Goal: Task Accomplishment & Management: Manage account settings

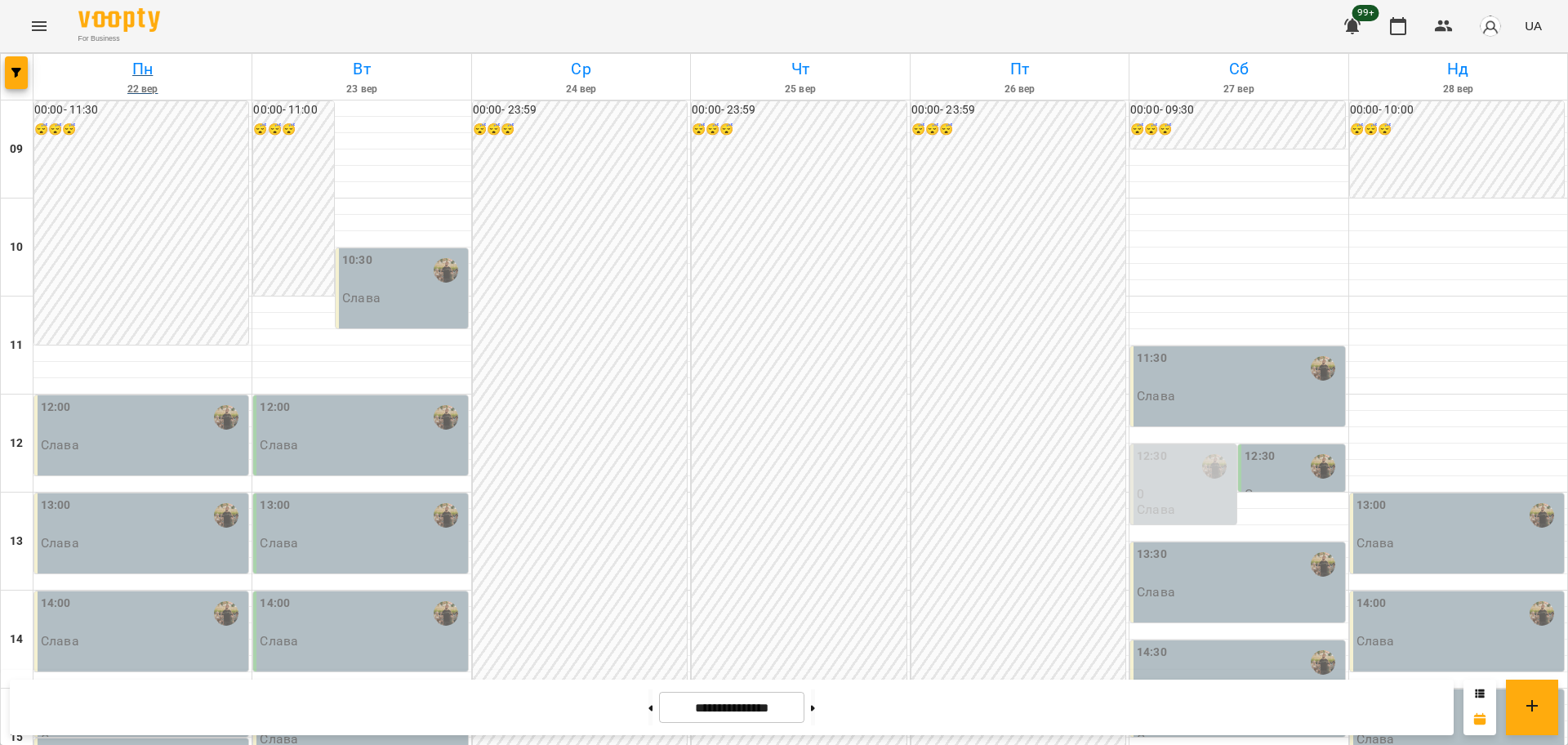
scroll to position [703, 0]
click at [21, 71] on span "button" at bounding box center [16, 73] width 23 height 10
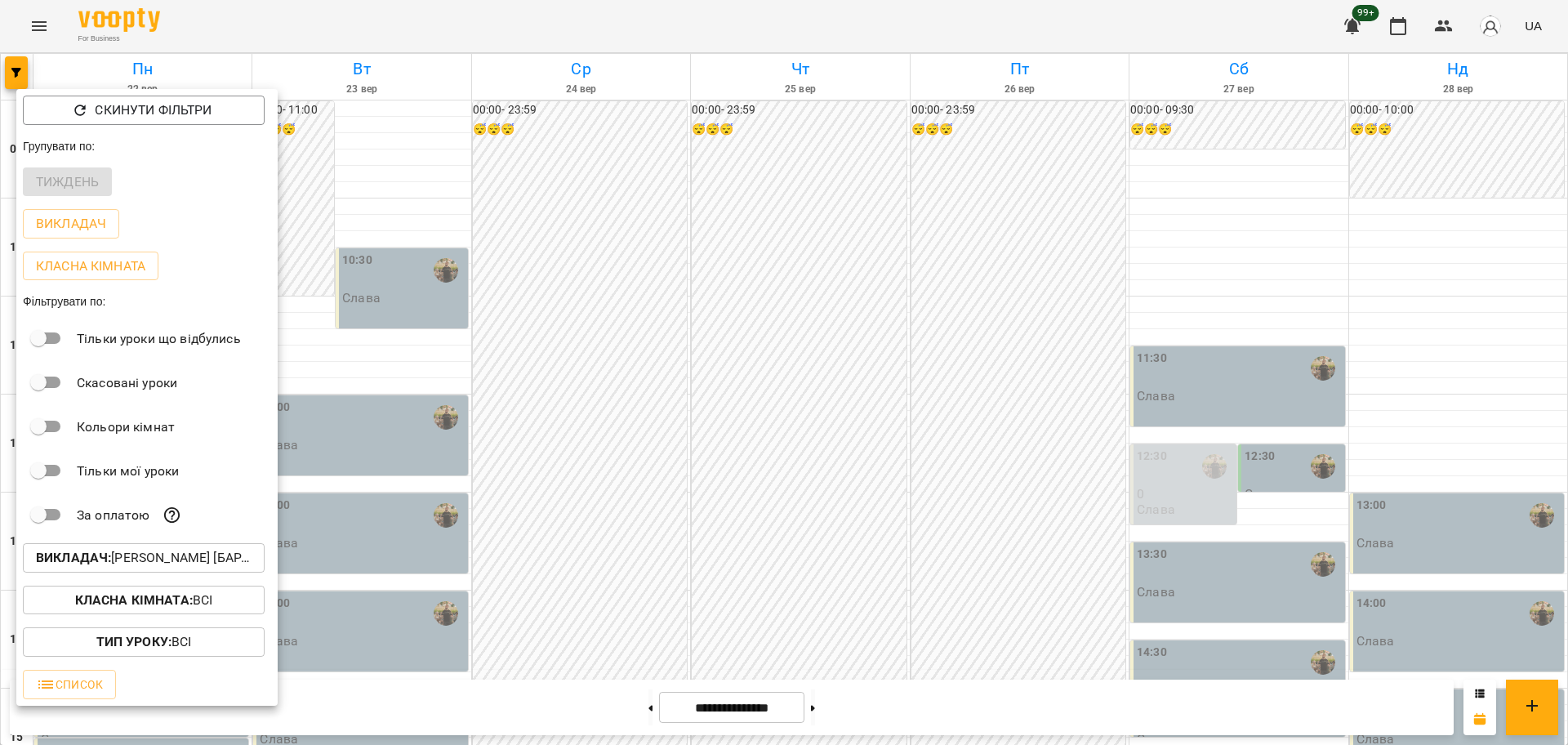
click at [178, 579] on div "Викладач : Слава Болбі [барабани/перкусія]" at bounding box center [146, 558] width 261 height 43
click at [189, 566] on p "Викладач : Слава Болбі [барабани/перкусія]" at bounding box center [143, 558] width 215 height 20
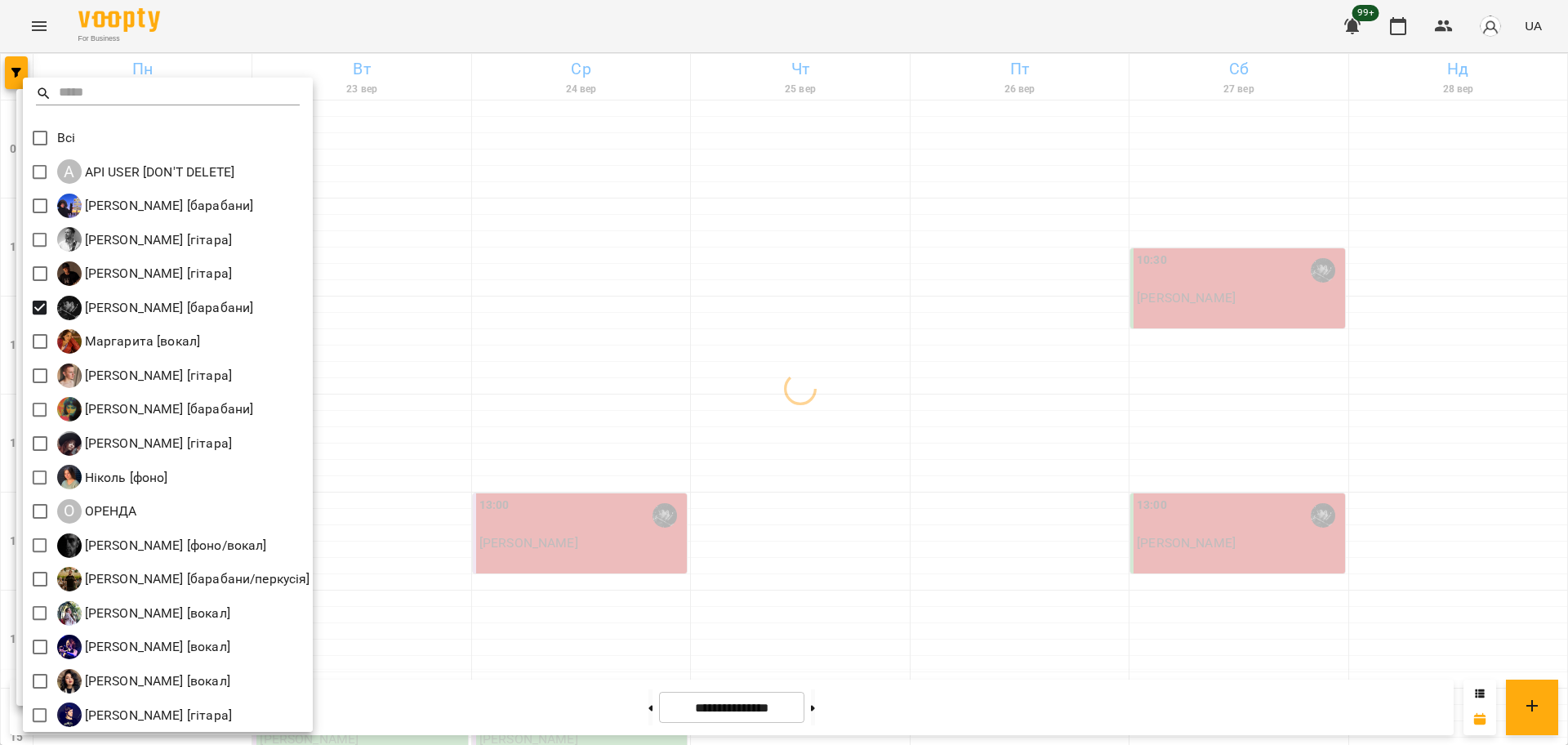
click at [716, 476] on div at bounding box center [784, 372] width 1568 height 745
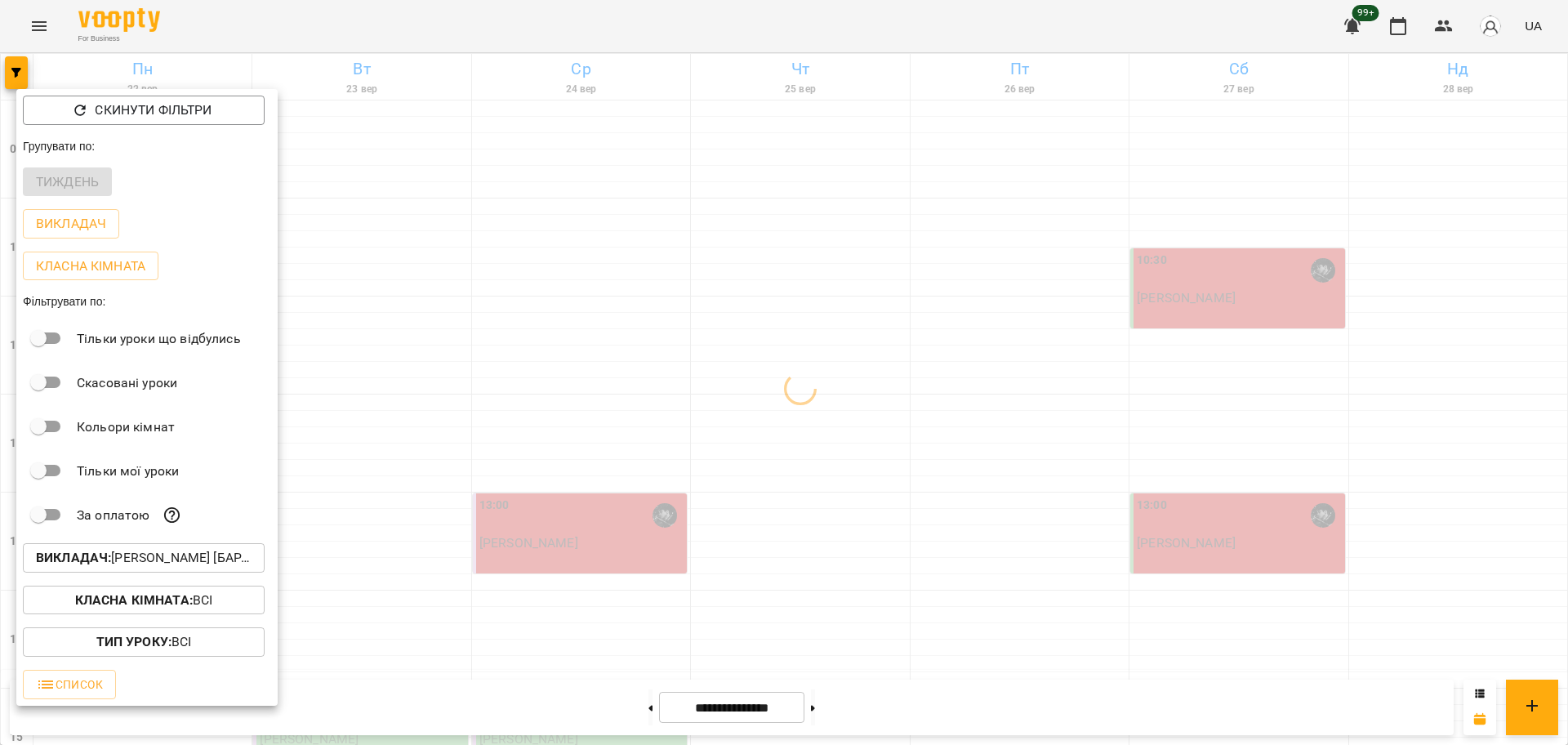
click at [646, 455] on div at bounding box center [784, 372] width 1568 height 745
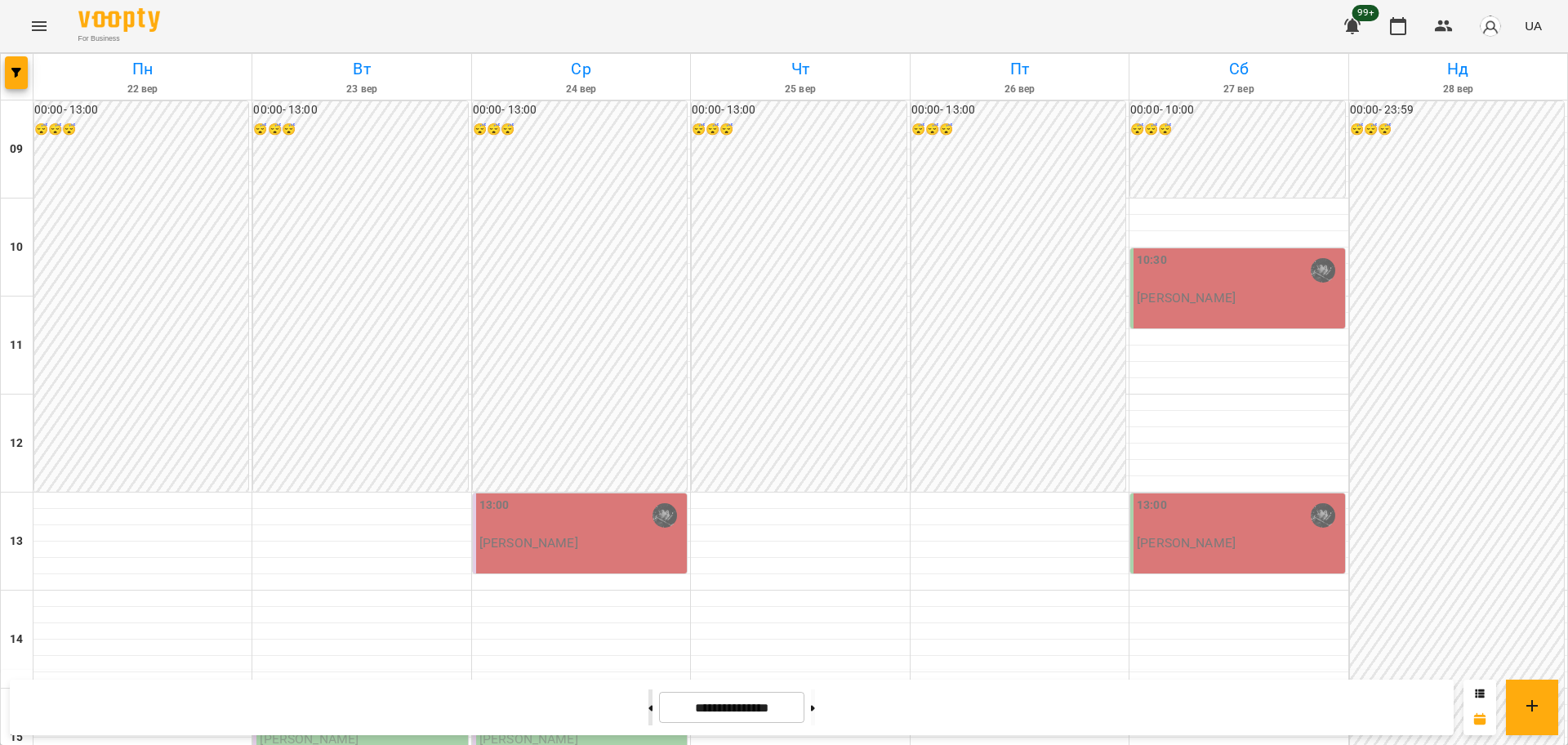
click at [649, 696] on button at bounding box center [651, 707] width 4 height 36
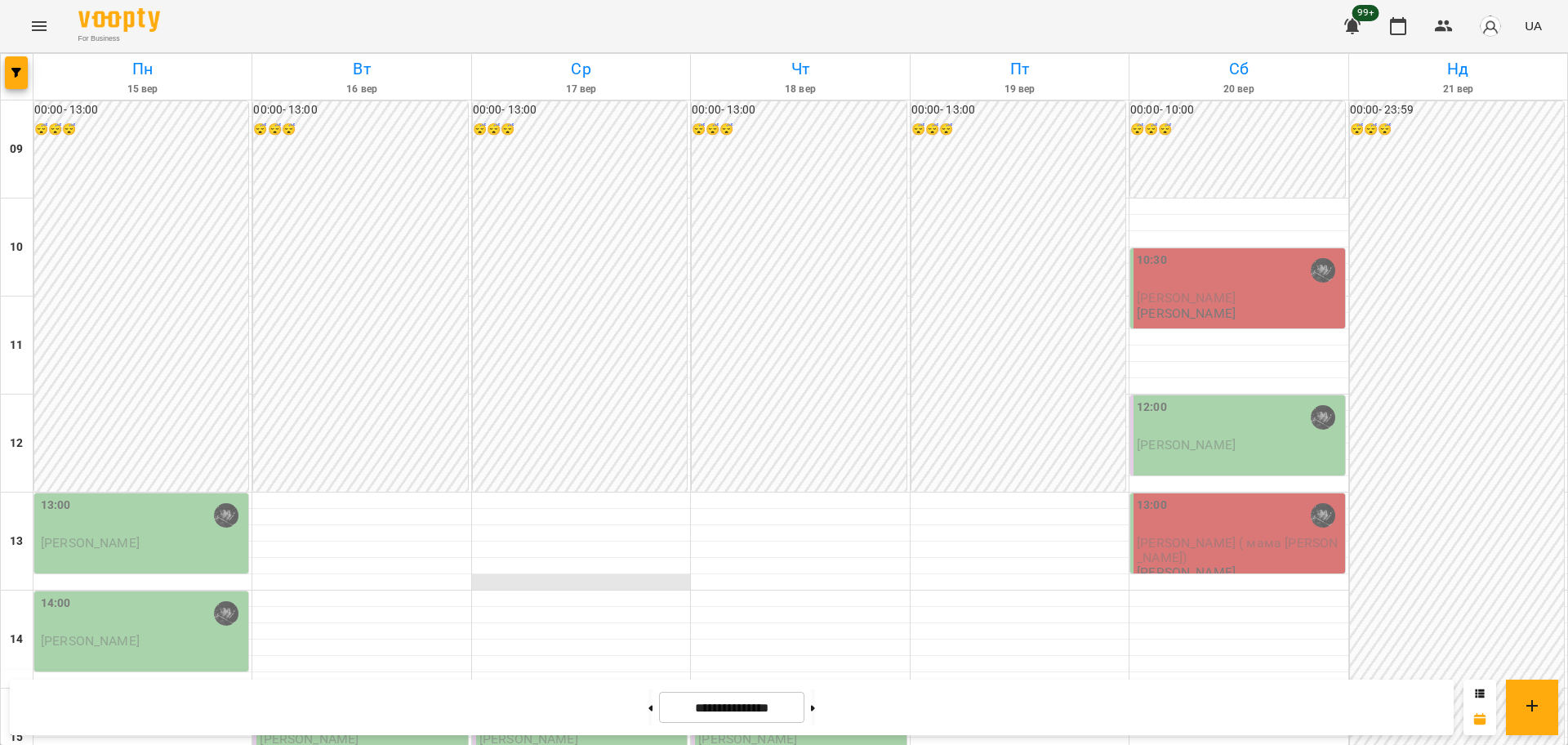
scroll to position [306, 0]
click at [11, 74] on icon "button" at bounding box center [16, 73] width 10 height 10
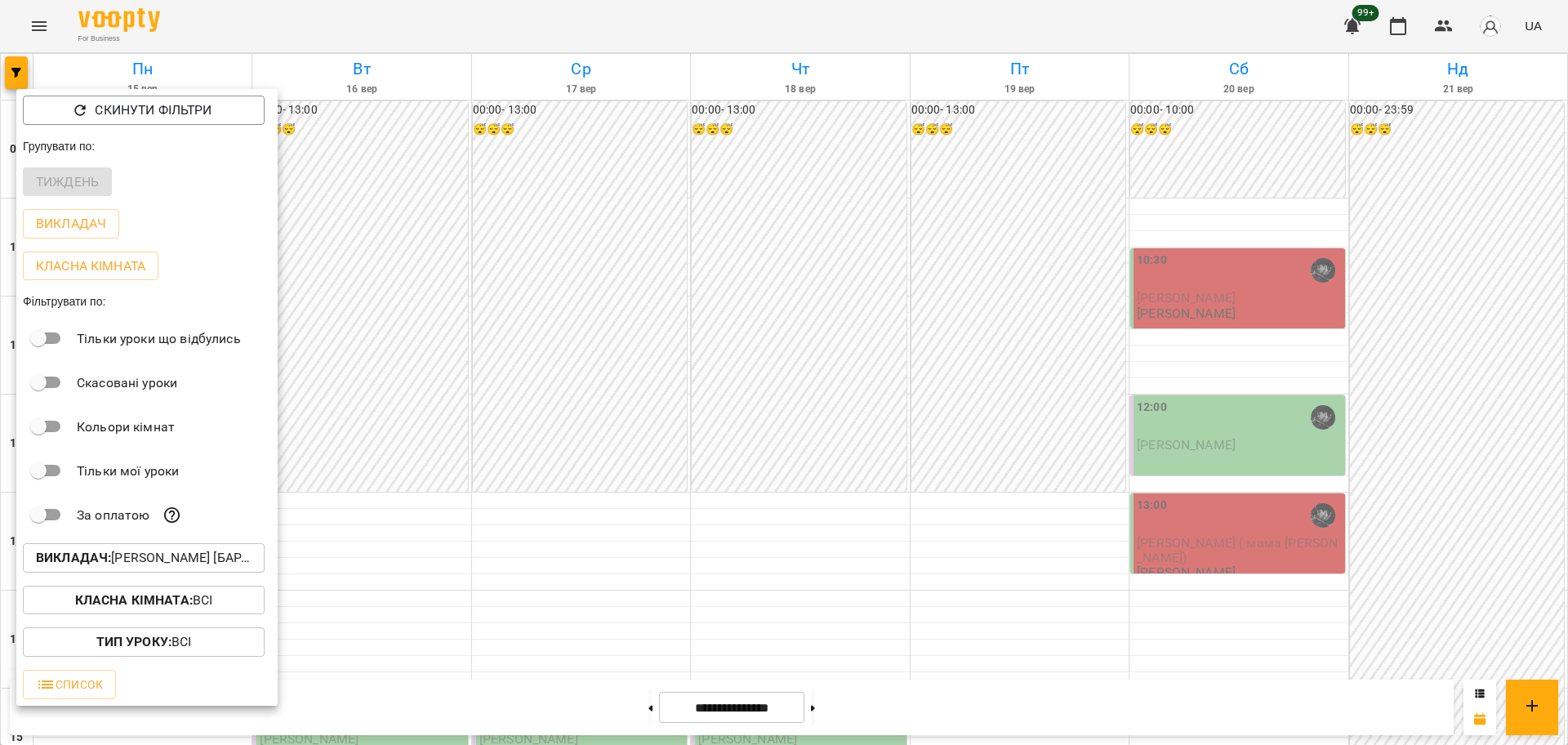
click at [225, 566] on p "Викладач : Козаченко Євгеній [барабани]" at bounding box center [143, 558] width 215 height 20
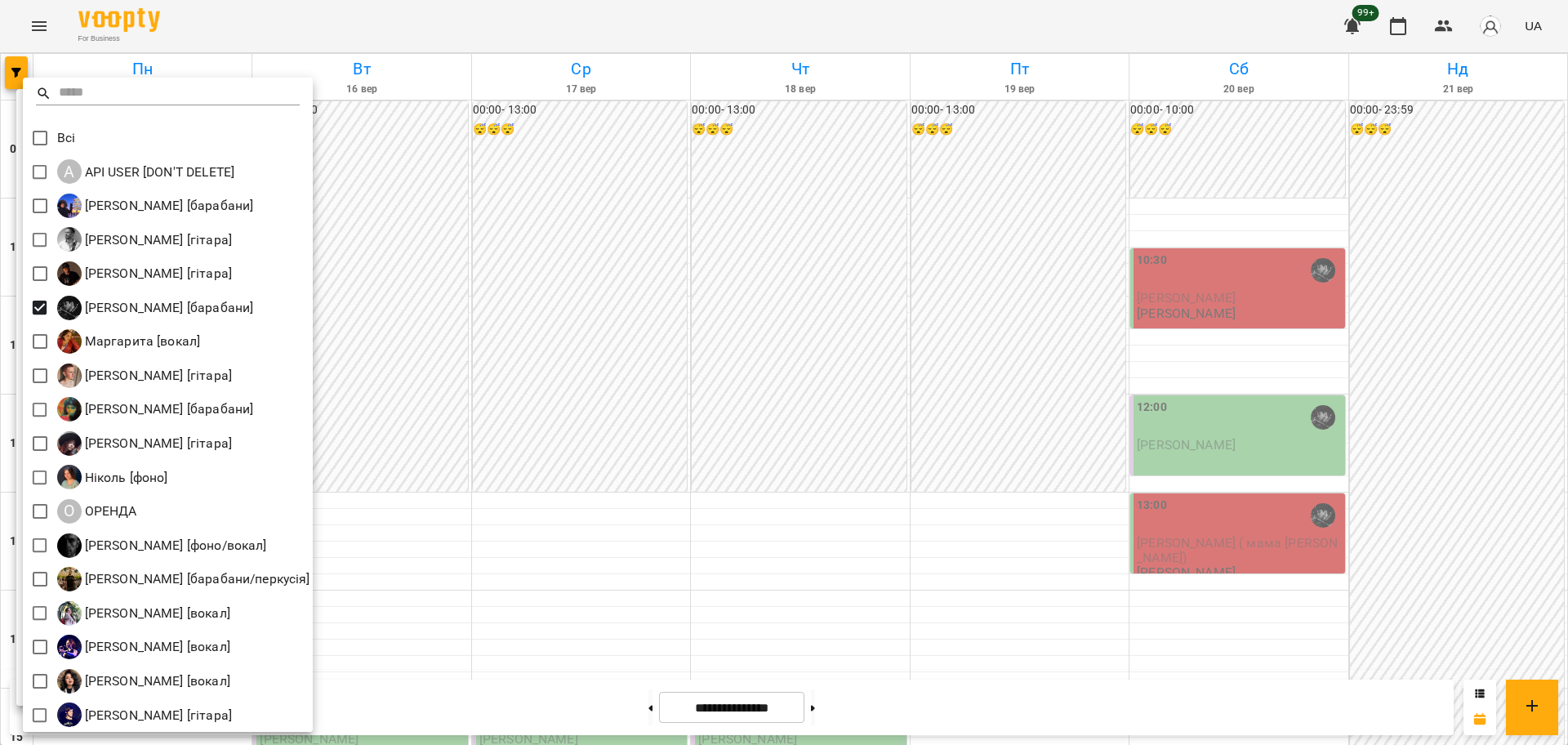
click at [495, 356] on div at bounding box center [784, 372] width 1568 height 745
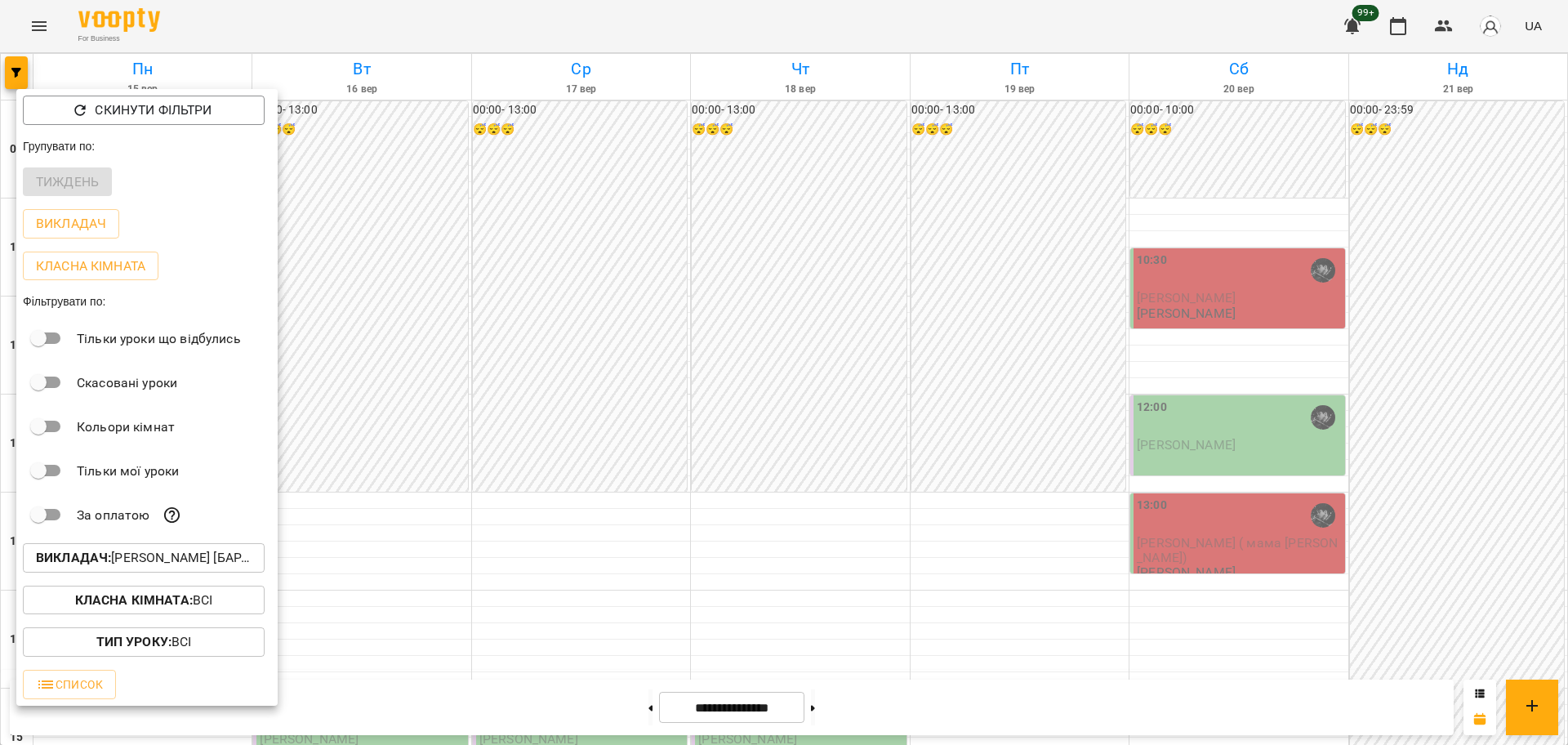
click at [139, 591] on button "Класна кімната : Всі" at bounding box center [143, 601] width 242 height 30
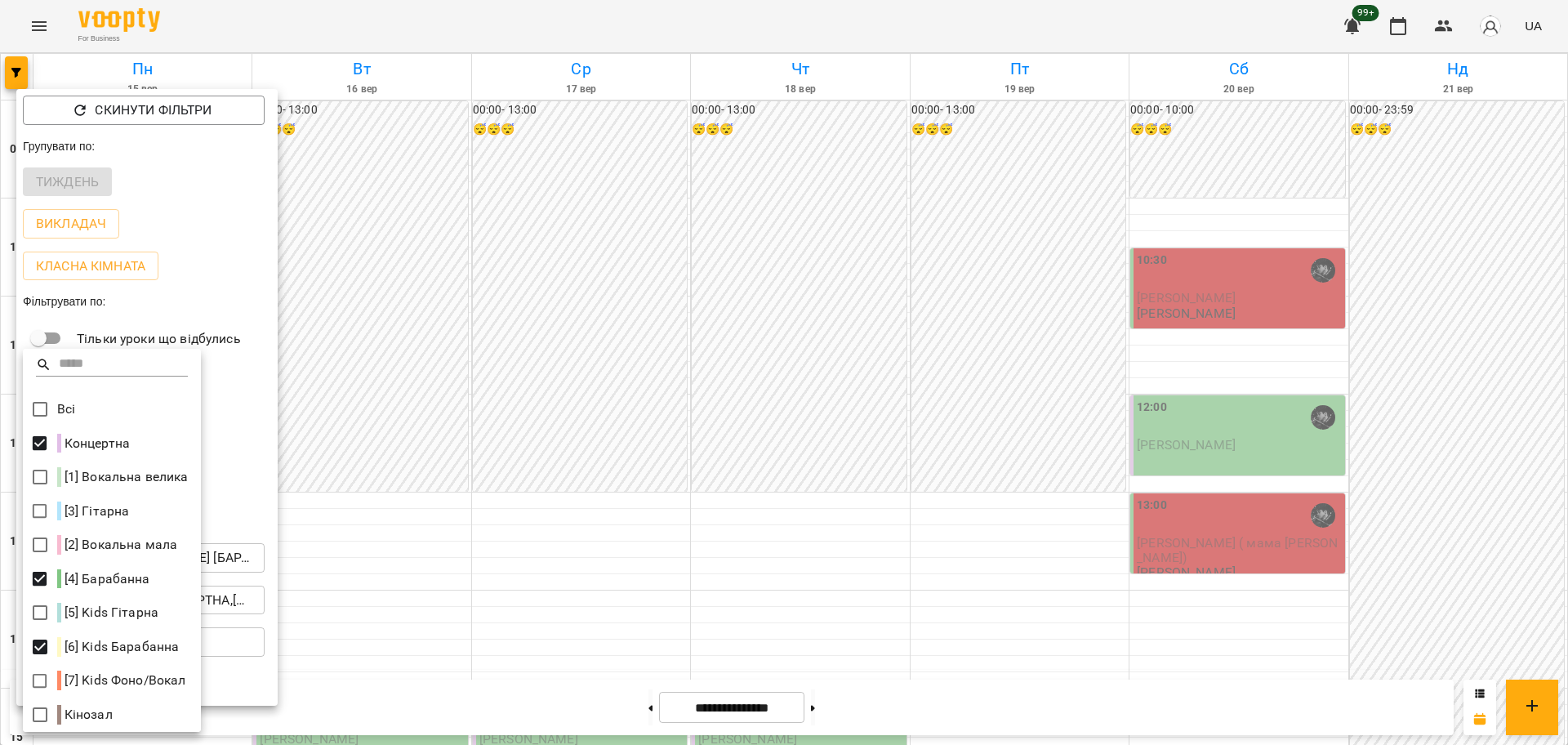
click at [440, 563] on div at bounding box center [784, 372] width 1568 height 745
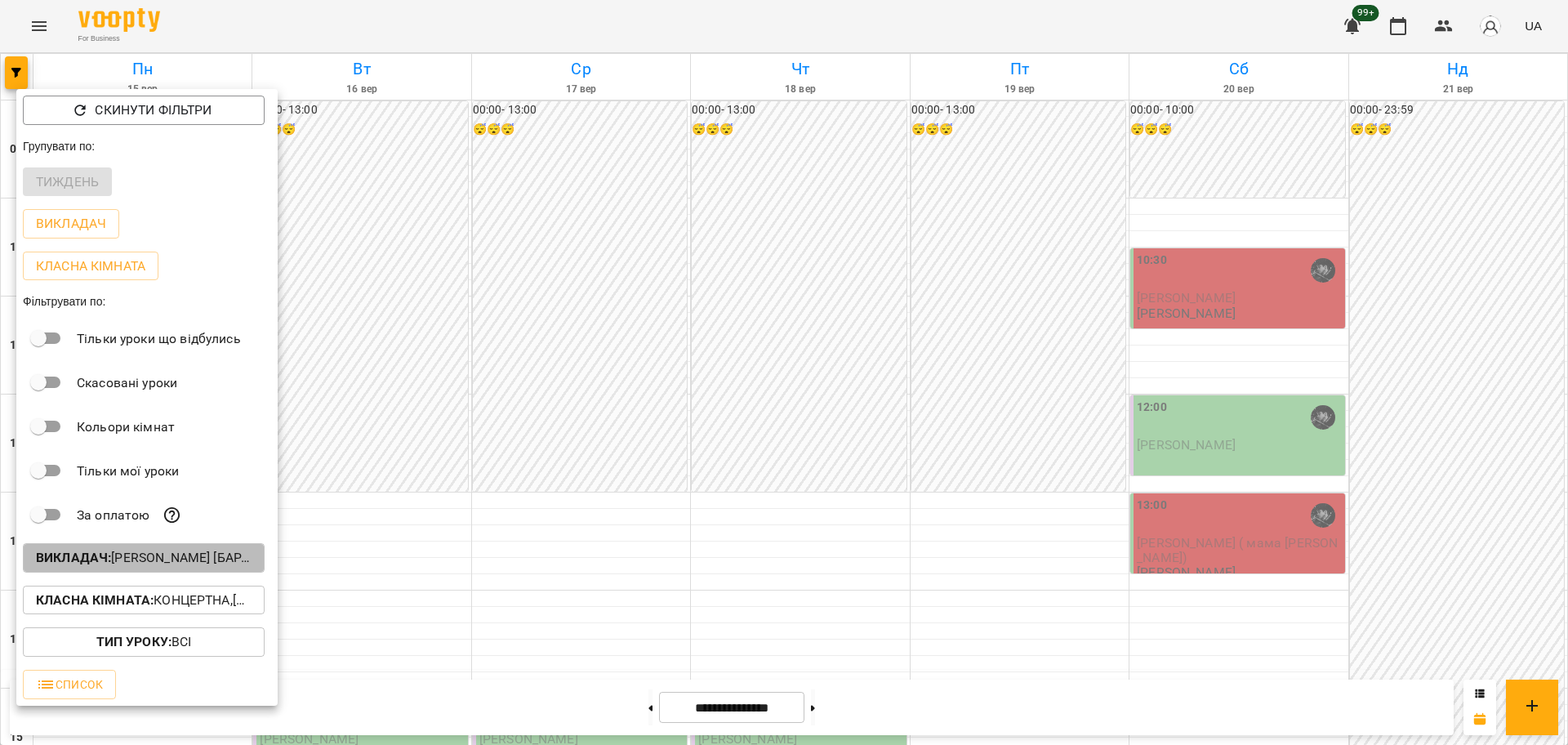
click at [152, 567] on p "Викладач : Козаченко Євгеній [барабани]" at bounding box center [143, 558] width 215 height 20
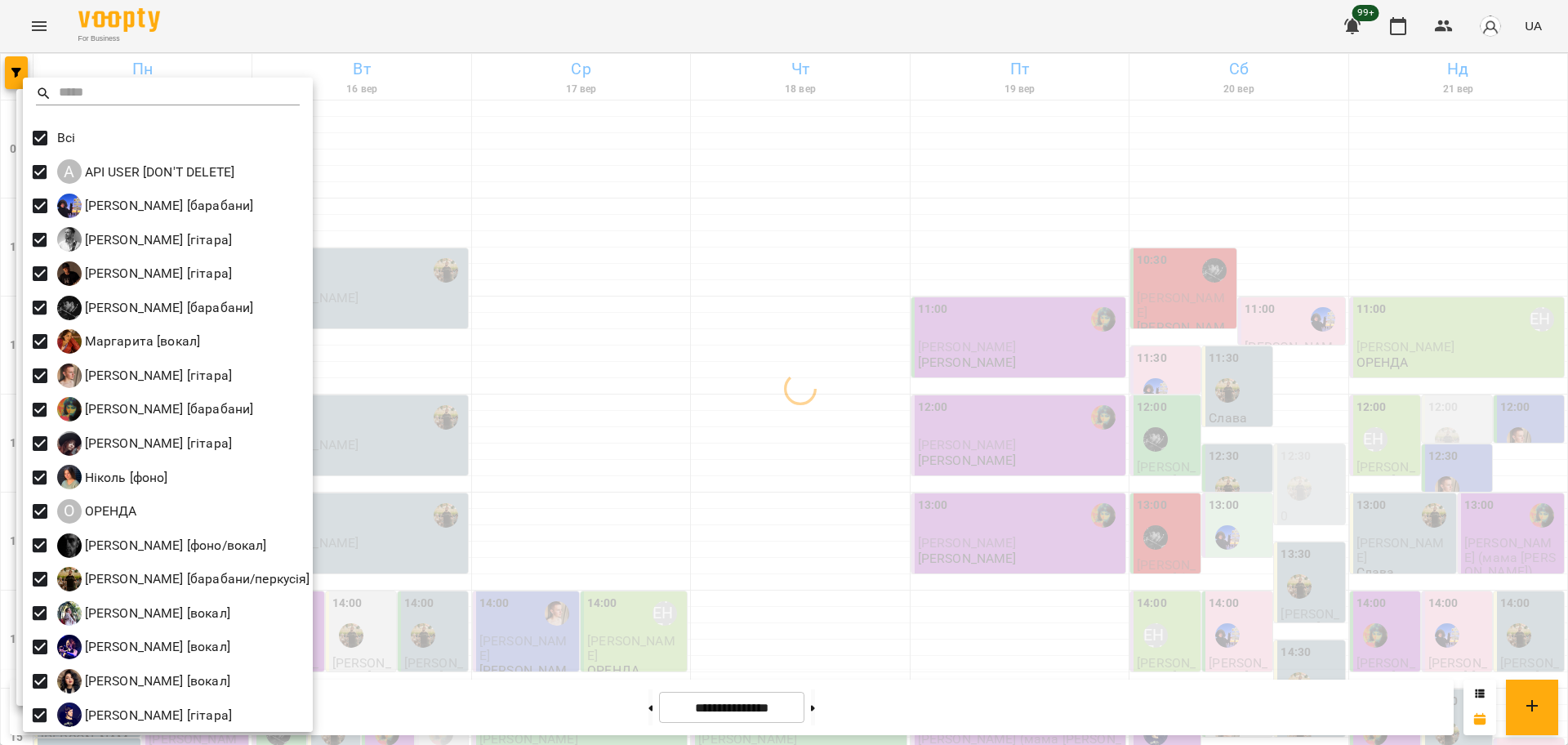
click at [833, 450] on div at bounding box center [784, 372] width 1568 height 745
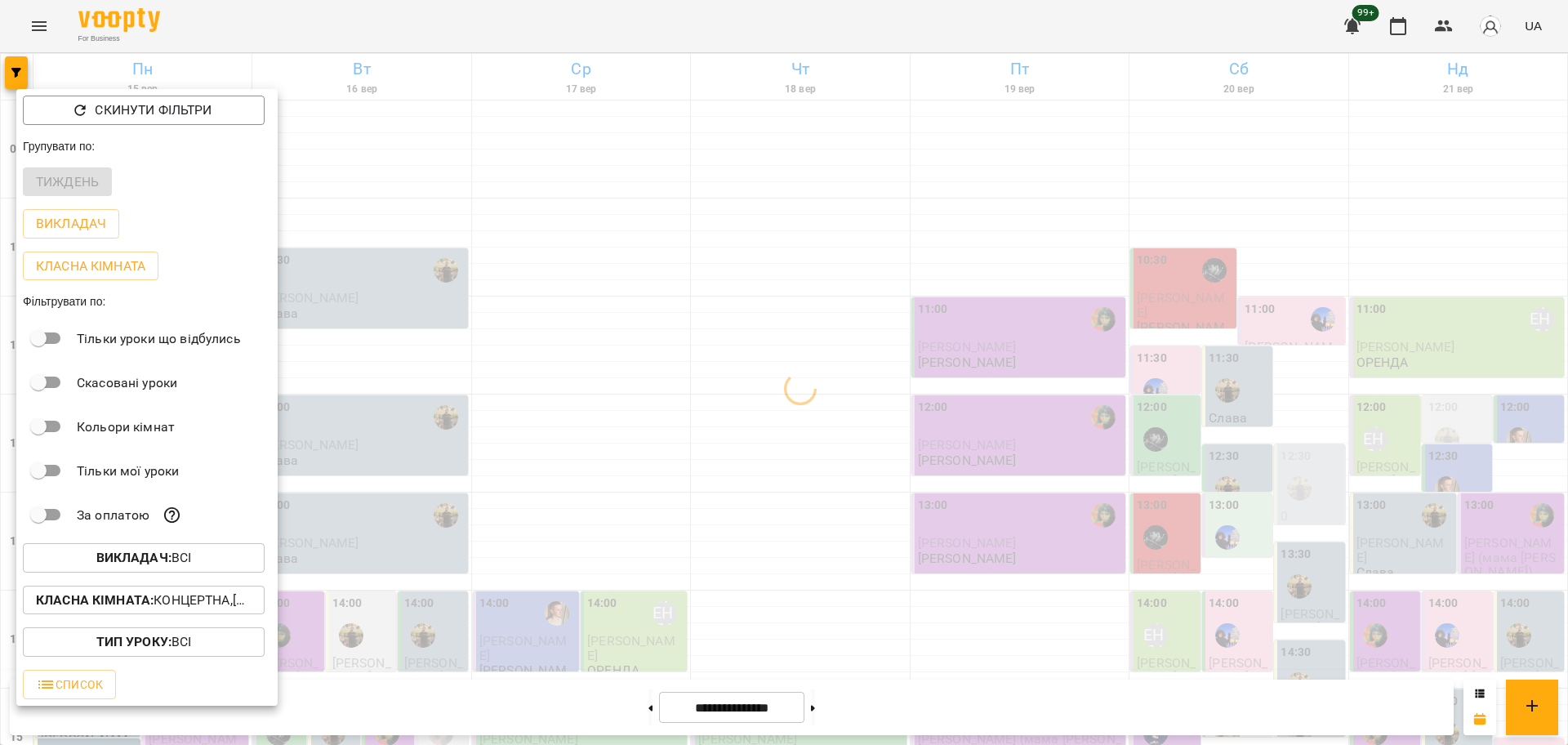
click at [661, 358] on div at bounding box center [784, 372] width 1568 height 745
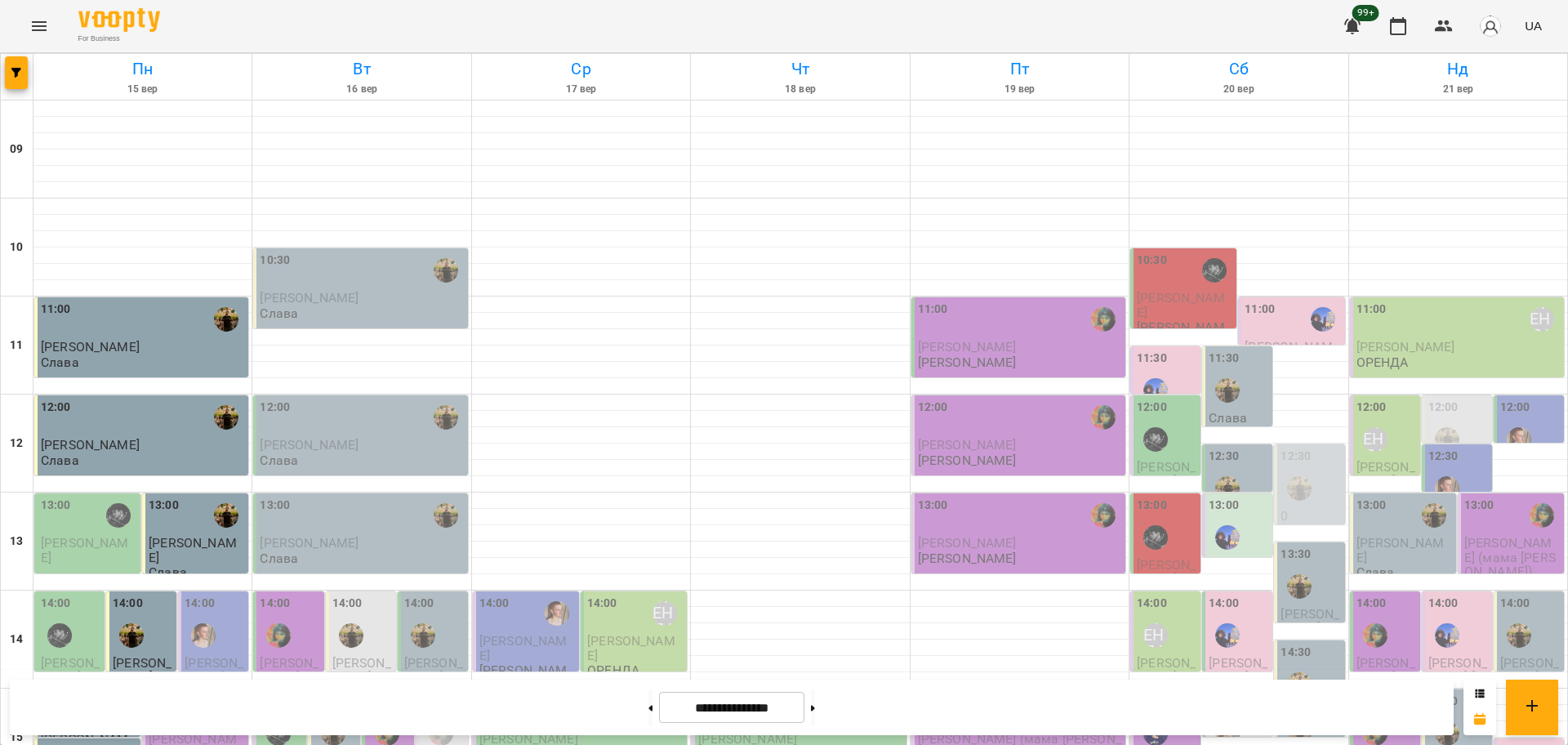
click at [528, 633] on p "Павлов Олексій" at bounding box center [527, 647] width 97 height 29
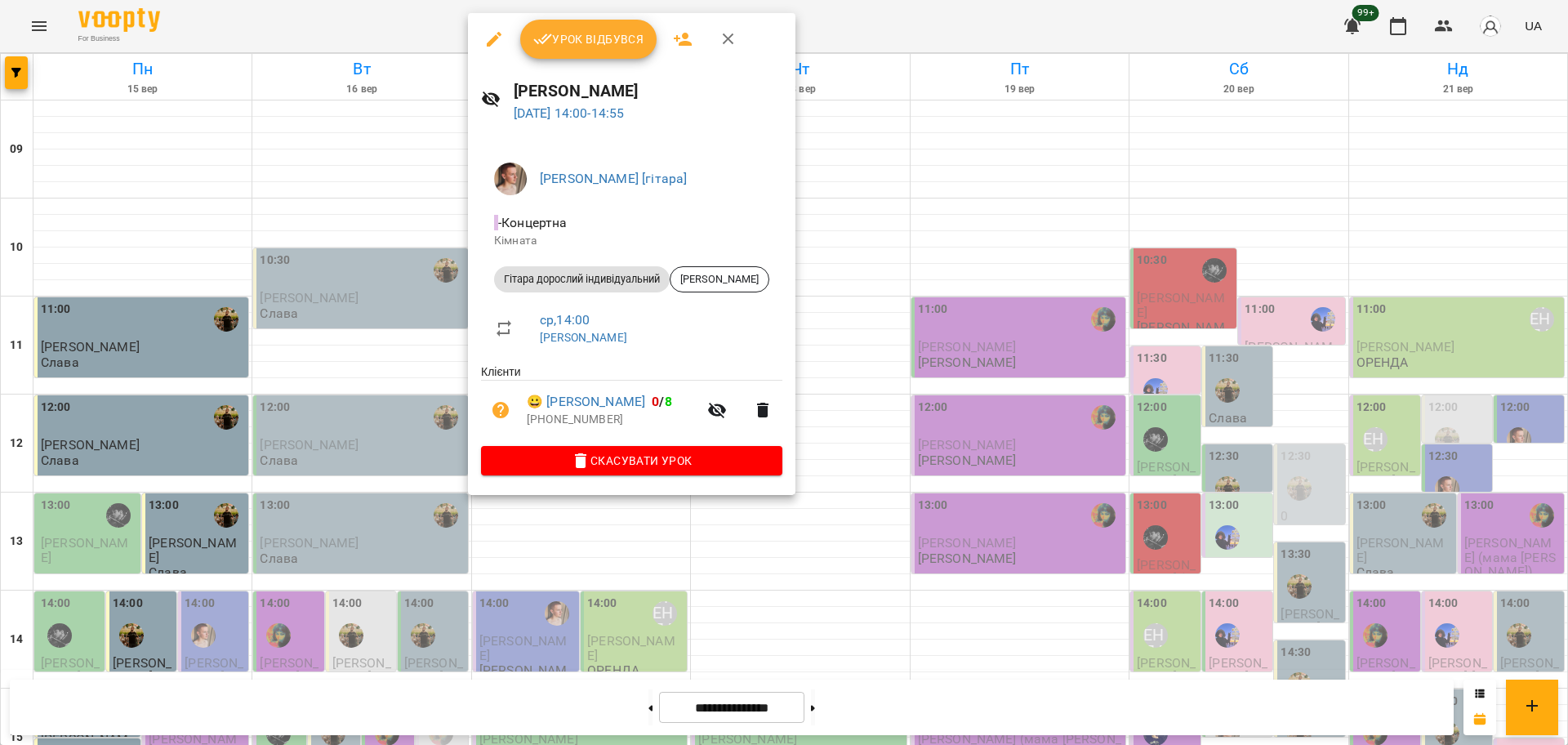
click at [585, 546] on div at bounding box center [784, 372] width 1568 height 745
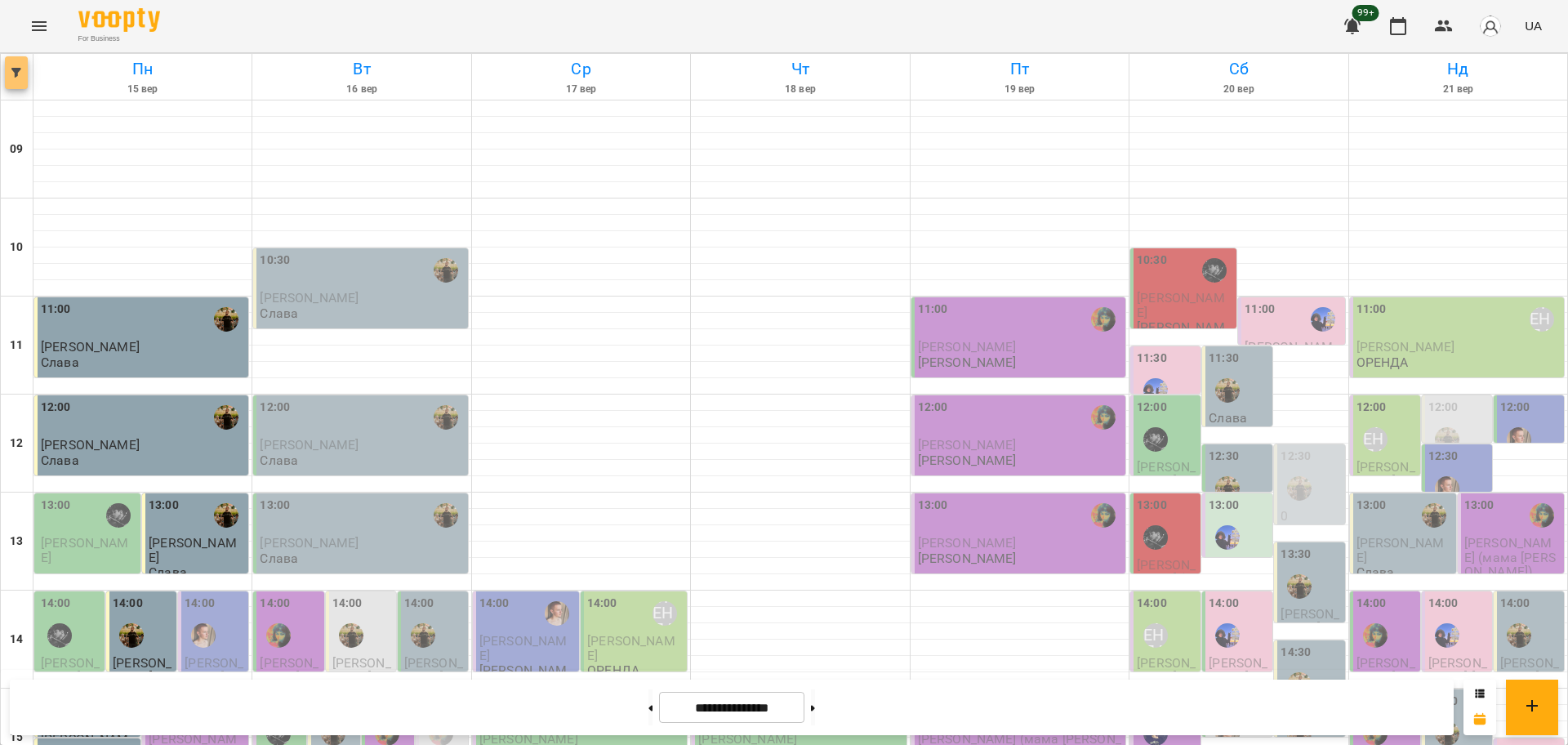
click at [13, 76] on icon "button" at bounding box center [16, 73] width 10 height 10
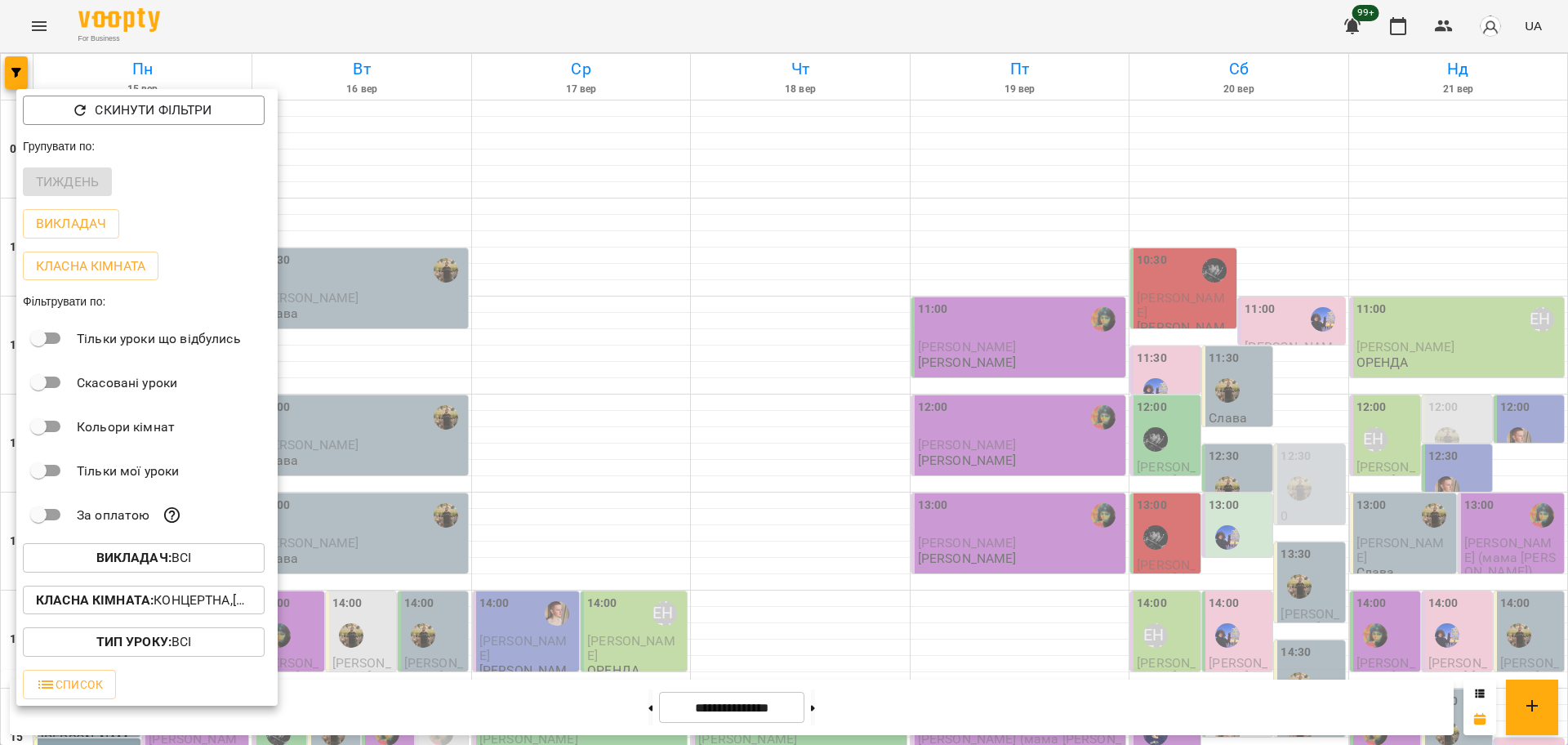
click at [202, 610] on p "Класна кімната : Концертна,[4] Барабанна,[6] Kids Барабанна" at bounding box center [143, 601] width 215 height 20
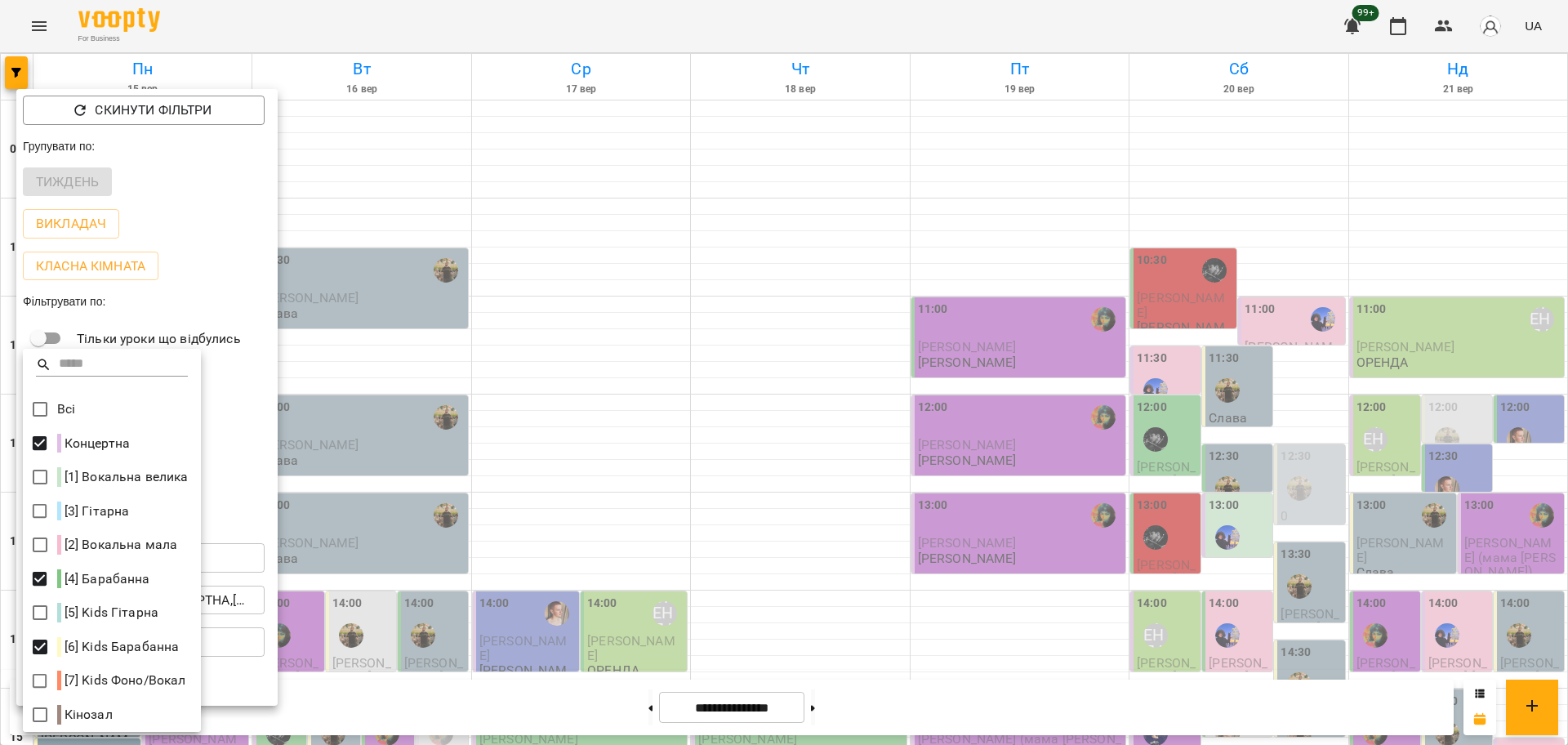
click at [526, 538] on div at bounding box center [784, 372] width 1568 height 745
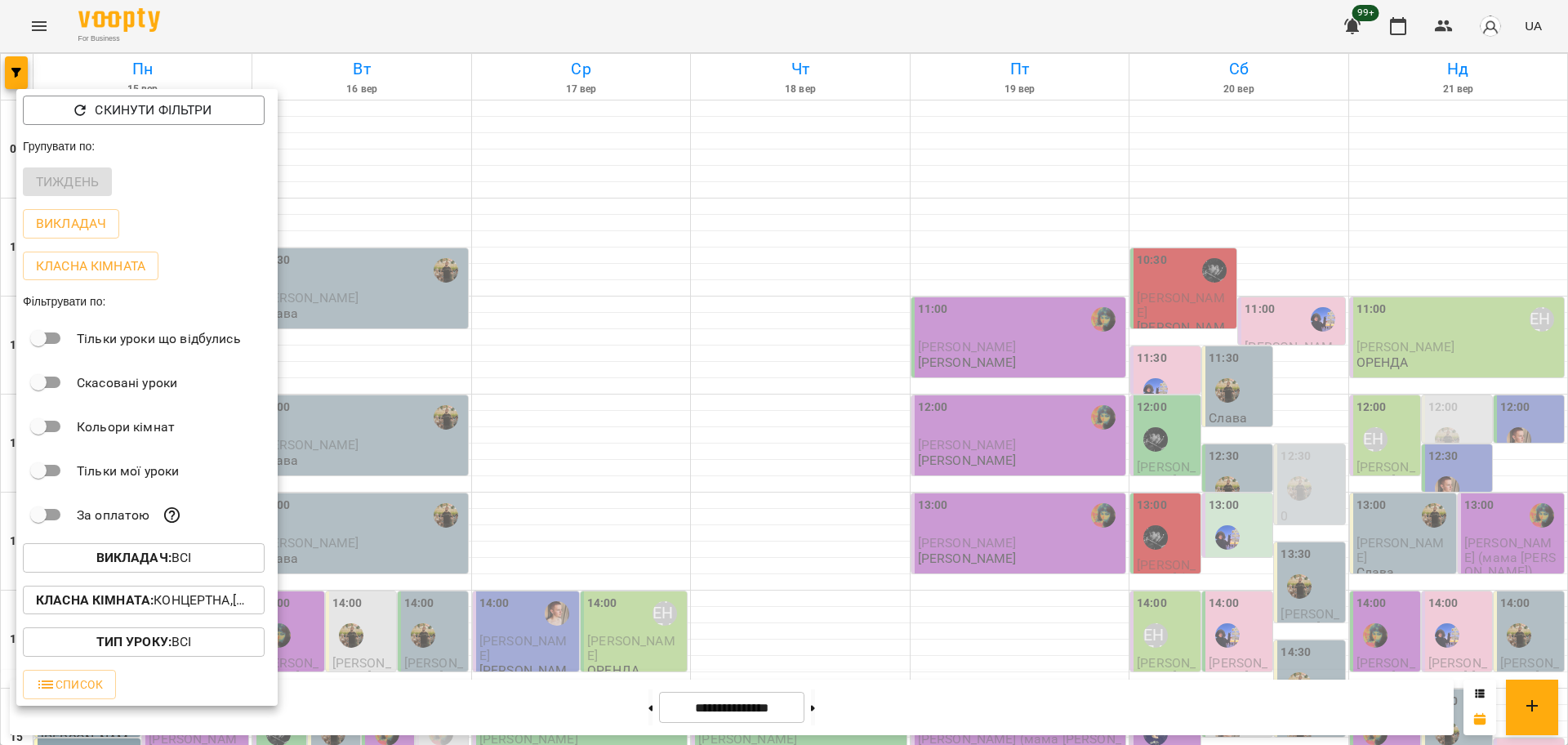
click at [612, 268] on div at bounding box center [784, 372] width 1568 height 745
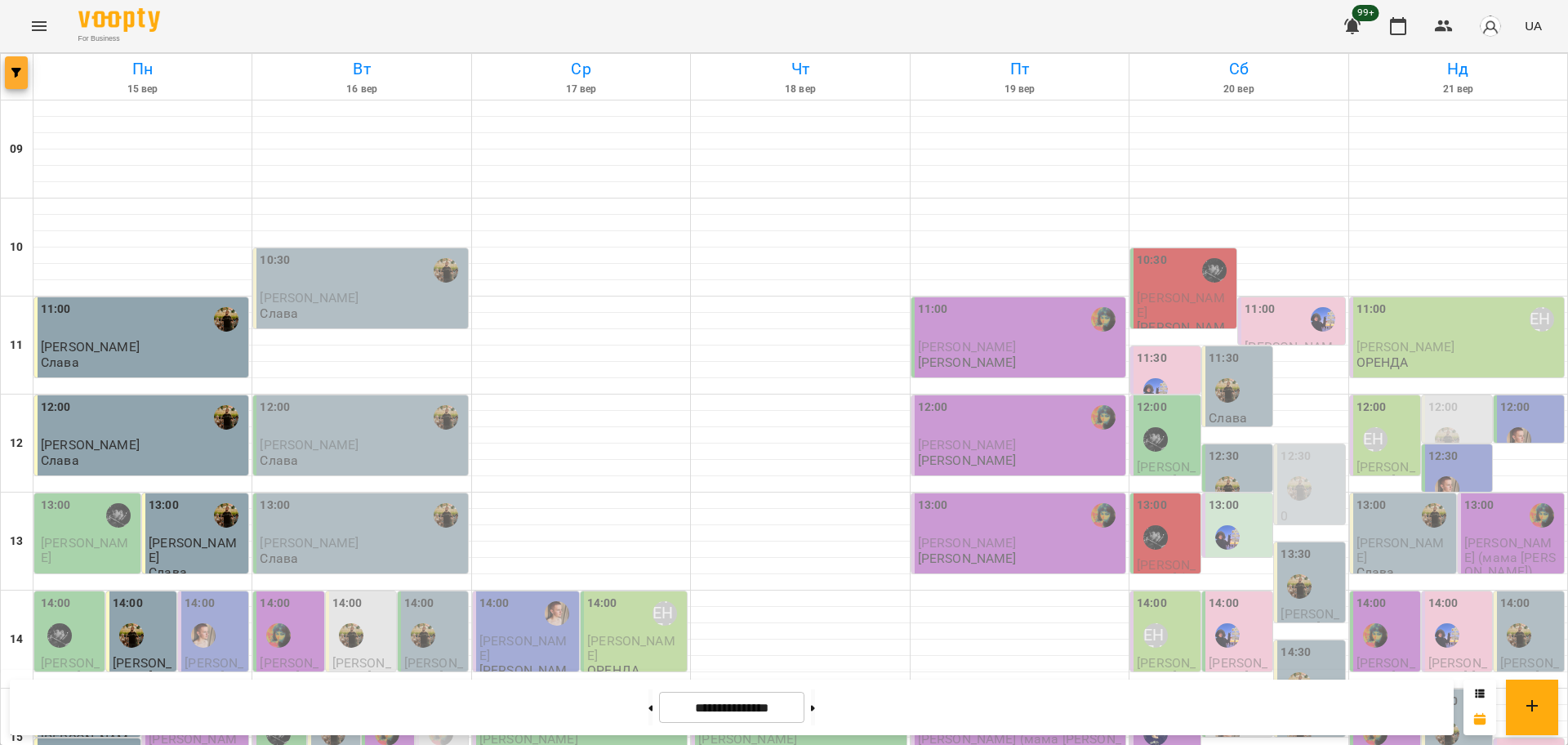
click at [9, 68] on span "button" at bounding box center [16, 73] width 23 height 10
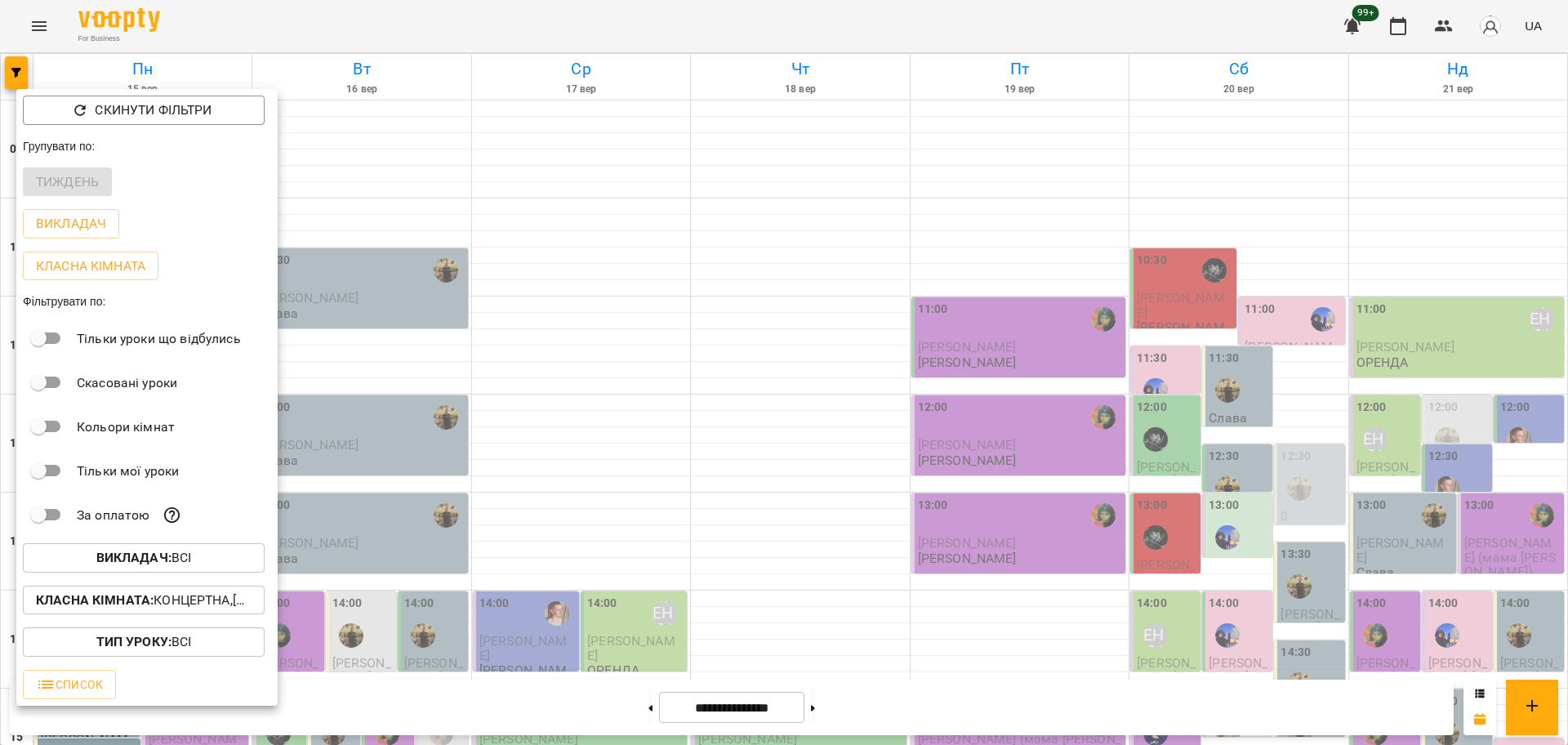
click at [120, 579] on div "Викладач : Всі" at bounding box center [146, 558] width 261 height 43
click at [121, 560] on b "Викладач :" at bounding box center [133, 558] width 75 height 16
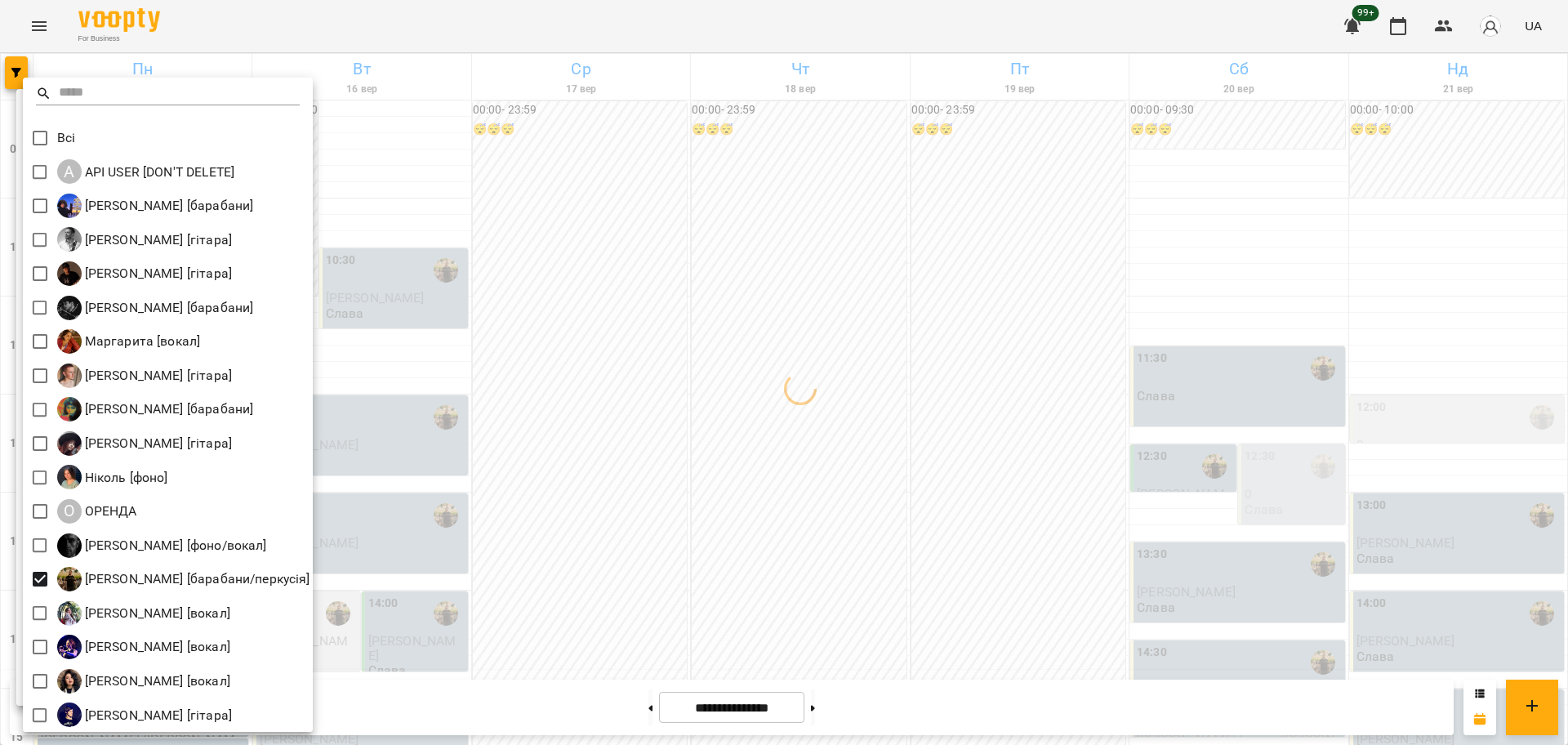
click at [746, 519] on div at bounding box center [784, 372] width 1568 height 745
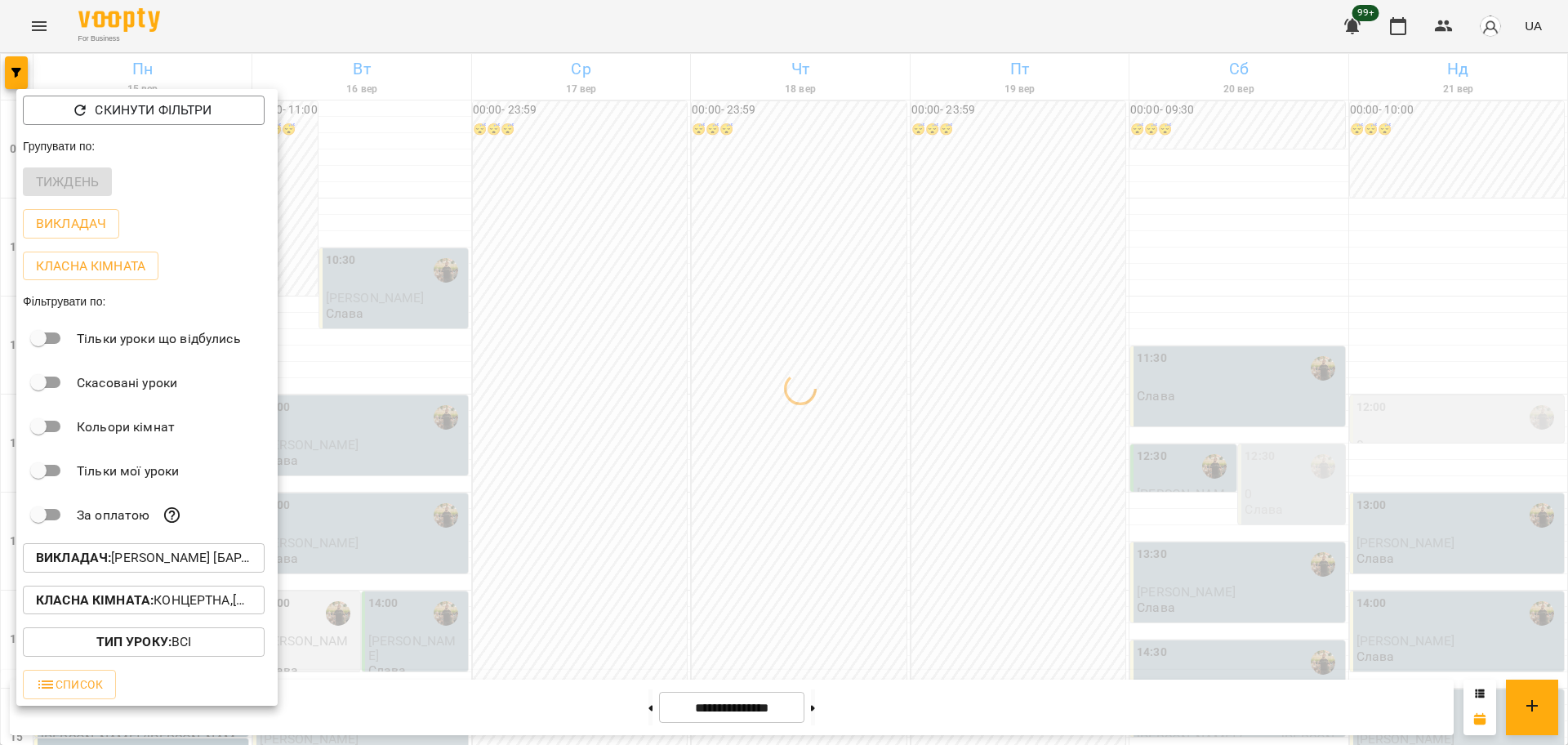
click at [185, 573] on button "Викладач : Слава Болбі [барабани/перкусія]" at bounding box center [143, 558] width 242 height 30
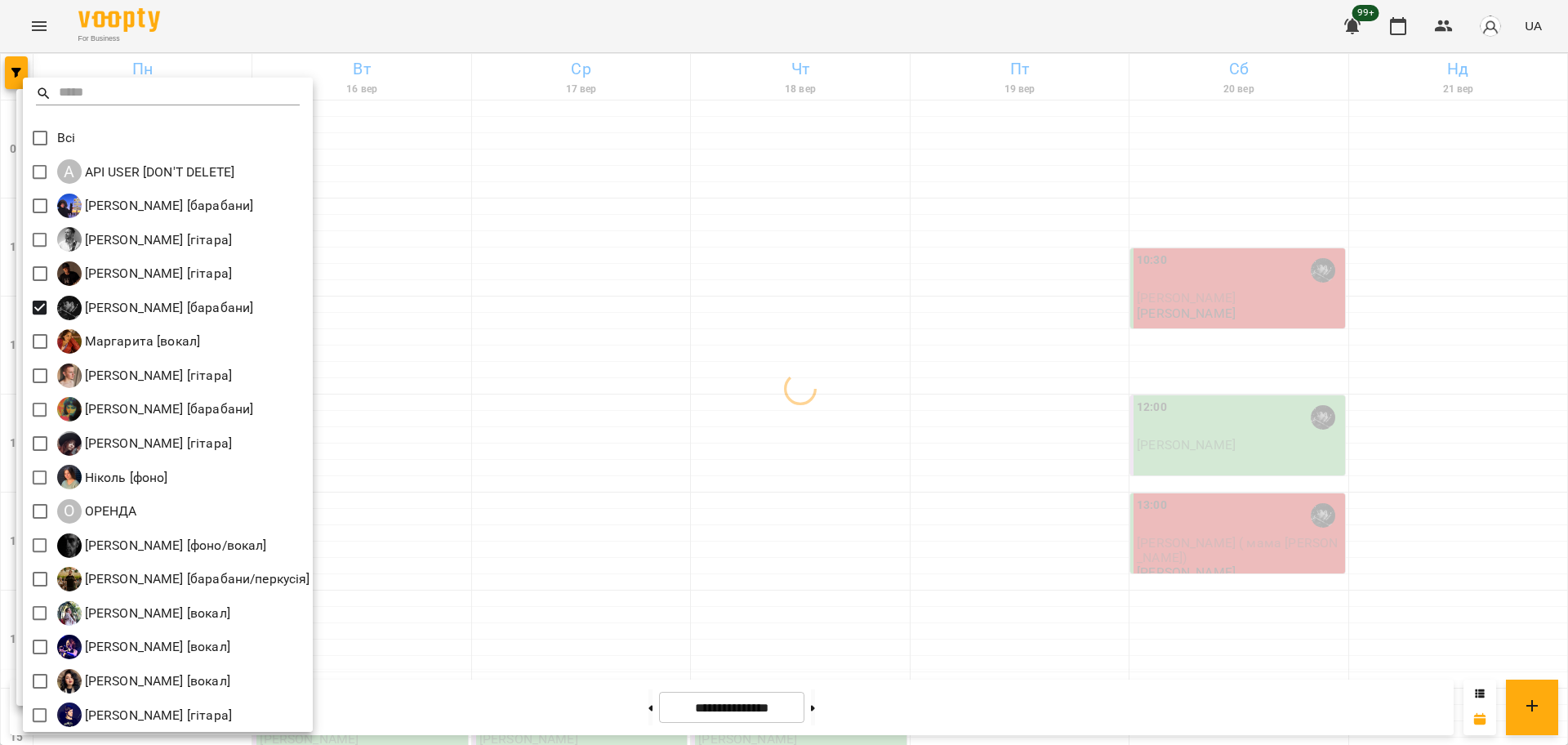
click at [481, 346] on div at bounding box center [784, 372] width 1568 height 745
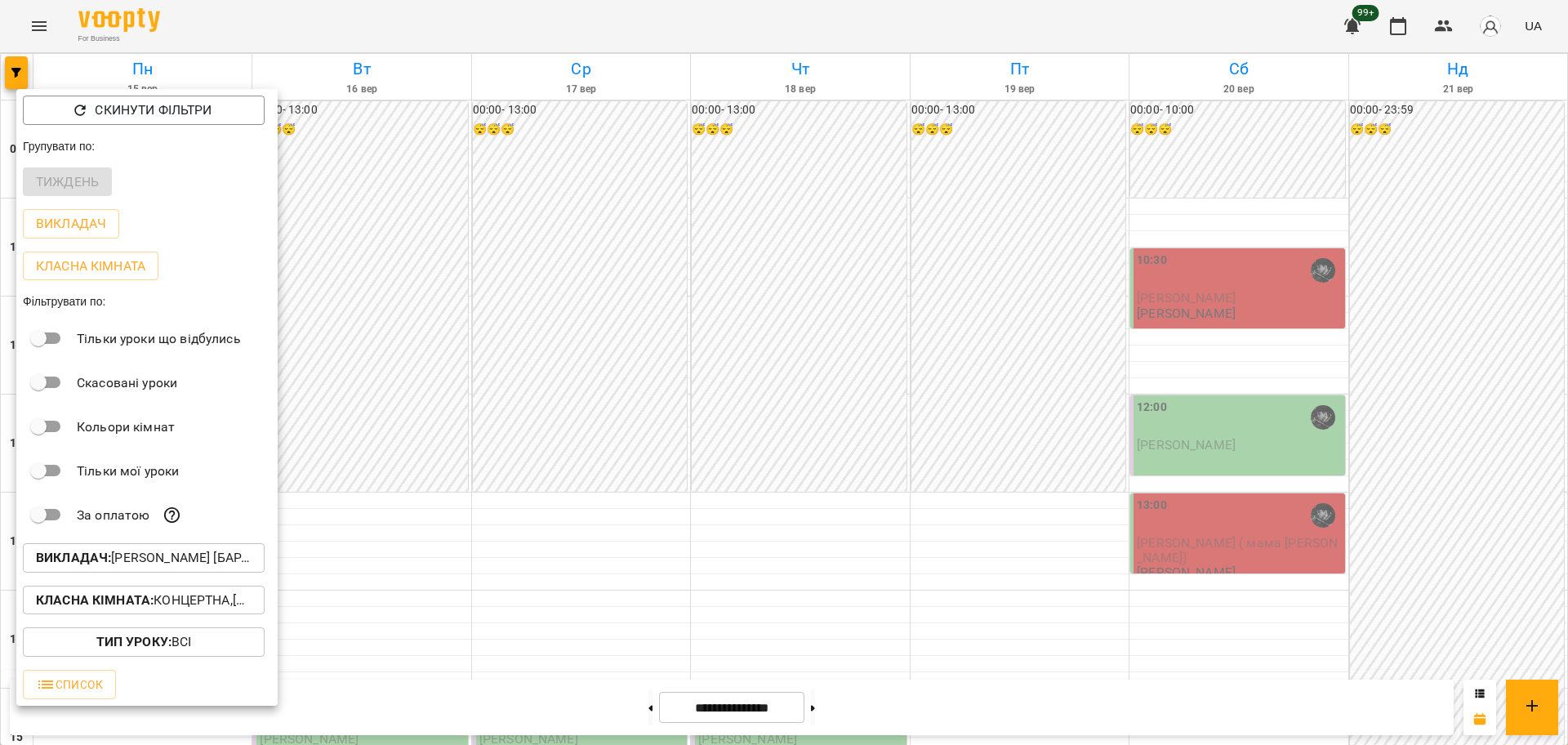
click at [741, 290] on div at bounding box center [784, 372] width 1568 height 745
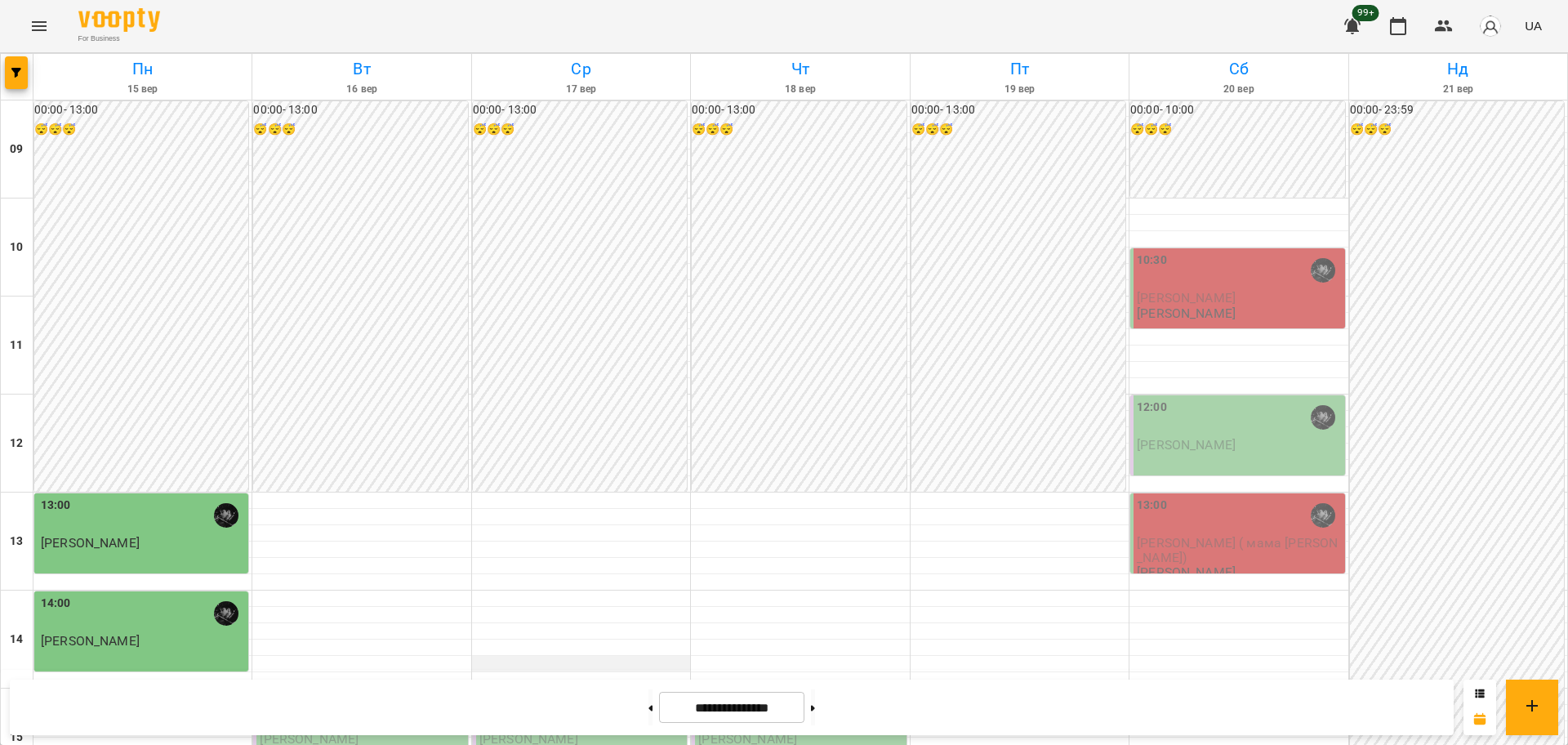
scroll to position [396, 0]
click at [815, 714] on button at bounding box center [813, 707] width 4 height 36
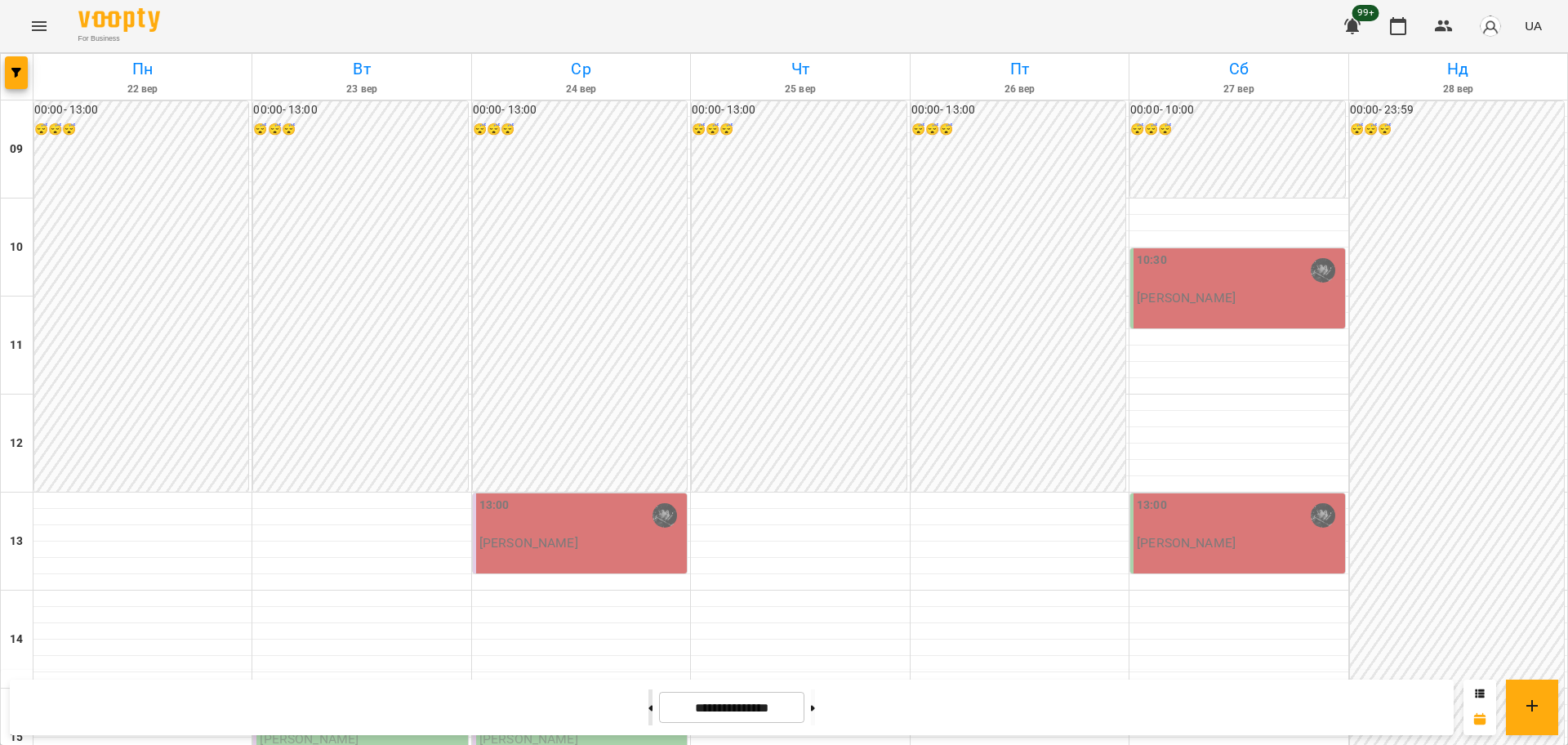
click at [649, 714] on button at bounding box center [651, 707] width 4 height 36
type input "**********"
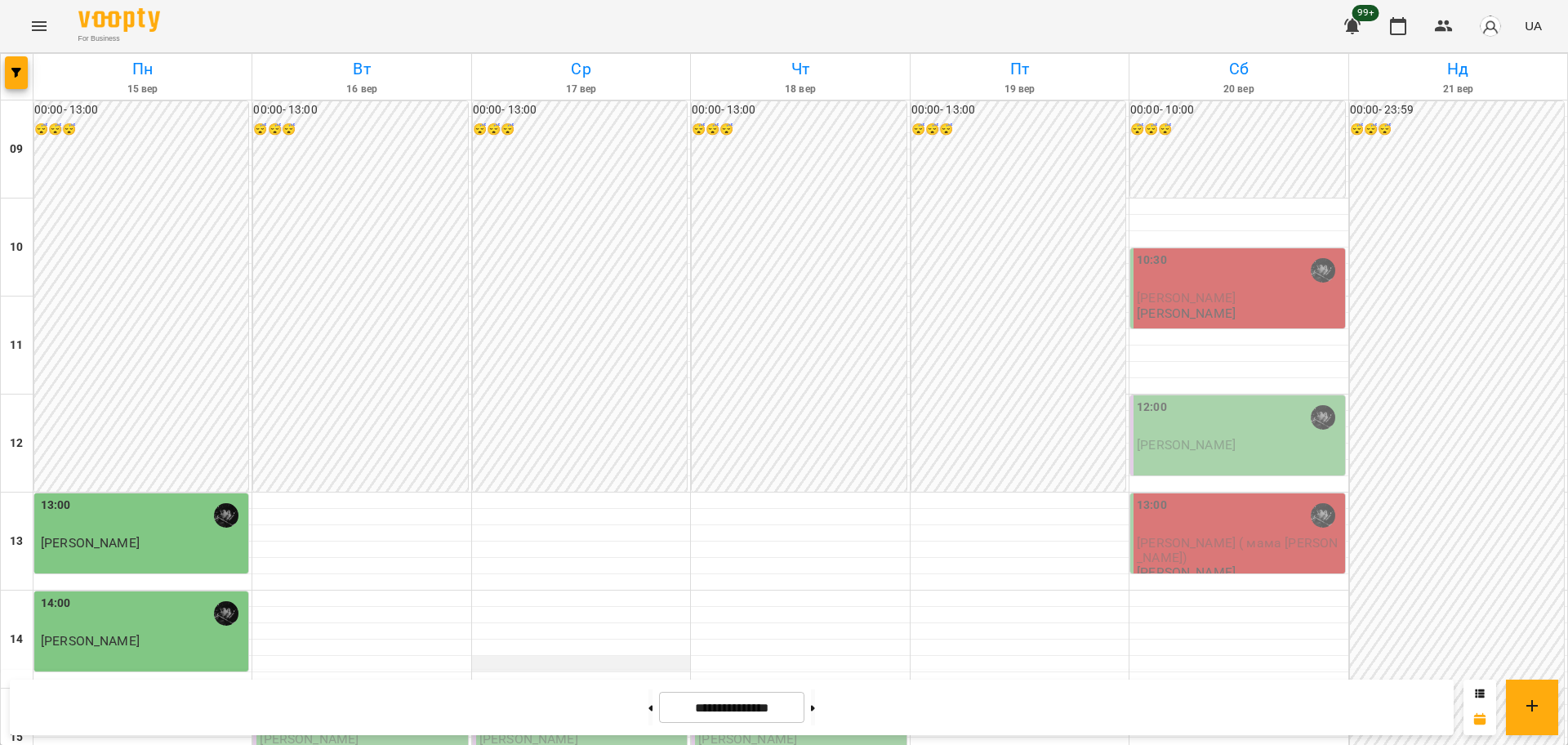
scroll to position [295, 0]
click at [529, 525] on div at bounding box center [581, 533] width 218 height 16
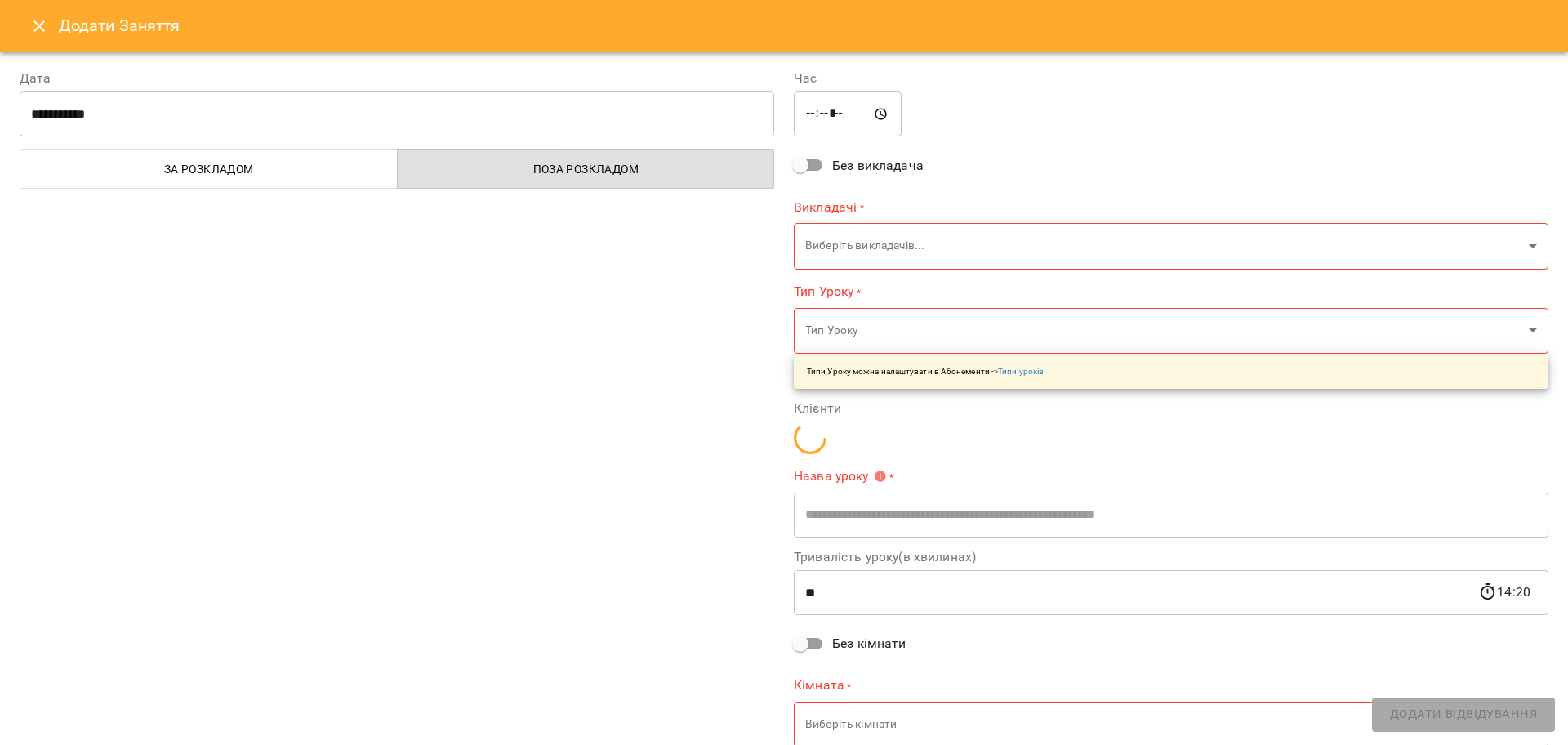
type input "**********"
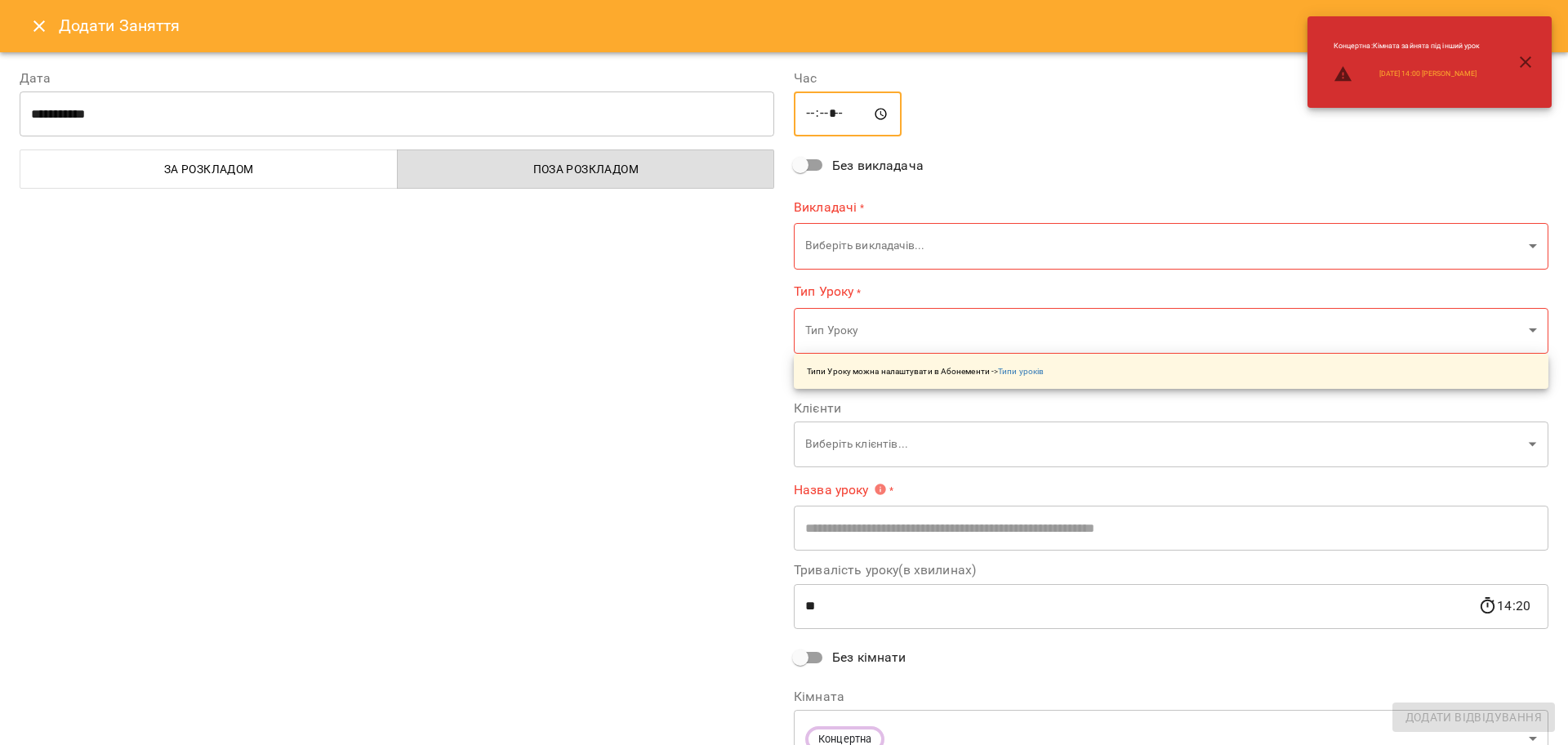
click at [810, 108] on input "*****" at bounding box center [848, 115] width 108 height 46
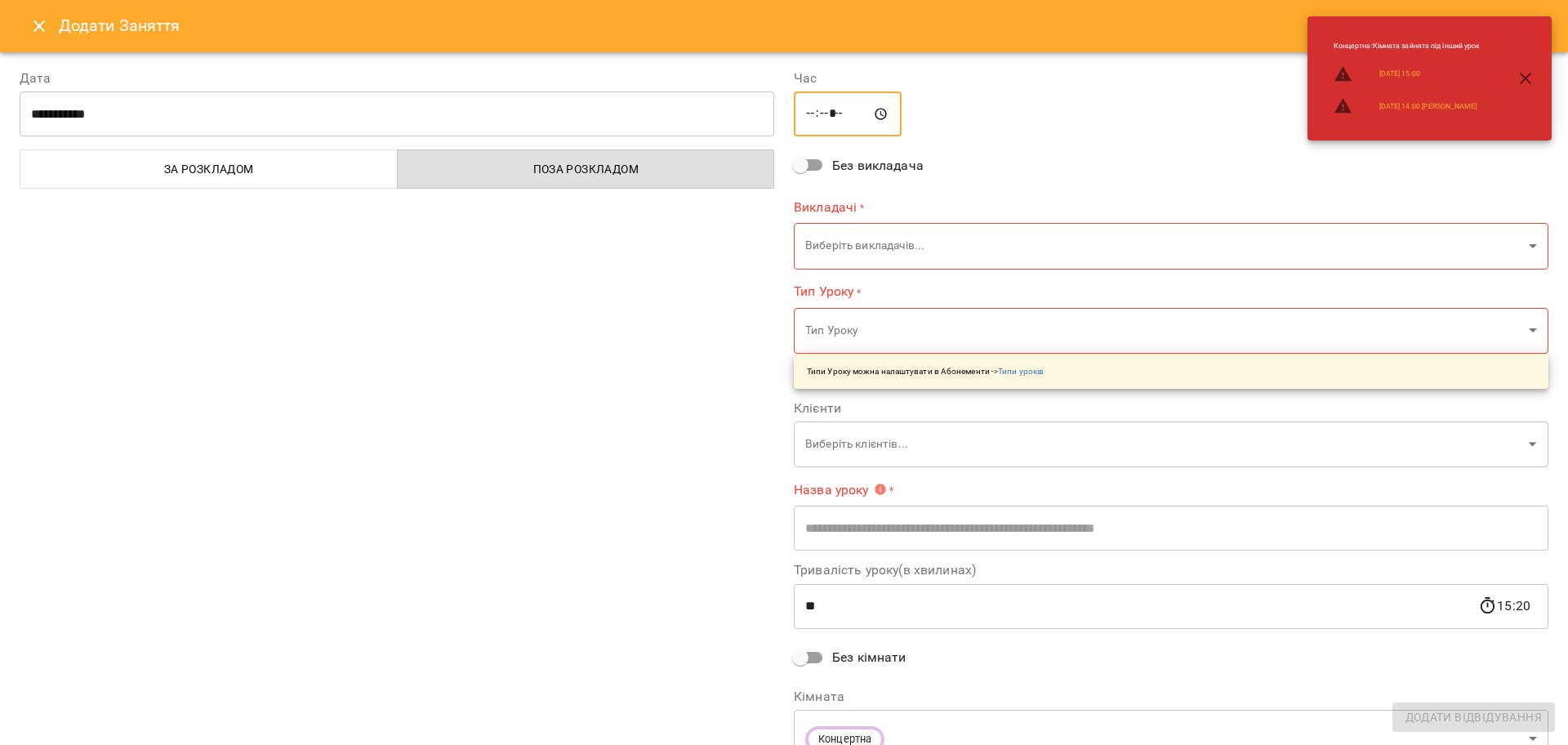
type input "*****"
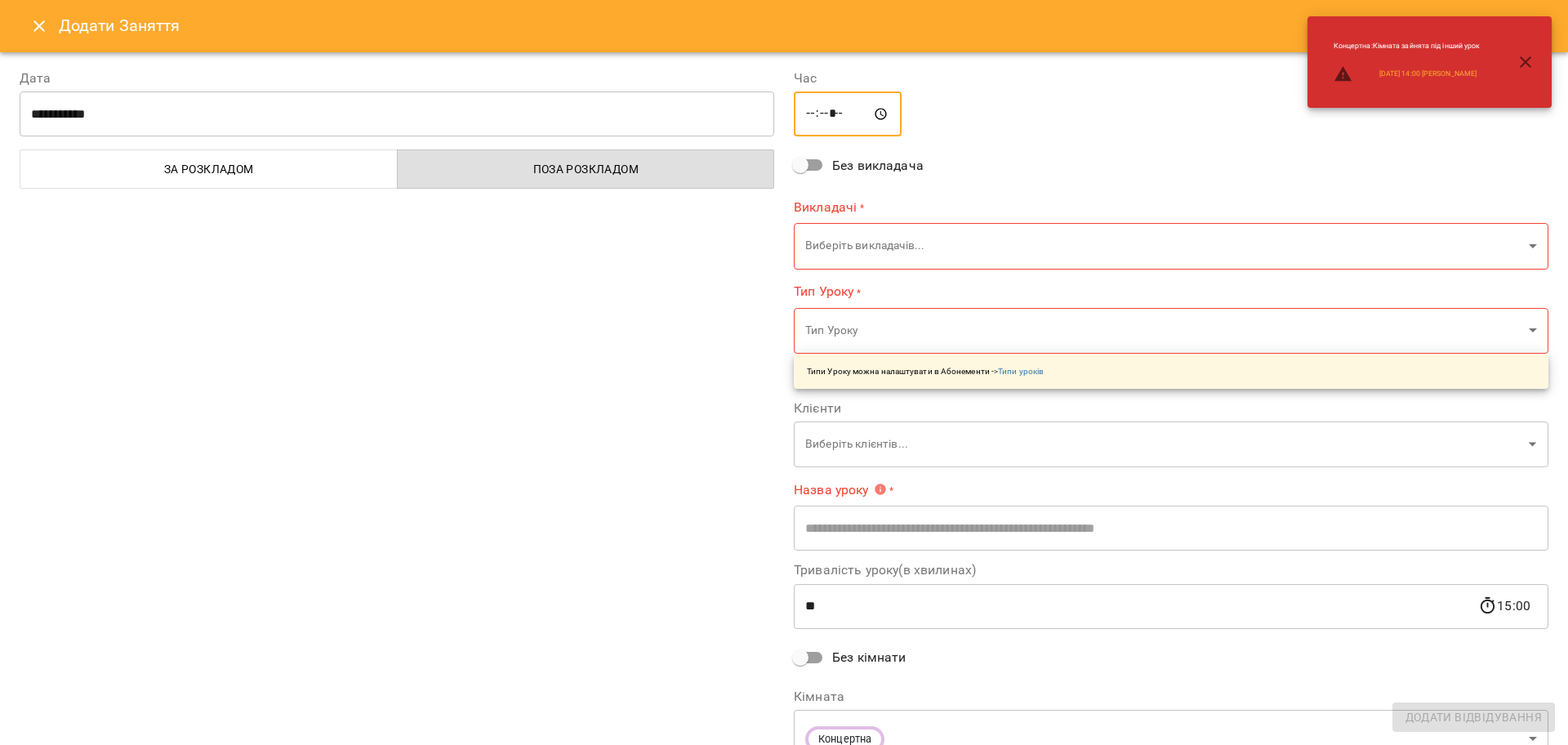
click at [838, 242] on body "For Business 99+ UA Пн 15 вер Вт 16 вер Ср 17 вер Чт 18 вер Пт 19 вер Сб 20 вер…" at bounding box center [784, 724] width 1568 height 1448
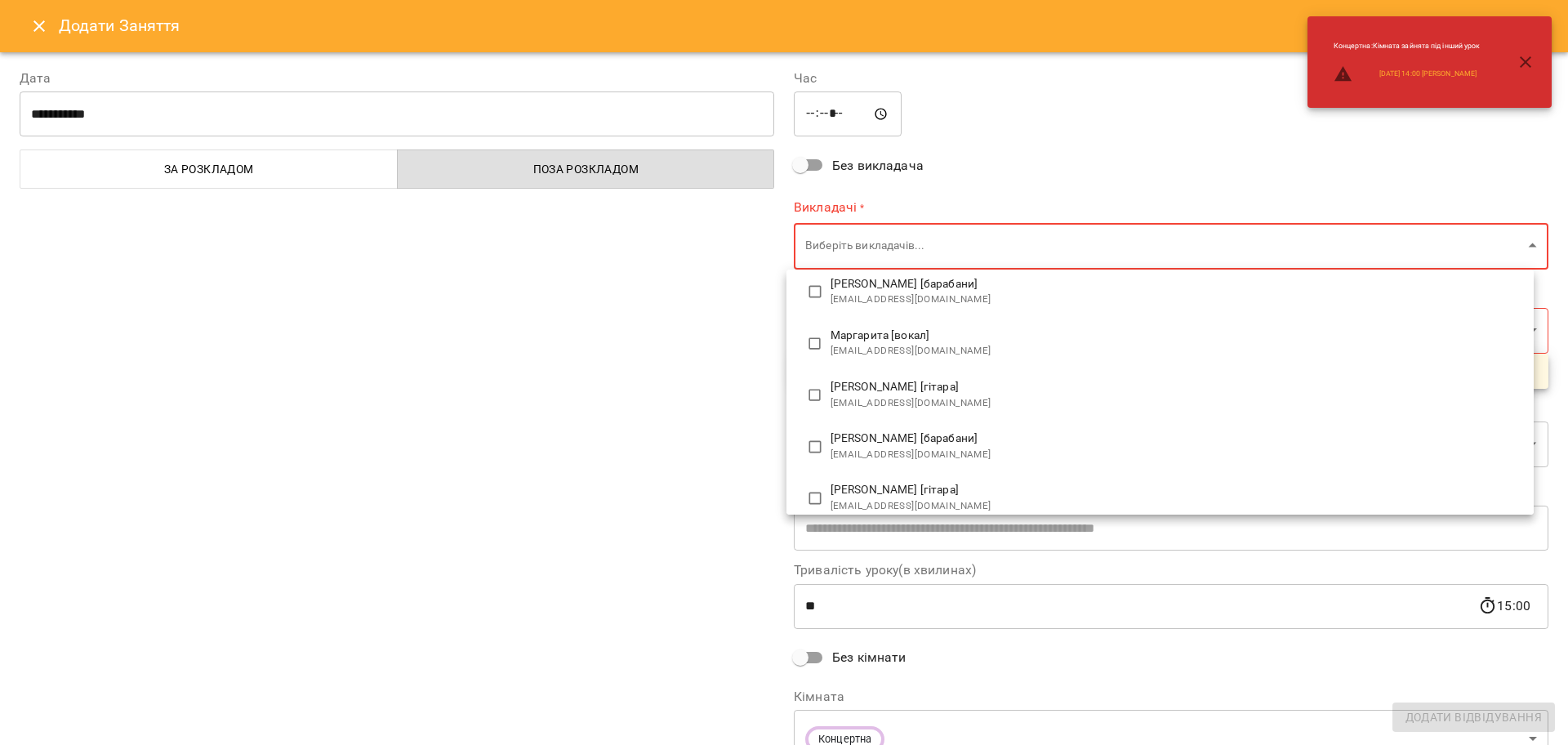
type input "**********"
type input "**"
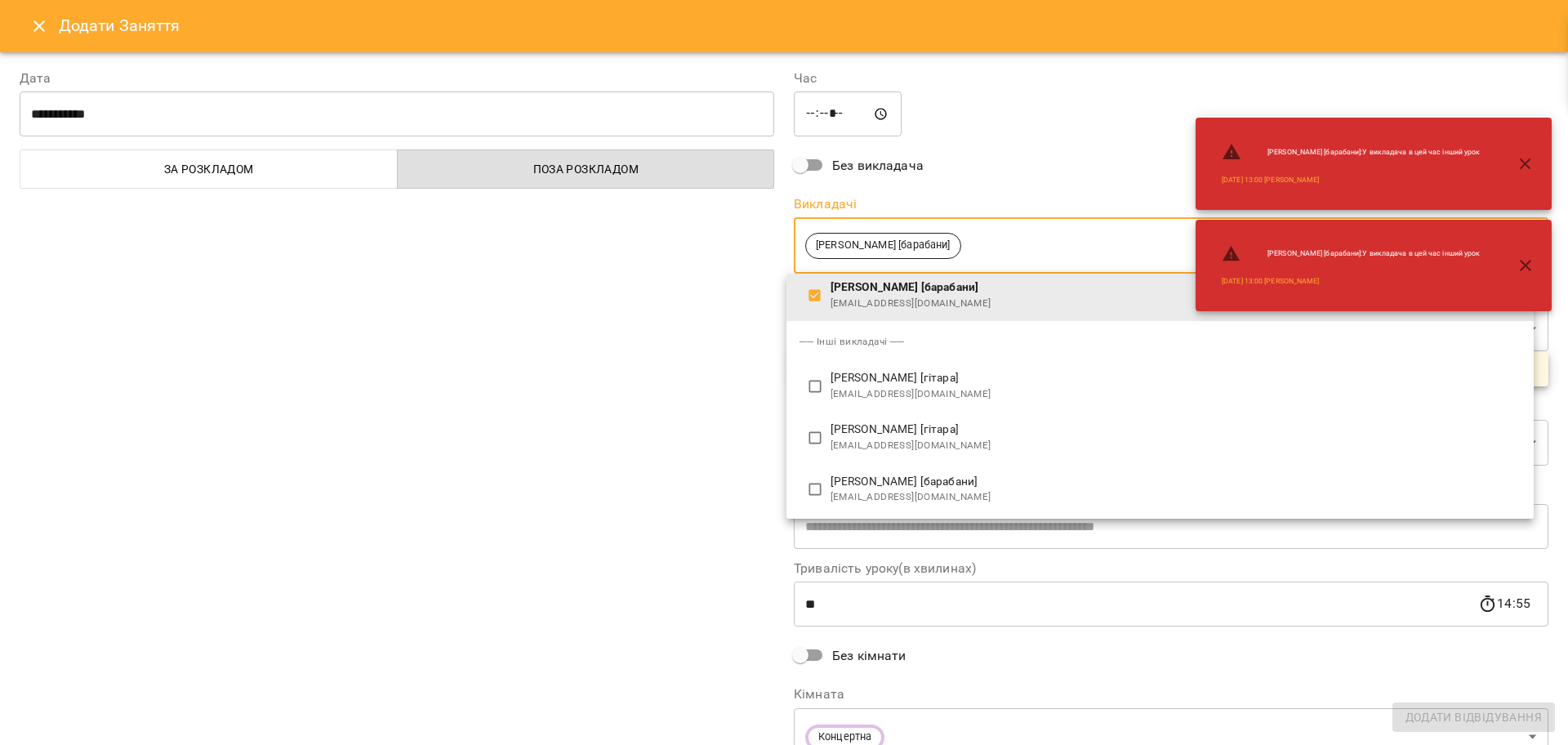
click at [653, 317] on div at bounding box center [784, 372] width 1568 height 745
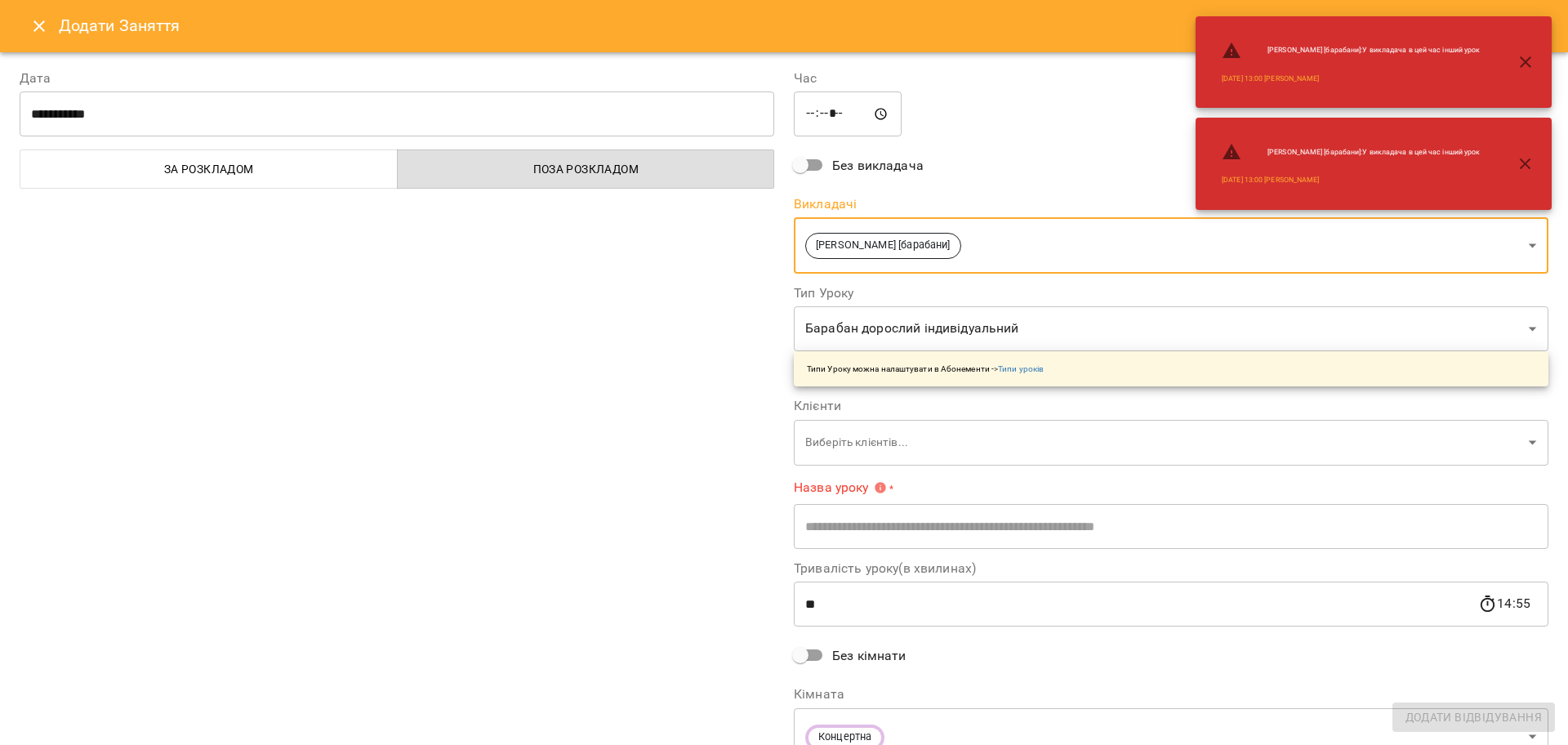
click at [843, 458] on body "For Business 99+ UA Пн 15 вер Вт 16 вер Ср 17 вер Чт 18 вер Пт 19 вер Сб 20 вер…" at bounding box center [784, 724] width 1568 height 1448
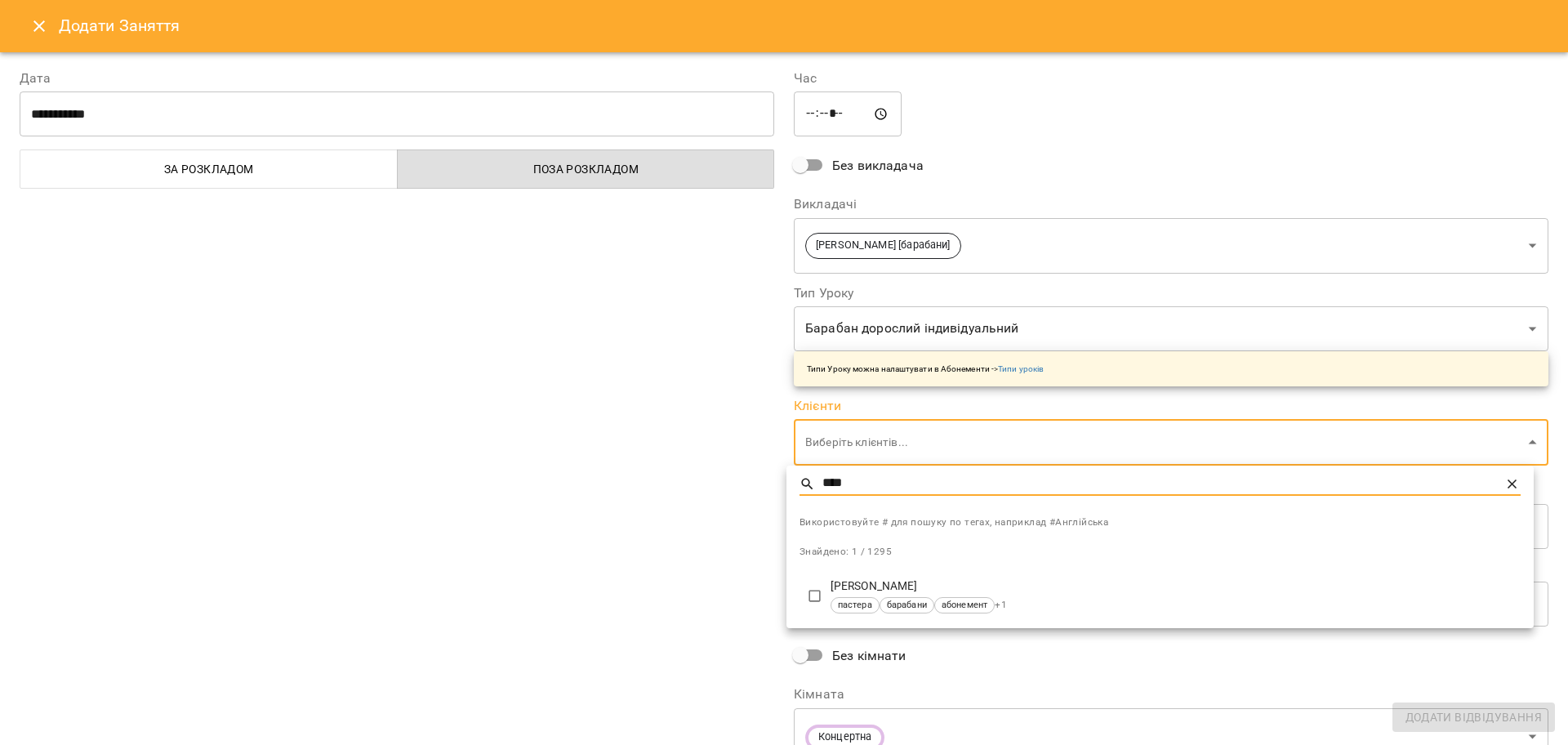
type input "****"
type input "**********"
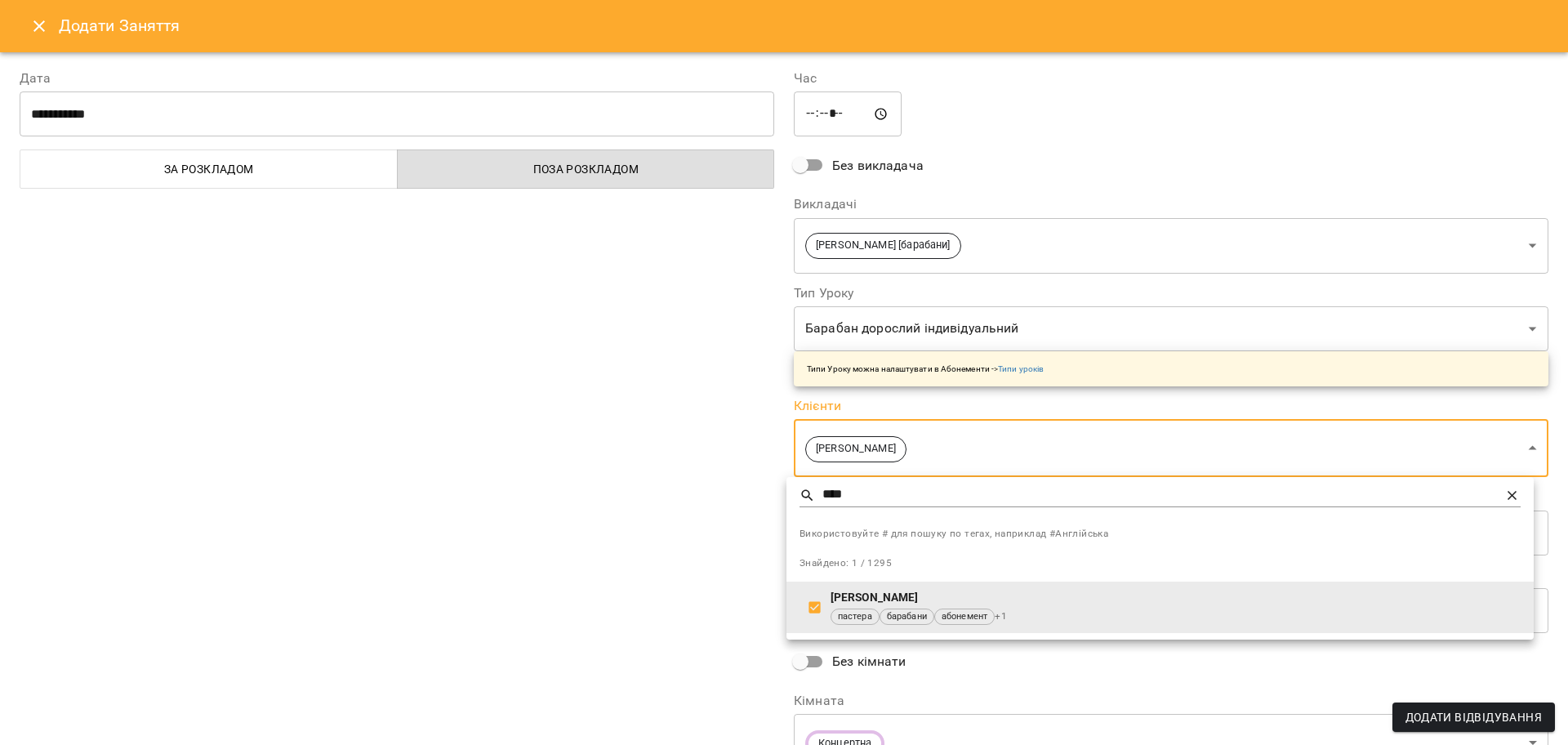
click at [604, 532] on div at bounding box center [784, 372] width 1568 height 745
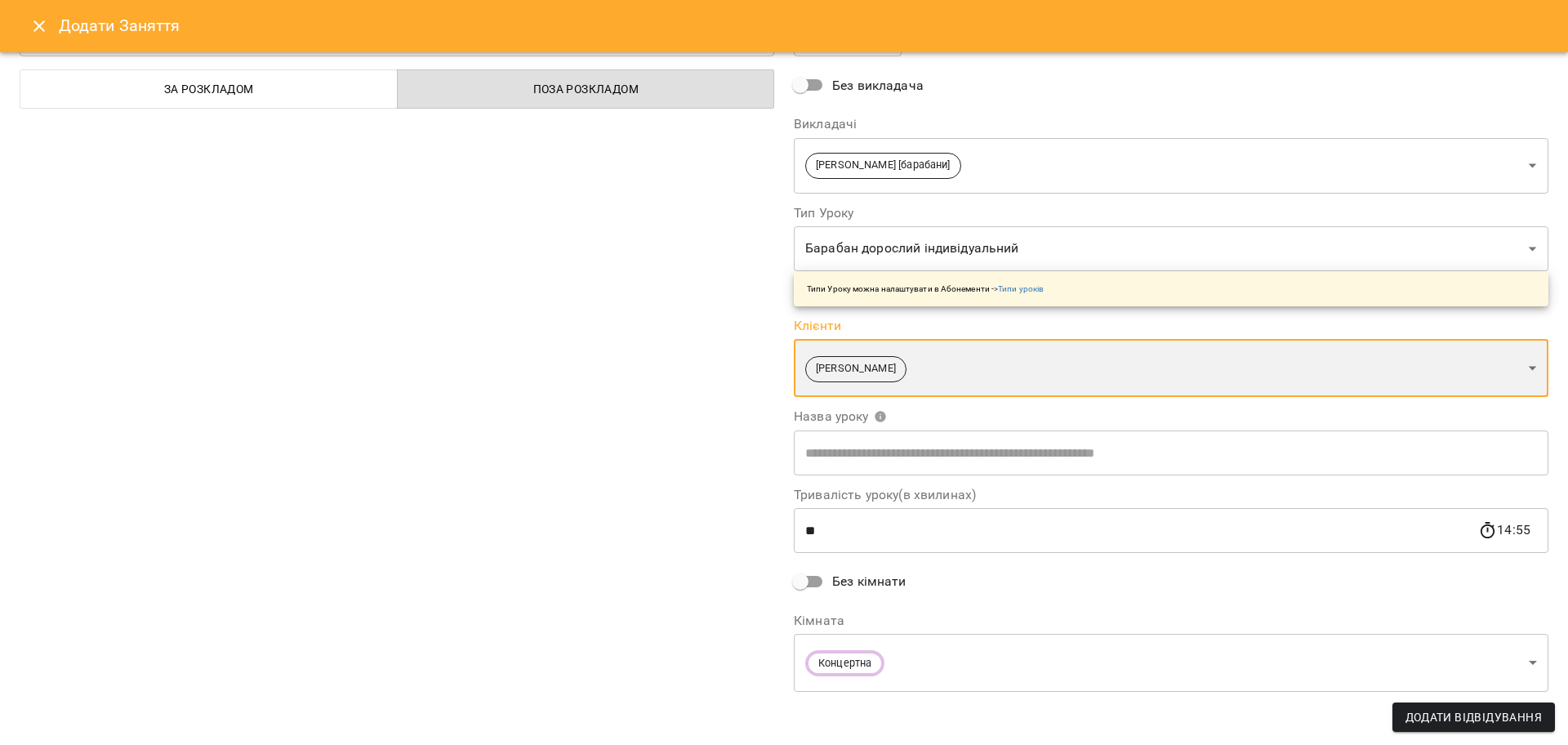
scroll to position [83, 0]
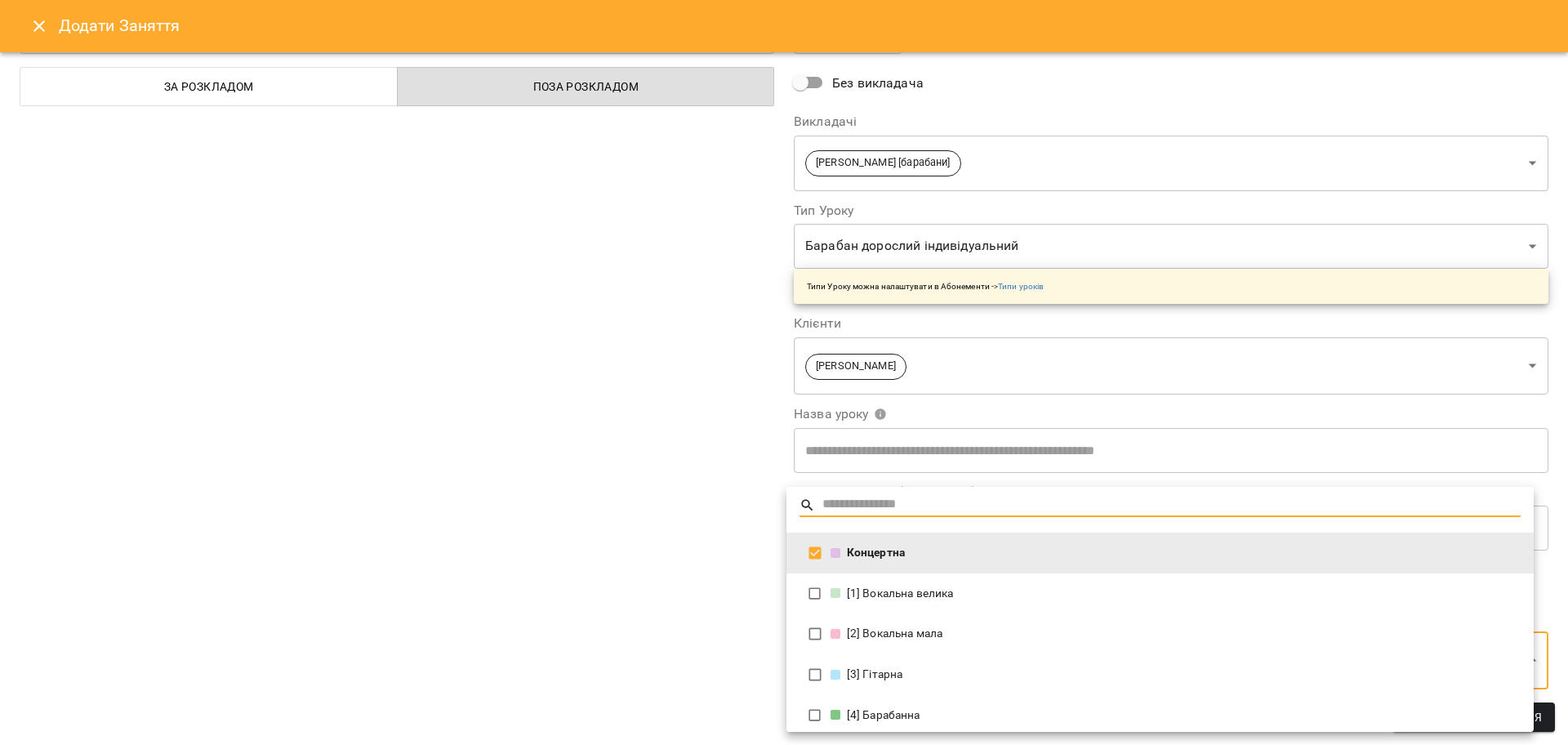
click at [834, 660] on body "For Business 99+ UA Пн 15 вер Вт 16 вер Ср 17 вер Чт 18 вер Пт 19 вер Сб 20 вер…" at bounding box center [784, 724] width 1568 height 1448
drag, startPoint x: 659, startPoint y: 523, endPoint x: 745, endPoint y: 573, distance: 99.5
click at [659, 522] on div at bounding box center [784, 372] width 1568 height 745
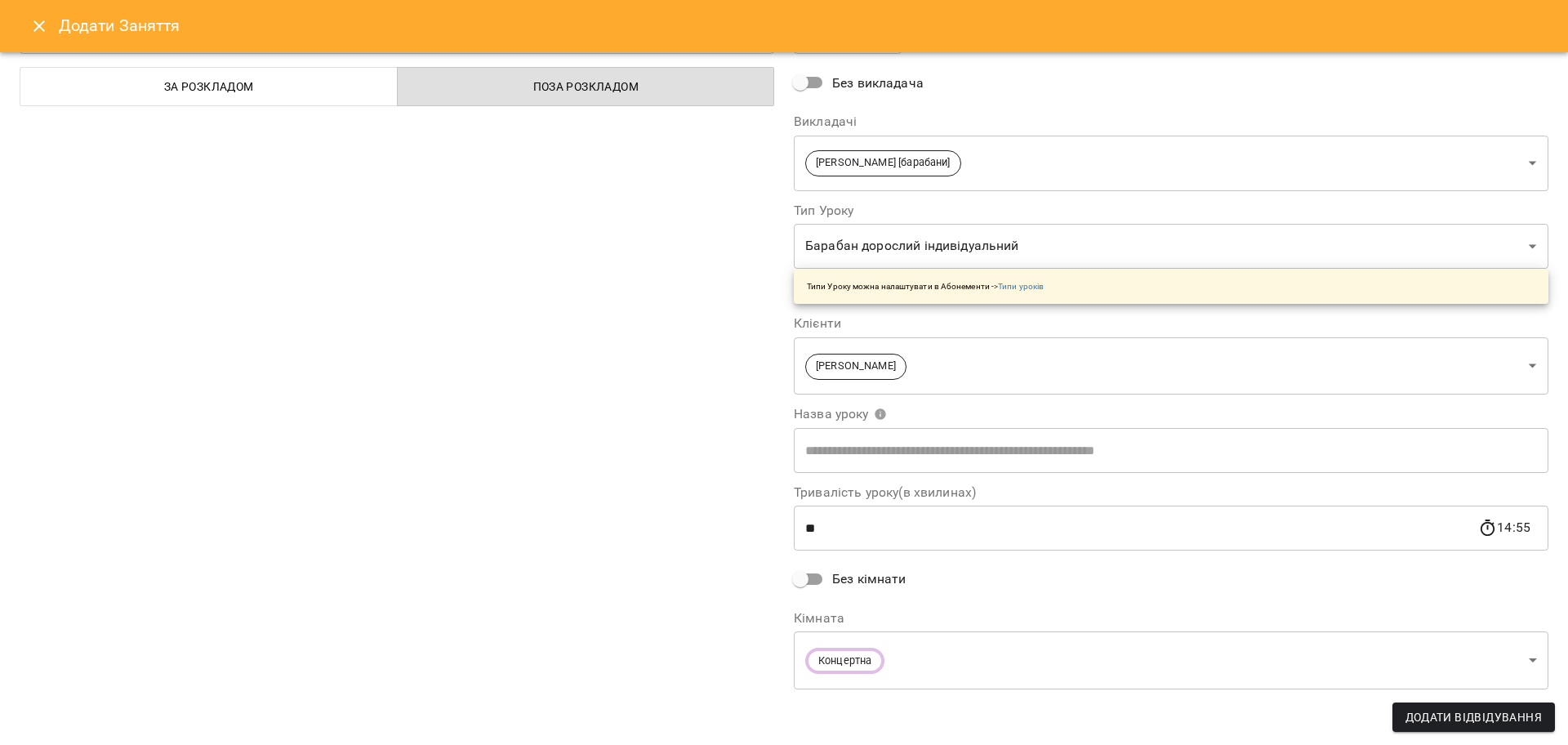
drag, startPoint x: 1477, startPoint y: 728, endPoint x: 654, endPoint y: 709, distance: 823.2
click at [659, 714] on form "**********" at bounding box center [784, 355] width 1529 height 778
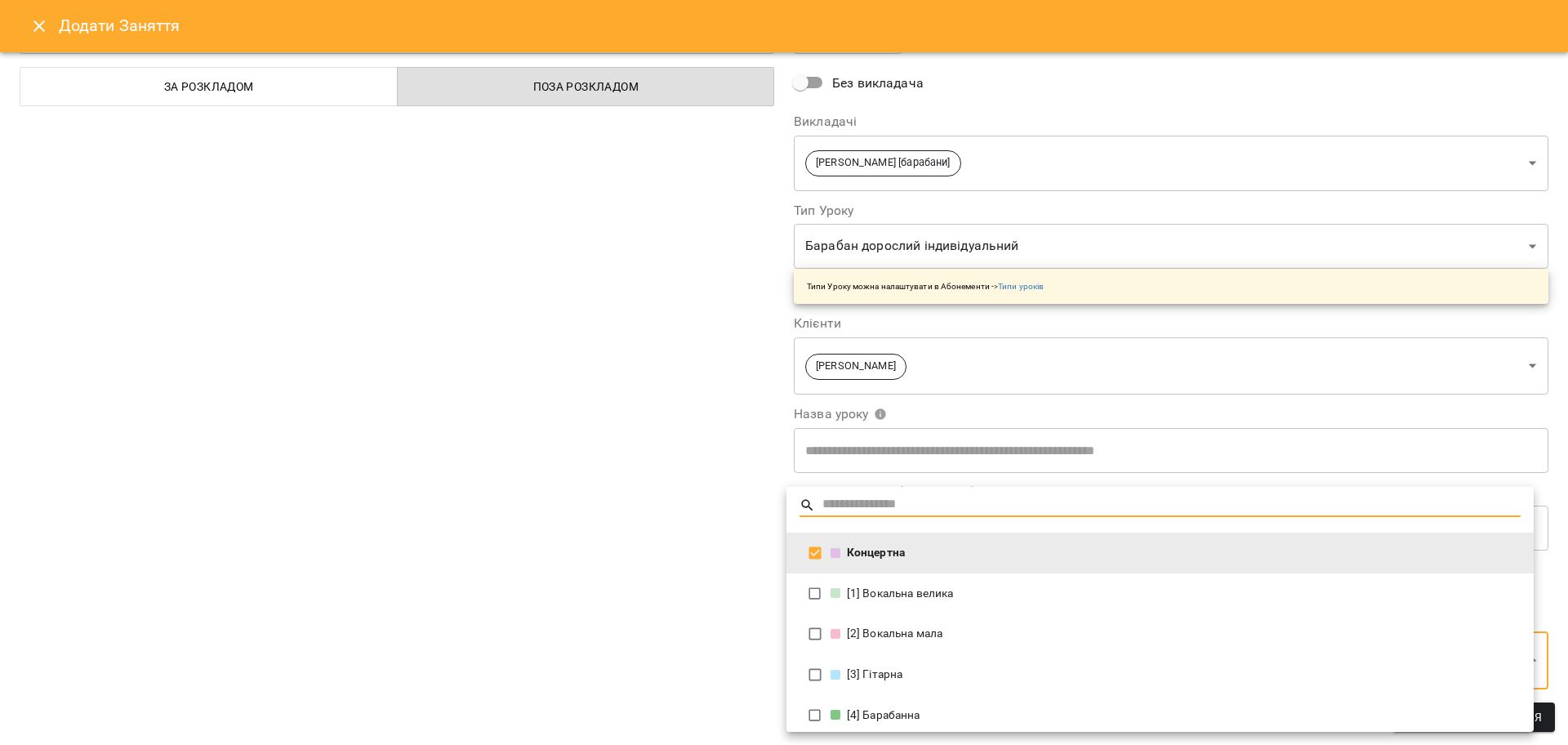
click at [851, 652] on body "For Business 99+ UA Пн 15 вер Вт 16 вер Ср 17 вер Чт 18 вер Пт 19 вер Сб 20 вер…" at bounding box center [784, 724] width 1568 height 1448
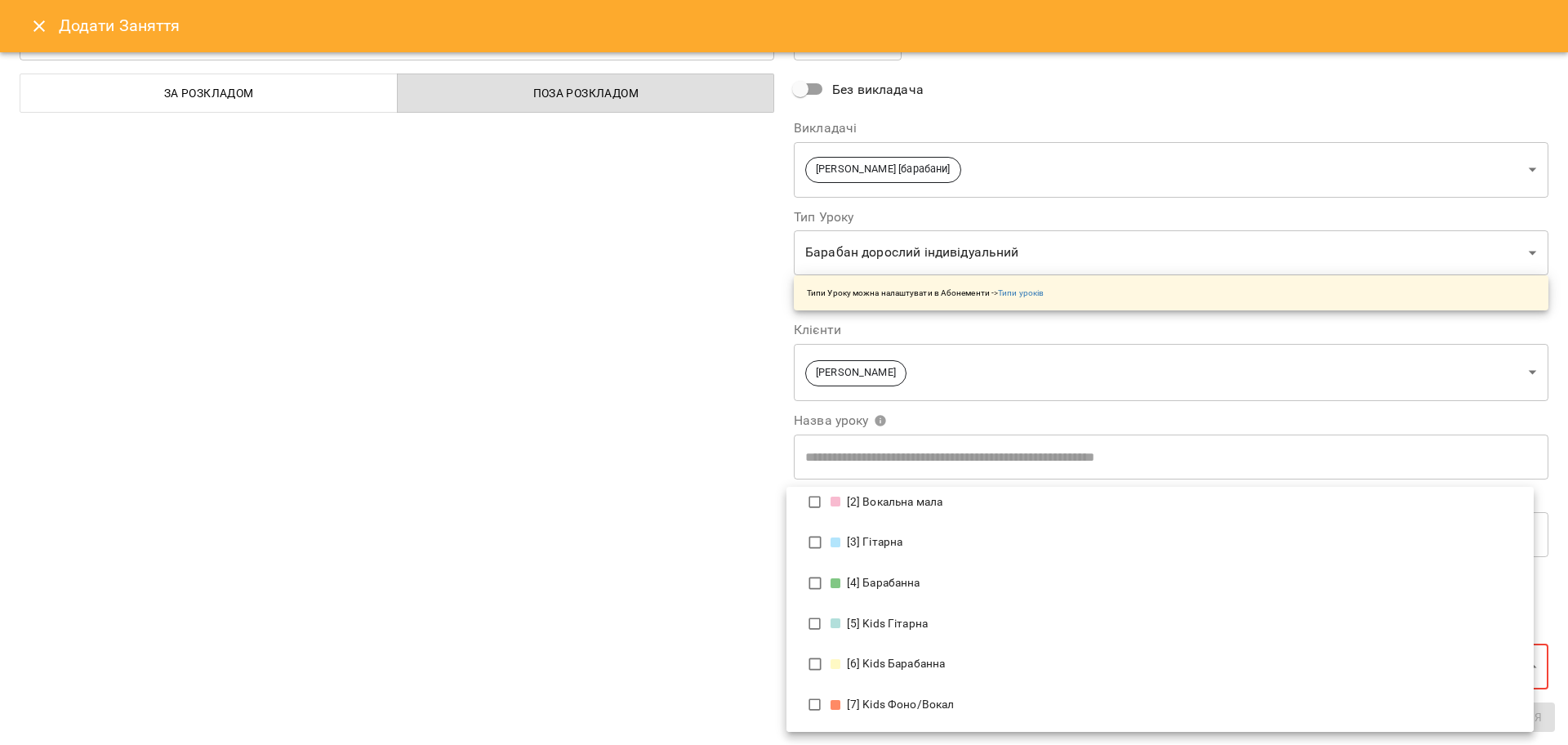
scroll to position [102, 0]
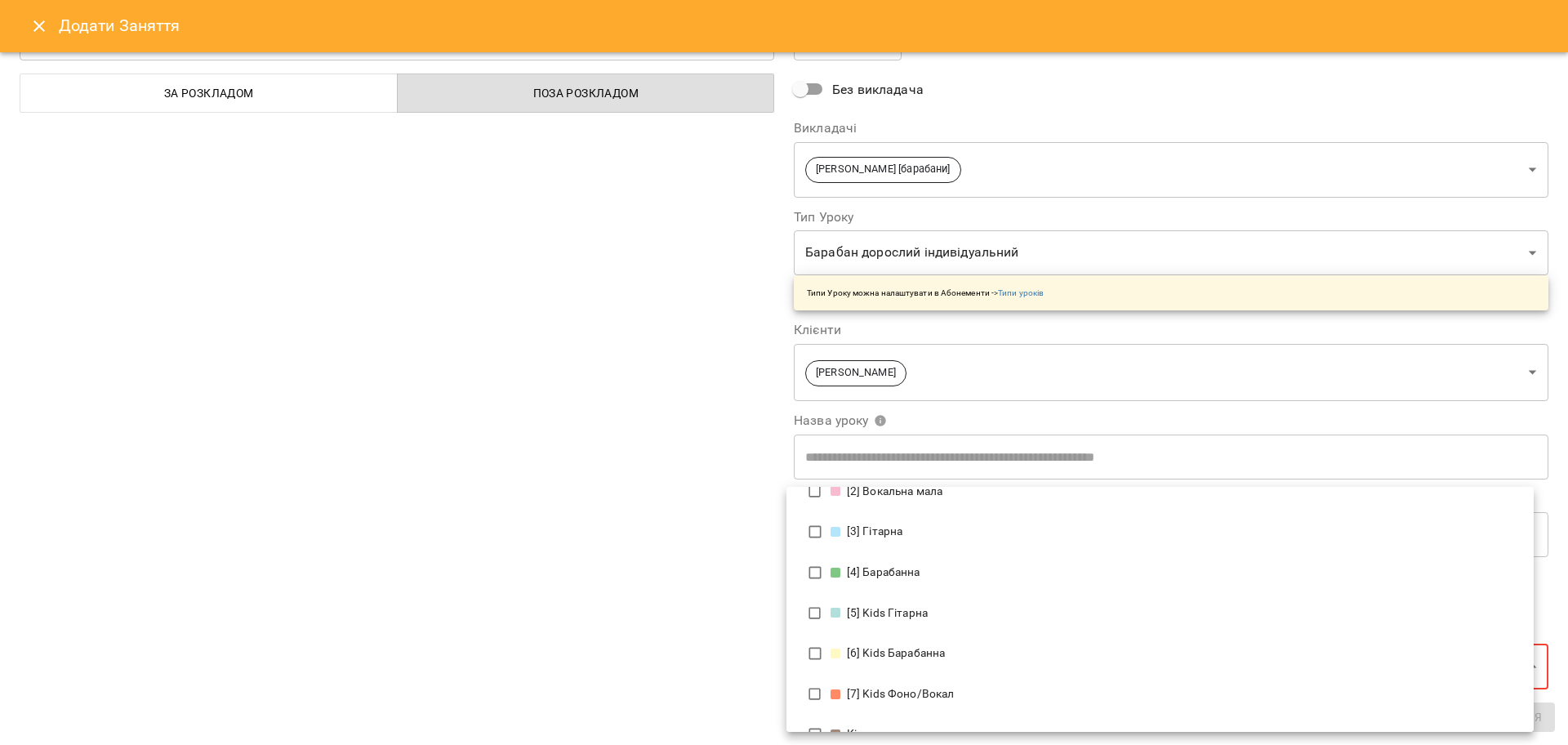
type input "**********"
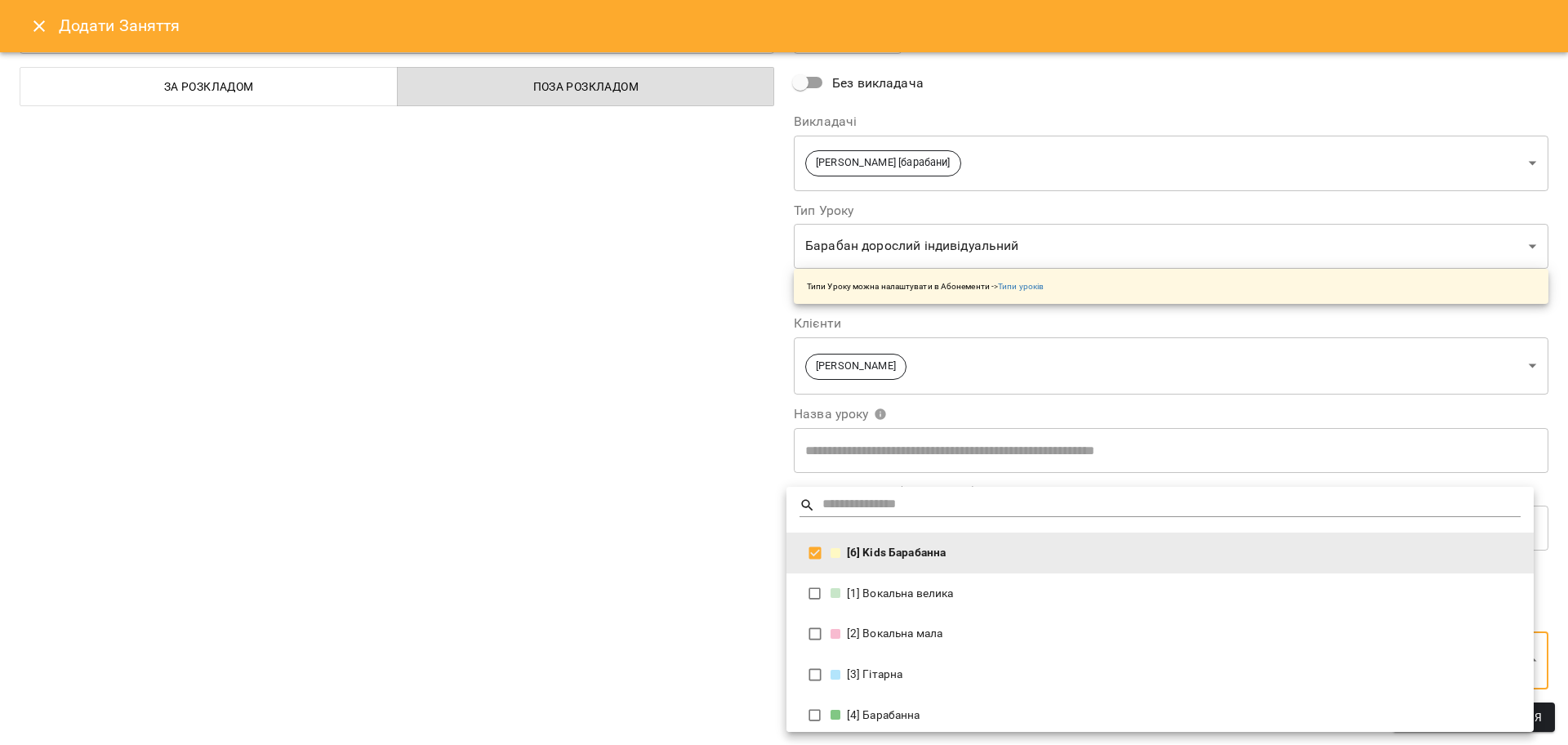
click at [682, 573] on div at bounding box center [784, 372] width 1568 height 745
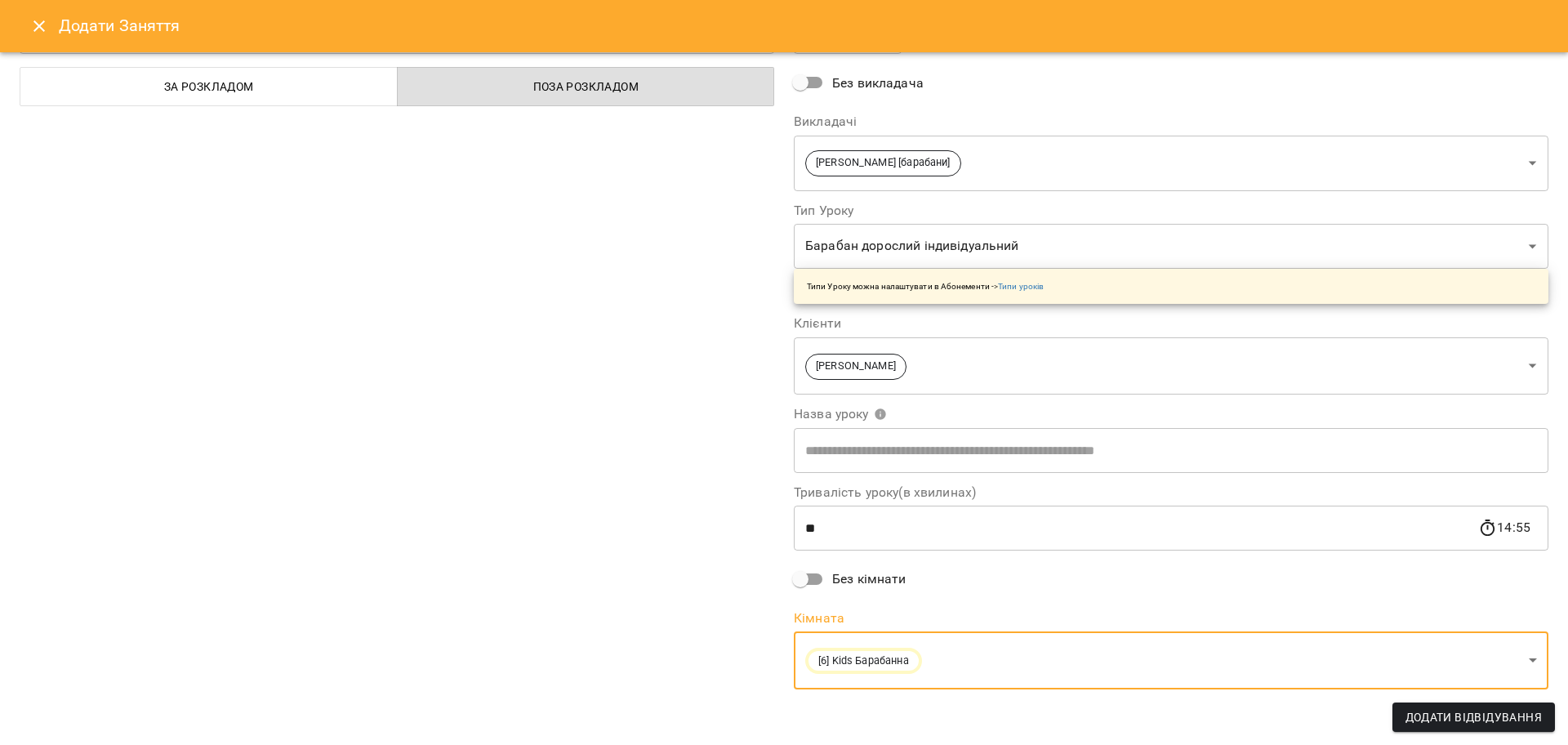
click at [1489, 712] on span "Додати Відвідування" at bounding box center [1473, 717] width 136 height 20
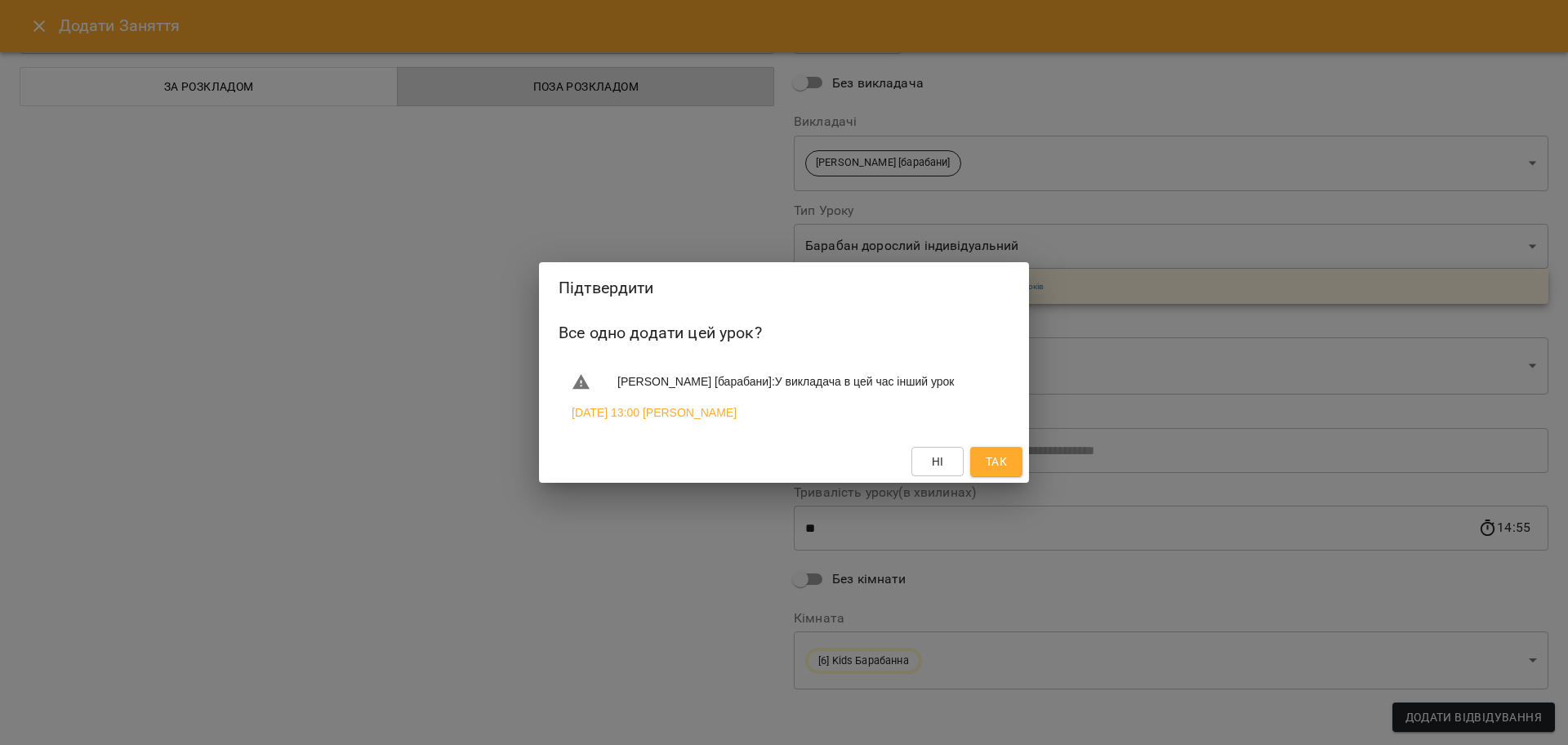
click at [990, 471] on span "Так" at bounding box center [996, 461] width 21 height 20
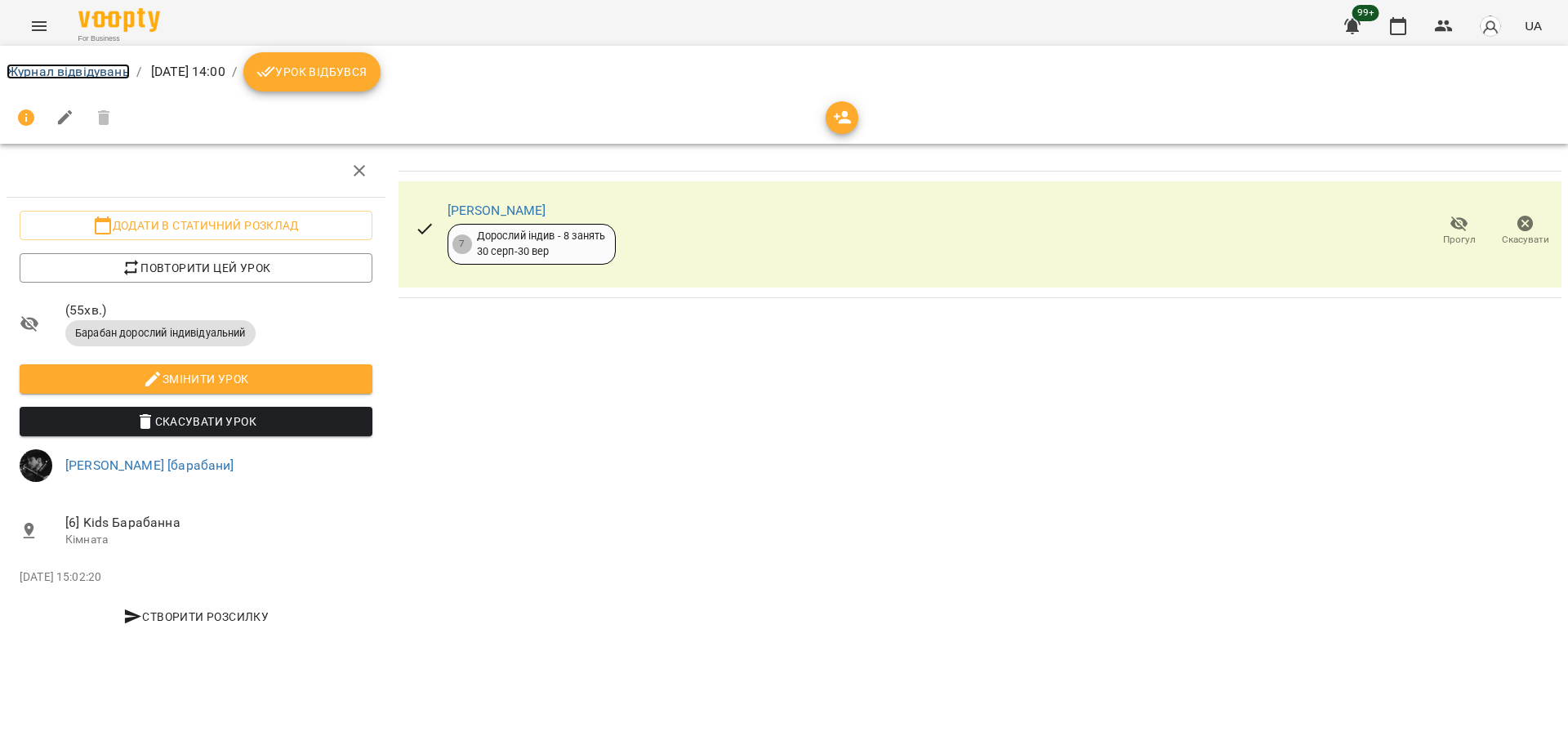
click at [109, 69] on link "Журнал відвідувань" at bounding box center [69, 72] width 124 height 16
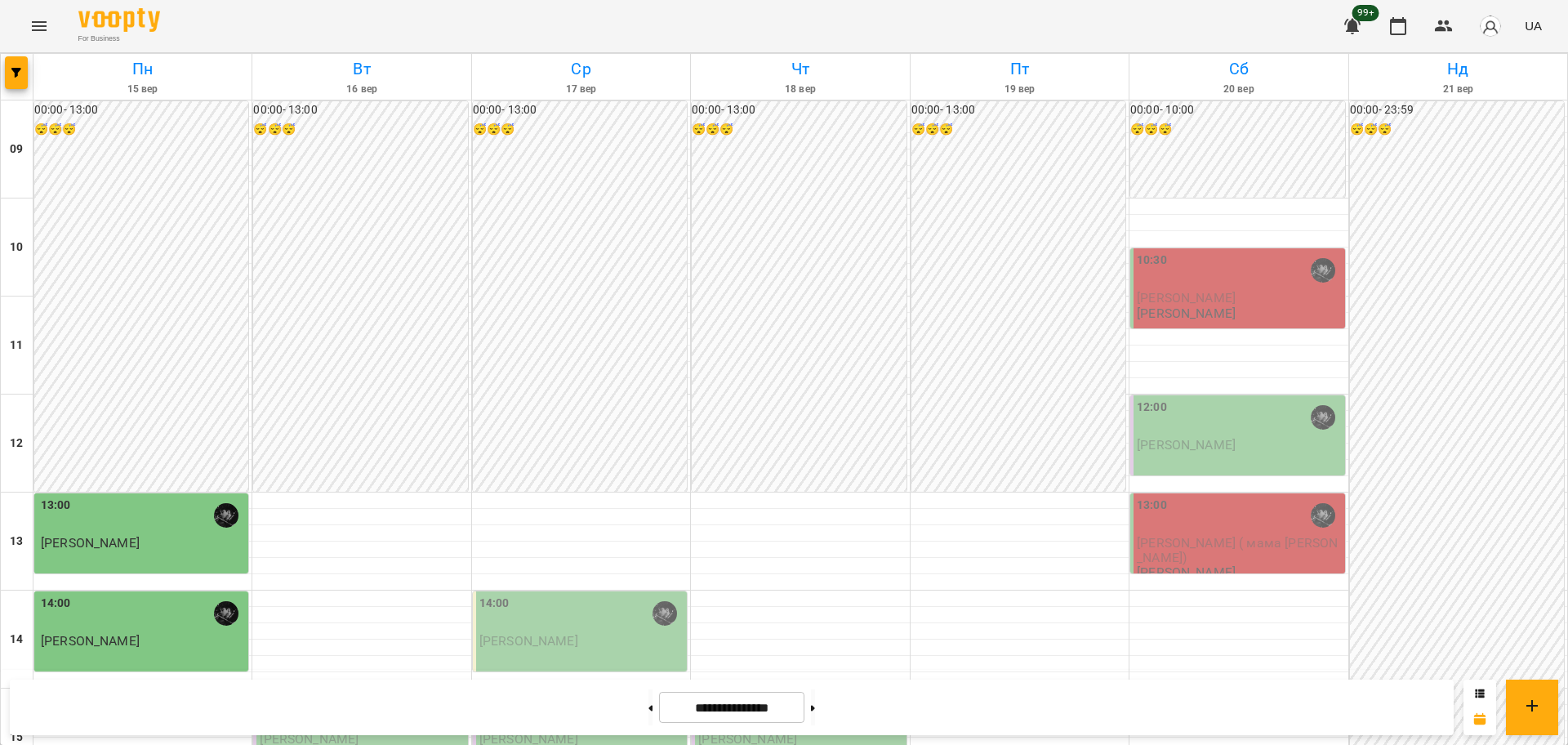
scroll to position [408, 0]
click at [598, 595] on div "14:00" at bounding box center [581, 614] width 204 height 38
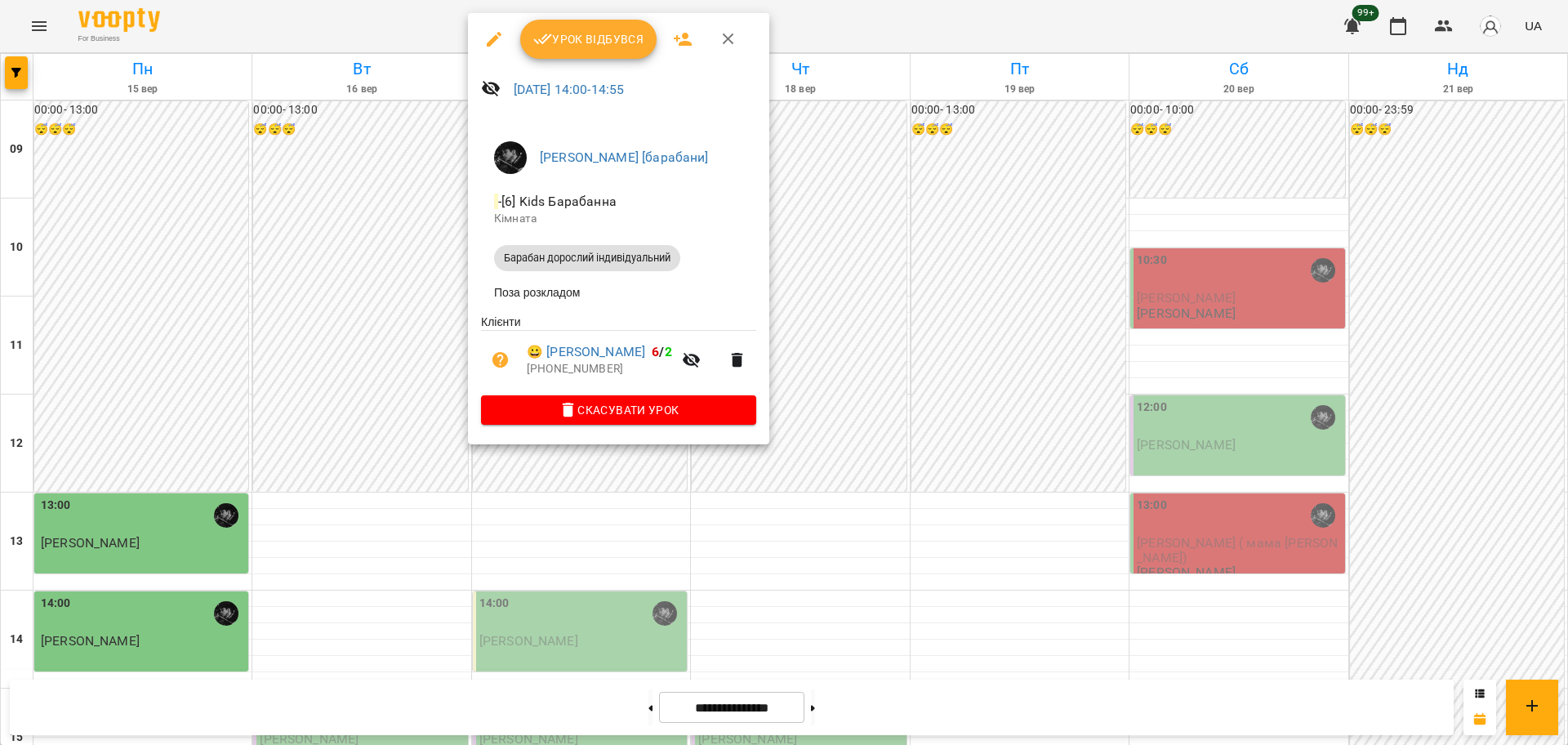
click at [554, 574] on div at bounding box center [784, 372] width 1568 height 745
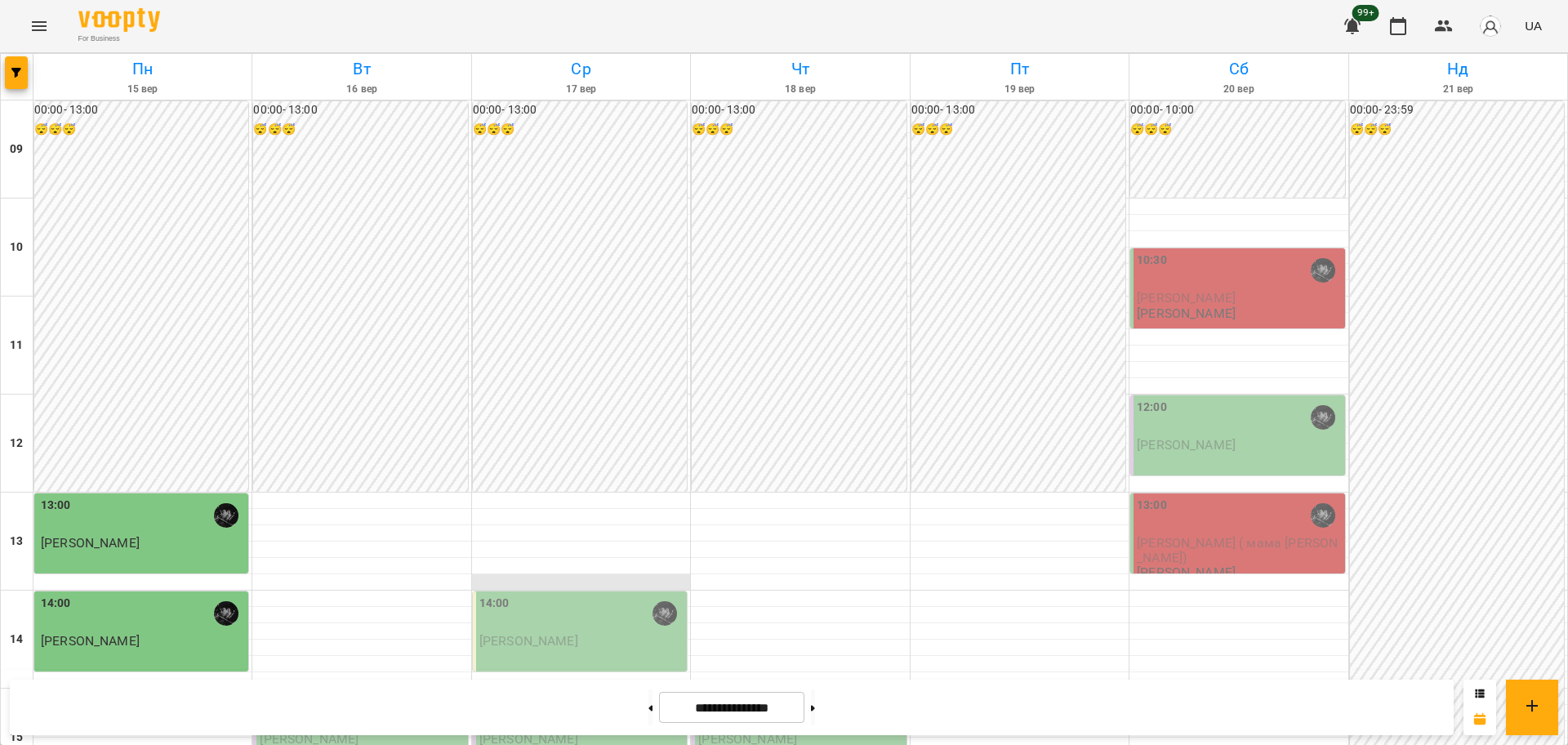
scroll to position [0, 0]
drag, startPoint x: 5, startPoint y: 67, endPoint x: 15, endPoint y: 135, distance: 68.7
click at [4, 67] on div "Пн 15 вер Вт 16 вер Ср 17 вер Чт 18 вер Пт 19 вер Сб 20 вер Нд 21 вер 09 10 11 …" at bounding box center [784, 750] width 1568 height 1394
click at [25, 83] on button "button" at bounding box center [16, 73] width 23 height 33
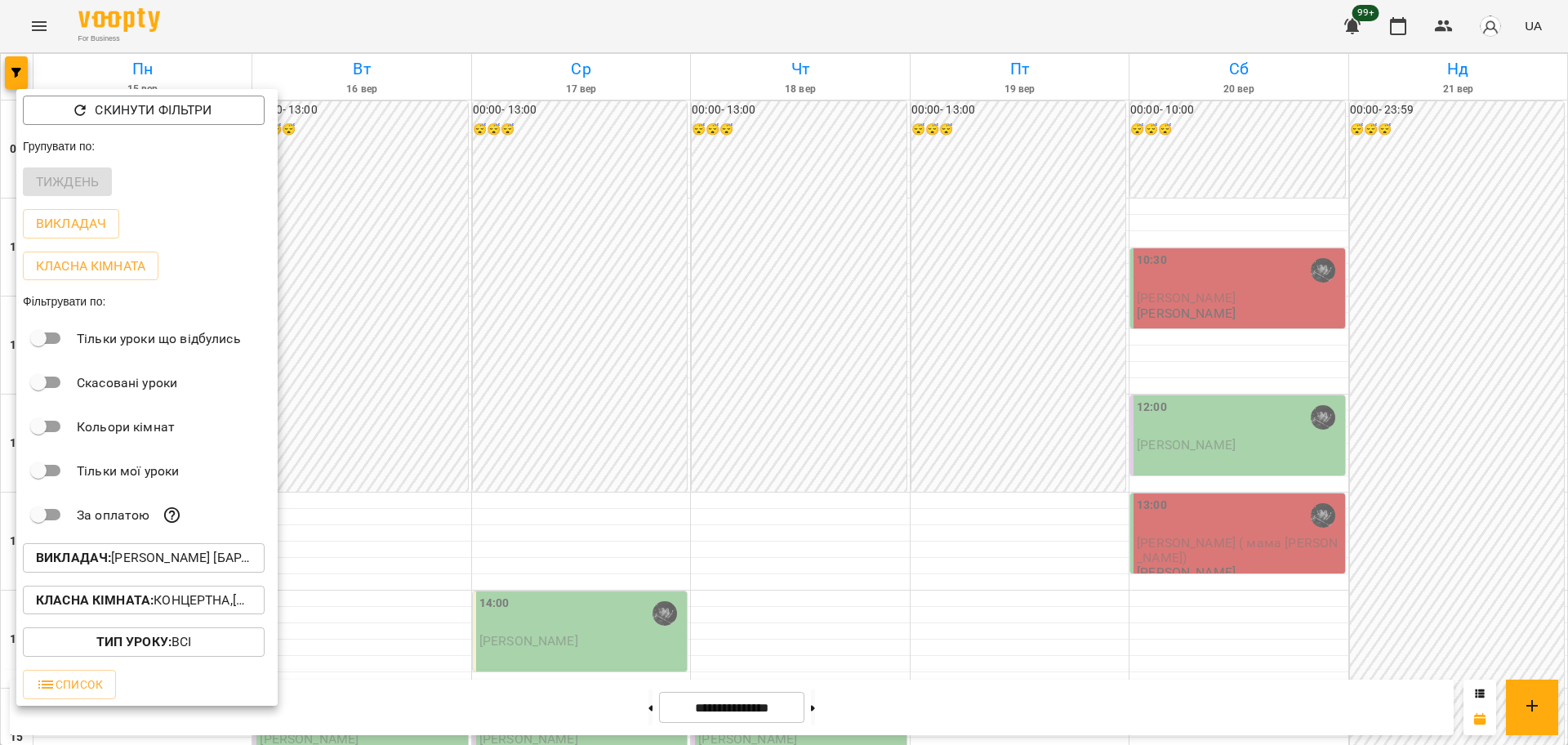
click at [581, 682] on div at bounding box center [784, 372] width 1568 height 745
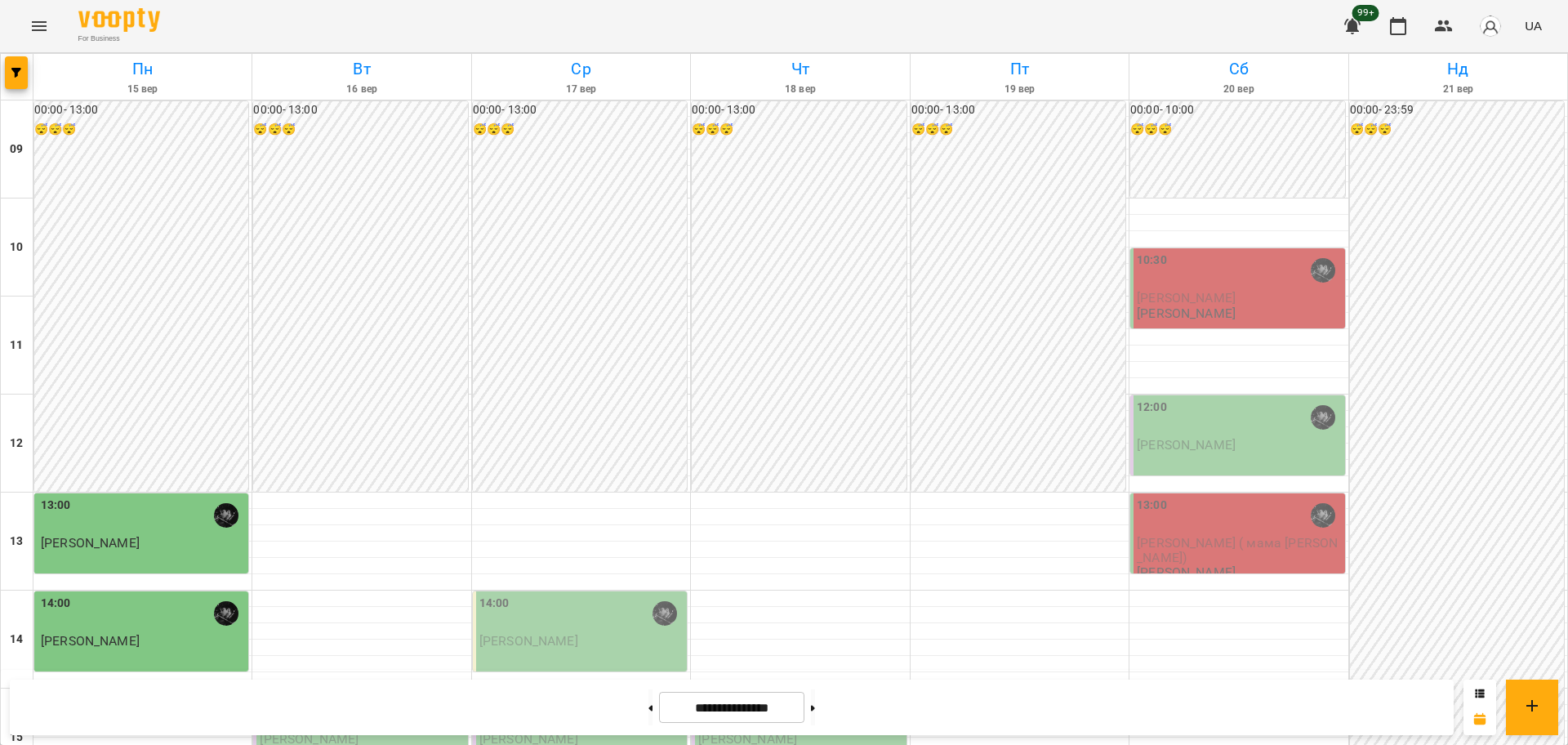
click at [565, 631] on div "Скинути фільтри Групувати по: Тиждень Викладач Класна кімната Фільтрувати по: Т…" at bounding box center [784, 372] width 1568 height 745
click at [659, 626] on div at bounding box center [665, 614] width 38 height 38
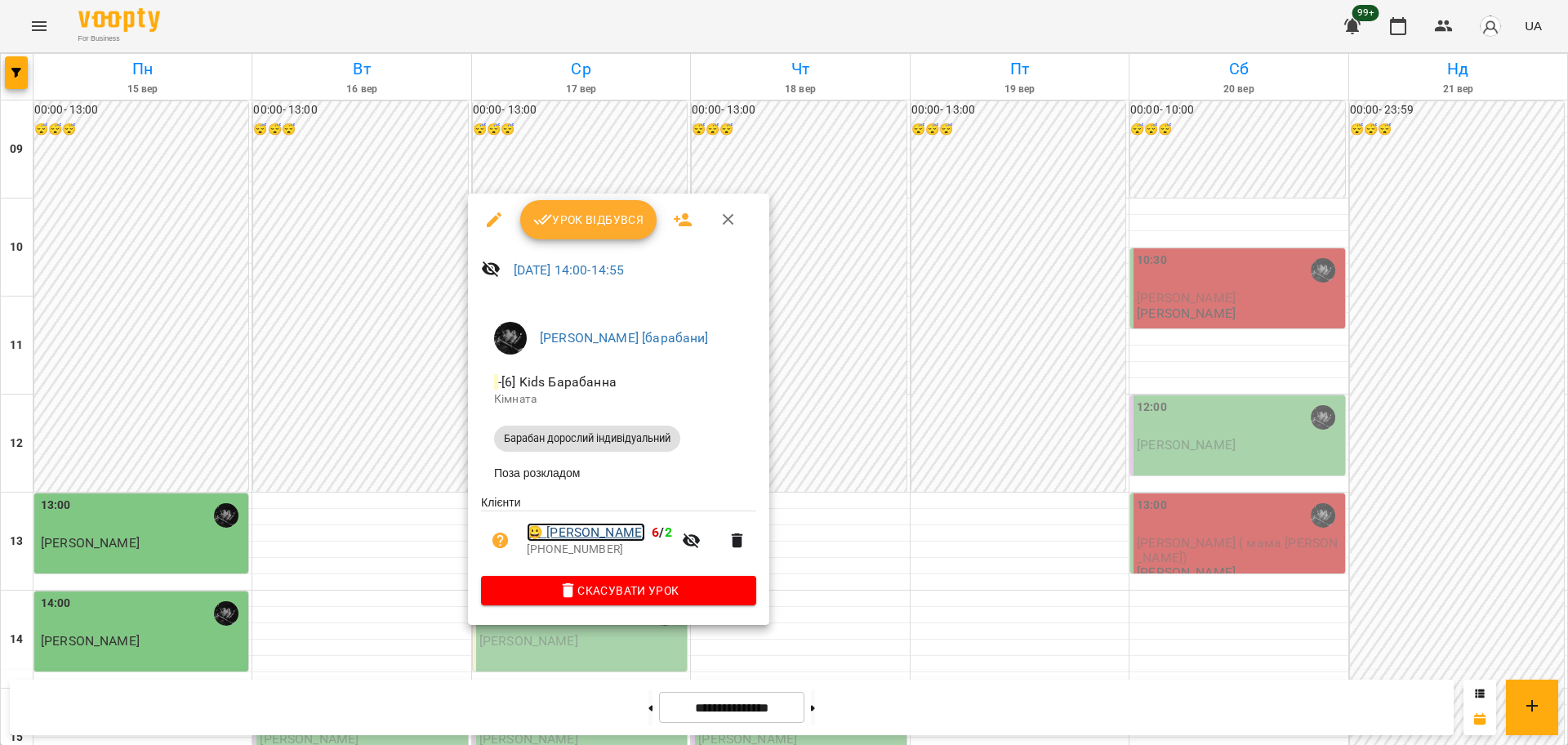
click at [600, 542] on link "😀 Зима Рімма" at bounding box center [586, 533] width 119 height 20
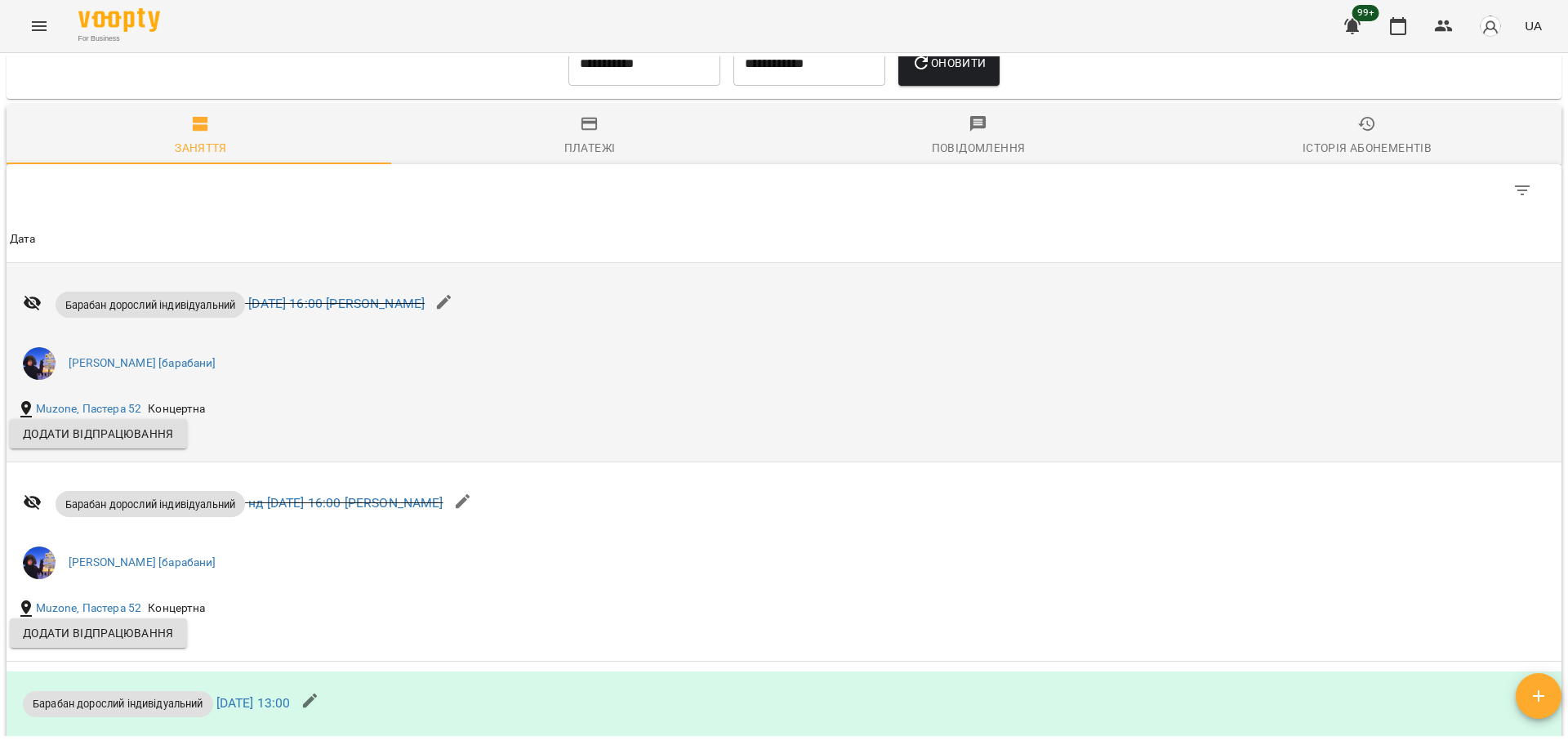
scroll to position [1122, 0]
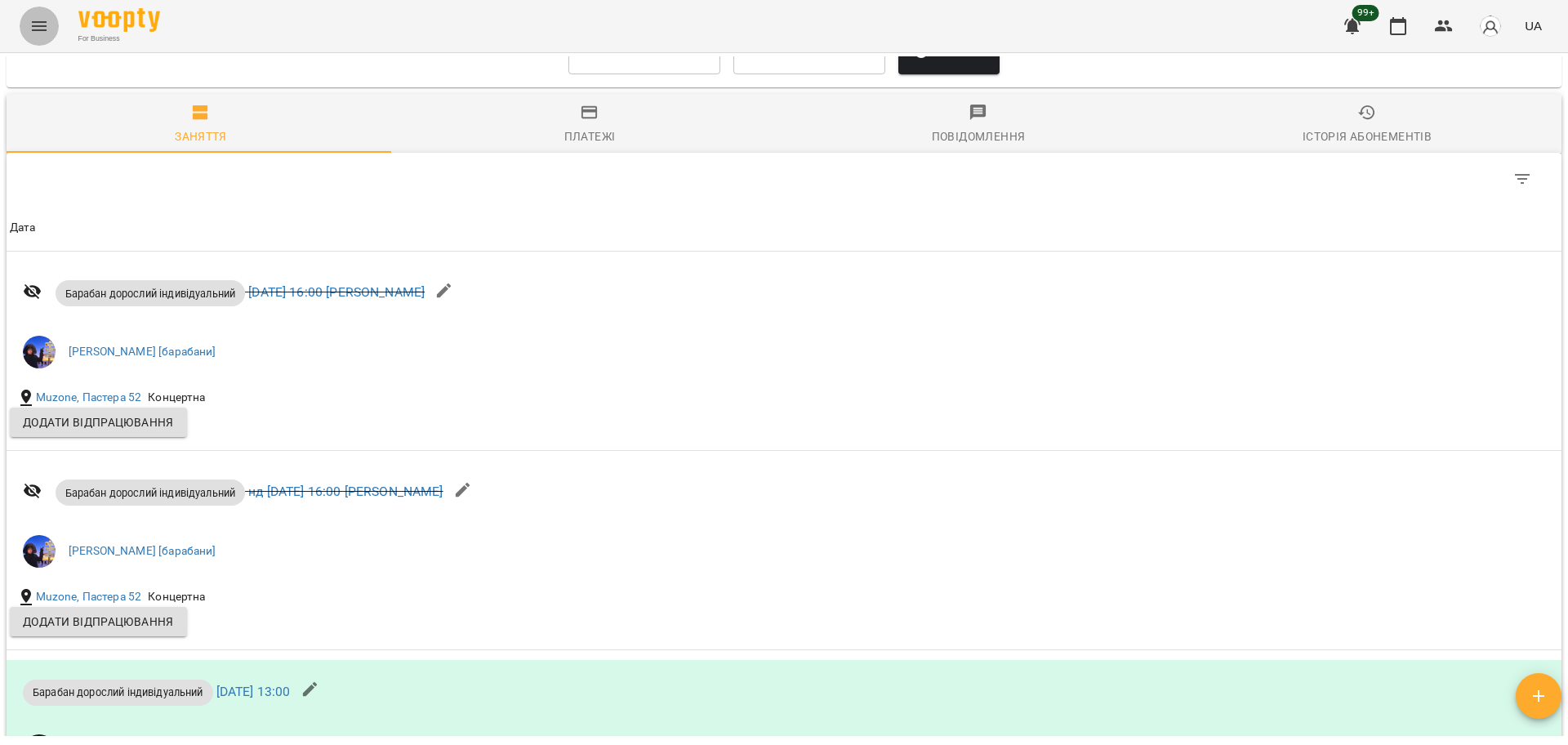
click at [23, 25] on button "Menu" at bounding box center [39, 26] width 39 height 39
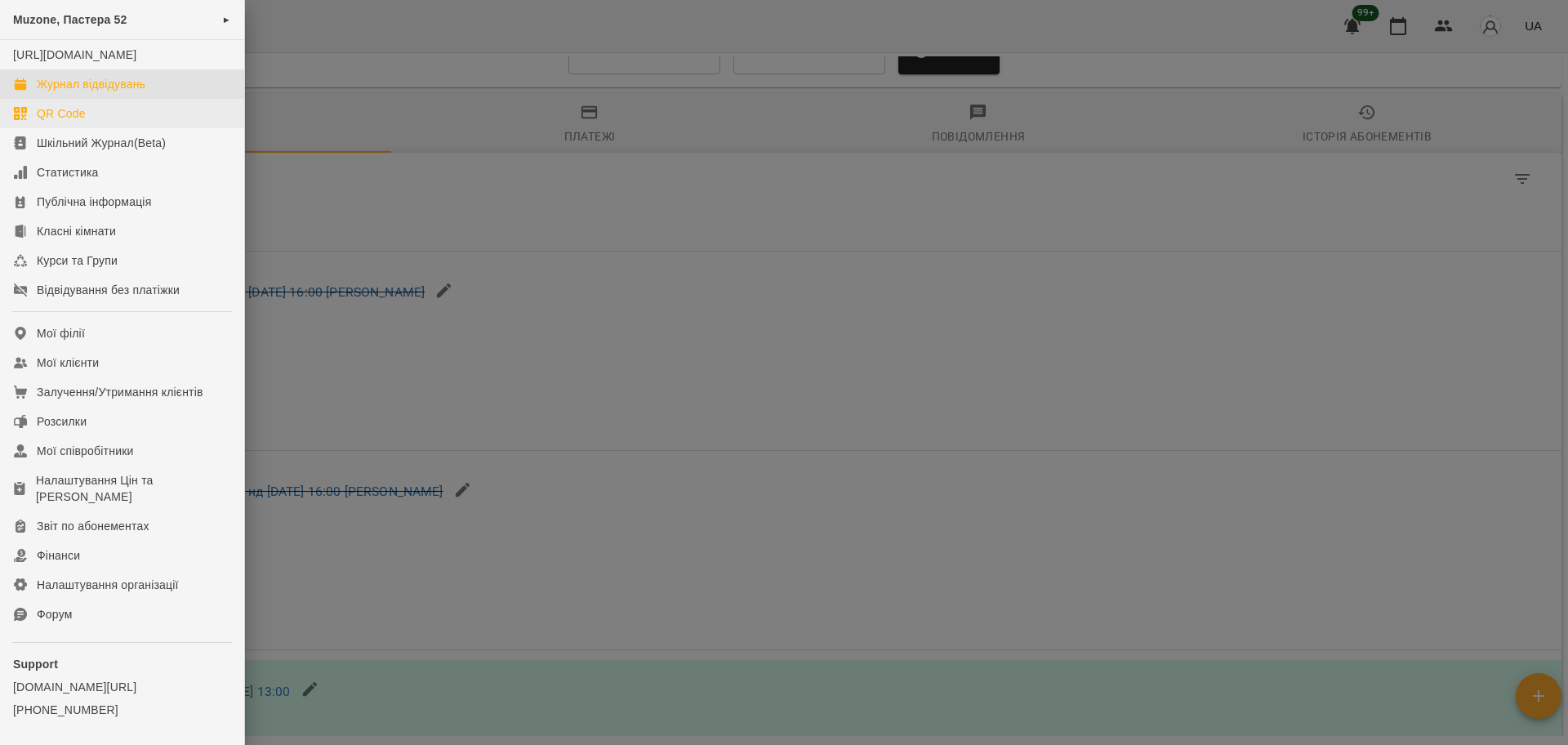
drag, startPoint x: 94, startPoint y: 102, endPoint x: 70, endPoint y: 121, distance: 30.6
click at [95, 93] on div "Журнал відвідувань" at bounding box center [91, 84] width 109 height 16
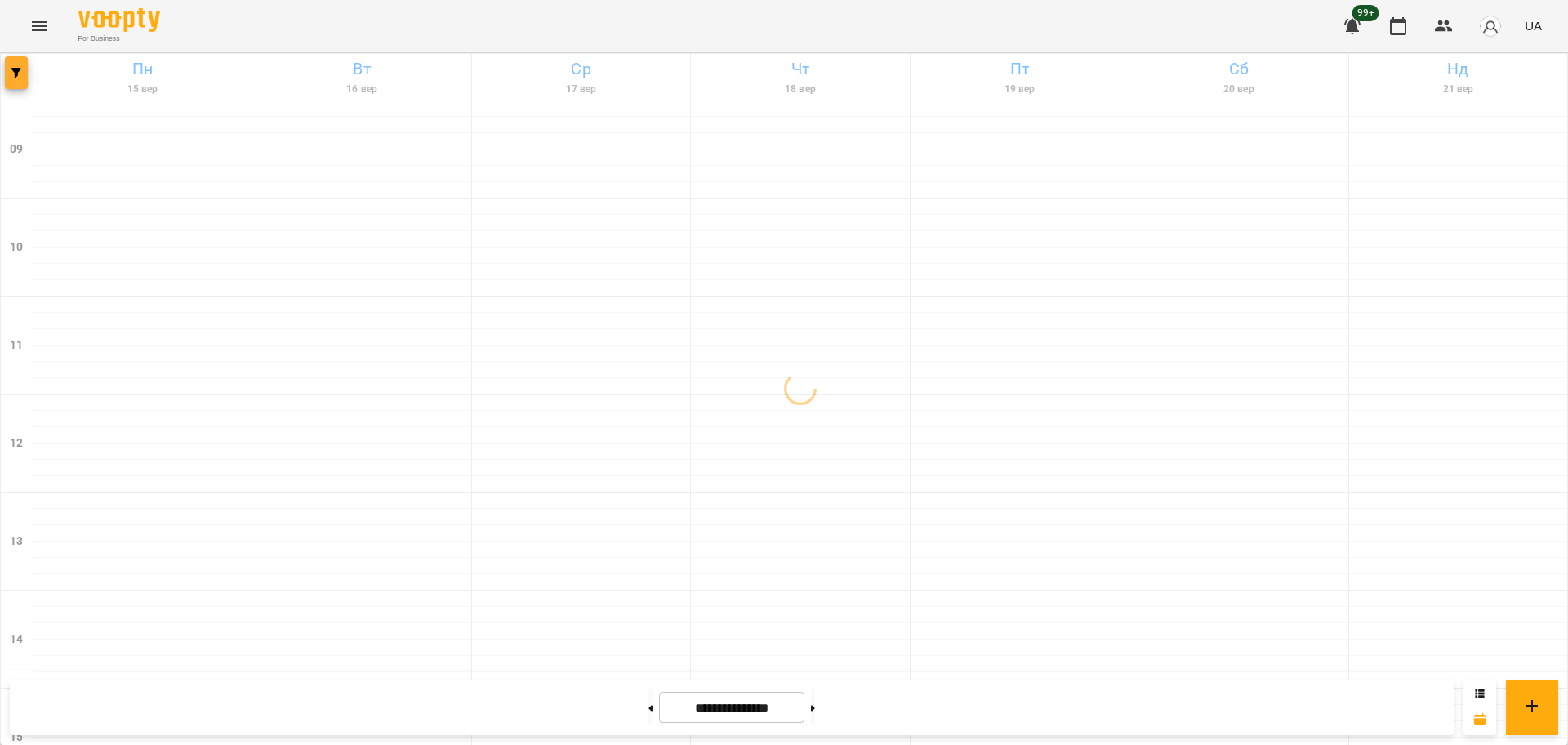
click at [22, 78] on button "button" at bounding box center [16, 73] width 23 height 33
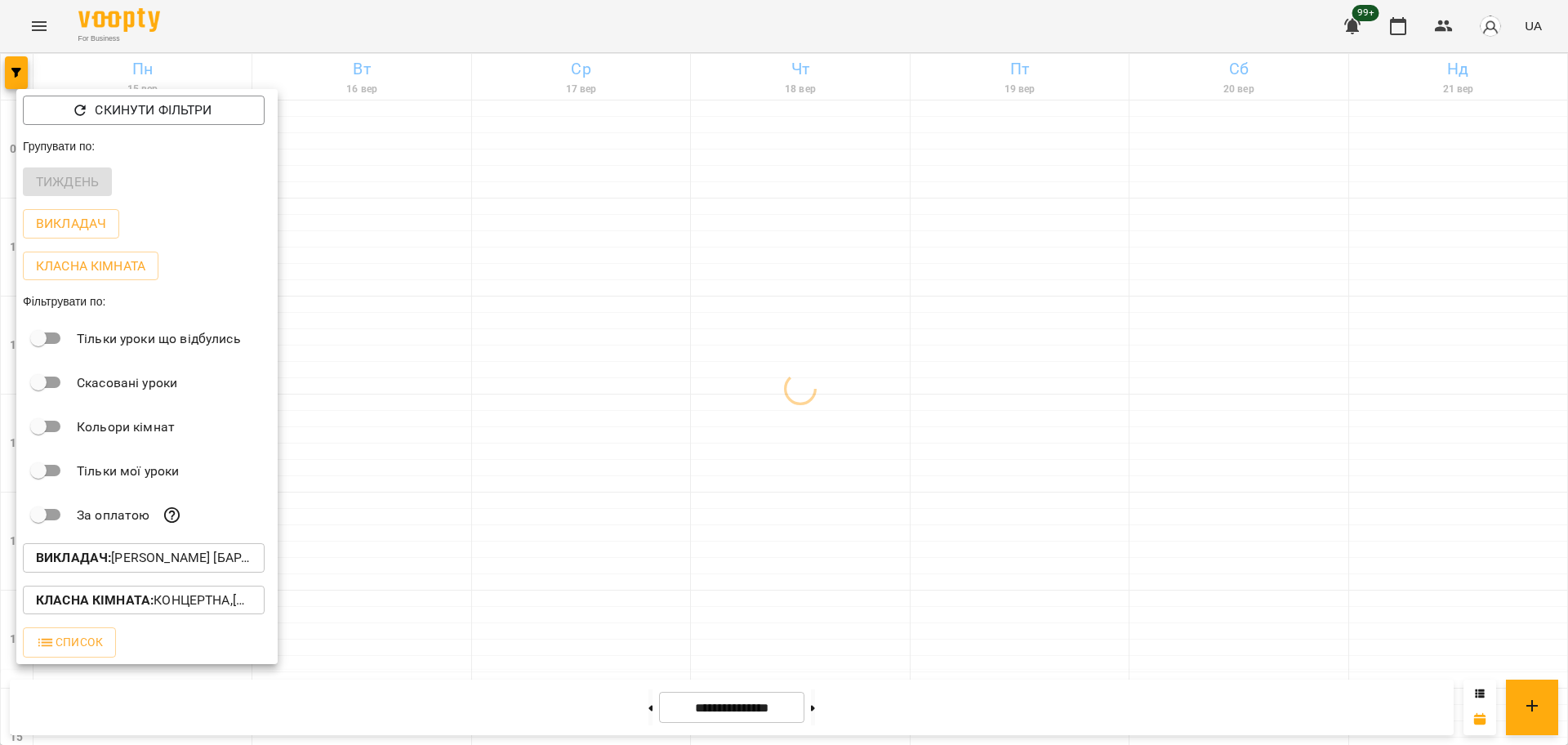
click at [204, 545] on div "Викладач : Козаченко Євгеній [барабани]" at bounding box center [146, 558] width 261 height 43
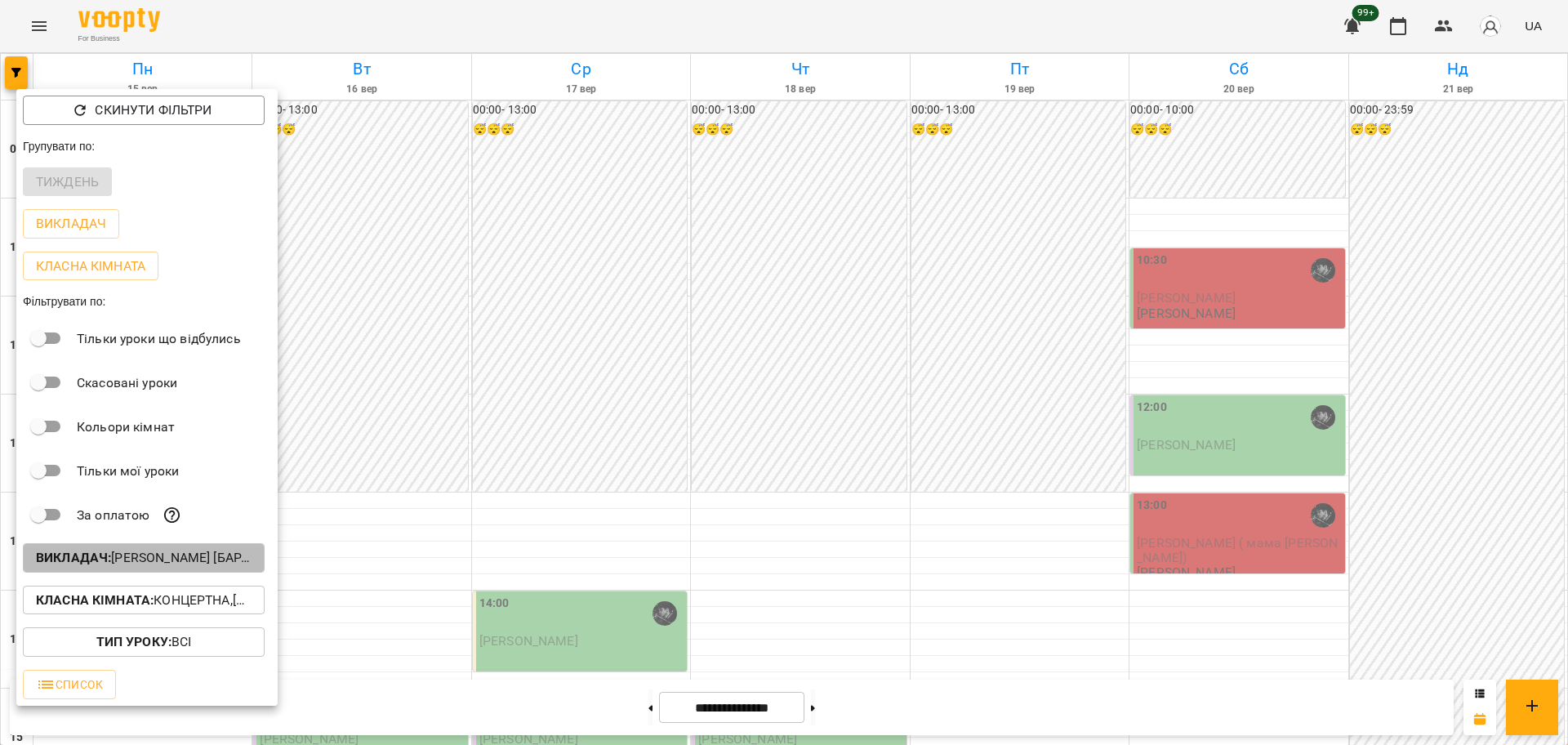
click at [184, 563] on p "Викладач : Козаченко Євгеній [барабани]" at bounding box center [143, 558] width 215 height 20
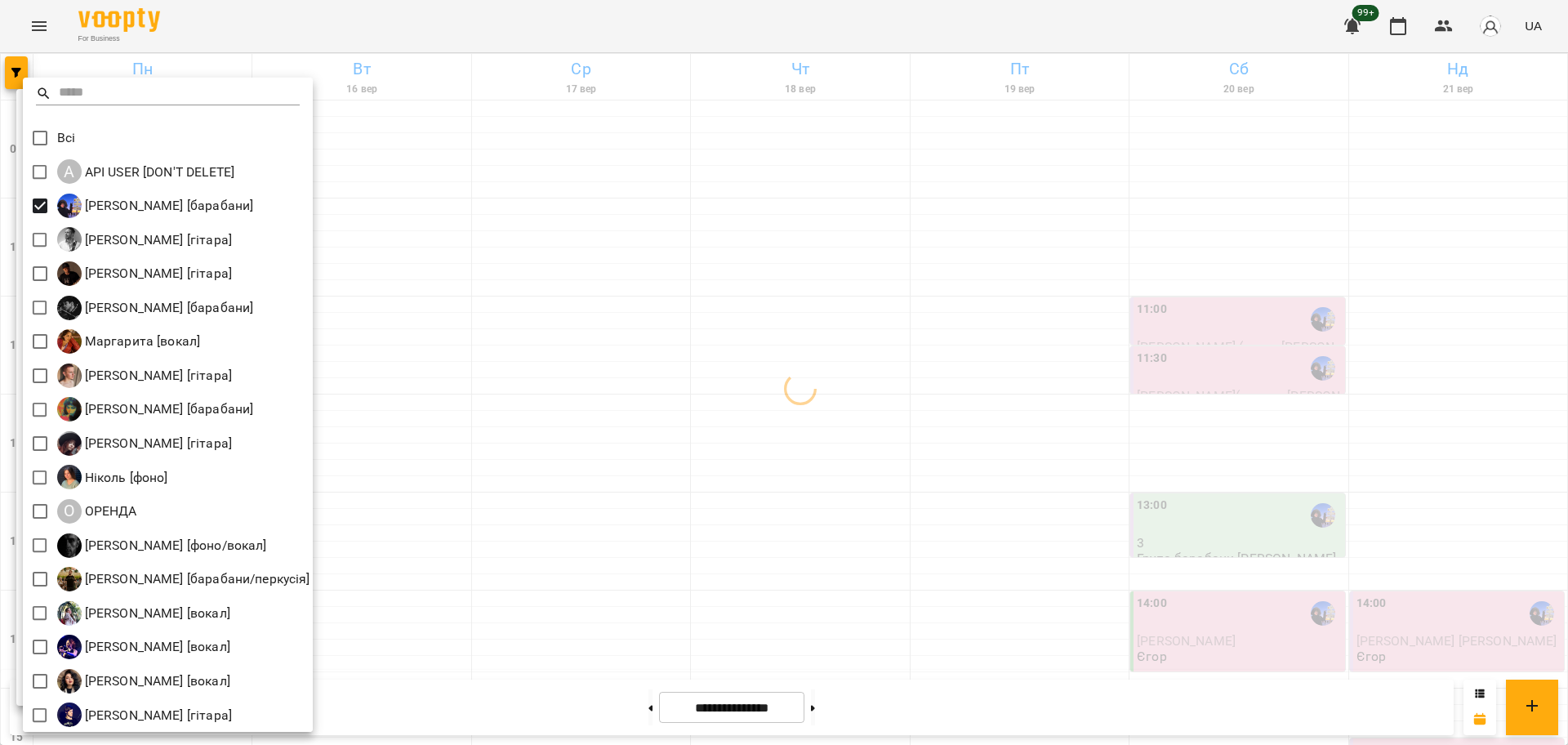
click at [745, 362] on div at bounding box center [784, 372] width 1568 height 745
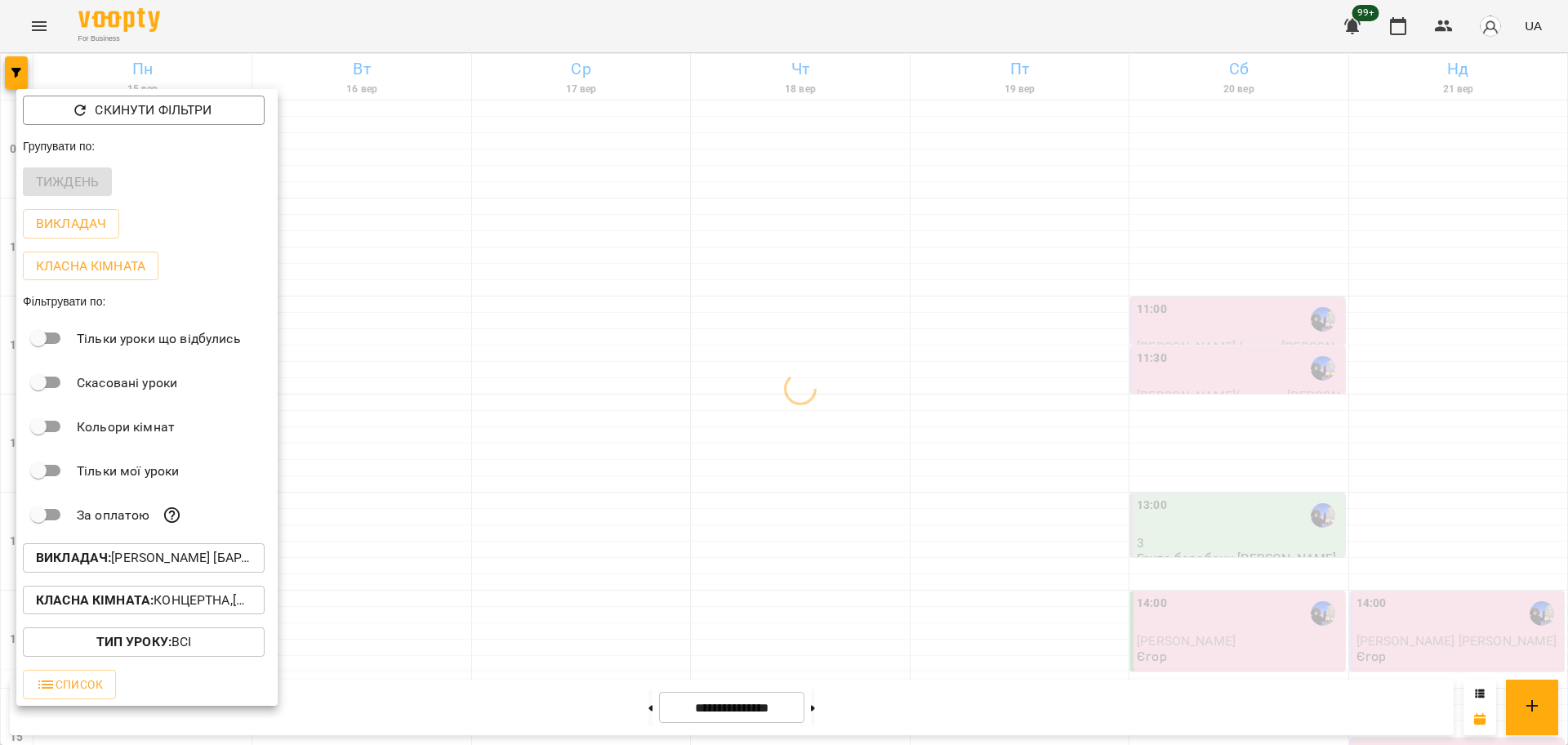
click at [863, 482] on div at bounding box center [784, 372] width 1568 height 745
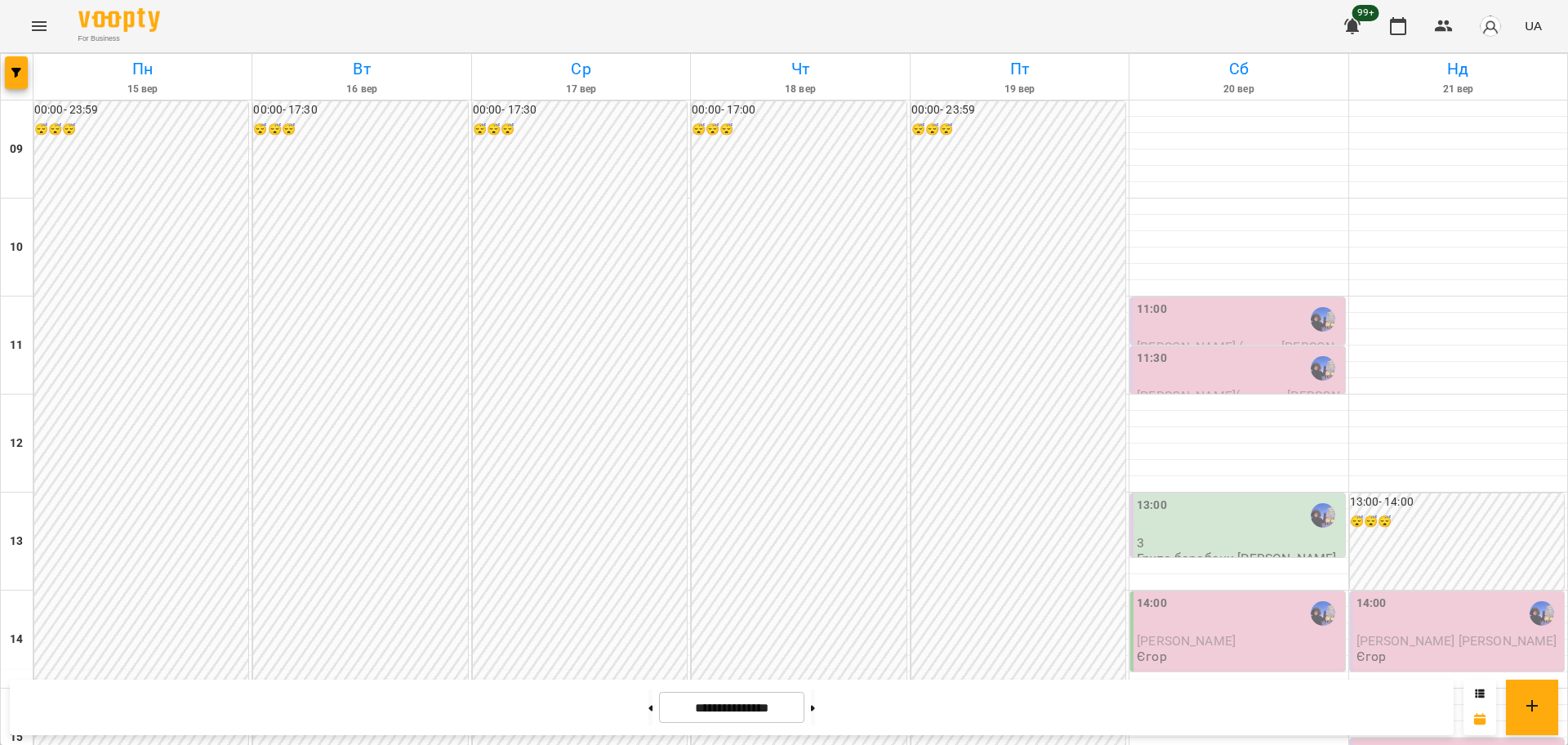
scroll to position [306, 0]
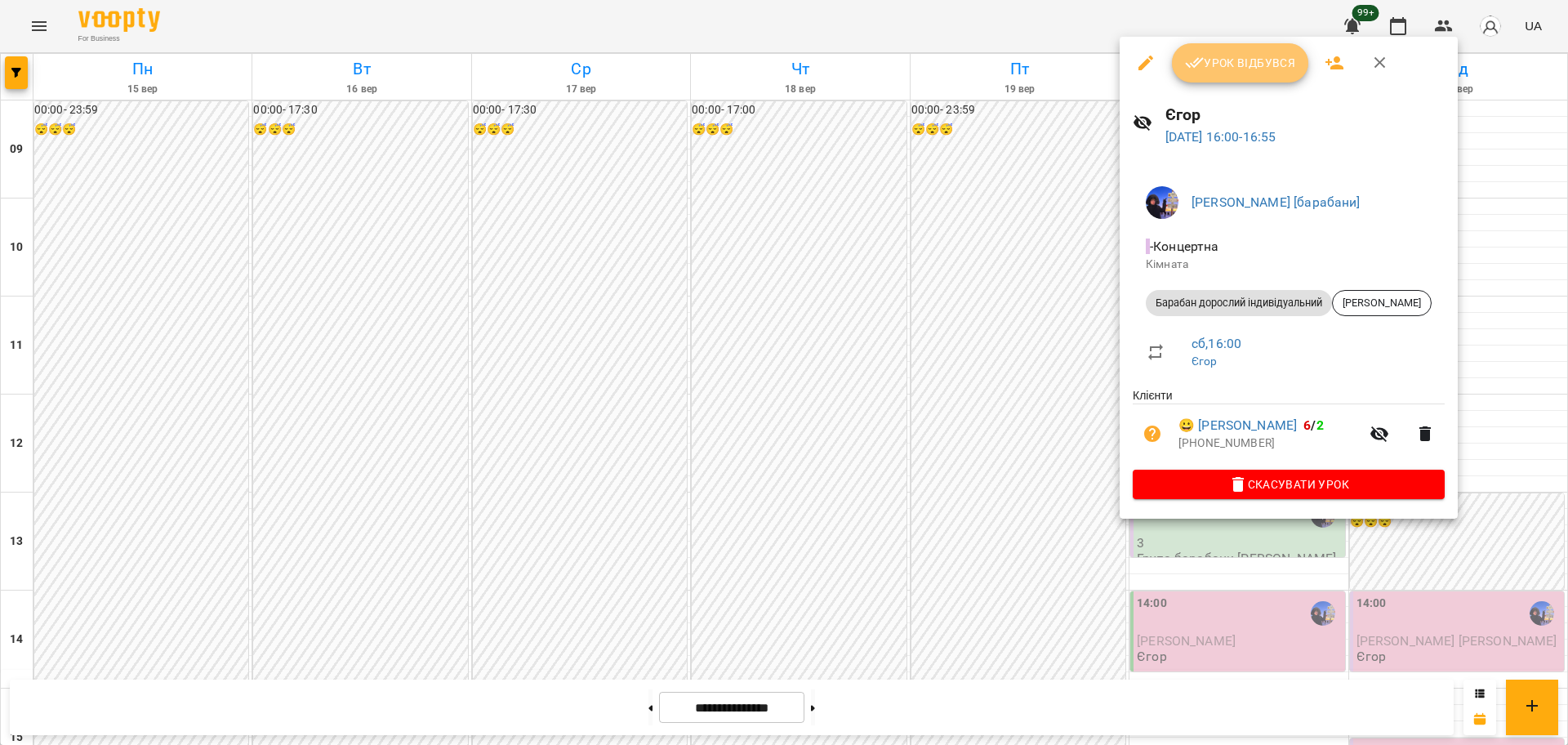
click at [1242, 57] on span "Урок відбувся" at bounding box center [1241, 63] width 112 height 20
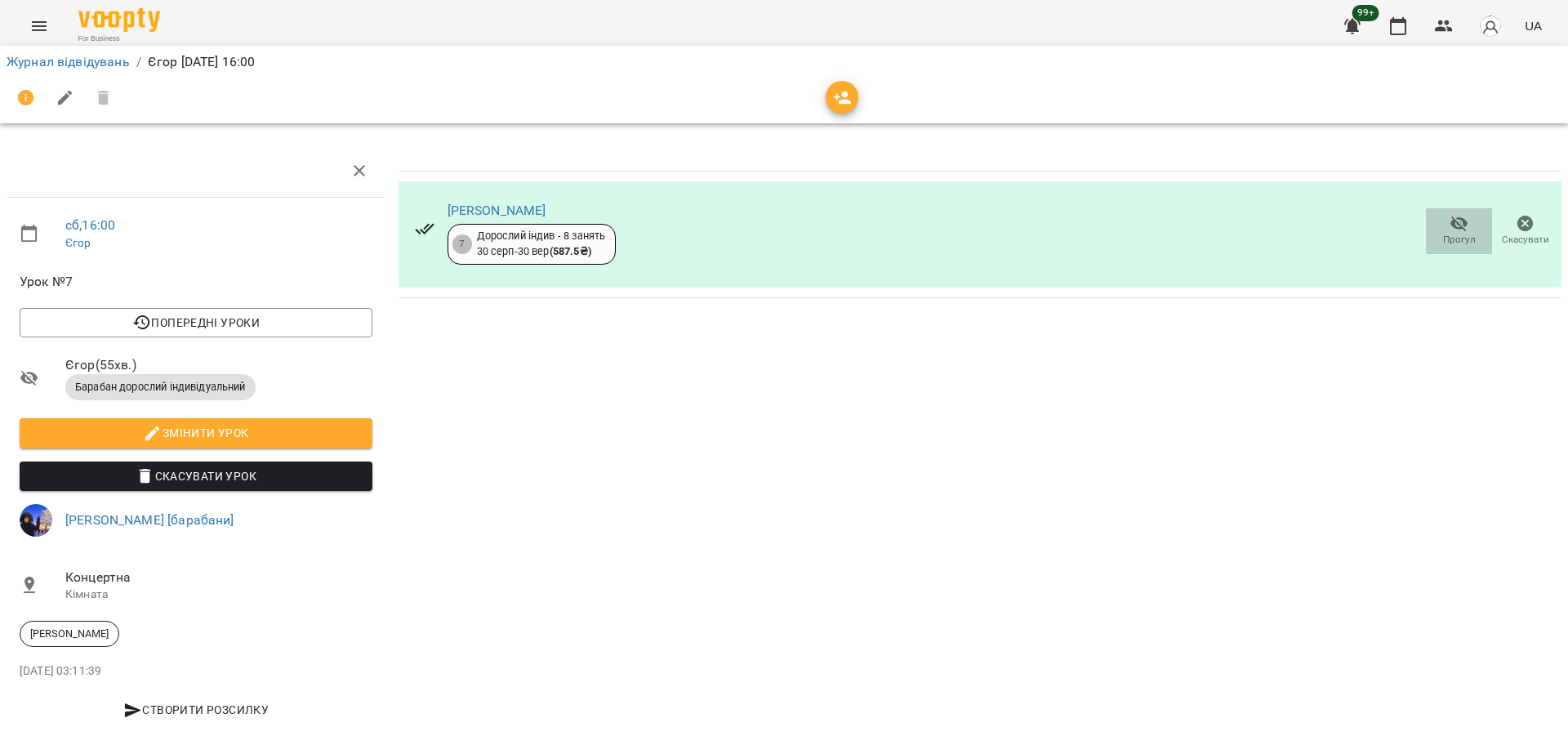
click at [1450, 228] on icon "button" at bounding box center [1459, 224] width 18 height 16
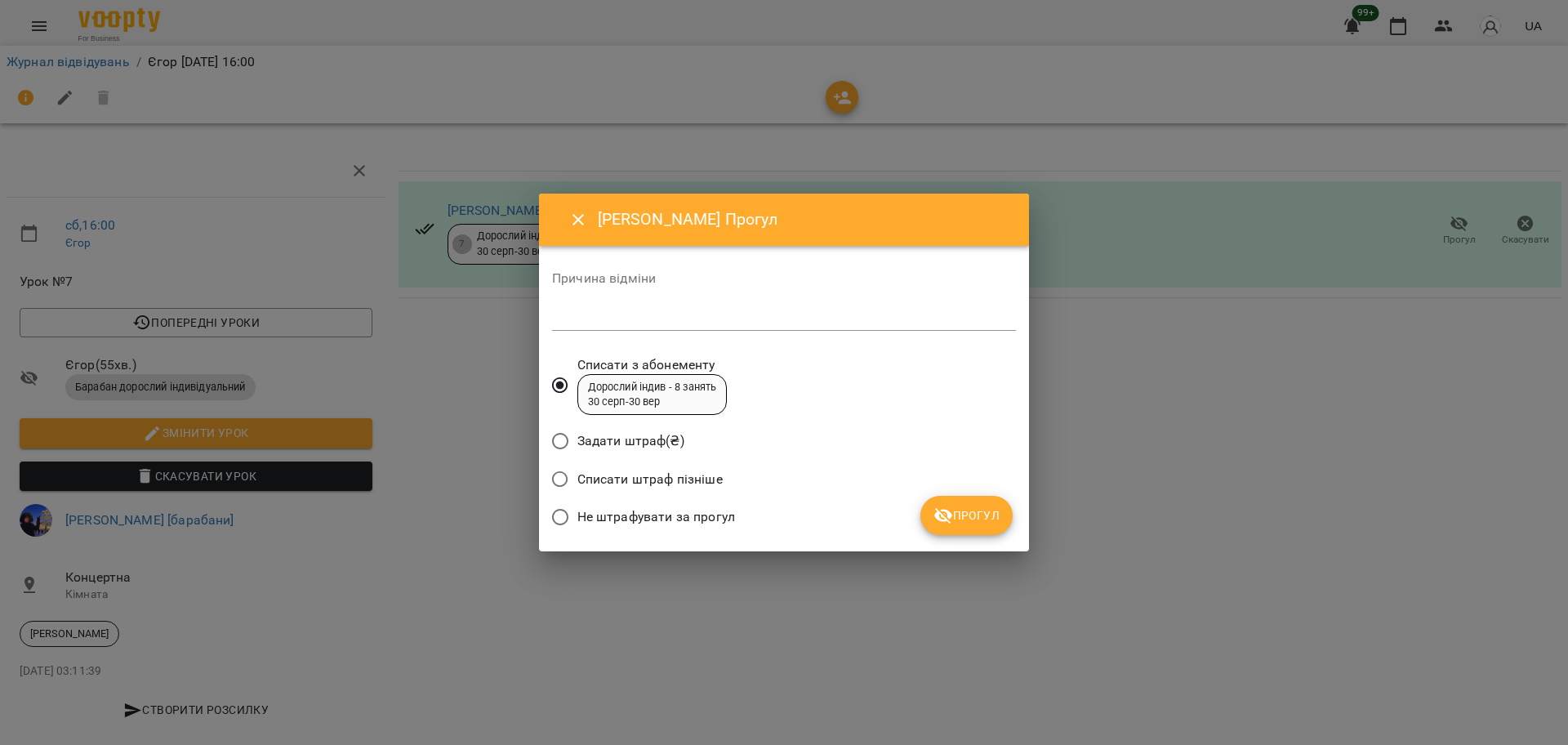
click at [722, 514] on span "Не штрафувати за прогул" at bounding box center [656, 517] width 157 height 20
click at [990, 505] on span "Прогул" at bounding box center [966, 515] width 66 height 20
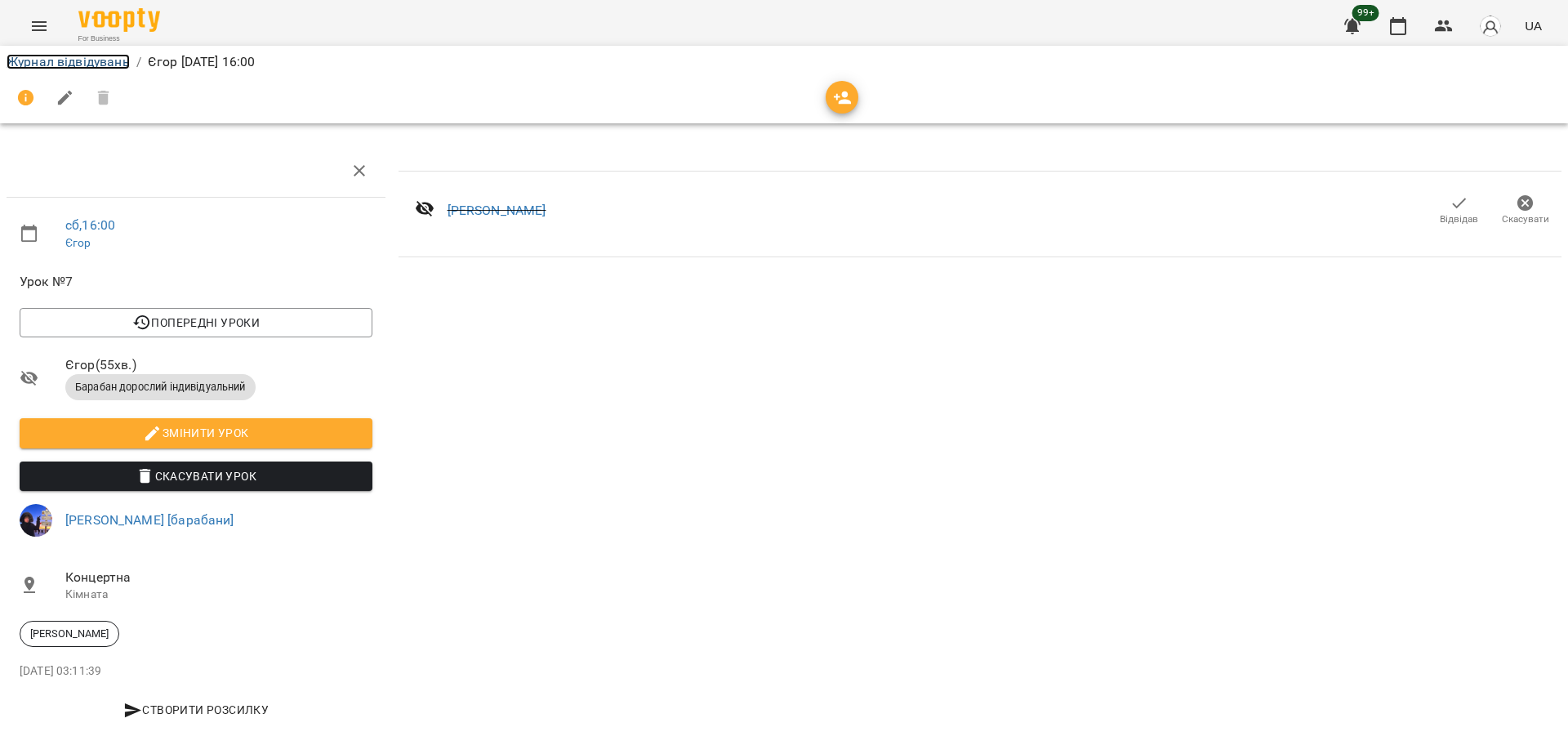
click at [57, 58] on link "Журнал відвідувань" at bounding box center [69, 62] width 124 height 16
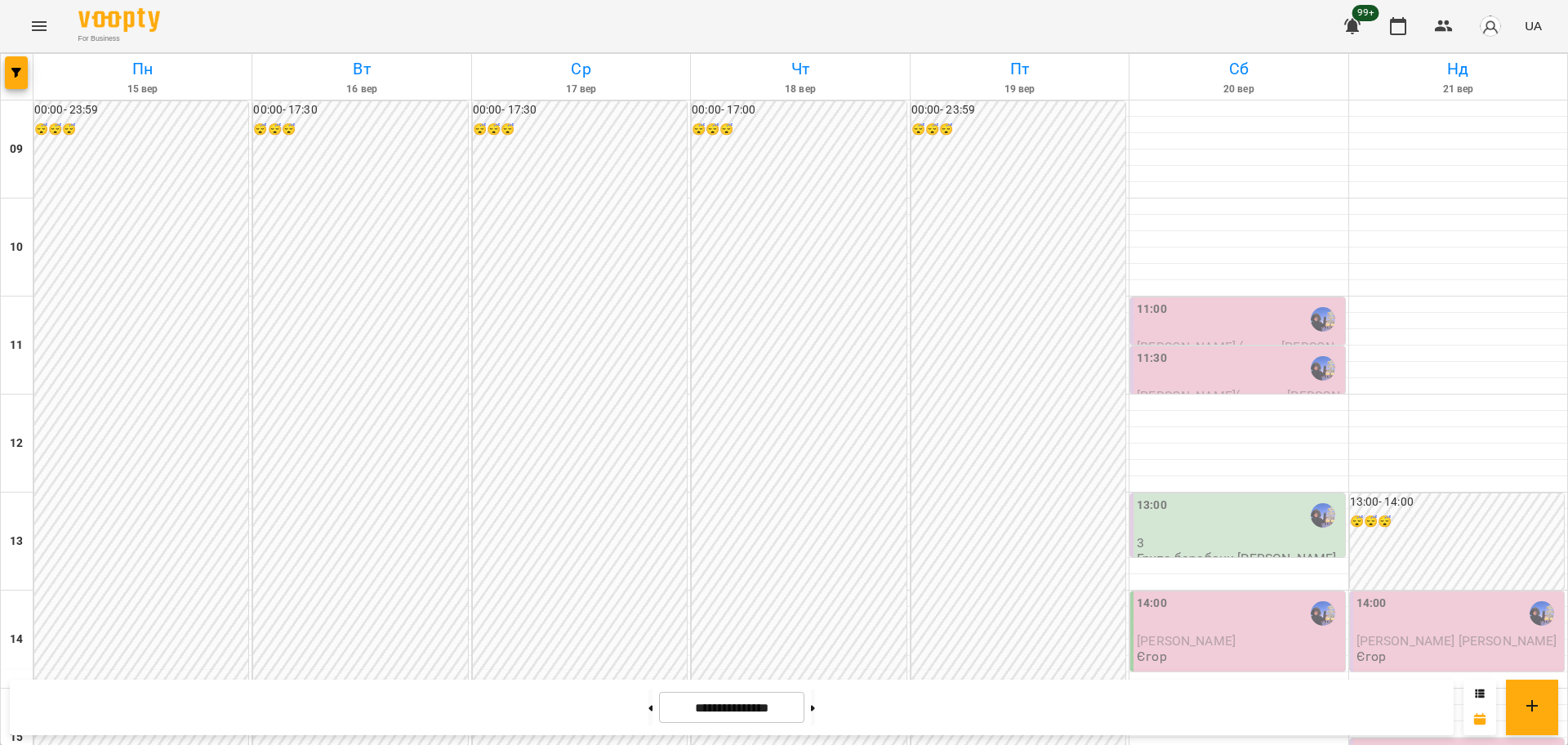
scroll to position [306, 0]
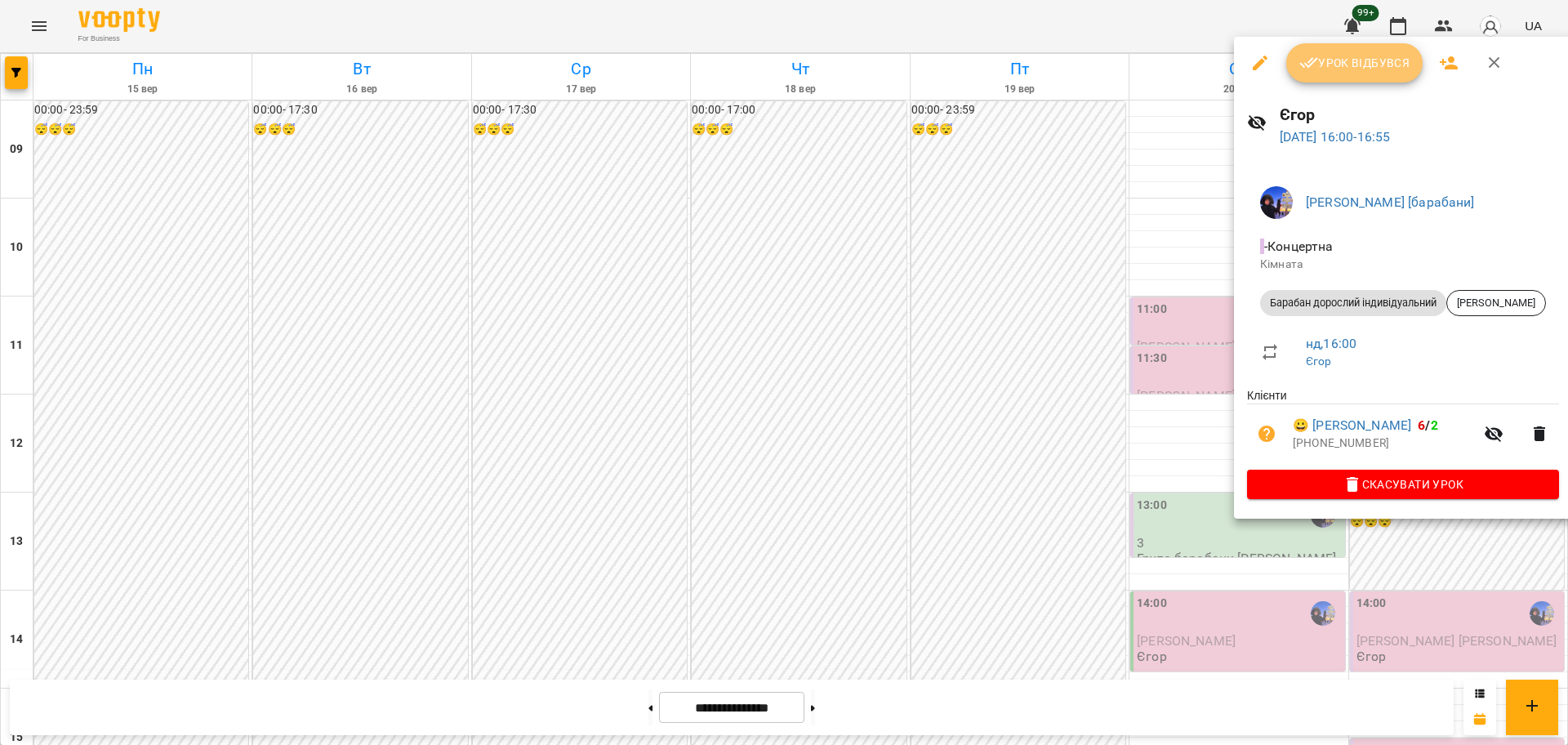
click at [1377, 71] on span "Урок відбувся" at bounding box center [1355, 63] width 112 height 20
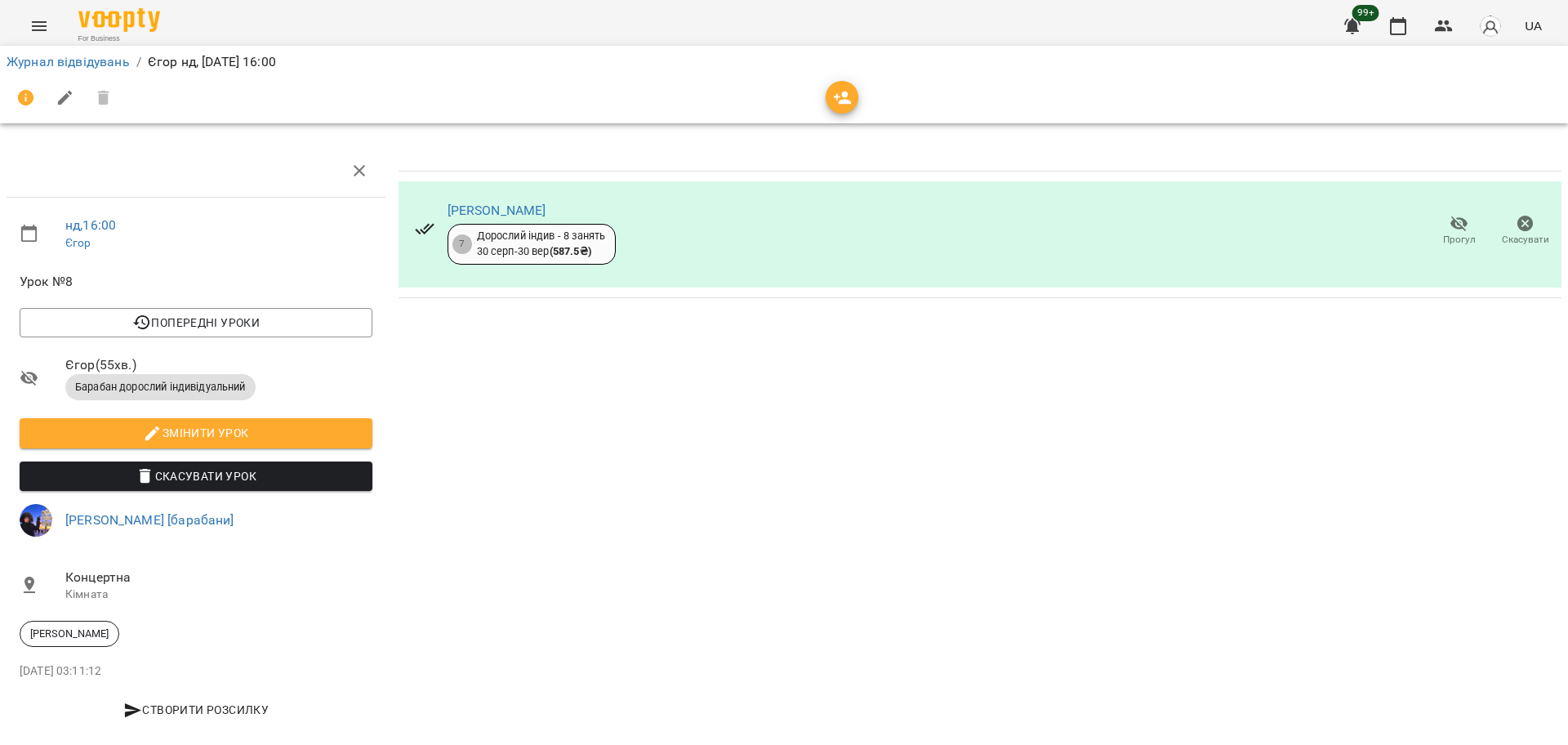
click at [1443, 233] on span "Прогул" at bounding box center [1459, 240] width 33 height 14
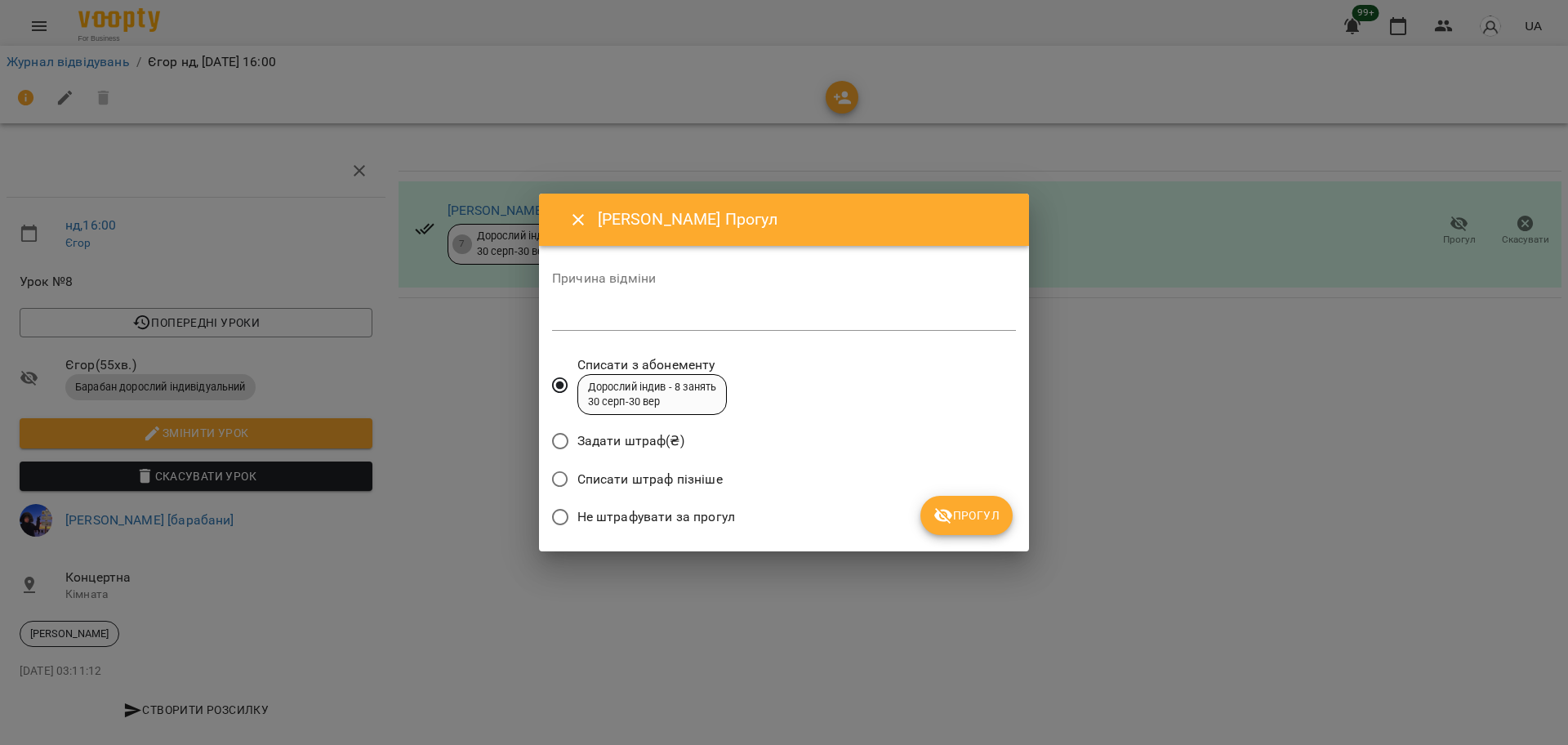
click at [678, 508] on span "Не штрафувати за прогул" at bounding box center [656, 517] width 157 height 20
click at [1011, 522] on button "Прогул" at bounding box center [966, 515] width 93 height 39
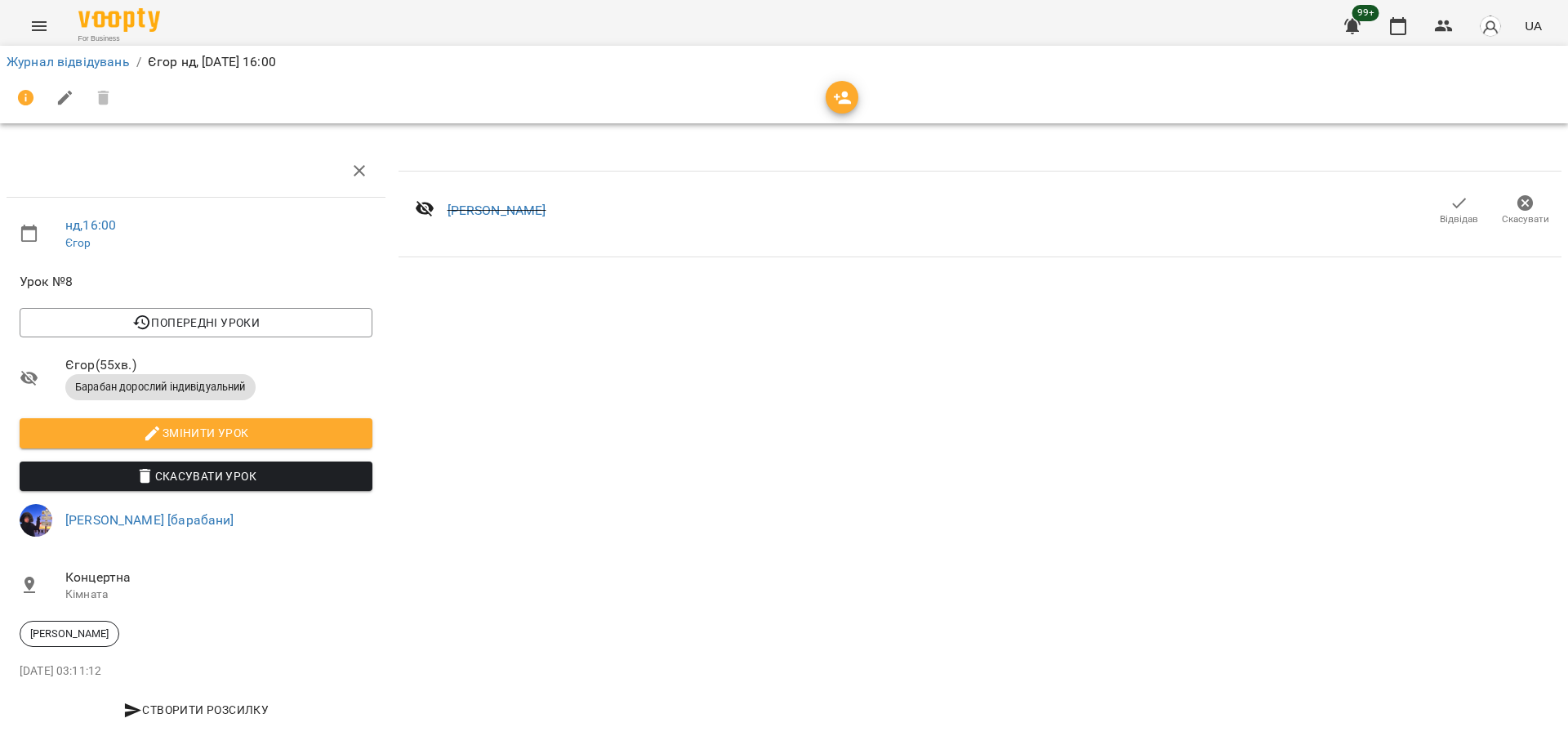
click at [45, 28] on icon "Menu" at bounding box center [40, 26] width 20 height 20
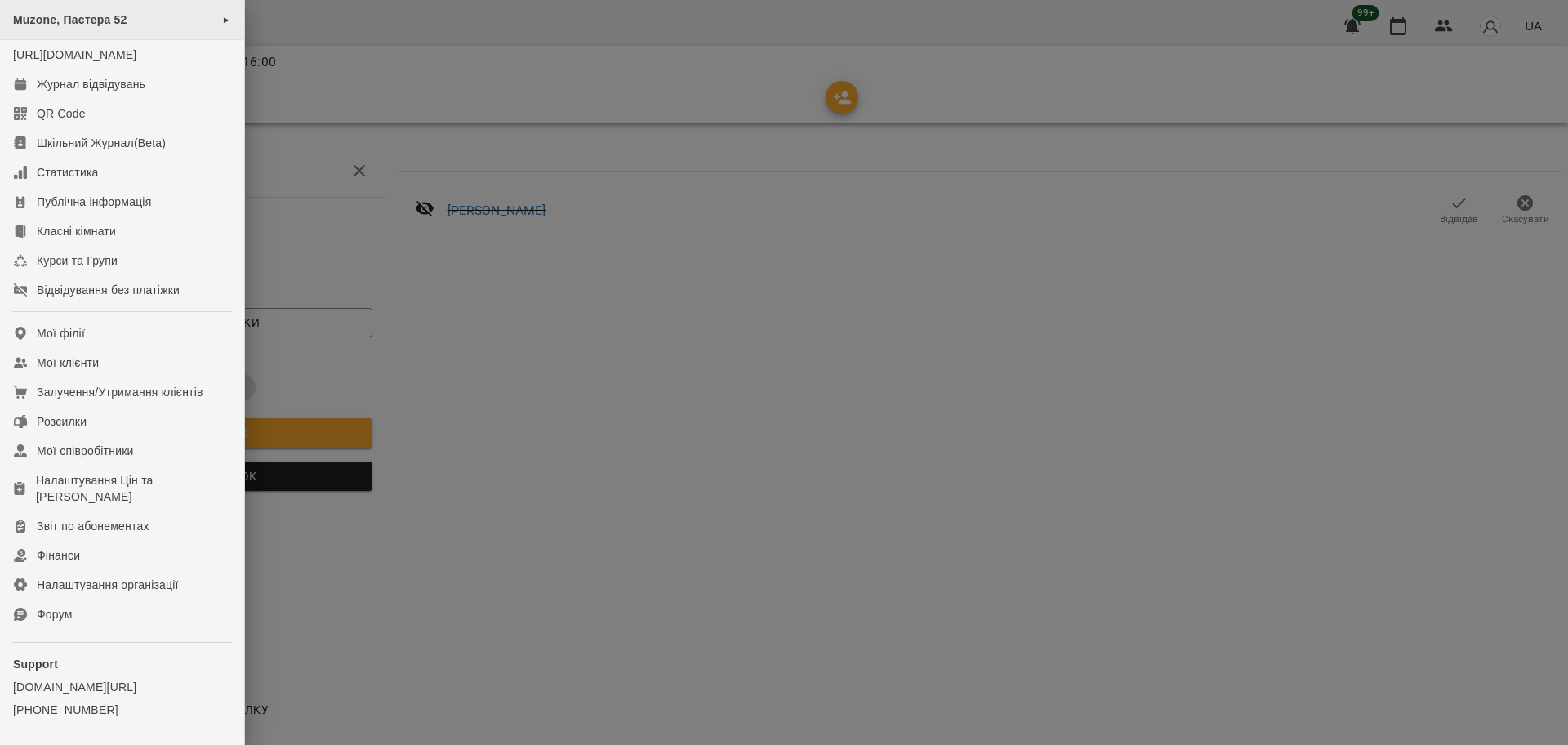
click at [131, 25] on div "Muzone, Пастера 52 ►" at bounding box center [122, 20] width 244 height 40
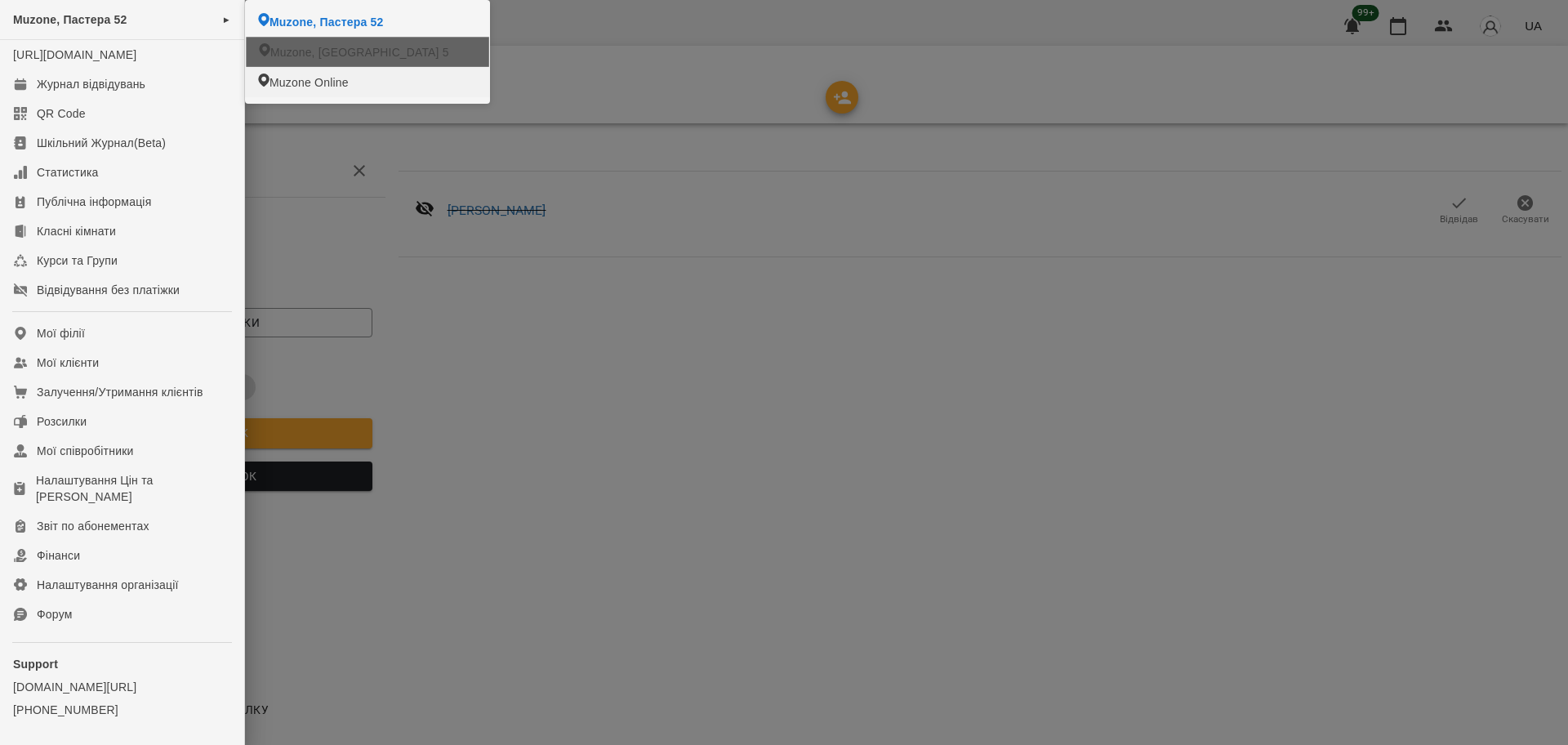
click at [288, 48] on span "Muzone, [GEOGRAPHIC_DATA] 5" at bounding box center [360, 52] width 179 height 16
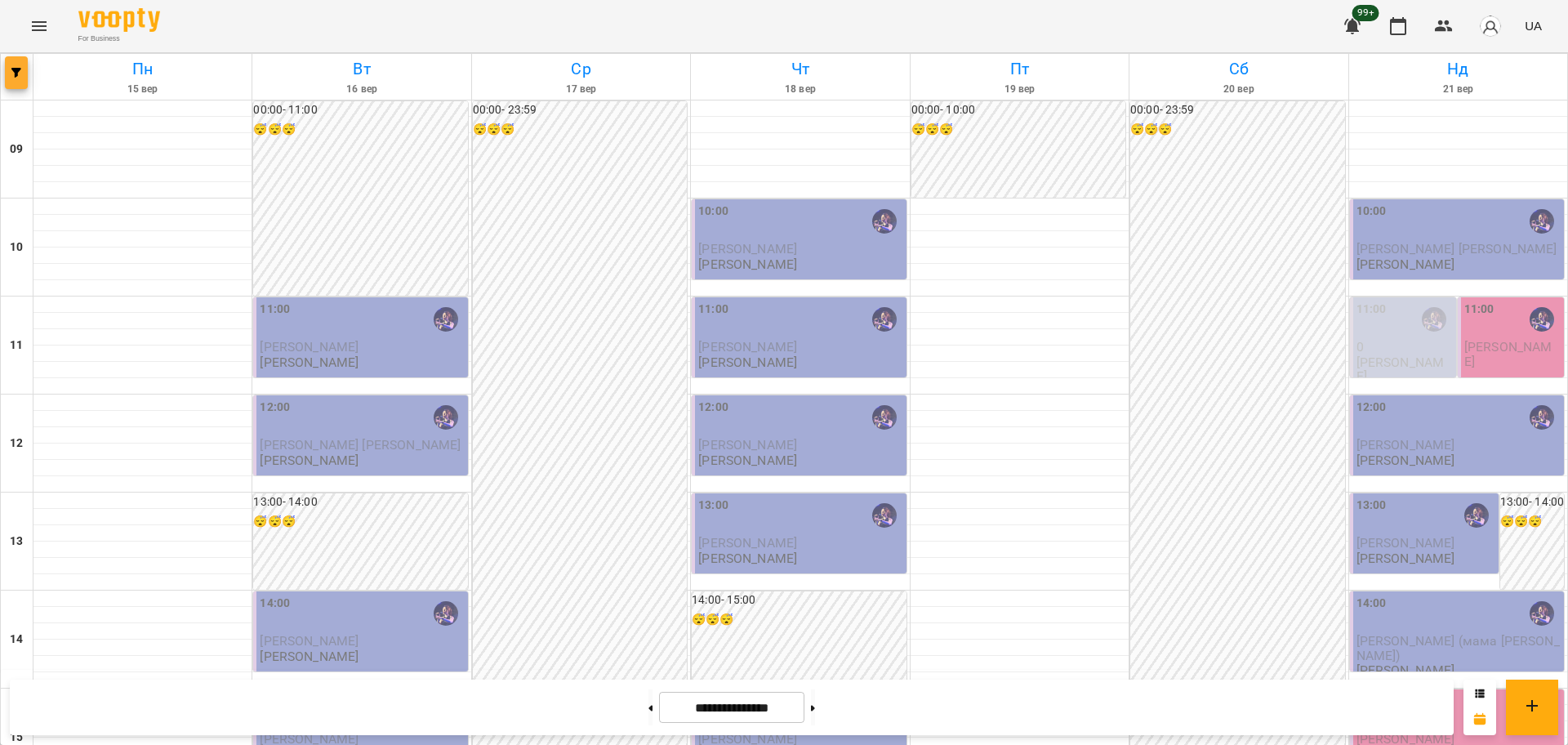
click at [25, 72] on span "button" at bounding box center [16, 73] width 23 height 10
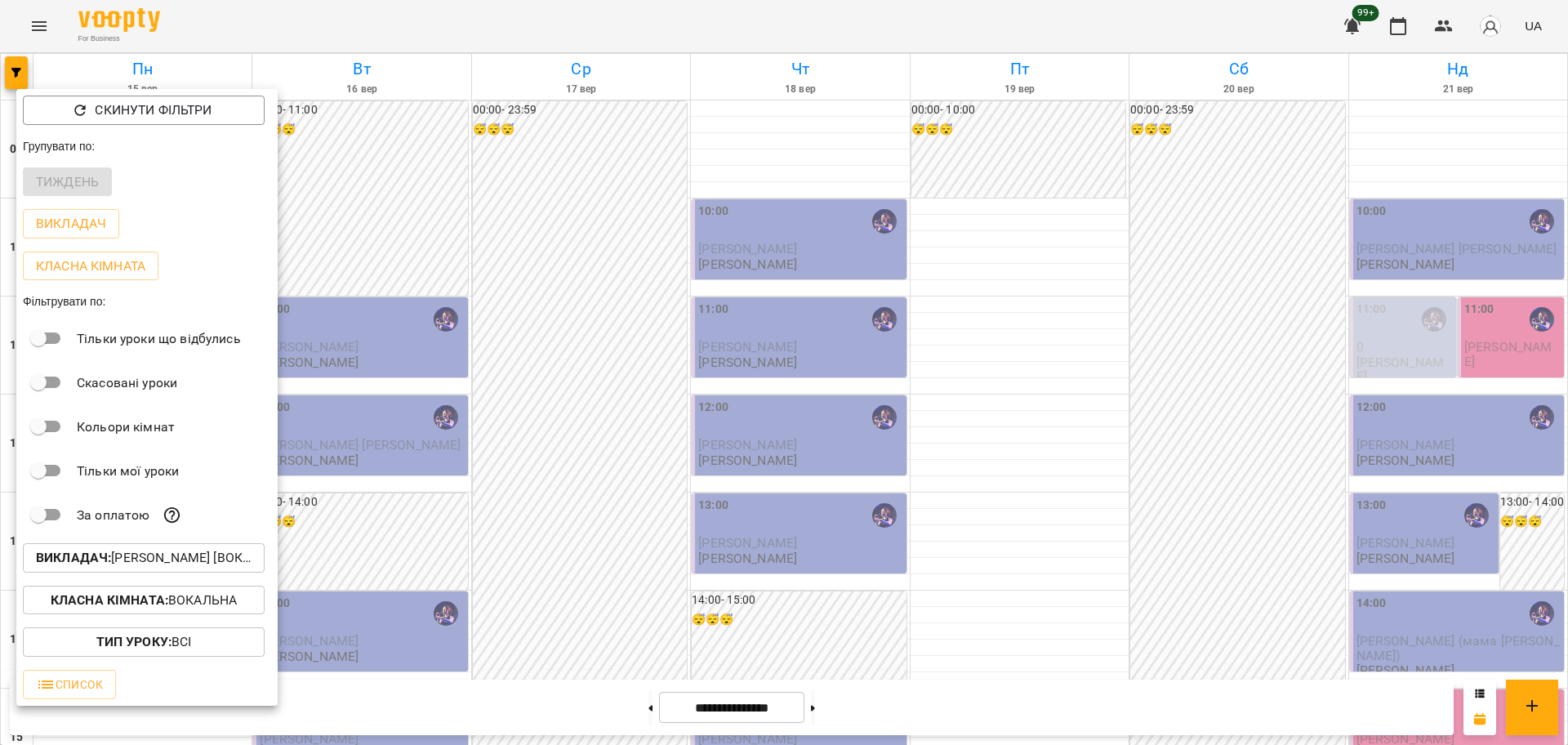
click at [1261, 348] on div at bounding box center [784, 372] width 1568 height 745
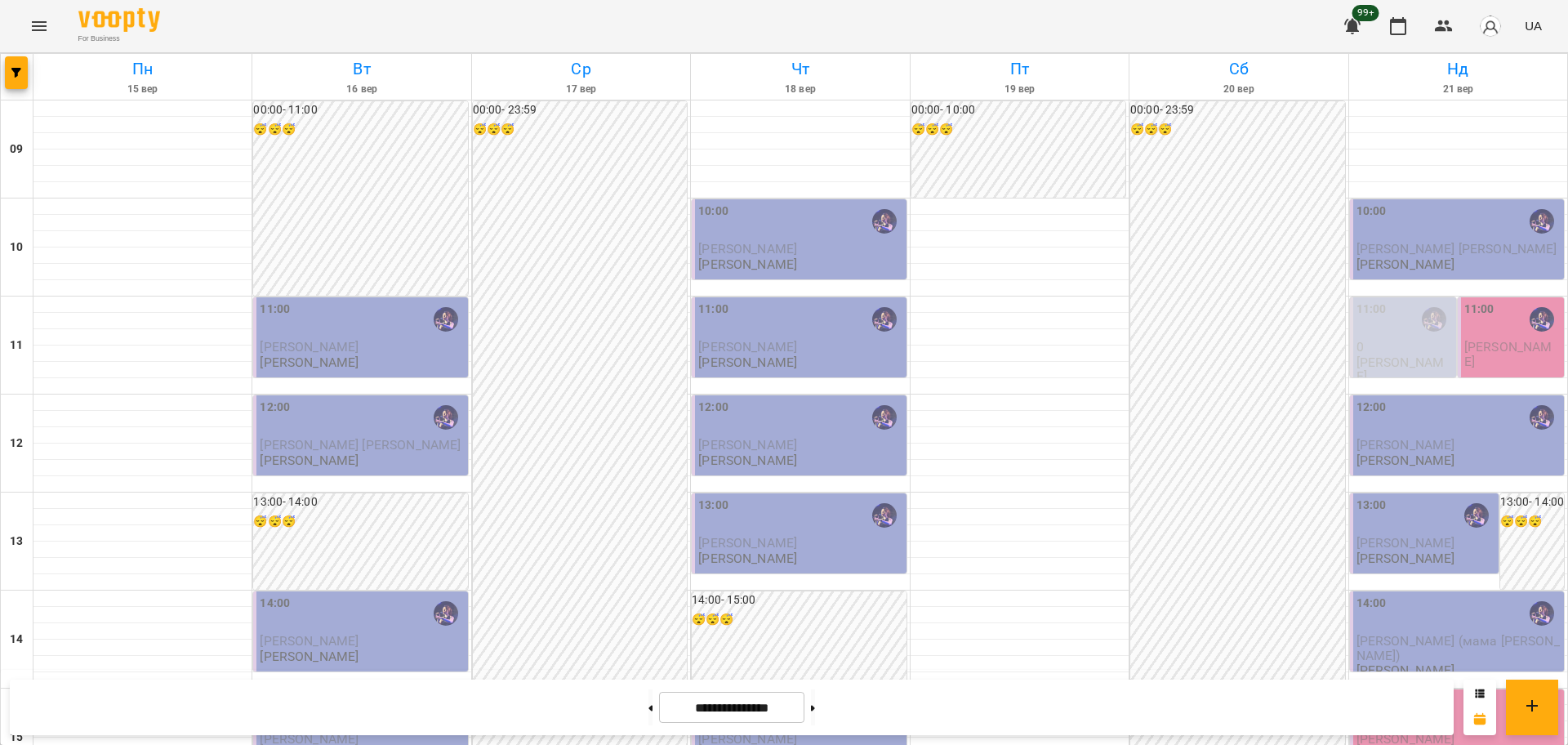
scroll to position [499, 0]
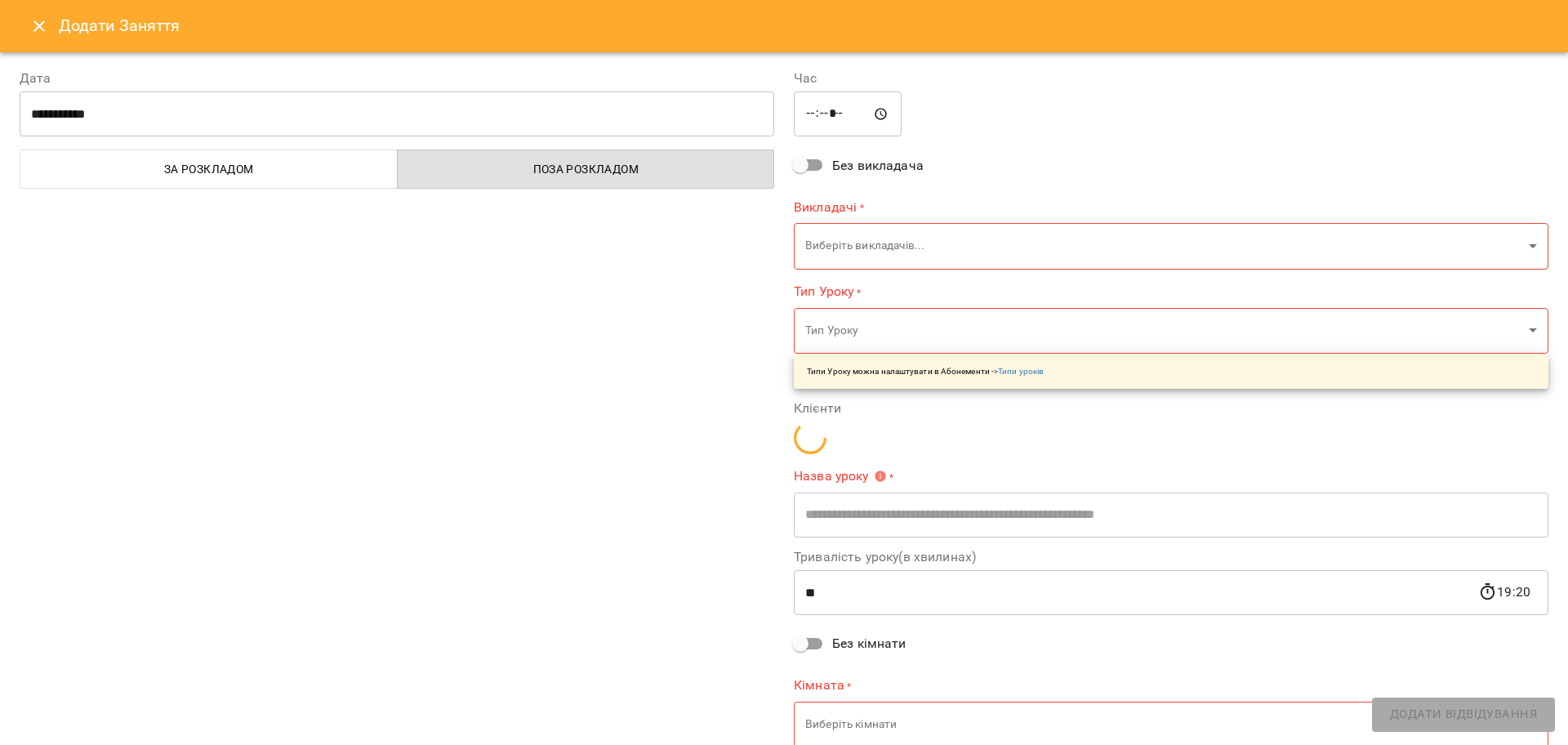
type input "**********"
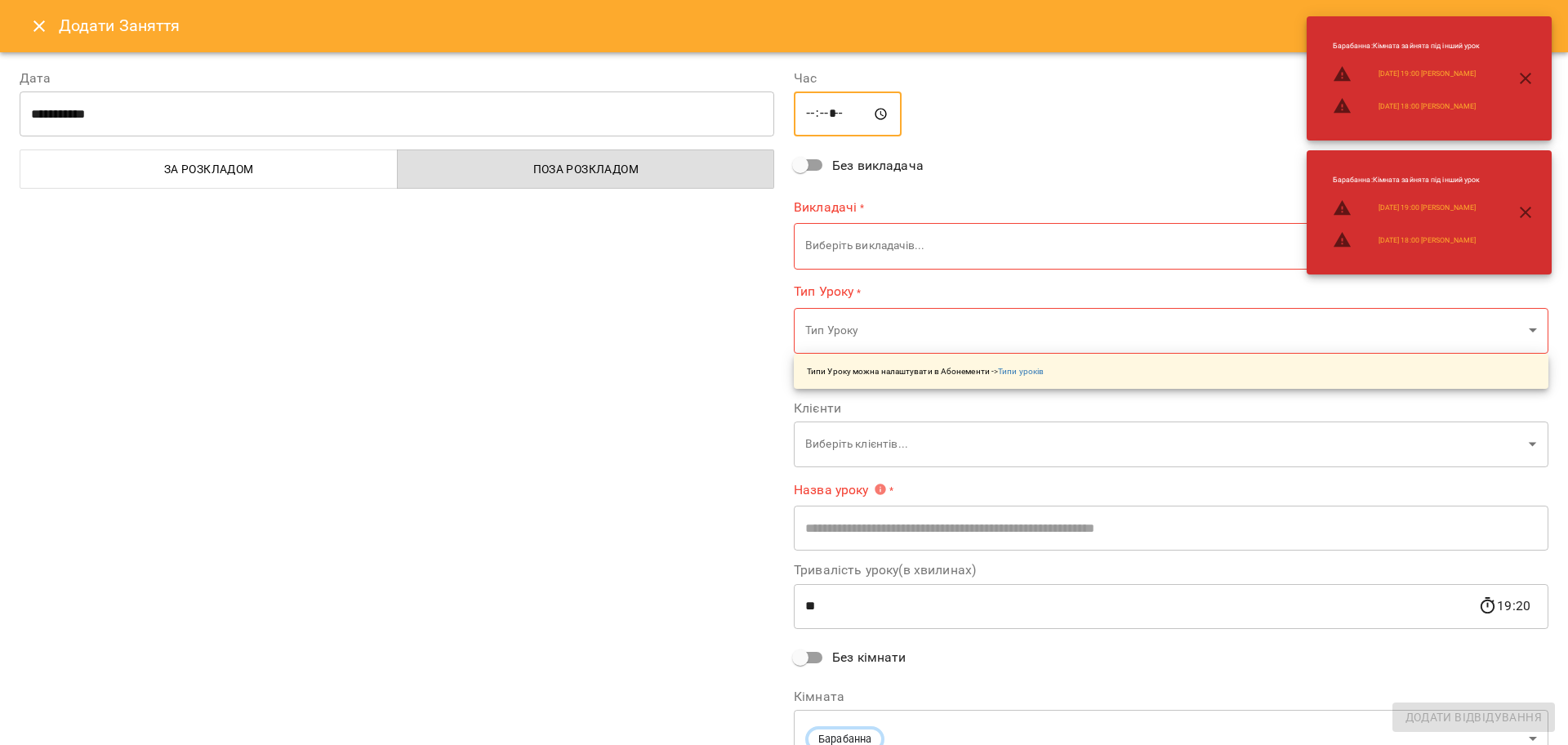
click at [801, 115] on input "*****" at bounding box center [848, 115] width 108 height 46
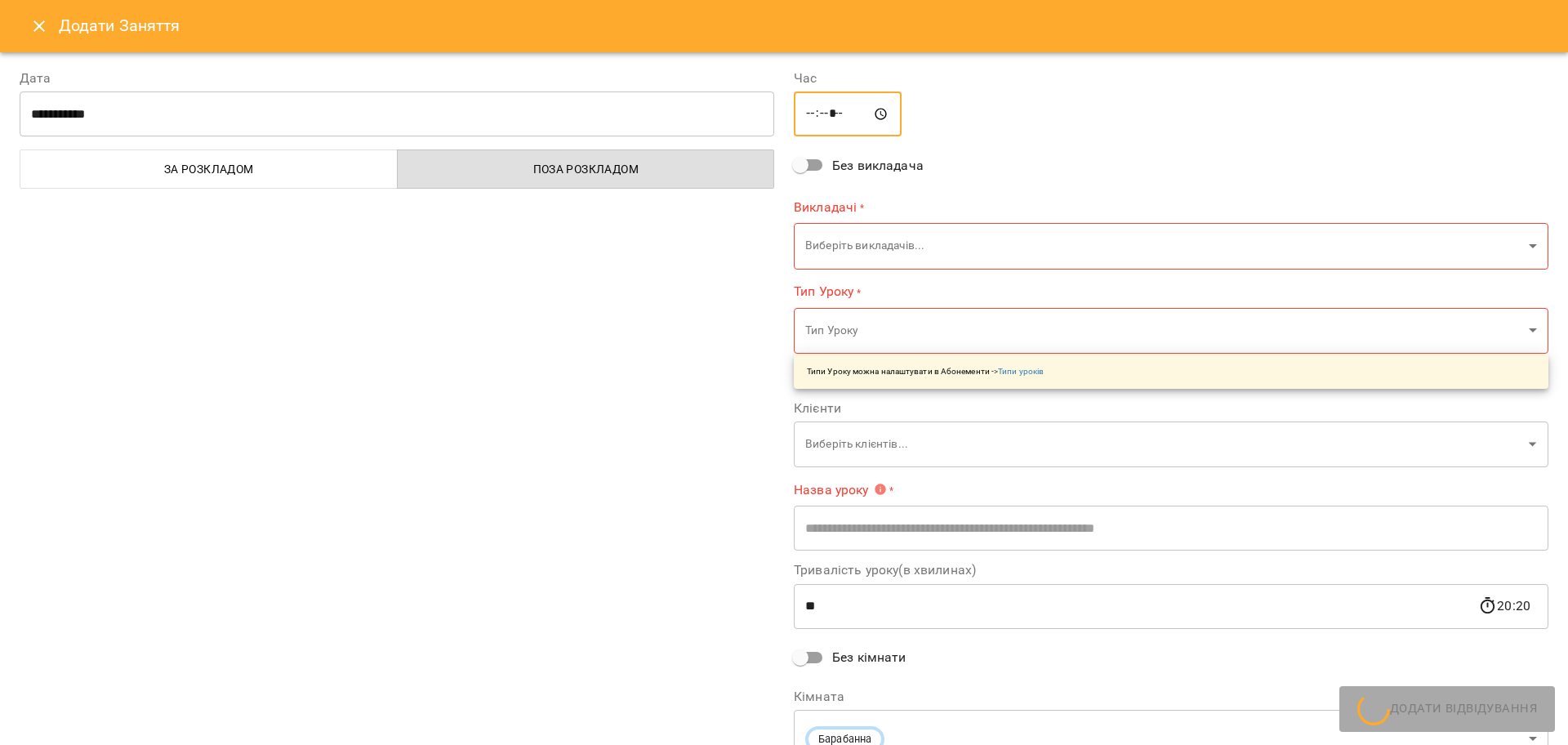
type input "*****"
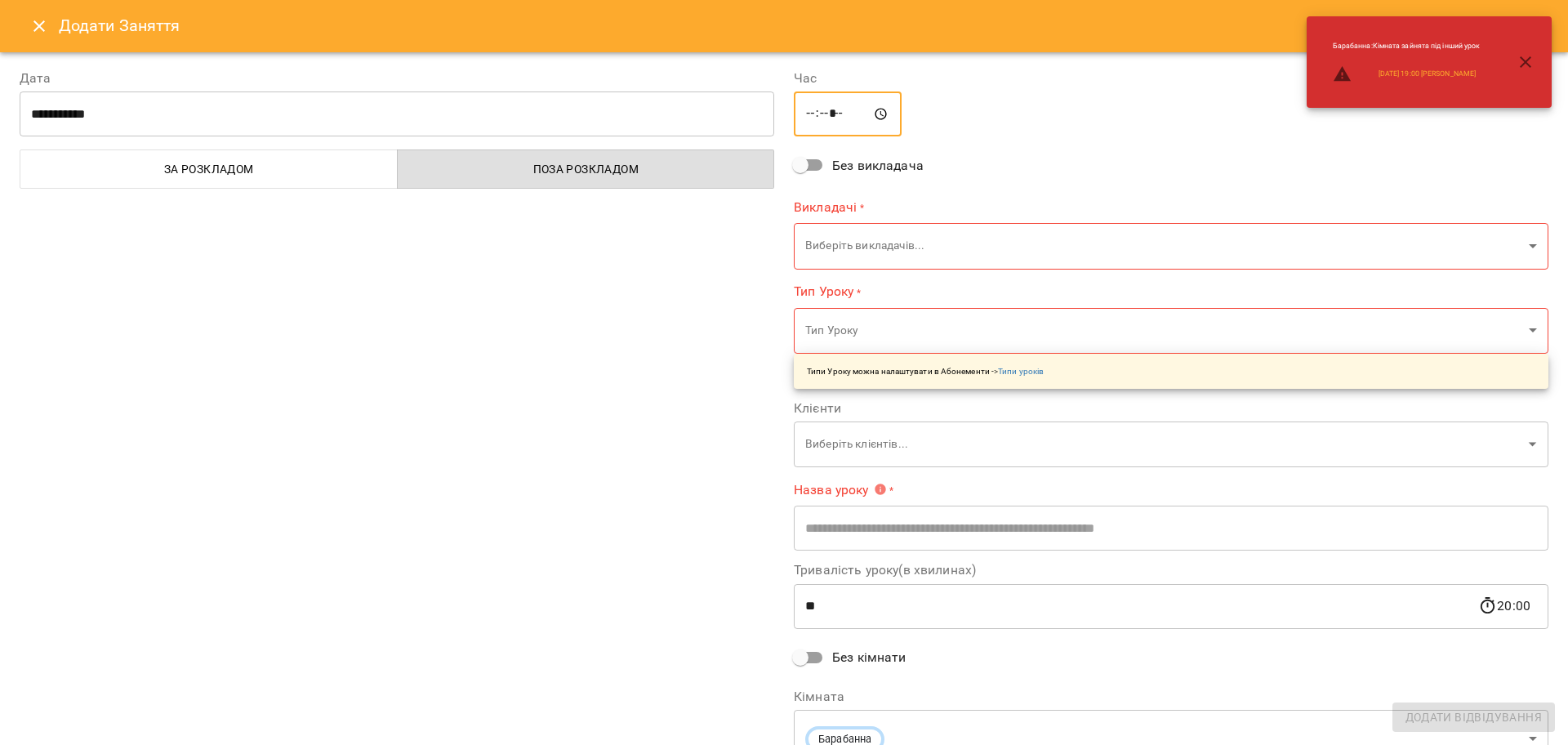
click at [840, 254] on body "For Business 99+ UA Пн 15 вер Вт 16 вер Ср 17 вер Чт 18 вер Пт 19 вер Сб 20 вер…" at bounding box center [784, 724] width 1568 height 1448
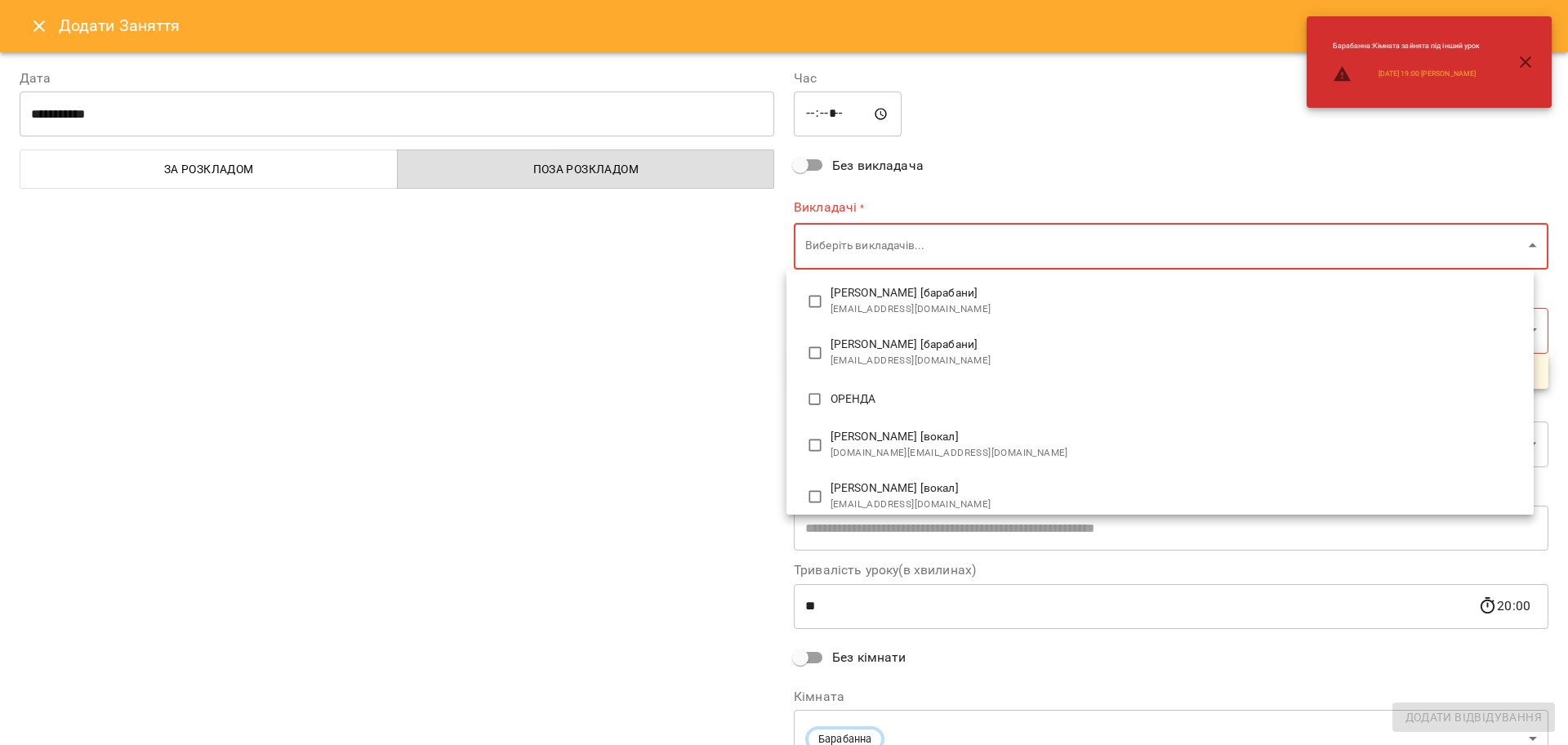
scroll to position [102, 0]
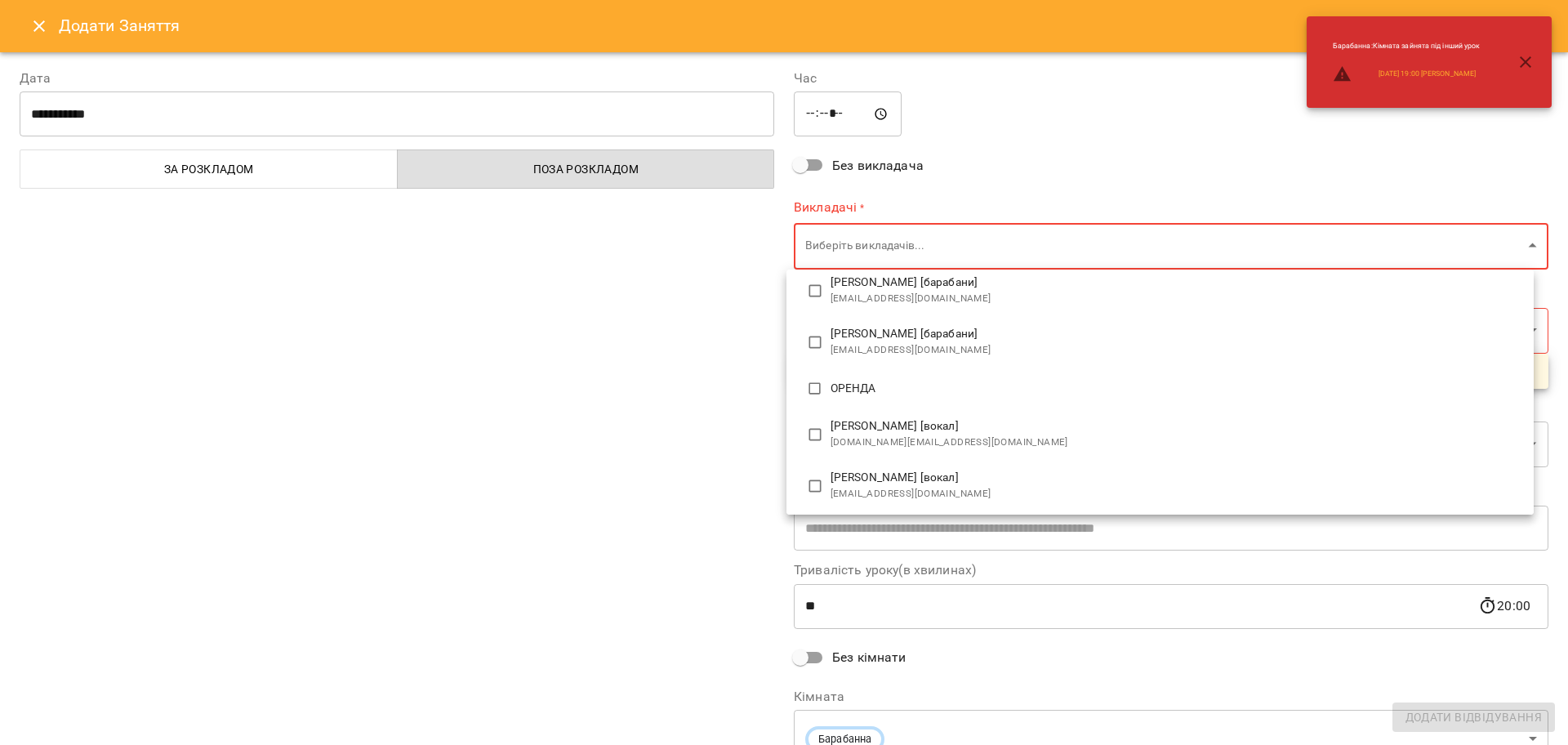
type input "**********"
type input "**"
type input "**********"
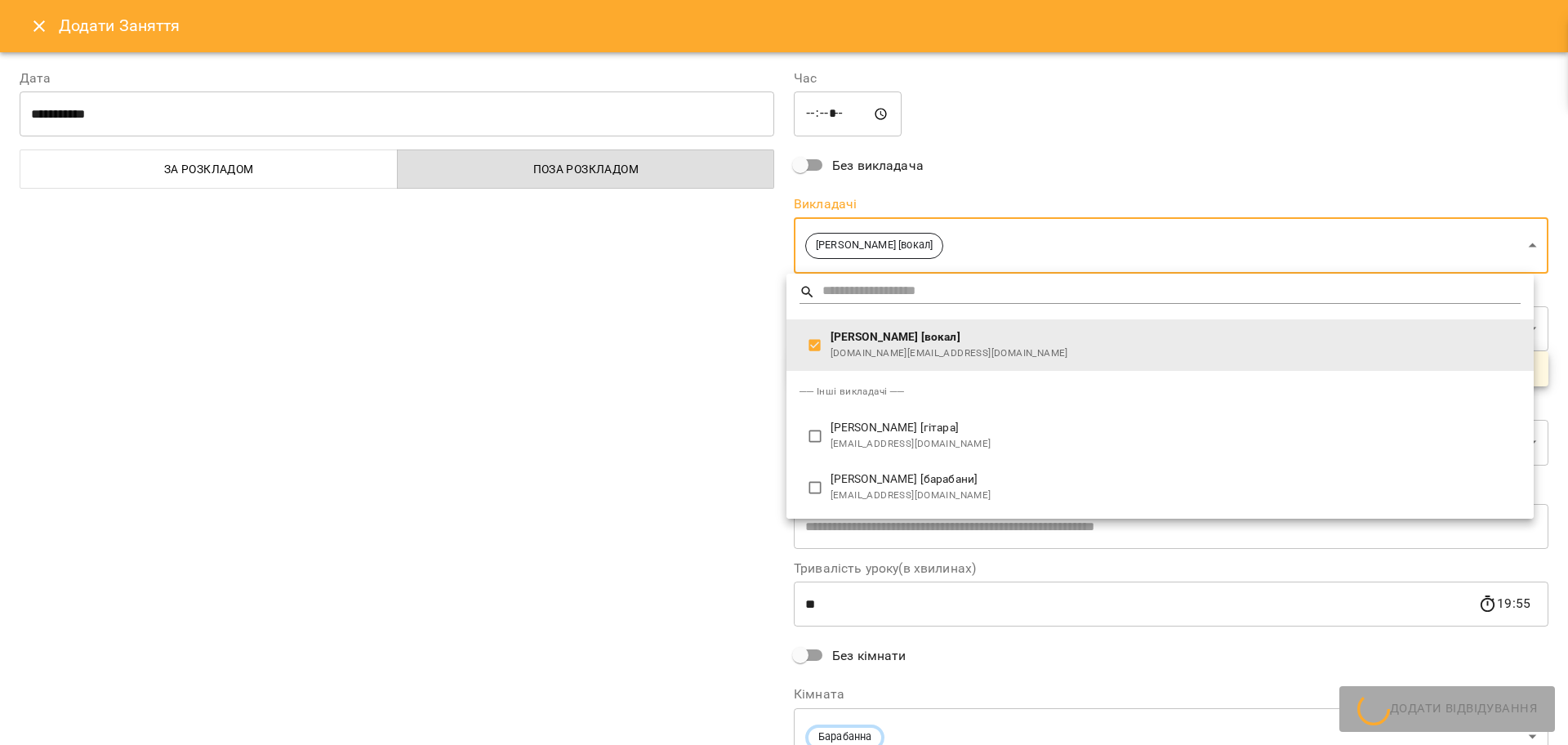
click at [656, 410] on div at bounding box center [784, 372] width 1568 height 745
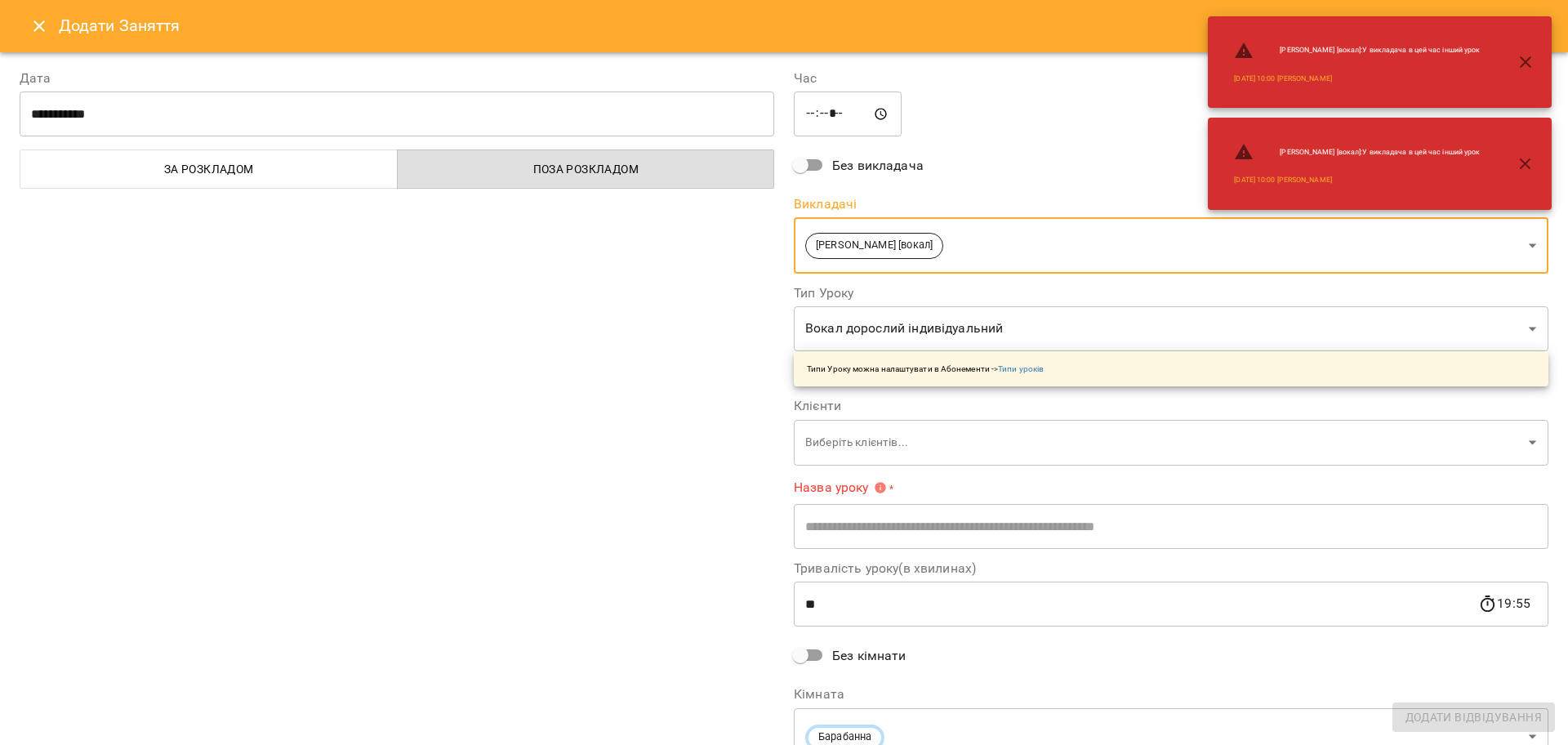
click at [872, 737] on body "For Business 99+ UA Пн 15 вер Вт 16 вер Ср 17 вер Чт 18 вер Пт 19 вер Сб 20 вер…" at bounding box center [784, 724] width 1568 height 1448
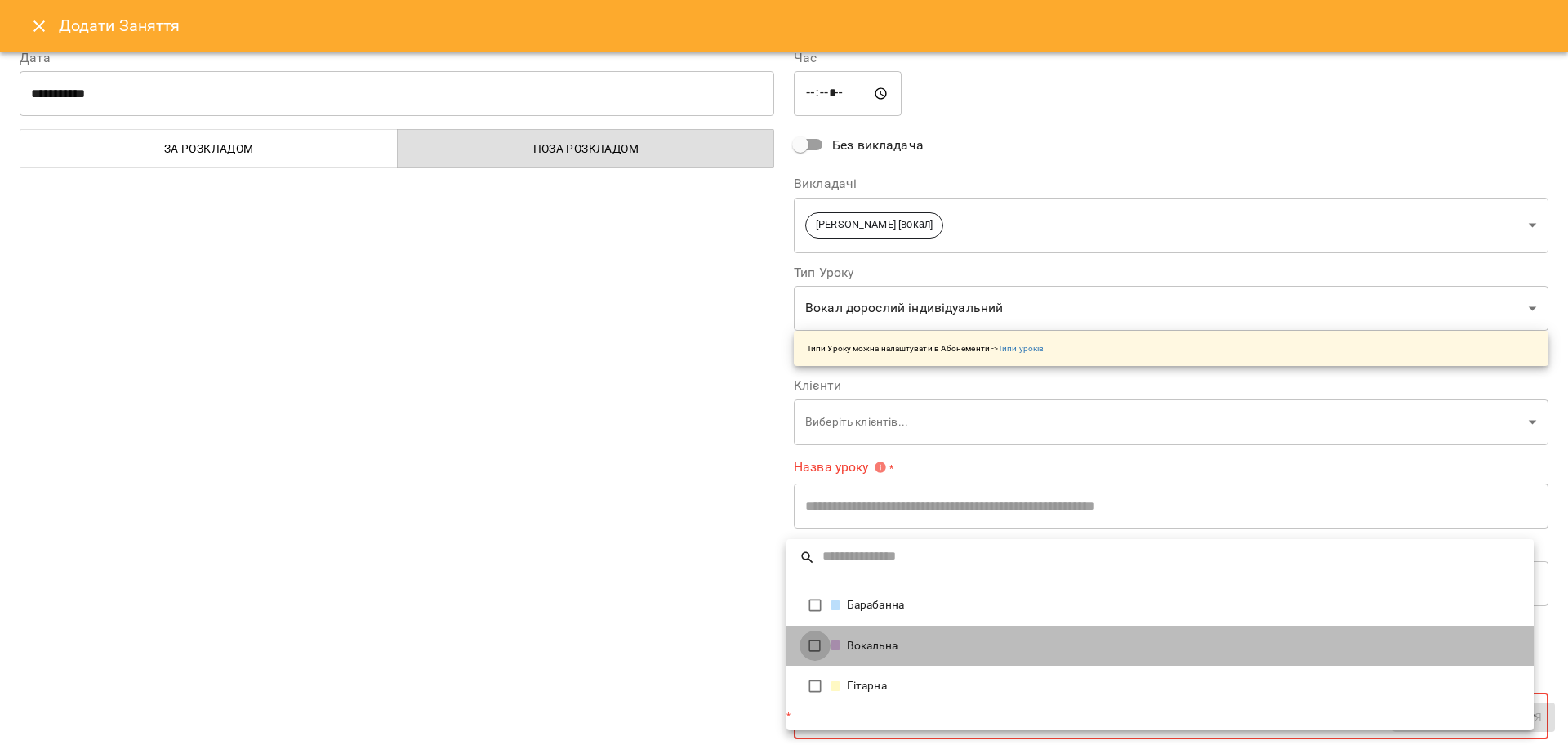
type input "**********"
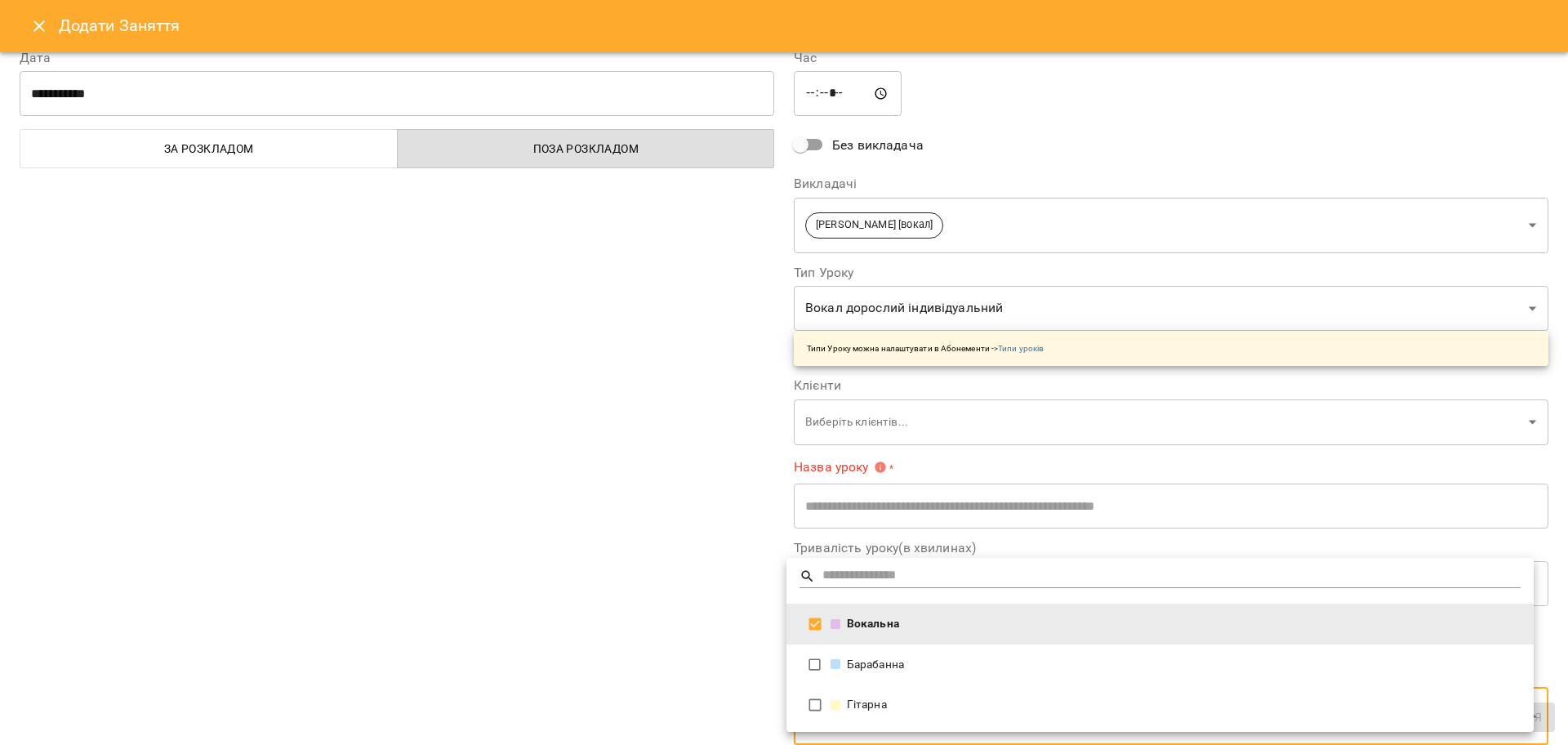
click at [622, 596] on div at bounding box center [784, 372] width 1568 height 745
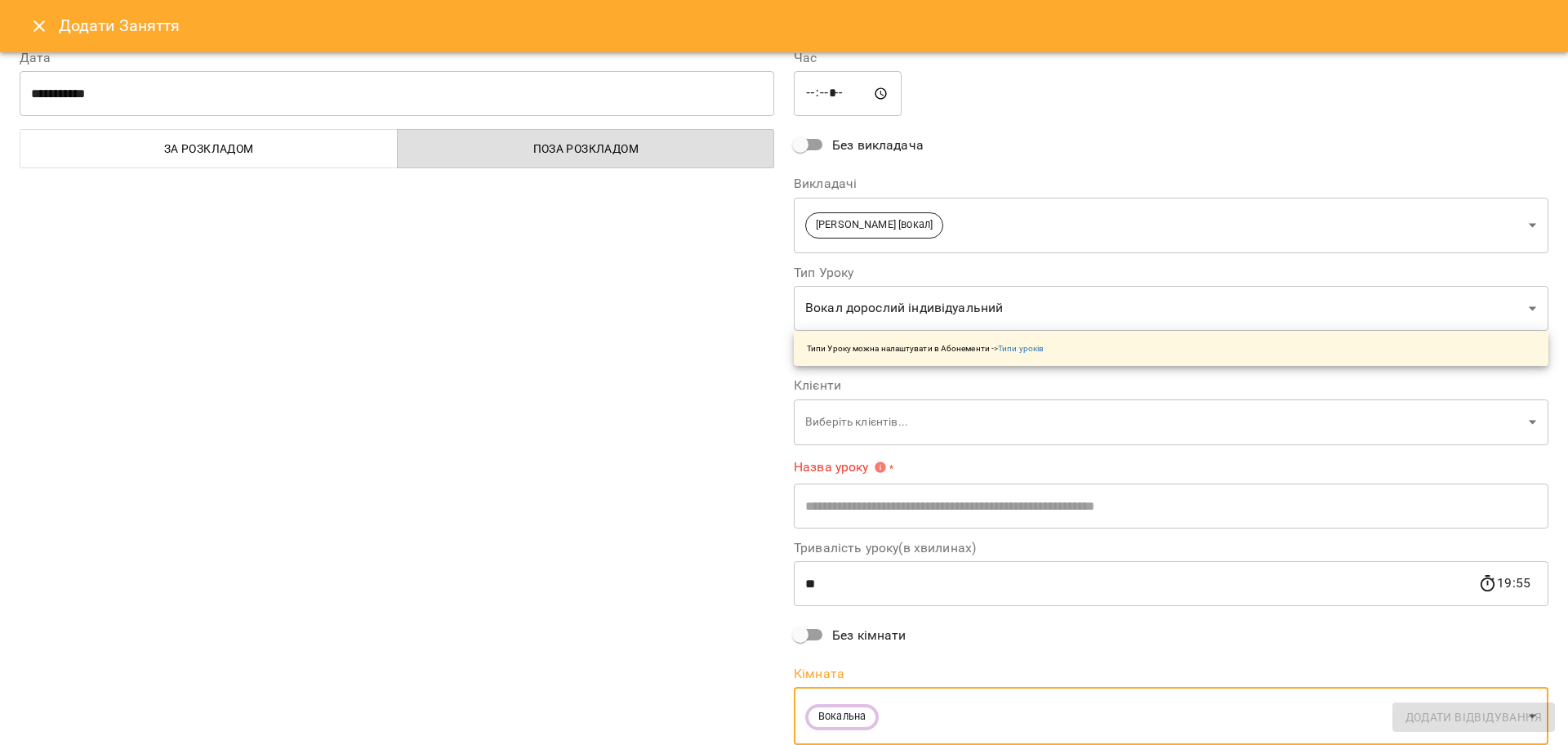
click at [814, 425] on body "For Business 99+ UA Пн 15 вер Вт 16 вер Ср 17 вер Чт 18 вер Пт 19 вер Сб 20 вер…" at bounding box center [784, 724] width 1568 height 1448
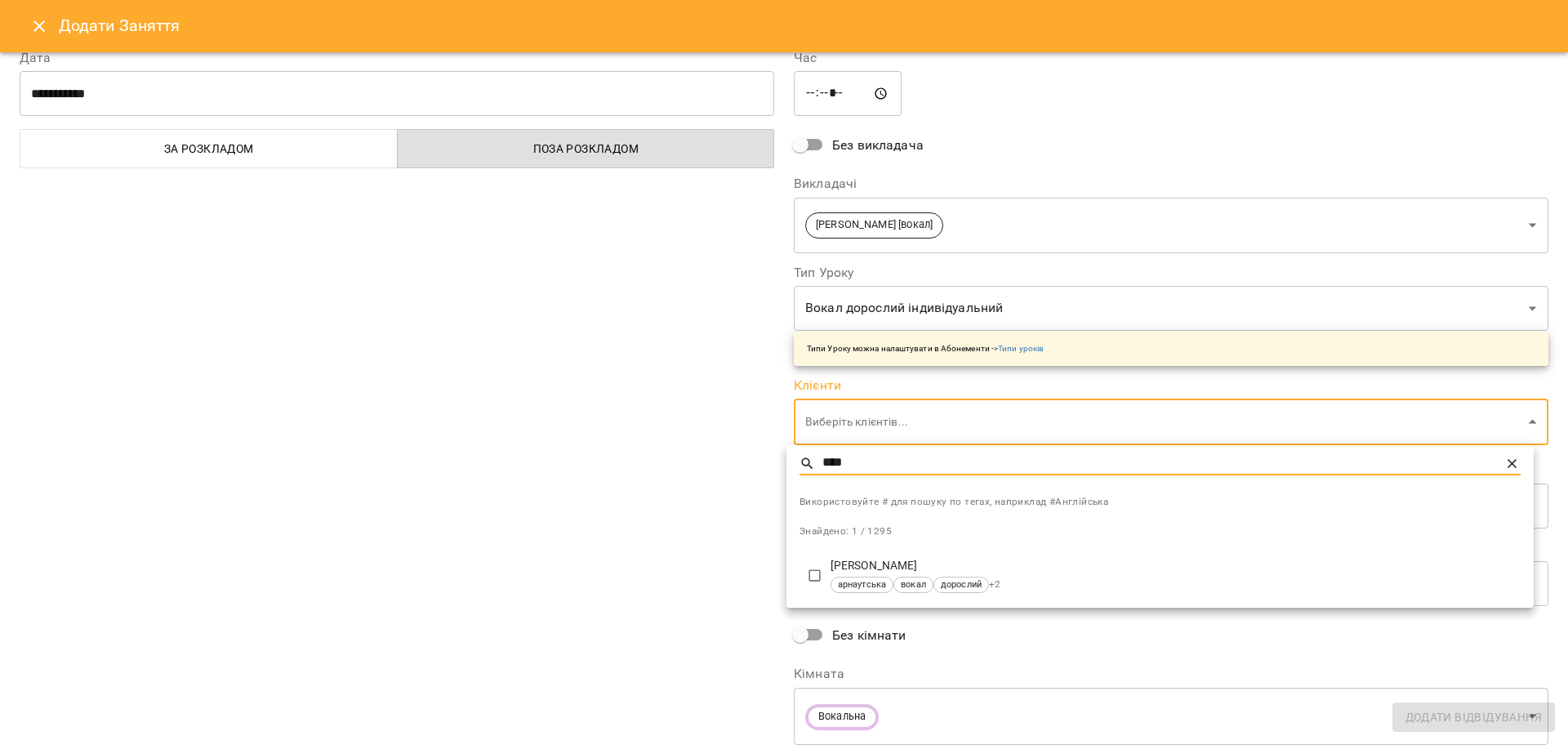
type input "****"
type input "**********"
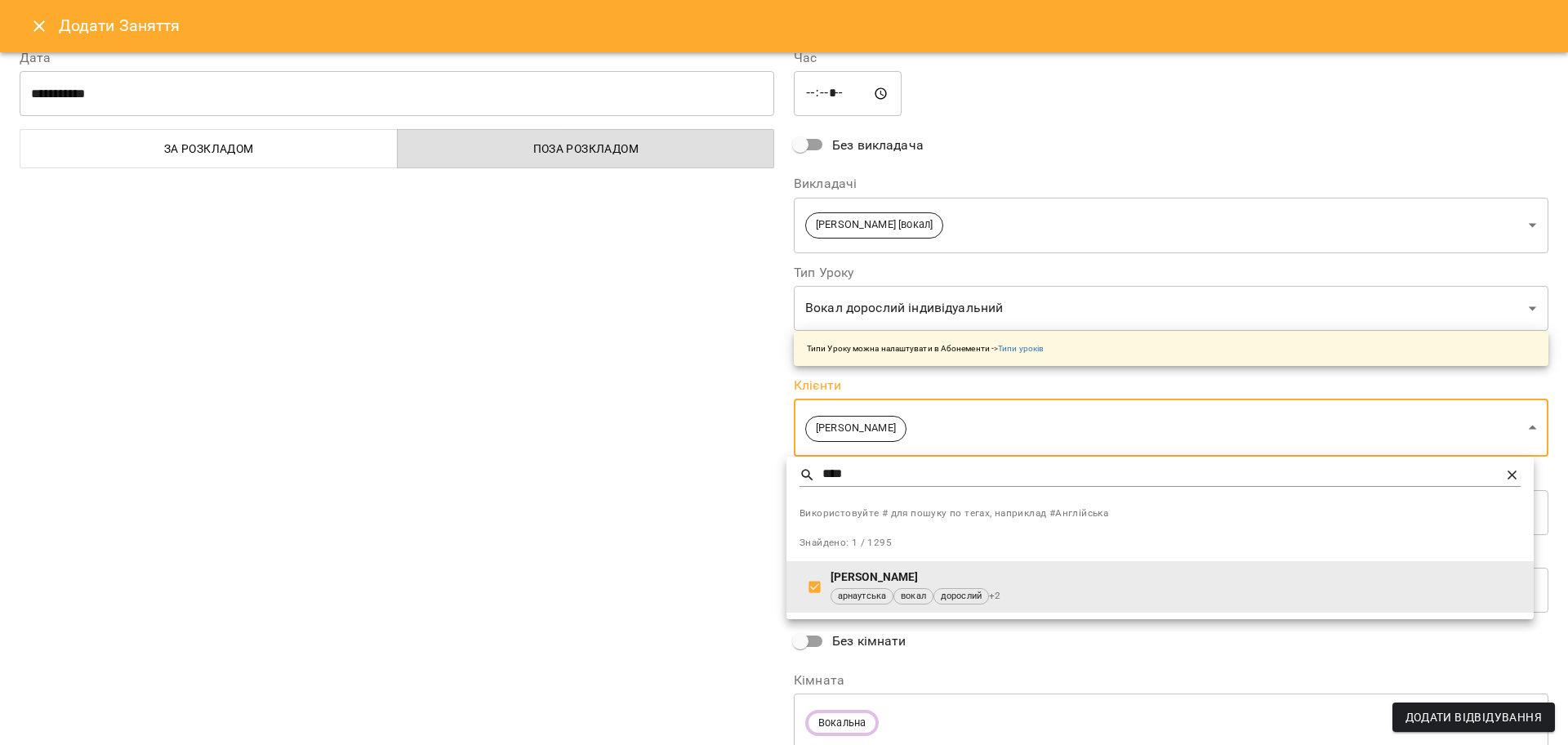
click at [663, 523] on div at bounding box center [784, 372] width 1568 height 745
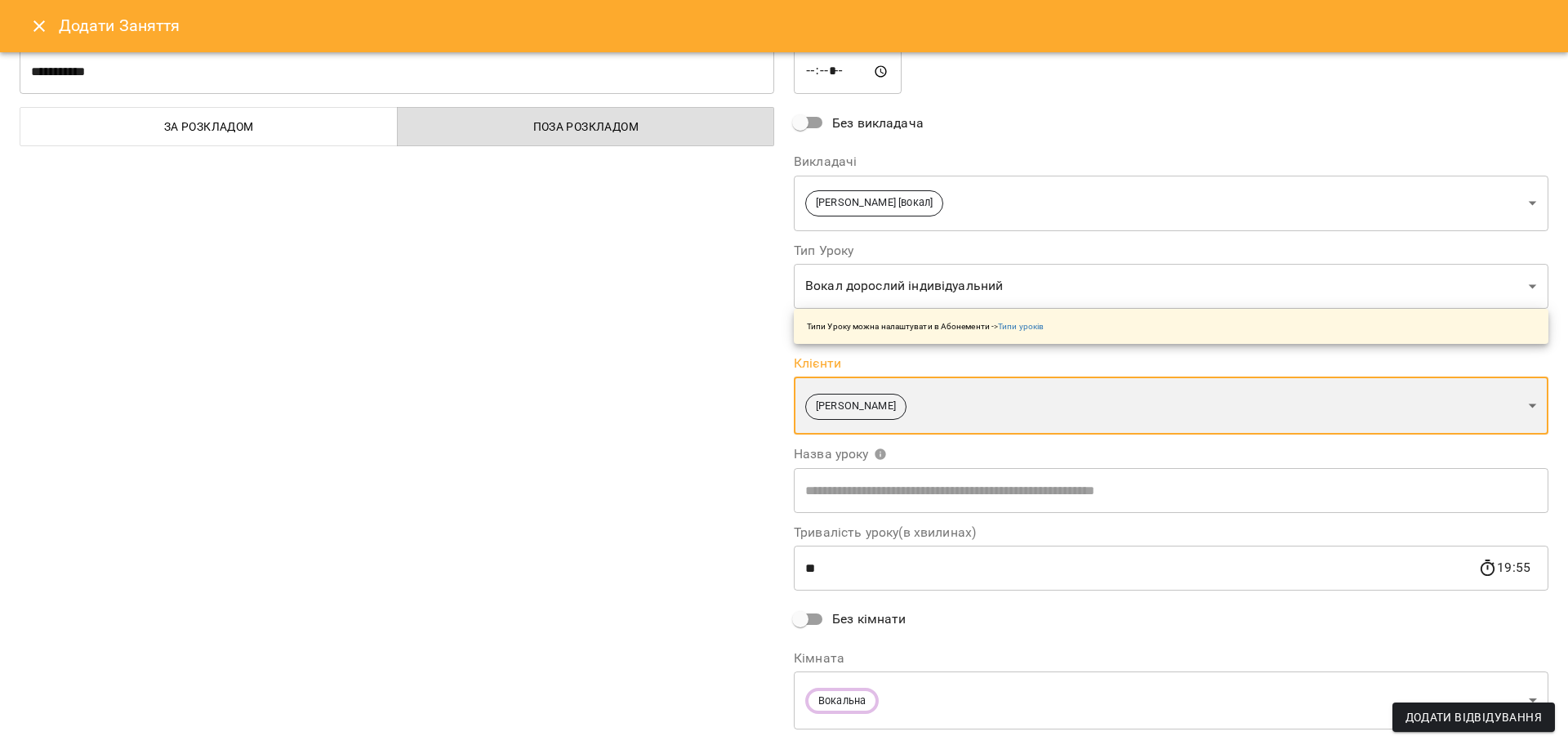
scroll to position [83, 0]
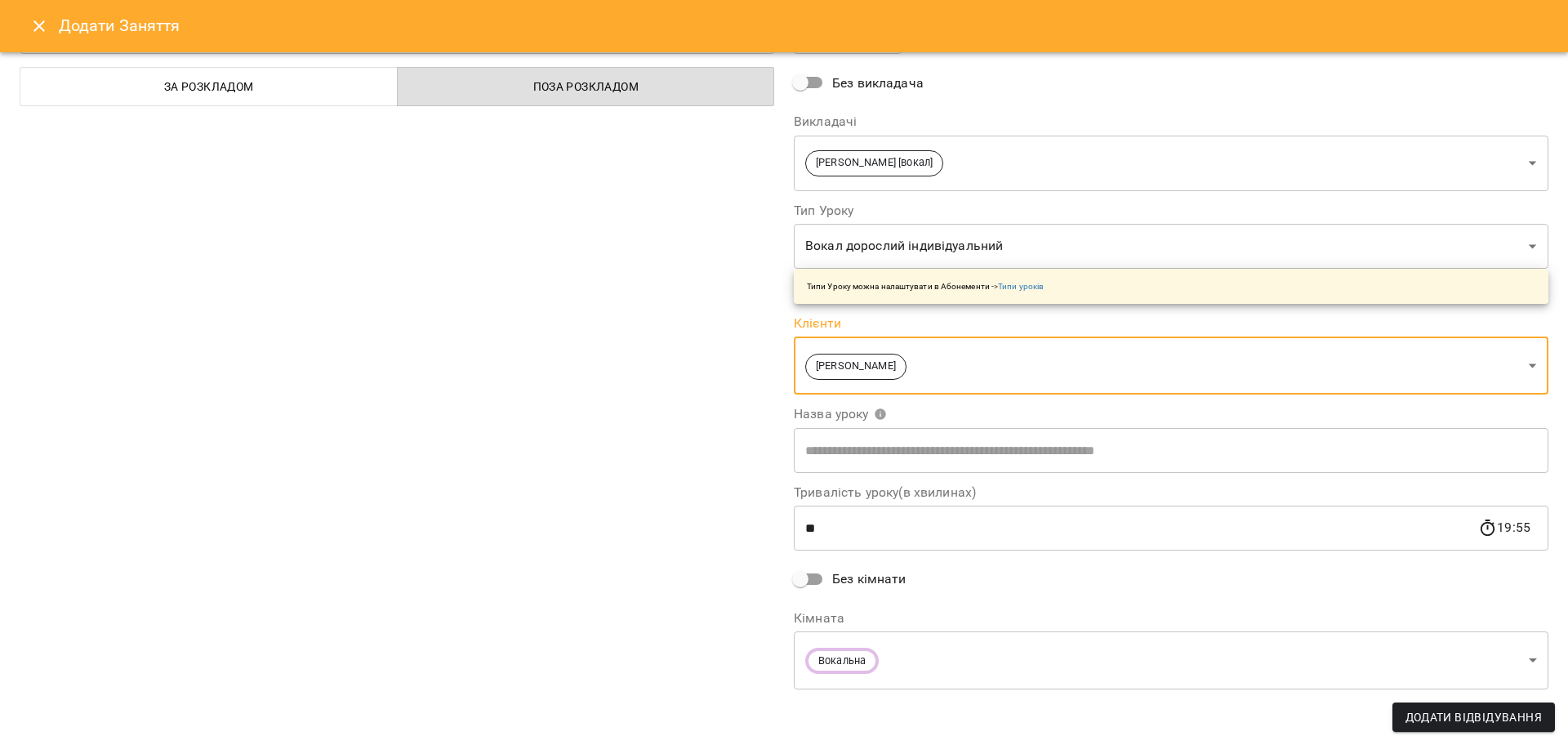
click at [1458, 712] on span "Додати Відвідування" at bounding box center [1473, 717] width 136 height 20
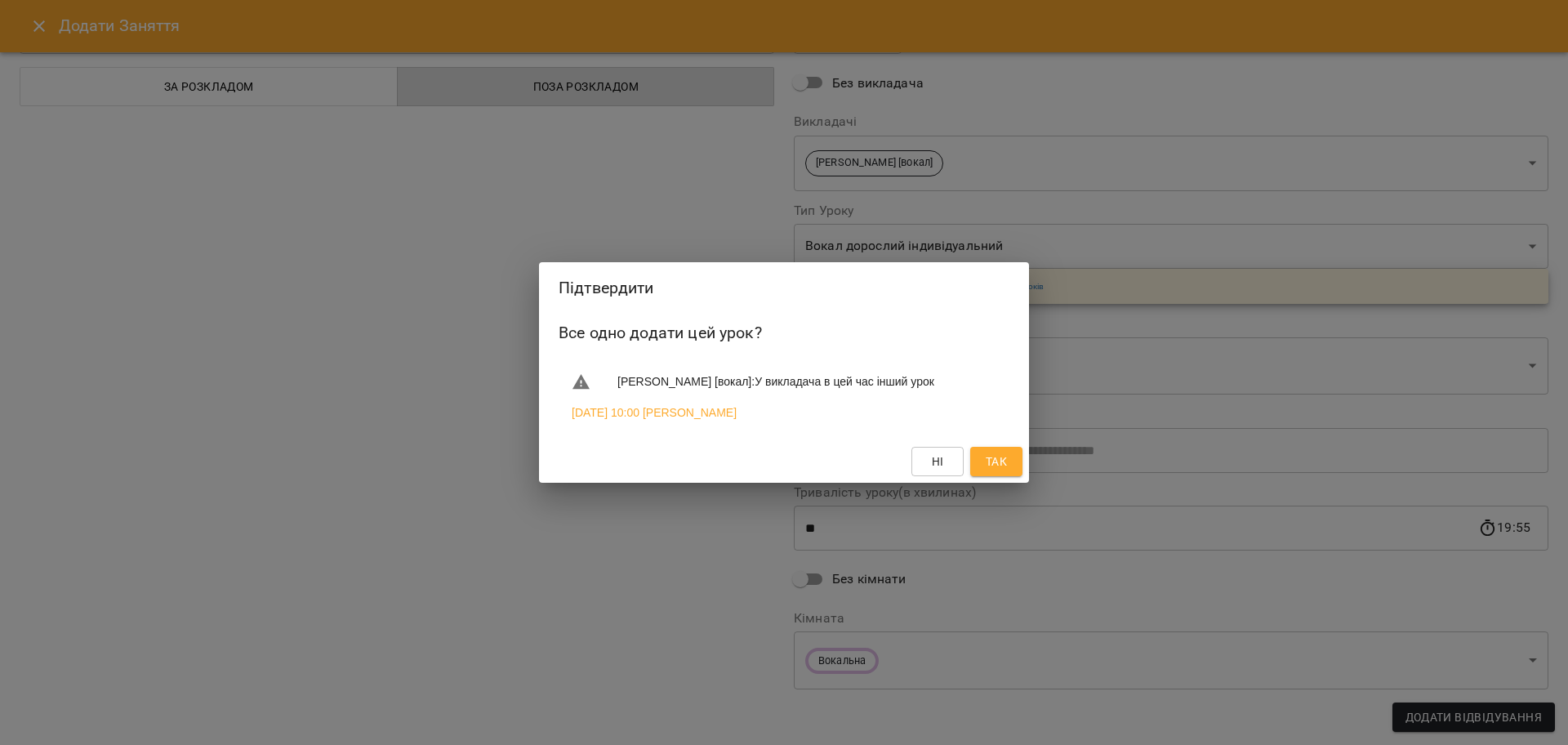
click at [996, 469] on span "Так" at bounding box center [996, 461] width 21 height 20
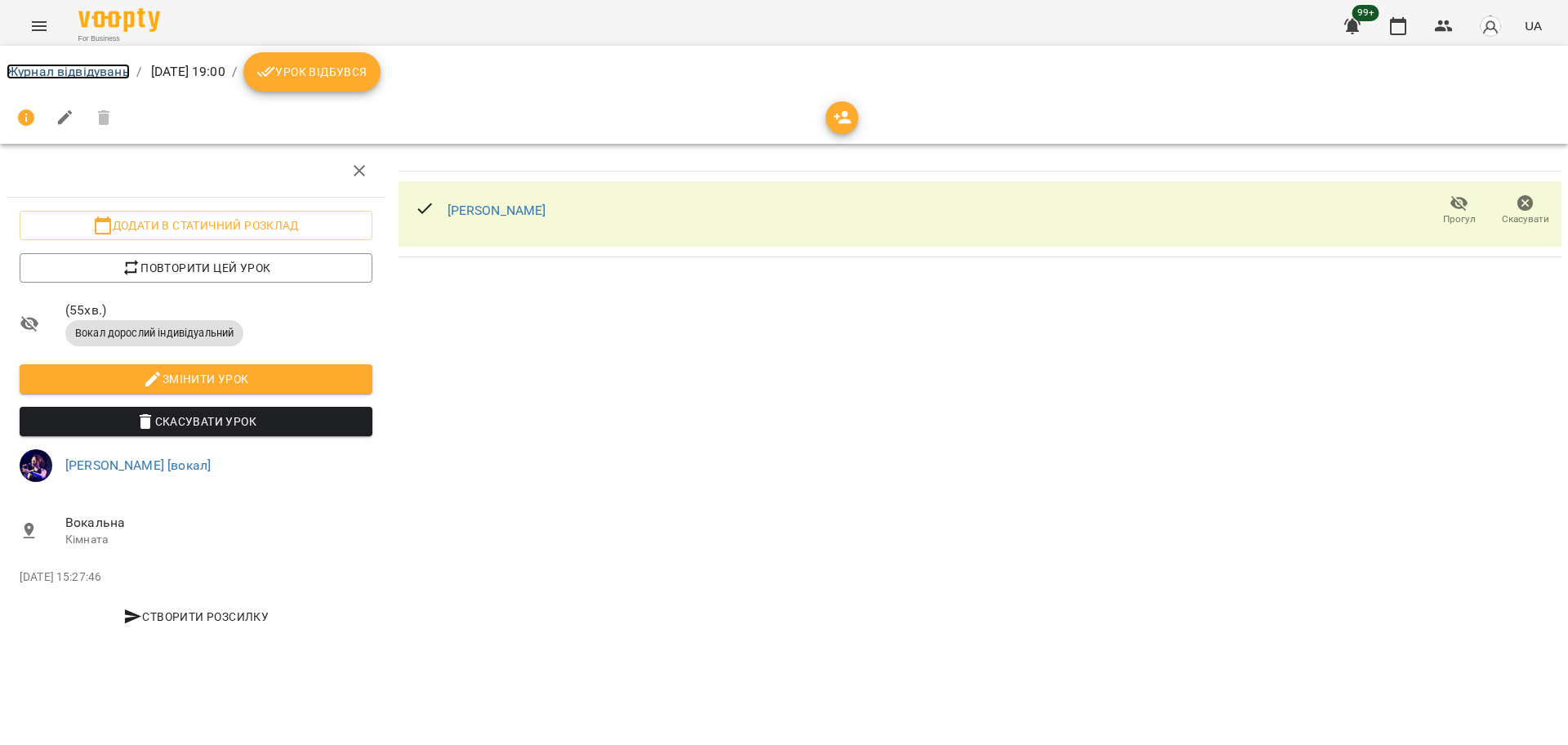
click at [107, 65] on link "Журнал відвідувань" at bounding box center [69, 72] width 124 height 16
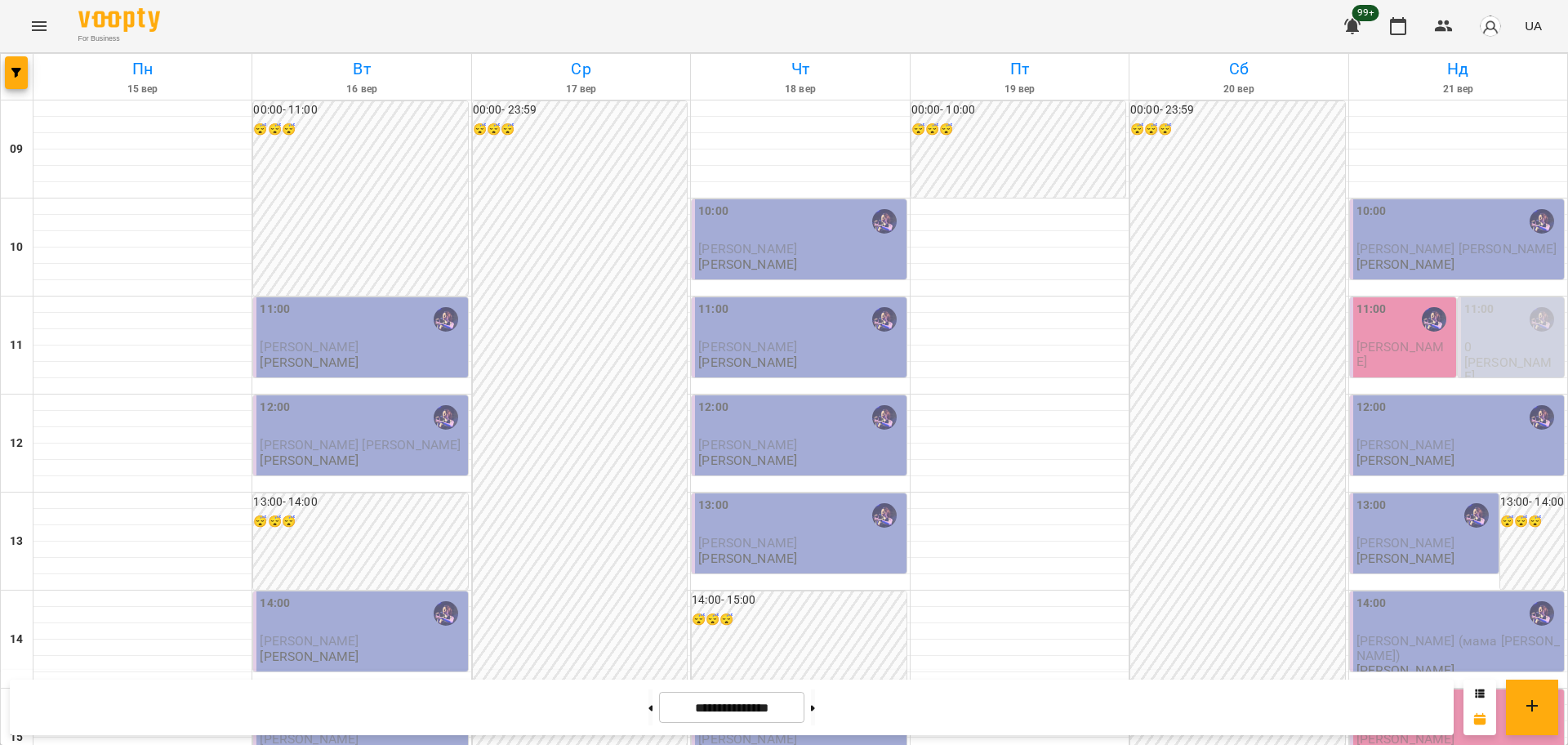
scroll to position [703, 0]
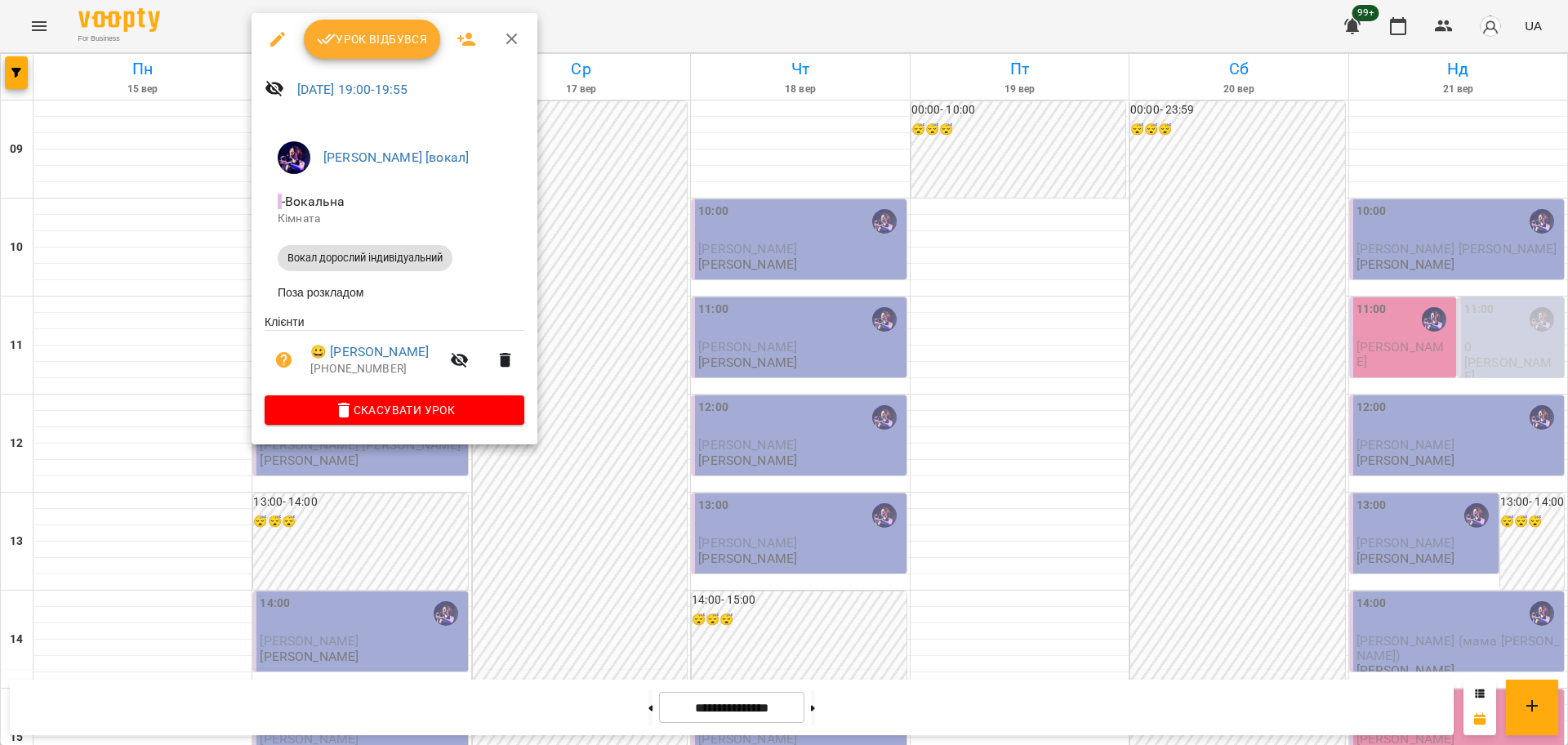
click at [390, 30] on span "Урок відбувся" at bounding box center [373, 40] width 112 height 20
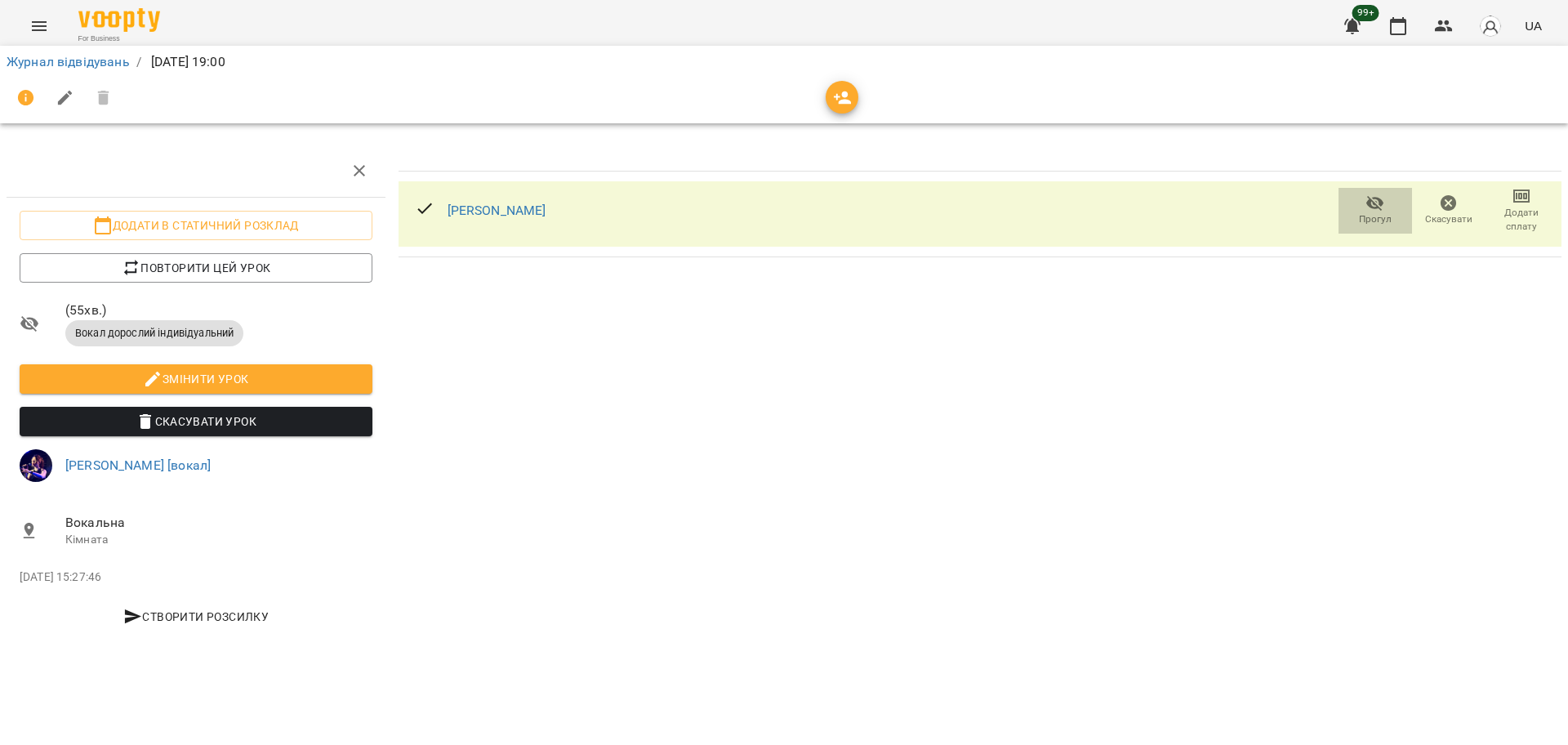
click at [1383, 219] on span "Прогул" at bounding box center [1375, 219] width 33 height 14
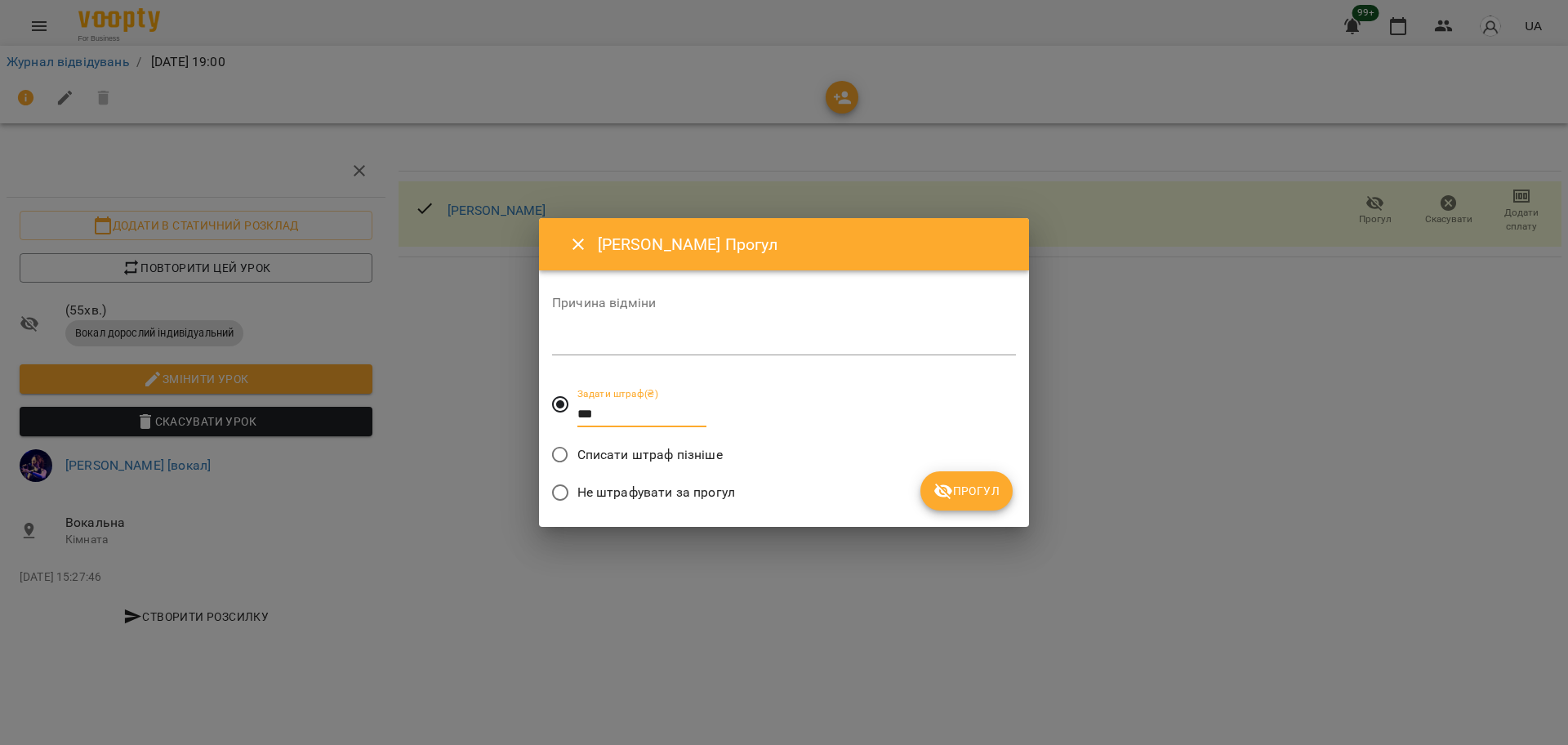
click at [604, 413] on input "***" at bounding box center [643, 414] width 130 height 26
type input "*"
type input "***"
click at [820, 385] on div "Задати штраф(₴) ***" at bounding box center [784, 405] width 464 height 63
click at [754, 352] on div "*" at bounding box center [784, 342] width 464 height 26
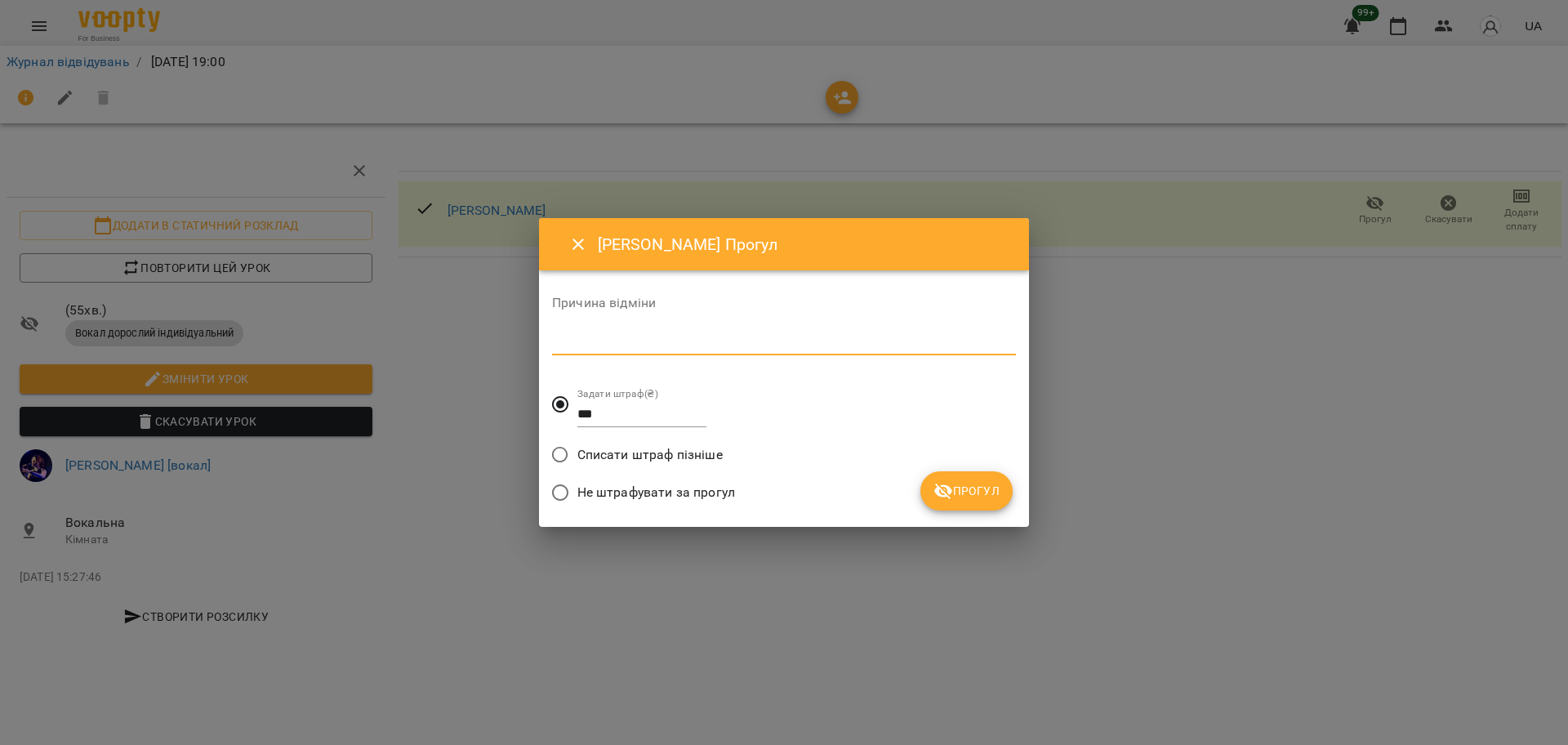
click at [960, 492] on span "Прогул" at bounding box center [966, 491] width 66 height 20
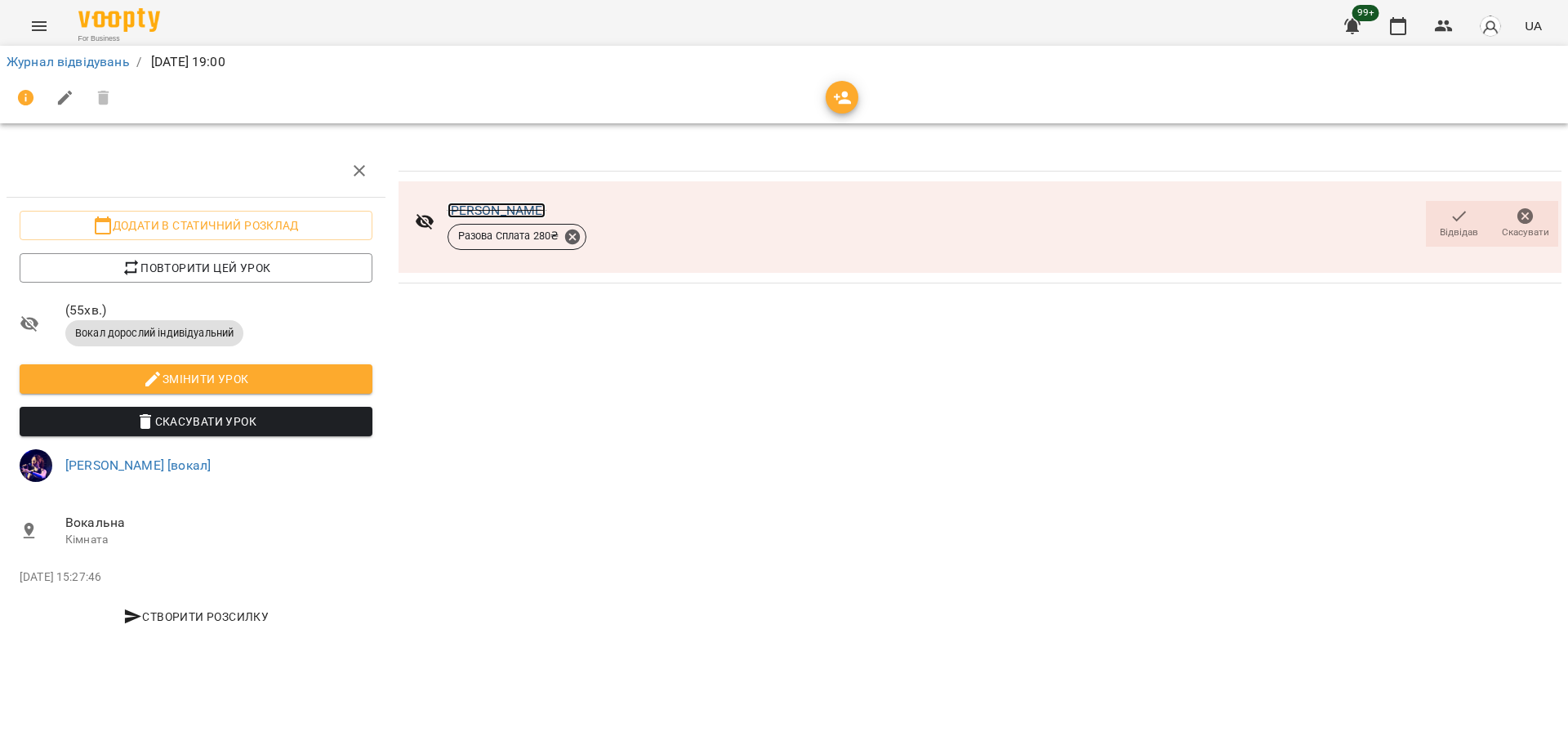
click at [515, 207] on link "Никита Любимов" at bounding box center [496, 210] width 99 height 16
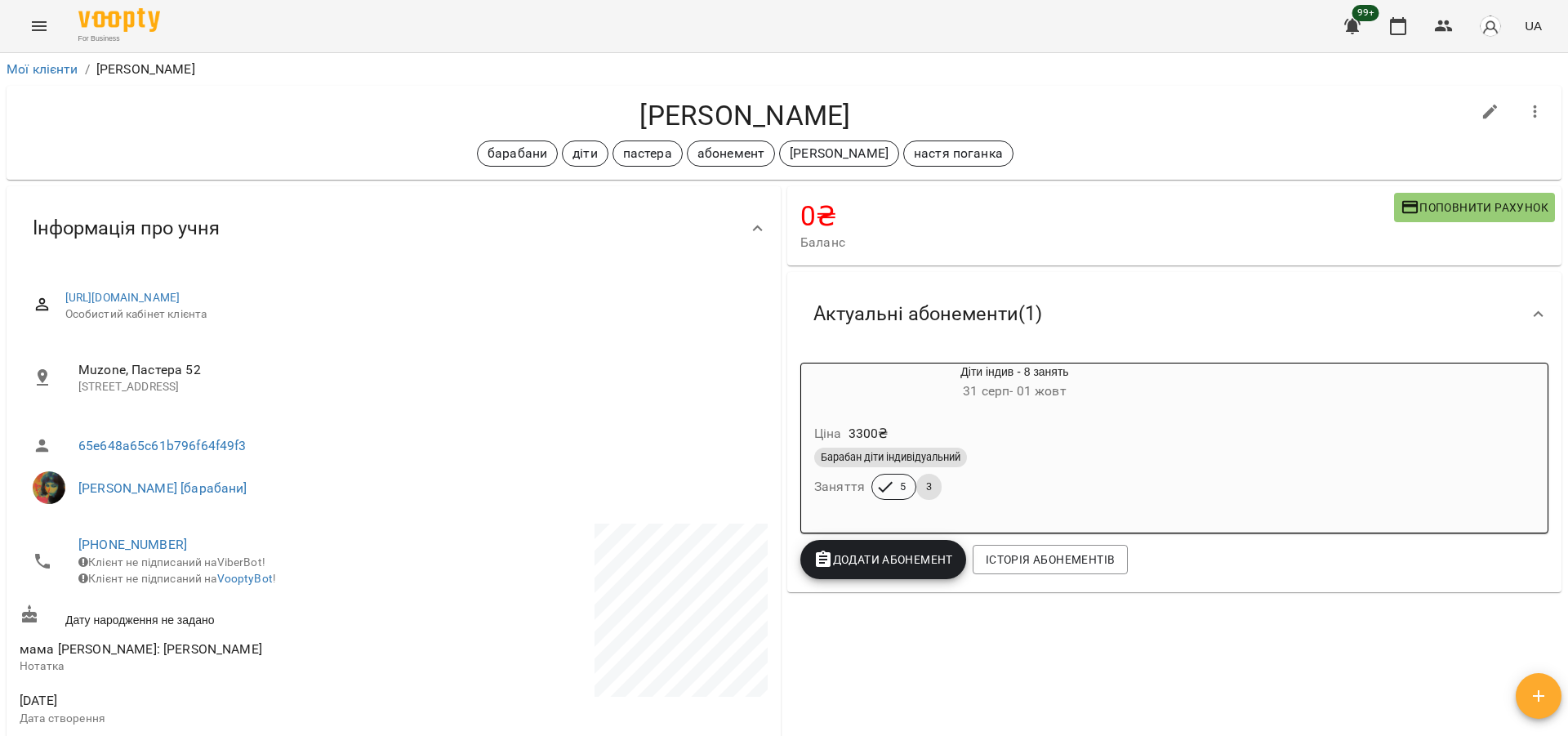
click at [30, 34] on icon "Menu" at bounding box center [40, 26] width 20 height 20
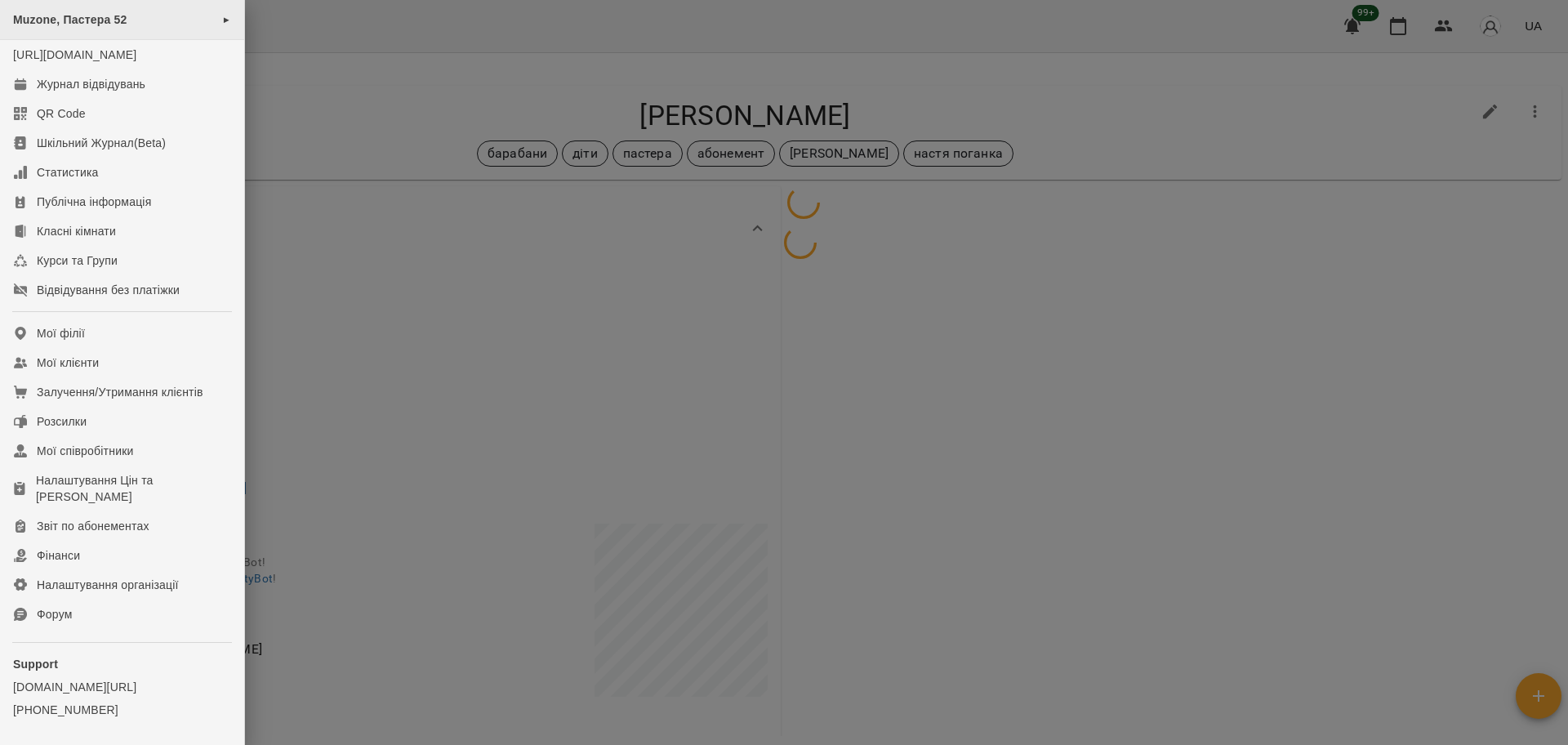
click at [128, 33] on div "Muzone, Пастера 52 ►" at bounding box center [122, 20] width 244 height 40
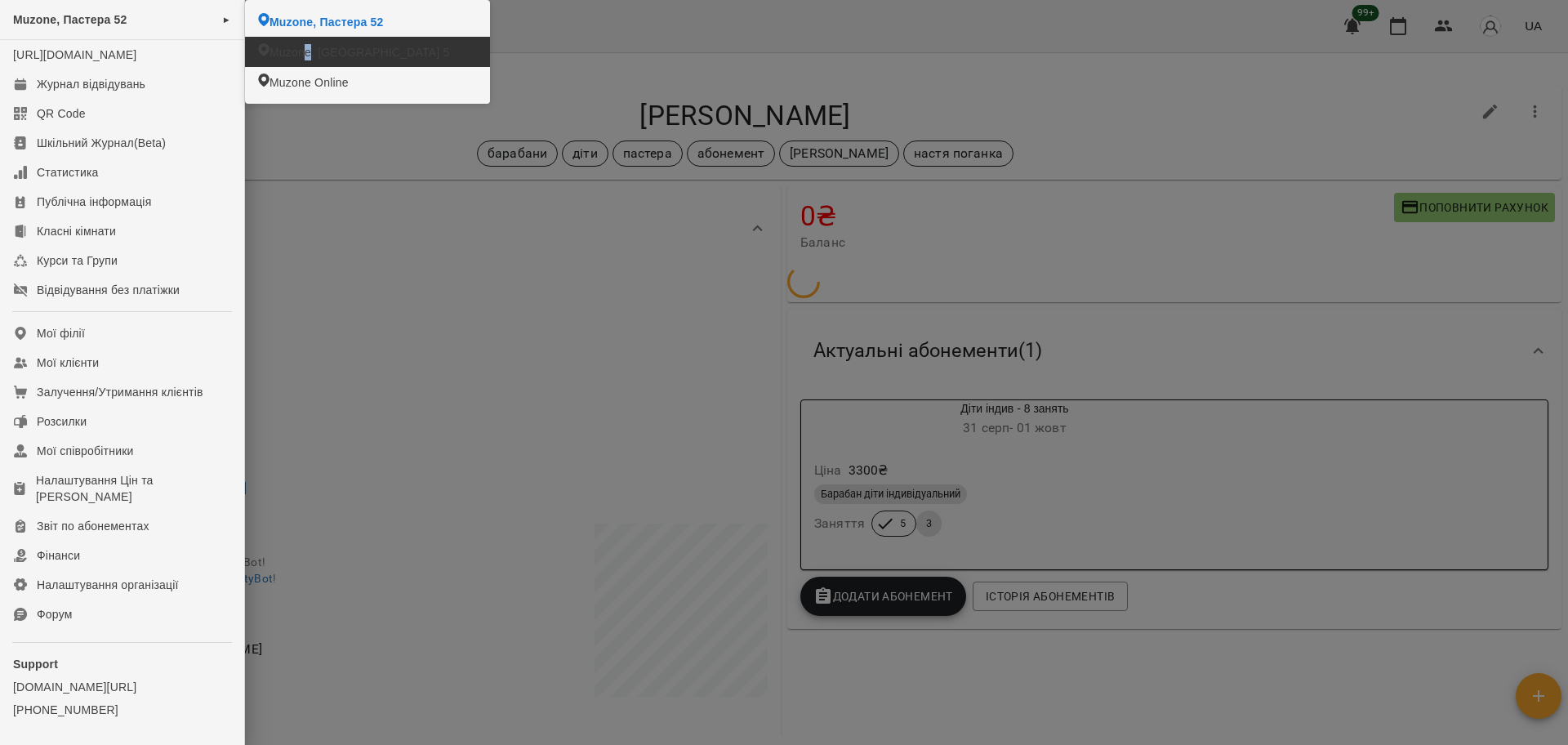
click at [308, 53] on span "Muzone, [GEOGRAPHIC_DATA] 5" at bounding box center [360, 52] width 179 height 16
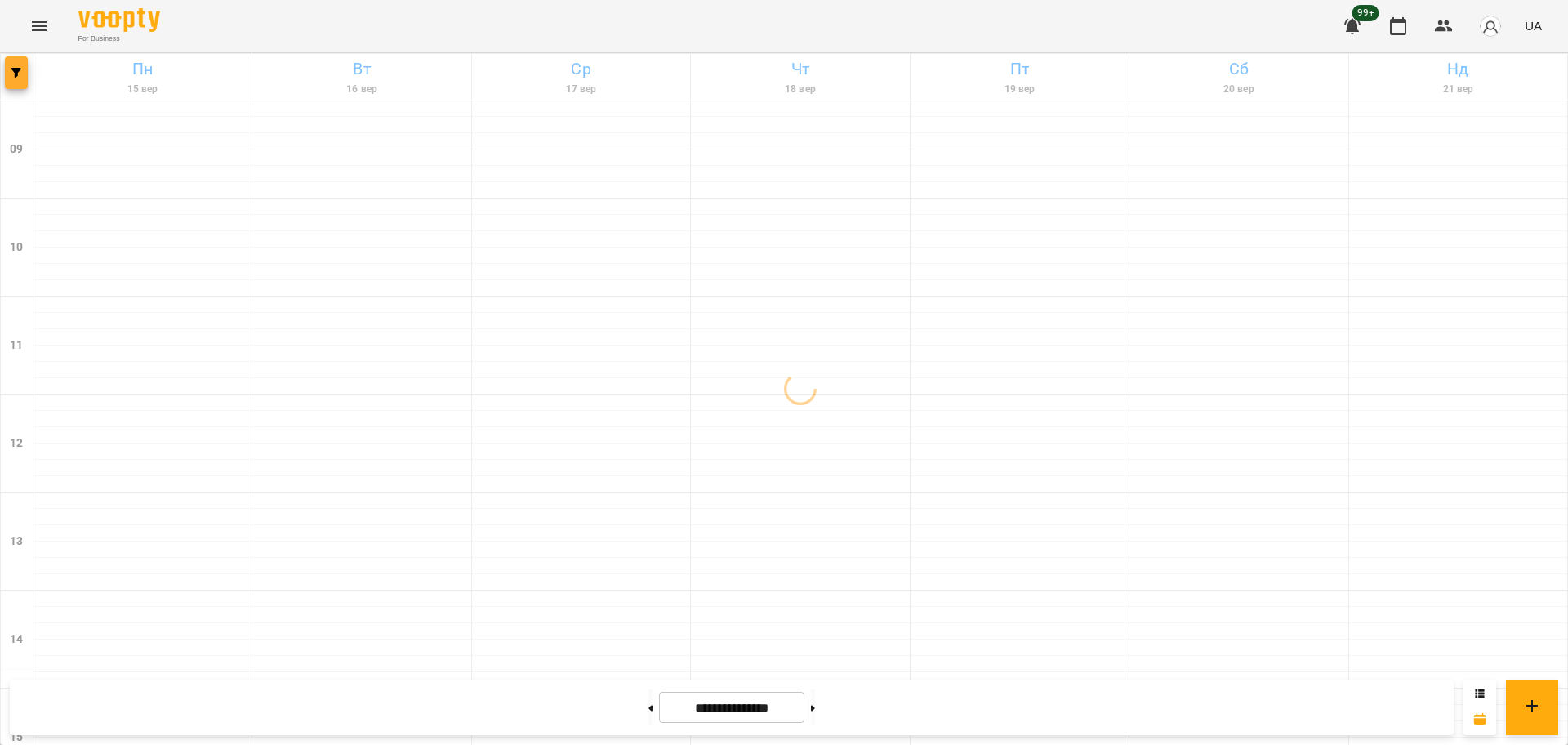
click at [19, 81] on button "button" at bounding box center [16, 73] width 23 height 33
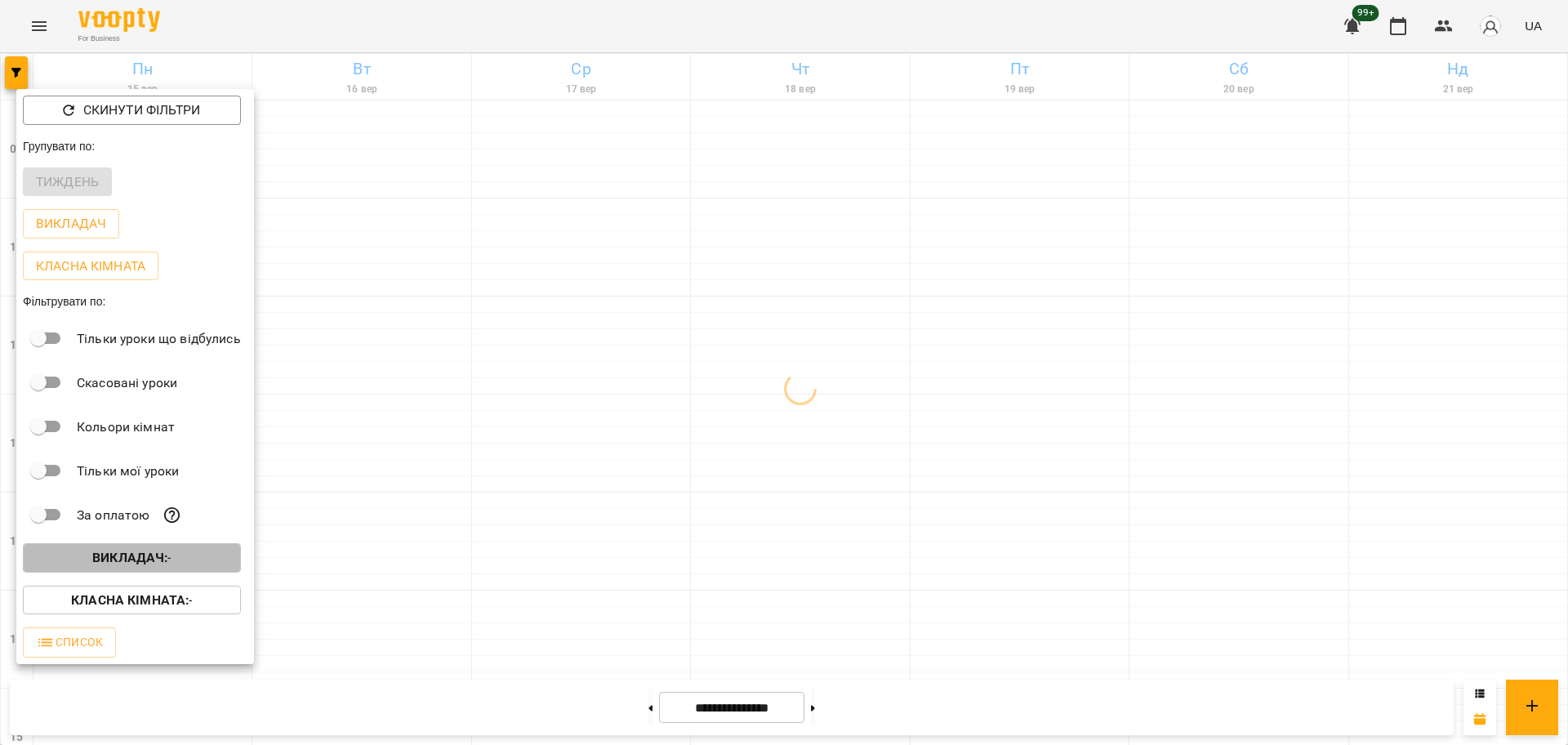
click at [133, 560] on b "Викладач :" at bounding box center [130, 558] width 75 height 16
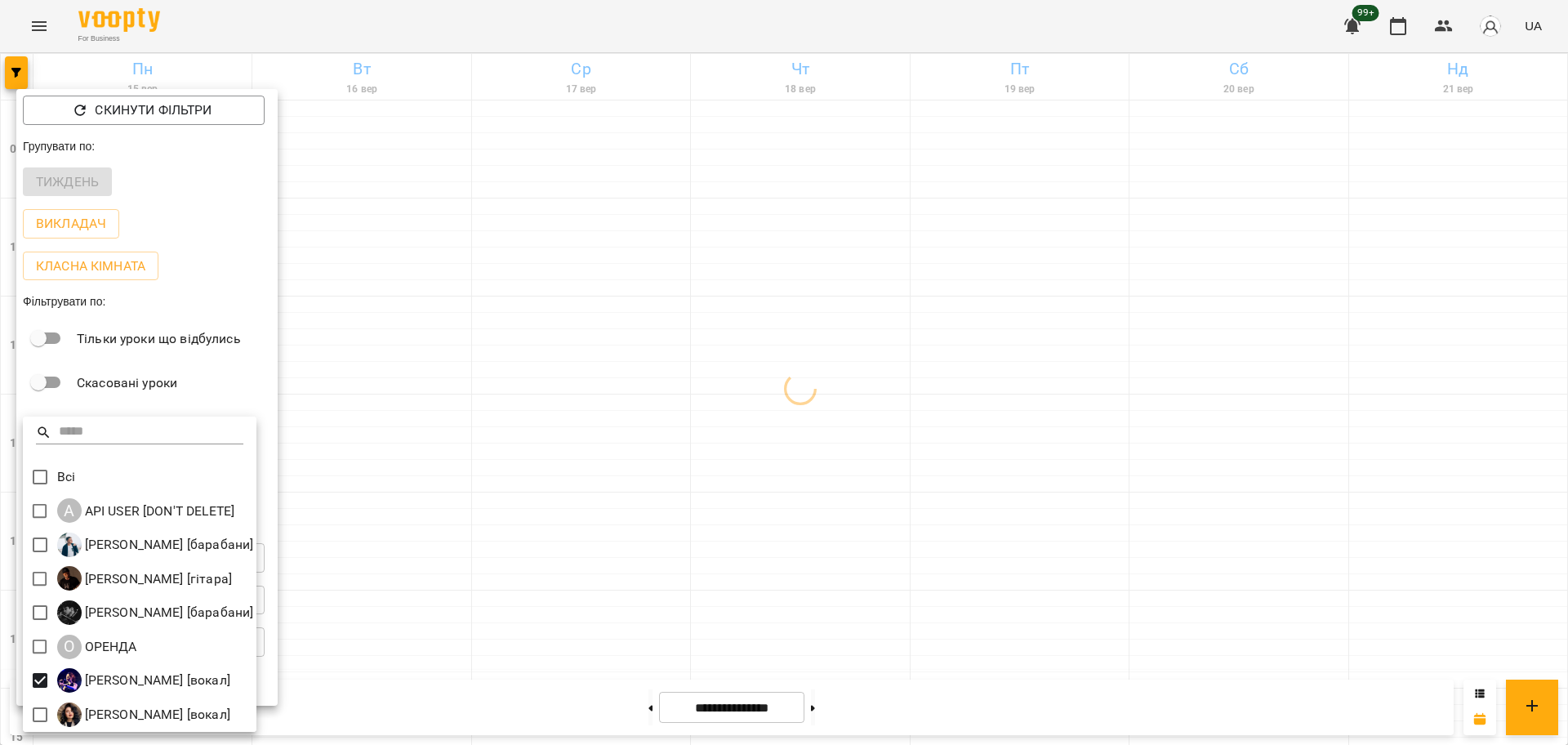
click at [519, 574] on div at bounding box center [784, 372] width 1568 height 745
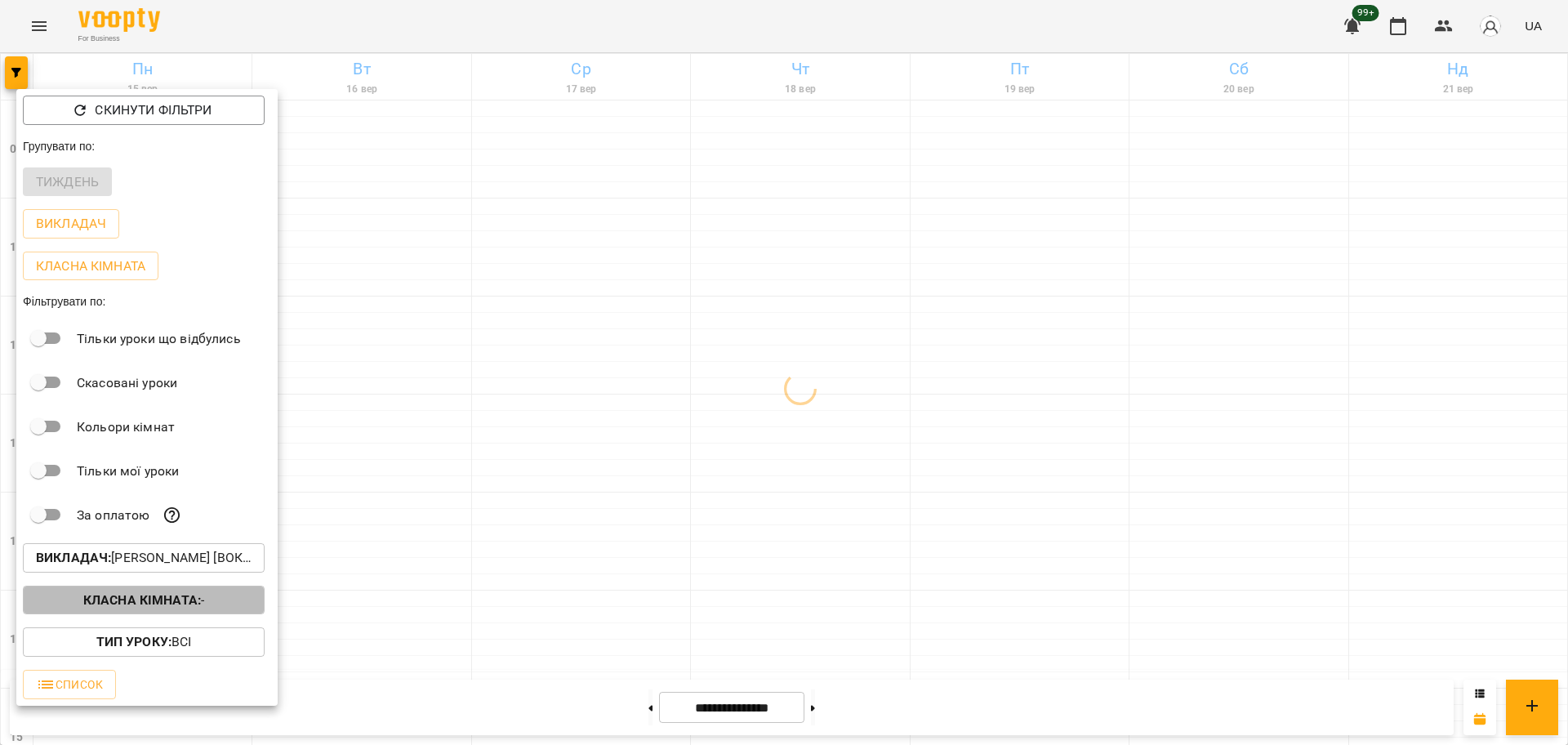
click at [200, 602] on b "Класна кімната :" at bounding box center [142, 600] width 118 height 16
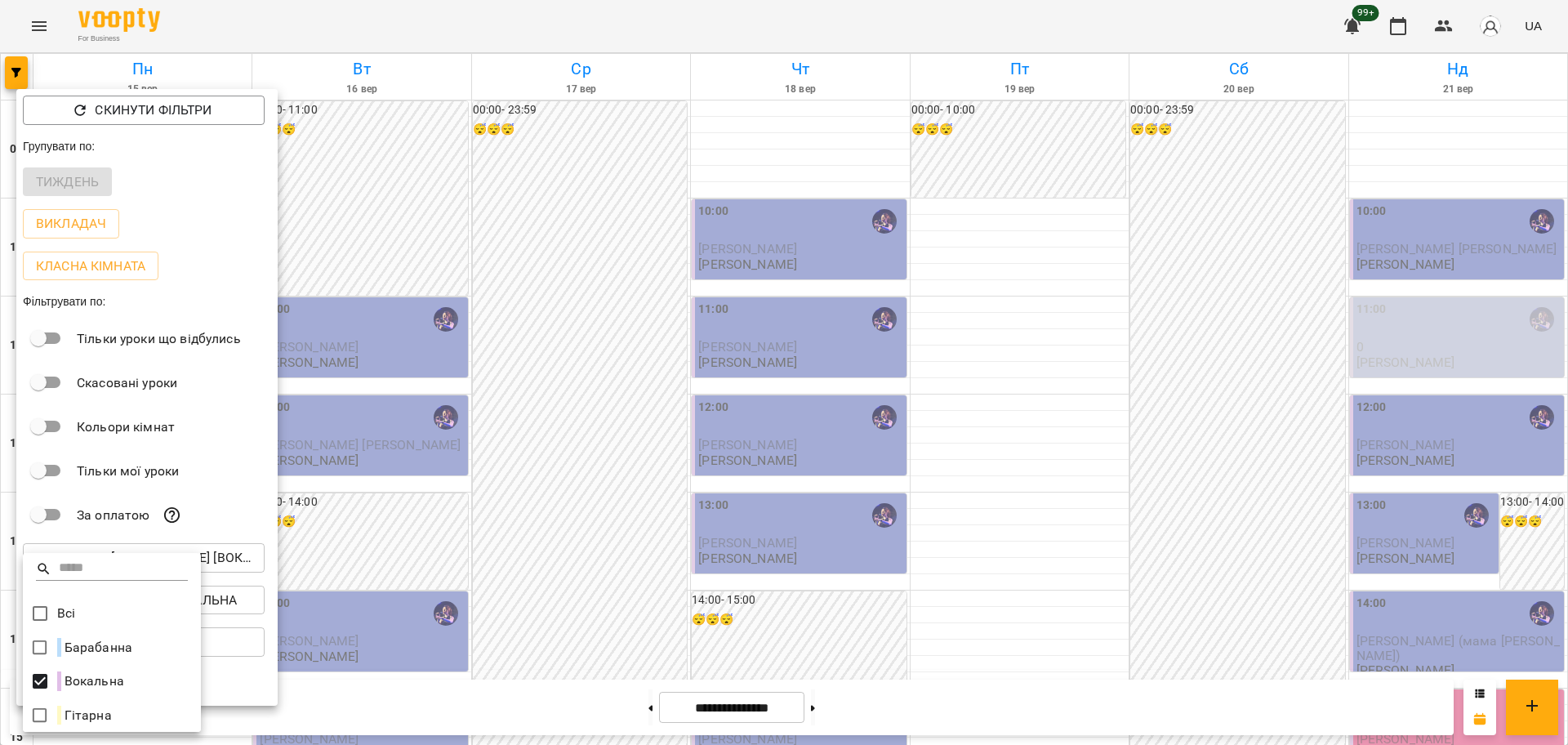
click at [1160, 303] on div at bounding box center [784, 372] width 1568 height 745
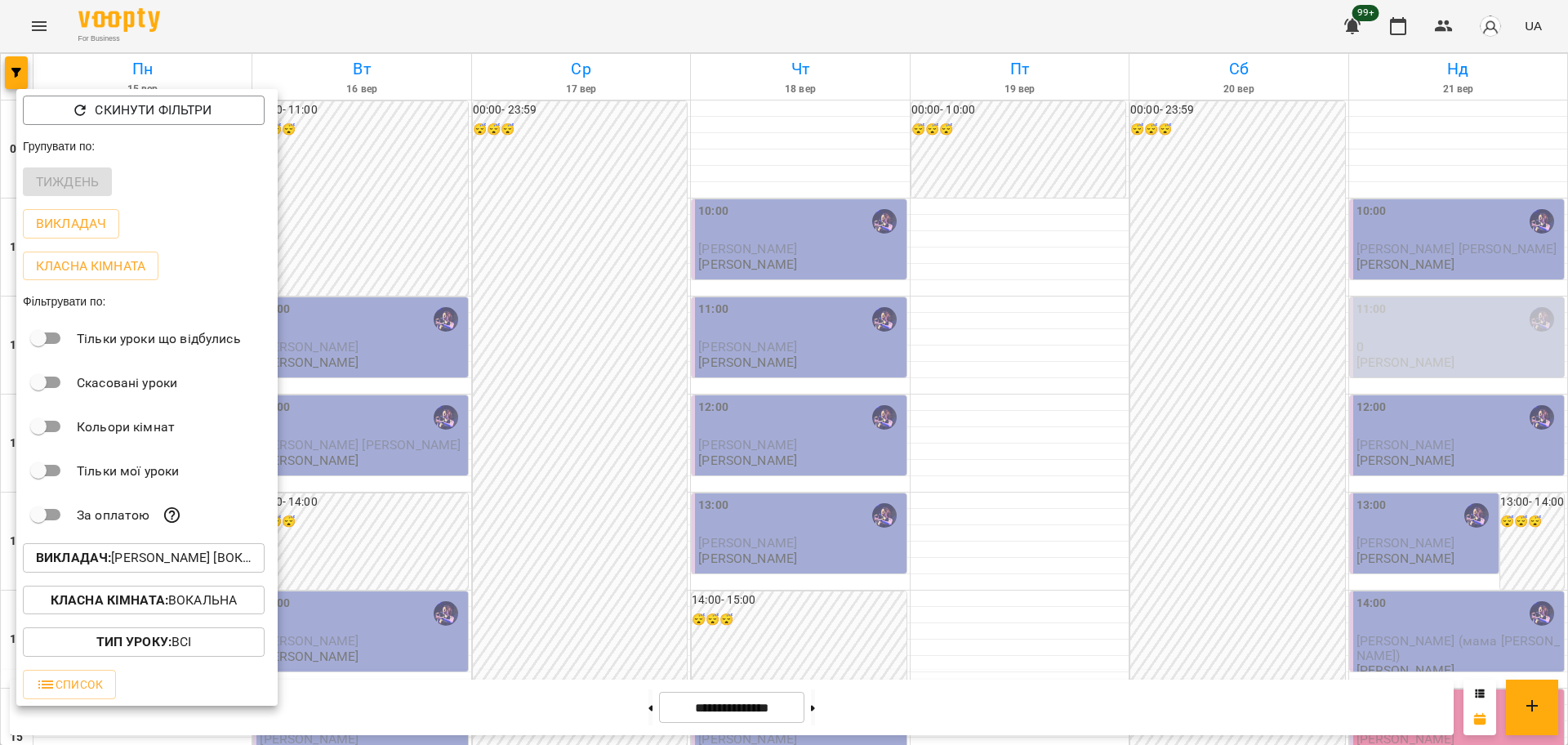
click at [1254, 405] on div at bounding box center [784, 372] width 1568 height 745
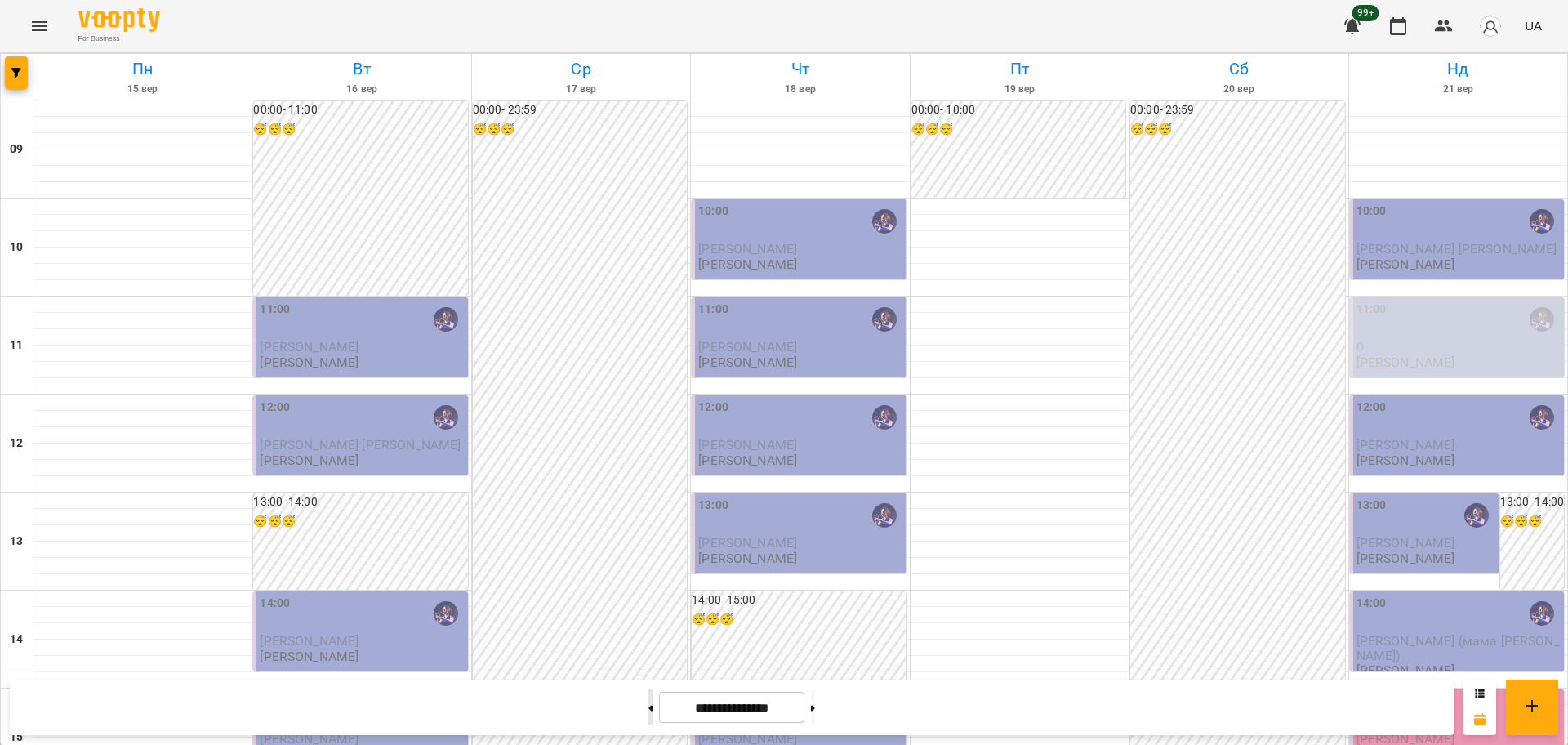
click at [649, 710] on icon at bounding box center [651, 708] width 4 height 7
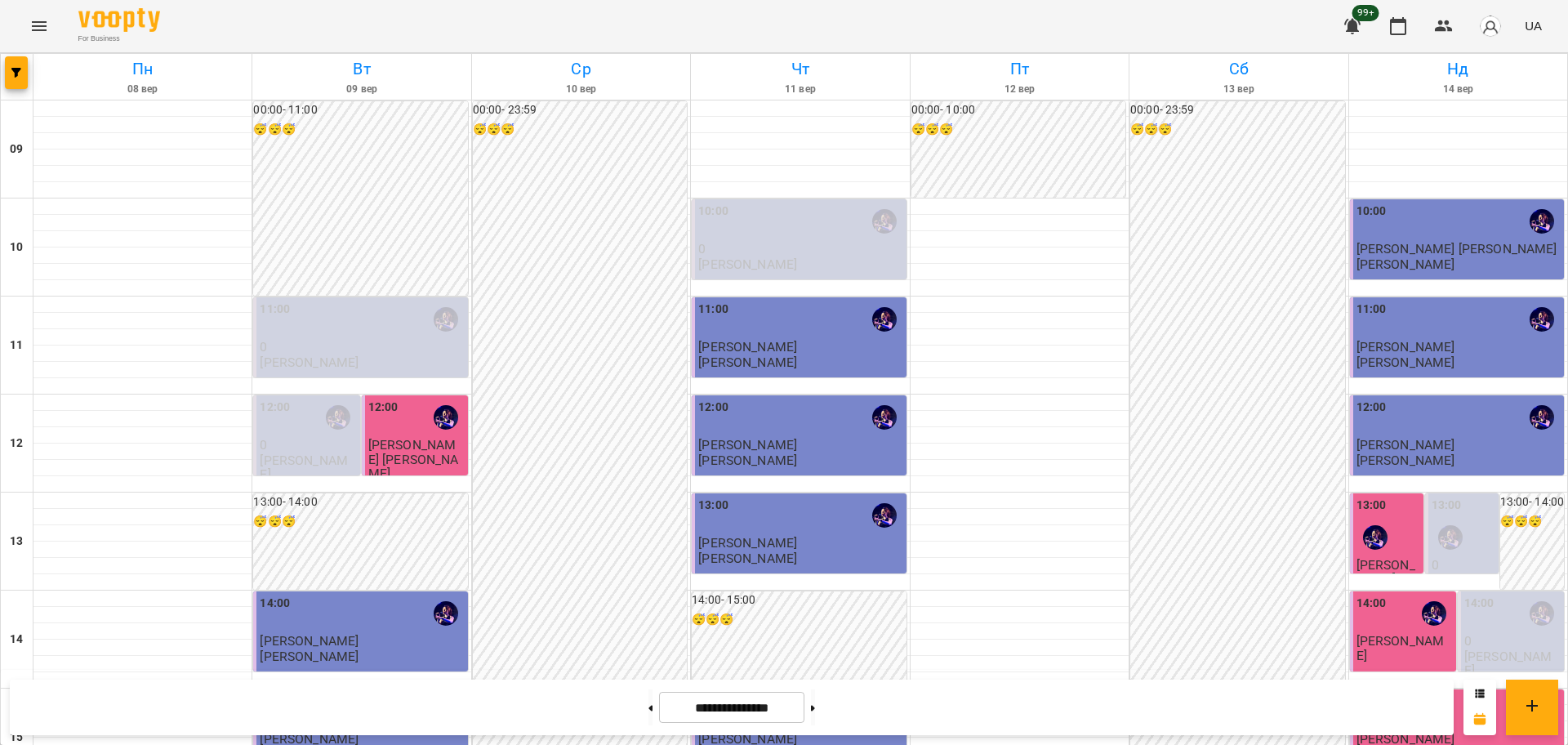
scroll to position [408, 0]
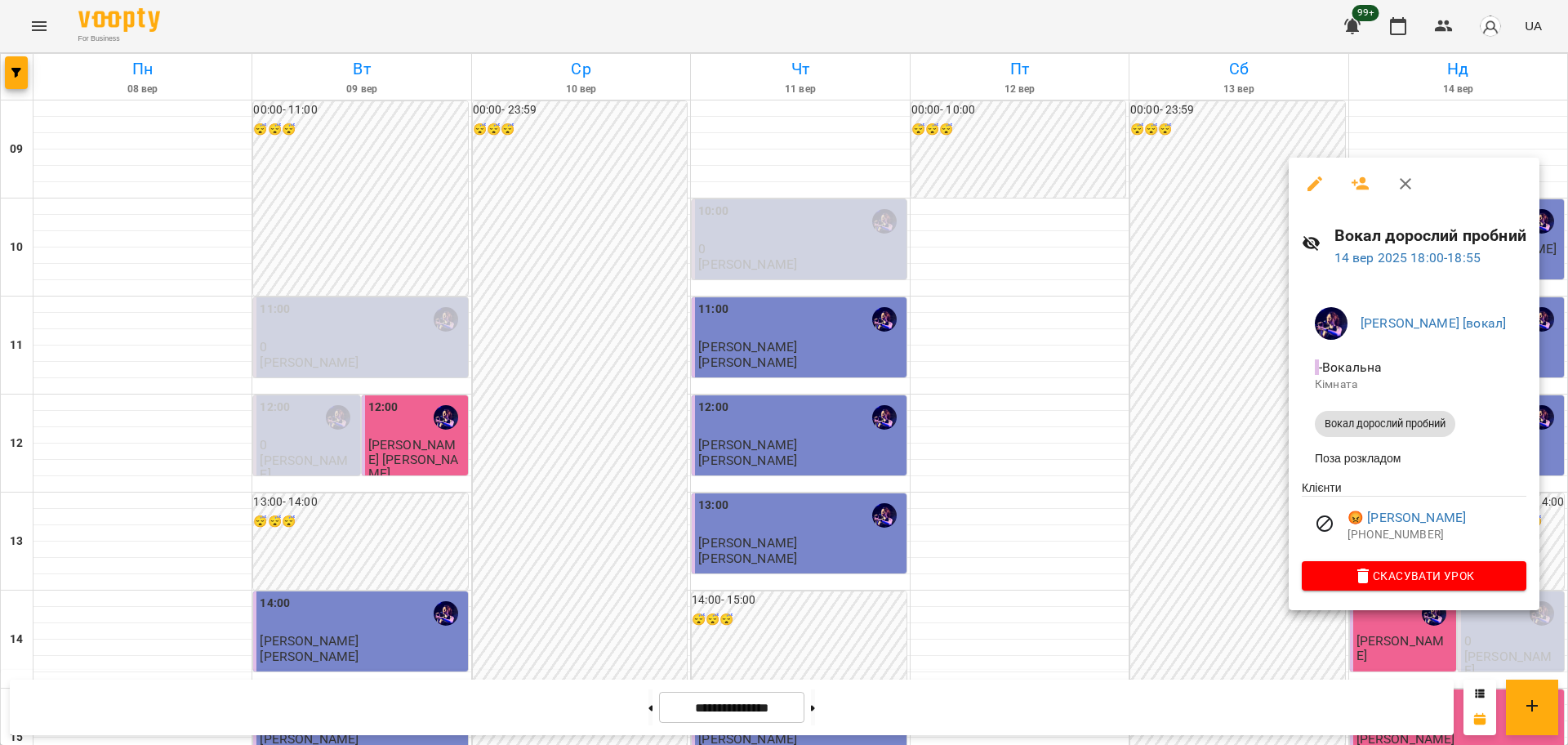
click at [1217, 616] on div at bounding box center [784, 372] width 1568 height 745
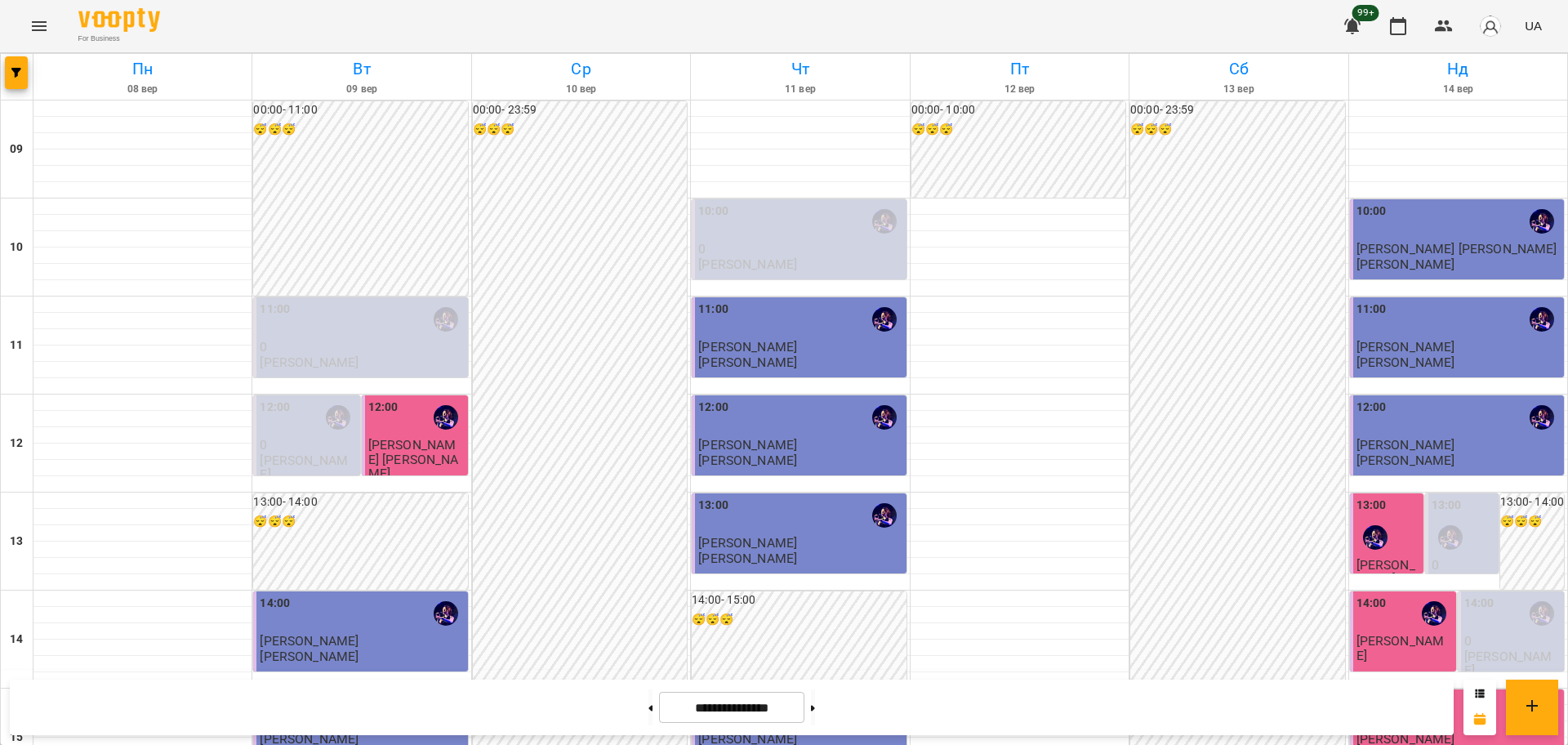
scroll to position [0, 0]
click at [649, 705] on button at bounding box center [651, 707] width 4 height 36
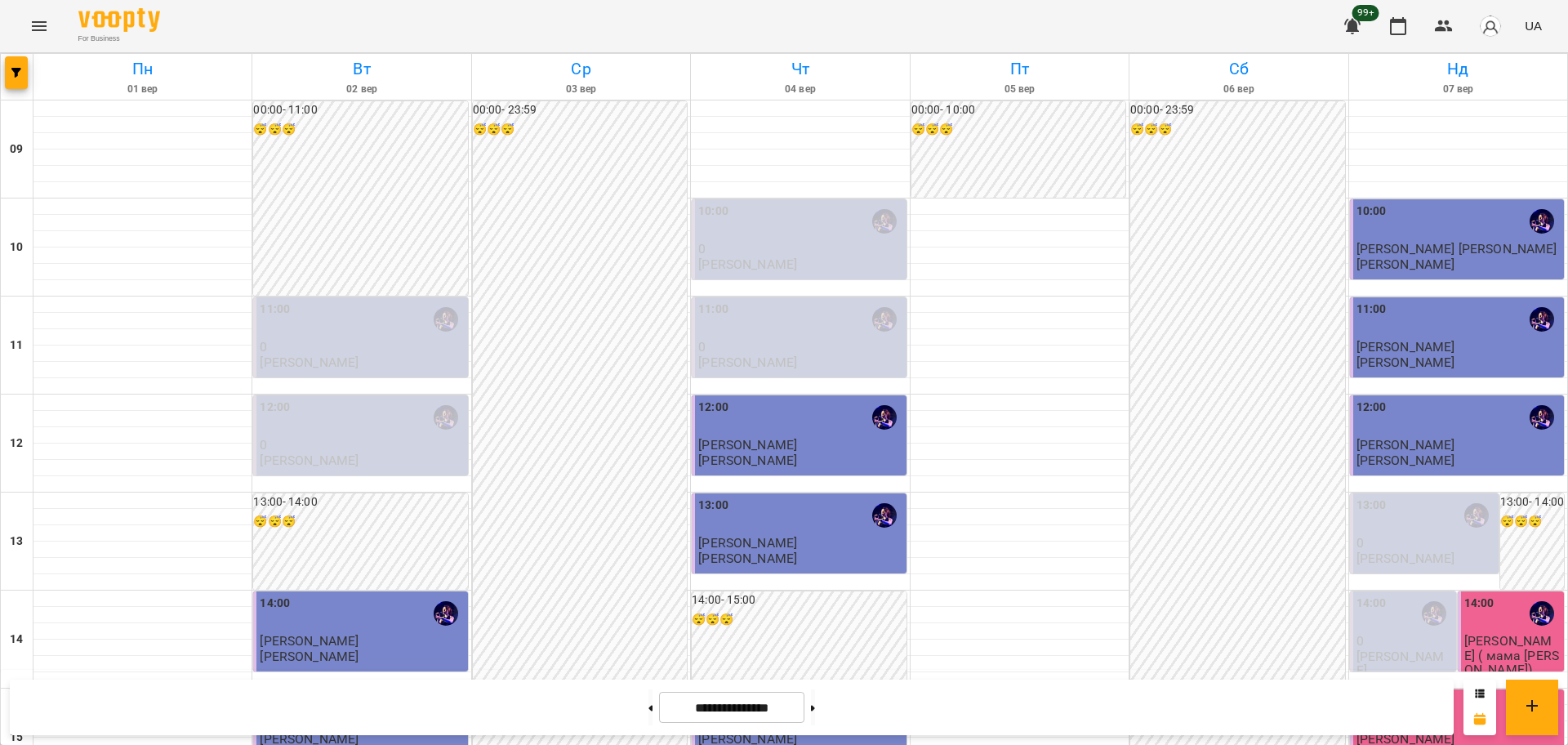
scroll to position [102, 0]
click at [815, 714] on button at bounding box center [813, 707] width 4 height 36
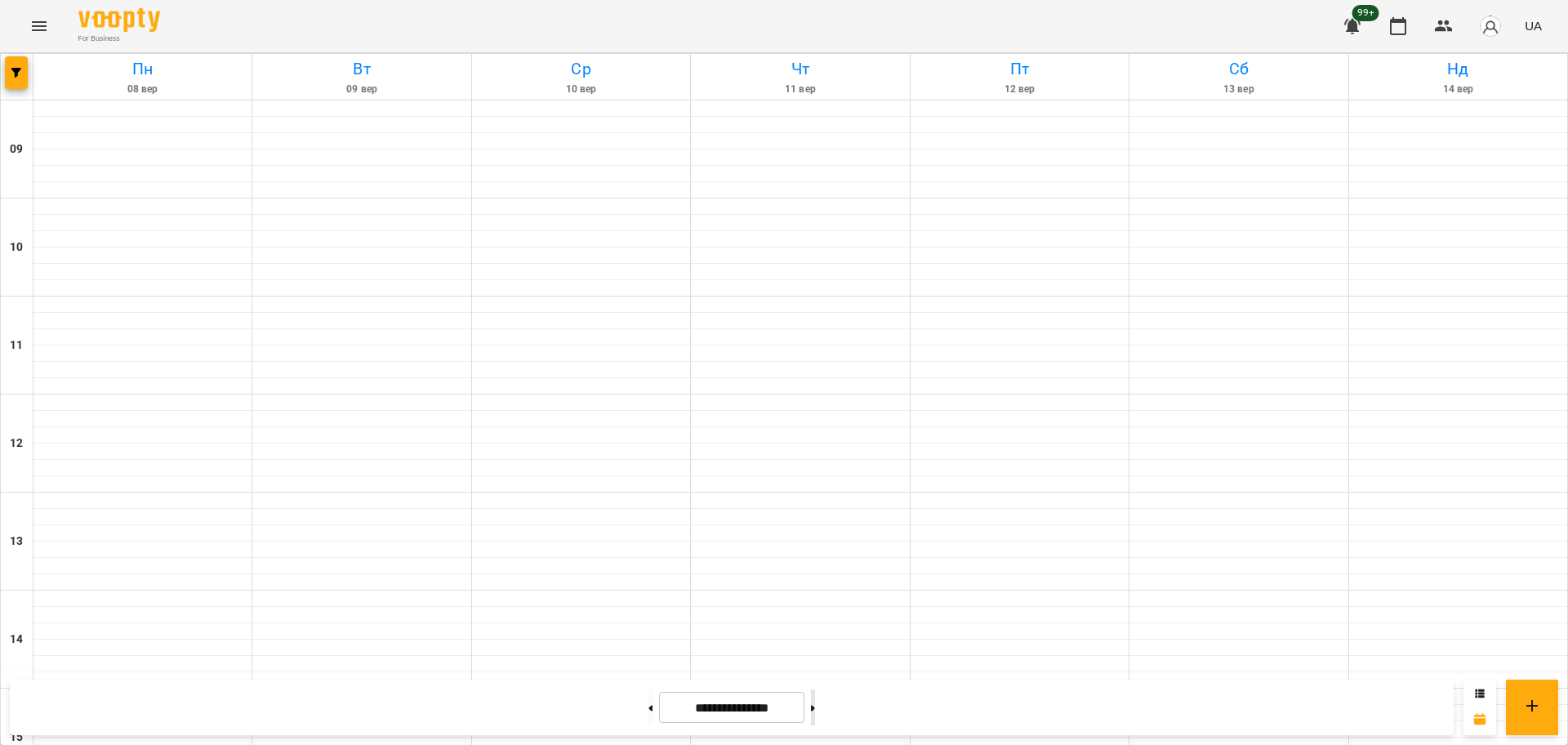
click at [815, 714] on button at bounding box center [813, 707] width 4 height 36
type input "**********"
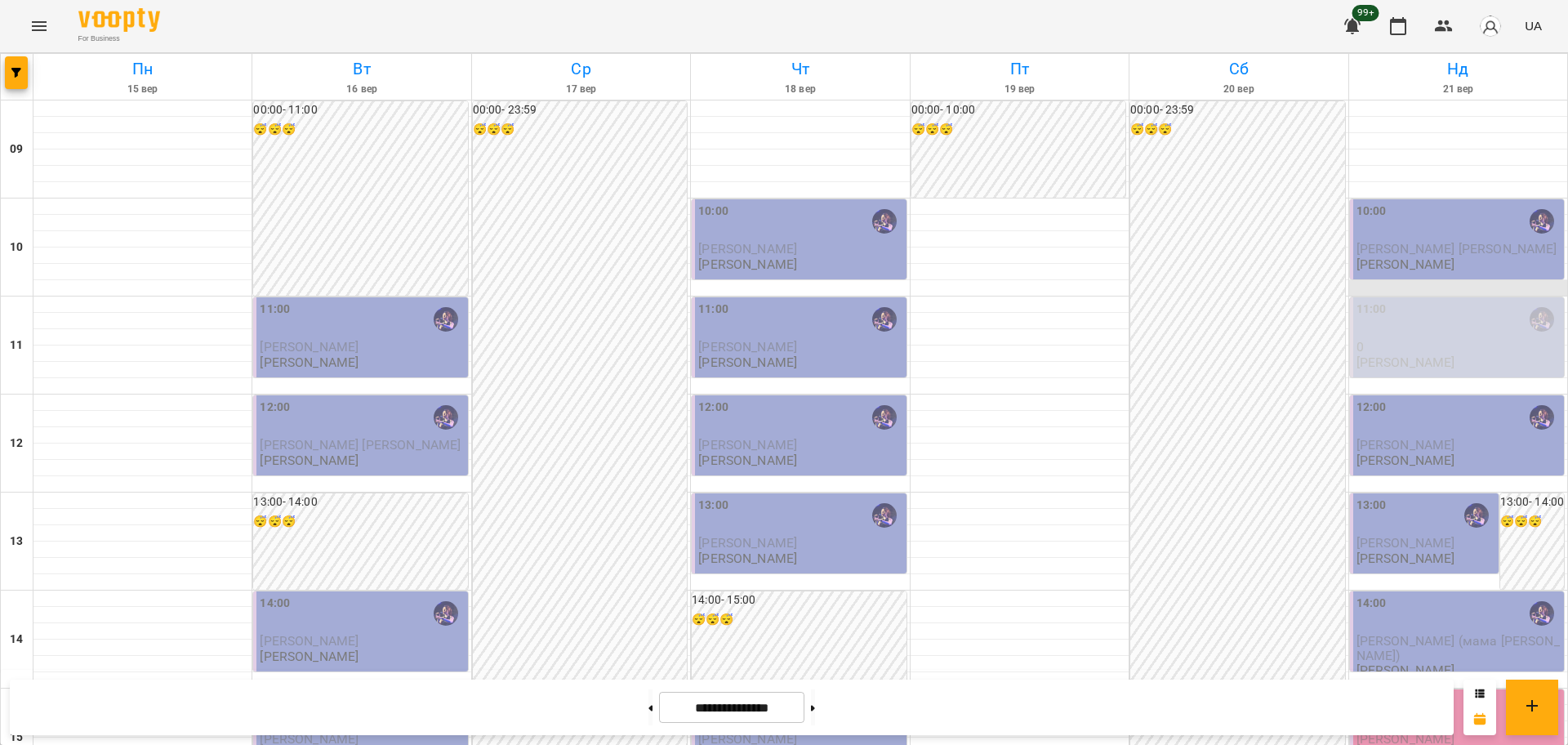
click at [1376, 280] on div at bounding box center [1457, 288] width 218 height 16
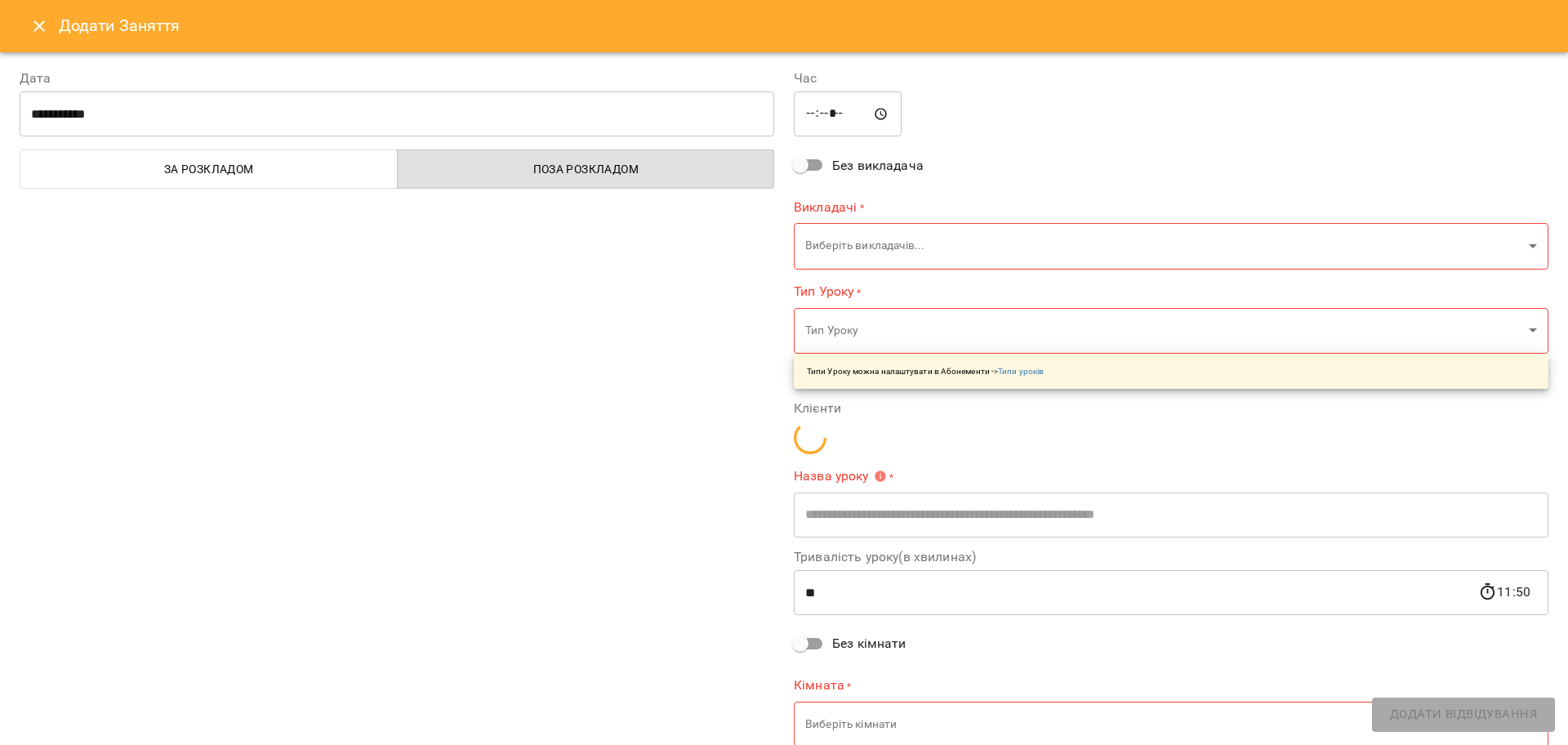
type input "**********"
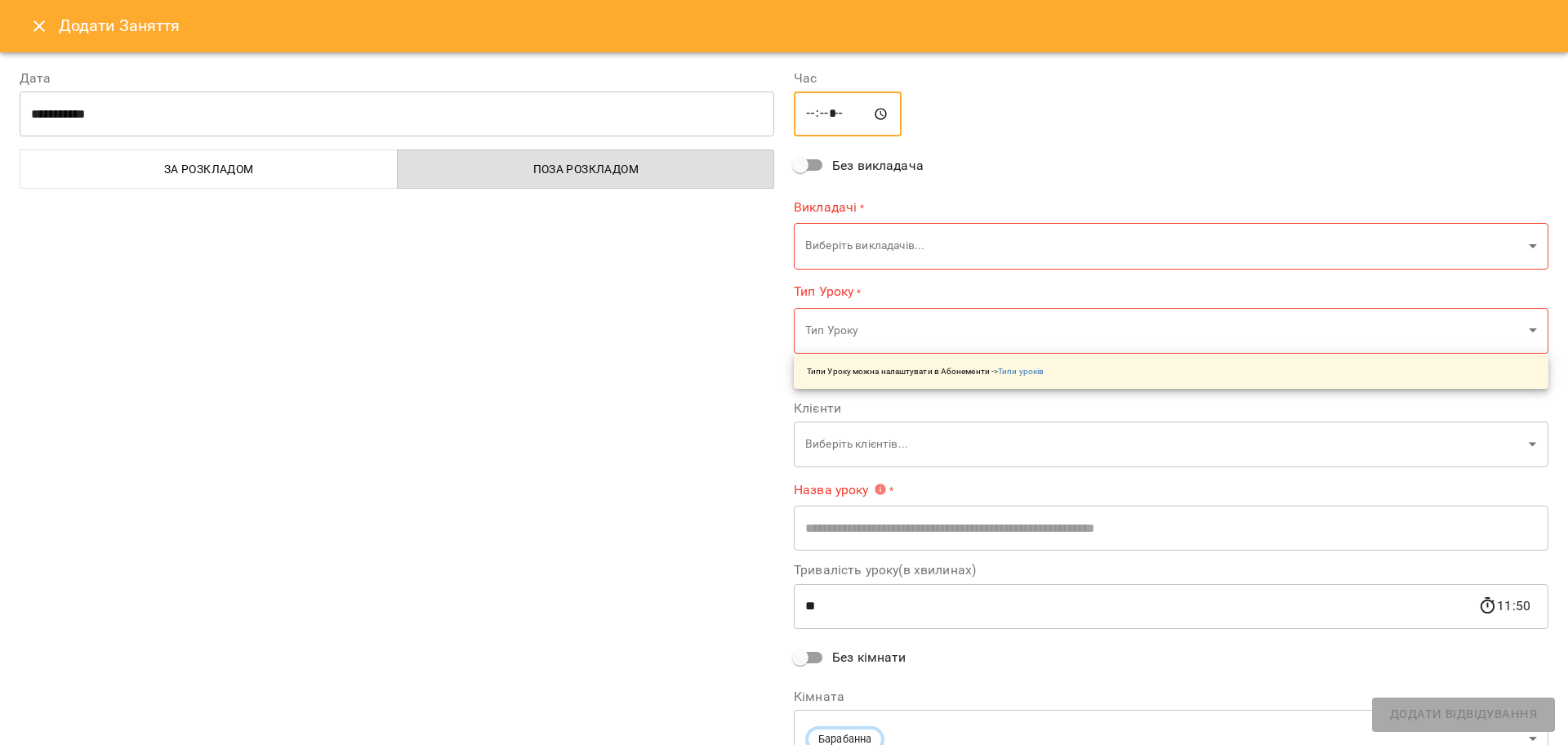
click at [809, 118] on input "*****" at bounding box center [848, 115] width 108 height 46
type input "*****"
click at [853, 263] on body "For Business 99+ UA Пн 15 вер Вт 16 вер Ср 17 вер Чт 18 вер Пт 19 вер Сб 20 вер…" at bounding box center [784, 724] width 1568 height 1448
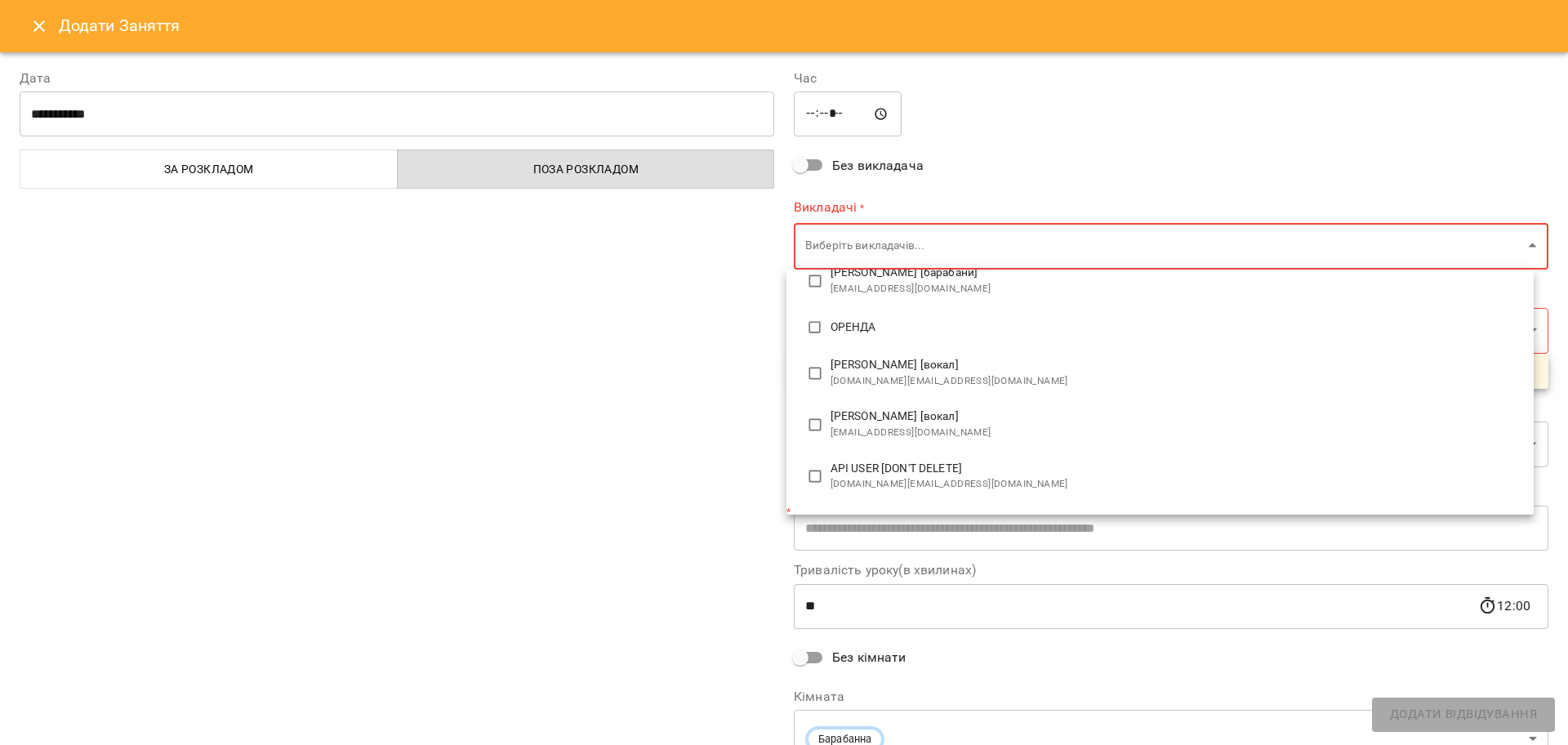
scroll to position [176, 0]
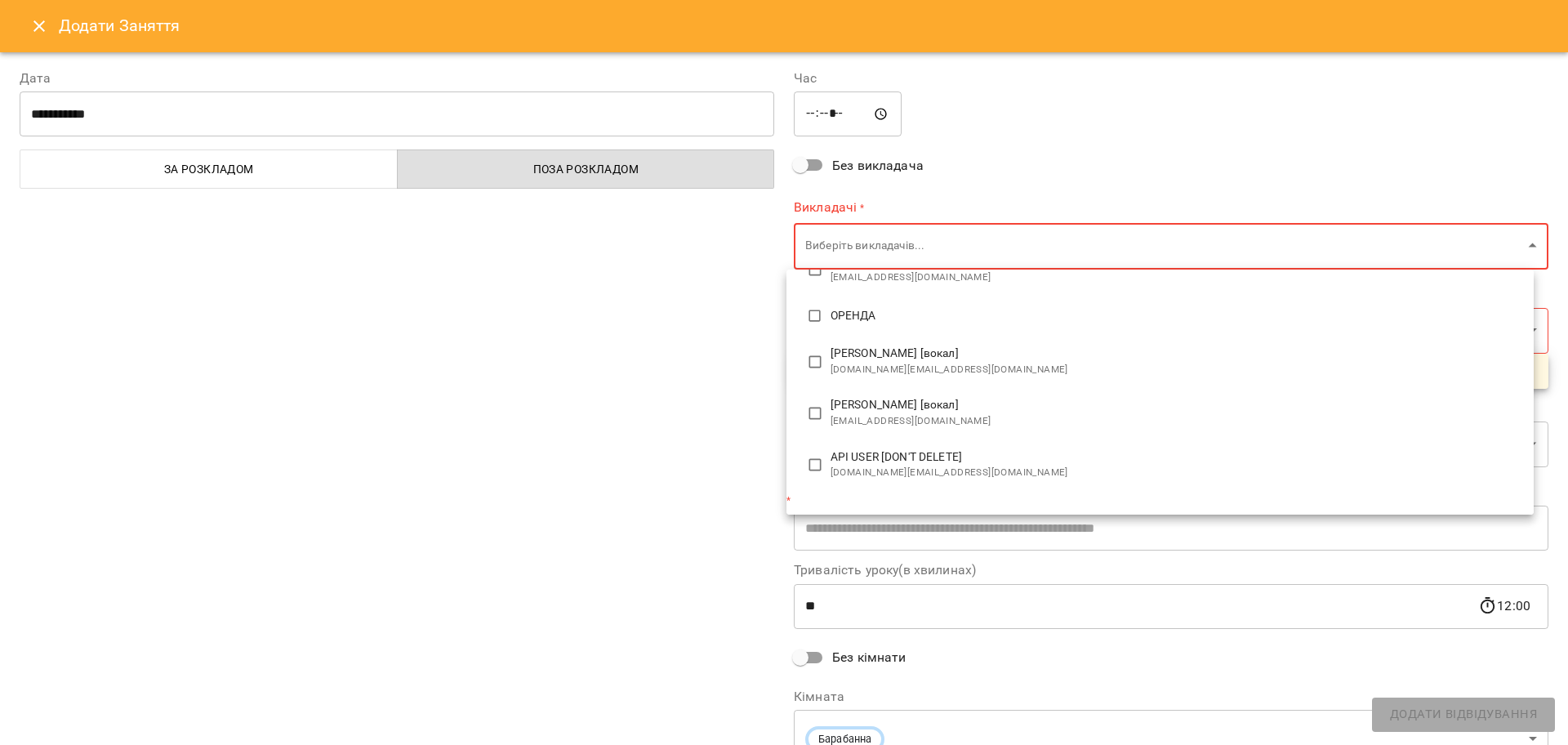
type input "**********"
type input "**"
type input "**********"
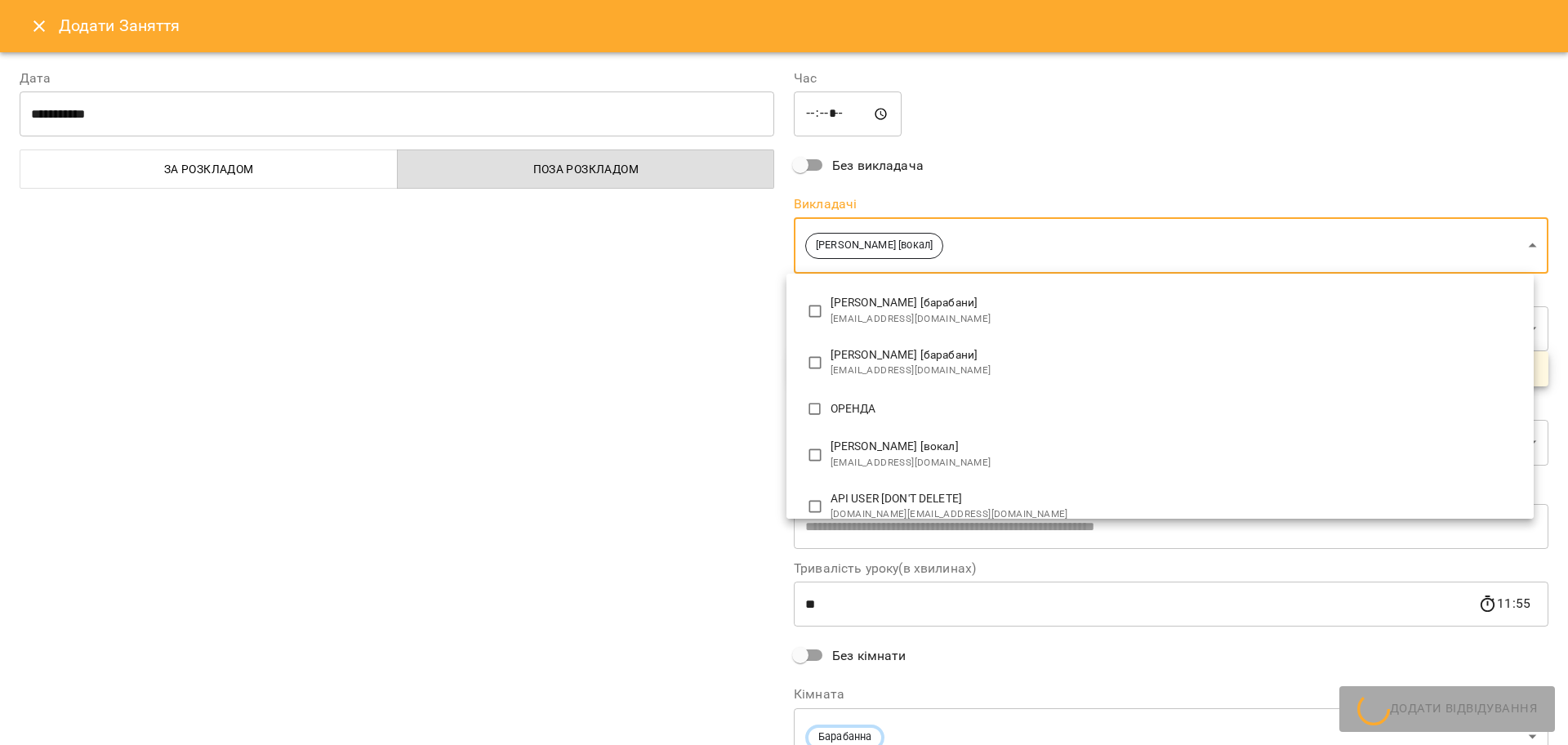
scroll to position [0, 0]
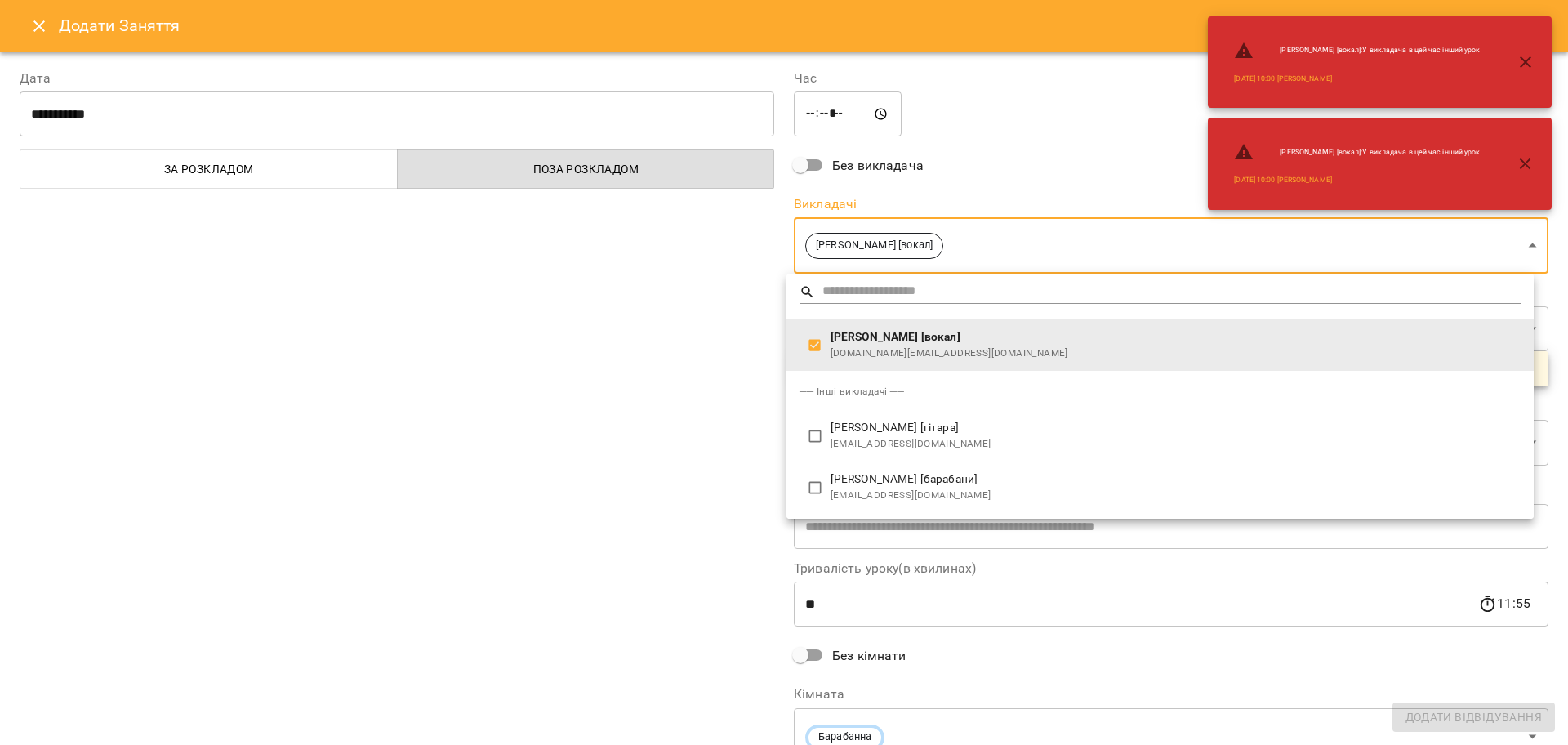
click at [651, 392] on div at bounding box center [784, 372] width 1568 height 745
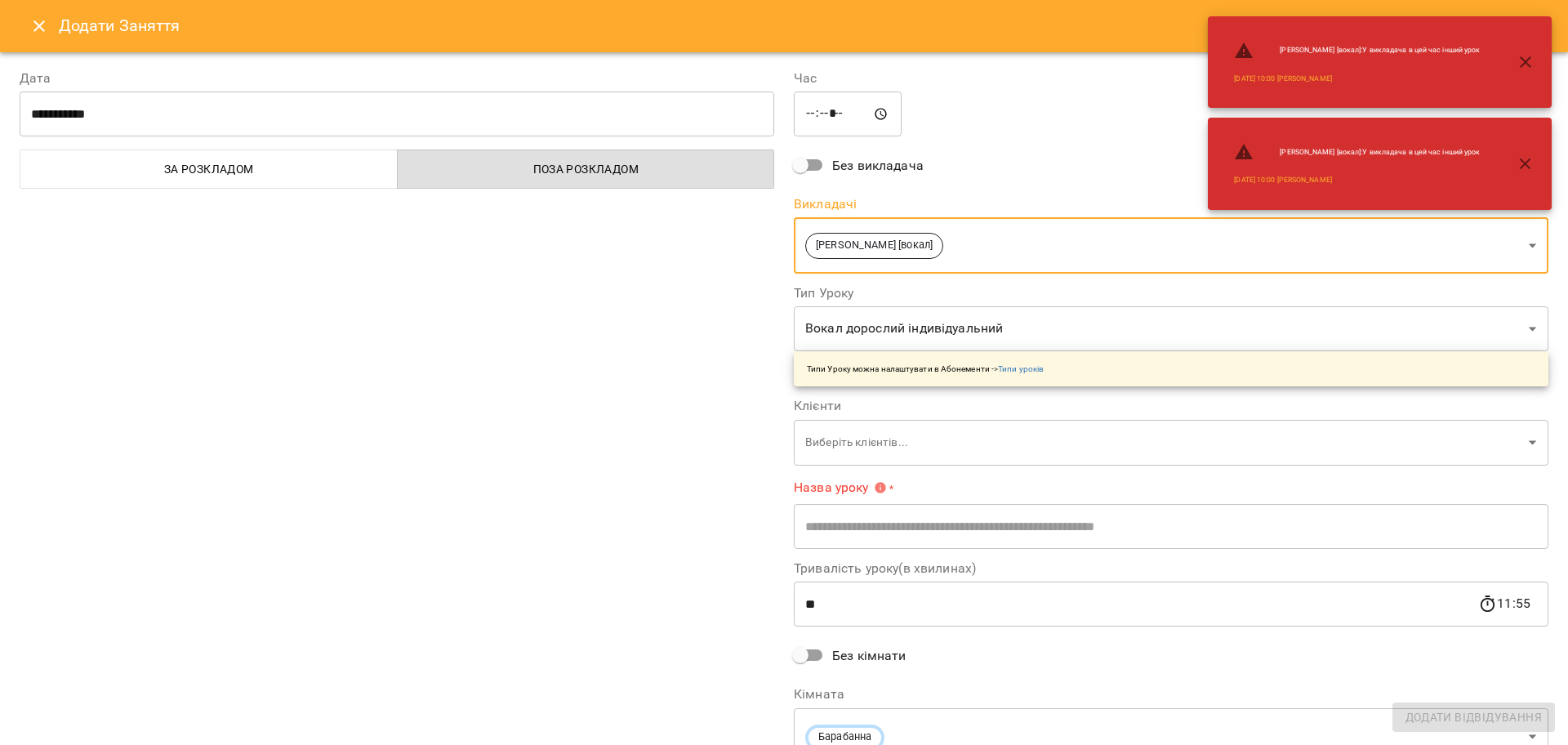
click at [850, 439] on body "For Business 99+ UA Пн 15 вер Вт 16 вер Ср 17 вер Чт 18 вер Пт 19 вер Сб 20 вер…" at bounding box center [784, 724] width 1568 height 1448
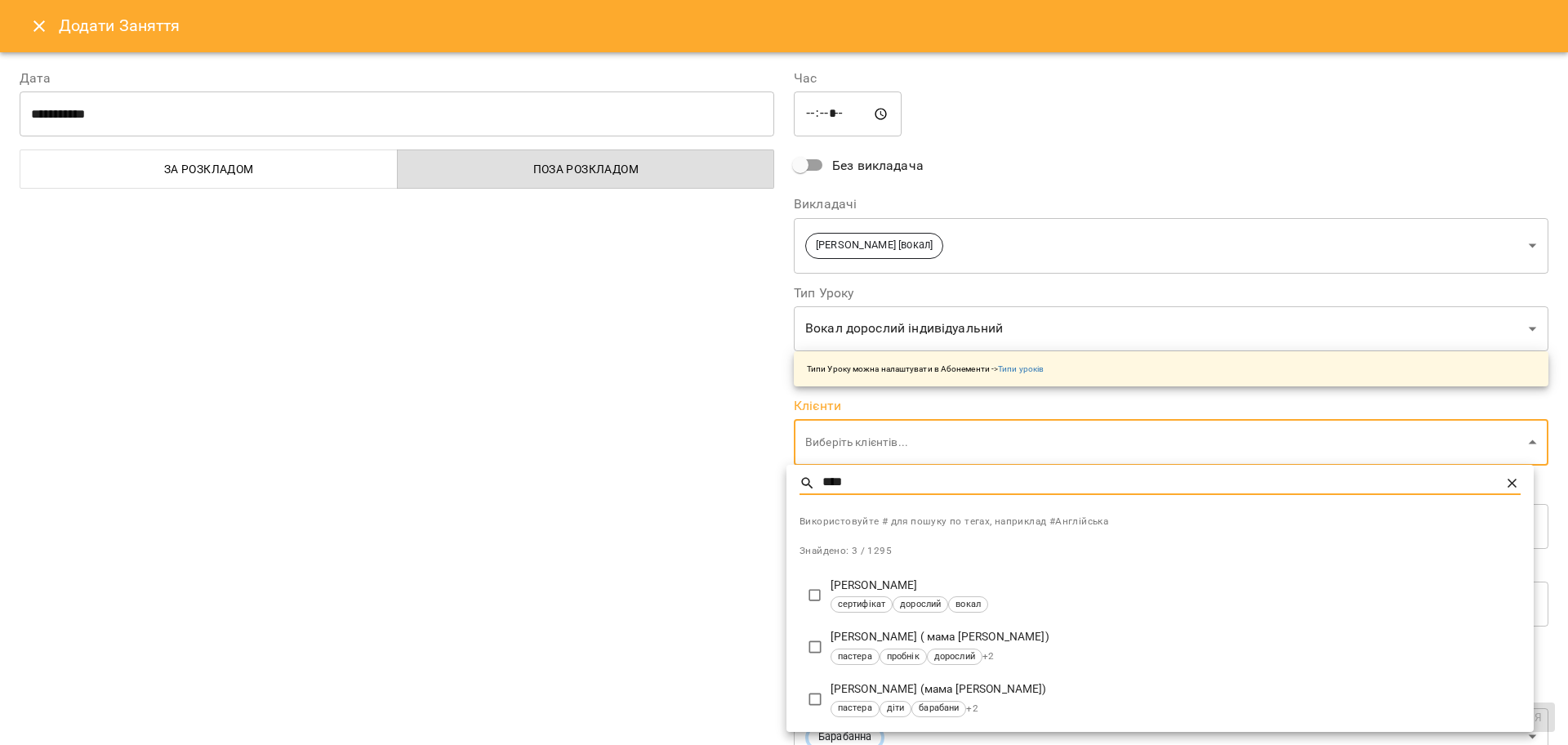
type input "****"
type input "**********"
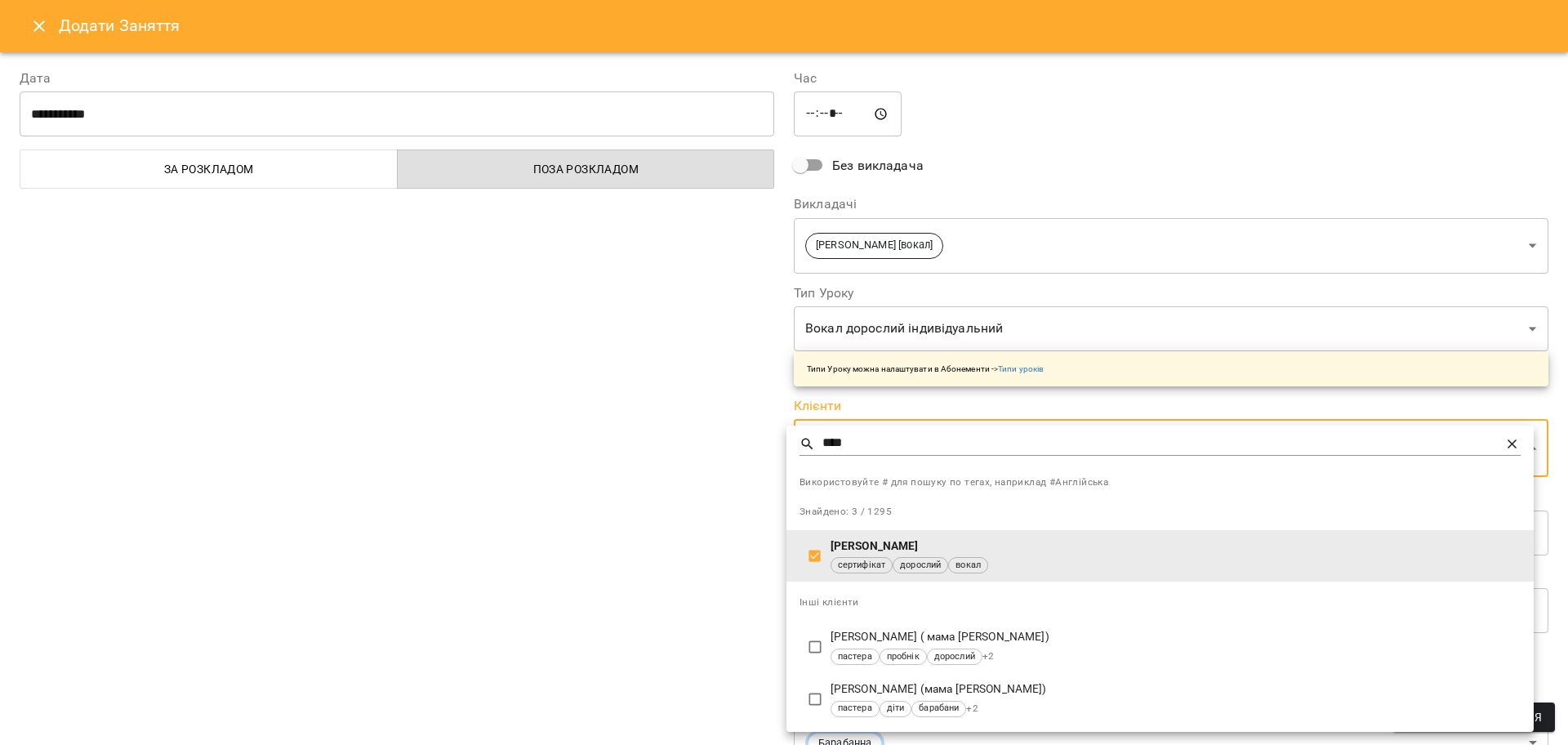
click at [635, 552] on div at bounding box center [784, 372] width 1568 height 745
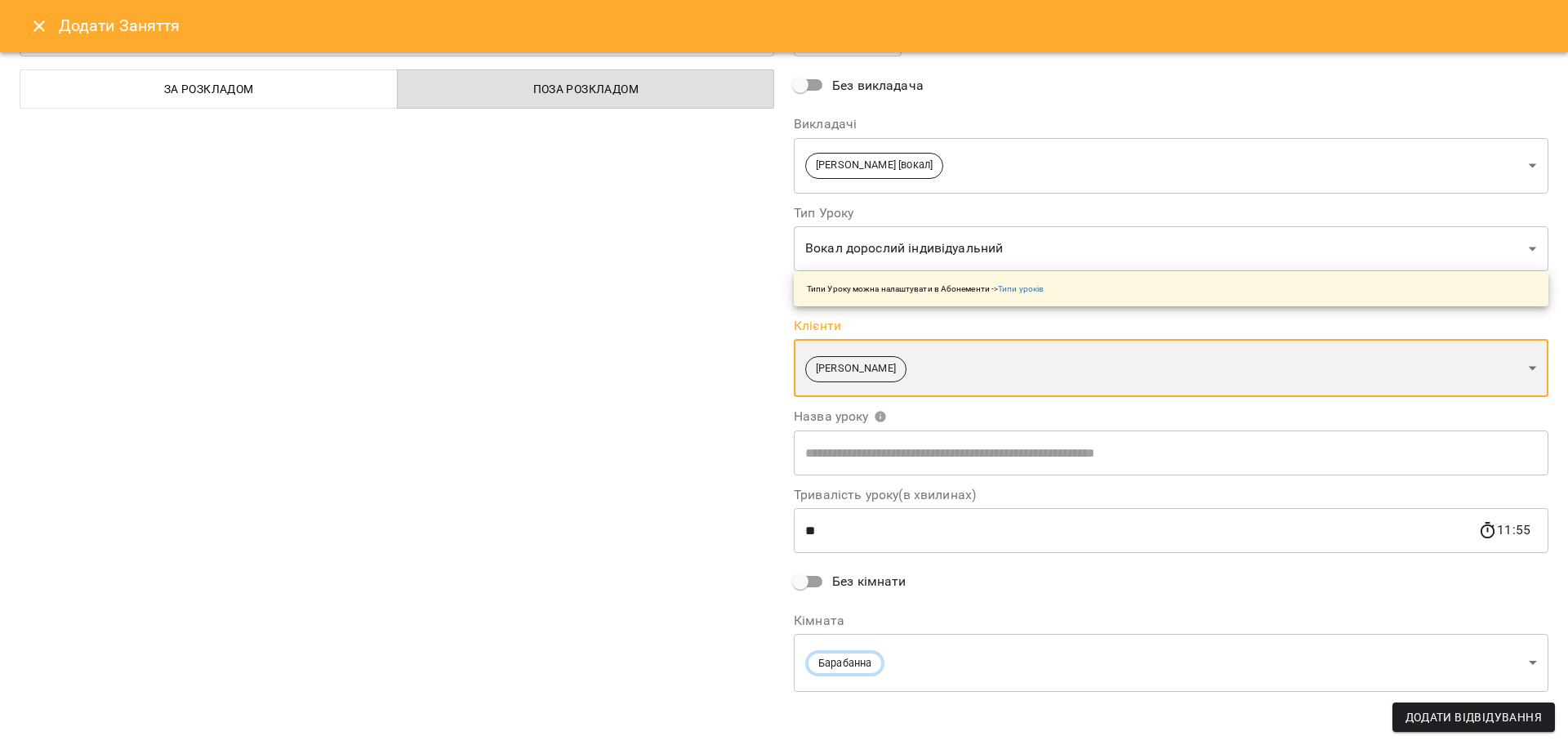
scroll to position [83, 0]
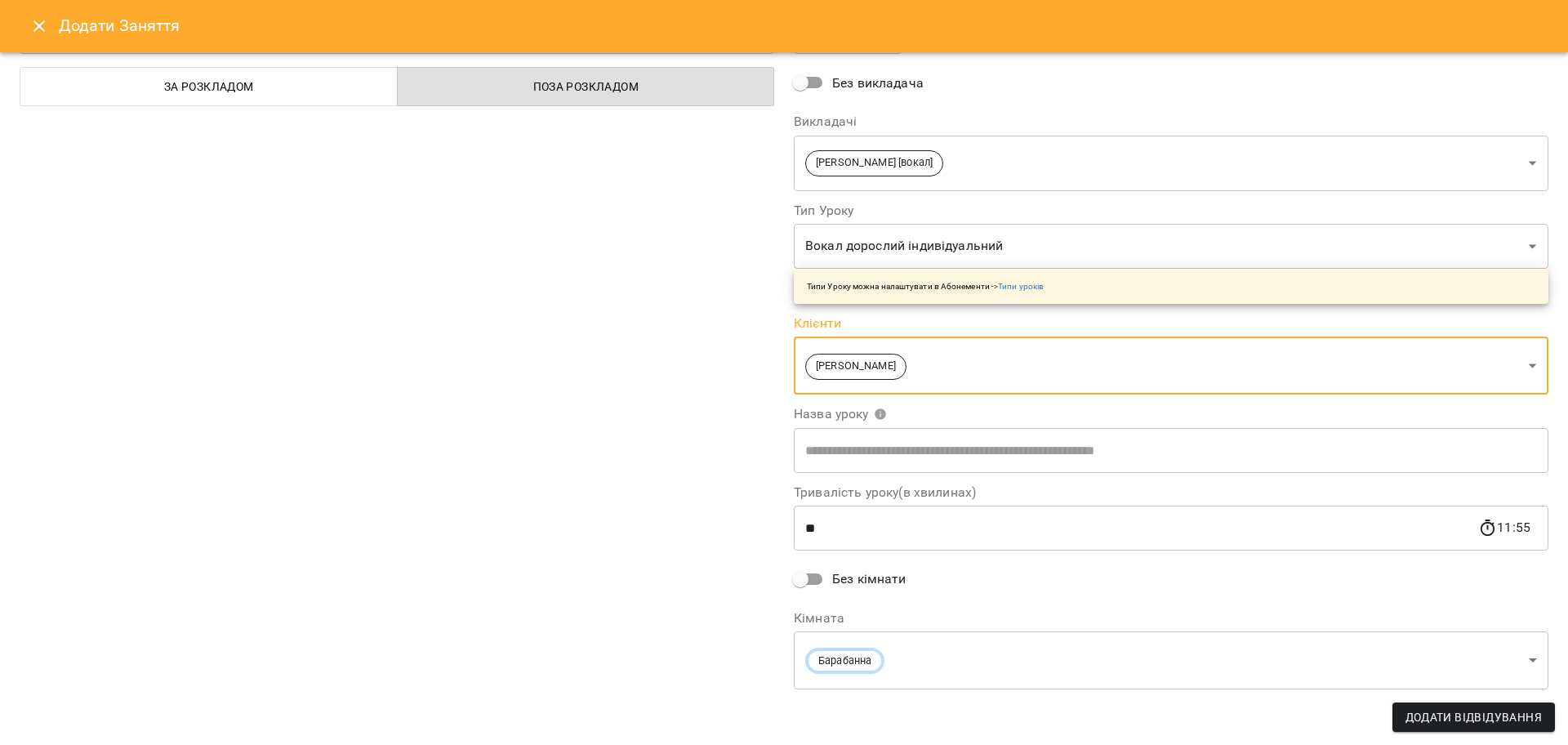
click at [820, 661] on body "For Business 99+ UA Пн 15 вер Вт 16 вер Ср 17 вер Чт 18 вер Пт 19 вер Сб 20 вер…" at bounding box center [784, 724] width 1568 height 1448
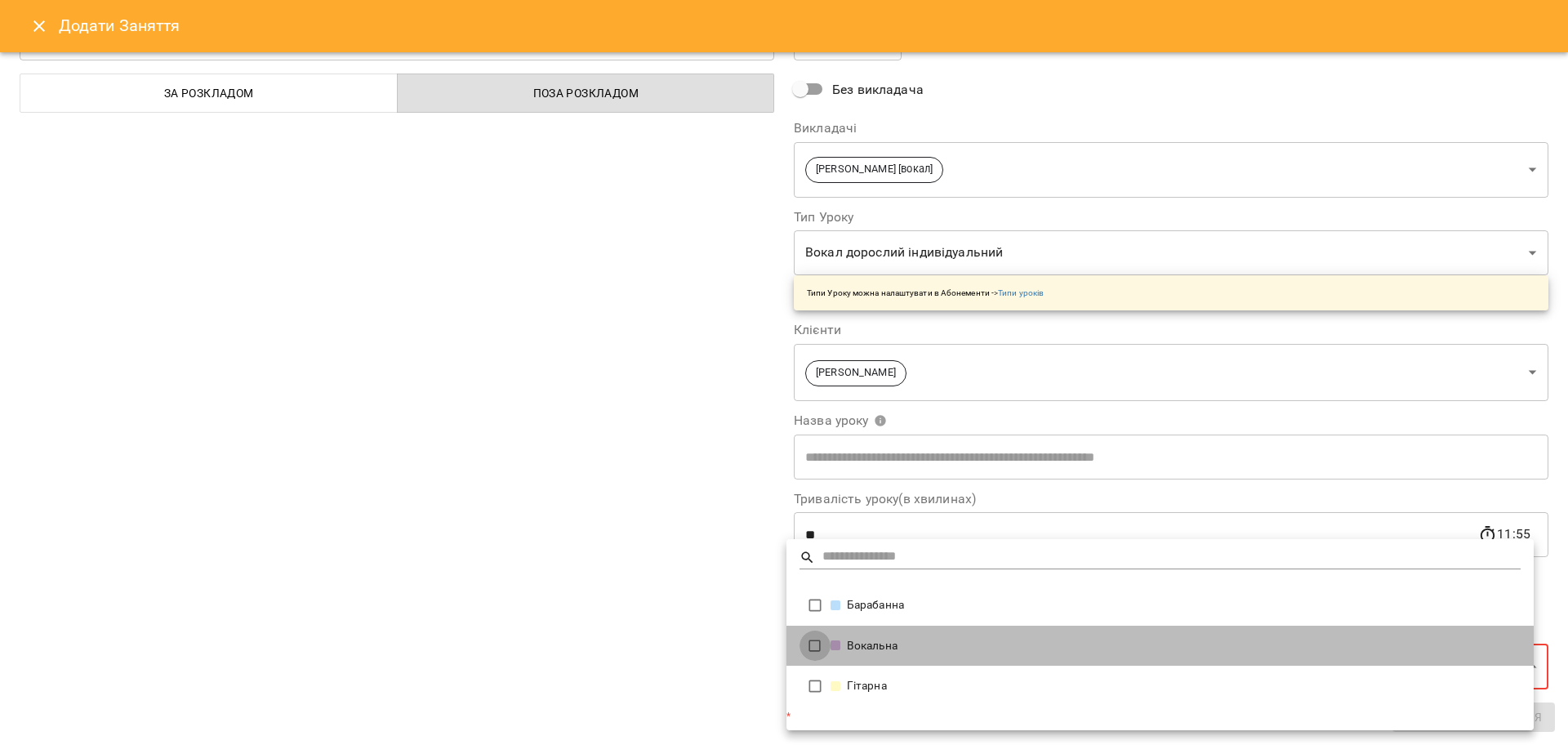
type input "**********"
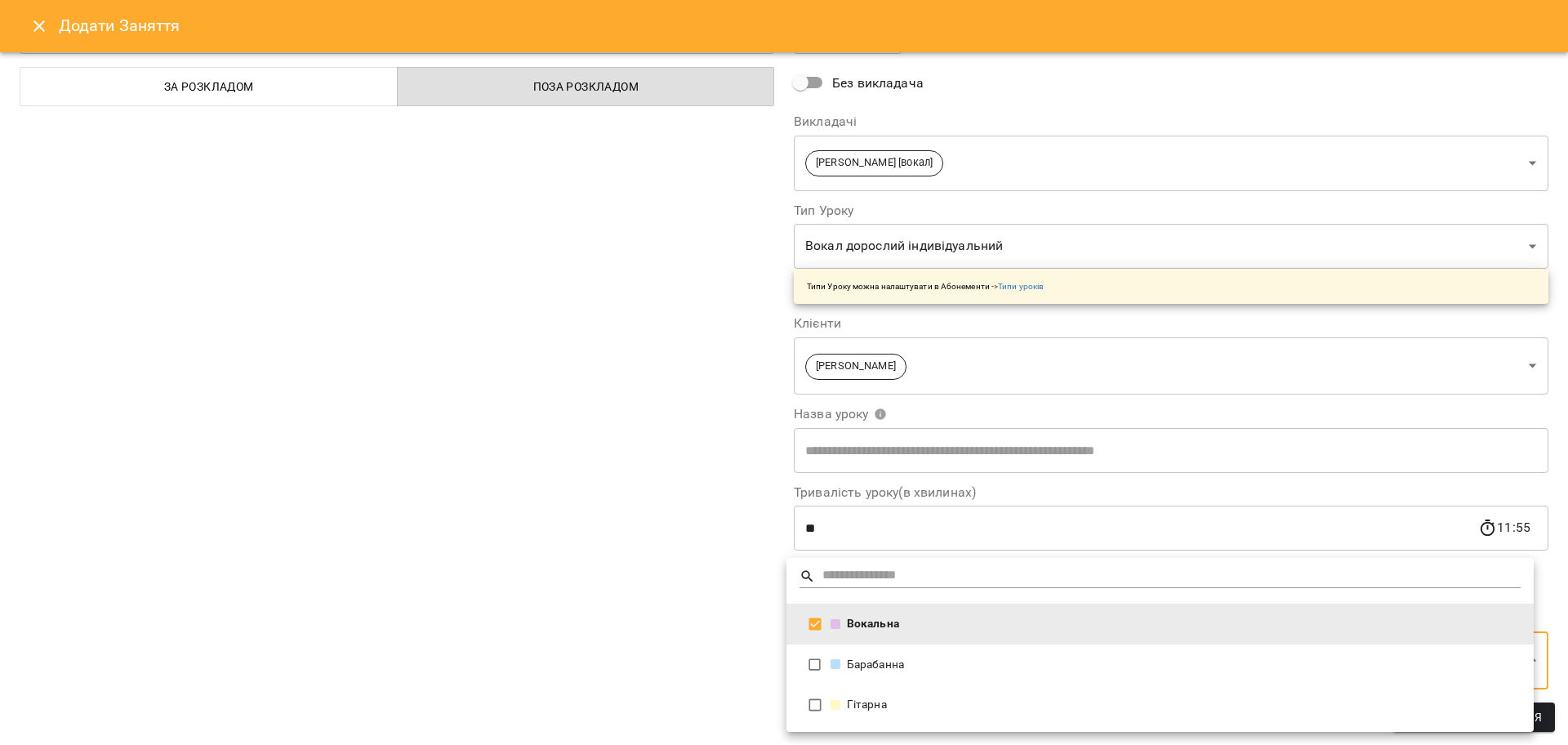
click at [656, 610] on div at bounding box center [784, 372] width 1568 height 745
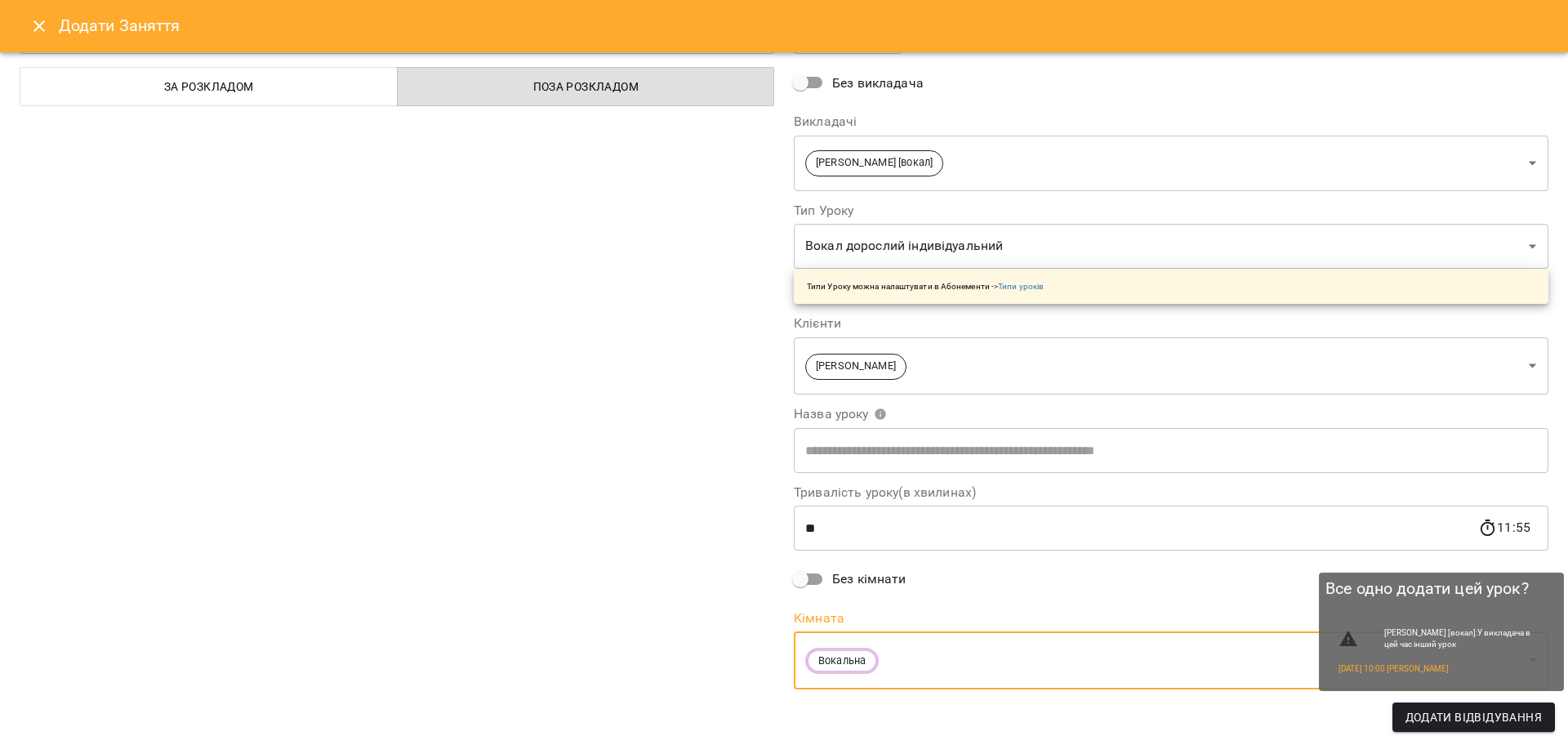
click at [1433, 716] on span "Додати Відвідування" at bounding box center [1473, 717] width 136 height 20
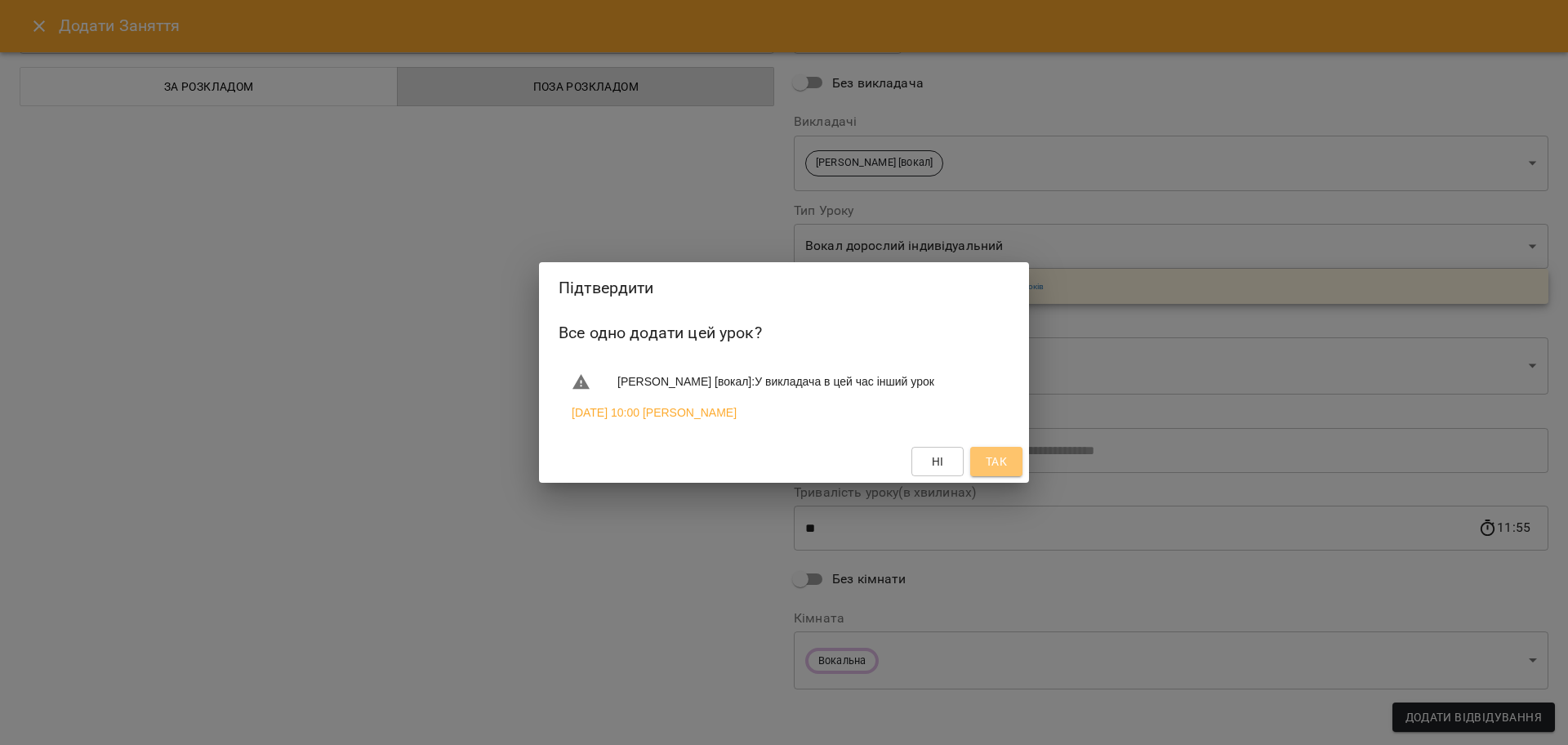
click at [995, 469] on span "Так" at bounding box center [996, 461] width 21 height 20
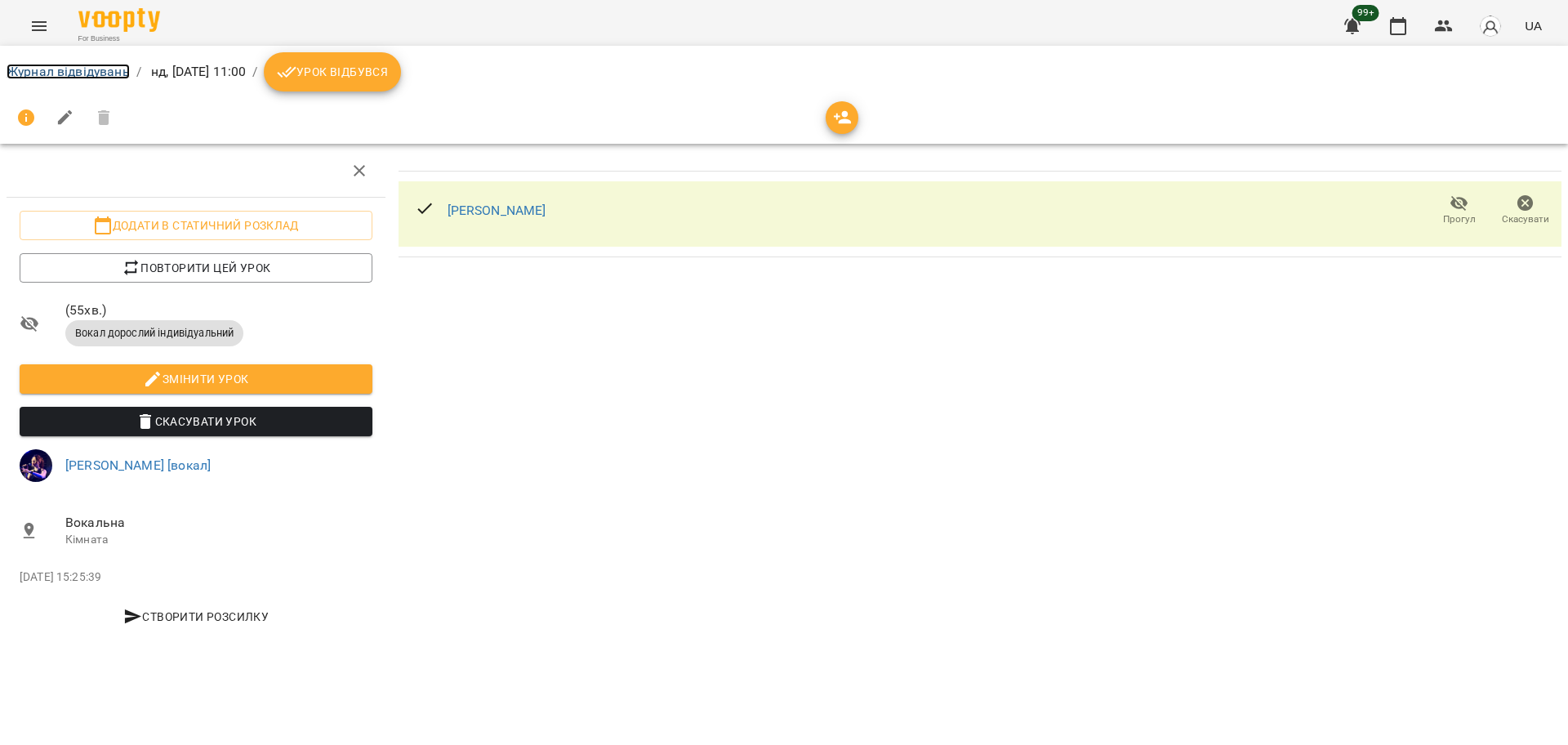
click at [44, 77] on link "Журнал відвідувань" at bounding box center [69, 72] width 124 height 16
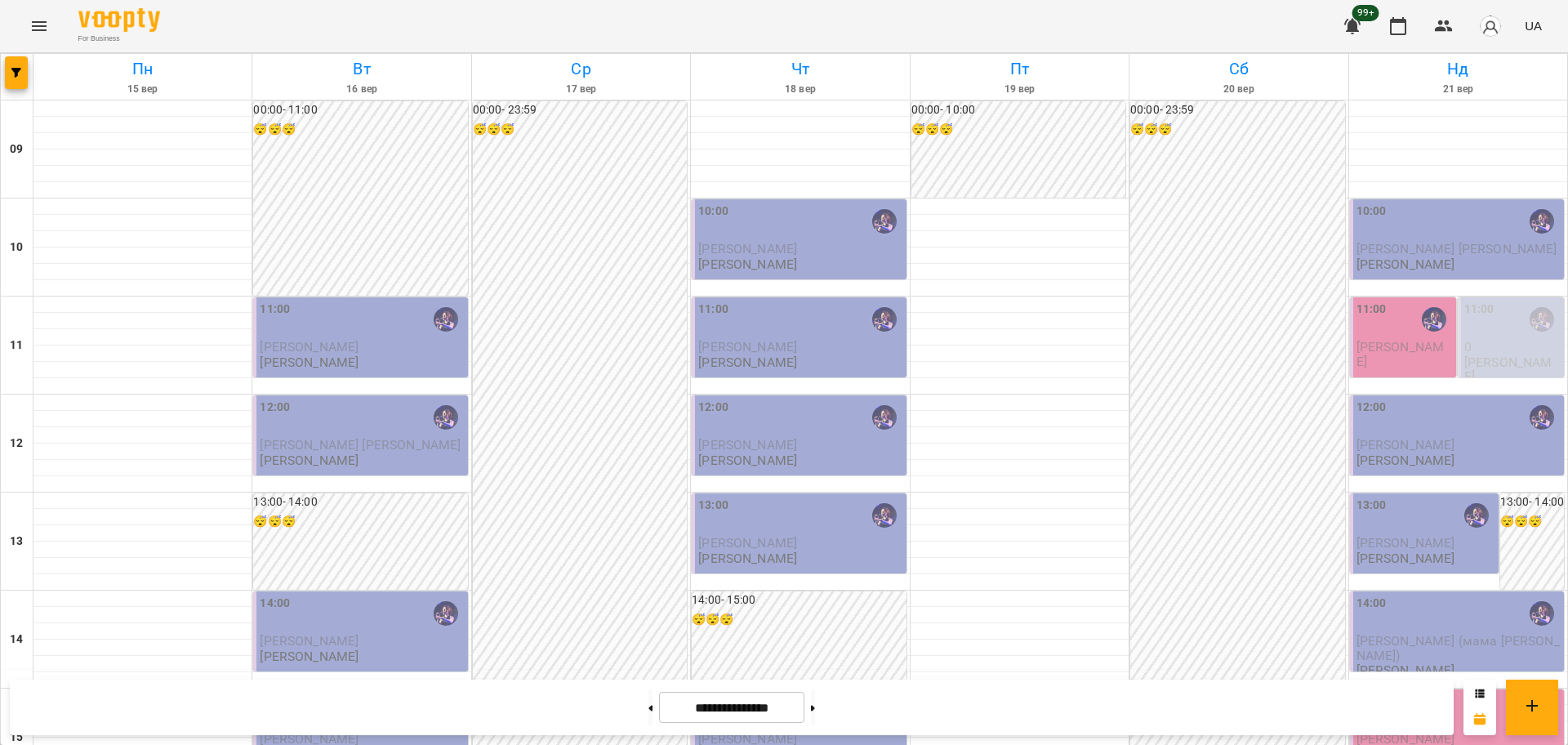
click at [1468, 330] on div "11:00" at bounding box center [1479, 320] width 30 height 38
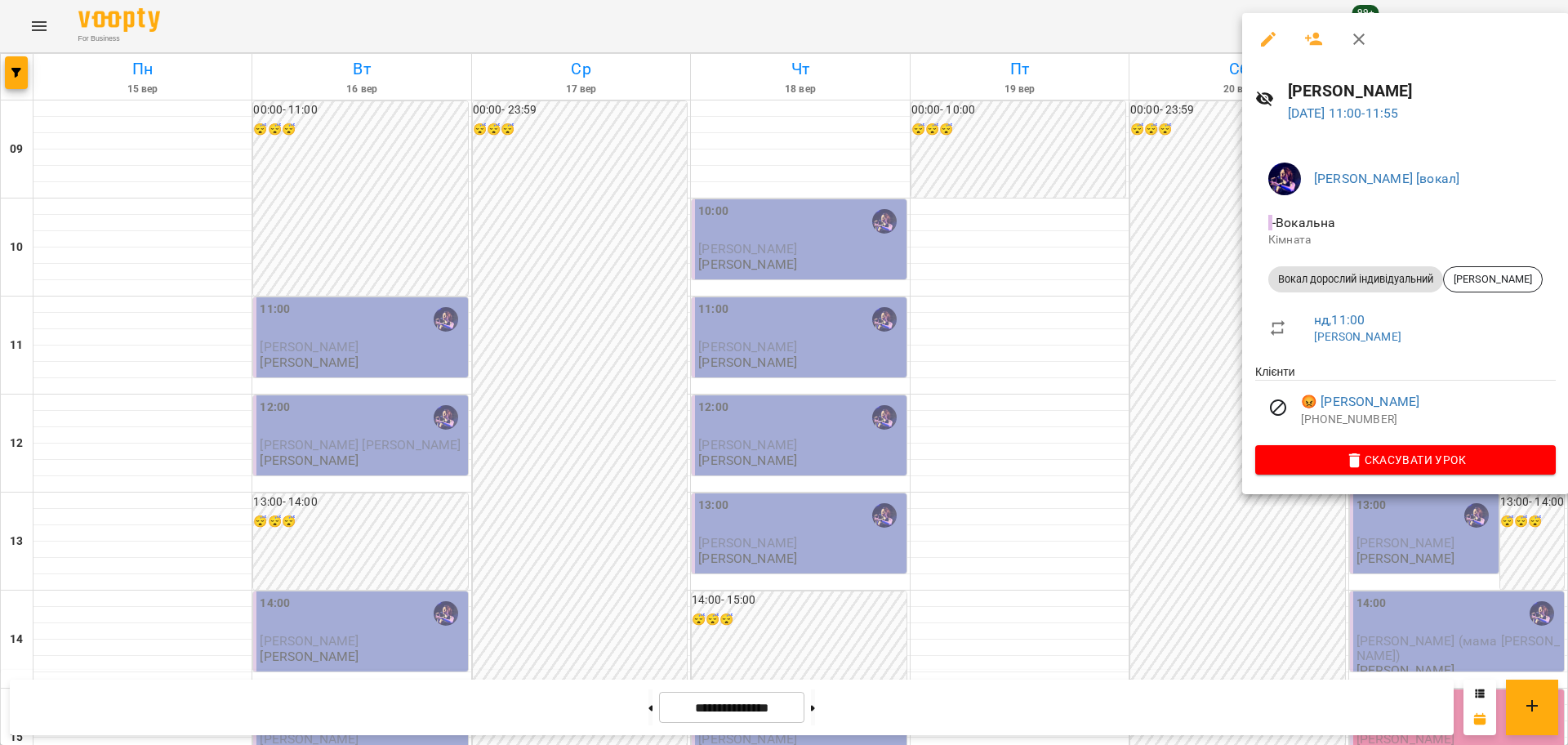
click at [1138, 411] on div at bounding box center [784, 372] width 1568 height 745
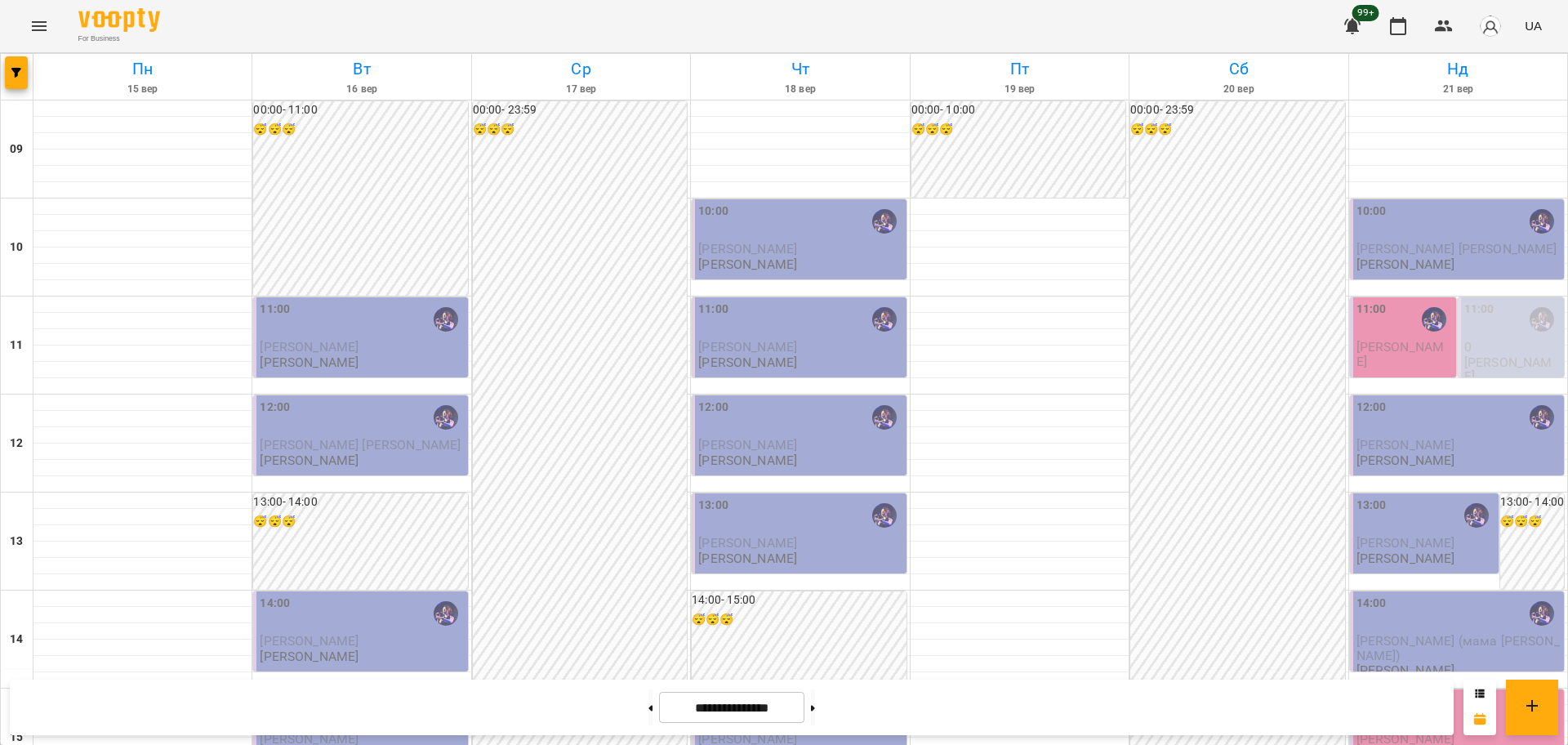
click at [1395, 342] on span "[PERSON_NAME]" at bounding box center [1401, 354] width 89 height 30
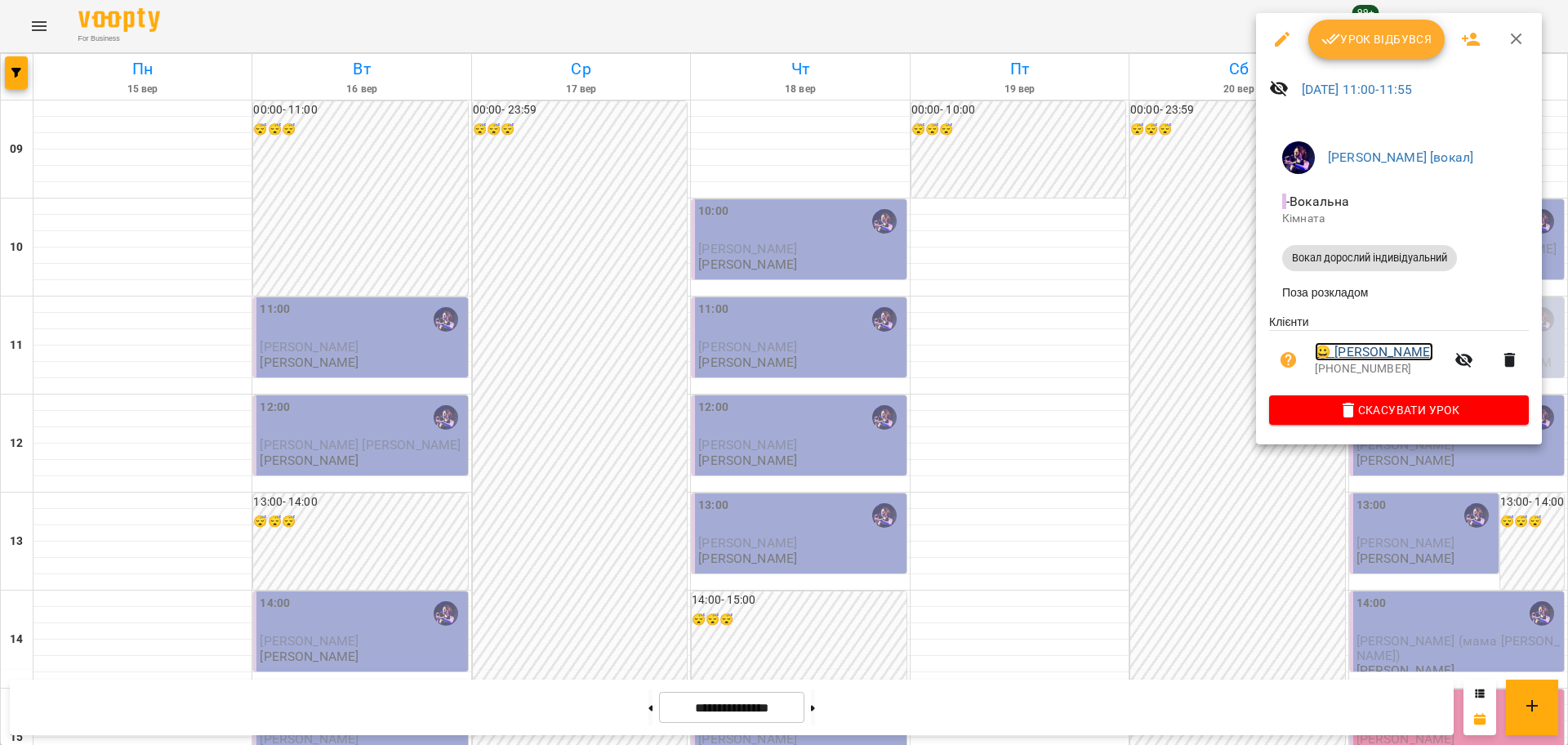
click at [1367, 362] on link "😀 Зарейчук Єлізавета" at bounding box center [1374, 353] width 119 height 20
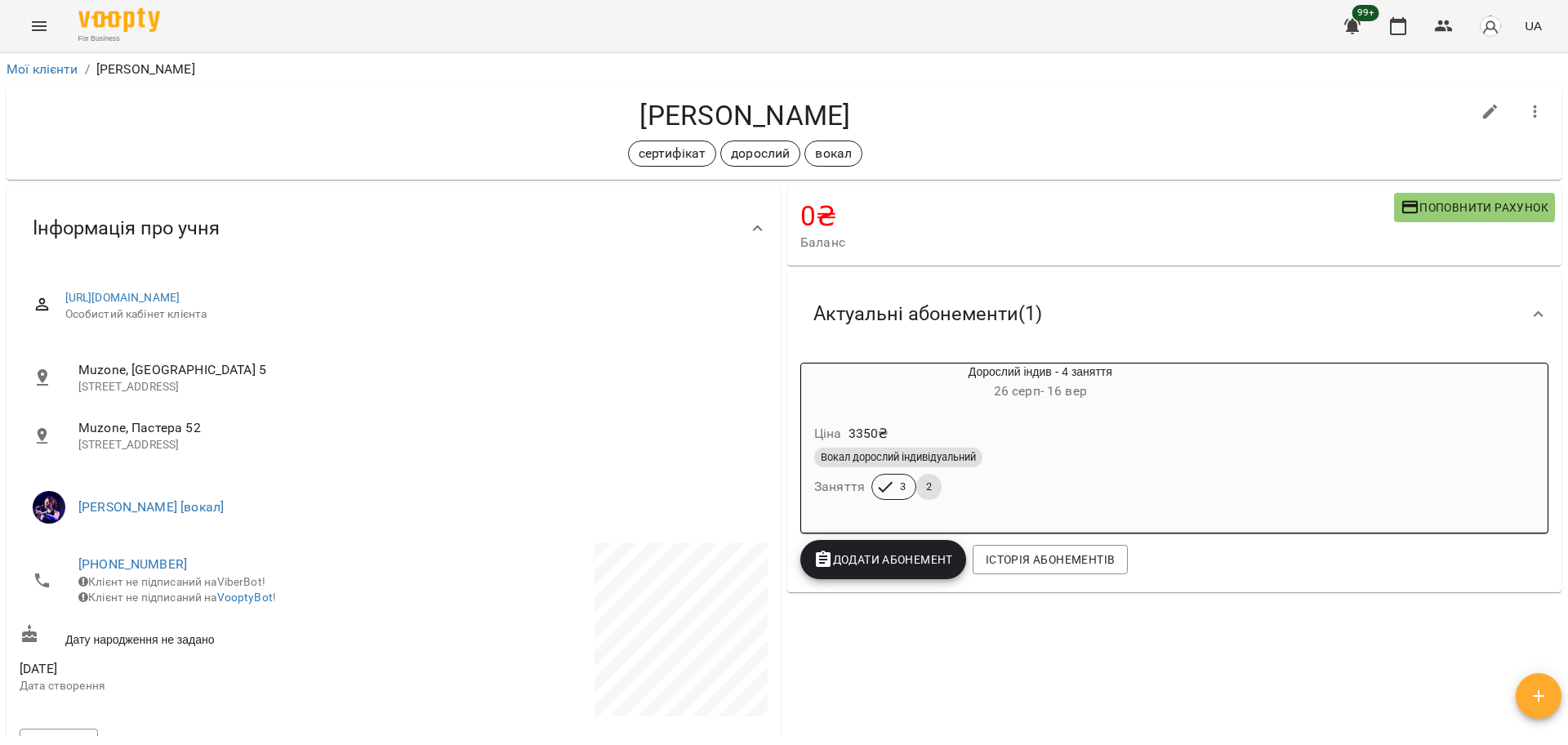
click at [32, 19] on icon "Menu" at bounding box center [40, 26] width 20 height 20
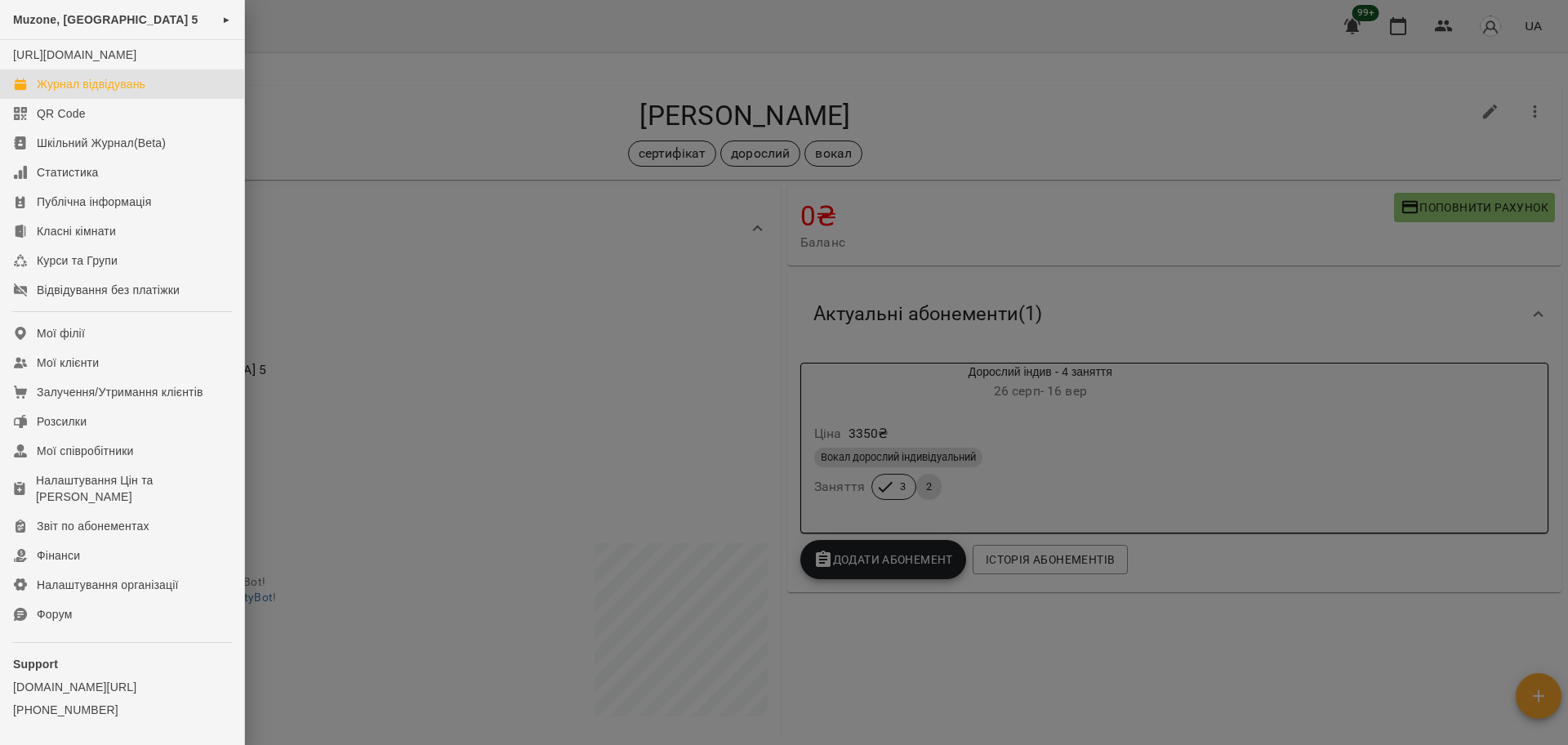
click at [107, 93] on div "Журнал відвідувань" at bounding box center [91, 84] width 109 height 16
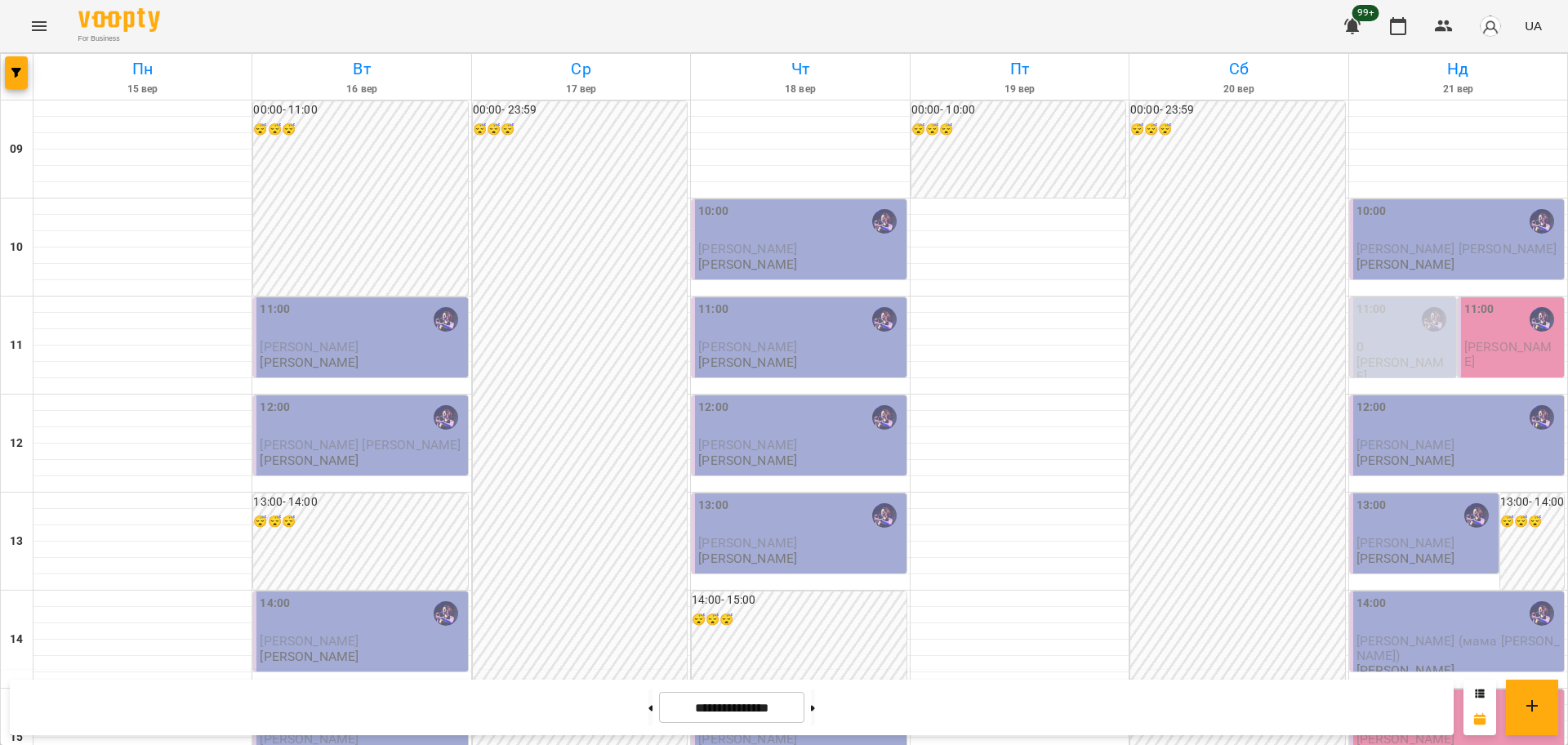
scroll to position [703, 0]
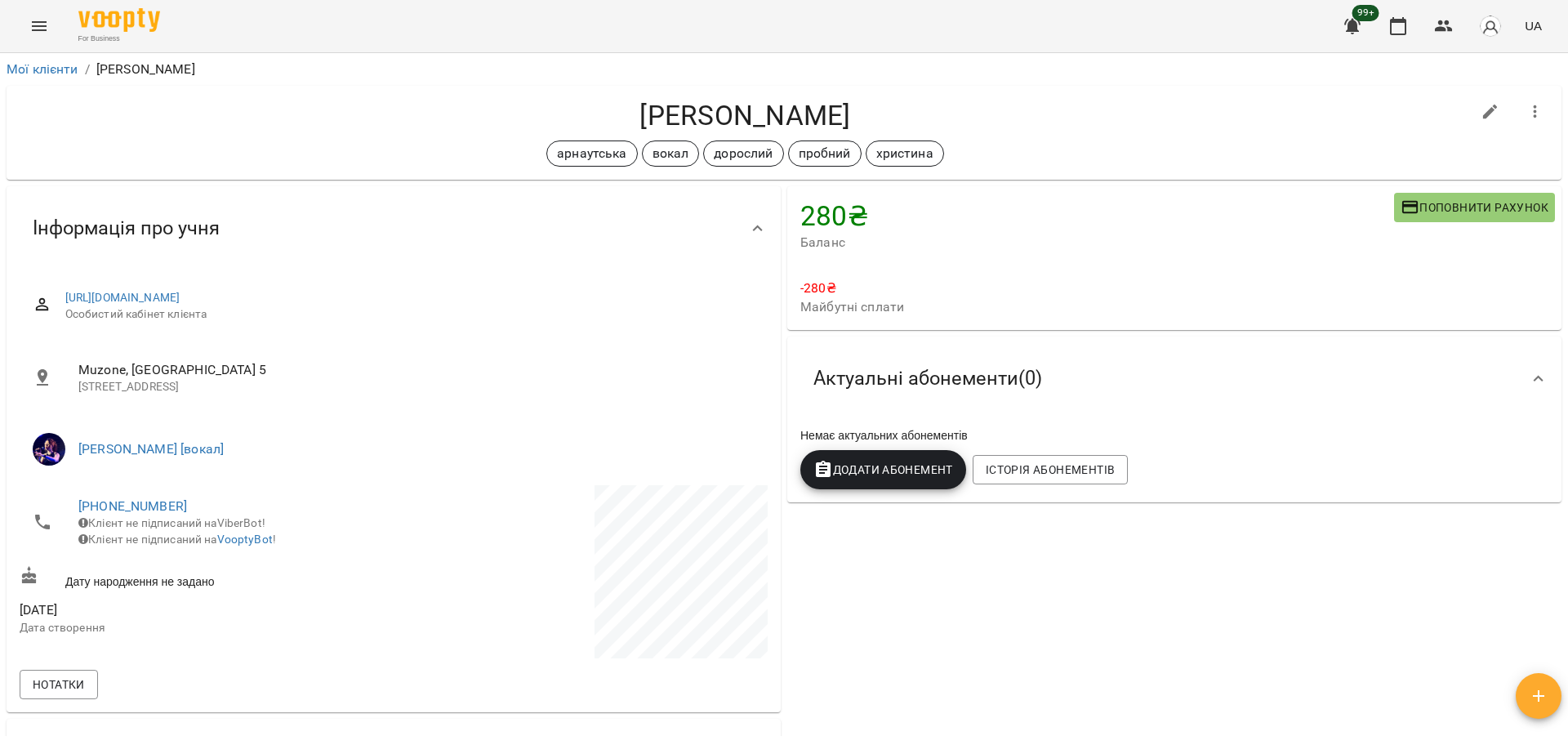
click at [846, 297] on span "Майбутні сплати" at bounding box center [1174, 307] width 748 height 20
click at [890, 317] on div "-280 ₴ Майбутні сплати" at bounding box center [1174, 297] width 774 height 65
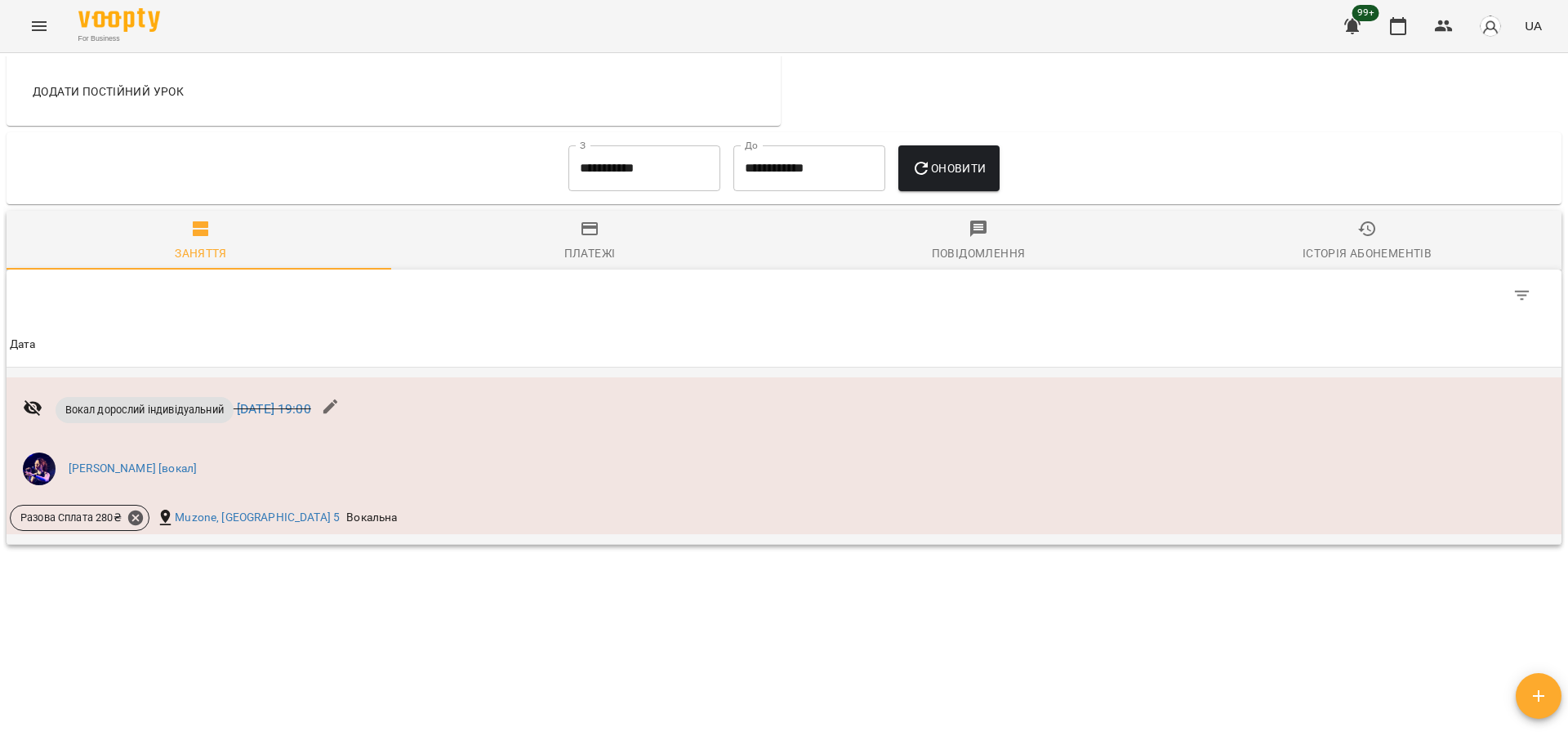
scroll to position [787, 0]
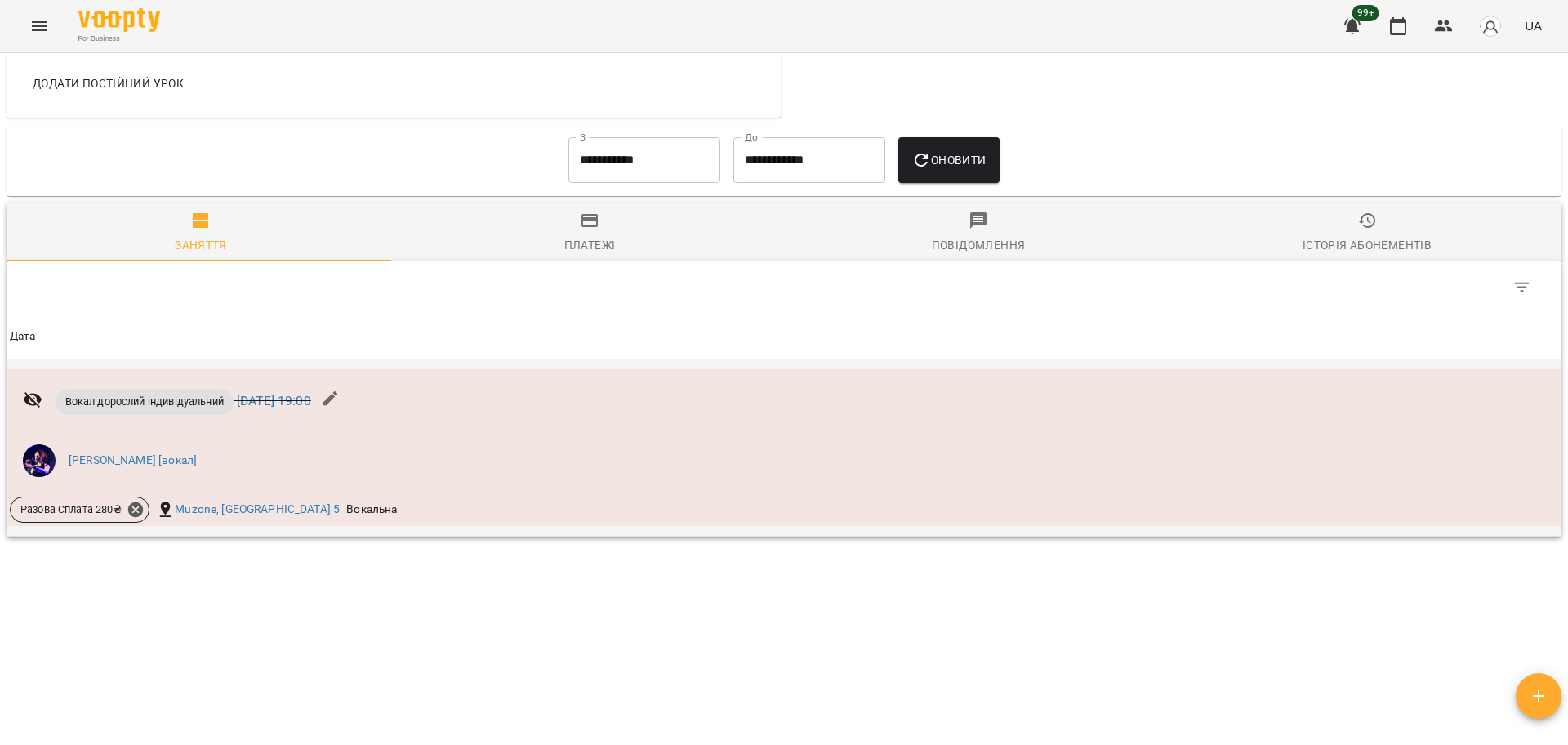
click at [252, 449] on li "[PERSON_NAME] [вокал]" at bounding box center [525, 460] width 1030 height 46
click at [130, 510] on icon at bounding box center [135, 509] width 15 height 15
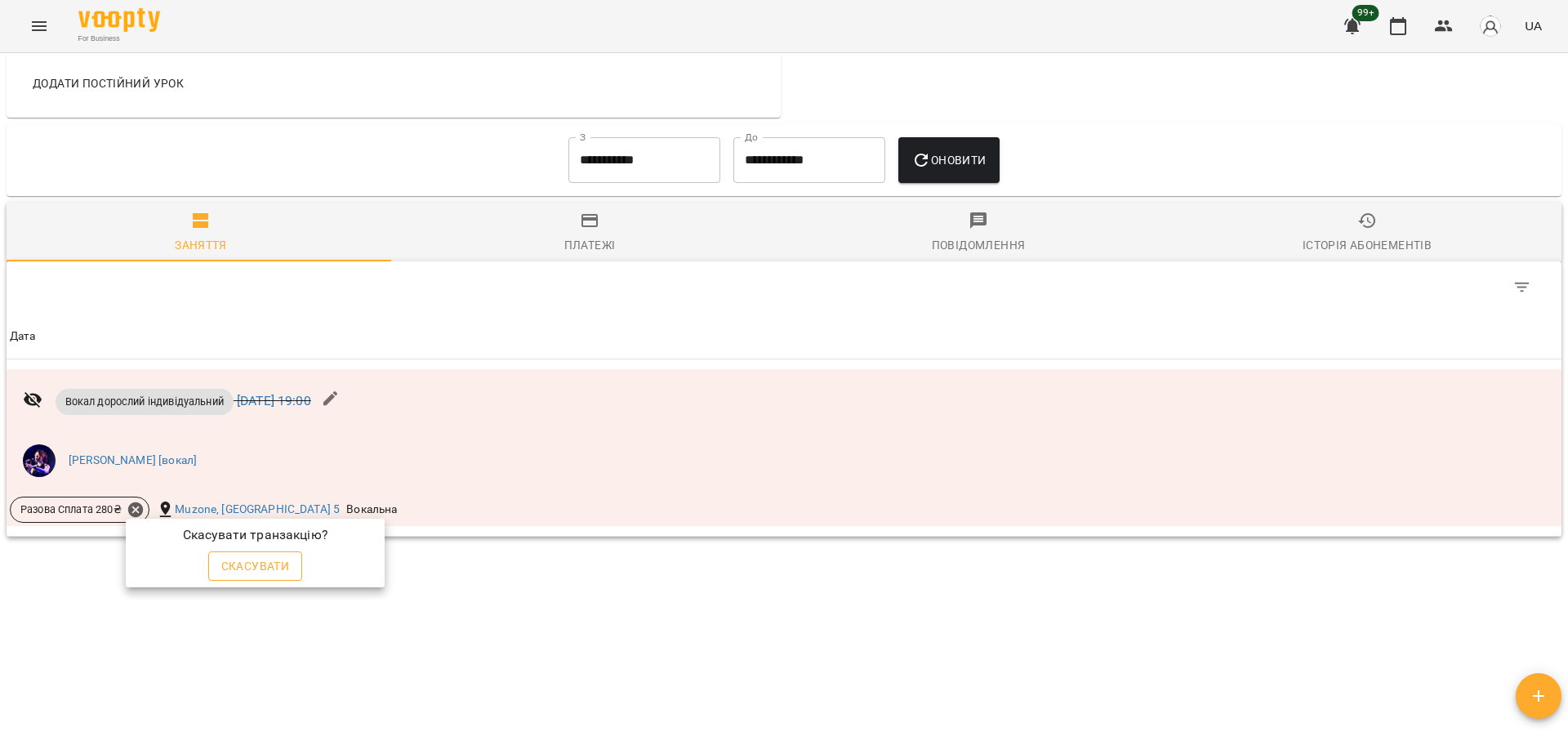
click at [238, 565] on span "Скасувати" at bounding box center [255, 566] width 69 height 20
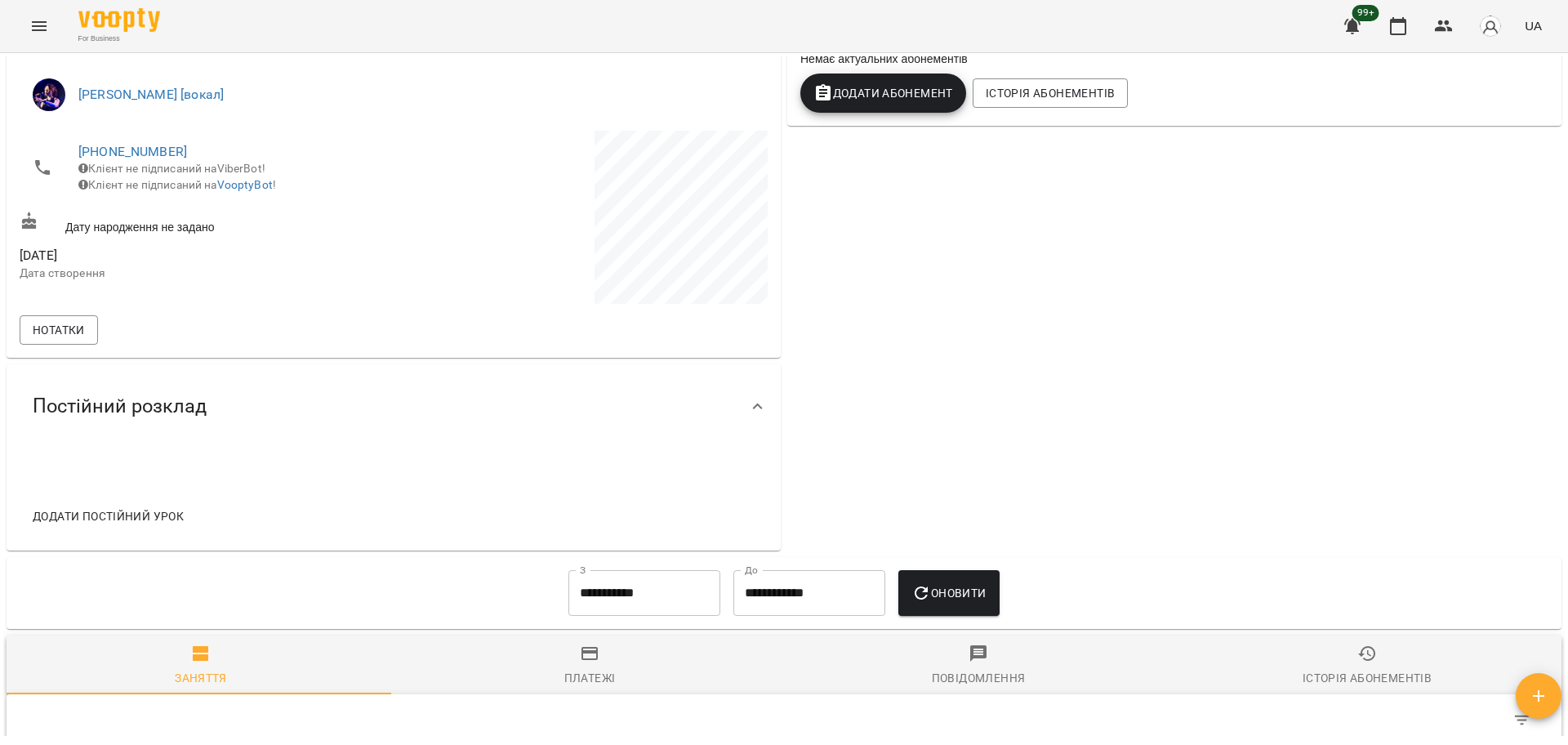
scroll to position [0, 0]
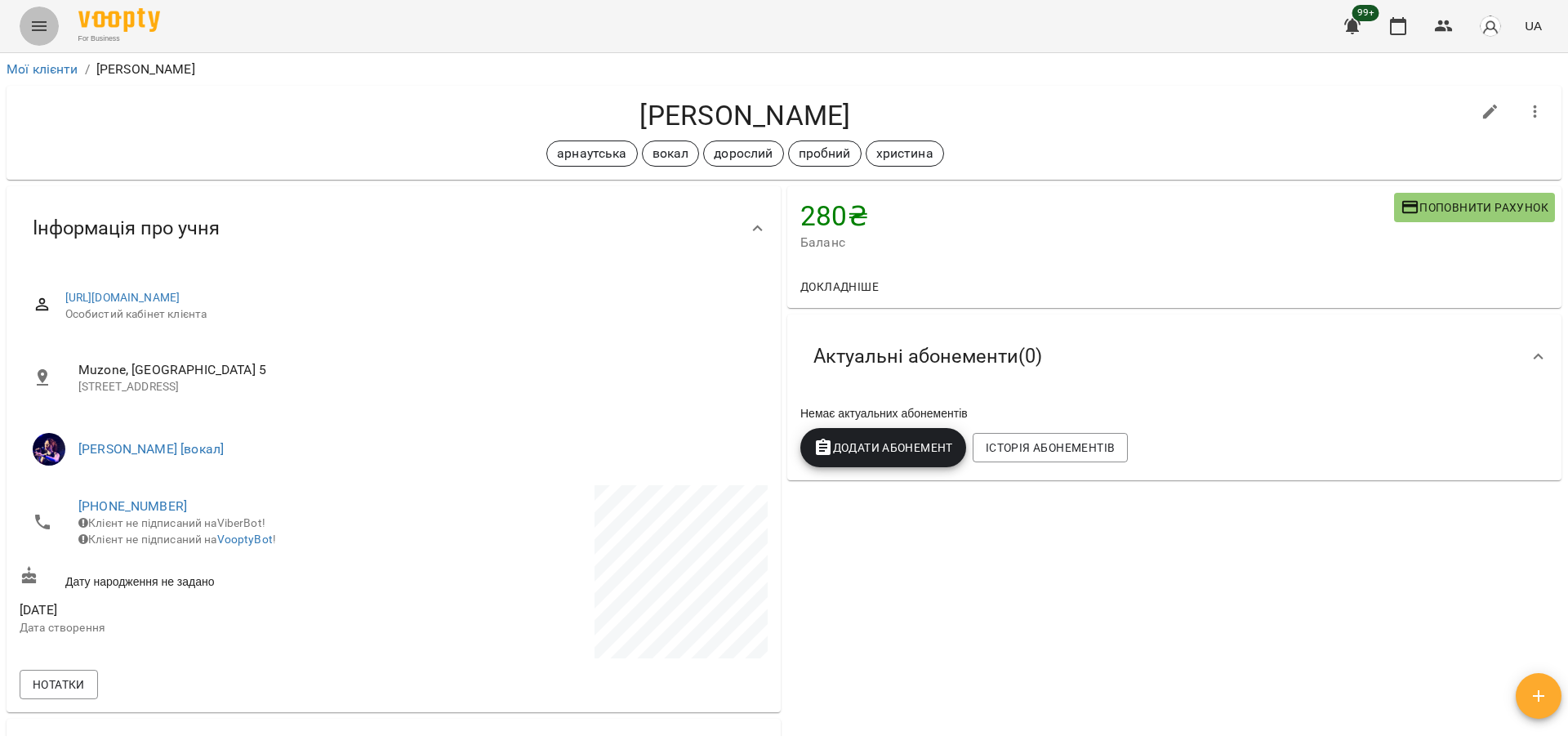
click at [26, 28] on button "Menu" at bounding box center [39, 26] width 39 height 39
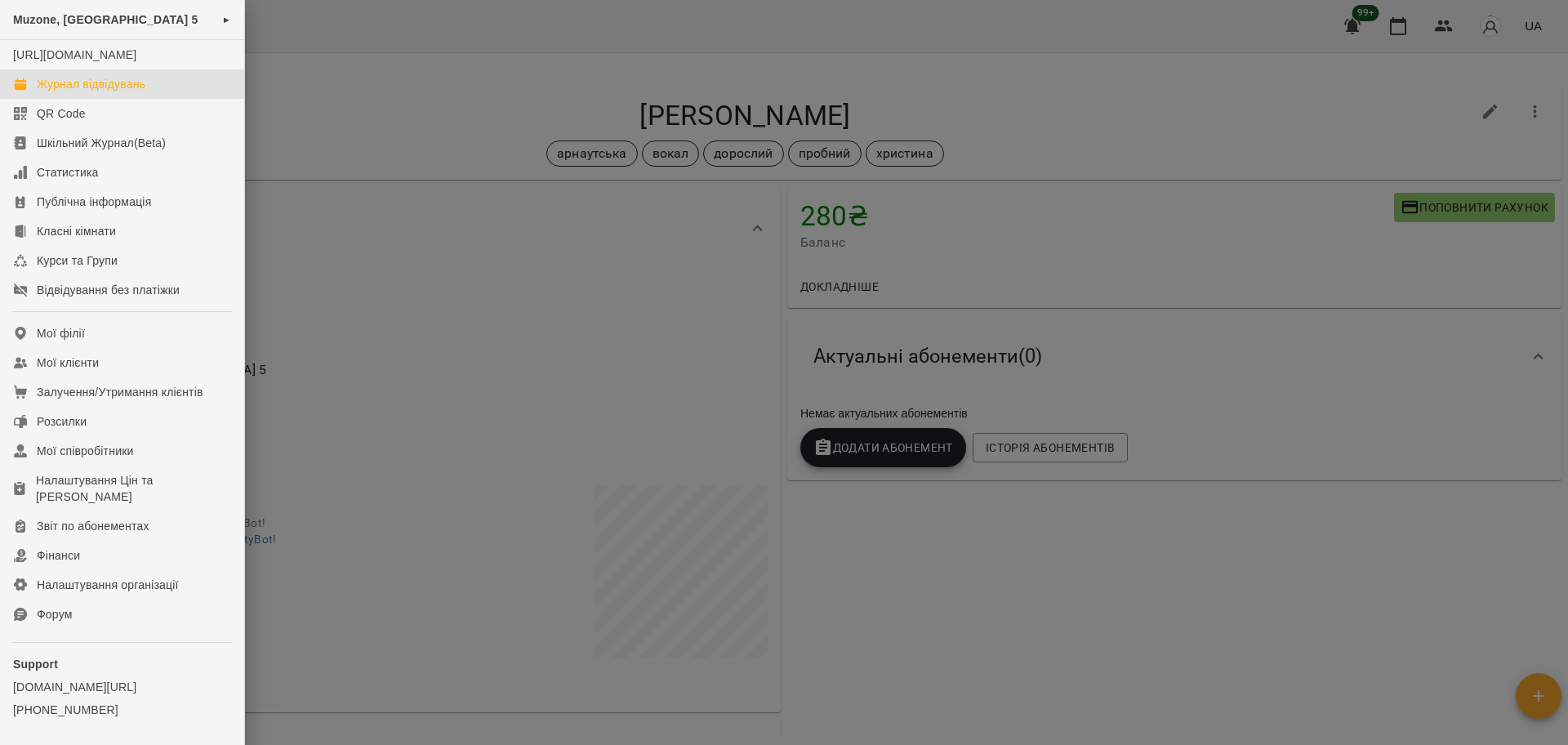
click at [90, 93] on div "Журнал відвідувань" at bounding box center [91, 84] width 109 height 16
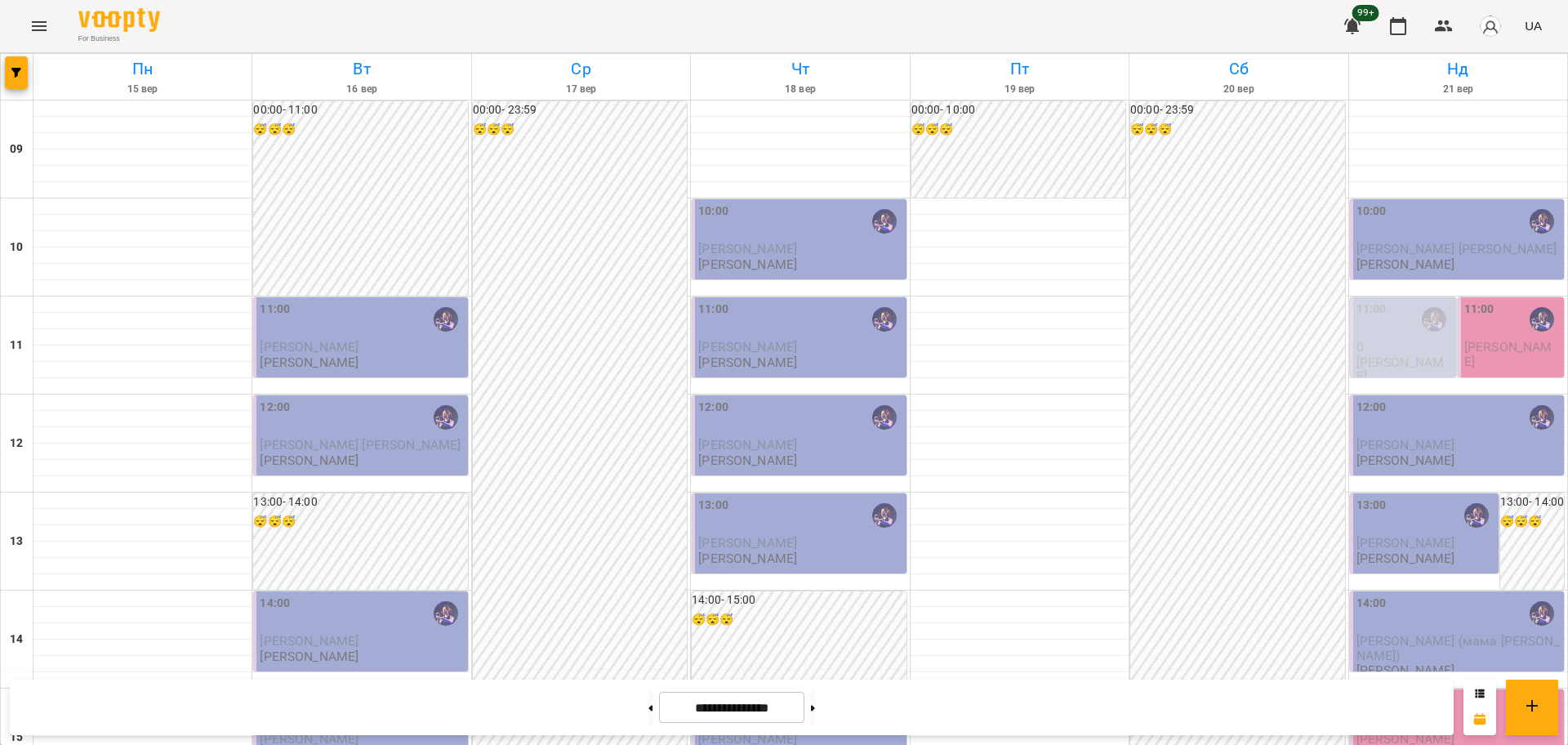
scroll to position [703, 0]
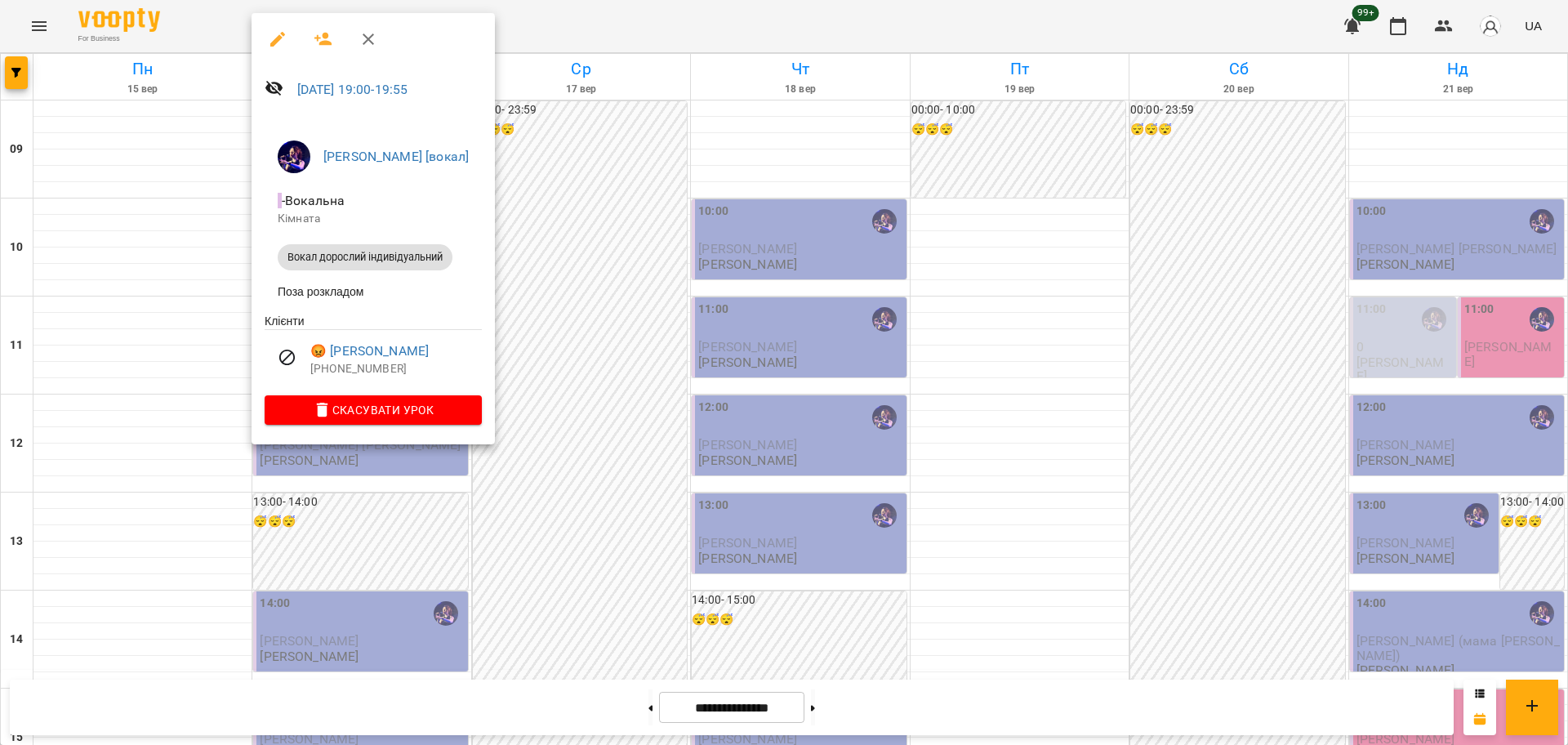
click at [638, 364] on div at bounding box center [784, 372] width 1568 height 745
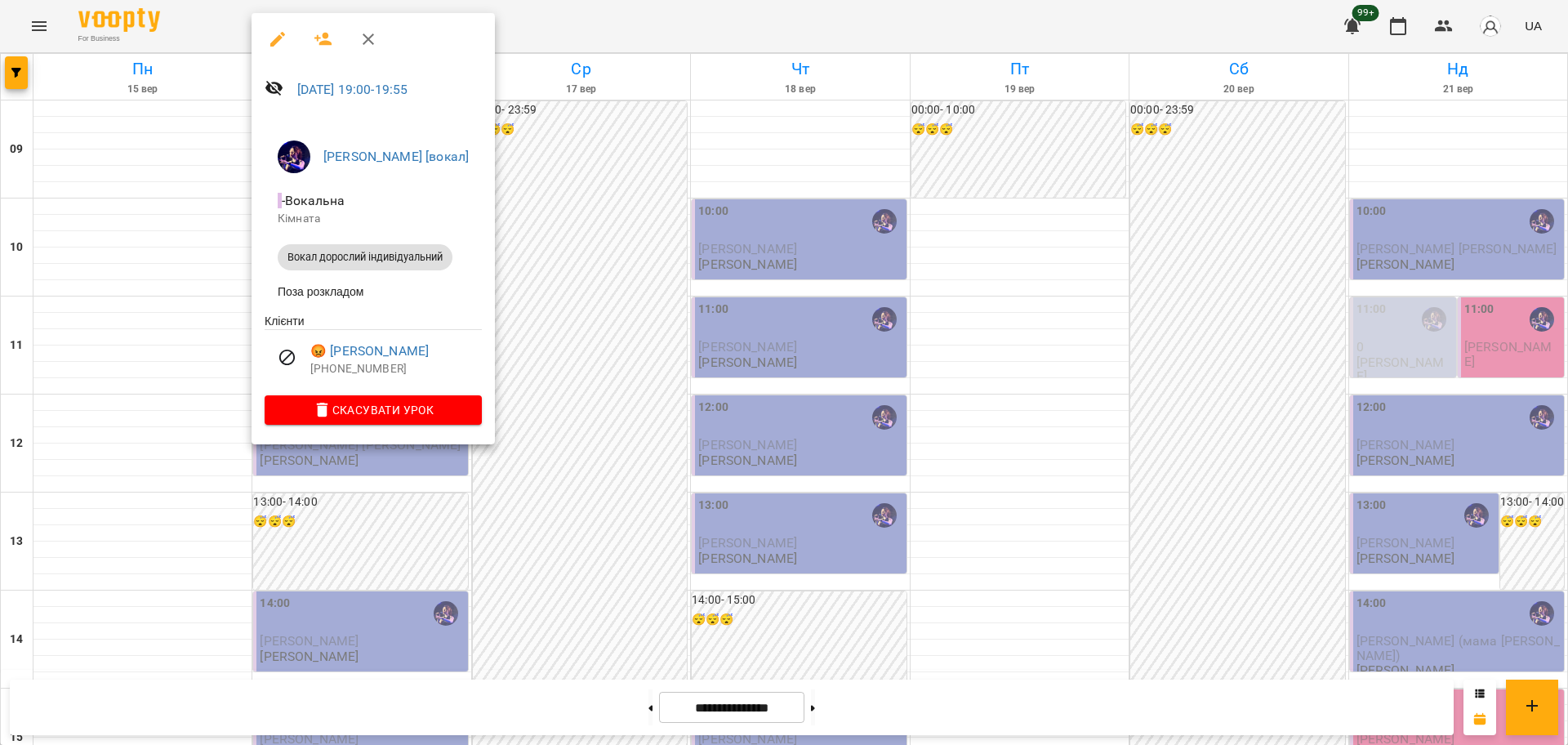
click at [428, 412] on span "Скасувати Урок" at bounding box center [374, 410] width 191 height 20
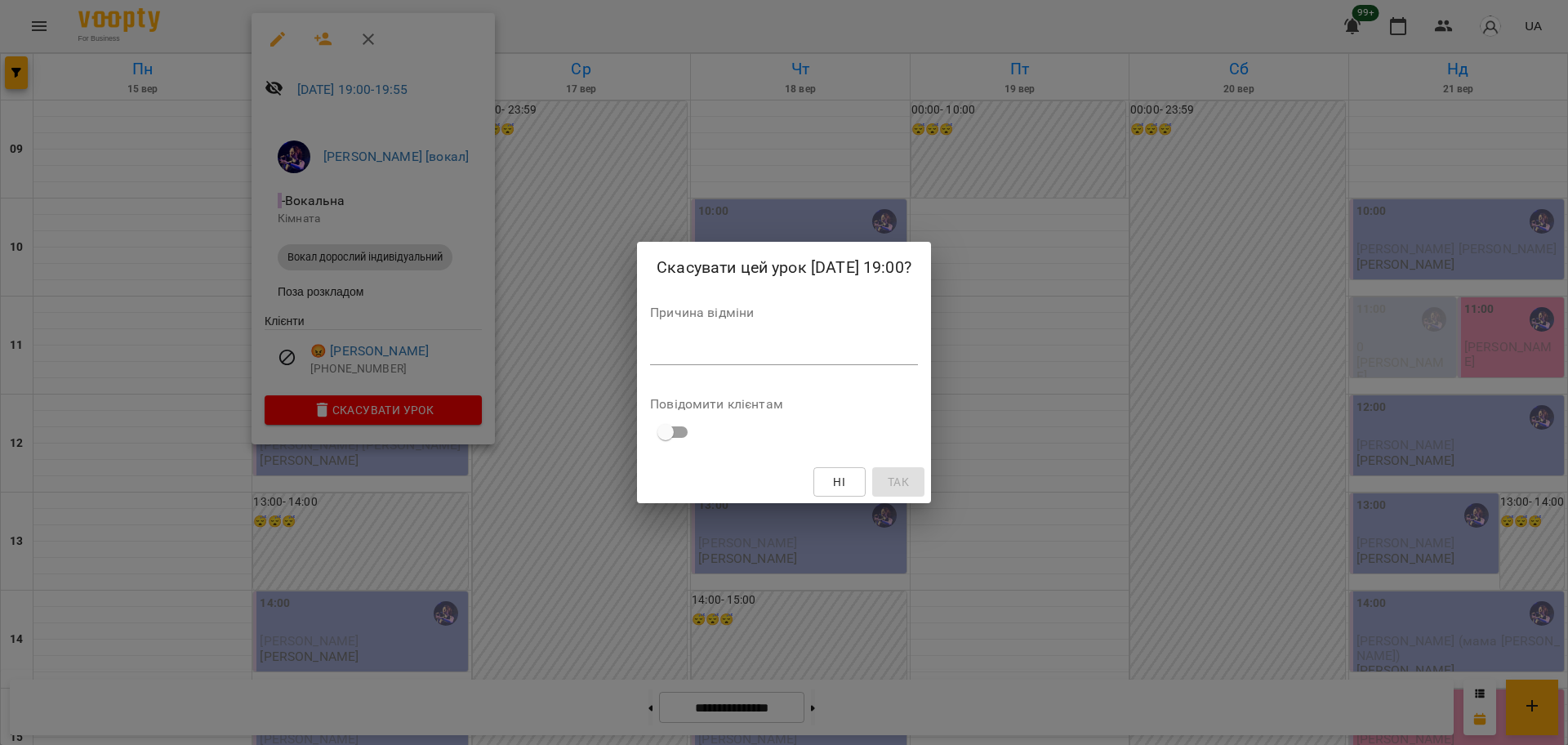
click at [733, 338] on div "Причина відміни *" at bounding box center [784, 339] width 268 height 66
click at [742, 363] on div "*" at bounding box center [784, 352] width 268 height 26
click at [746, 362] on div "*" at bounding box center [784, 352] width 268 height 26
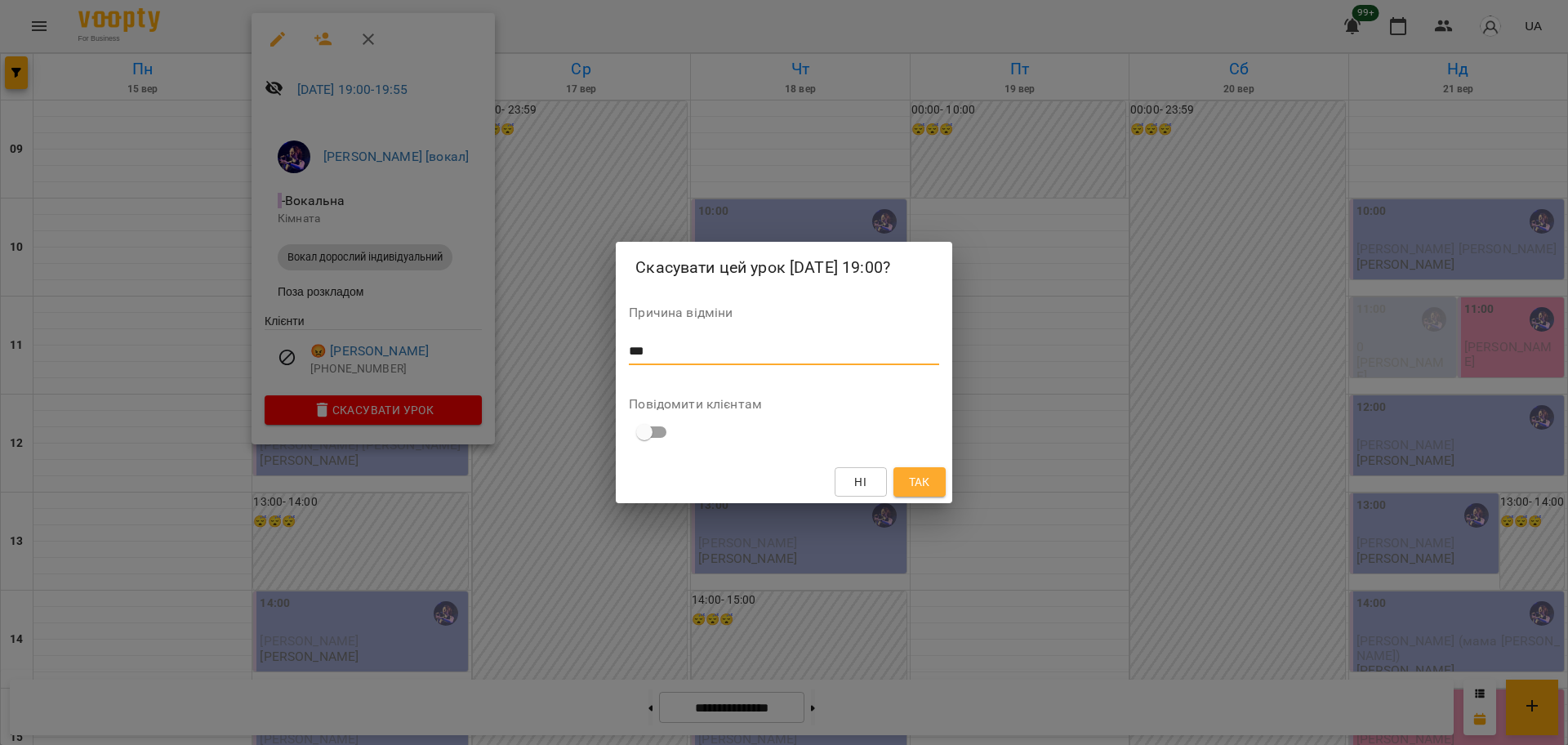
type textarea "***"
click at [931, 479] on span "Так" at bounding box center [919, 482] width 26 height 20
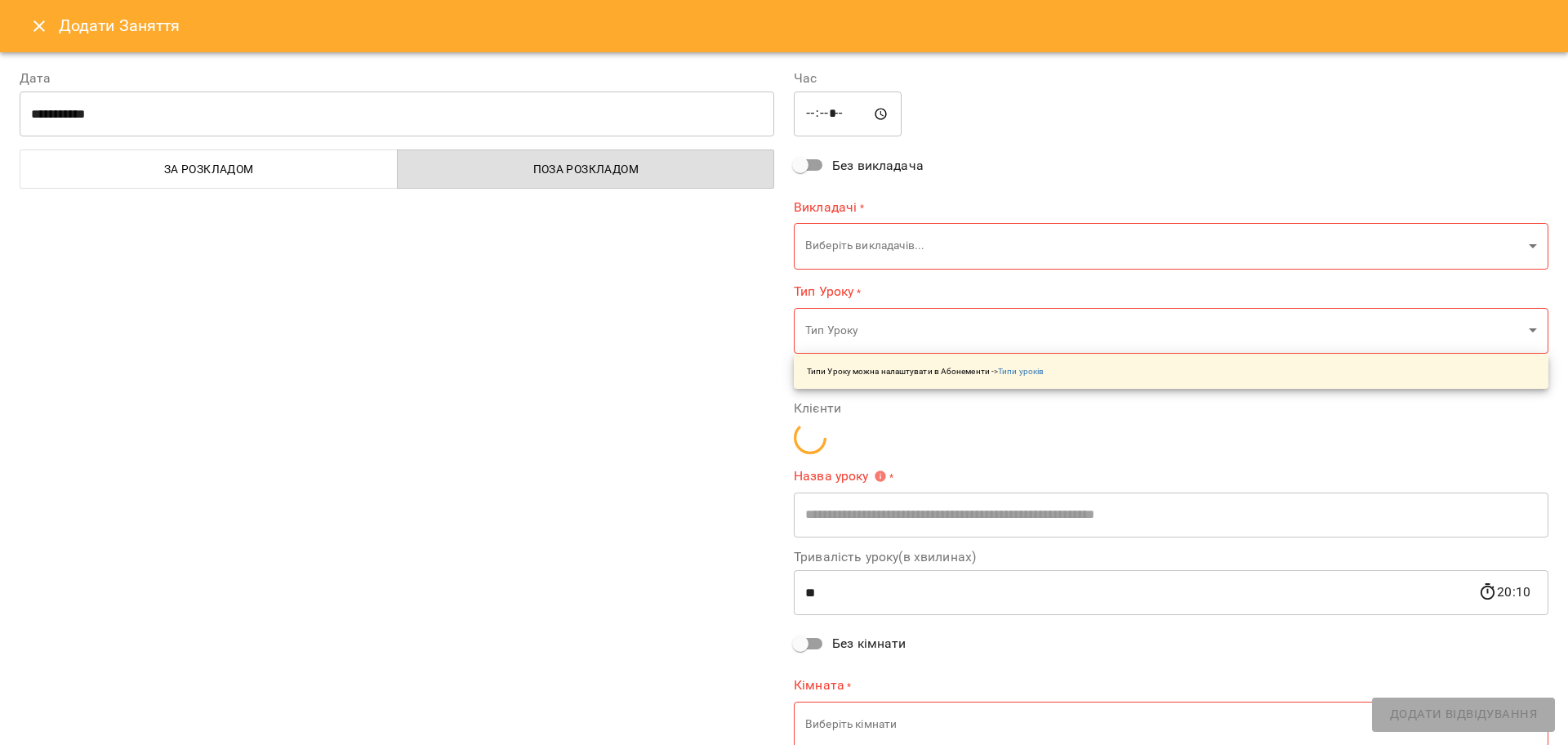
type input "**********"
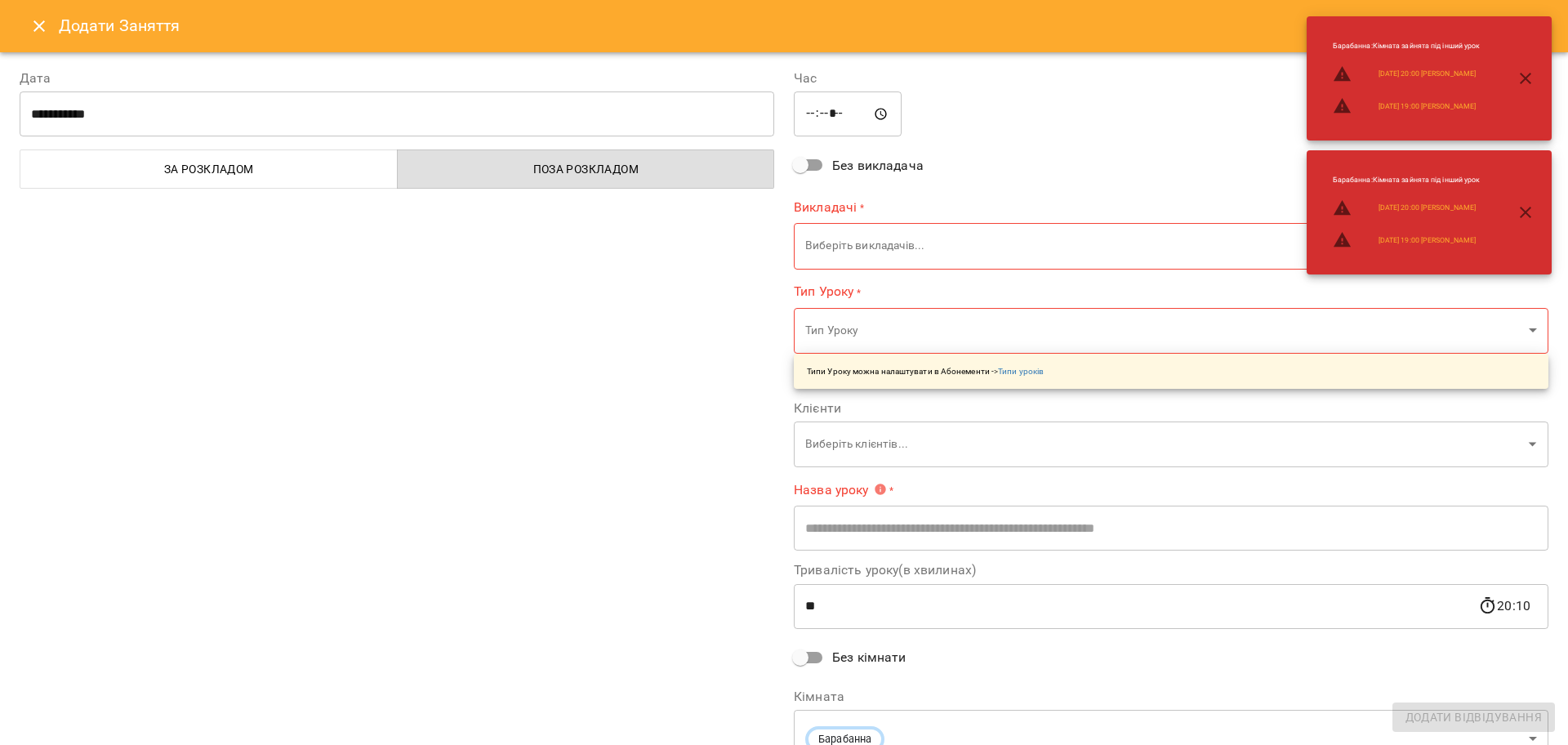
click at [826, 238] on body "For Business 99+ UA Пн 15 вер Вт 16 вер Ср 17 вер Чт 18 вер Пт 19 вер Сб 20 вер…" at bounding box center [784, 724] width 1568 height 1448
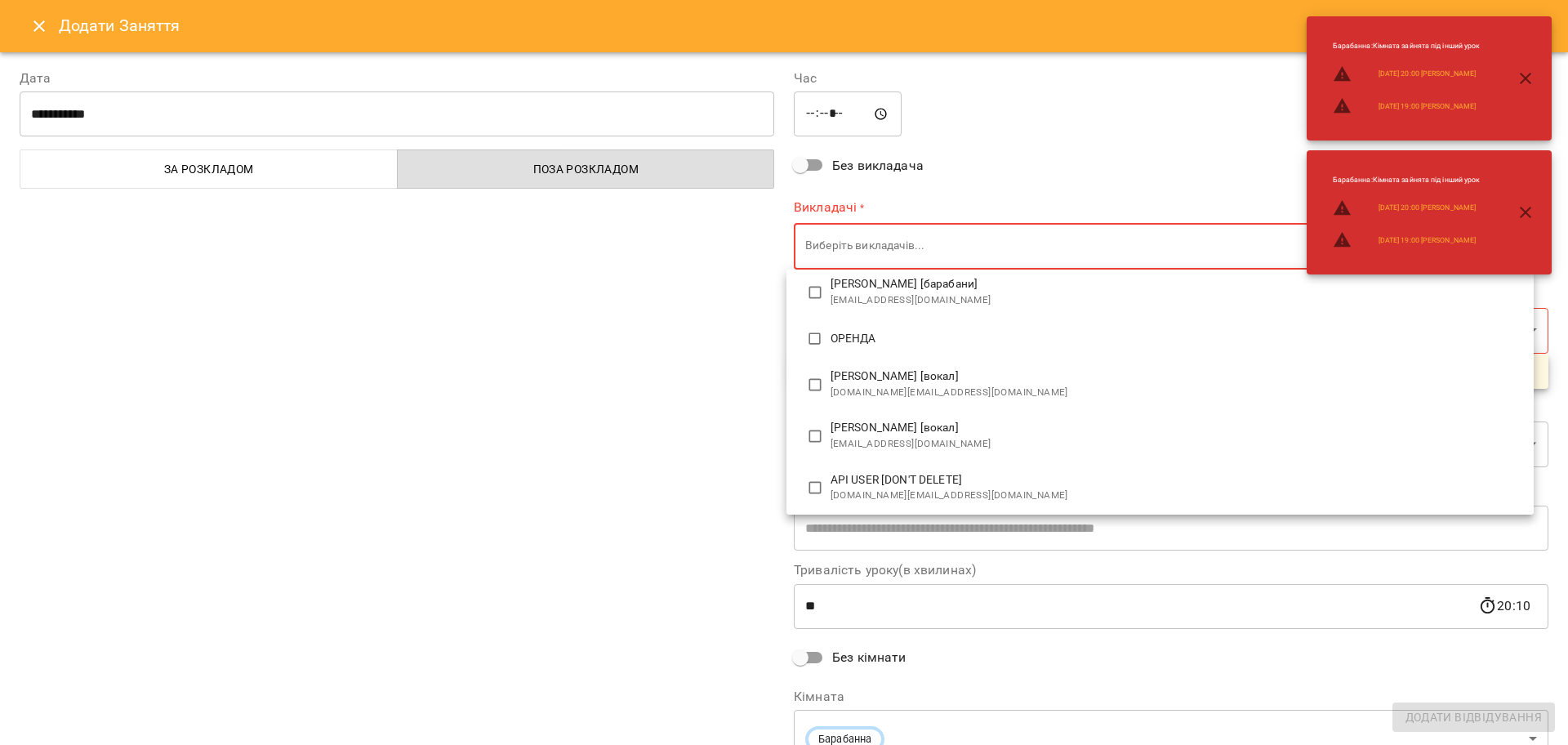
scroll to position [176, 0]
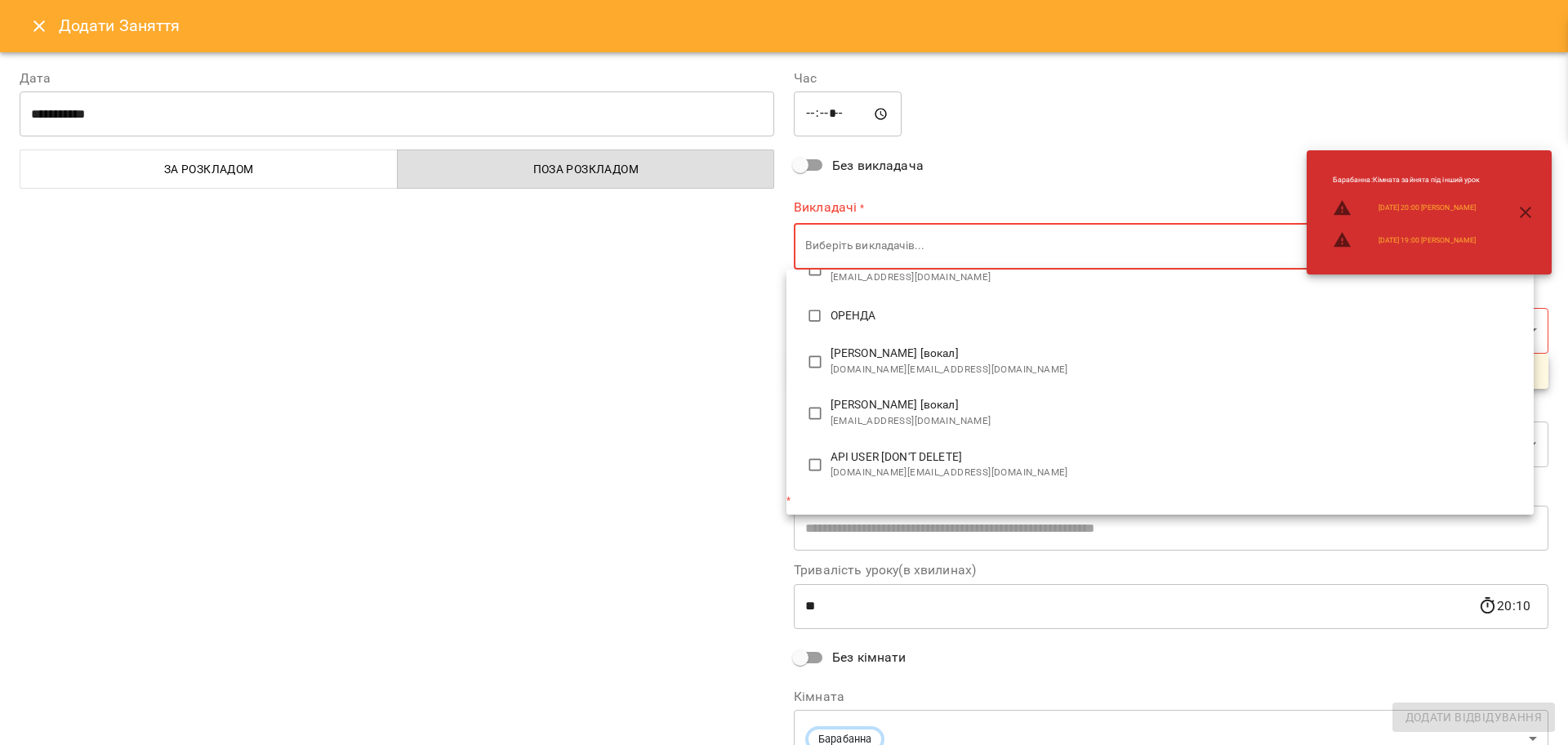
type input "**********"
type input "**"
type input "**********"
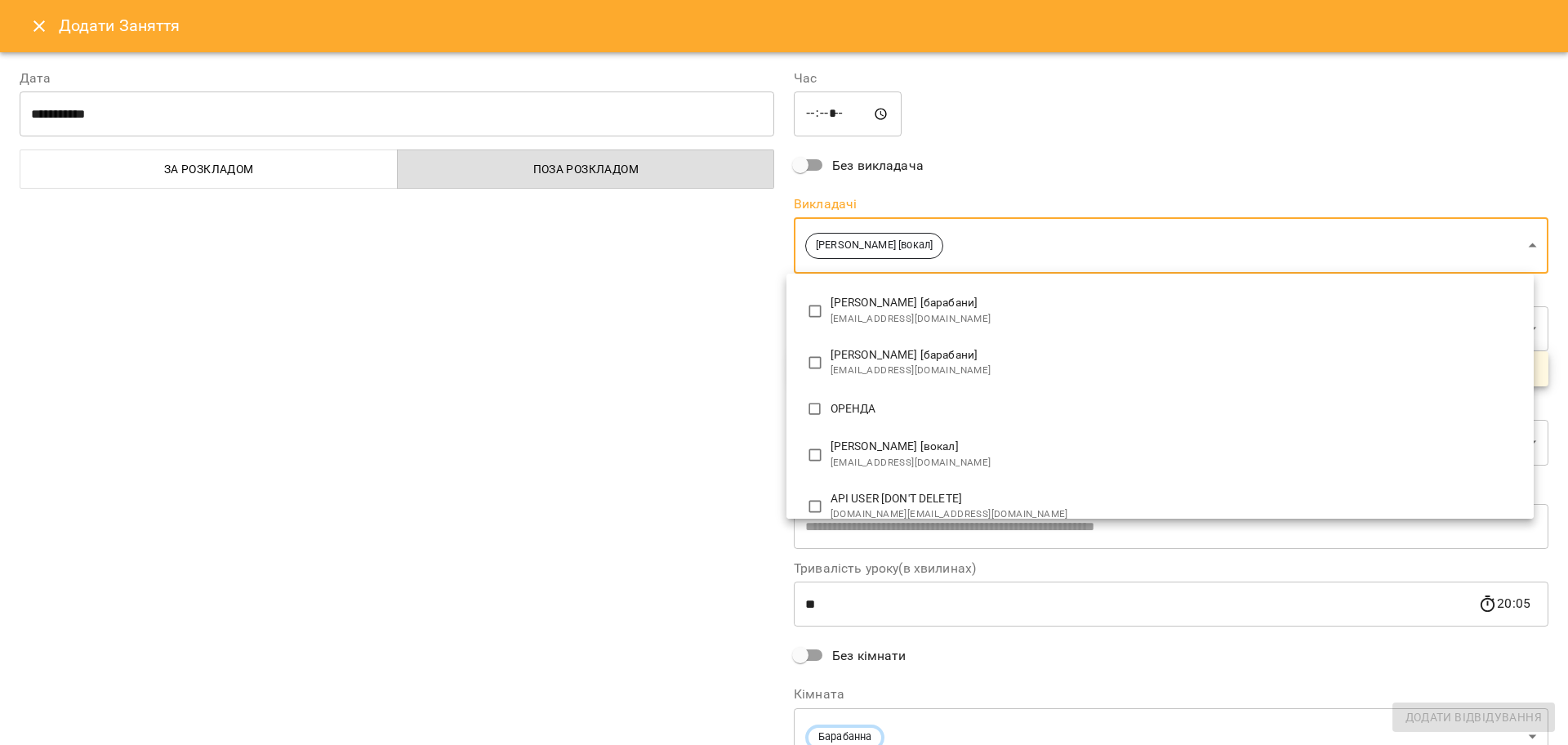
scroll to position [0, 0]
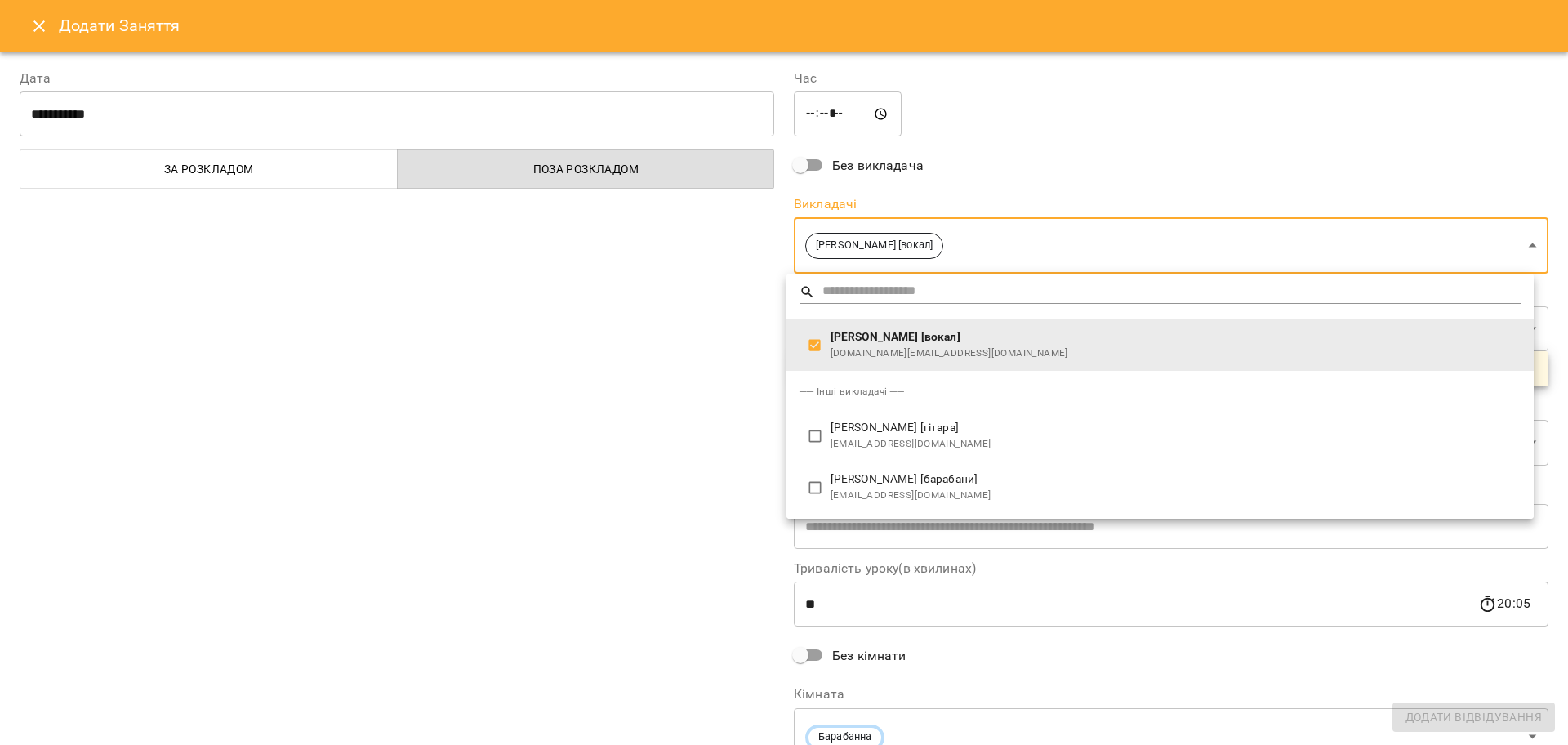
click at [535, 399] on div at bounding box center [784, 372] width 1568 height 745
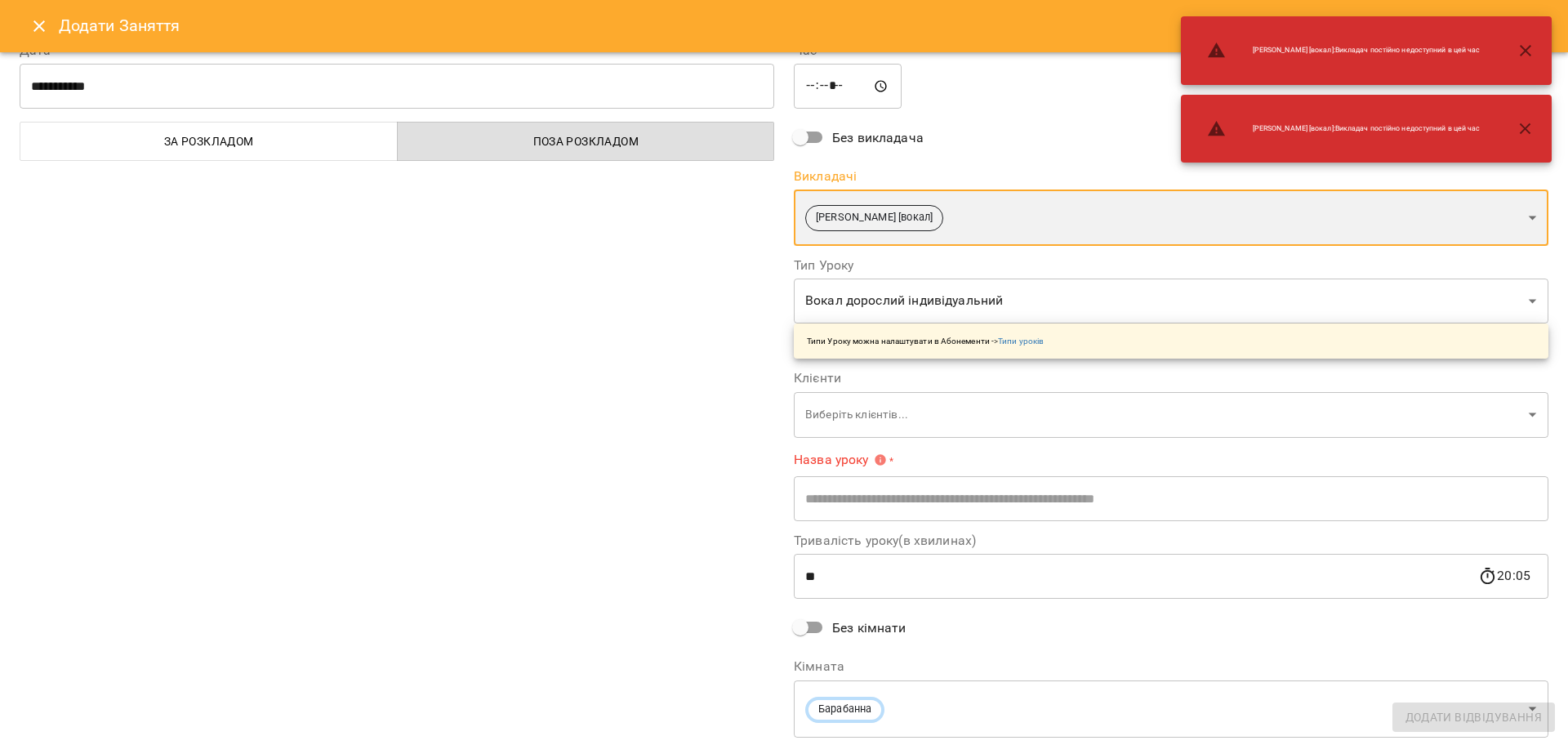
scroll to position [76, 0]
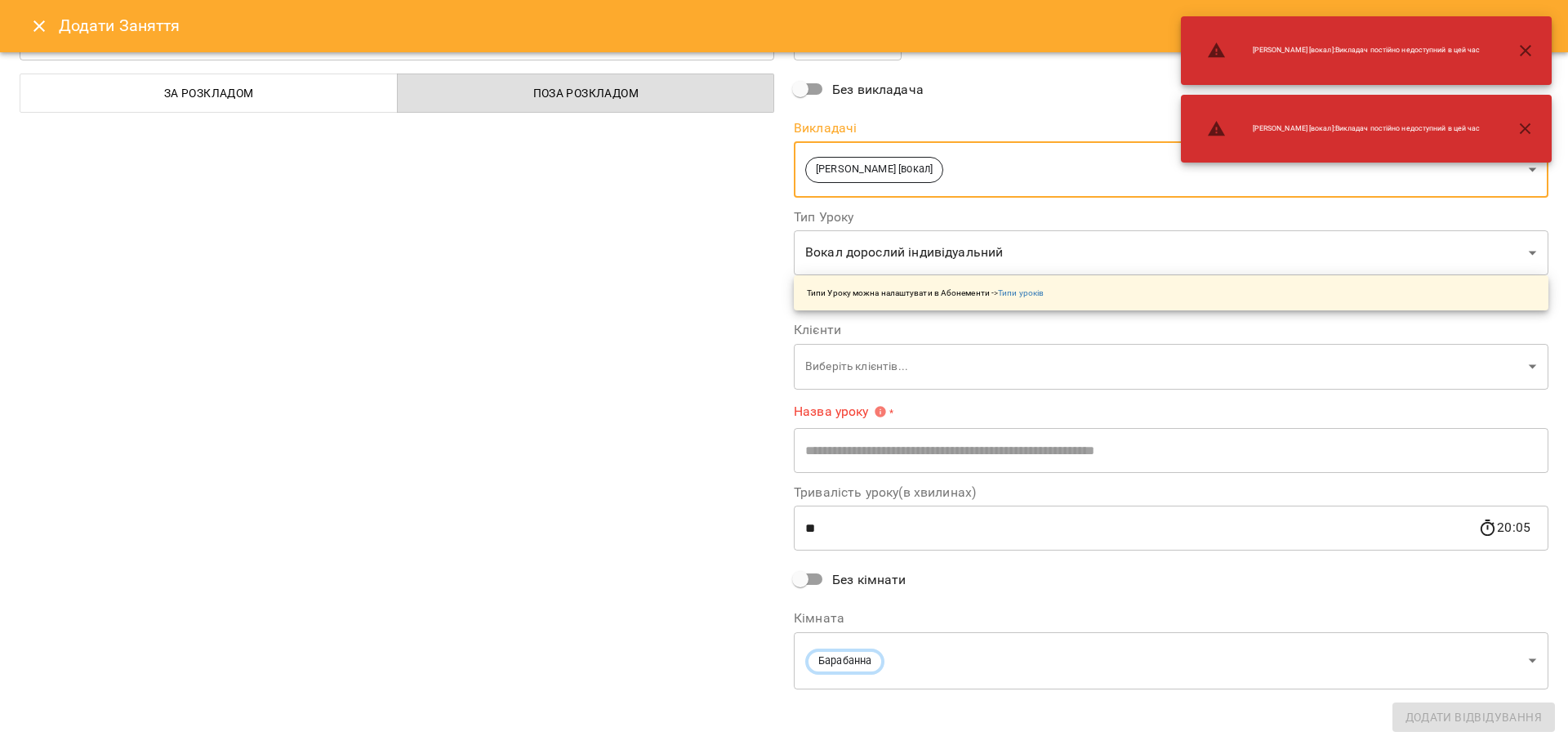
click at [847, 654] on body "For Business 99+ UA Пн 15 вер Вт 16 вер Ср 17 вер Чт 18 вер Пт 19 вер Сб 20 вер…" at bounding box center [784, 724] width 1568 height 1448
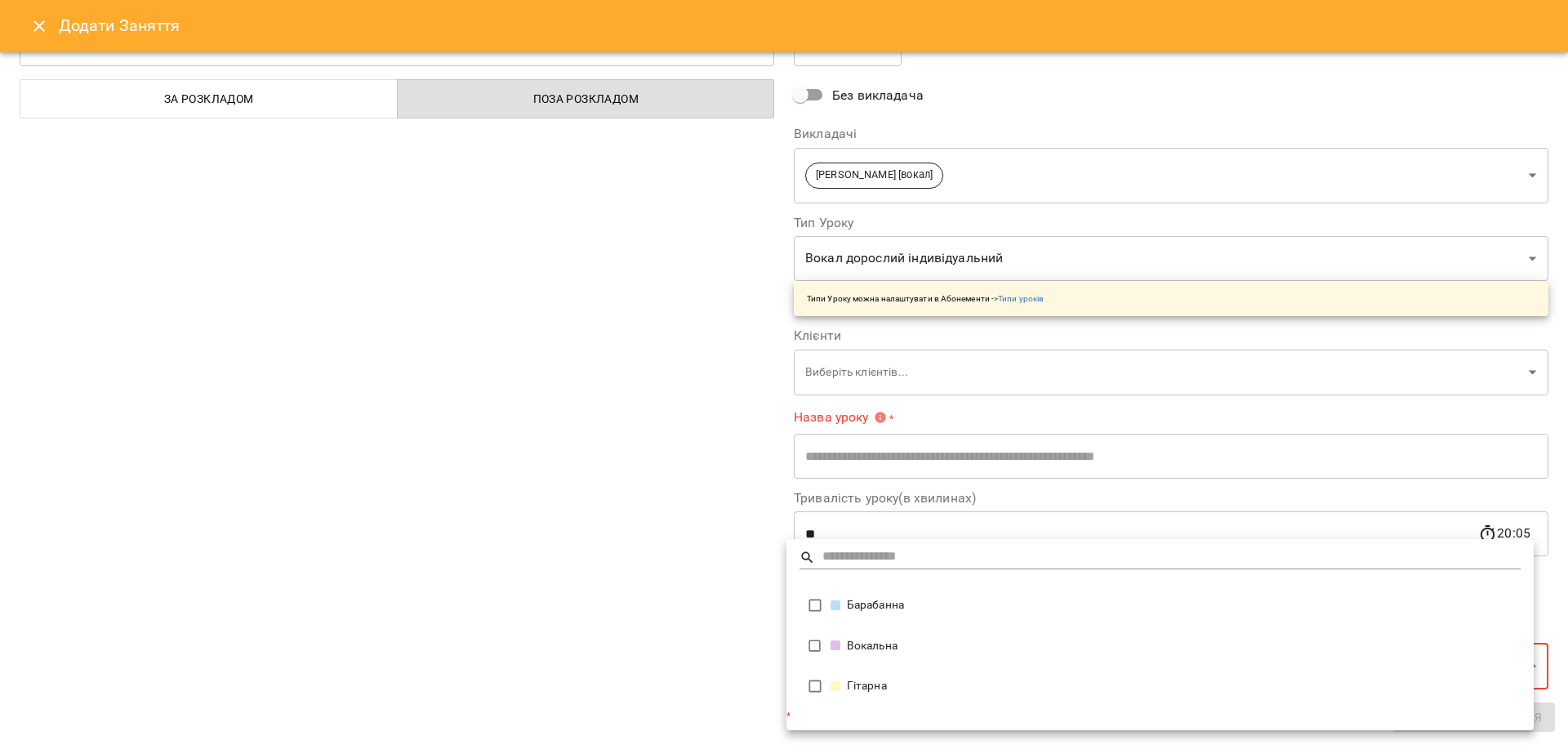
type input "**********"
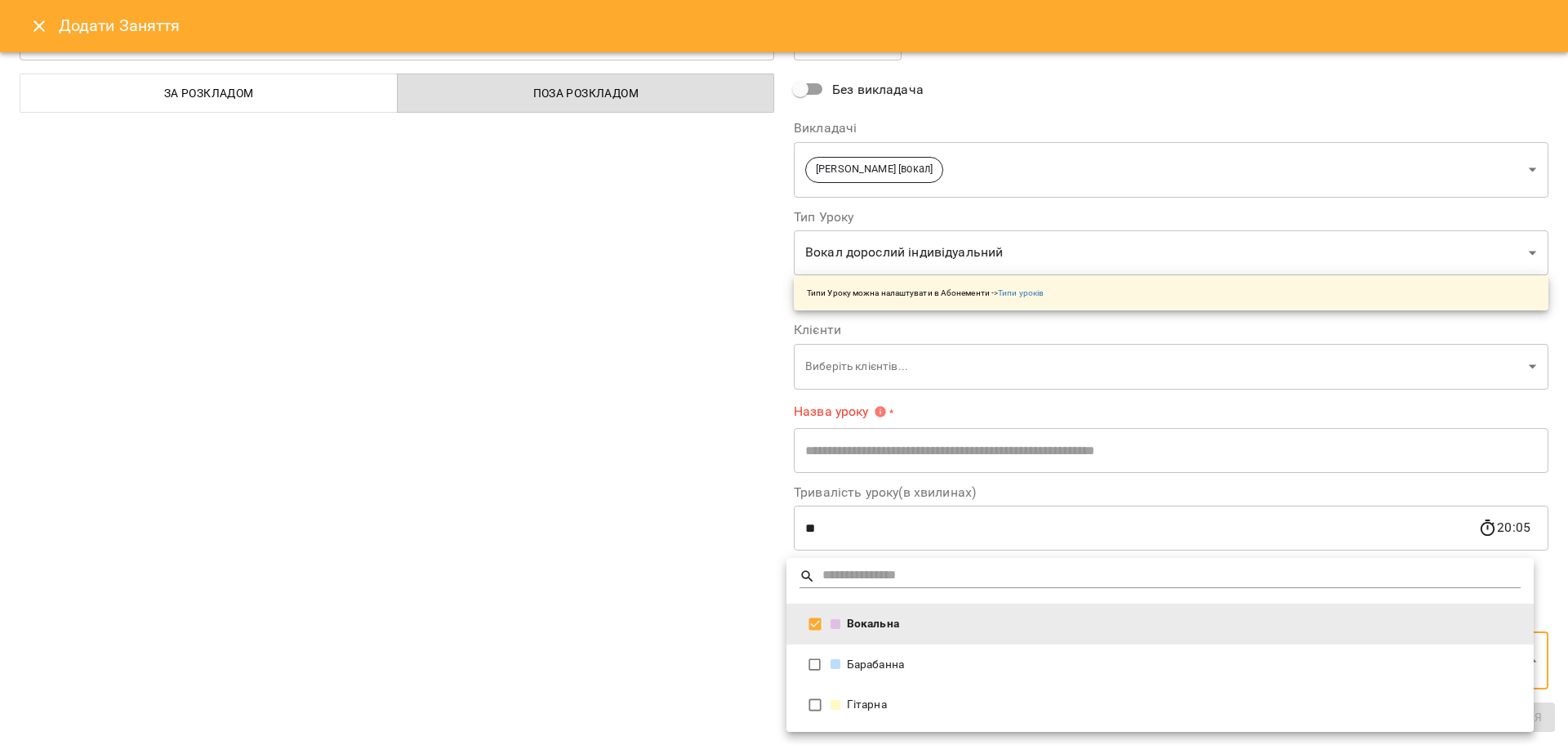
click at [456, 489] on div at bounding box center [784, 372] width 1568 height 745
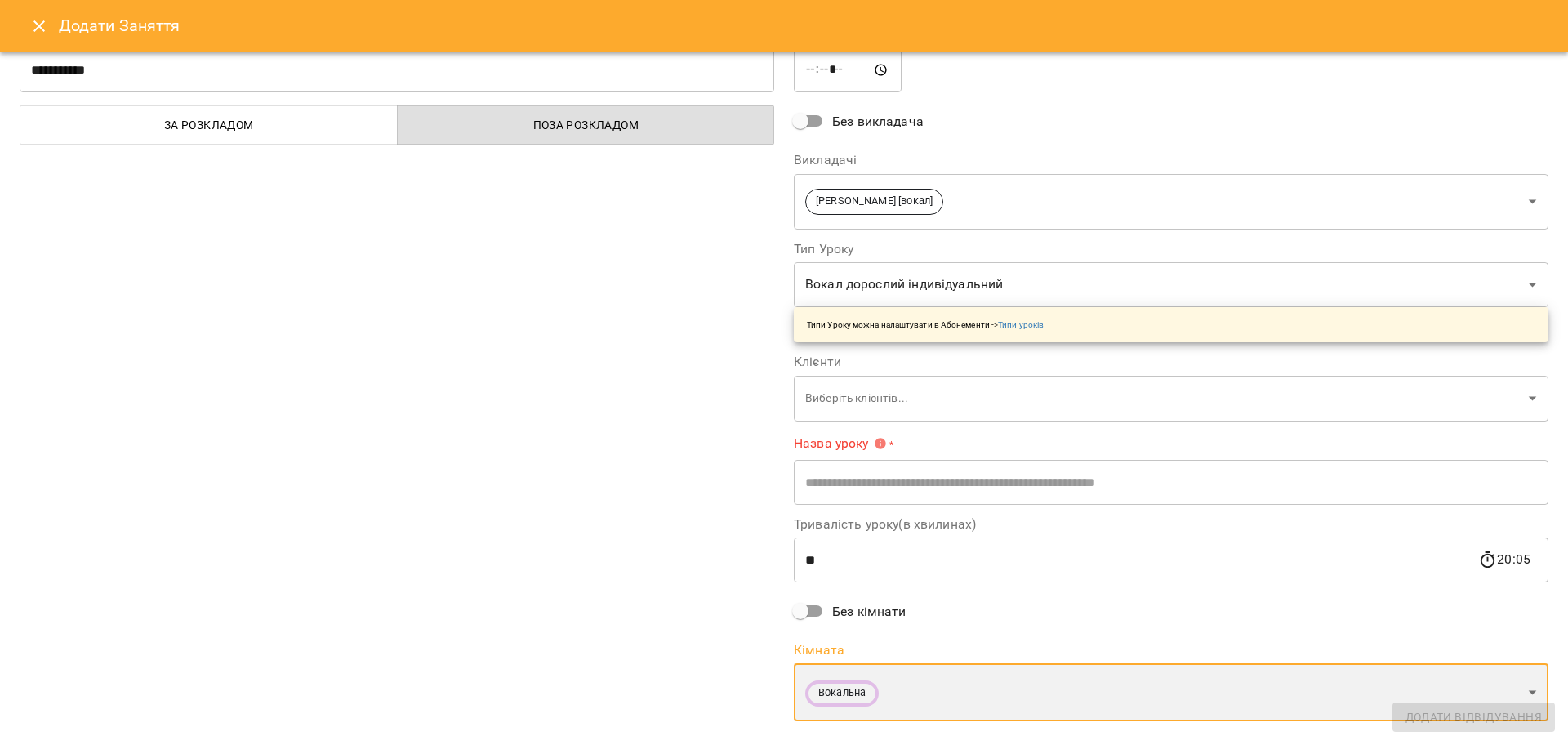
scroll to position [0, 0]
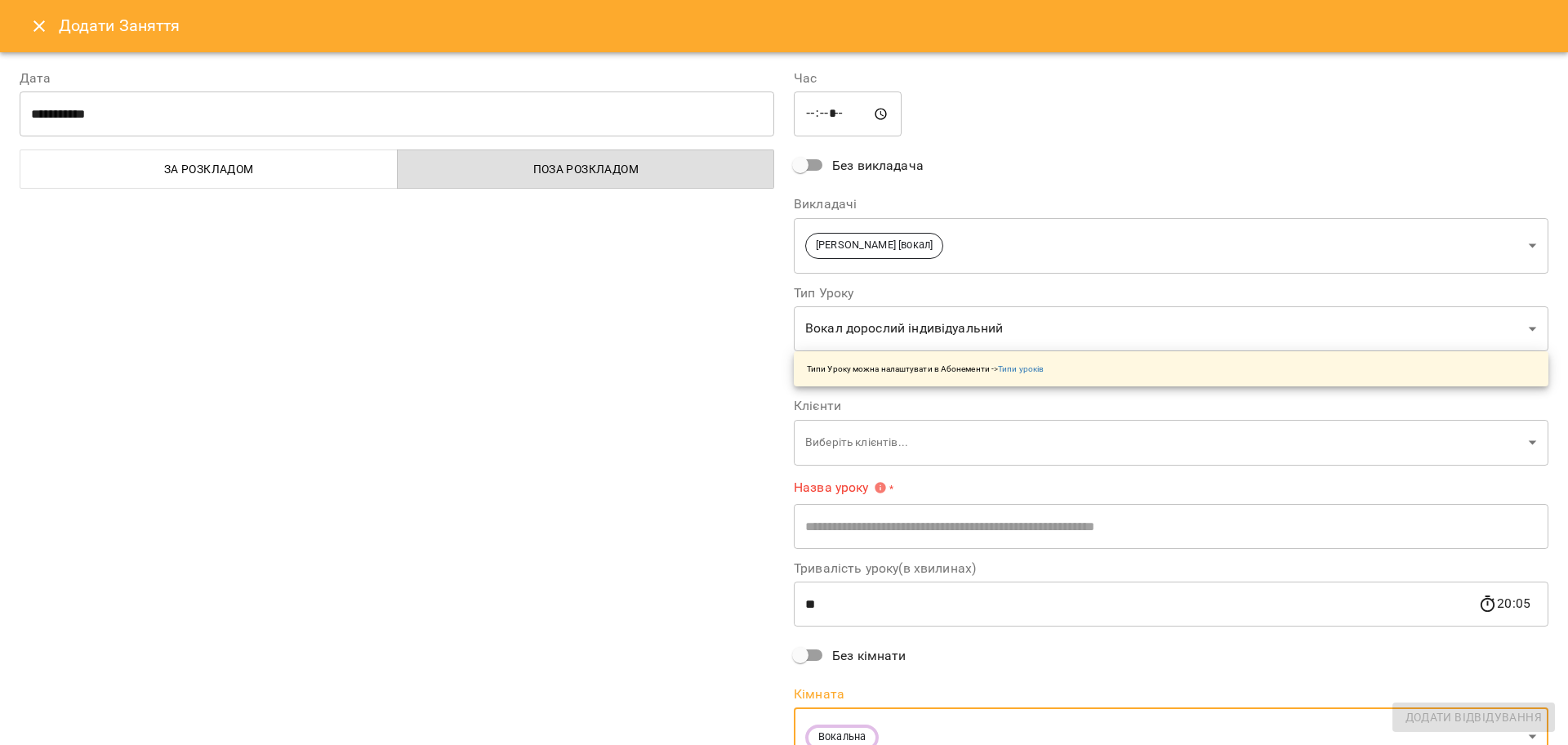
click at [854, 445] on body "For Business 99+ UA Пн 15 вер Вт 16 вер Ср 17 вер Чт 18 вер Пт 19 вер Сб 20 вер…" at bounding box center [784, 724] width 1568 height 1448
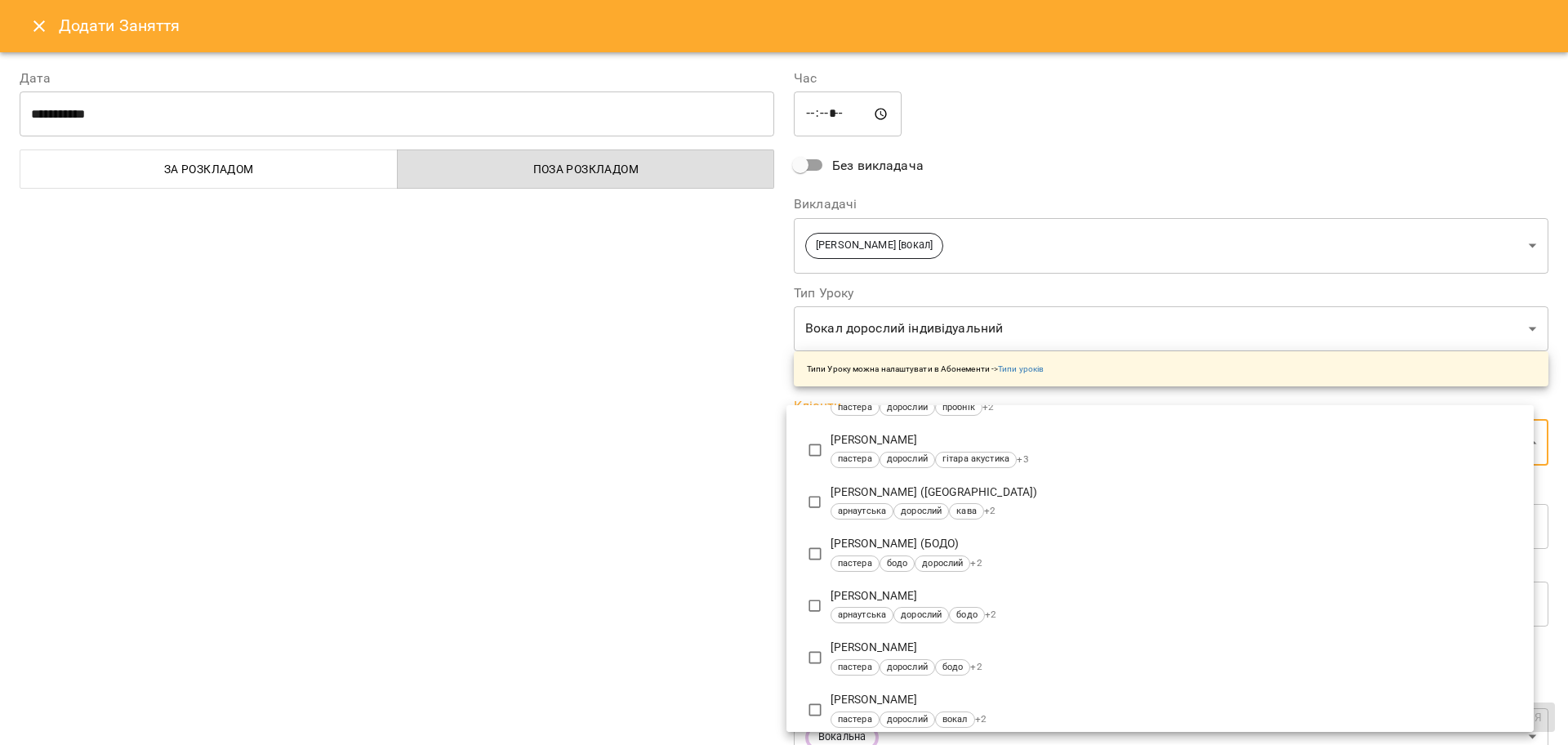
scroll to position [204, 0]
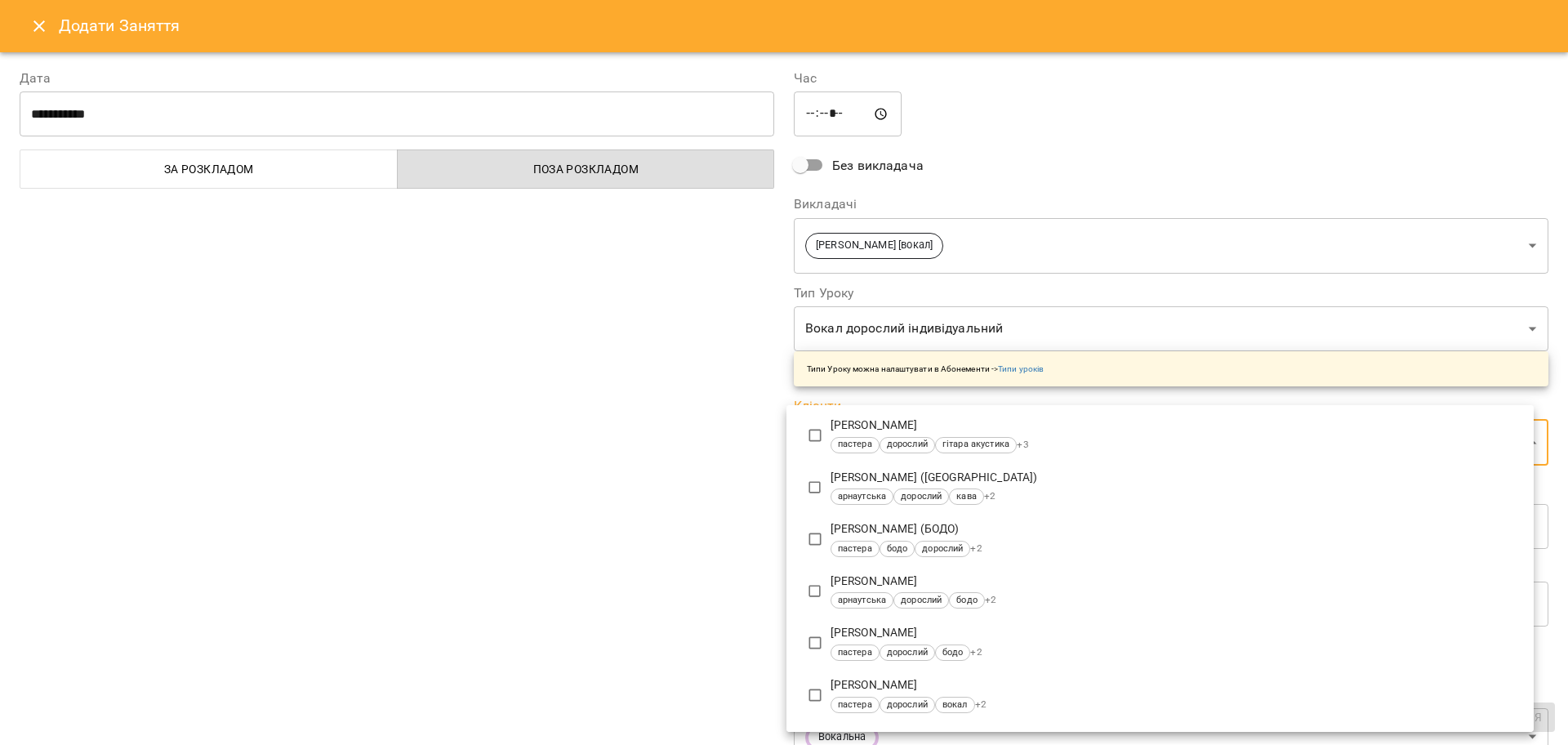
click at [841, 399] on div at bounding box center [784, 372] width 1568 height 745
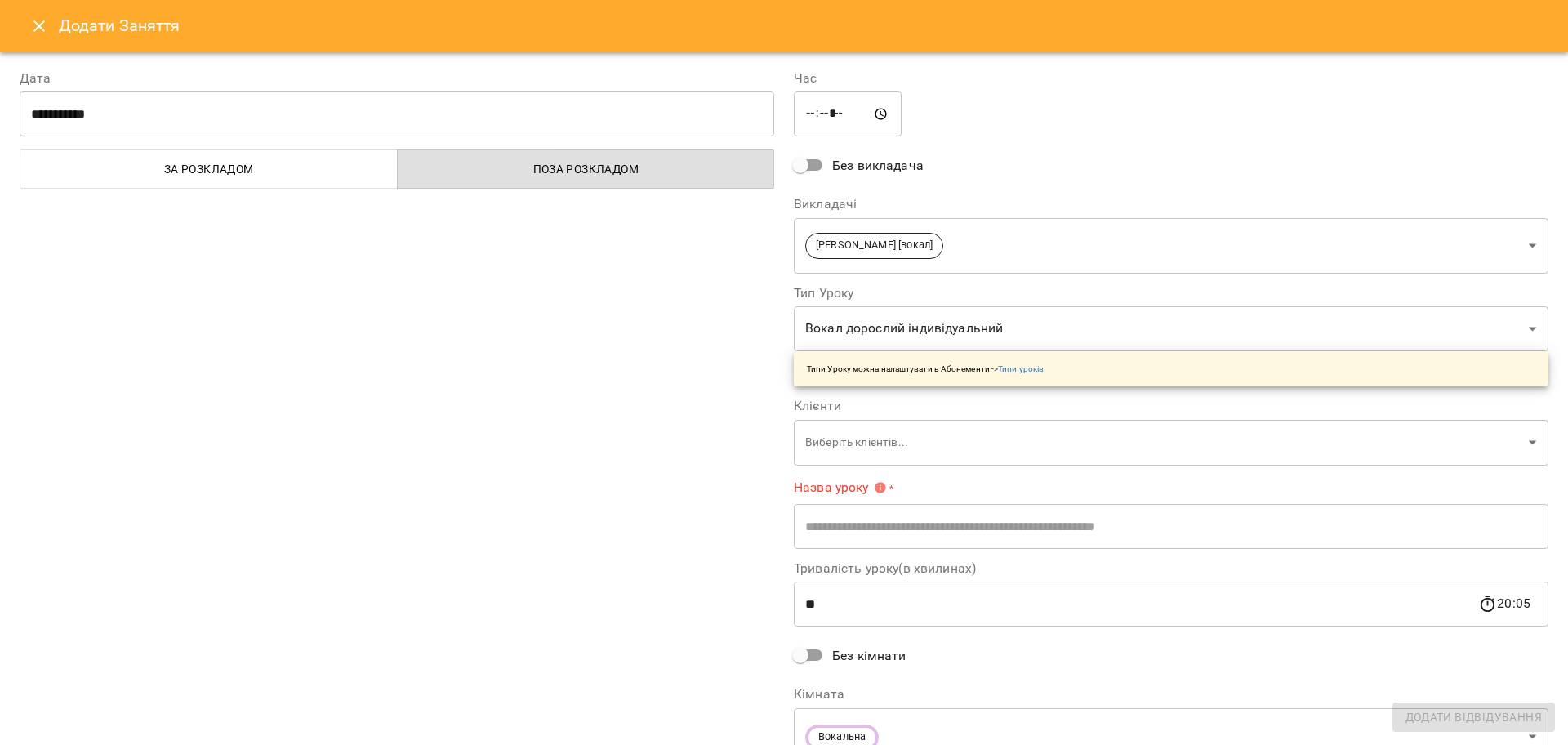
click at [832, 439] on body "For Business 99+ UA Пн 15 вер Вт 16 вер Ср 17 вер Чт 18 вер Пт 19 вер Сб 20 вер…" at bounding box center [784, 724] width 1568 height 1448
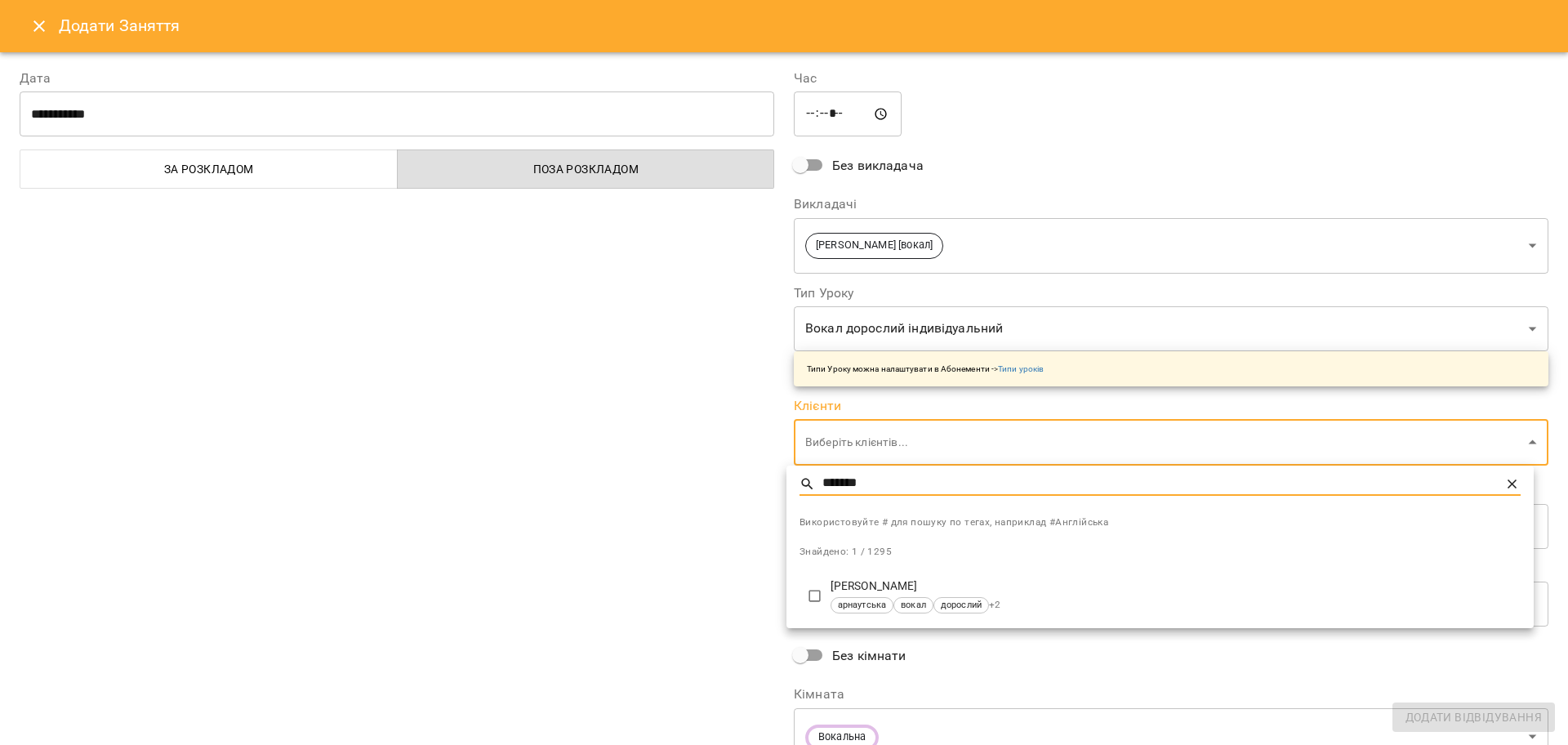
type input "*******"
type input "**********"
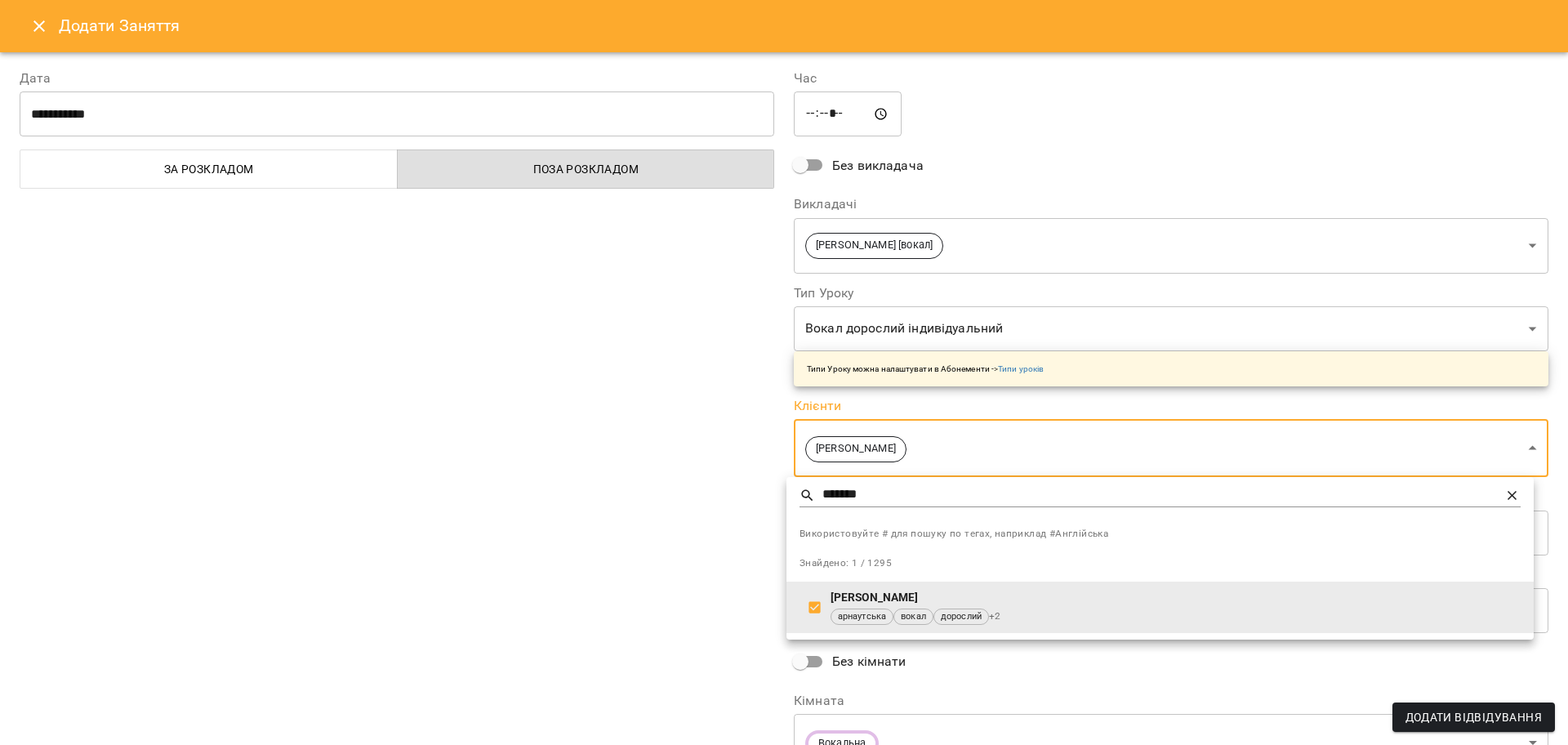
click at [983, 315] on div at bounding box center [784, 372] width 1568 height 745
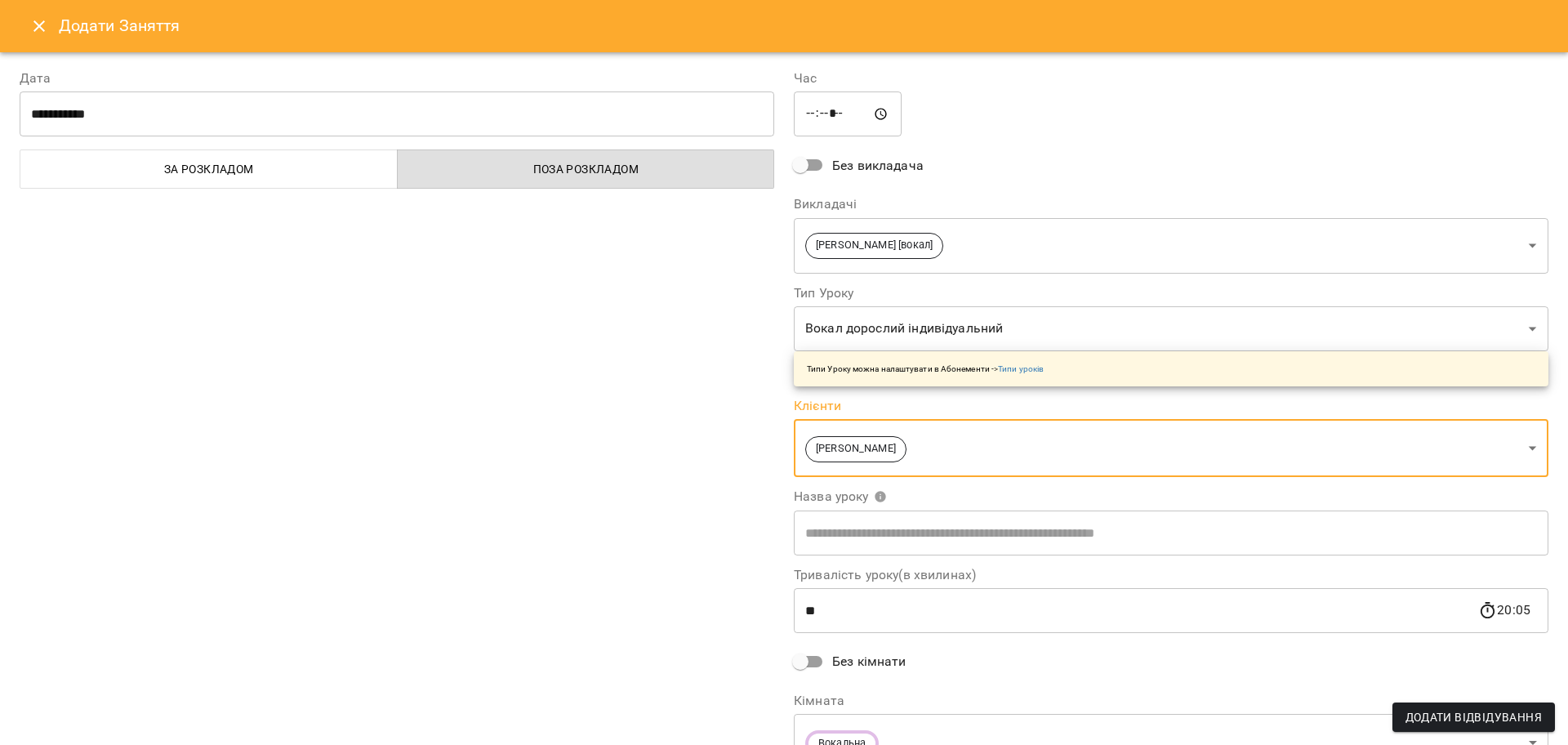
click at [1520, 324] on body "For Business 99+ UA Пн 15 вер Вт 16 вер Ср 17 вер Чт 18 вер Пт 19 вер Сб 20 вер…" at bounding box center [784, 724] width 1568 height 1448
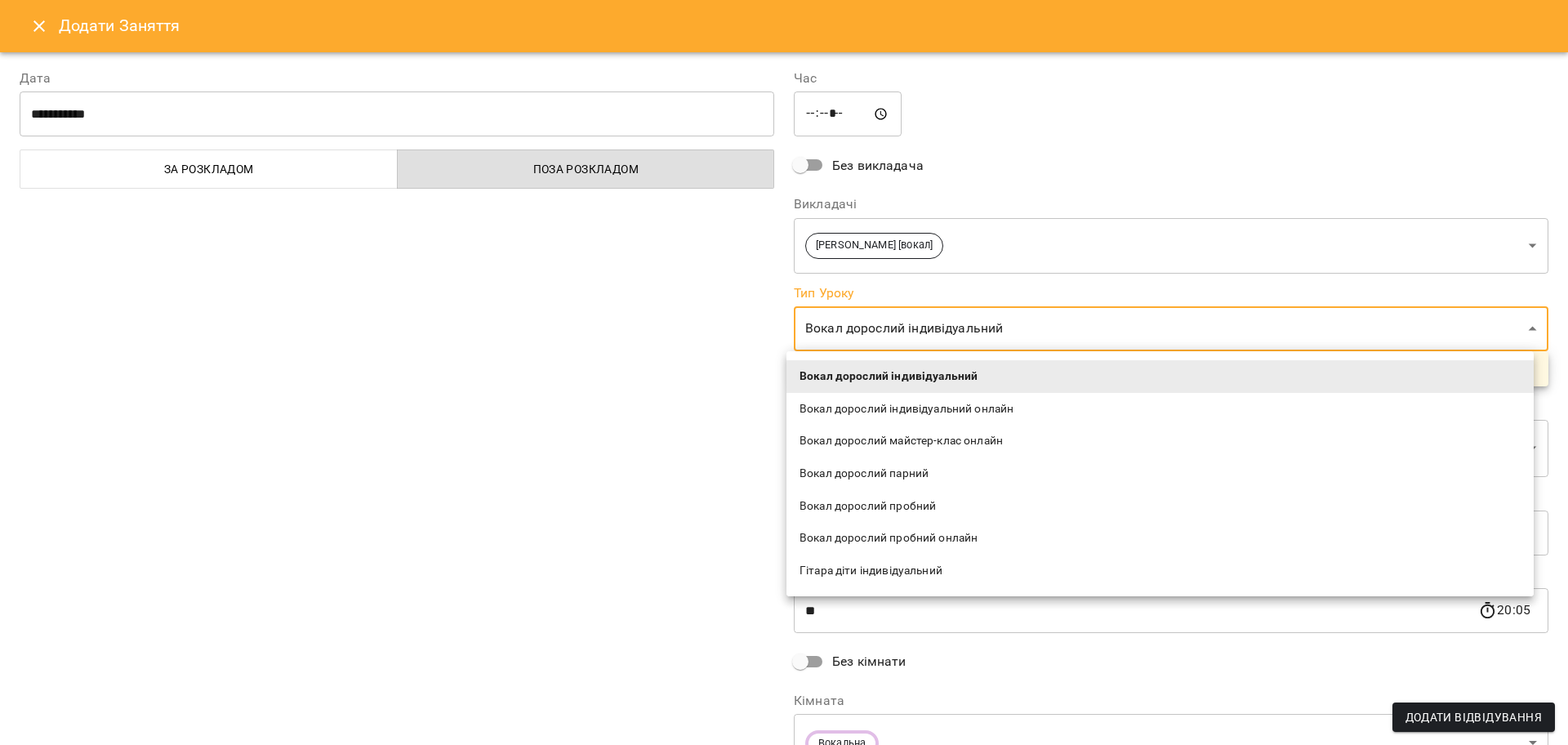
scroll to position [1122, 0]
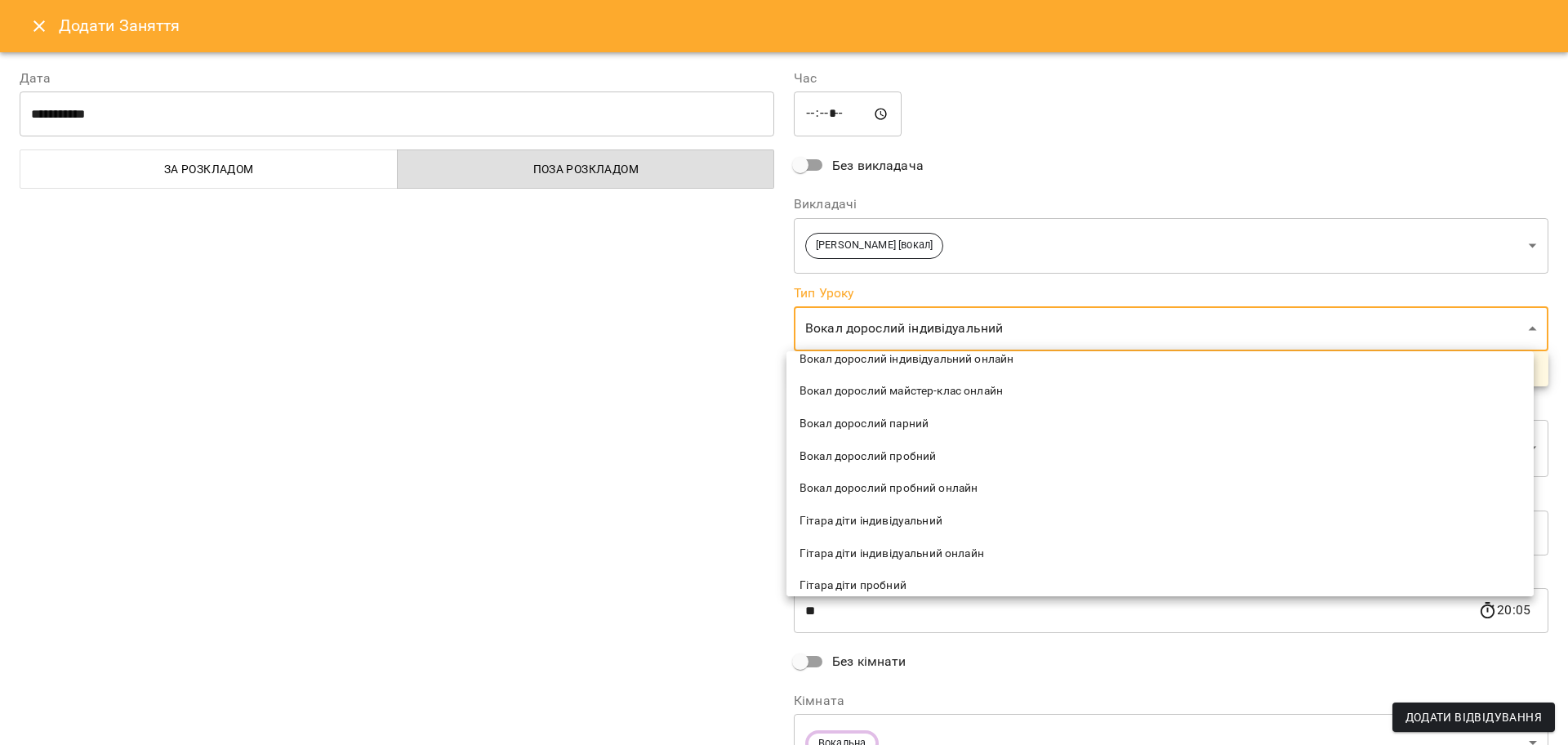
click at [915, 456] on span "Вокал дорослий пробний" at bounding box center [1161, 456] width 721 height 16
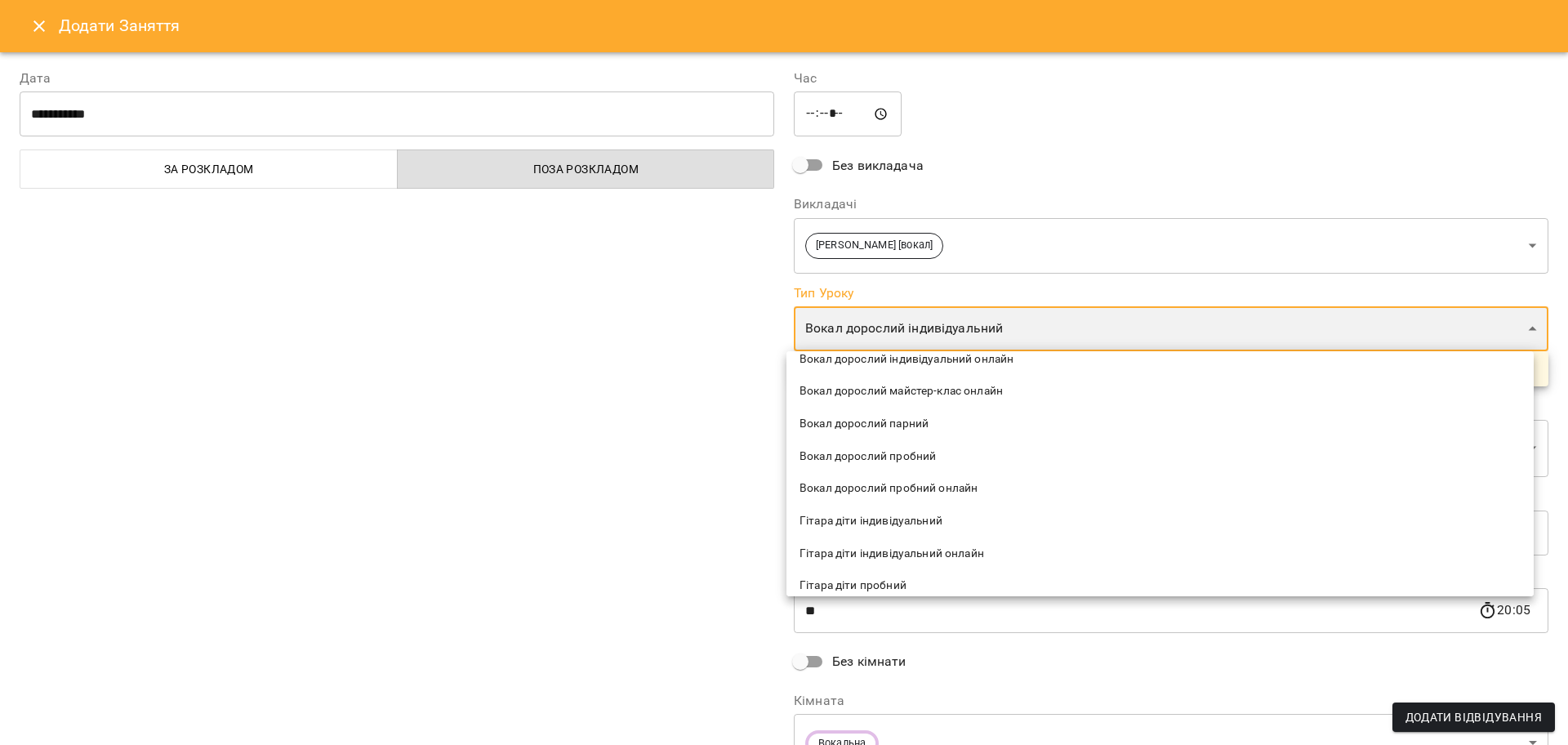
type input "**********"
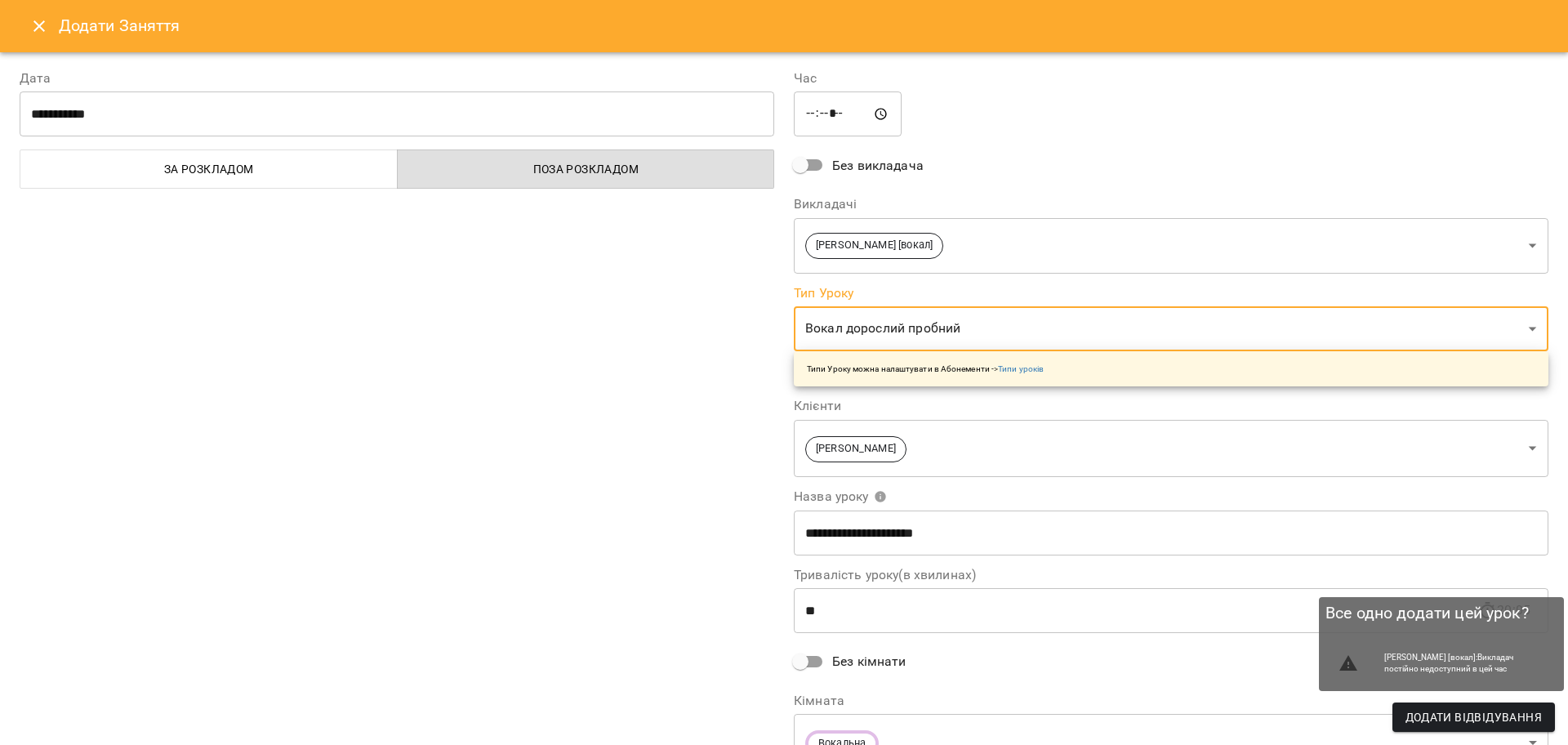
click at [1440, 722] on span "Додати Відвідування" at bounding box center [1473, 717] width 136 height 20
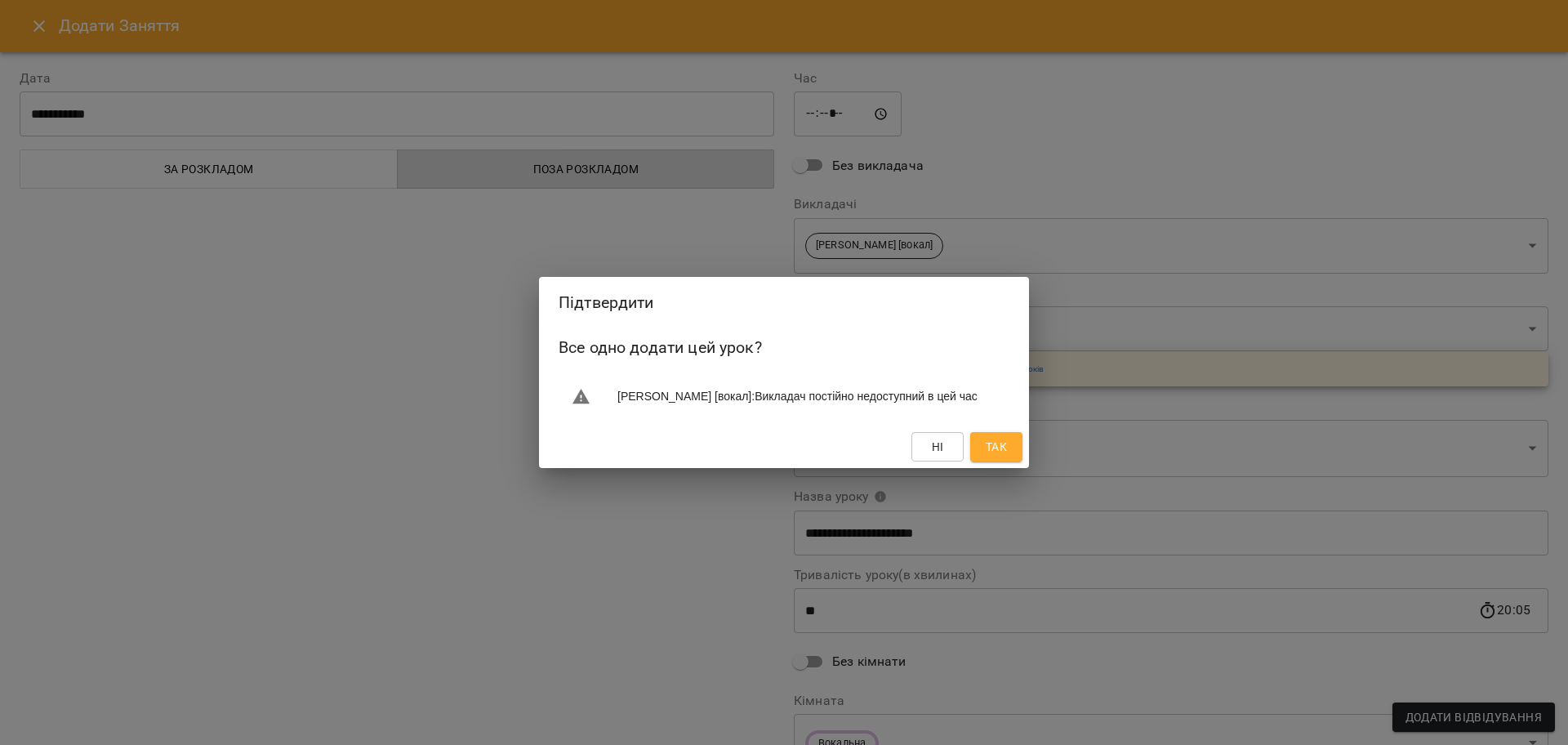
click at [990, 447] on span "Так" at bounding box center [996, 447] width 21 height 20
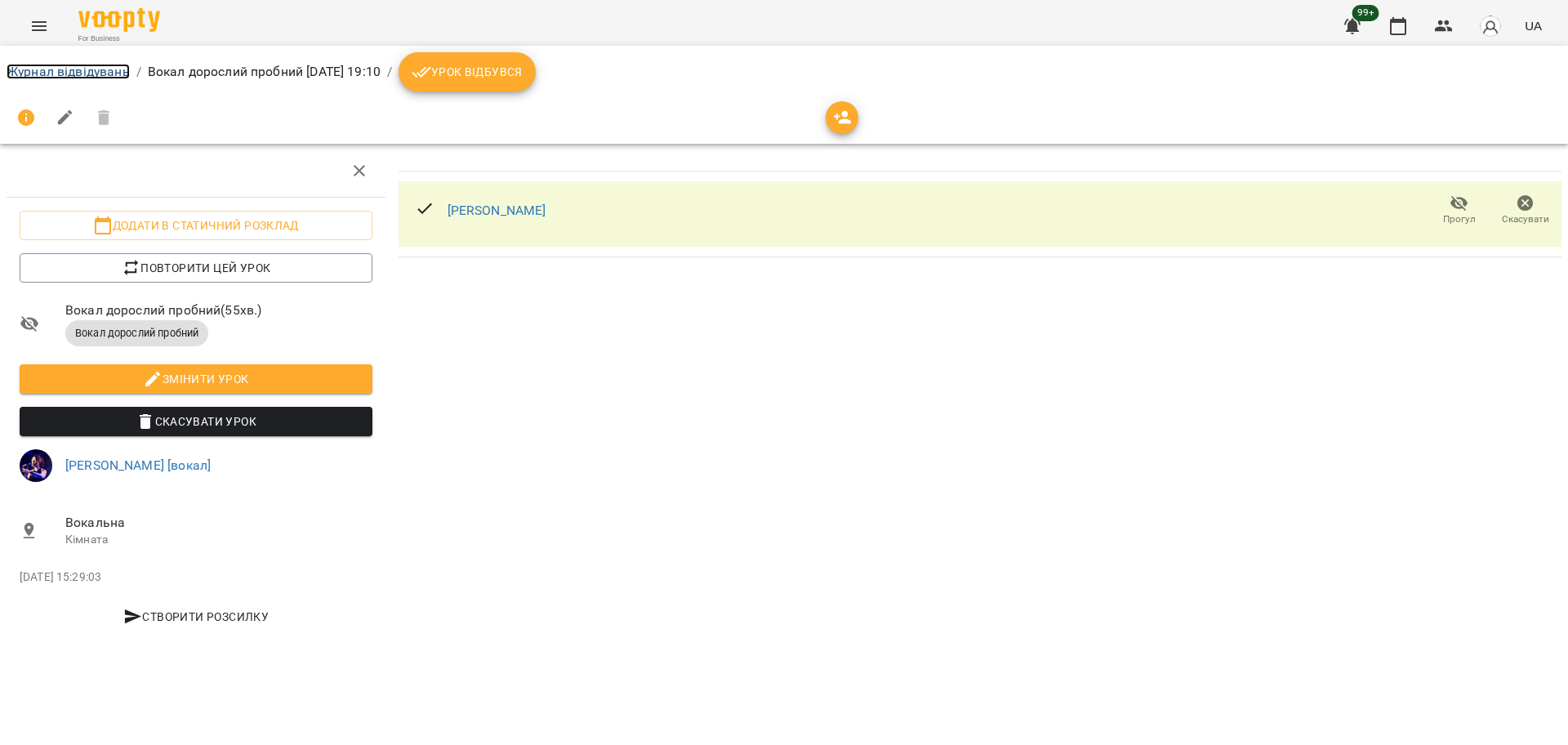
drag, startPoint x: 90, startPoint y: 66, endPoint x: 98, endPoint y: 74, distance: 11.3
click at [90, 66] on link "Журнал відвідувань" at bounding box center [69, 72] width 124 height 16
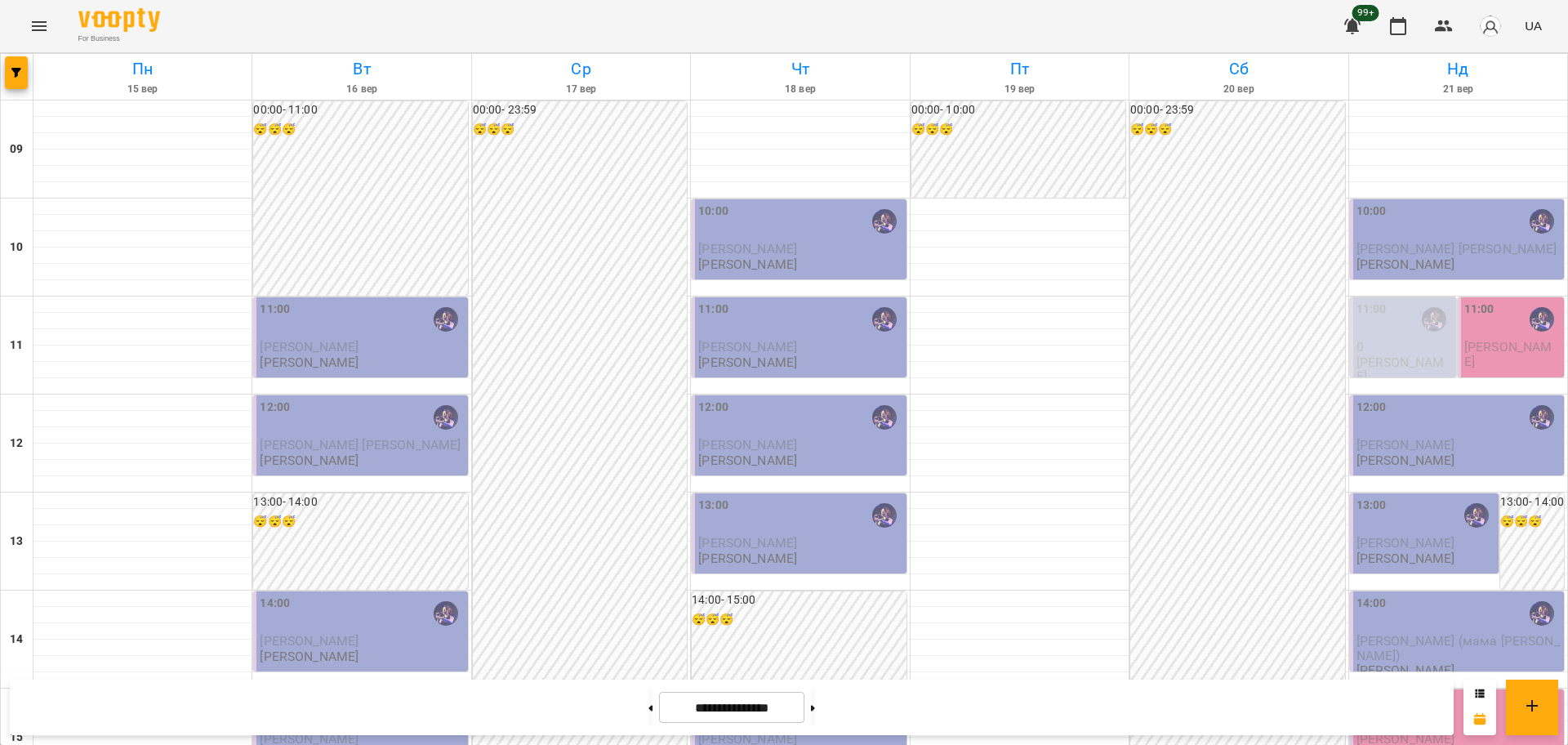
scroll to position [703, 0]
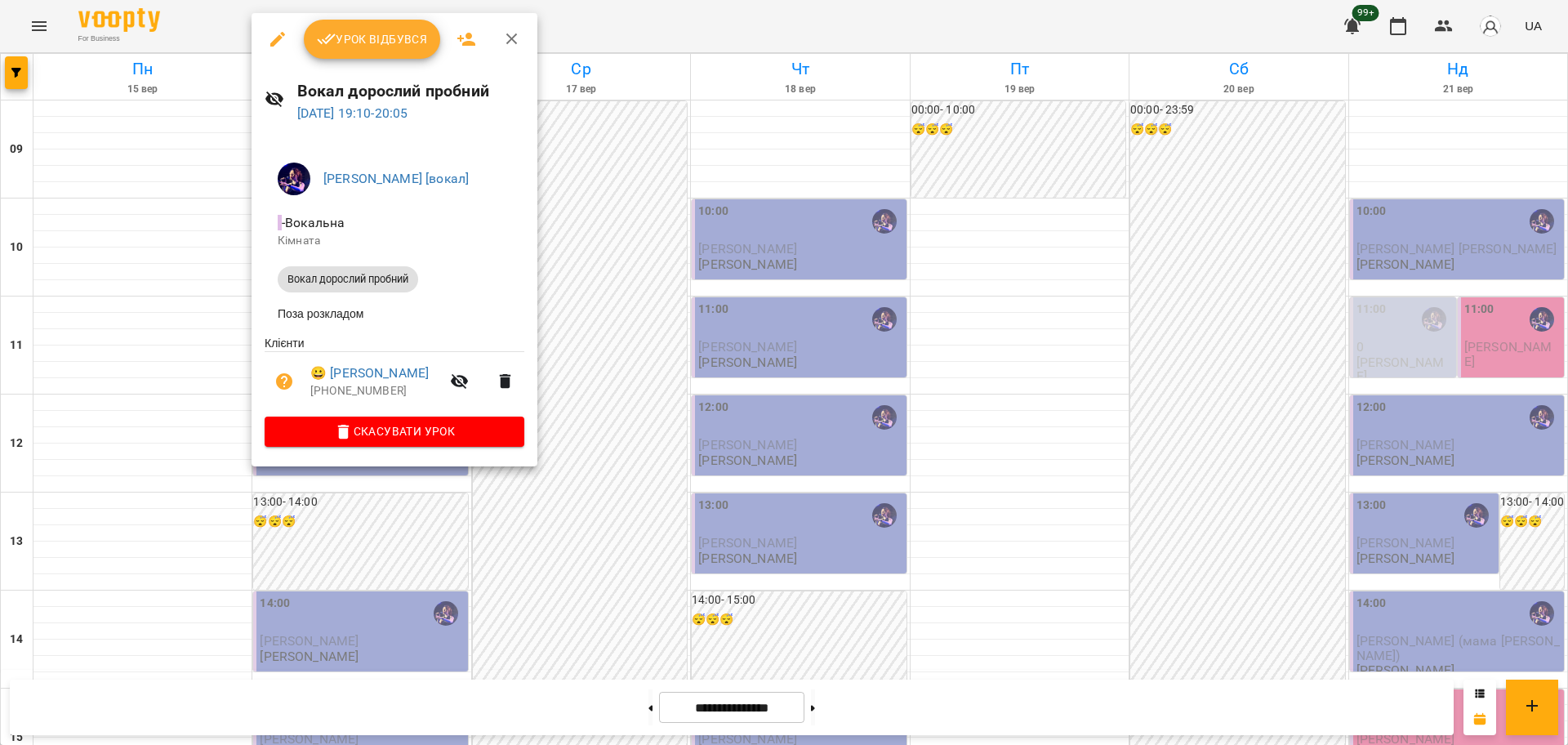
click at [393, 39] on span "Урок відбувся" at bounding box center [373, 40] width 112 height 20
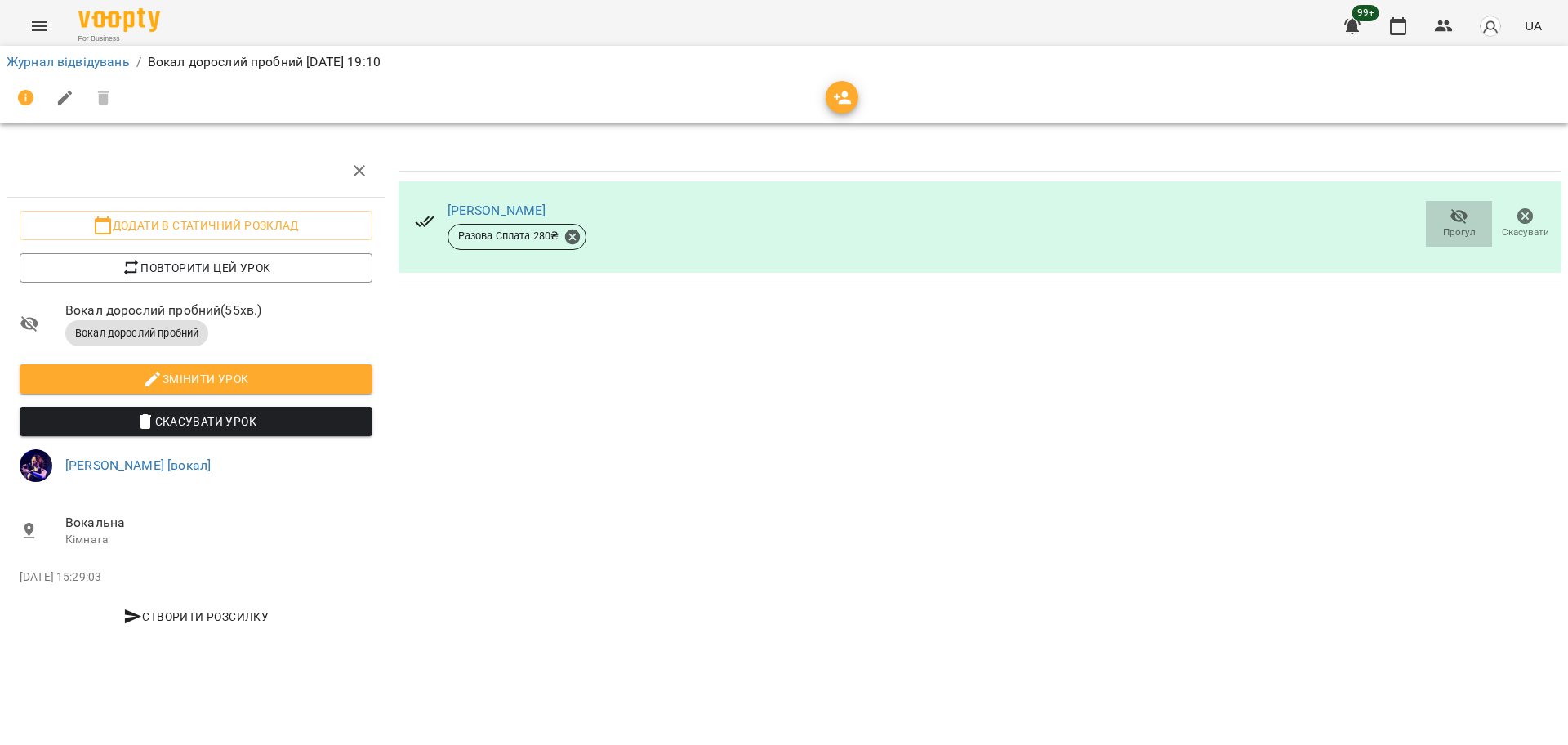
click at [1451, 236] on span "Прогул" at bounding box center [1459, 232] width 33 height 14
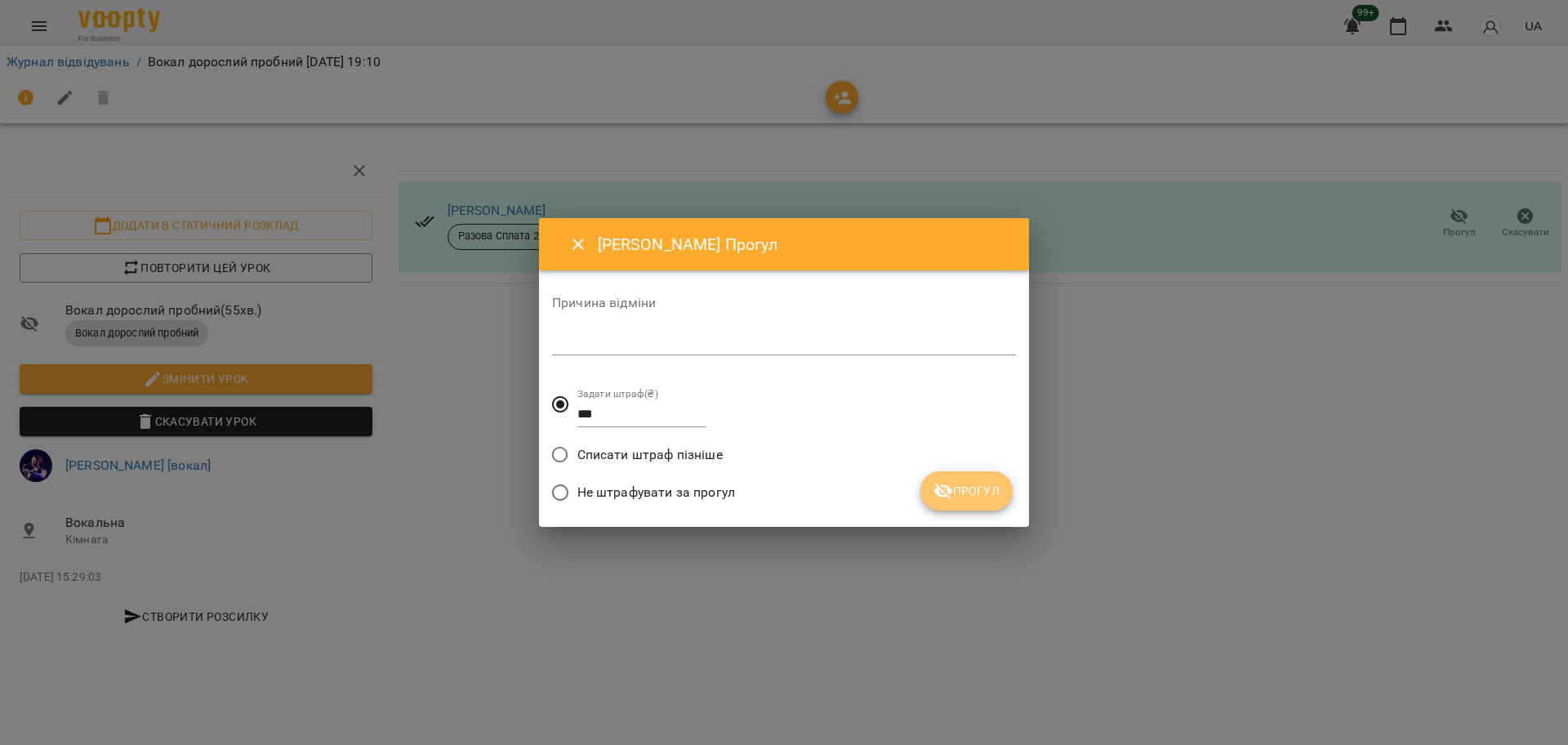
click at [999, 496] on span "Прогул" at bounding box center [966, 491] width 66 height 20
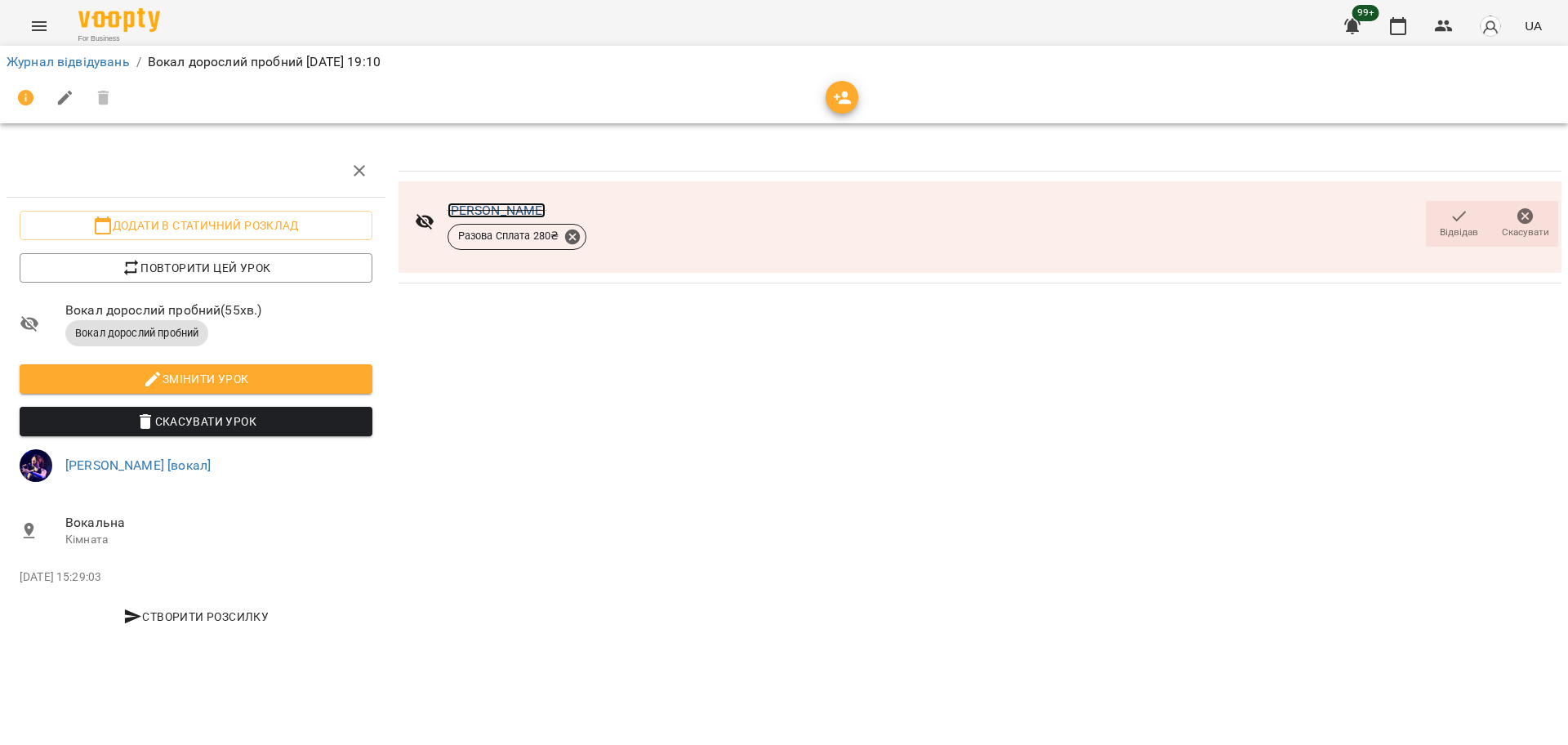
click at [477, 206] on link "[PERSON_NAME]" at bounding box center [496, 210] width 99 height 16
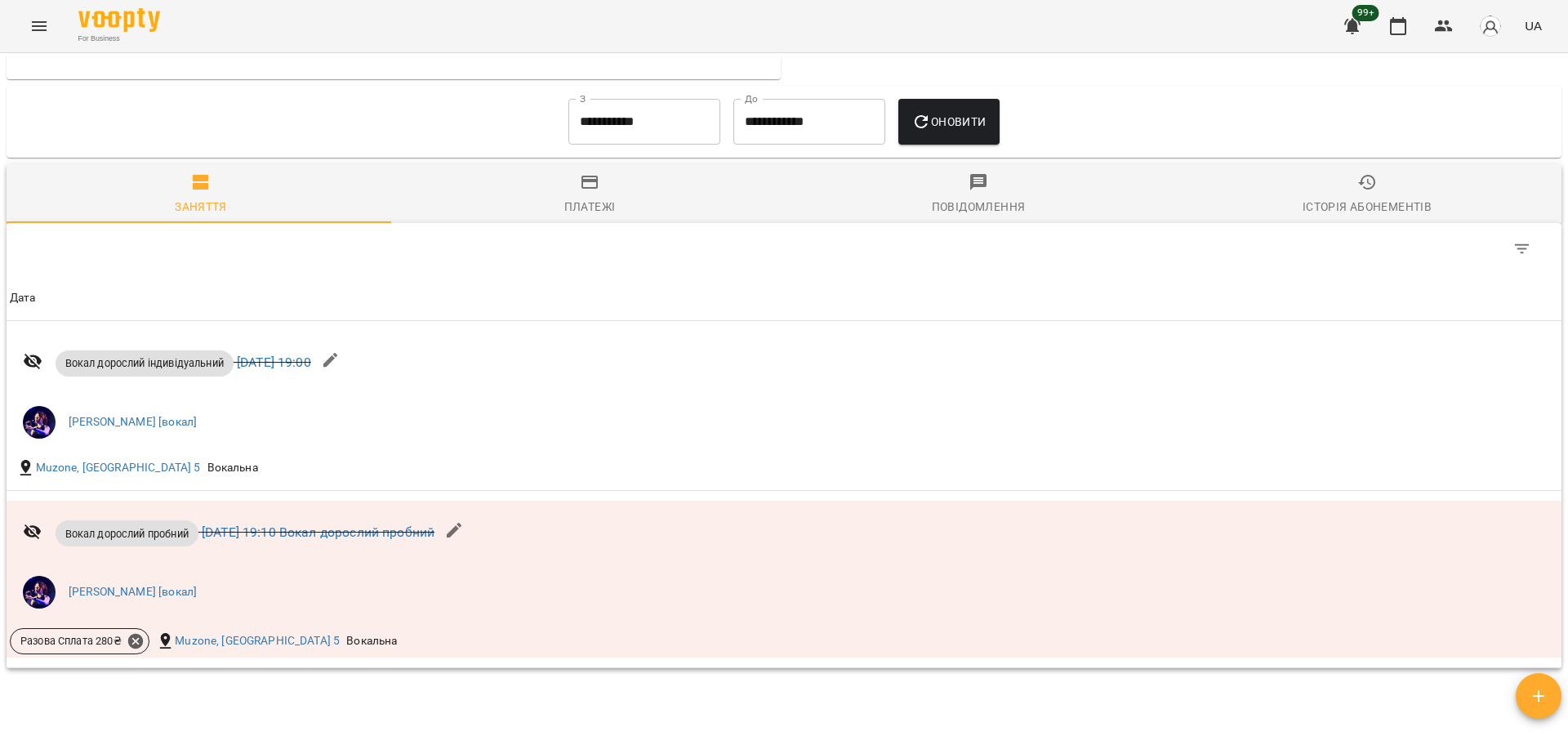
scroll to position [855, 0]
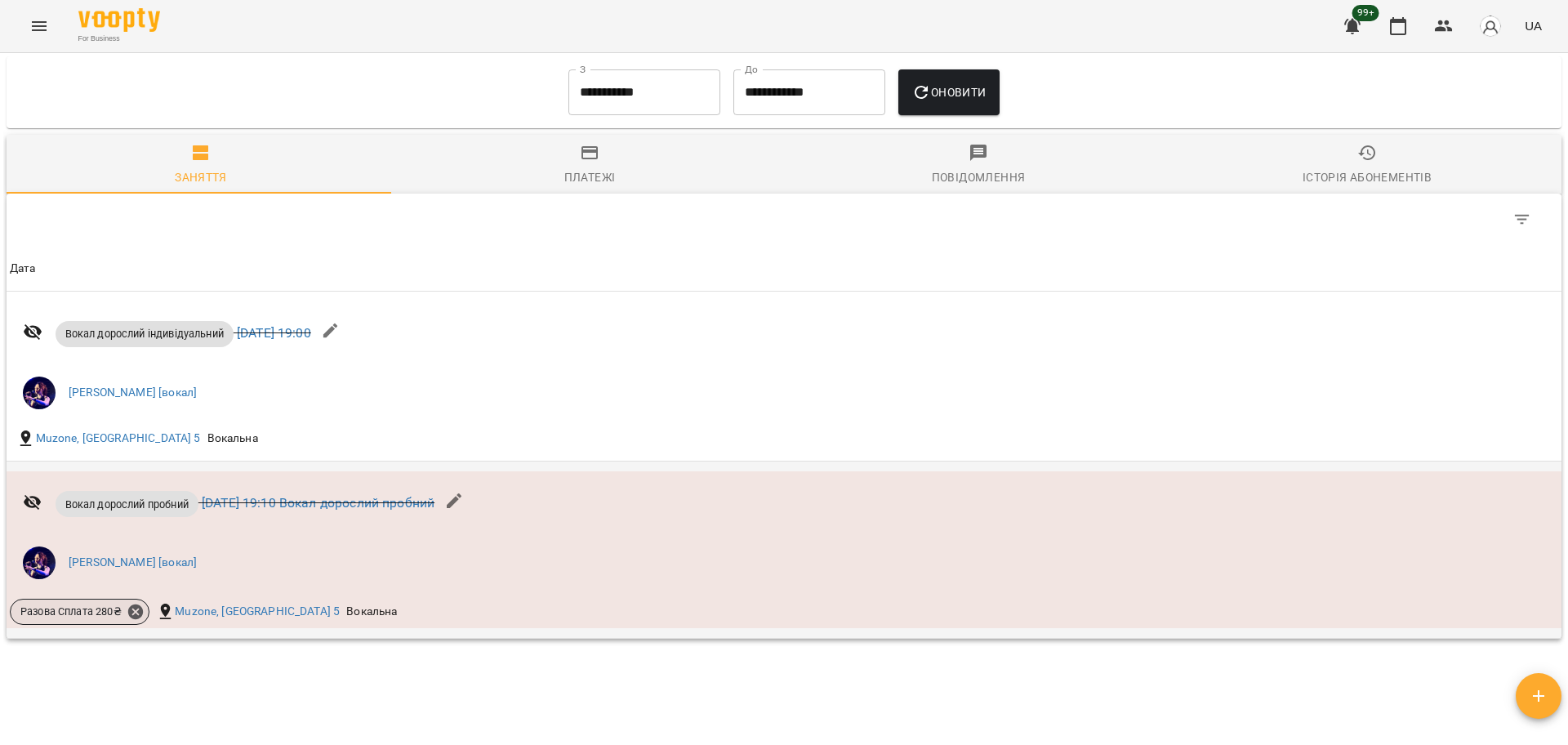
click at [48, 615] on span "Разова Сплата 280 ₴" at bounding box center [71, 612] width 121 height 15
click at [66, 615] on span "Разова Сплата 280 ₴" at bounding box center [71, 612] width 121 height 15
click at [73, 611] on span "Разова Сплата 280 ₴" at bounding box center [71, 612] width 121 height 15
click at [92, 613] on span "Разова Сплата 280 ₴" at bounding box center [71, 612] width 121 height 15
click at [84, 614] on span "Разова Сплата 280 ₴" at bounding box center [71, 612] width 121 height 15
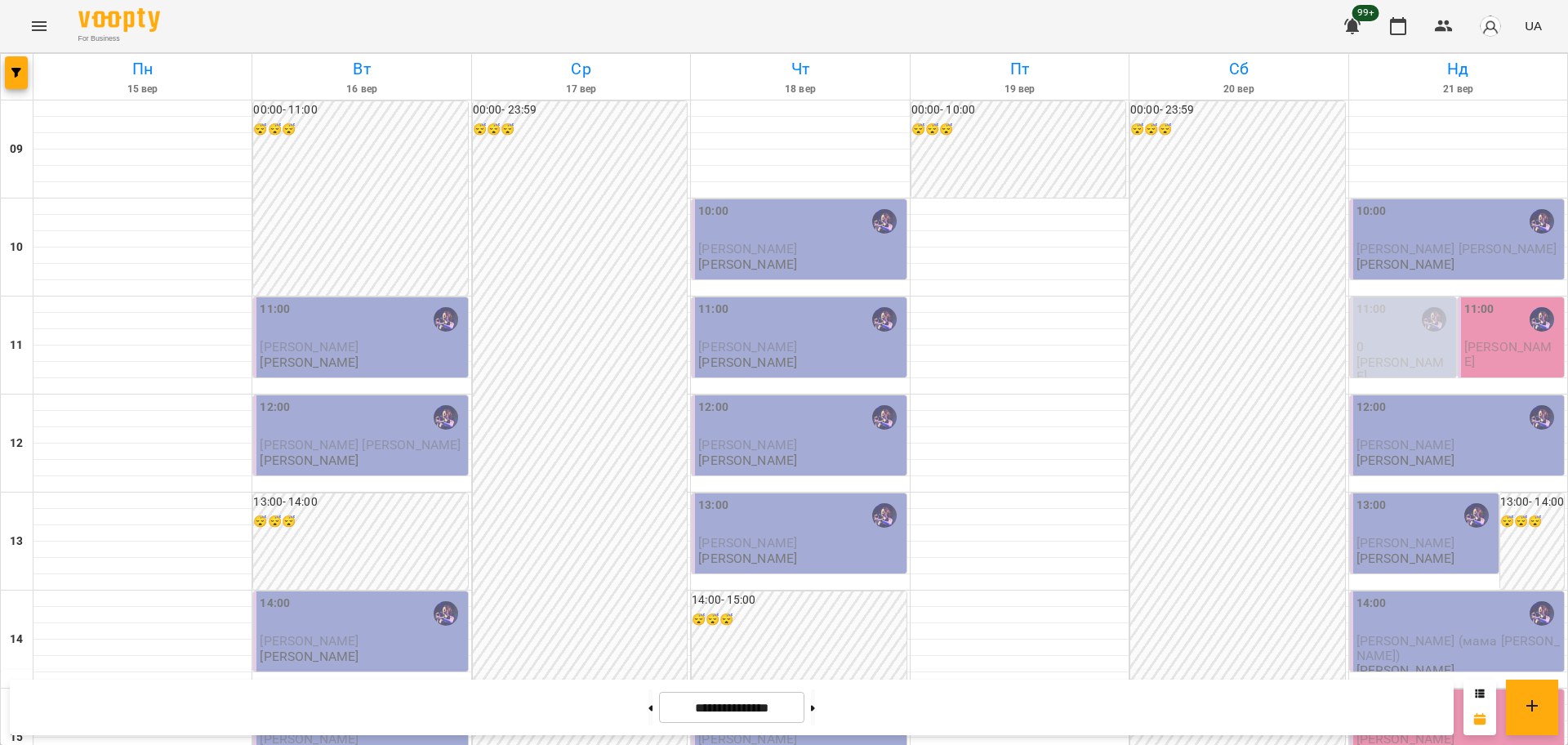
scroll to position [703, 0]
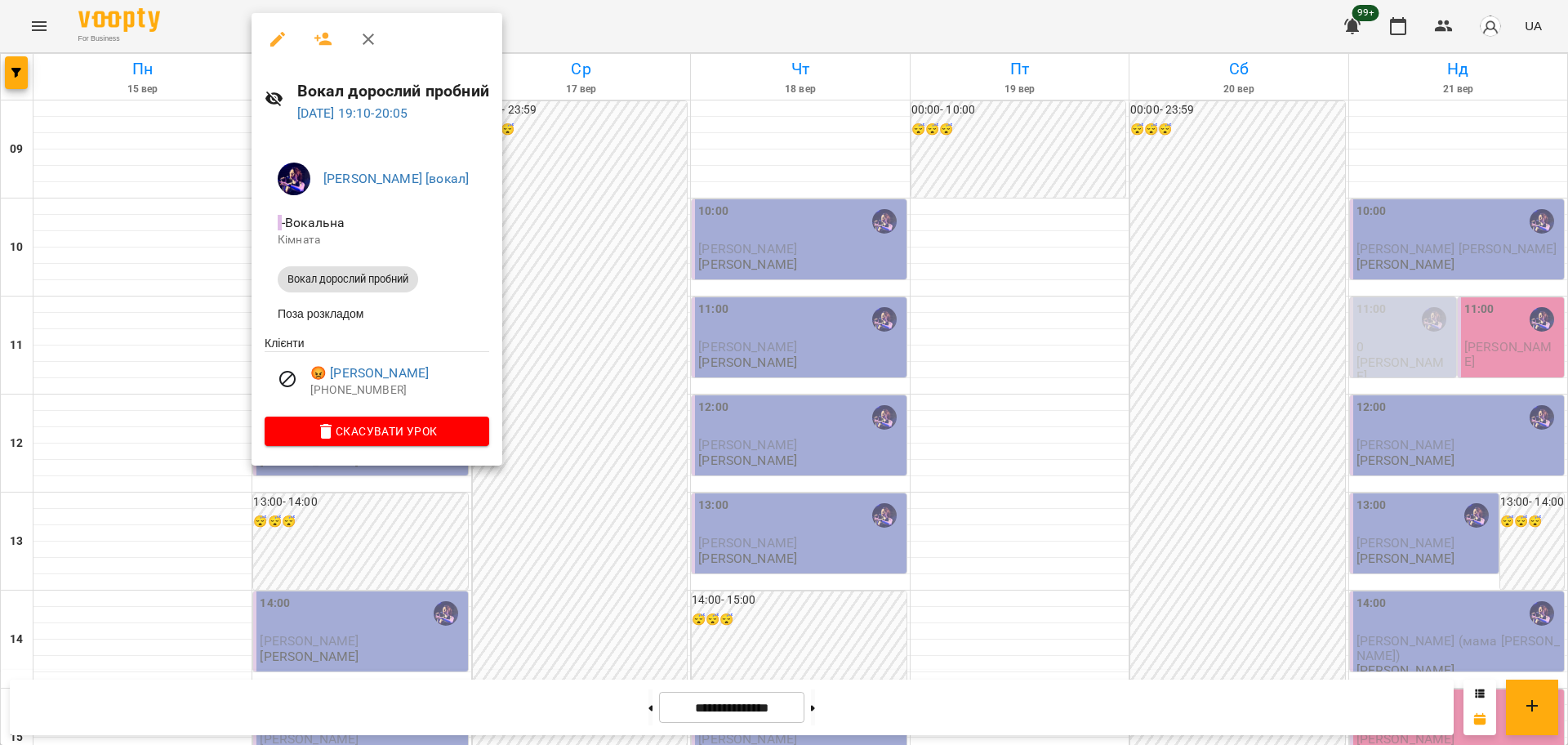
click at [392, 549] on div at bounding box center [784, 372] width 1568 height 745
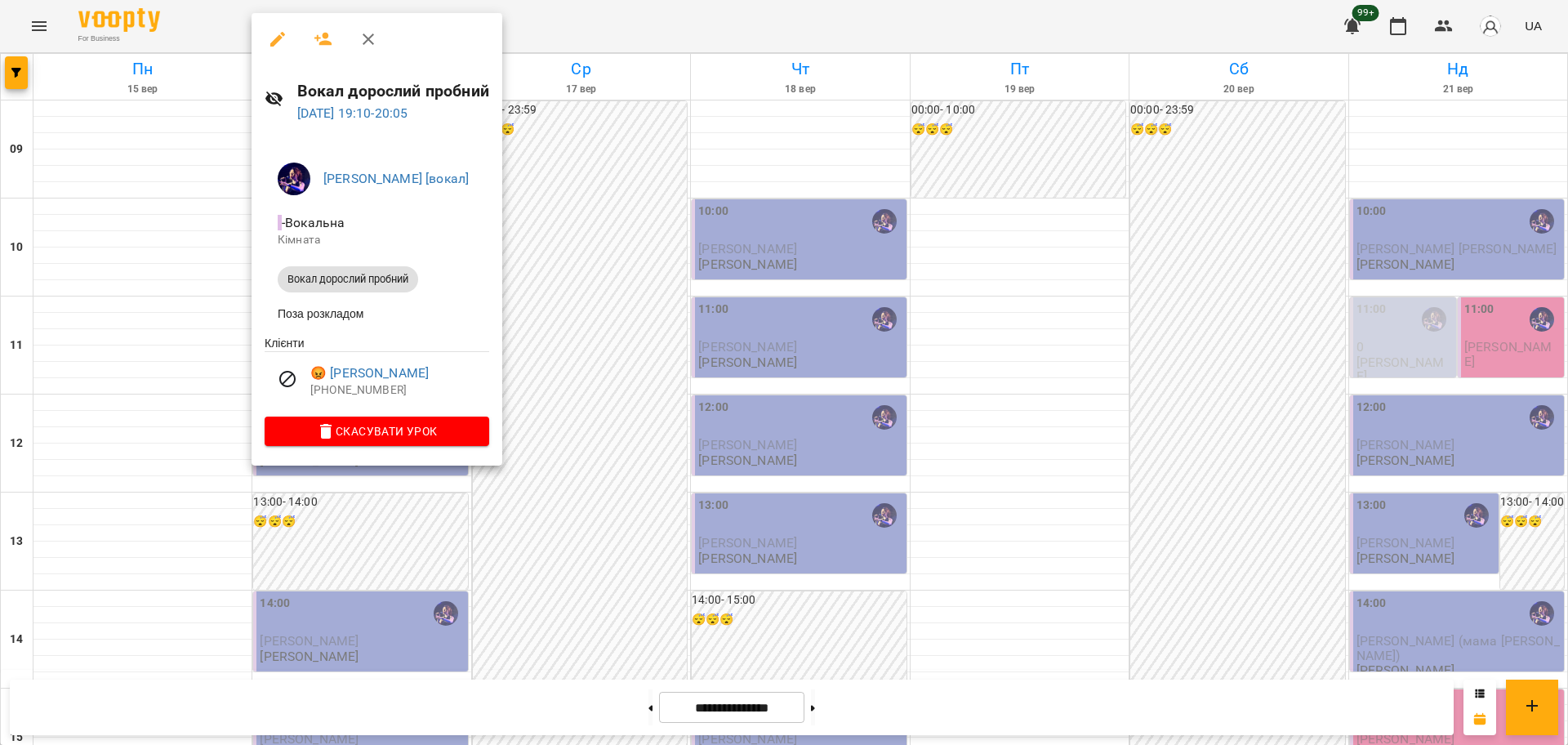
click at [888, 721] on div at bounding box center [784, 372] width 1568 height 745
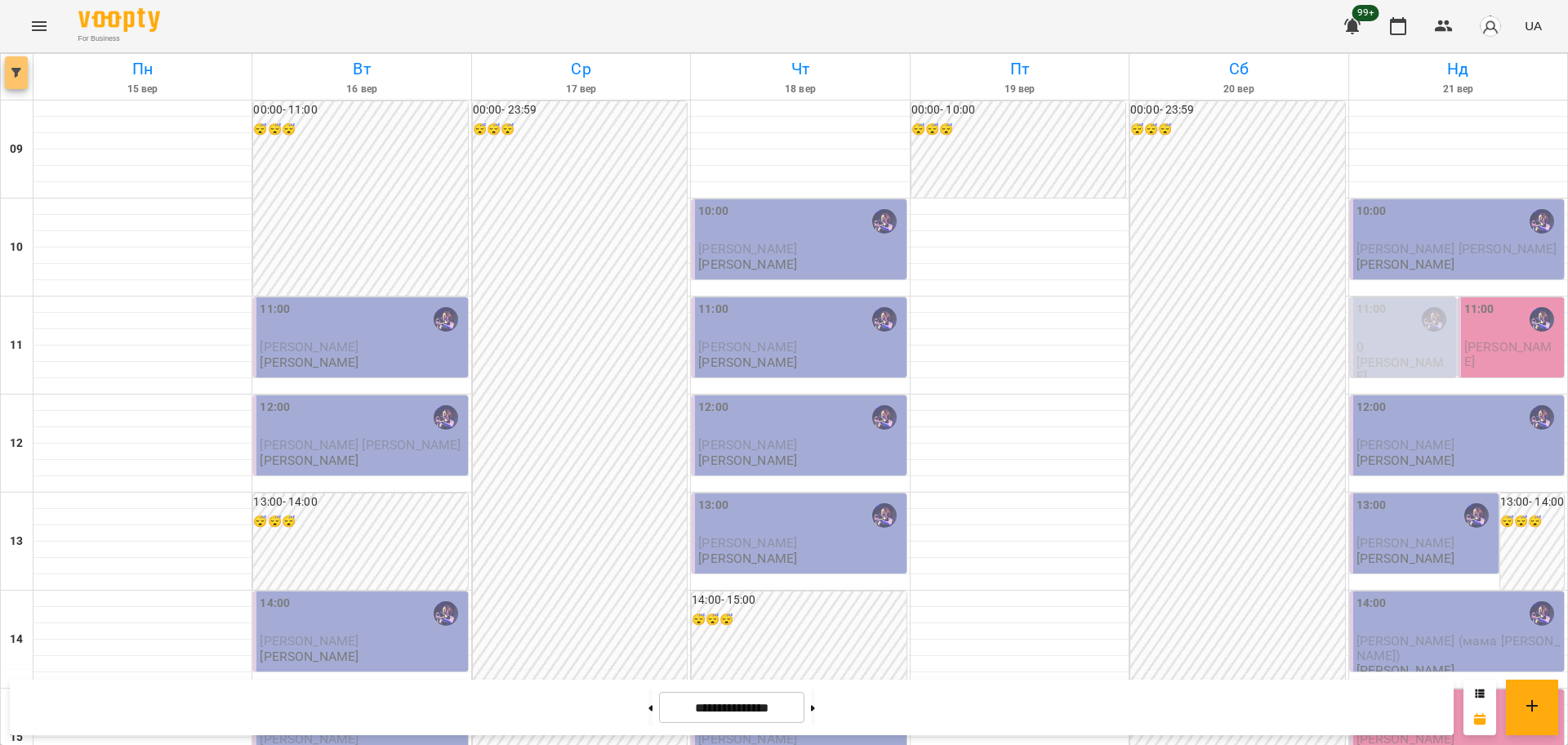
click at [20, 78] on button "button" at bounding box center [16, 73] width 23 height 33
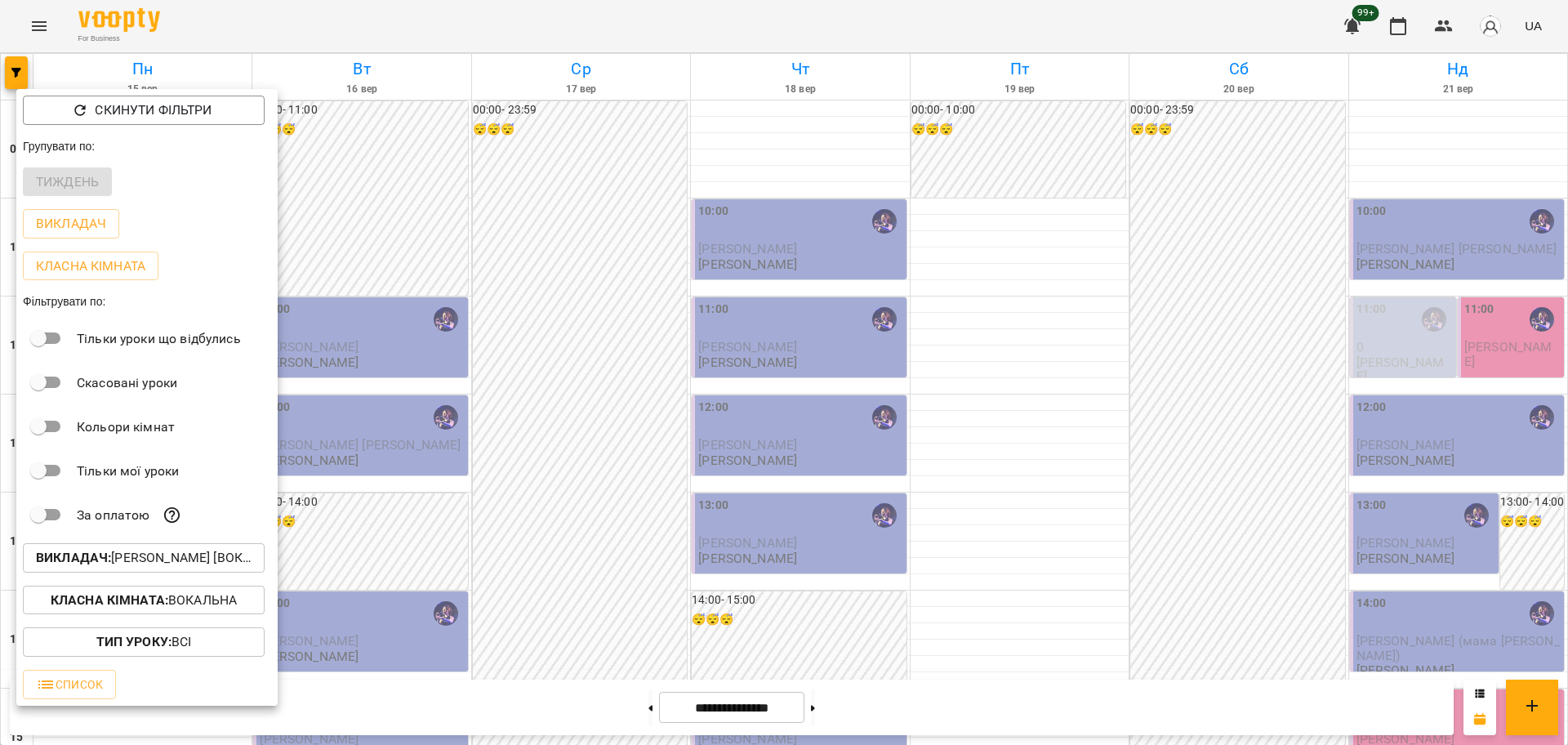
click at [174, 556] on p "Викладач : [PERSON_NAME] [вокал]" at bounding box center [143, 558] width 215 height 20
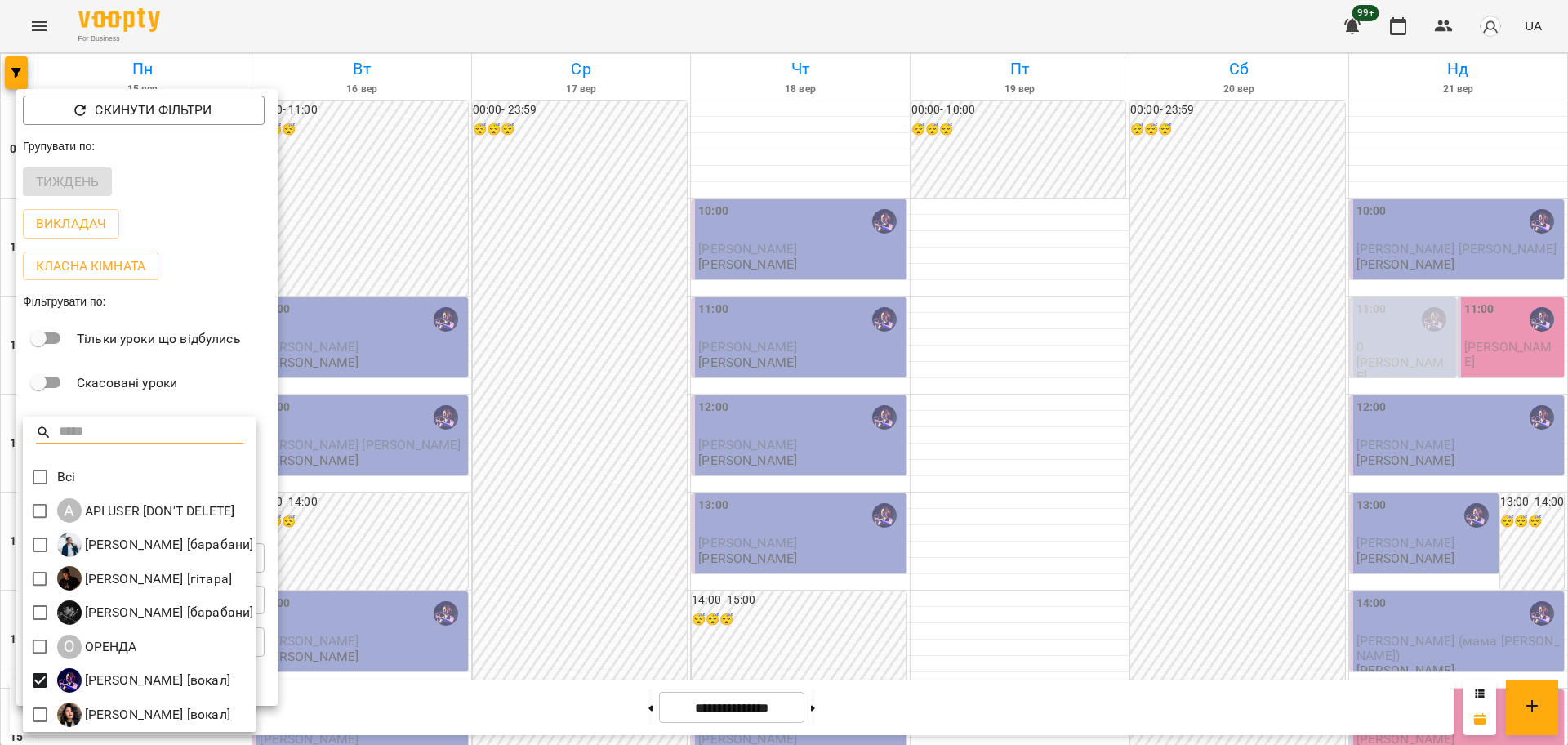
click at [596, 512] on div at bounding box center [784, 372] width 1568 height 745
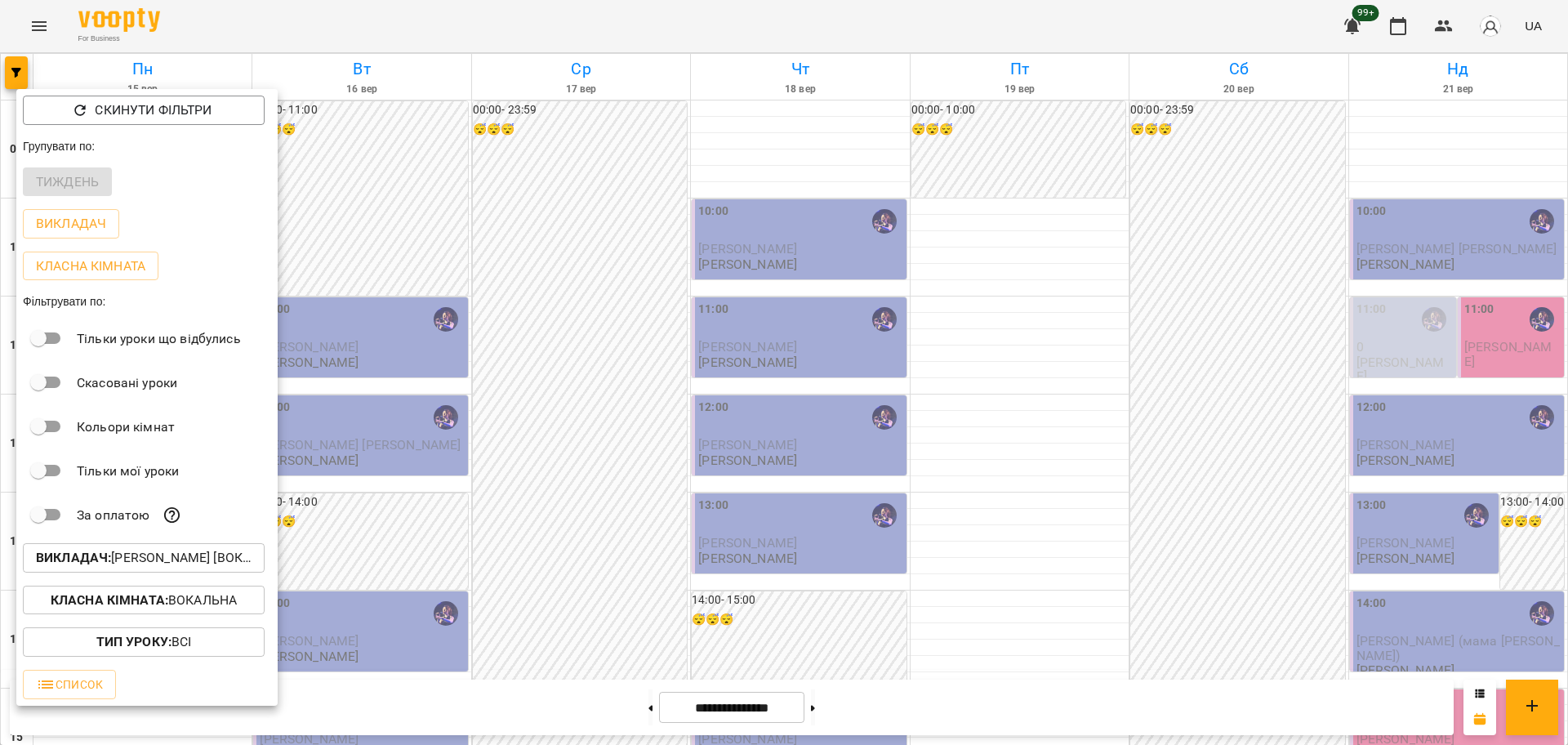
click at [166, 564] on p "Викладач : [PERSON_NAME] [вокал]" at bounding box center [143, 558] width 215 height 20
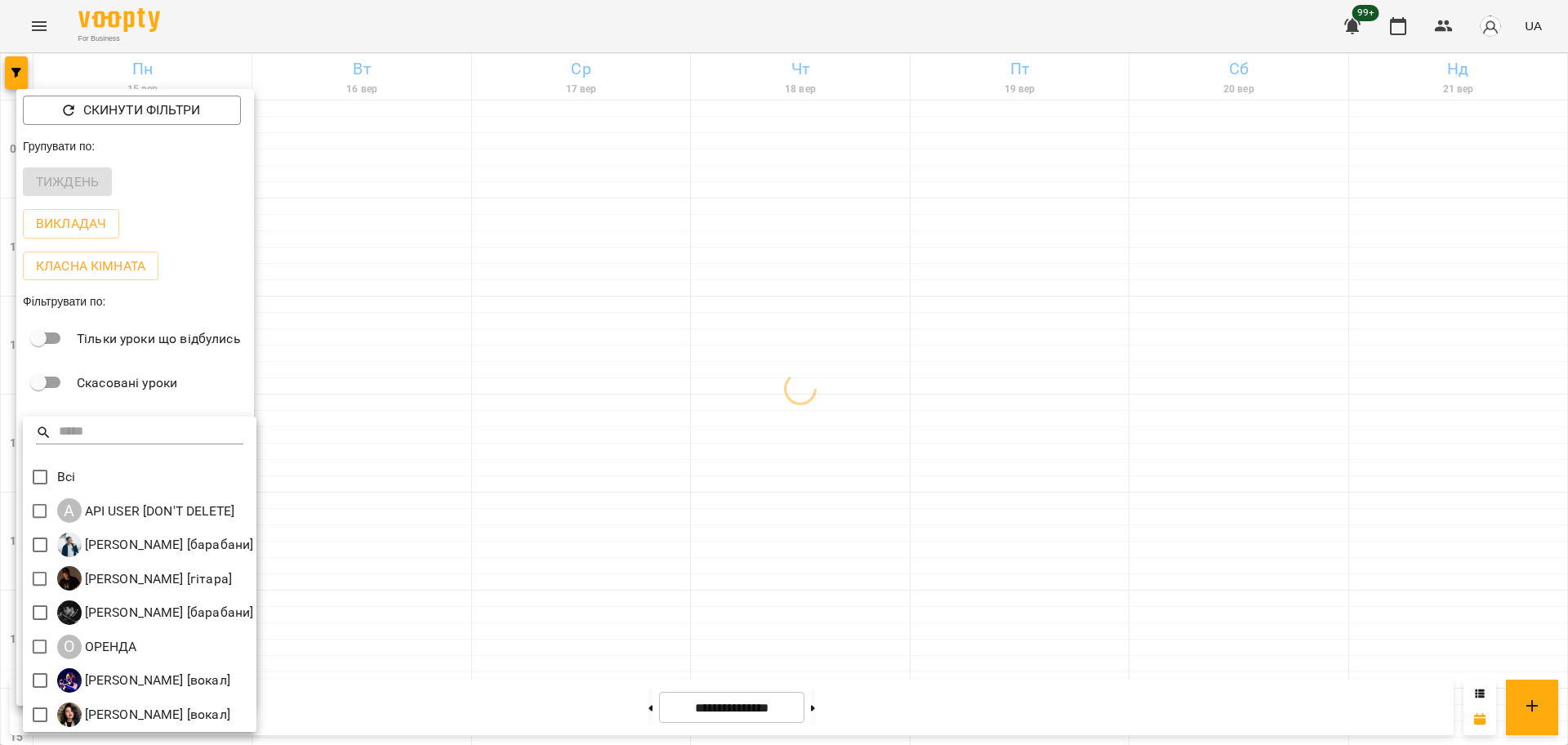
click at [383, 281] on div at bounding box center [784, 372] width 1568 height 745
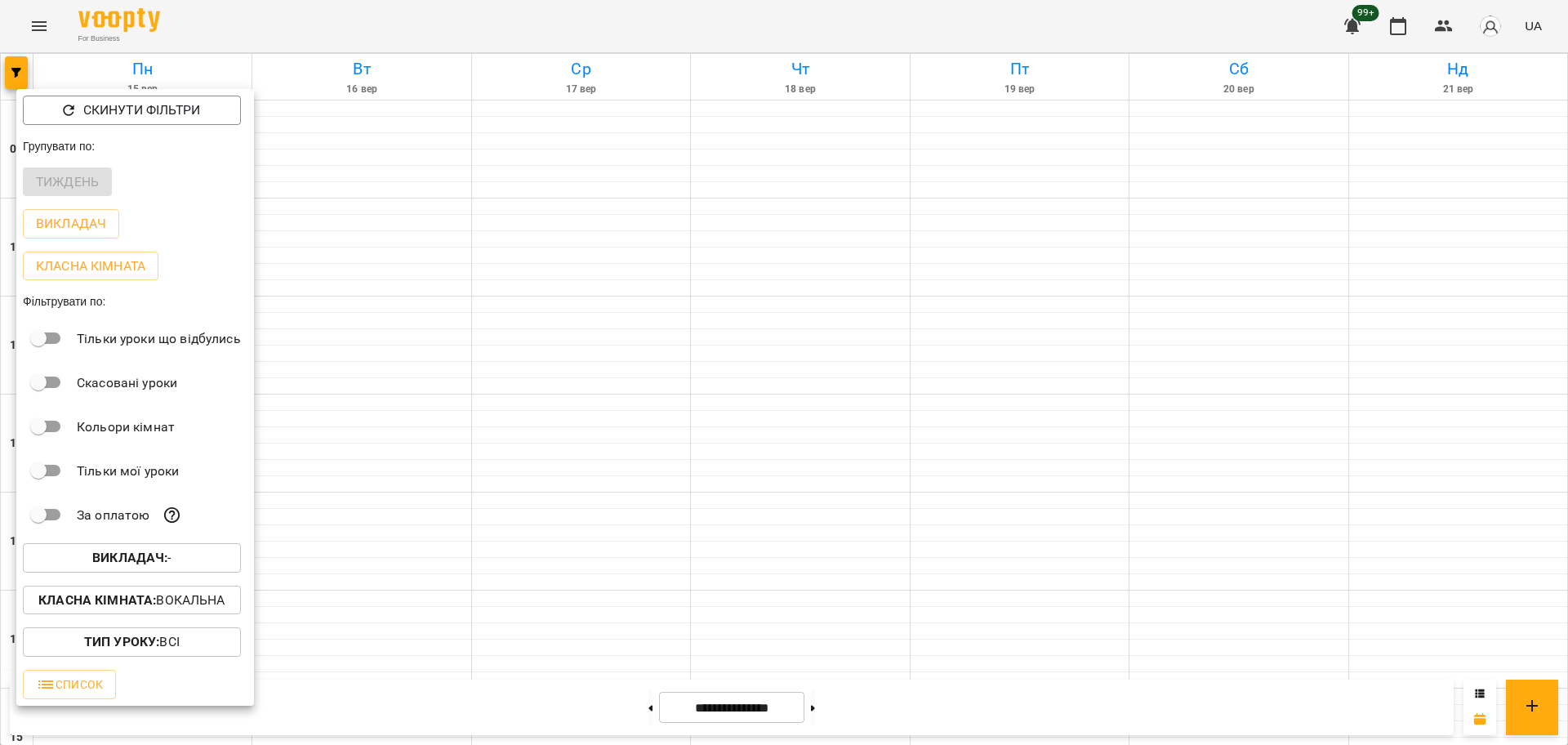
click at [20, 19] on div at bounding box center [784, 372] width 1568 height 745
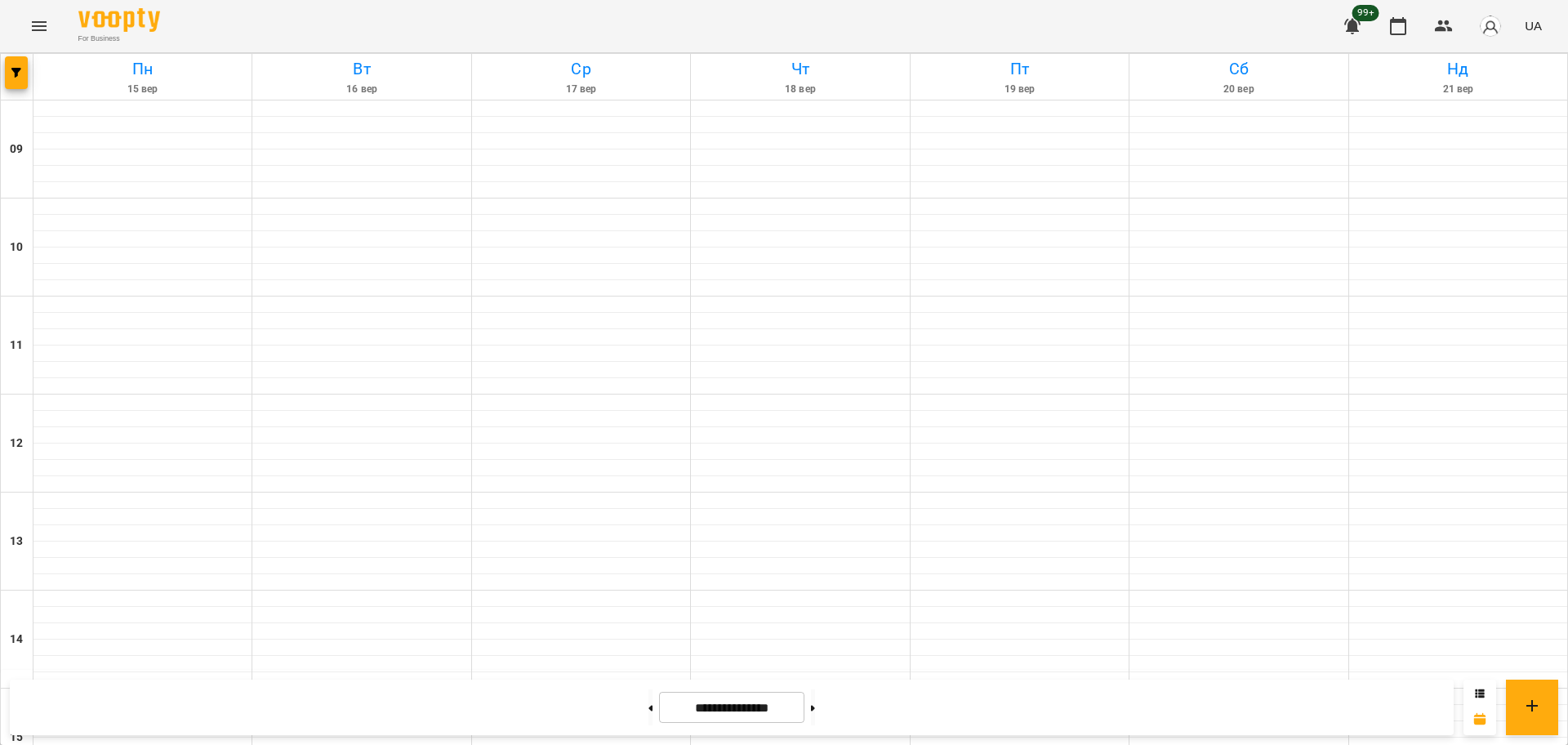
click at [57, 38] on div "Скинути фільтри Групувати по: Тиждень Викладач Класна кімната Фільтрувати по: Т…" at bounding box center [784, 372] width 1568 height 745
click at [33, 31] on icon "Menu" at bounding box center [40, 26] width 20 height 20
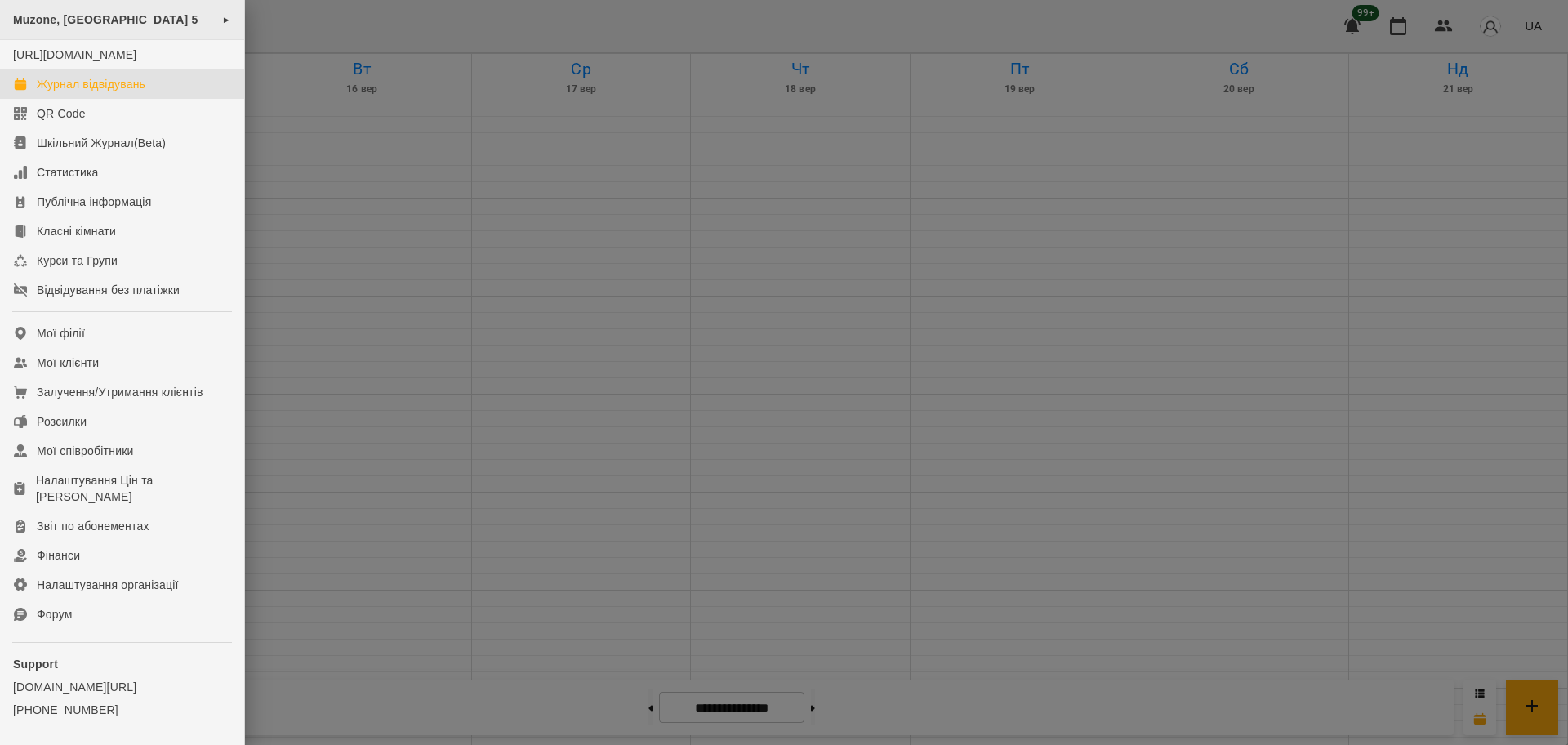
click at [68, 29] on div "Muzone, [GEOGRAPHIC_DATA] 5 ►" at bounding box center [122, 20] width 244 height 40
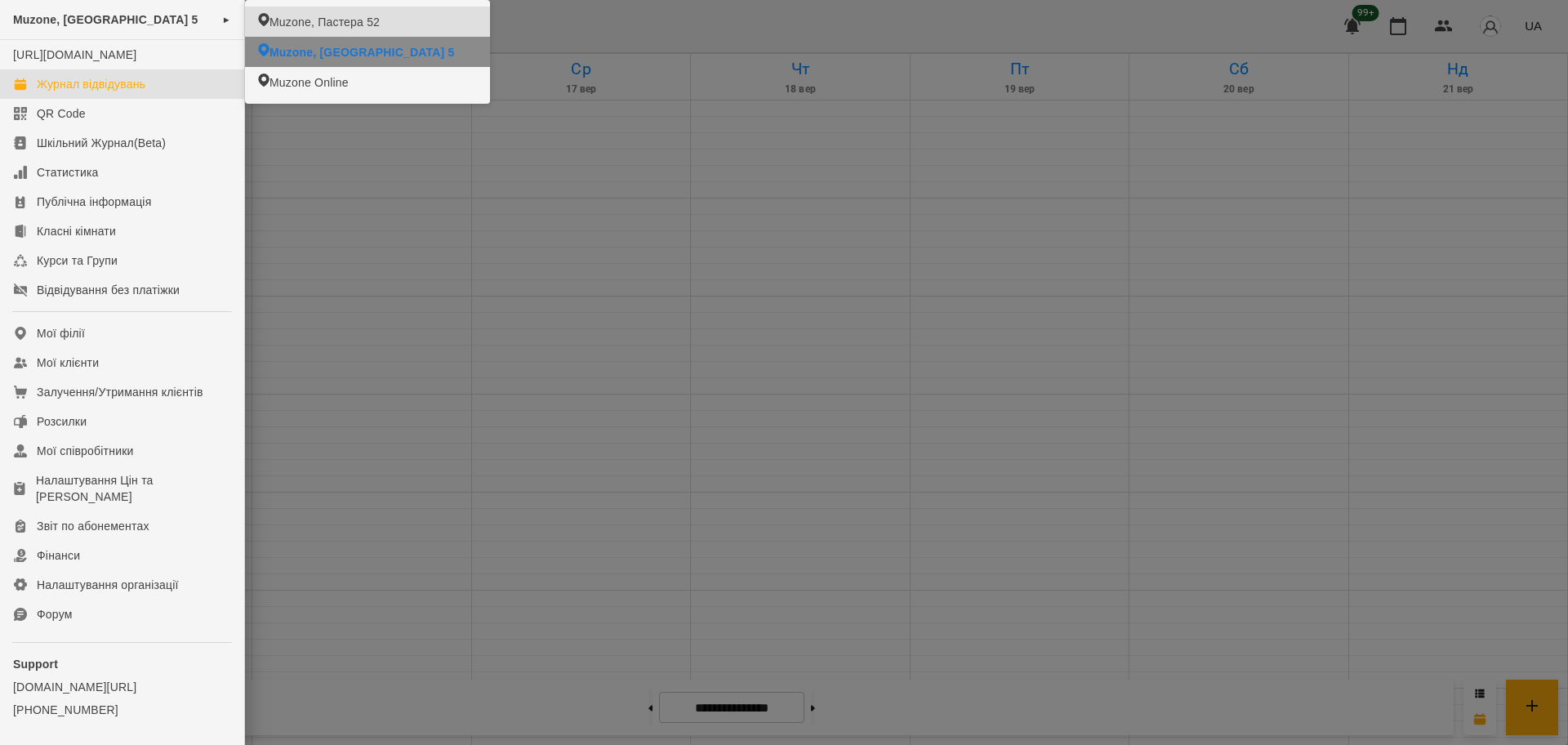
click at [285, 17] on span "Muzone, Пастера 52" at bounding box center [325, 22] width 111 height 16
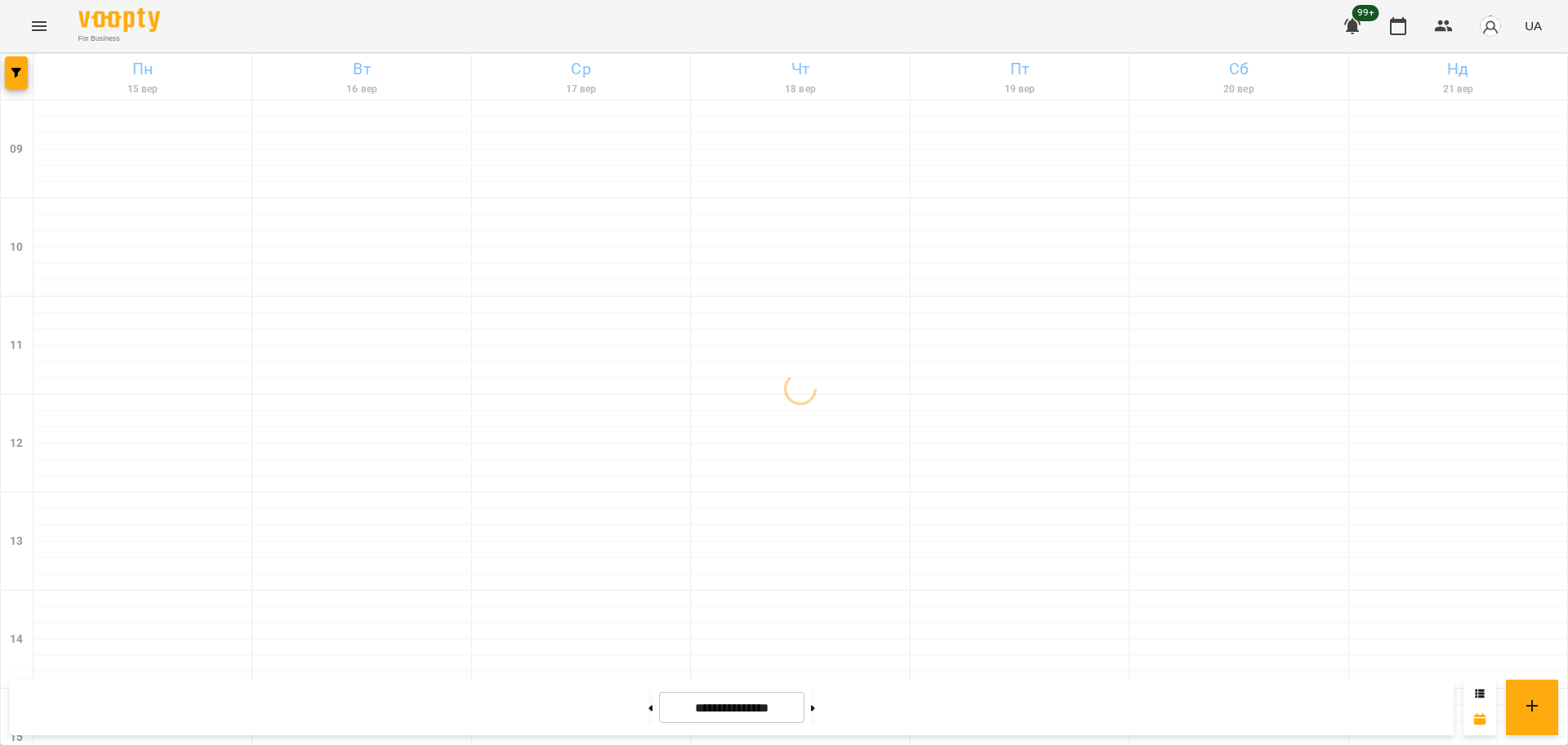
click at [7, 46] on div "For Business 99+ UA" at bounding box center [784, 26] width 1568 height 52
click at [16, 80] on button "button" at bounding box center [16, 73] width 23 height 33
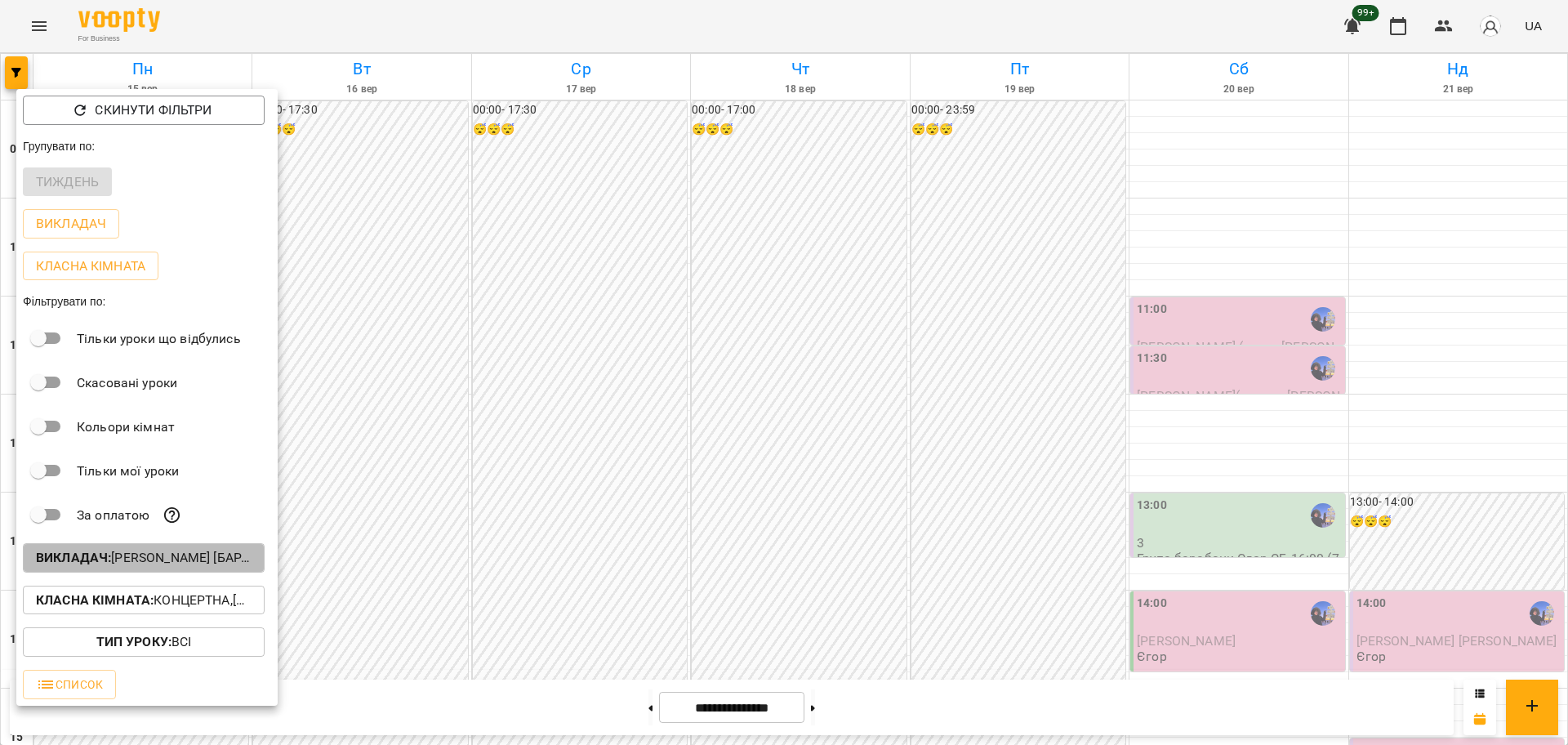
click at [215, 561] on p "Викладач : Єгор [барабани]" at bounding box center [143, 558] width 215 height 20
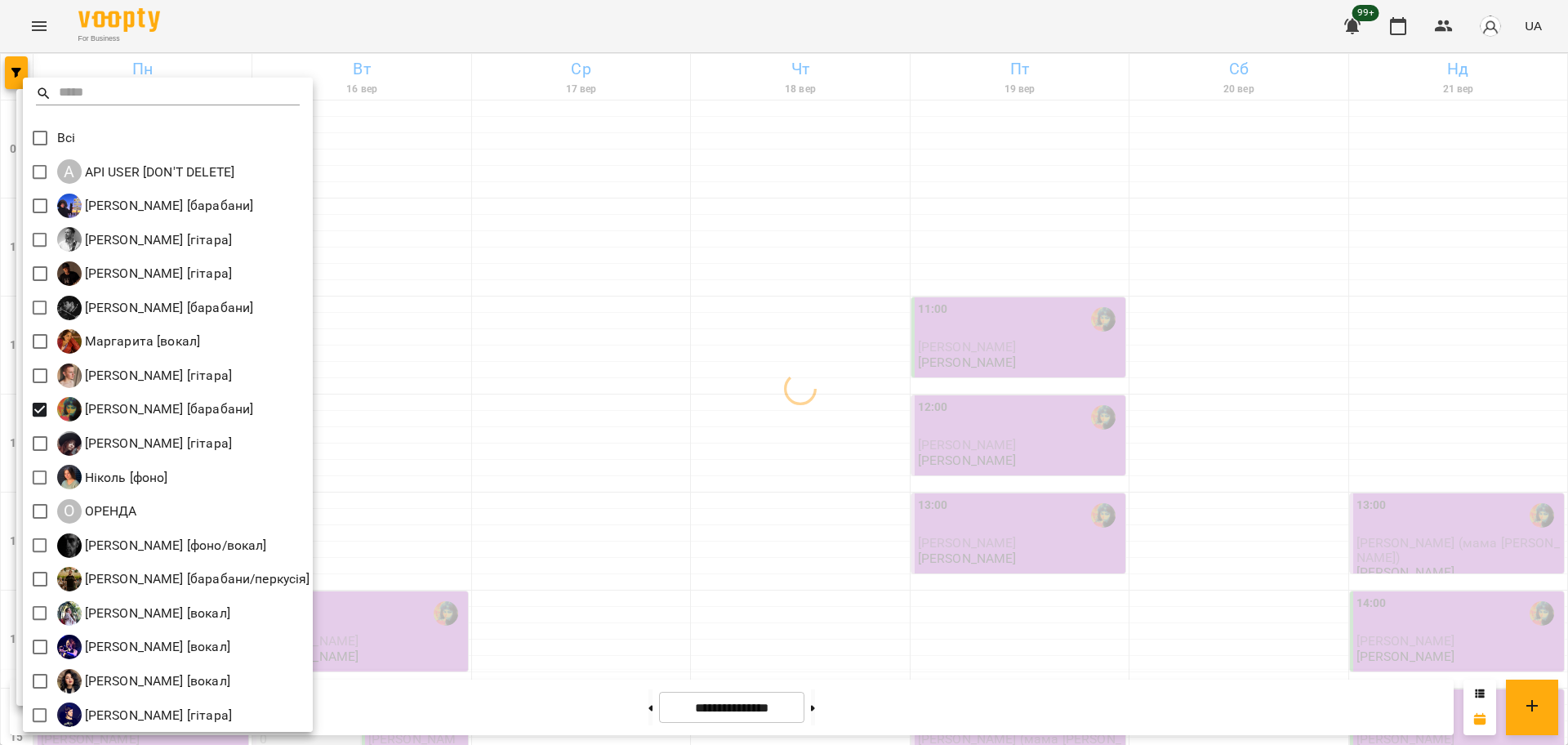
click at [583, 460] on div at bounding box center [784, 372] width 1568 height 745
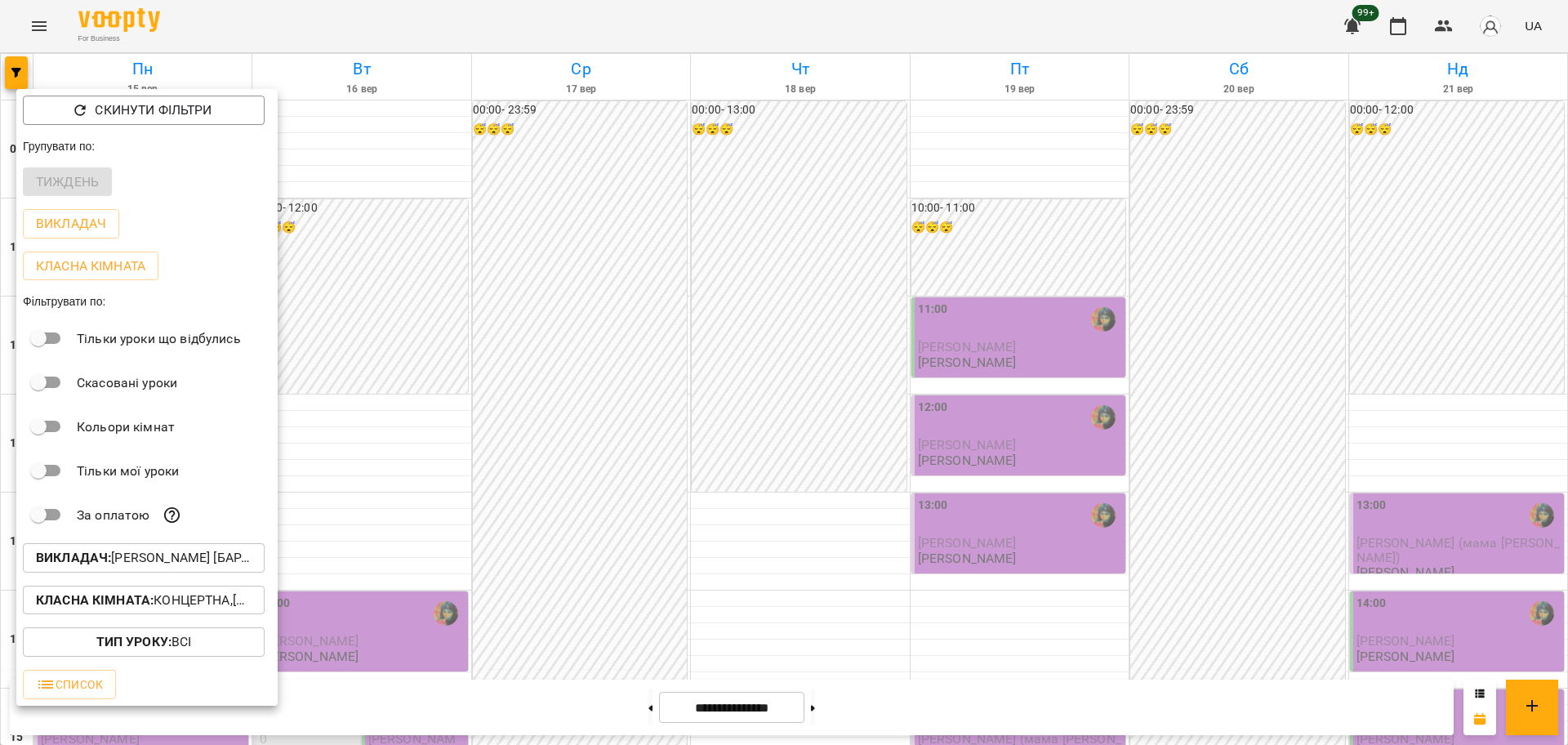
click at [444, 559] on div at bounding box center [784, 372] width 1568 height 745
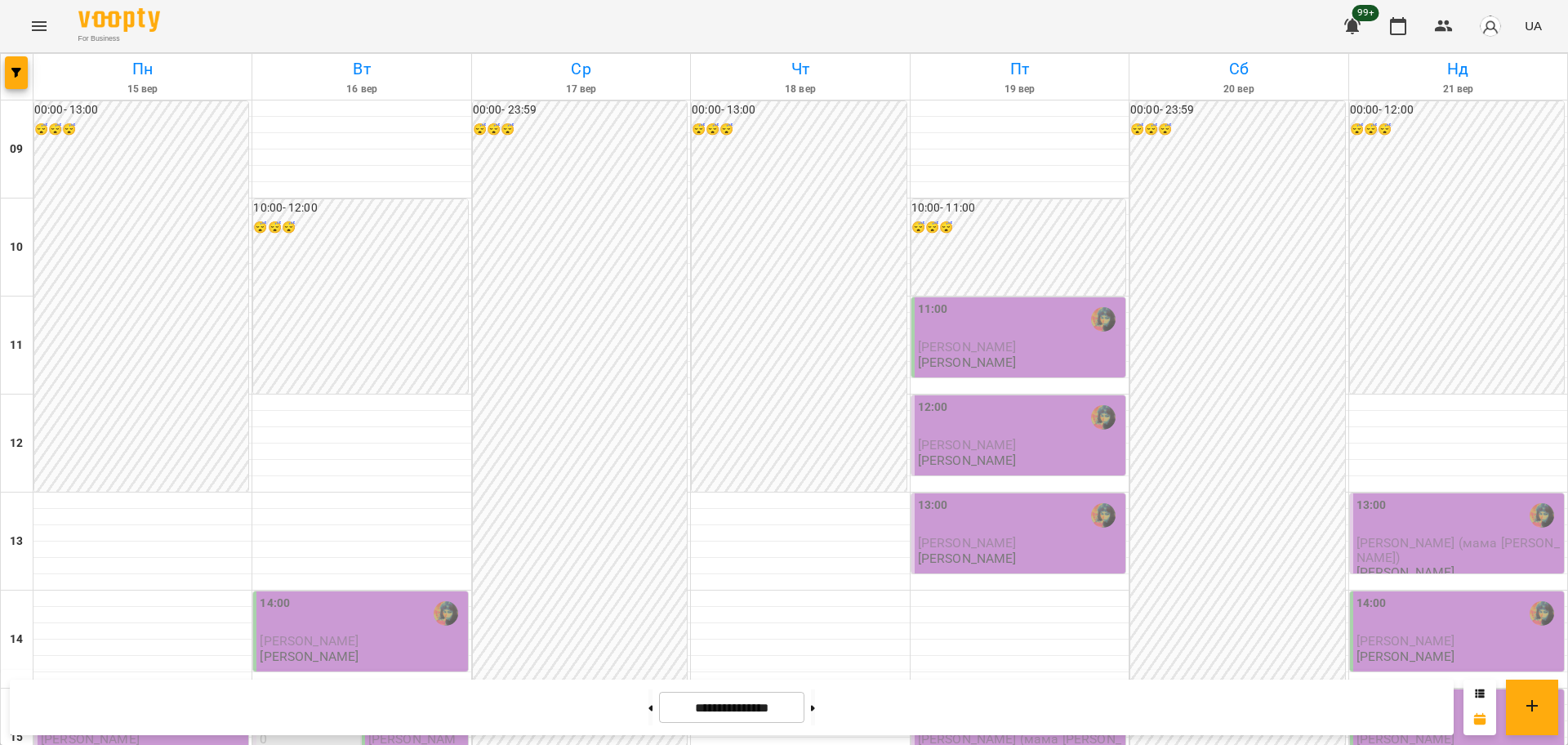
click at [571, 579] on div "00:00 - 23:59 😴😴😴" at bounding box center [580, 737] width 214 height 1272
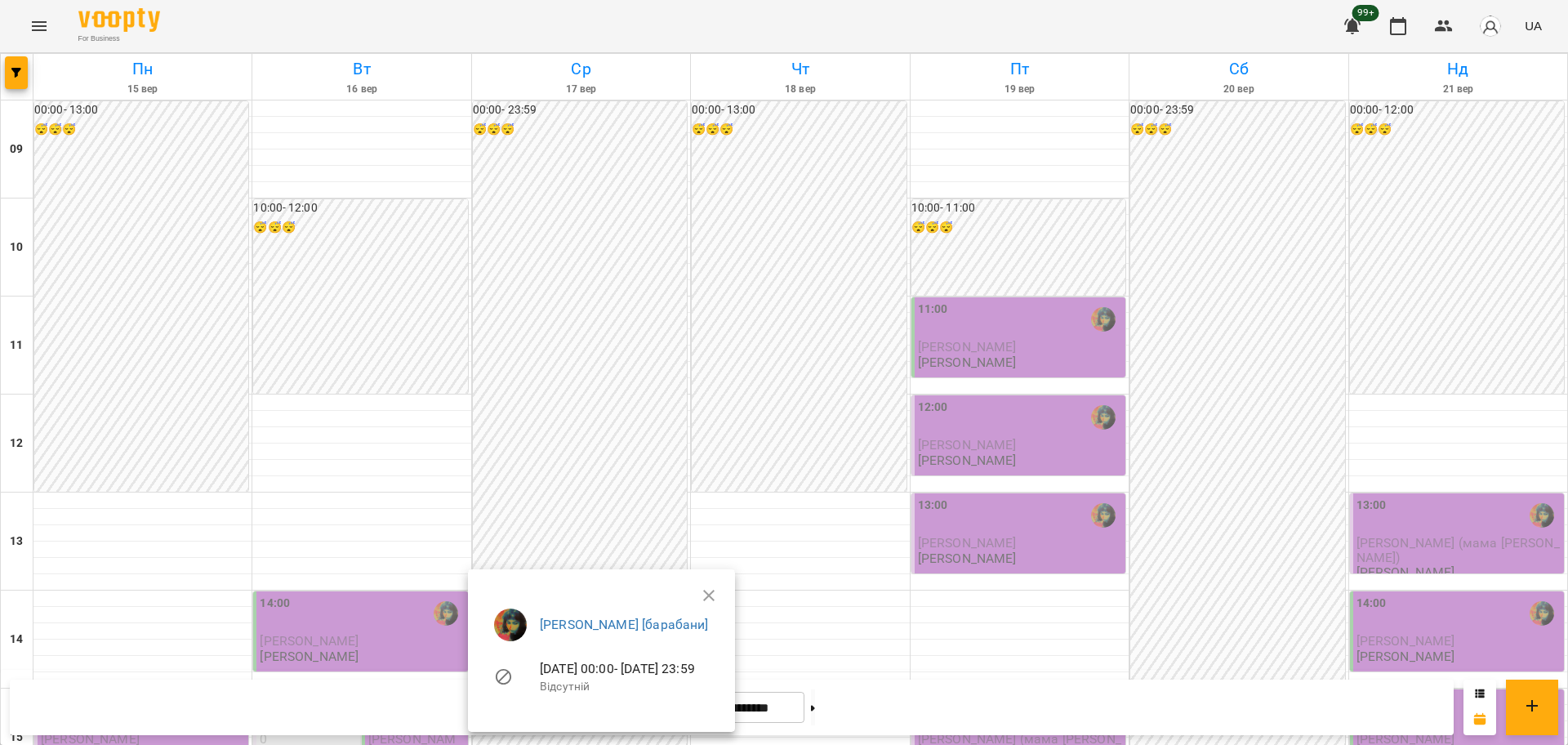
click at [533, 481] on div at bounding box center [784, 372] width 1568 height 745
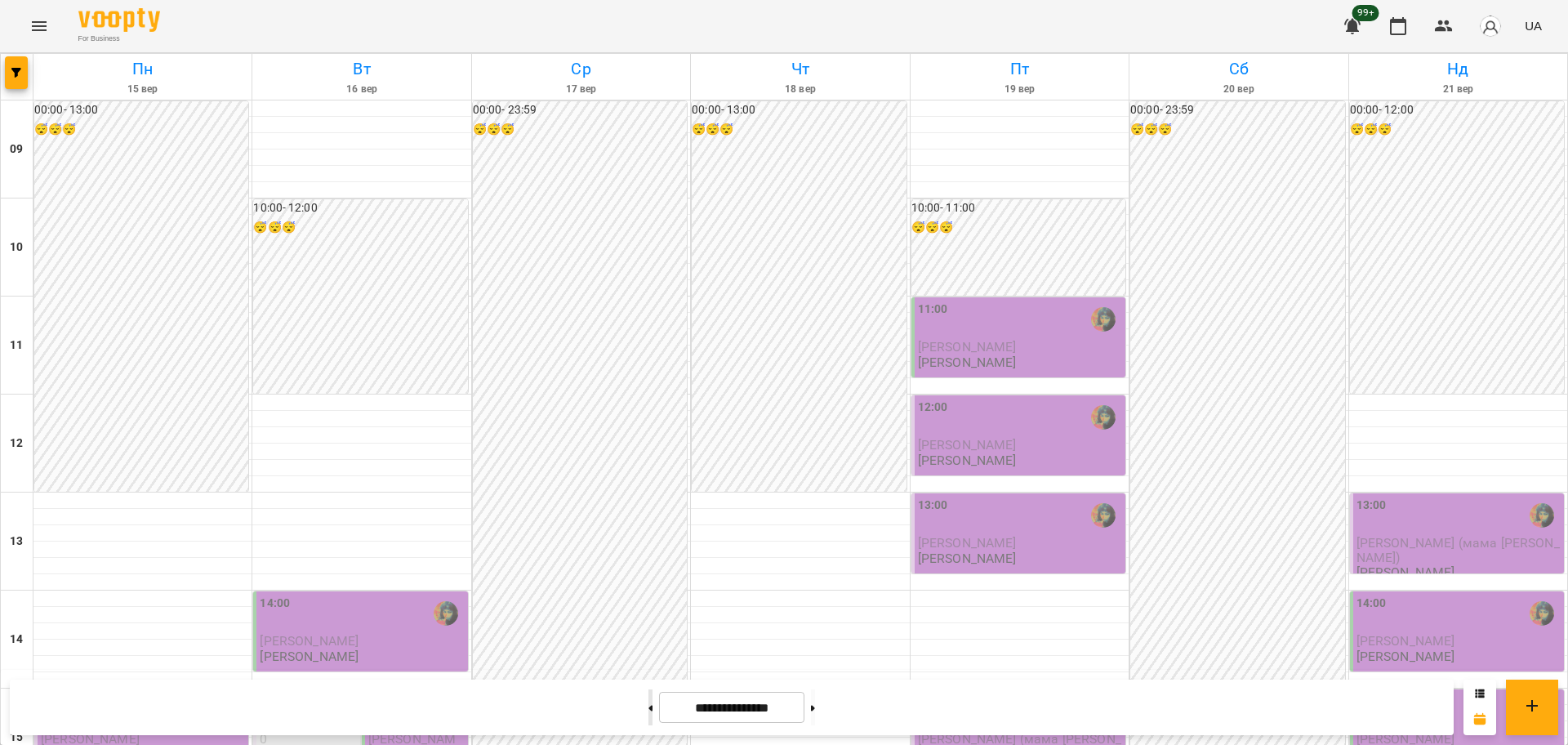
click at [649, 710] on button at bounding box center [651, 707] width 4 height 36
type input "**********"
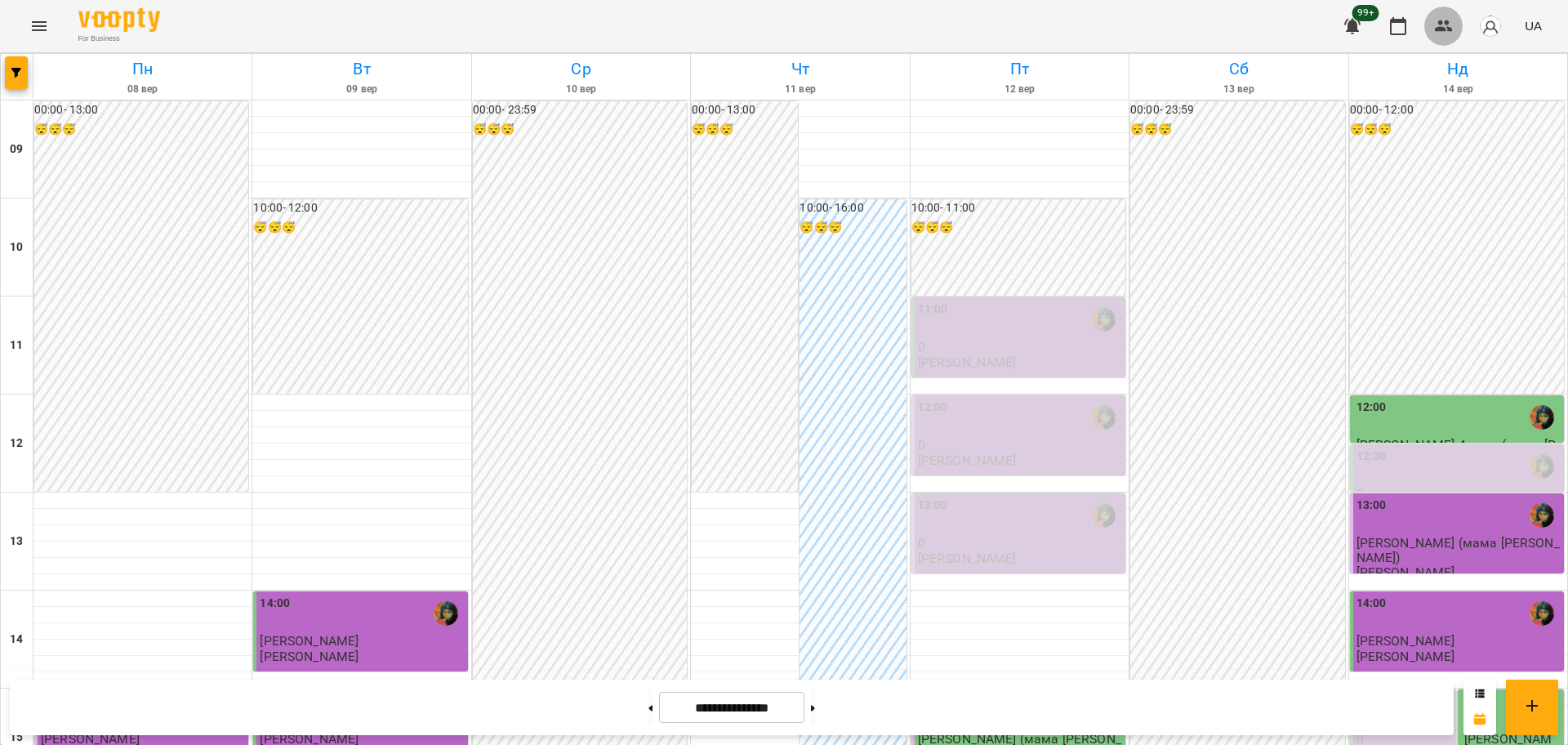
click at [1444, 32] on icon "button" at bounding box center [1444, 26] width 20 height 20
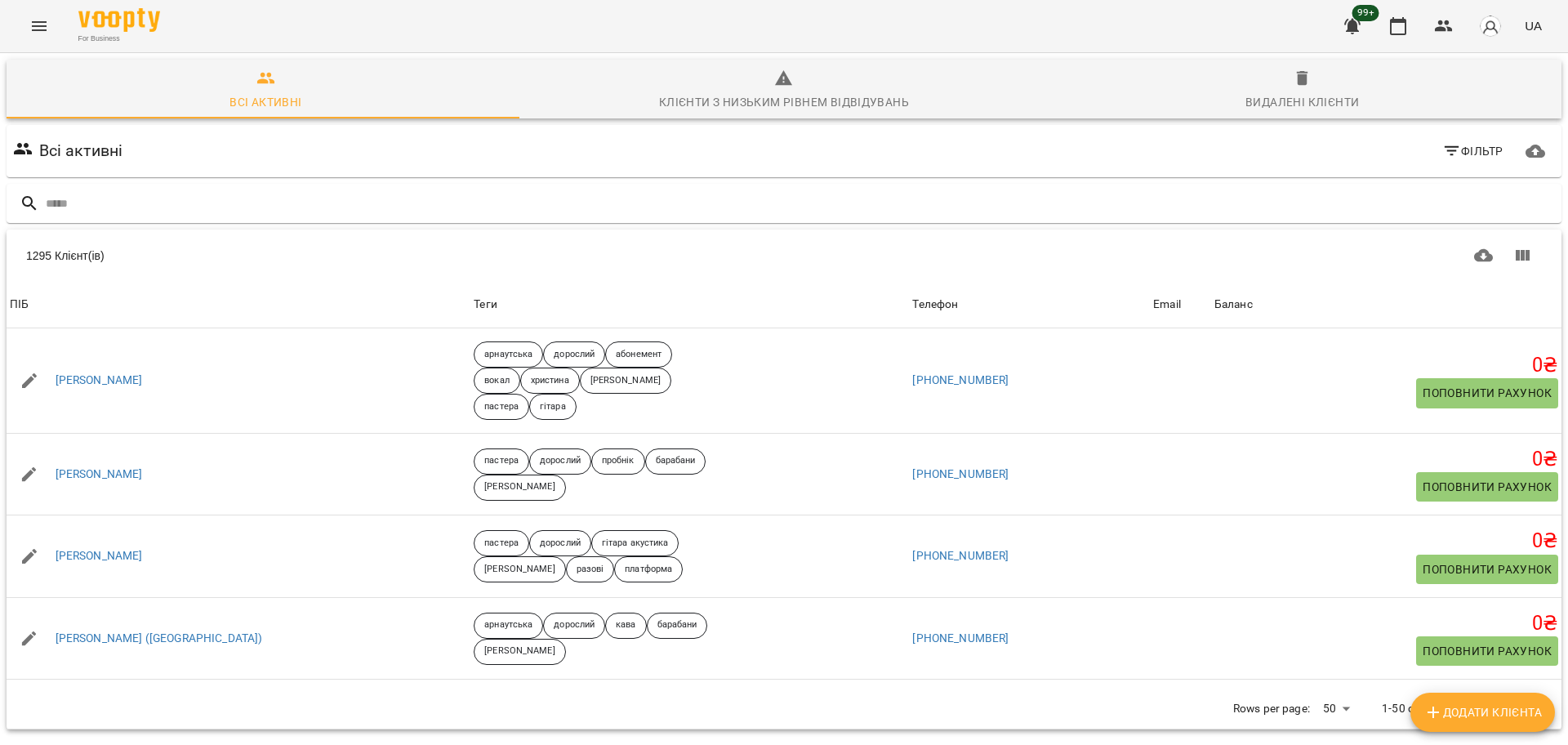
click at [1466, 706] on span "Додати клієнта" at bounding box center [1482, 712] width 119 height 20
select select "**"
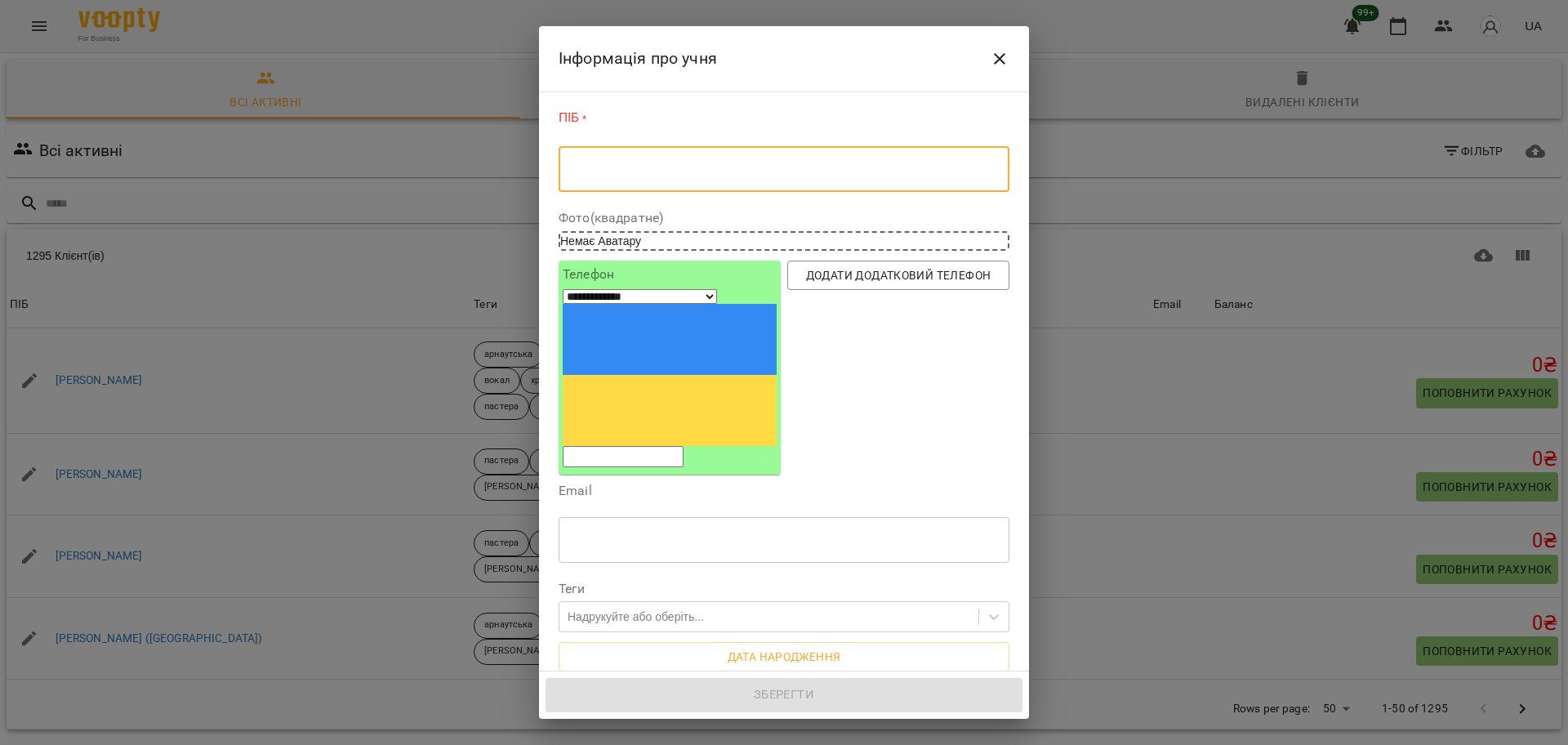
click at [597, 161] on textarea at bounding box center [784, 169] width 428 height 16
paste textarea "**********"
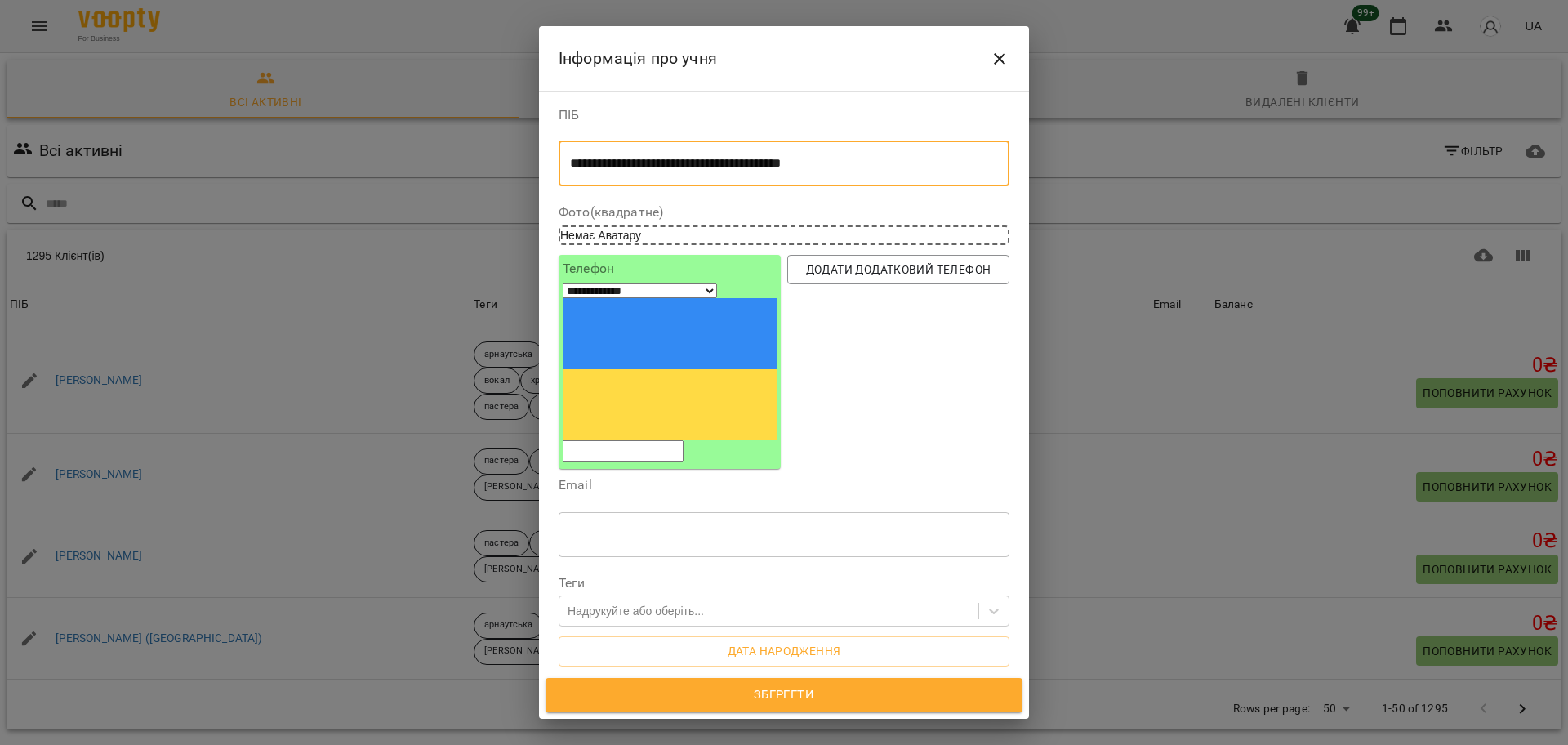
type textarea "**********"
click at [666, 440] on input "tel" at bounding box center [623, 450] width 121 height 21
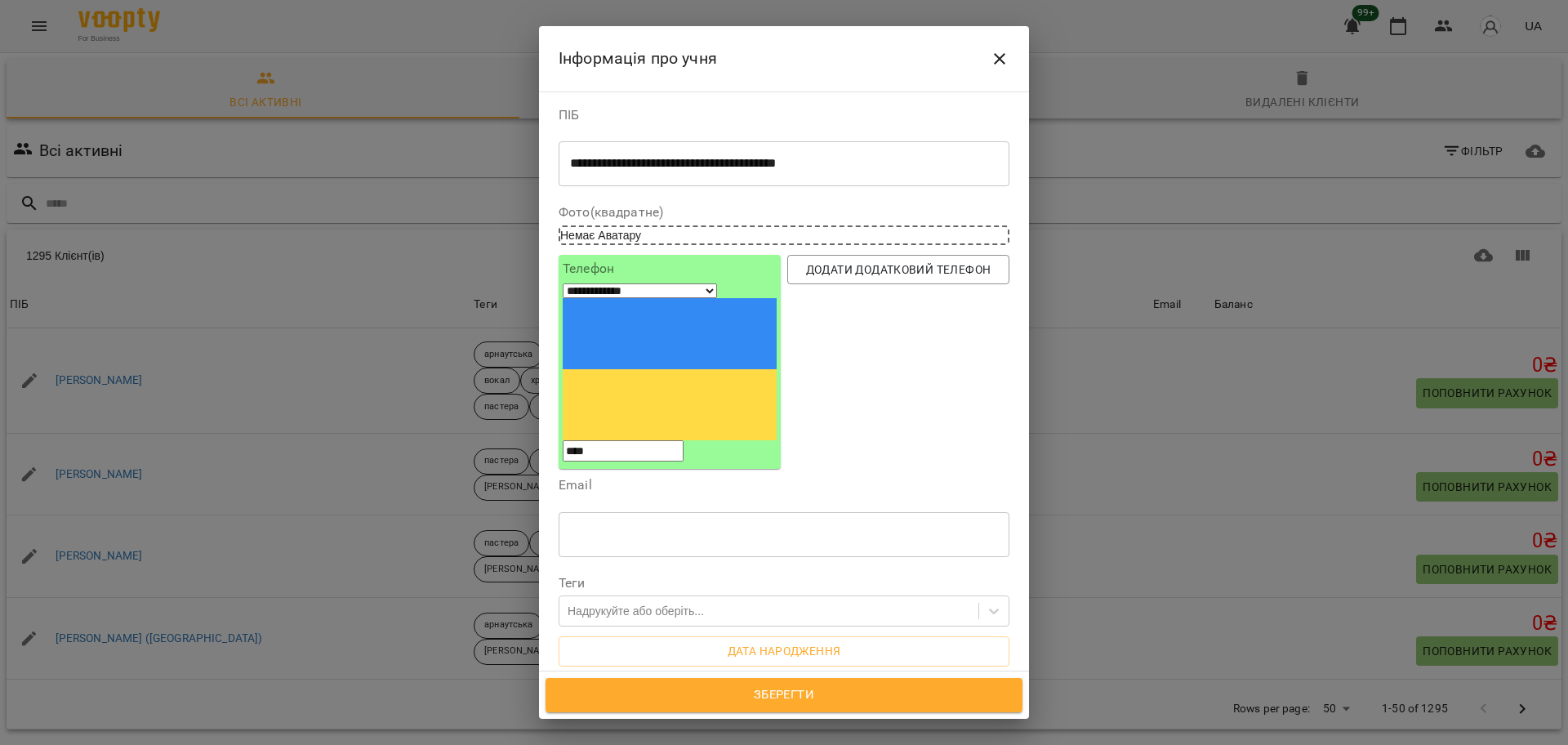
drag, startPoint x: 647, startPoint y: 285, endPoint x: 592, endPoint y: 287, distance: 55.0
click at [592, 287] on div "**********" at bounding box center [669, 372] width 214 height 180
paste input "**********"
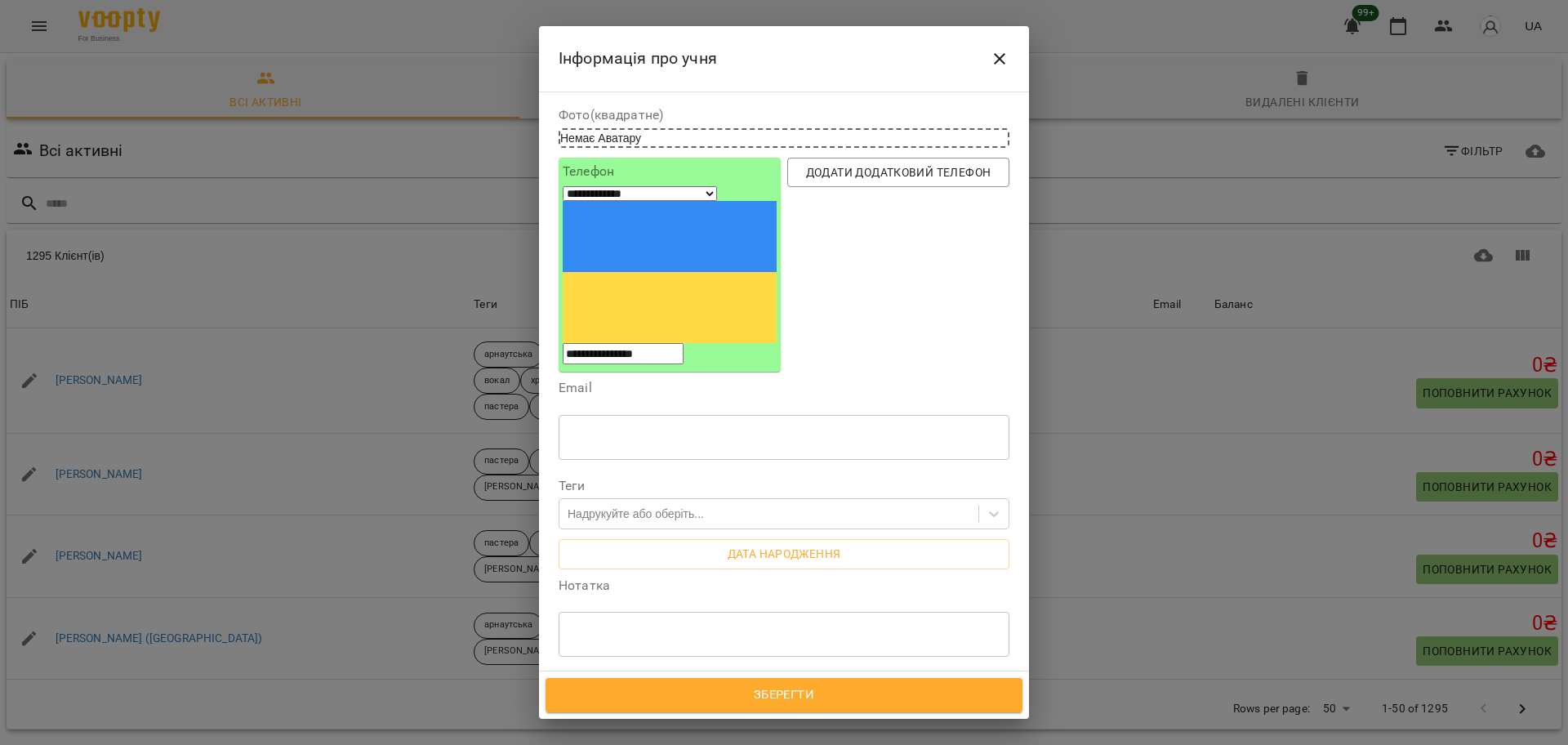
scroll to position [102, 0]
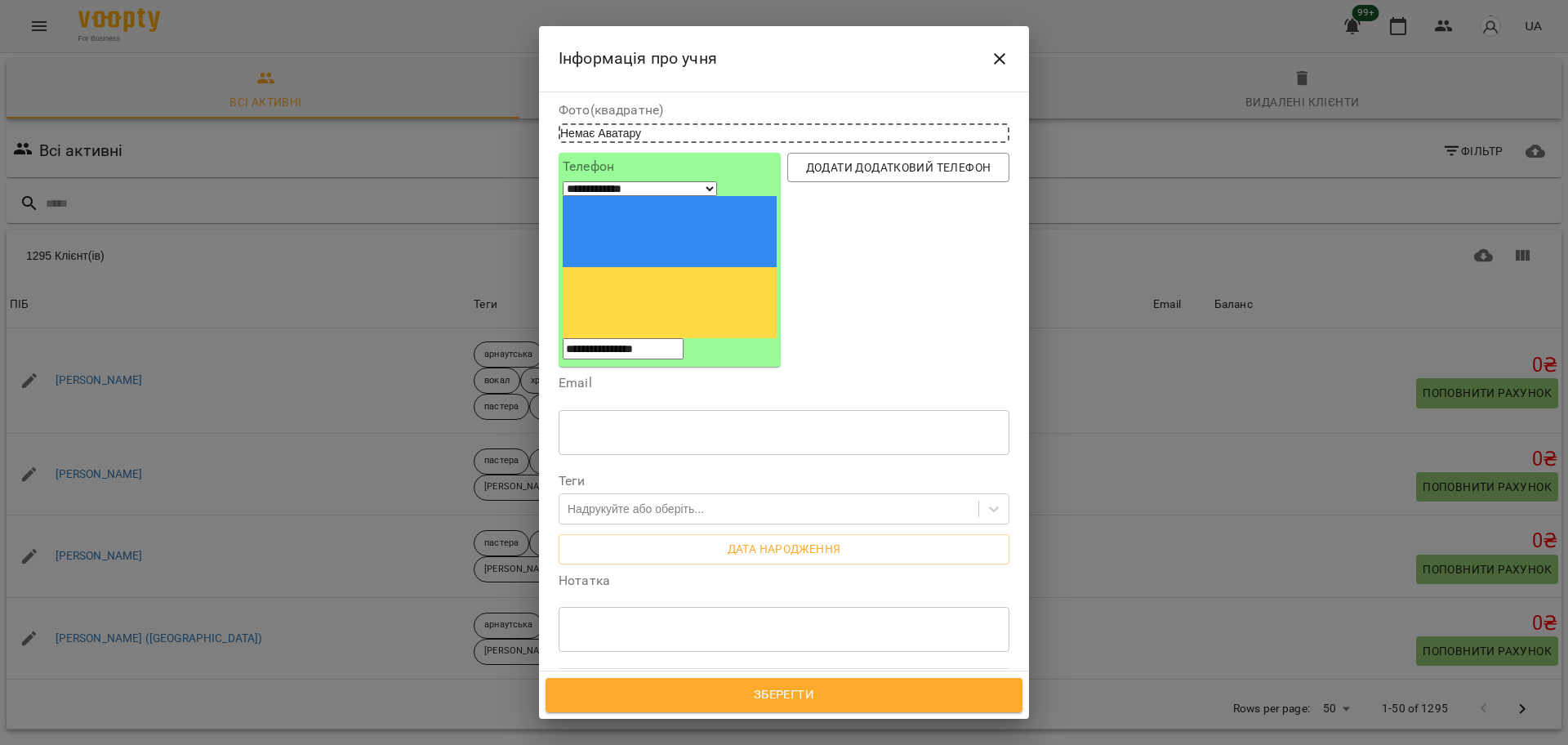
type input "**********"
click at [624, 689] on span "Усі філії" at bounding box center [608, 699] width 48 height 20
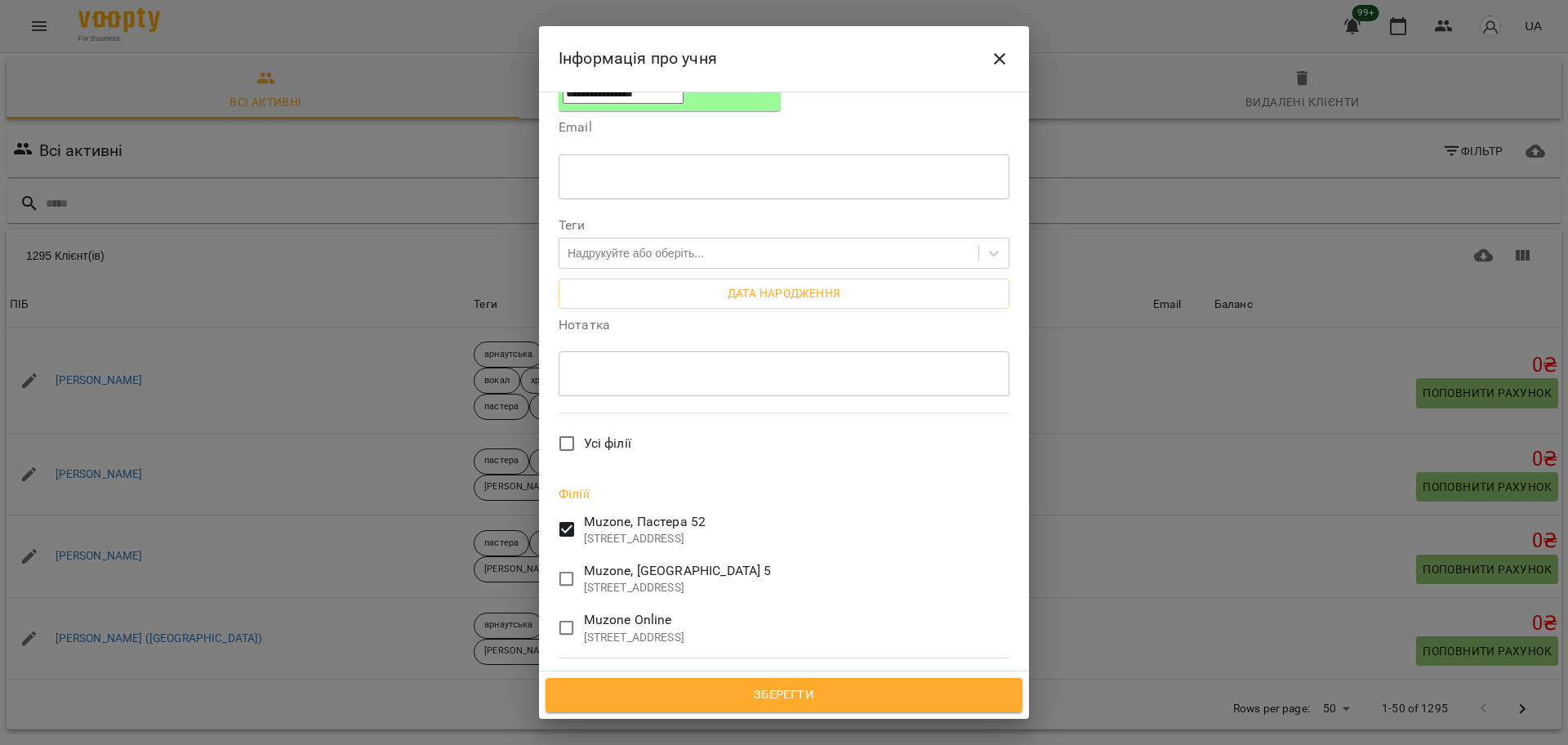
scroll to position [408, 0]
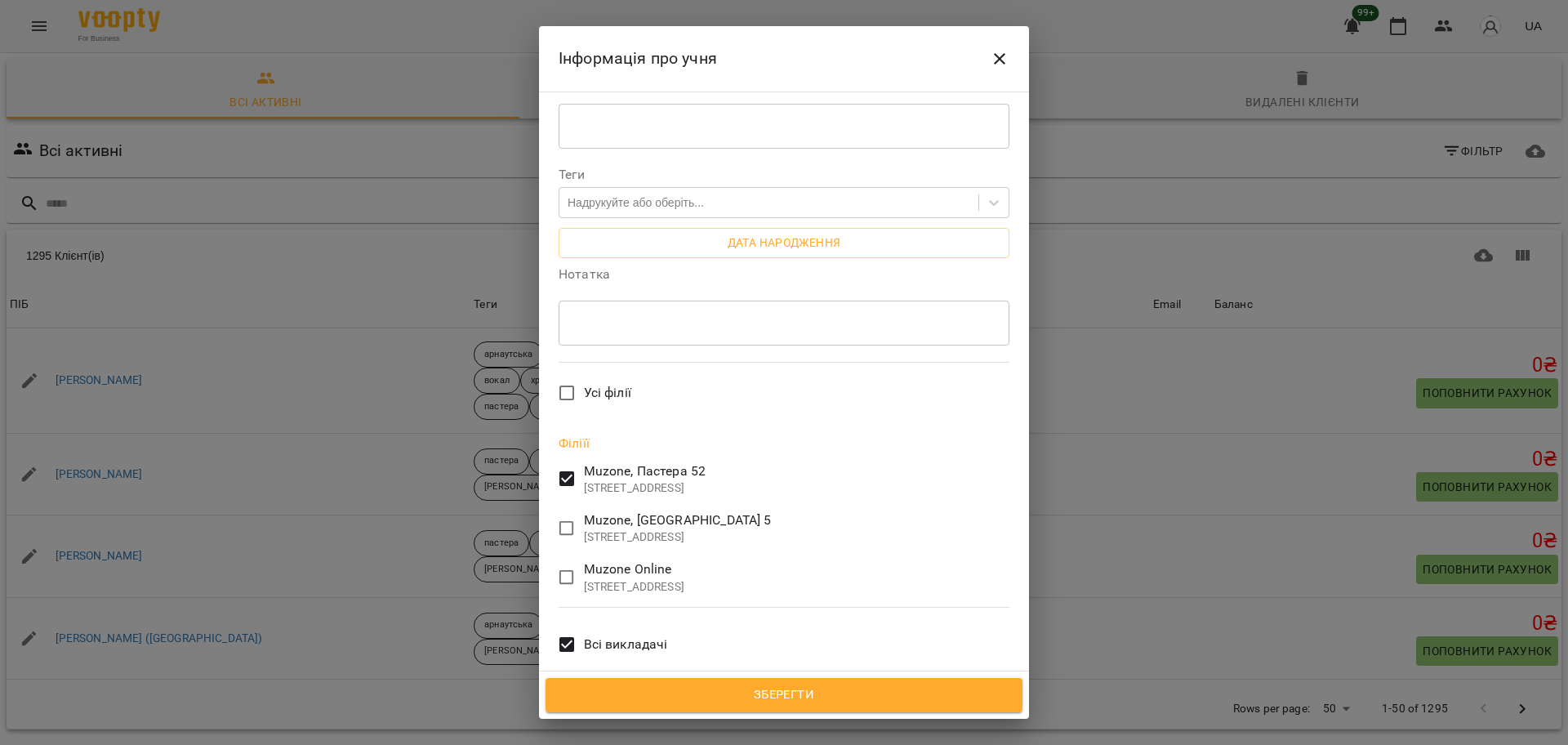
click at [595, 634] on span "Всі викладачі" at bounding box center [626, 644] width 84 height 20
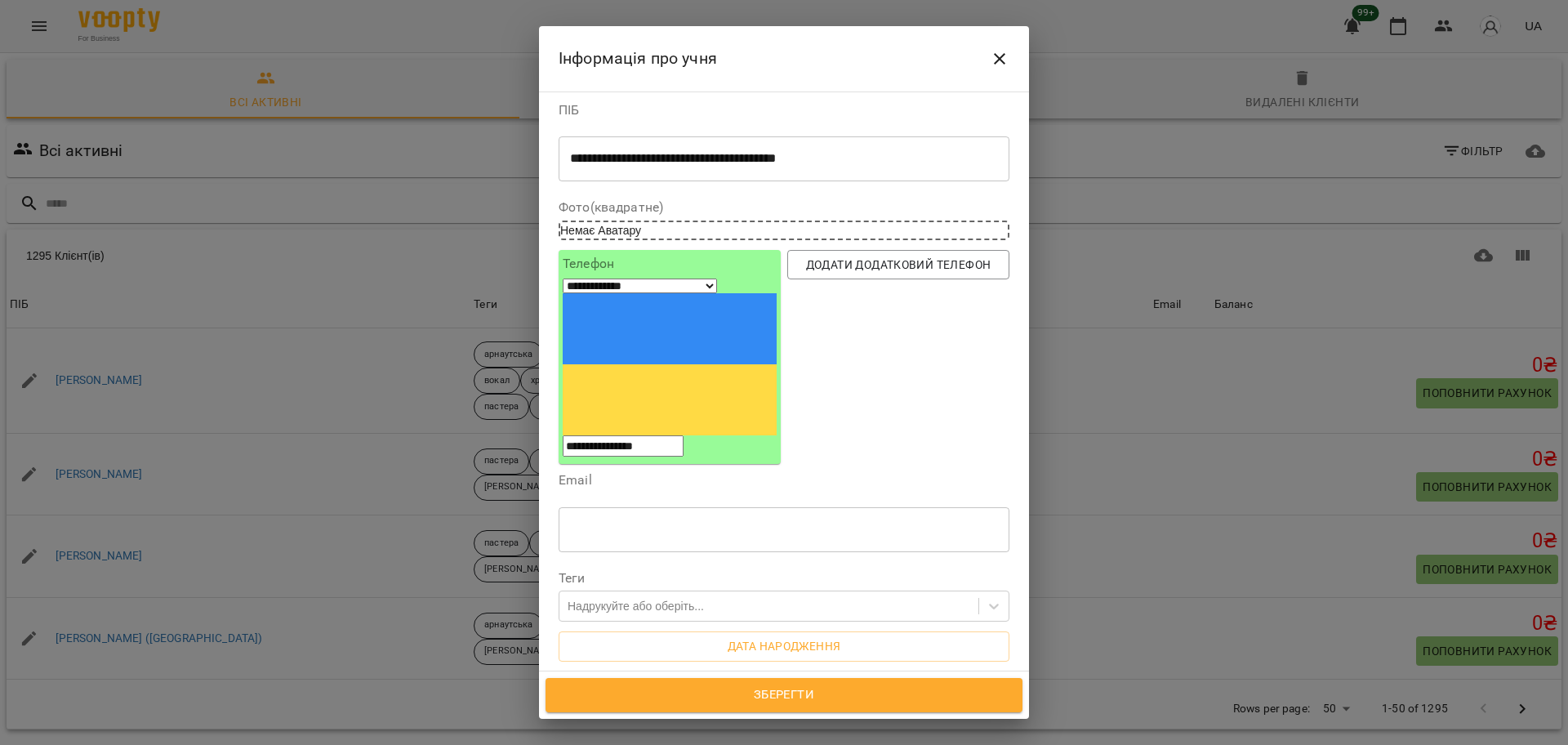
scroll to position [0, 0]
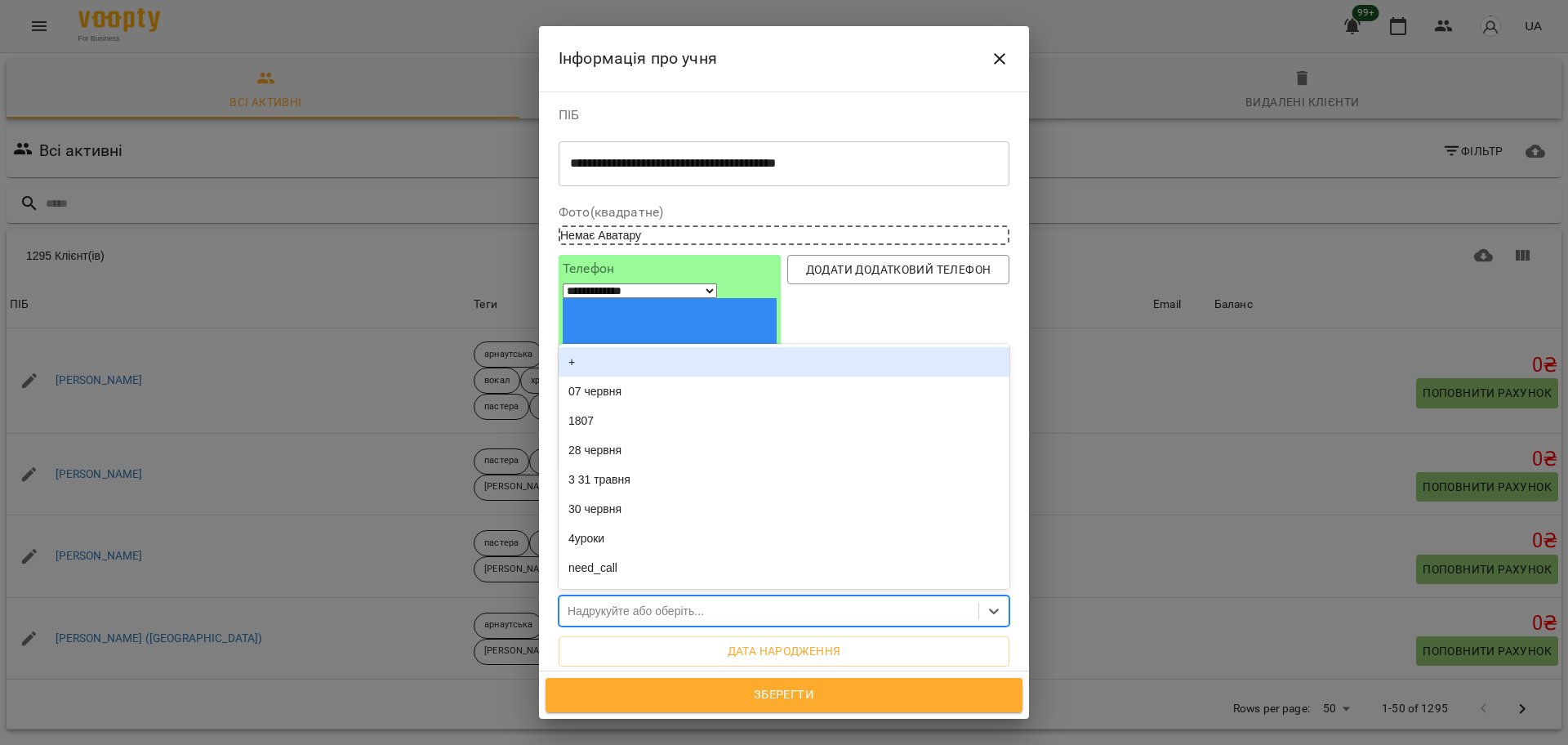
click at [626, 603] on div "Надрукуйте або оберіть..." at bounding box center [636, 611] width 136 height 16
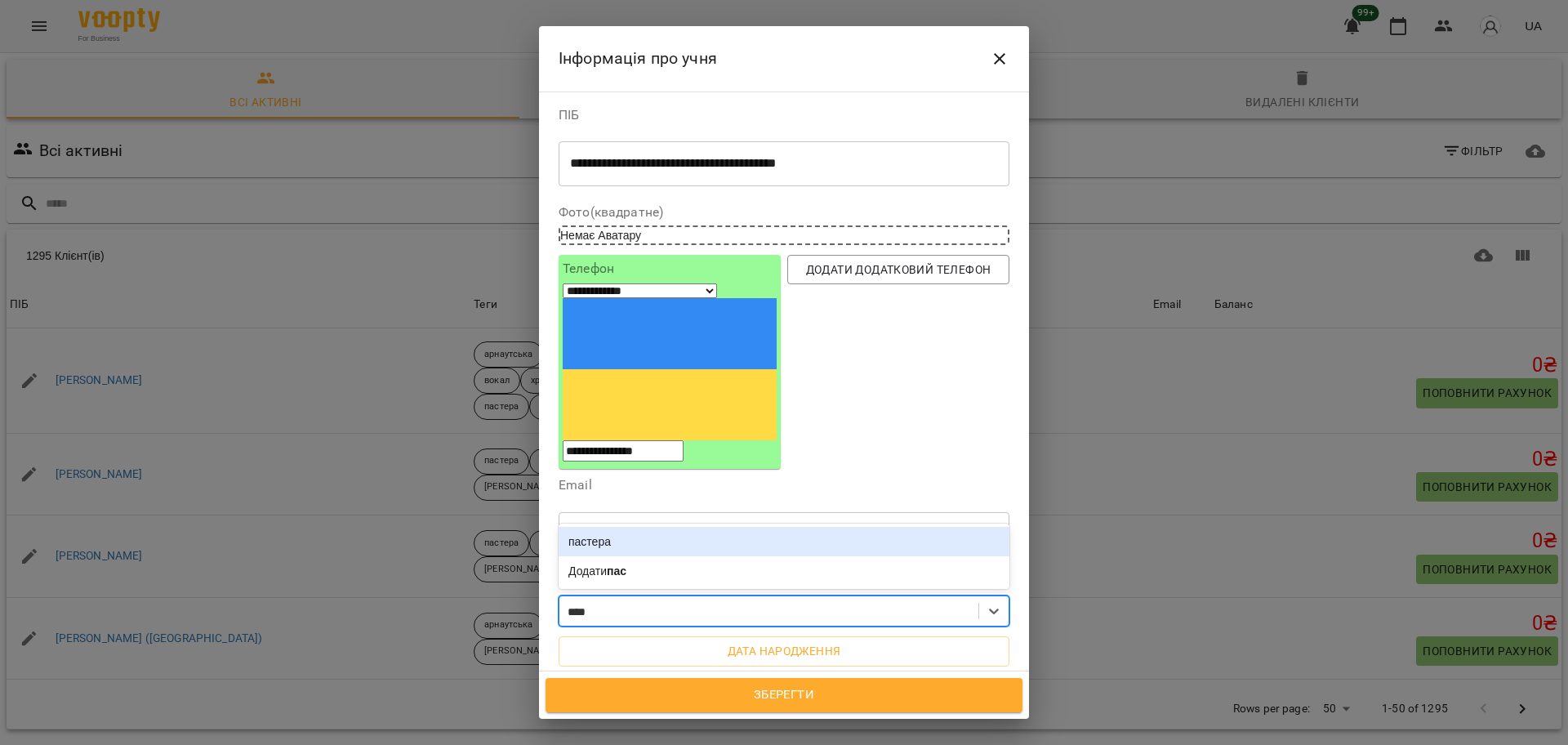
type input "*****"
click at [678, 527] on div "пастера" at bounding box center [784, 542] width 451 height 30
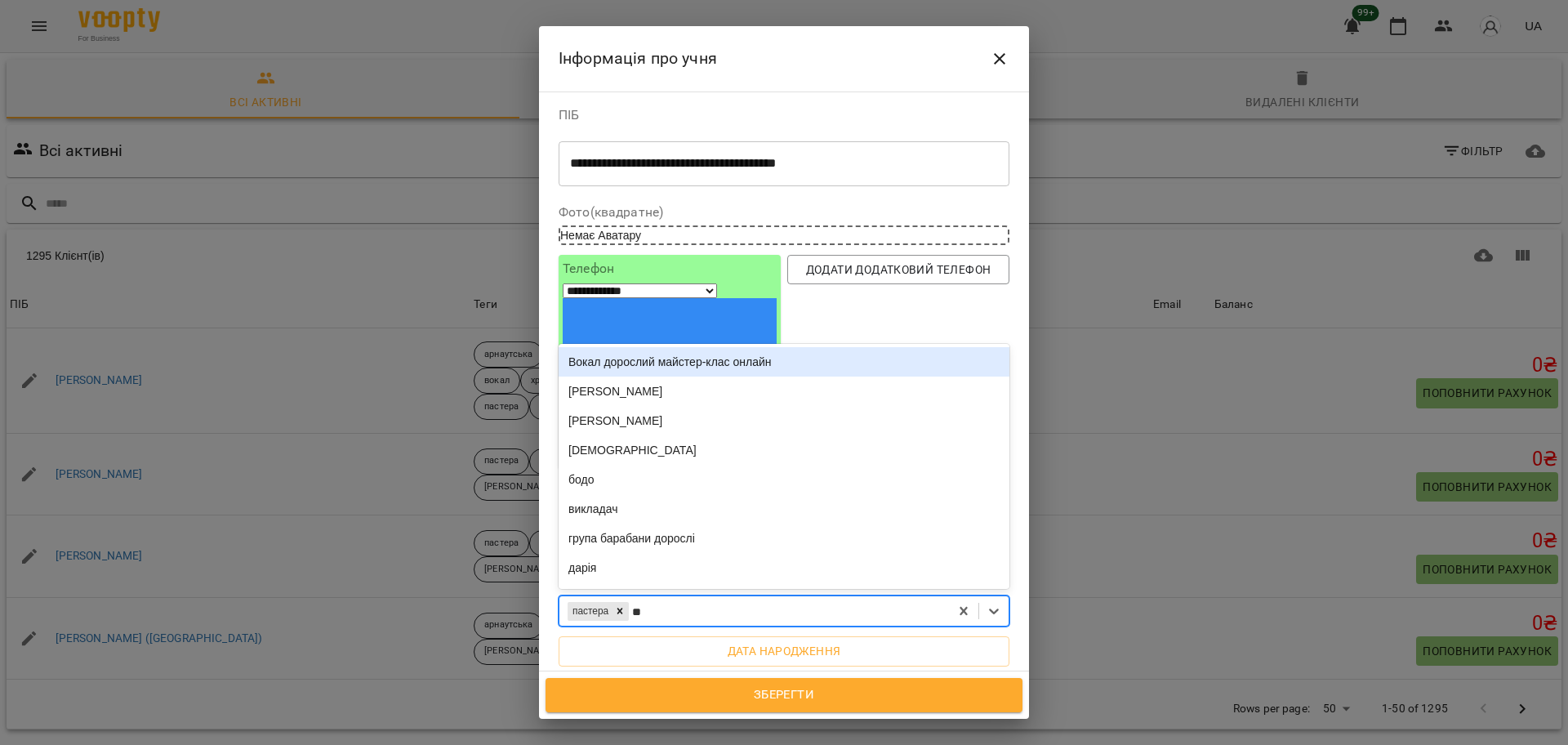
type input "***"
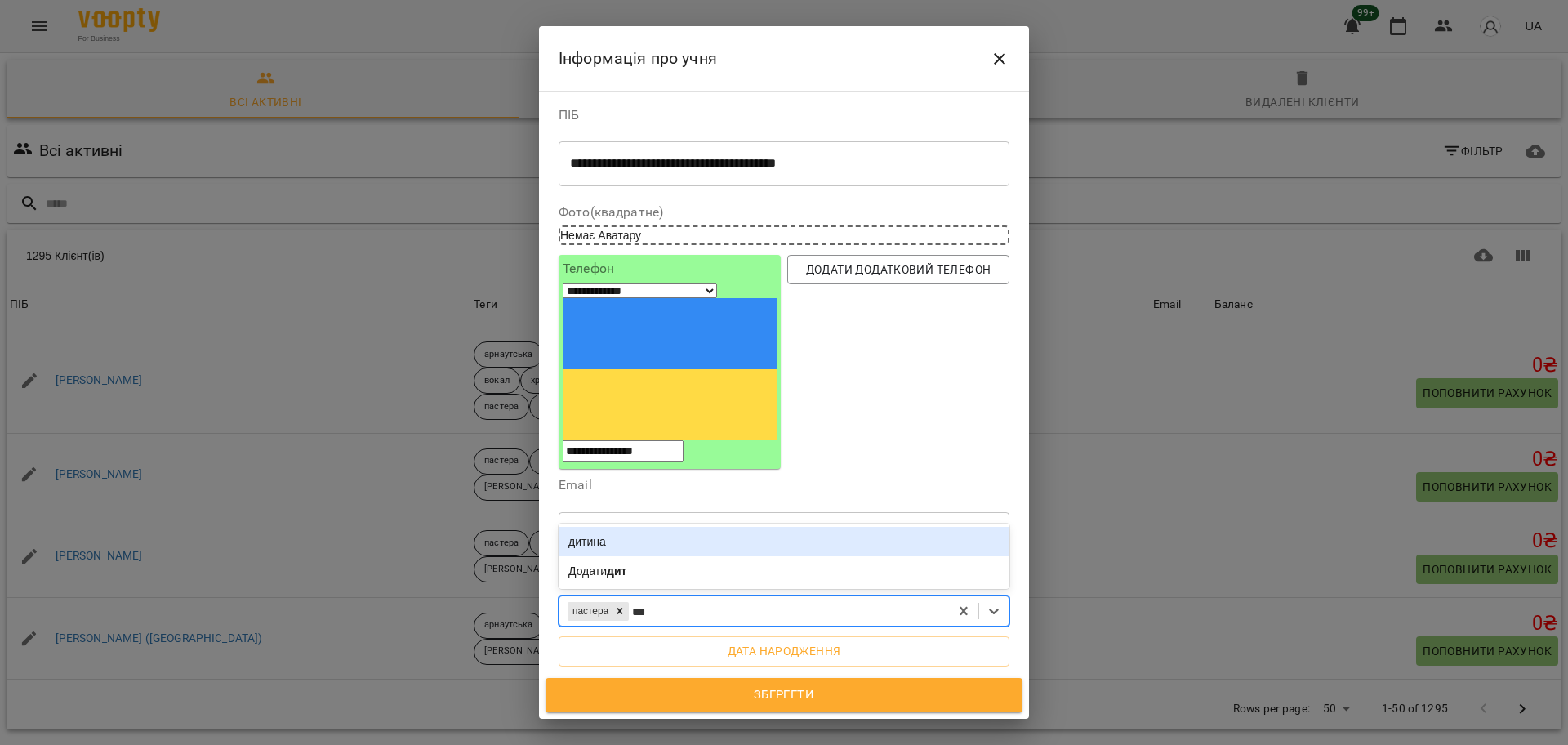
click at [678, 527] on div "дитина" at bounding box center [784, 542] width 451 height 30
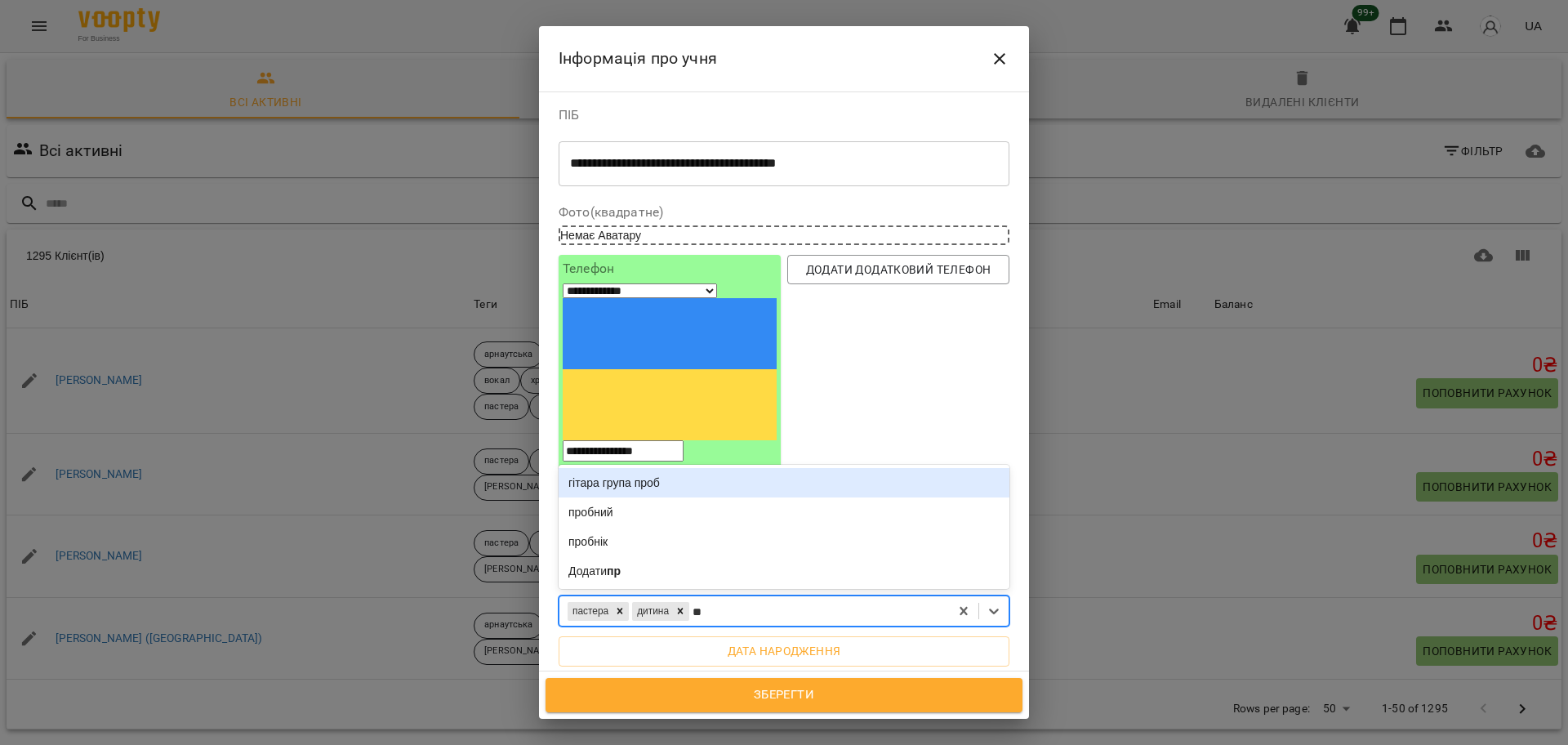
type input "***"
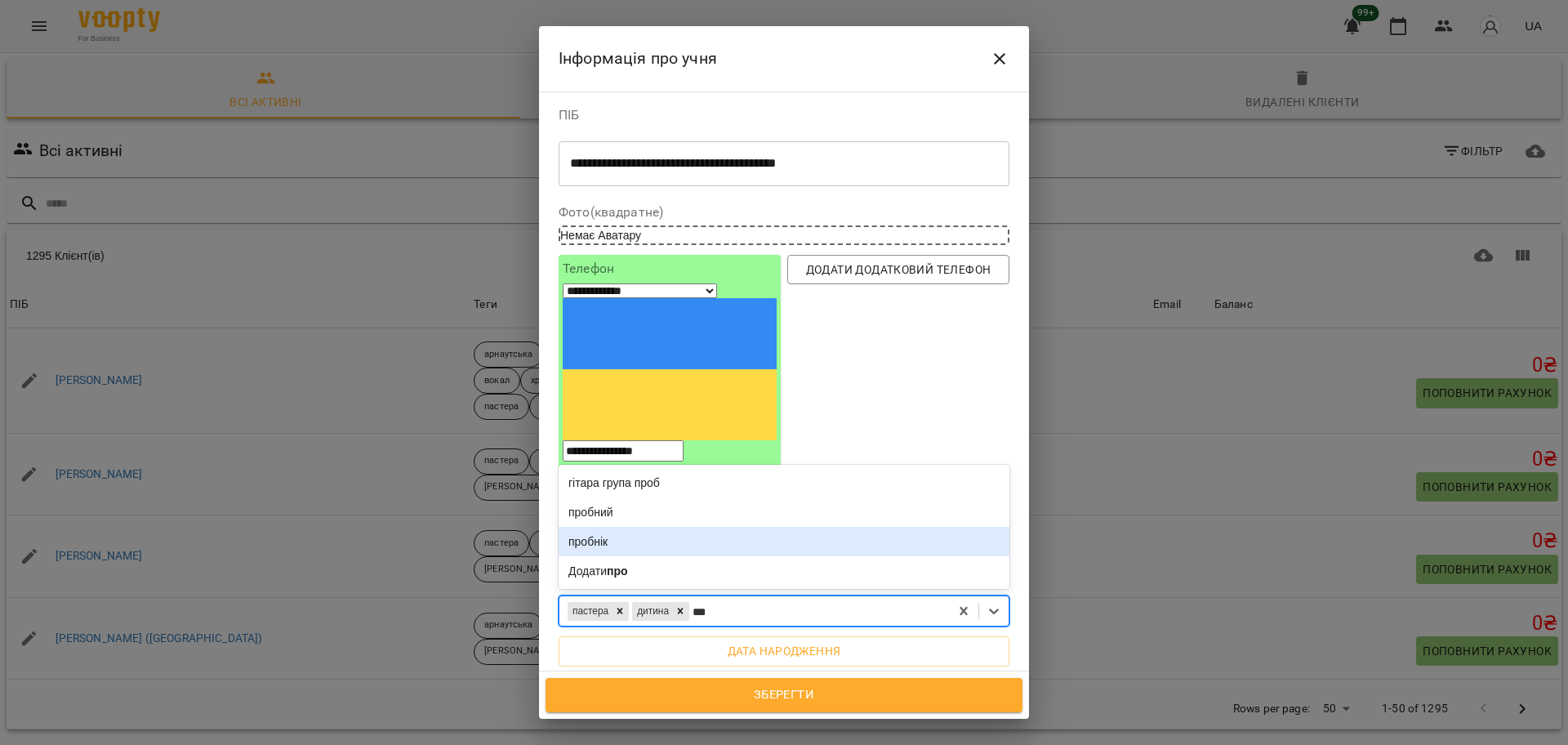
click at [709, 497] on div "пробний" at bounding box center [784, 512] width 451 height 30
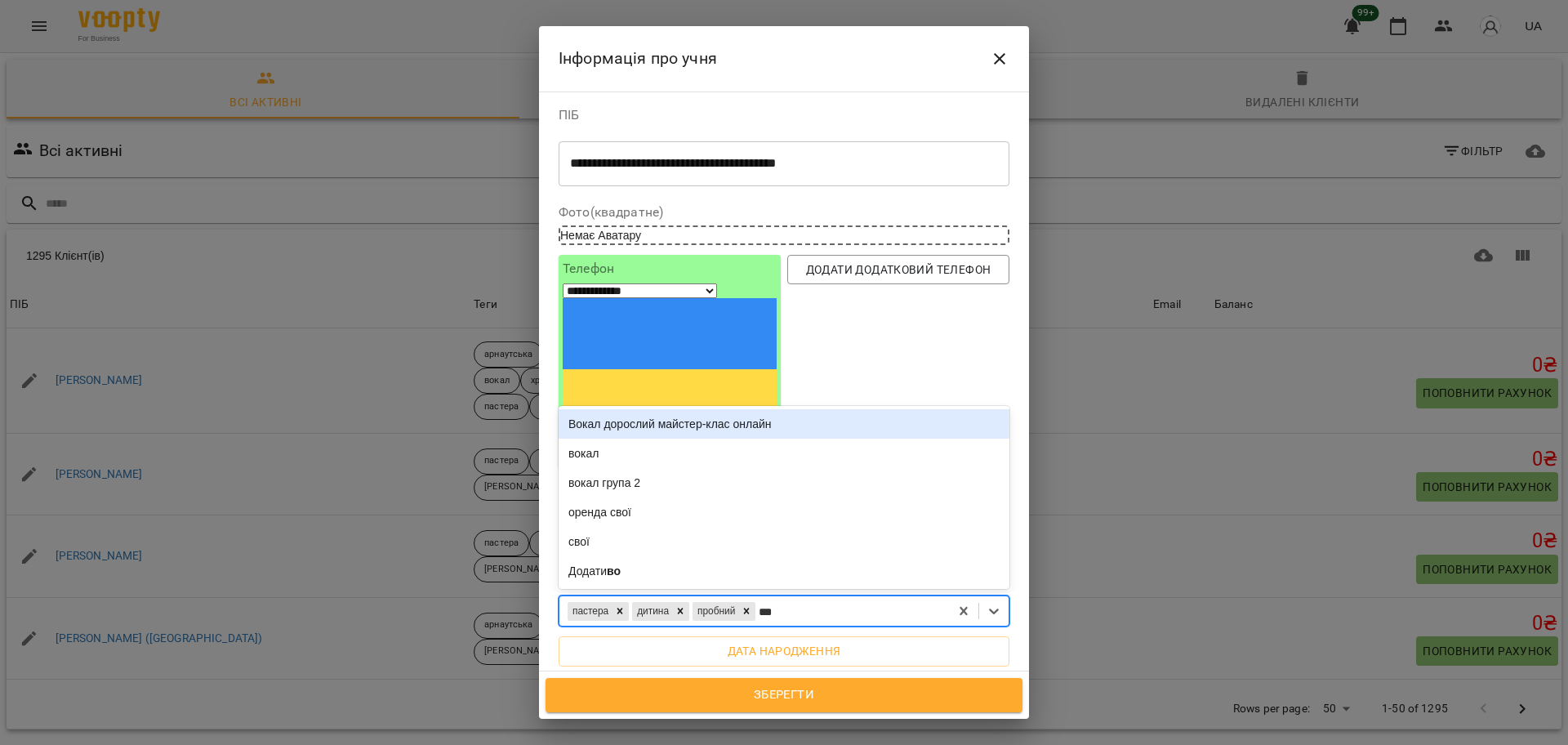
type input "****"
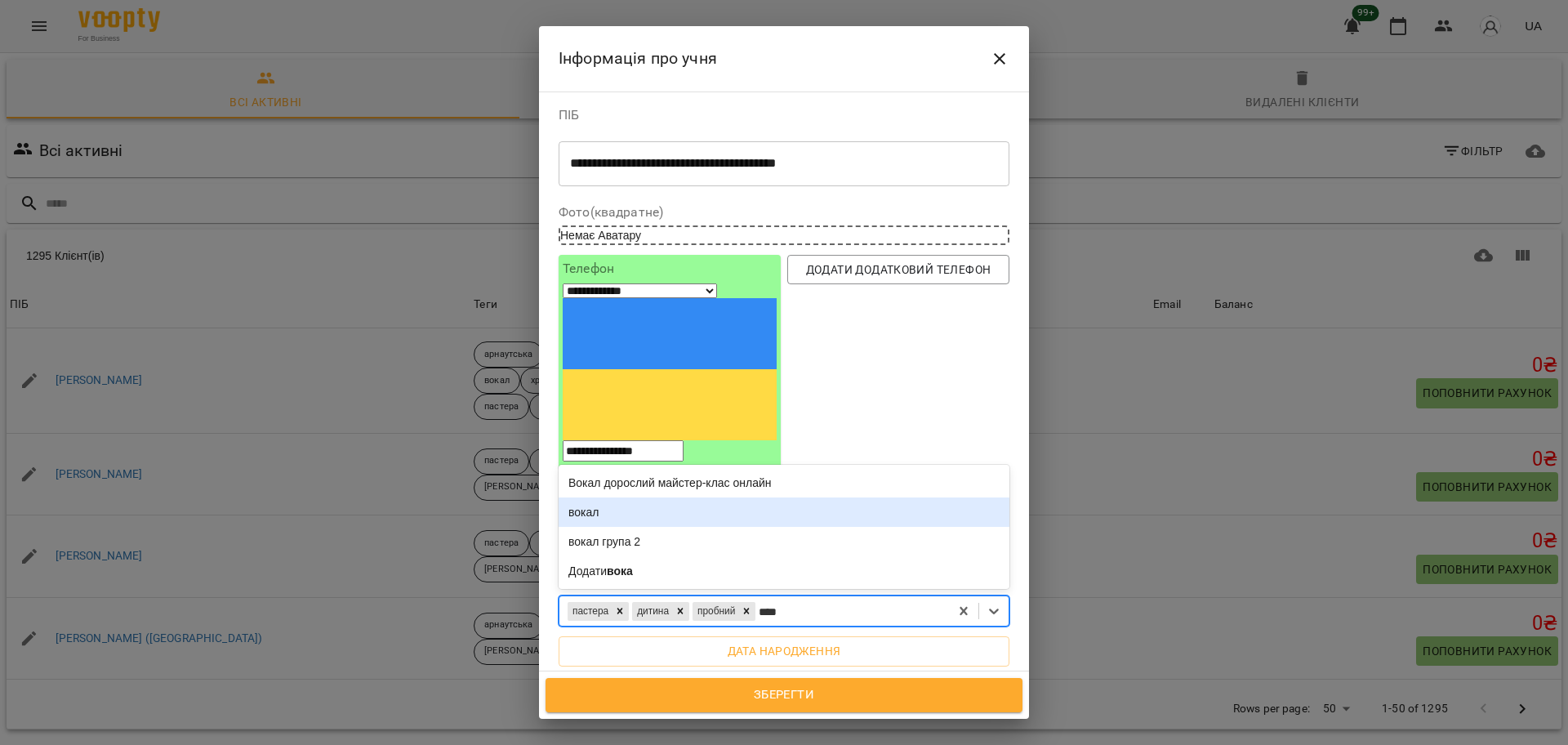
click at [743, 497] on div "вокал" at bounding box center [784, 512] width 451 height 30
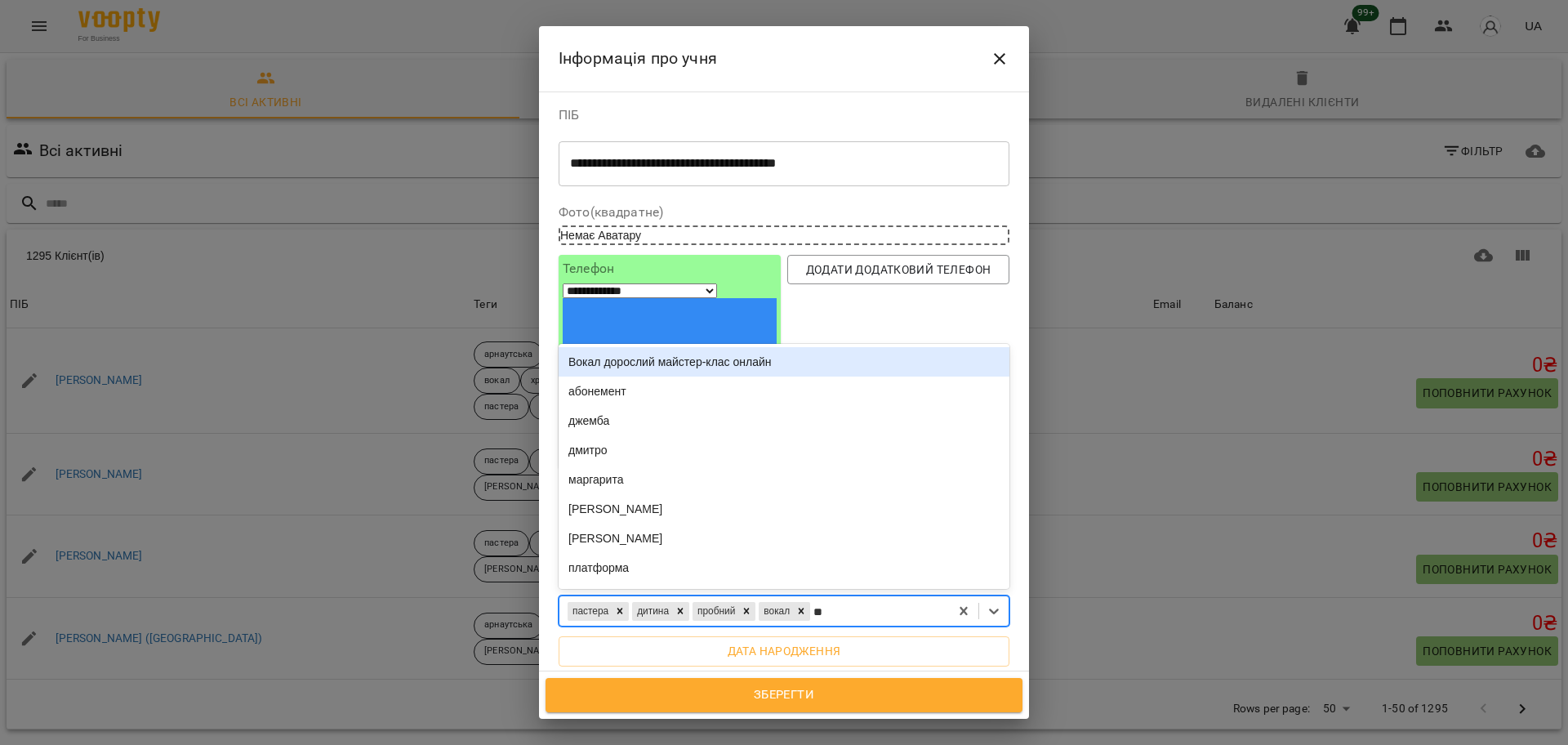
type input "***"
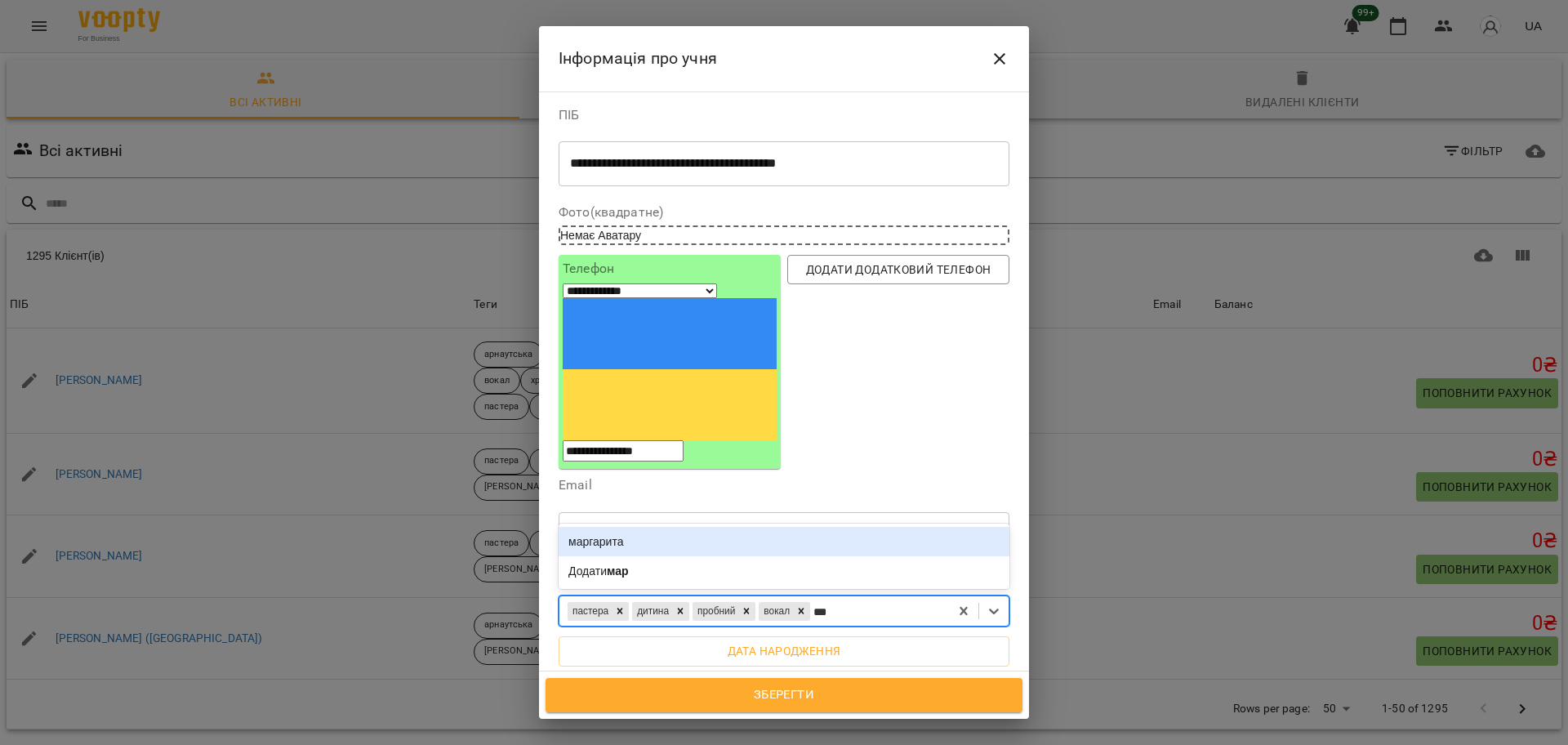
click at [746, 527] on div "маргарита" at bounding box center [784, 542] width 451 height 30
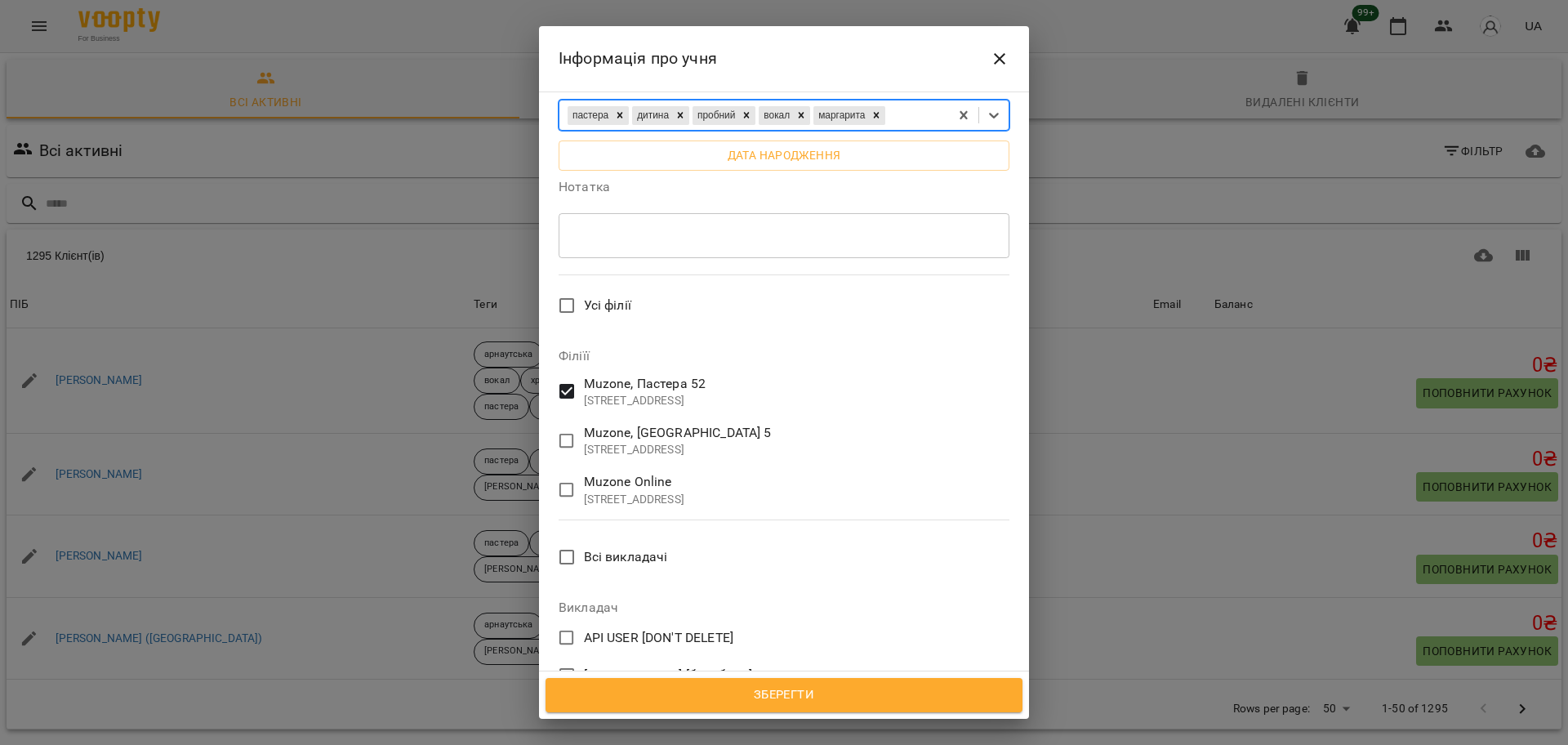
scroll to position [510, 0]
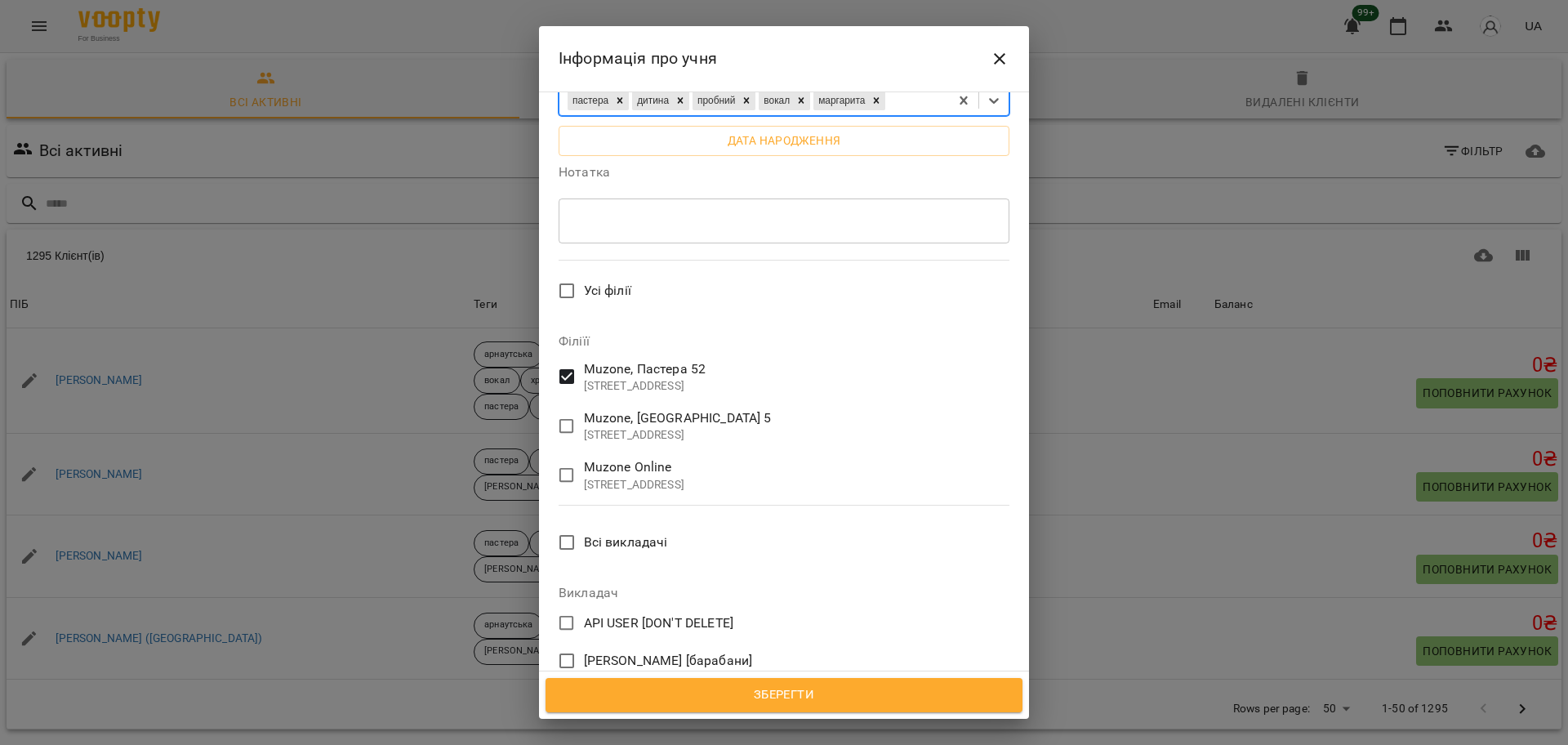
click at [790, 693] on span "Зберегти" at bounding box center [784, 694] width 441 height 21
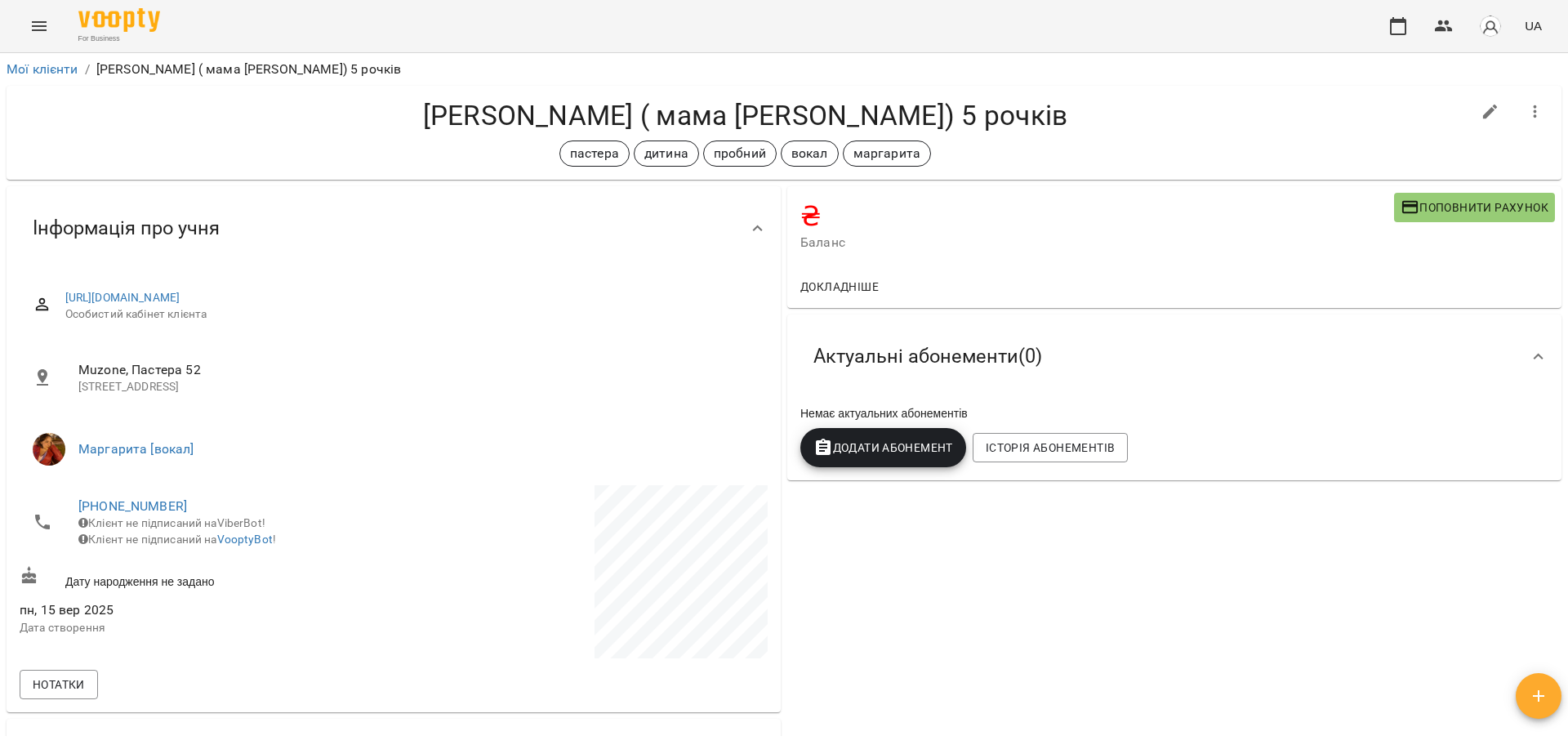
click at [1429, 192] on button "Поповнити рахунок" at bounding box center [1474, 207] width 161 height 30
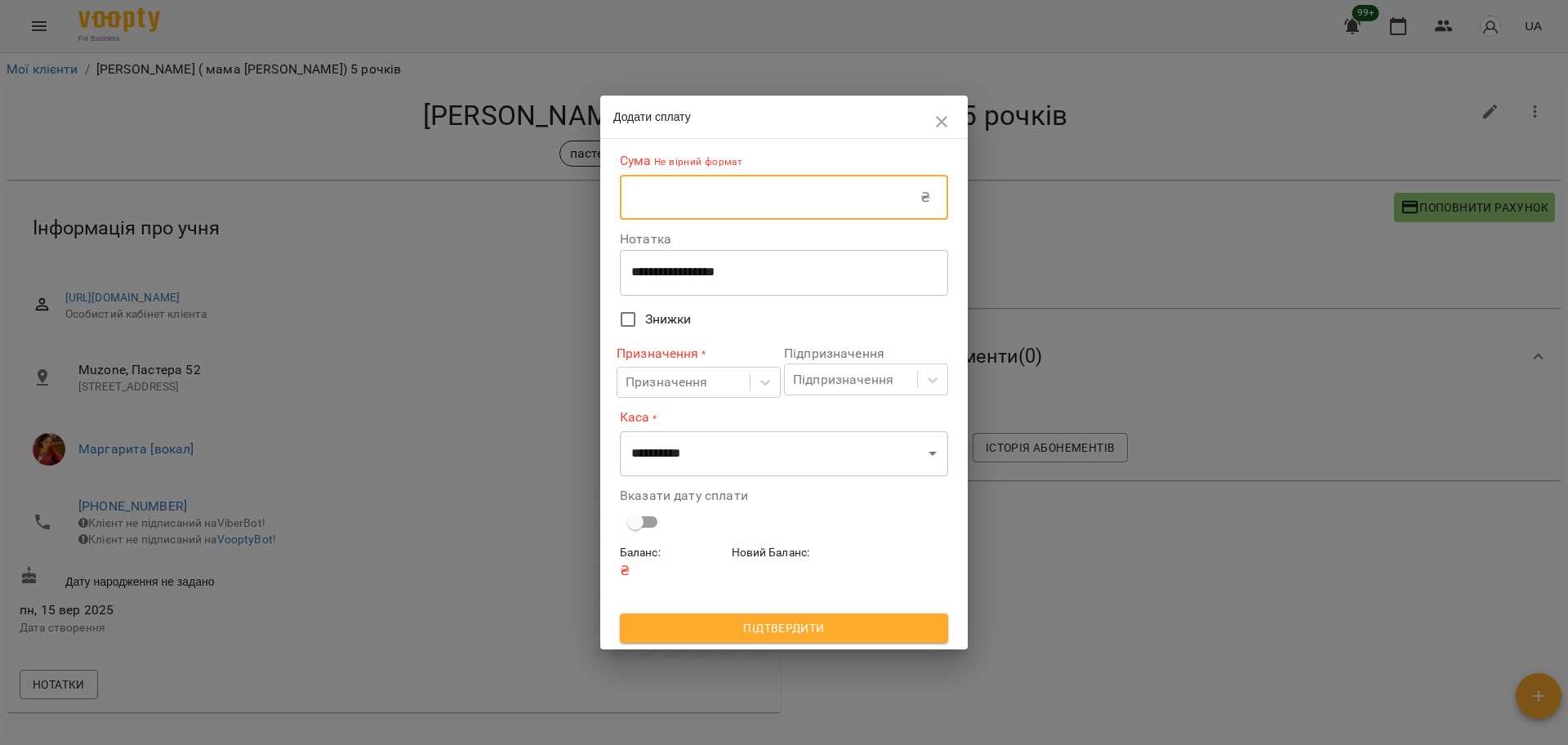
click at [770, 192] on input "text" at bounding box center [770, 197] width 301 height 46
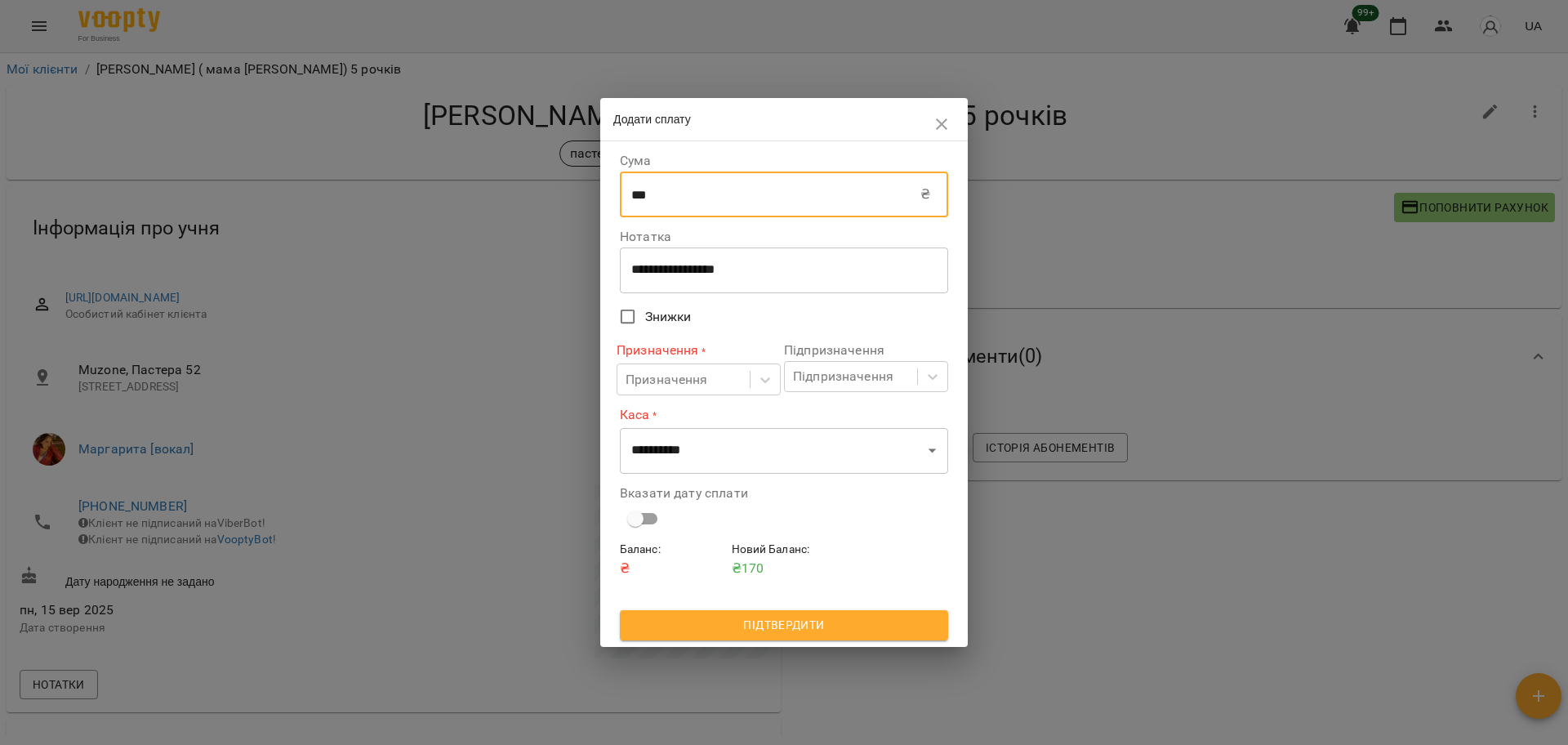
type input "***"
click at [679, 271] on textarea "**********" at bounding box center [784, 270] width 306 height 16
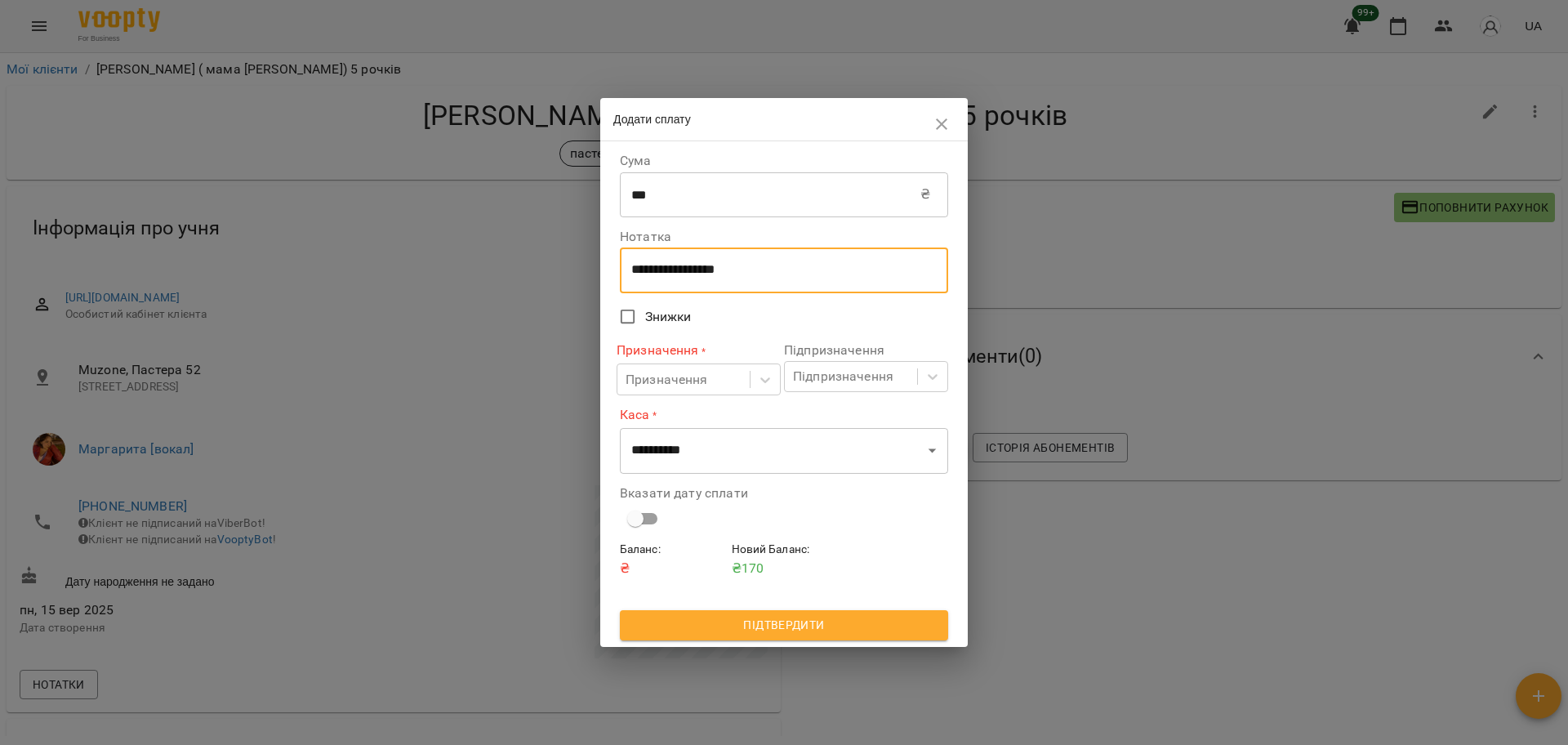
drag, startPoint x: 756, startPoint y: 261, endPoint x: 586, endPoint y: 256, distance: 170.1
click at [586, 258] on div "**********" at bounding box center [784, 372] width 1568 height 745
drag, startPoint x: 791, startPoint y: 281, endPoint x: 624, endPoint y: 284, distance: 167.0
click at [624, 284] on div "**********" at bounding box center [784, 270] width 329 height 46
drag, startPoint x: 785, startPoint y: 270, endPoint x: 614, endPoint y: 270, distance: 171.0
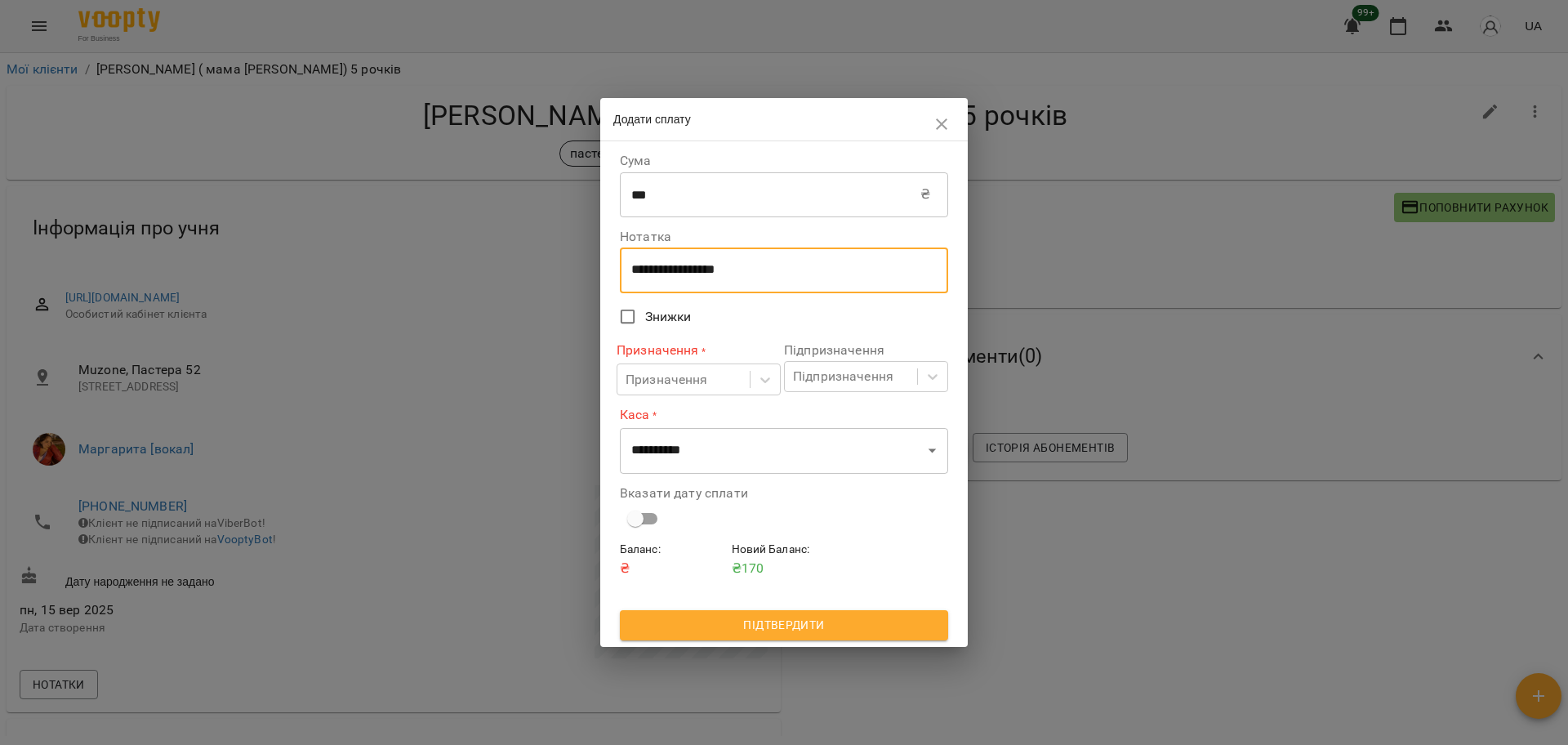
click at [614, 270] on div "**********" at bounding box center [784, 393] width 368 height 505
type textarea "****"
click at [670, 392] on div "Призначення" at bounding box center [683, 379] width 132 height 30
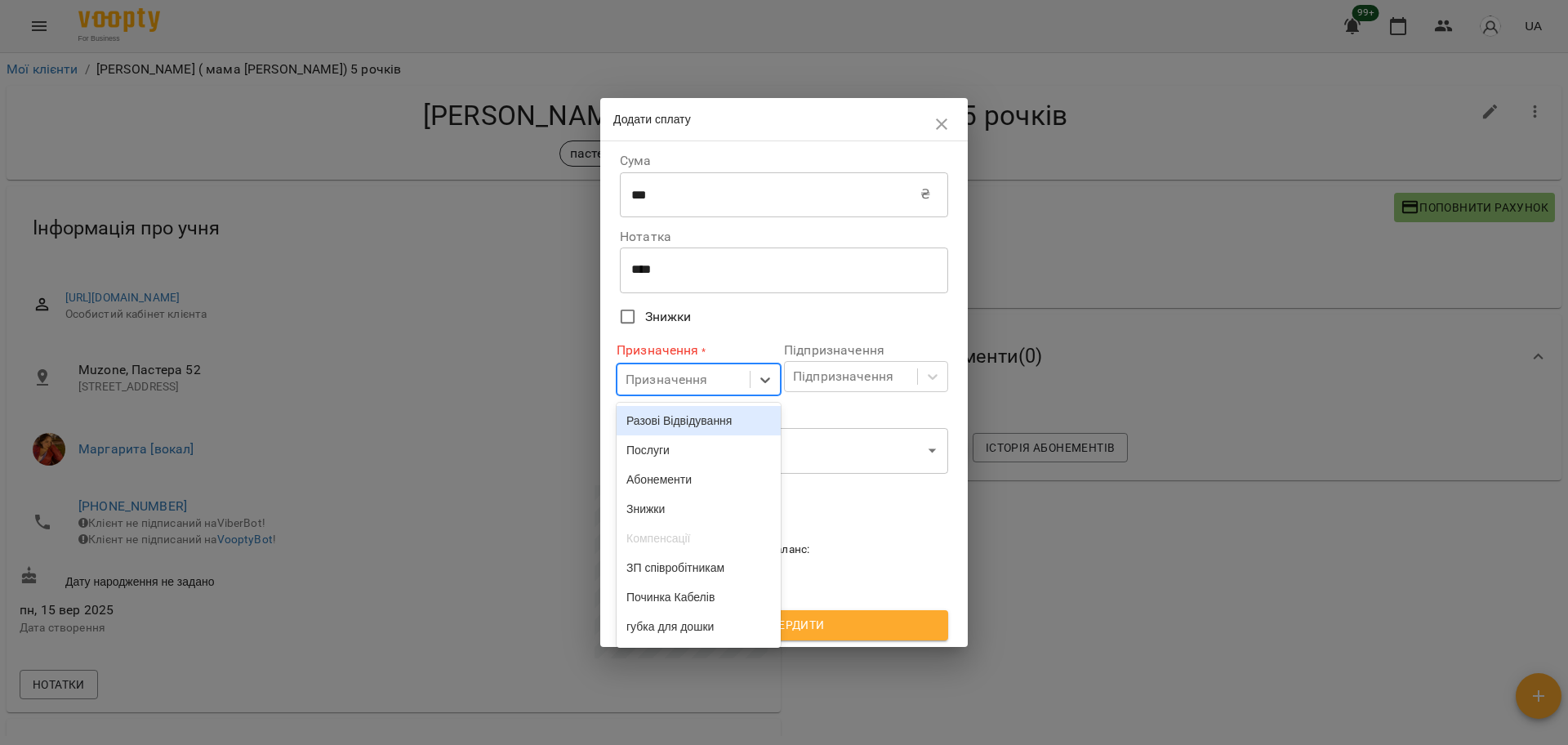
click at [674, 435] on div "Разові Відвідування" at bounding box center [698, 420] width 164 height 30
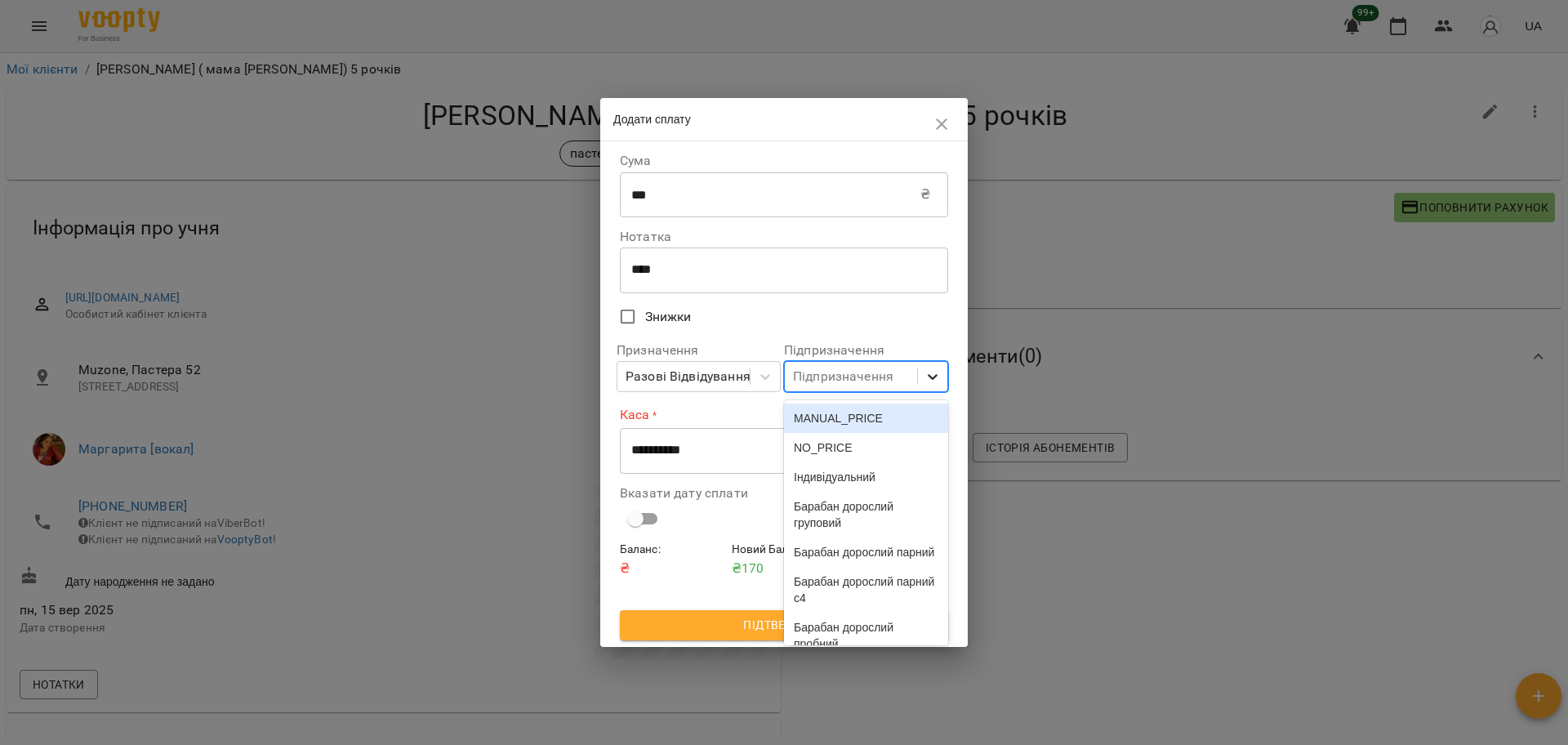
click at [935, 374] on icon at bounding box center [932, 376] width 16 height 16
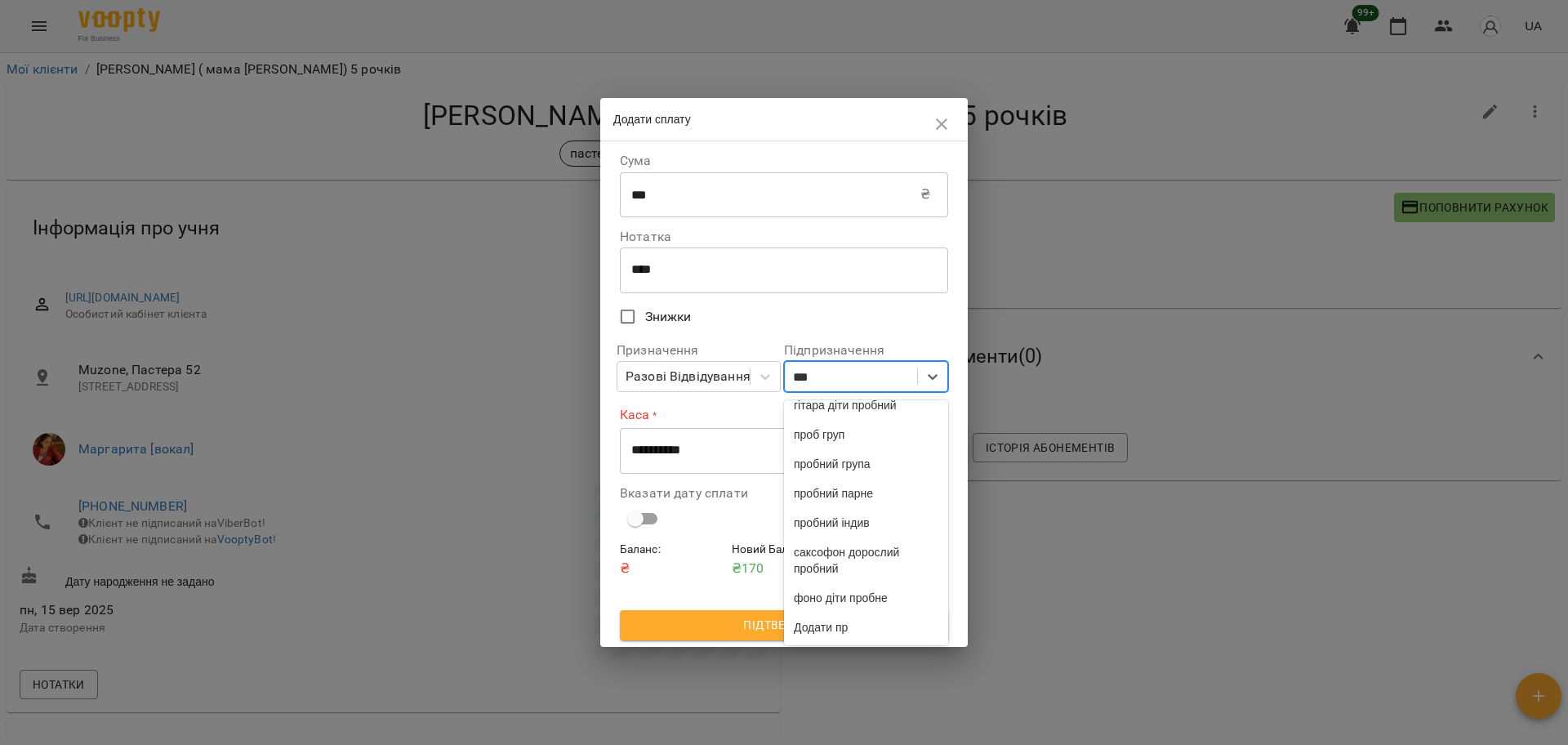
scroll to position [903, 0]
type input "****"
click at [873, 515] on div "пробний індив" at bounding box center [866, 523] width 164 height 30
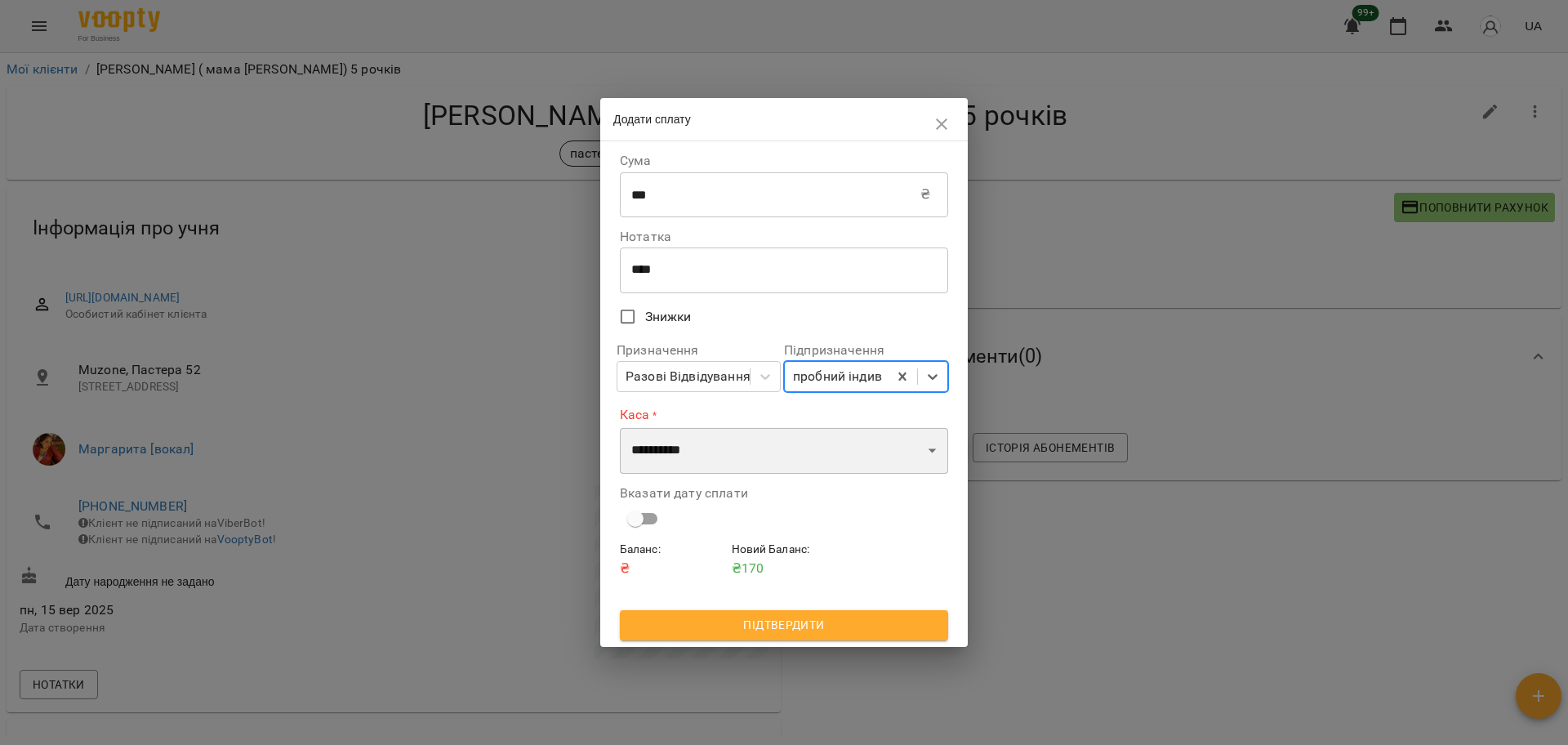
click at [700, 466] on select "**********" at bounding box center [784, 451] width 329 height 46
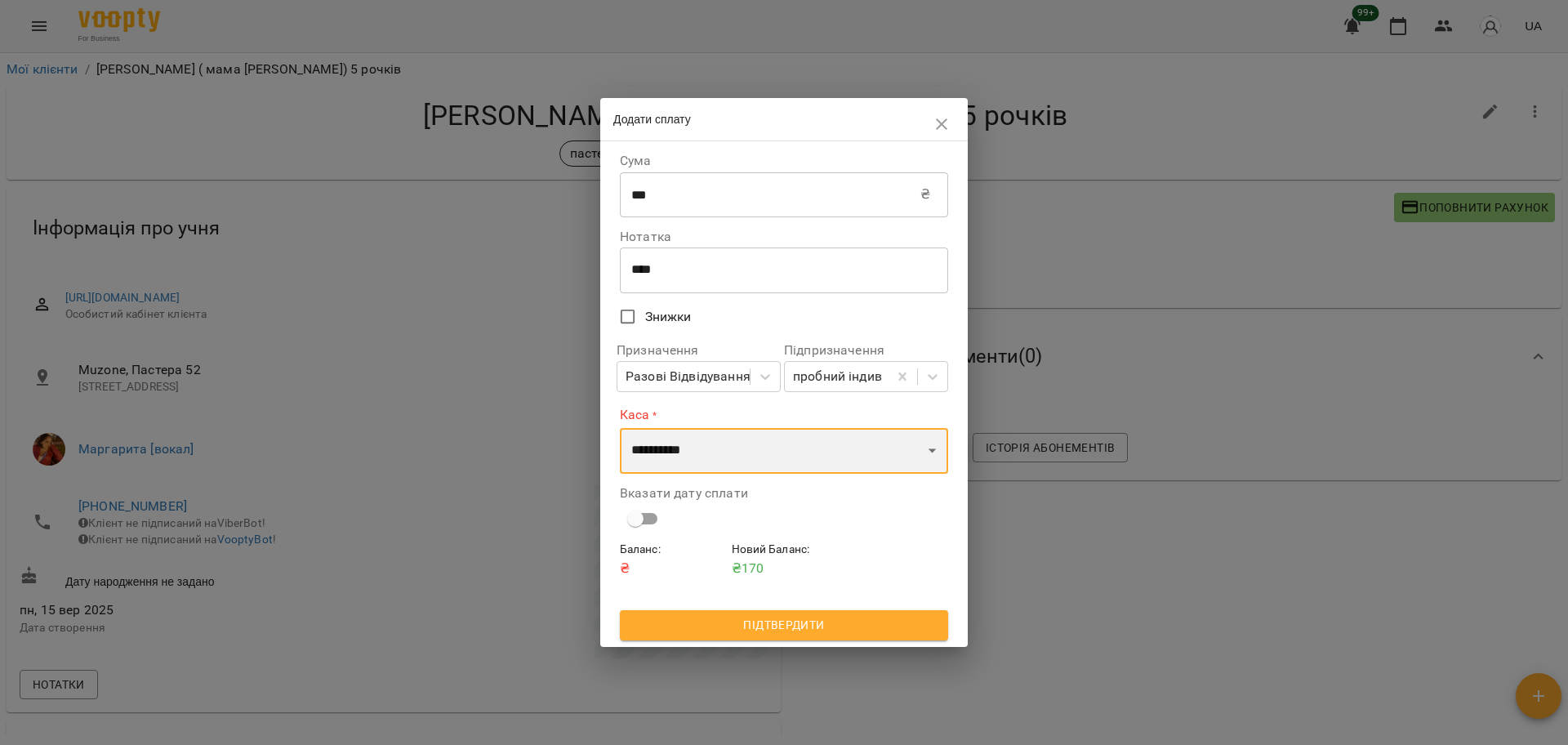
select select "****"
click at [620, 428] on select "**********" at bounding box center [784, 451] width 329 height 46
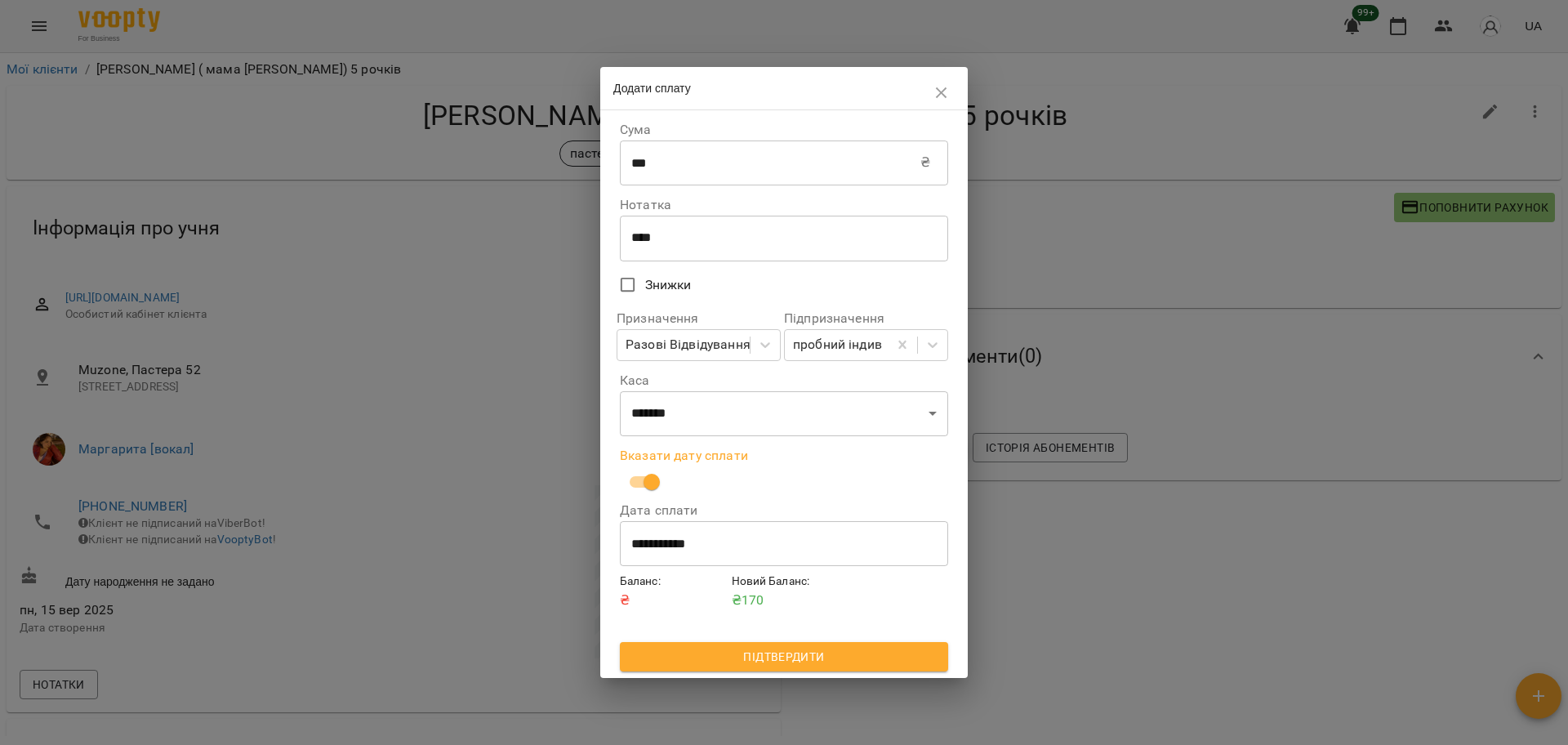
click at [827, 655] on span "Підтвердити" at bounding box center [783, 656] width 302 height 20
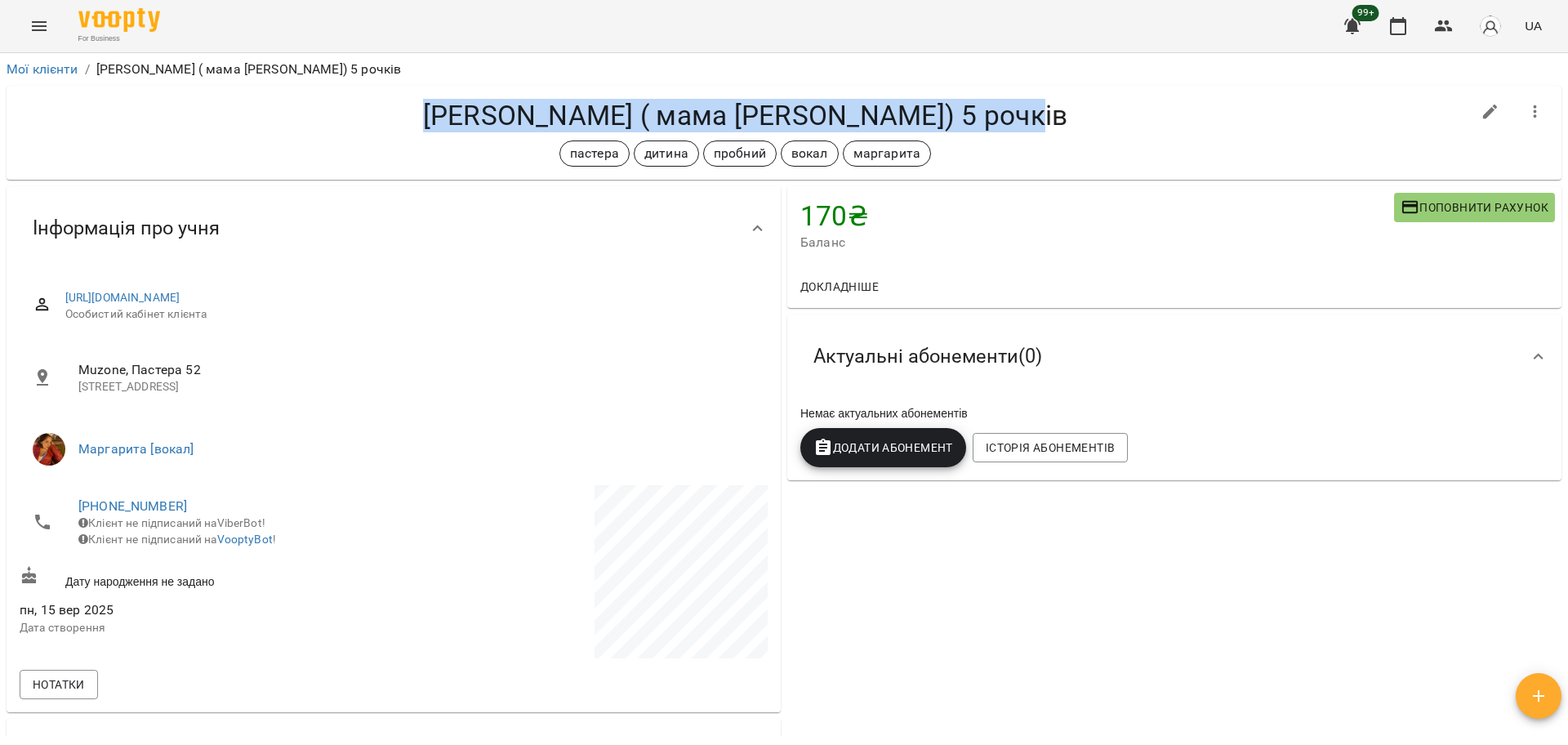
drag, startPoint x: 418, startPoint y: 107, endPoint x: 1141, endPoint y: 116, distance: 723.1
click at [1141, 116] on h4 "[PERSON_NAME] ( мама [PERSON_NAME]) 5 рочків" at bounding box center [745, 116] width 1451 height 34
copy h4 "[PERSON_NAME] ( мама [PERSON_NAME]) 5 рочків"
click at [31, 29] on icon "Menu" at bounding box center [40, 26] width 20 height 20
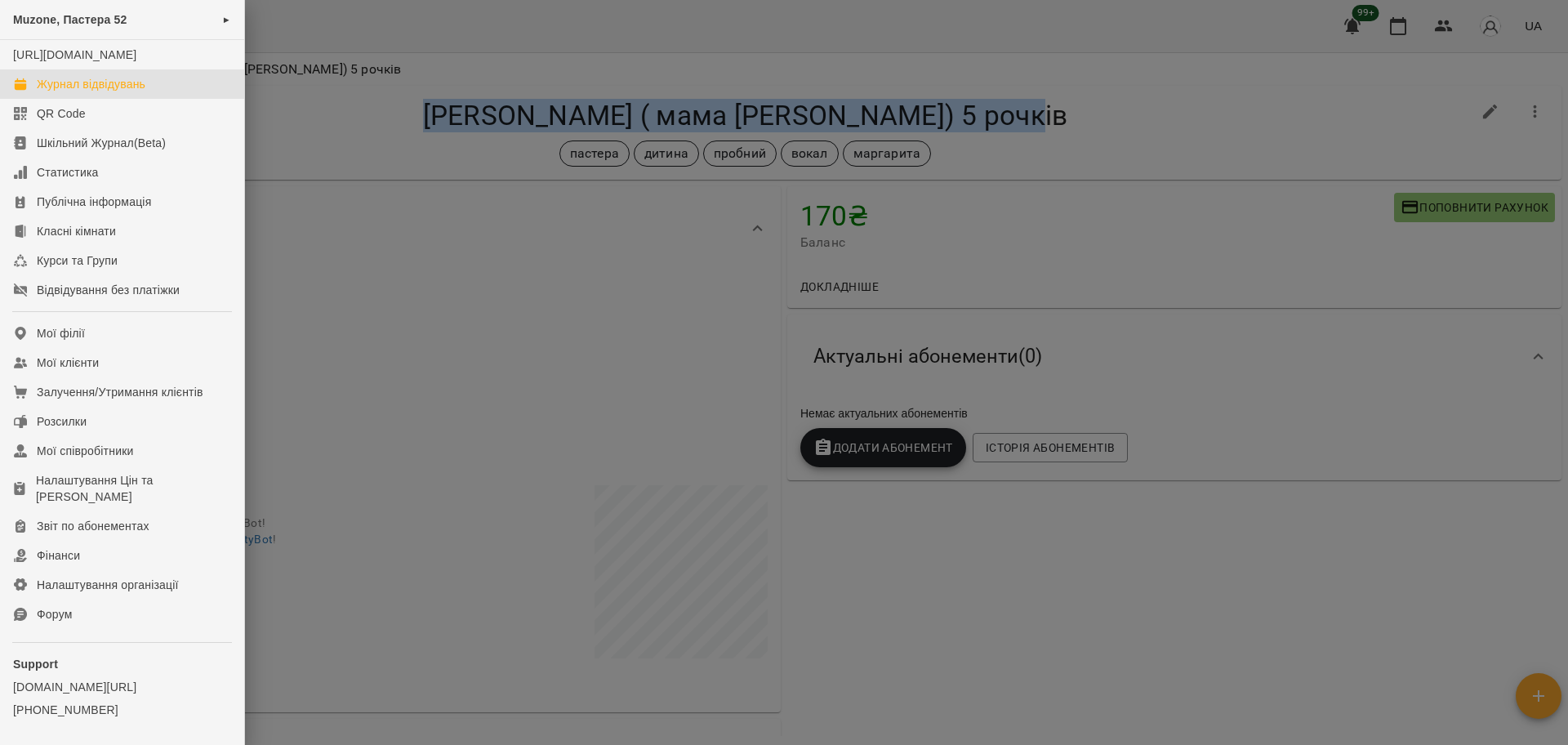
click at [57, 91] on link "Журнал відвідувань" at bounding box center [122, 85] width 244 height 30
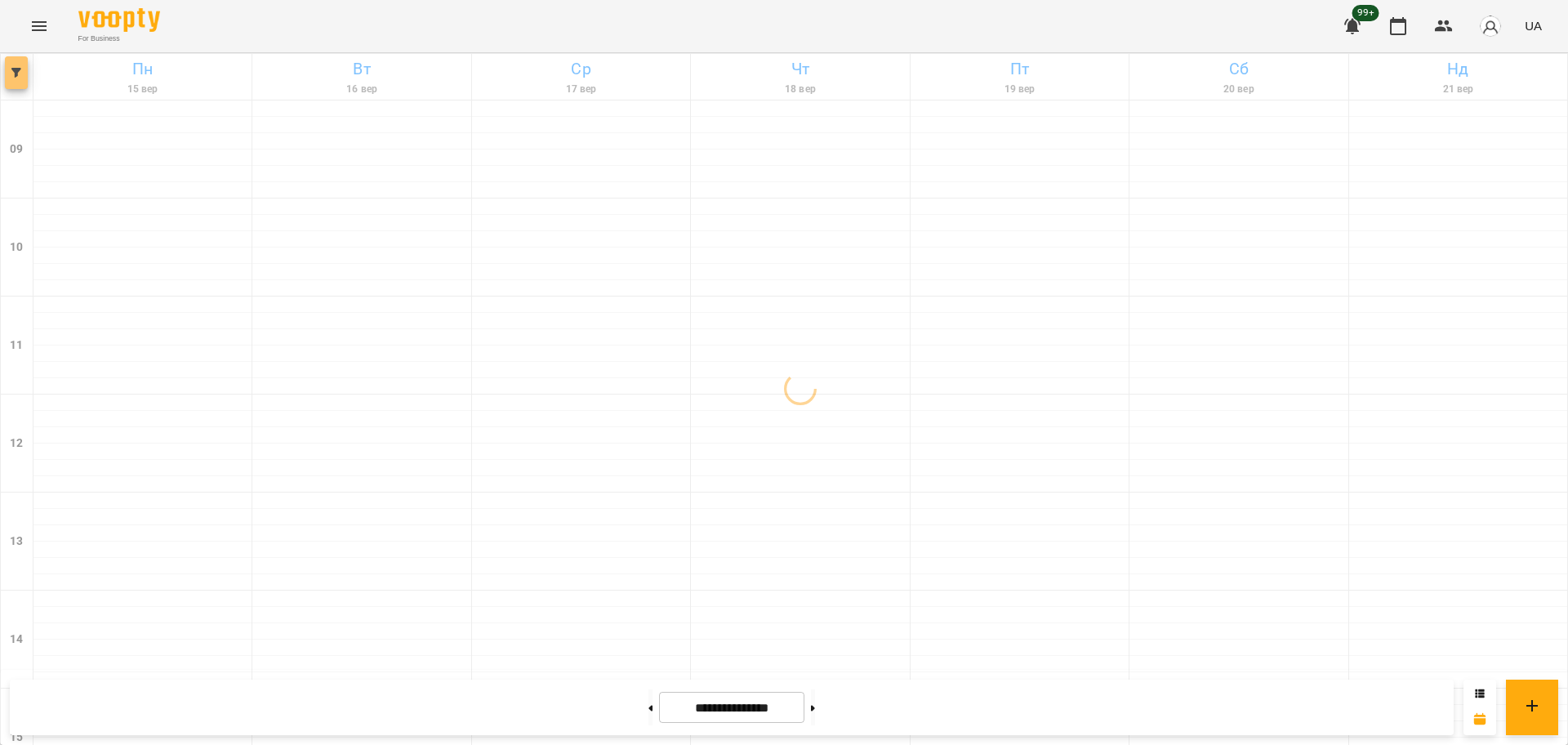
click at [13, 73] on icon "button" at bounding box center [16, 73] width 10 height 10
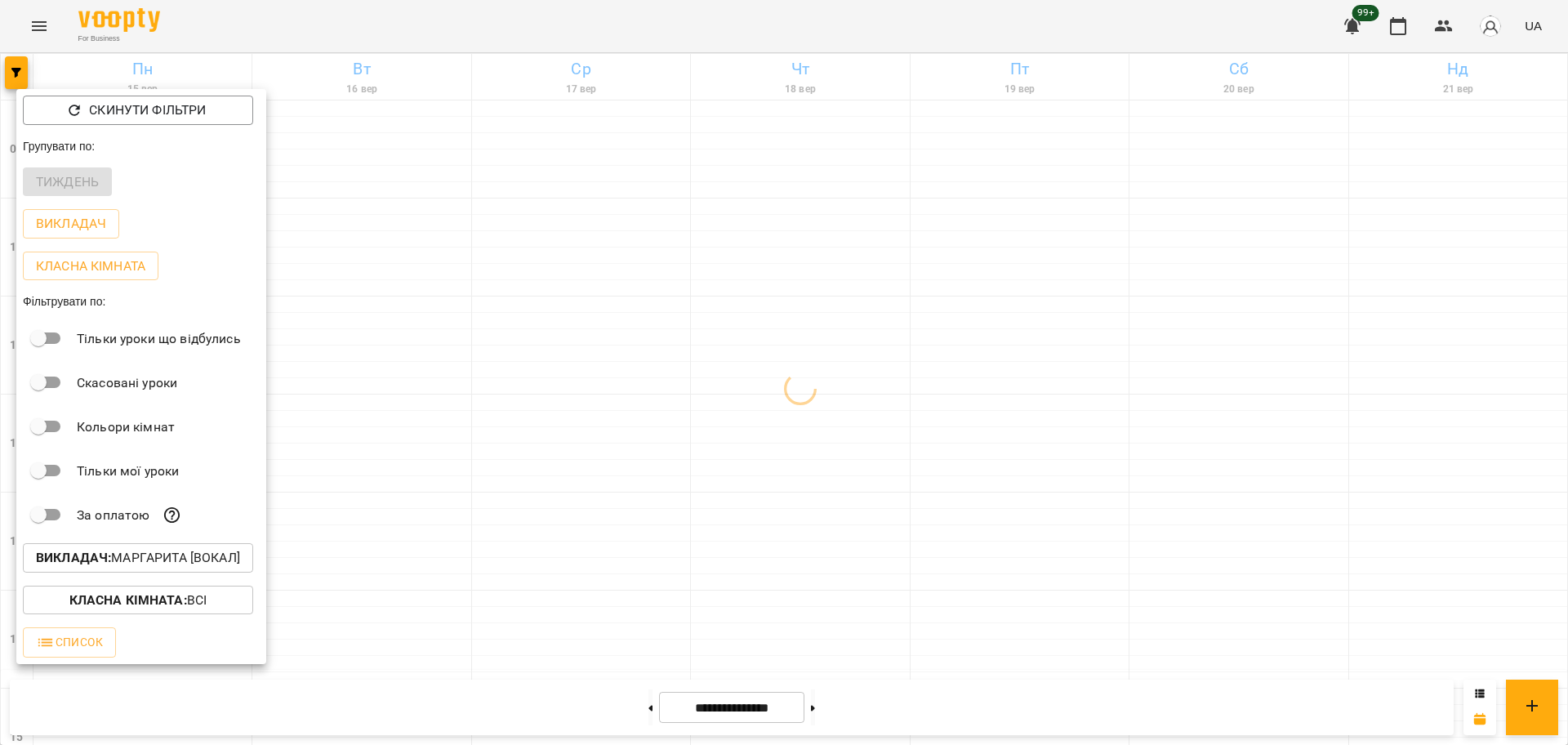
click at [155, 554] on p "Викладач : [PERSON_NAME] [вокал]" at bounding box center [137, 558] width 204 height 20
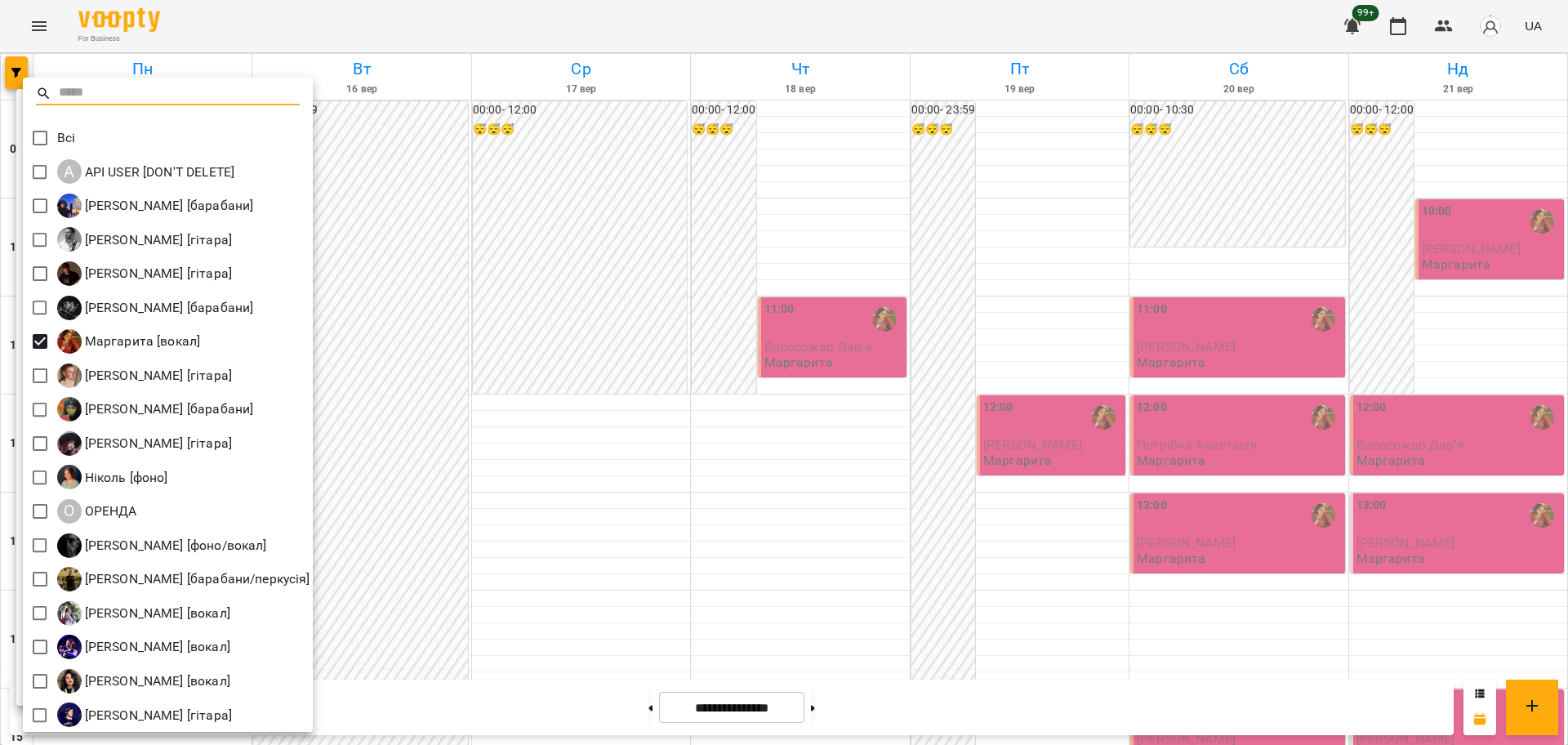
click at [503, 451] on div at bounding box center [784, 372] width 1568 height 745
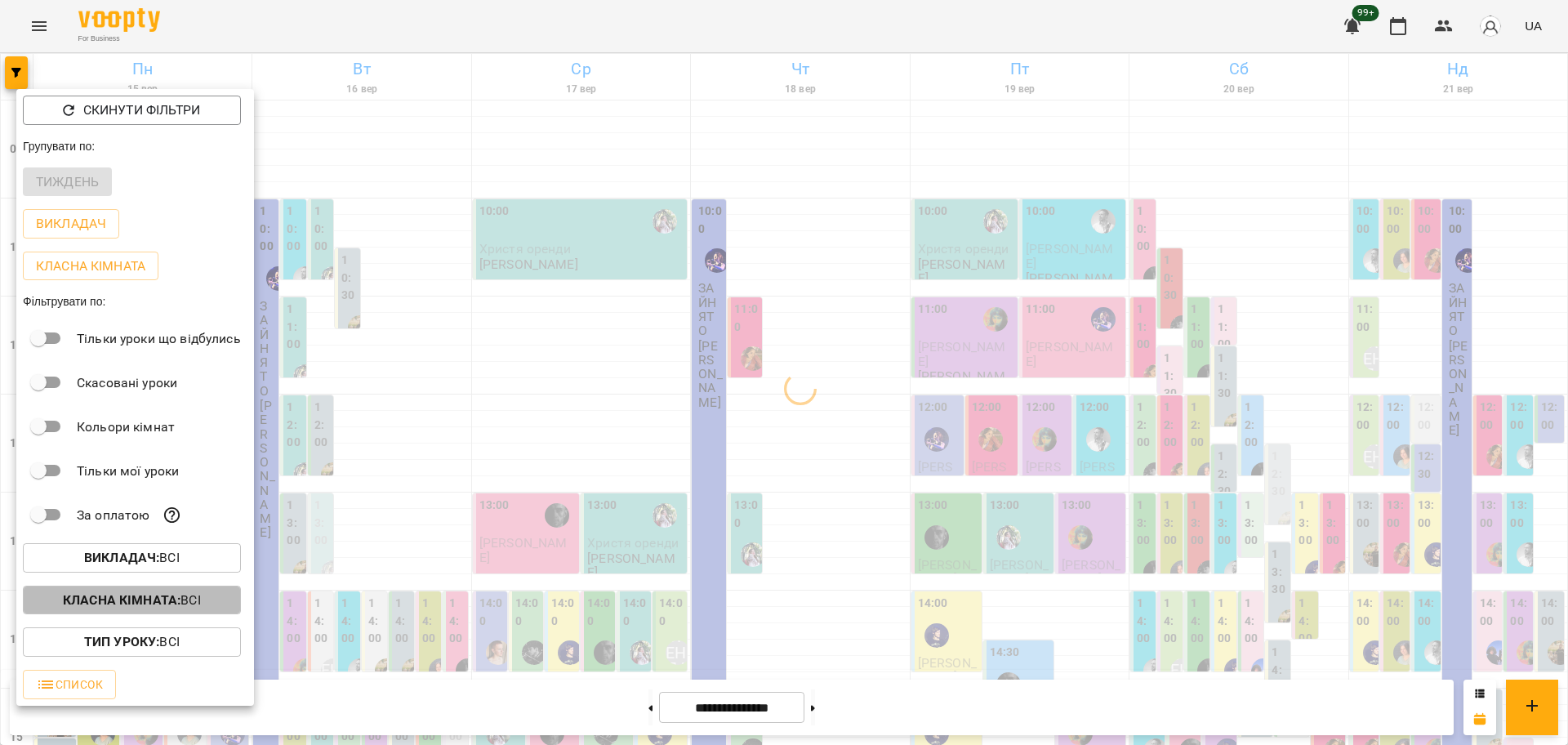
click at [174, 608] on b "Класна кімната :" at bounding box center [122, 600] width 118 height 16
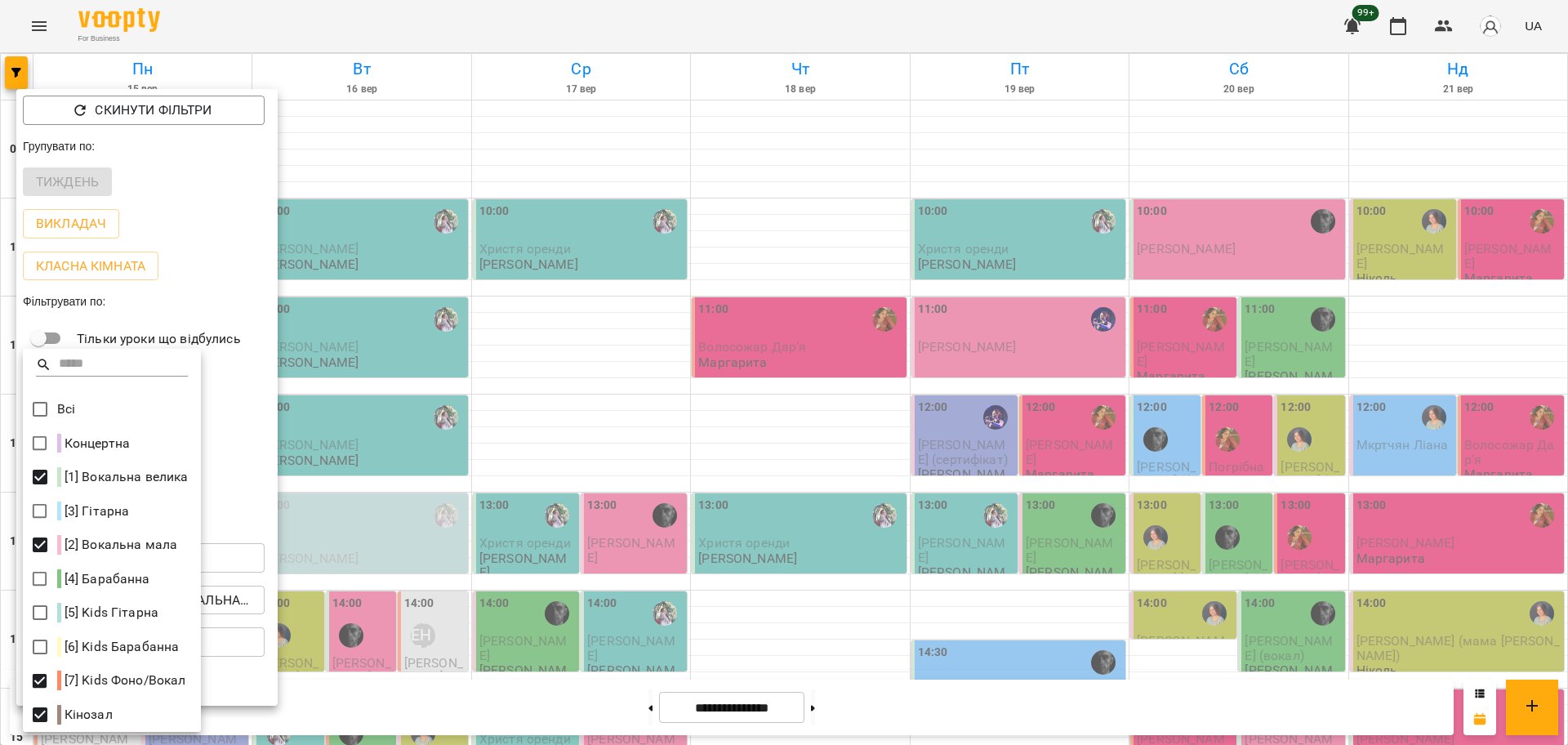
click at [692, 395] on div at bounding box center [784, 372] width 1568 height 745
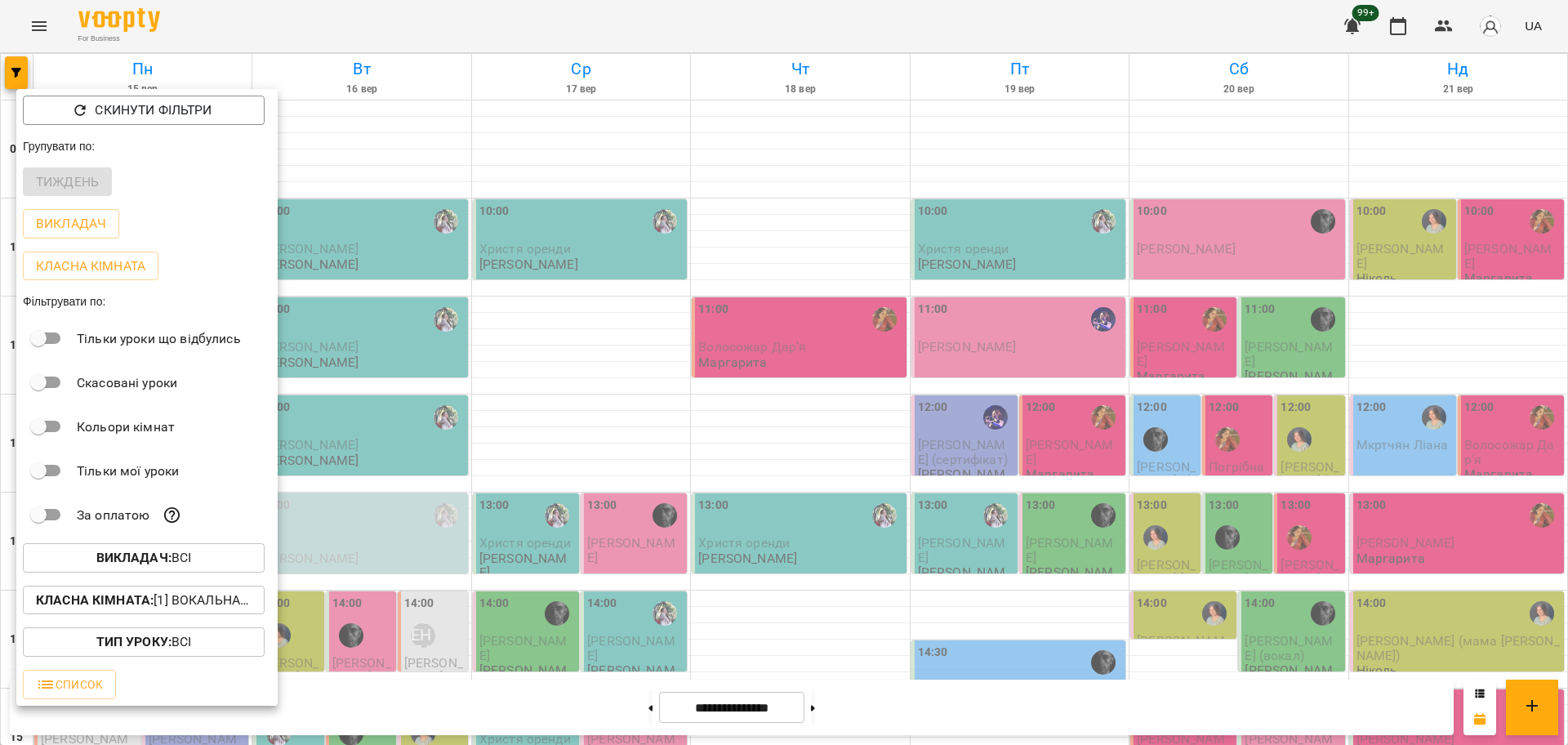
click at [598, 421] on div at bounding box center [784, 372] width 1568 height 745
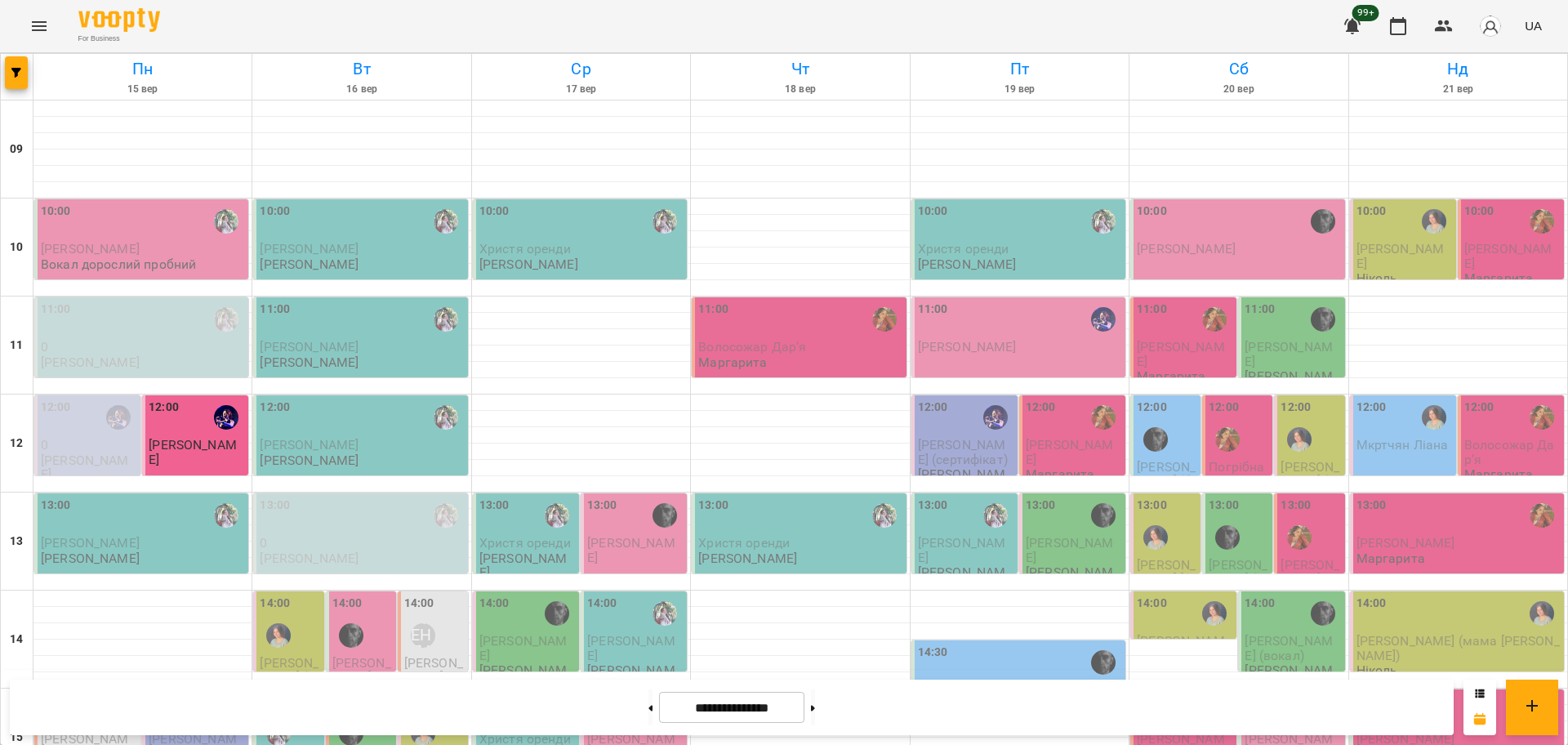
scroll to position [306, 0]
click at [21, 78] on button "button" at bounding box center [16, 73] width 23 height 33
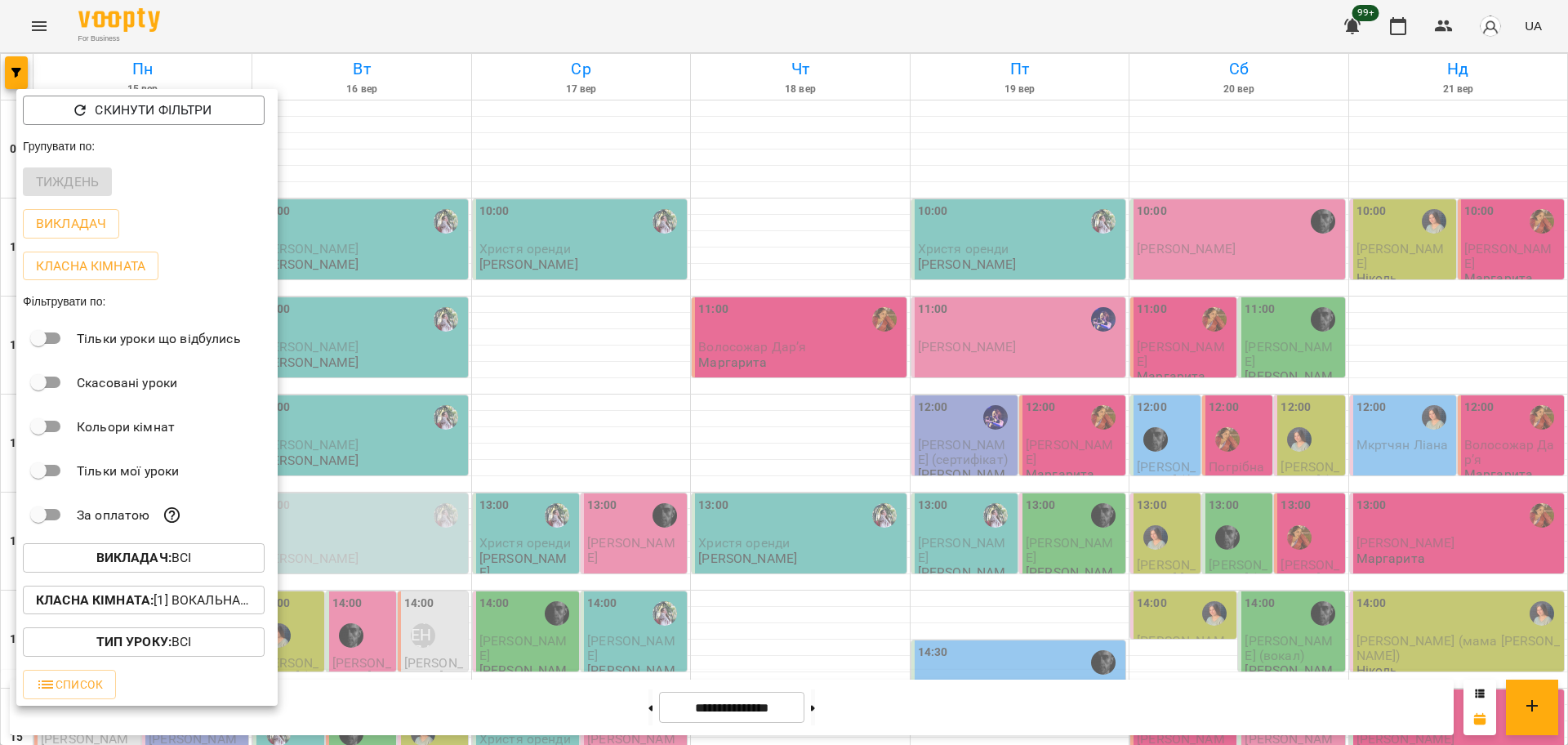
click at [170, 579] on div "Викладач : Всі" at bounding box center [146, 558] width 261 height 43
click at [183, 557] on p "Викладач : Всі" at bounding box center [144, 558] width 96 height 20
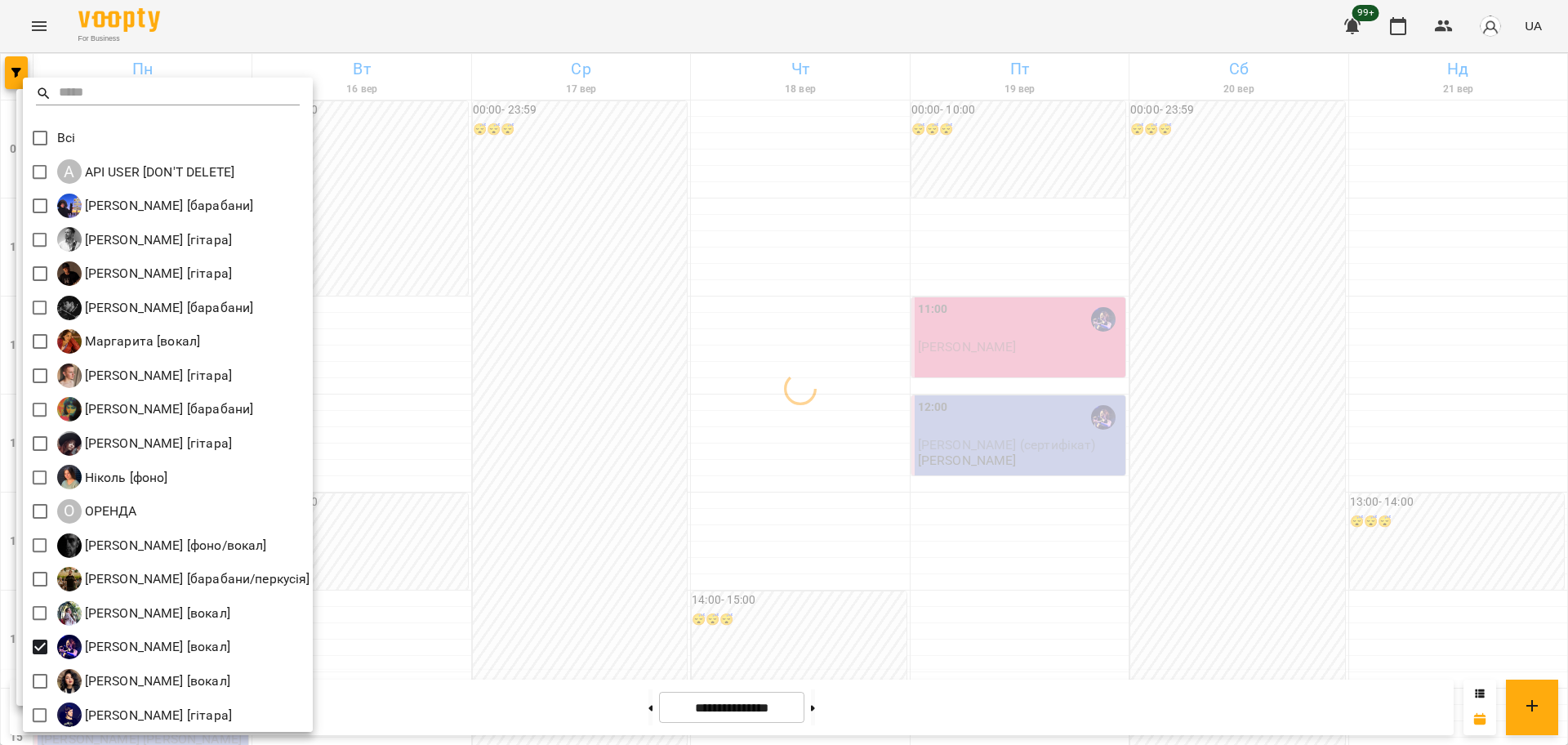
click at [551, 539] on div at bounding box center [784, 372] width 1568 height 745
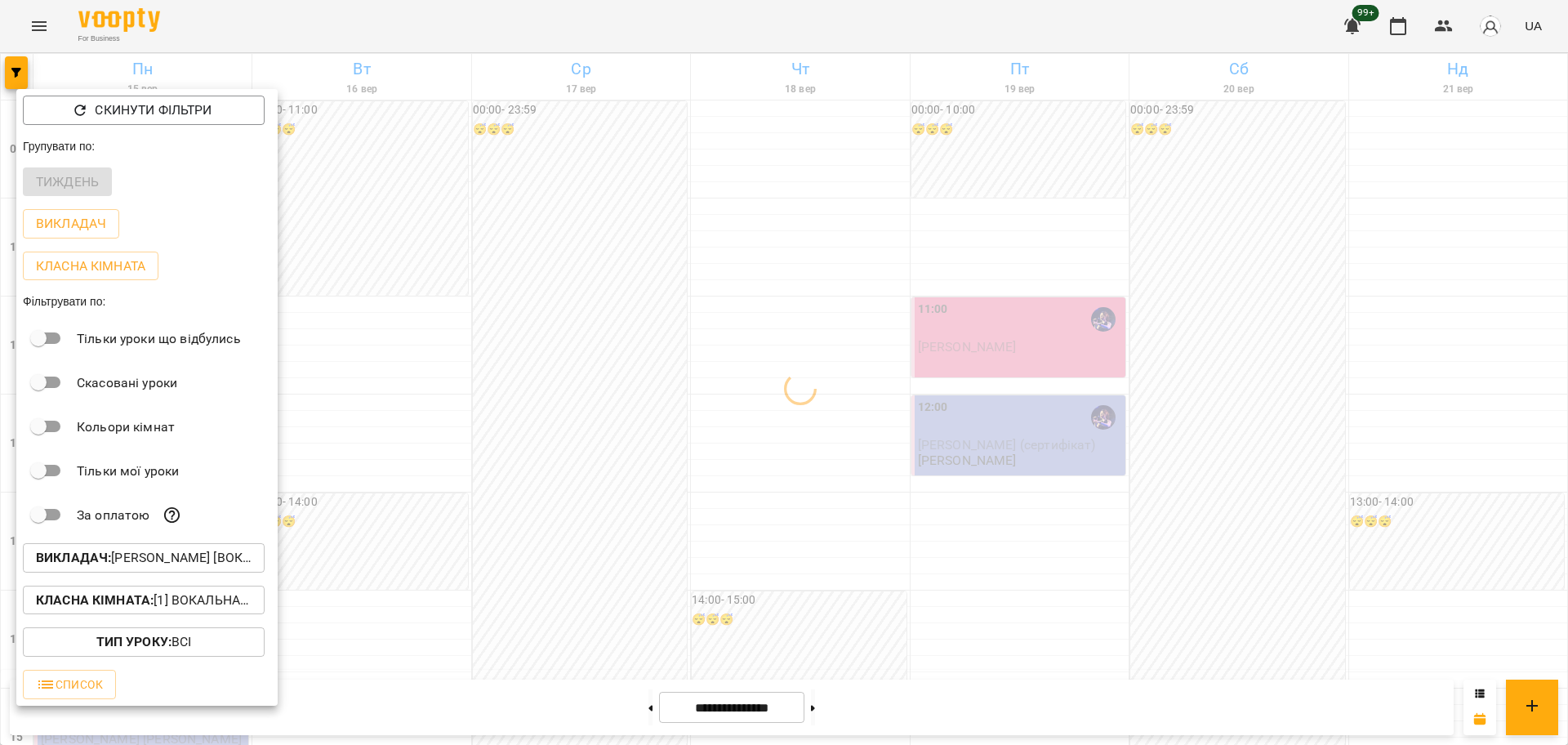
click at [443, 558] on div at bounding box center [784, 372] width 1568 height 745
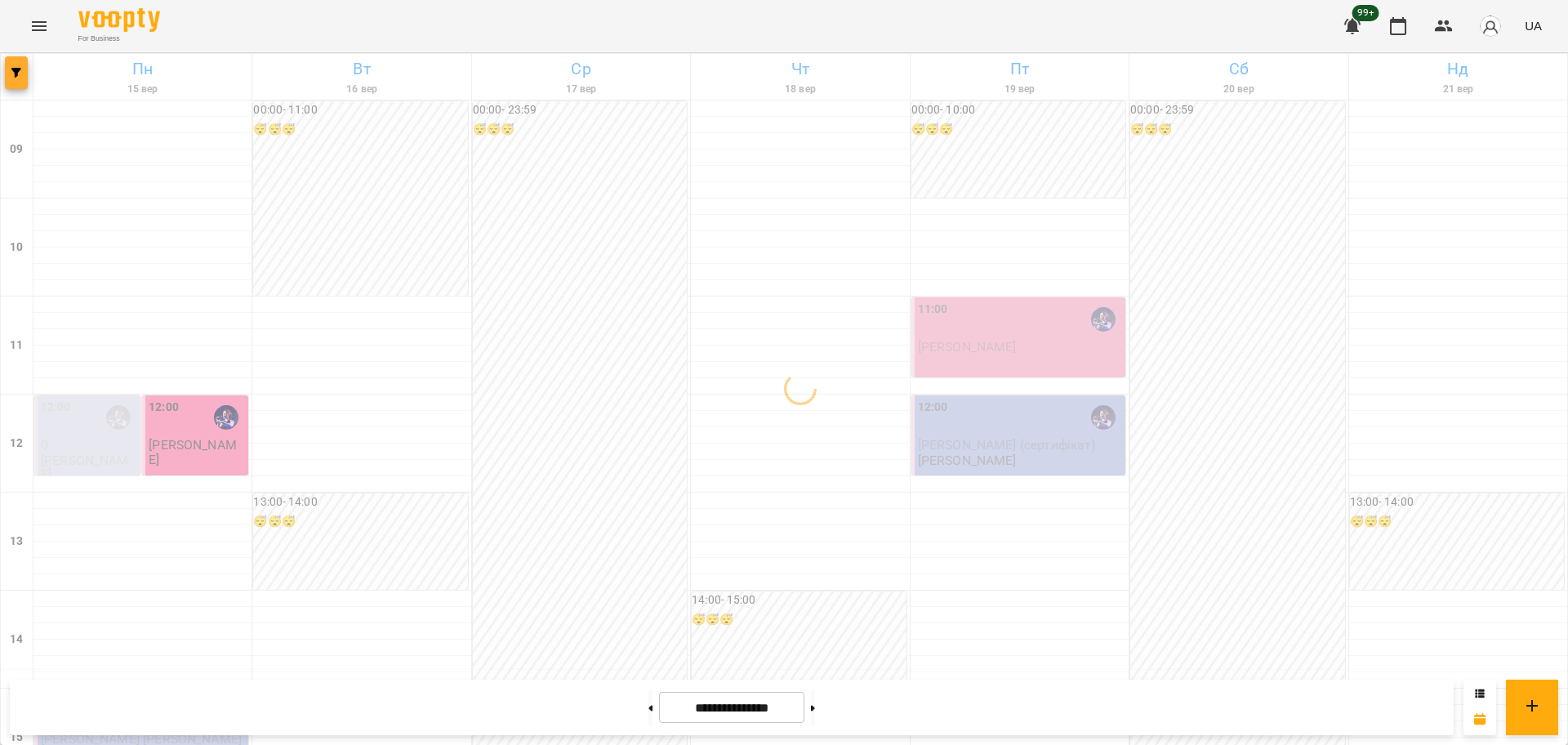
click at [16, 83] on button "button" at bounding box center [16, 73] width 23 height 33
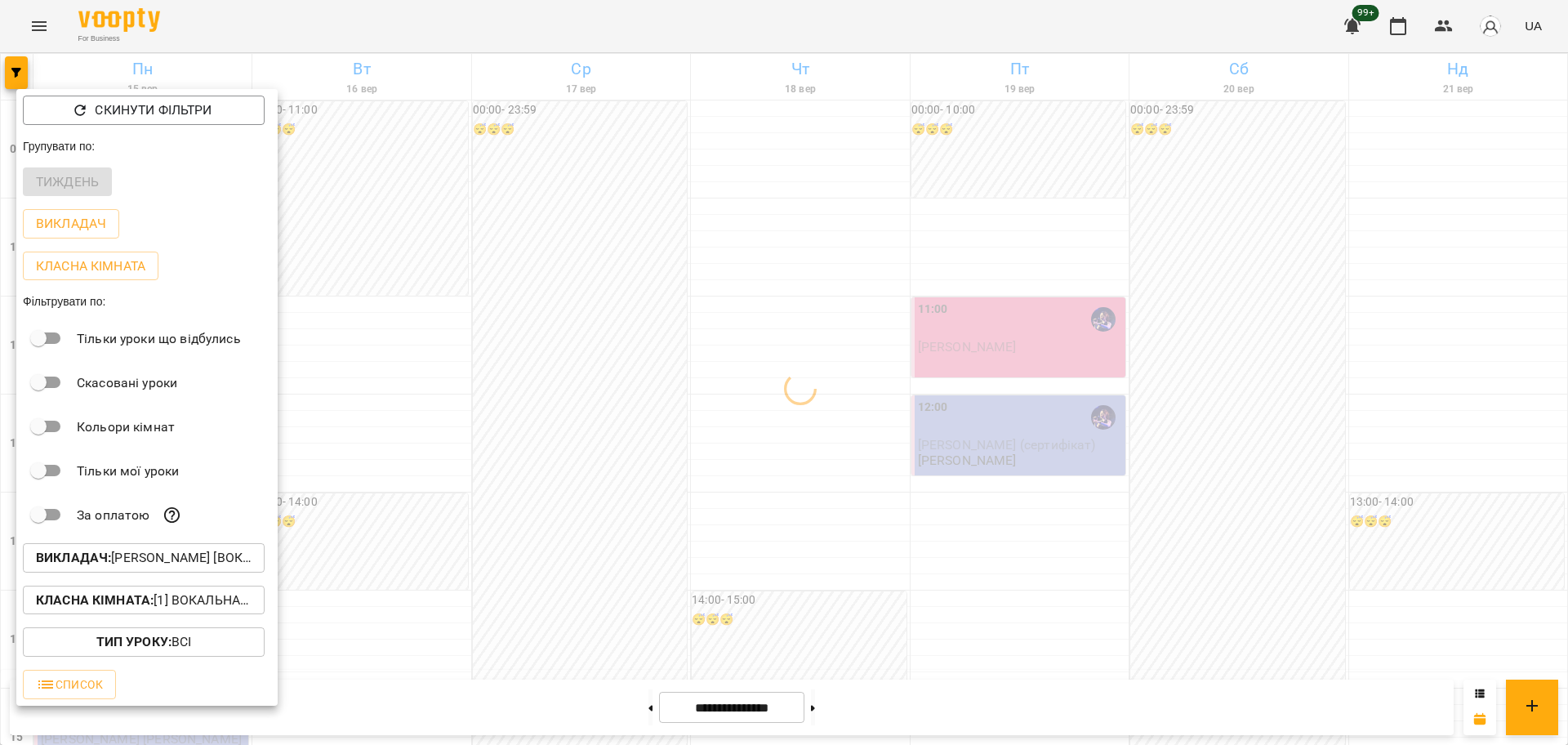
click at [216, 607] on p "Класна кімната : [1] Вокальна велика,[2] Вокальна мала,[7] Kids Фоно/Вокал,Кіно…" at bounding box center [143, 601] width 215 height 20
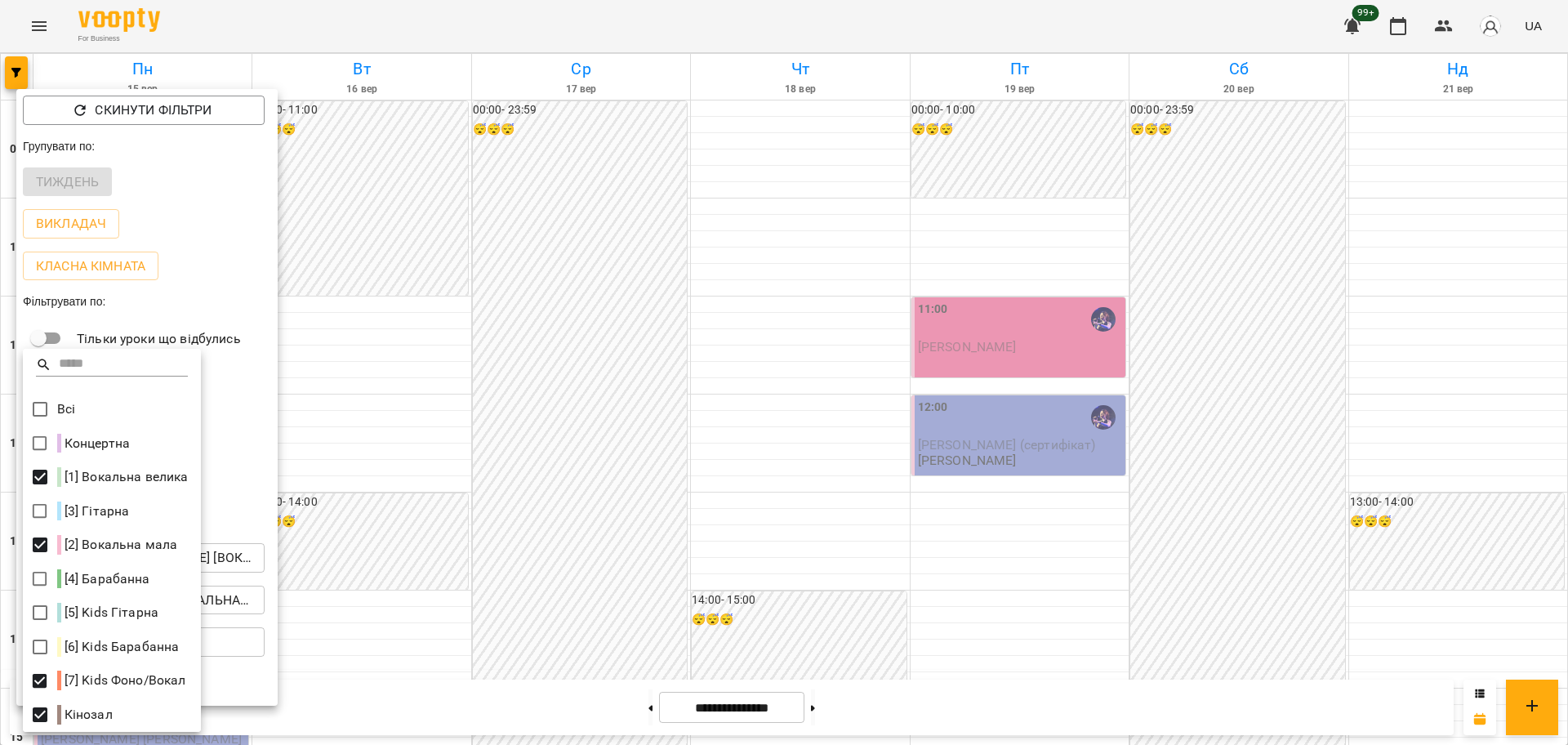
click at [47, 377] on div at bounding box center [112, 372] width 178 height 39
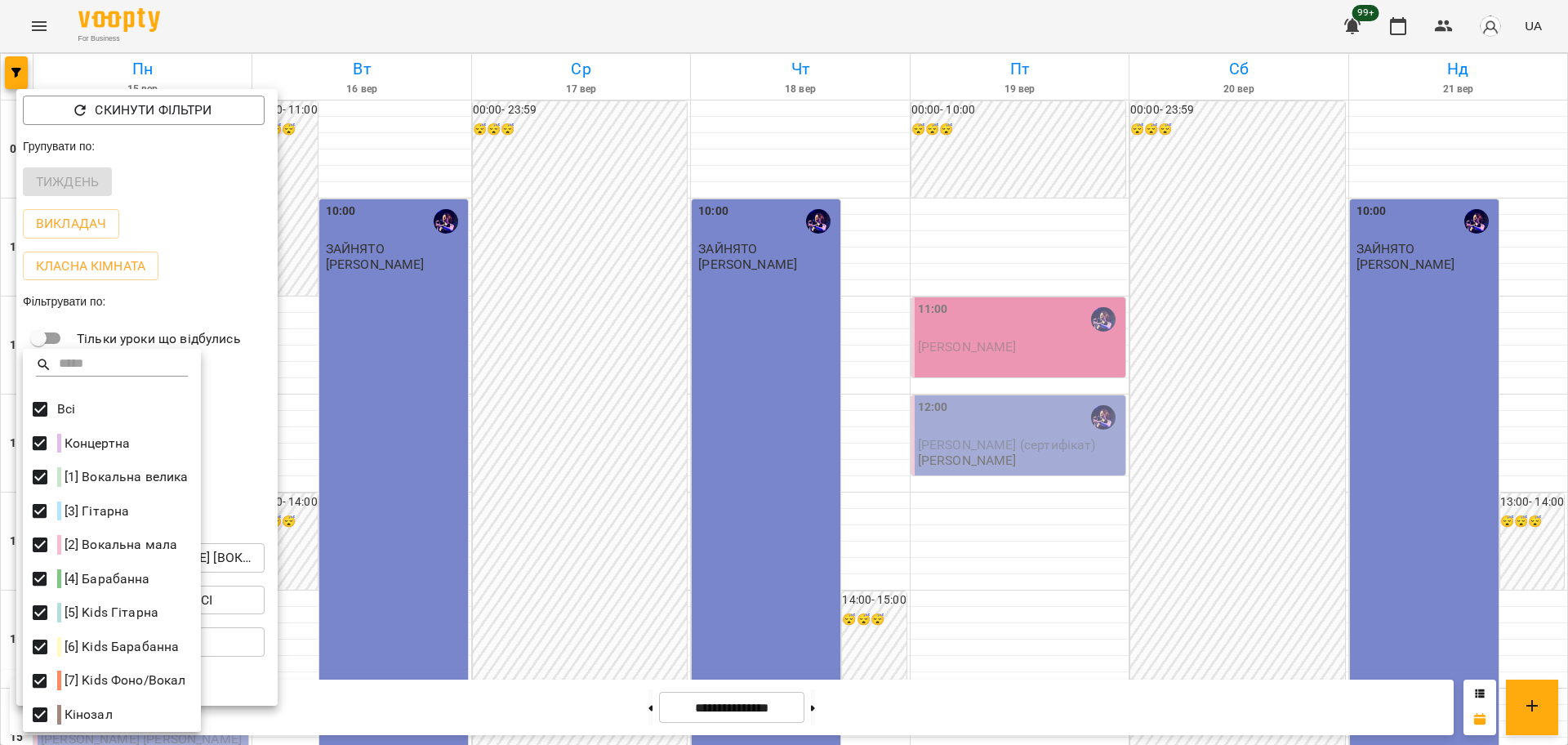
click at [545, 407] on div at bounding box center [784, 372] width 1568 height 745
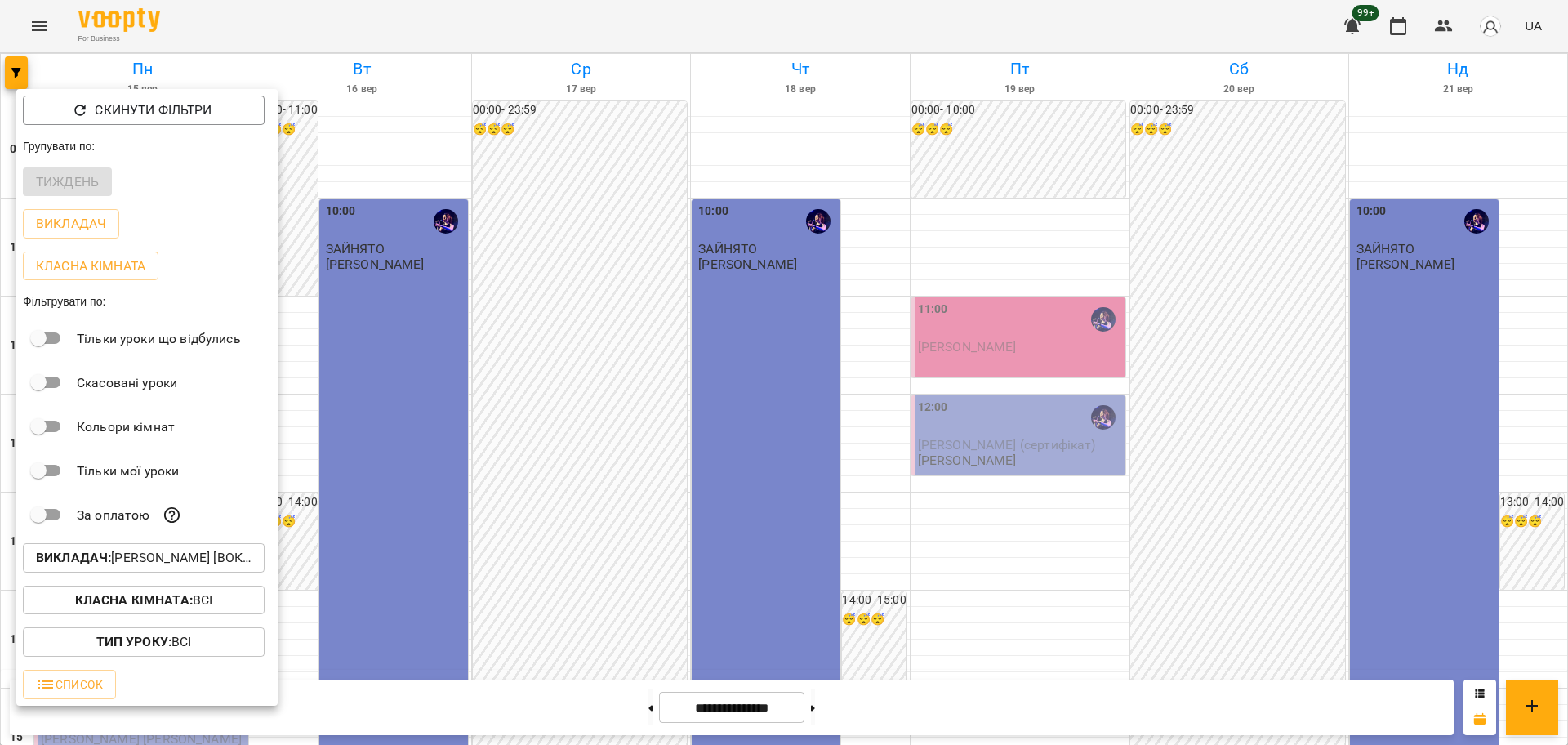
click at [352, 504] on div at bounding box center [784, 372] width 1568 height 745
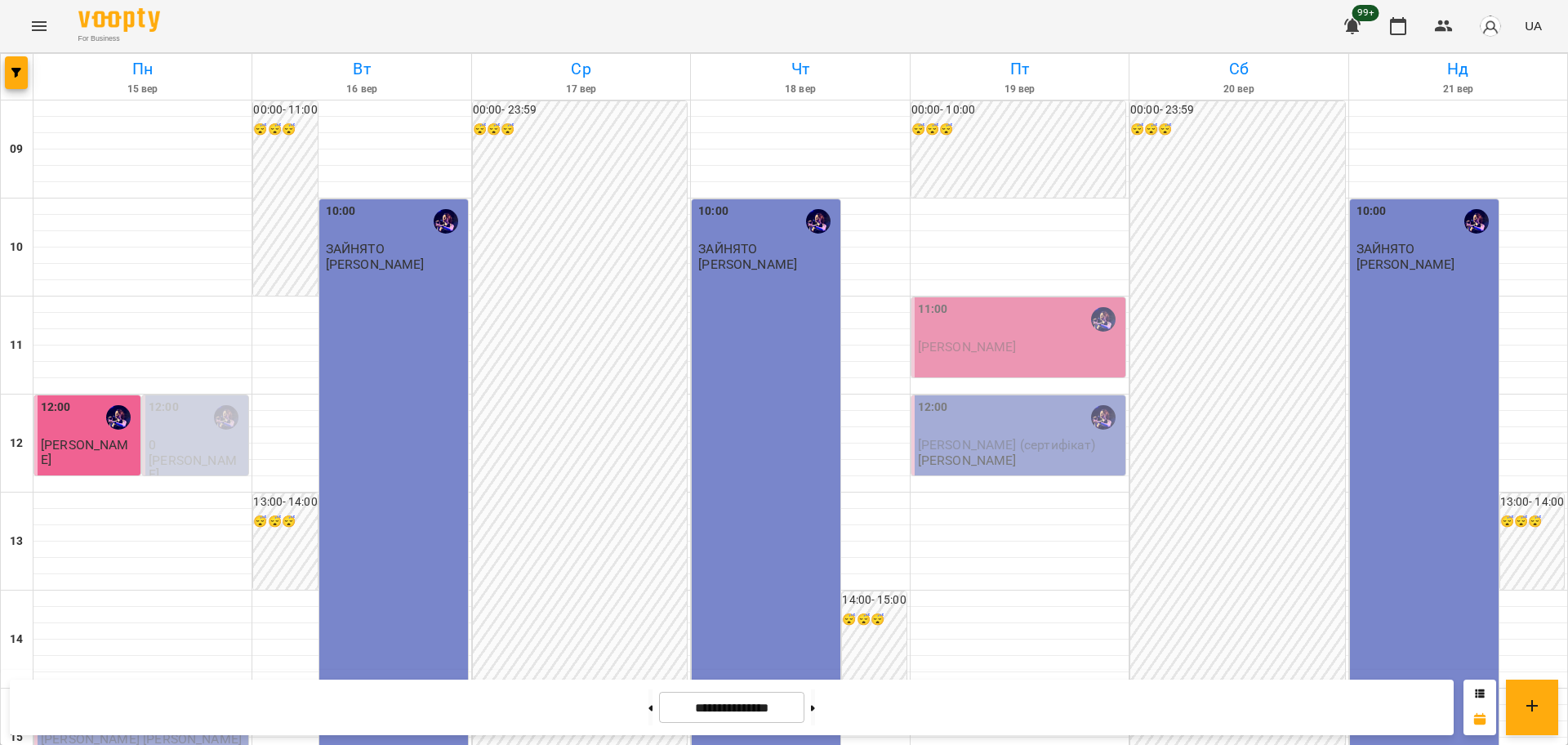
click at [174, 732] on p "[PERSON_NAME] [PERSON_NAME]" at bounding box center [142, 739] width 204 height 14
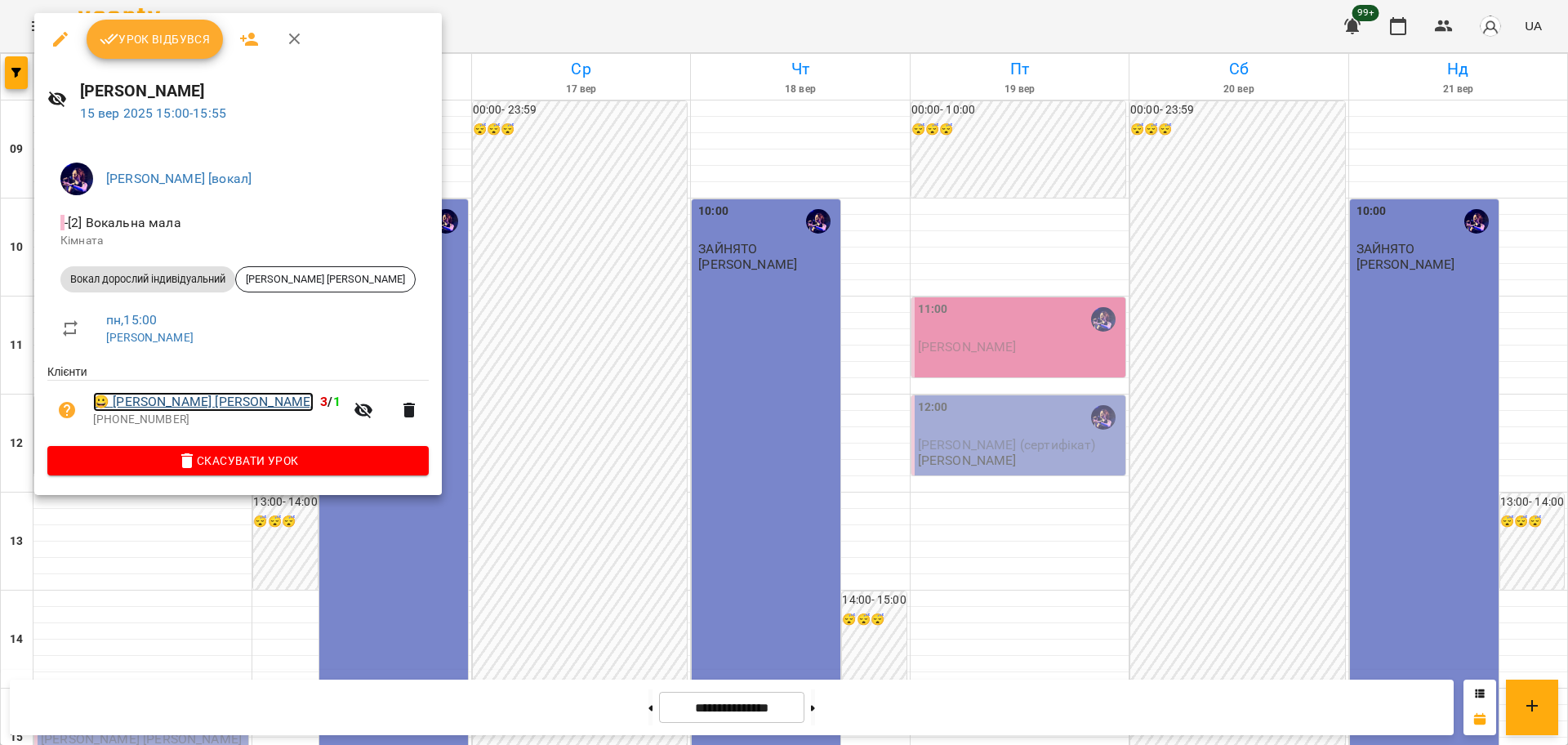
click at [177, 398] on link "😀 Антоніна Вікторія" at bounding box center [202, 402] width 220 height 20
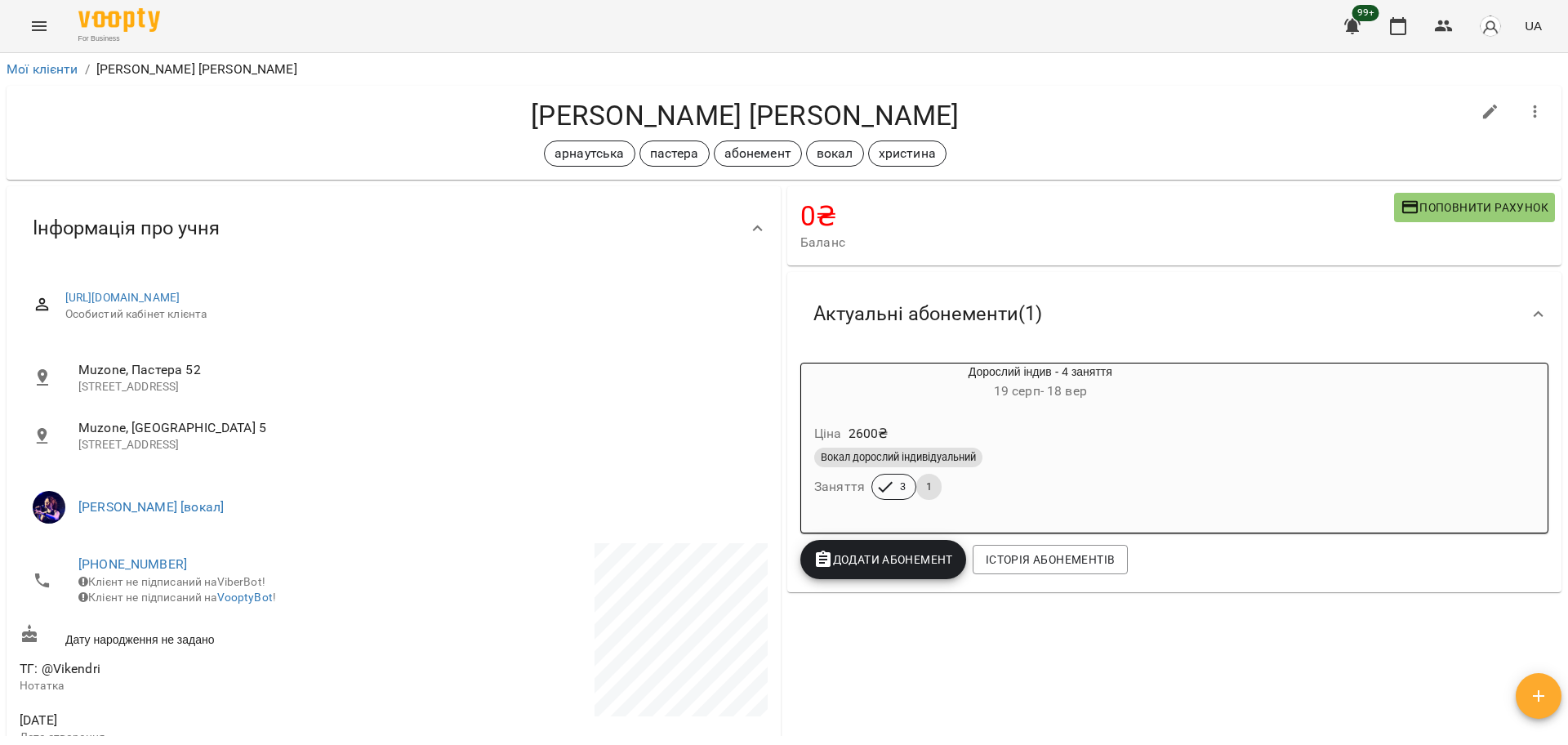
click at [1480, 195] on button "Поповнити рахунок" at bounding box center [1474, 207] width 161 height 30
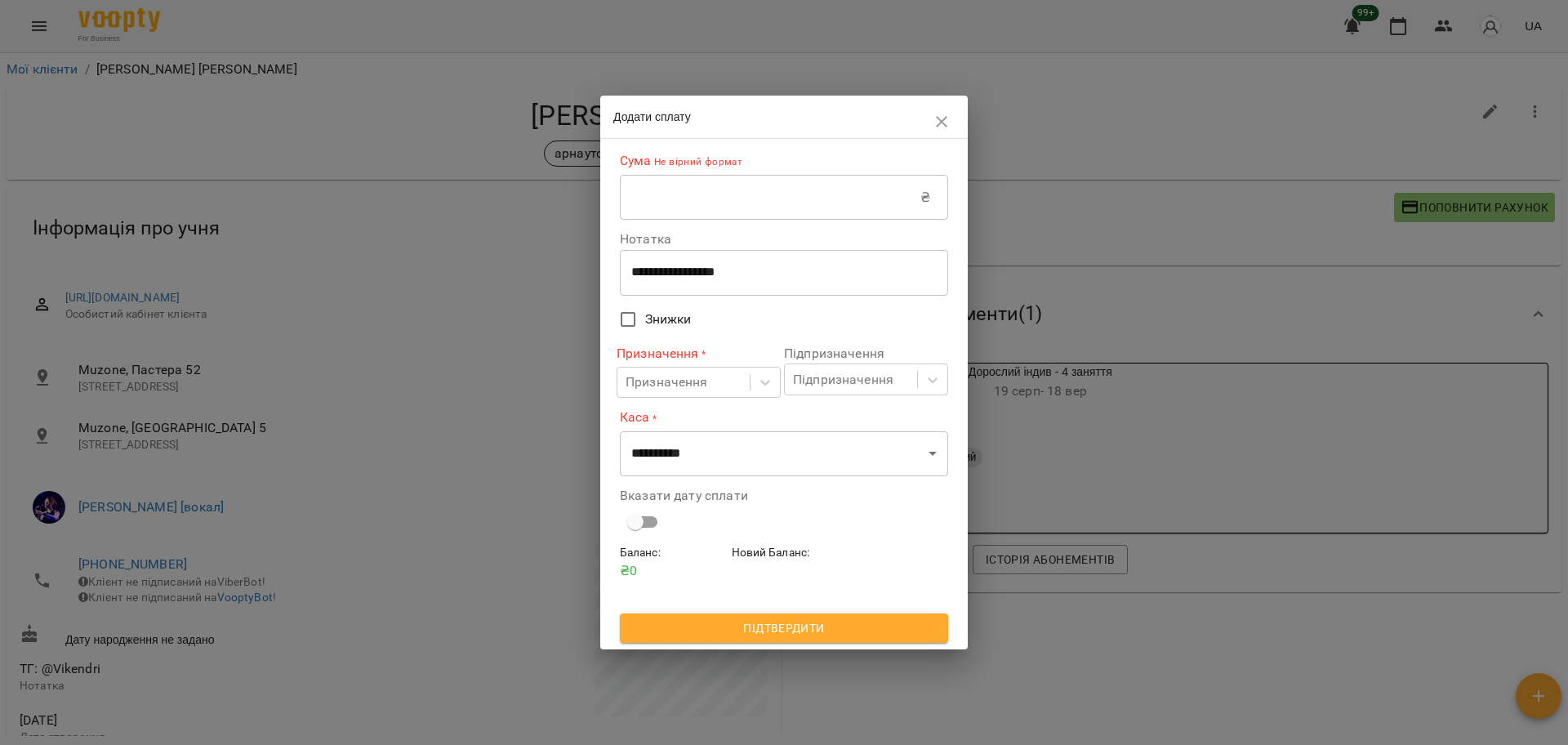
click at [766, 202] on input "text" at bounding box center [770, 197] width 301 height 46
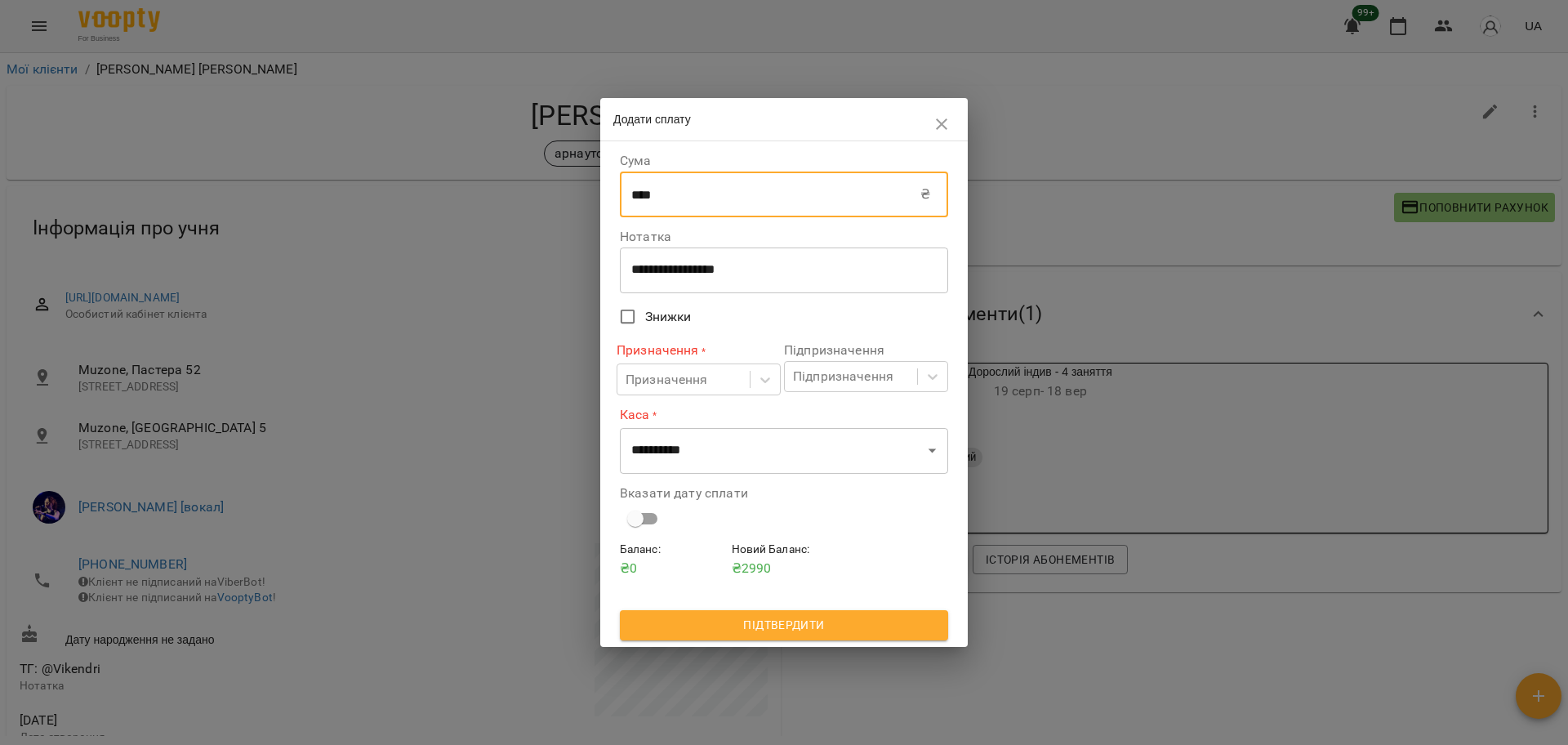
type input "****"
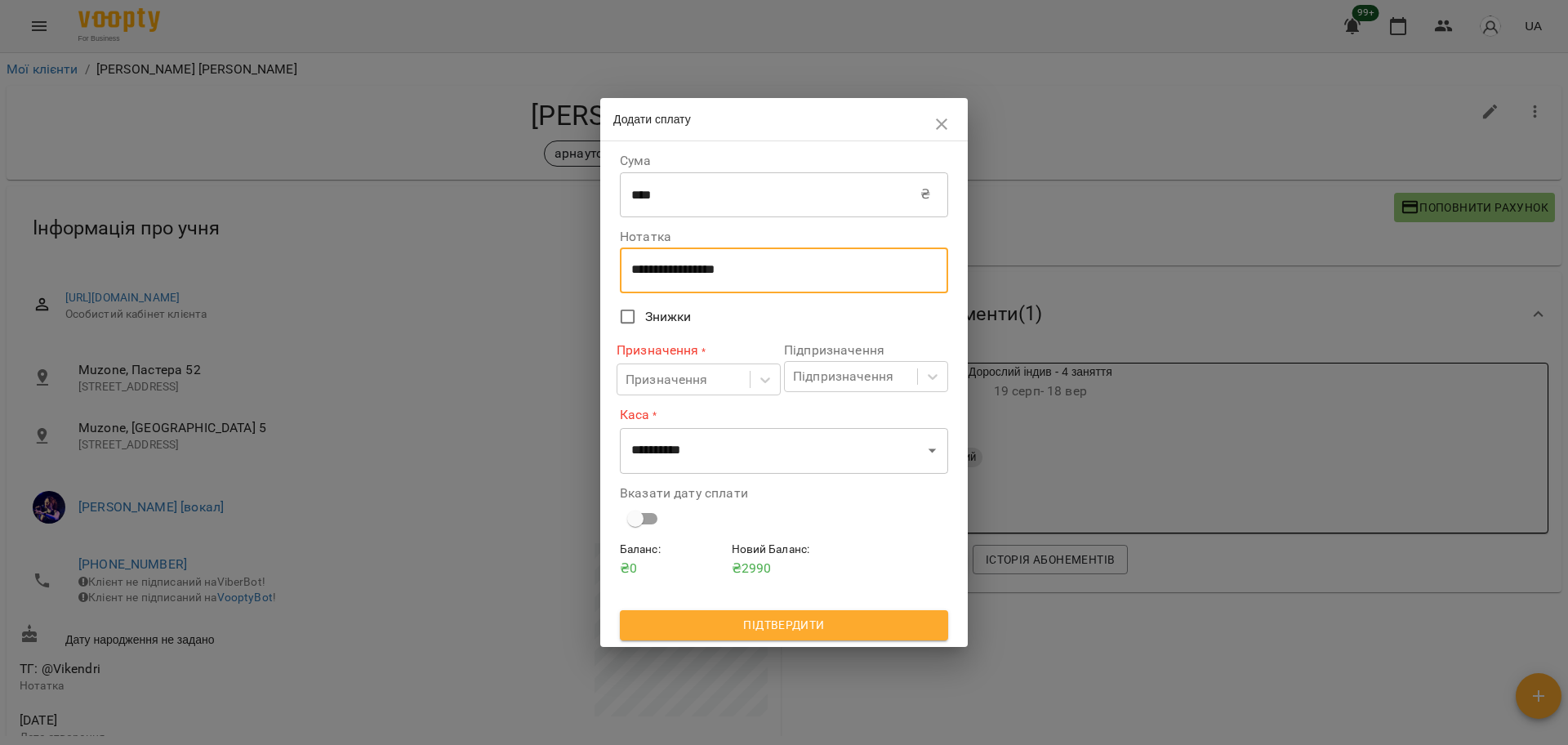
drag, startPoint x: 784, startPoint y: 278, endPoint x: 589, endPoint y: 277, distance: 195.0
click at [589, 277] on div "**********" at bounding box center [784, 372] width 1568 height 745
type textarea "****"
click at [691, 371] on div "Призначення" at bounding box center [666, 379] width 83 height 20
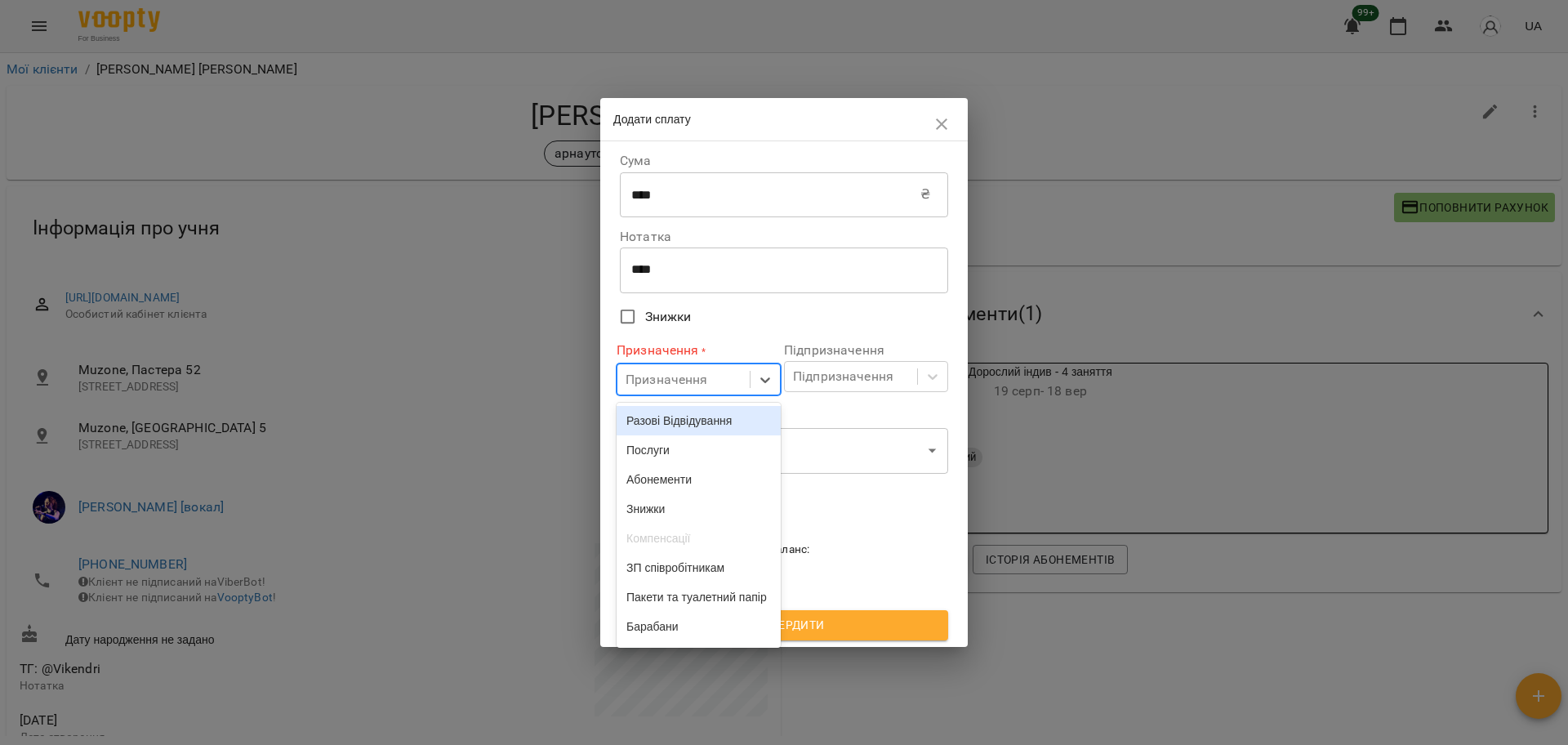
click at [683, 424] on div "Разові Відвідування" at bounding box center [698, 420] width 164 height 30
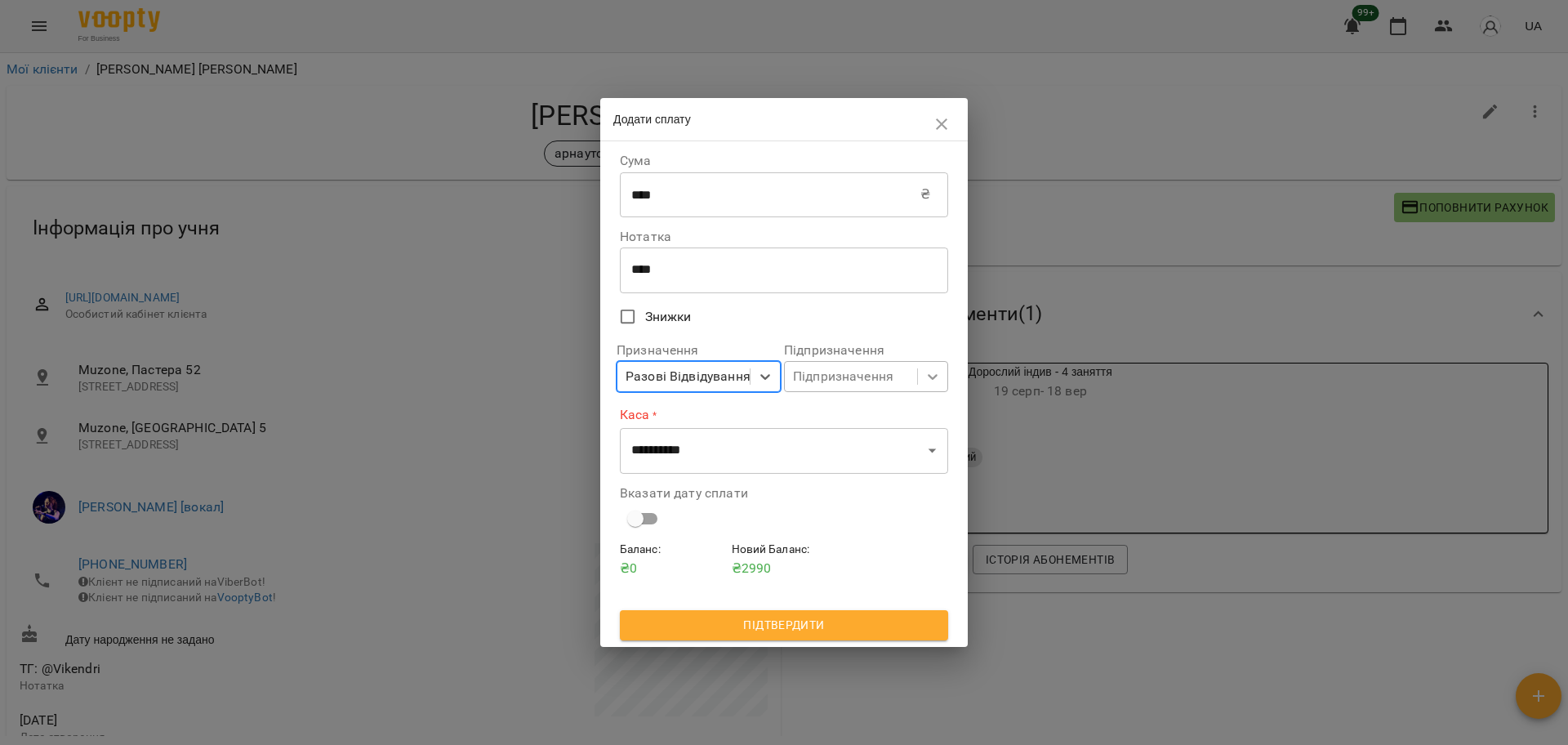
click at [931, 382] on icon at bounding box center [932, 376] width 16 height 16
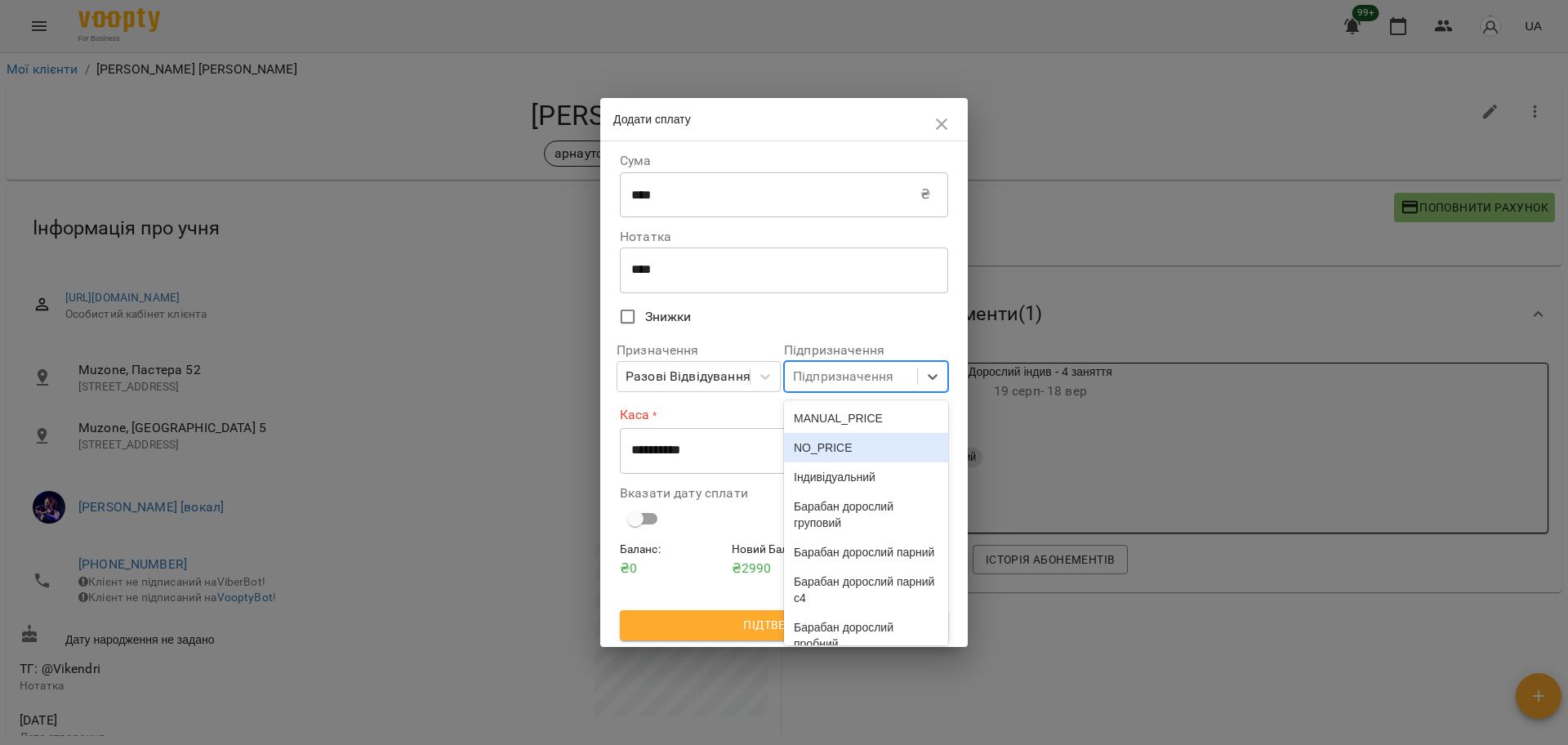
scroll to position [4329, 0]
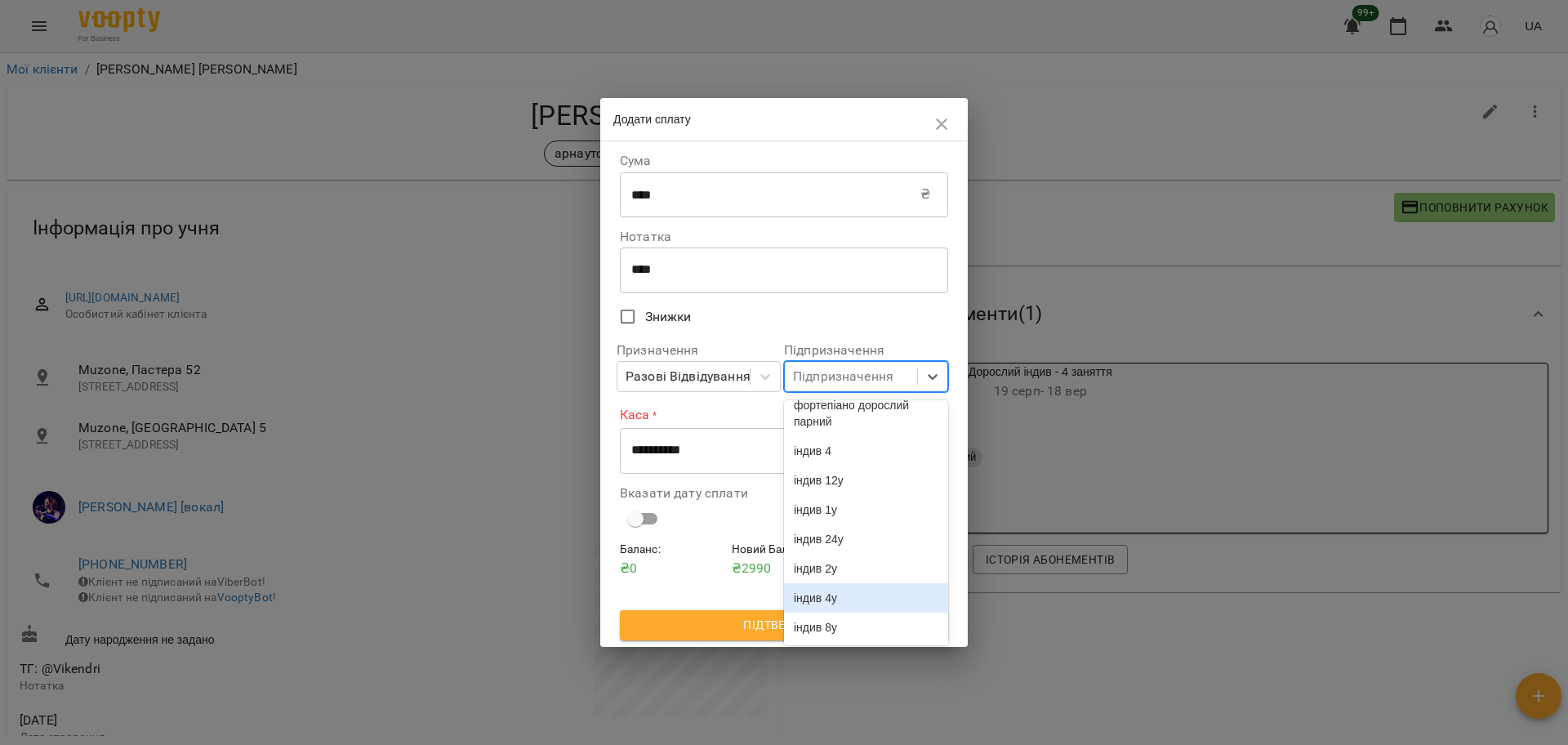
click at [887, 591] on div "індив 4у" at bounding box center [866, 598] width 164 height 30
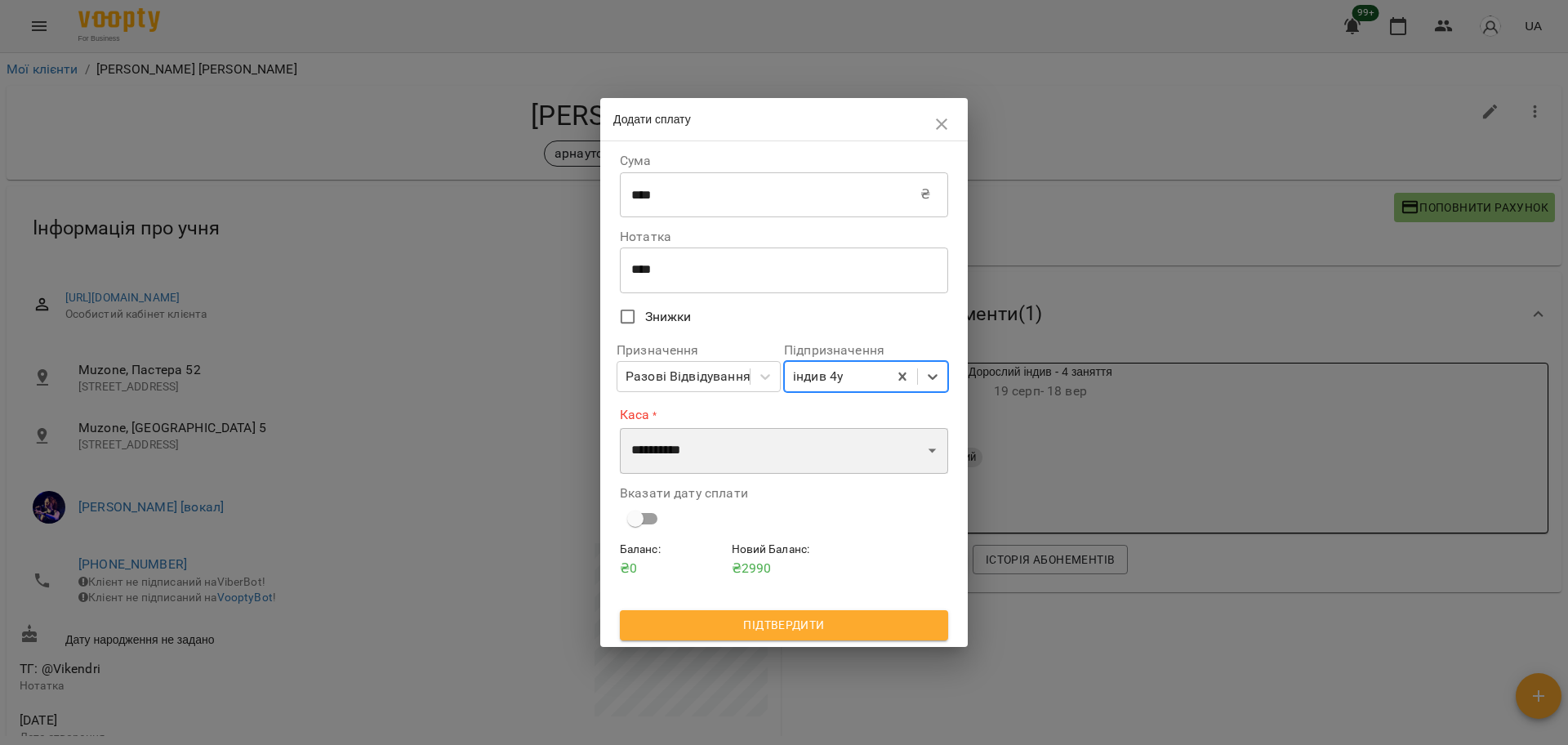
drag, startPoint x: 725, startPoint y: 461, endPoint x: 732, endPoint y: 470, distance: 11.4
click at [725, 461] on select "**********" at bounding box center [784, 451] width 329 height 46
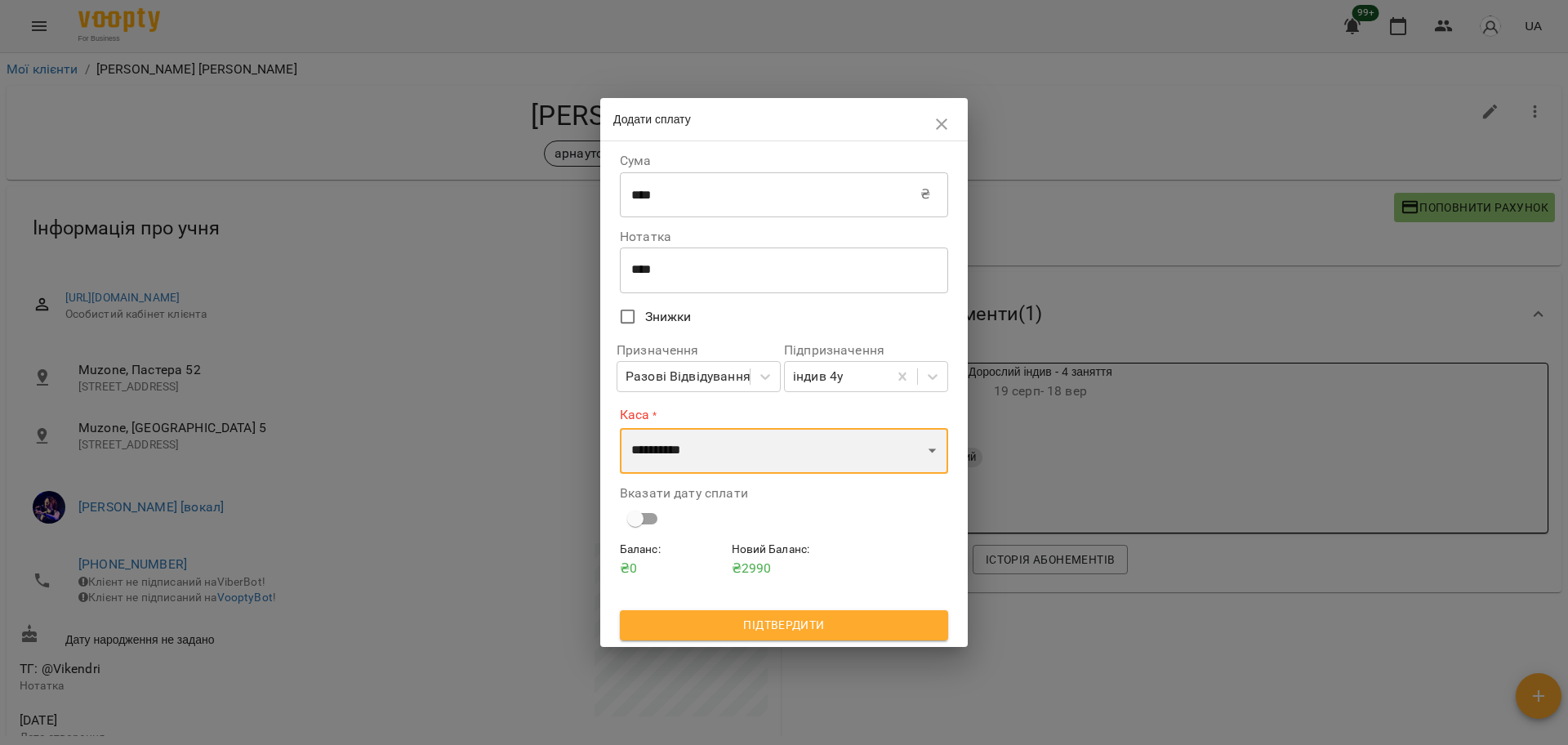
select select "****"
click at [620, 428] on select "**********" at bounding box center [784, 451] width 329 height 46
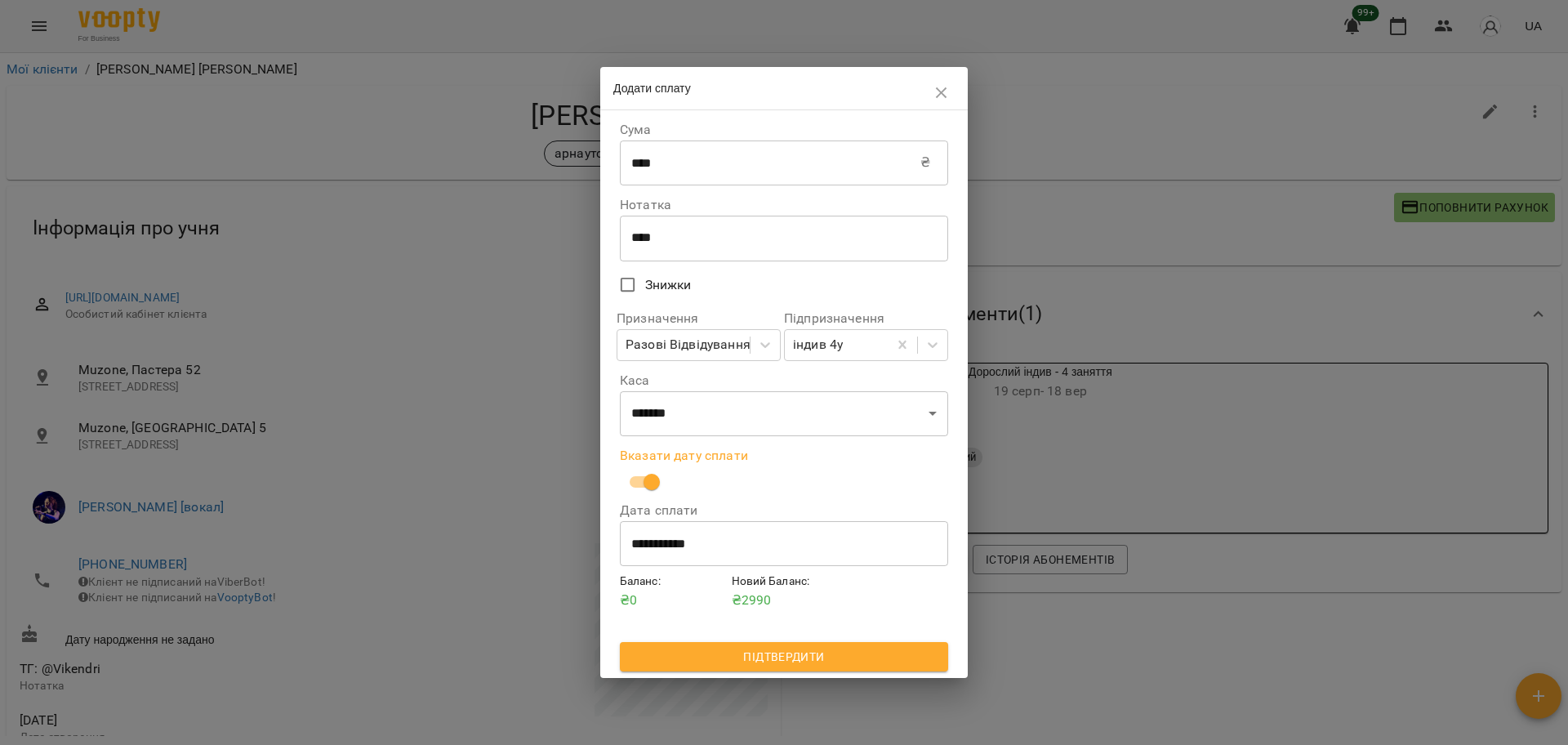
click at [786, 646] on button "Підтвердити" at bounding box center [784, 656] width 329 height 30
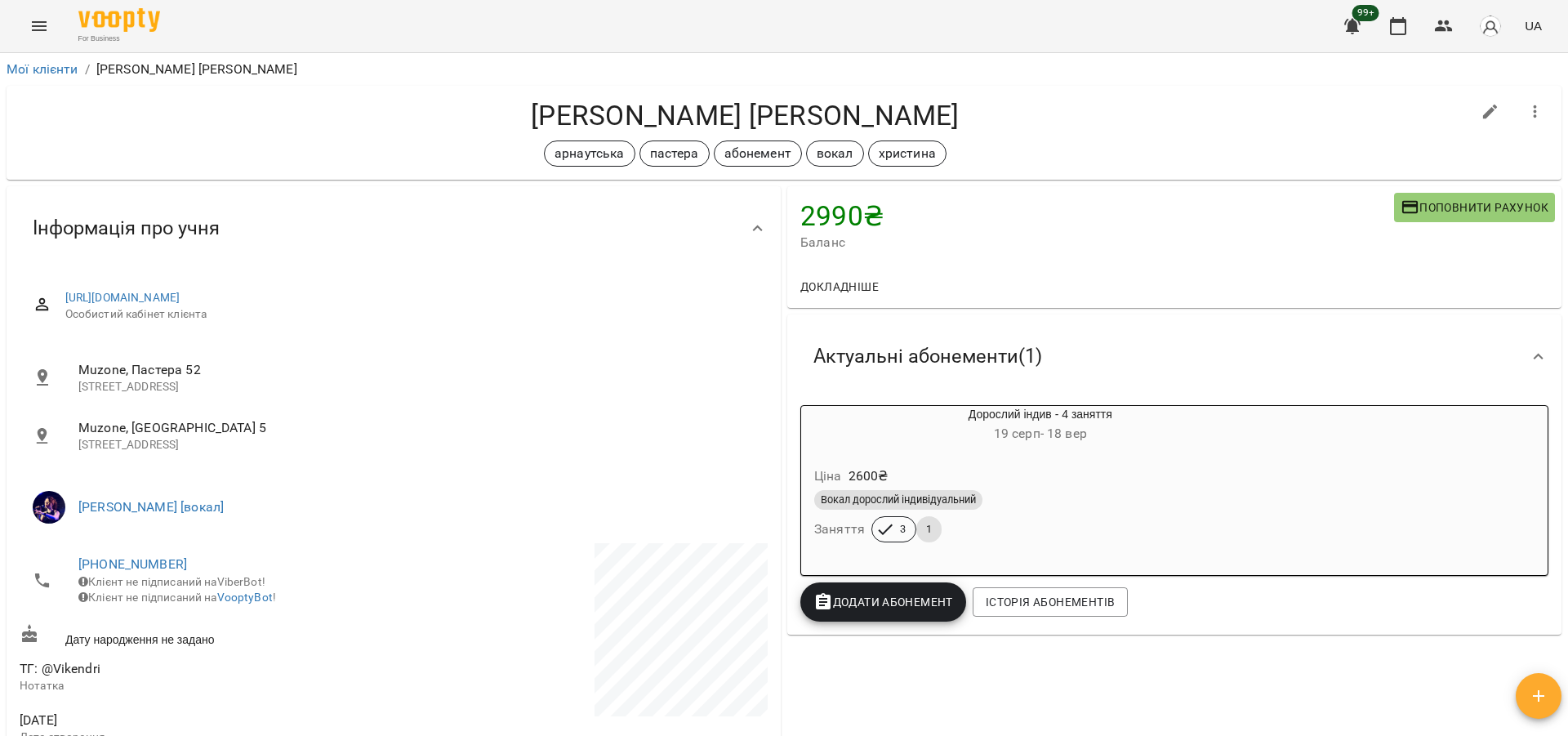
click at [870, 585] on button "Додати Абонемент" at bounding box center [883, 602] width 165 height 39
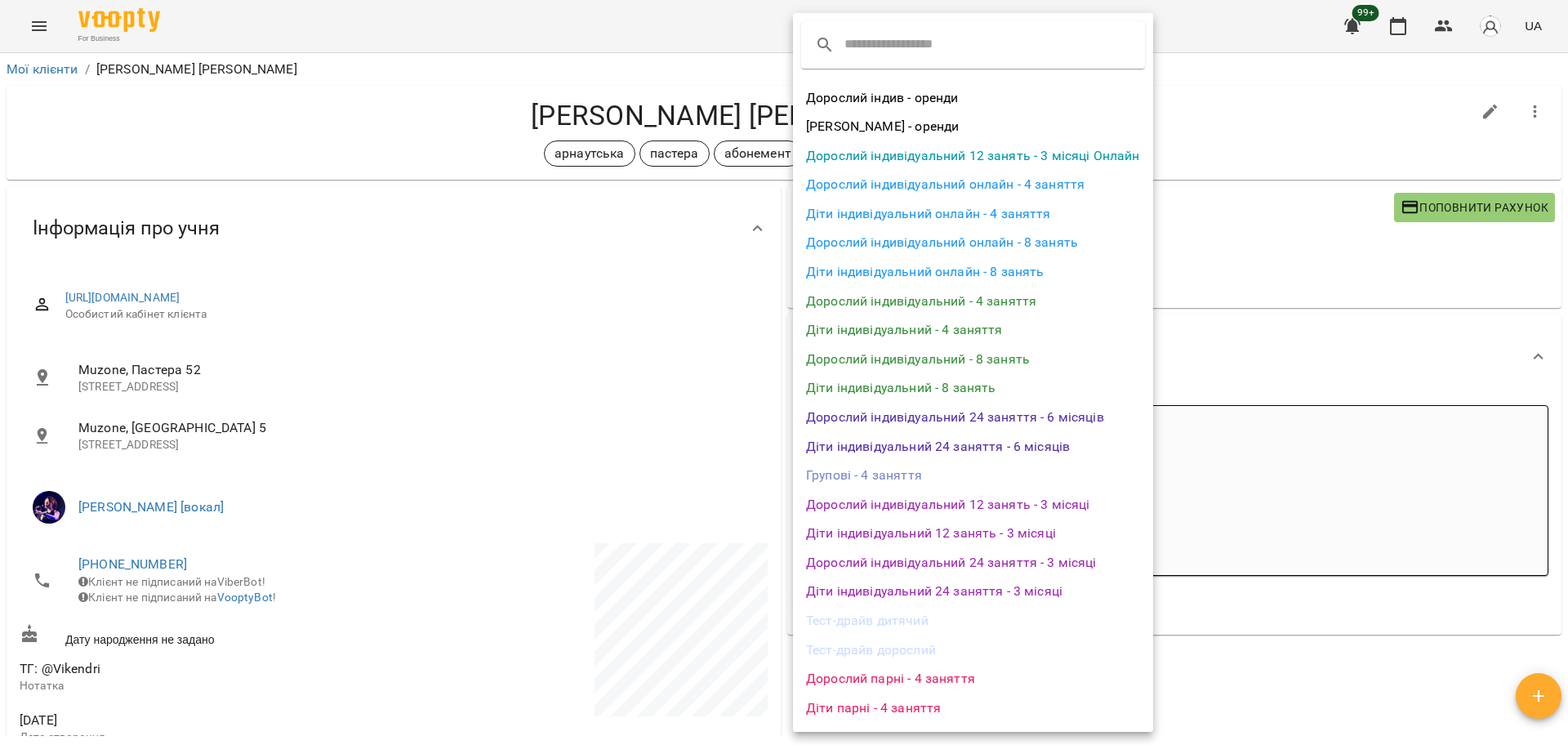
click at [1366, 615] on div at bounding box center [784, 372] width 1568 height 745
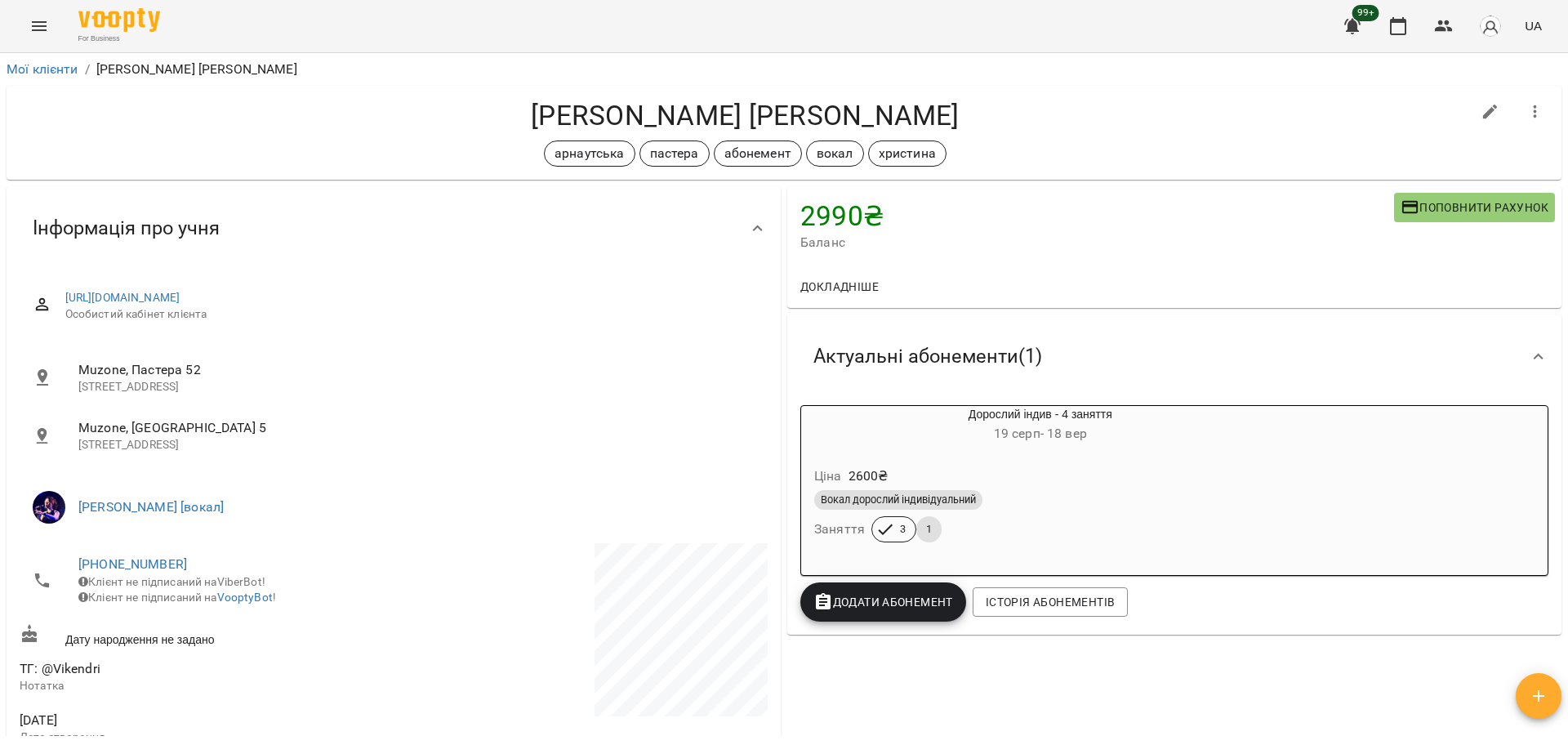
click at [1063, 457] on div "Дорослий індив - оренди Христя - оренди Дорослий індивідуальний 12 занять - 3 м…" at bounding box center [927, 465] width 270 height 404
click at [965, 499] on span "Вокал дорослий індивідуальний" at bounding box center [898, 499] width 168 height 15
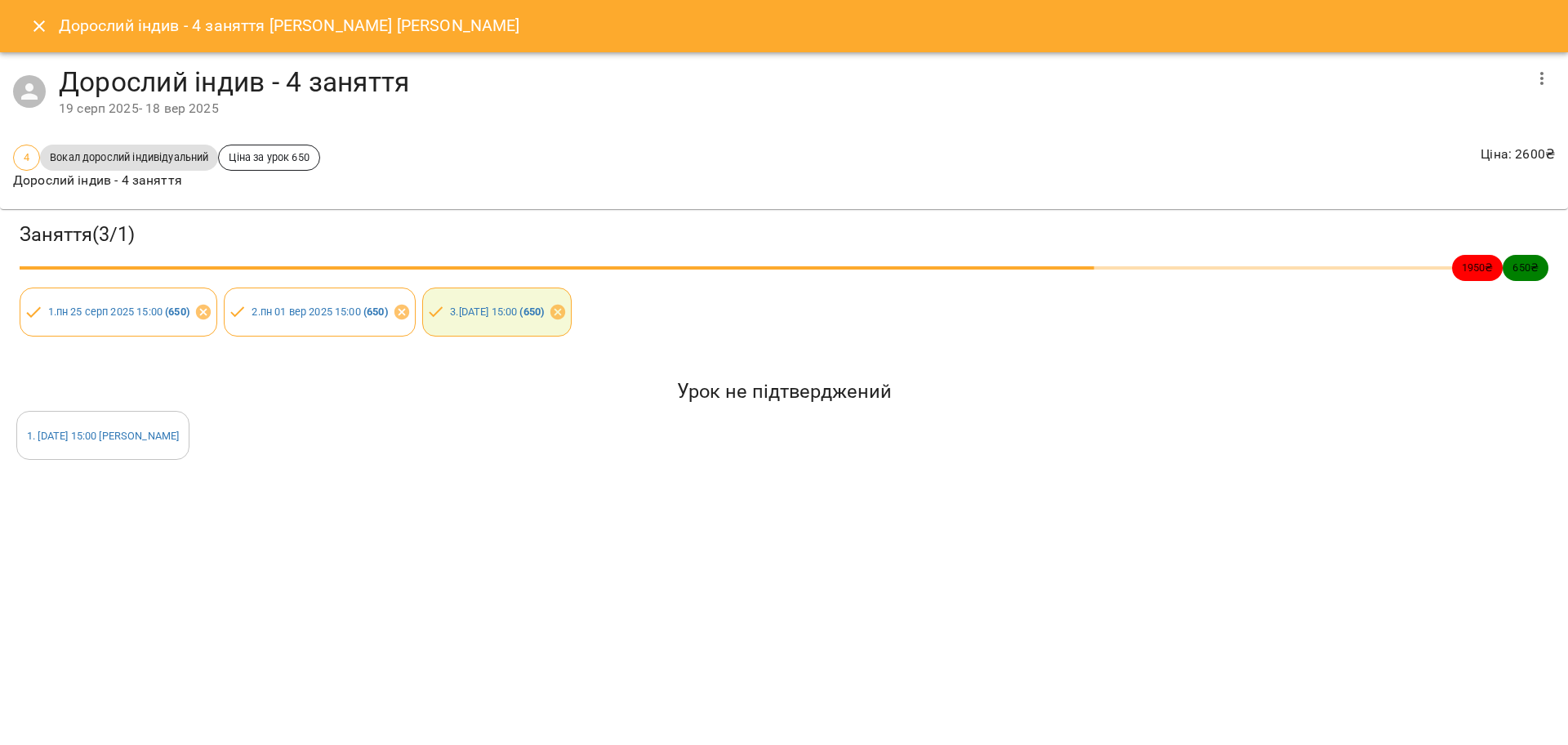
click at [33, 30] on icon "Close" at bounding box center [40, 26] width 20 height 20
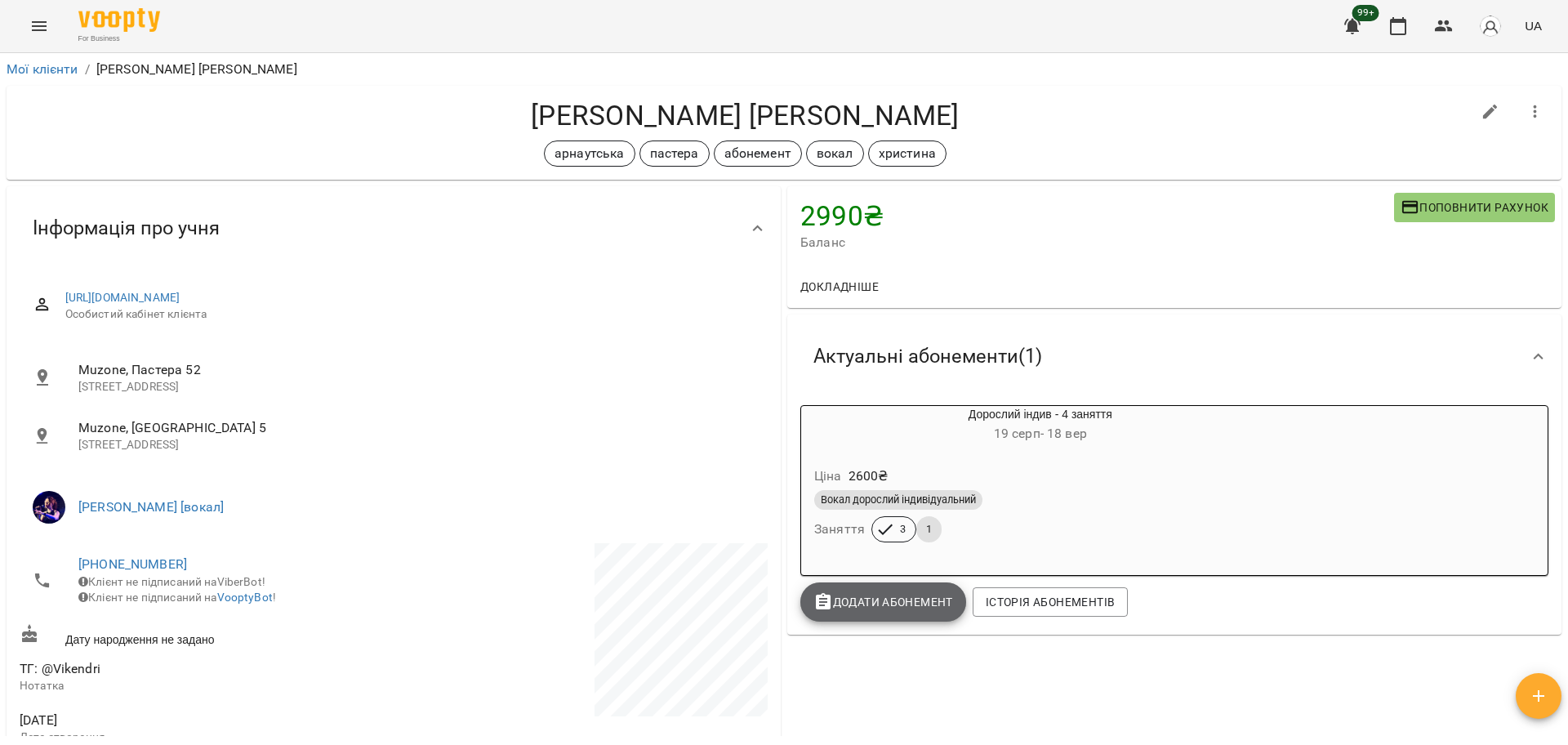
click at [869, 612] on span "Додати Абонемент" at bounding box center [884, 602] width 139 height 20
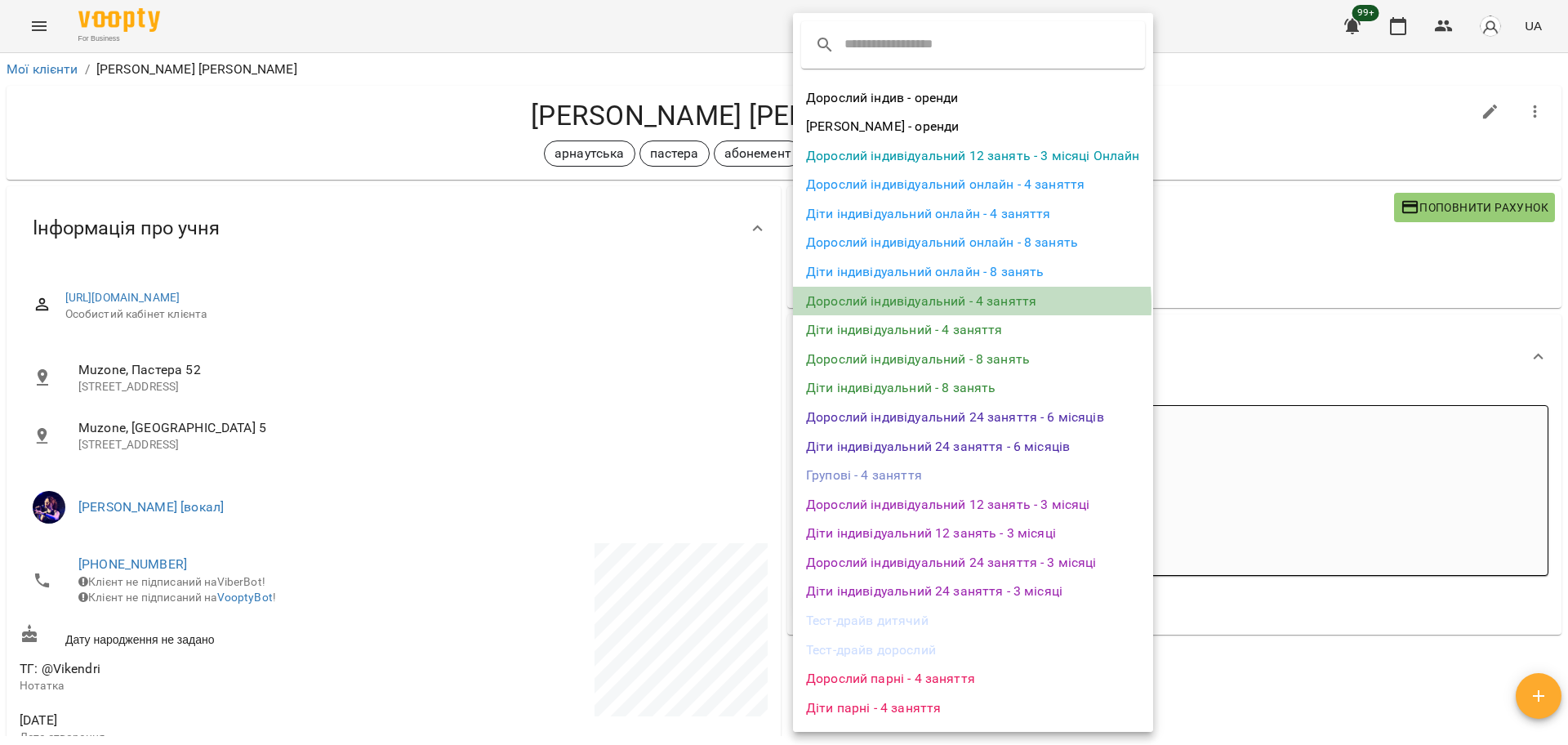
click at [945, 305] on li "Дорослий індивідуальний - 4 заняття" at bounding box center [973, 302] width 361 height 30
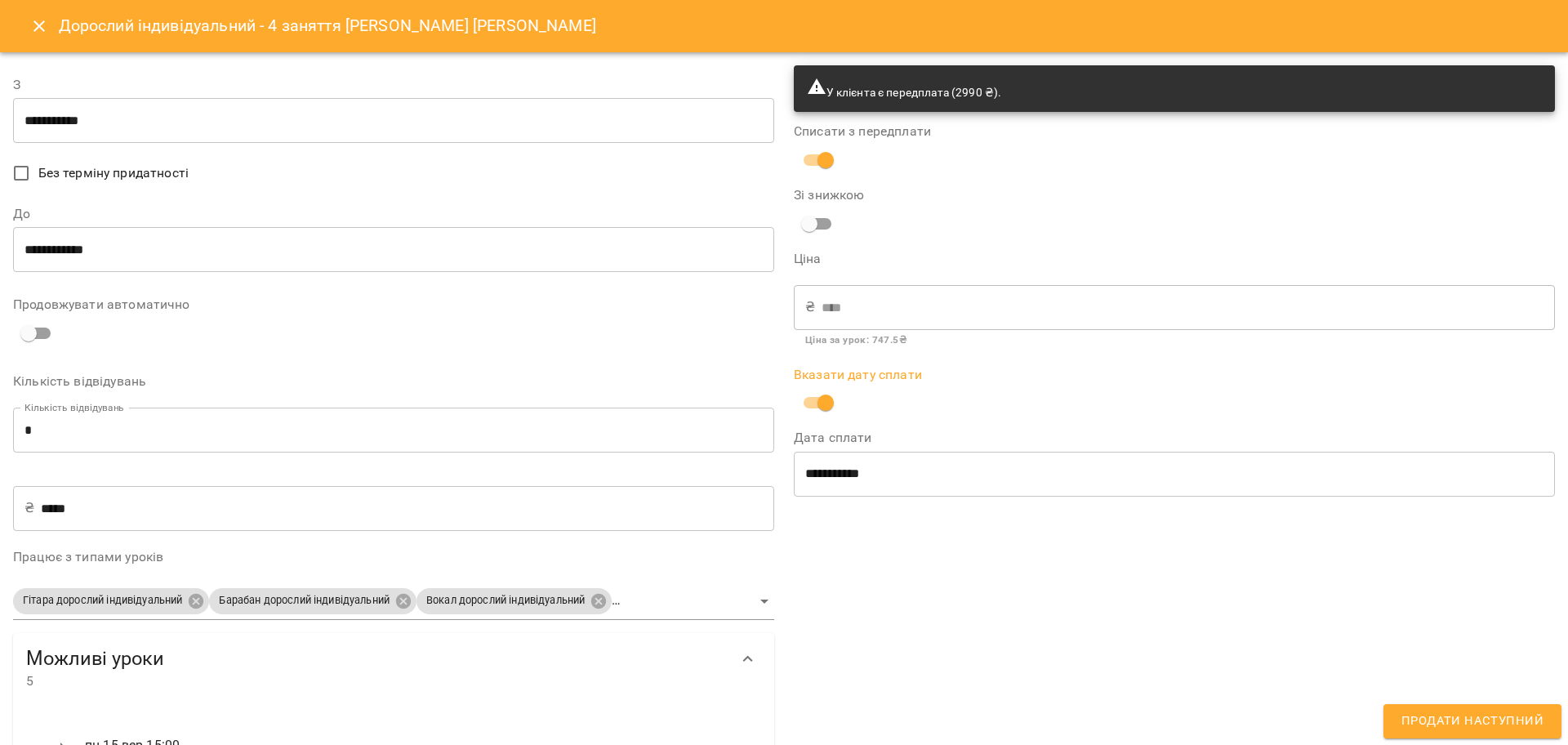
click at [23, 116] on input "**********" at bounding box center [393, 121] width 761 height 46
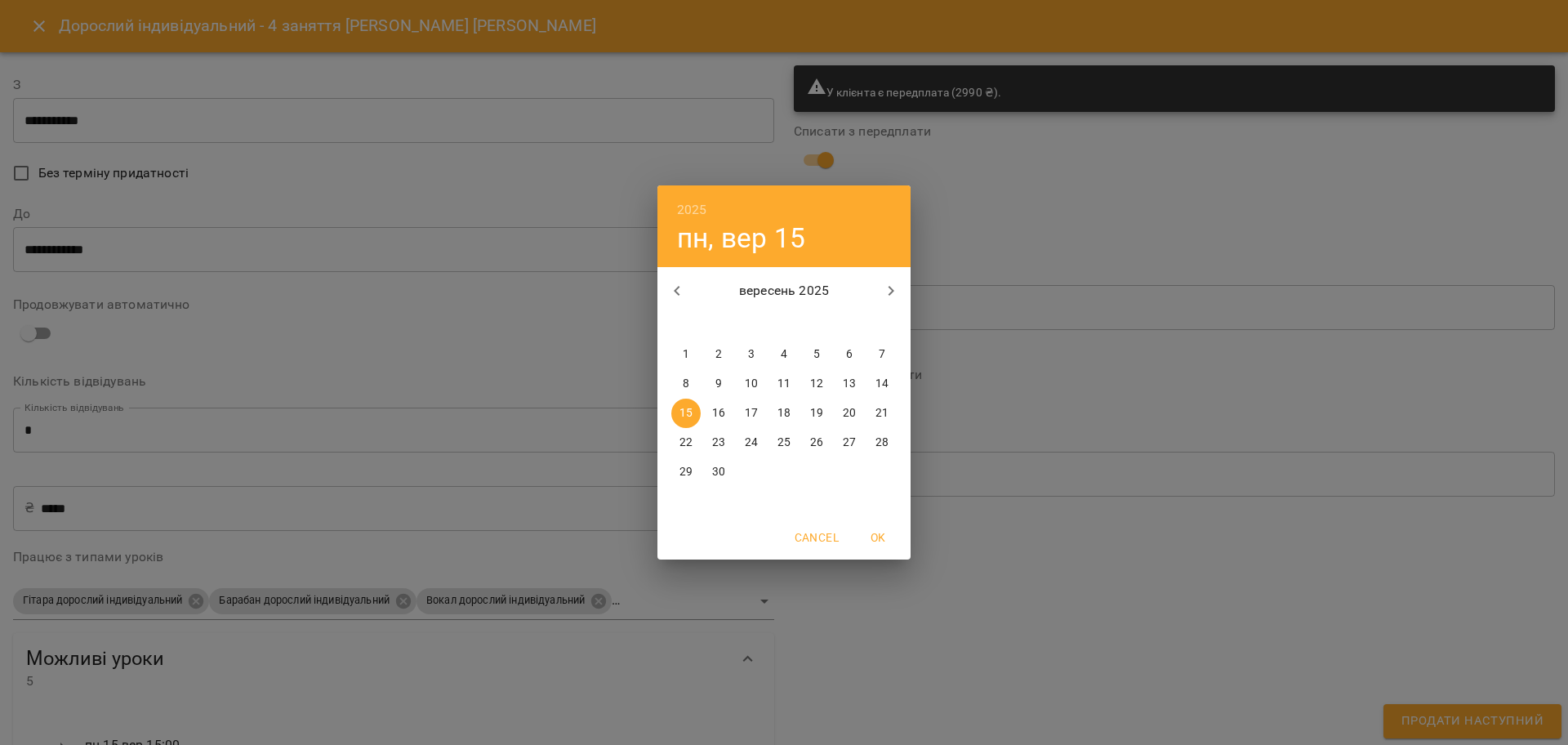
click at [690, 439] on p "22" at bounding box center [685, 442] width 13 height 16
type input "**********"
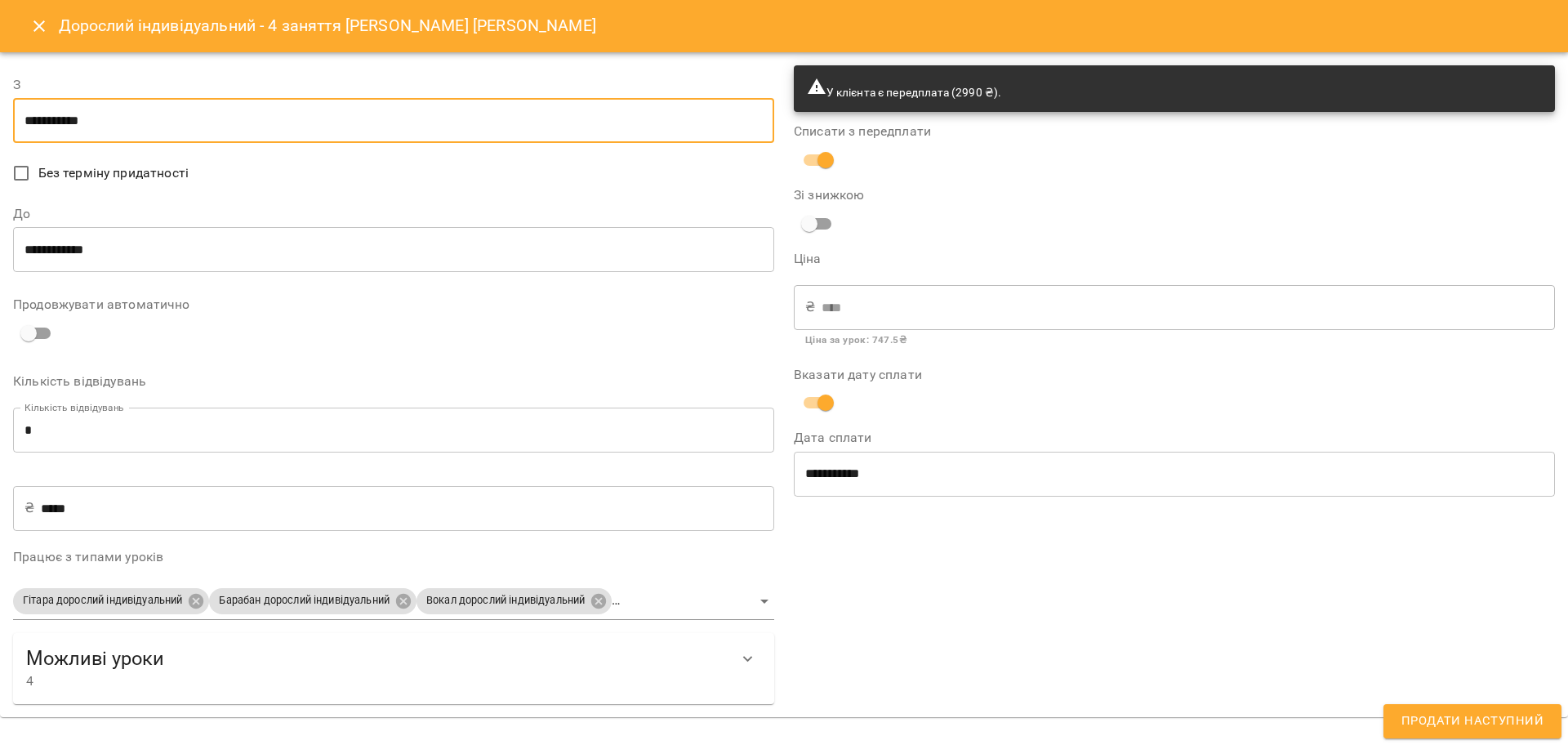
click at [114, 255] on input "**********" at bounding box center [393, 250] width 761 height 46
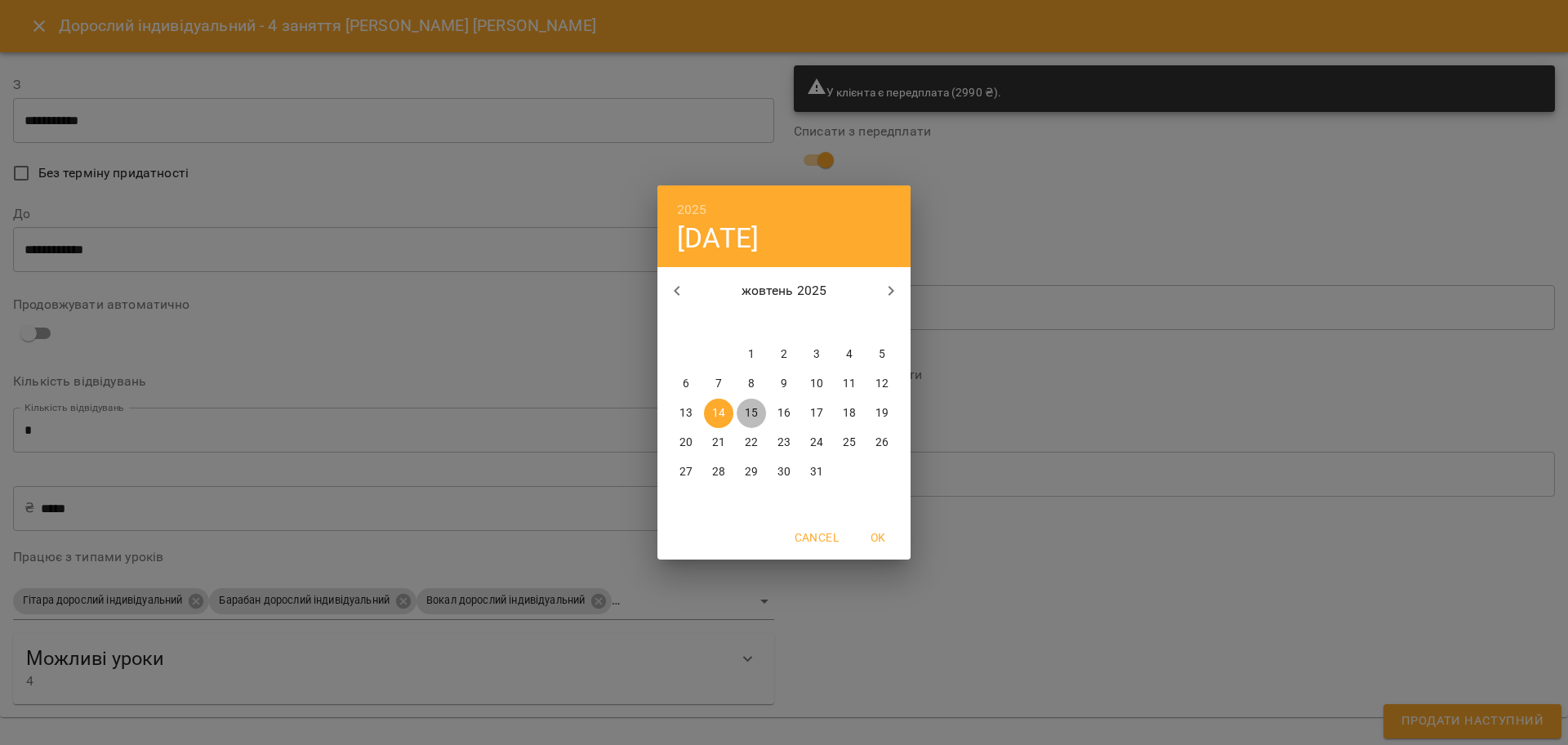
click at [761, 413] on span "15" at bounding box center [752, 413] width 30 height 16
type input "**********"
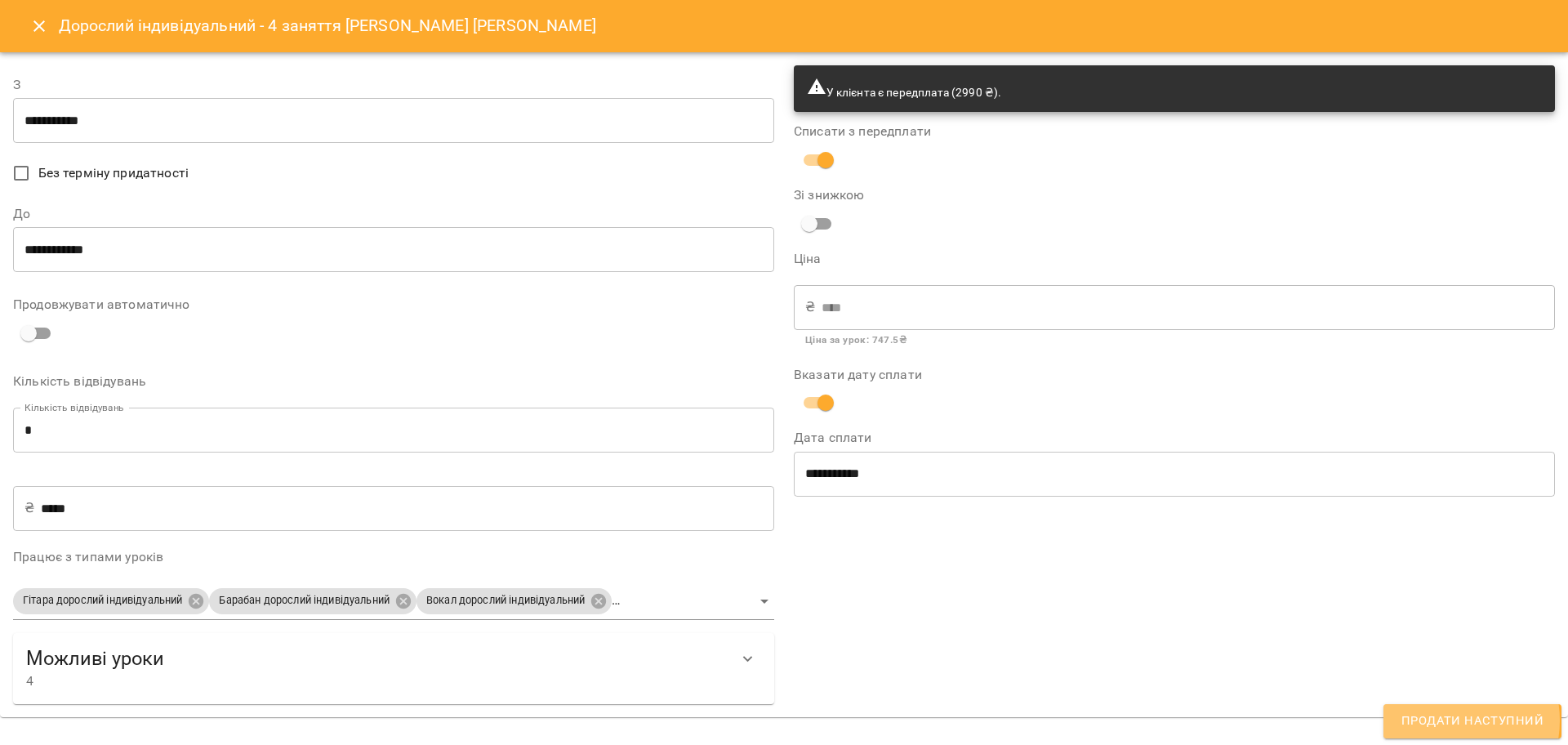
click at [1449, 720] on span "Продати наступний" at bounding box center [1472, 720] width 142 height 21
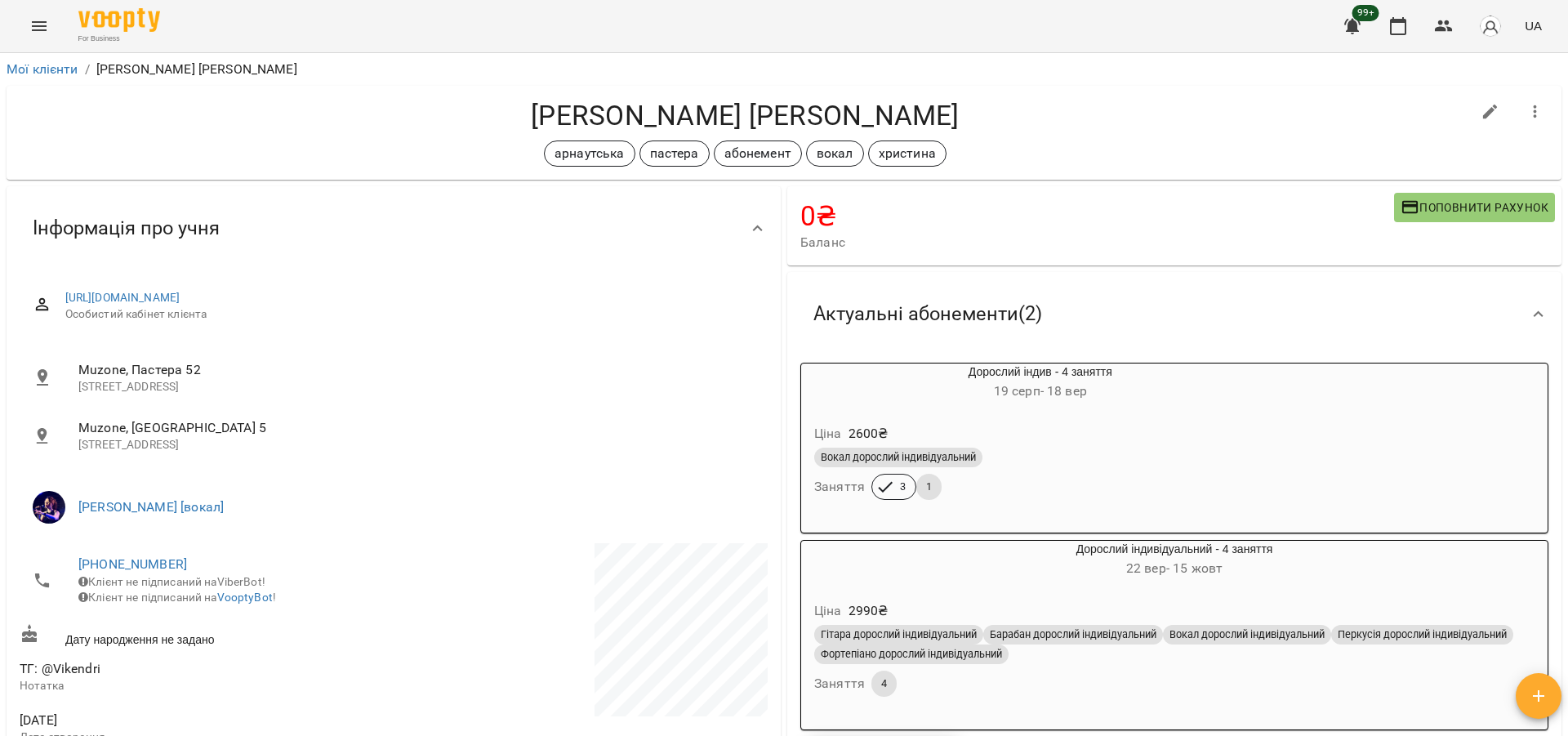
click at [1079, 673] on div "Гітара дорослий індивідуальний Барабан дорослий індивідуальний Вокал дорослий і…" at bounding box center [1175, 660] width 727 height 79
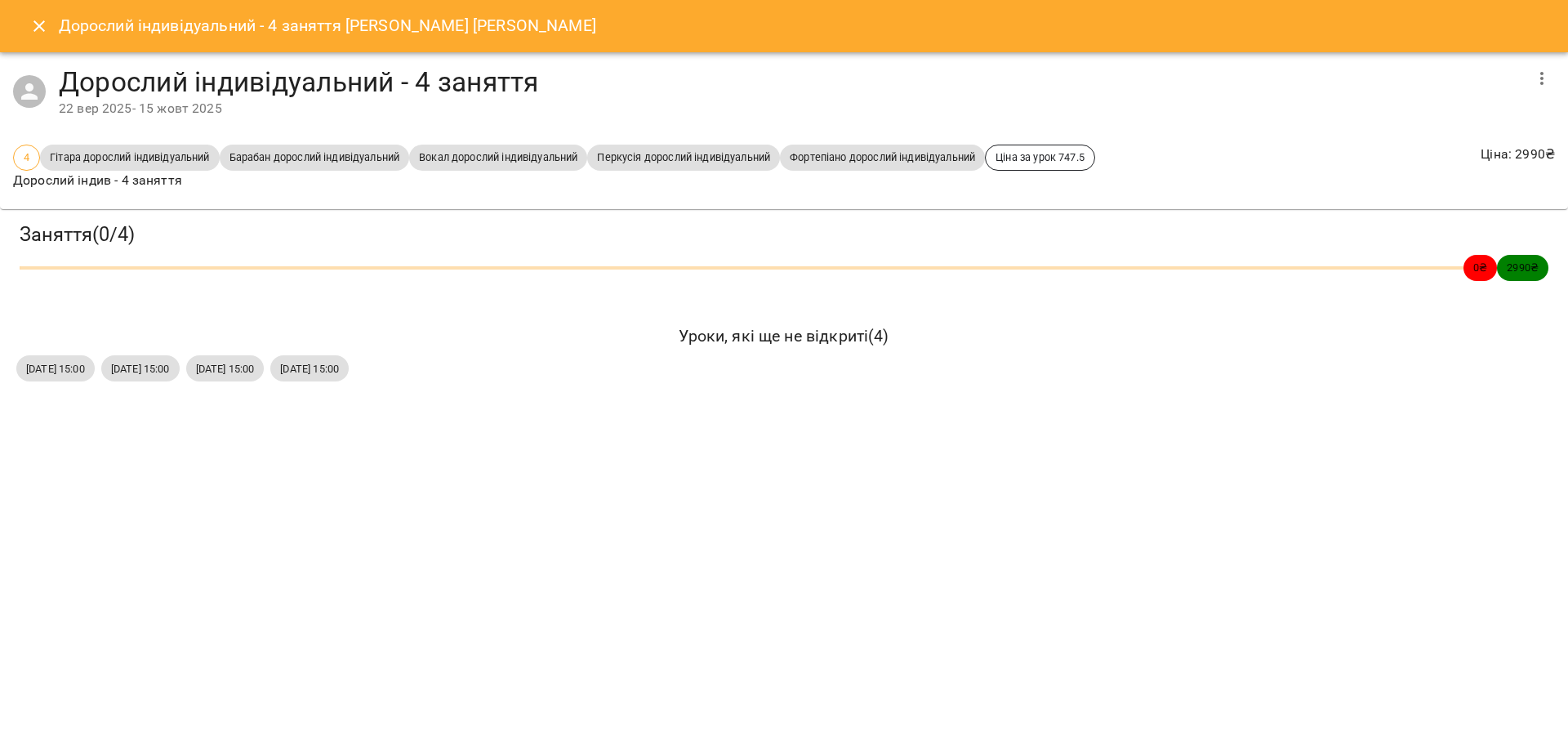
drag, startPoint x: 2, startPoint y: 360, endPoint x: 549, endPoint y: 386, distance: 547.6
click at [549, 386] on div "Заняття ( 0 / 4 ) 0 ₴ 2990 ₴ Уроки, які ще не відкриті ( 4 ) пн, 22 вер 2025 15…" at bounding box center [783, 303] width 1581 height 202
copy div "пн, 22 вер 2025 15:00 пн, 29 вер 2025 15:00 пн, 06 жовт 2025 15:00 пн, 13 жовт …"
click at [34, 19] on icon "Close" at bounding box center [40, 26] width 20 height 20
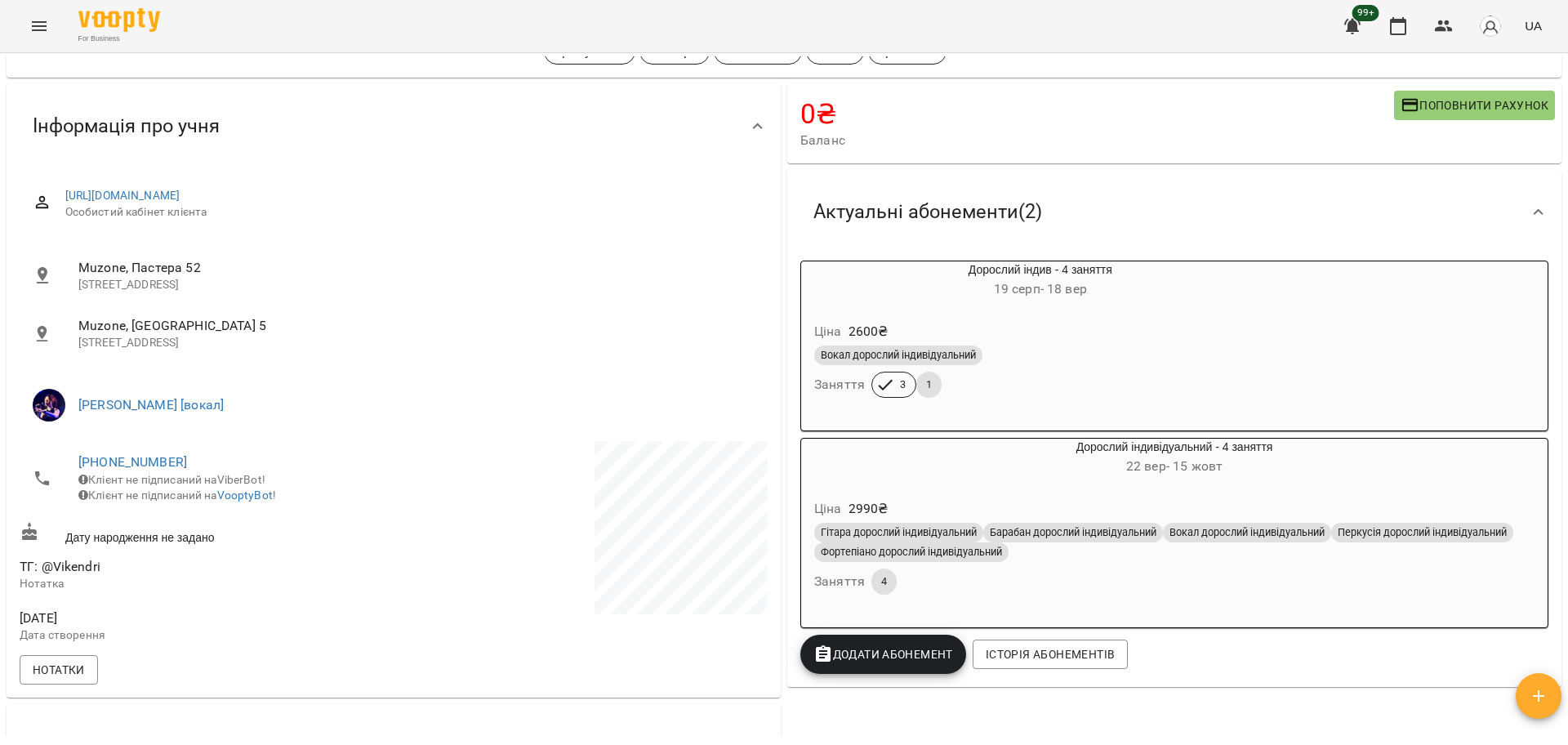
scroll to position [306, 0]
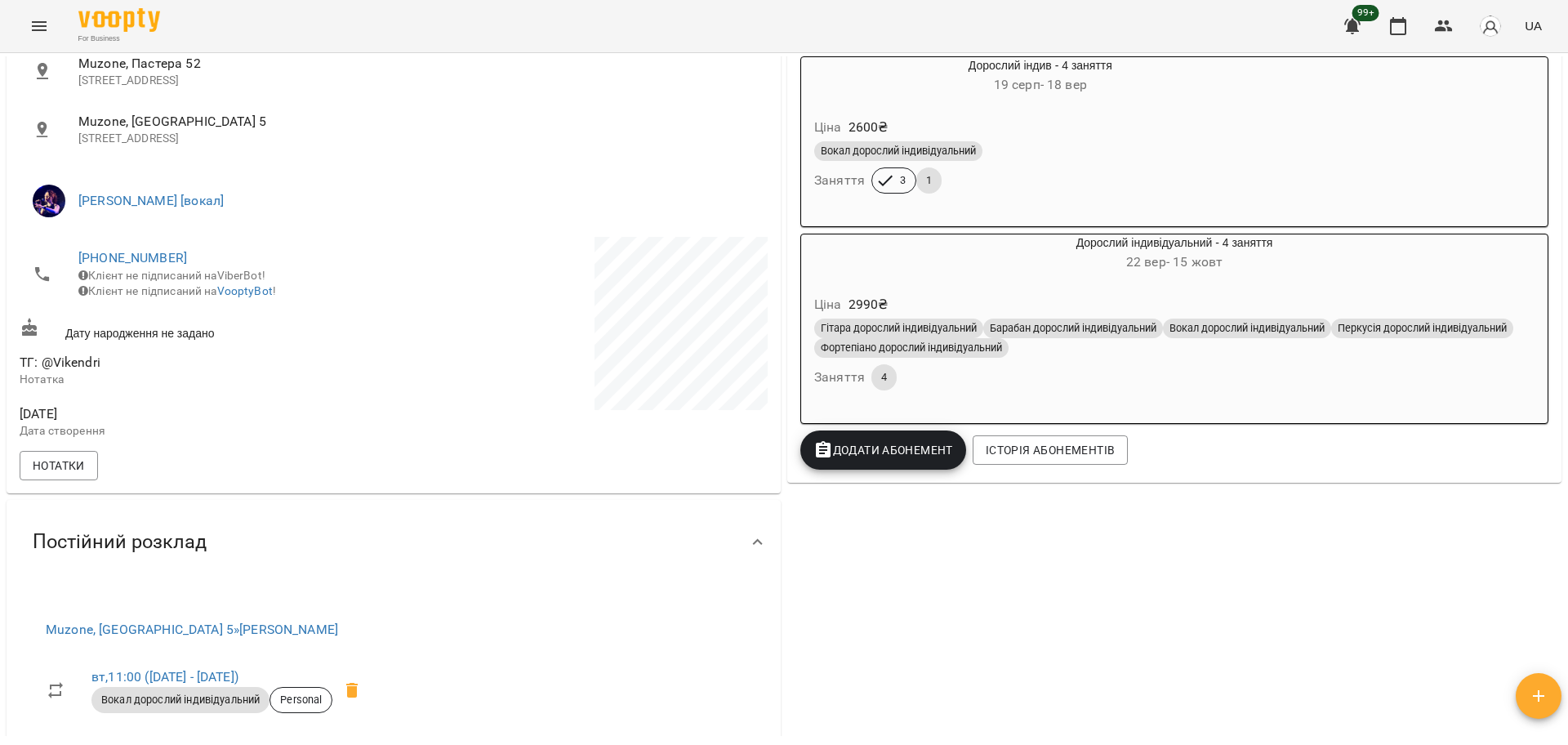
click at [1044, 190] on div "Вокал дорослий індивідуальний Заняття 3 1" at bounding box center [1040, 167] width 459 height 59
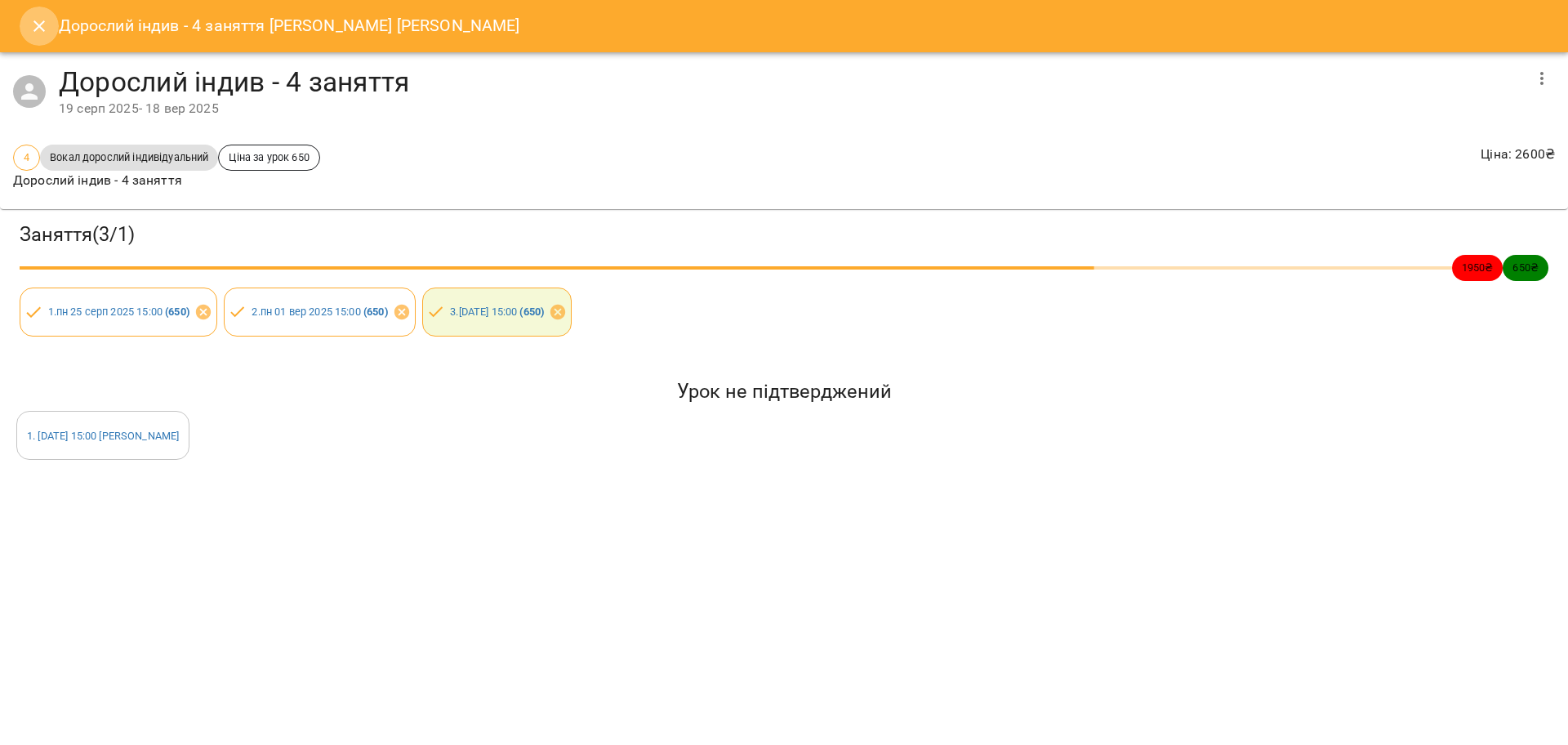
click at [32, 20] on icon "Close" at bounding box center [40, 26] width 20 height 20
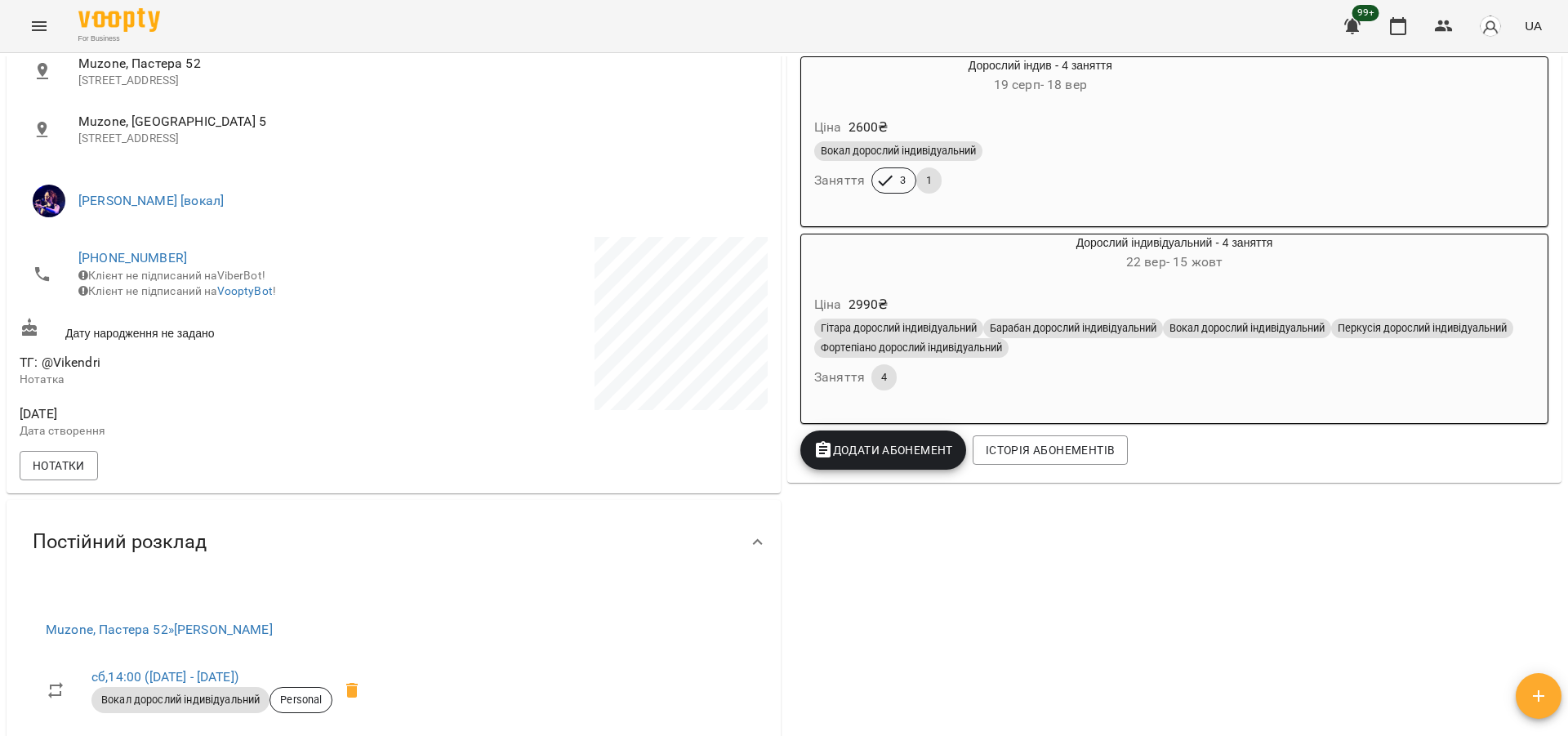
click at [33, 25] on icon "Menu" at bounding box center [40, 26] width 20 height 20
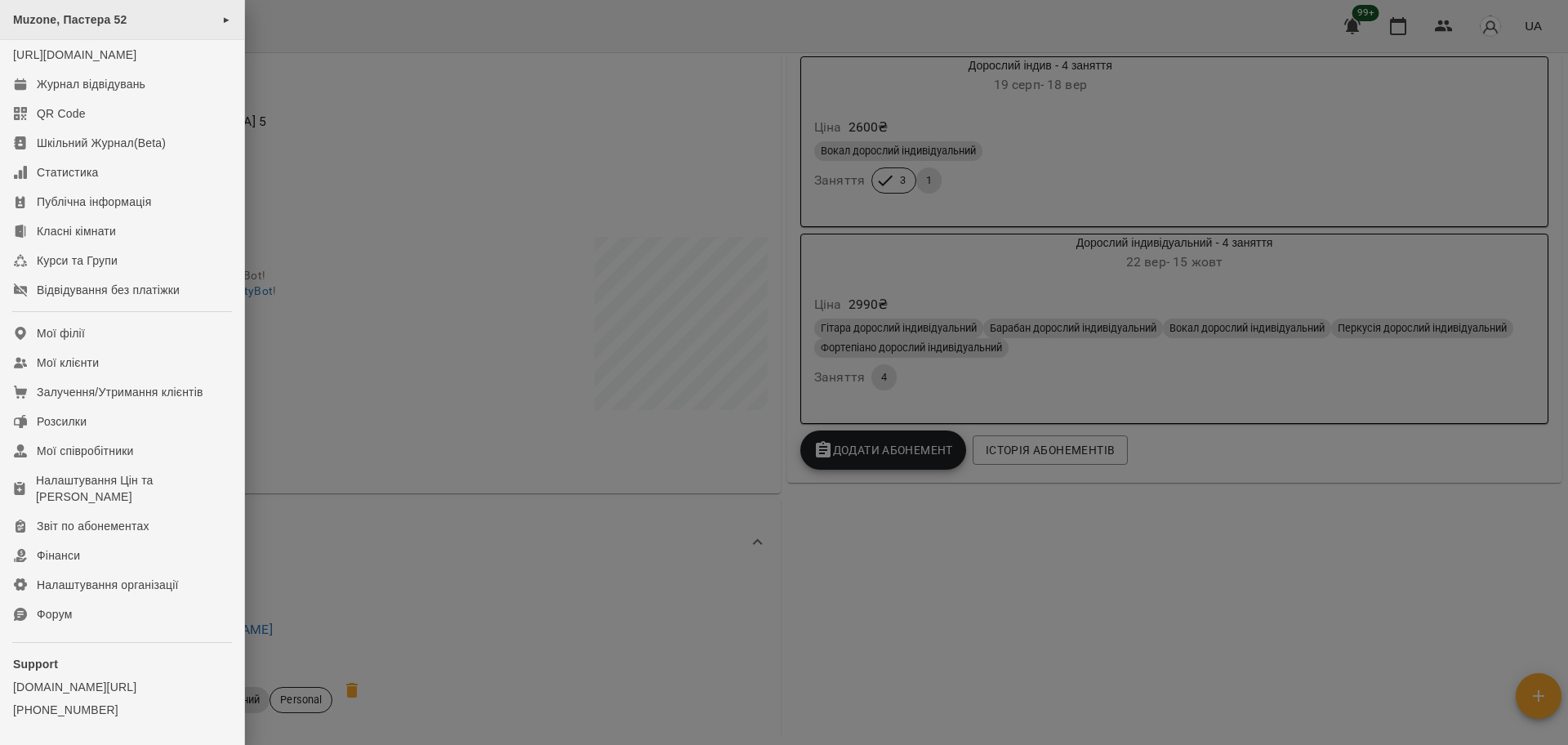
click at [71, 26] on span "Muzone, Пастера 52" at bounding box center [70, 19] width 115 height 13
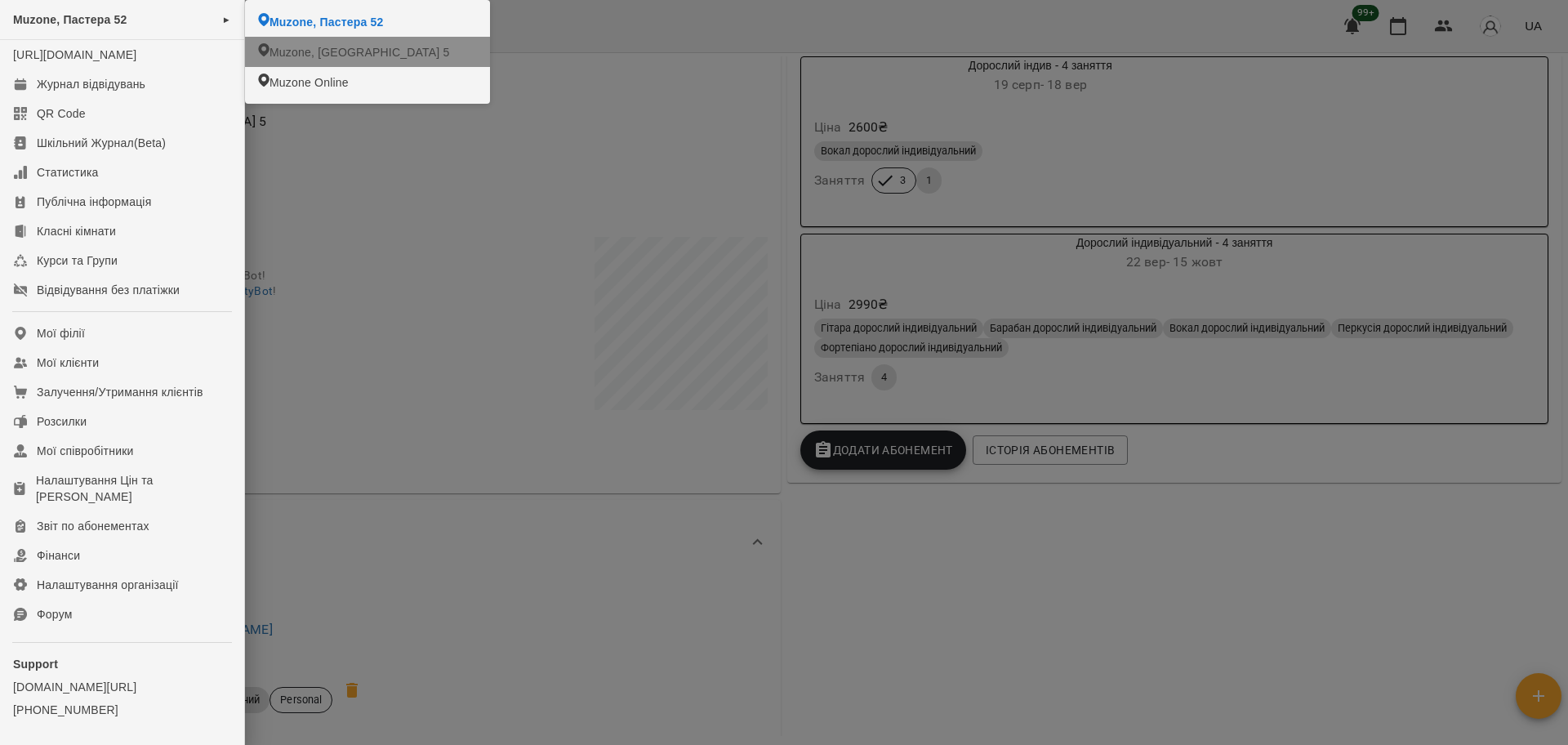
click at [332, 52] on span "Muzone, [GEOGRAPHIC_DATA] 5" at bounding box center [360, 52] width 179 height 16
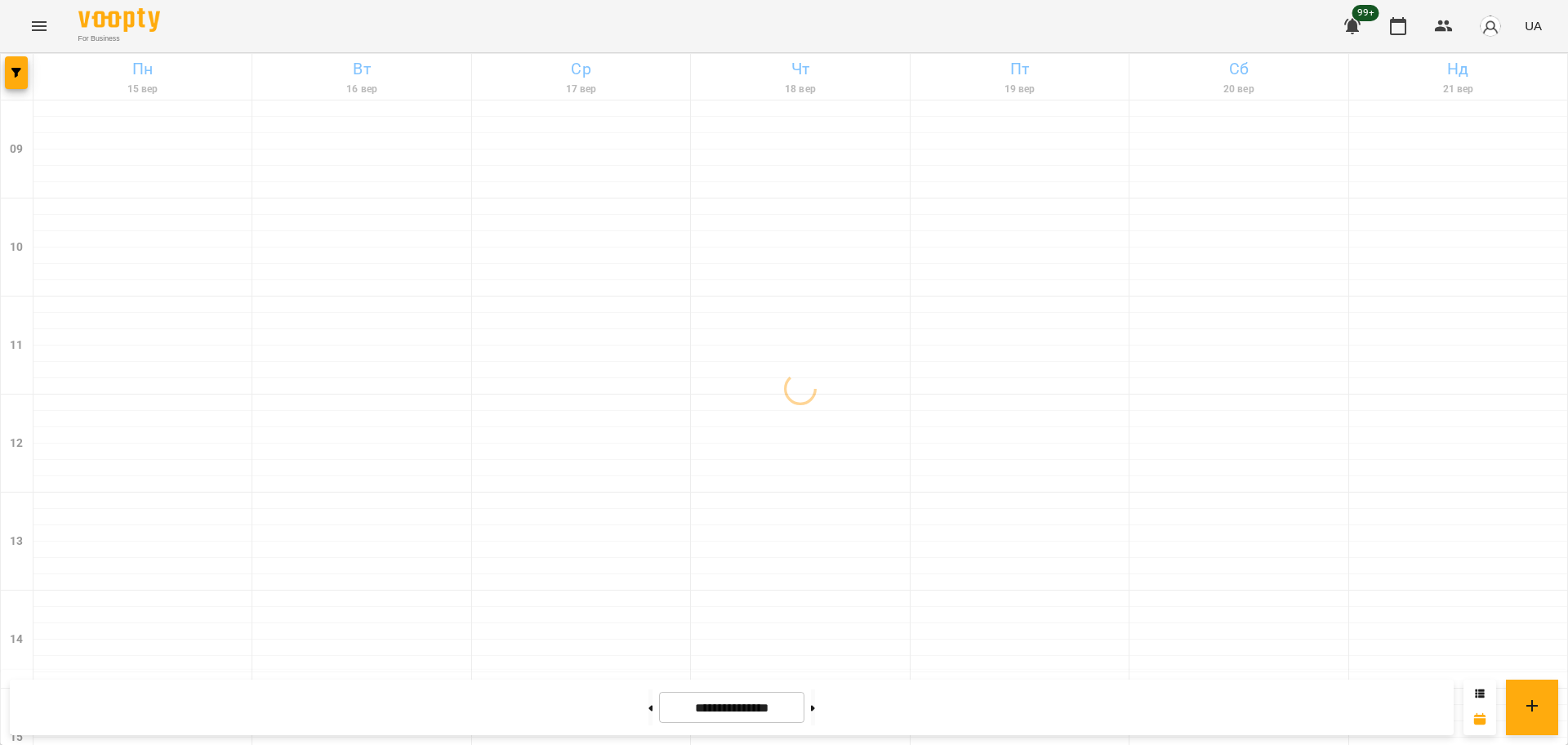
click at [10, 43] on div "For Business 99+ UA" at bounding box center [784, 26] width 1568 height 52
click at [13, 83] on button "button" at bounding box center [16, 73] width 23 height 33
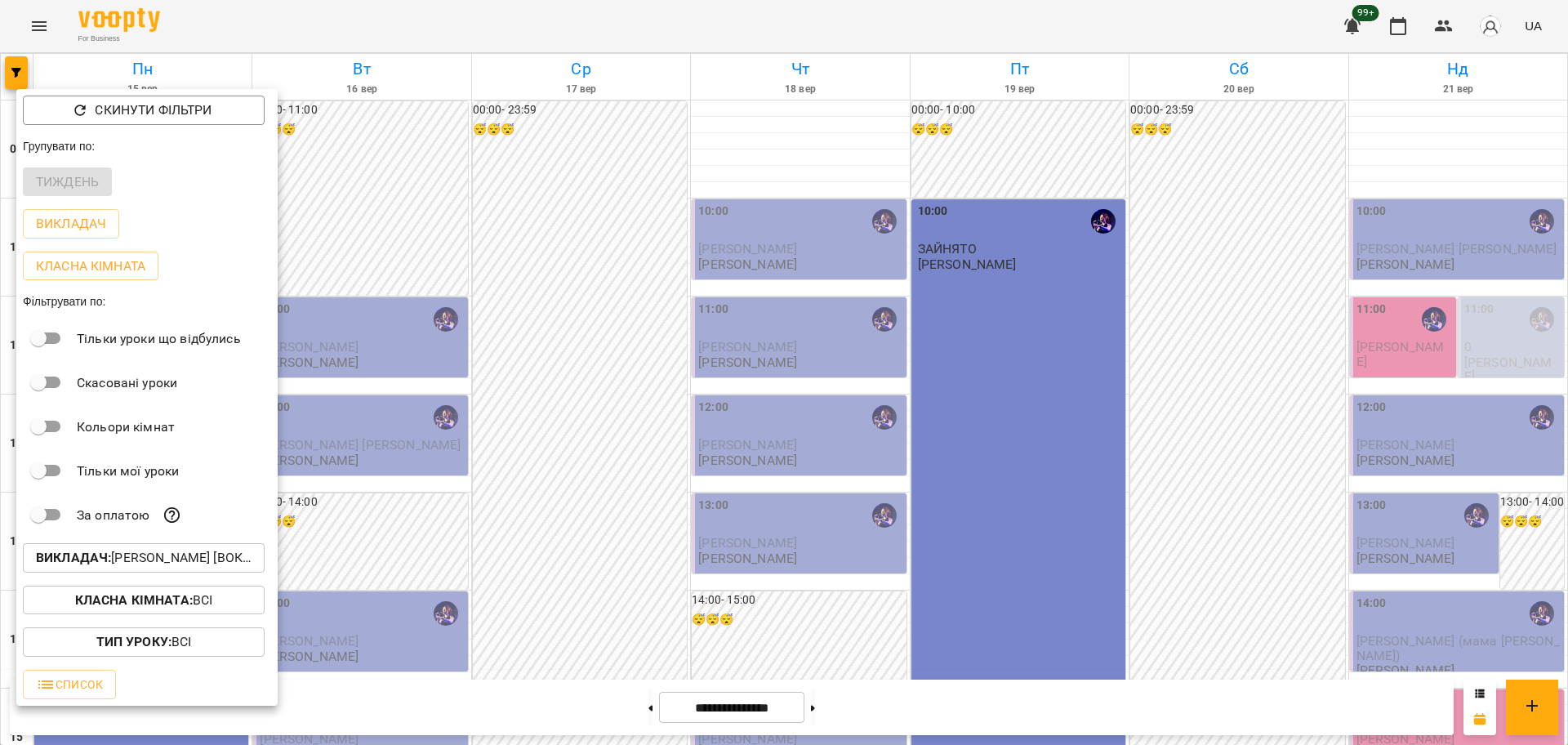
click at [182, 568] on p "Викладач : Христина Андреєва [вокал]" at bounding box center [143, 558] width 215 height 20
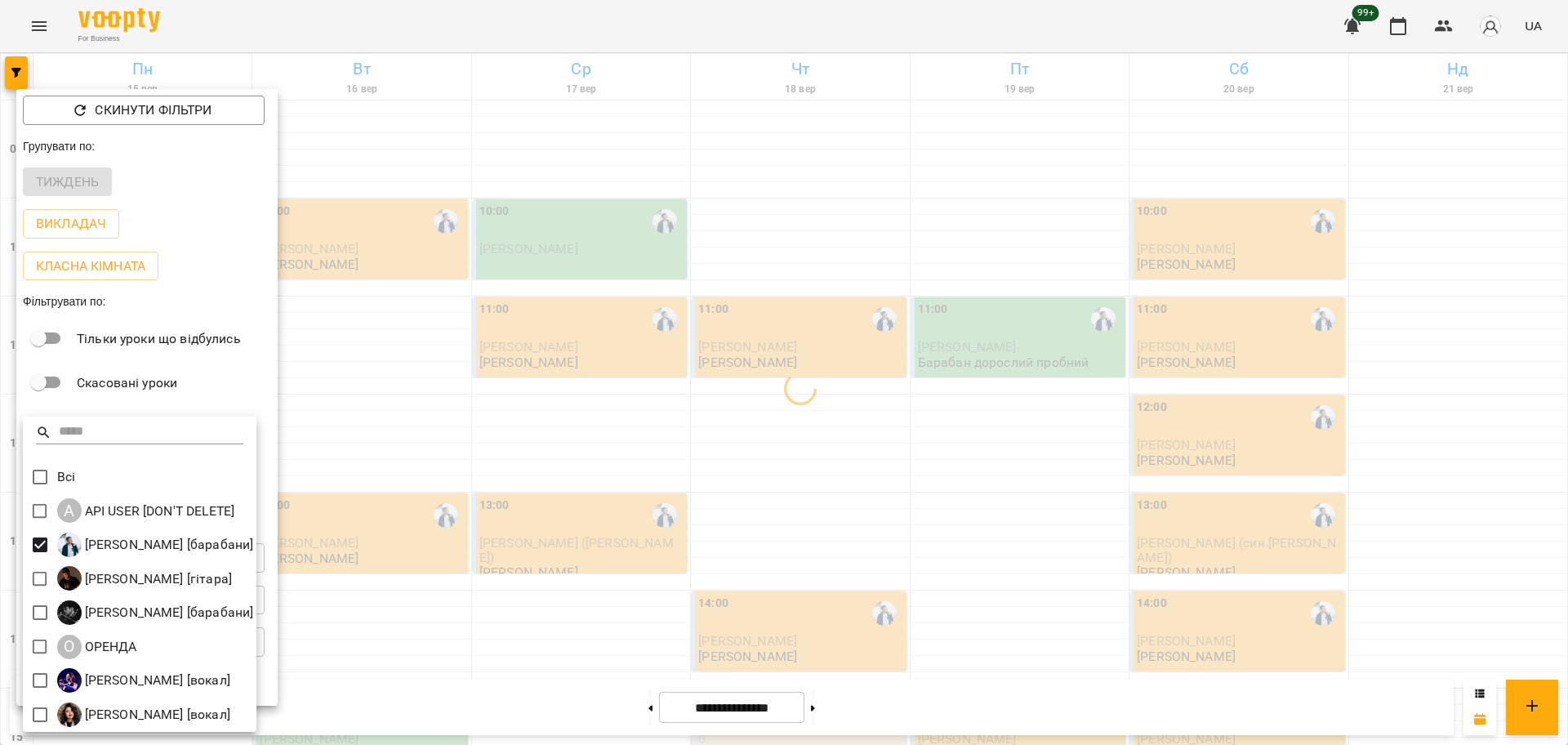
click at [660, 601] on div at bounding box center [784, 372] width 1568 height 745
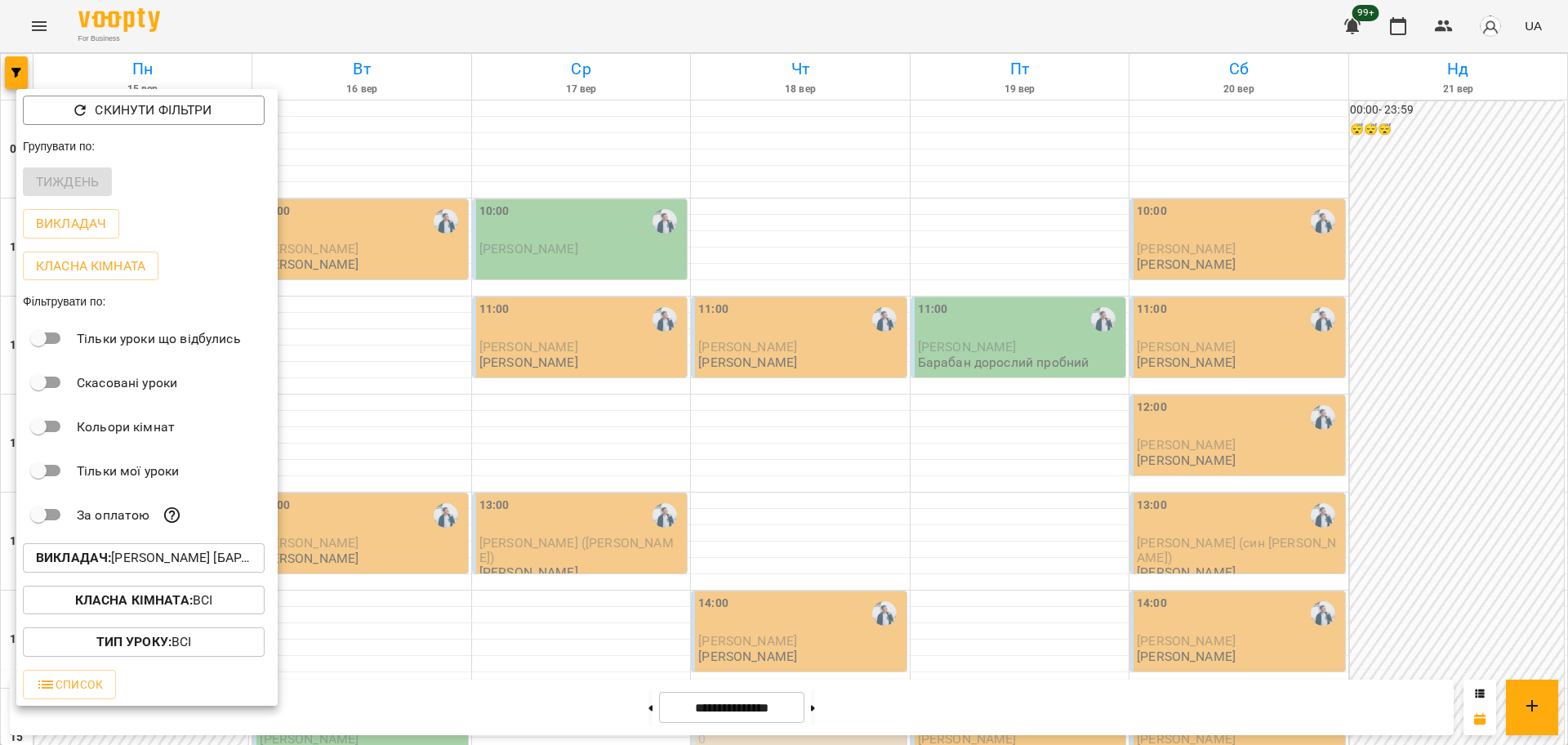
click at [1023, 474] on div at bounding box center [784, 372] width 1568 height 745
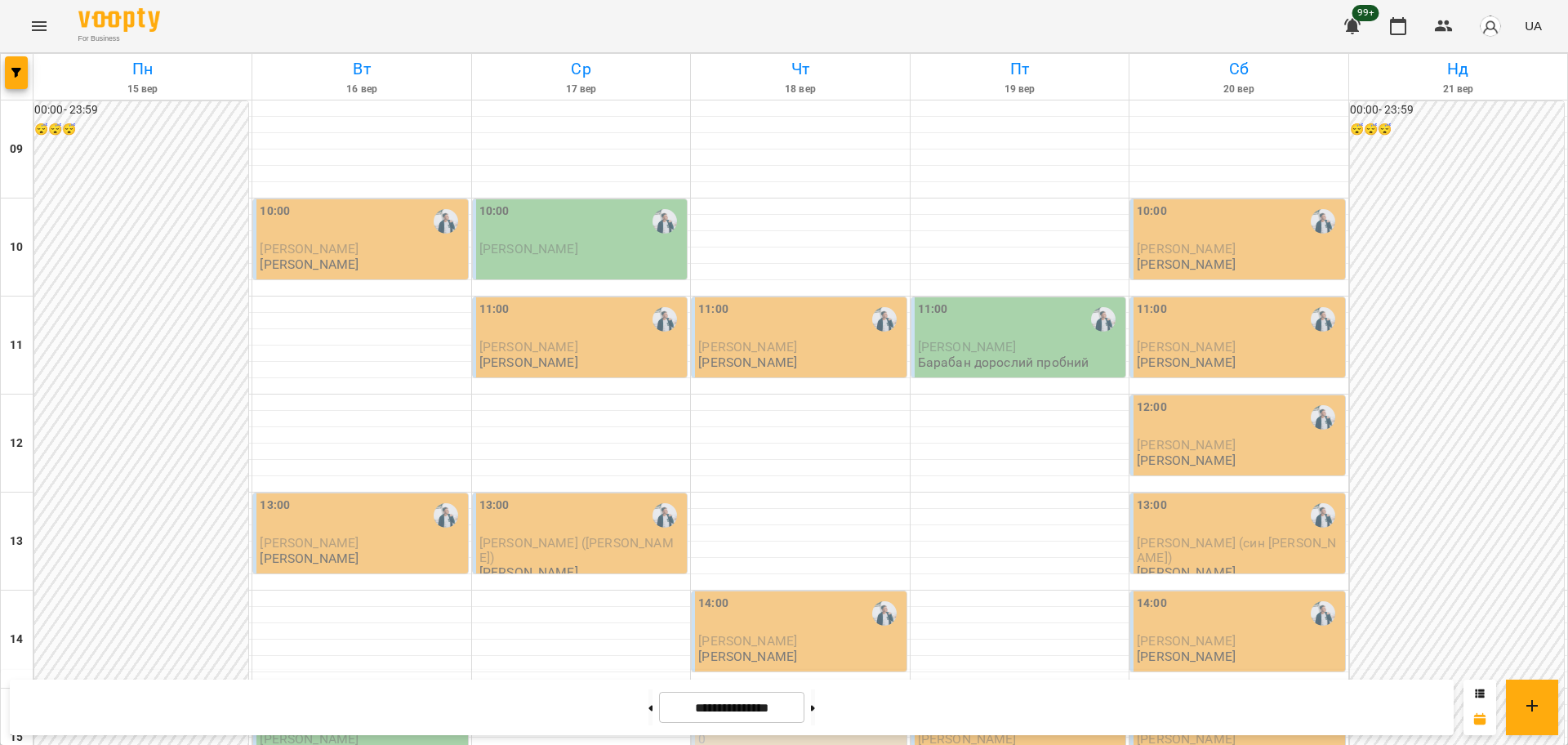
scroll to position [703, 0]
click at [815, 705] on button at bounding box center [813, 707] width 4 height 36
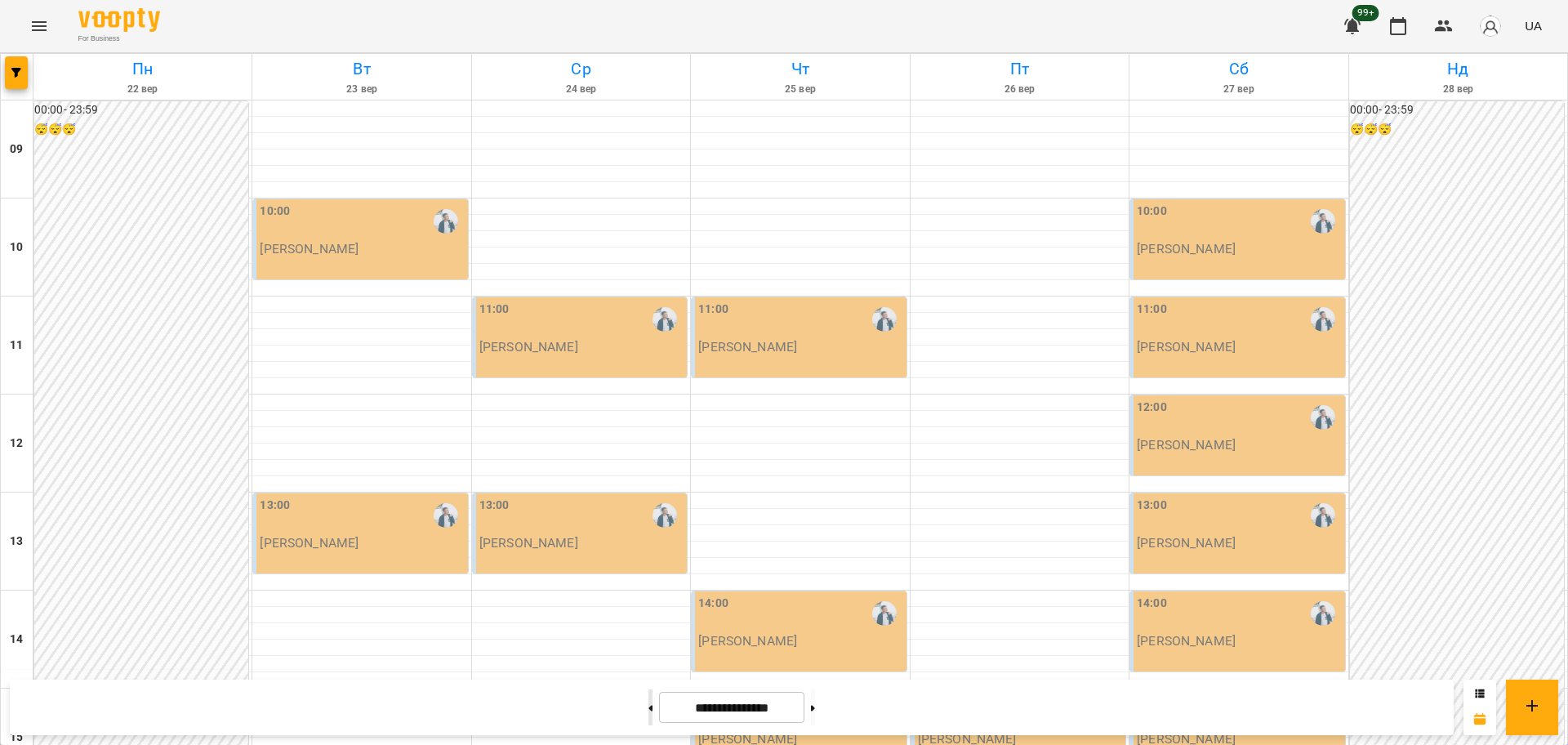
click at [649, 709] on button at bounding box center [651, 707] width 4 height 36
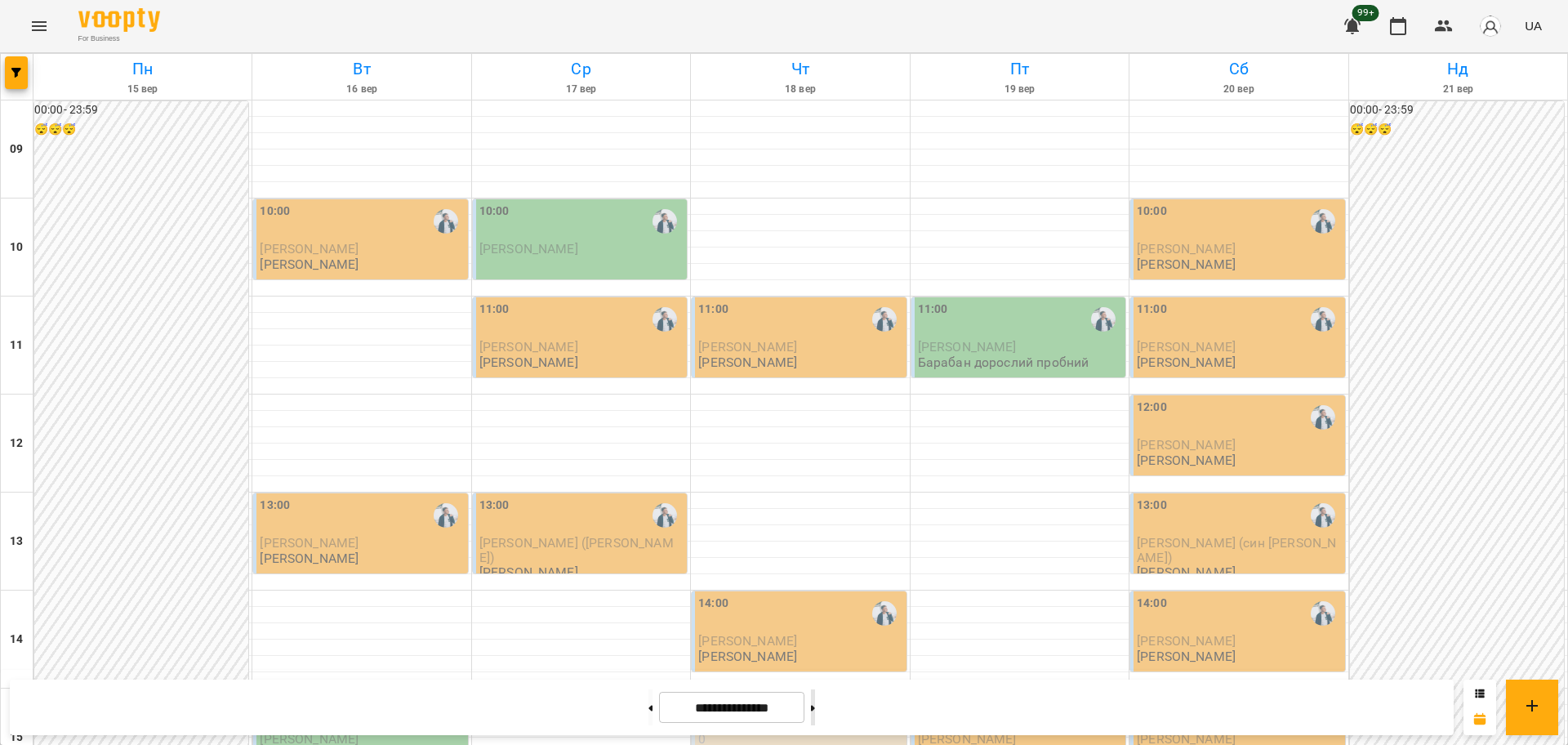
click at [815, 716] on button at bounding box center [813, 707] width 4 height 36
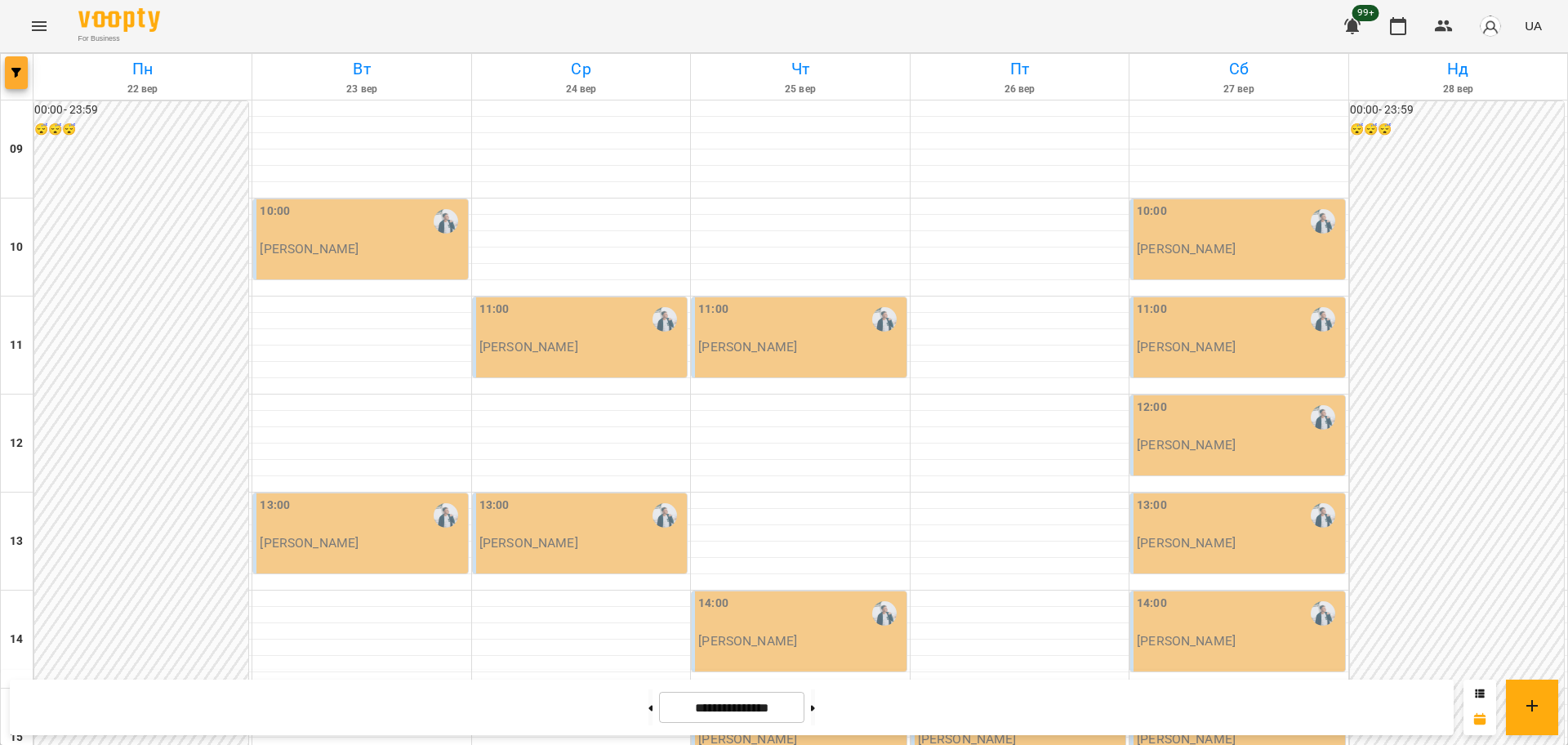
click at [14, 89] on button "button" at bounding box center [16, 73] width 23 height 33
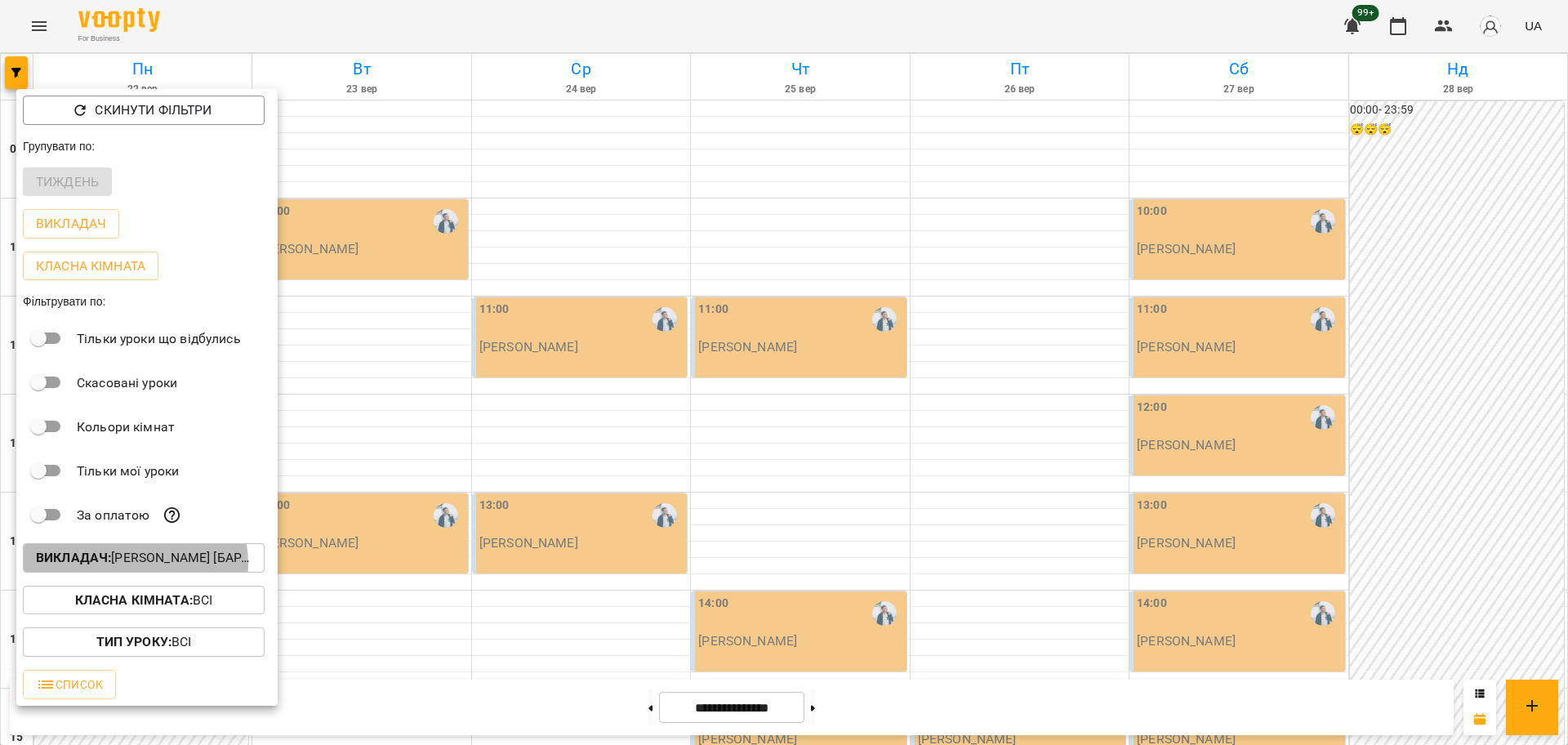
click at [134, 568] on p "Викладач : Євген [барабани]" at bounding box center [143, 558] width 215 height 20
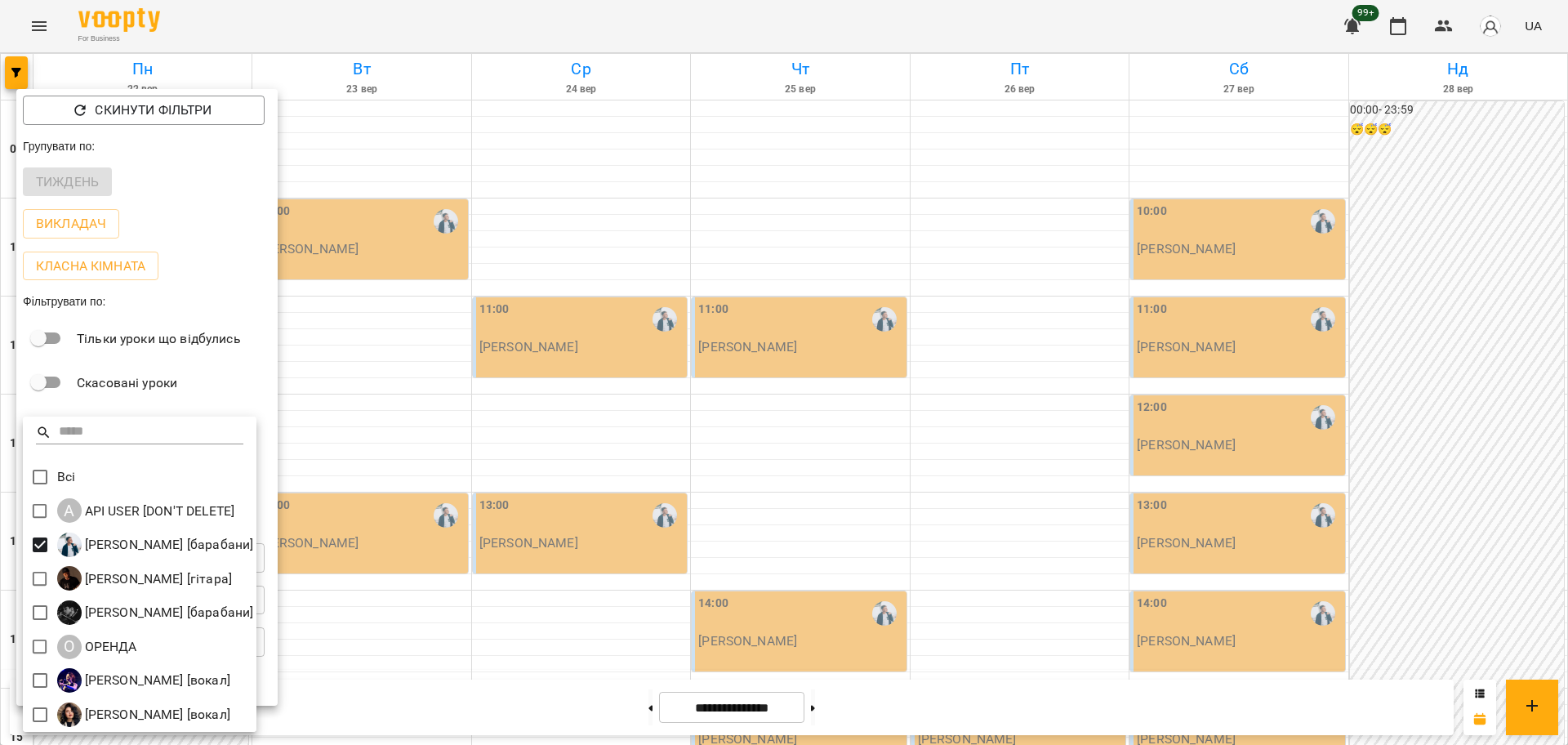
click at [696, 357] on div at bounding box center [784, 372] width 1568 height 745
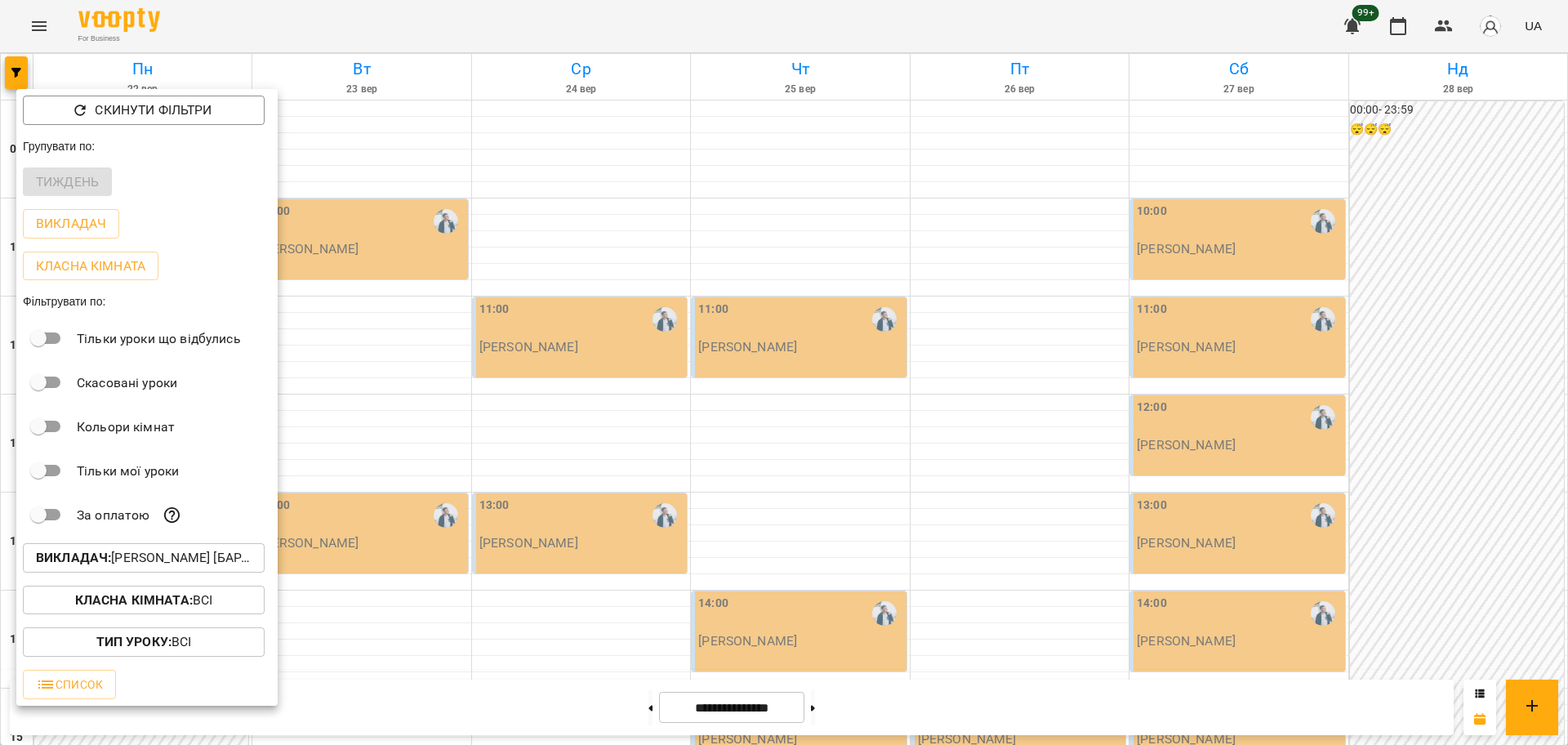
click at [135, 555] on p "Викладач : Євген [барабани]" at bounding box center [143, 558] width 215 height 20
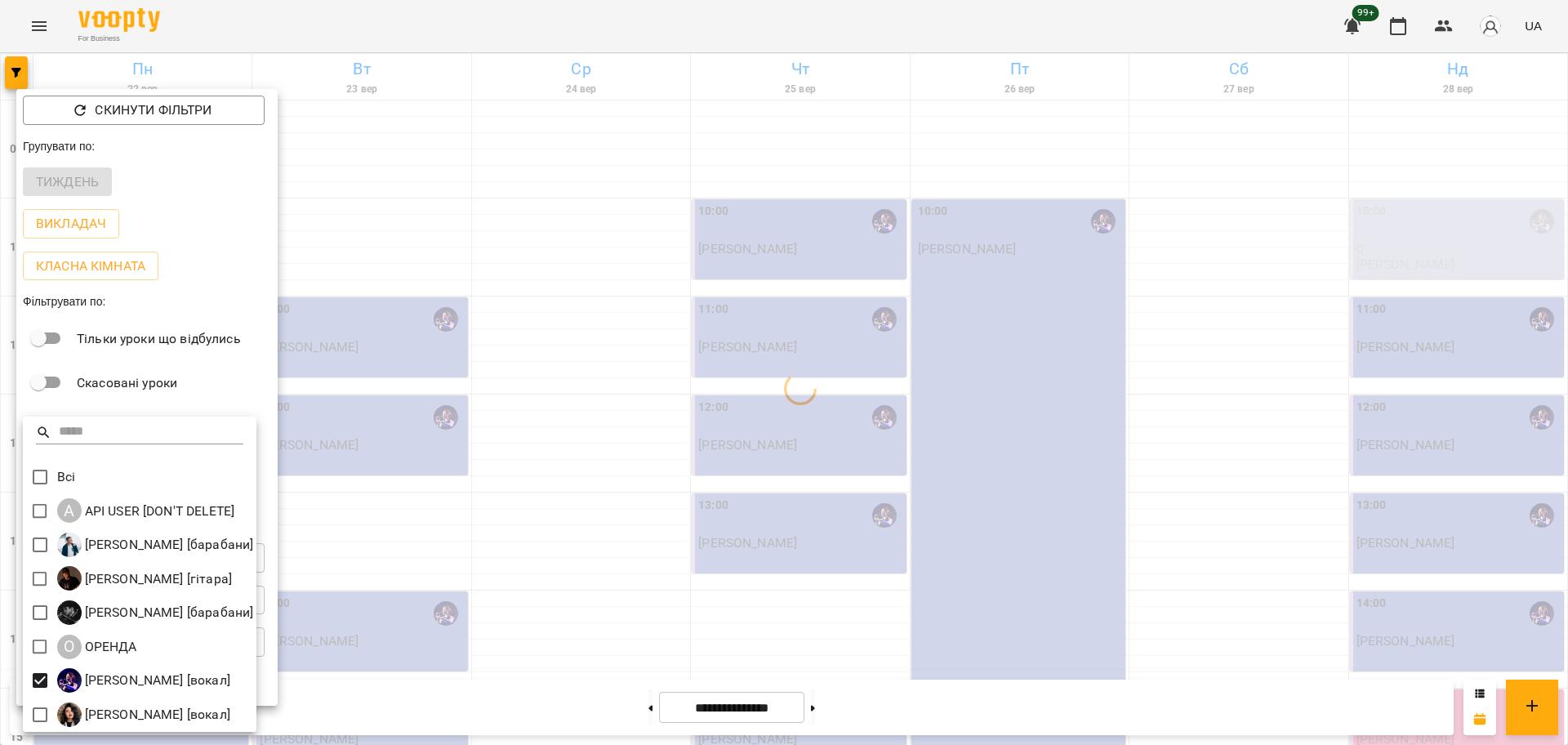
click at [823, 513] on div at bounding box center [784, 372] width 1568 height 745
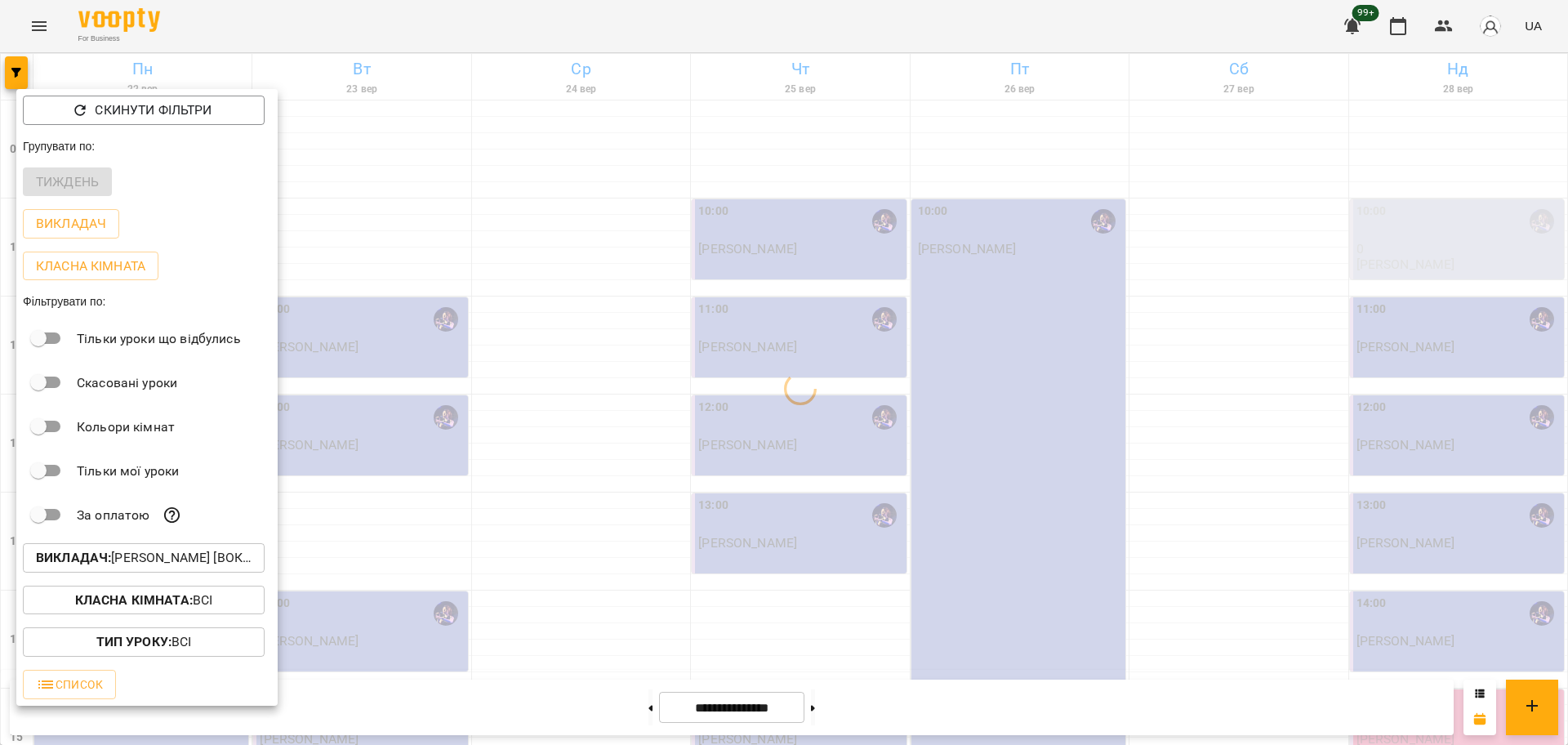
click at [617, 542] on div at bounding box center [784, 372] width 1568 height 745
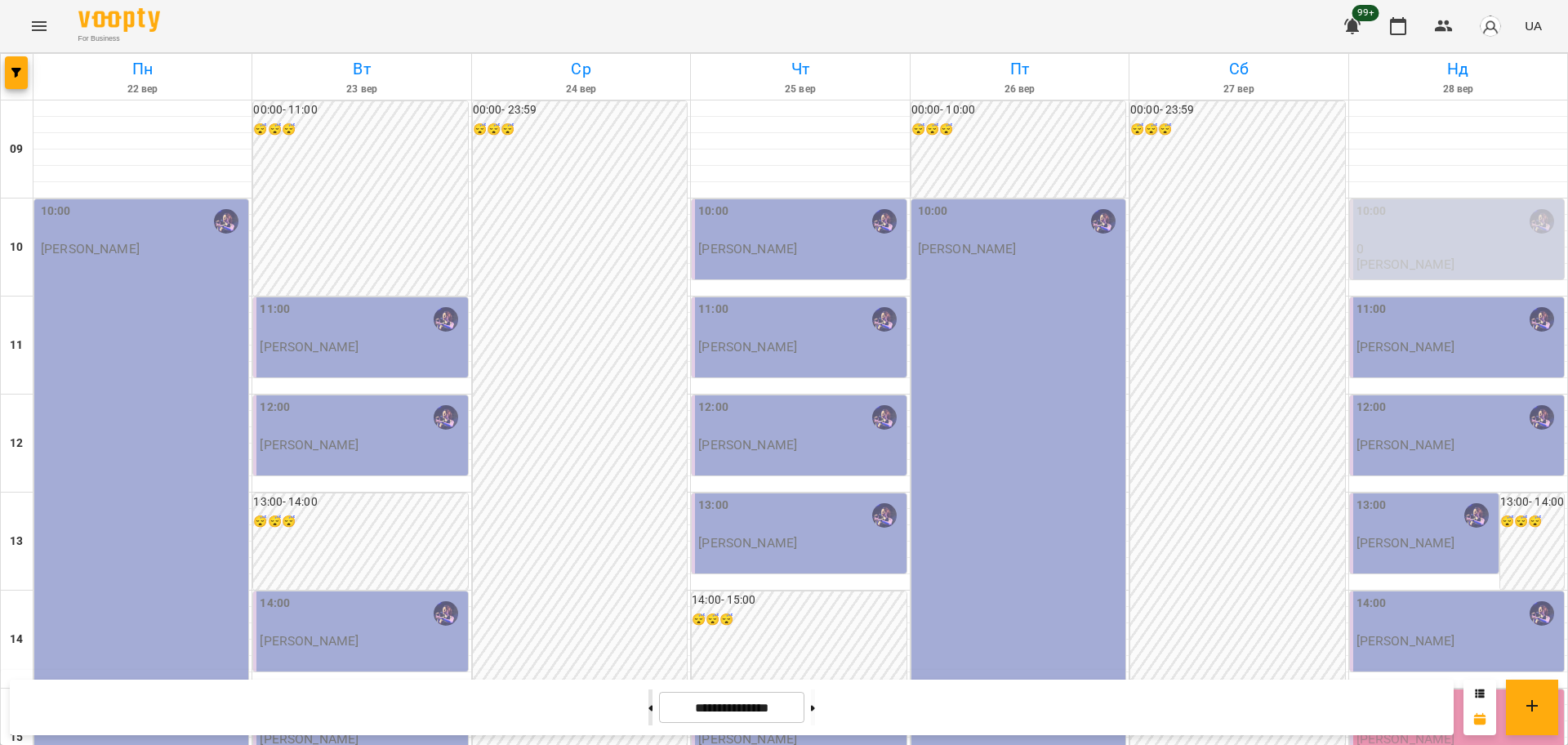
click at [649, 719] on button at bounding box center [651, 707] width 4 height 36
type input "**********"
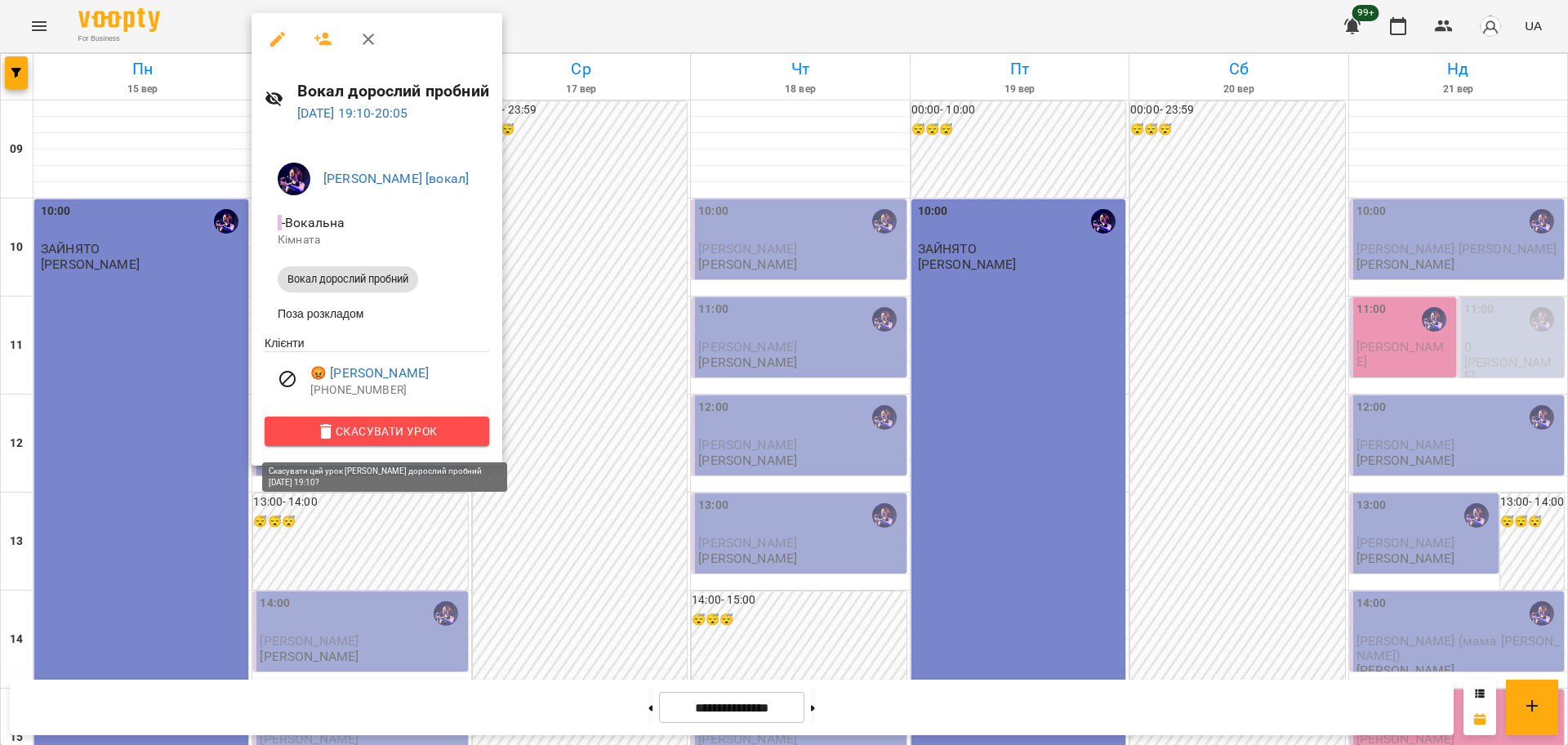
click at [356, 433] on span "Скасувати Урок" at bounding box center [377, 431] width 198 height 20
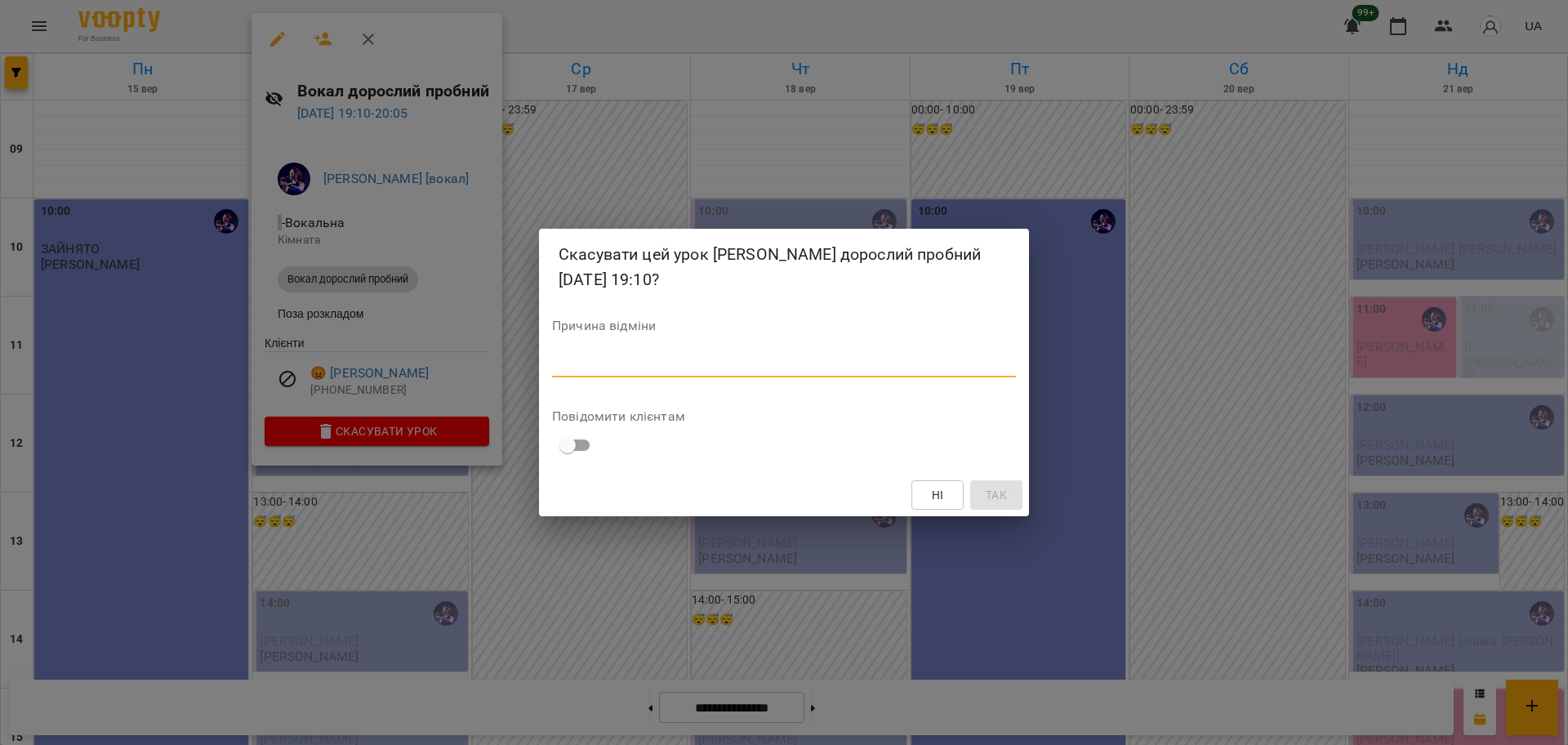
click at [828, 372] on textarea at bounding box center [784, 364] width 464 height 16
type textarea "**"
click at [989, 502] on span "Так" at bounding box center [996, 495] width 21 height 20
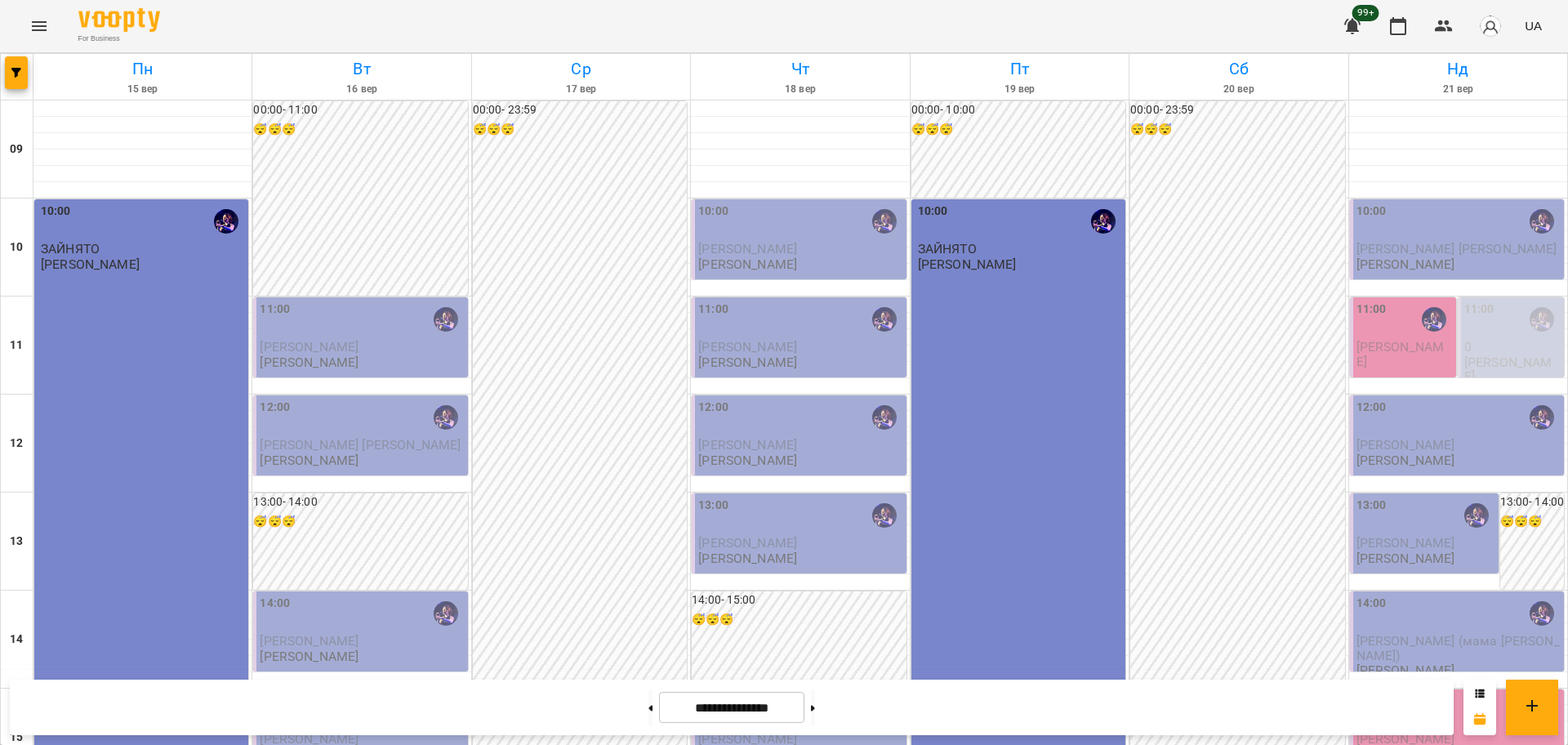
scroll to position [91, 0]
click at [49, 20] on button "Menu" at bounding box center [39, 26] width 39 height 39
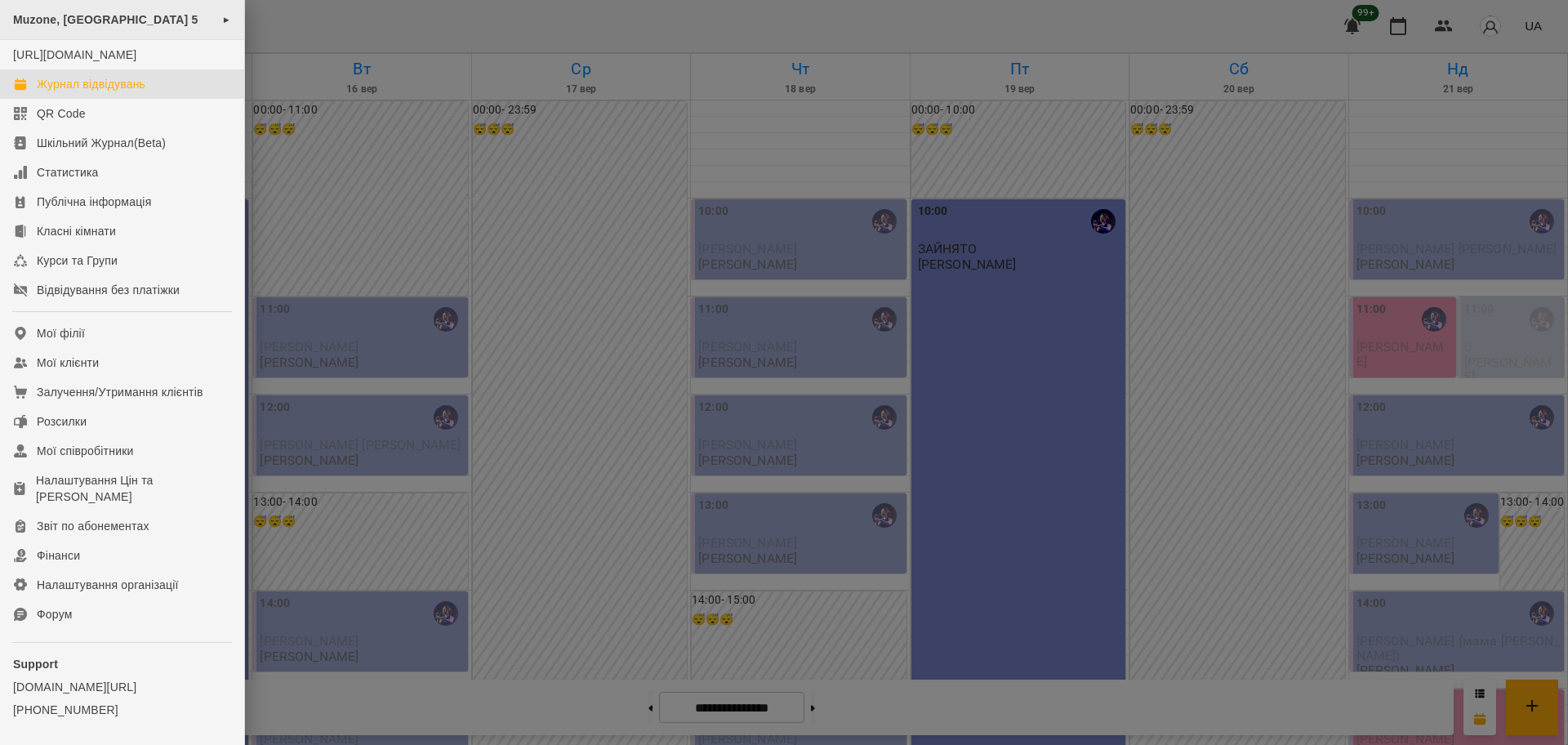
click at [138, 22] on span "Muzone, [GEOGRAPHIC_DATA] 5" at bounding box center [106, 19] width 185 height 13
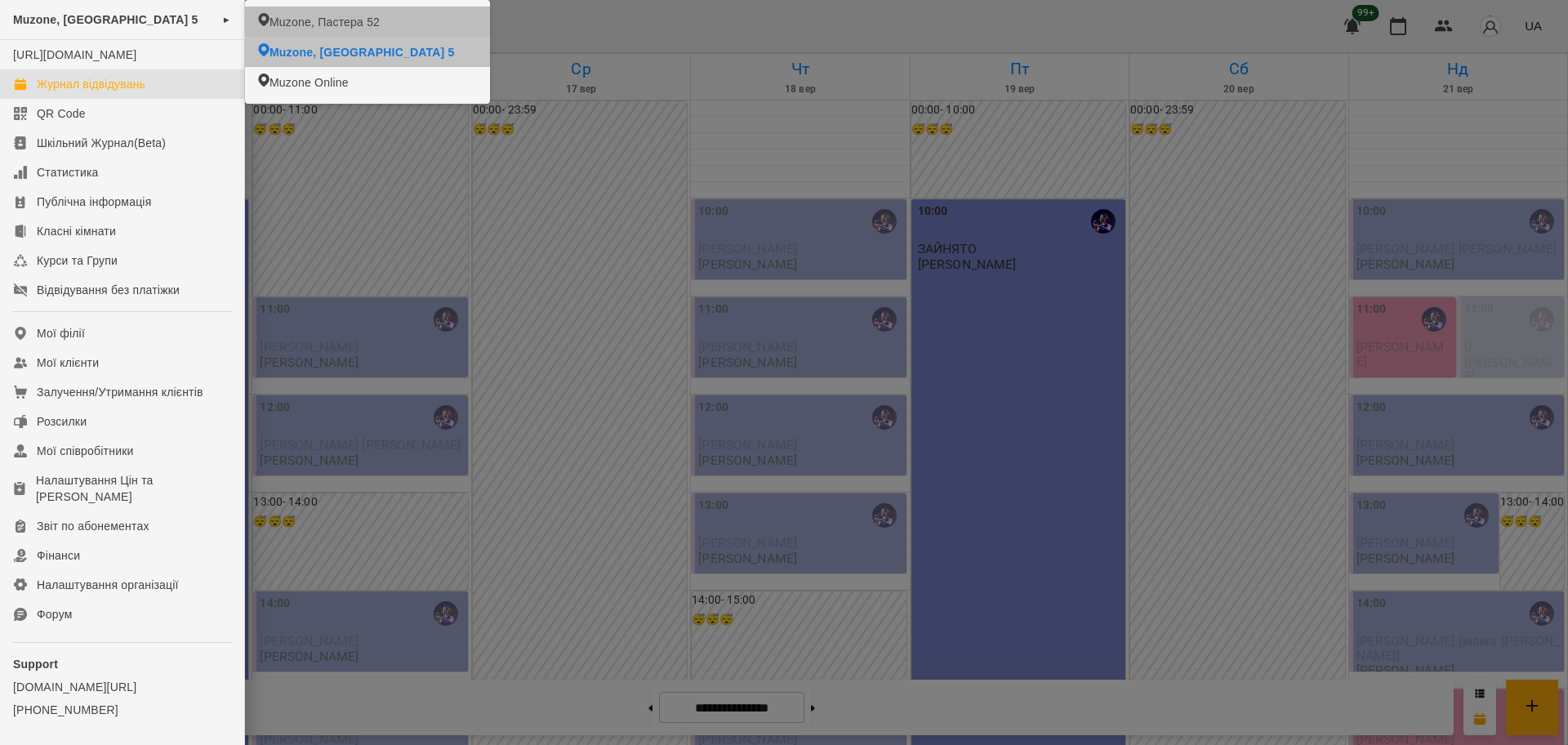
click at [289, 19] on span "Muzone, Пастера 52" at bounding box center [325, 22] width 111 height 16
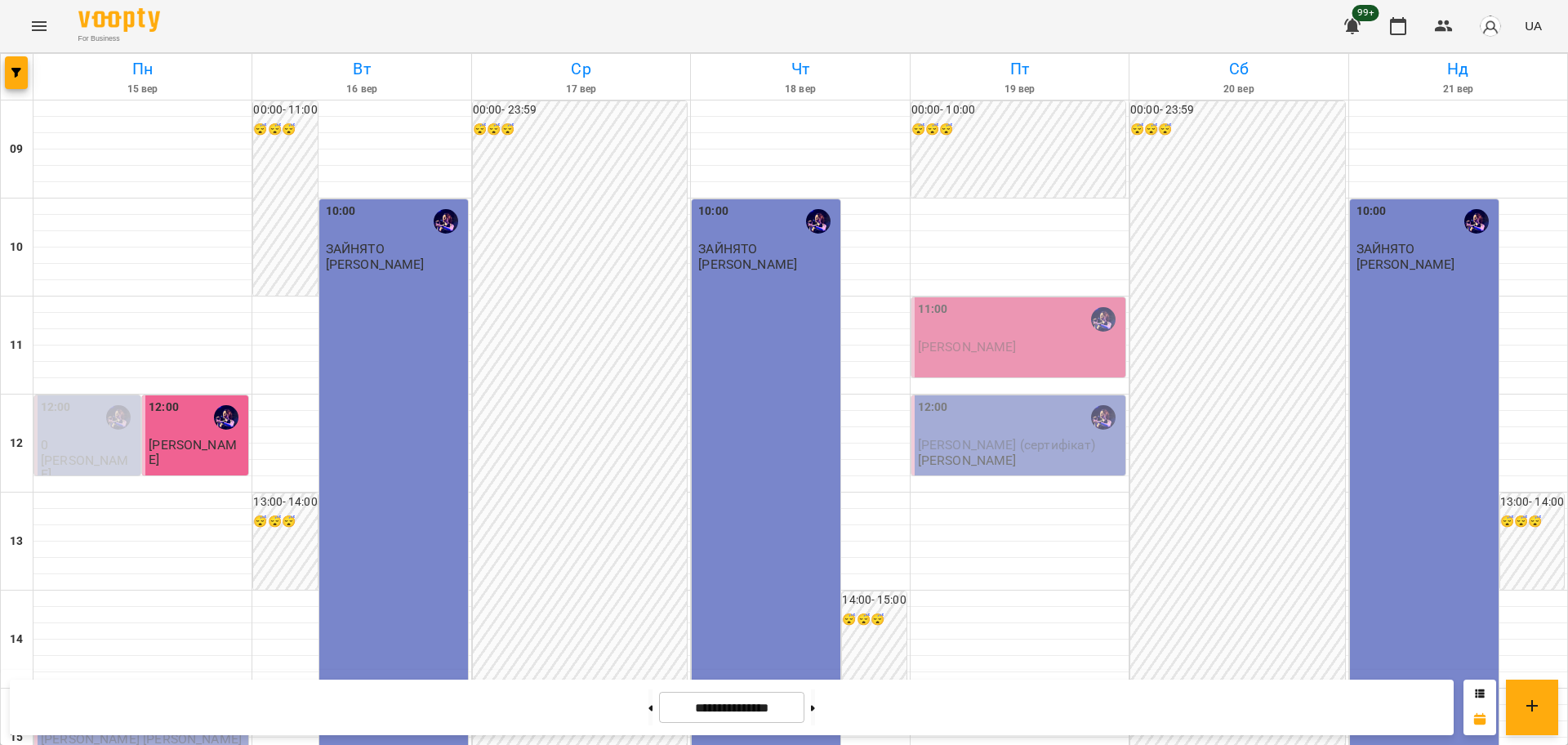
scroll to position [408, 0]
click at [89, 655] on div at bounding box center [142, 663] width 218 height 16
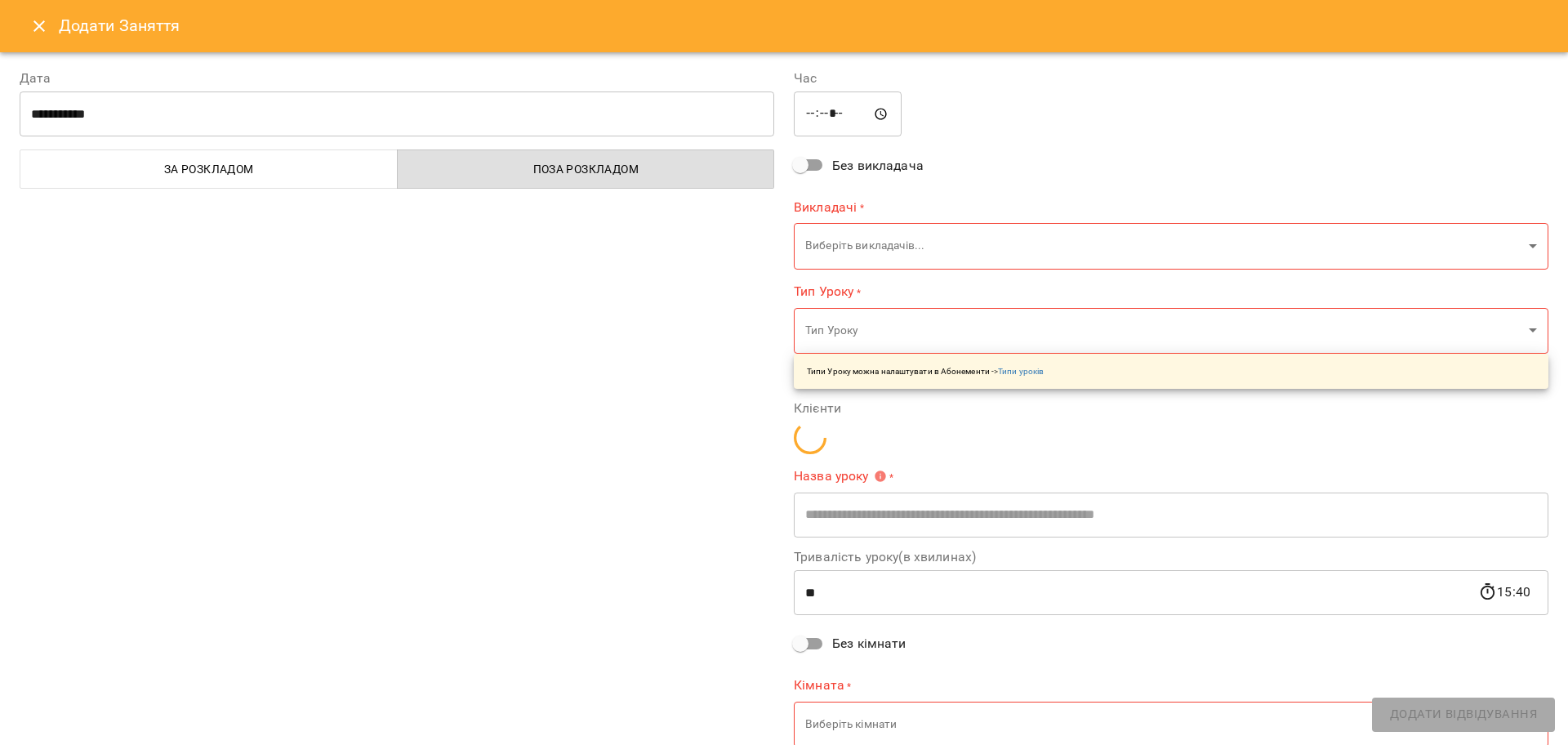
type input "**********"
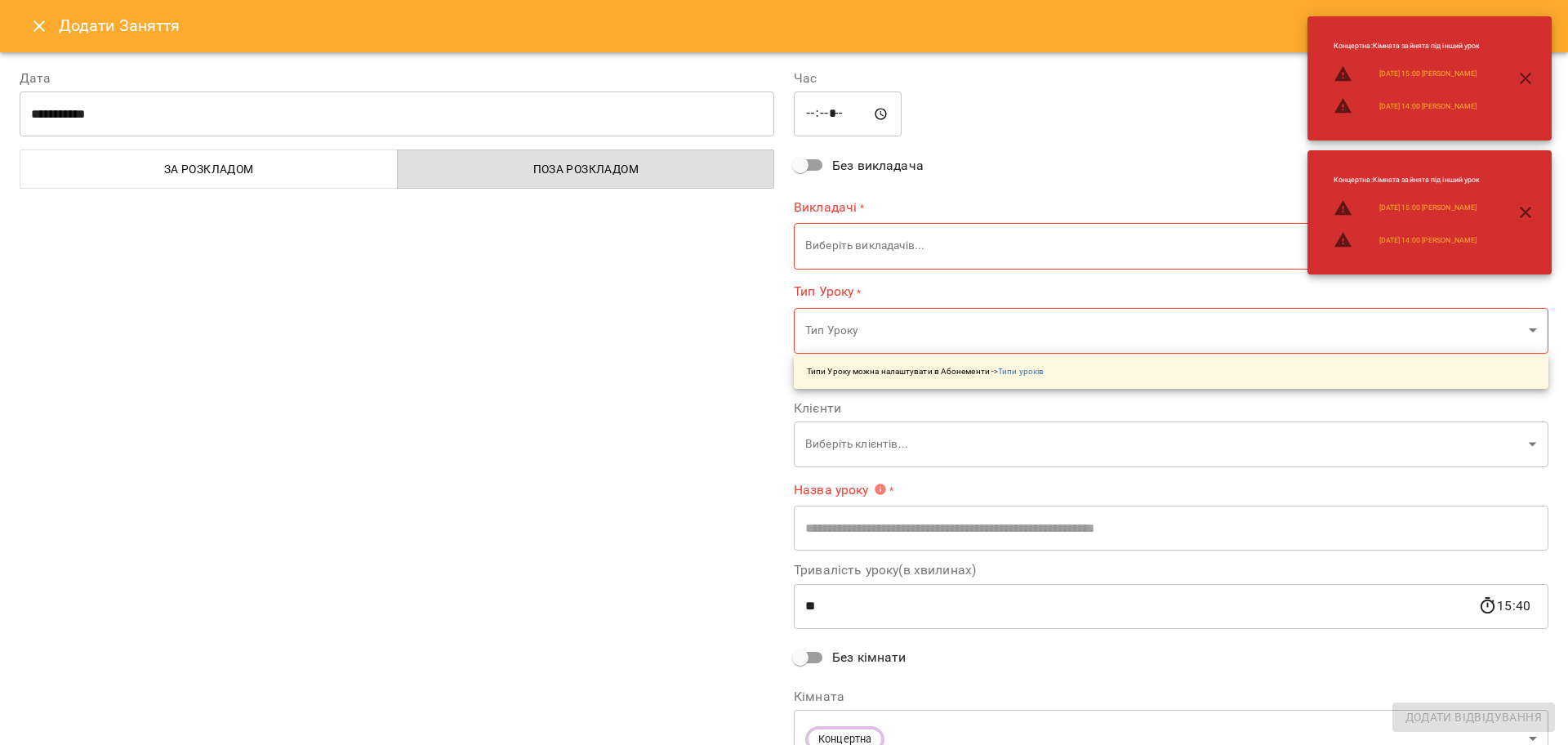
click at [799, 119] on input "*****" at bounding box center [848, 115] width 108 height 46
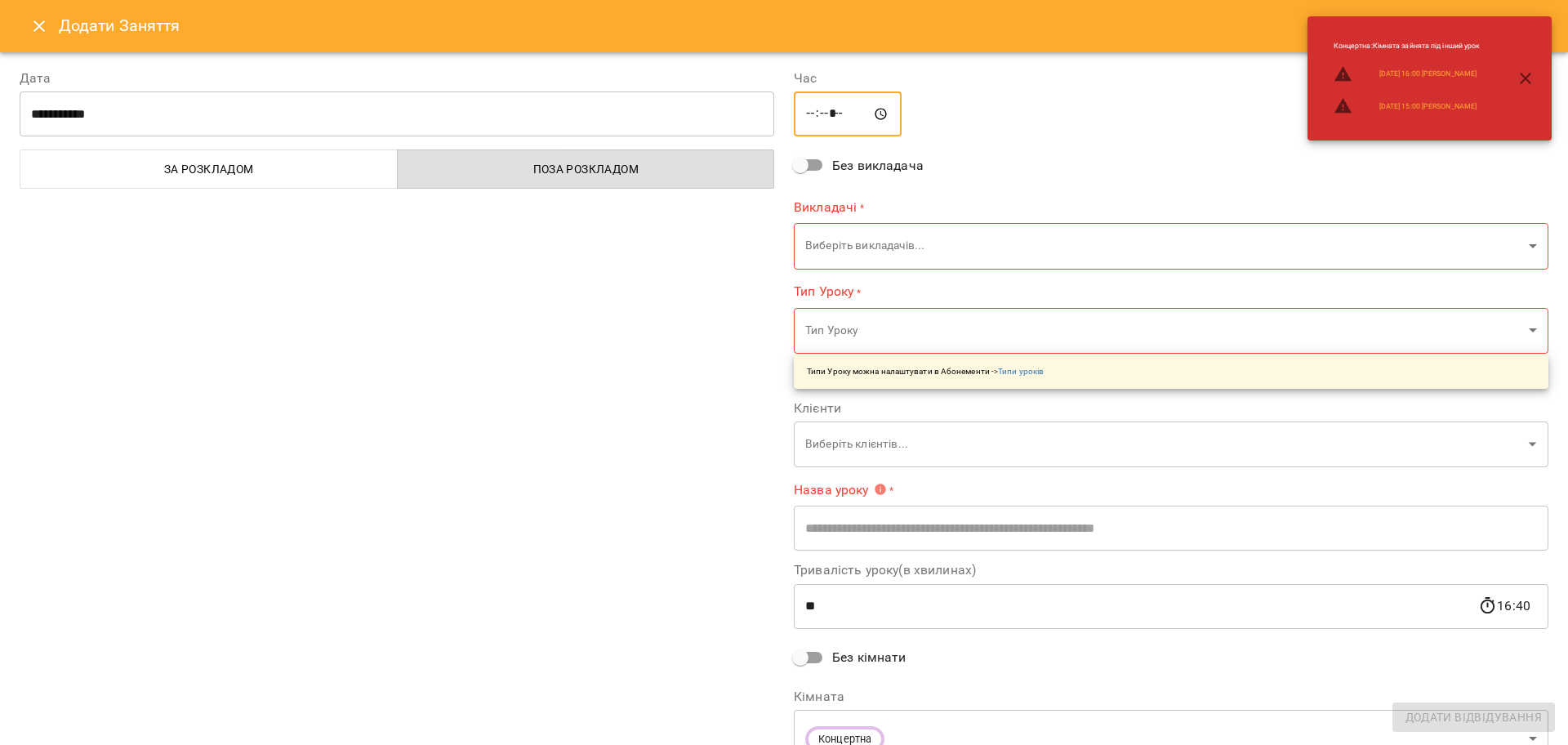
type input "*****"
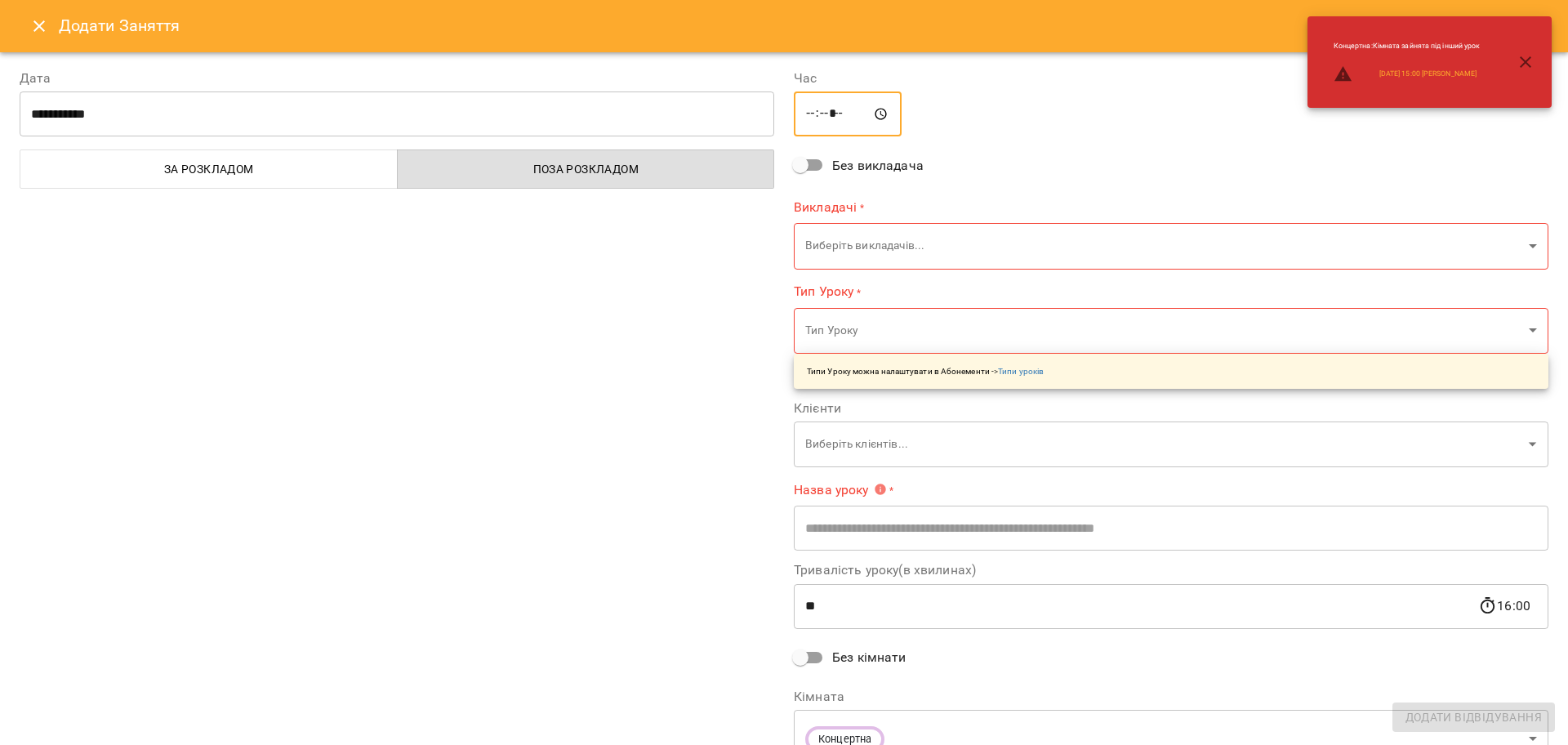
click at [823, 233] on body "For Business 99+ UA Пн 15 вер Вт 16 вер Ср 17 вер Чт 18 вер Пт 19 вер Сб 20 вер…" at bounding box center [784, 724] width 1568 height 1448
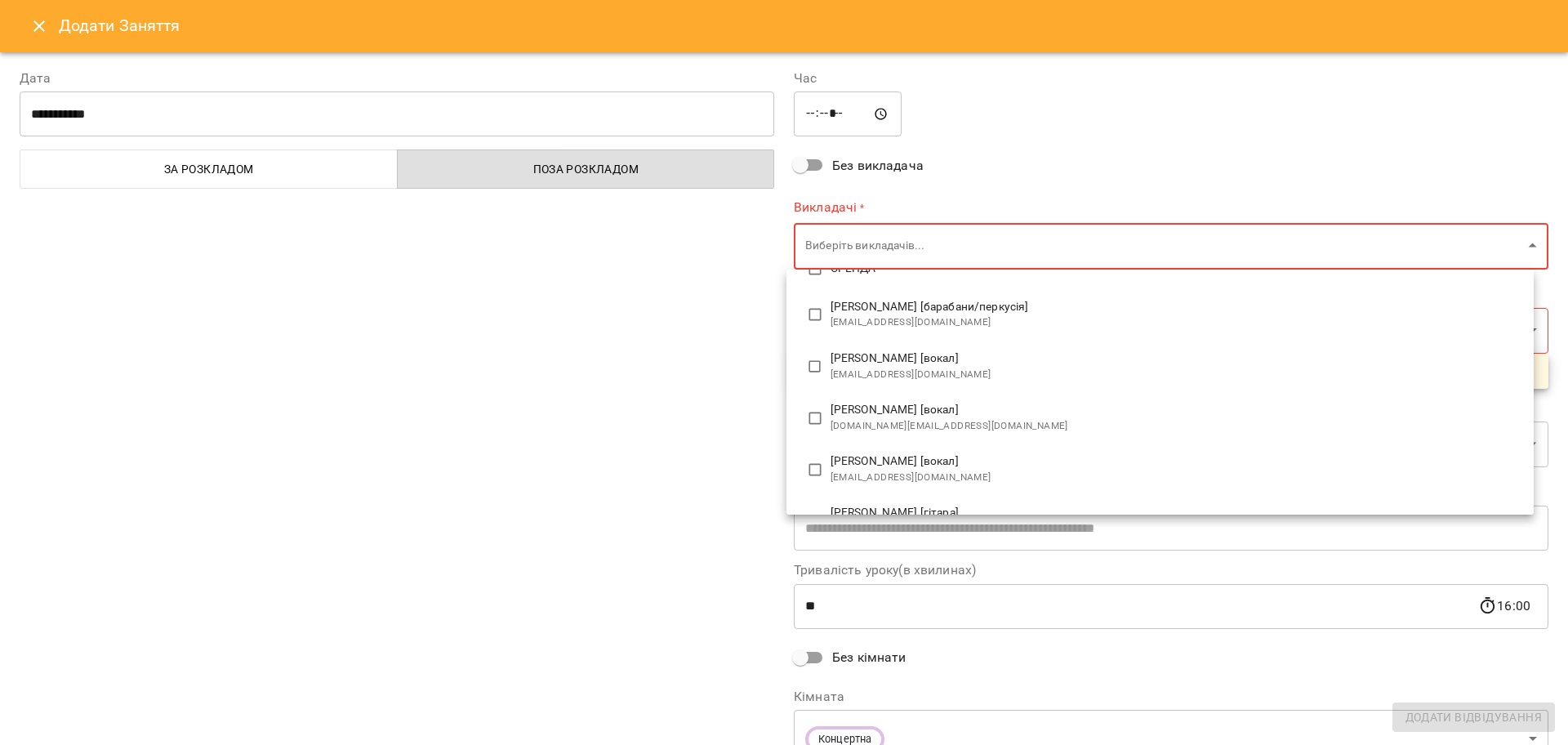
scroll to position [591, 0]
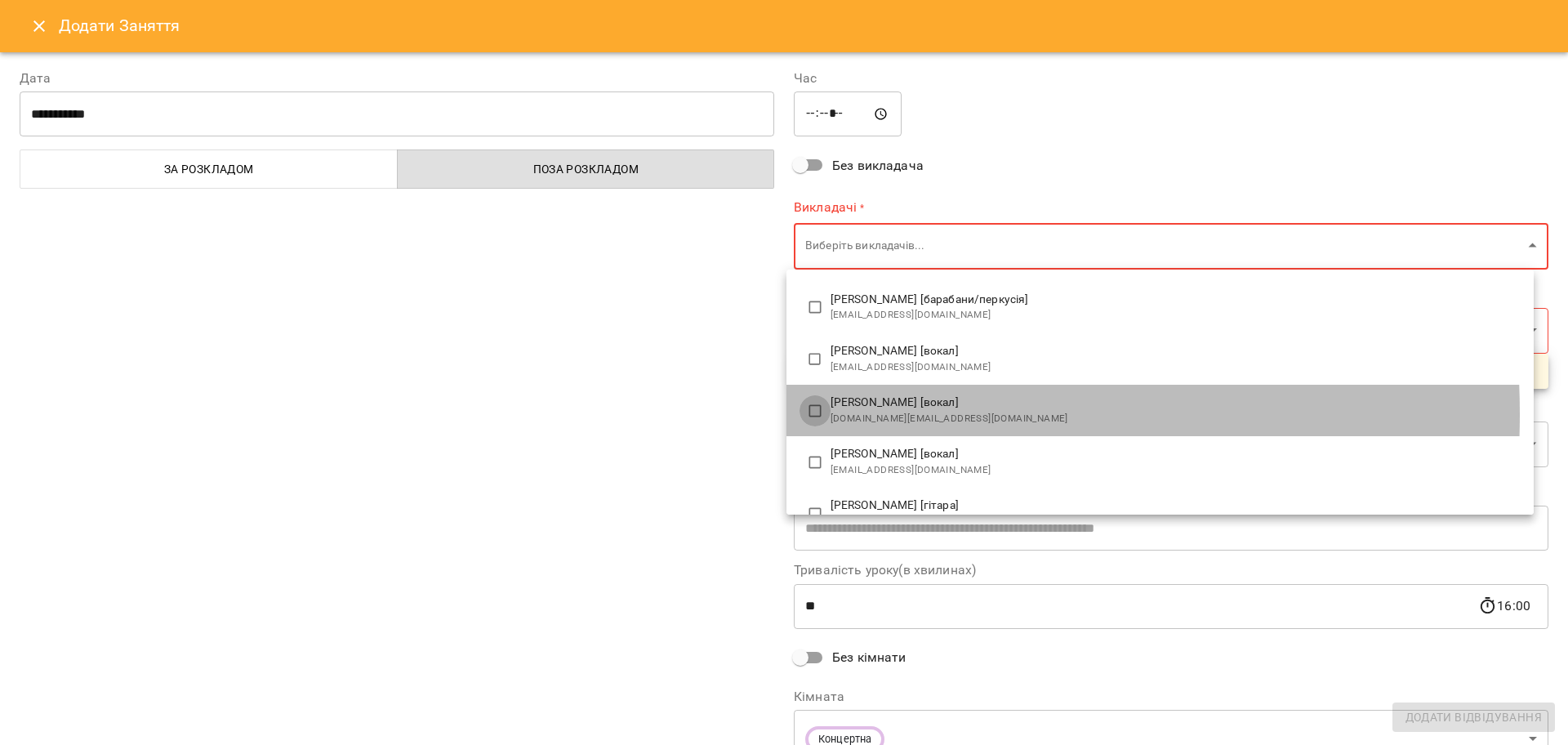
type input "**********"
type input "**"
type input "**********"
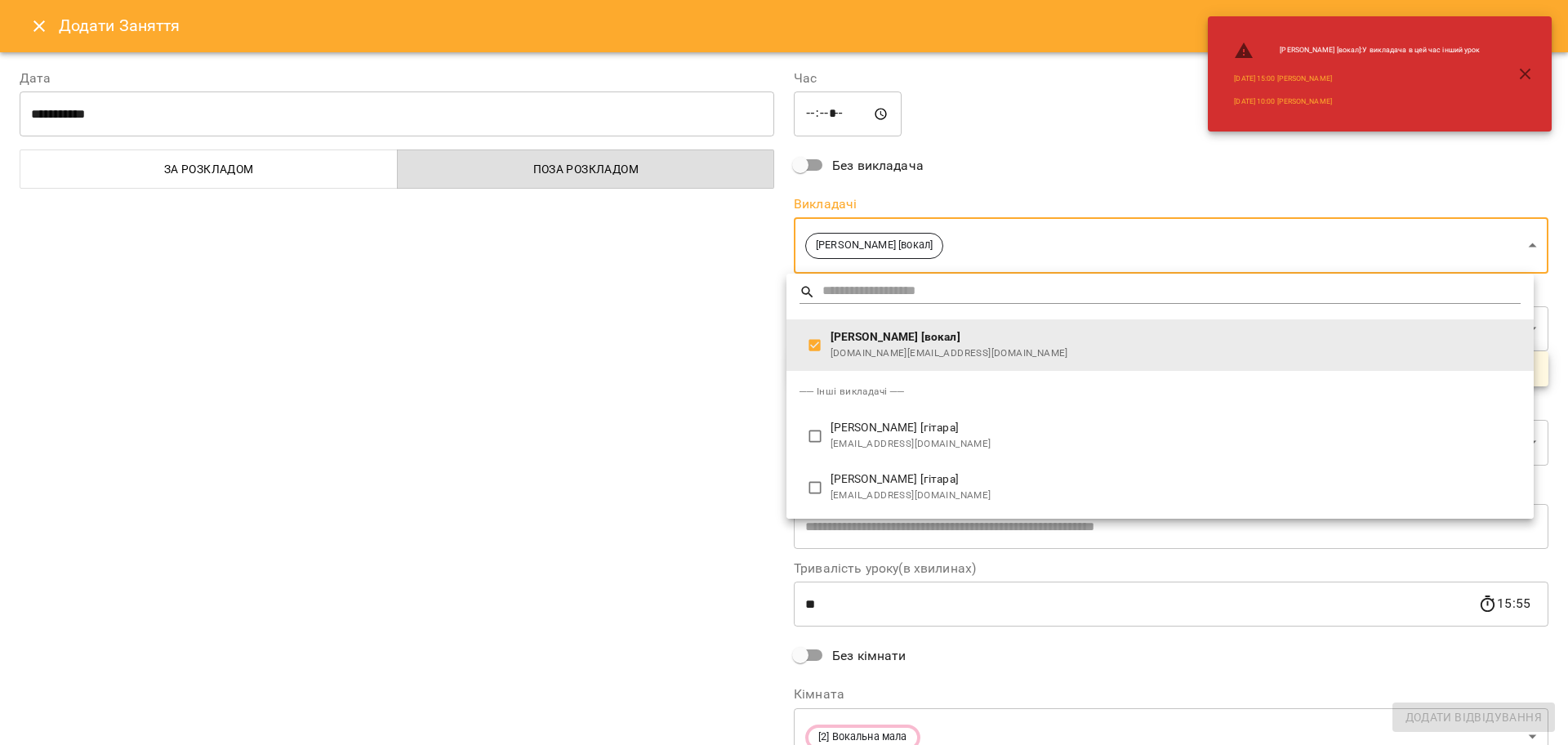
click at [599, 433] on div at bounding box center [784, 372] width 1568 height 745
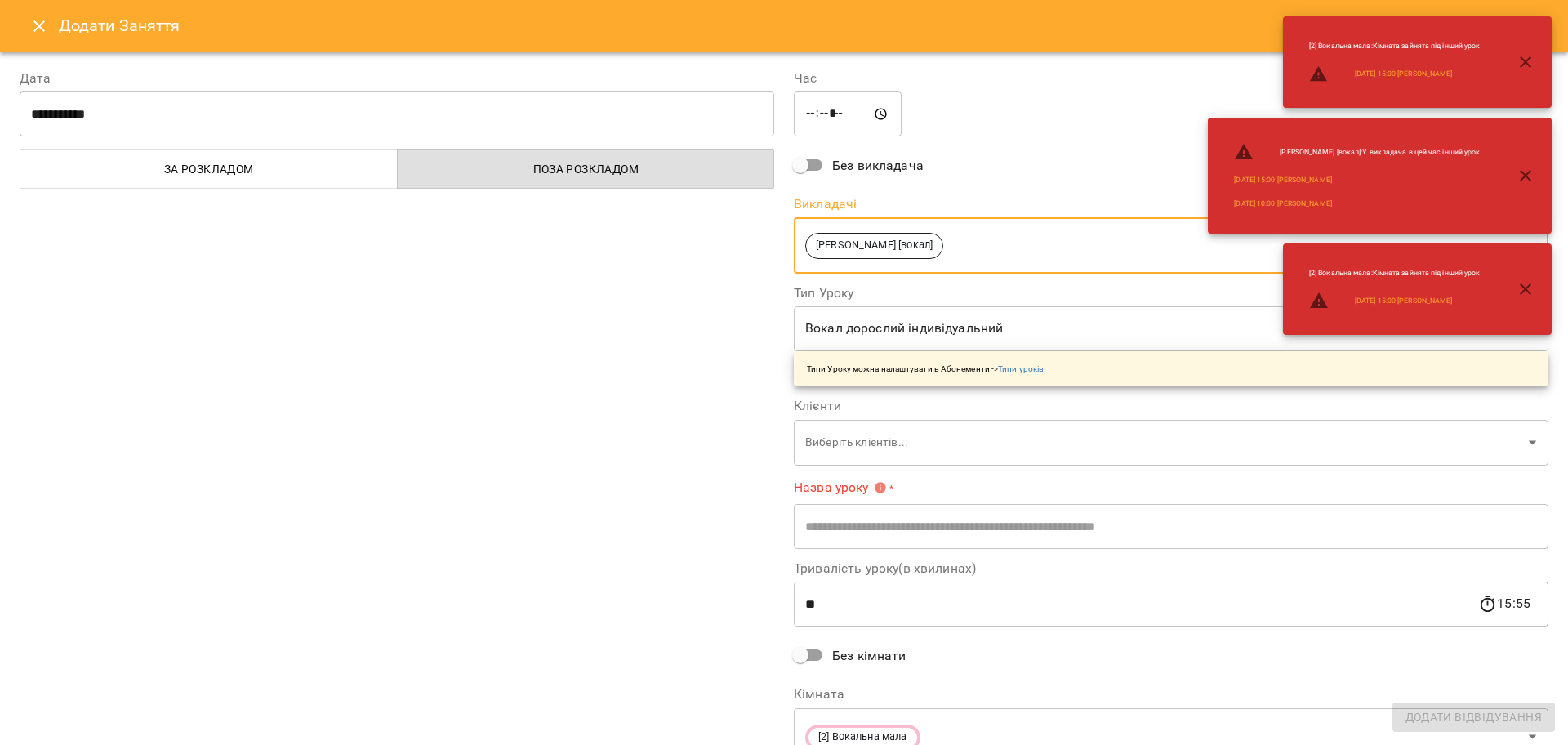
click at [853, 449] on body "For Business 99+ UA Пн 15 вер Вт 16 вер Ср 17 вер Чт 18 вер Пт 19 вер Сб 20 вер…" at bounding box center [784, 724] width 1568 height 1448
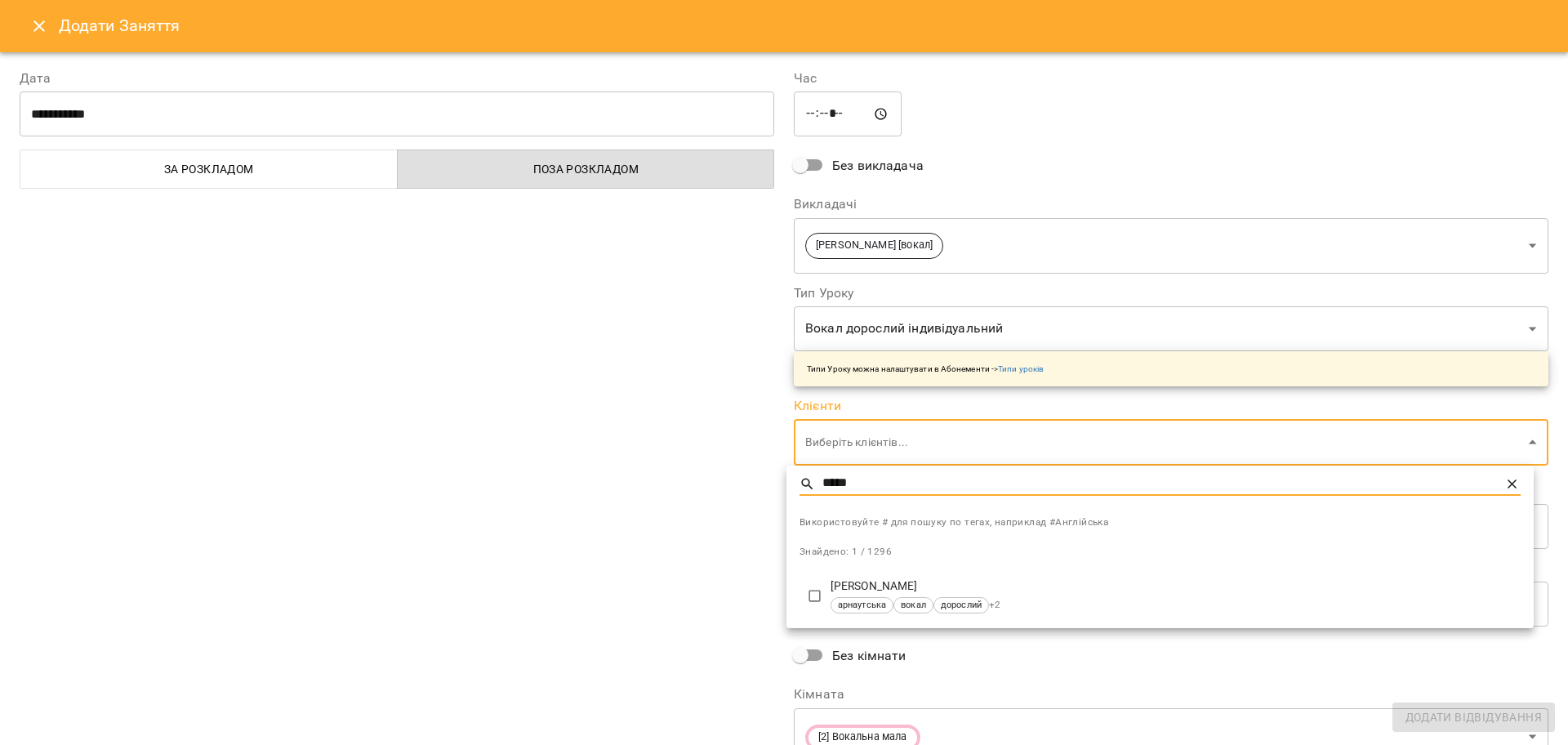
type input "*****"
type input "**********"
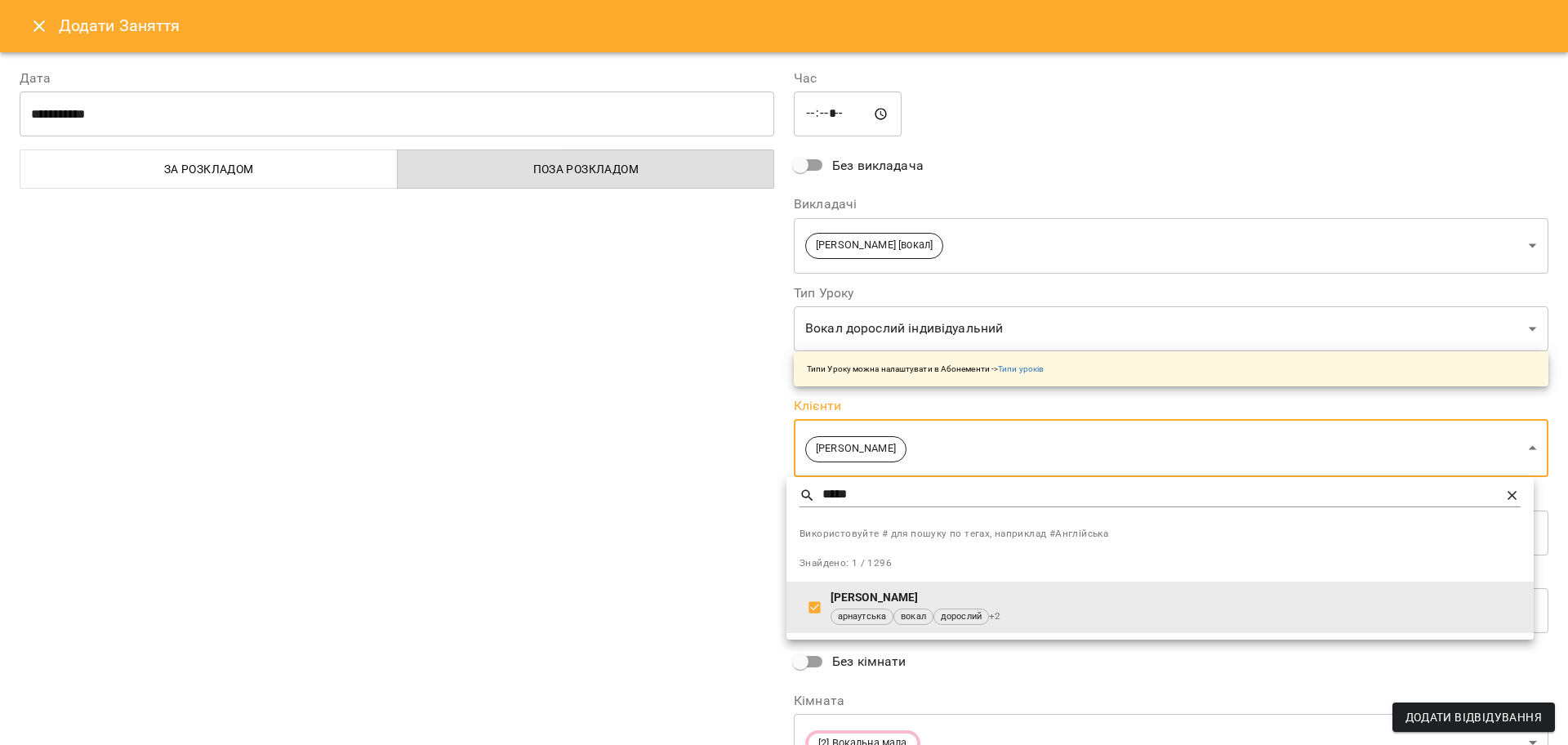
click at [534, 468] on div at bounding box center [784, 372] width 1568 height 745
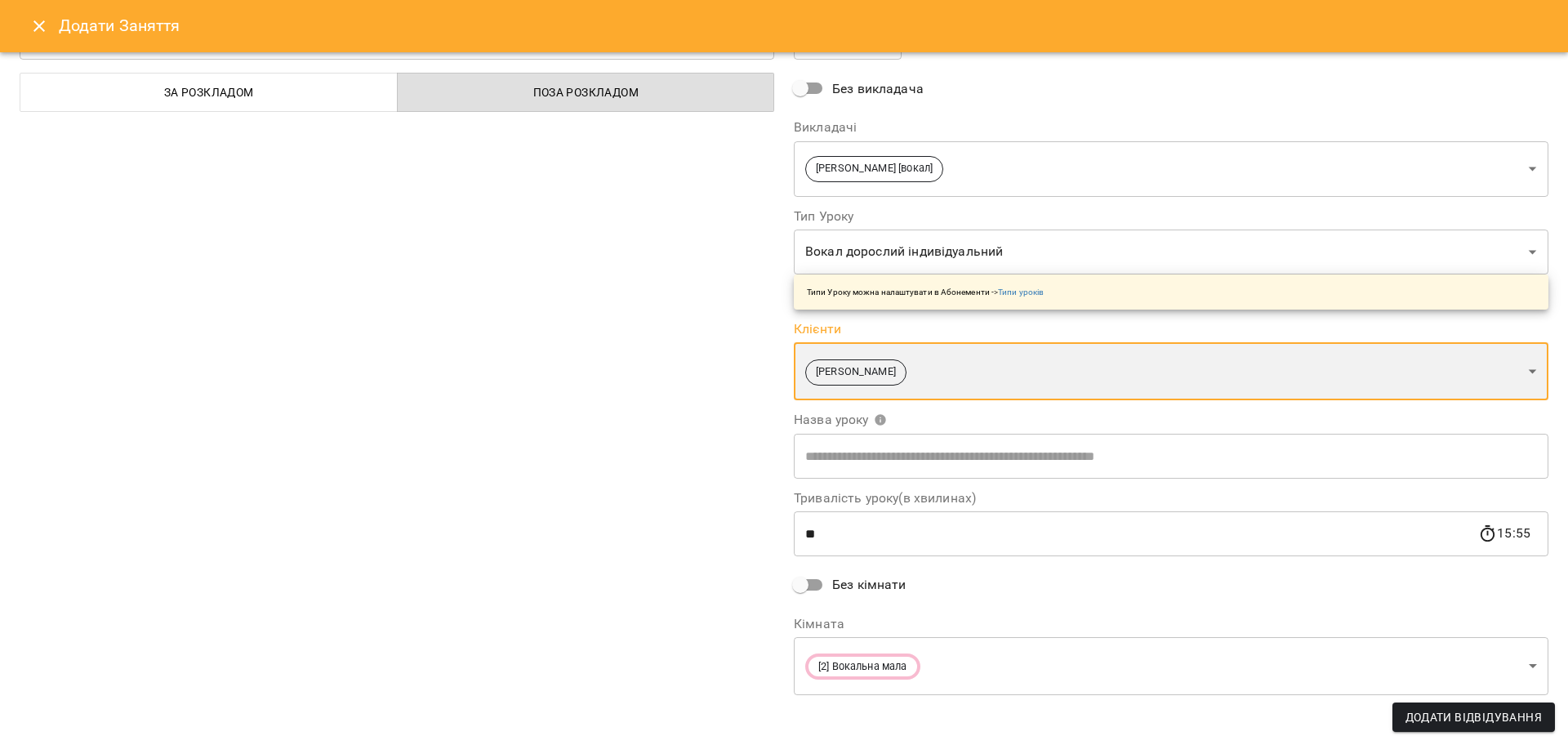
scroll to position [83, 0]
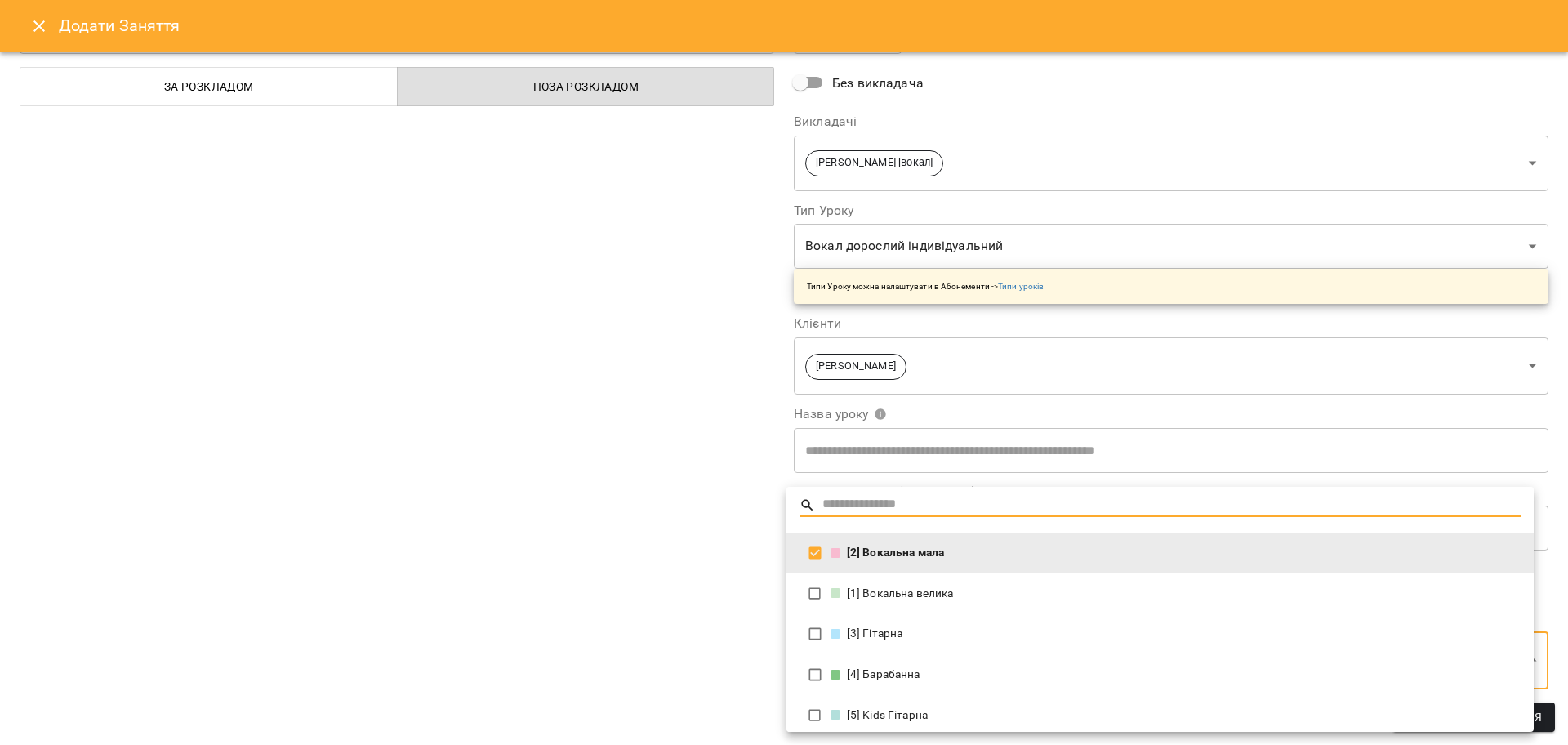
click at [866, 655] on body "For Business 99+ UA Пн 15 вер Вт 16 вер Ср 17 вер Чт 18 вер Пт 19 вер Сб 20 вер…" at bounding box center [784, 724] width 1568 height 1448
click at [718, 607] on div at bounding box center [784, 372] width 1568 height 745
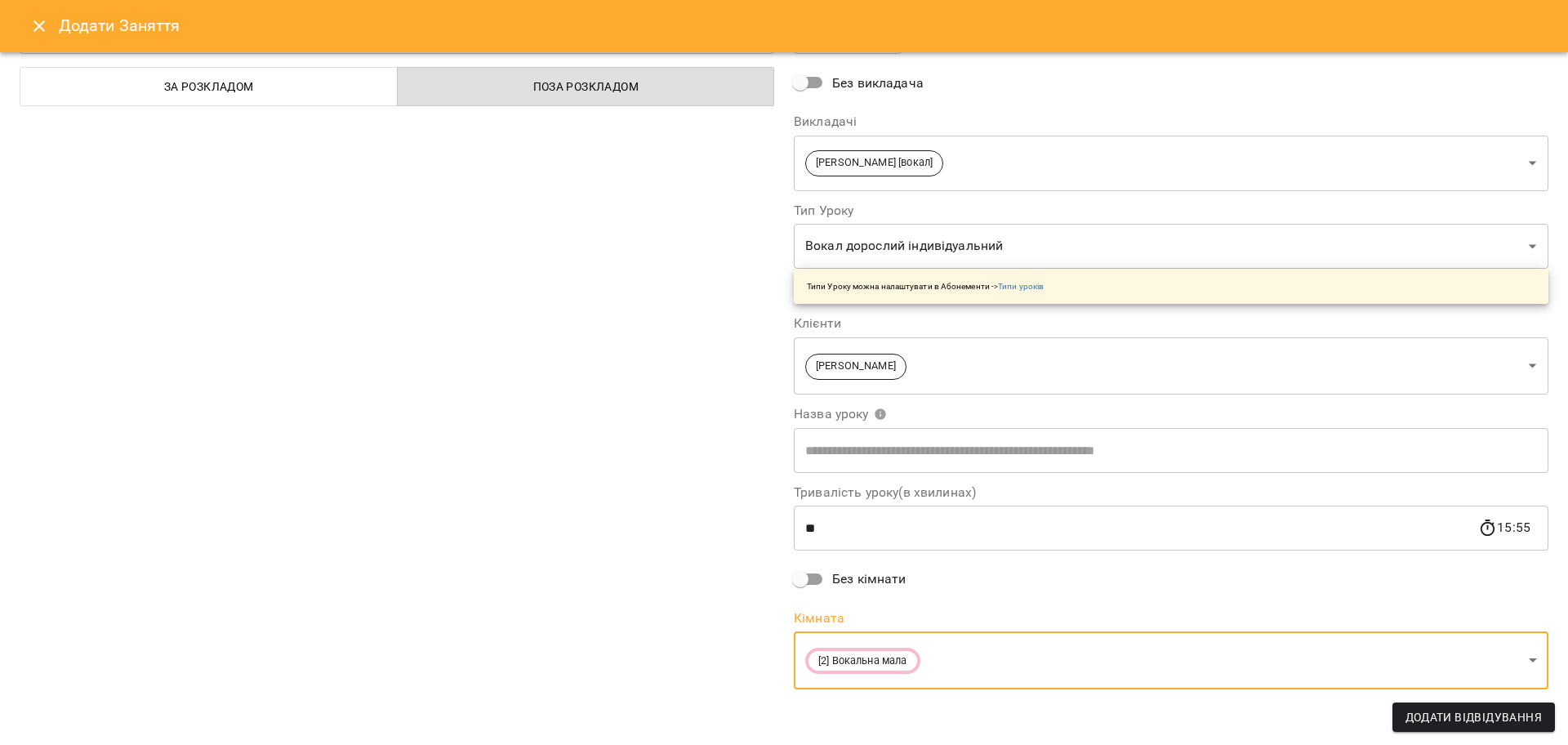
click at [920, 244] on body "For Business 99+ UA Пн 15 вер Вт 16 вер Ср 17 вер Чт 18 вер Пт 19 вер Сб 20 вер…" at bounding box center [784, 724] width 1568 height 1448
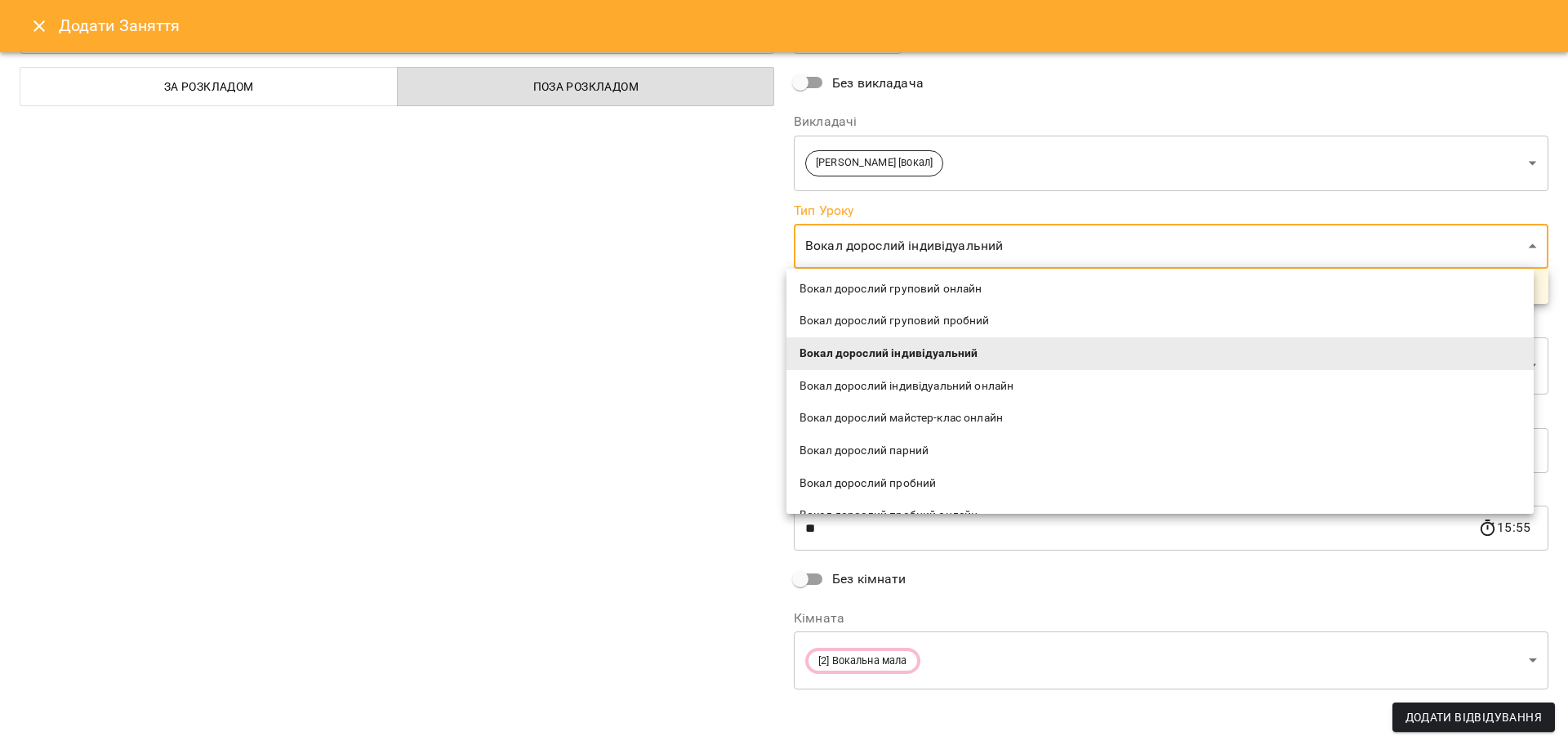
scroll to position [1021, 0]
click at [940, 478] on span "Вокал дорослий пробний" at bounding box center [1161, 476] width 721 height 16
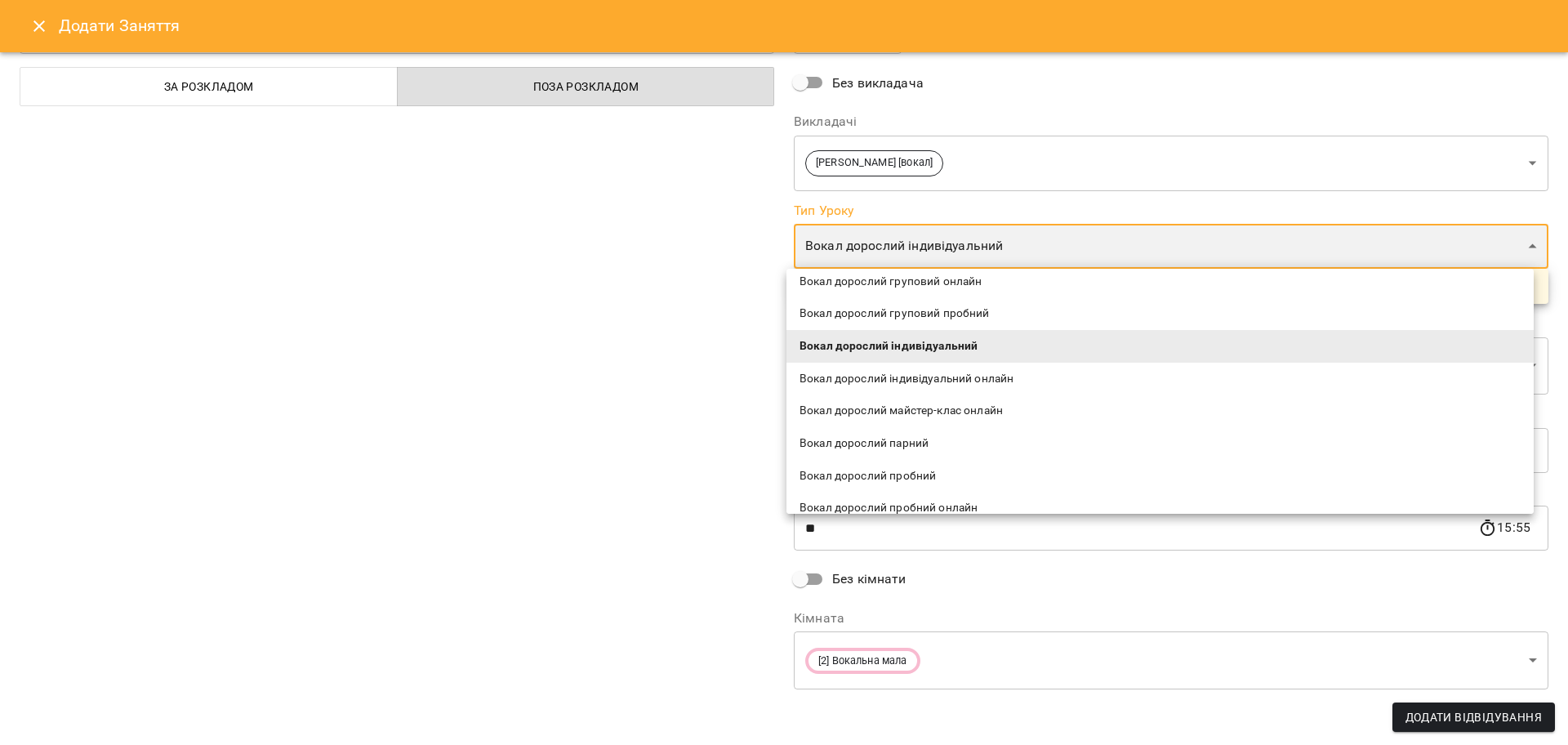
type input "**********"
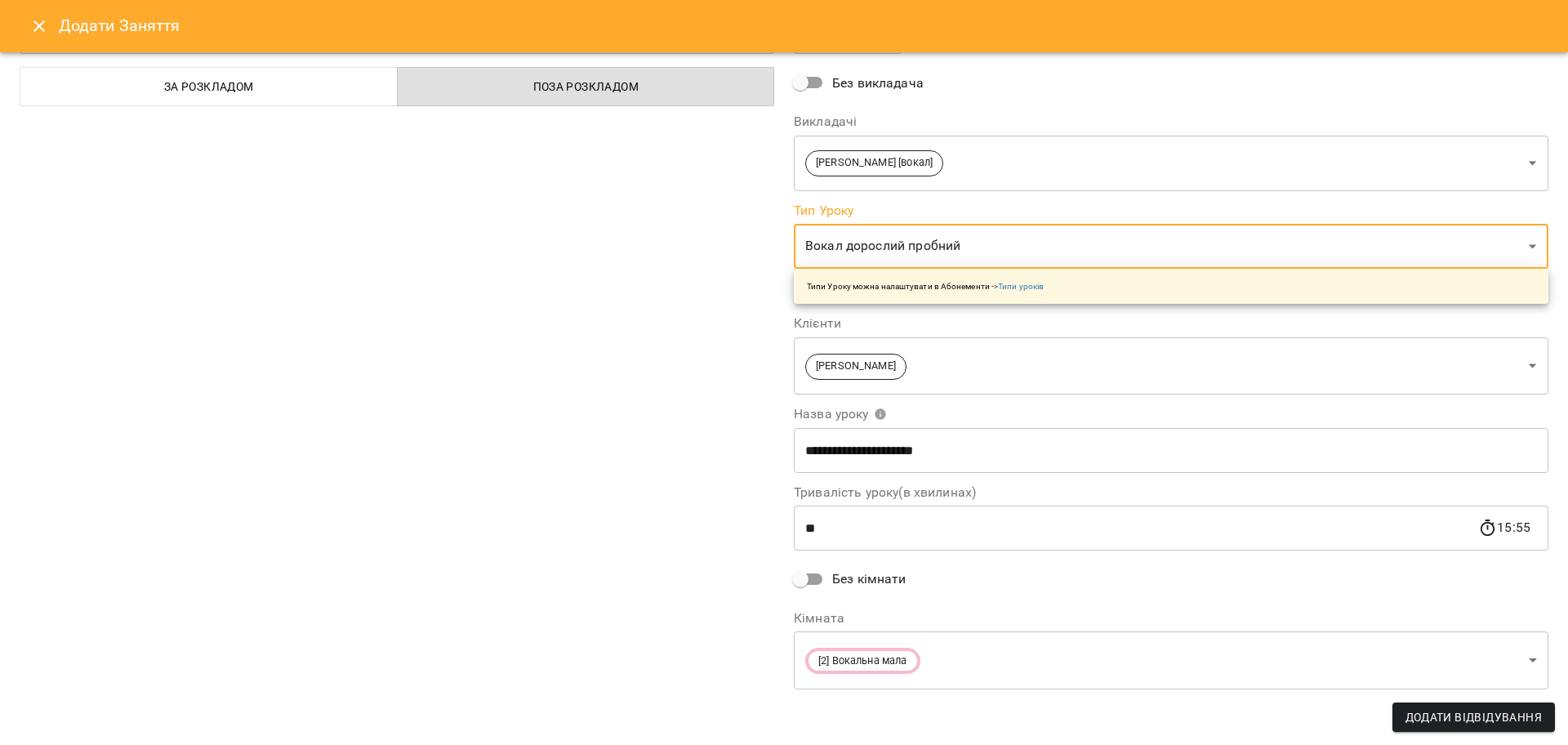
click at [1496, 726] on span "Додати Відвідування" at bounding box center [1473, 717] width 136 height 20
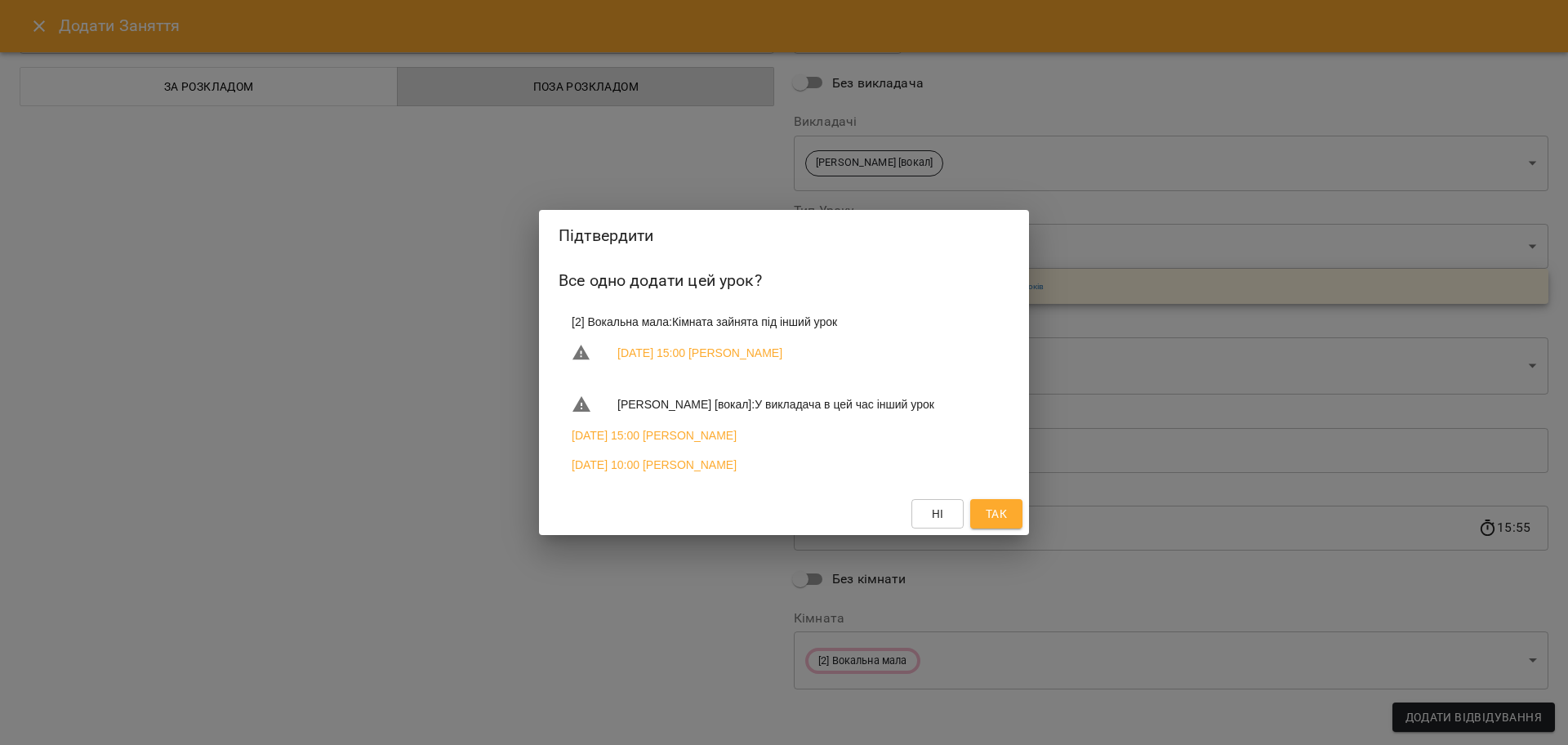
click at [1009, 524] on span "Так" at bounding box center [996, 514] width 26 height 20
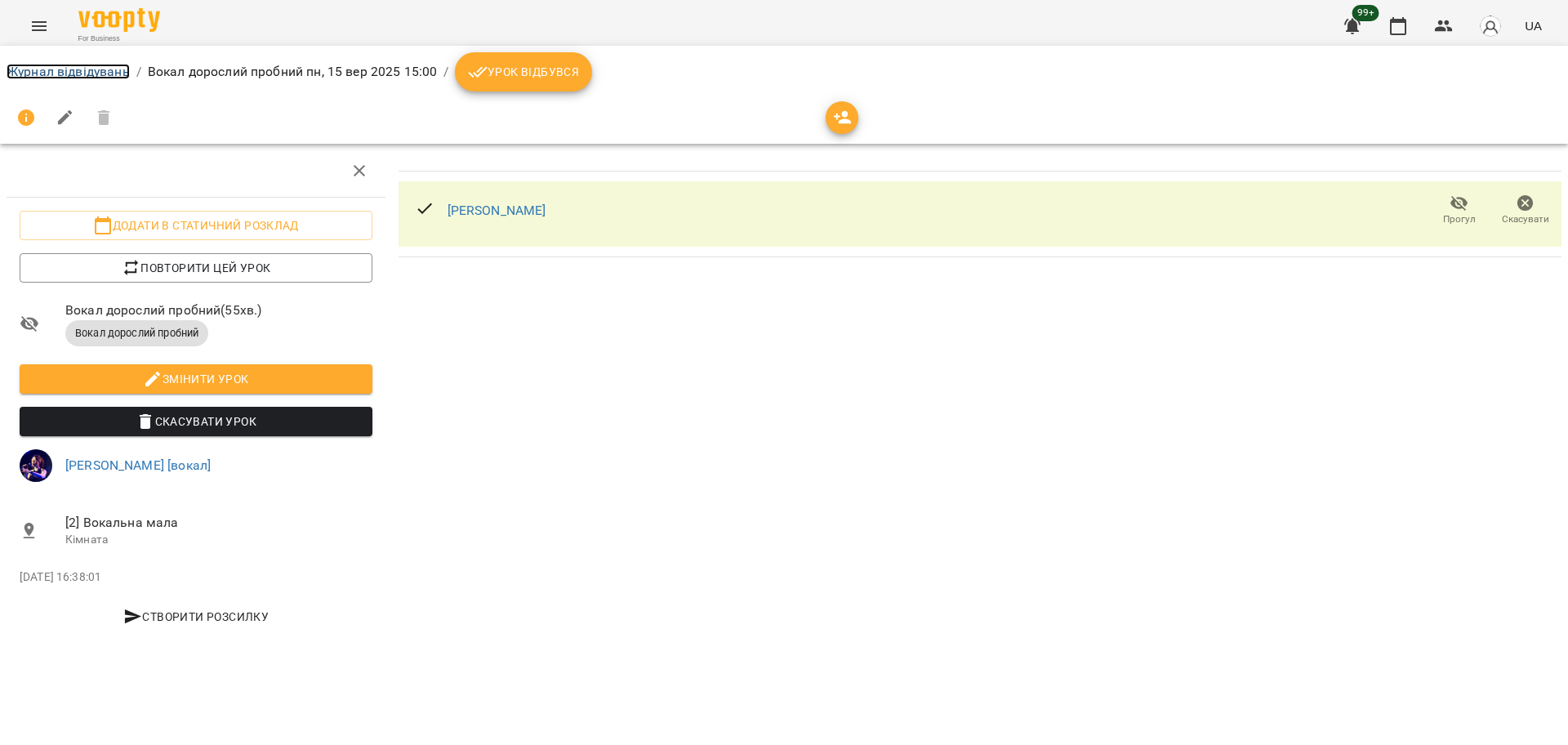
click at [20, 78] on link "Журнал відвідувань" at bounding box center [69, 72] width 124 height 16
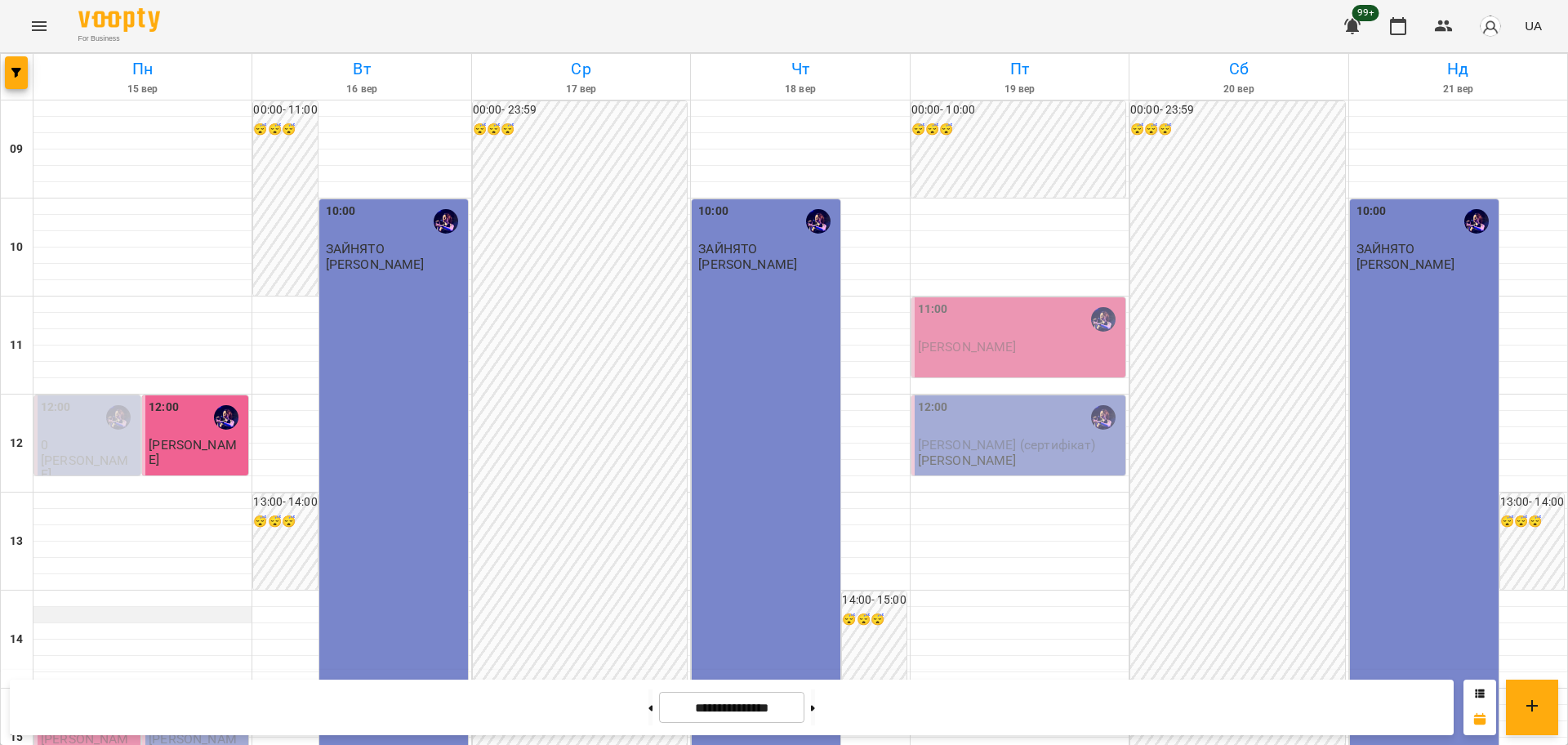
scroll to position [204, 0]
click at [82, 731] on span "Никита Любимов" at bounding box center [85, 746] width 89 height 30
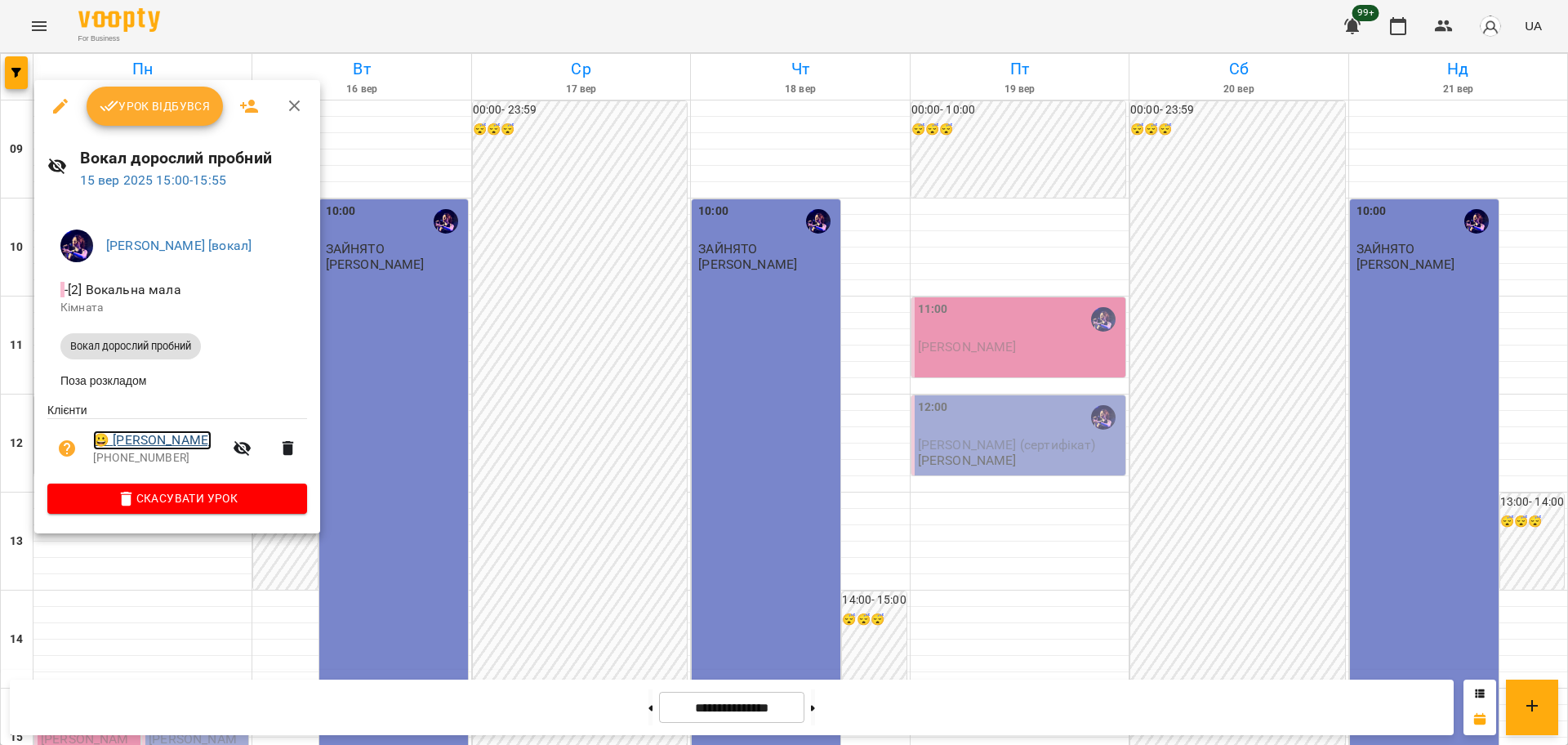
click at [171, 450] on link "😀 Никита Любимов" at bounding box center [151, 440] width 119 height 20
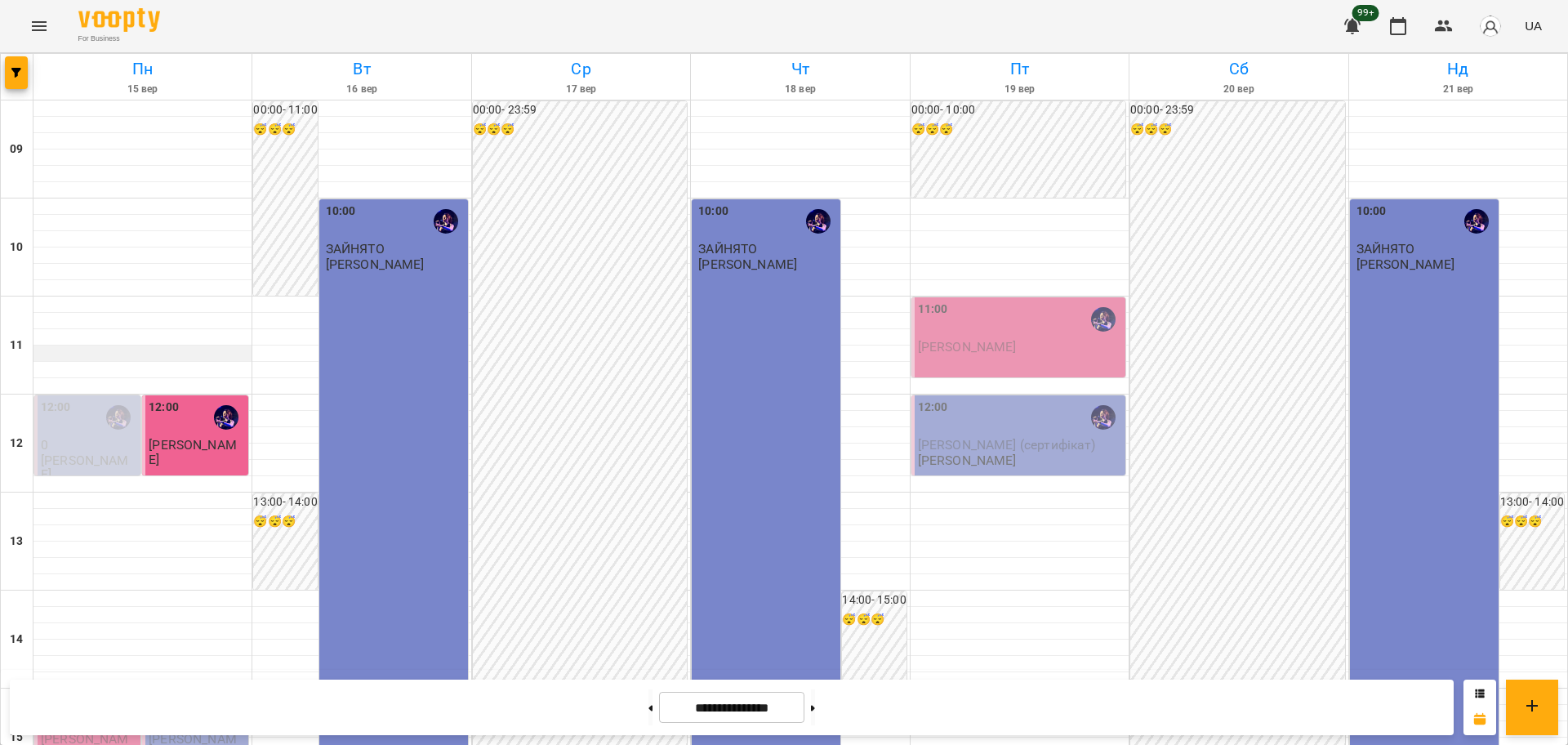
scroll to position [408, 0]
click at [92, 731] on span "Никита Любимов" at bounding box center [85, 746] width 89 height 30
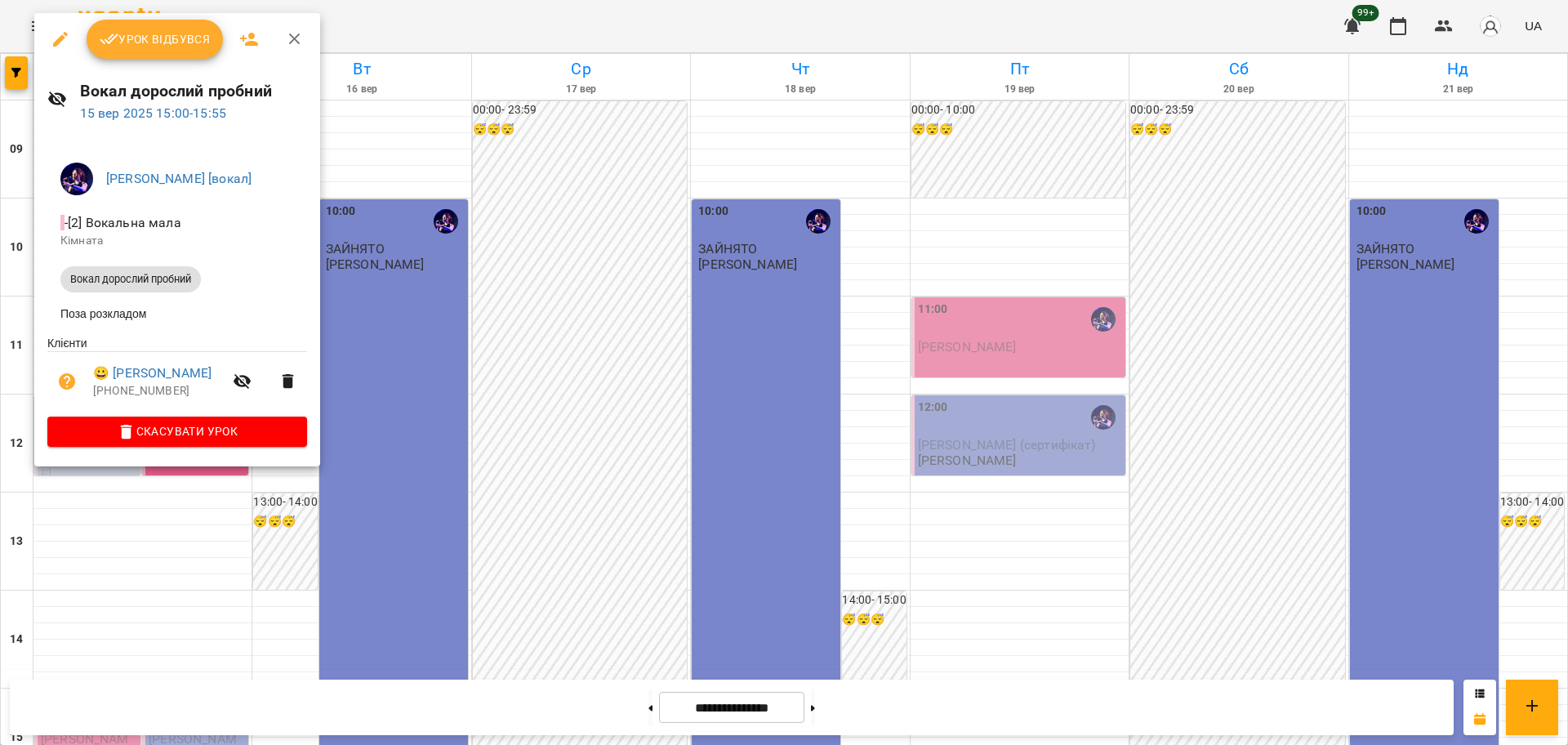
click at [170, 44] on span "Урок відбувся" at bounding box center [155, 40] width 112 height 20
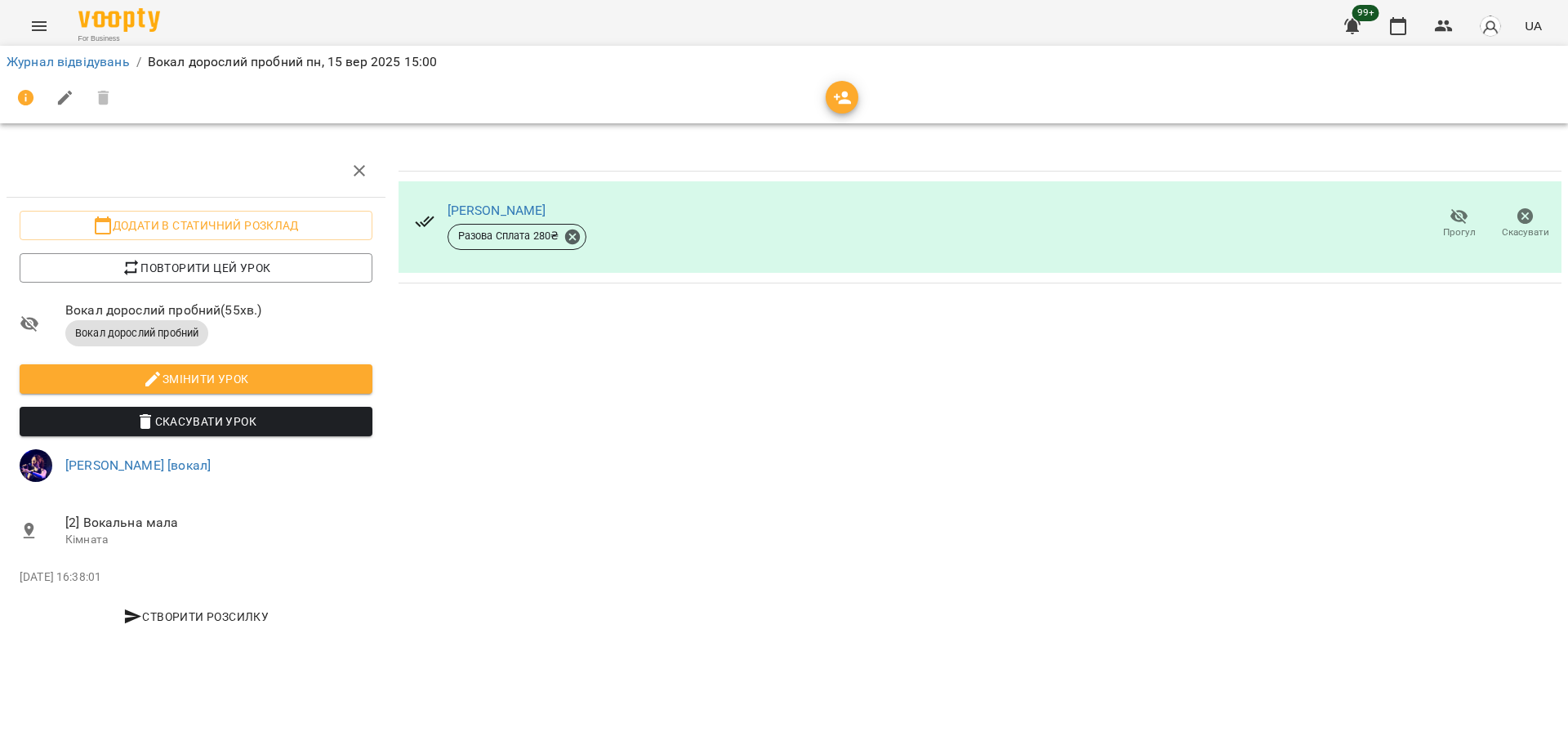
click at [1447, 218] on span "Прогул" at bounding box center [1458, 222] width 47 height 33
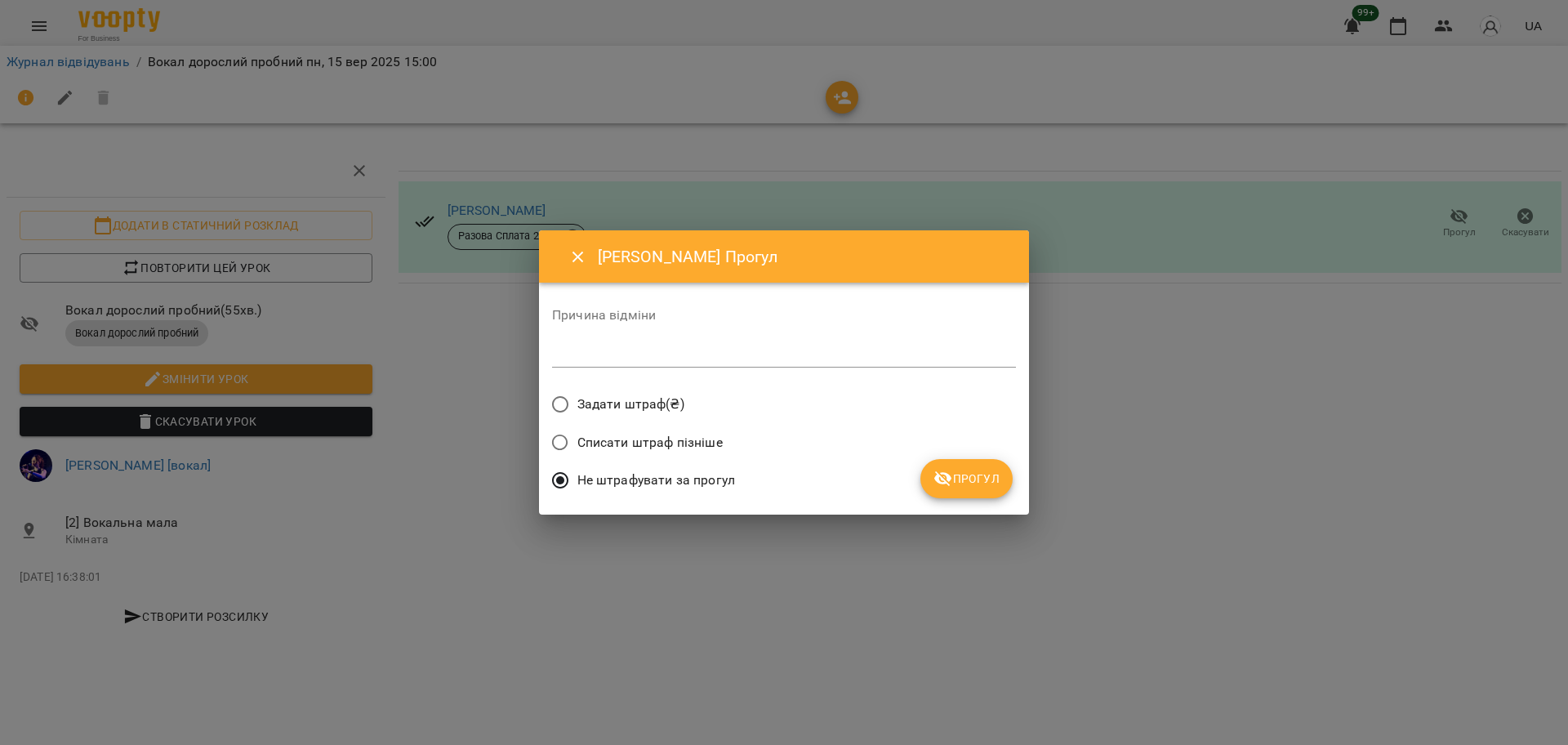
click at [651, 405] on span "Задати штраф(₴)" at bounding box center [631, 404] width 107 height 20
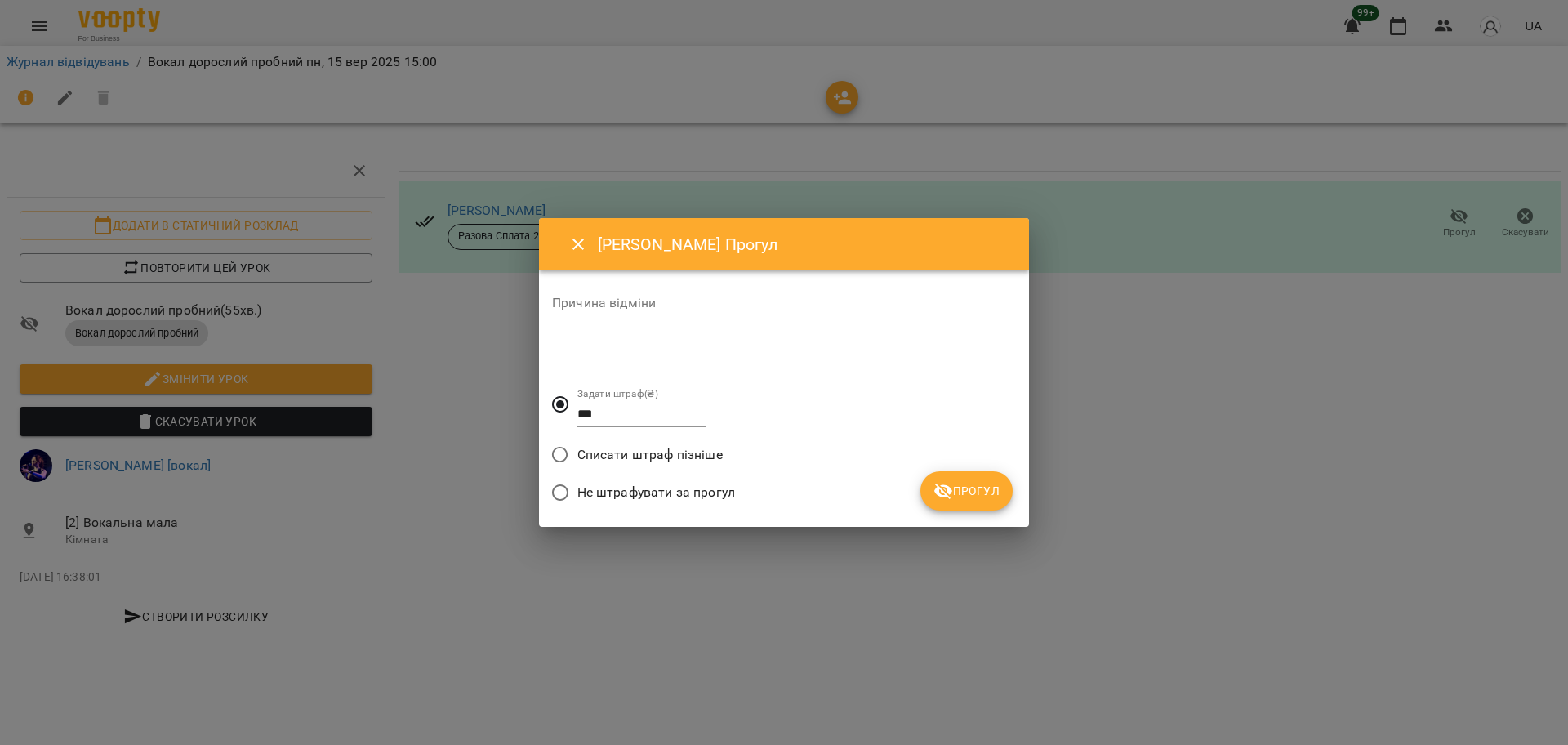
click at [992, 493] on span "Прогул" at bounding box center [966, 491] width 66 height 20
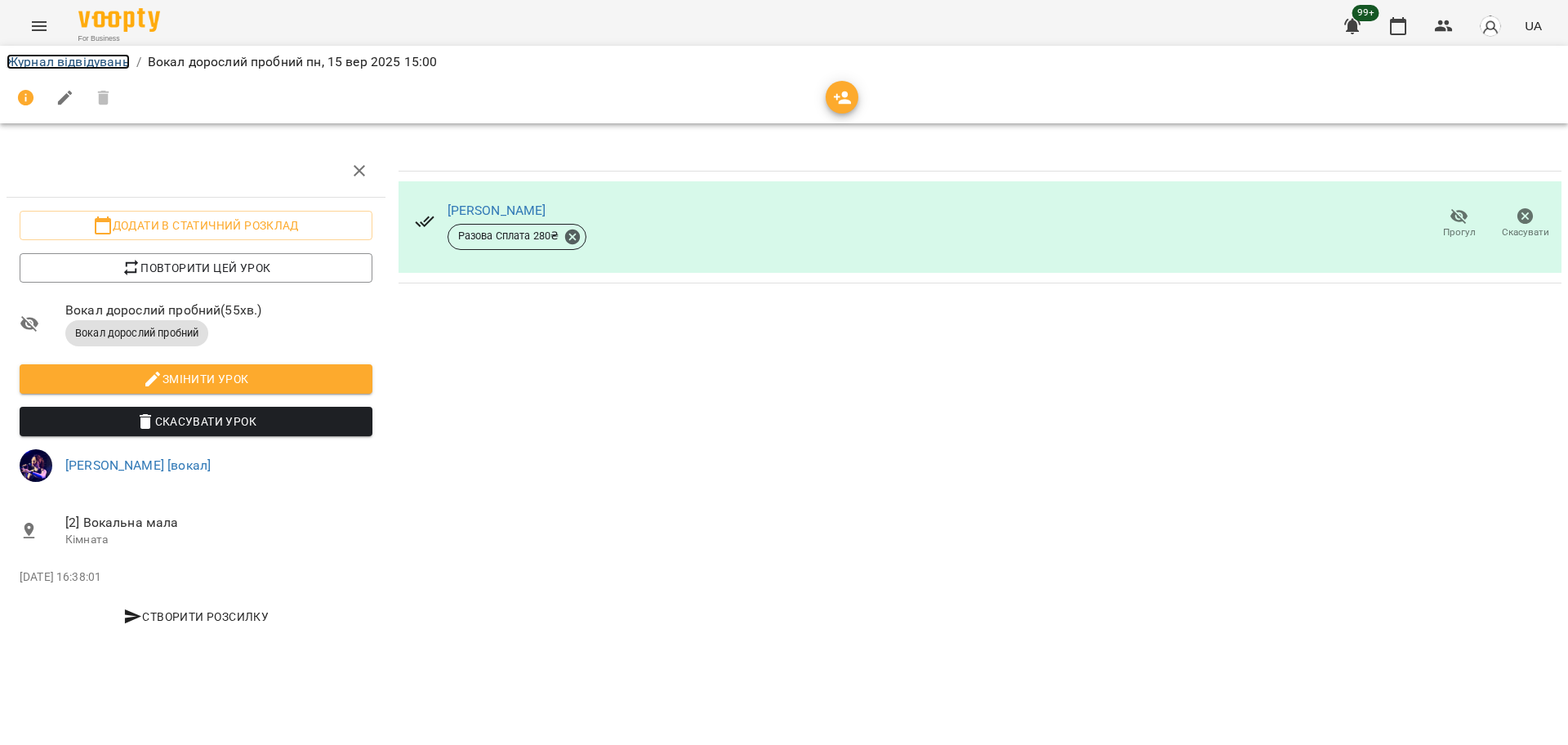
click at [89, 67] on link "Журнал відвідувань" at bounding box center [69, 62] width 124 height 16
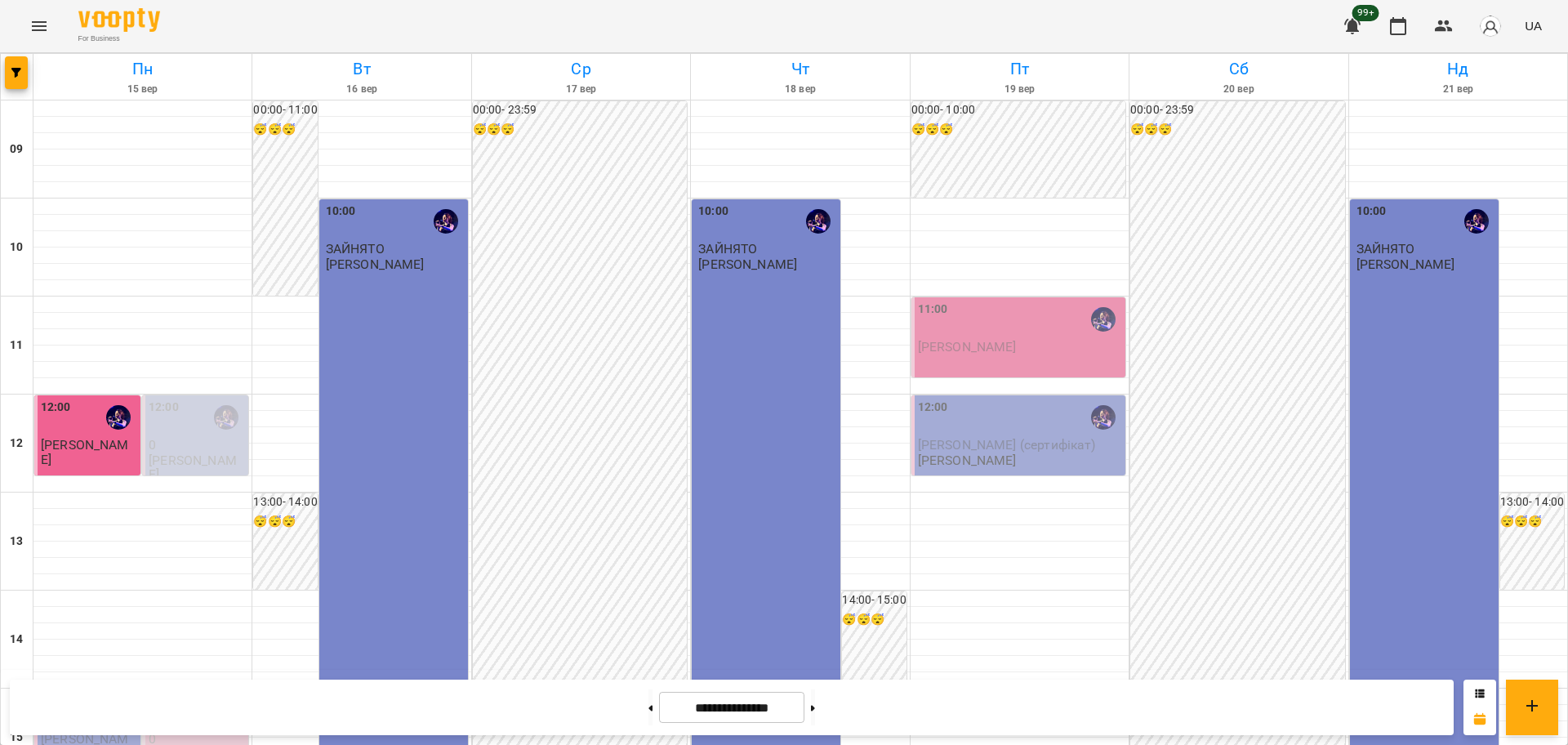
scroll to position [204, 0]
click at [59, 732] on p "Антоніна Вікторія" at bounding box center [89, 753] width 97 height 43
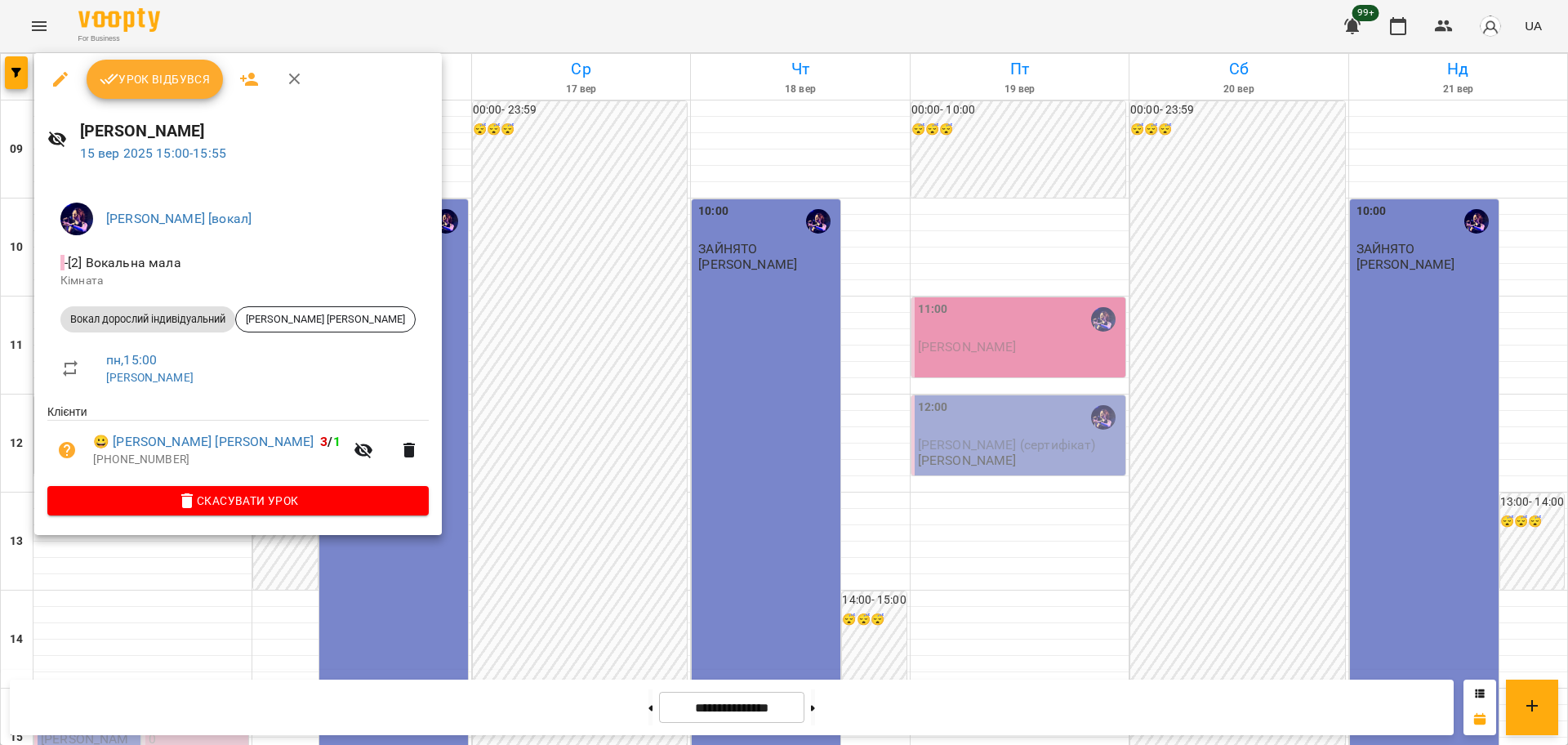
click at [536, 223] on div at bounding box center [784, 372] width 1568 height 745
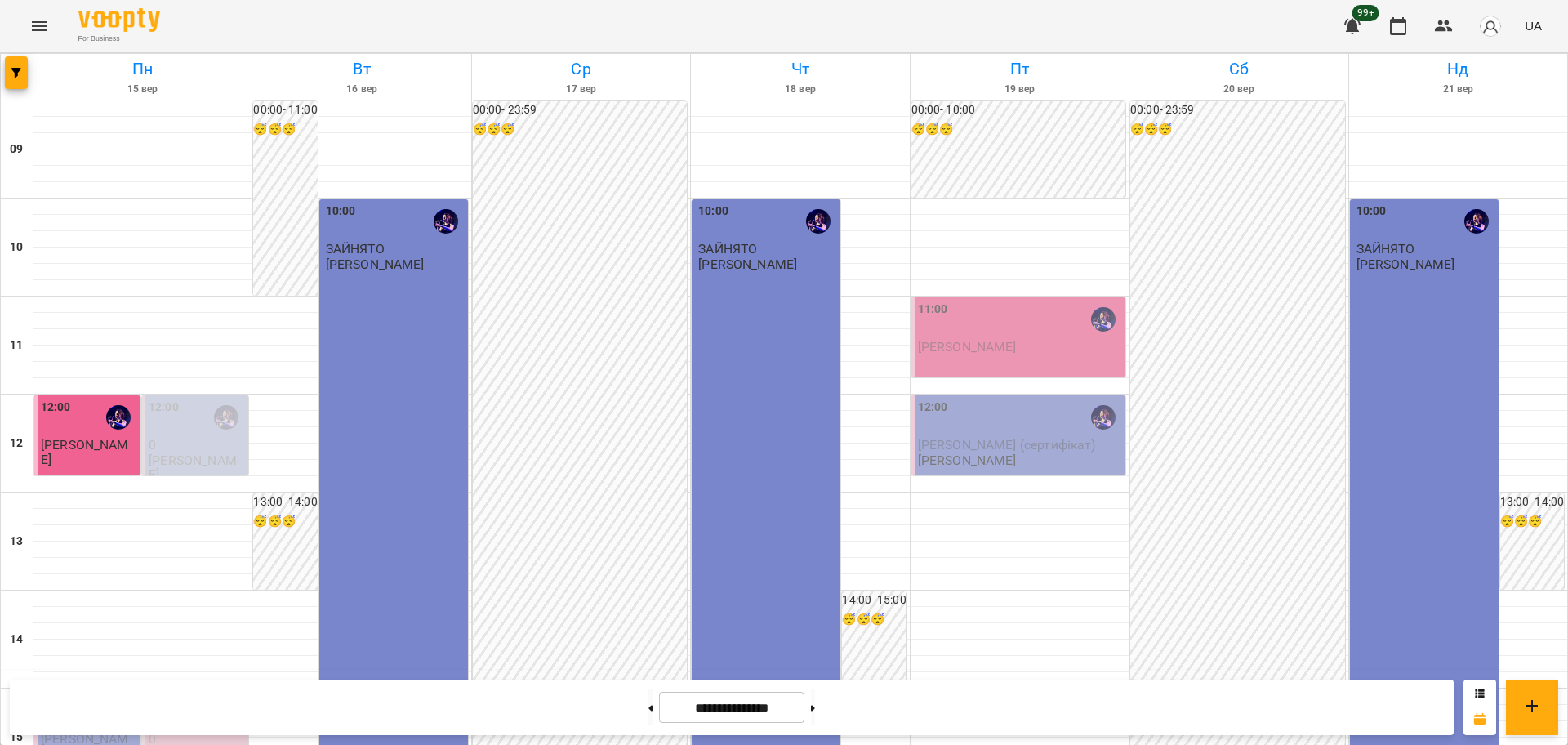
click at [83, 731] on span "Антоніна Вікторія" at bounding box center [86, 753] width 91 height 44
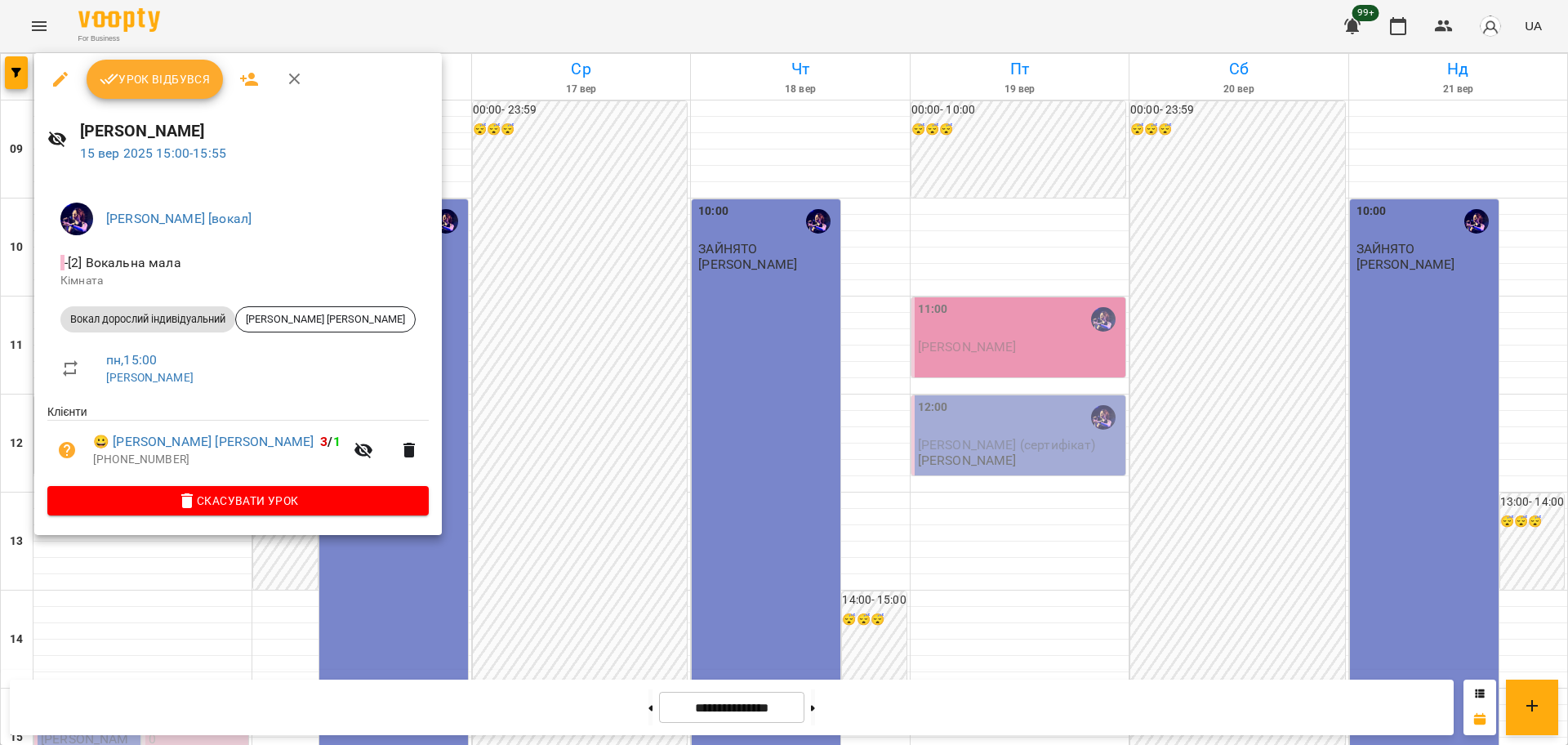
click at [174, 93] on button "Урок відбувся" at bounding box center [155, 79] width 137 height 39
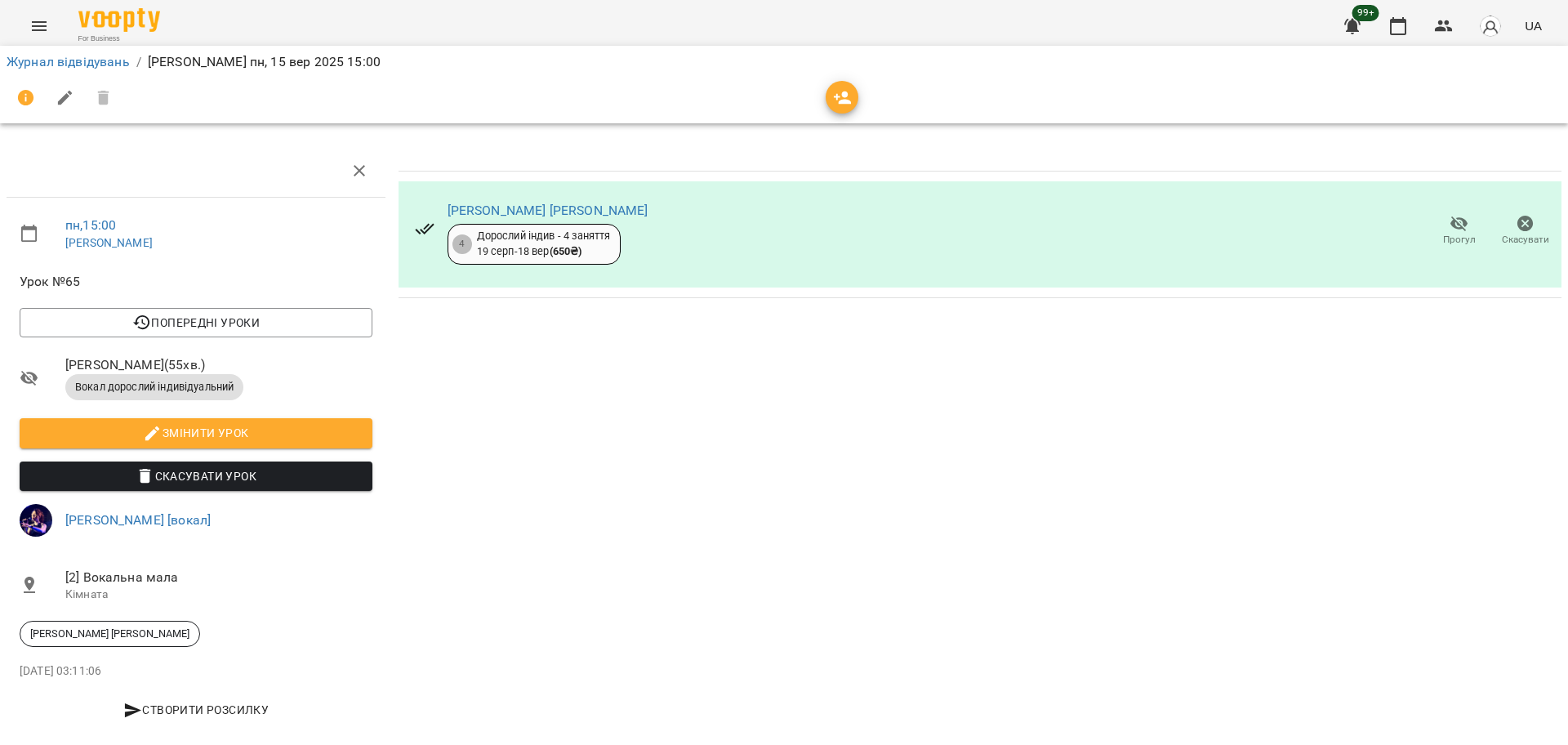
click at [68, 51] on div "Журнал відвідувань / Христина Андрєєва пн, 15 вер 2025 15:00" at bounding box center [784, 62] width 1562 height 26
click at [102, 73] on div "Журнал відвідувань / Христина Андрєєва пн, 15 вер 2025 15:00" at bounding box center [784, 62] width 1562 height 26
click at [110, 68] on link "Журнал відвідувань" at bounding box center [69, 62] width 124 height 16
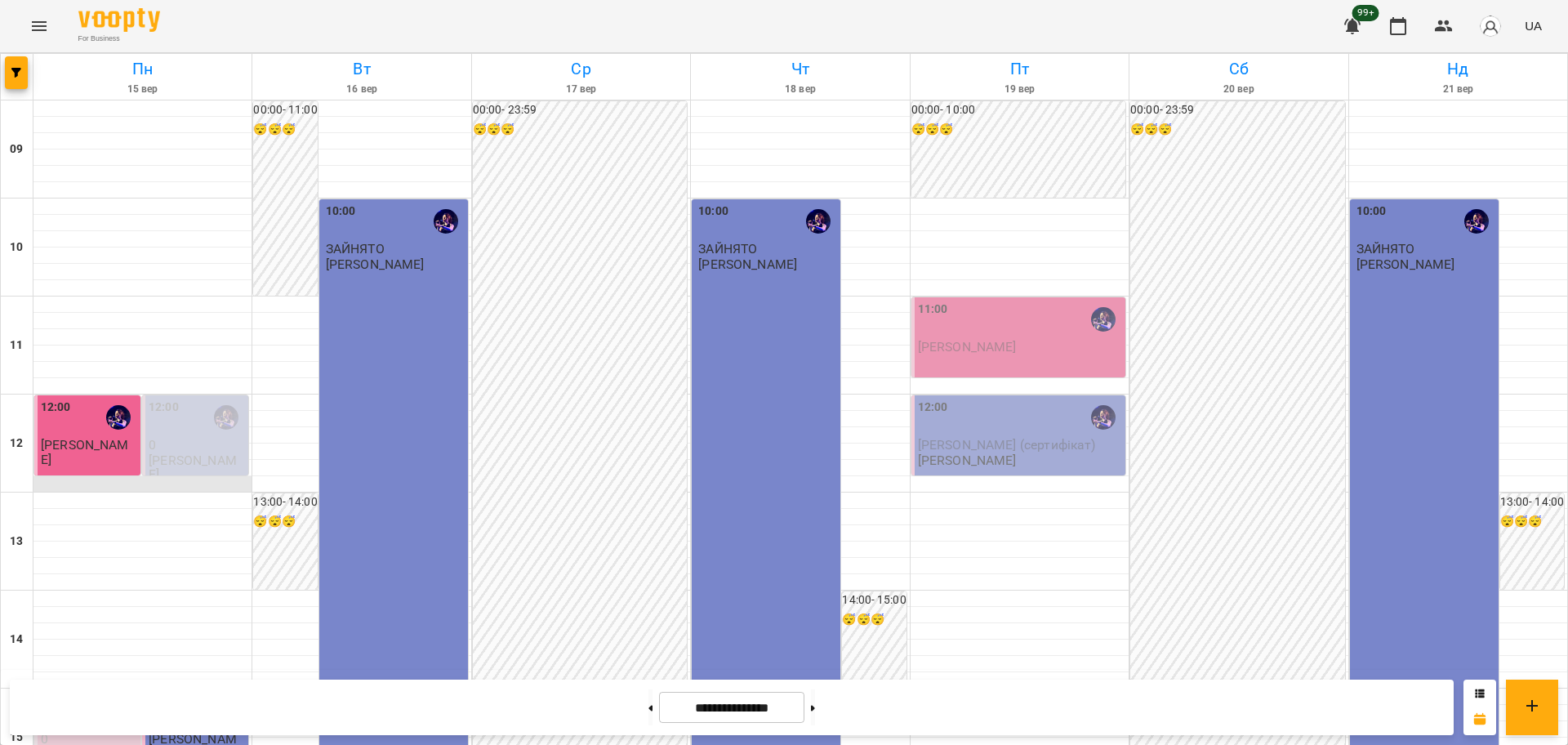
scroll to position [204, 0]
click at [53, 732] on p "0" at bounding box center [89, 739] width 97 height 14
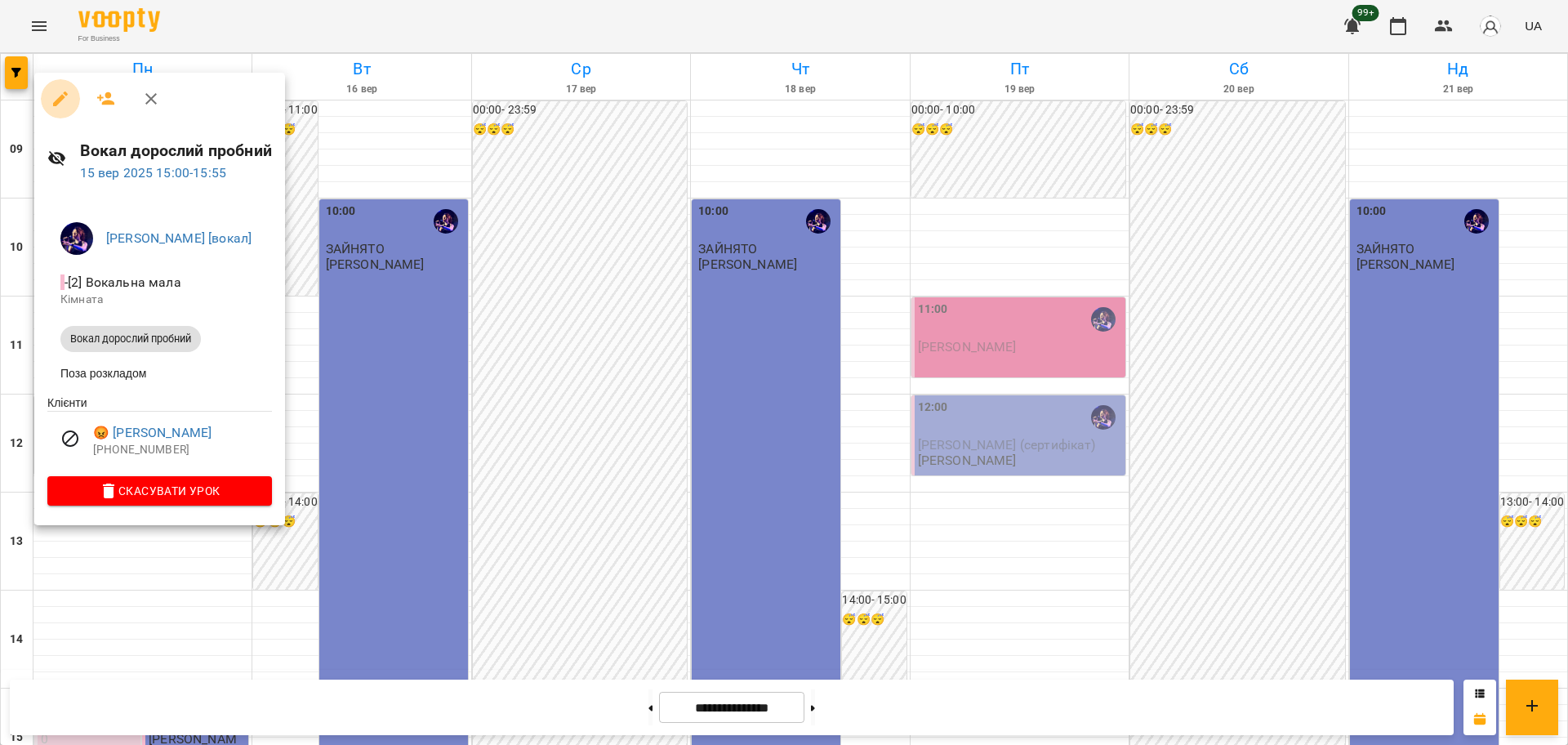
click at [67, 92] on icon "button" at bounding box center [61, 99] width 20 height 20
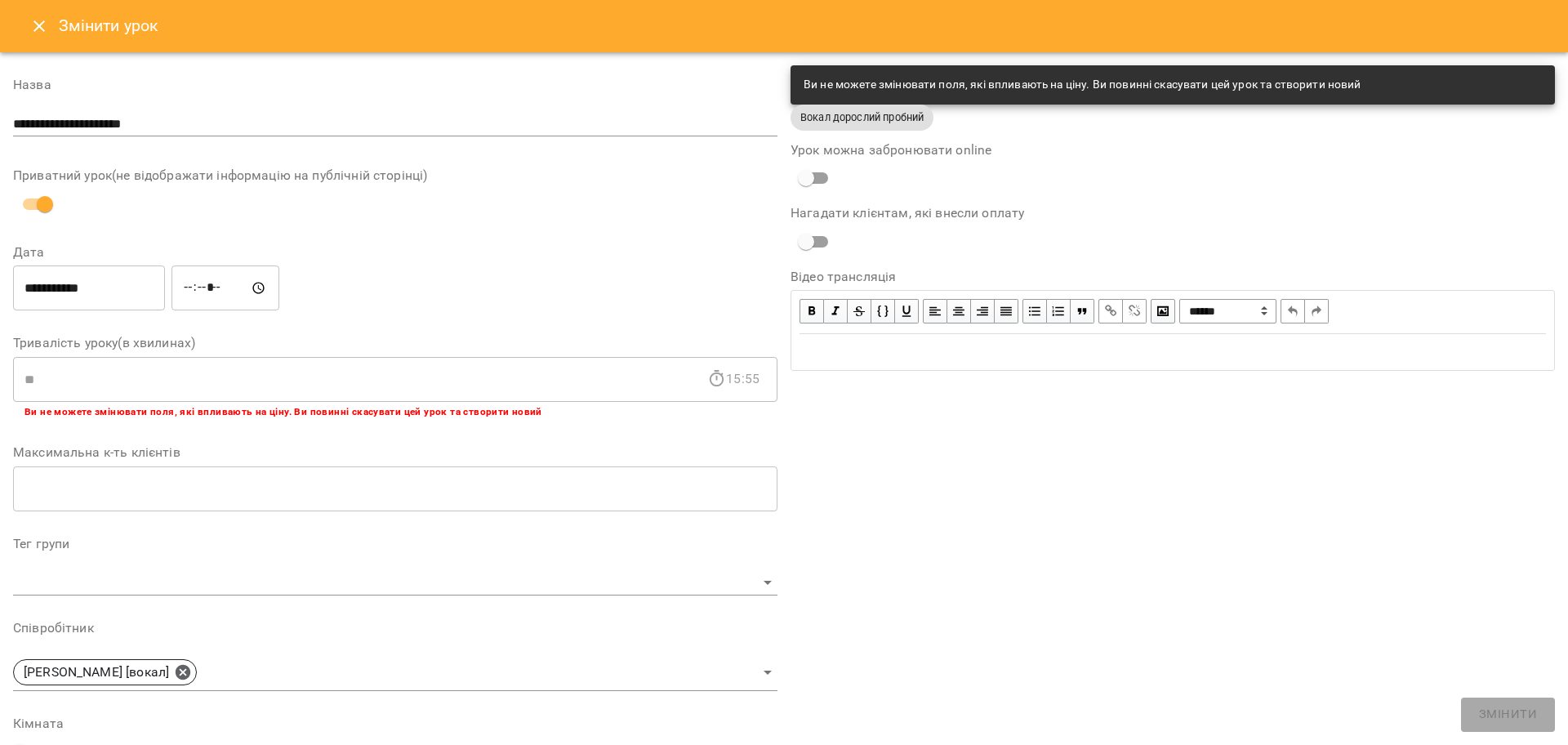
click at [205, 286] on input "*****" at bounding box center [225, 288] width 108 height 46
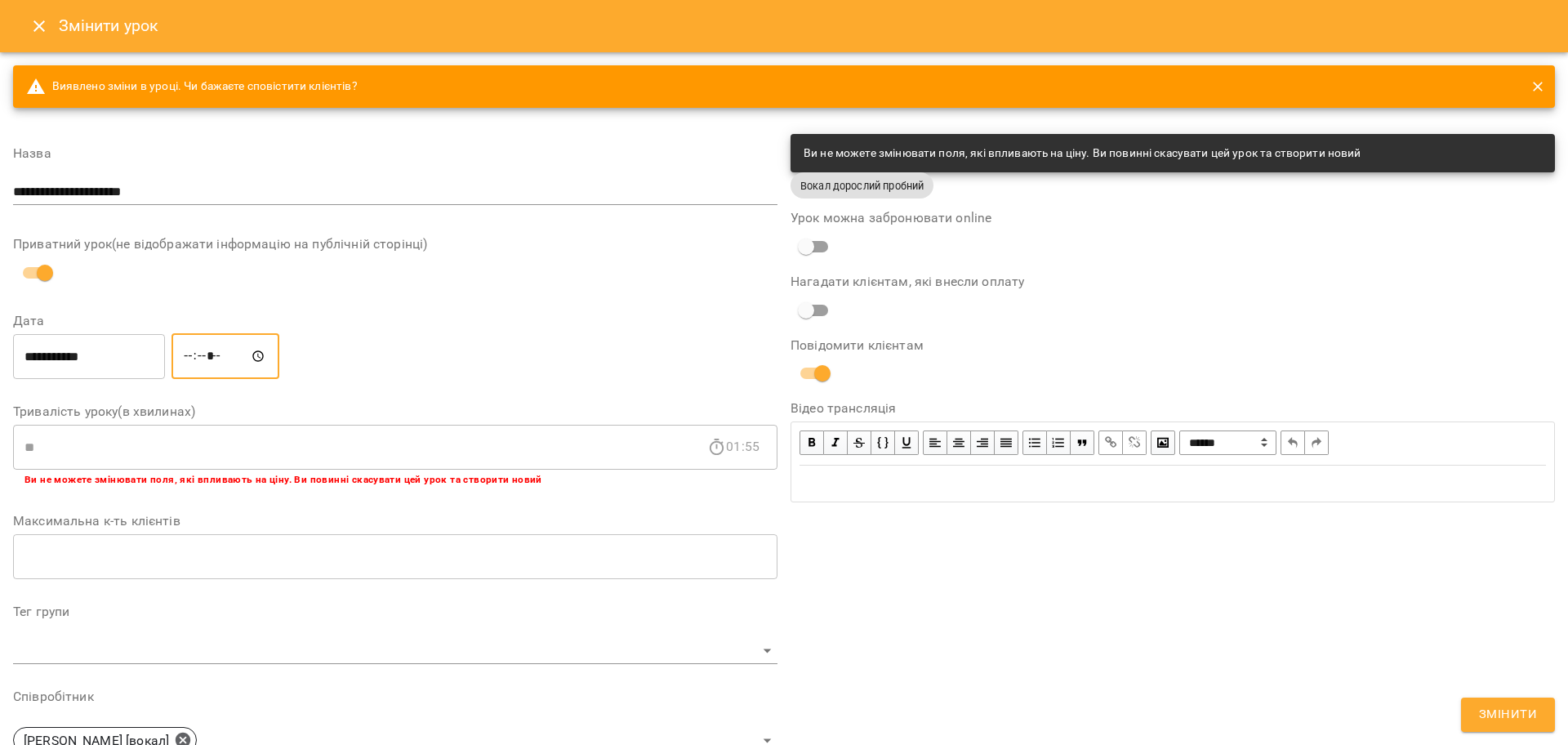
type input "*****"
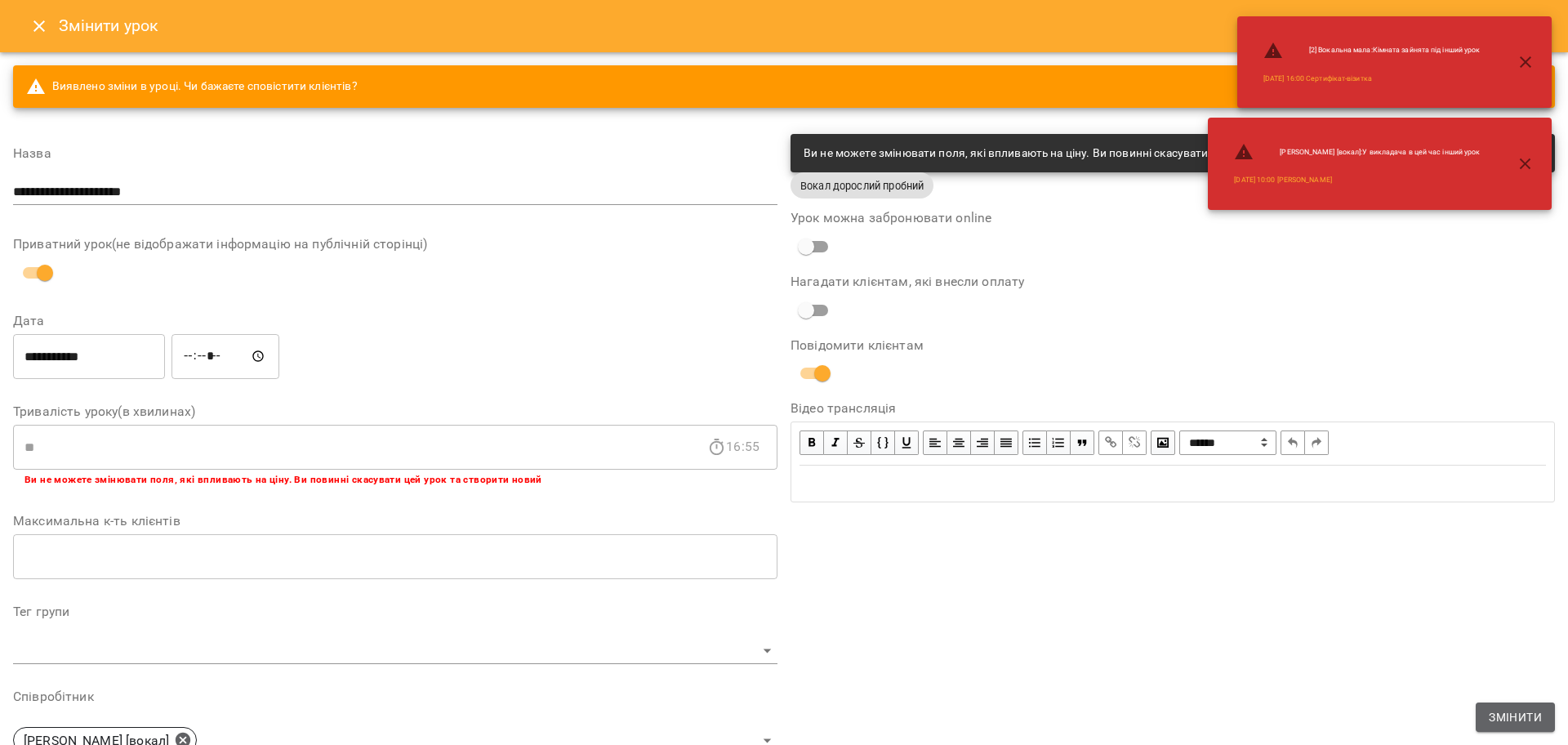
click at [1530, 712] on span "Змінити" at bounding box center [1515, 717] width 53 height 20
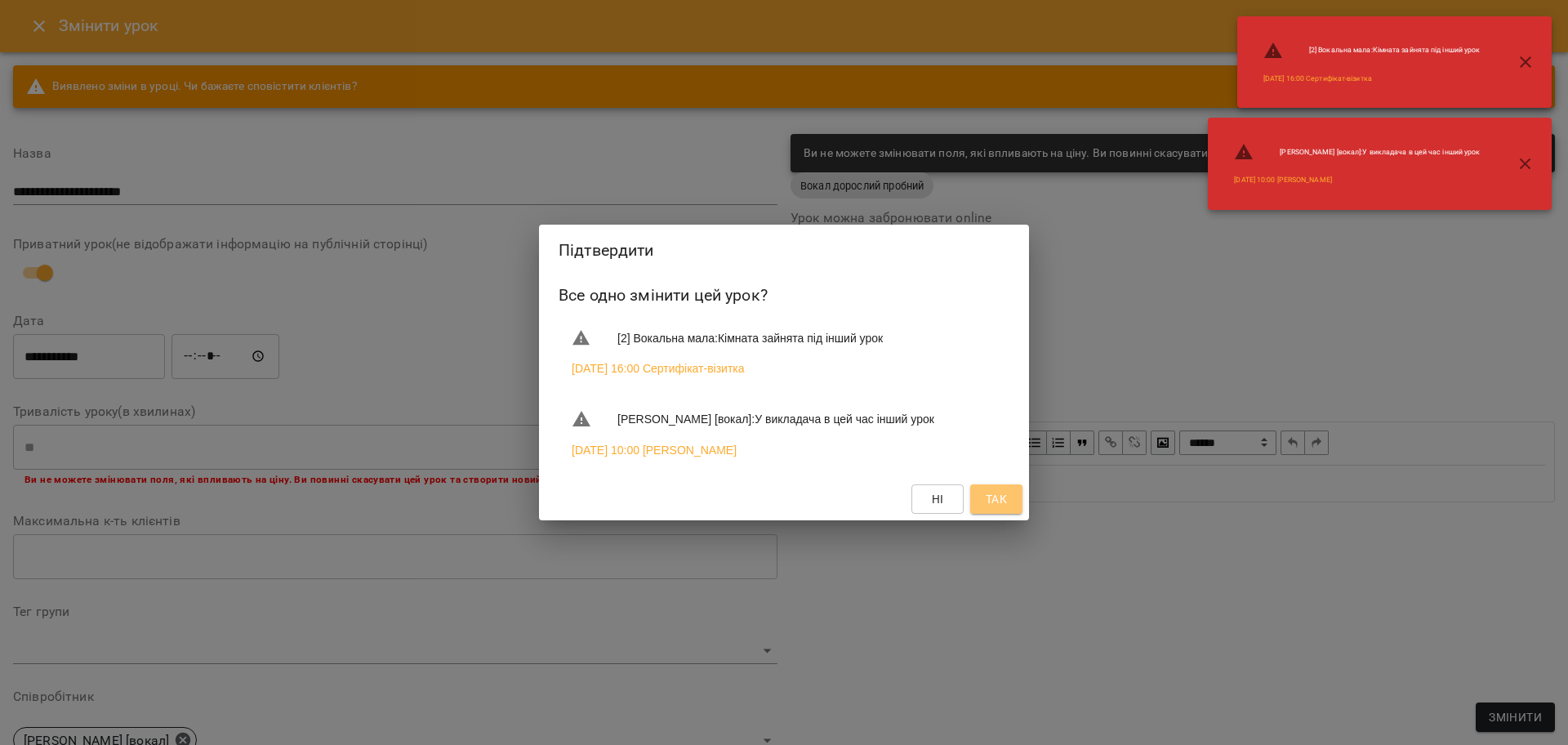
click at [1007, 514] on button "Так" at bounding box center [996, 499] width 52 height 30
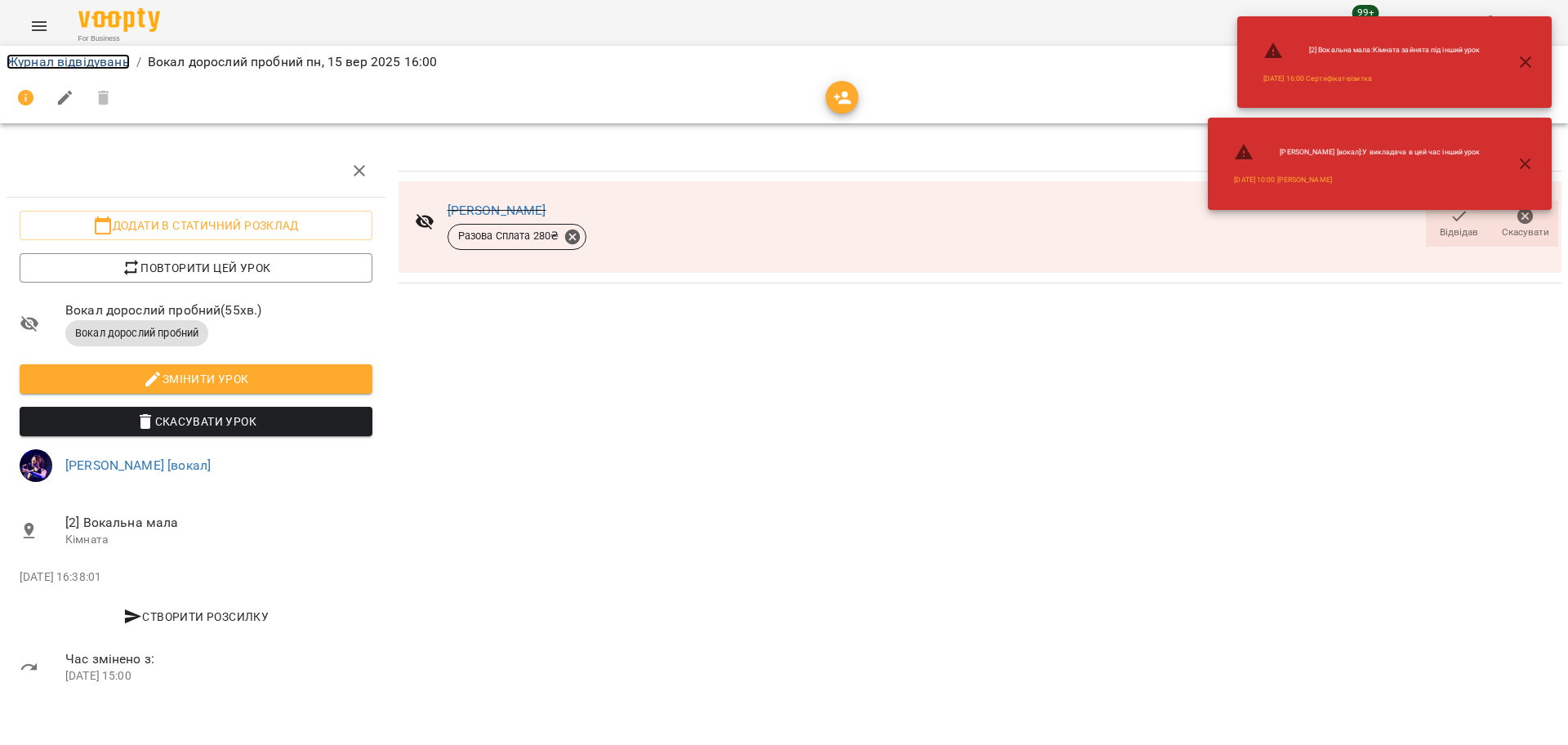
click at [66, 58] on link "Журнал відвідувань" at bounding box center [69, 62] width 124 height 16
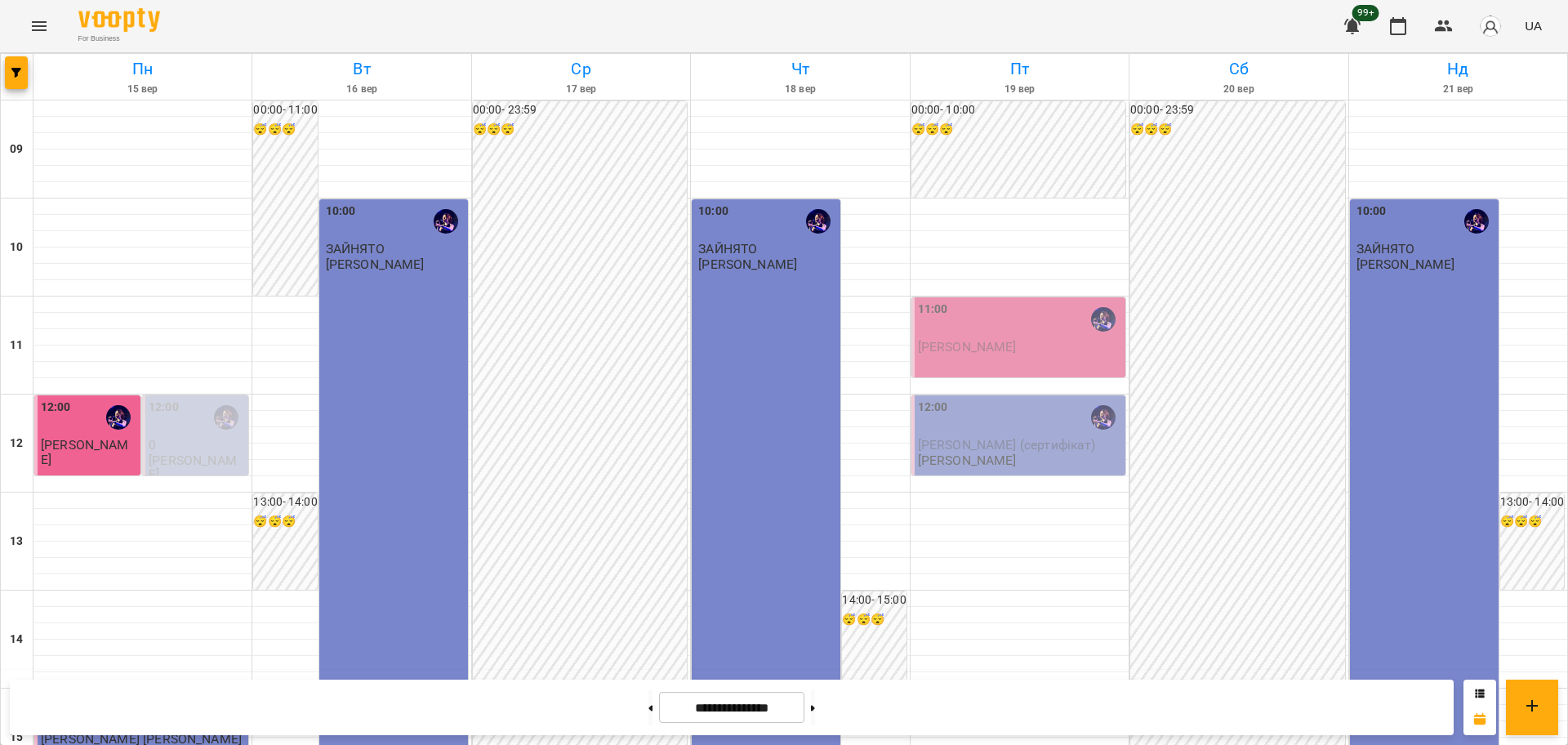
scroll to position [306, 0]
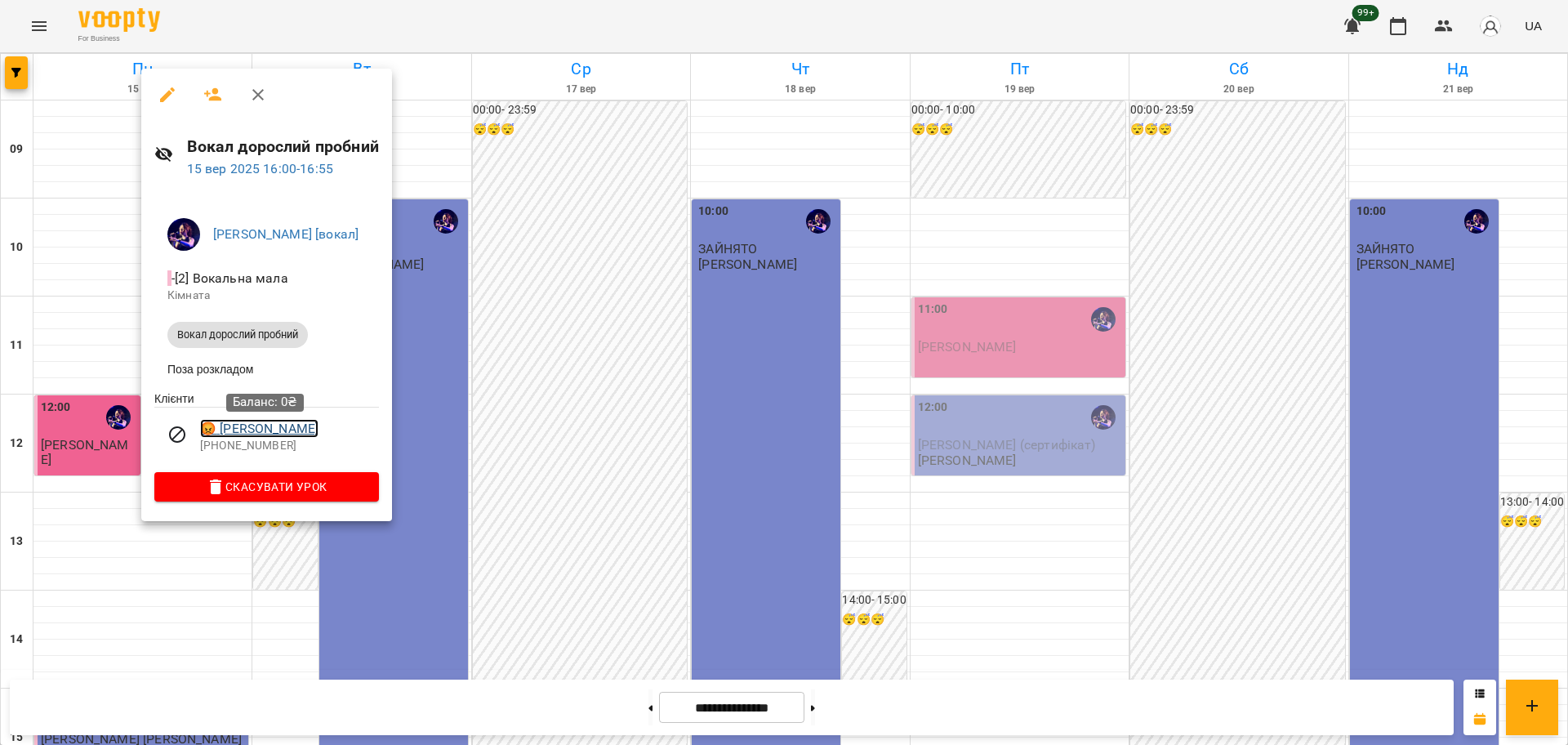
click at [297, 426] on link "😡 Никита Любимов" at bounding box center [259, 429] width 119 height 20
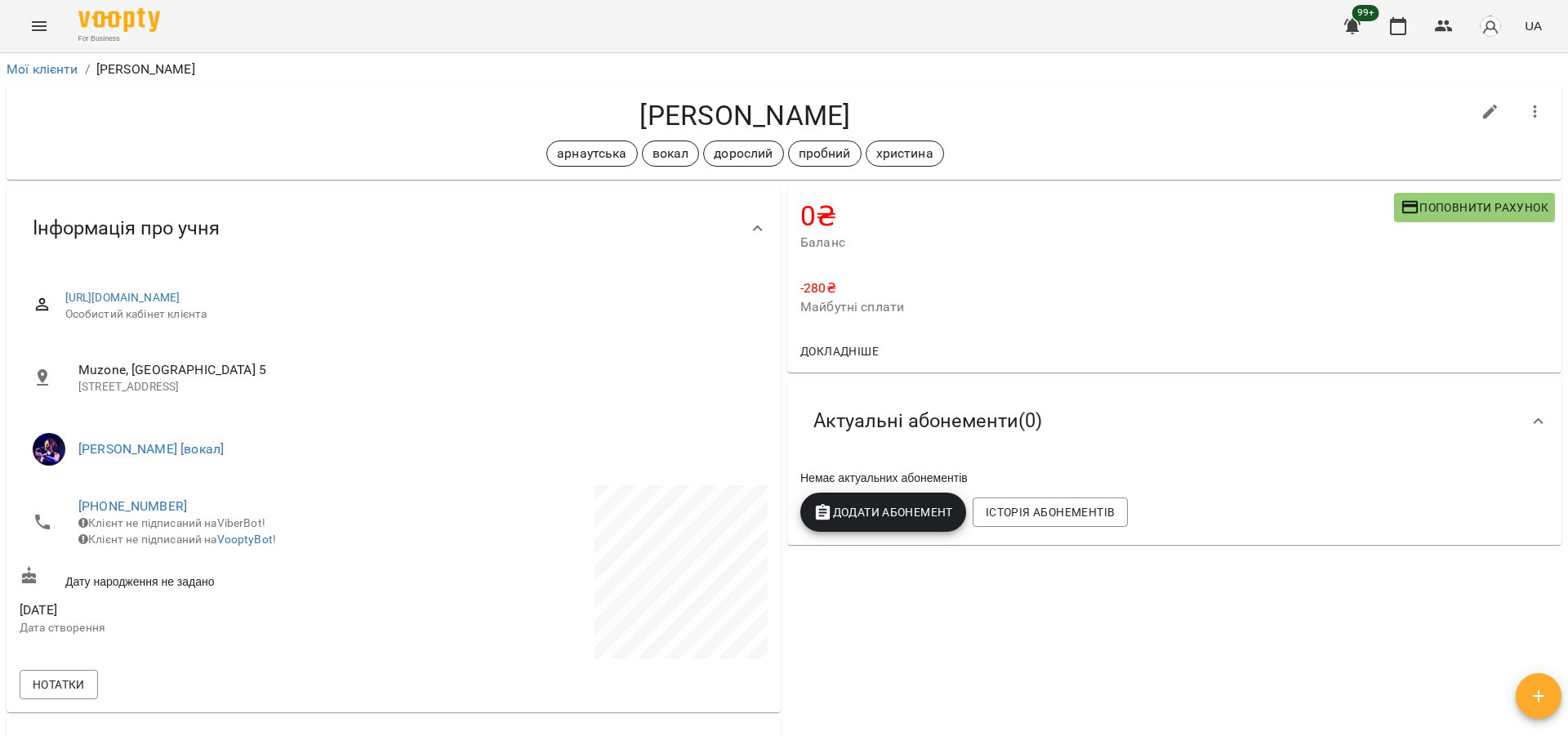
click at [1036, 683] on div "0 ₴ Баланс Поповнити рахунок -280 ₴ Майбутні сплати Докладніше -280 ₴ Разові Ві…" at bounding box center [1175, 546] width 781 height 725
click at [54, 24] on button "Menu" at bounding box center [39, 26] width 39 height 39
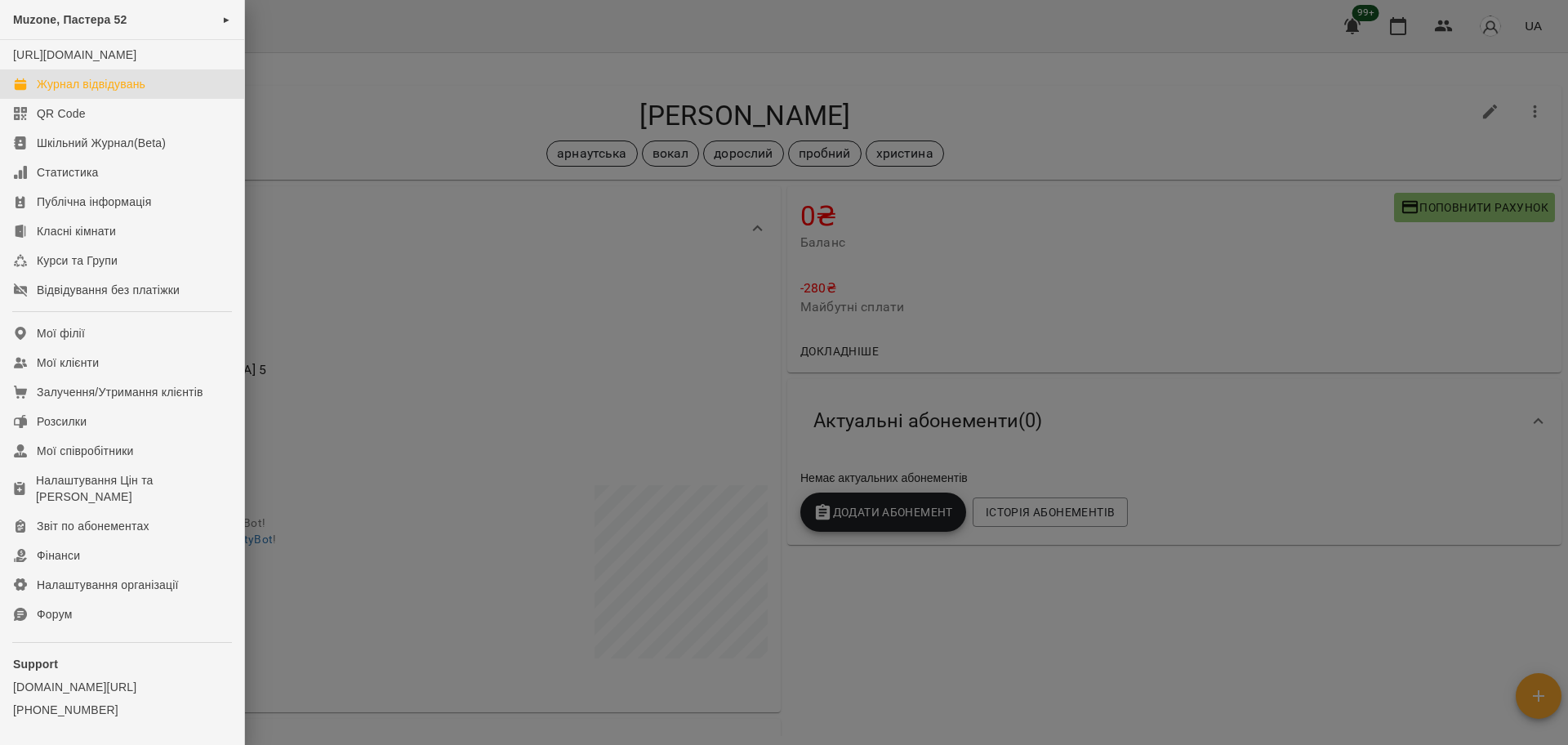
click at [109, 91] on link "Журнал відвідувань" at bounding box center [122, 85] width 244 height 30
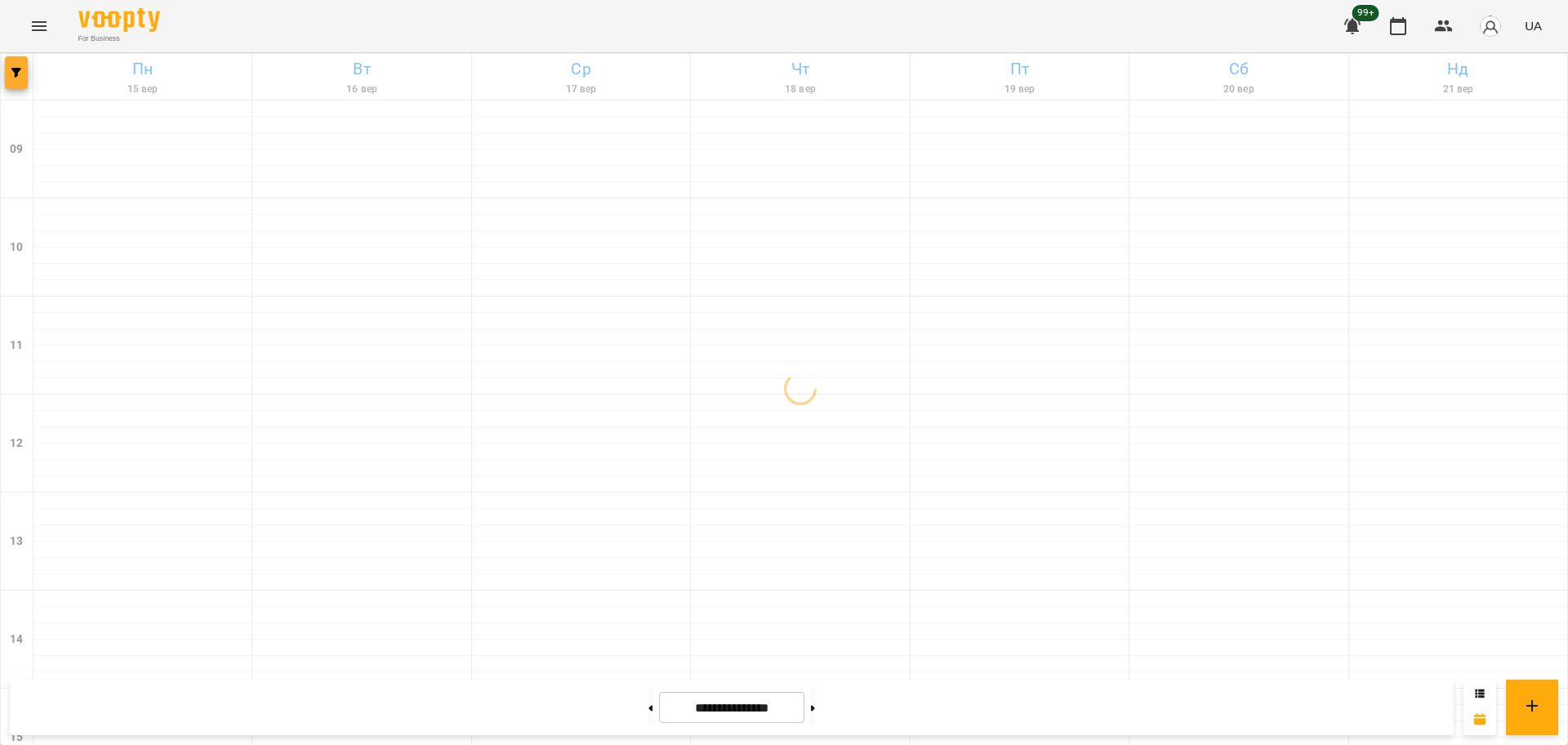
click at [11, 58] on button "button" at bounding box center [16, 73] width 23 height 33
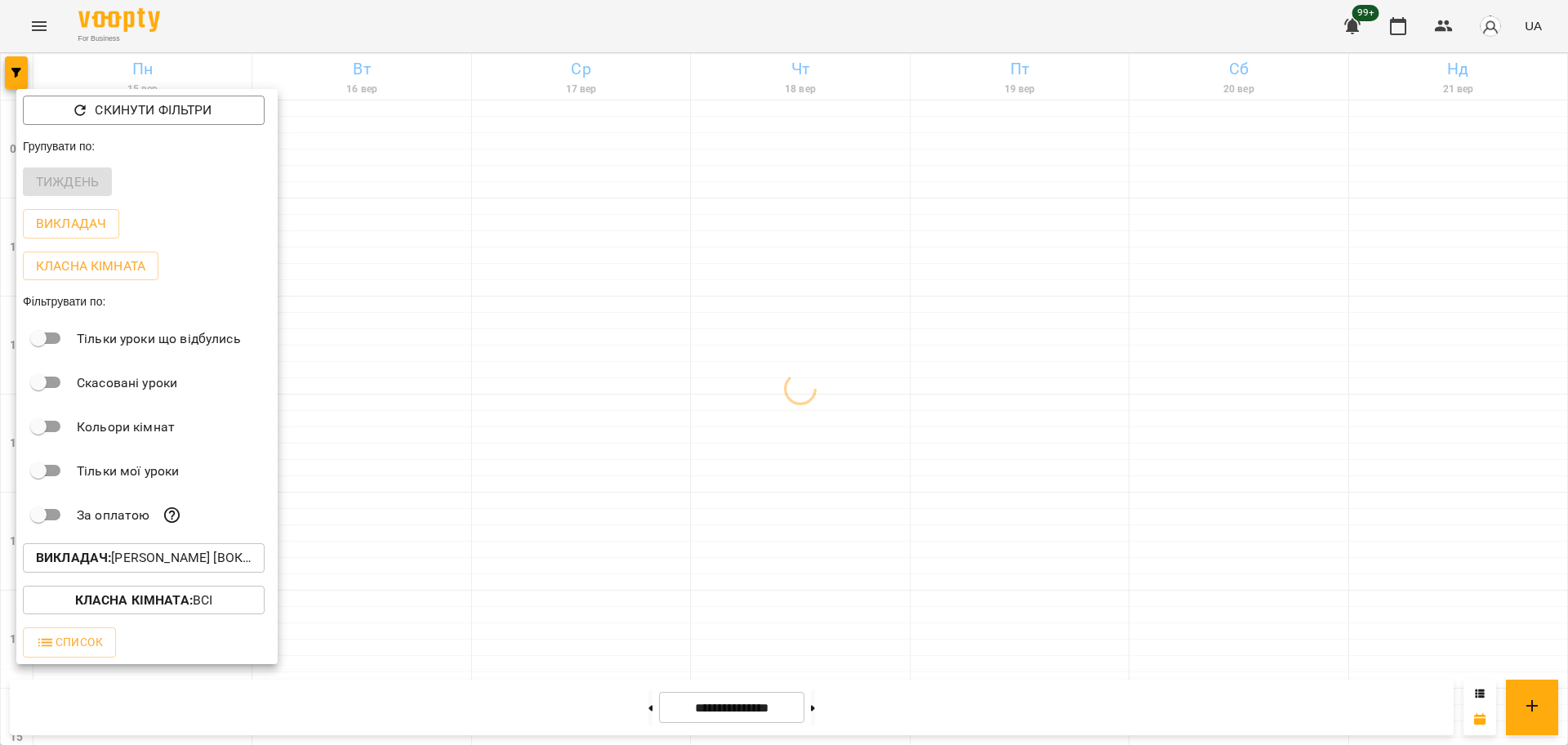
click at [386, 118] on div at bounding box center [784, 372] width 1568 height 745
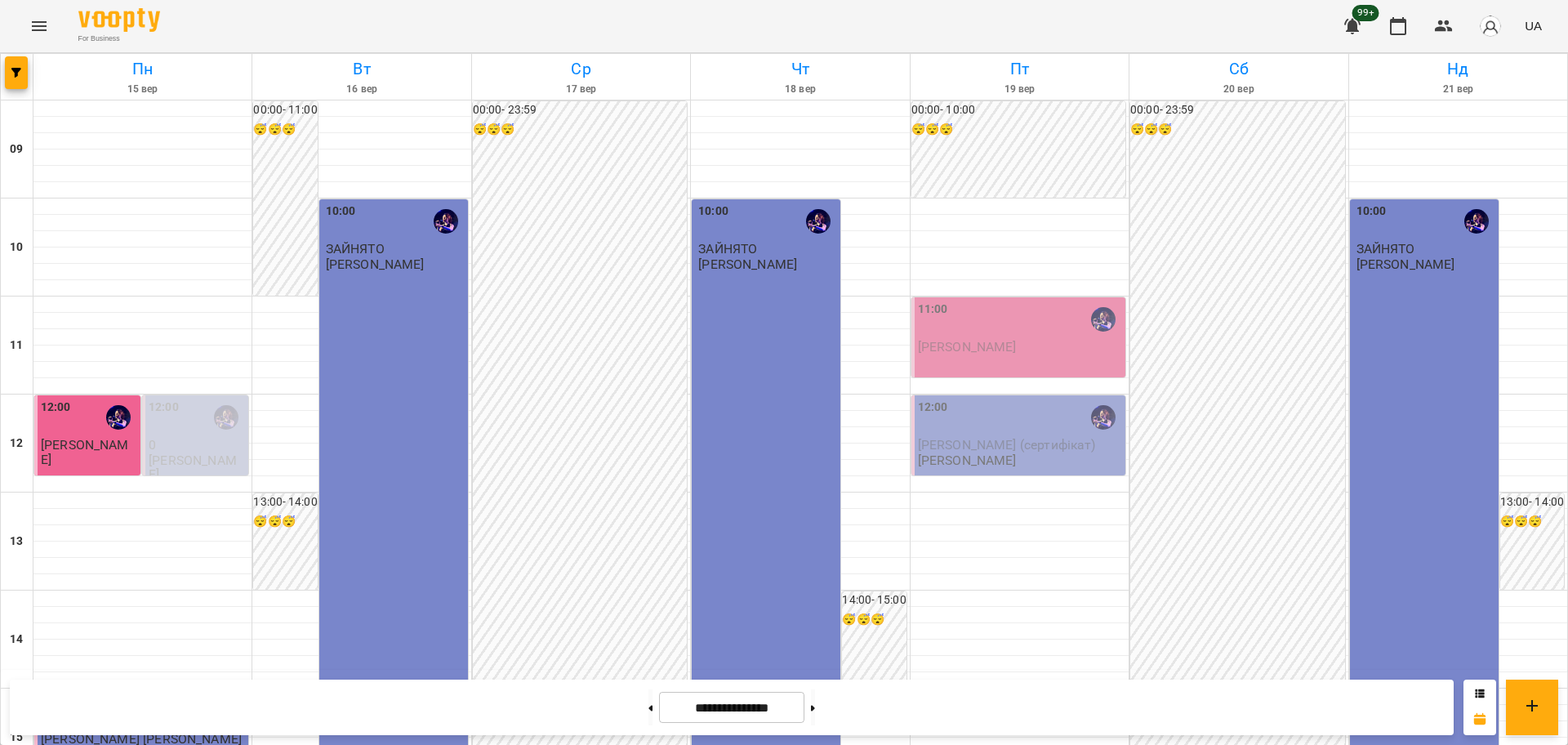
click at [51, 25] on button "Menu" at bounding box center [39, 26] width 39 height 39
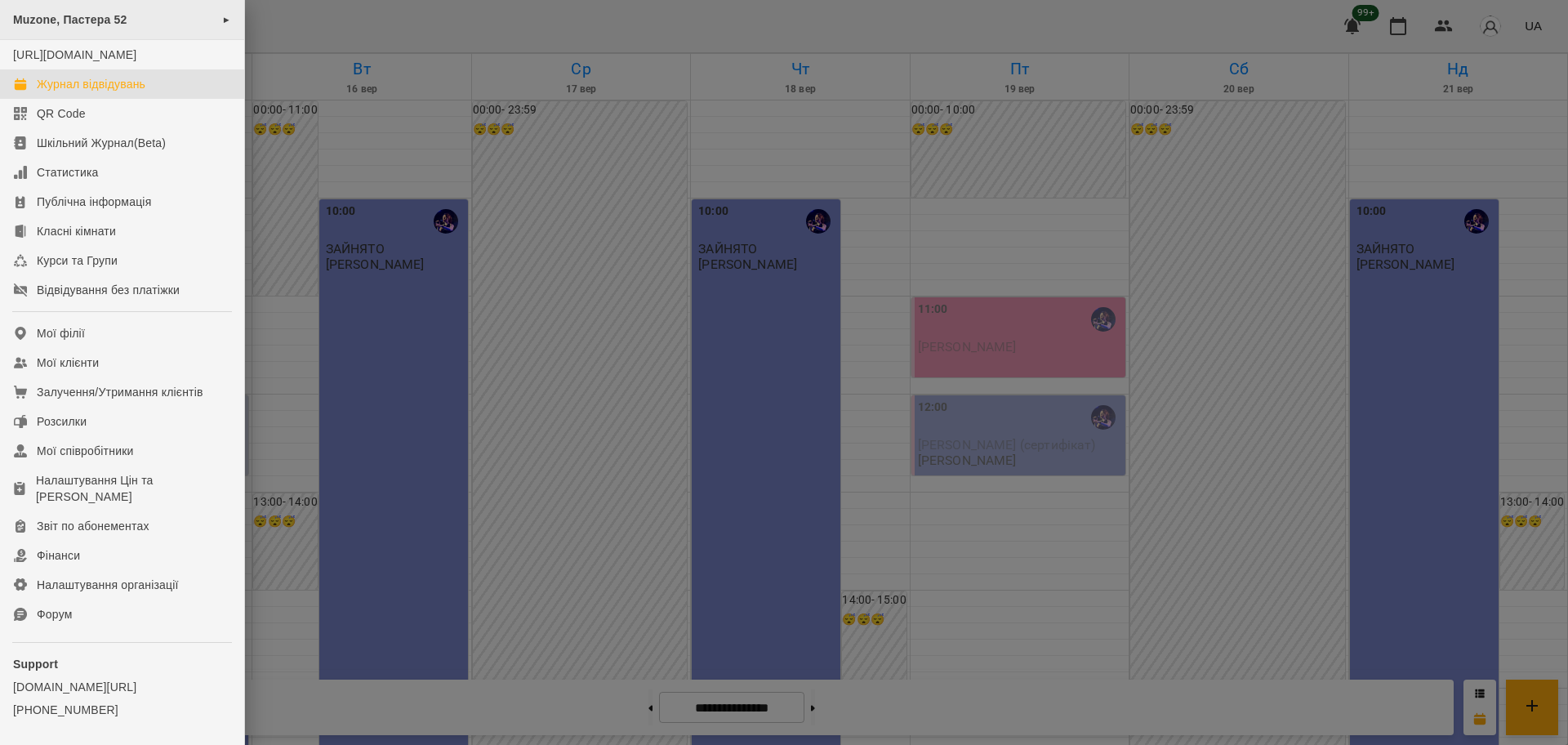
click at [128, 11] on div "Muzone, Пастера 52 ►" at bounding box center [122, 20] width 244 height 40
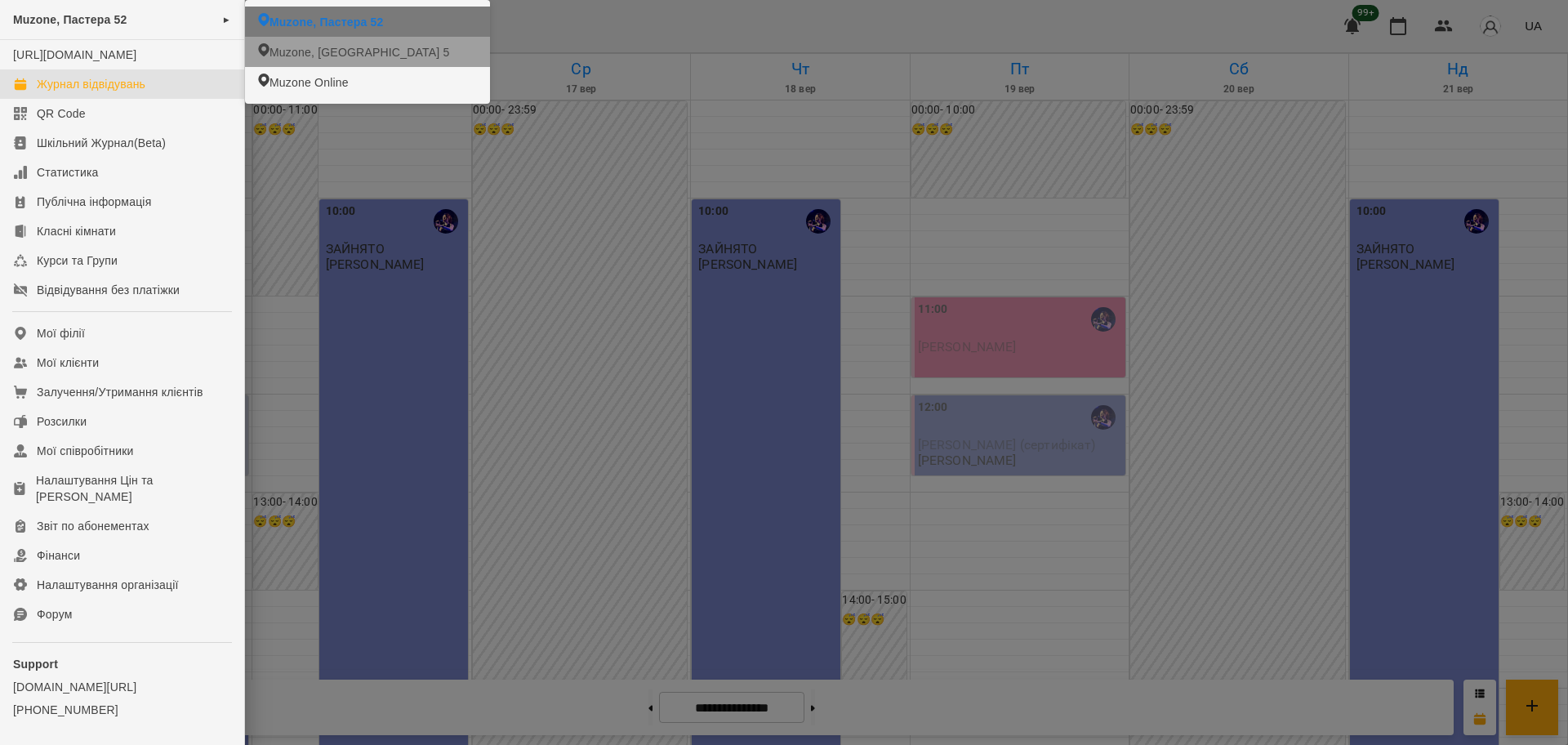
drag, startPoint x: 301, startPoint y: 44, endPoint x: 278, endPoint y: 59, distance: 27.5
click at [300, 44] on span "Muzone, [GEOGRAPHIC_DATA] 5" at bounding box center [360, 52] width 179 height 16
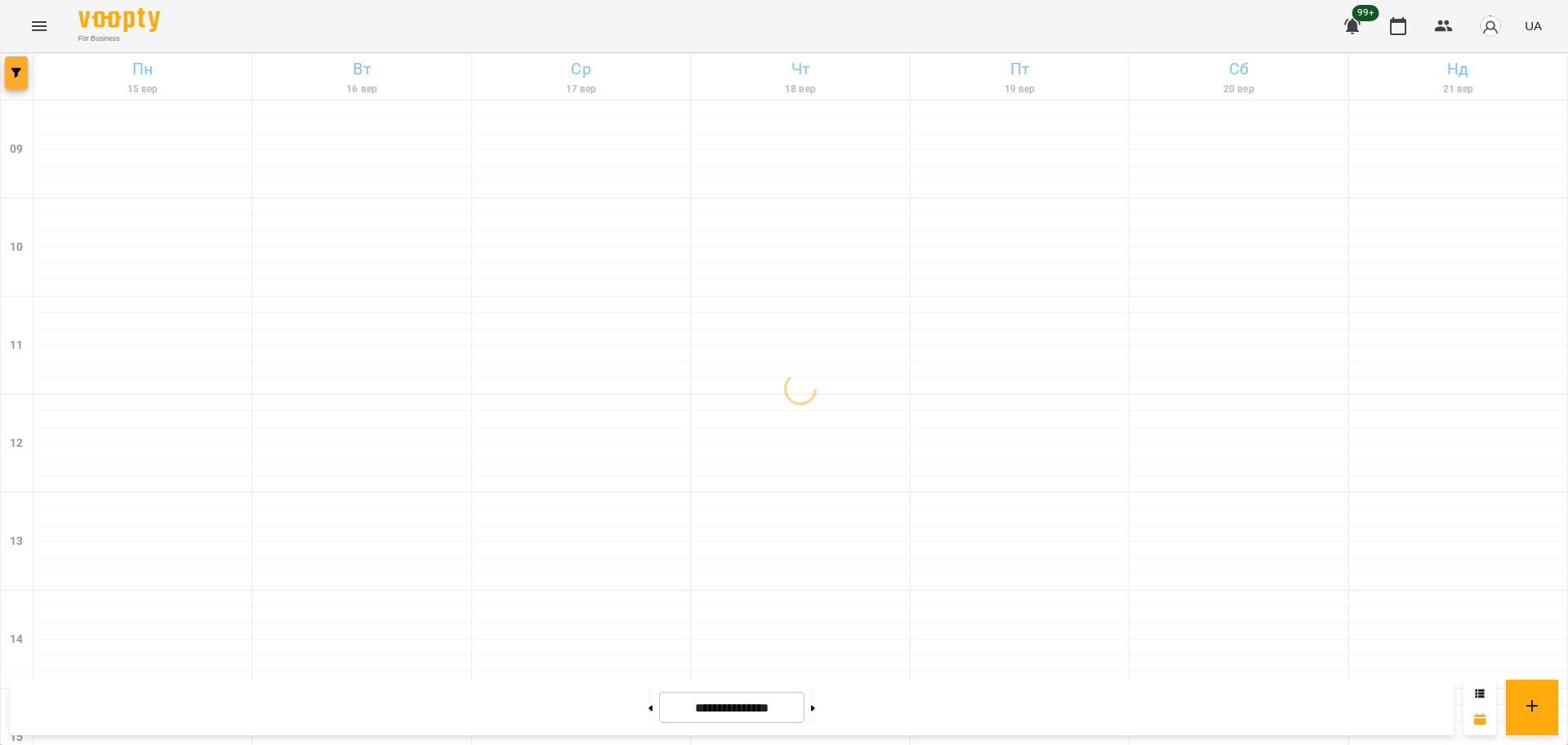
click at [13, 70] on icon "button" at bounding box center [16, 73] width 10 height 10
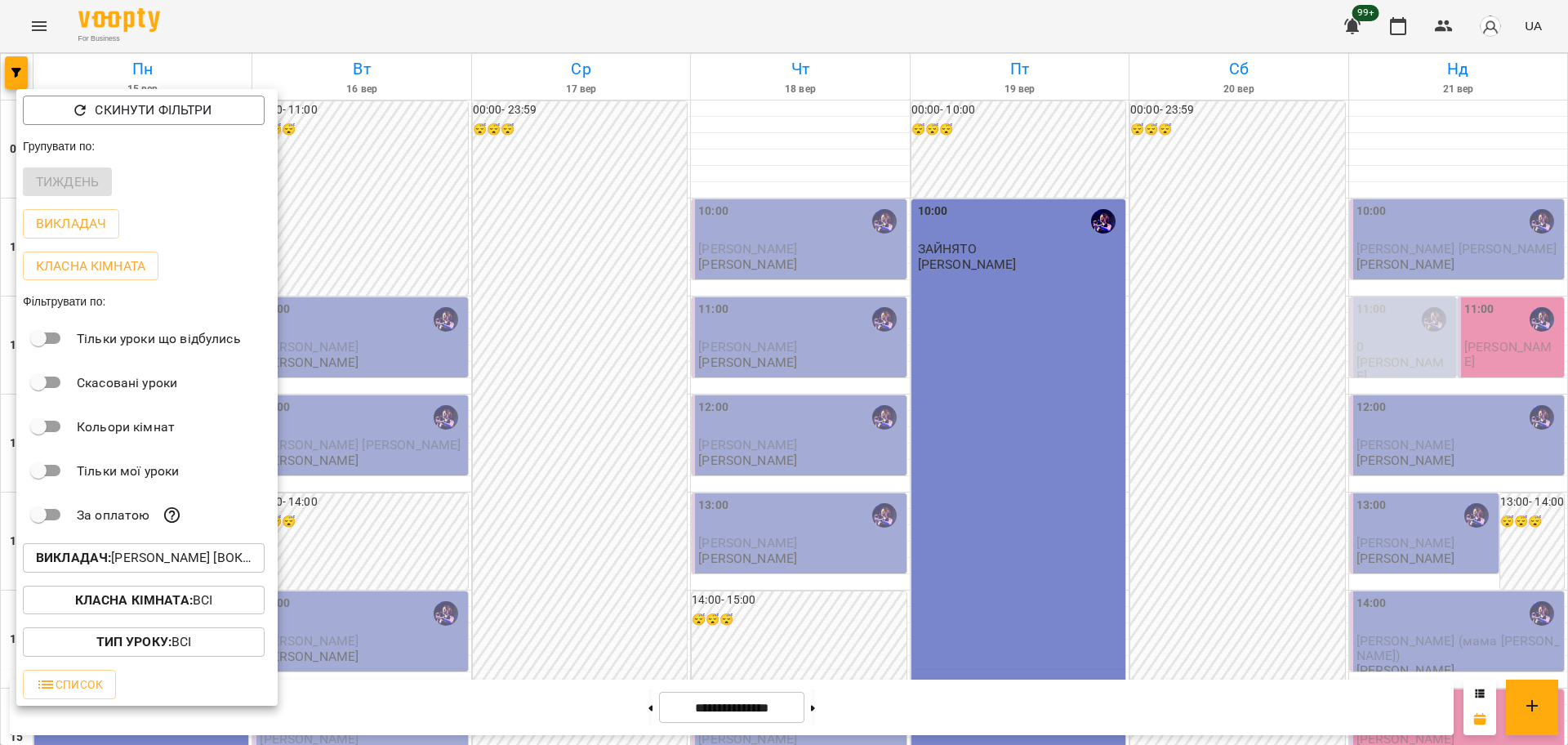
click at [243, 568] on p "Викладач : Христина Андреєва [вокал]" at bounding box center [143, 558] width 215 height 20
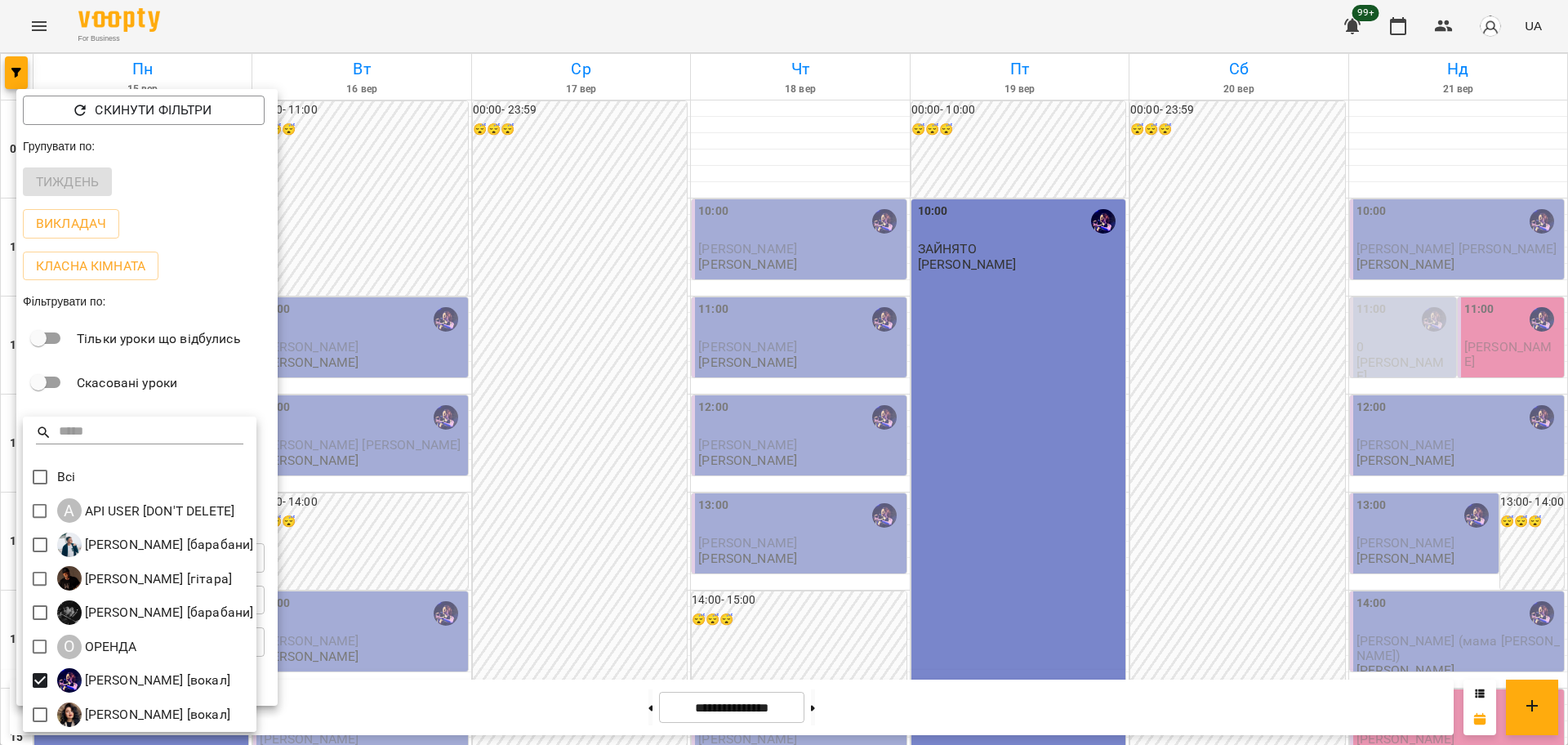
click at [446, 609] on div at bounding box center [784, 372] width 1568 height 745
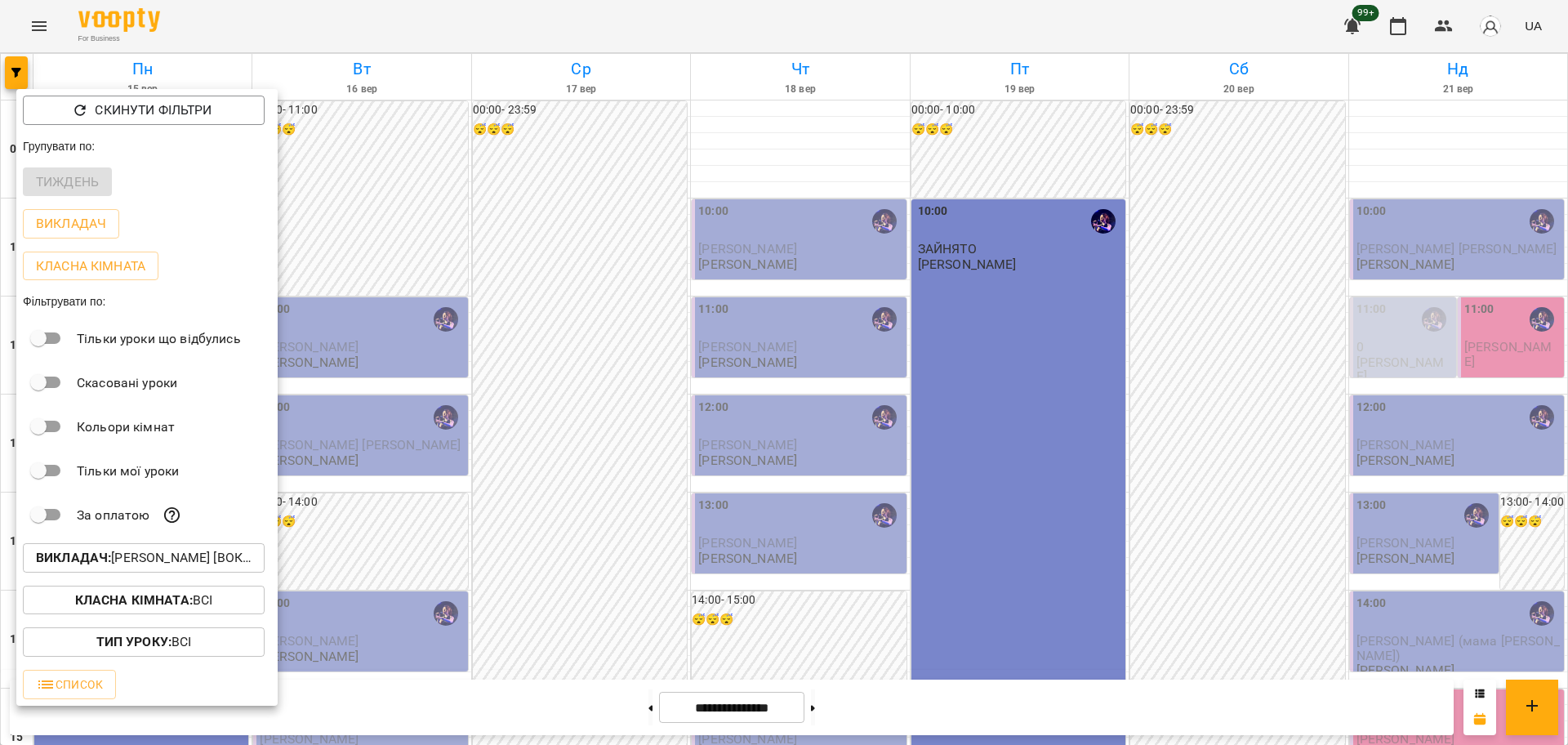
click at [550, 528] on div at bounding box center [784, 372] width 1568 height 745
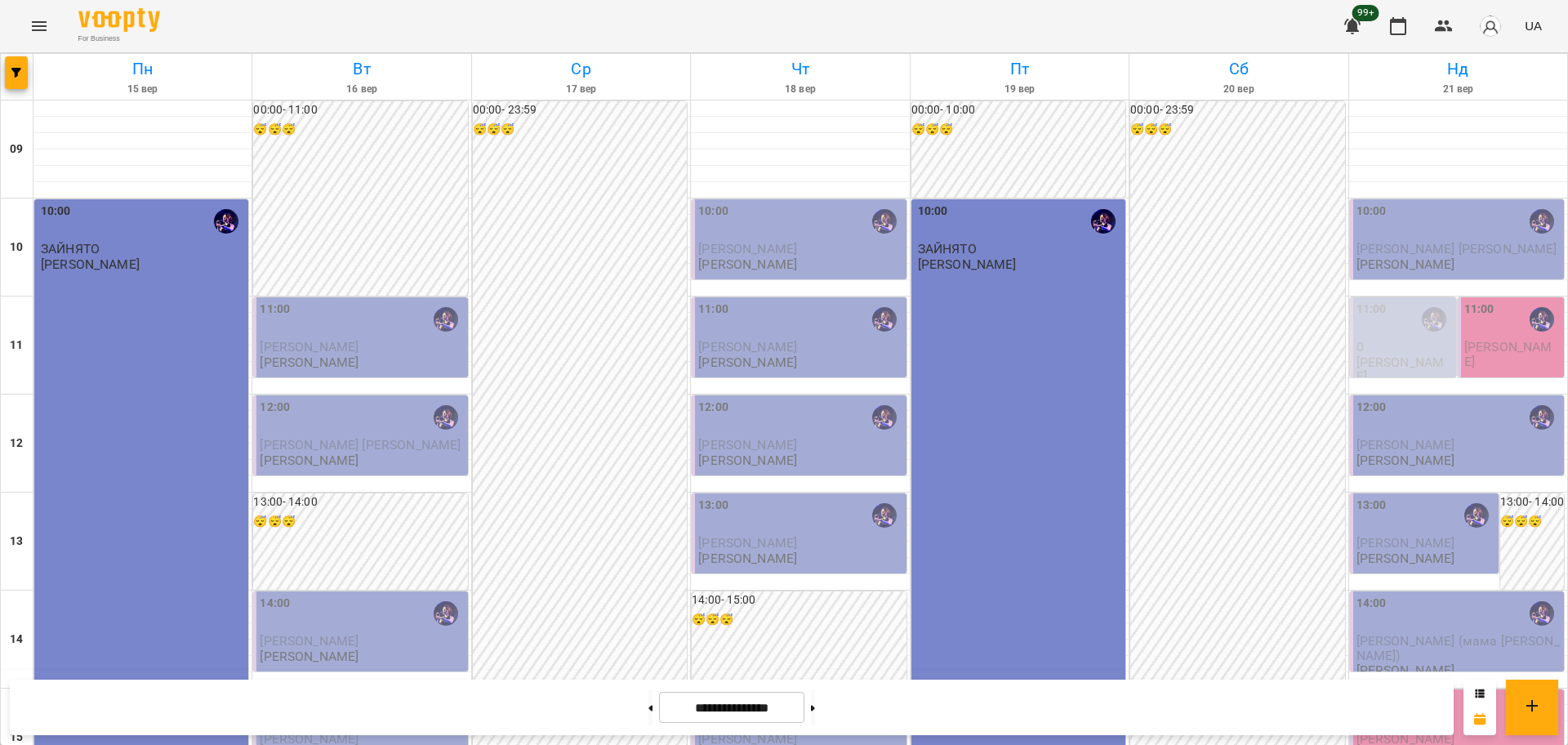
scroll to position [408, 0]
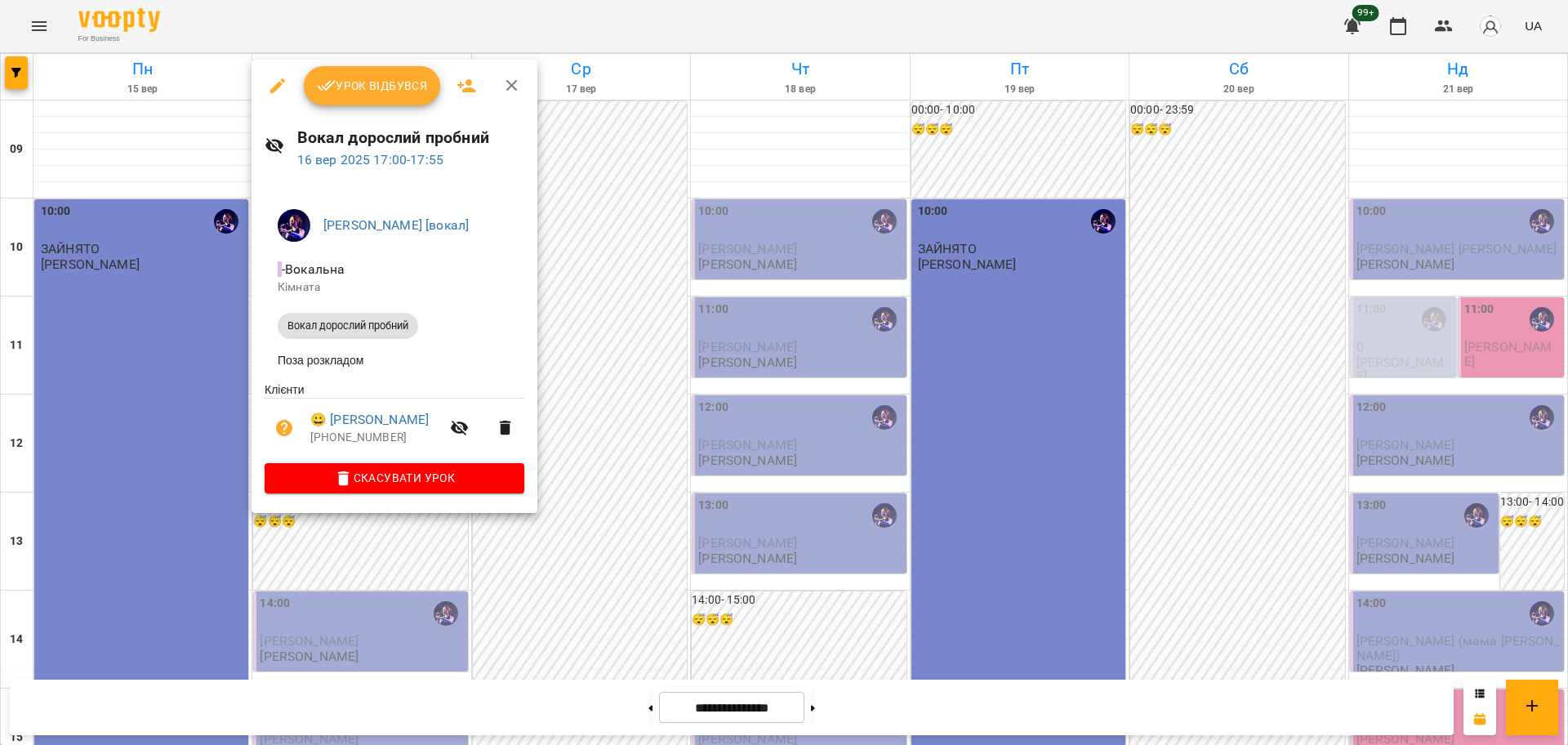
click at [612, 625] on div at bounding box center [784, 372] width 1568 height 745
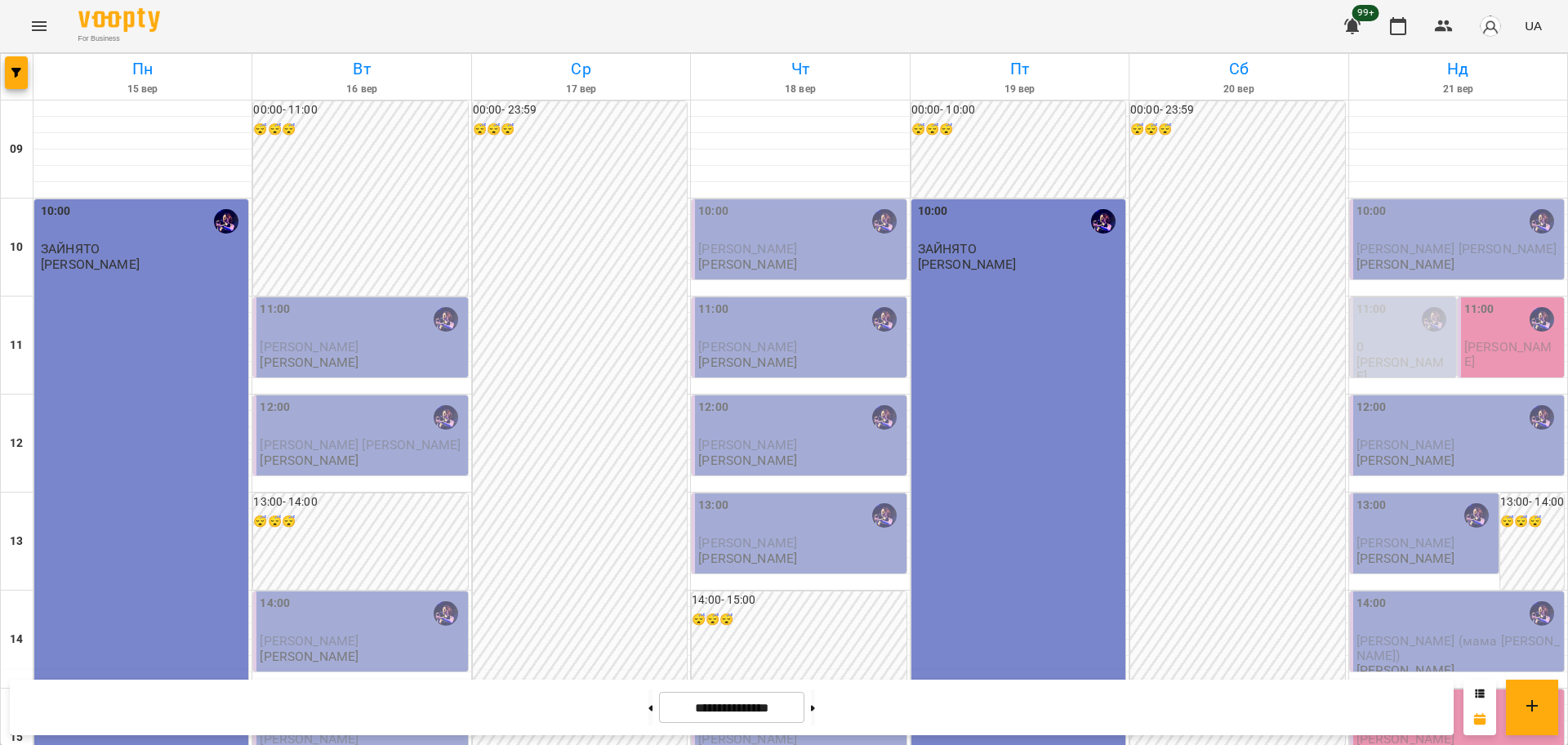
click at [6, 54] on div at bounding box center [17, 77] width 33 height 46
click at [16, 66] on button "button" at bounding box center [16, 73] width 23 height 33
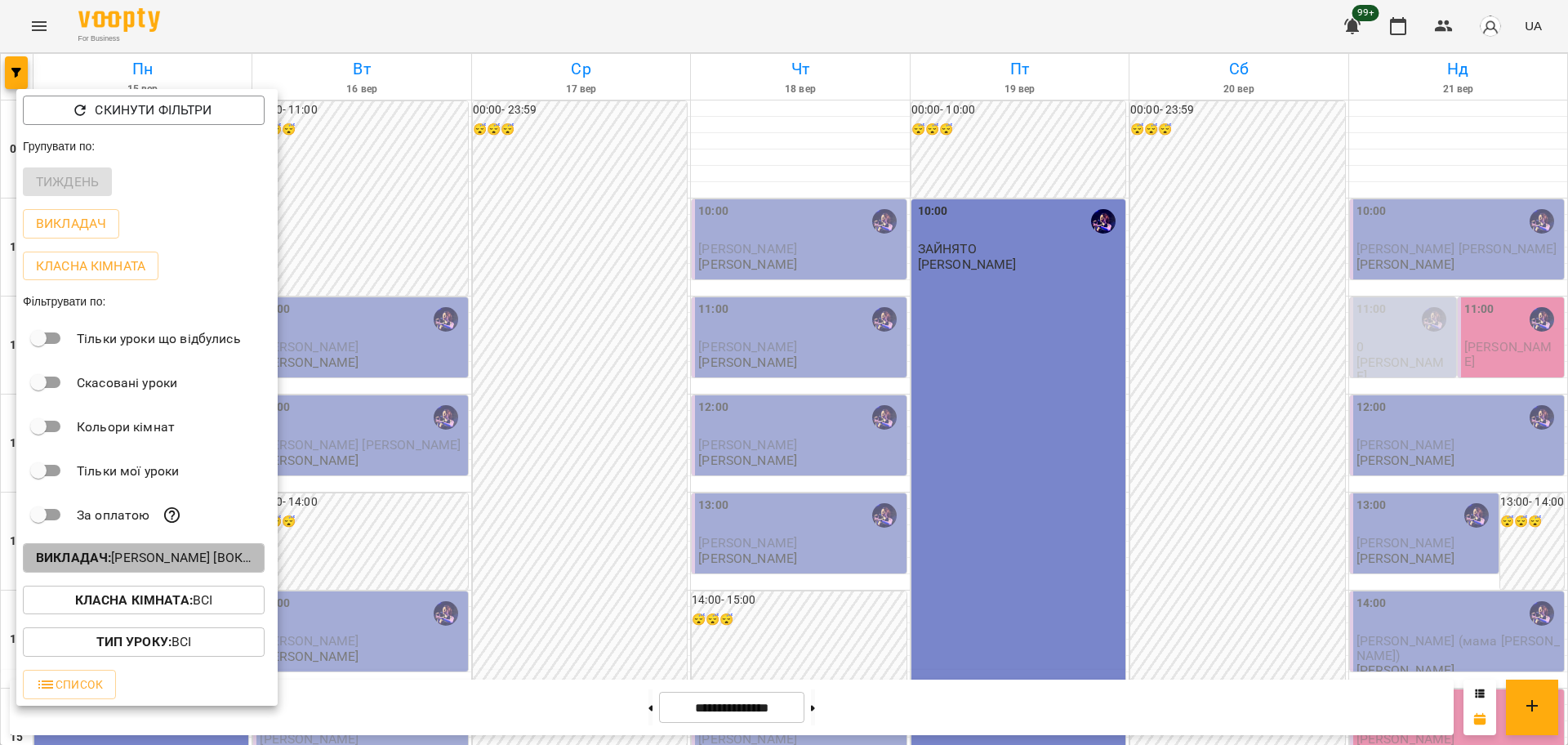
click at [135, 562] on p "Викладач : Христина Андреєва [вокал]" at bounding box center [143, 558] width 215 height 20
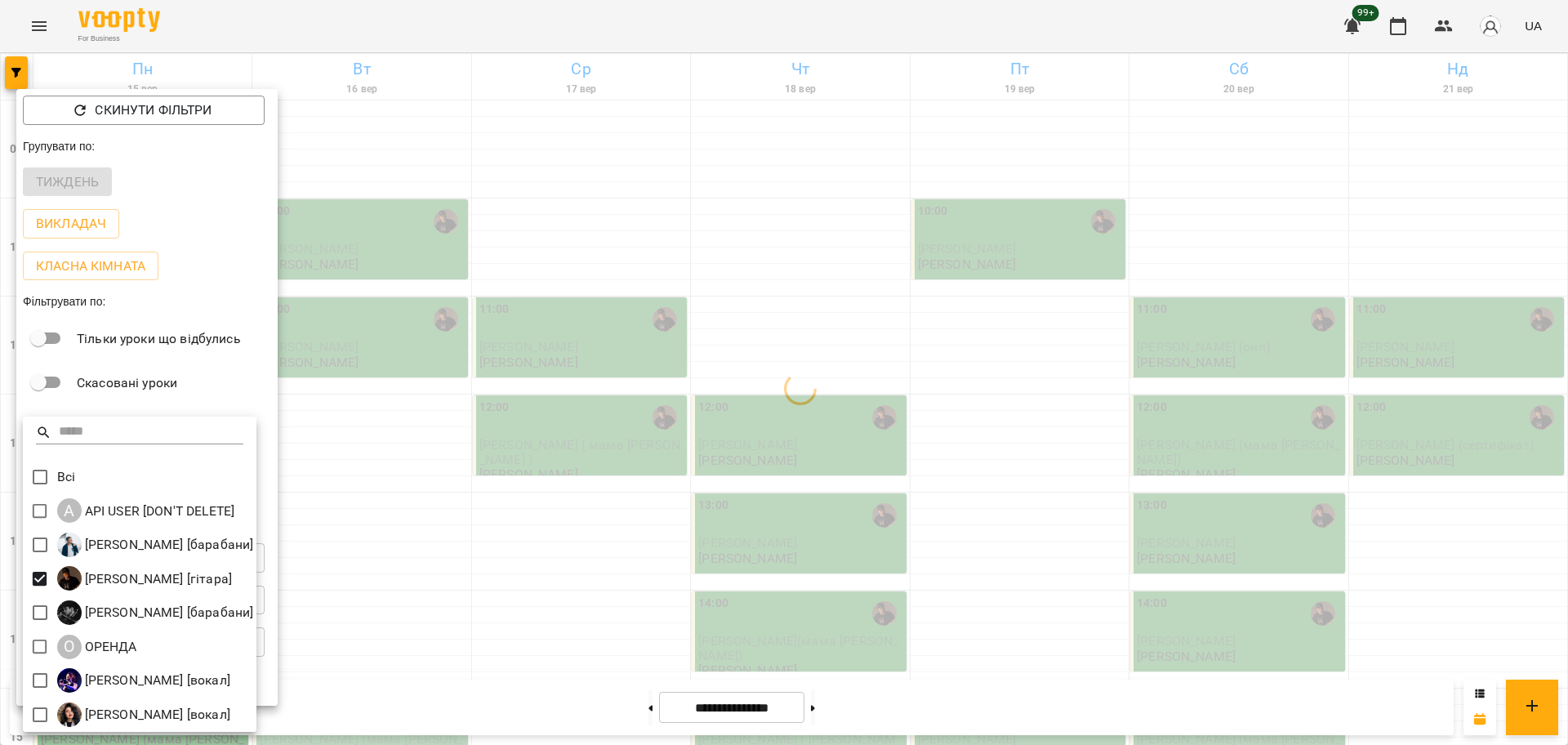
click at [784, 544] on div at bounding box center [784, 372] width 1568 height 745
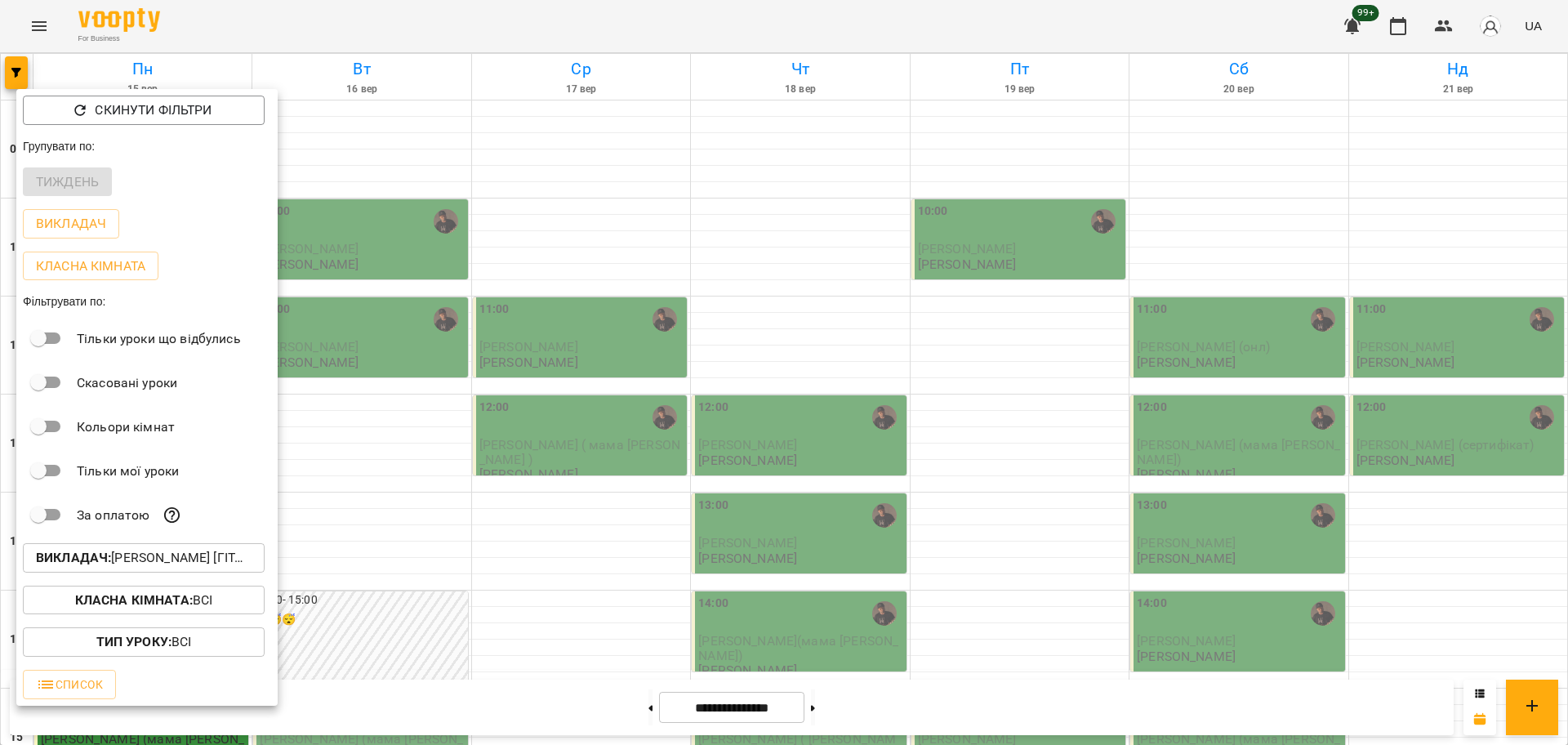
click at [610, 220] on div at bounding box center [784, 372] width 1568 height 745
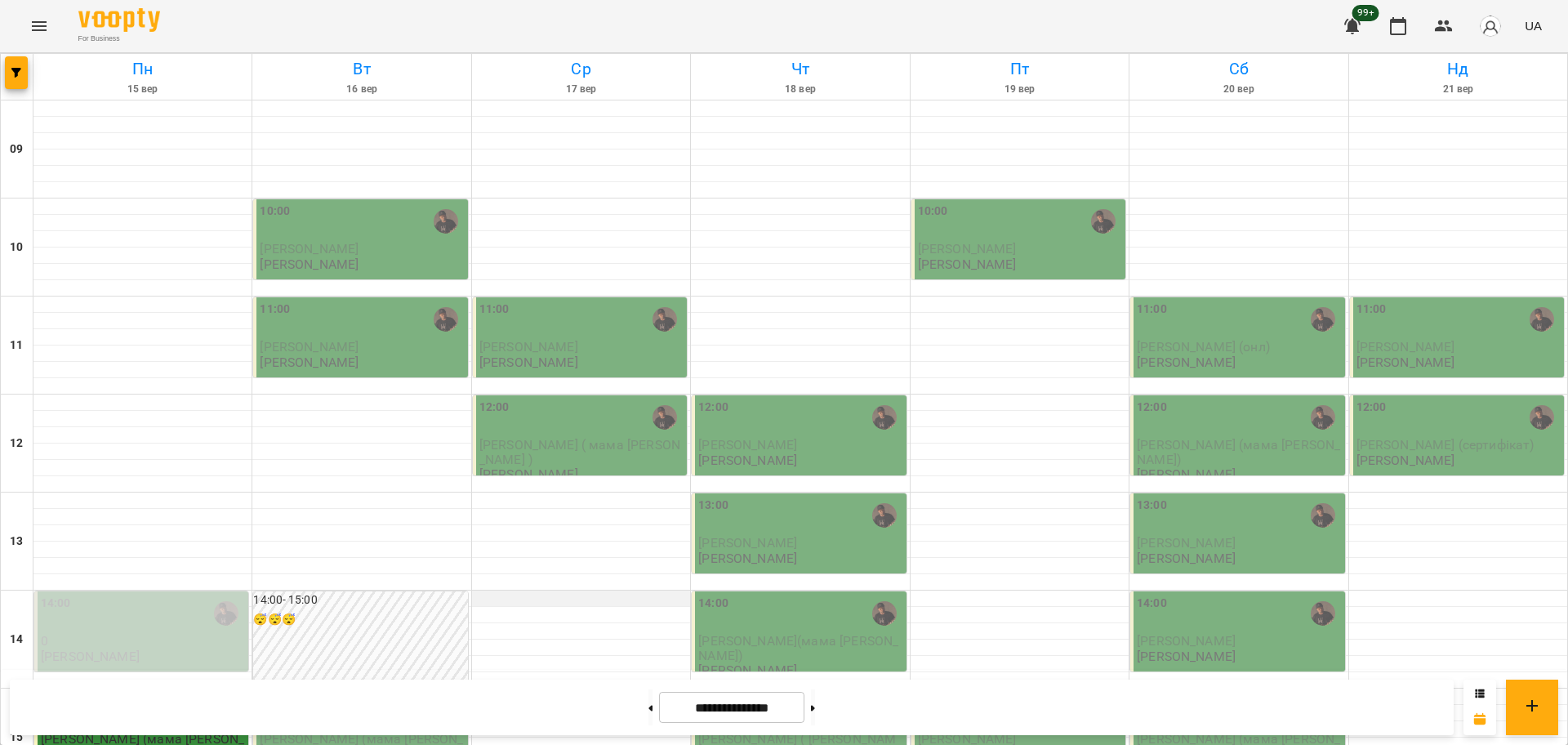
scroll to position [204, 0]
click at [14, 68] on icon "button" at bounding box center [16, 73] width 10 height 10
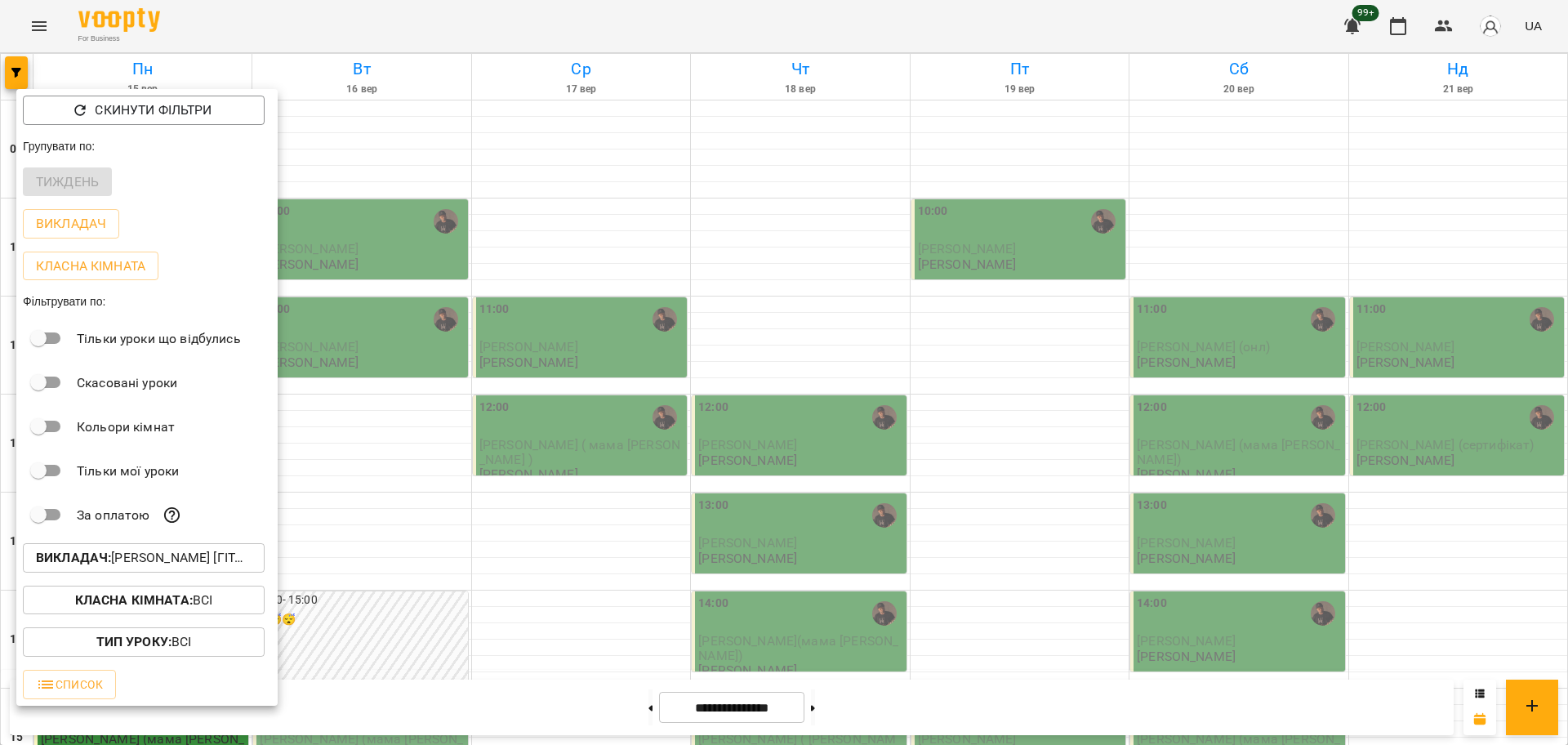
click at [105, 565] on b "Викладач :" at bounding box center [73, 558] width 75 height 16
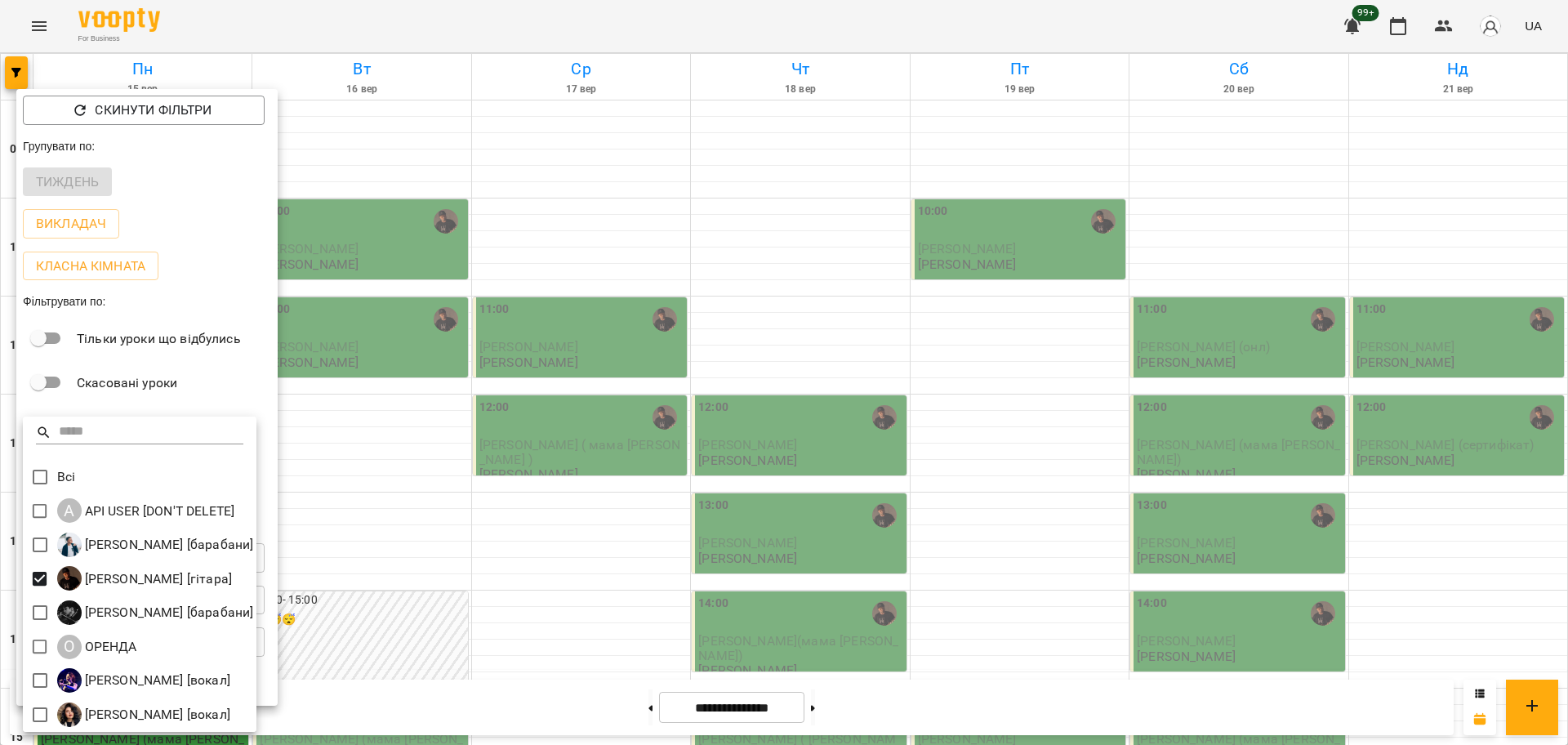
click at [405, 469] on div at bounding box center [784, 372] width 1568 height 745
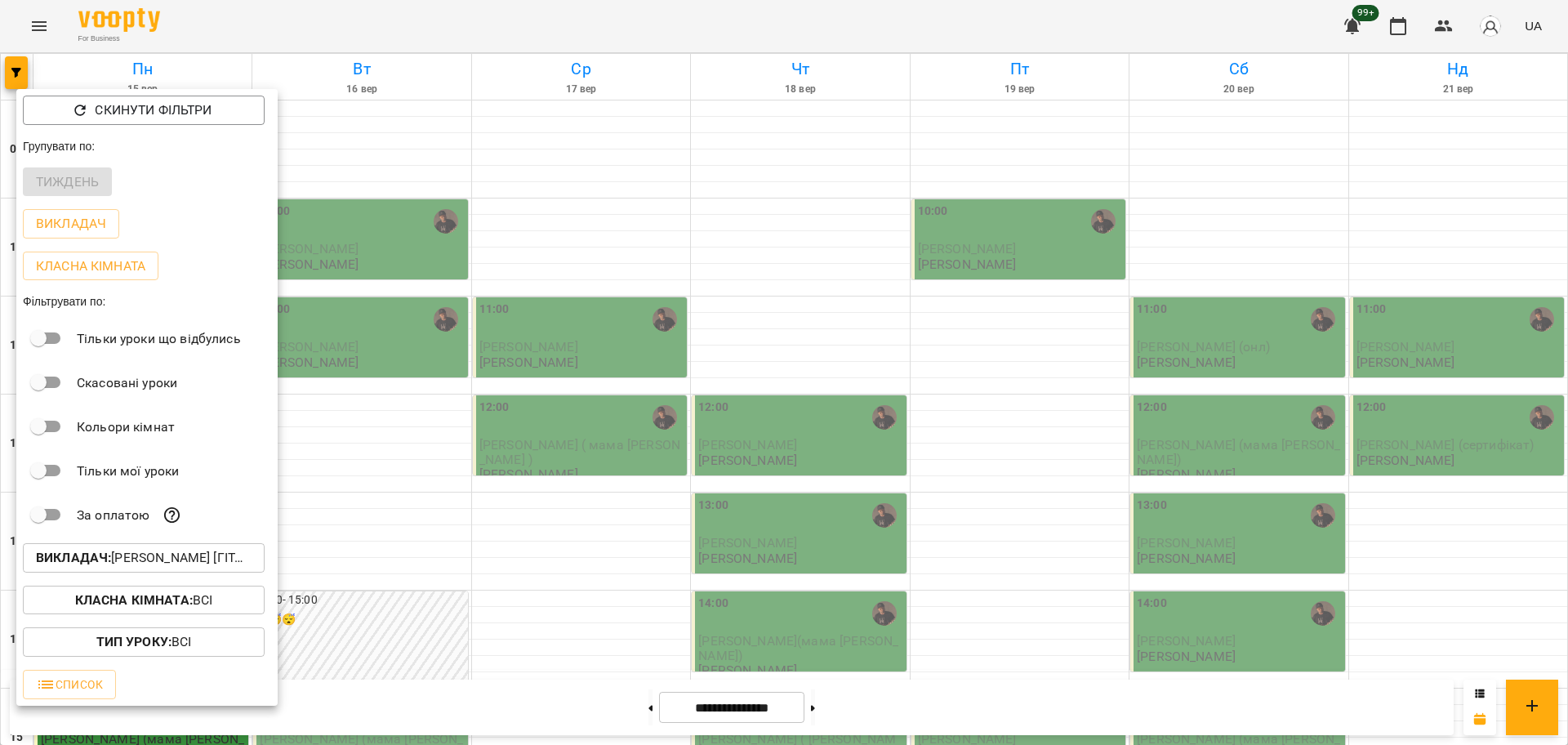
click at [23, 543] on button "Викладач : Антон [гітара]" at bounding box center [143, 558] width 242 height 30
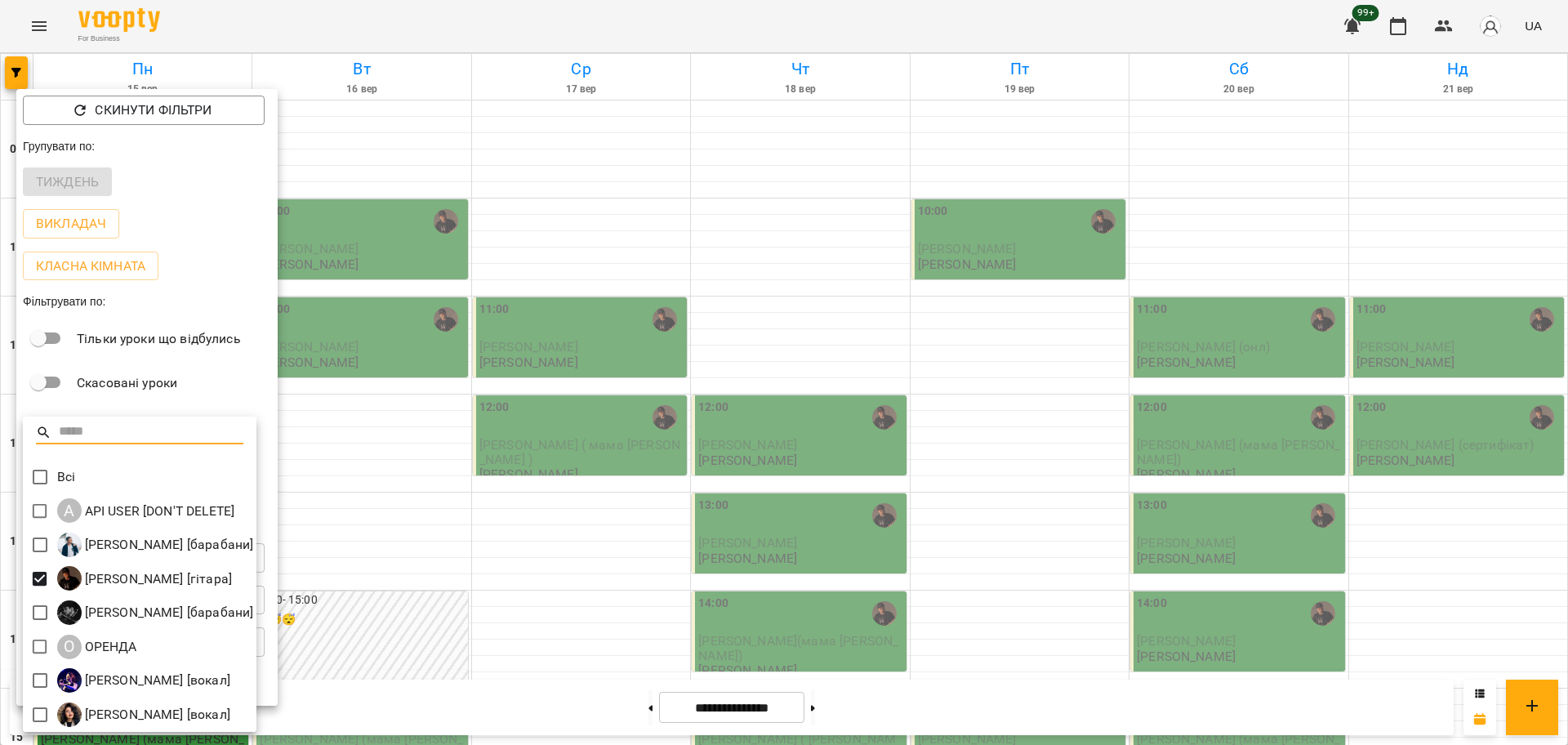
drag, startPoint x: 1040, startPoint y: 664, endPoint x: 1031, endPoint y: 662, distance: 9.2
click at [1036, 661] on div at bounding box center [784, 372] width 1568 height 745
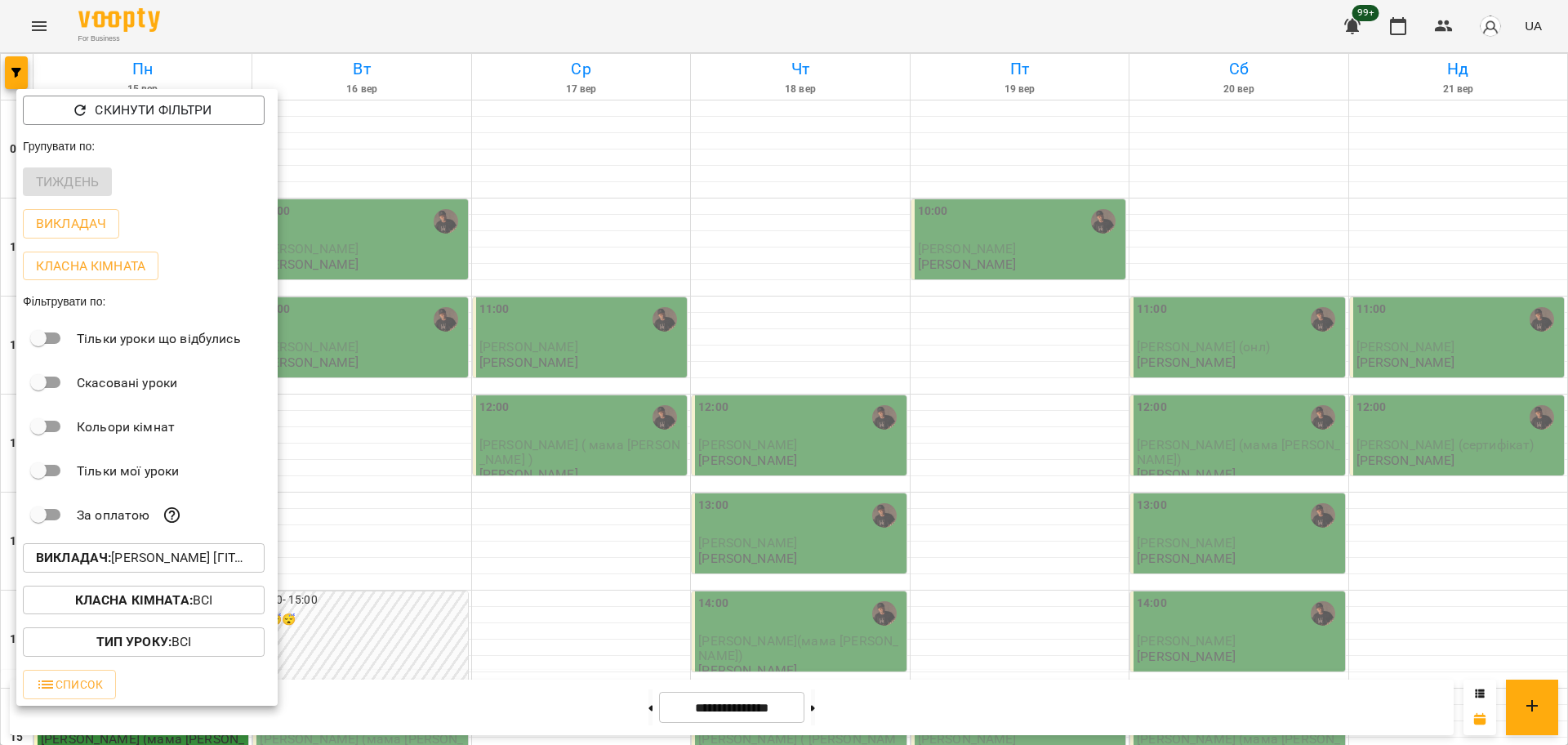
click at [112, 573] on button "Викладач : Антон [гітара]" at bounding box center [143, 558] width 242 height 30
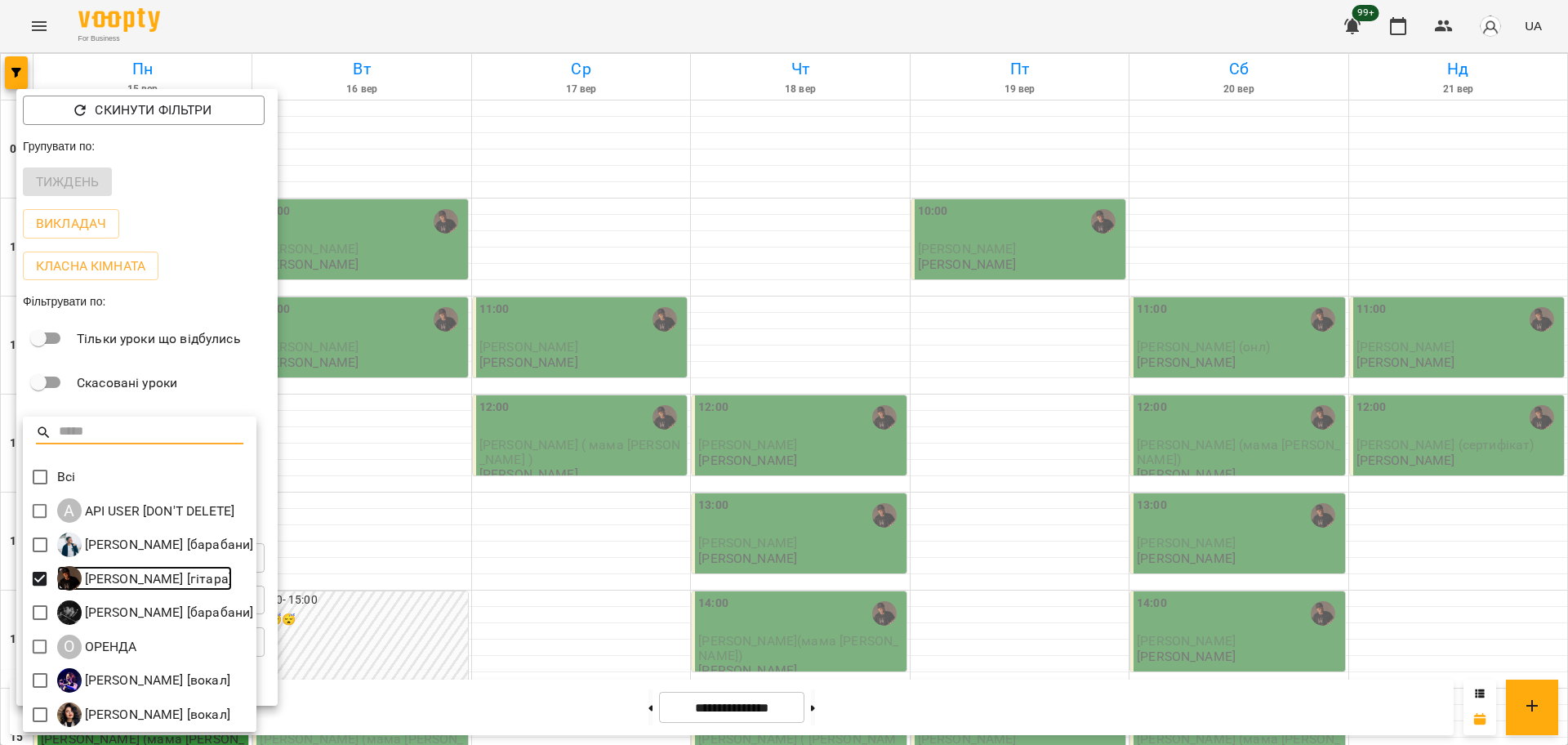
click at [117, 571] on p "[PERSON_NAME] [гітара]" at bounding box center [156, 579] width 150 height 20
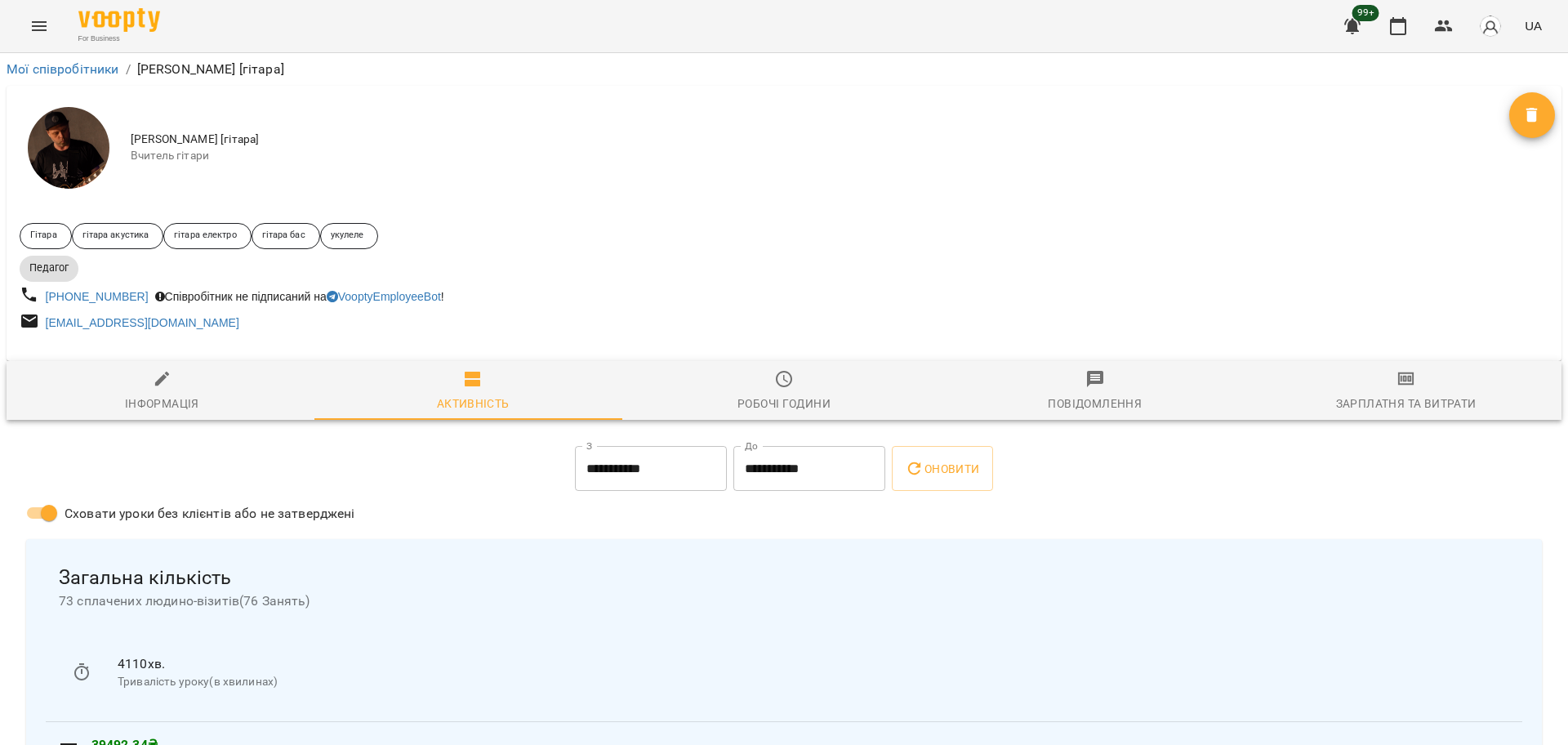
click at [24, 19] on button "Menu" at bounding box center [39, 26] width 39 height 39
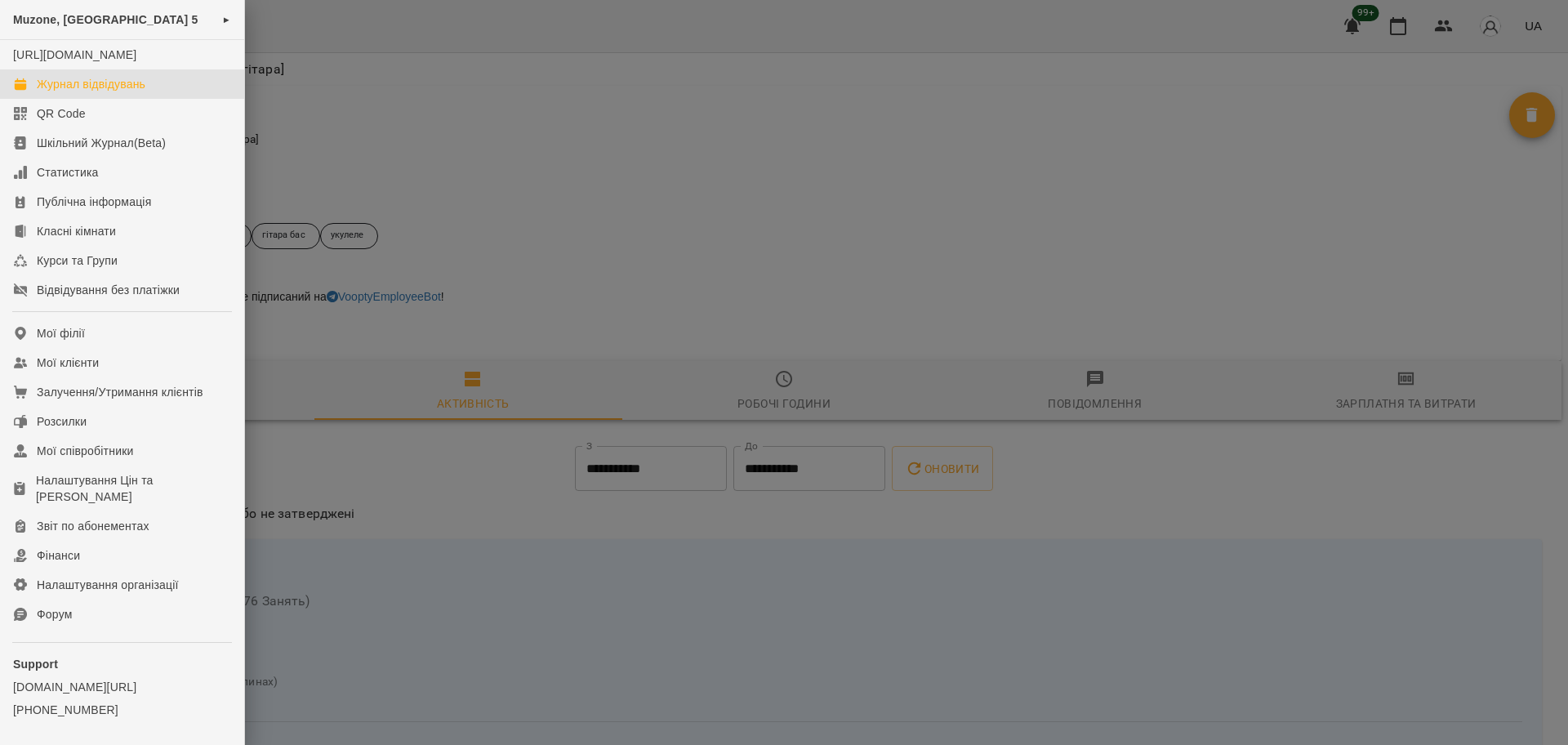
click at [83, 92] on link "Журнал відвідувань" at bounding box center [122, 85] width 244 height 30
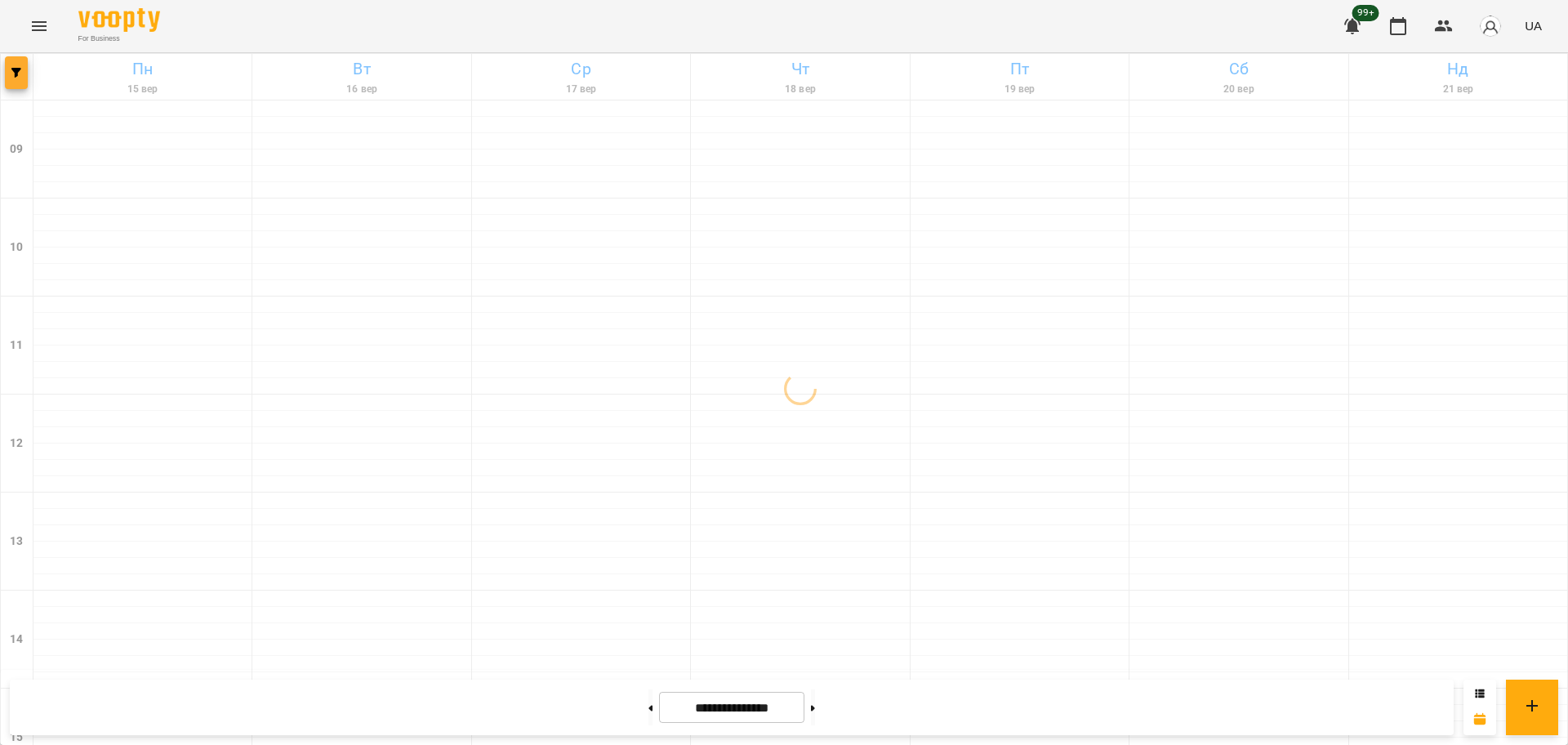
click at [16, 59] on button "button" at bounding box center [16, 73] width 23 height 33
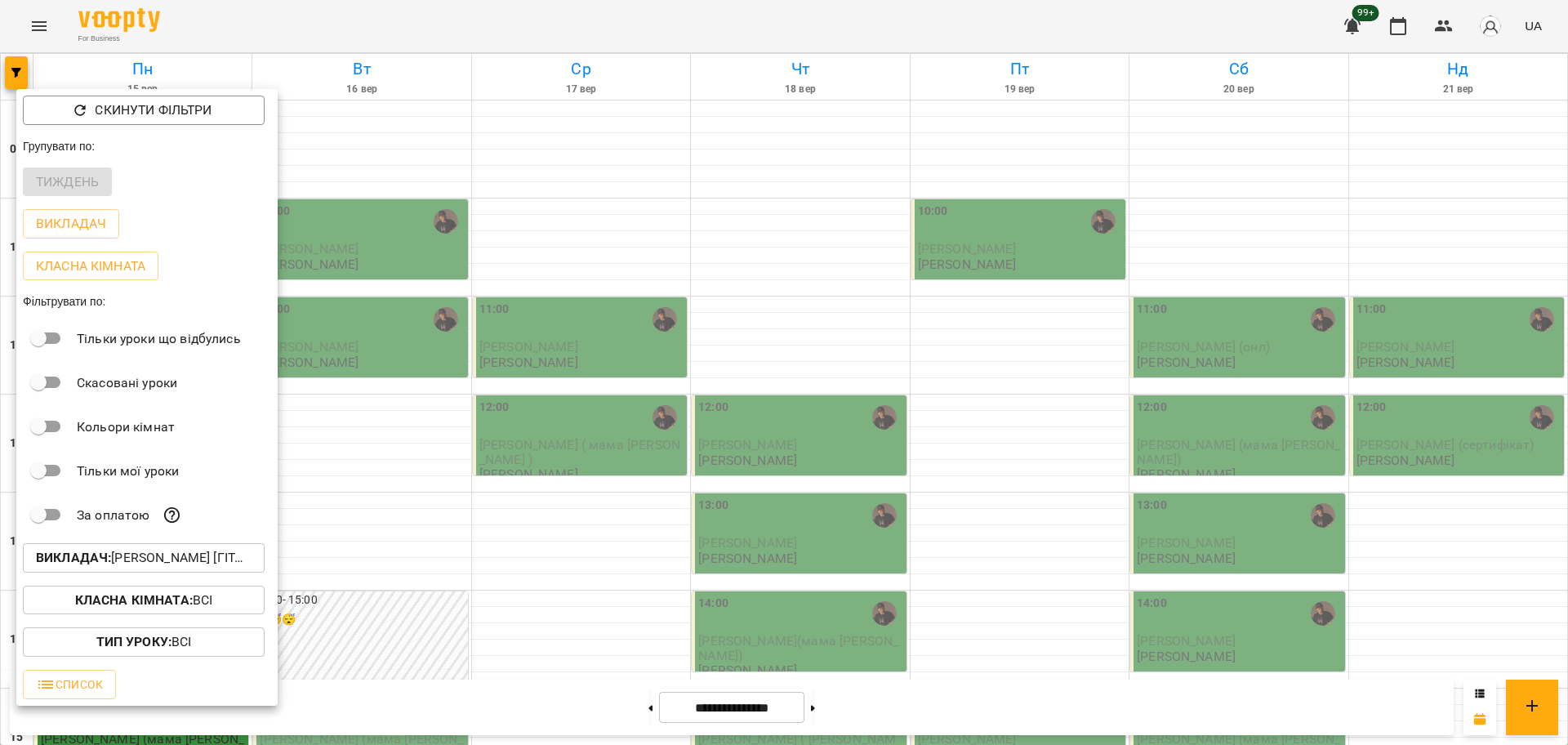
click at [181, 565] on p "Викладач : Антон [гітара]" at bounding box center [143, 558] width 215 height 20
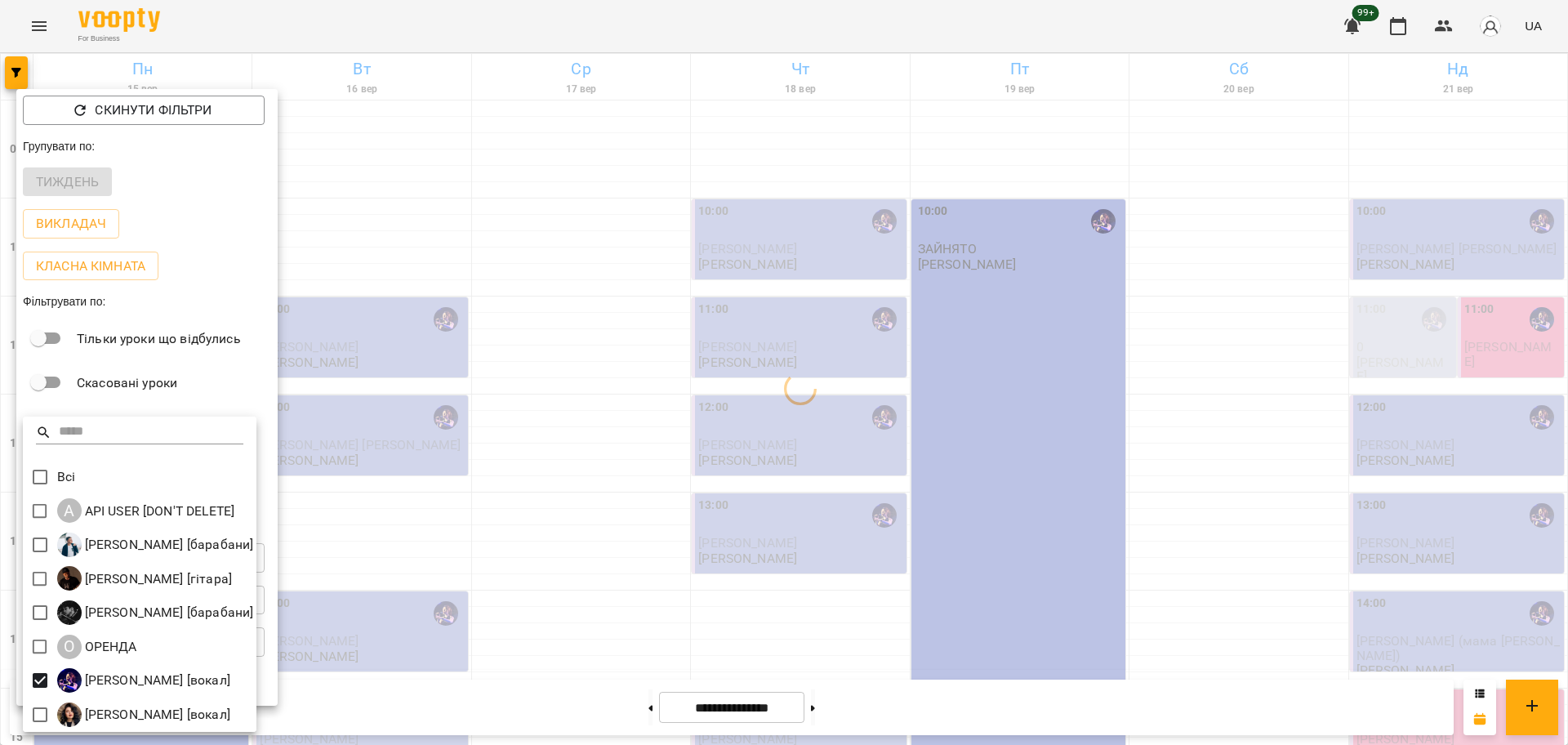
click at [592, 610] on div at bounding box center [784, 372] width 1568 height 745
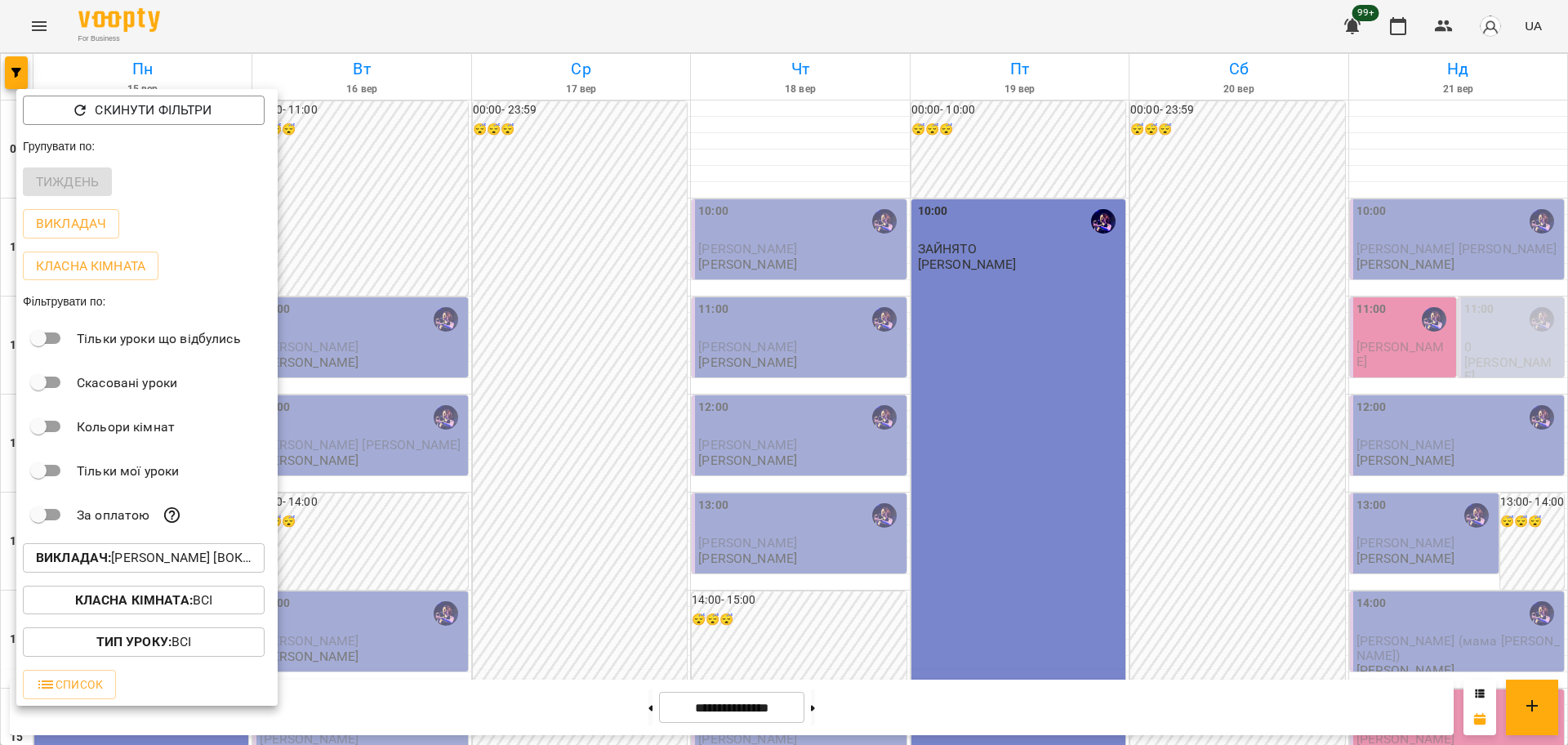
click at [565, 343] on div at bounding box center [784, 372] width 1568 height 745
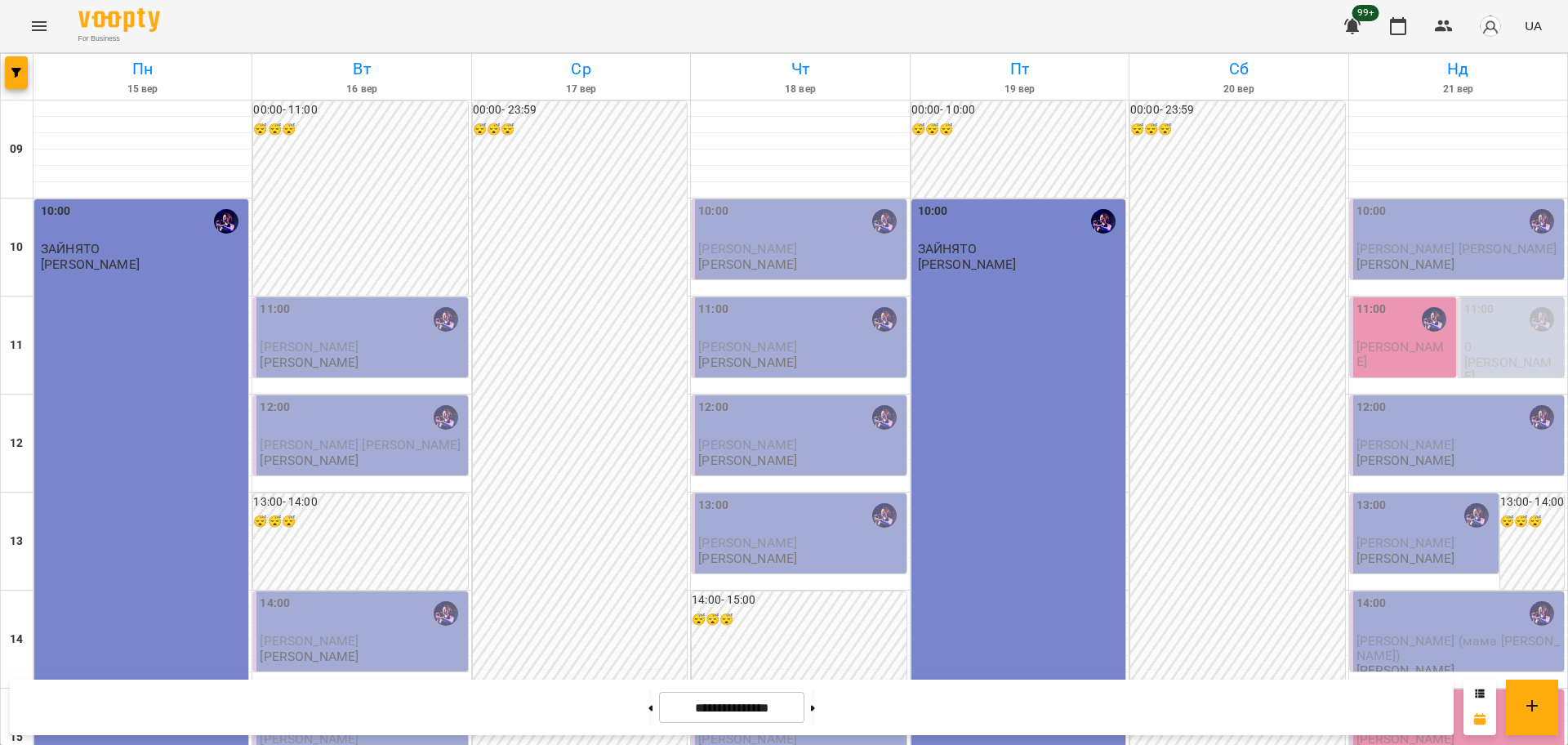
scroll to position [408, 0]
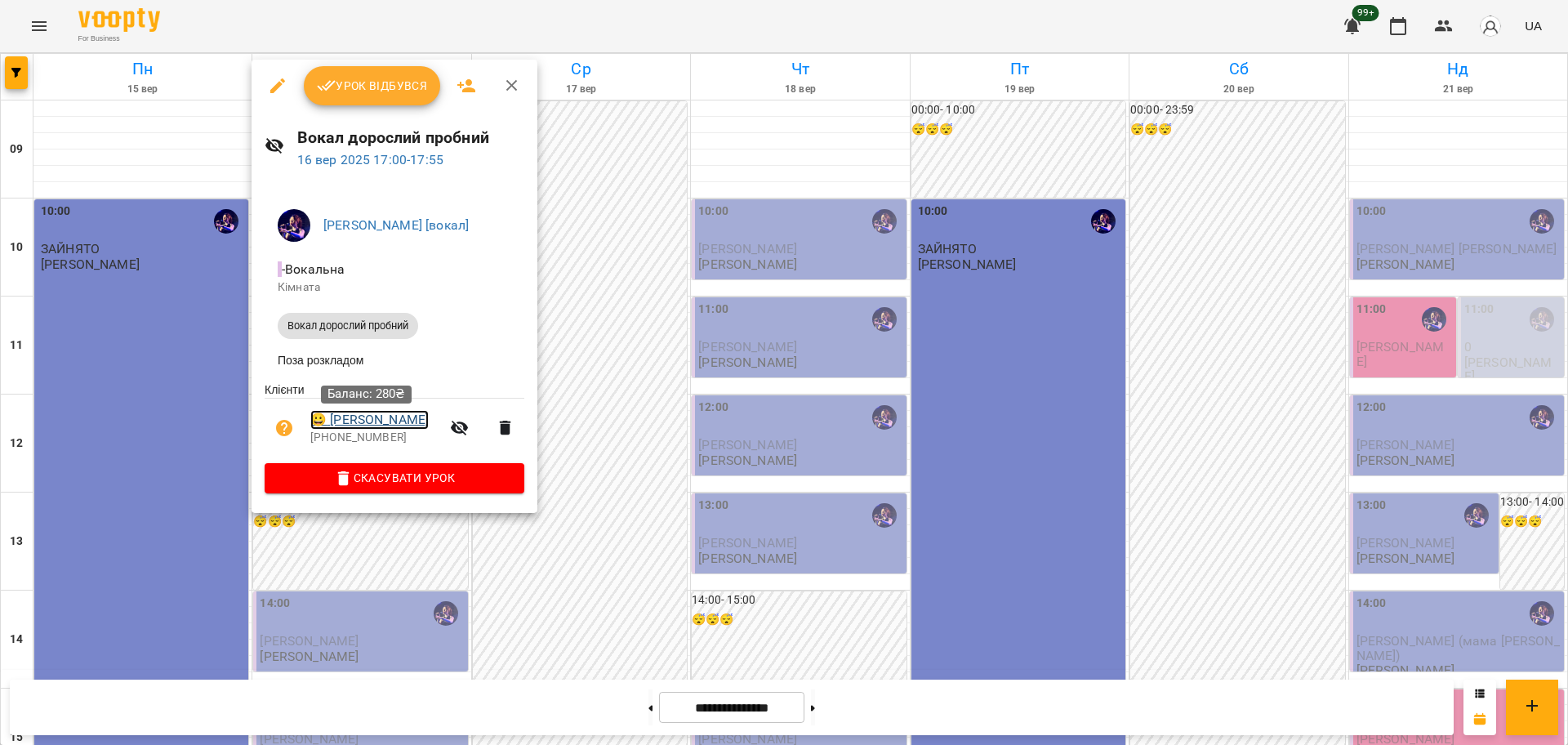
click at [405, 423] on link "😀 Сокур Вікторія" at bounding box center [370, 420] width 119 height 20
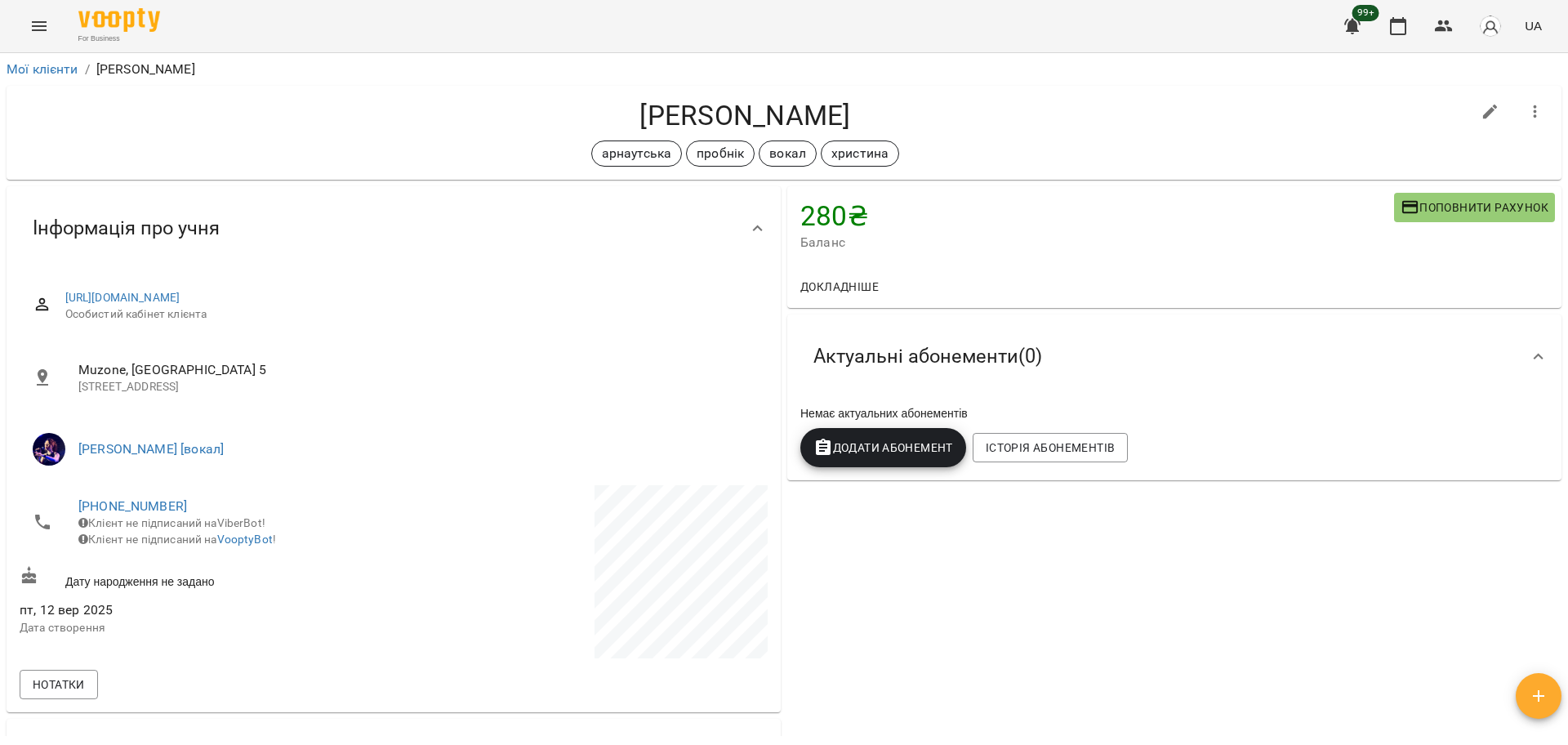
click at [23, 13] on button "Menu" at bounding box center [39, 26] width 39 height 39
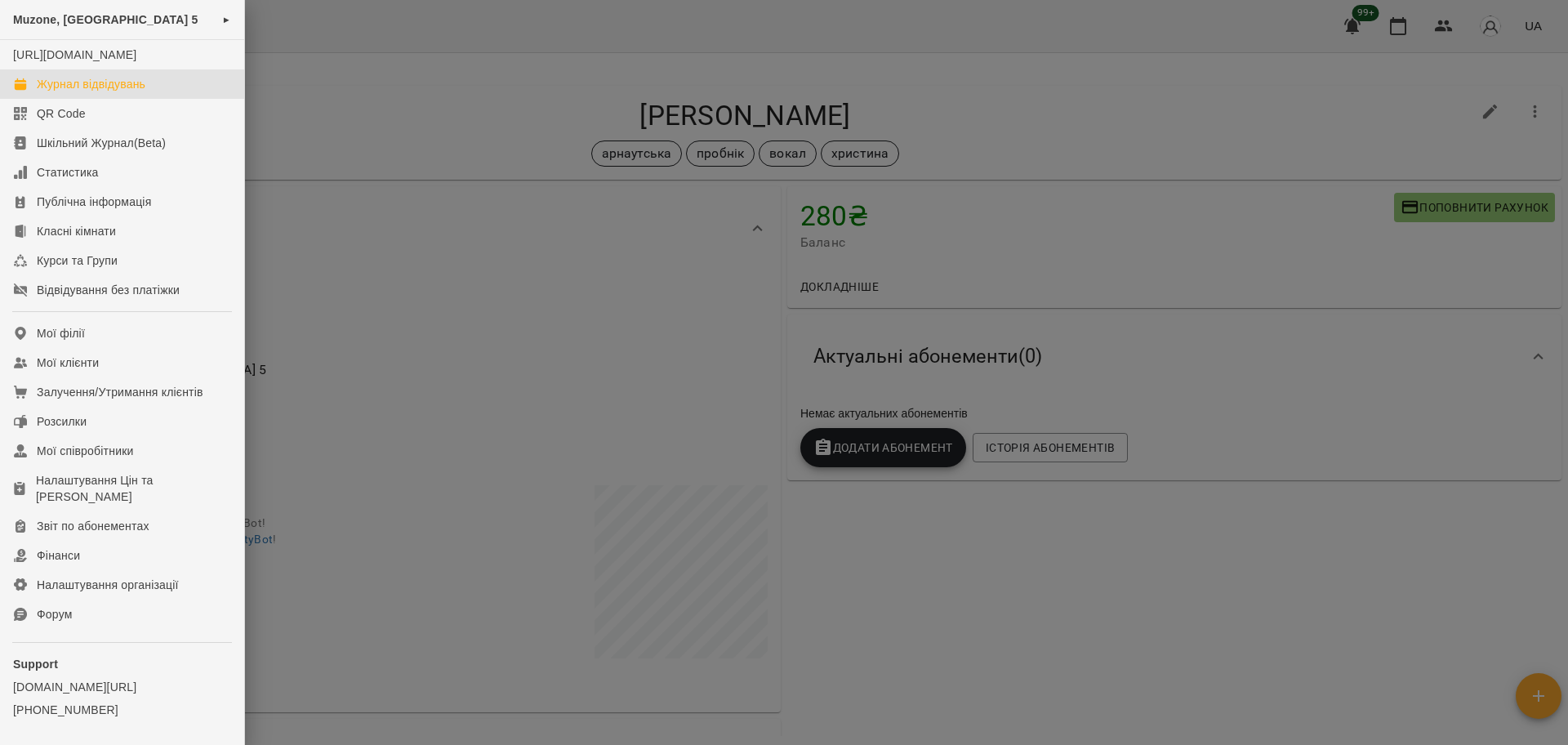
click at [142, 93] on div "Журнал відвідувань" at bounding box center [91, 84] width 109 height 16
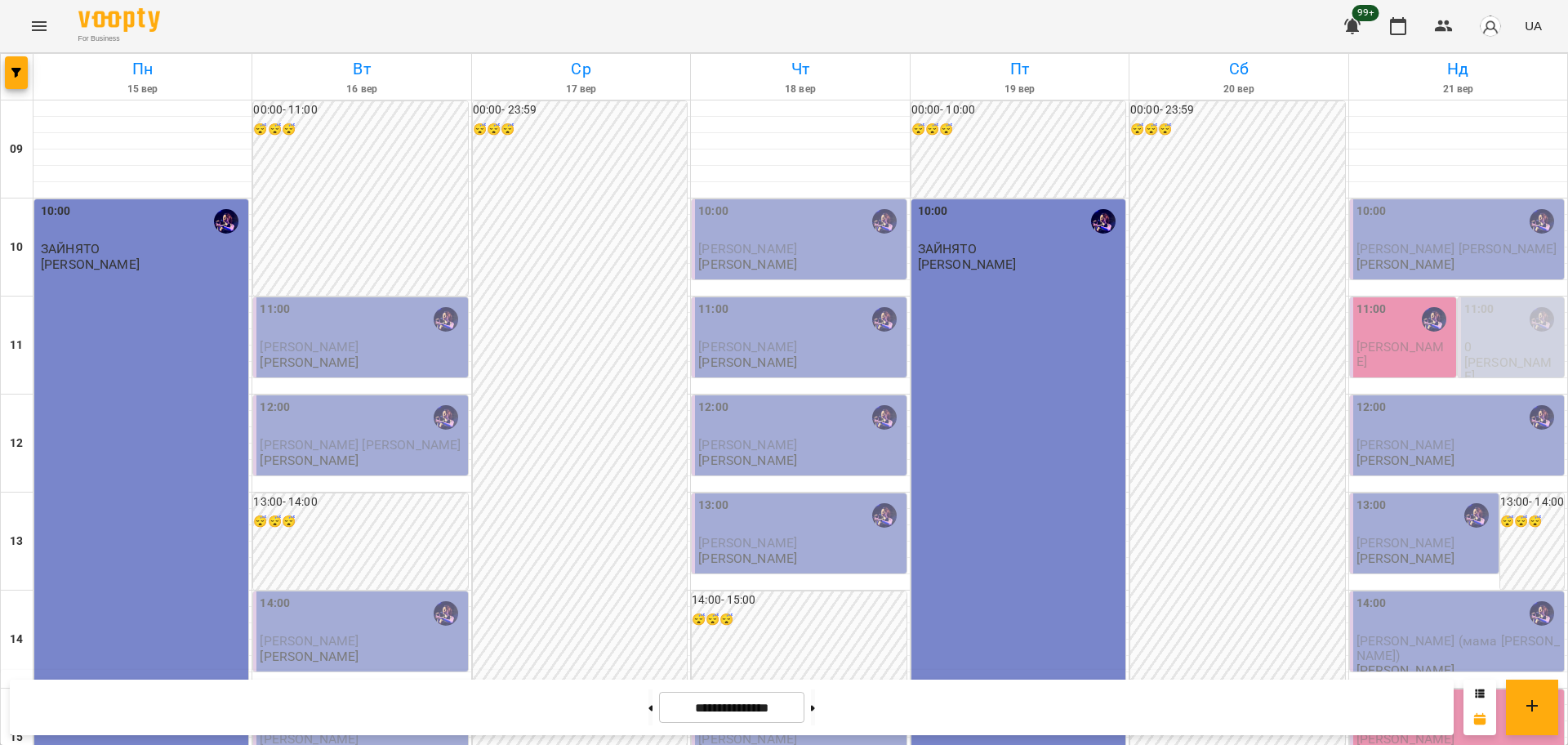
scroll to position [613, 0]
click at [16, 81] on button "button" at bounding box center [16, 73] width 23 height 33
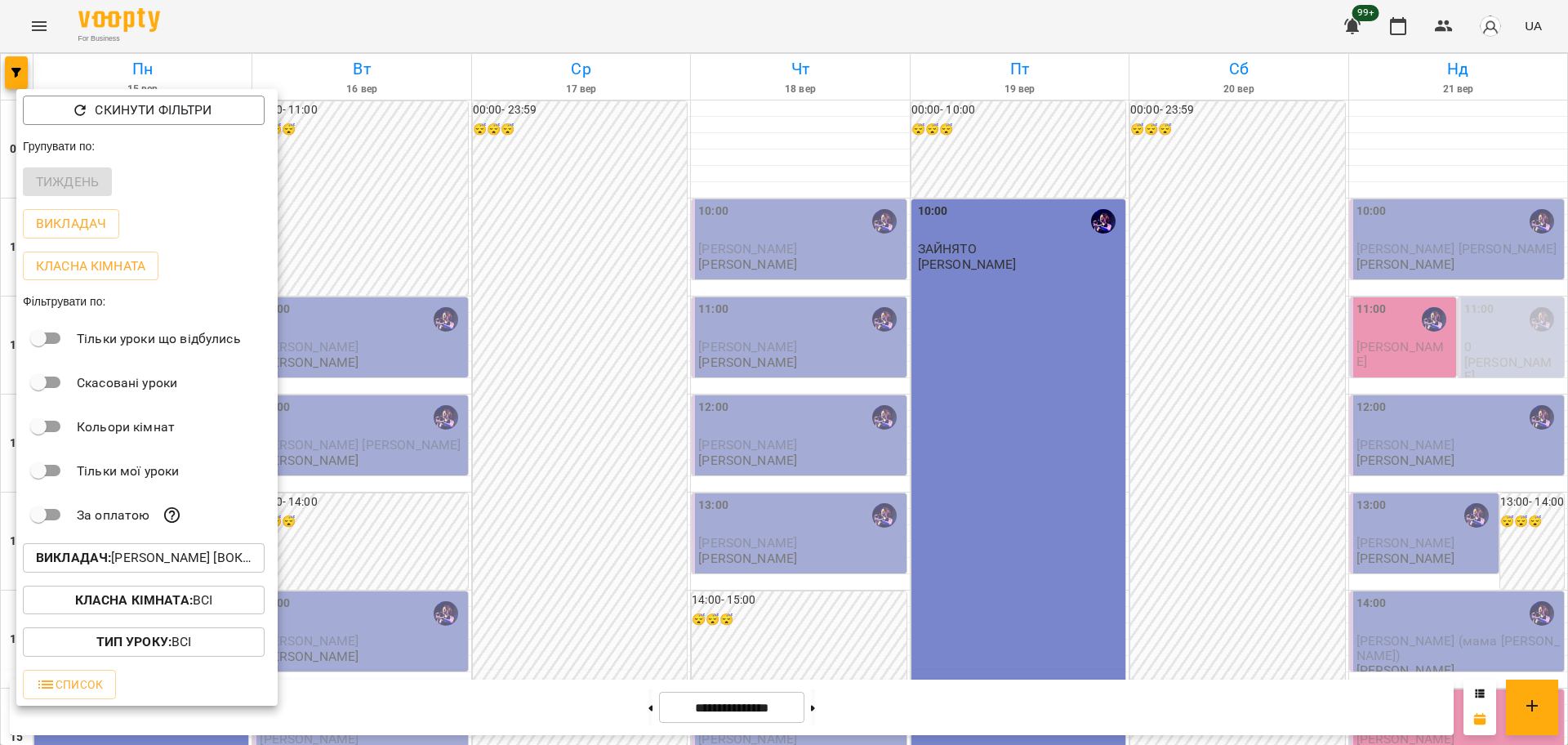
click at [195, 567] on p "Викладач : Христина Андреєва [вокал]" at bounding box center [143, 558] width 215 height 20
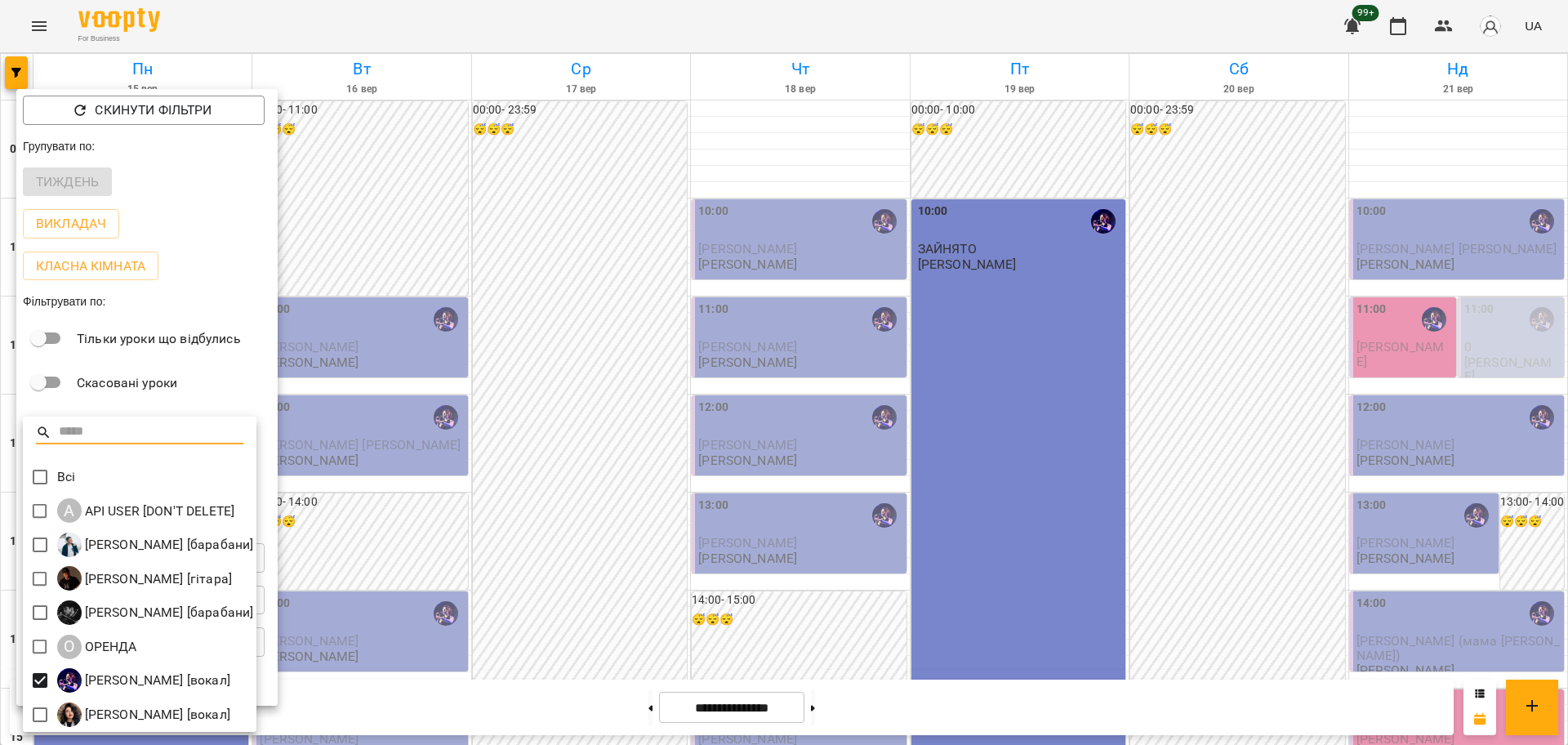
click at [653, 399] on div at bounding box center [784, 372] width 1568 height 745
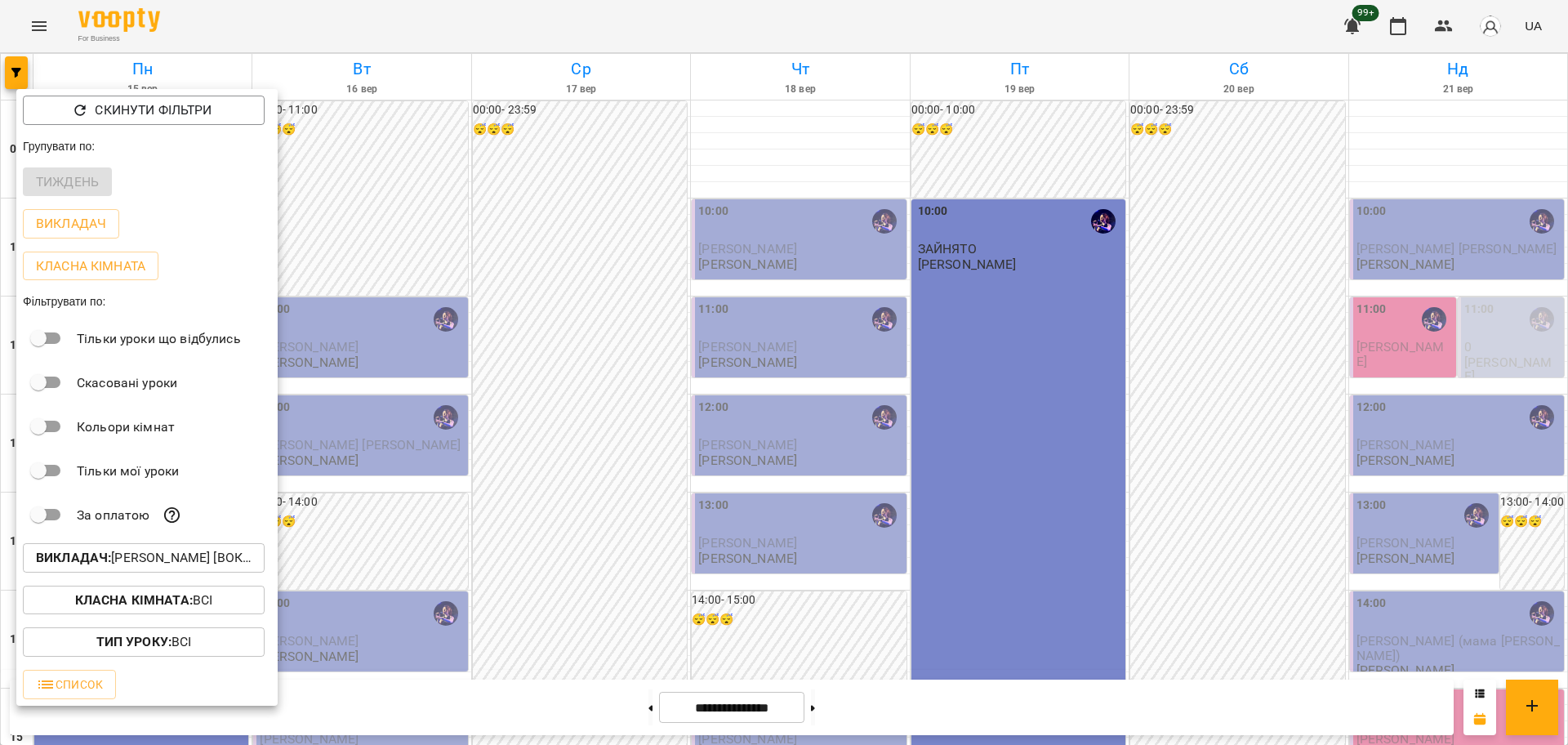
click at [57, 66] on div at bounding box center [784, 372] width 1568 height 745
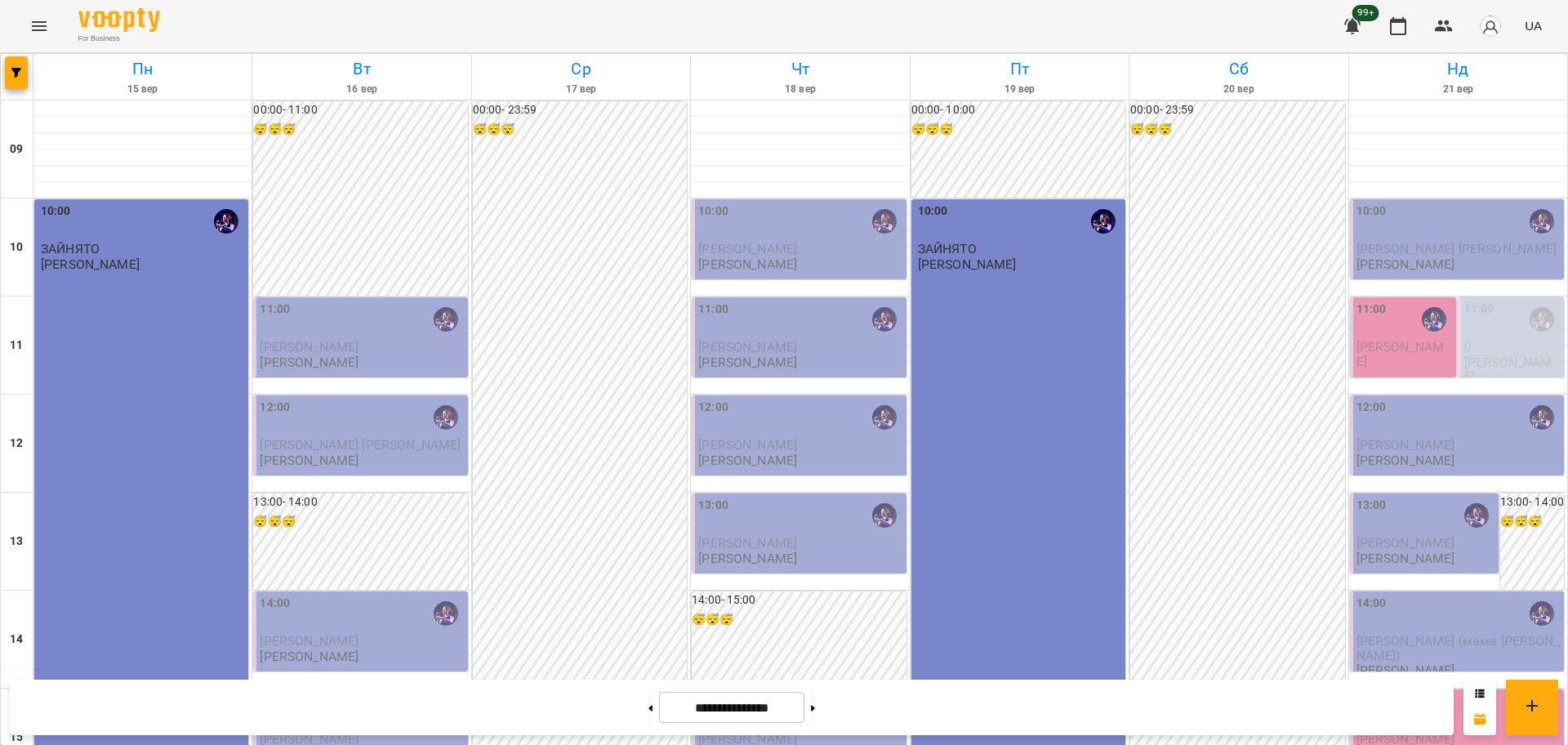
click at [42, 28] on div "Скинути фільтри Групувати по: Тиждень Викладач Класна кімната Фільтрувати по: Т…" at bounding box center [784, 372] width 1568 height 745
click at [40, 28] on icon "Menu" at bounding box center [40, 26] width 20 height 20
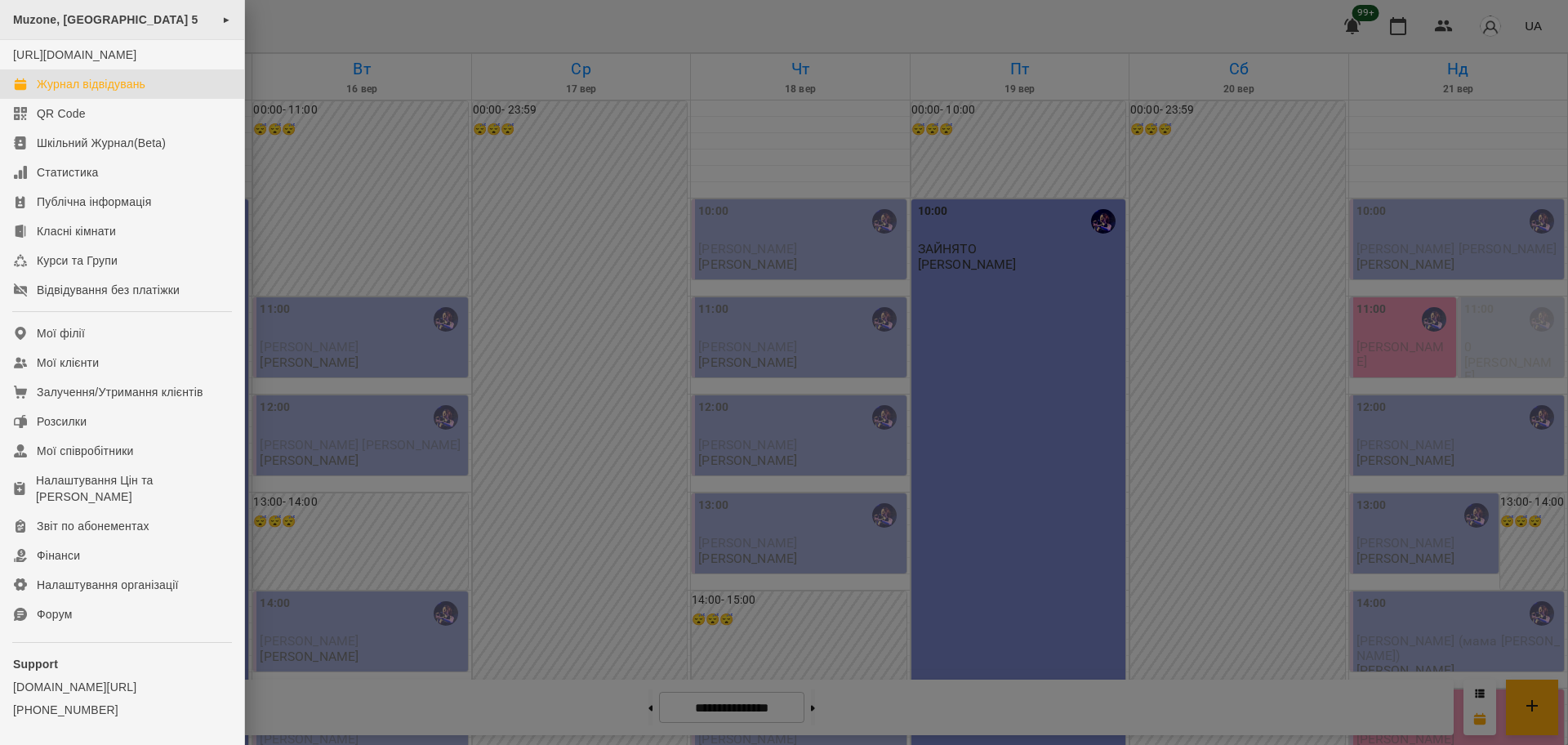
click at [86, 30] on div "Muzone, Велика Арнаутська 5 ►" at bounding box center [122, 20] width 244 height 40
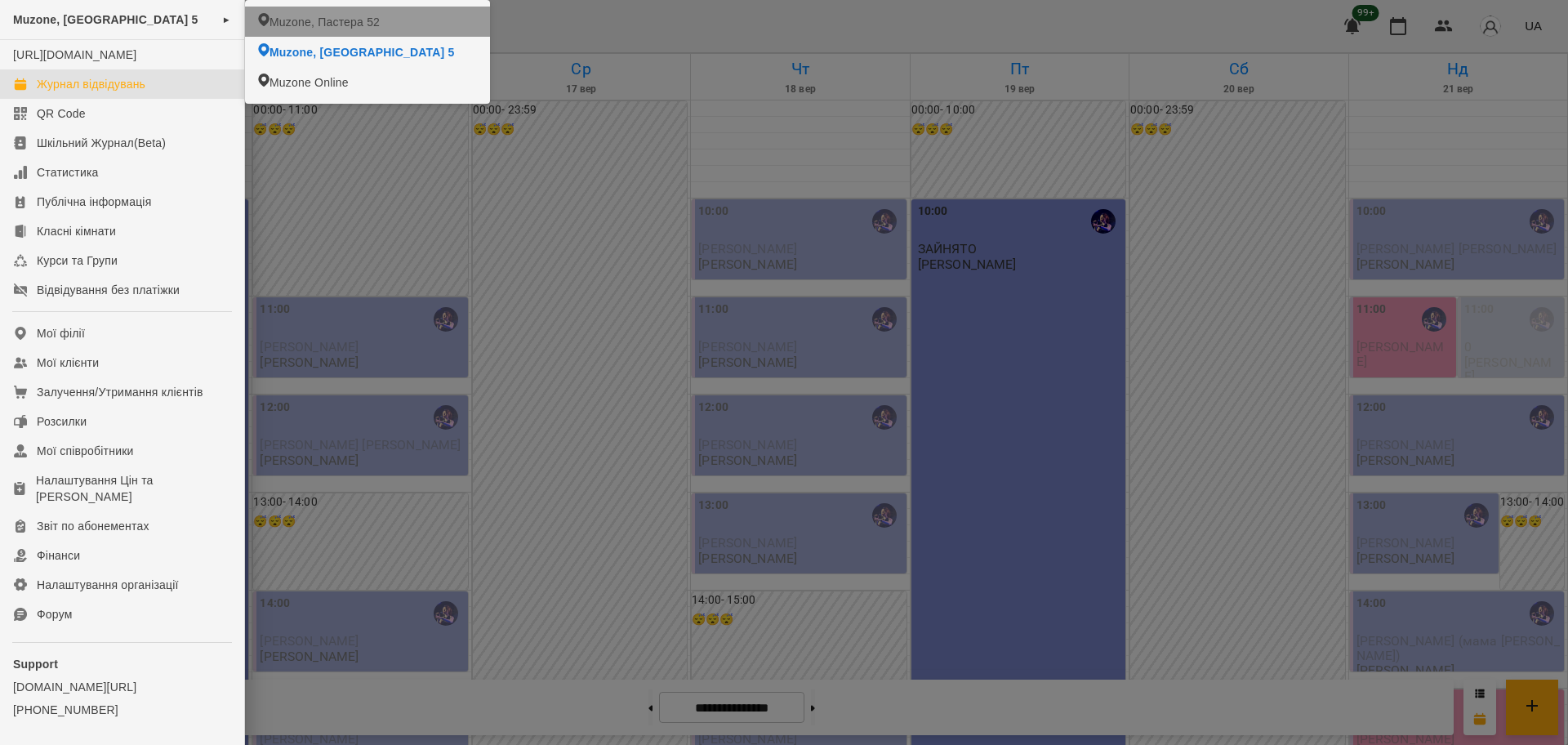
click at [308, 28] on span "Muzone, Пастера 52" at bounding box center [325, 22] width 111 height 16
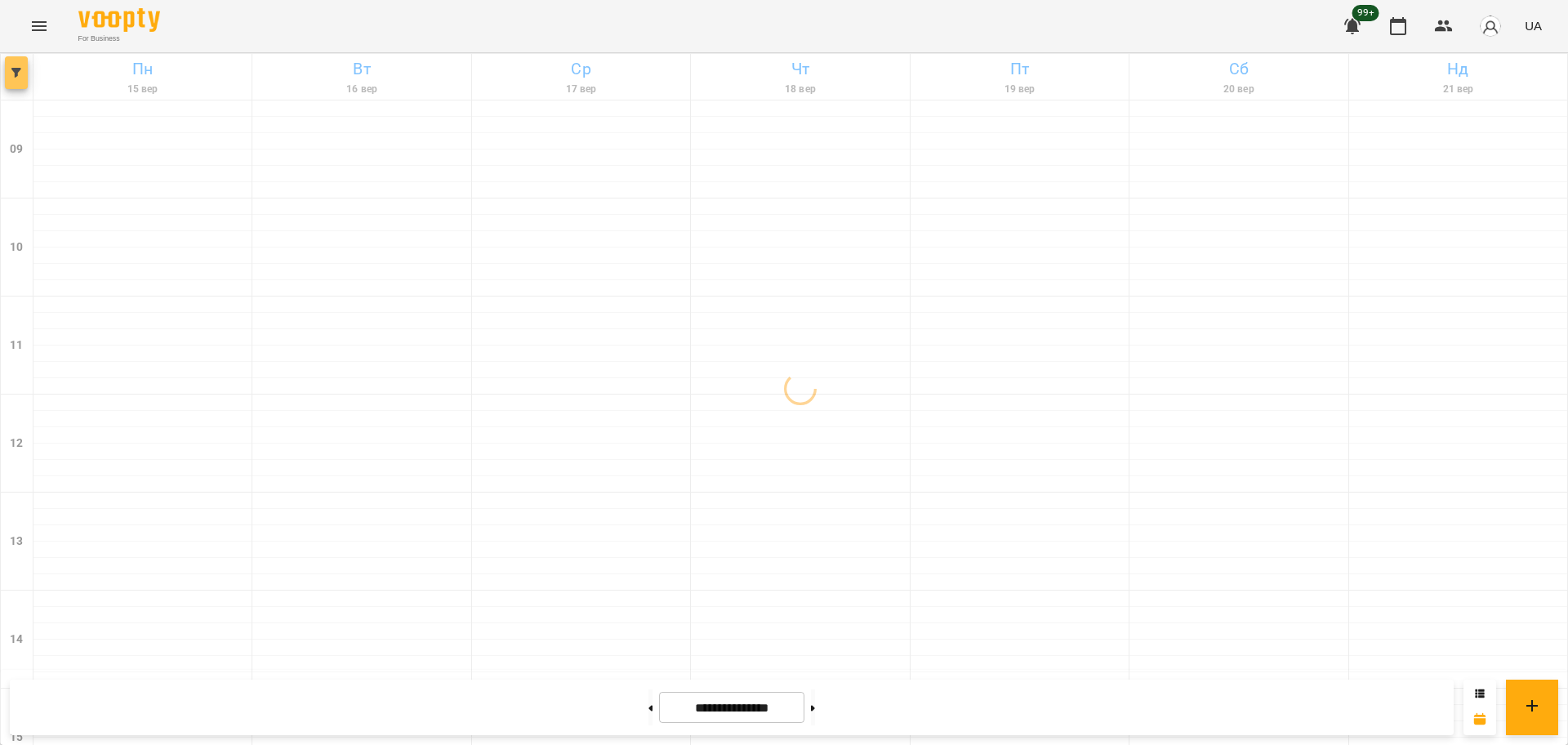
click at [15, 83] on button "button" at bounding box center [16, 73] width 23 height 33
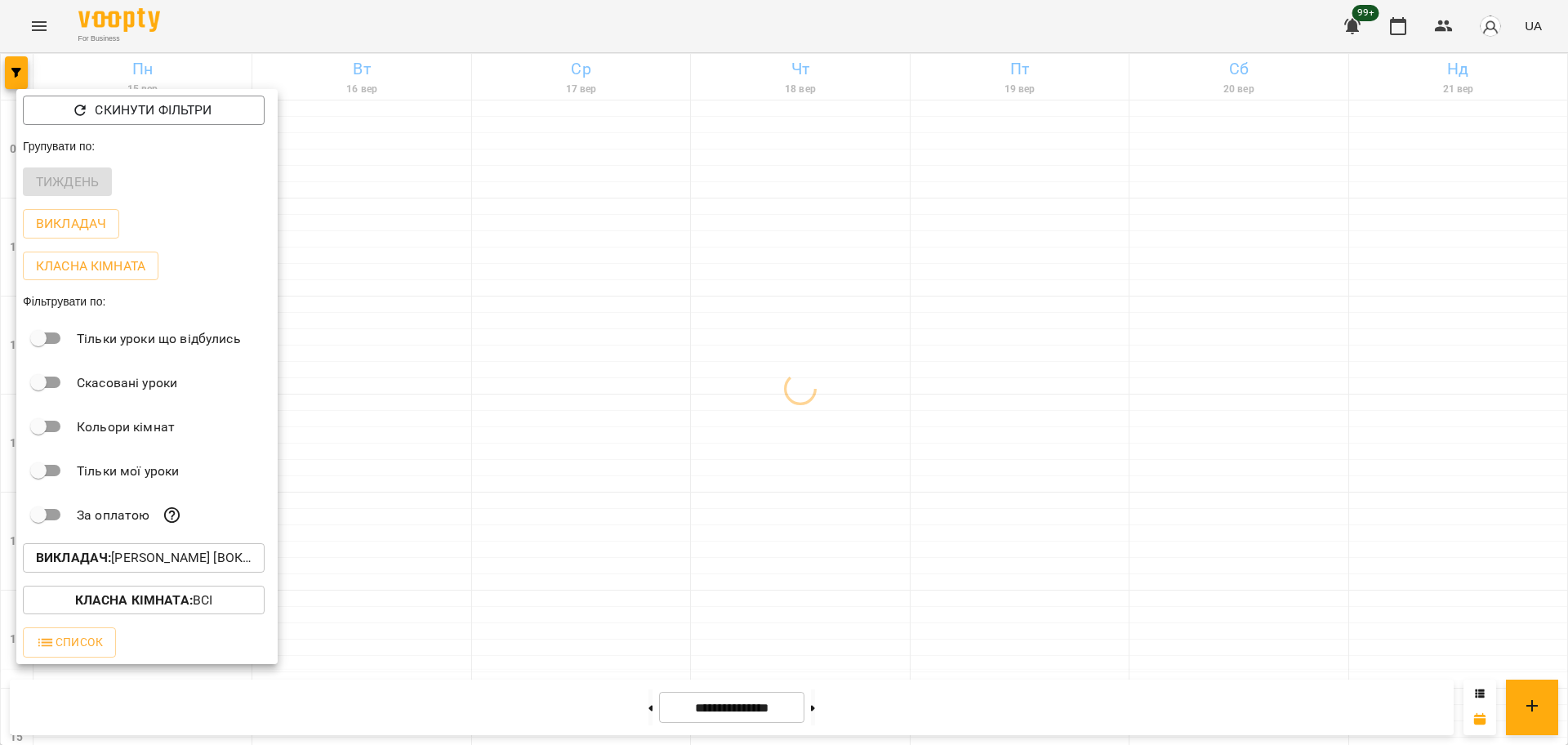
click at [172, 568] on p "Викладач : Христина Андреєва [вокал]" at bounding box center [143, 558] width 215 height 20
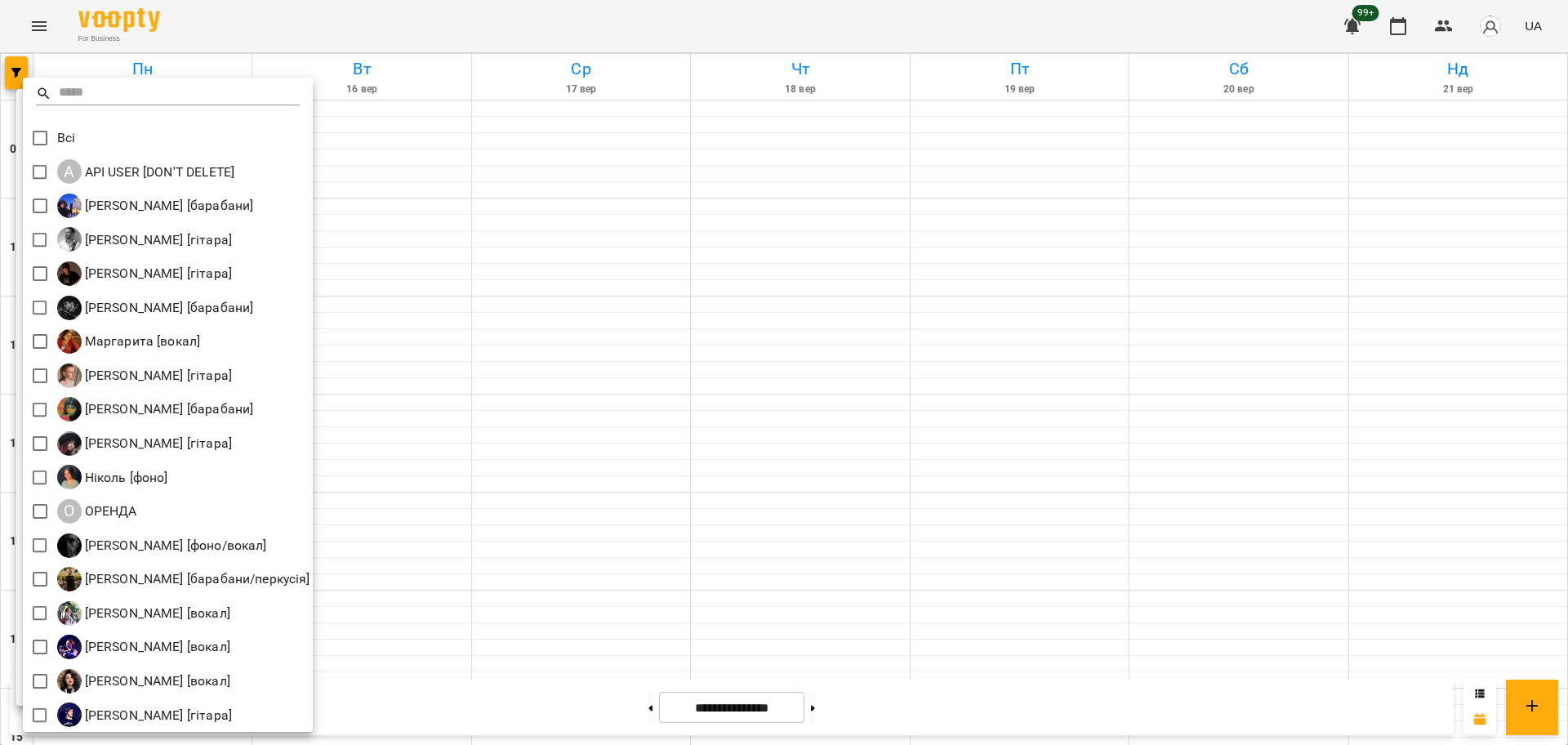
click at [1454, 28] on div at bounding box center [784, 372] width 1568 height 745
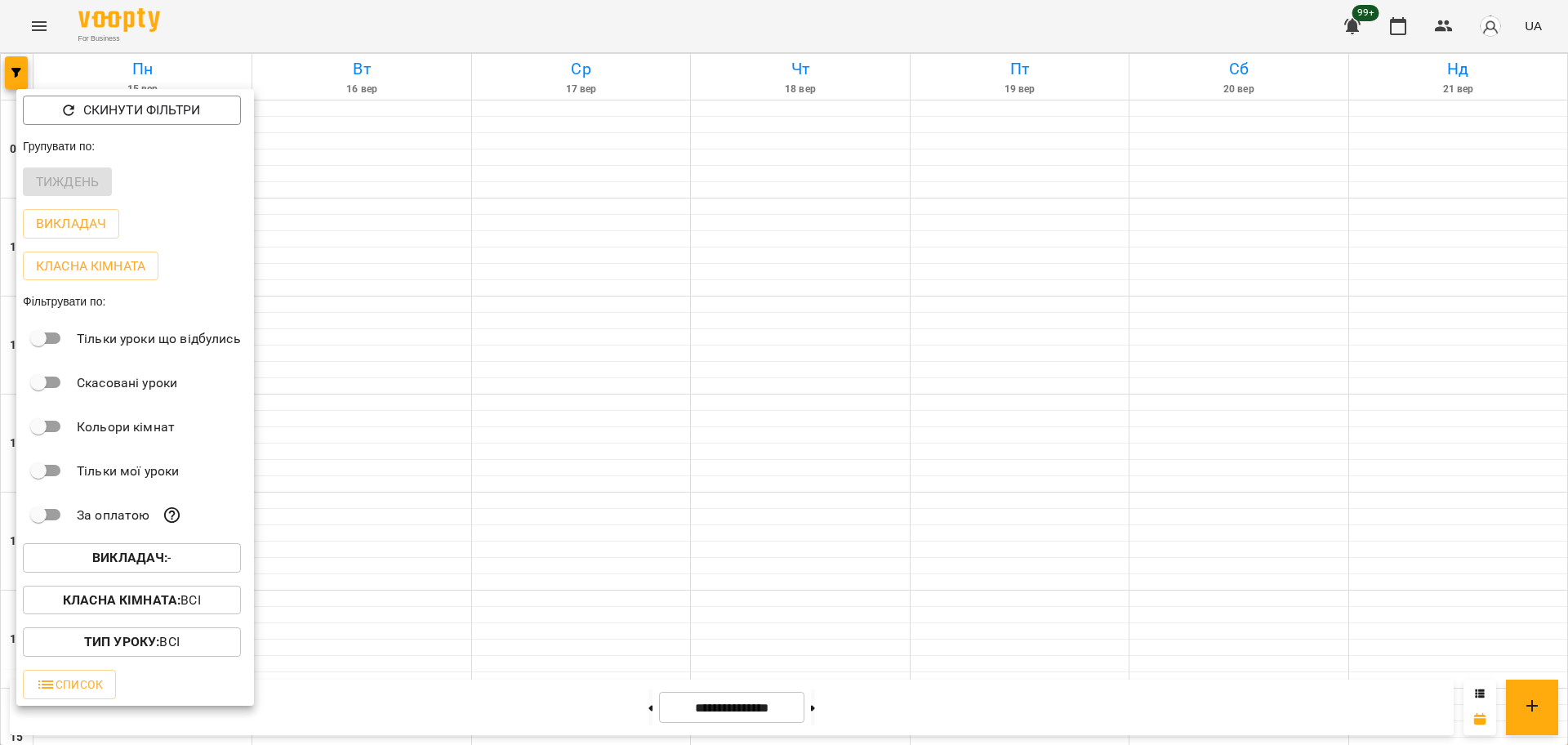
click at [1449, 30] on div "Всі A API USER [DON'T DELETE] [PERSON_NAME] [барабани] [PERSON_NAME] [гітара] […" at bounding box center [784, 372] width 1568 height 745
click at [1449, 30] on div at bounding box center [784, 372] width 1568 height 745
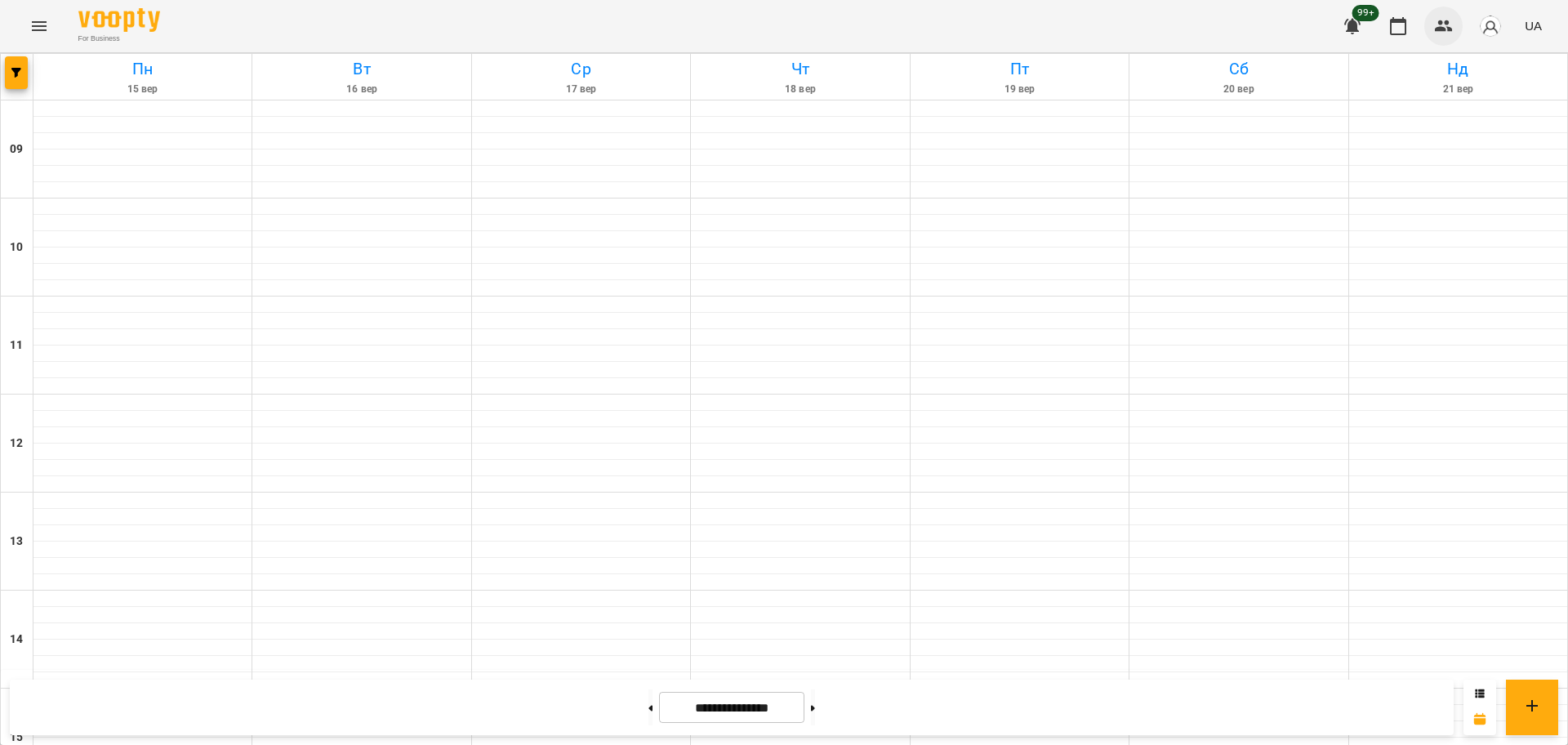
click at [1456, 28] on button "button" at bounding box center [1443, 26] width 39 height 39
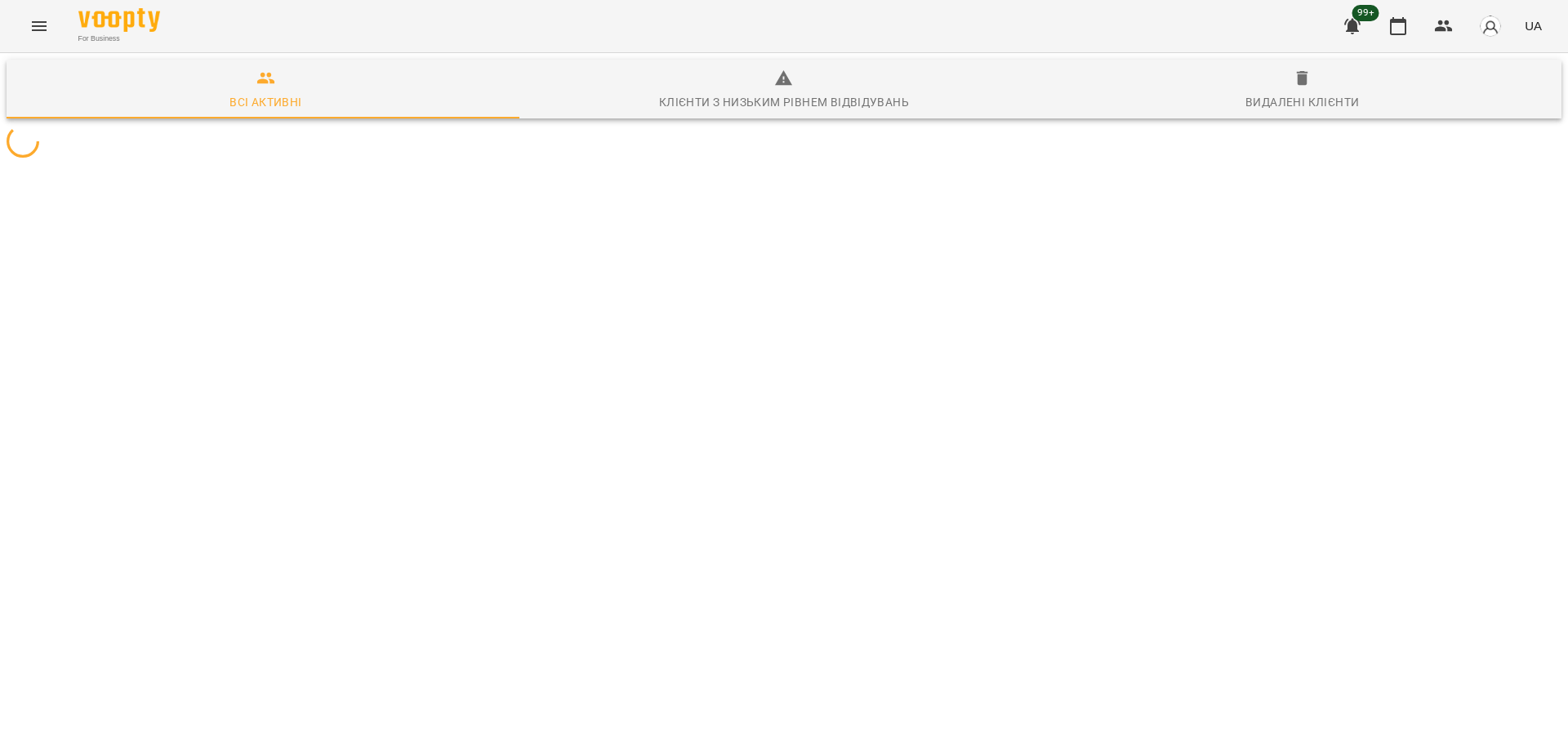
click at [1502, 17] on span "button" at bounding box center [1490, 26] width 23 height 23
click at [1435, 19] on div at bounding box center [784, 372] width 1568 height 745
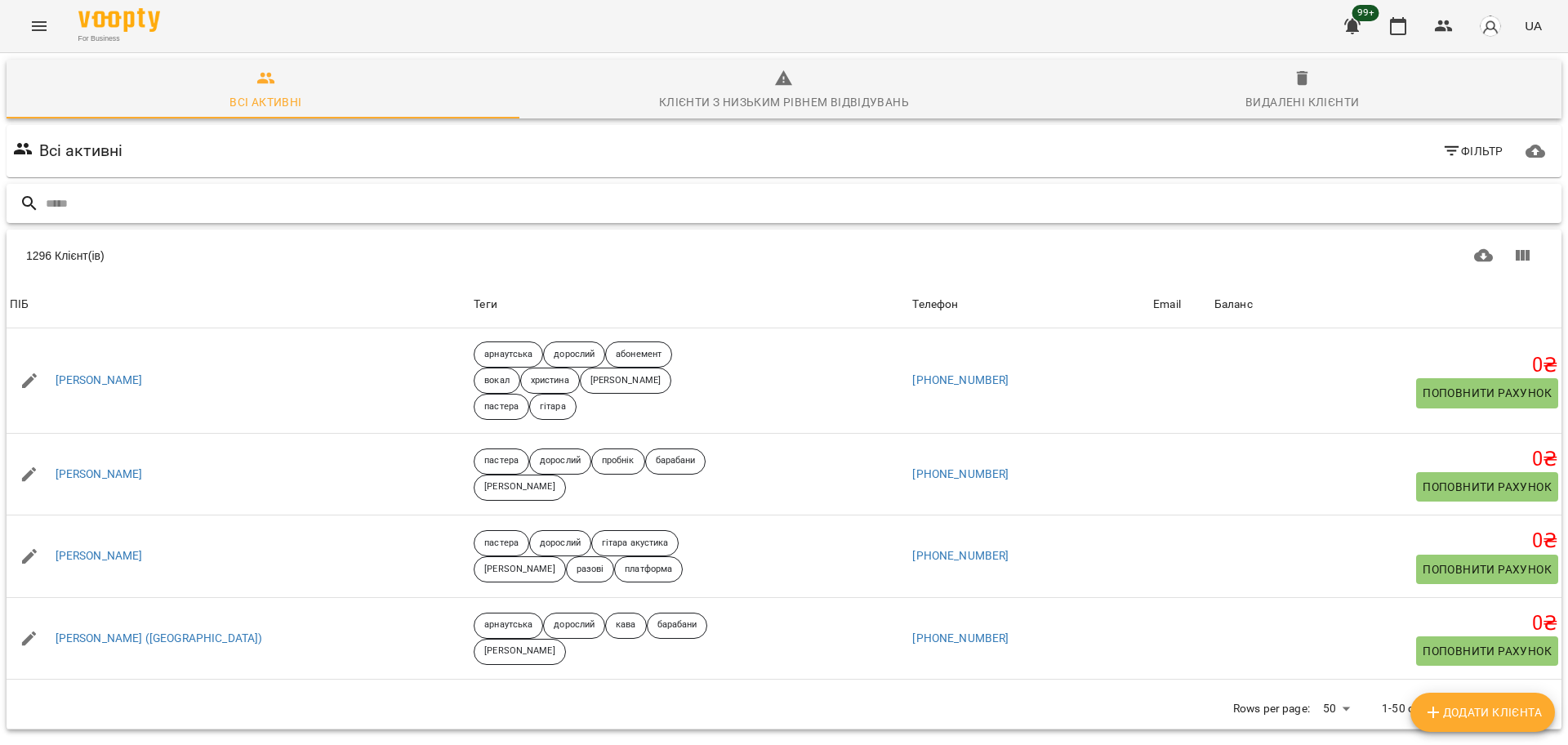
click at [887, 213] on input "text" at bounding box center [800, 203] width 1509 height 27
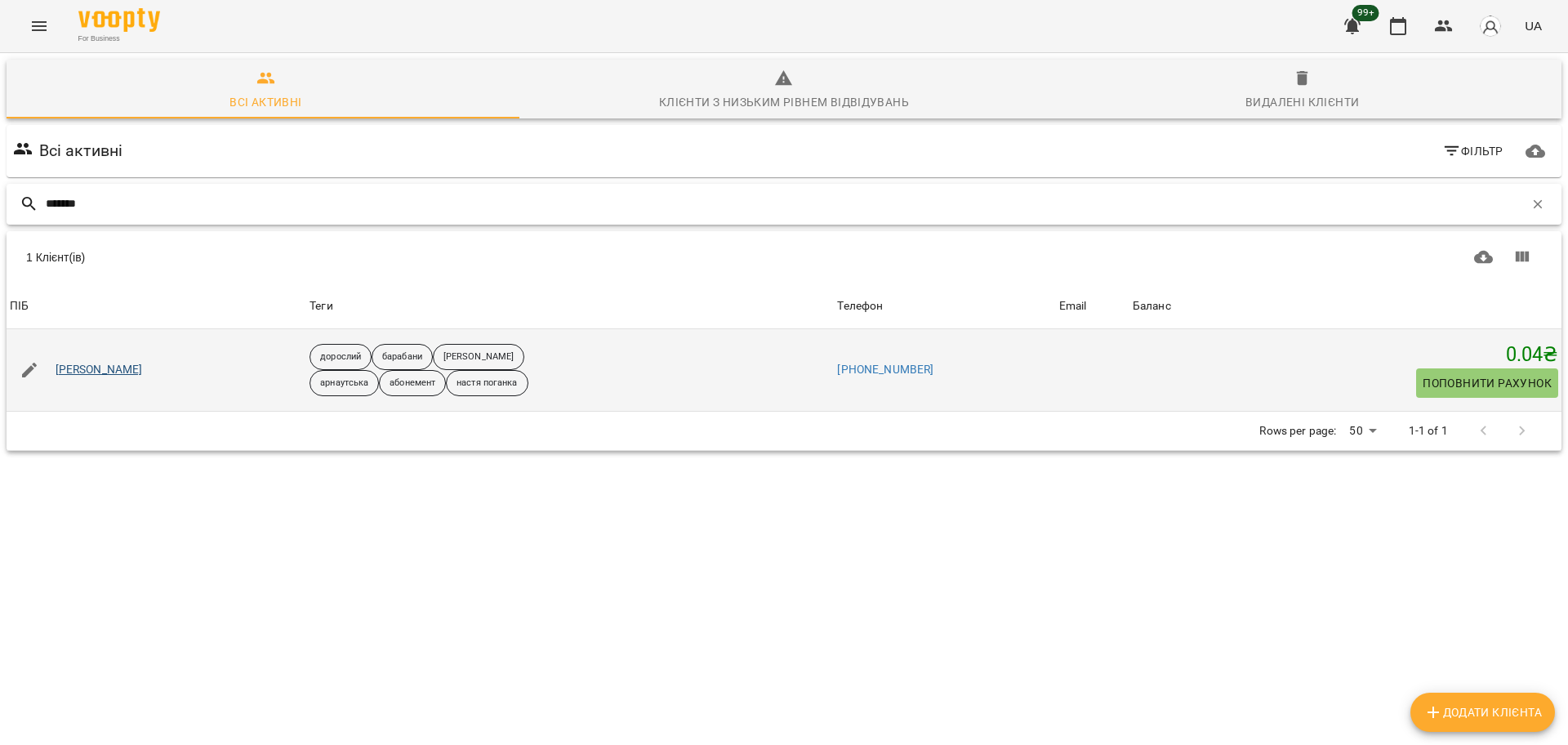
type input "*******"
click at [123, 377] on link "[PERSON_NAME]" at bounding box center [100, 370] width 88 height 16
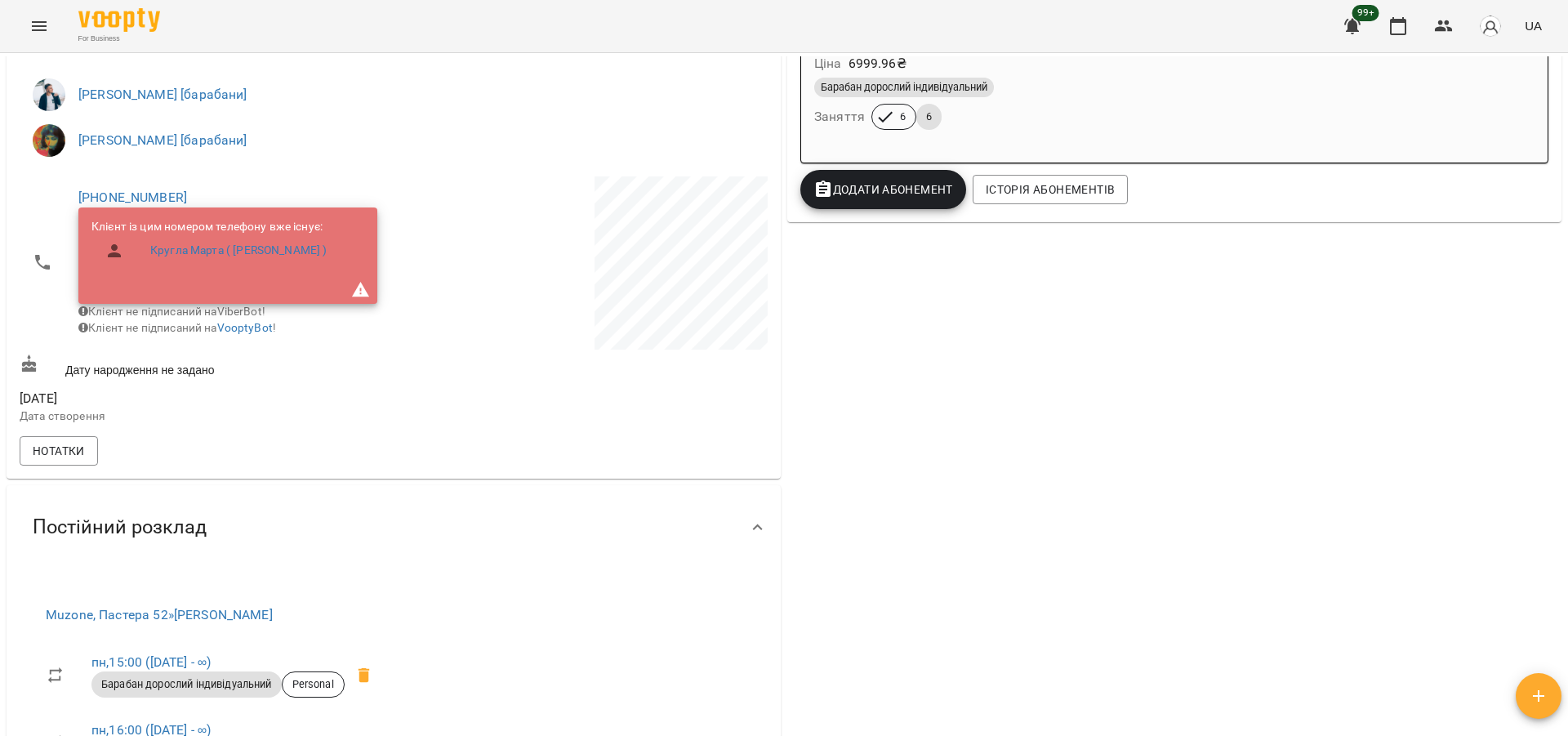
scroll to position [73, 0]
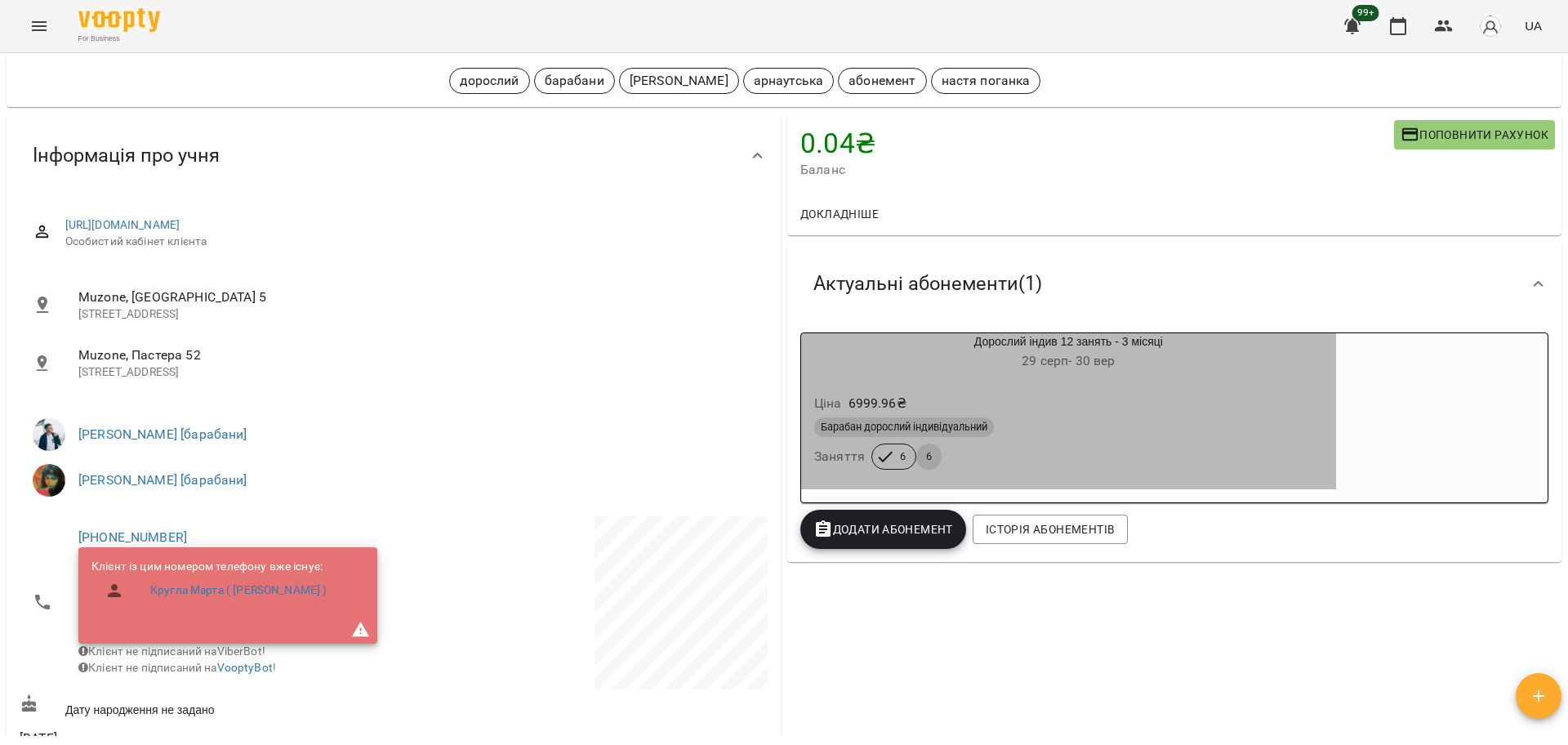
click at [1032, 455] on div "Барабан дорослий індивідуальний Заняття 6 6" at bounding box center [1068, 443] width 515 height 59
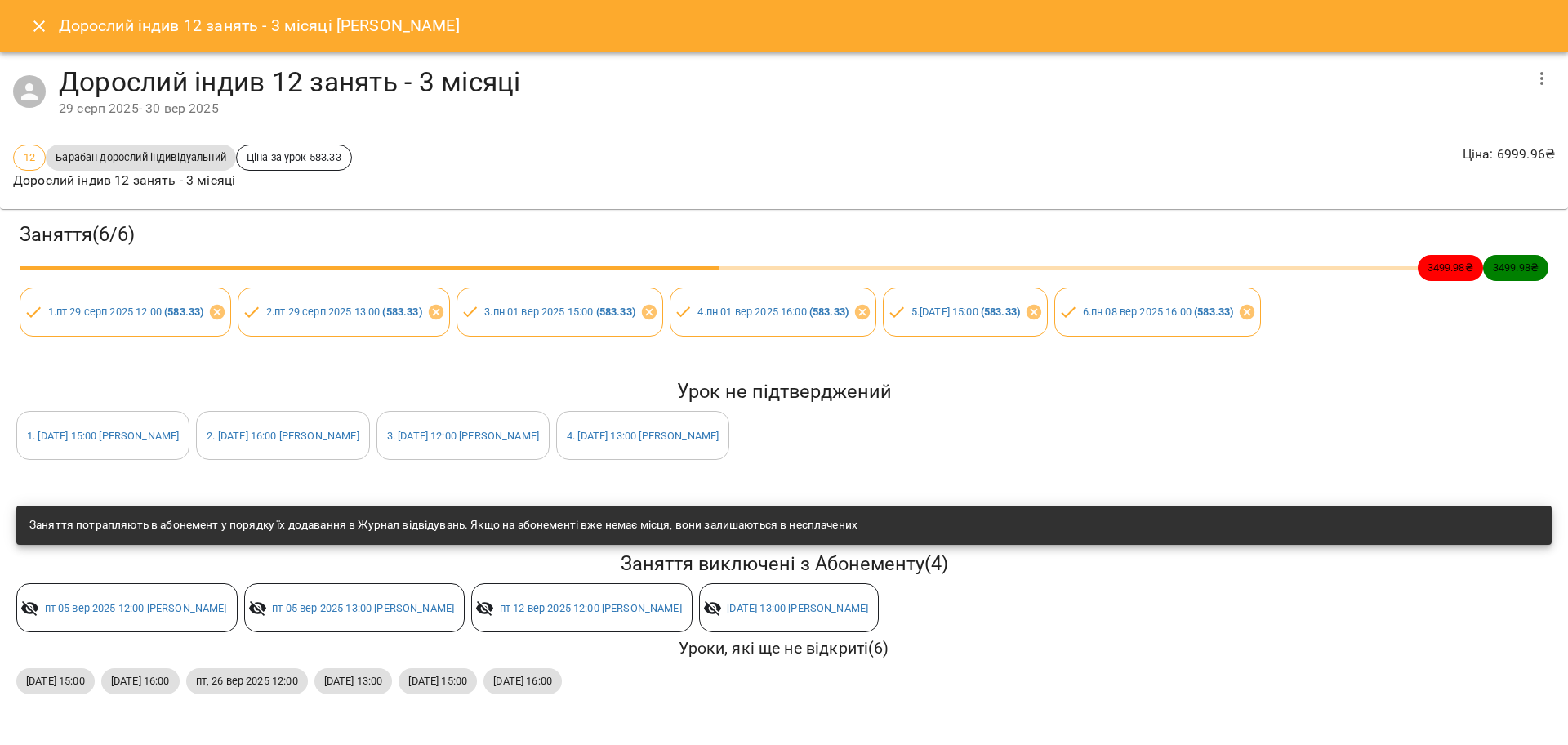
click at [38, 10] on button "Close" at bounding box center [39, 26] width 39 height 39
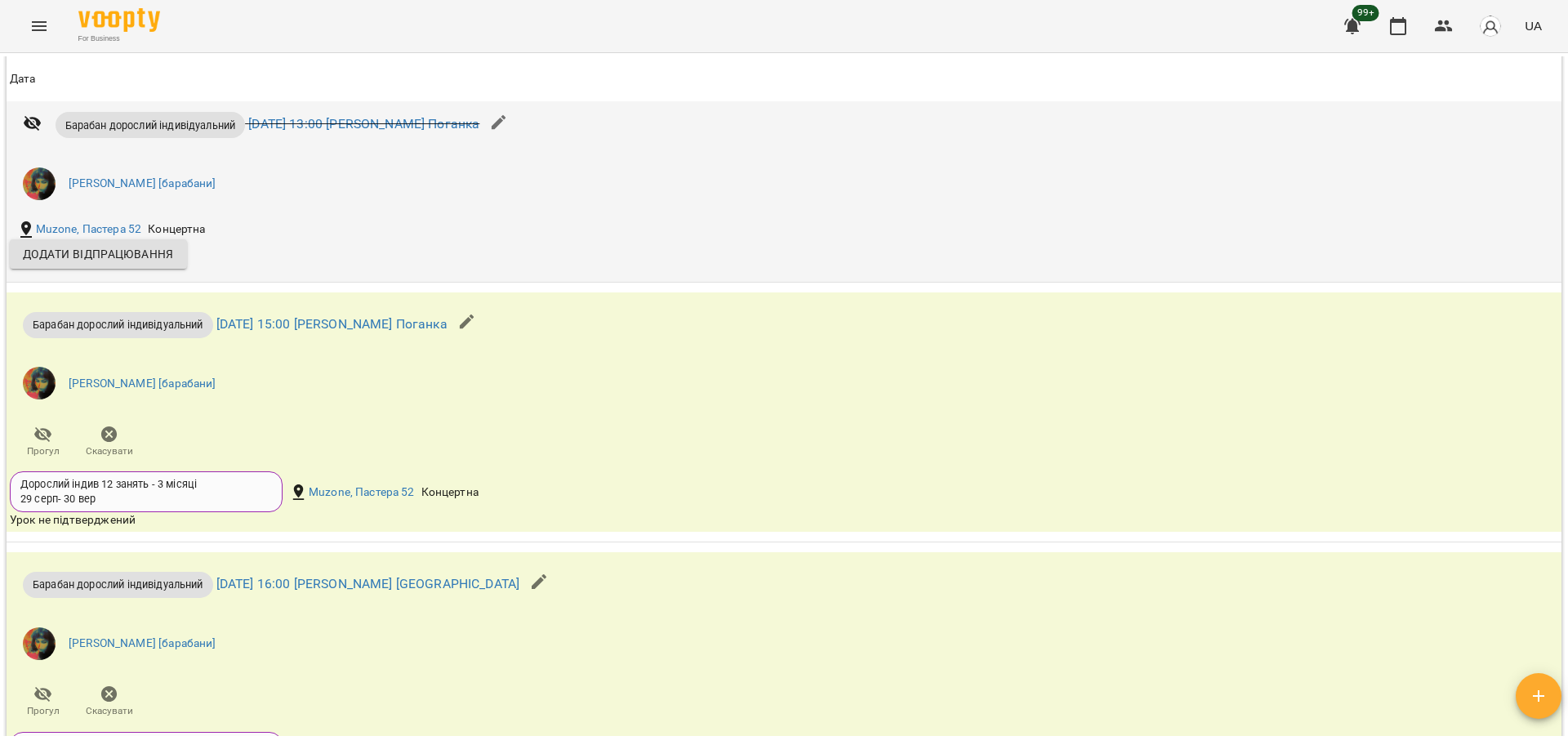
scroll to position [2727, 0]
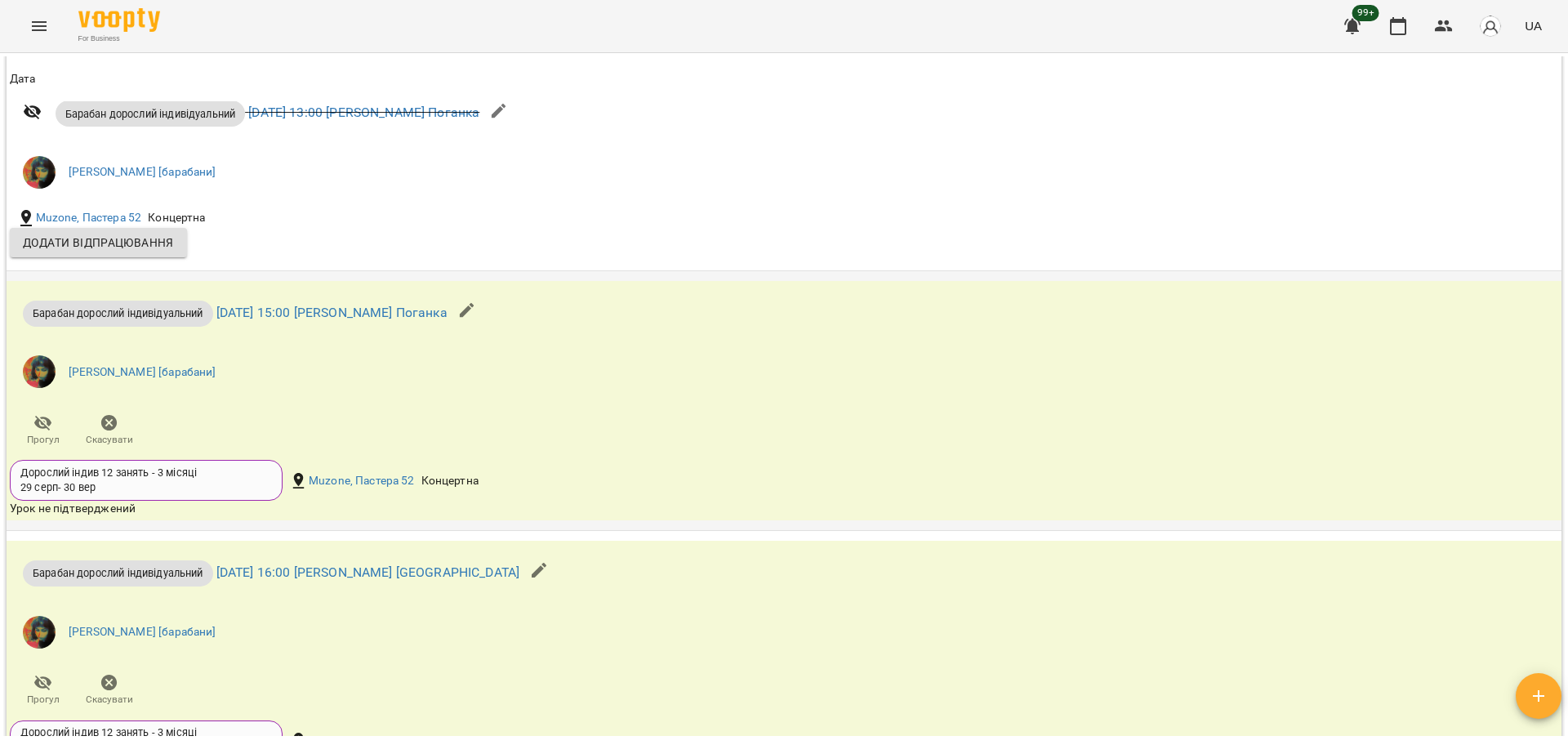
click at [271, 401] on div "Барабан дорослий індивідуальний пн 15 вер 2025 15:00 Настя Поганка Настя Поганк…" at bounding box center [525, 369] width 1036 height 176
click at [302, 305] on link "[DATE] 15:00 [PERSON_NAME] Поганка" at bounding box center [332, 313] width 231 height 16
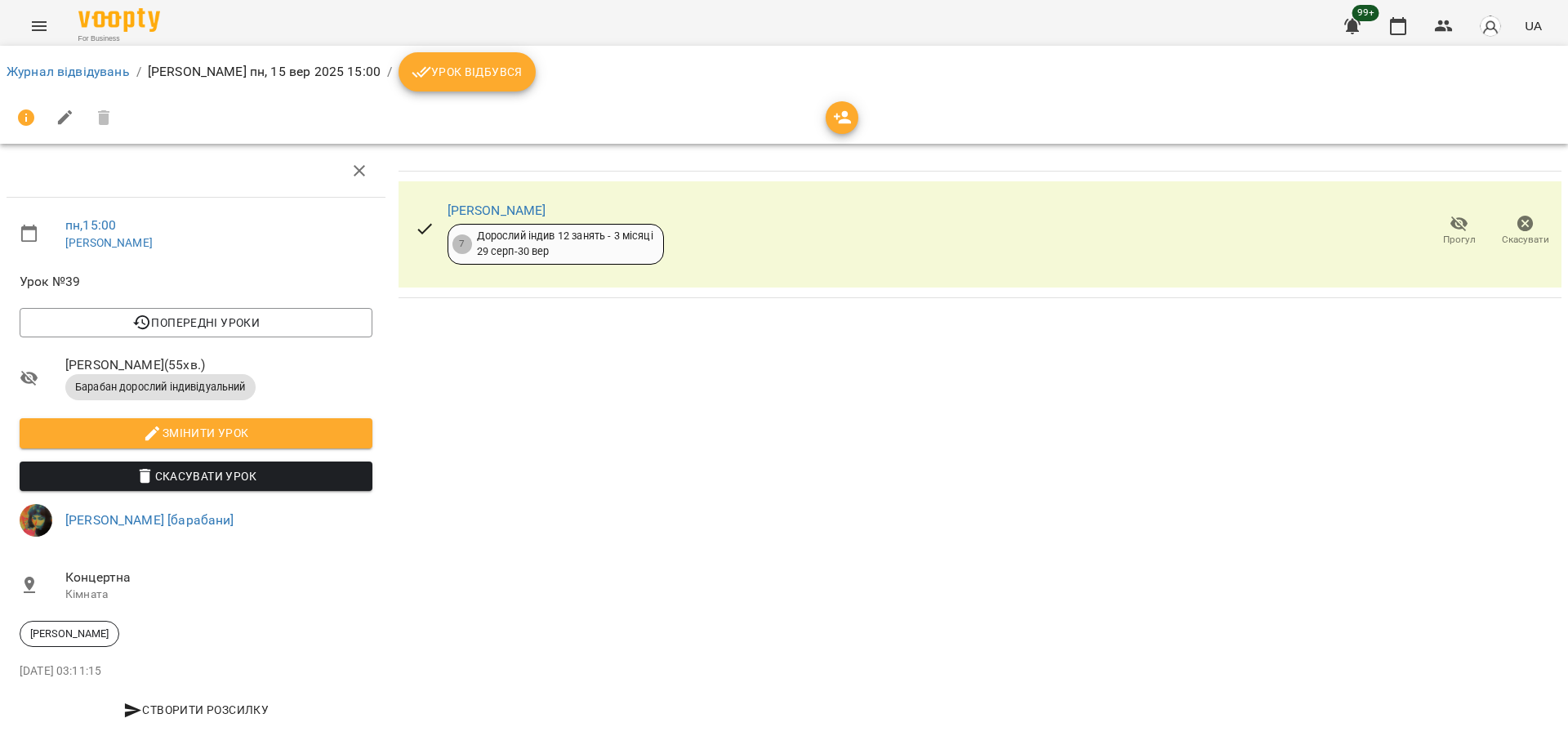
click at [462, 72] on span "Урок відбувся" at bounding box center [467, 72] width 112 height 20
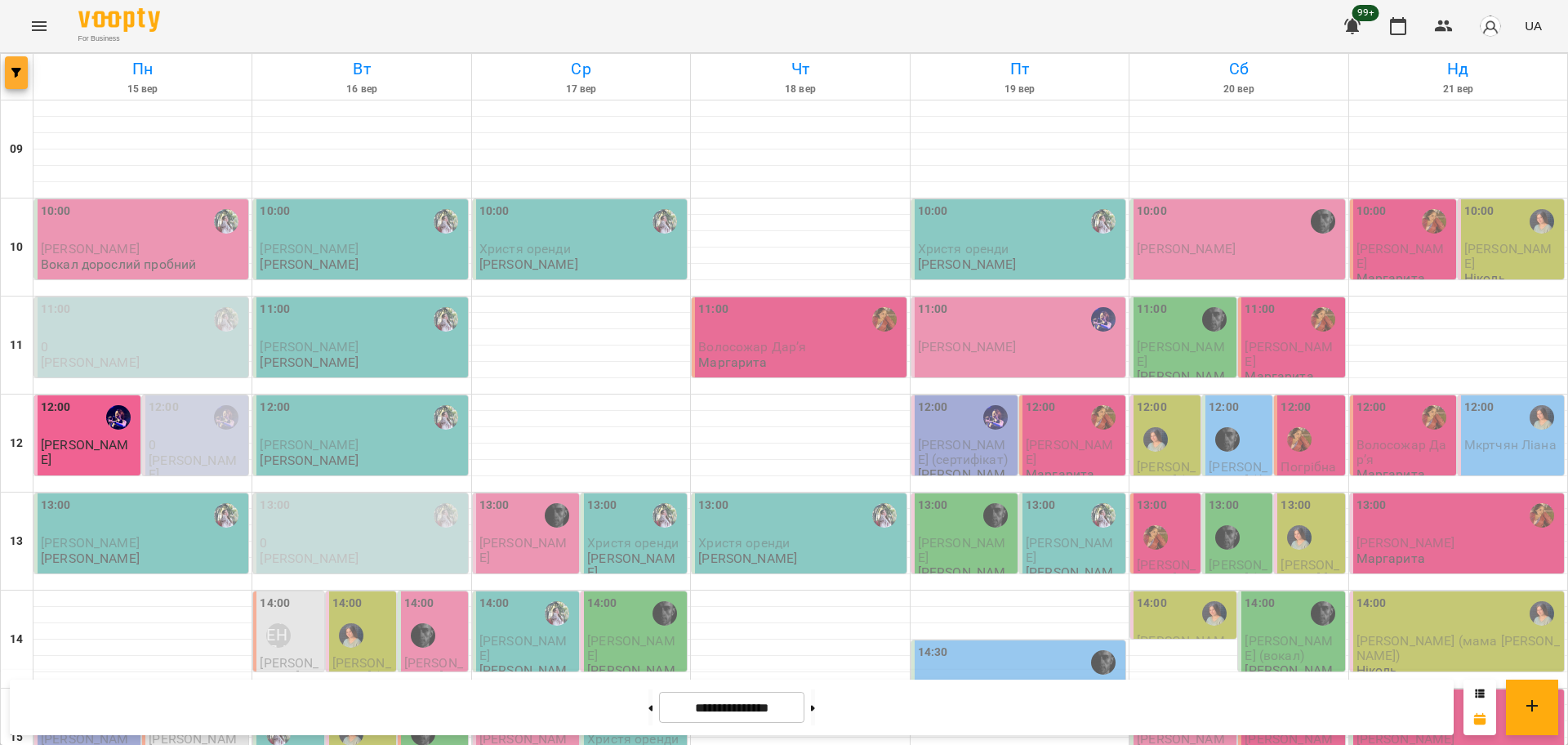
scroll to position [510, 0]
click at [25, 84] on button "button" at bounding box center [16, 73] width 23 height 33
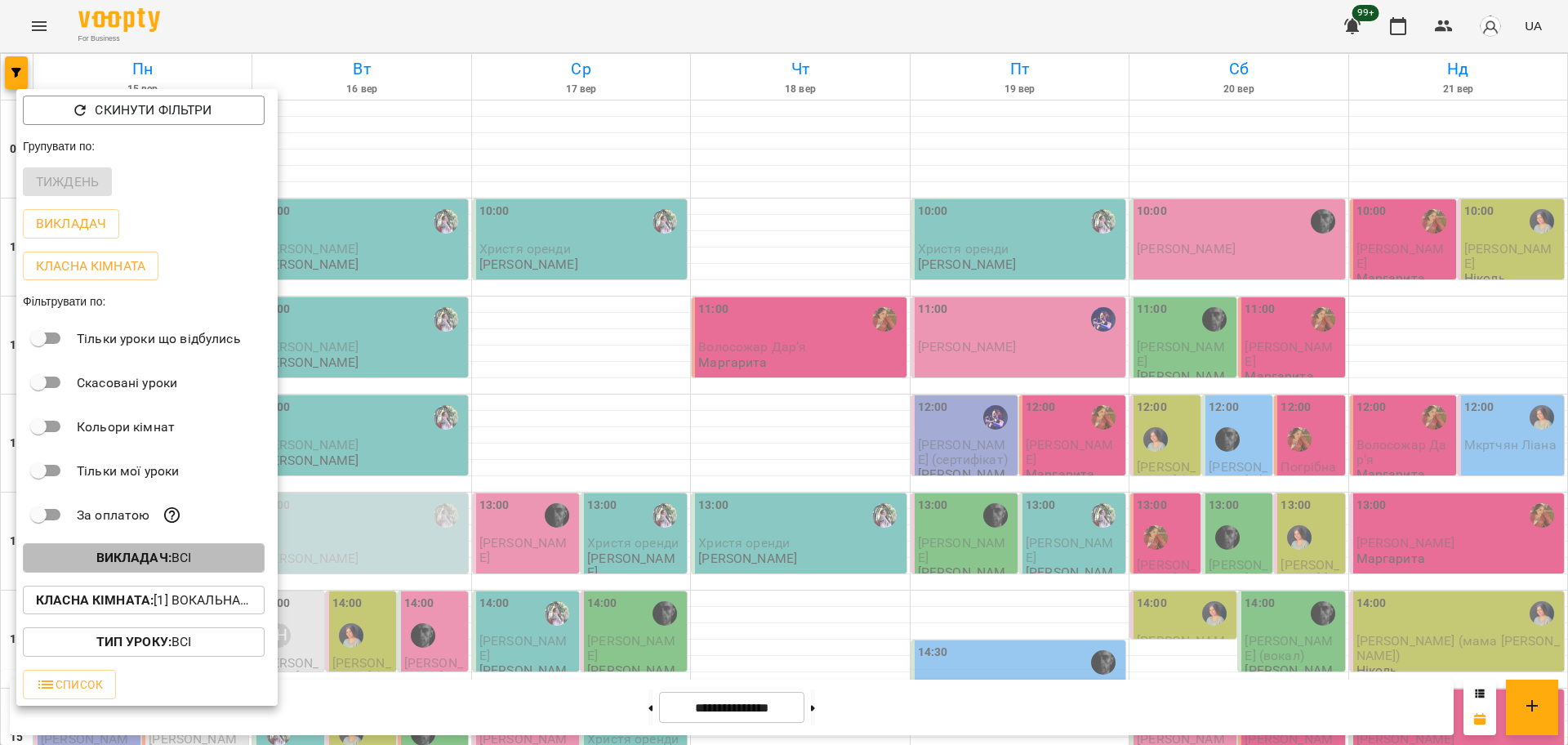
click at [211, 565] on span "Викладач : Всі" at bounding box center [143, 558] width 215 height 20
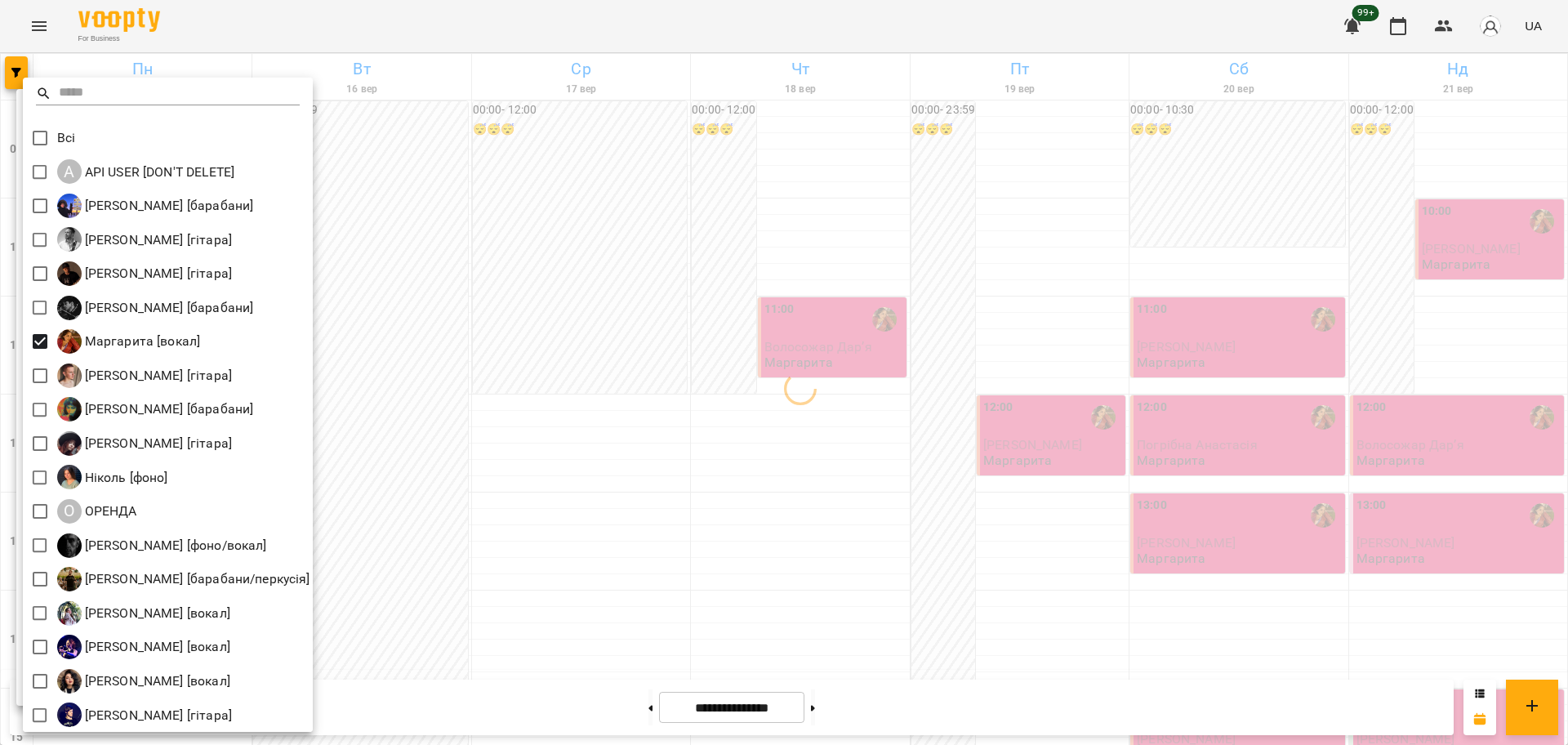
click at [627, 378] on div at bounding box center [784, 372] width 1568 height 745
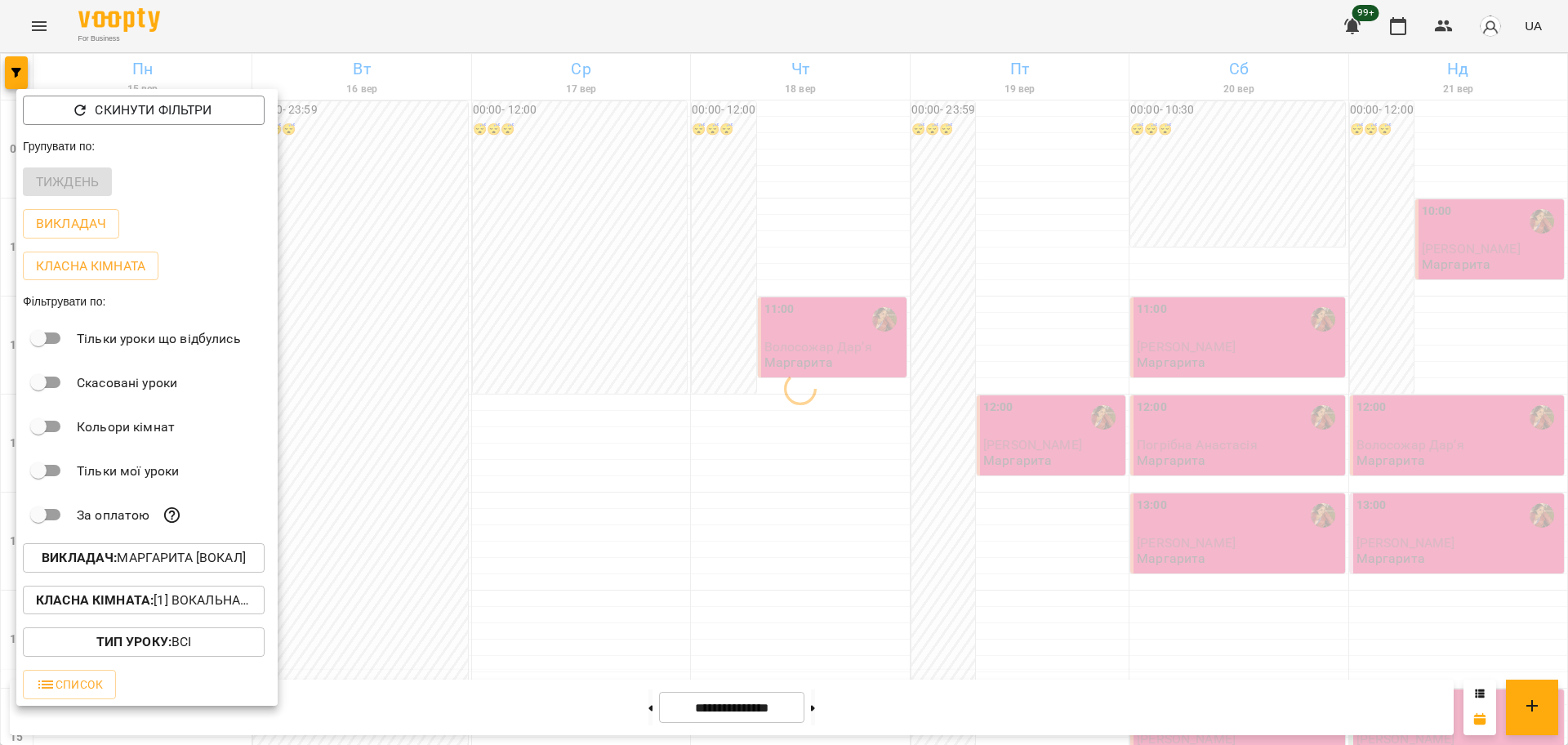
click at [205, 609] on p "Класна кімната : [1] Вокальна велика,[2] Вокальна мала,[7] Kids Фоно/Вокал,Кіно…" at bounding box center [143, 601] width 215 height 20
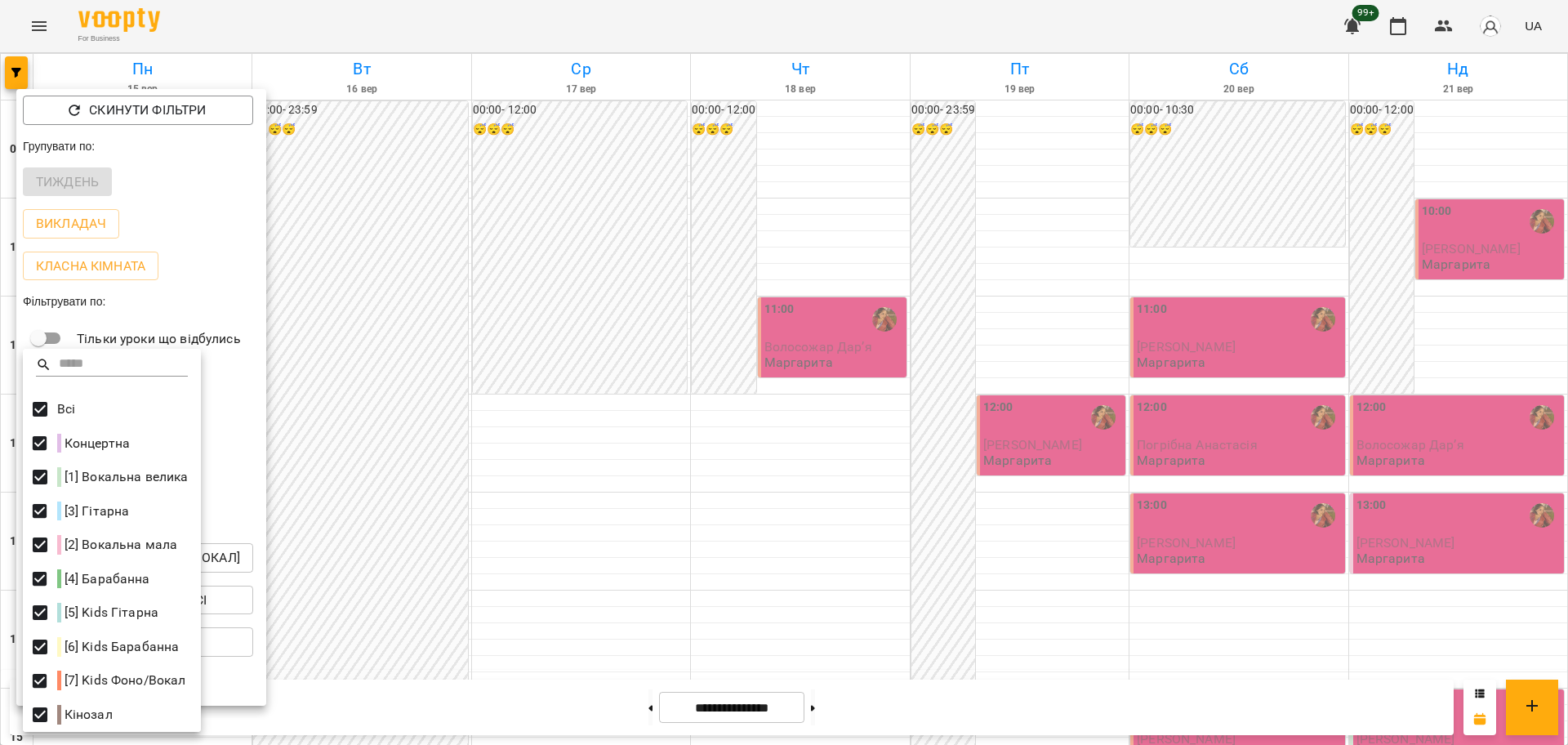
click at [618, 232] on div at bounding box center [784, 372] width 1568 height 745
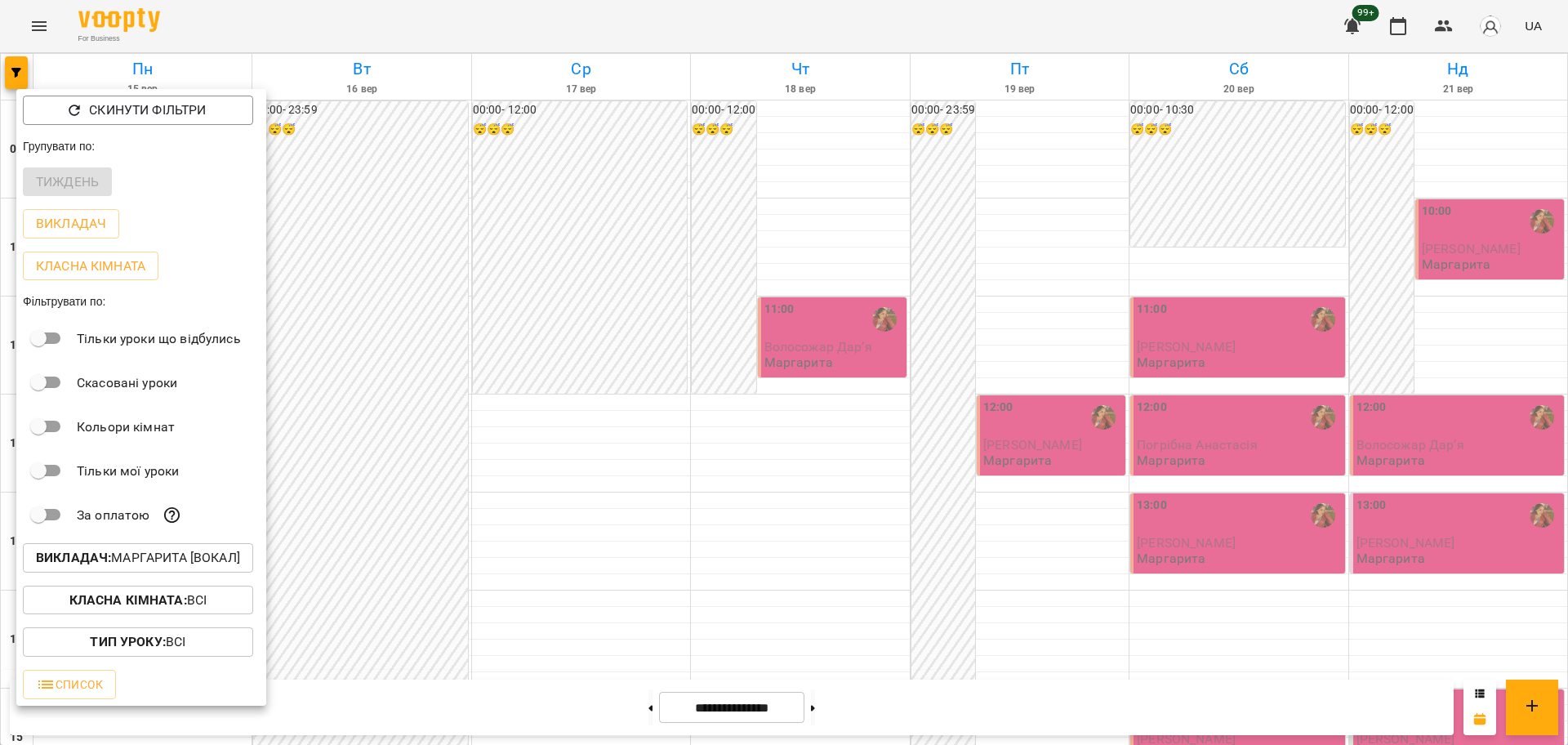
click at [505, 256] on div at bounding box center [784, 372] width 1568 height 745
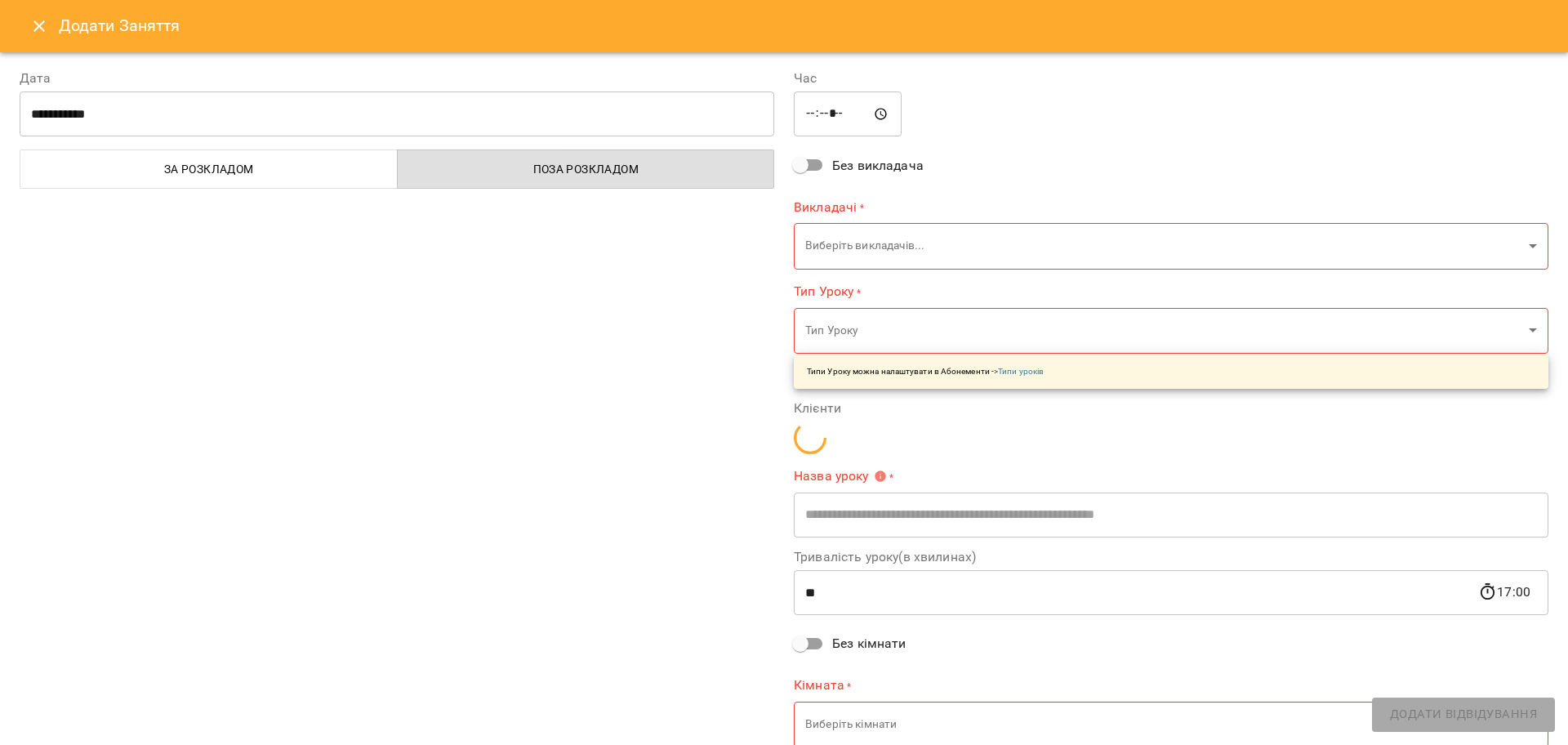
type input "**********"
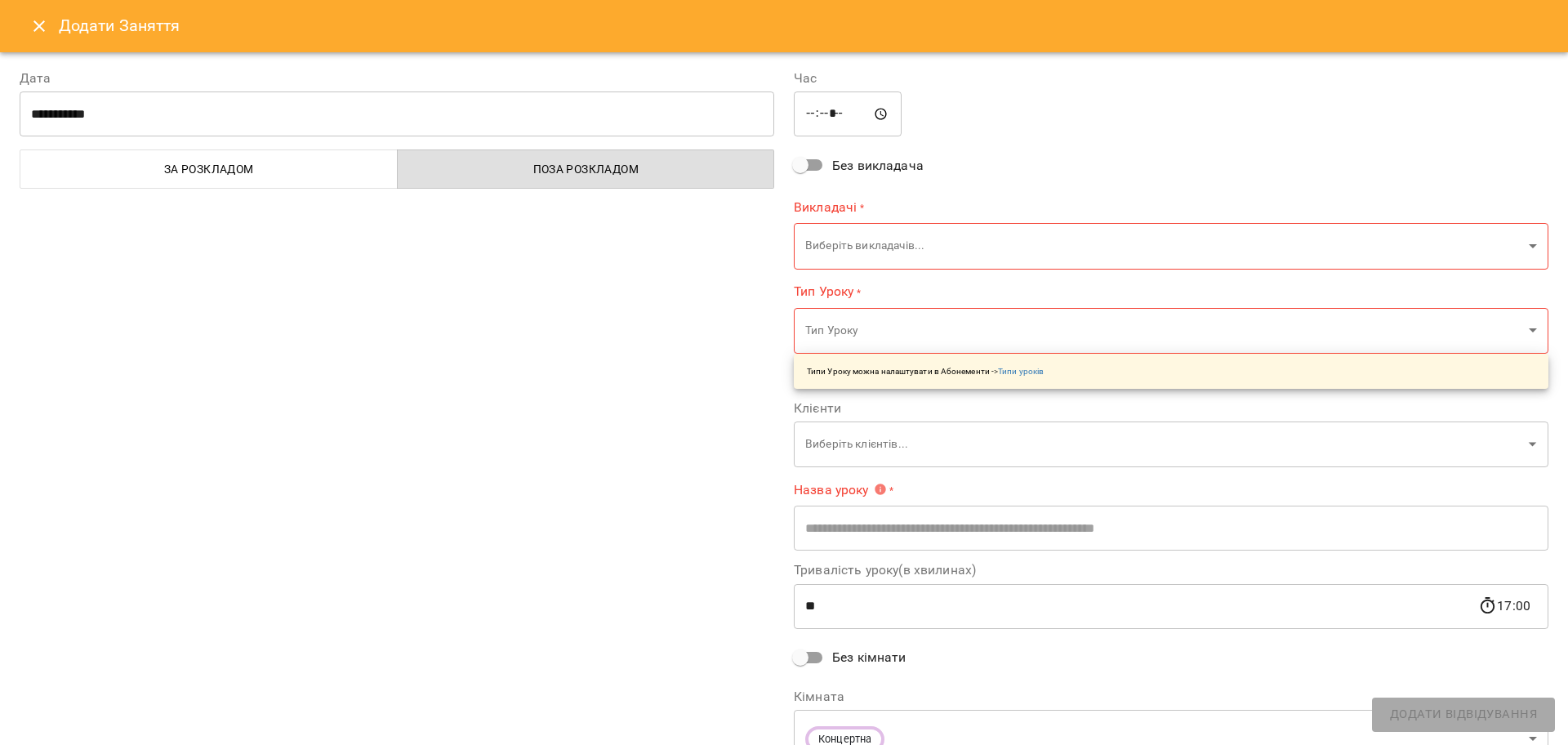
click at [825, 115] on input "*****" at bounding box center [848, 115] width 108 height 46
type input "*****"
click at [837, 239] on body "For Business 99+ UA [DATE] [DATE] [DATE] [DATE] [DATE] [DATE] Нд [DATE] 10 11 1…" at bounding box center [784, 724] width 1568 height 1448
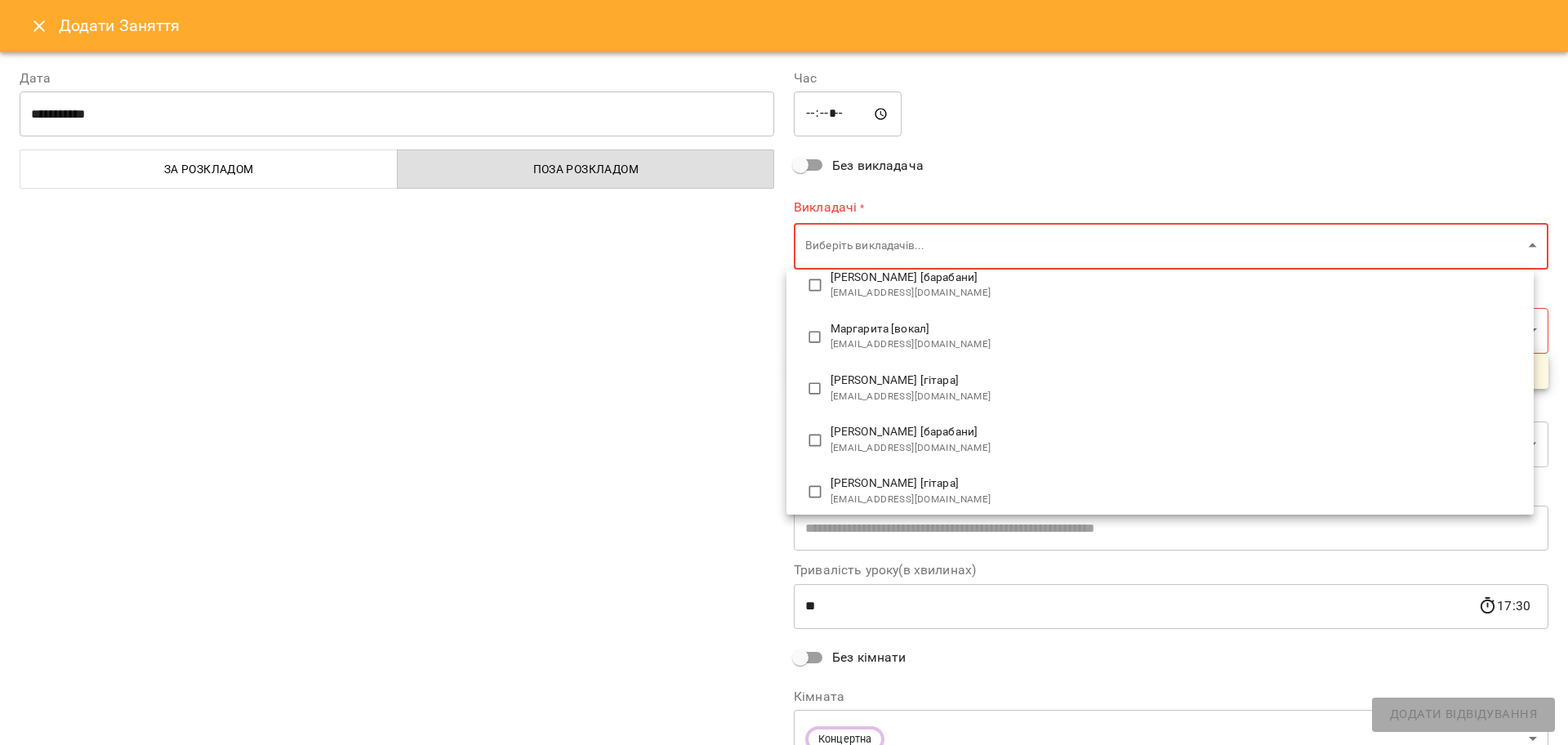
scroll to position [204, 0]
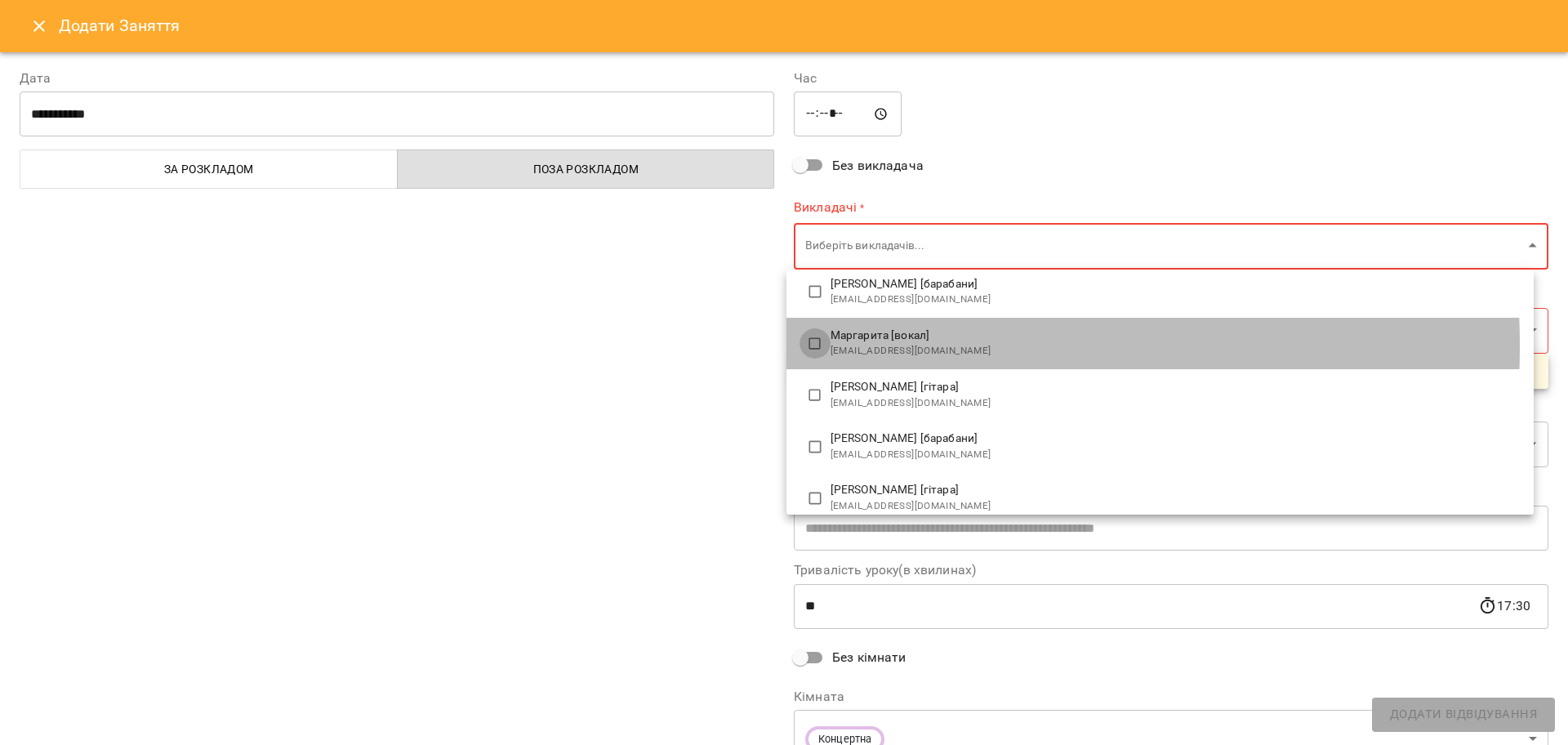
type input "**********"
type input "**"
type input "**********"
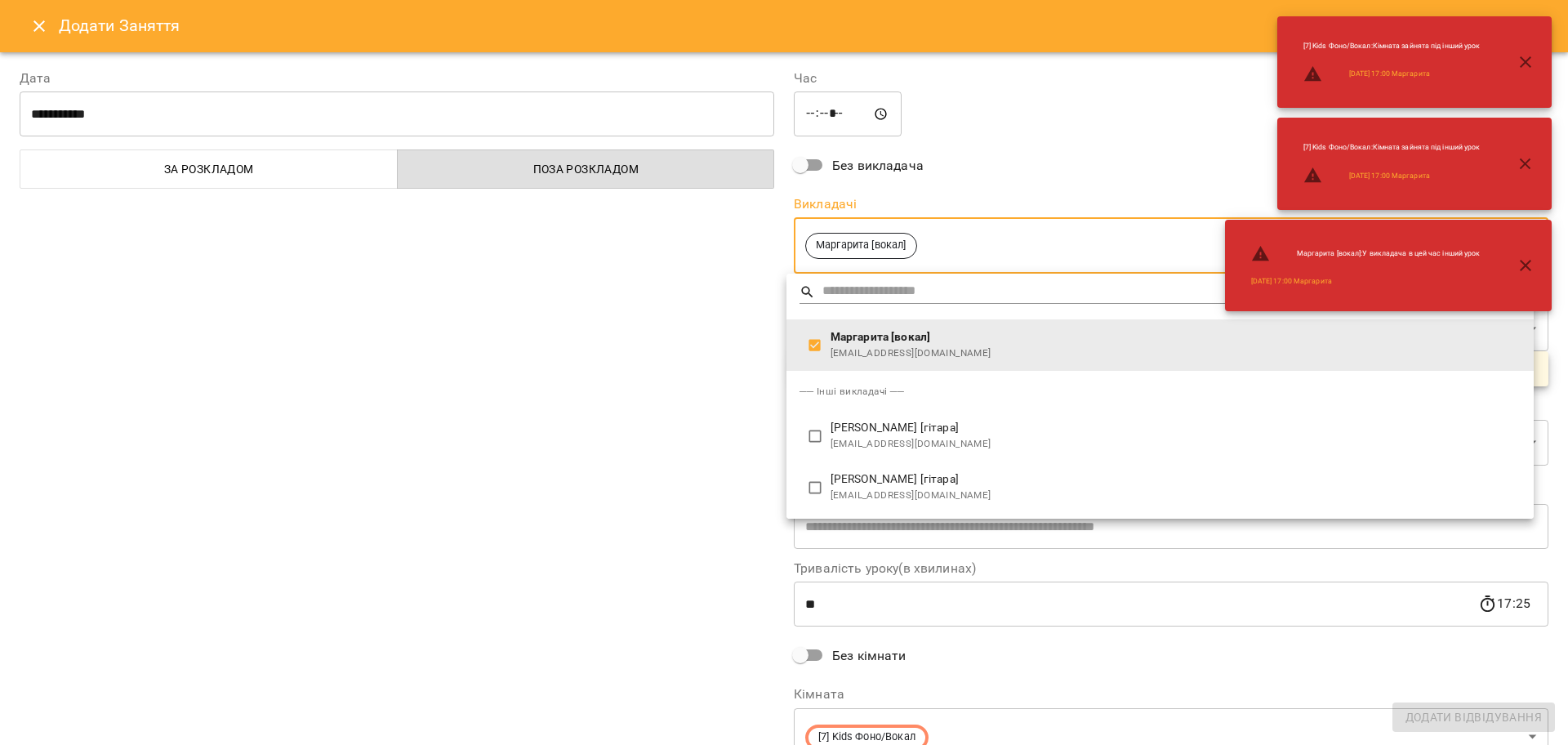
click at [633, 390] on div at bounding box center [784, 372] width 1568 height 745
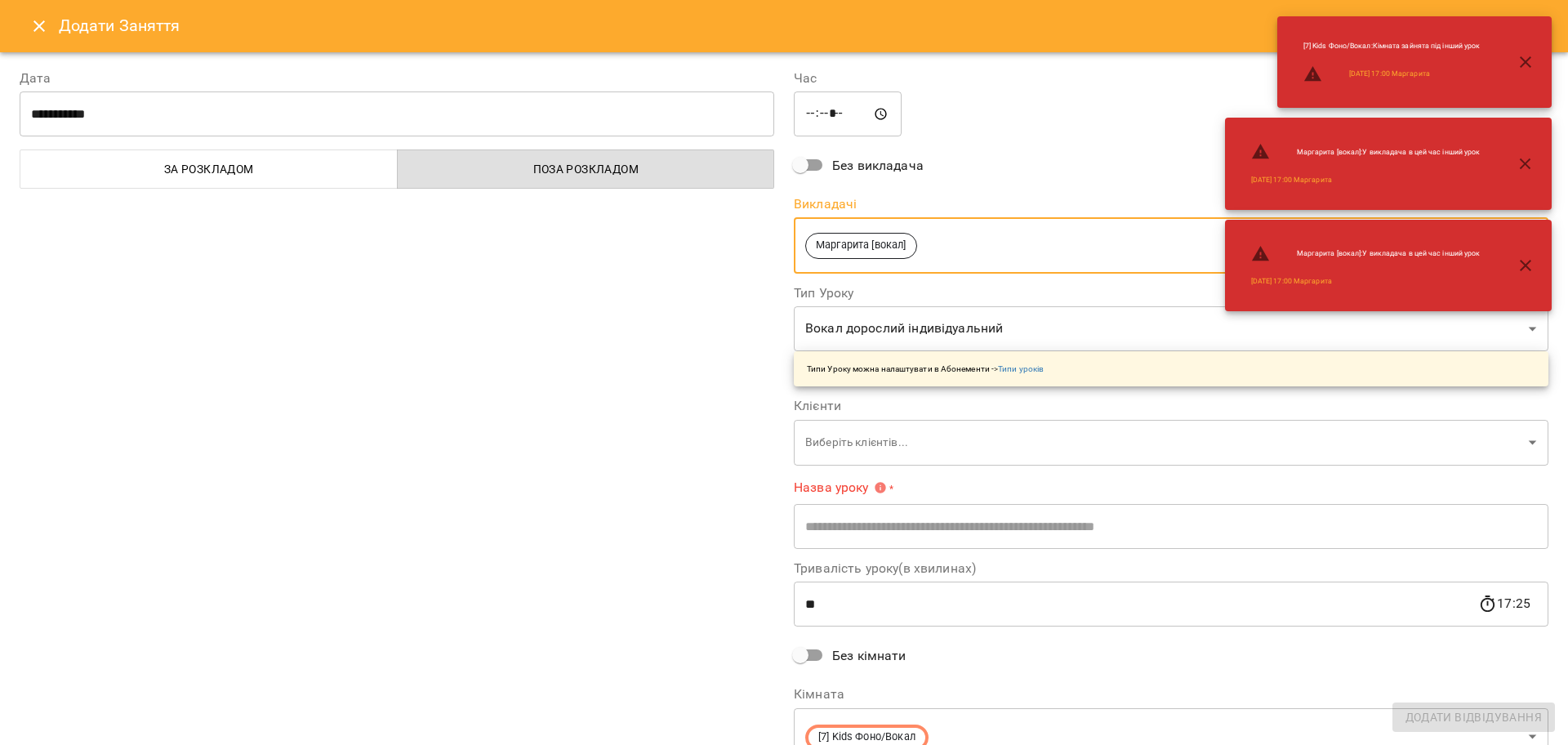
click at [864, 445] on body "For Business 99+ UA [DATE] [DATE] [DATE] [DATE] [DATE] [DATE] Нд [DATE] 10 11 1…" at bounding box center [784, 724] width 1568 height 1448
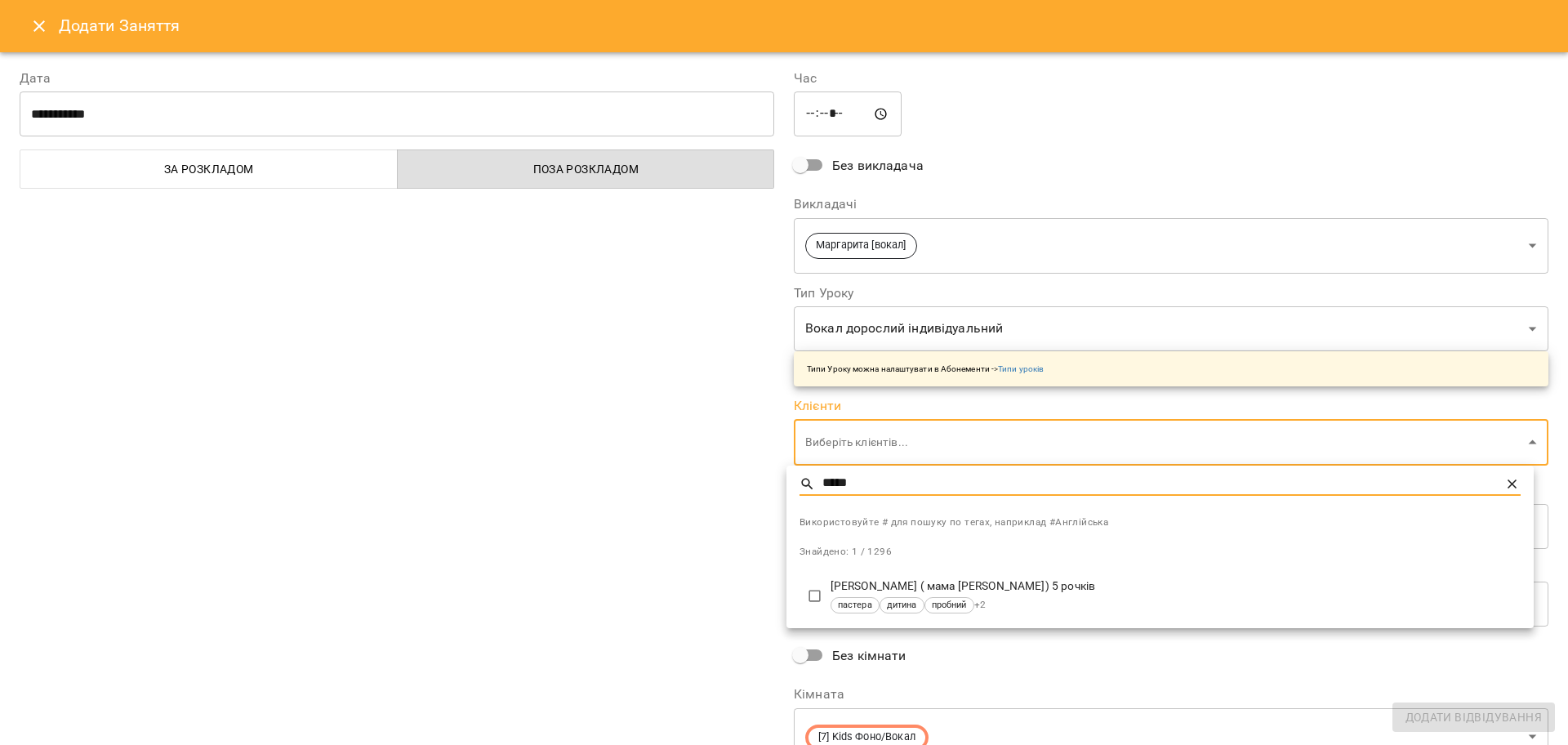
type input "*****"
type input "**********"
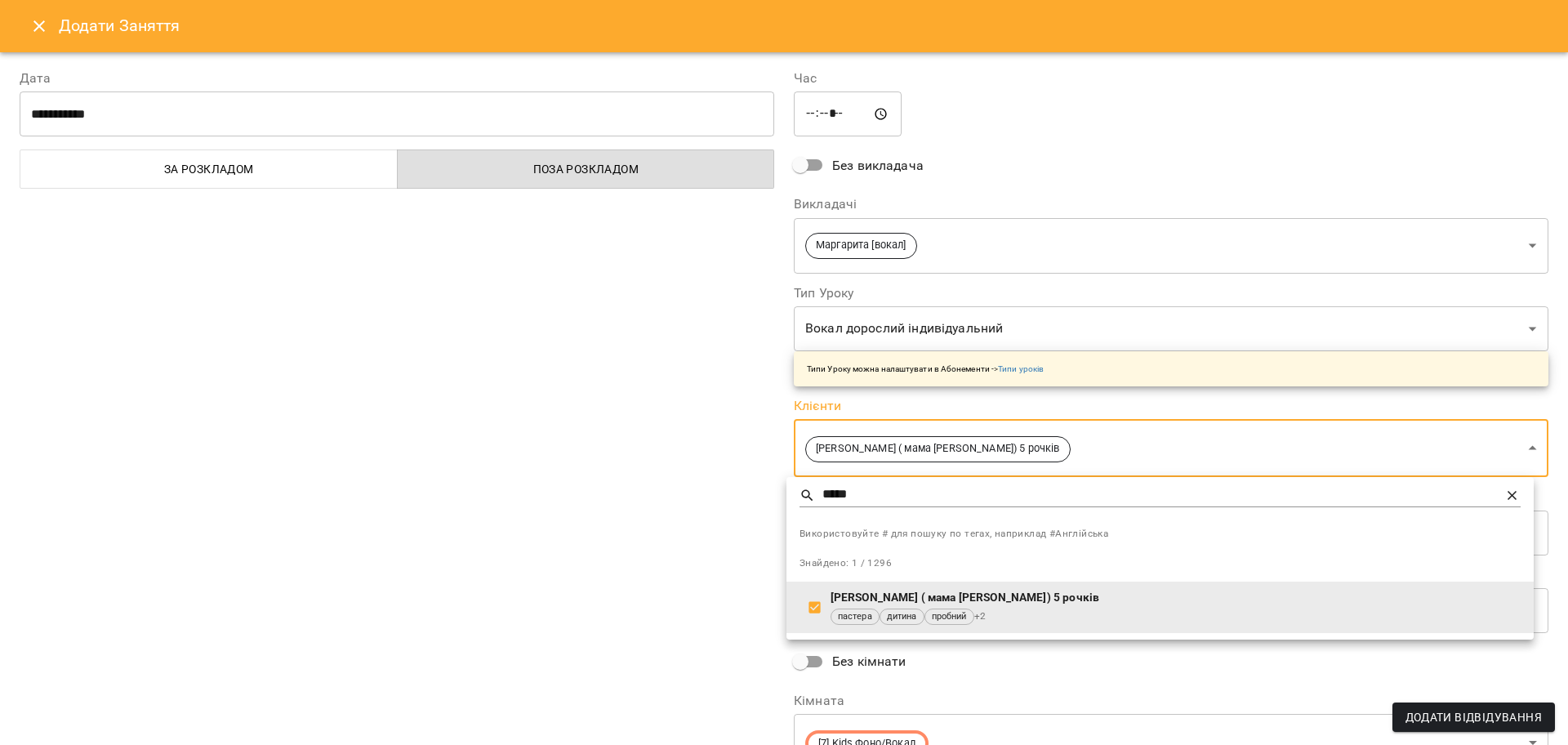
click at [586, 528] on div at bounding box center [784, 372] width 1568 height 745
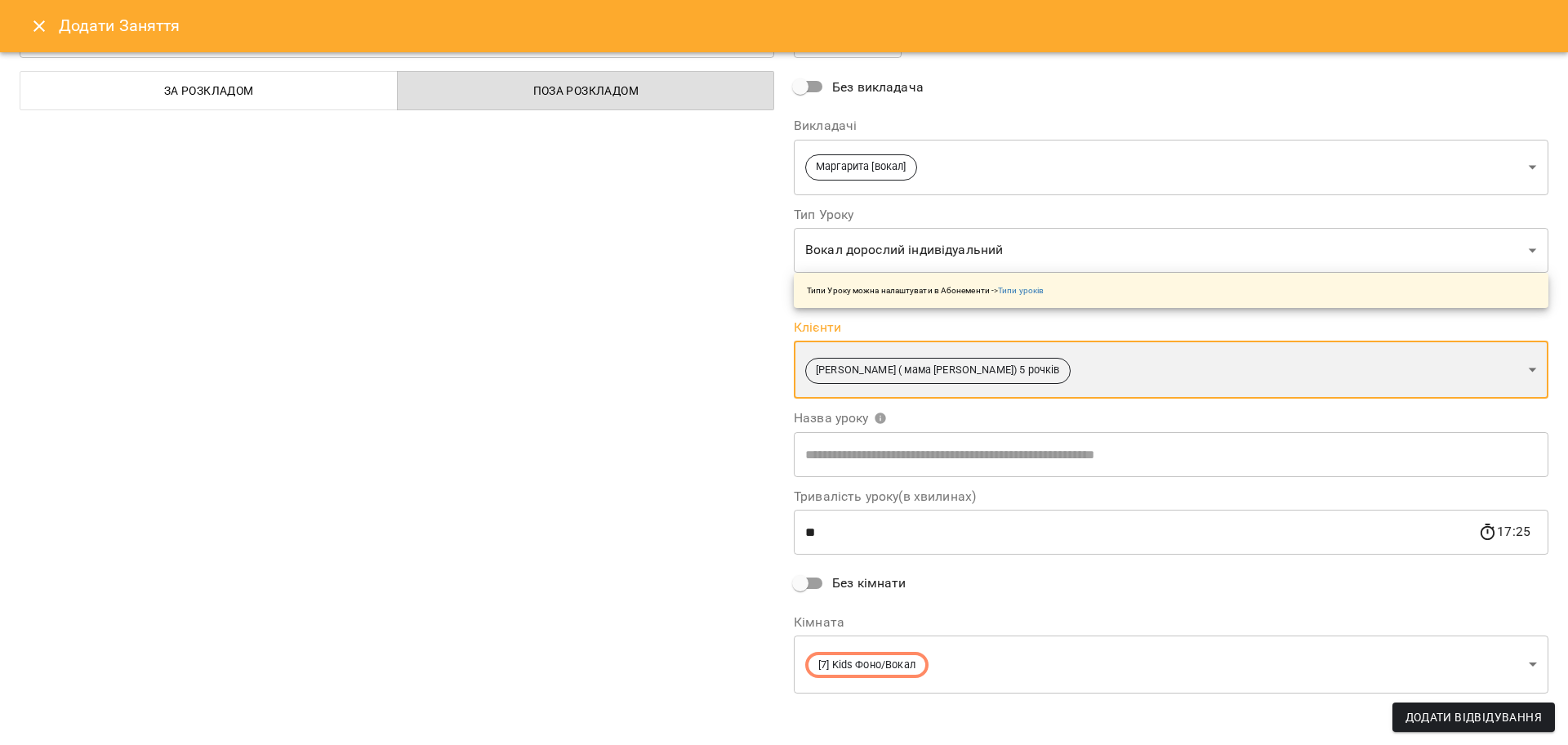
scroll to position [83, 0]
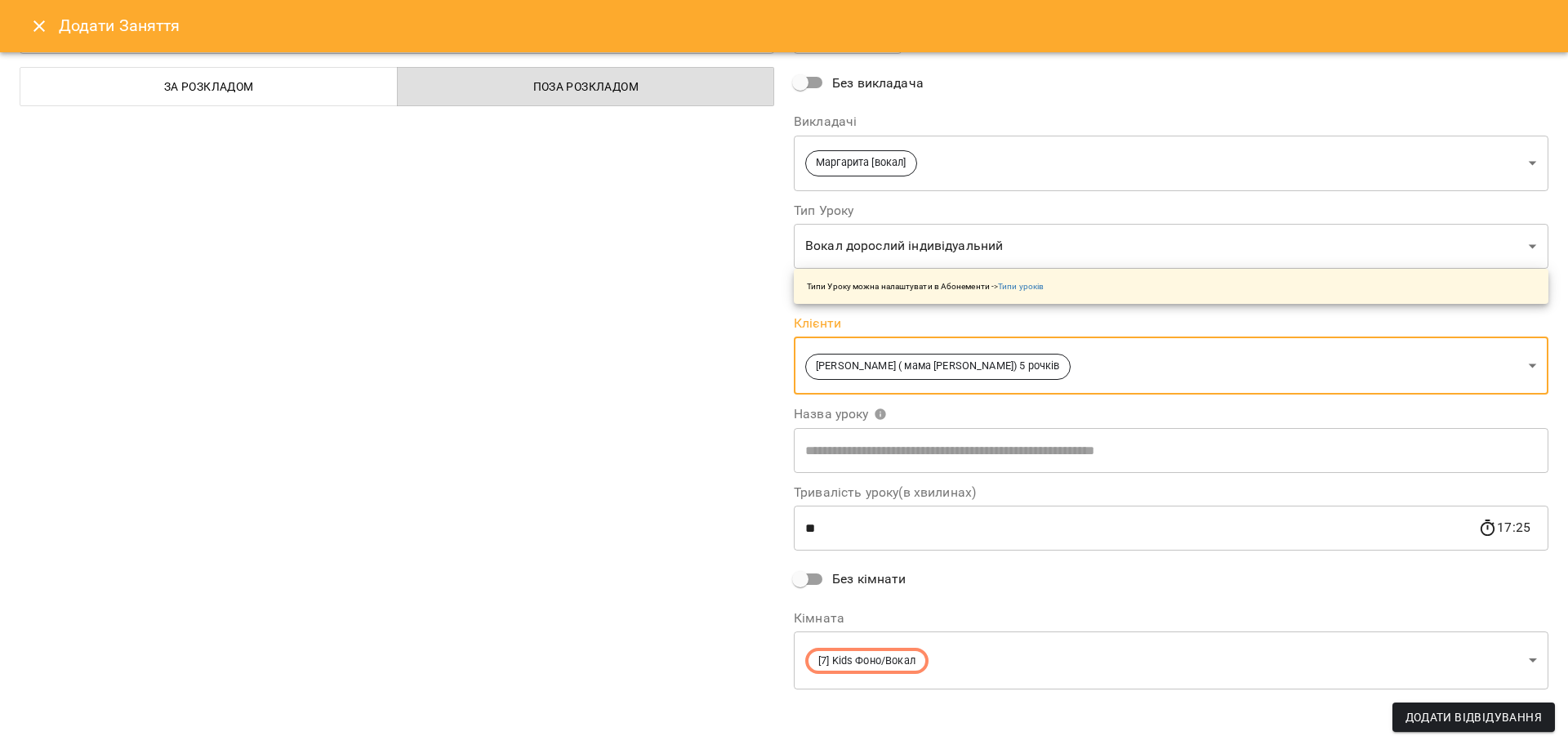
click at [988, 256] on body "For Business 99+ UA [DATE] [DATE] [DATE] [DATE] [DATE] [DATE] Нд [DATE] 10 11 1…" at bounding box center [784, 724] width 1568 height 1448
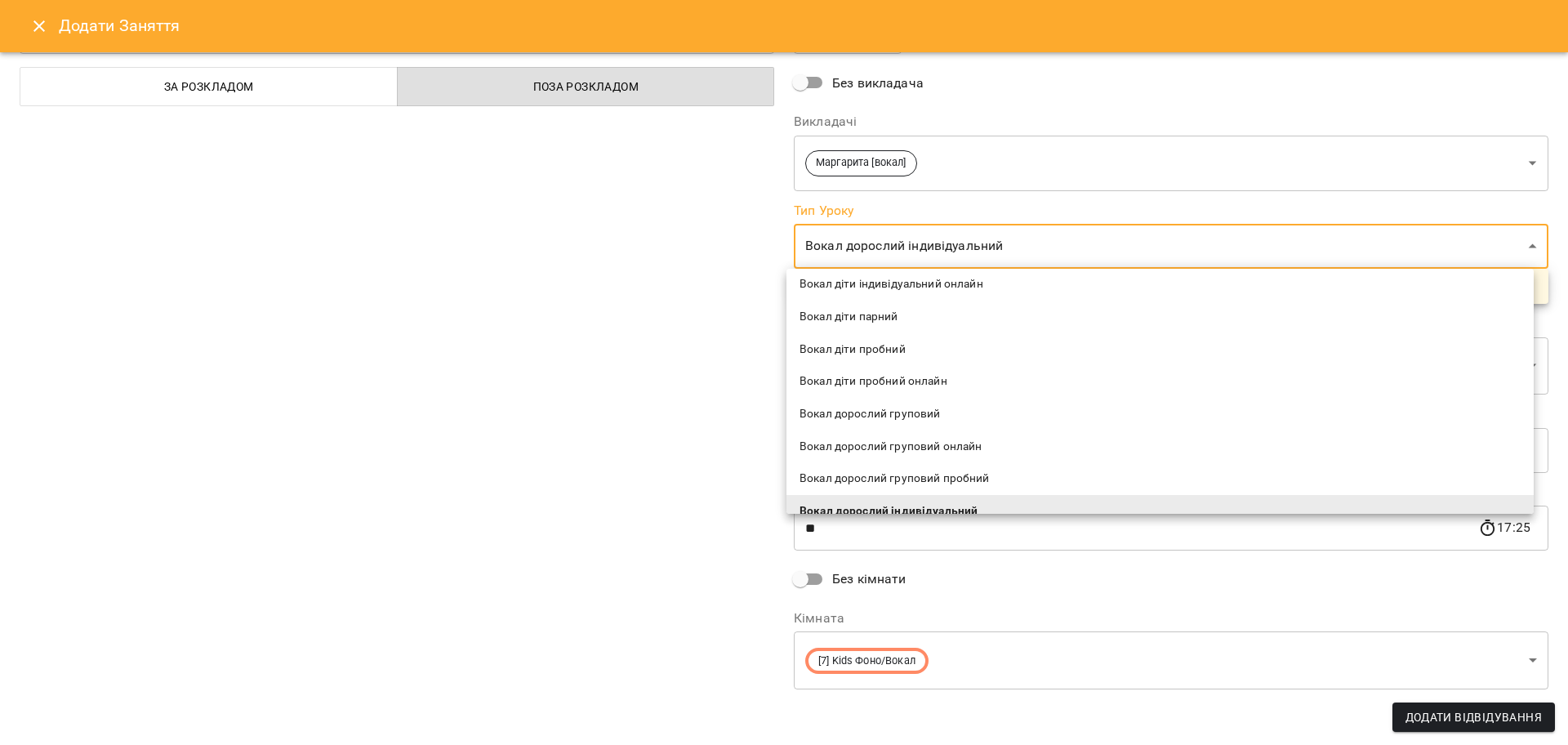
scroll to position [817, 0]
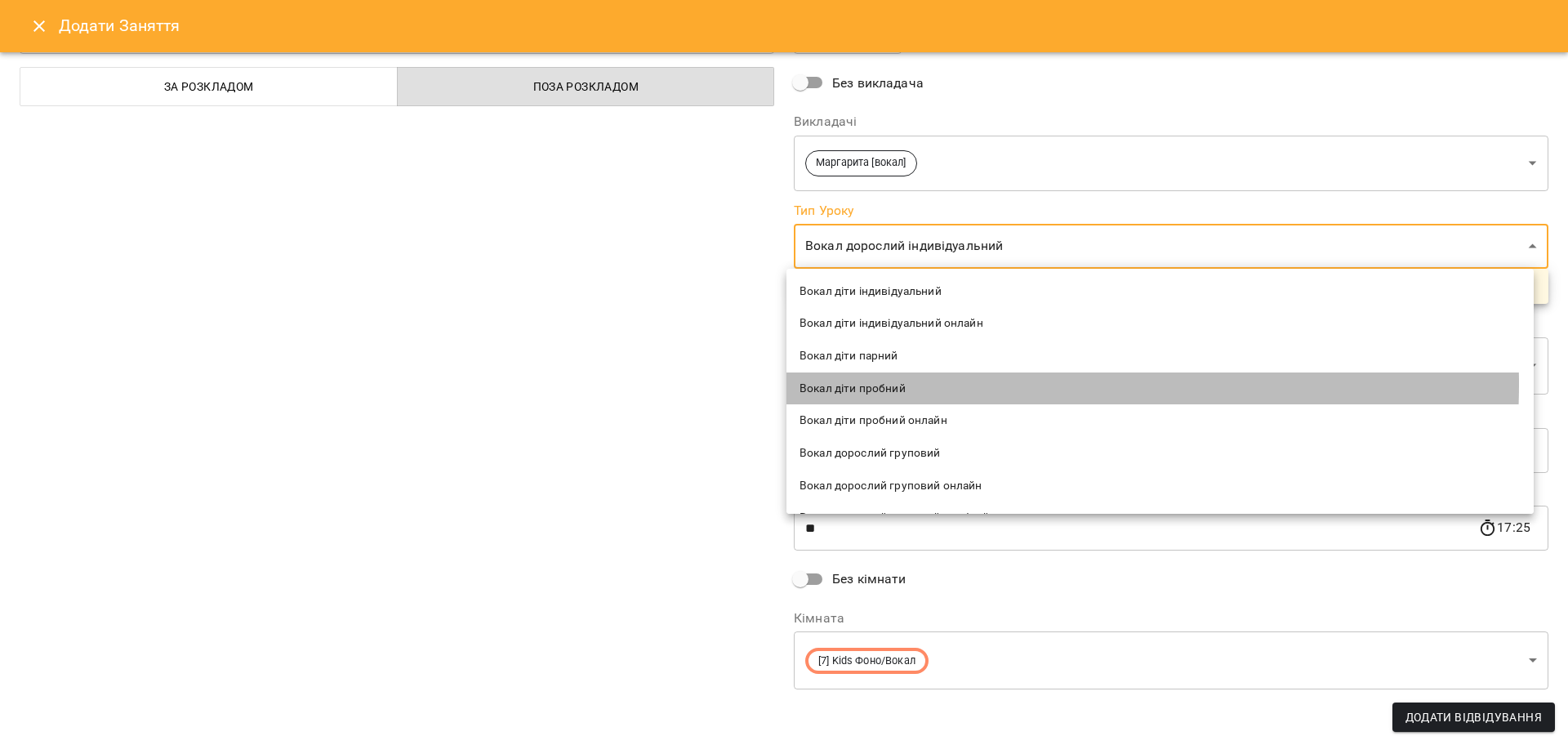
click at [935, 384] on span "Вокал діти пробний" at bounding box center [1161, 388] width 721 height 16
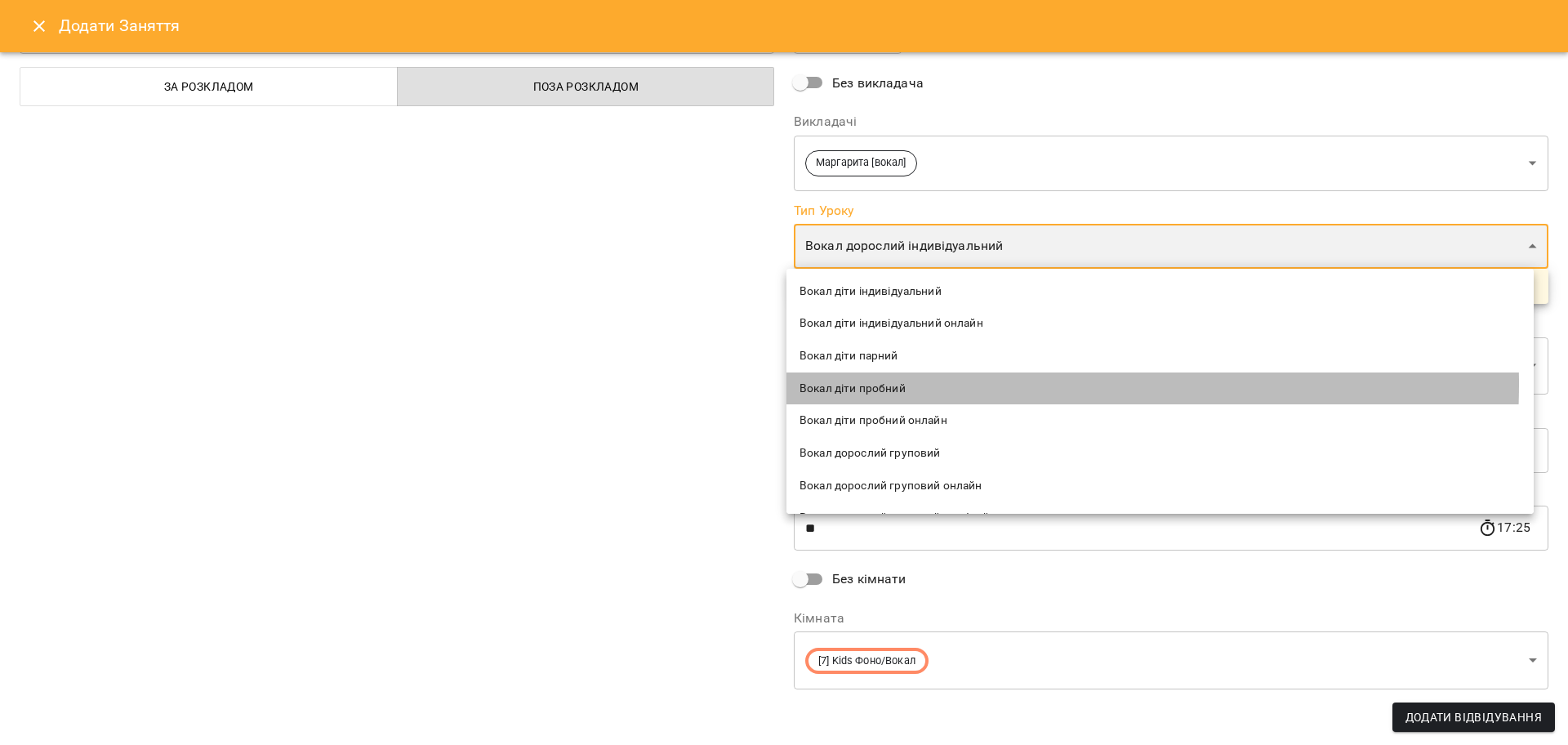
type input "**********"
type input "**"
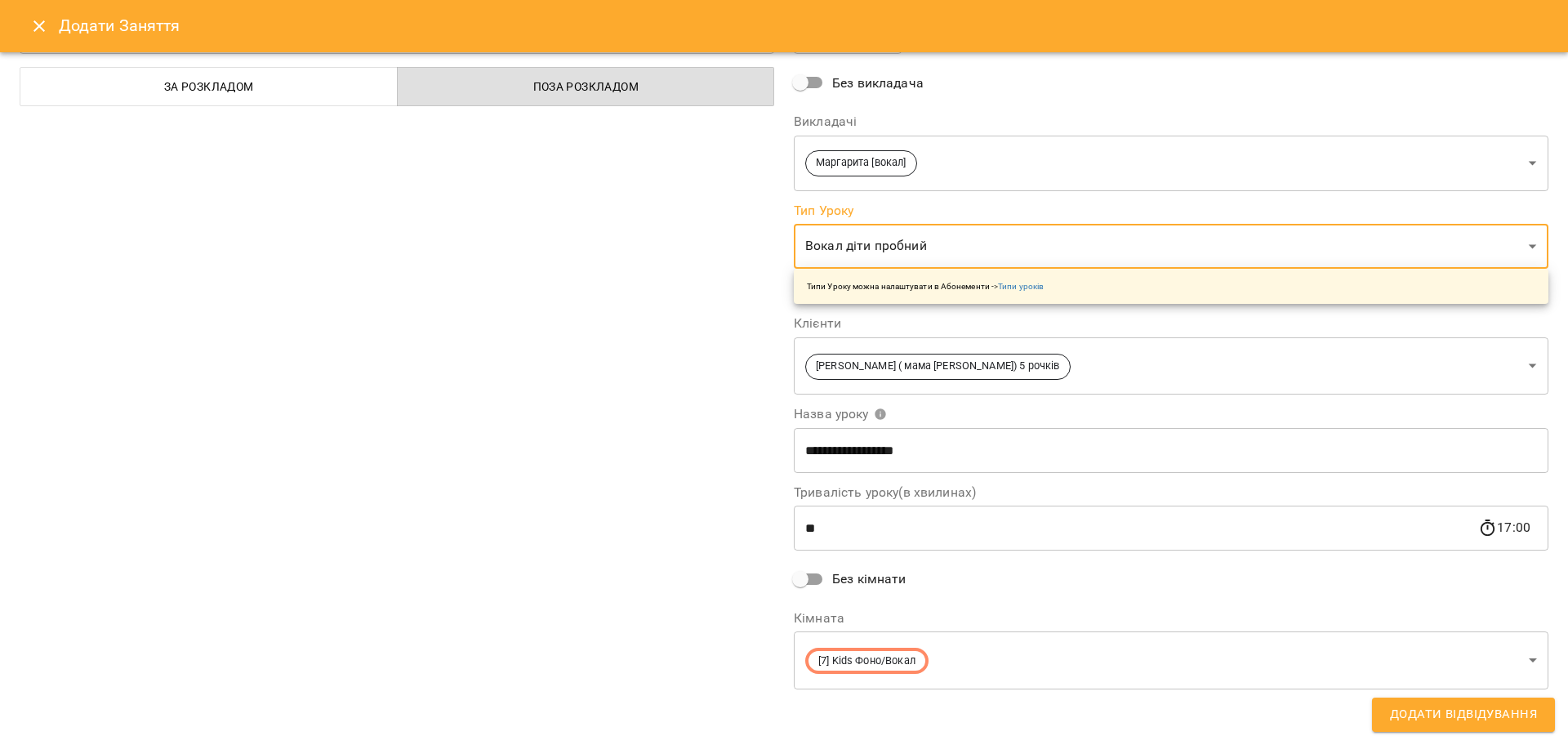
click at [700, 569] on div "**********" at bounding box center [396, 339] width 774 height 746
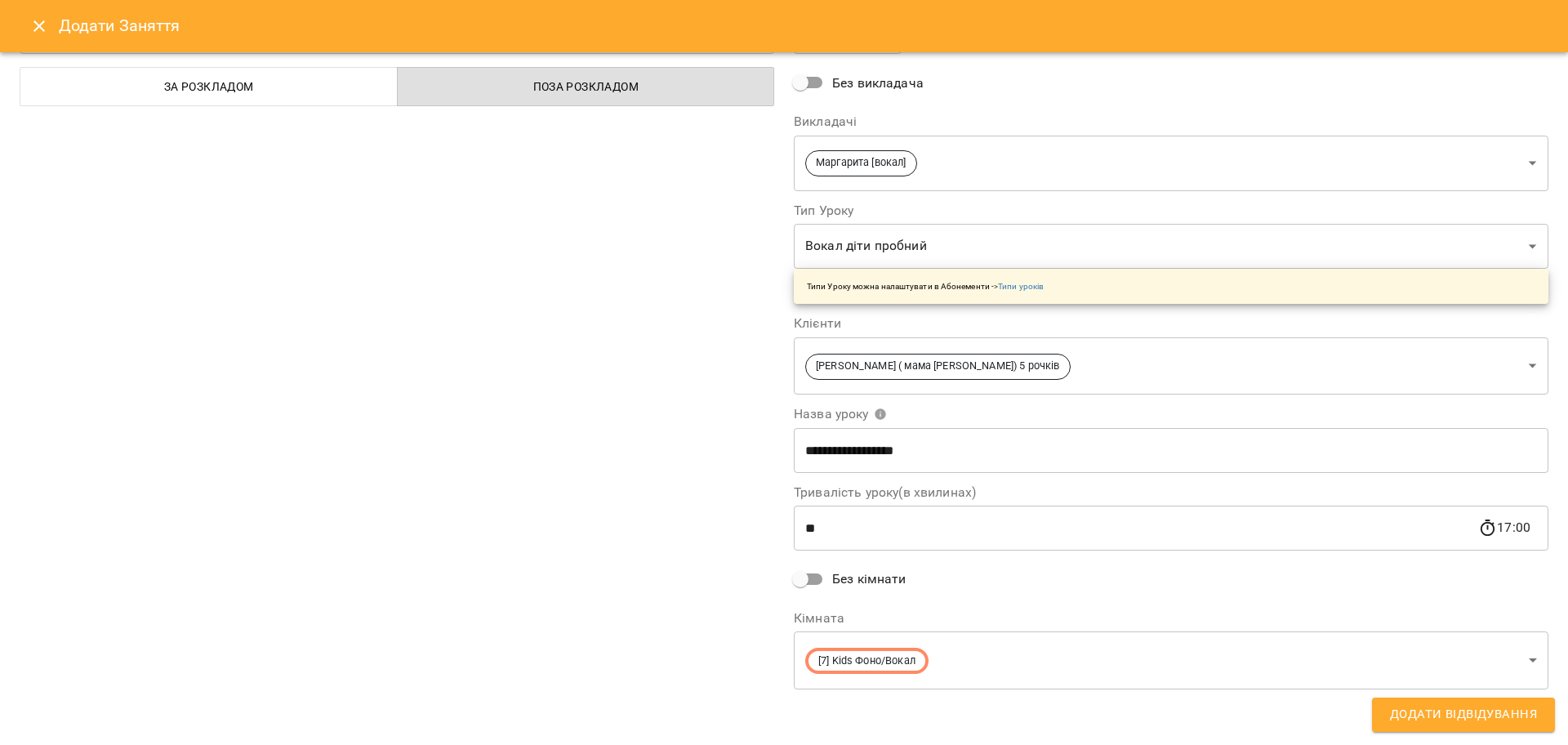
click at [1408, 709] on span "Додати Відвідування" at bounding box center [1463, 714] width 147 height 21
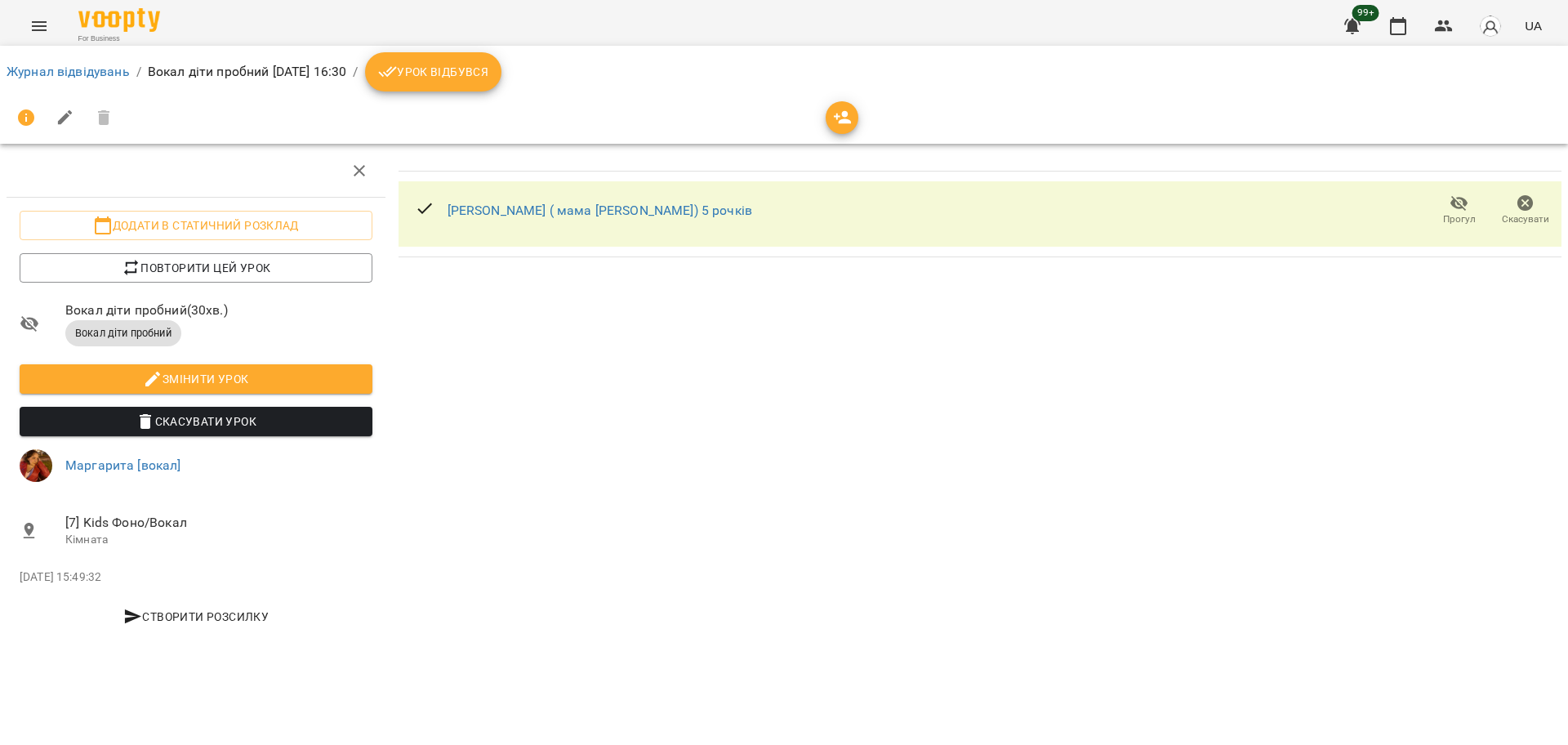
click at [94, 80] on li "Журнал відвідувань" at bounding box center [69, 72] width 124 height 20
click at [104, 70] on link "Журнал відвідувань" at bounding box center [69, 72] width 124 height 16
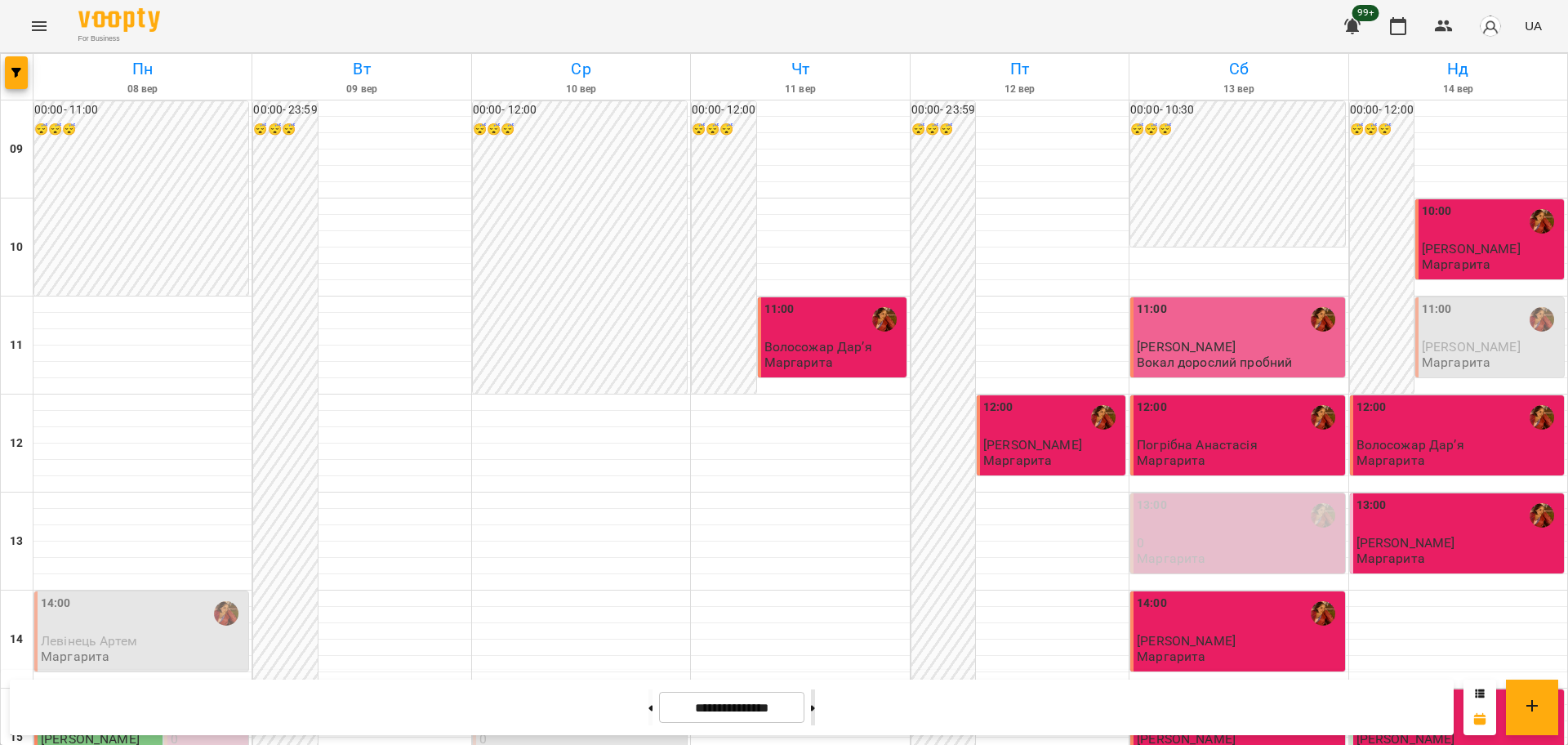
scroll to position [510, 0]
click at [815, 712] on button at bounding box center [813, 707] width 4 height 36
type input "**********"
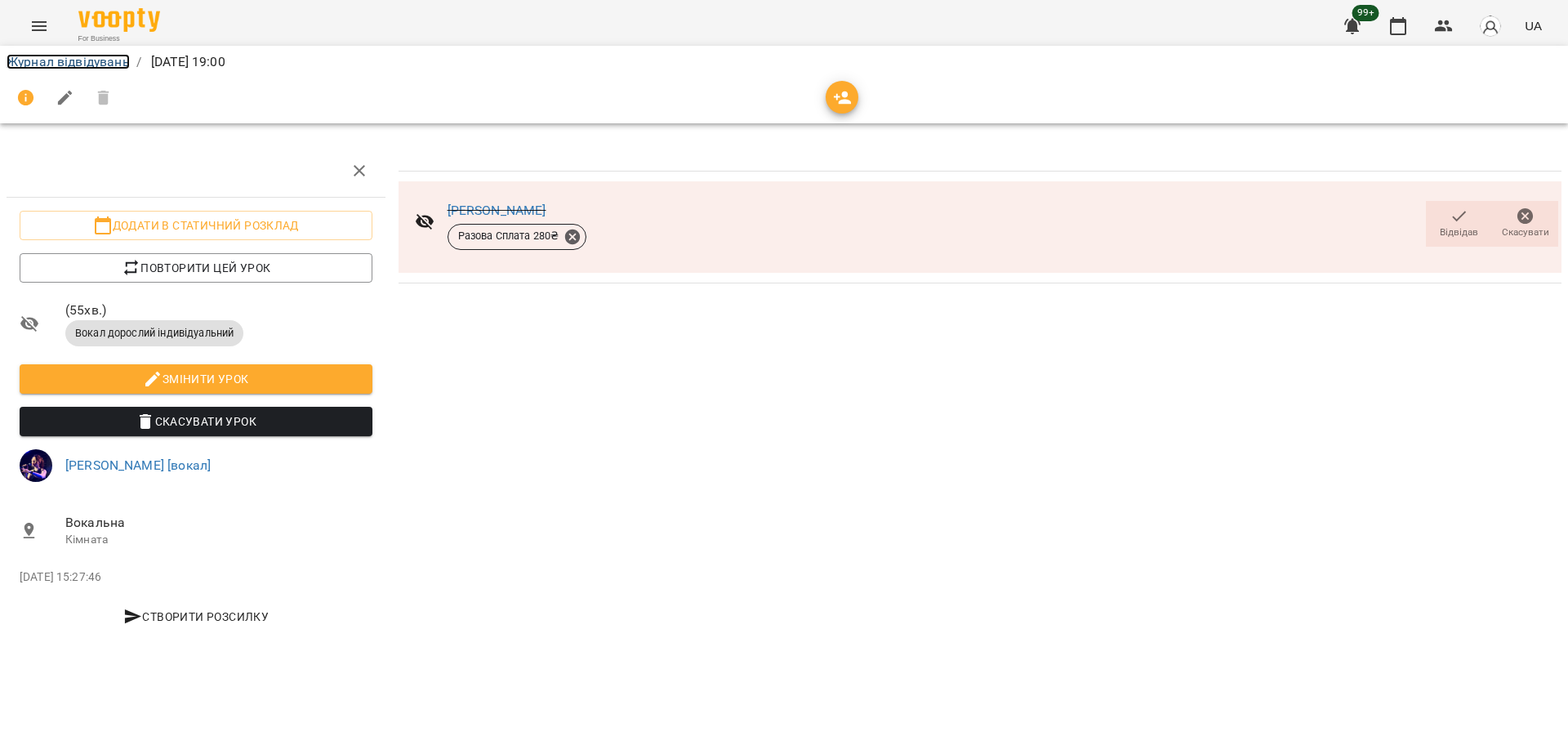
drag, startPoint x: 89, startPoint y: 65, endPoint x: 98, endPoint y: 62, distance: 9.5
click at [89, 65] on link "Журнал відвідувань" at bounding box center [69, 62] width 124 height 16
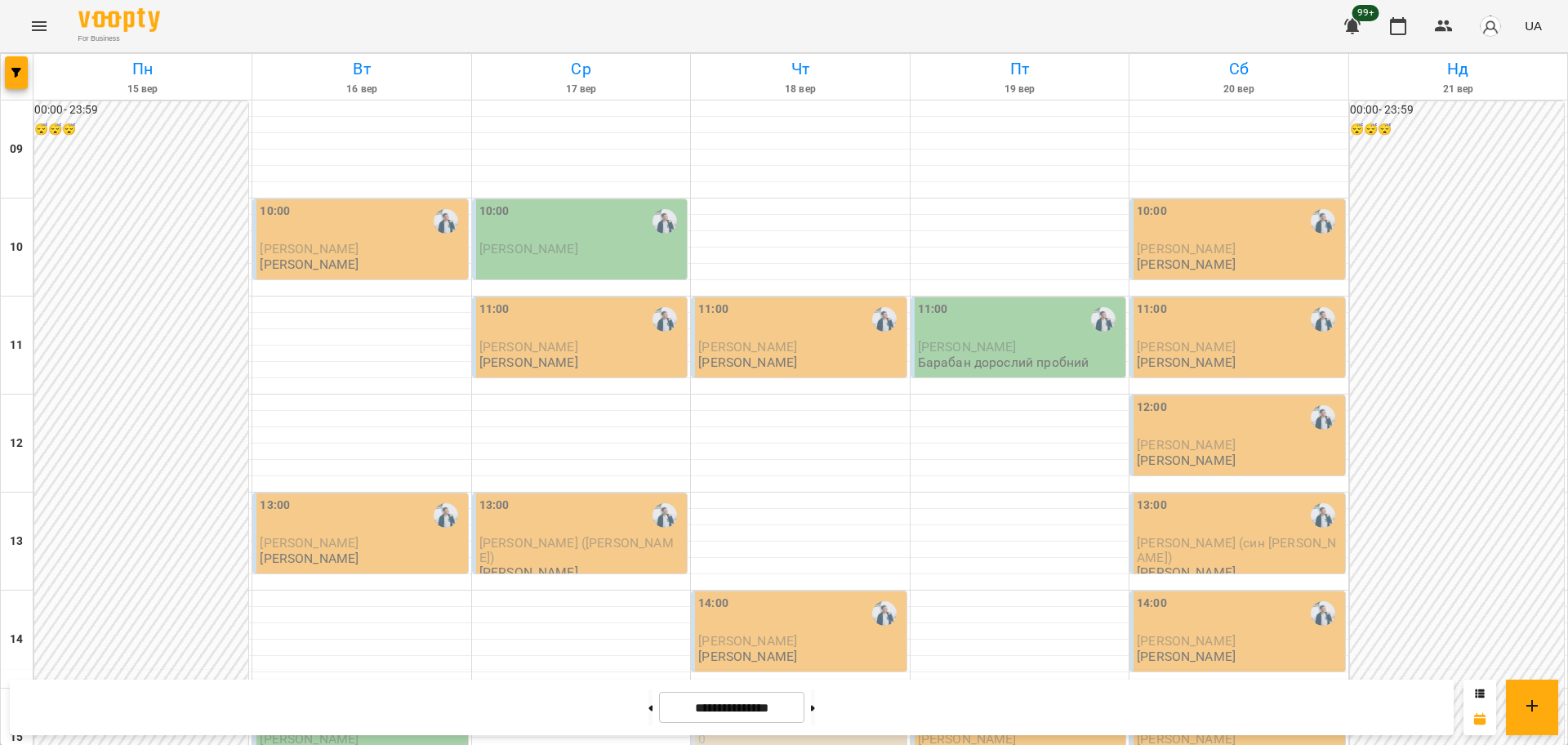
scroll to position [703, 0]
click at [815, 713] on button at bounding box center [813, 707] width 4 height 36
type input "**********"
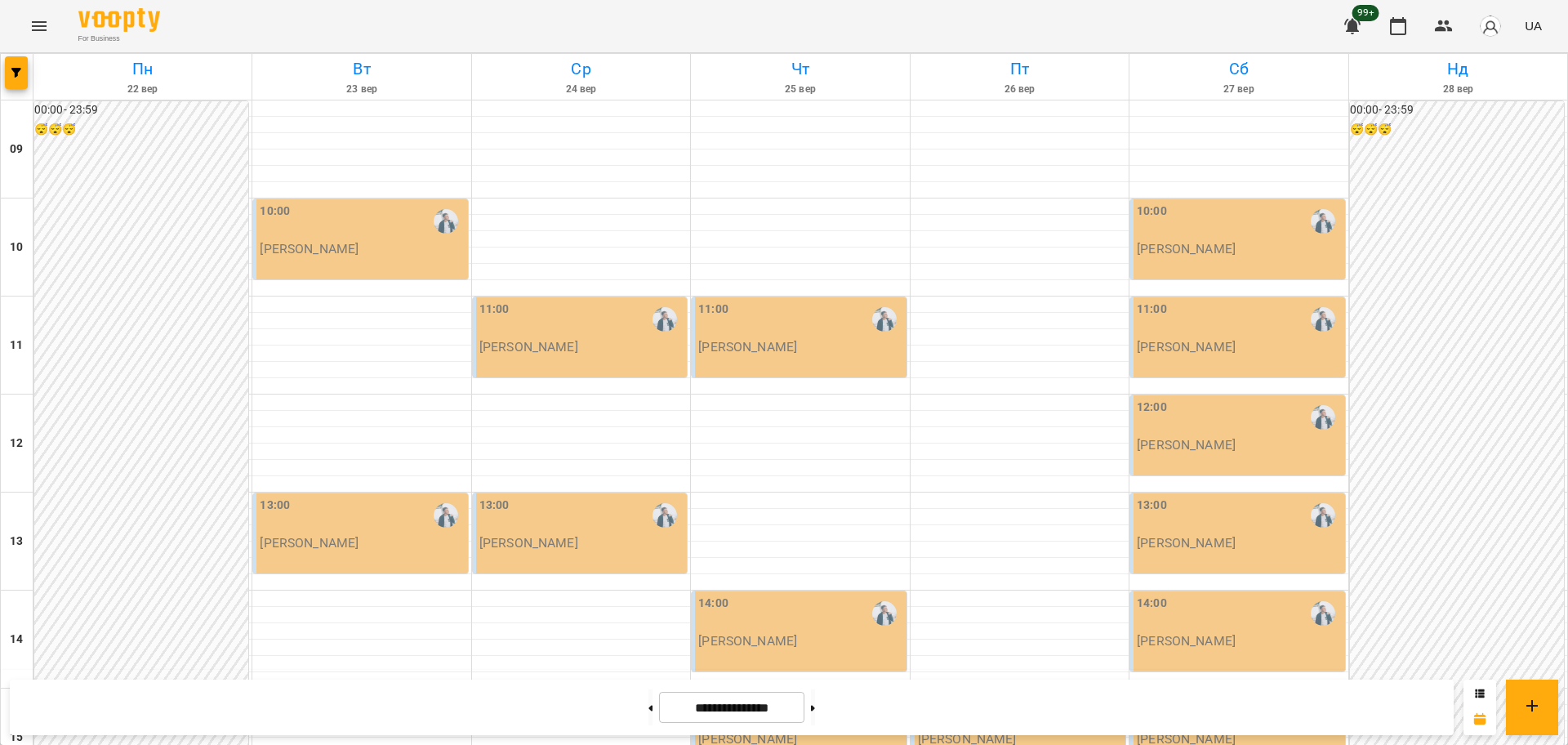
scroll to position [499, 0]
click at [52, 31] on button "Menu" at bounding box center [39, 26] width 39 height 39
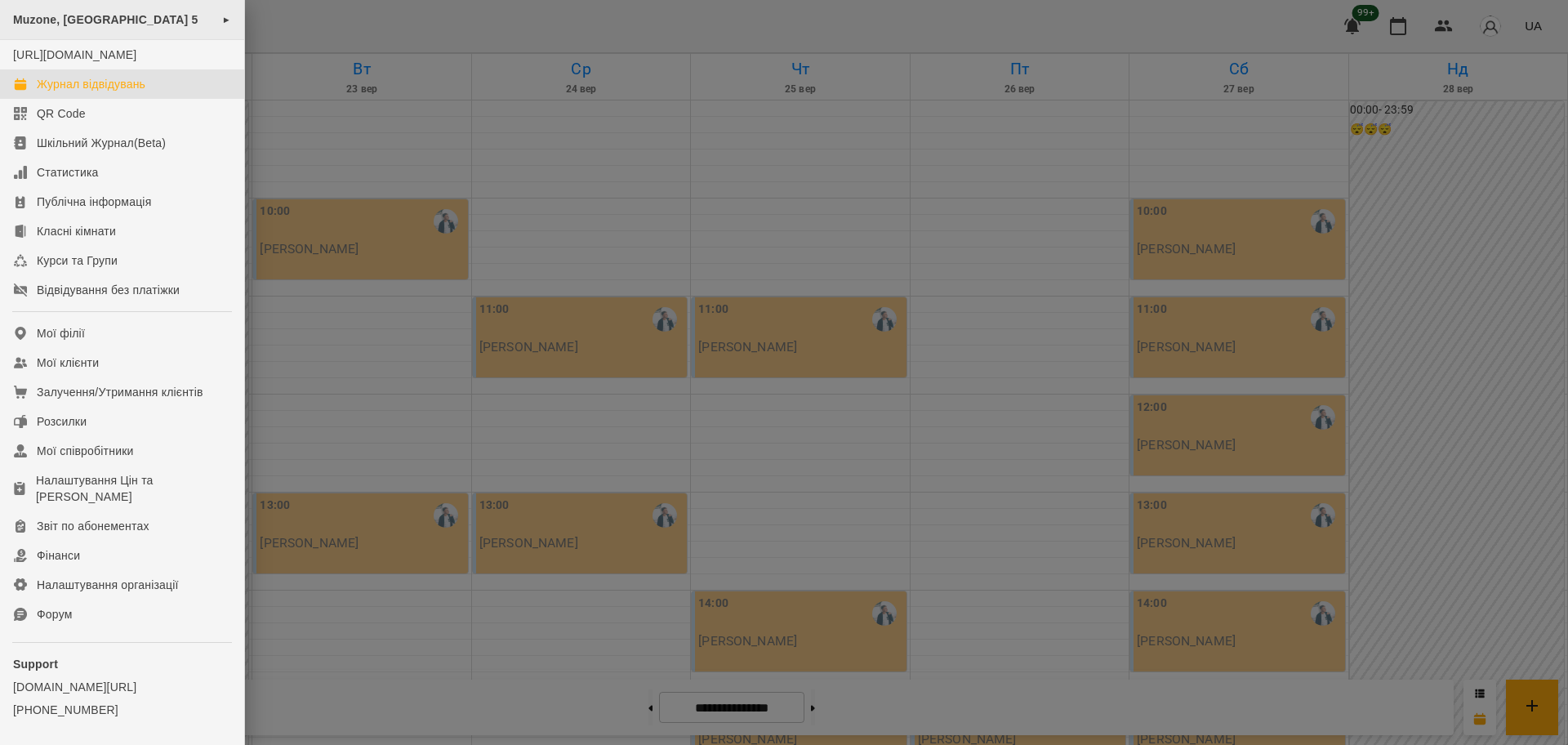
click at [125, 21] on span "Muzone, [GEOGRAPHIC_DATA] 5" at bounding box center [106, 19] width 185 height 13
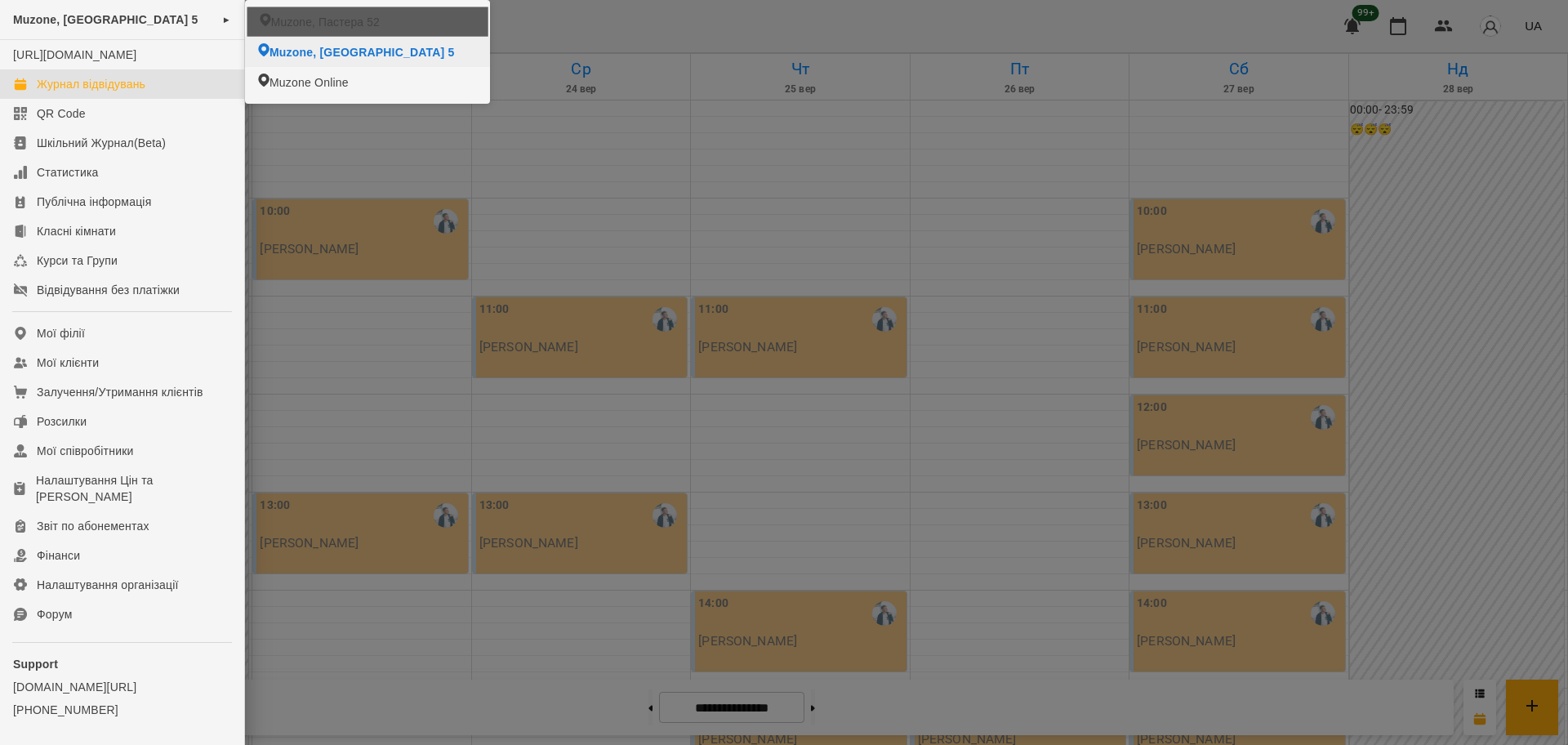
click at [320, 26] on span "Muzone, Пастера 52" at bounding box center [325, 22] width 109 height 16
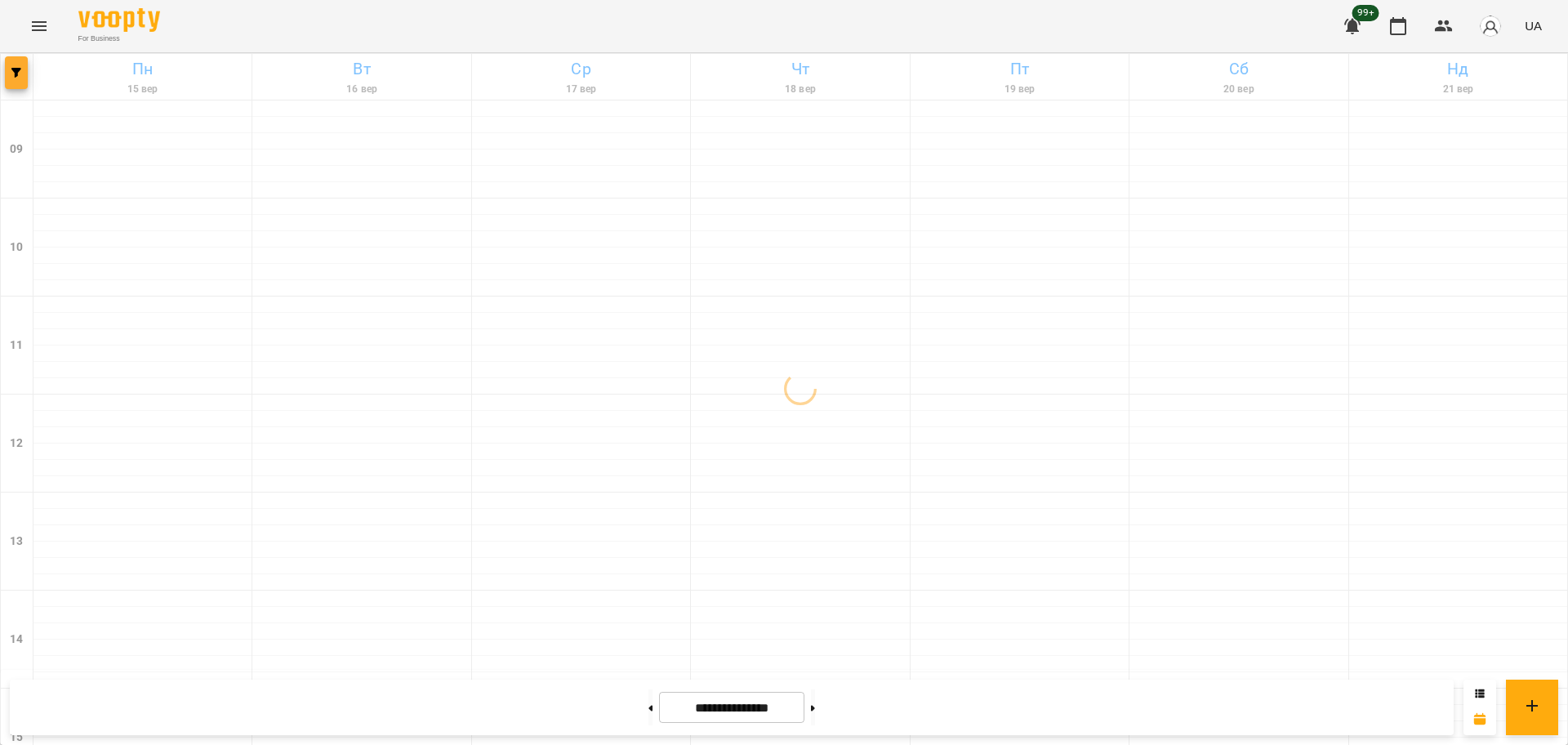
click at [12, 65] on button "button" at bounding box center [16, 73] width 23 height 33
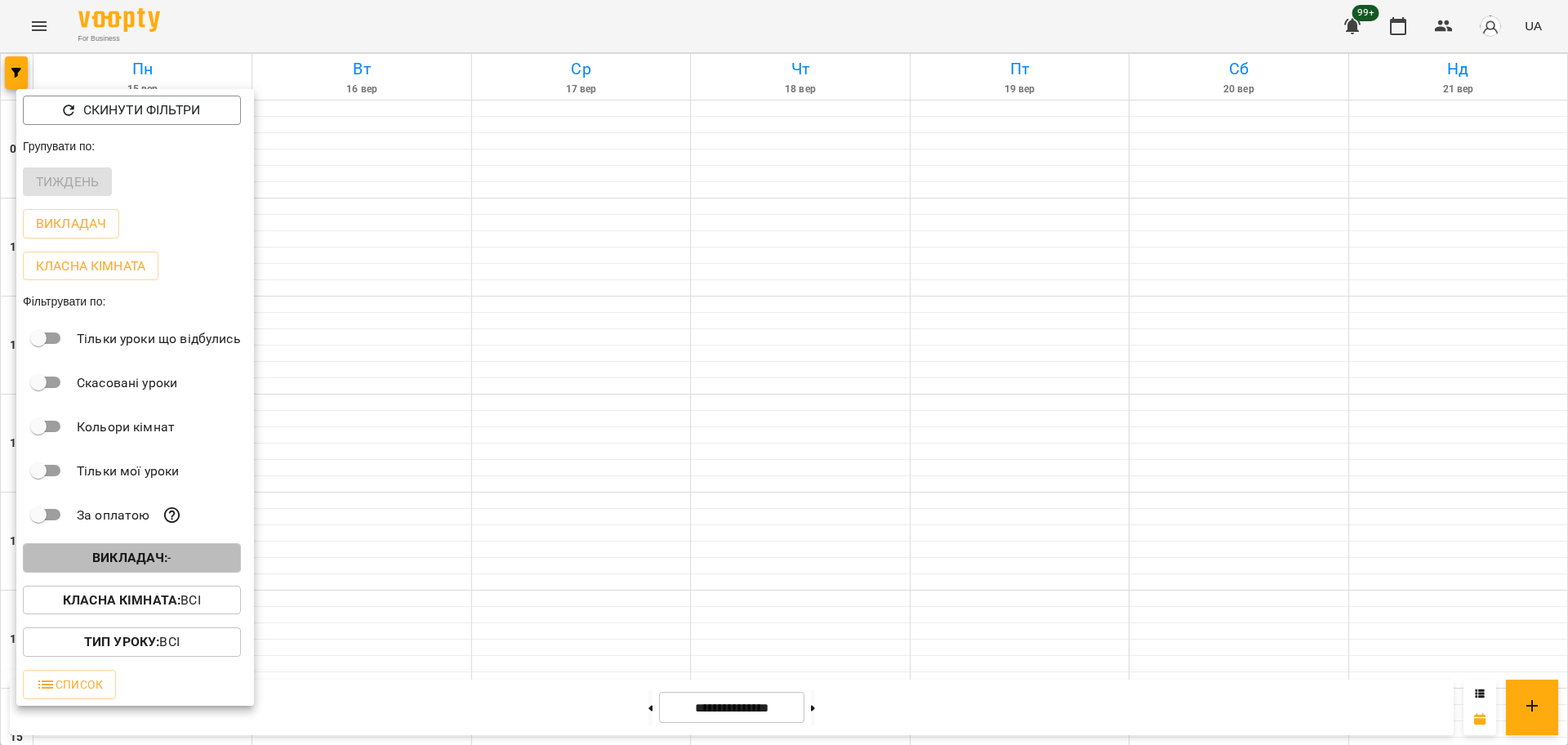
click at [198, 568] on span "Викладач : -" at bounding box center [131, 558] width 192 height 20
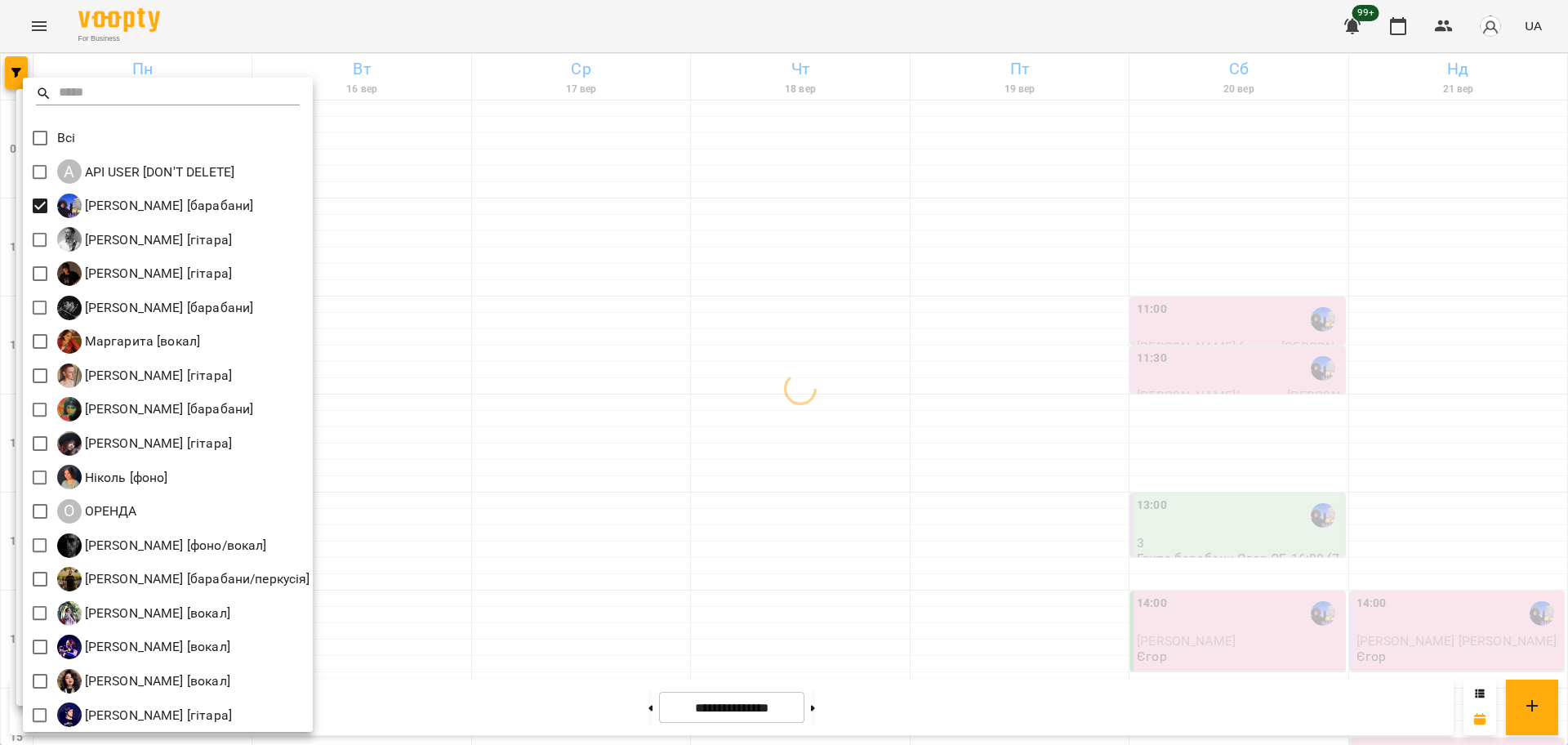
click at [567, 329] on div at bounding box center [784, 372] width 1568 height 745
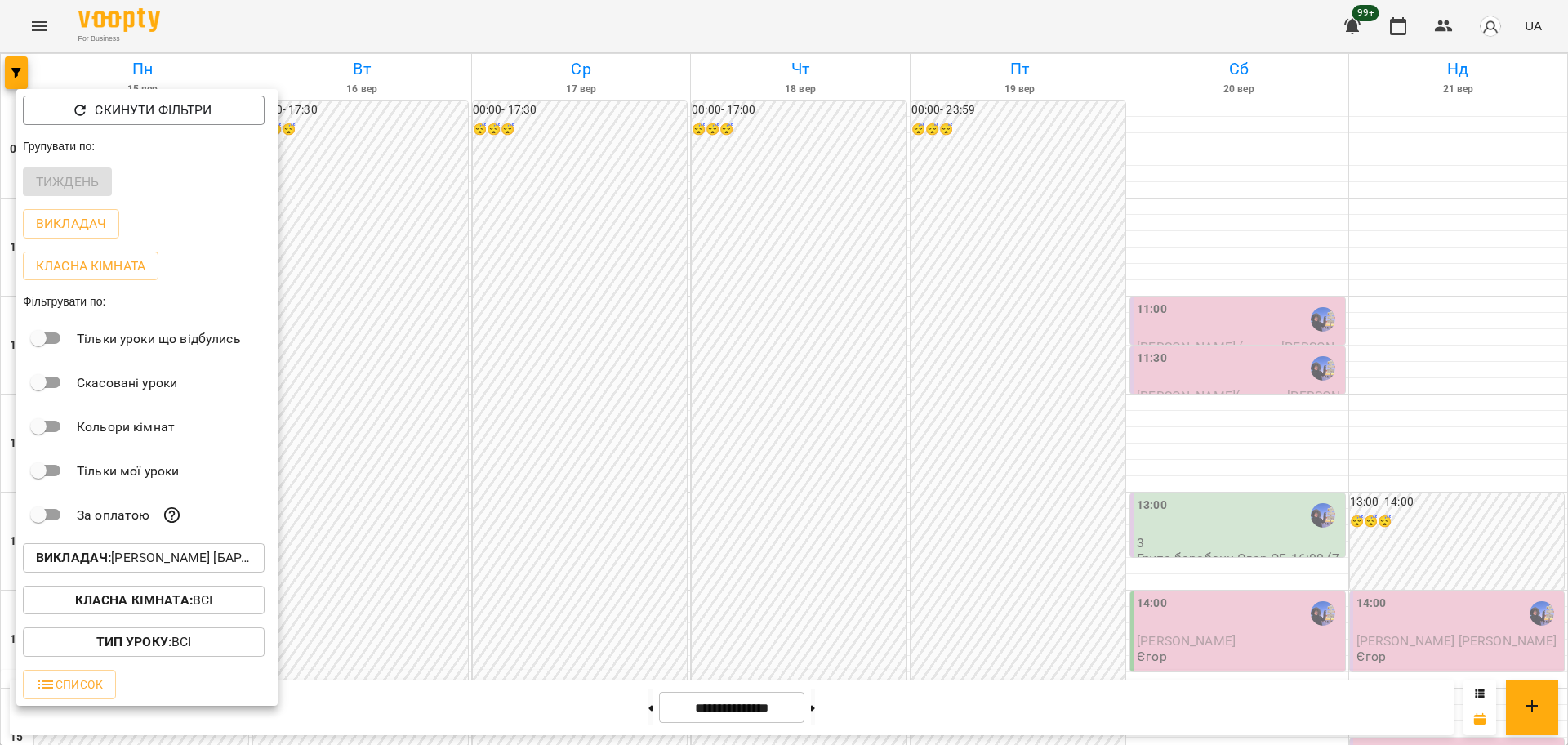
click at [695, 346] on div at bounding box center [784, 372] width 1568 height 745
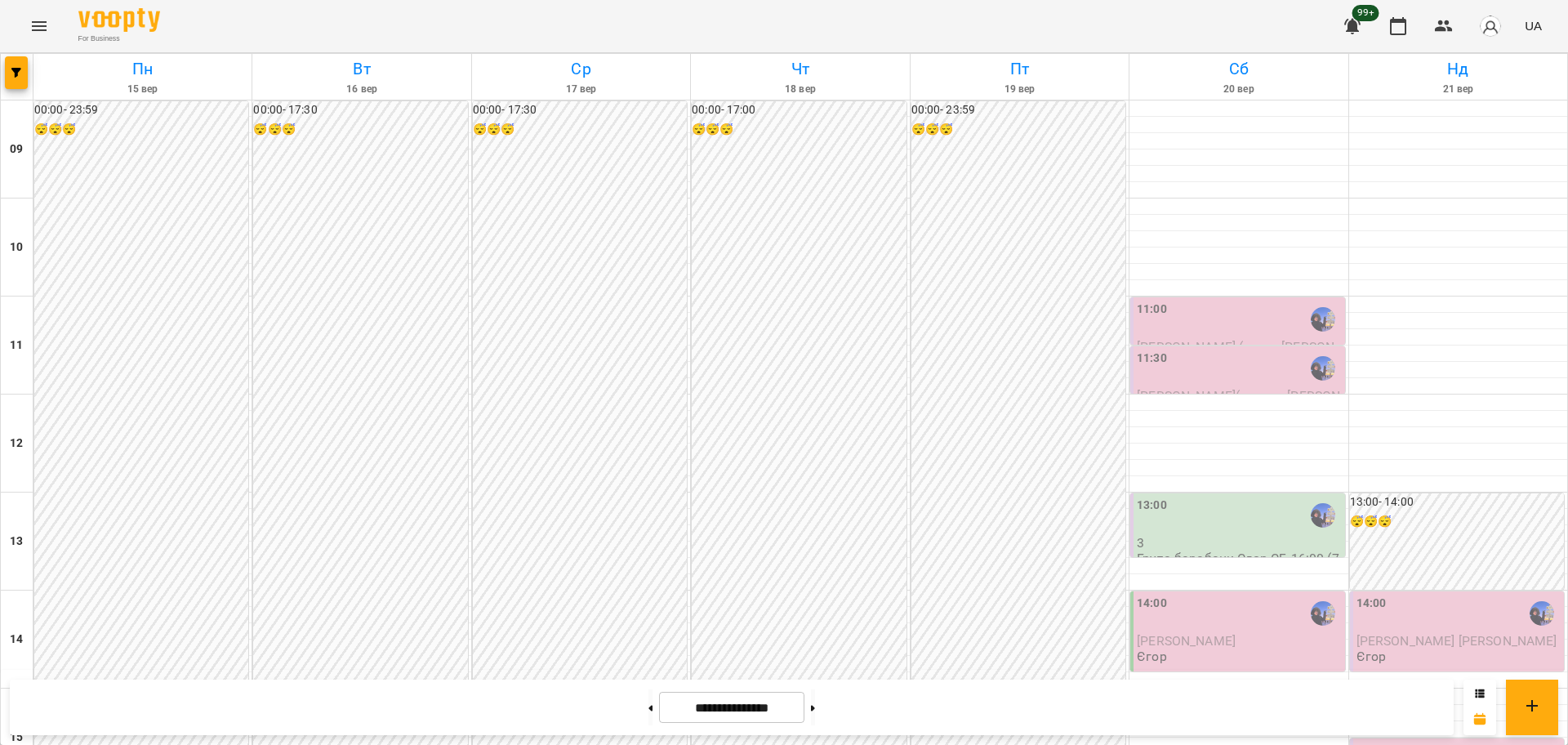
scroll to position [499, 0]
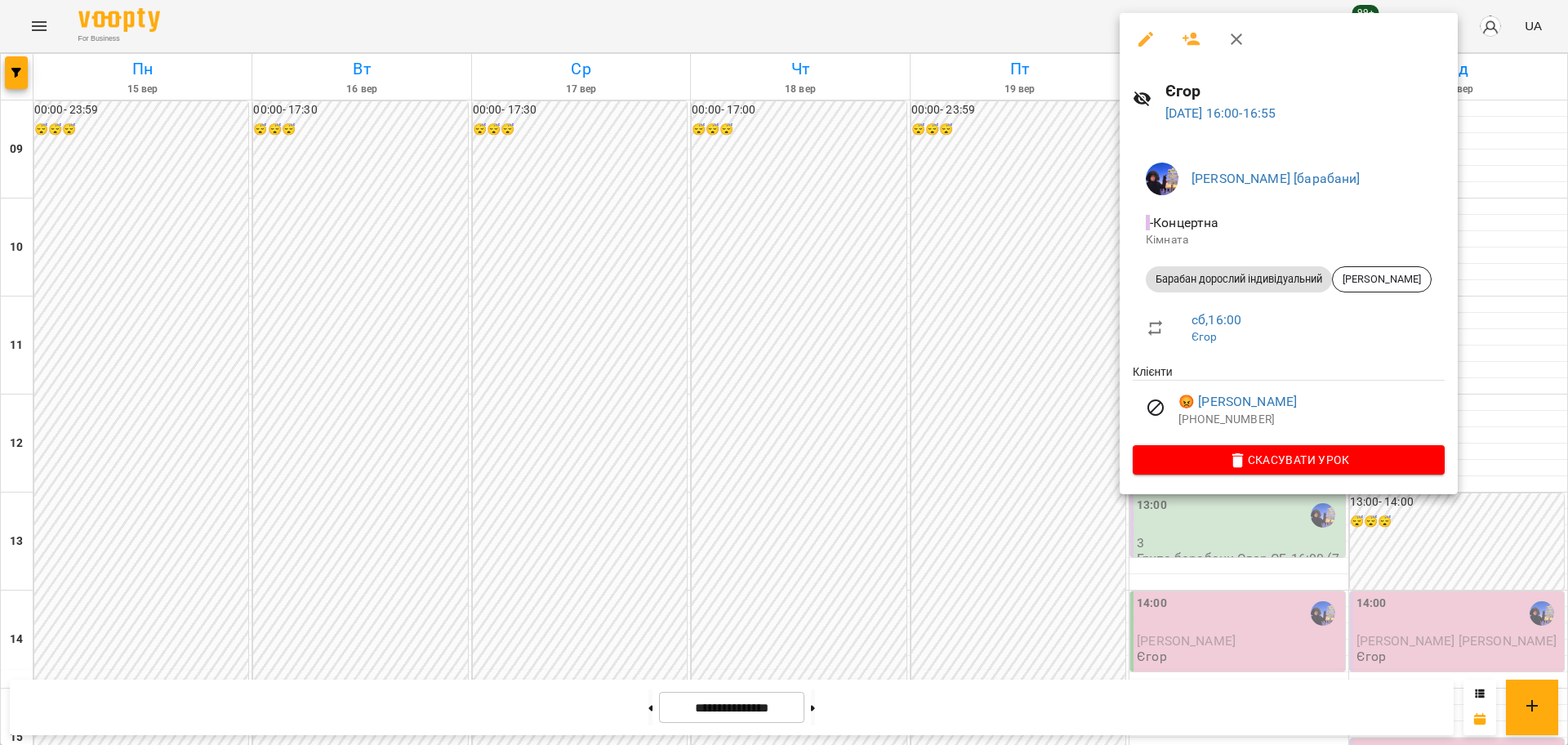
click at [1007, 355] on div at bounding box center [784, 372] width 1568 height 745
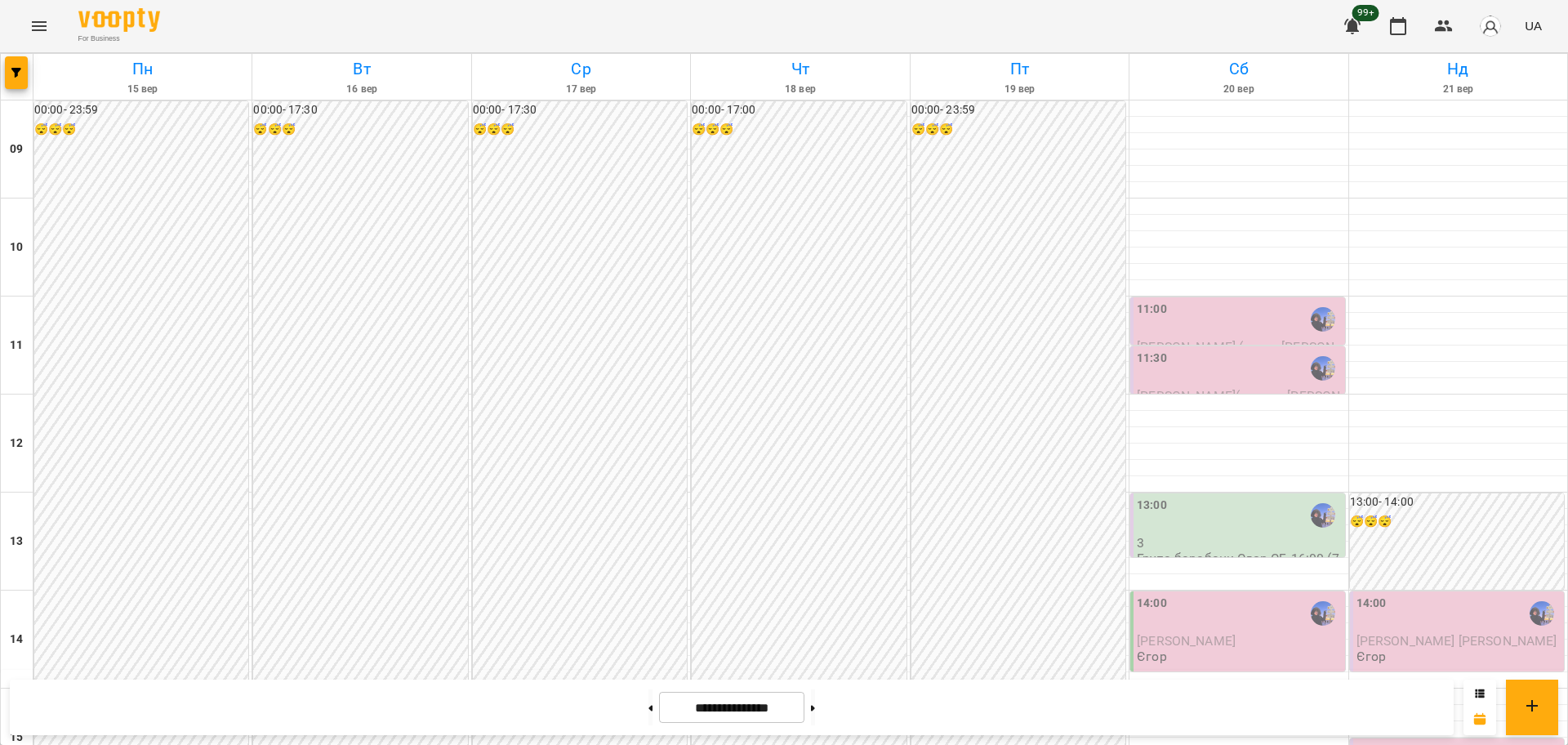
scroll to position [295, 0]
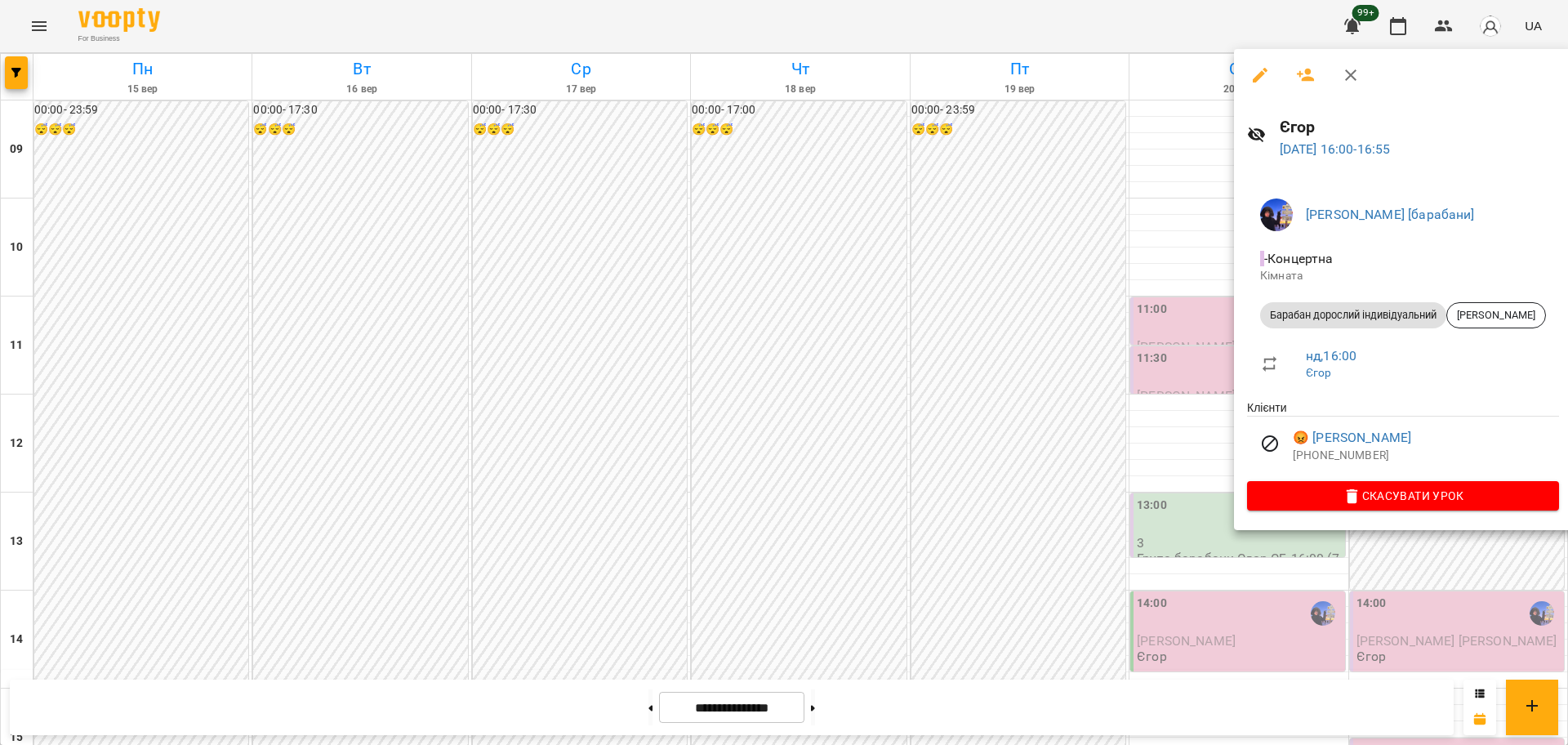
click at [1013, 448] on div at bounding box center [784, 372] width 1568 height 745
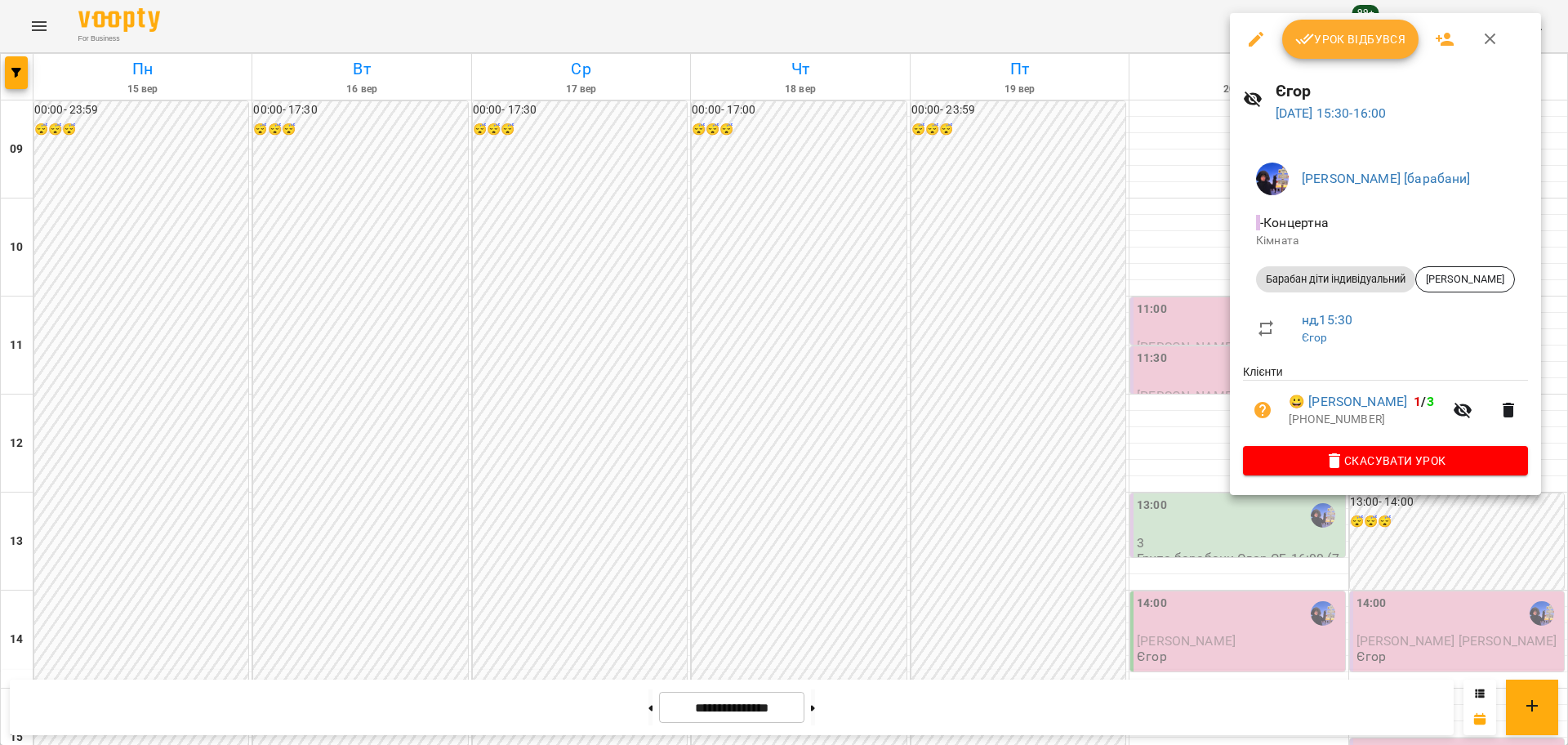
click at [918, 341] on div at bounding box center [784, 372] width 1568 height 745
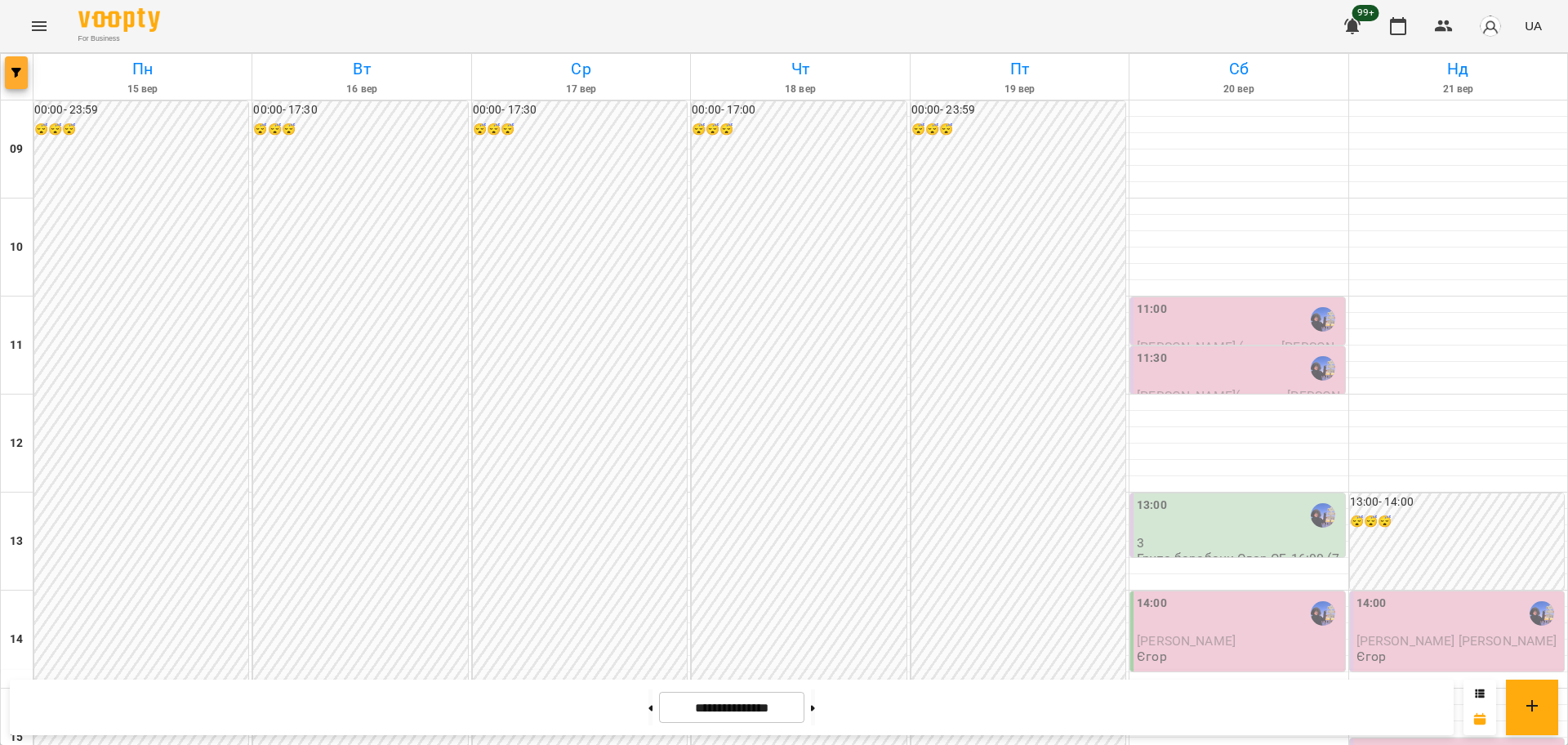
click at [24, 69] on span "button" at bounding box center [16, 73] width 23 height 10
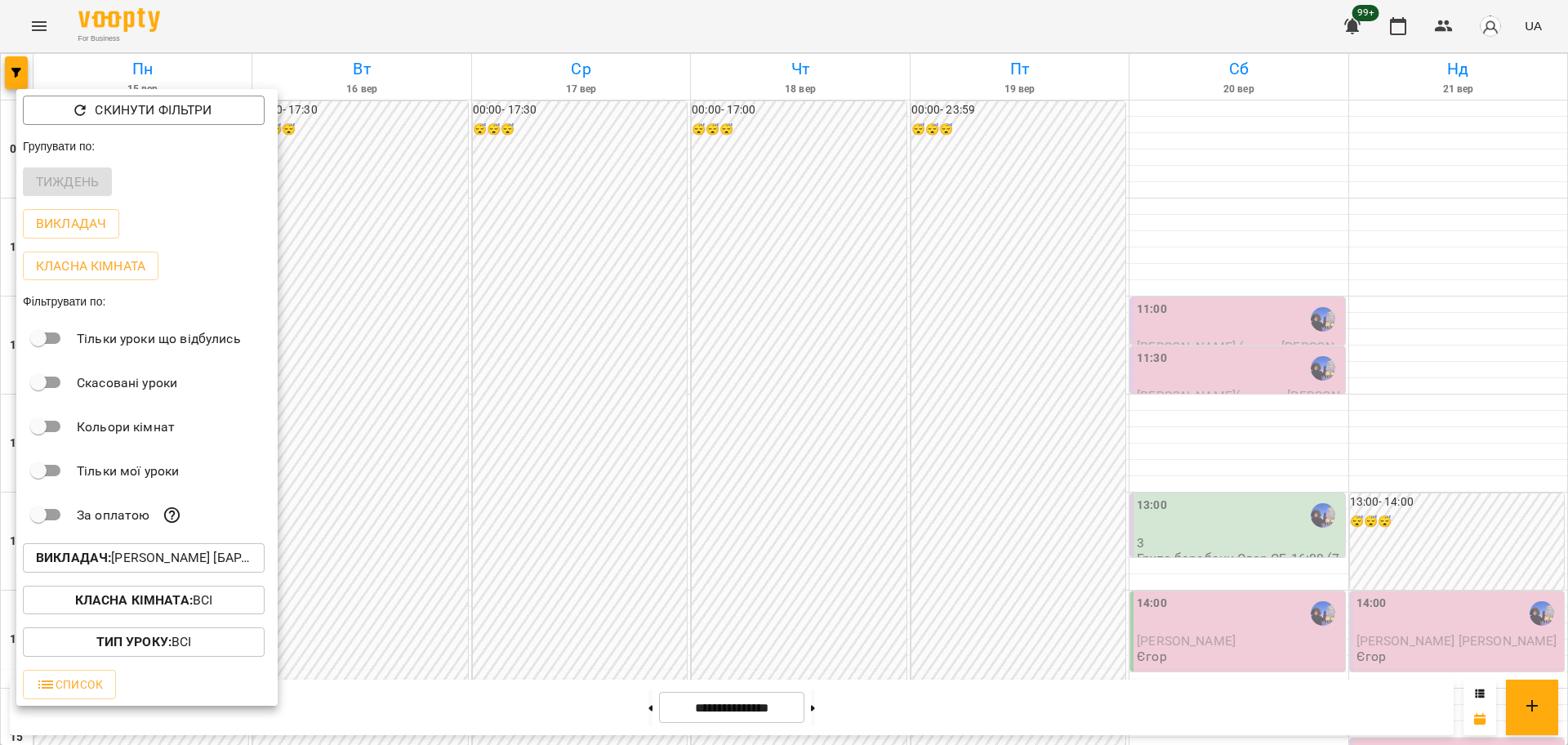
click at [194, 556] on p "Викладач : Єгор [барабани]" at bounding box center [143, 558] width 215 height 20
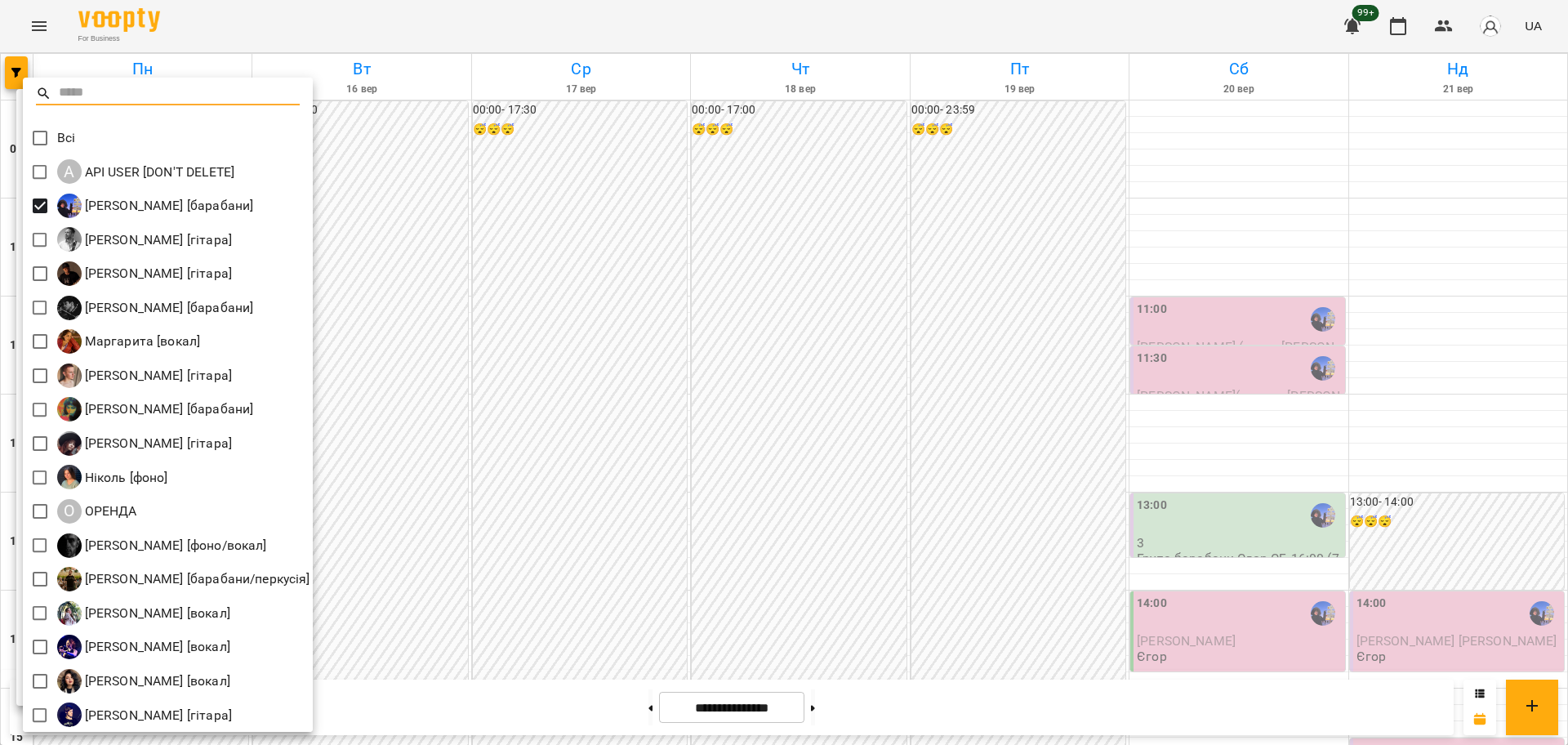
click at [560, 233] on div at bounding box center [784, 372] width 1568 height 745
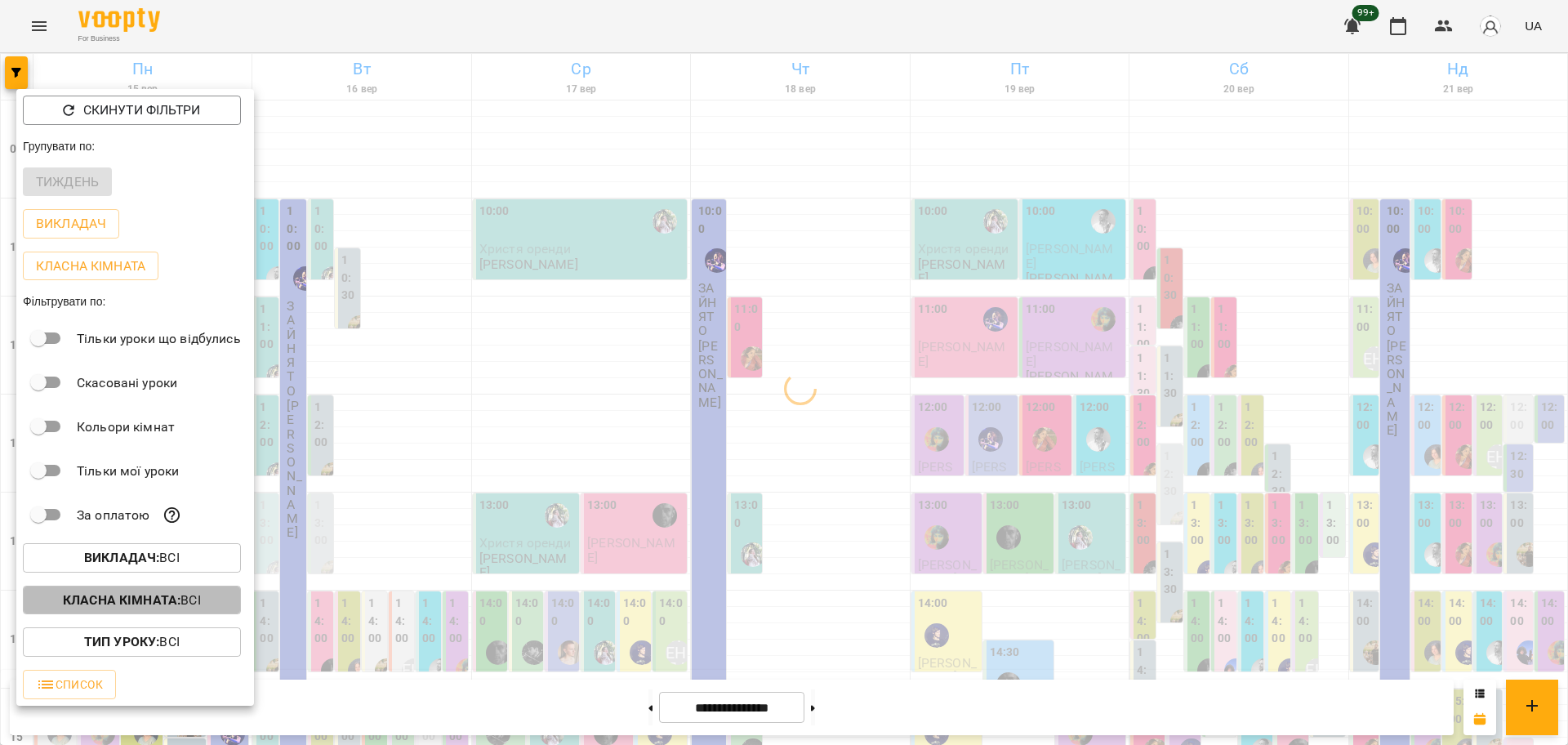
click at [176, 608] on b "Класна кімната :" at bounding box center [122, 600] width 118 height 16
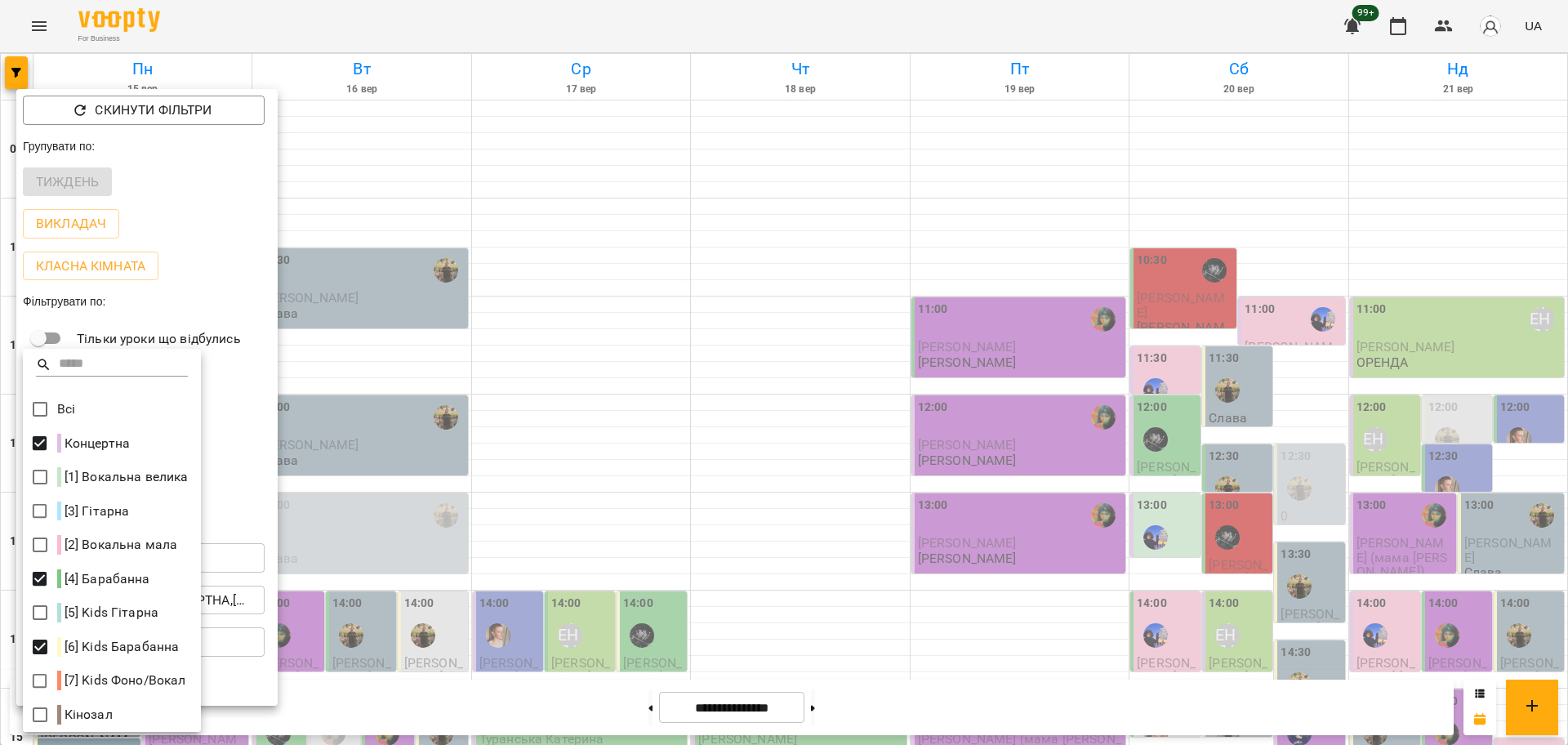
click at [477, 586] on div at bounding box center [784, 372] width 1568 height 745
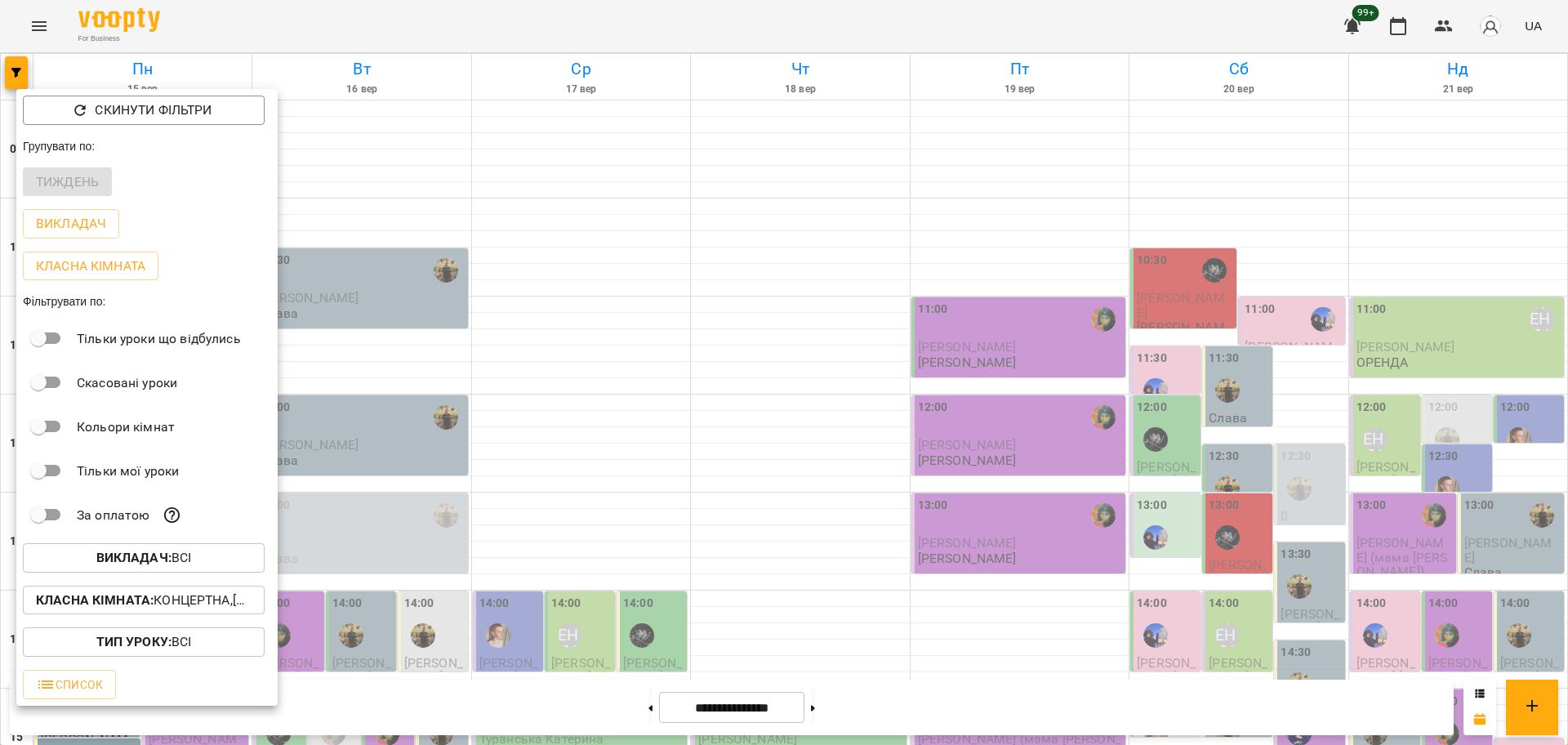
click at [883, 442] on div at bounding box center [784, 372] width 1568 height 745
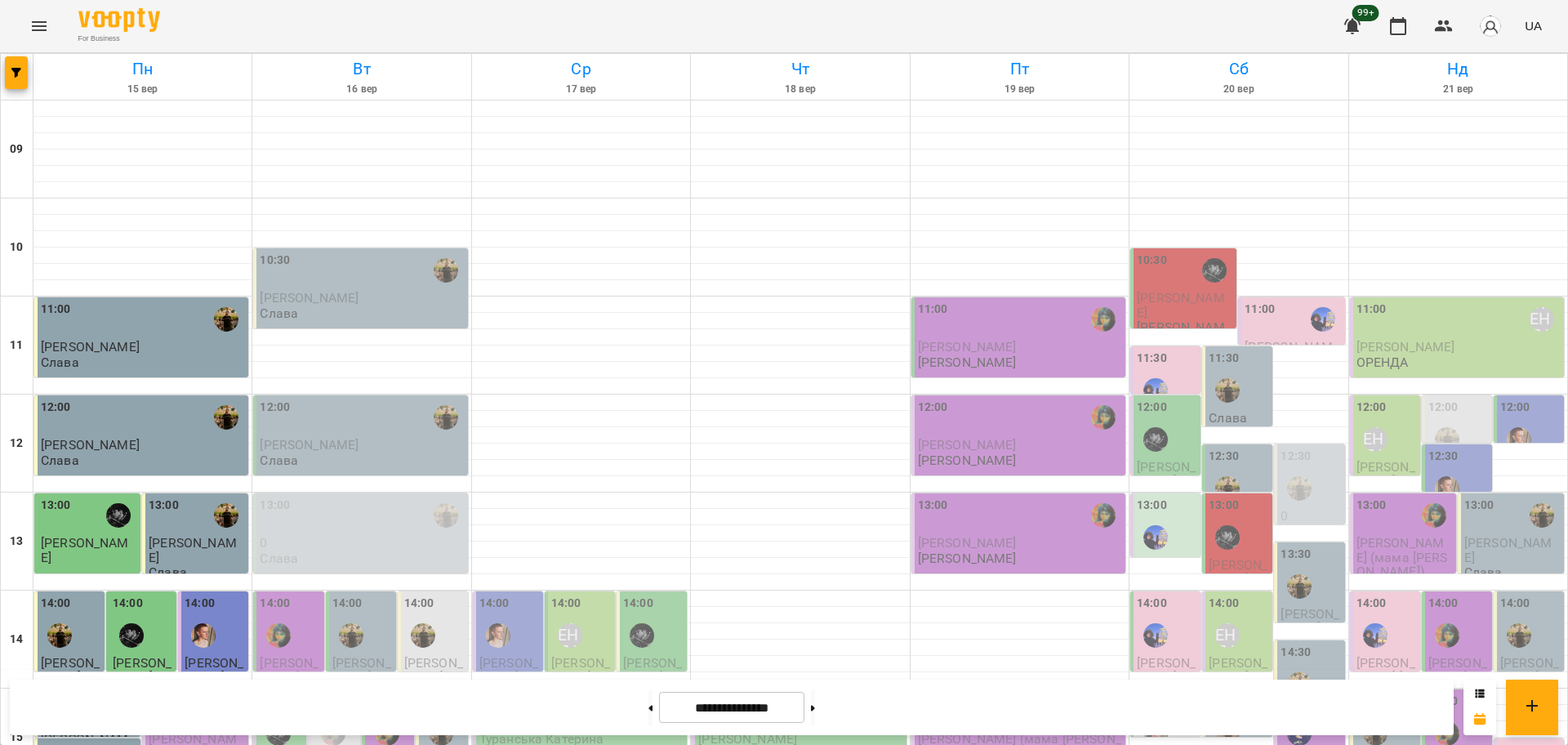
scroll to position [499, 0]
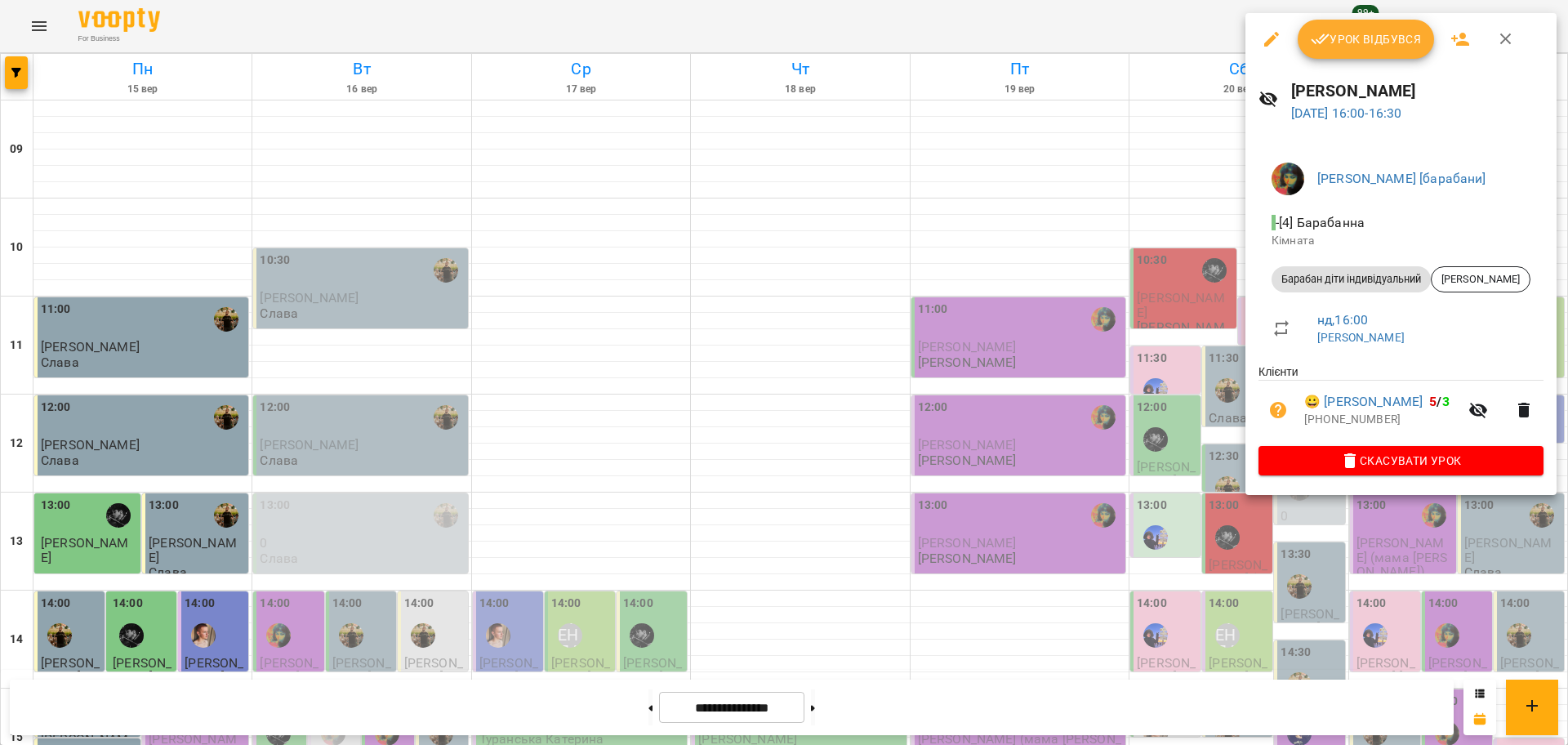
click at [1185, 320] on div at bounding box center [784, 372] width 1568 height 745
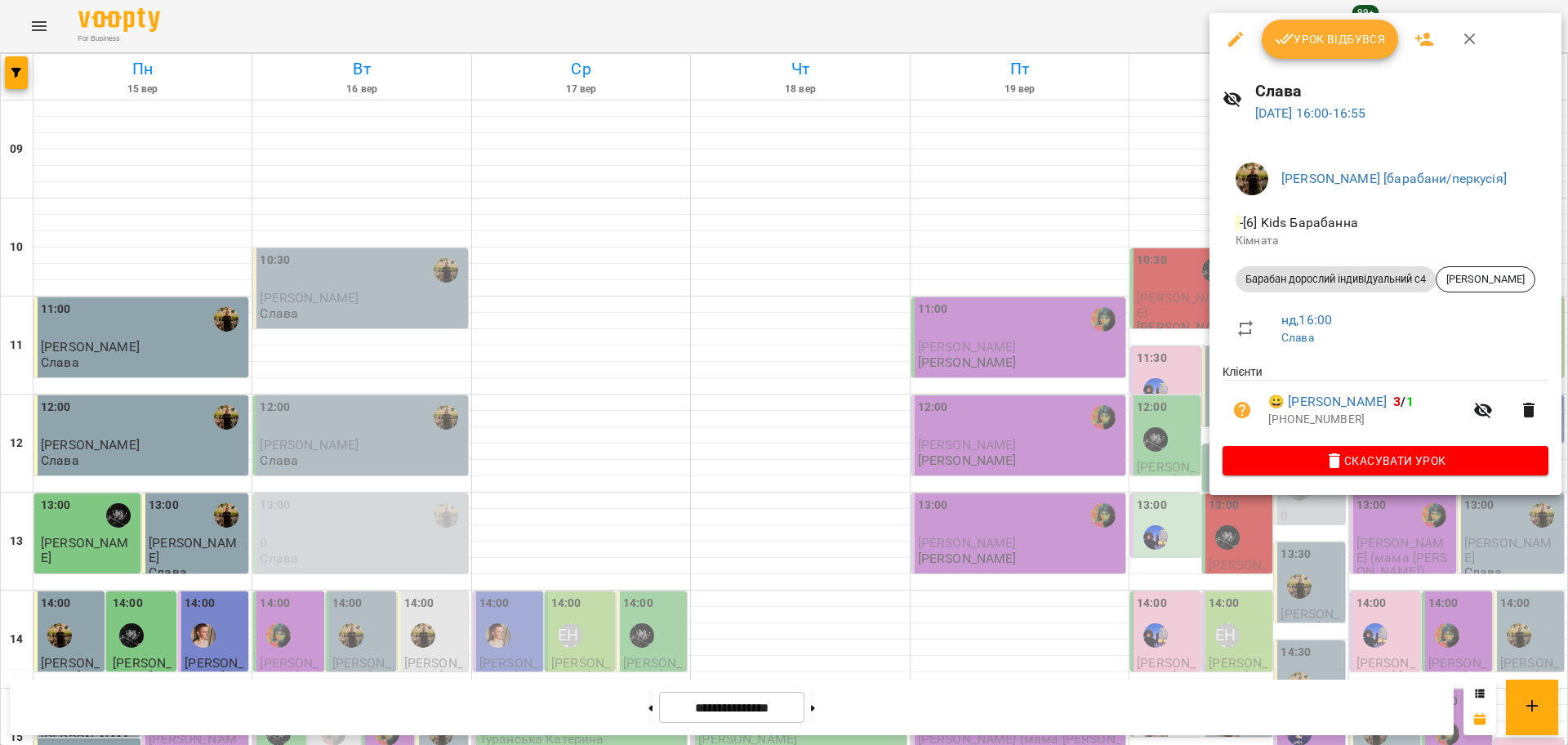
click at [1153, 310] on div at bounding box center [784, 372] width 1568 height 745
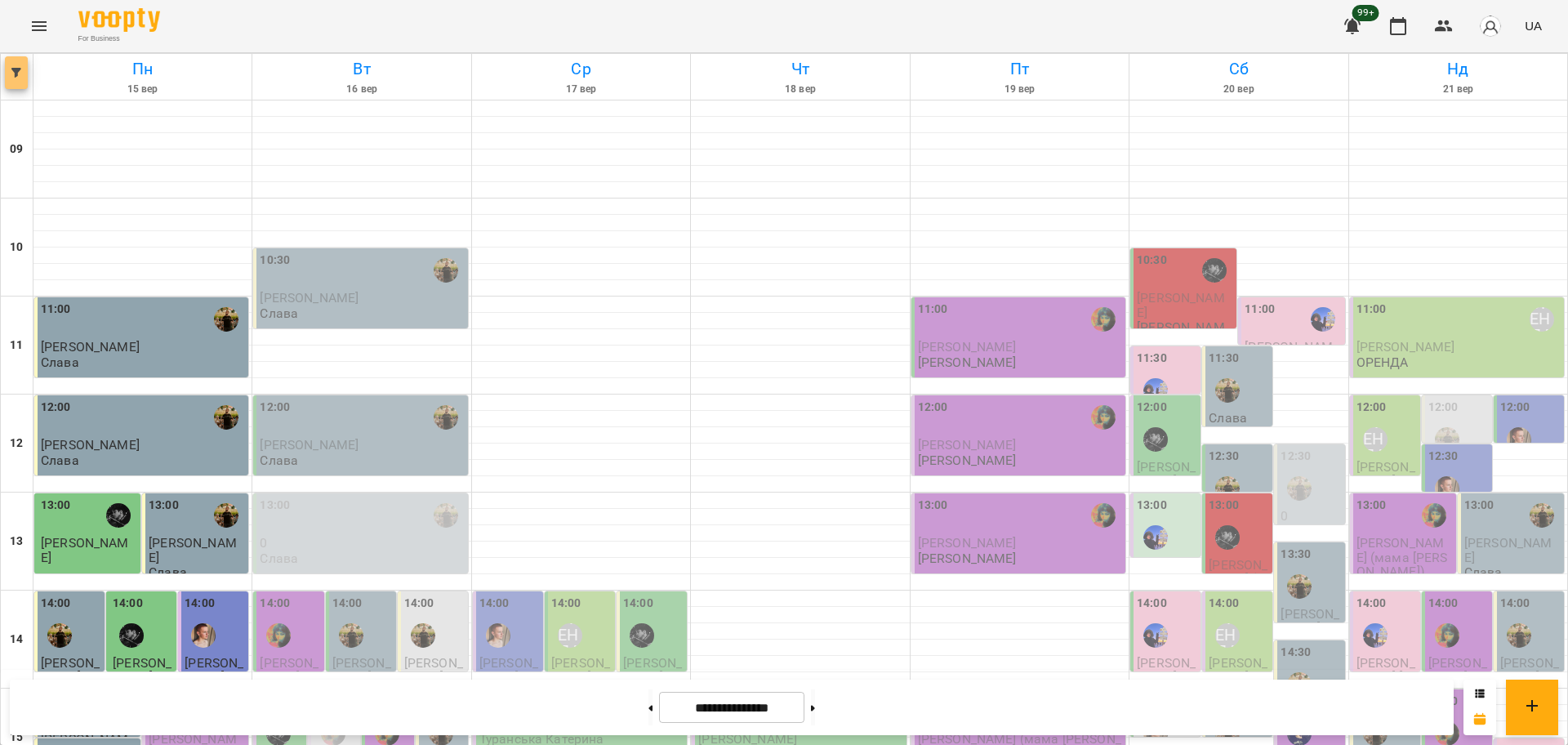
click at [26, 79] on button "button" at bounding box center [16, 73] width 23 height 33
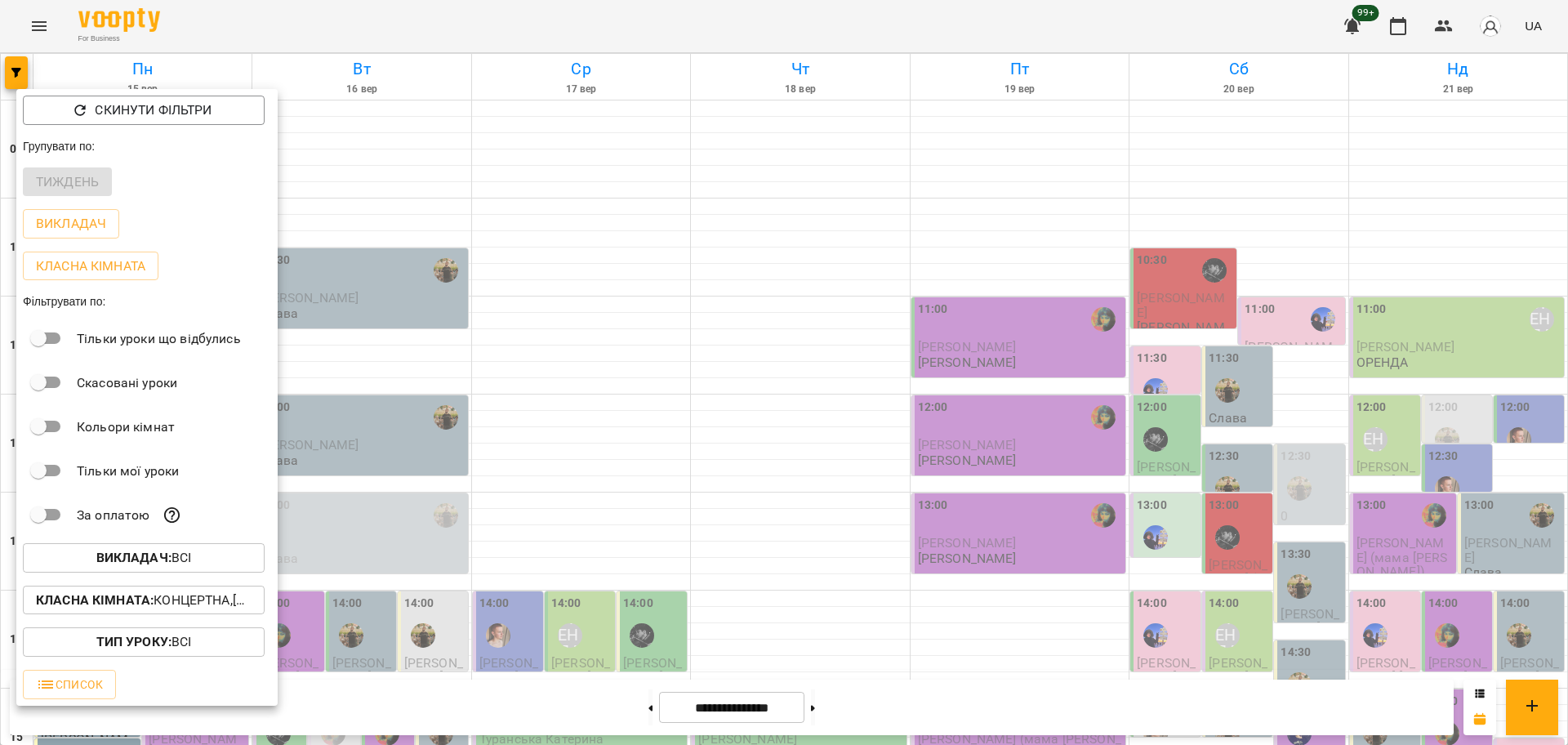
click at [223, 547] on button "Викладач : Всі" at bounding box center [143, 558] width 242 height 30
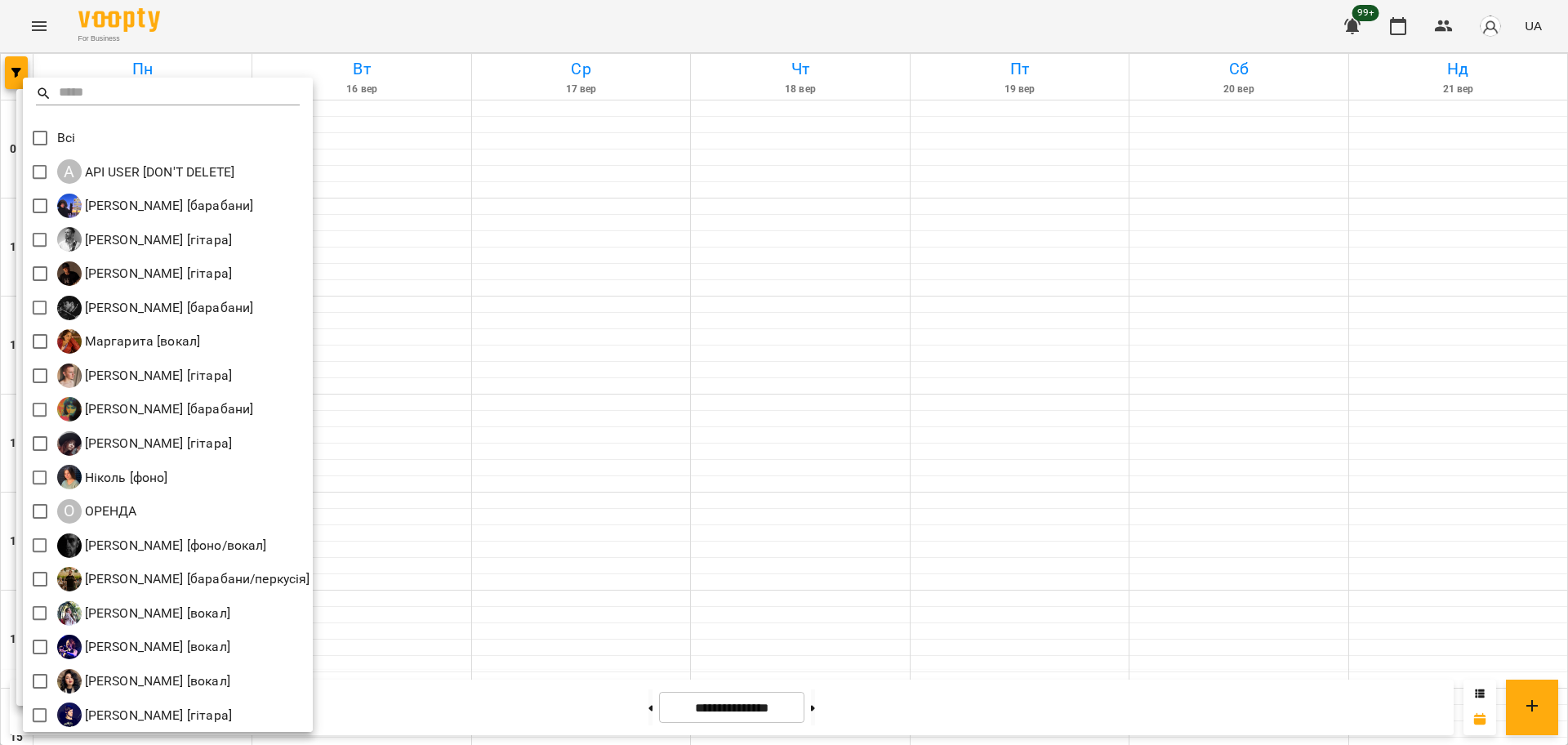
click at [430, 237] on div at bounding box center [784, 372] width 1568 height 745
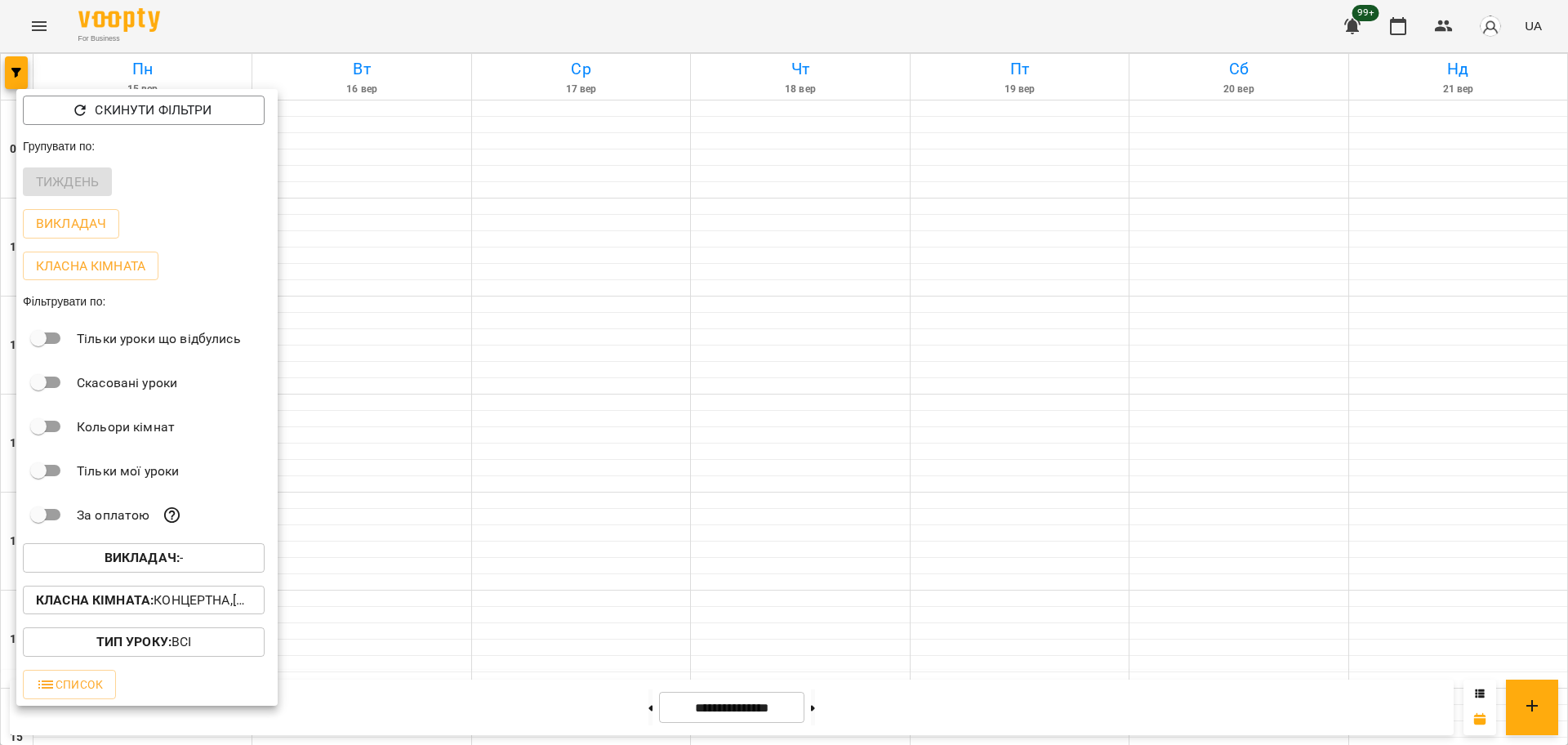
click at [33, 0] on div at bounding box center [784, 372] width 1568 height 745
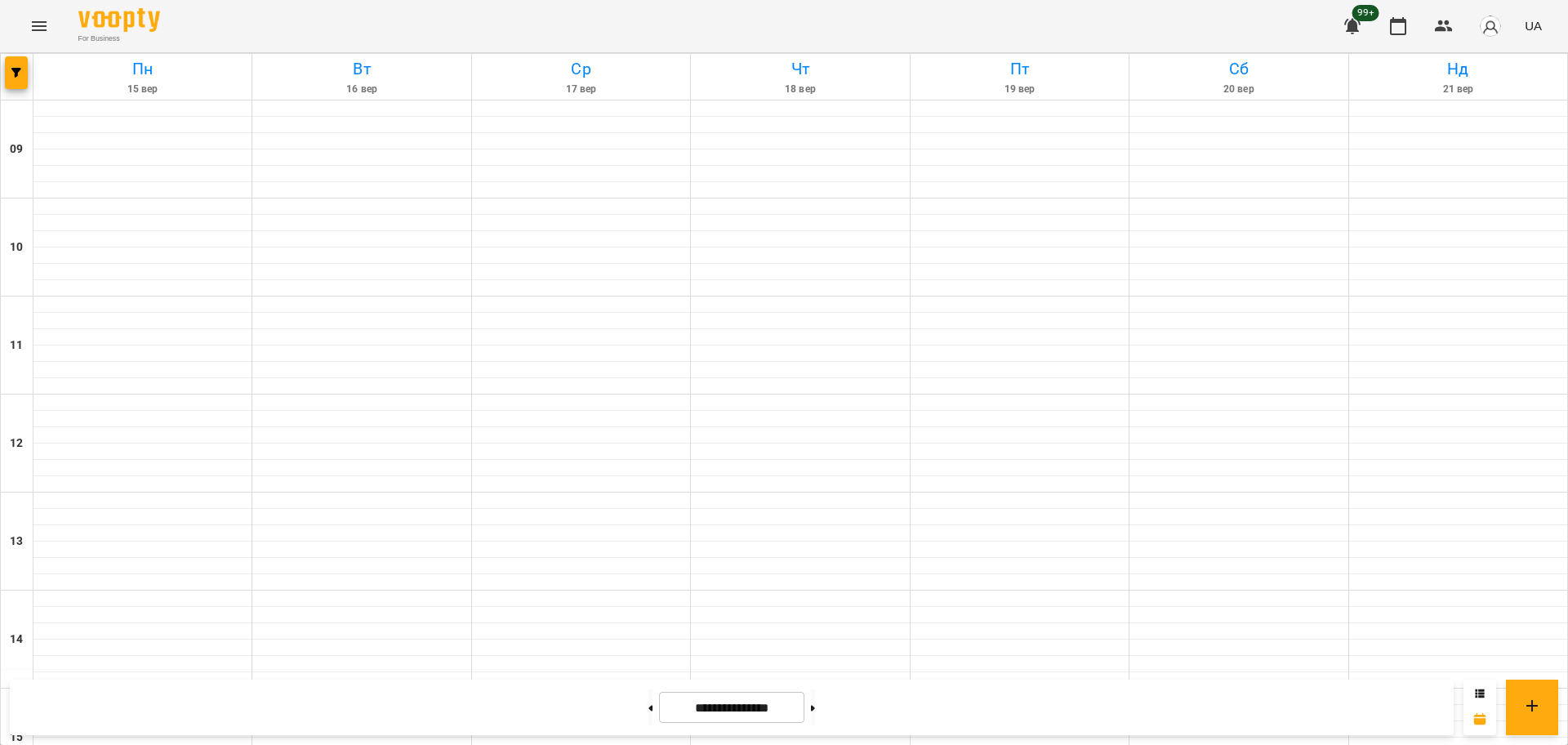
click at [46, 25] on div "Скинути фільтри Групувати по: Тиждень Викладач Класна кімната Фільтрувати по: Т…" at bounding box center [784, 372] width 1568 height 745
click at [46, 27] on icon "Menu" at bounding box center [40, 26] width 20 height 20
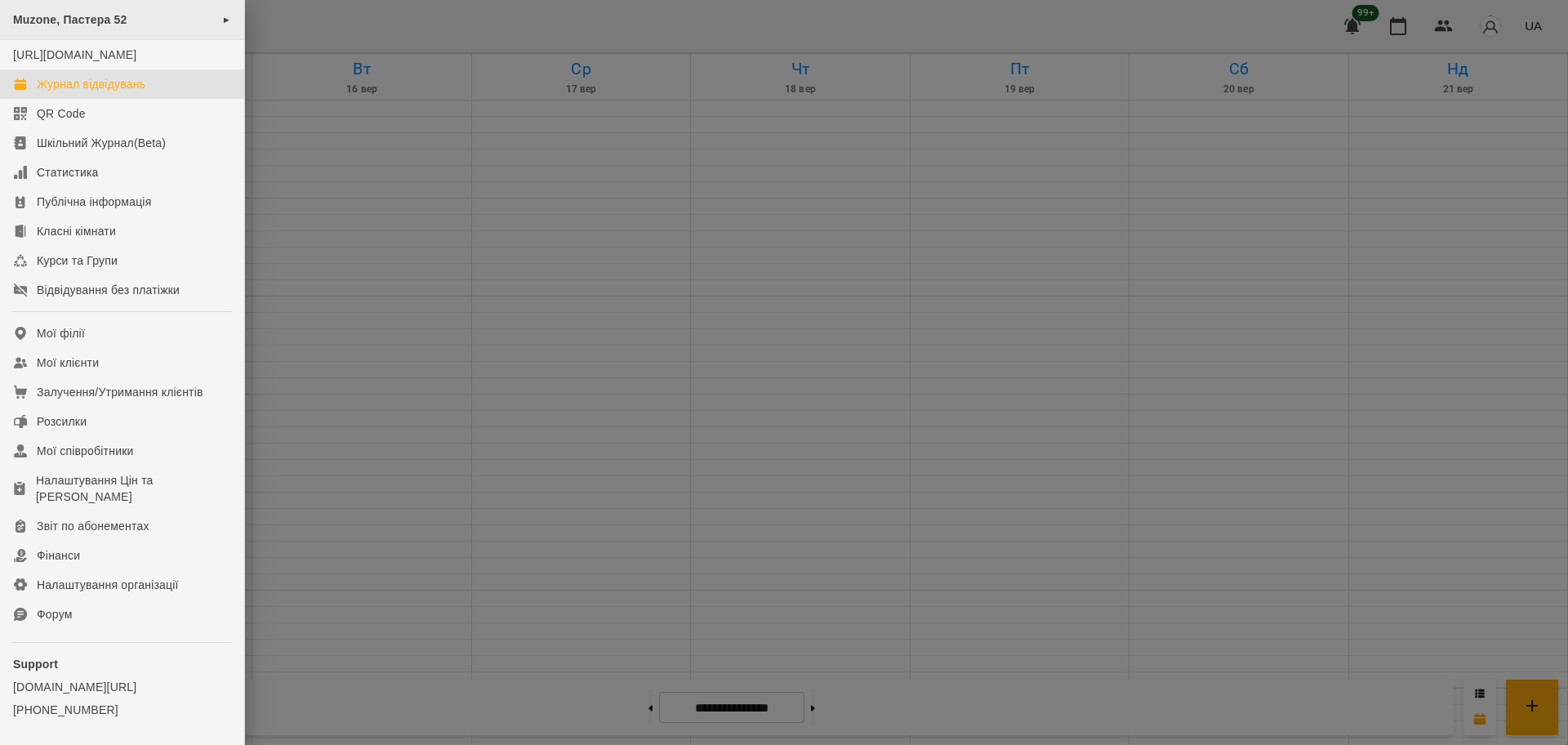
click at [139, 25] on div "Muzone, Пастера 52 ►" at bounding box center [122, 20] width 244 height 40
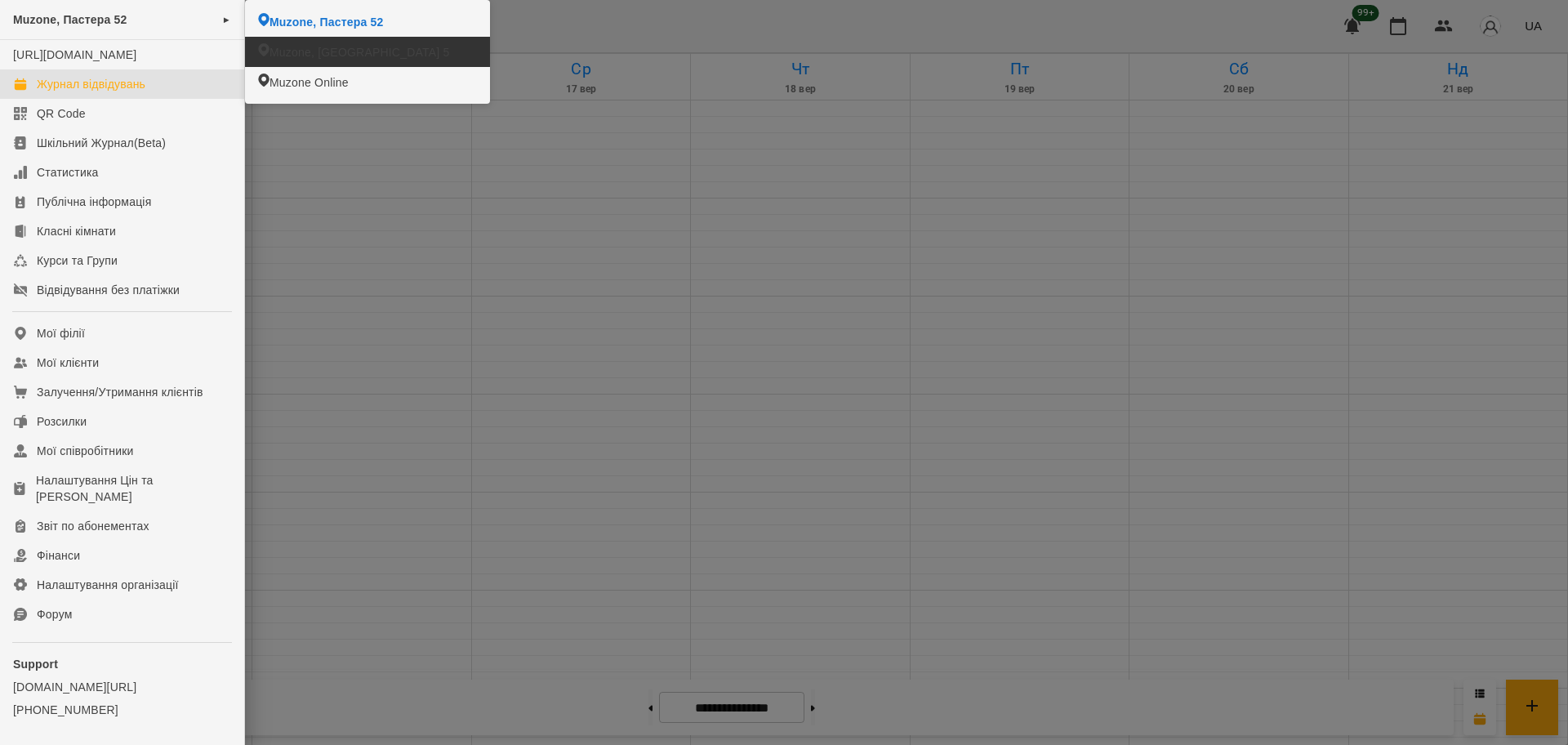
click at [311, 50] on span "Muzone, [GEOGRAPHIC_DATA] 5" at bounding box center [360, 52] width 179 height 16
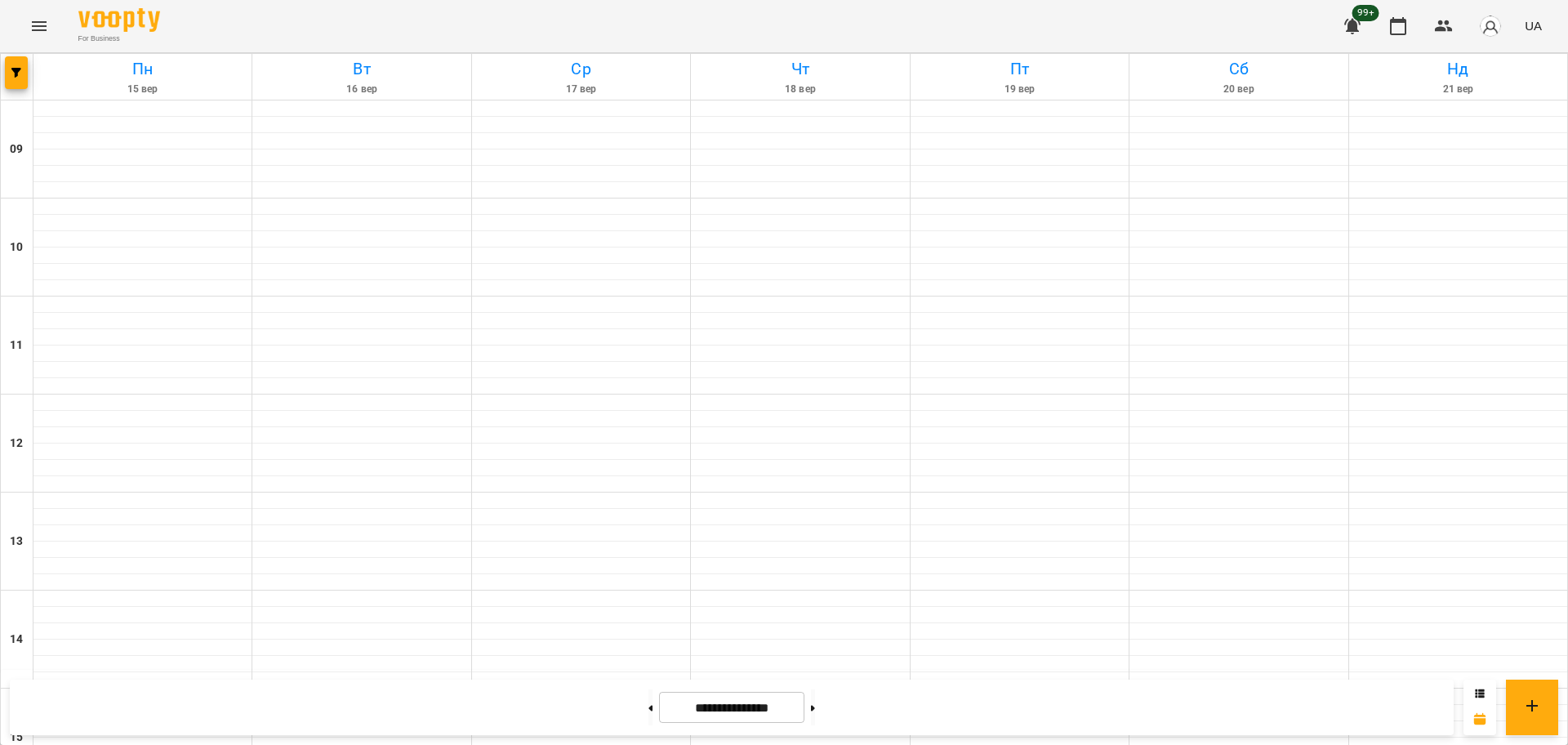
click at [33, 36] on button "Menu" at bounding box center [39, 26] width 39 height 39
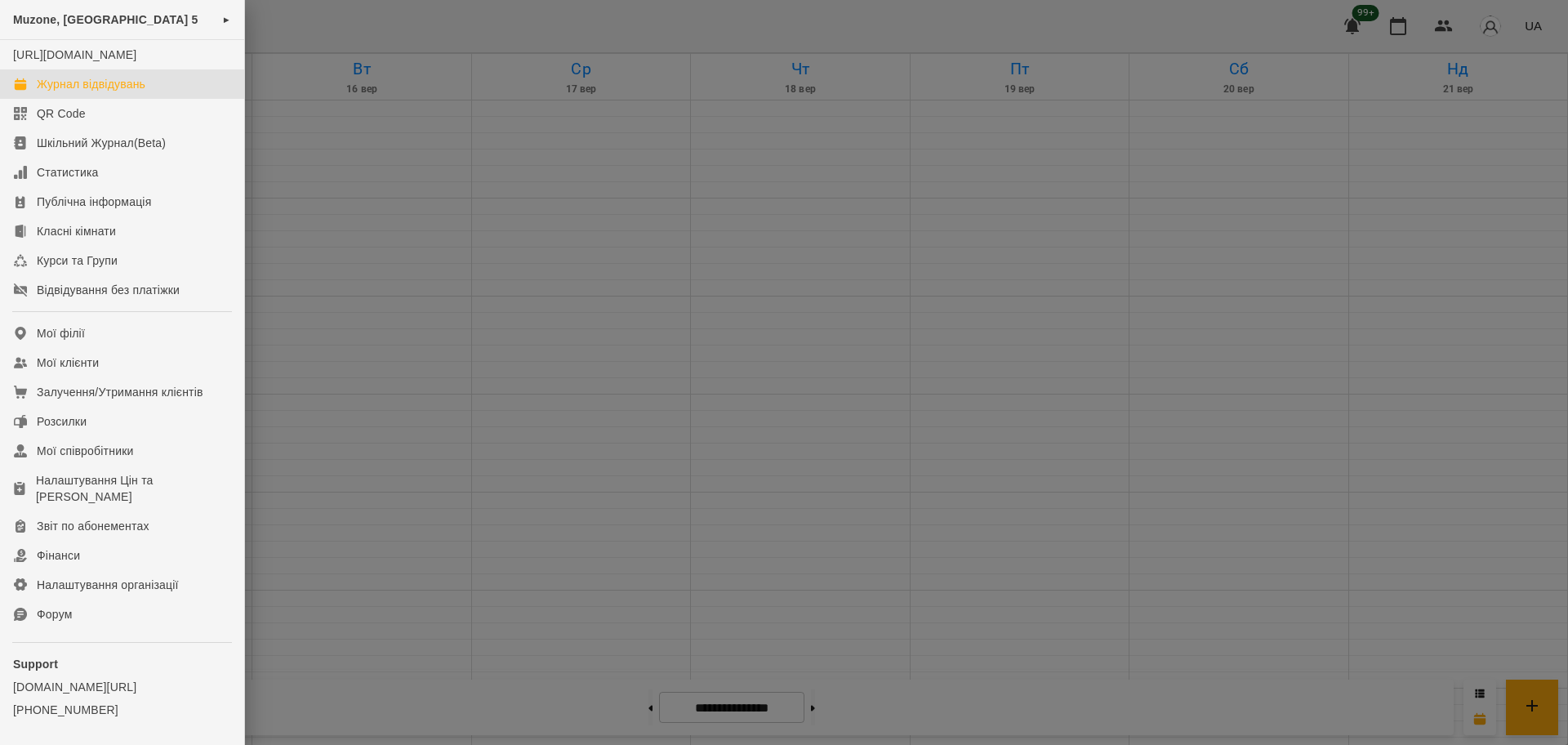
click at [97, 93] on div "Журнал відвідувань" at bounding box center [91, 84] width 109 height 16
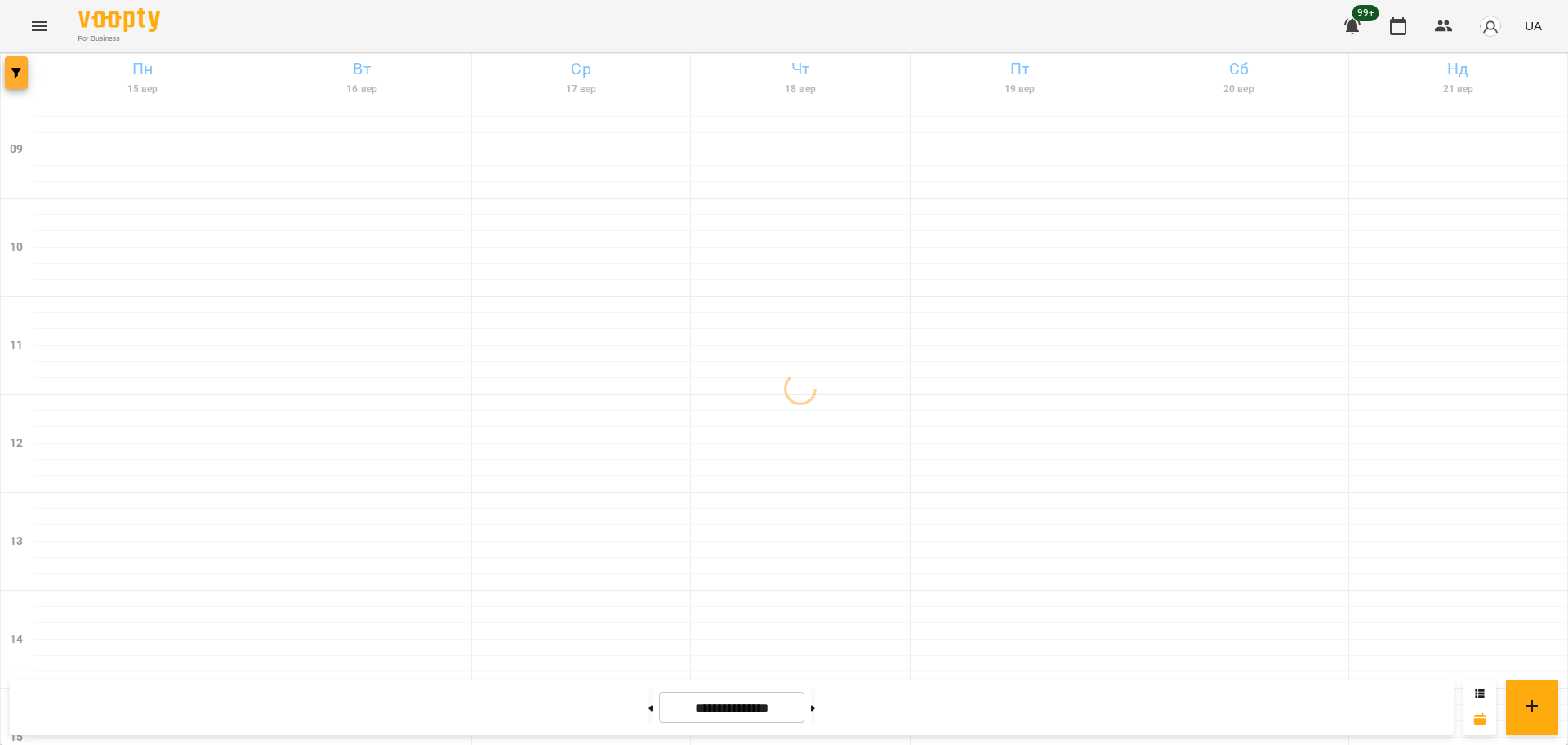
click at [10, 68] on span "button" at bounding box center [16, 73] width 23 height 10
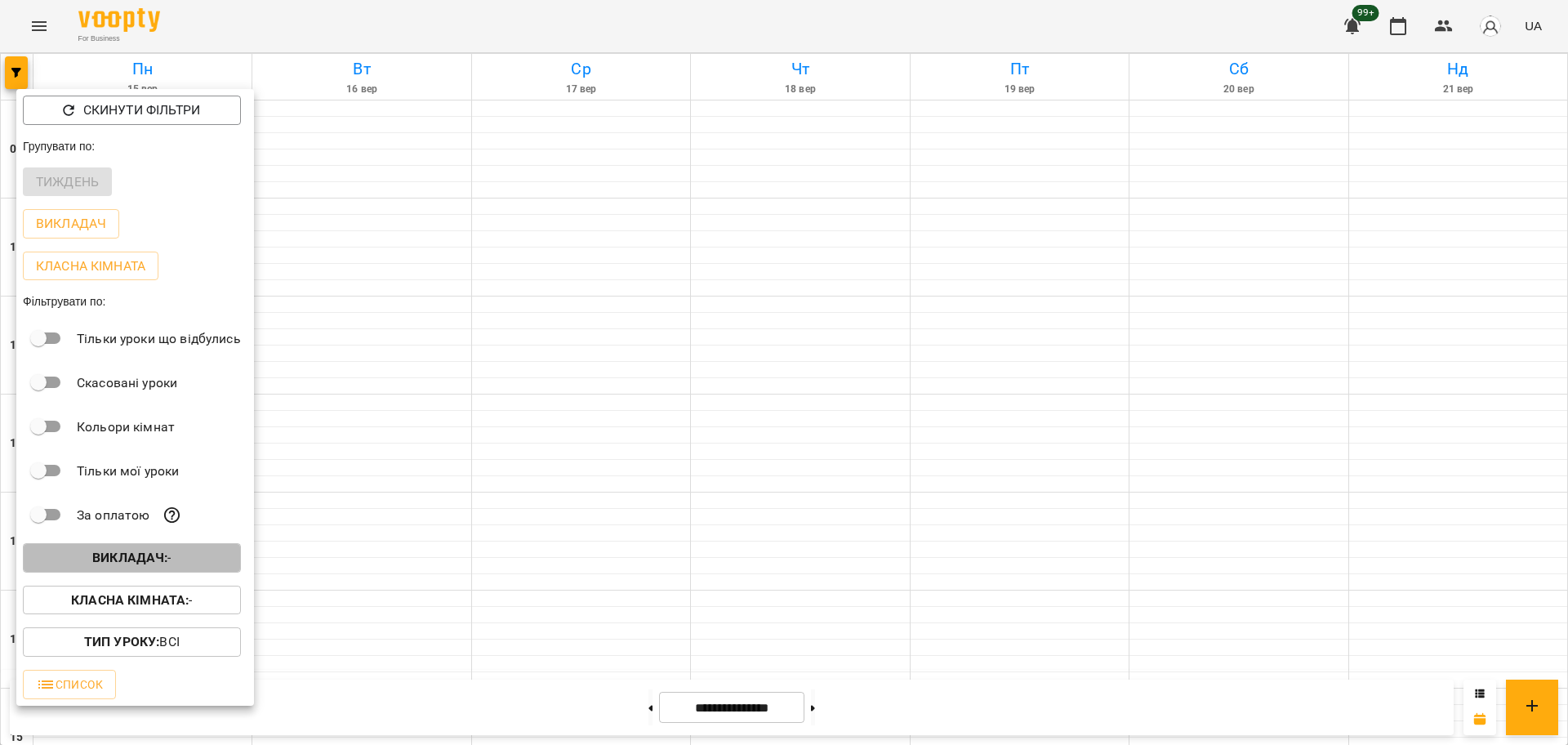
click at [147, 561] on b "Викладач :" at bounding box center [130, 558] width 75 height 16
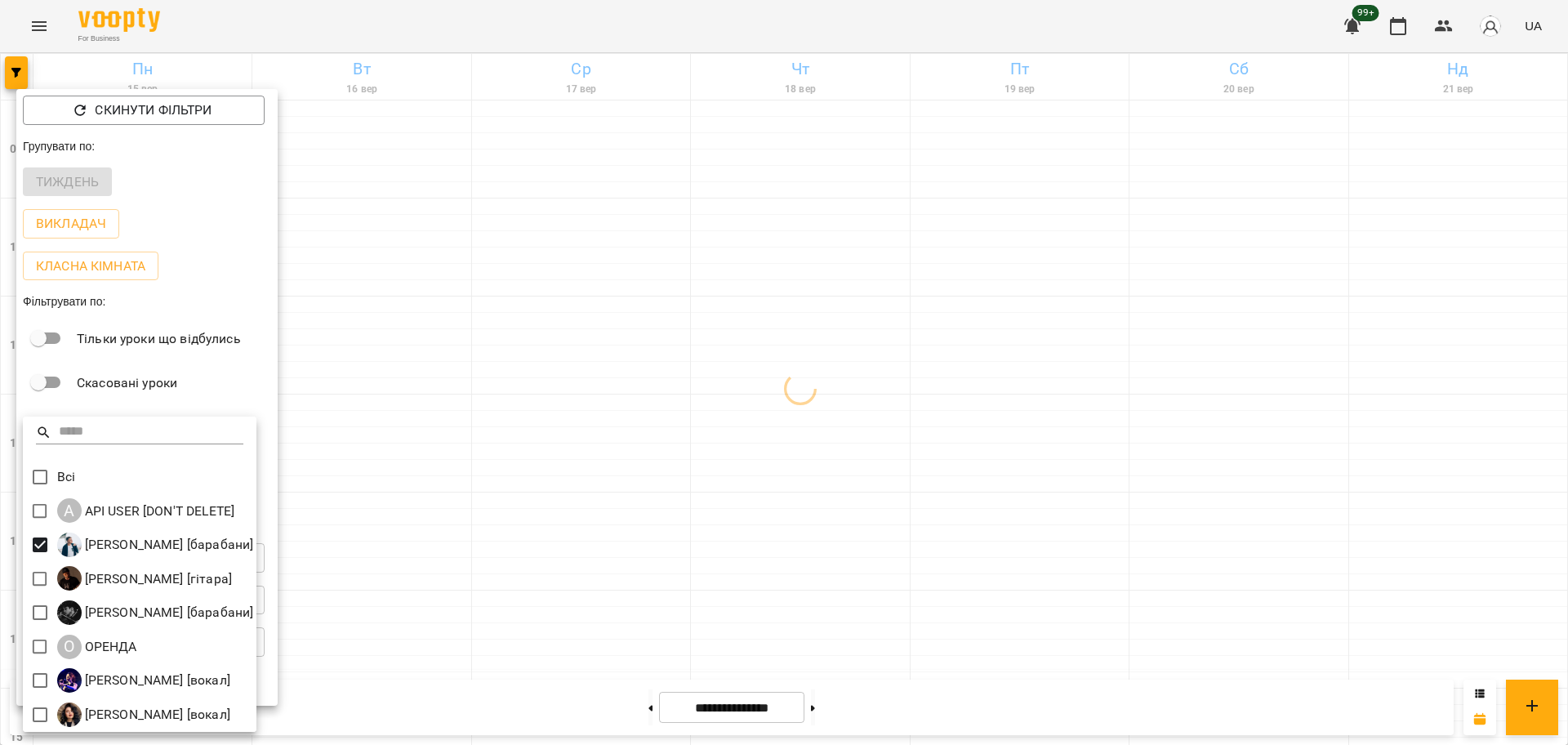
click at [571, 590] on div at bounding box center [784, 372] width 1568 height 745
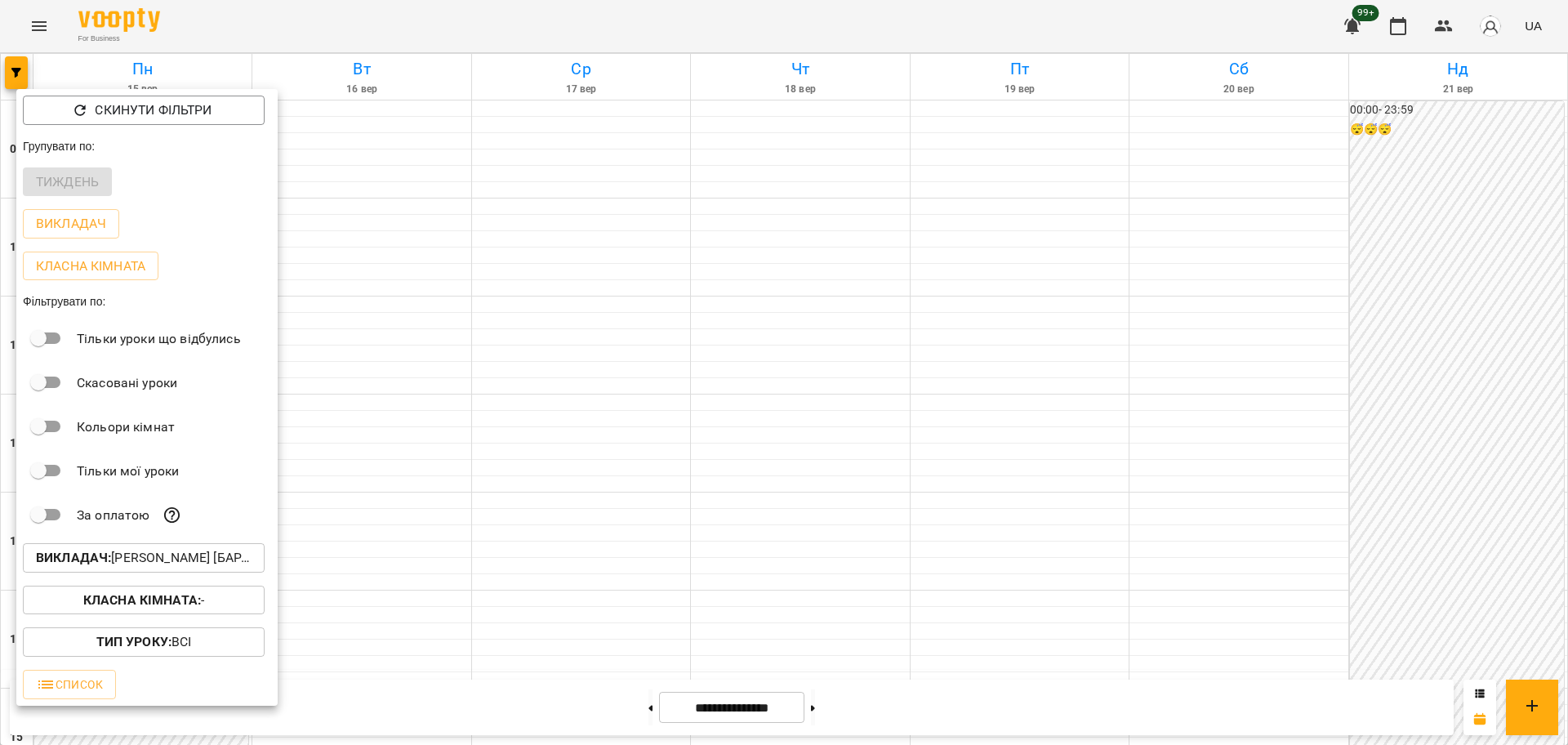
click at [15, 56] on div at bounding box center [784, 372] width 1568 height 745
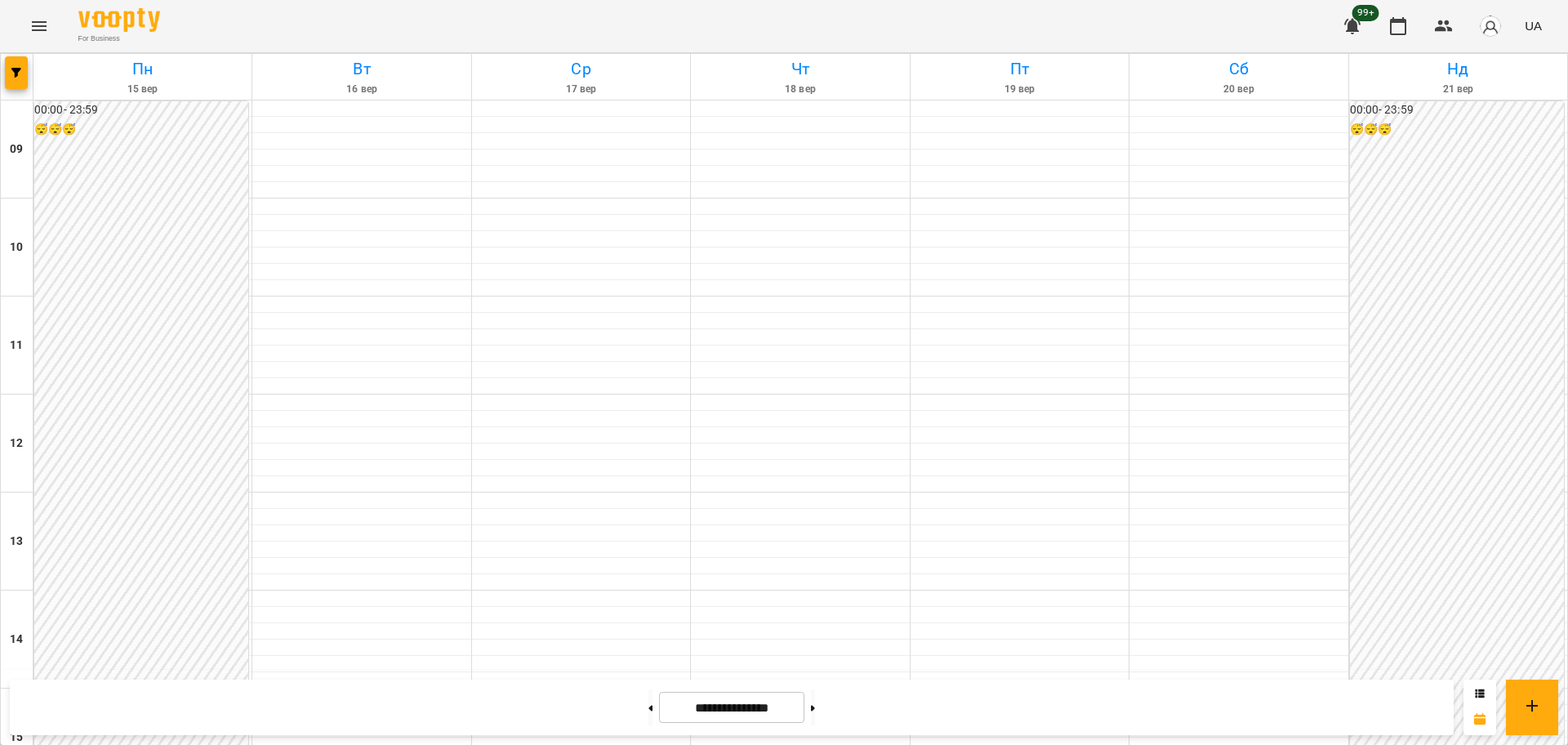
click at [53, 29] on div "Скинути фільтри Групувати по: Тиждень Викладач Класна кімната Фільтрувати по: Т…" at bounding box center [784, 372] width 1568 height 745
click at [48, 30] on icon "Menu" at bounding box center [40, 26] width 20 height 20
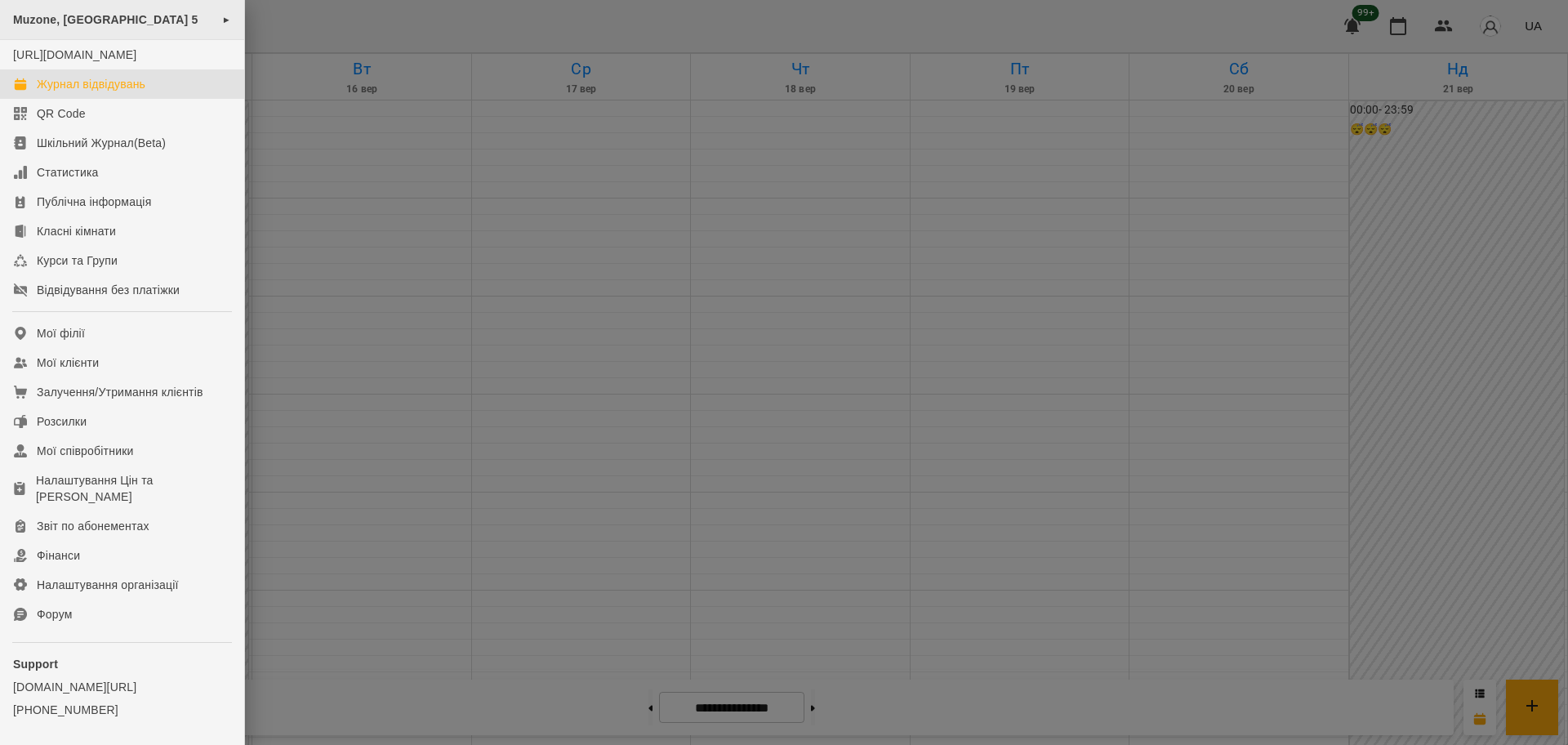
click at [77, 33] on div "Muzone, Велика Арнаутська 5 ►" at bounding box center [122, 20] width 244 height 40
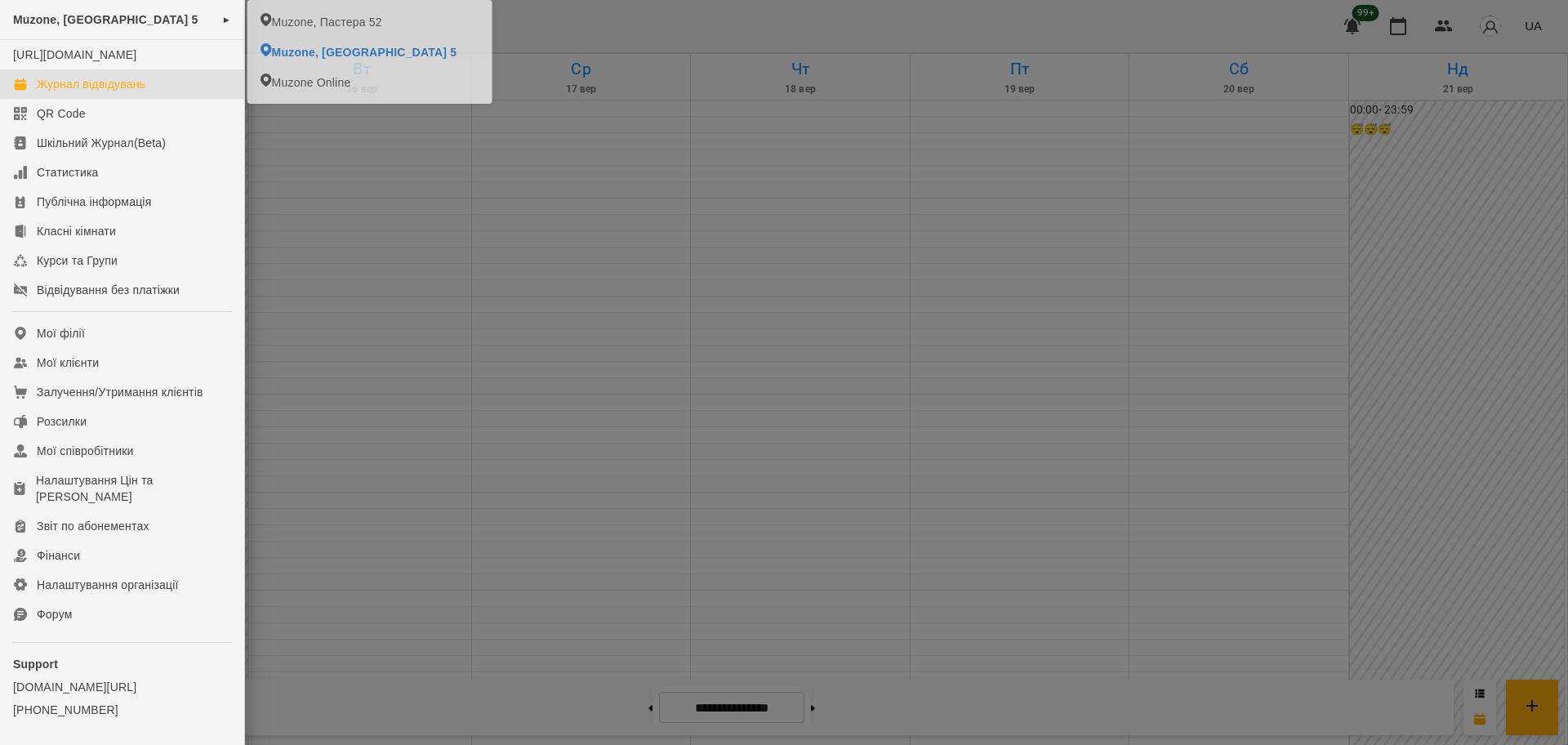
click at [89, 89] on link "Журнал відвідувань" at bounding box center [122, 85] width 244 height 30
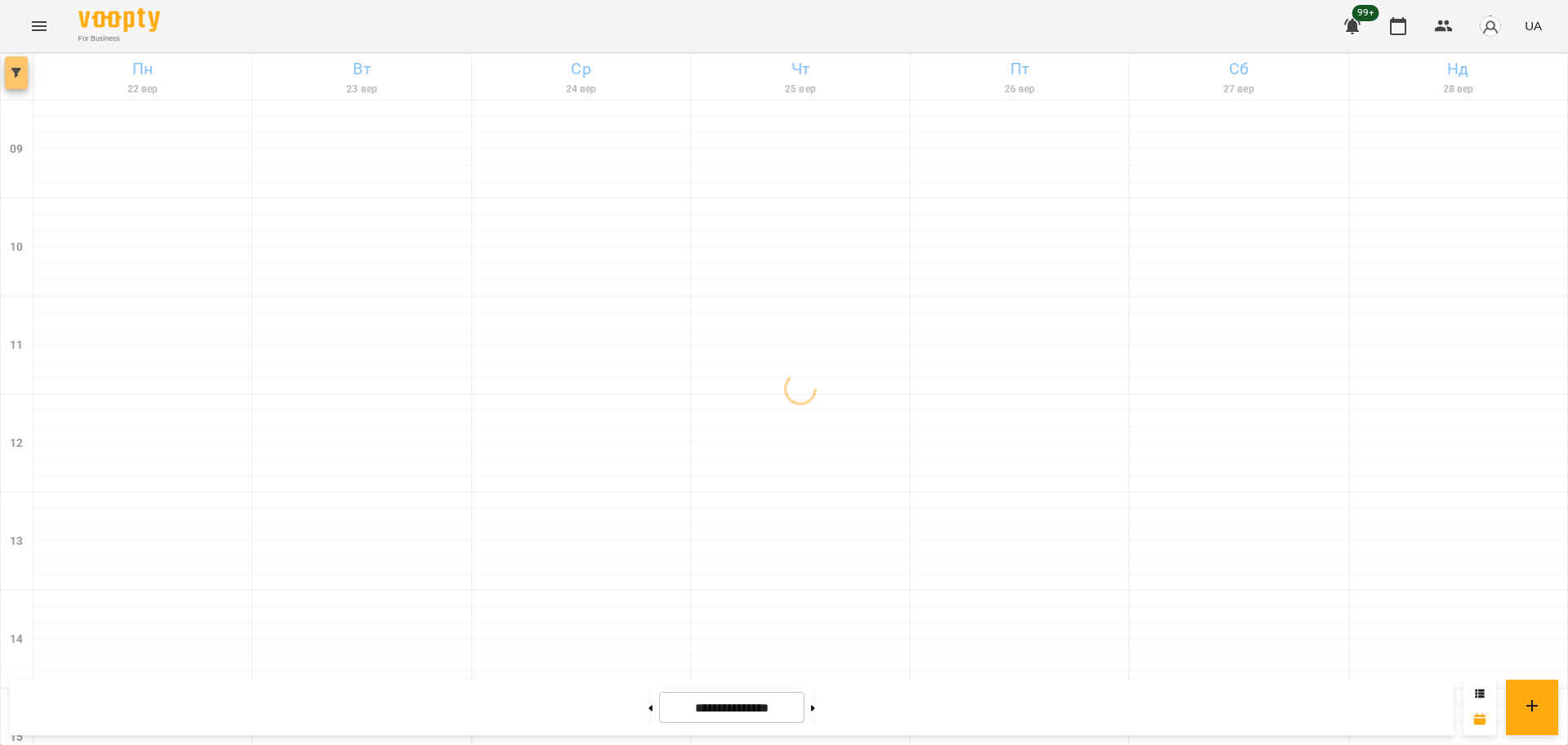
click at [19, 79] on button "button" at bounding box center [16, 73] width 23 height 33
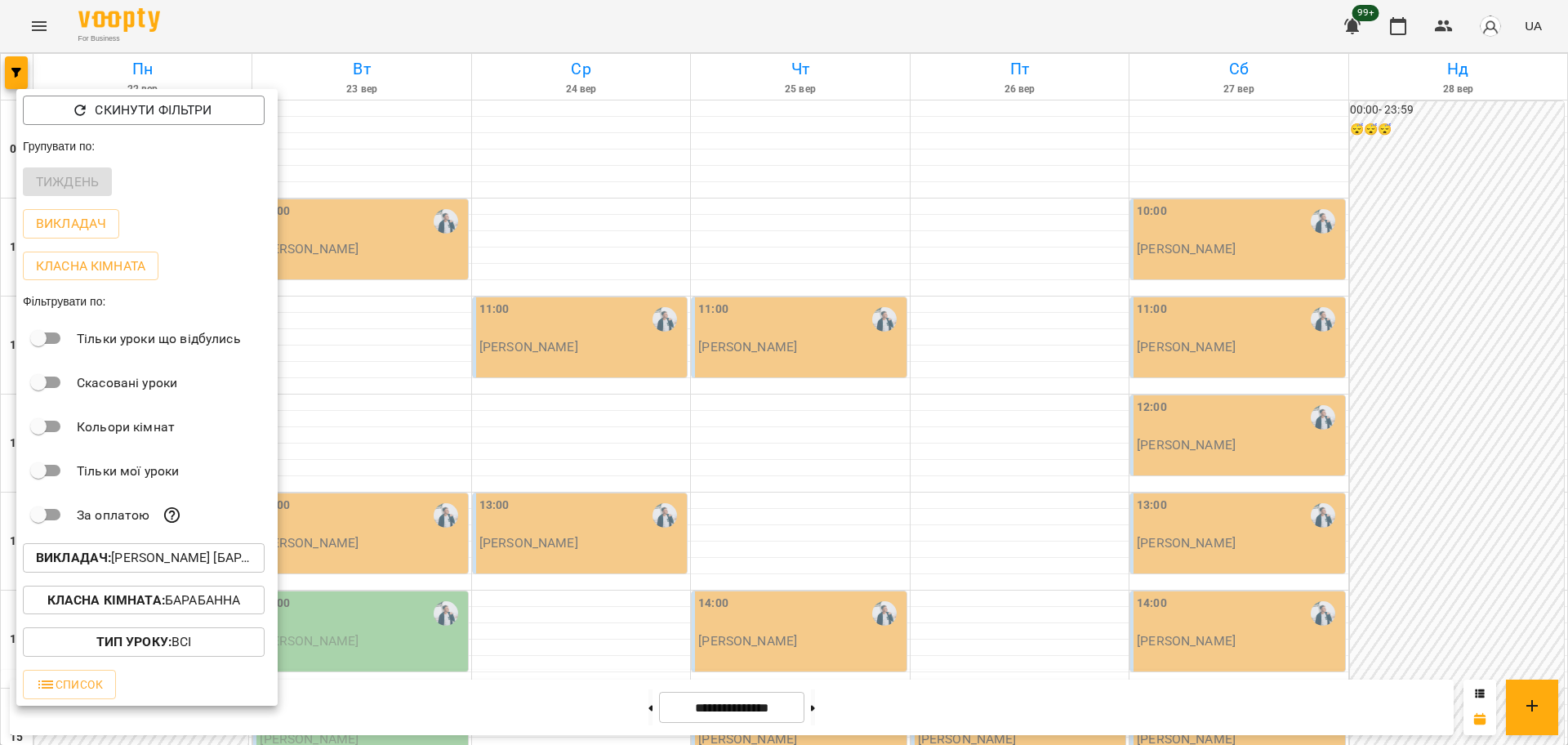
click at [187, 588] on div "Класна кімната : Барабанна" at bounding box center [146, 600] width 261 height 43
click at [642, 494] on div at bounding box center [784, 372] width 1568 height 745
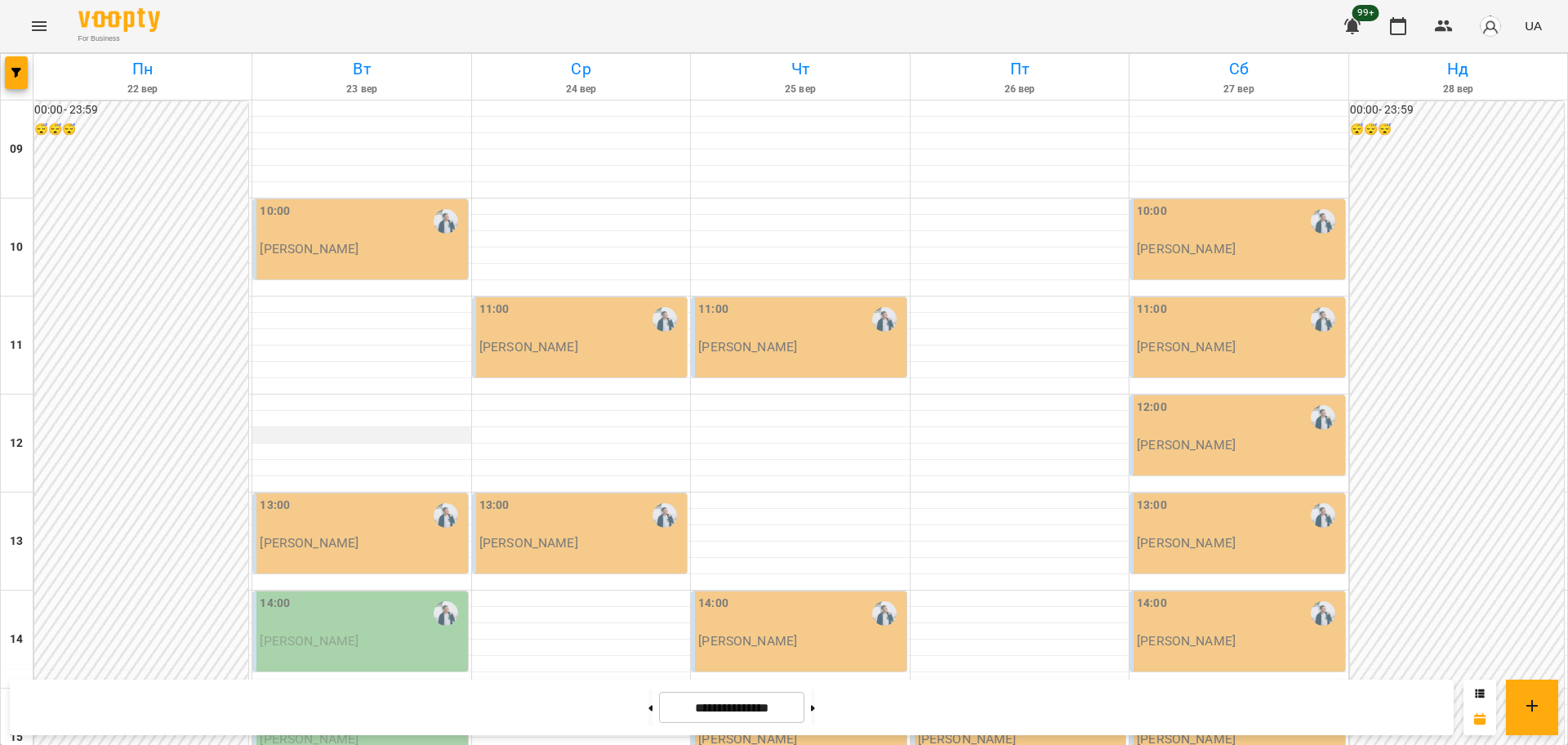
scroll to position [102, 0]
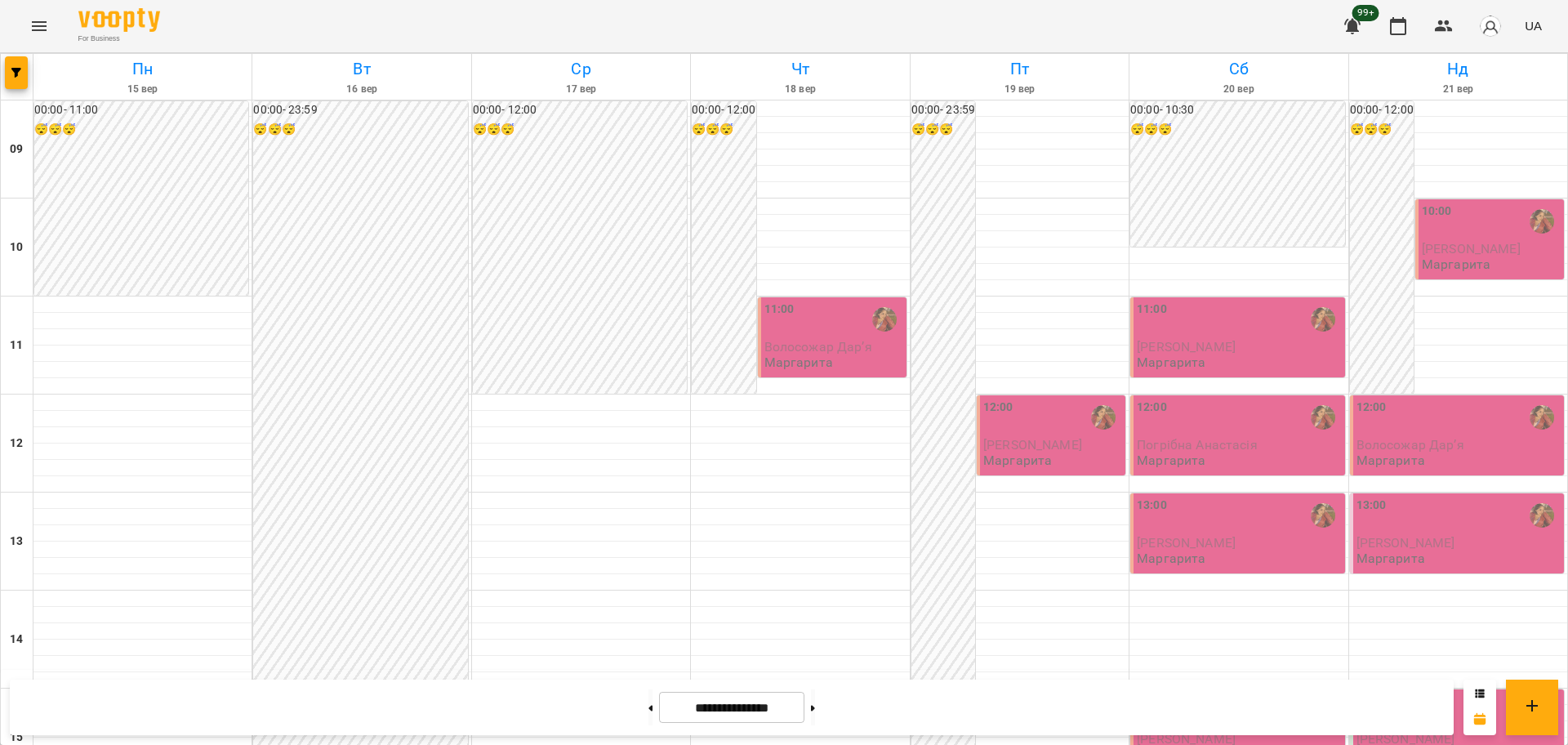
scroll to position [510, 0]
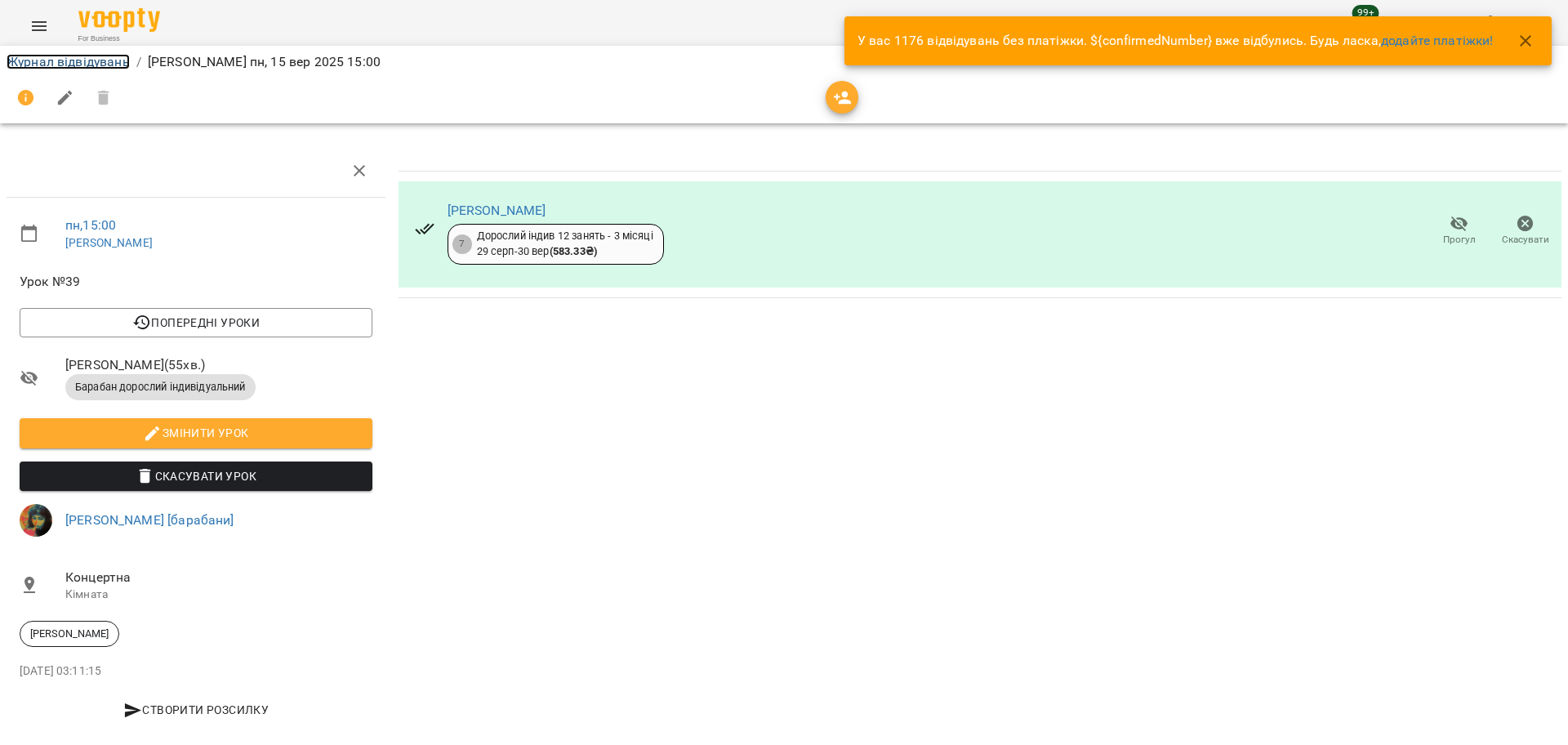
click at [59, 64] on link "Журнал відвідувань" at bounding box center [69, 62] width 124 height 16
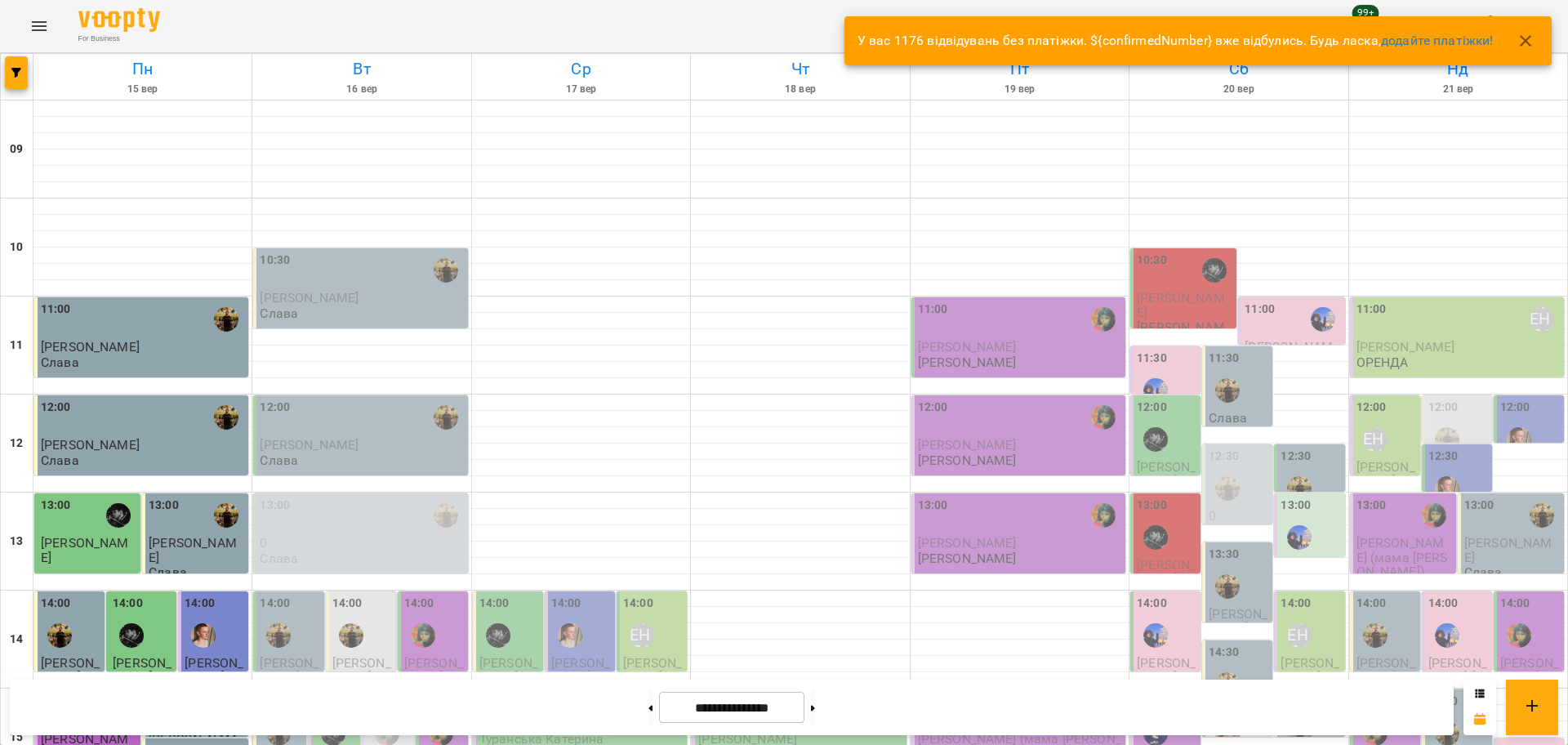
click at [1535, 43] on icon "button" at bounding box center [1526, 41] width 20 height 20
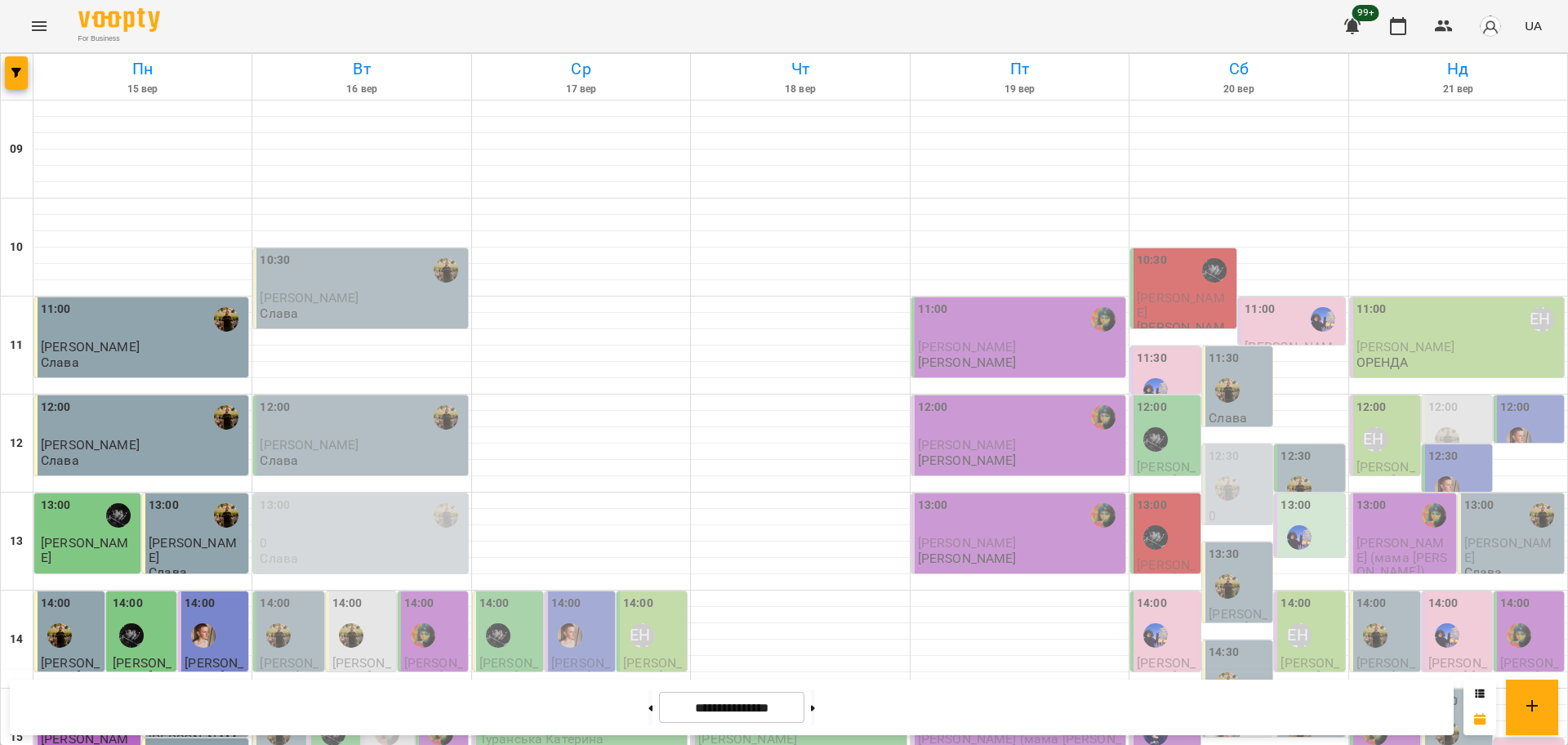
click at [1025, 442] on p "[PERSON_NAME]" at bounding box center [1020, 444] width 204 height 14
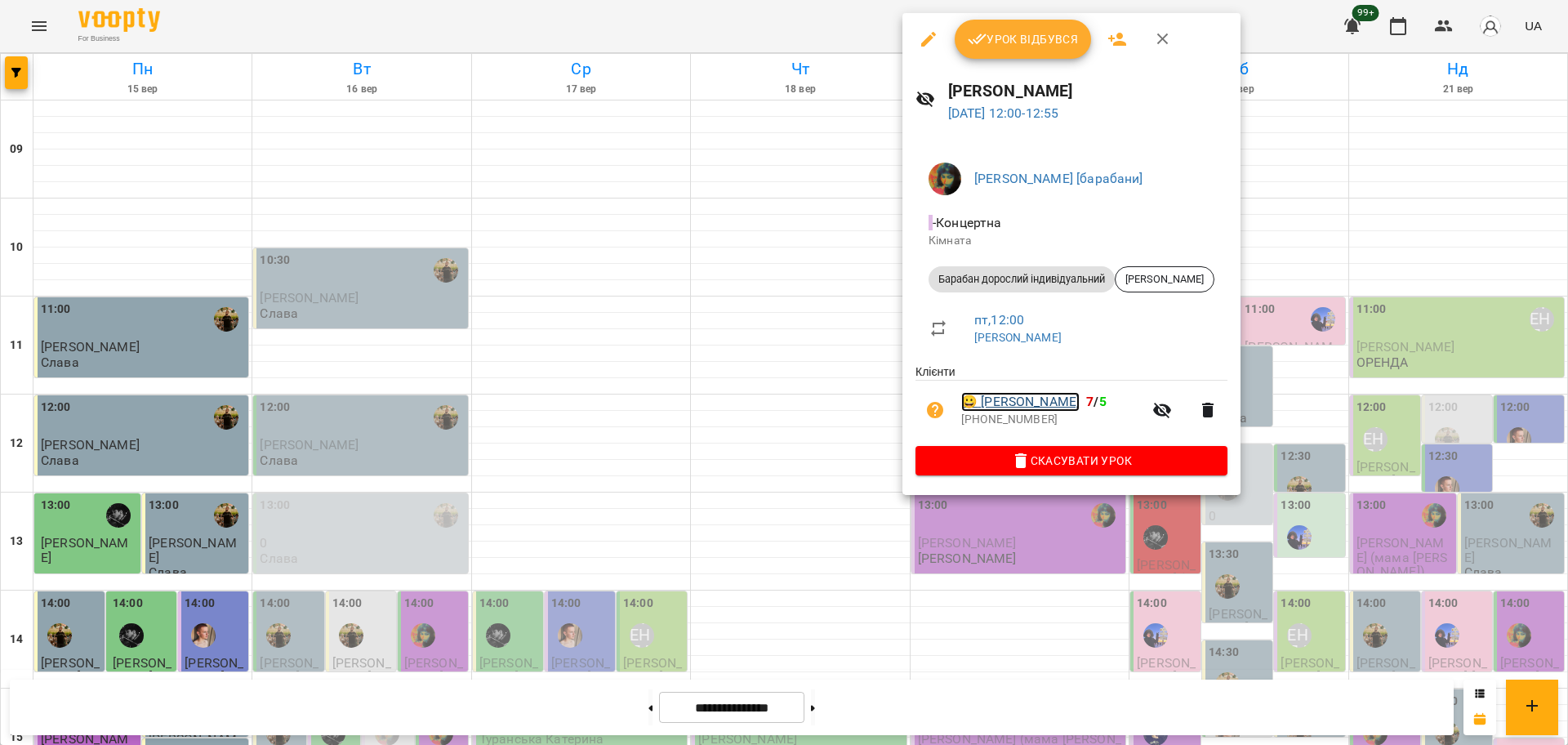
click at [1059, 396] on link "😀 [PERSON_NAME]" at bounding box center [1020, 402] width 119 height 20
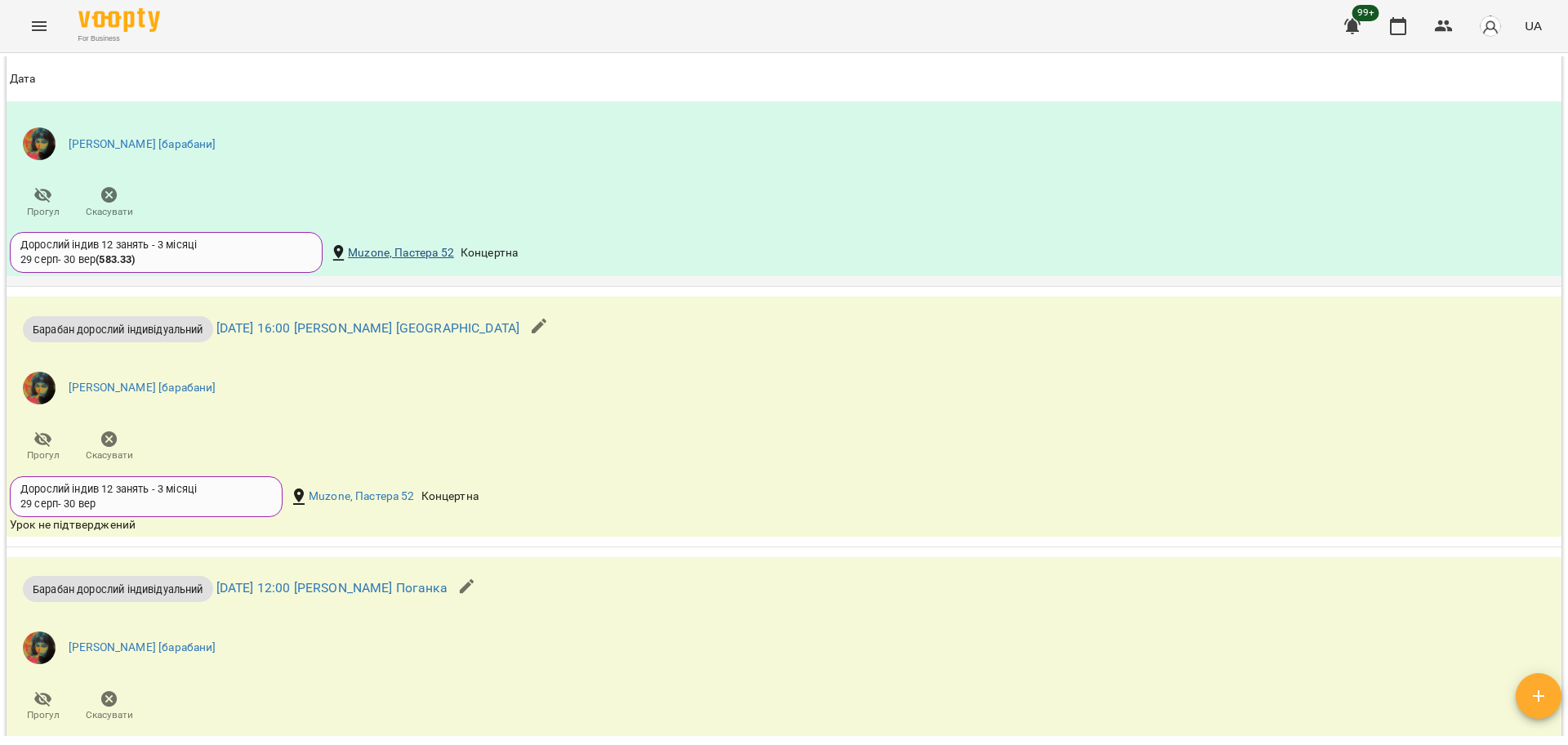
scroll to position [2960, 0]
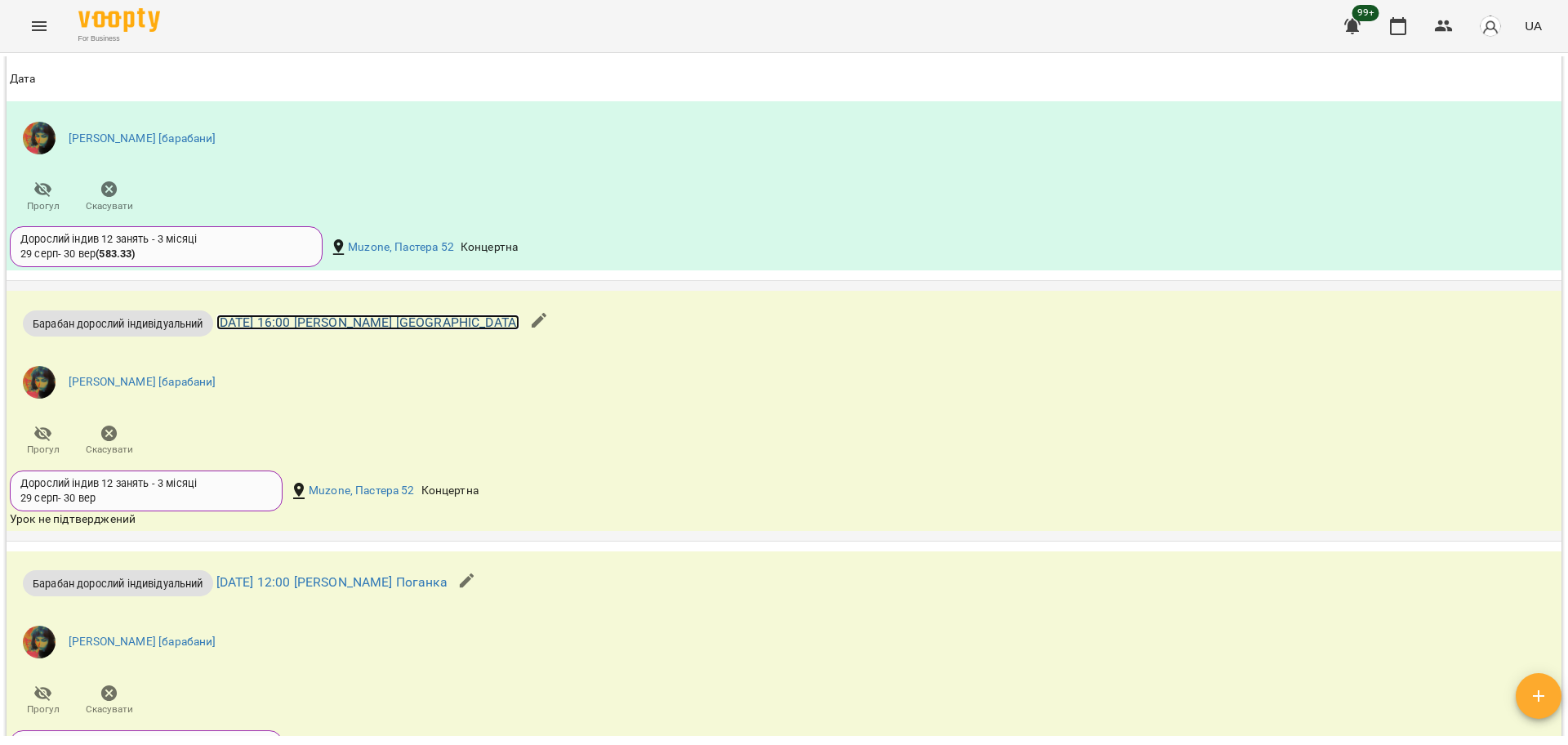
click at [345, 315] on link "[DATE] 16:00 [PERSON_NAME] [GEOGRAPHIC_DATA]" at bounding box center [368, 323] width 304 height 16
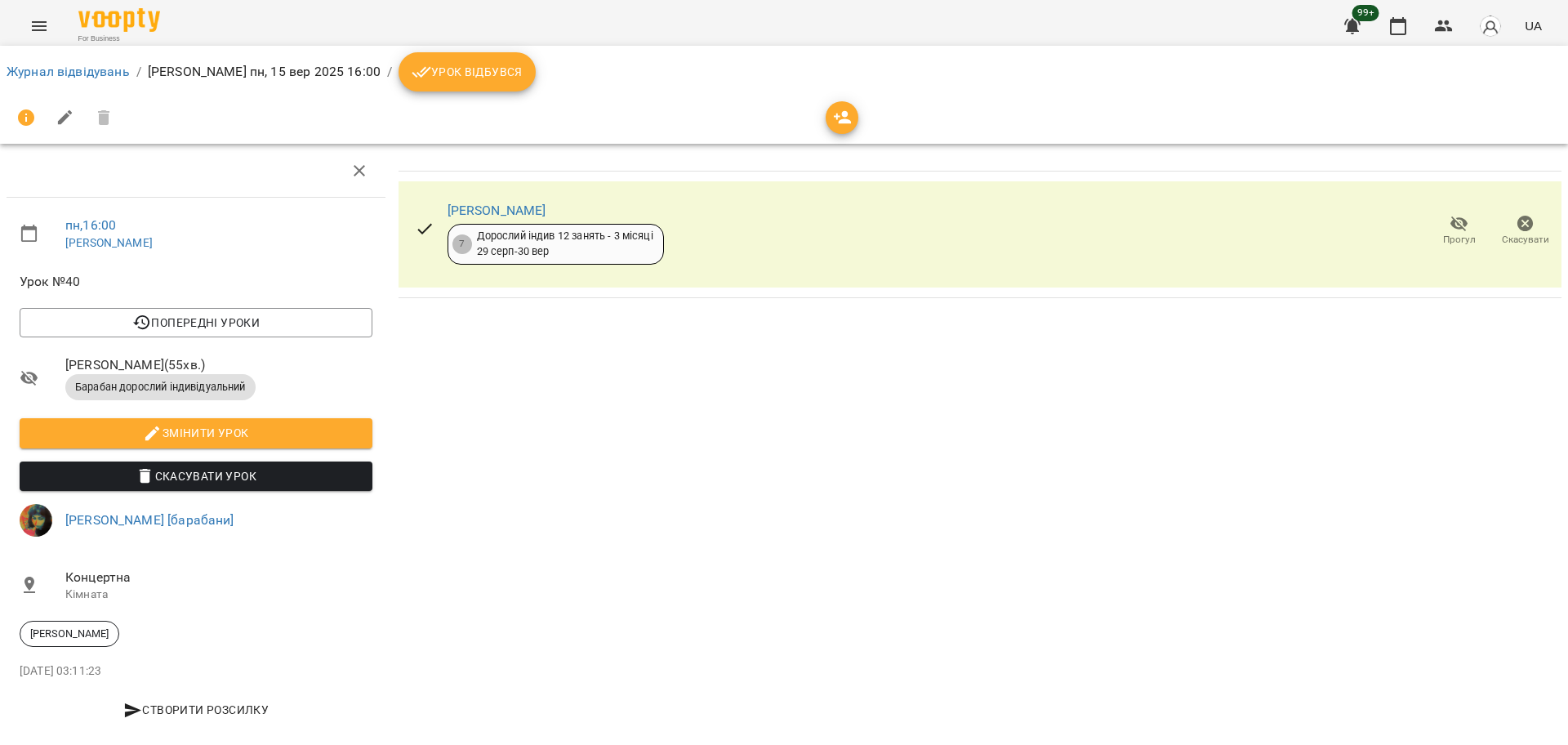
click at [437, 85] on button "Урок відбувся" at bounding box center [467, 71] width 137 height 39
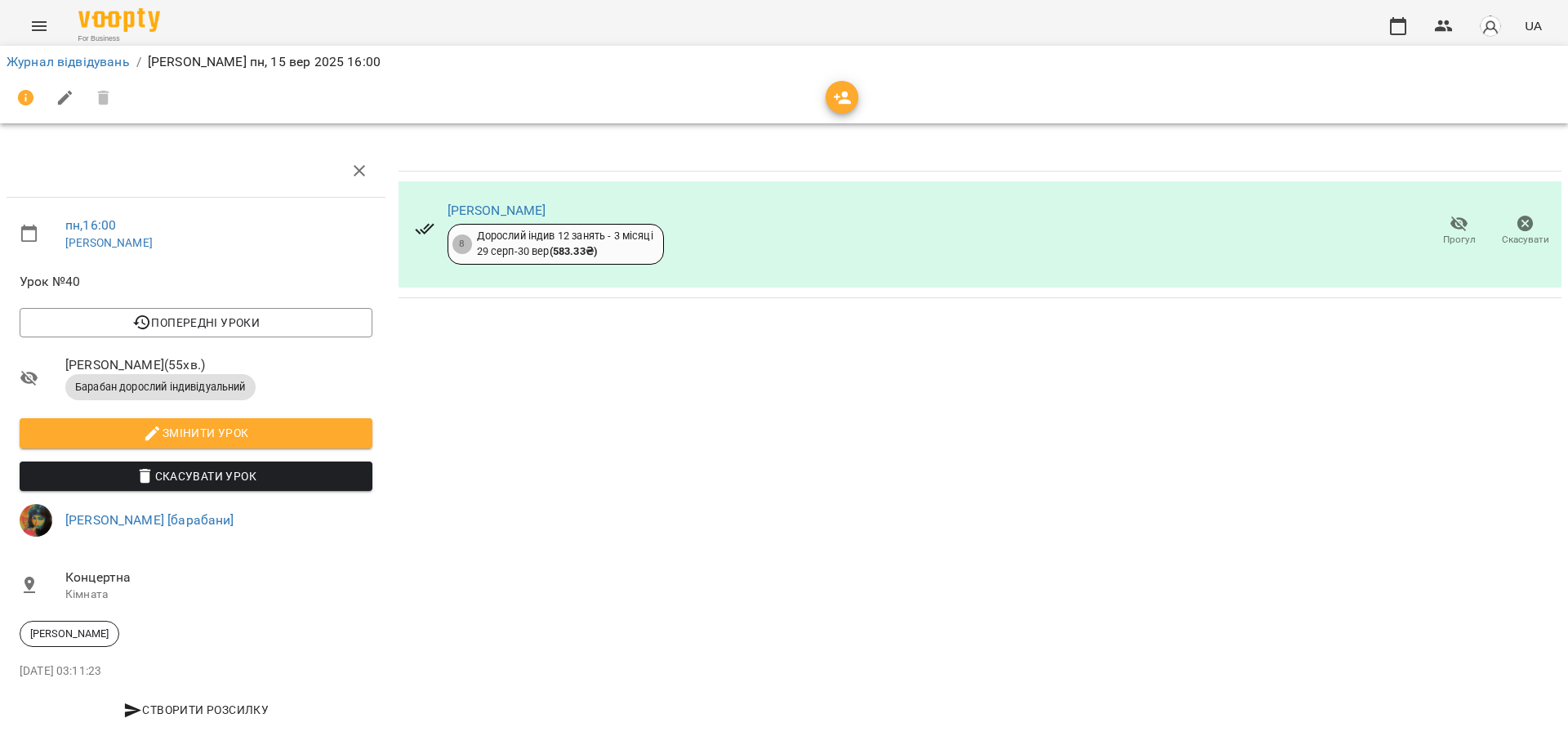
click at [21, 70] on li "Журнал відвідувань" at bounding box center [69, 62] width 124 height 20
click at [32, 64] on link "Журнал відвідувань" at bounding box center [69, 62] width 124 height 16
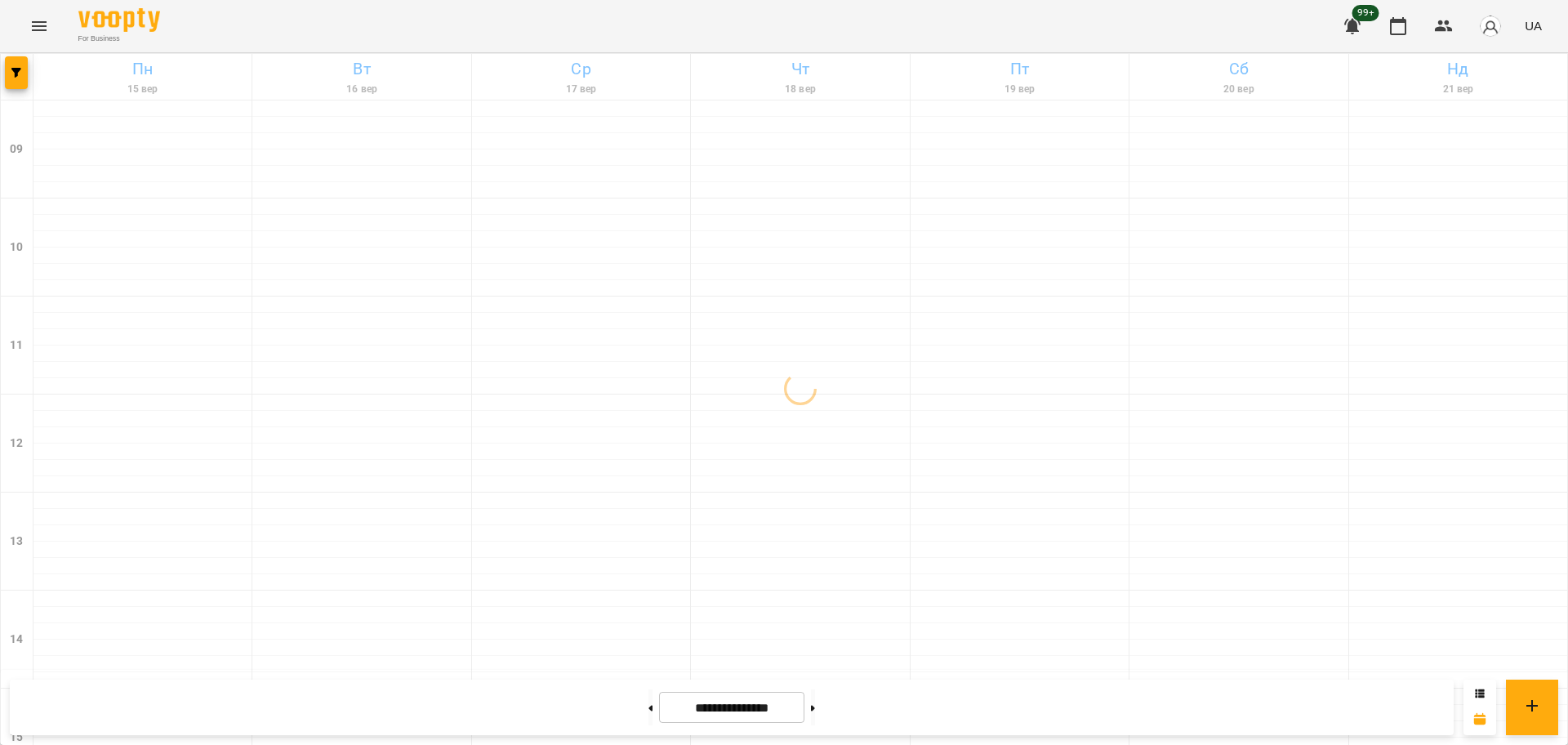
click at [1453, 30] on icon "button" at bounding box center [1444, 26] width 20 height 20
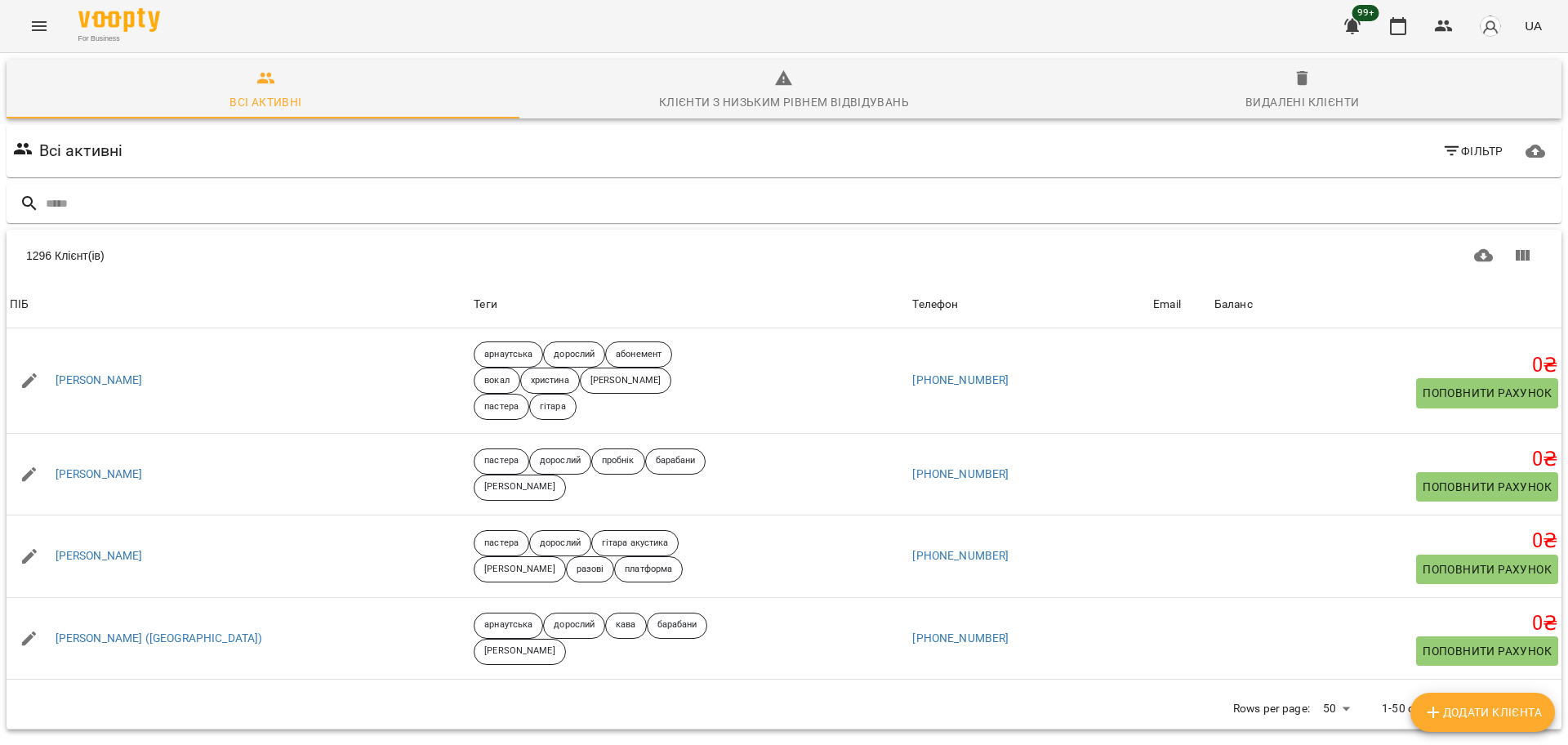
click at [310, 198] on input "text" at bounding box center [800, 203] width 1509 height 27
click at [301, 202] on input "text" at bounding box center [800, 203] width 1509 height 27
type input "*******"
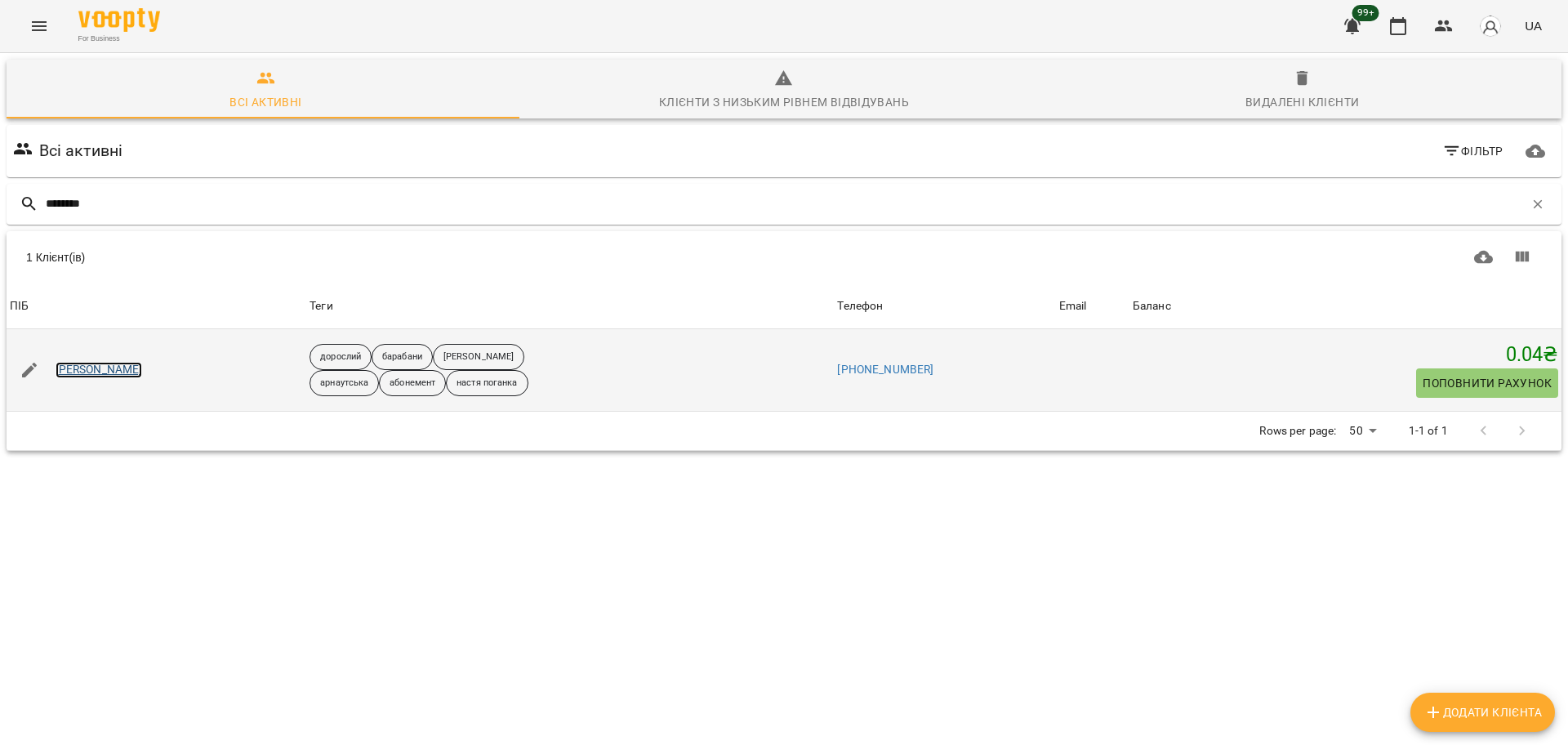
click at [92, 369] on link "[PERSON_NAME]" at bounding box center [100, 370] width 88 height 16
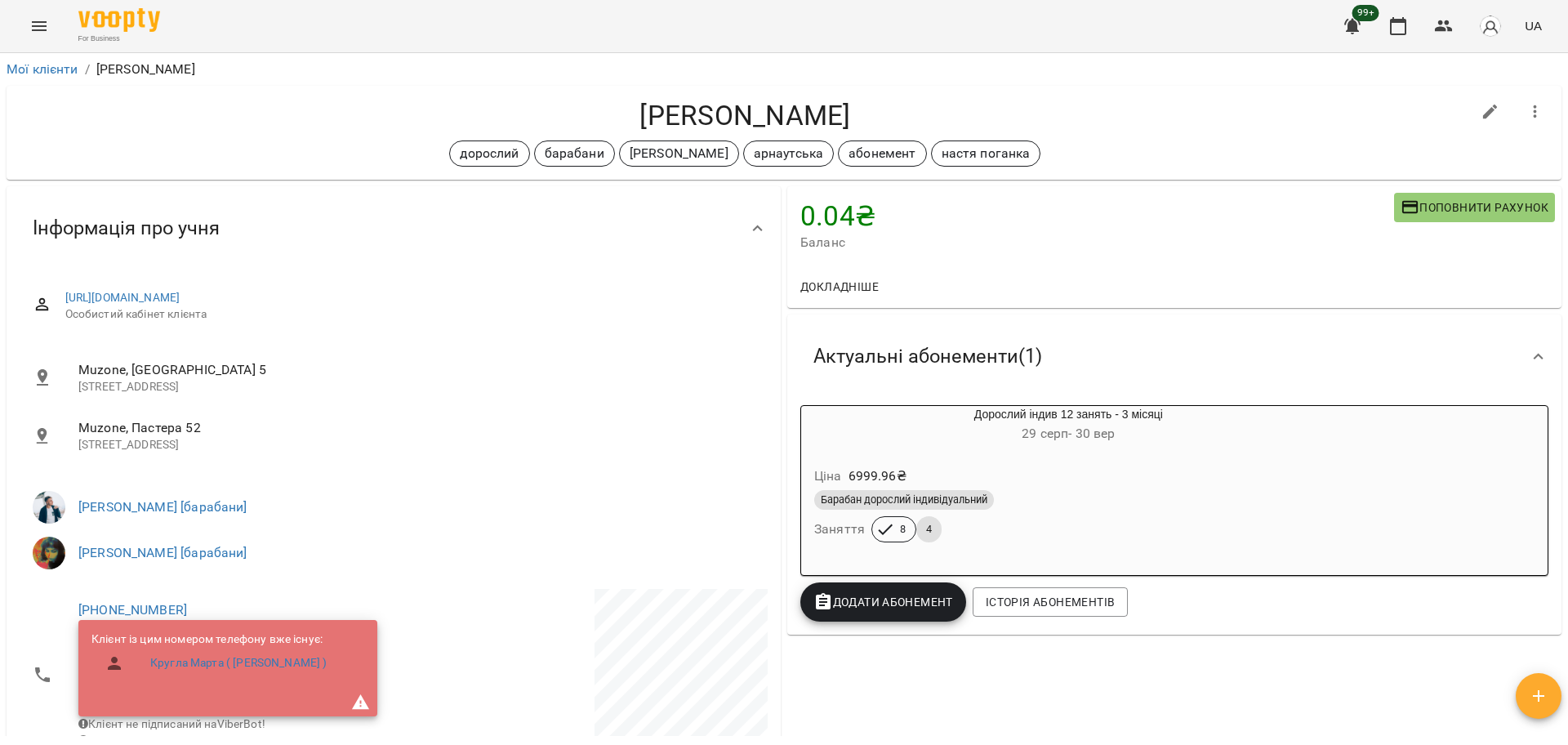
click at [1062, 535] on div "Барабан дорослий індивідуальний Заняття 8 4" at bounding box center [1068, 516] width 515 height 59
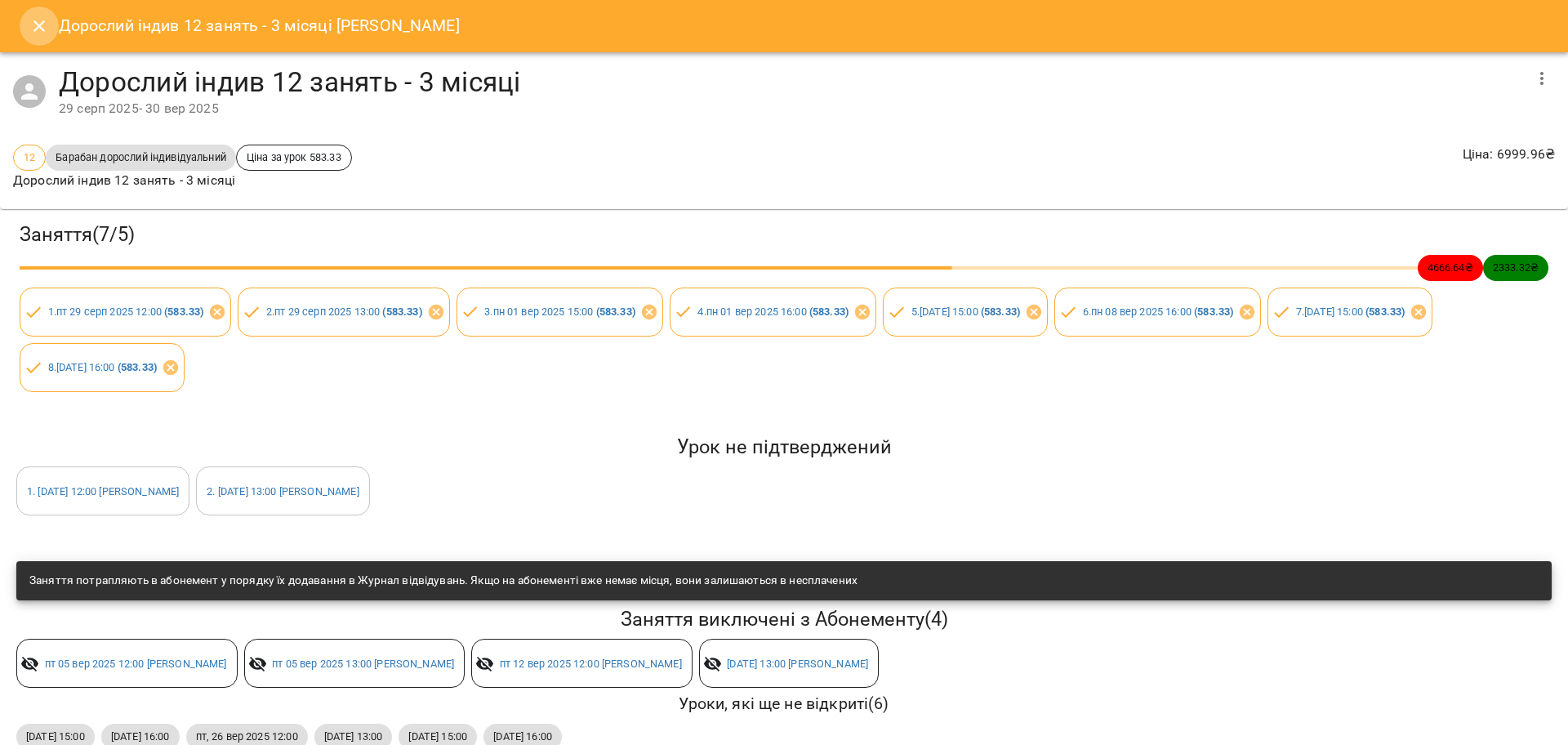
click at [30, 30] on icon "Close" at bounding box center [40, 26] width 20 height 20
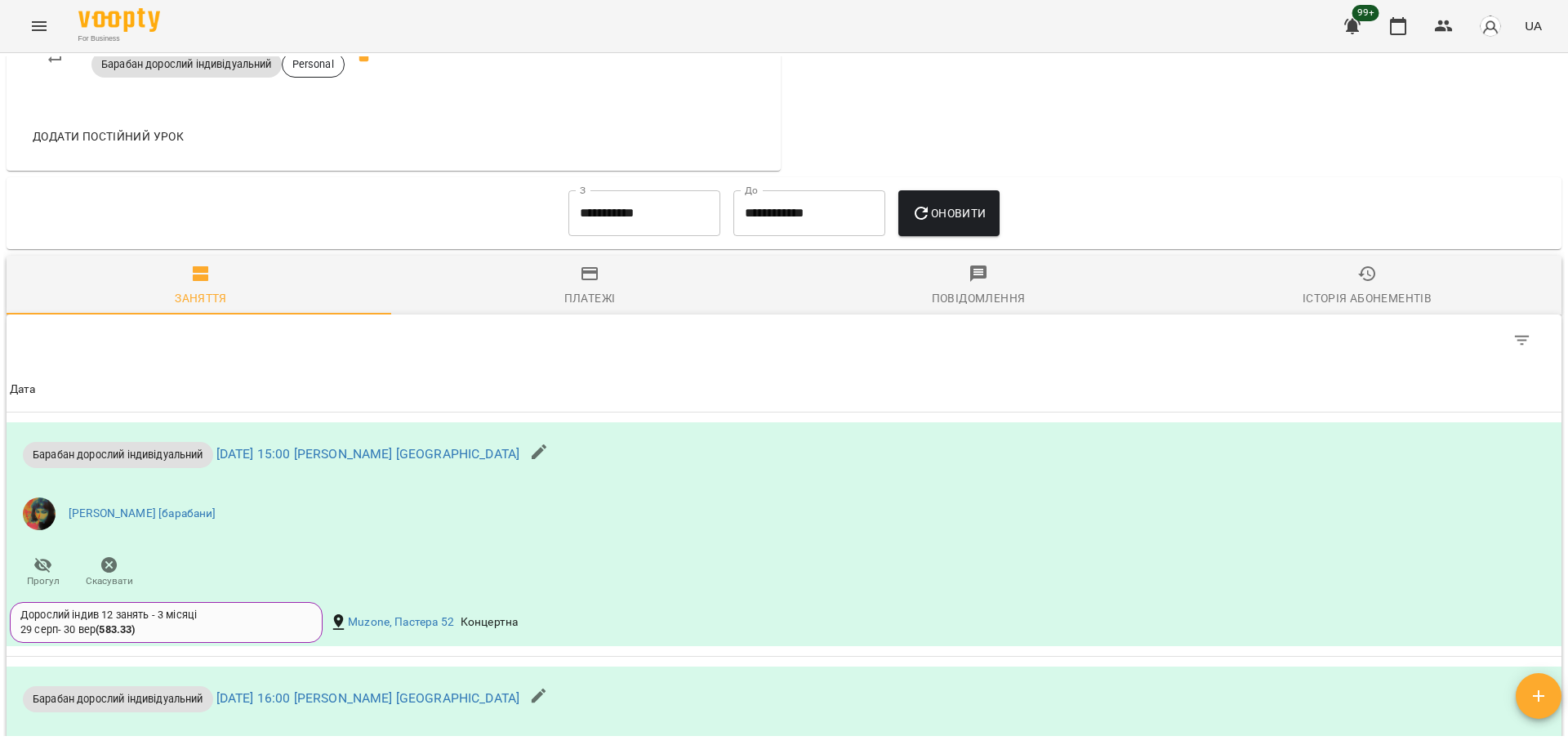
scroll to position [1319, 0]
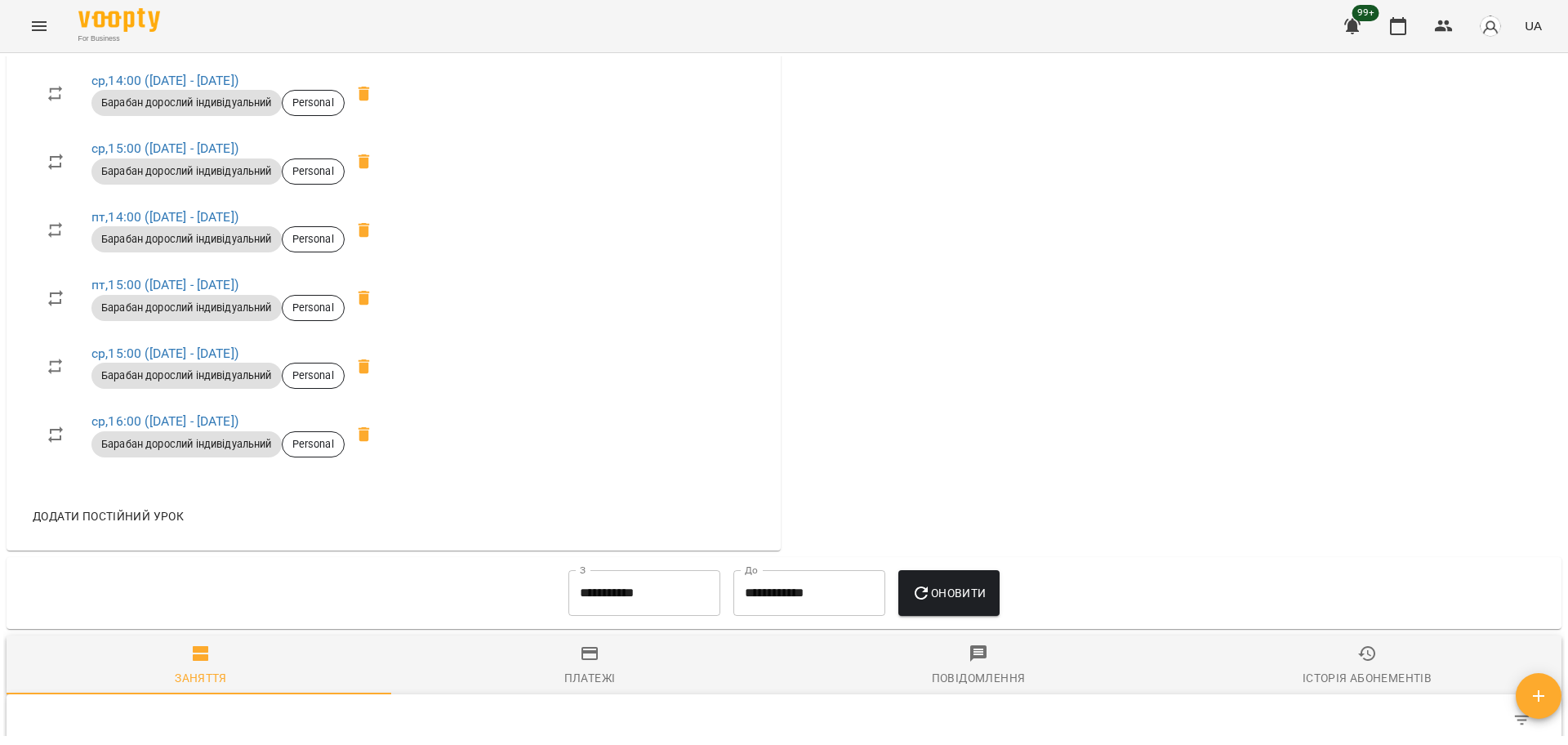
click at [34, 33] on icon "Menu" at bounding box center [40, 26] width 20 height 20
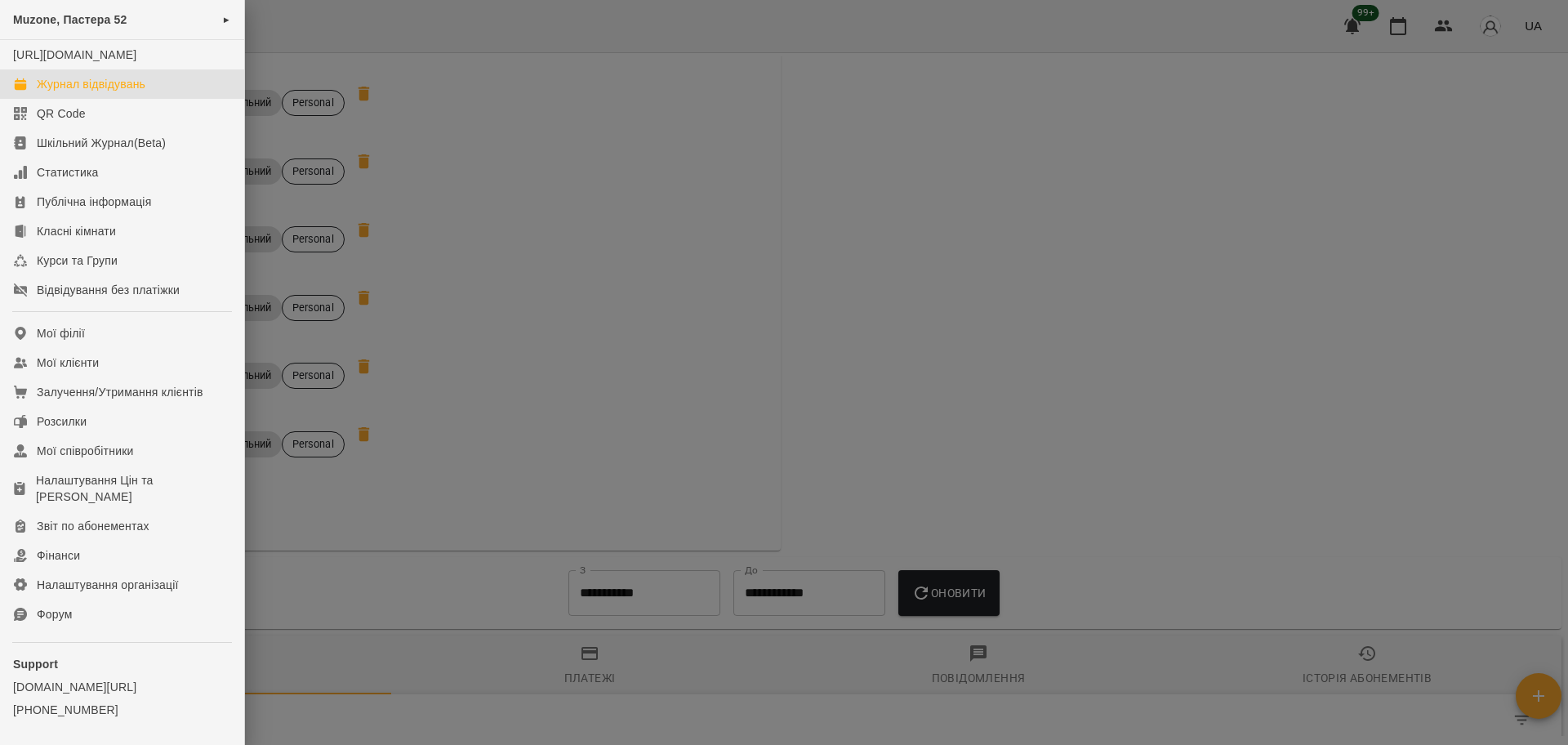
click at [106, 93] on div "Журнал відвідувань" at bounding box center [91, 84] width 109 height 16
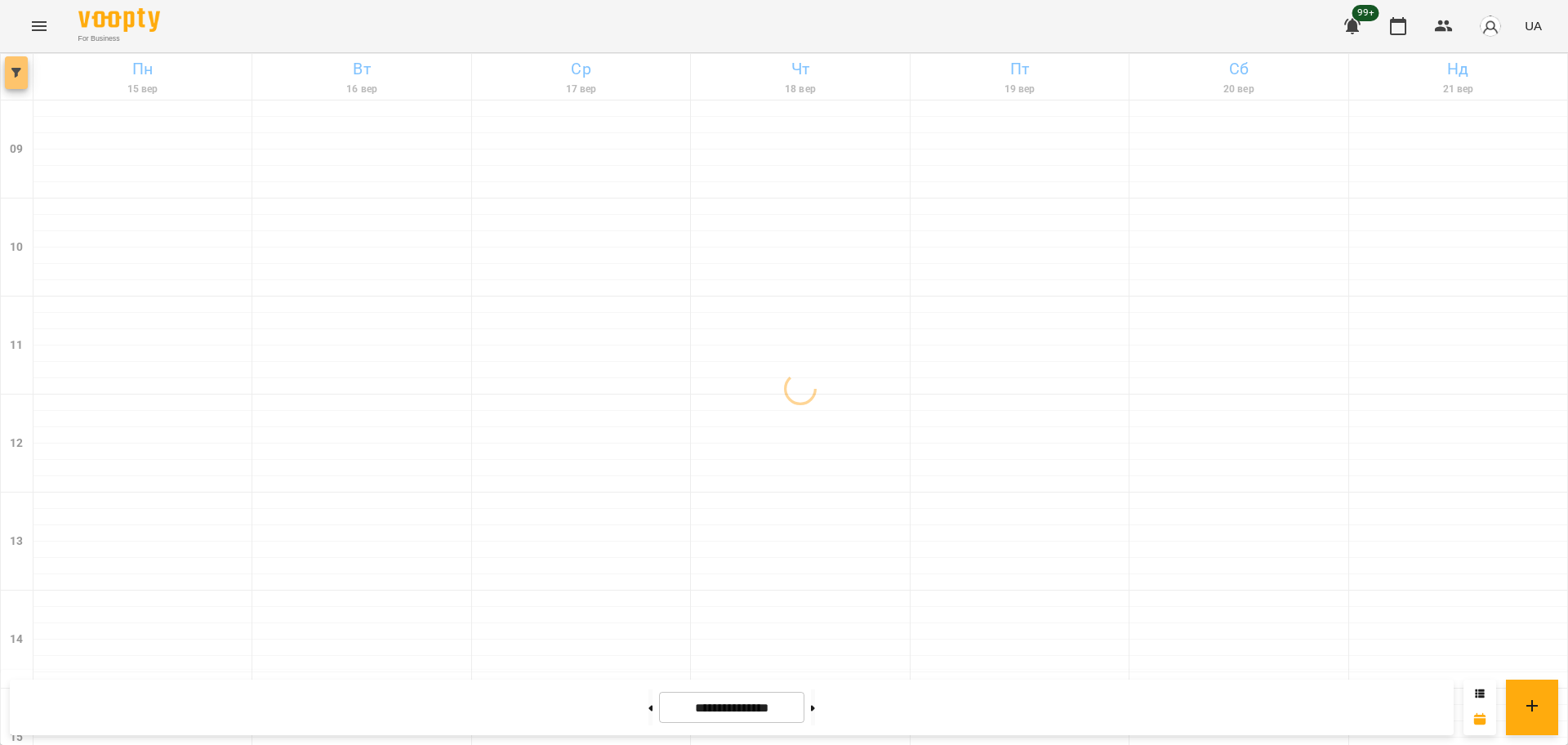
click at [23, 84] on button "button" at bounding box center [16, 73] width 23 height 33
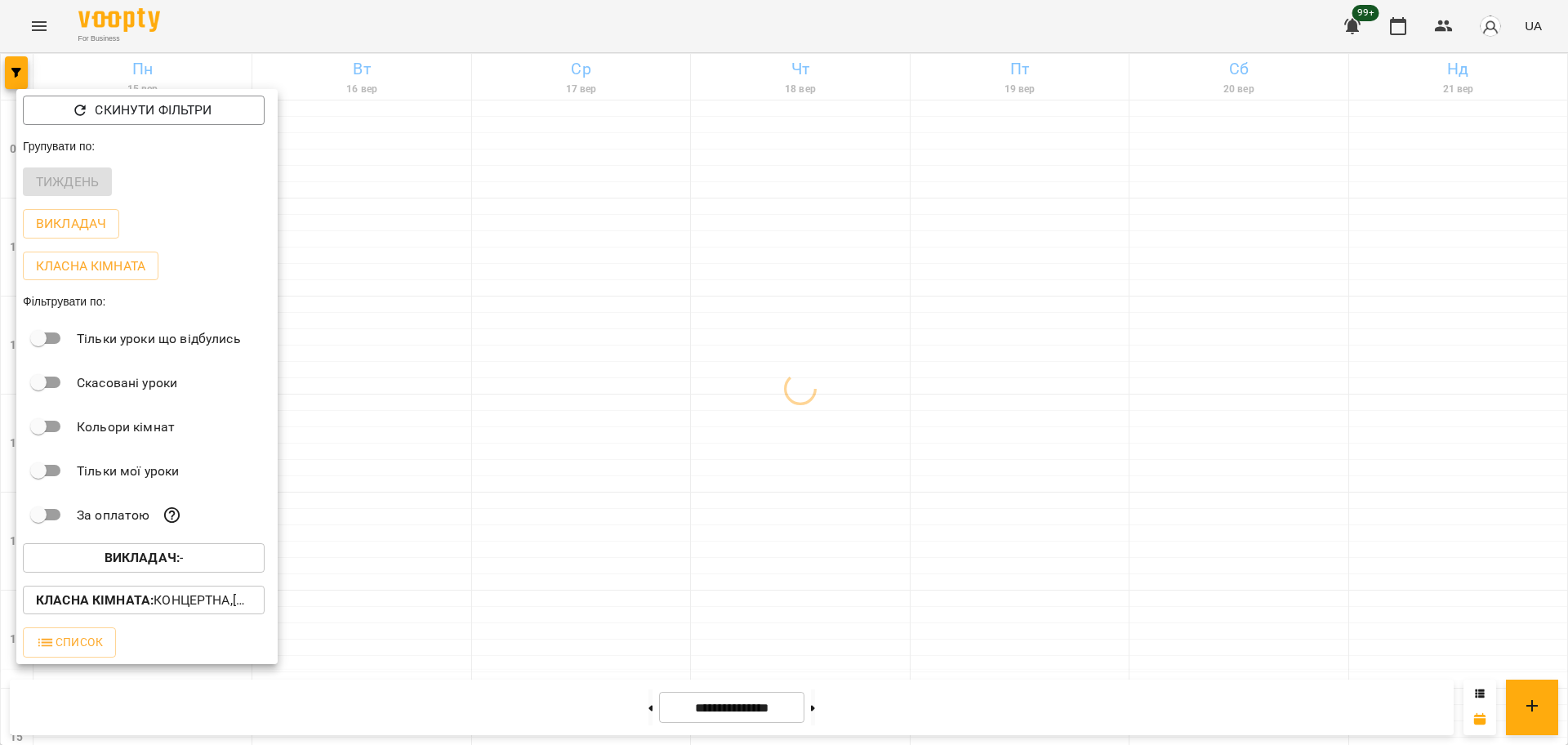
click at [182, 565] on p "Викладач : -" at bounding box center [144, 558] width 80 height 20
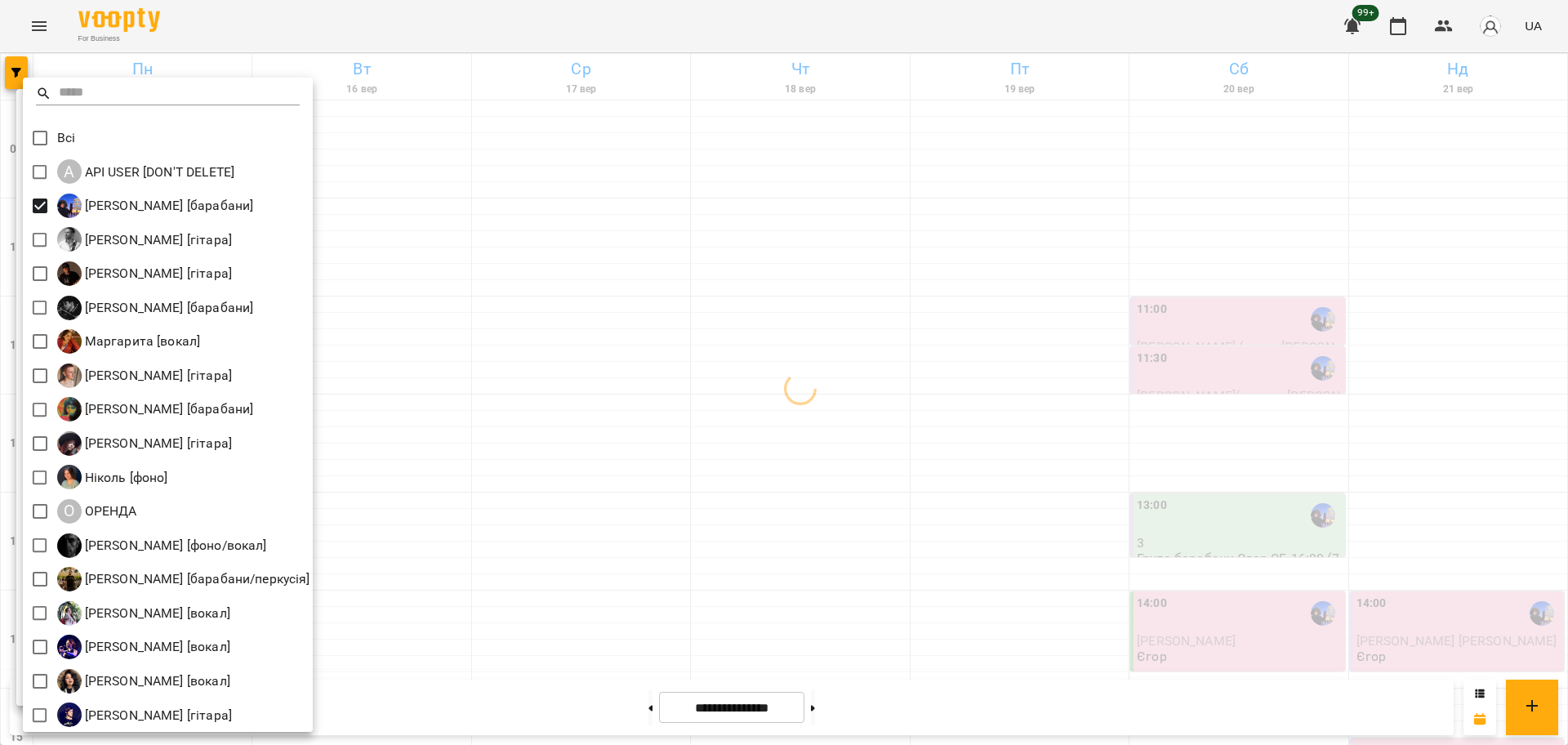
click at [758, 313] on div at bounding box center [784, 372] width 1568 height 745
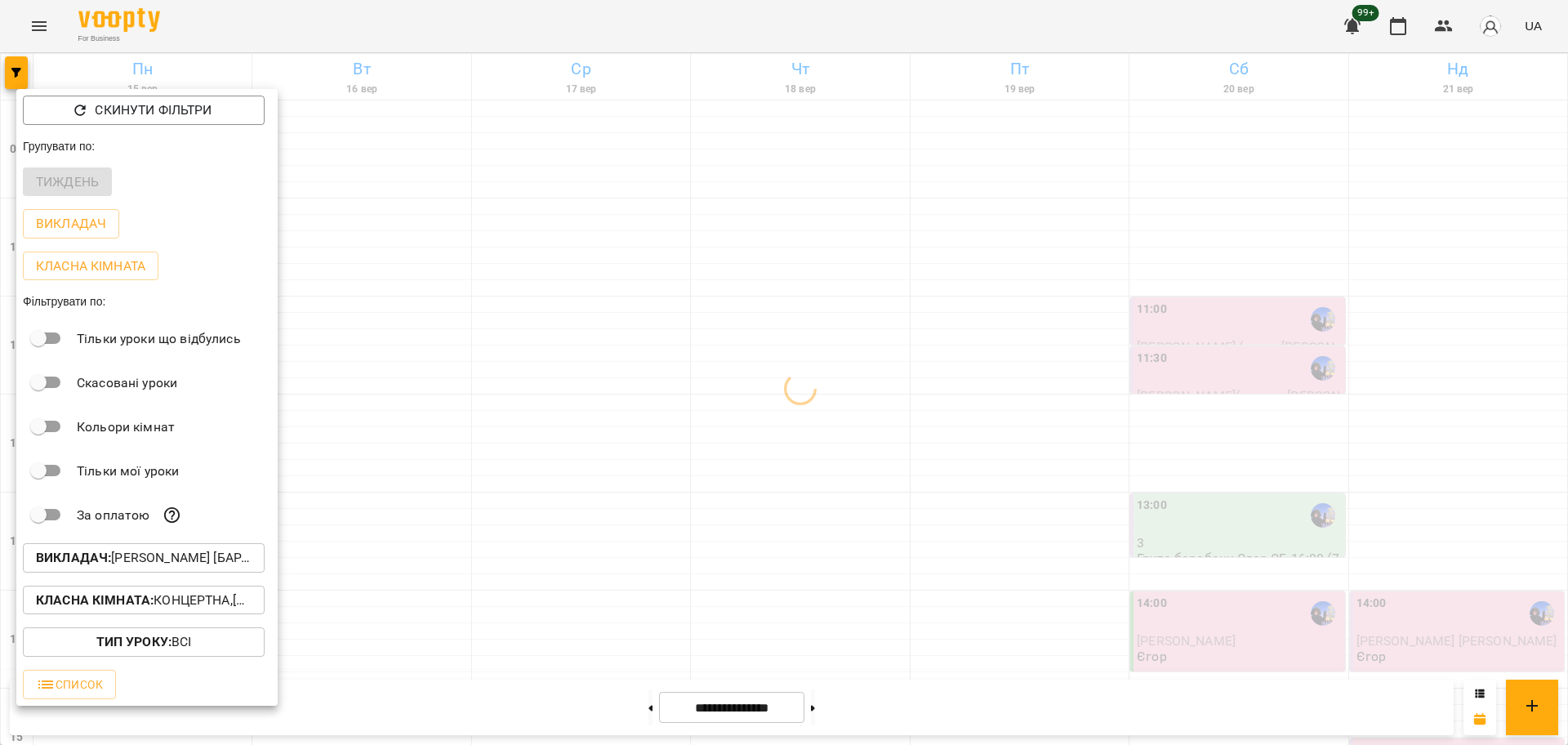
click at [179, 615] on button "Класна кімната : Концертна,[4] Барабанна,[6] Kids Барабанна" at bounding box center [143, 601] width 242 height 30
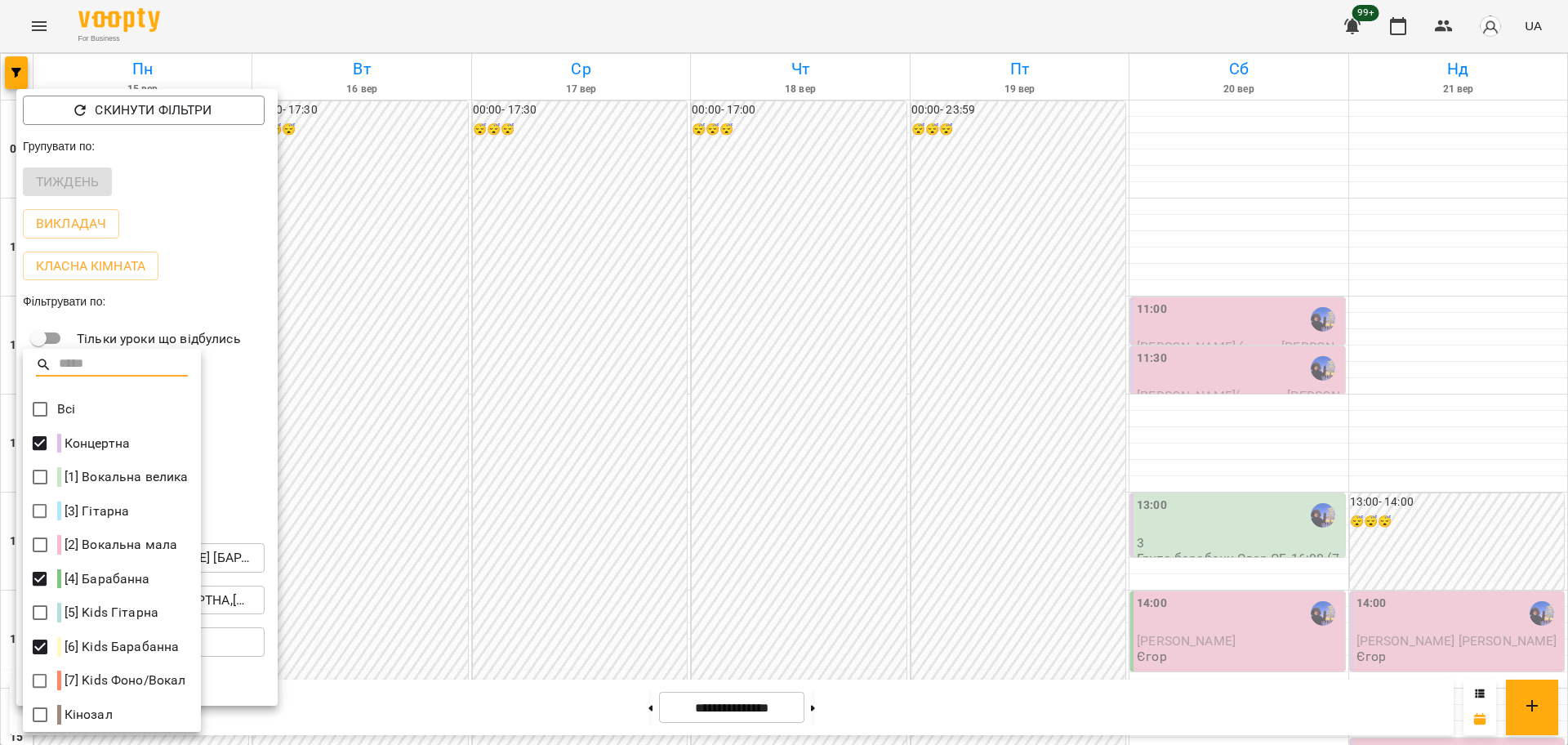
click at [474, 474] on div at bounding box center [784, 372] width 1568 height 745
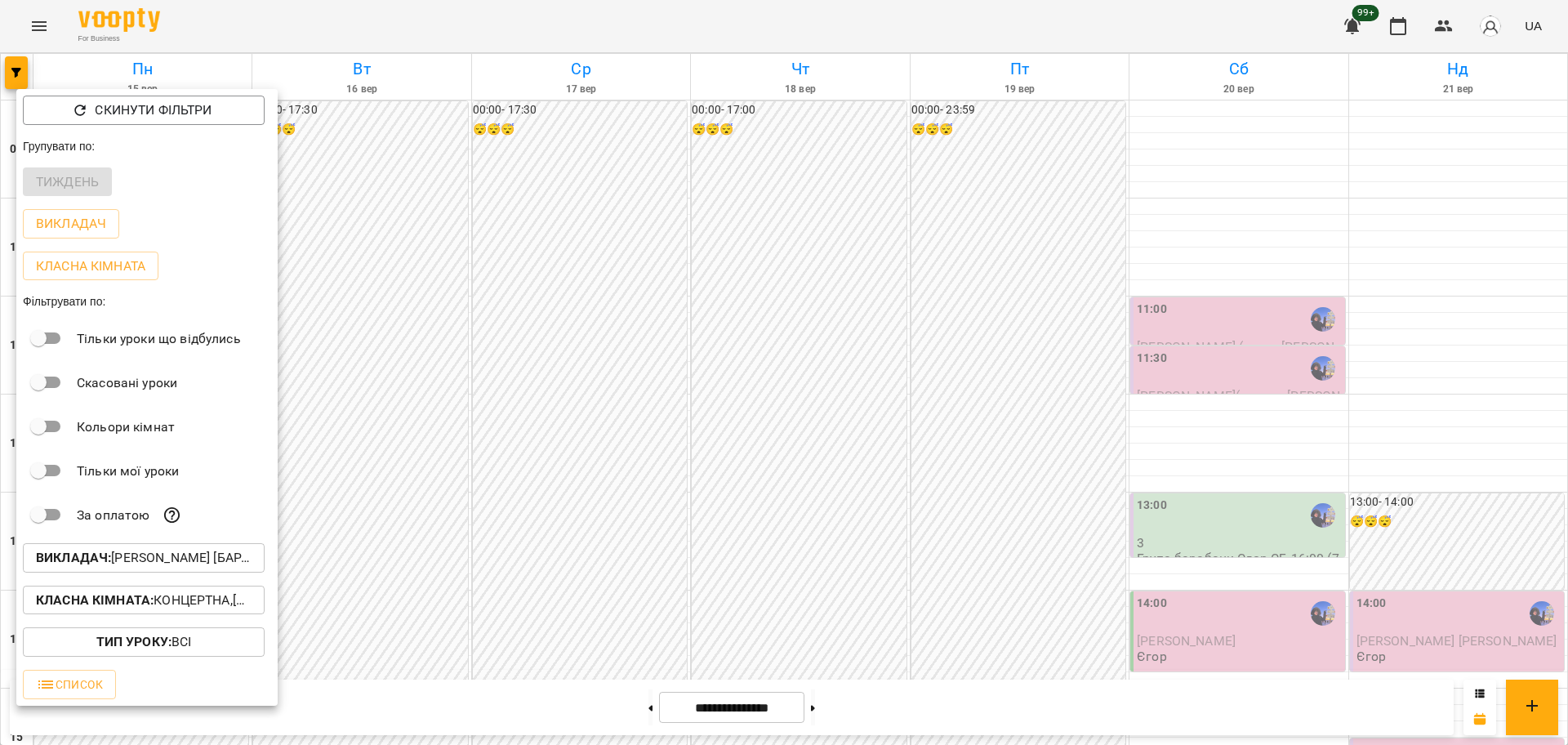
click at [748, 453] on div at bounding box center [784, 372] width 1568 height 745
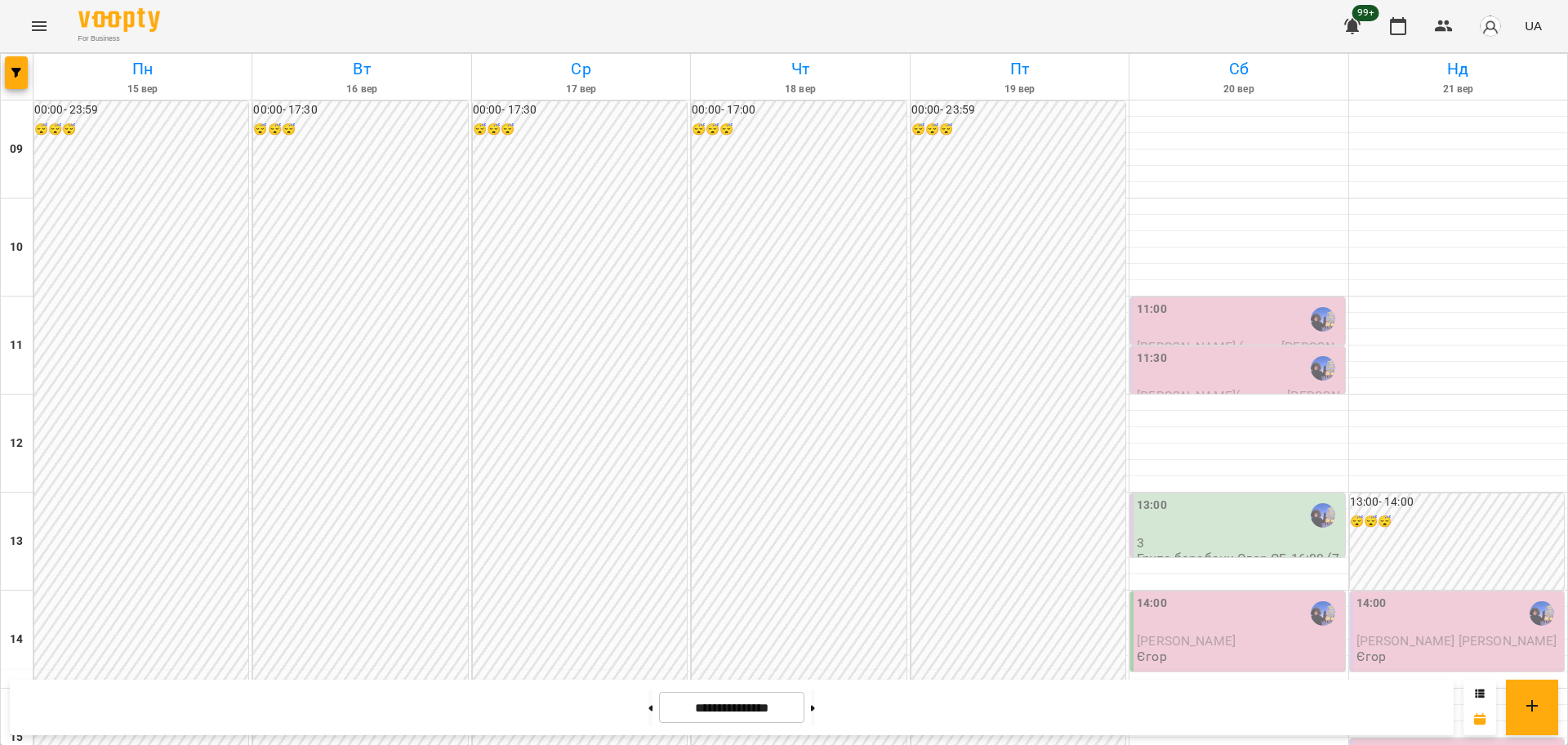
scroll to position [613, 0]
click at [816, 698] on div at bounding box center [813, 707] width 17 height 36
click at [815, 709] on button at bounding box center [813, 707] width 4 height 36
click at [12, 43] on div "For Business 99+ UA" at bounding box center [784, 26] width 1568 height 52
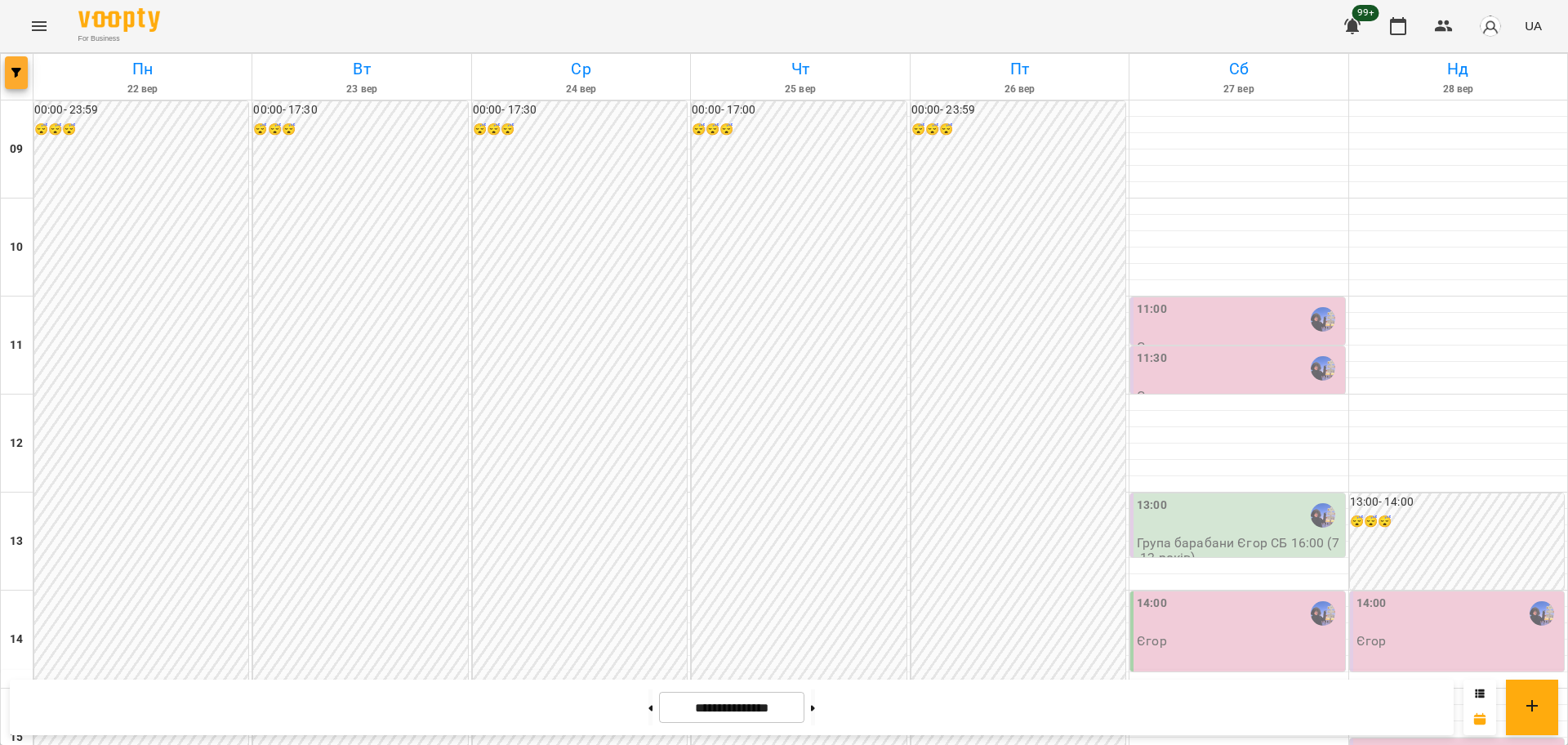
click at [9, 61] on button "button" at bounding box center [16, 73] width 23 height 33
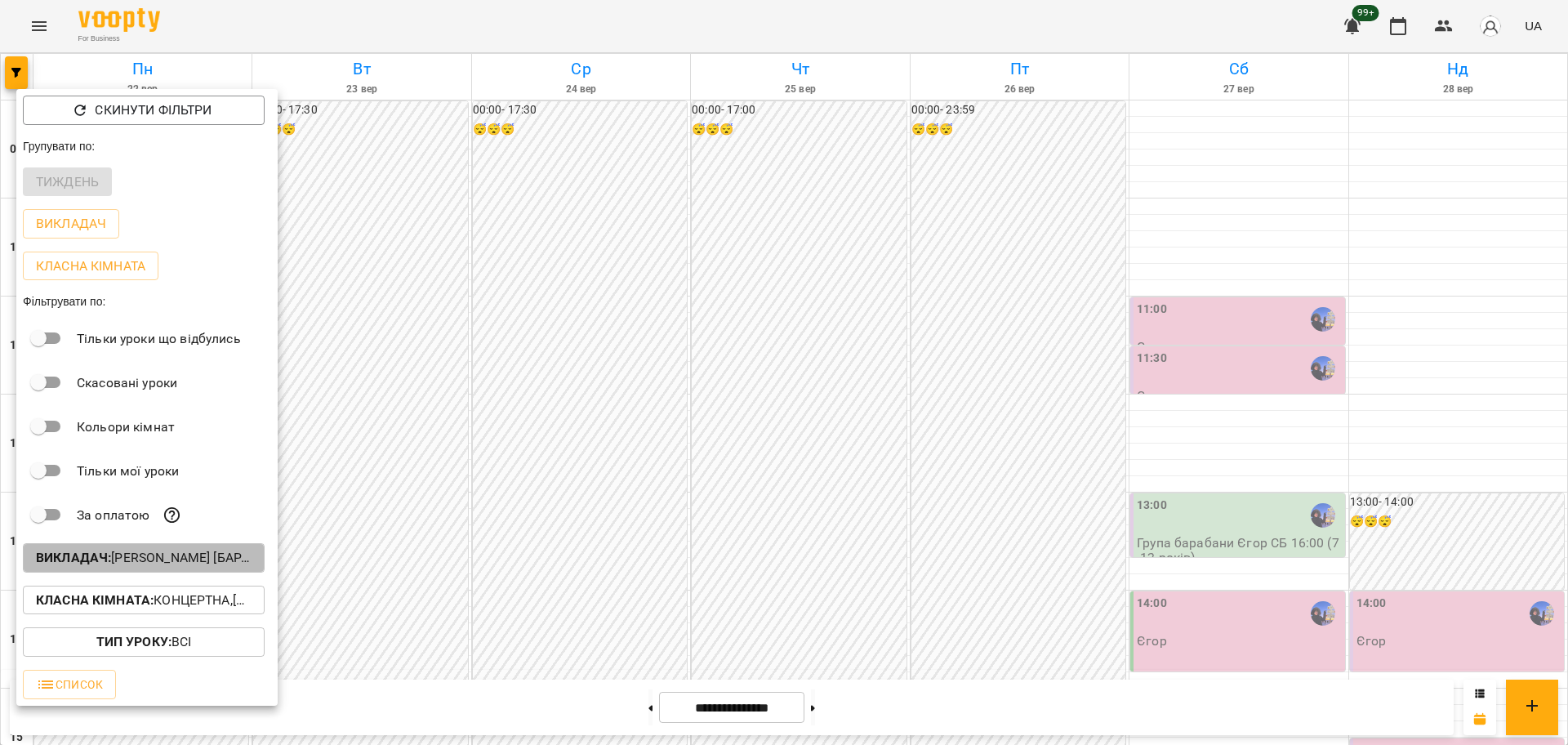
click at [161, 560] on p "Викладач : [PERSON_NAME] [барабани]" at bounding box center [143, 558] width 215 height 20
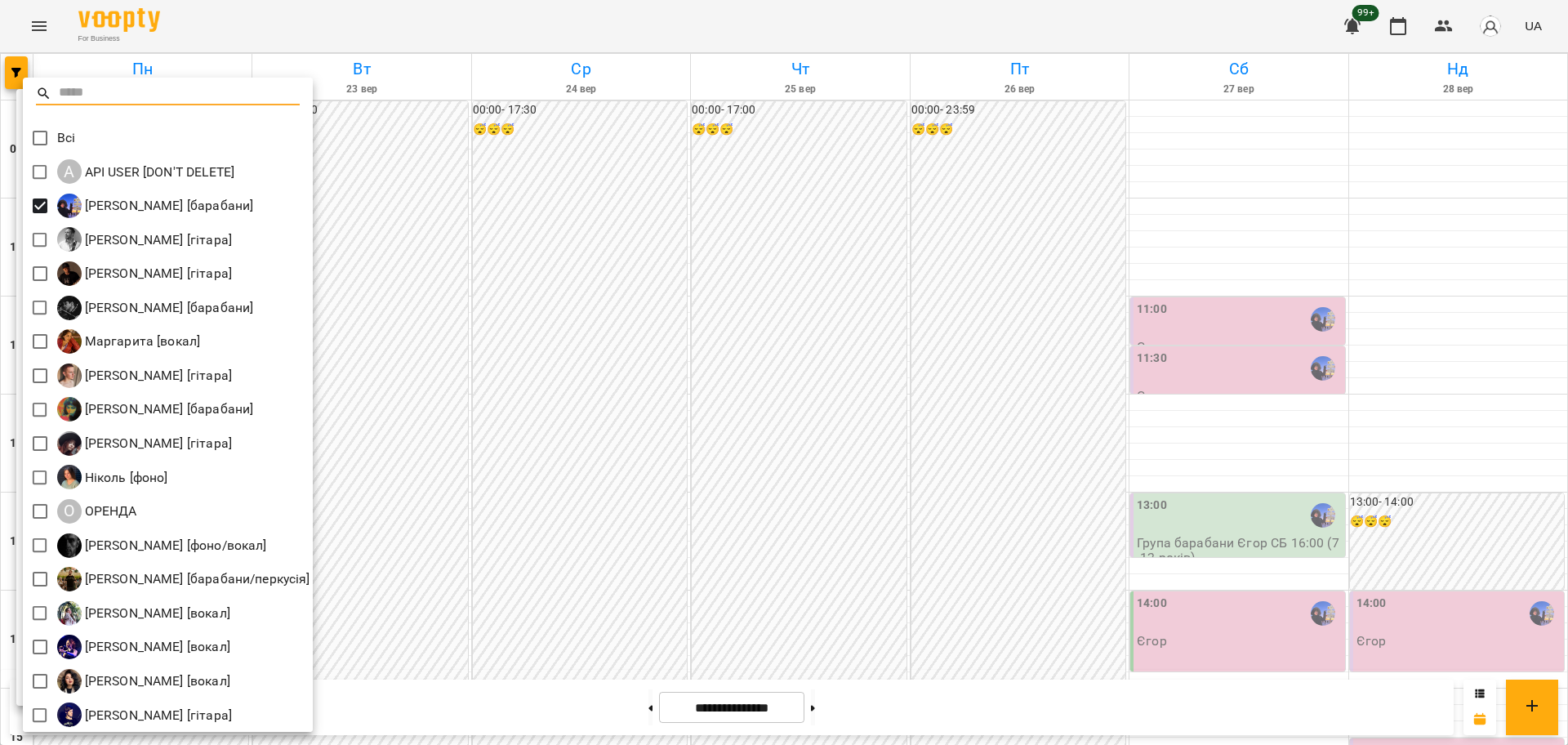
click at [633, 338] on div at bounding box center [784, 372] width 1568 height 745
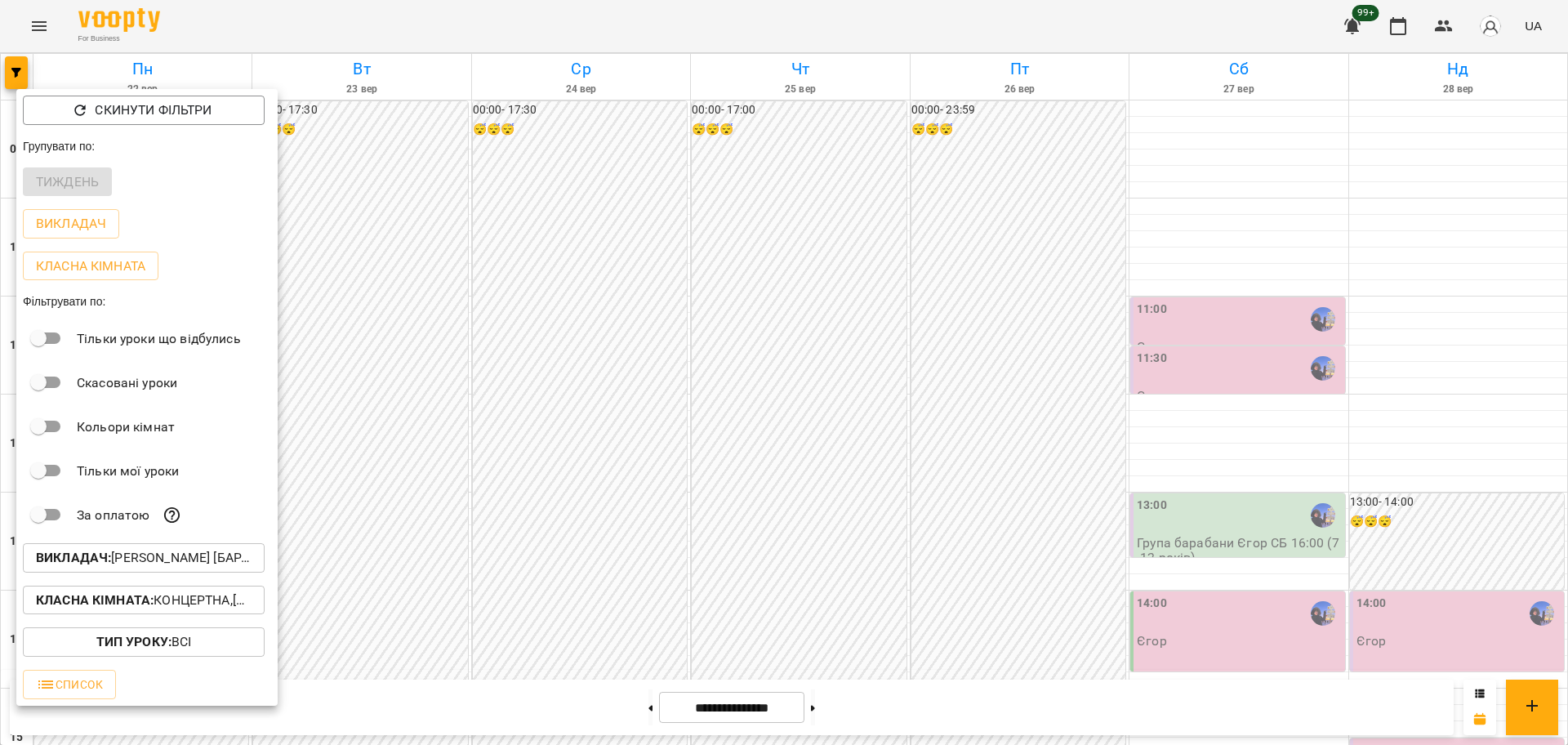
click at [804, 342] on div at bounding box center [784, 372] width 1568 height 745
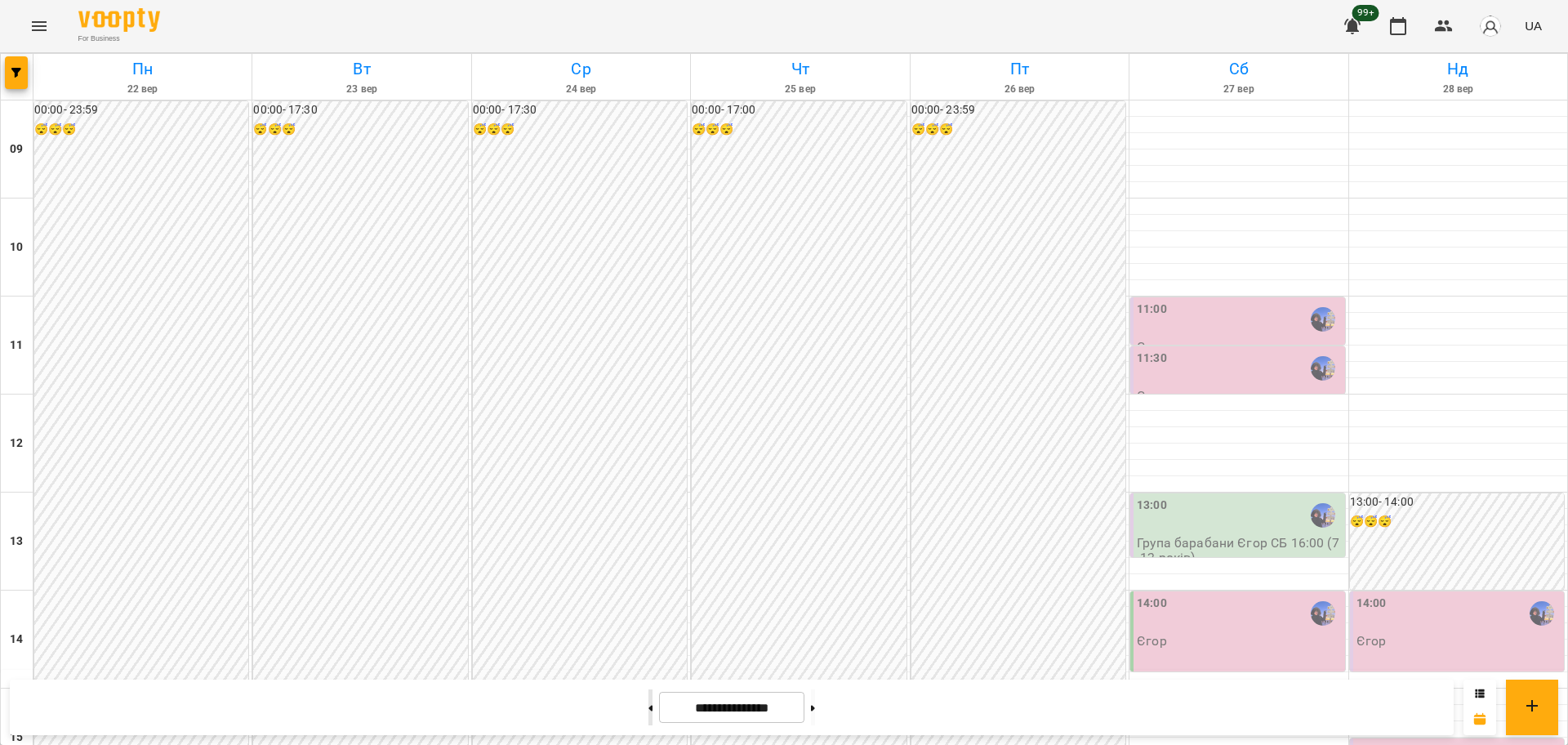
click at [649, 706] on button at bounding box center [651, 707] width 4 height 36
click at [815, 700] on button at bounding box center [813, 707] width 4 height 36
type input "**********"
click at [11, 60] on button "button" at bounding box center [16, 73] width 23 height 33
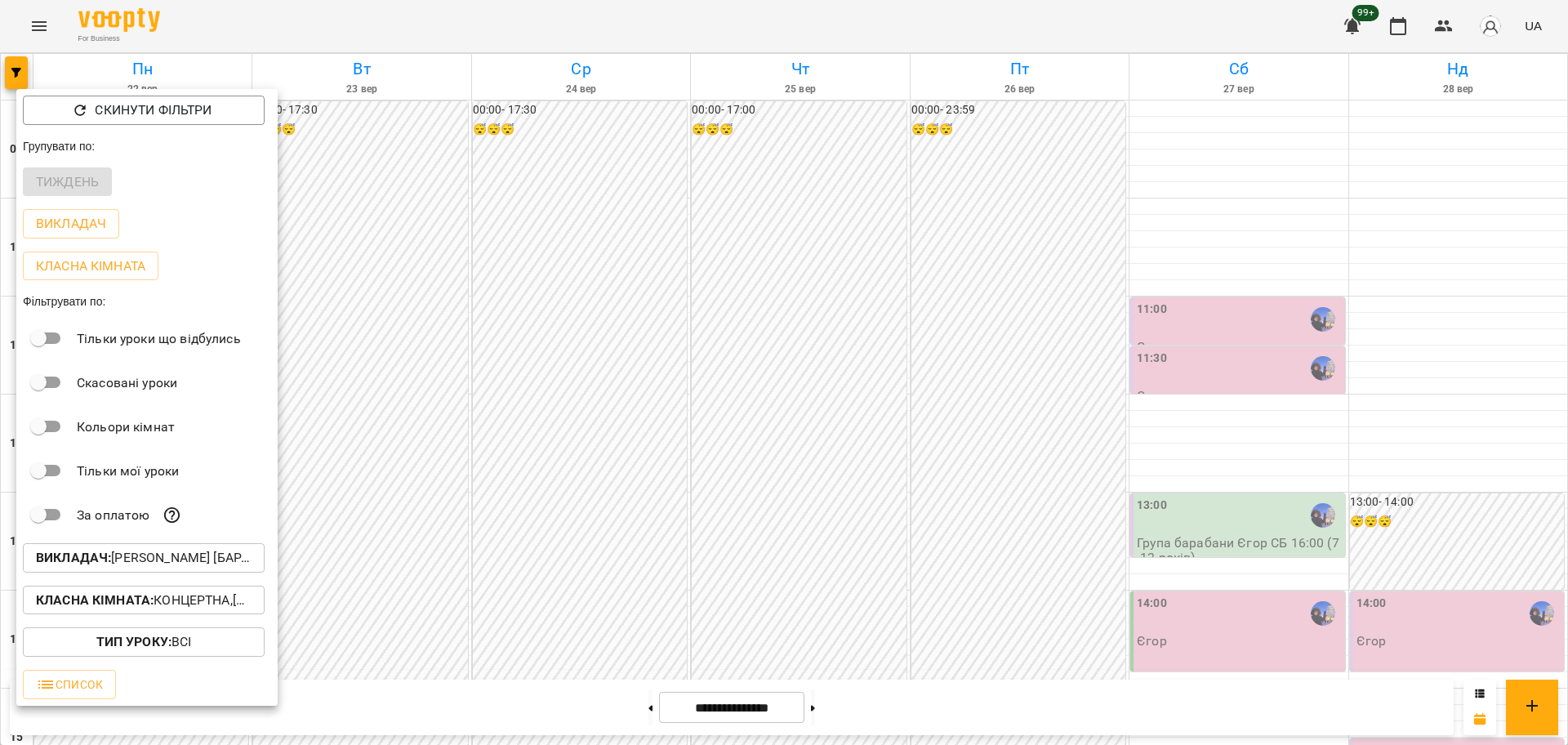
click at [202, 596] on p "Класна кімната : Концертна,[4] Барабанна,[6] Kids Барабанна" at bounding box center [143, 601] width 215 height 20
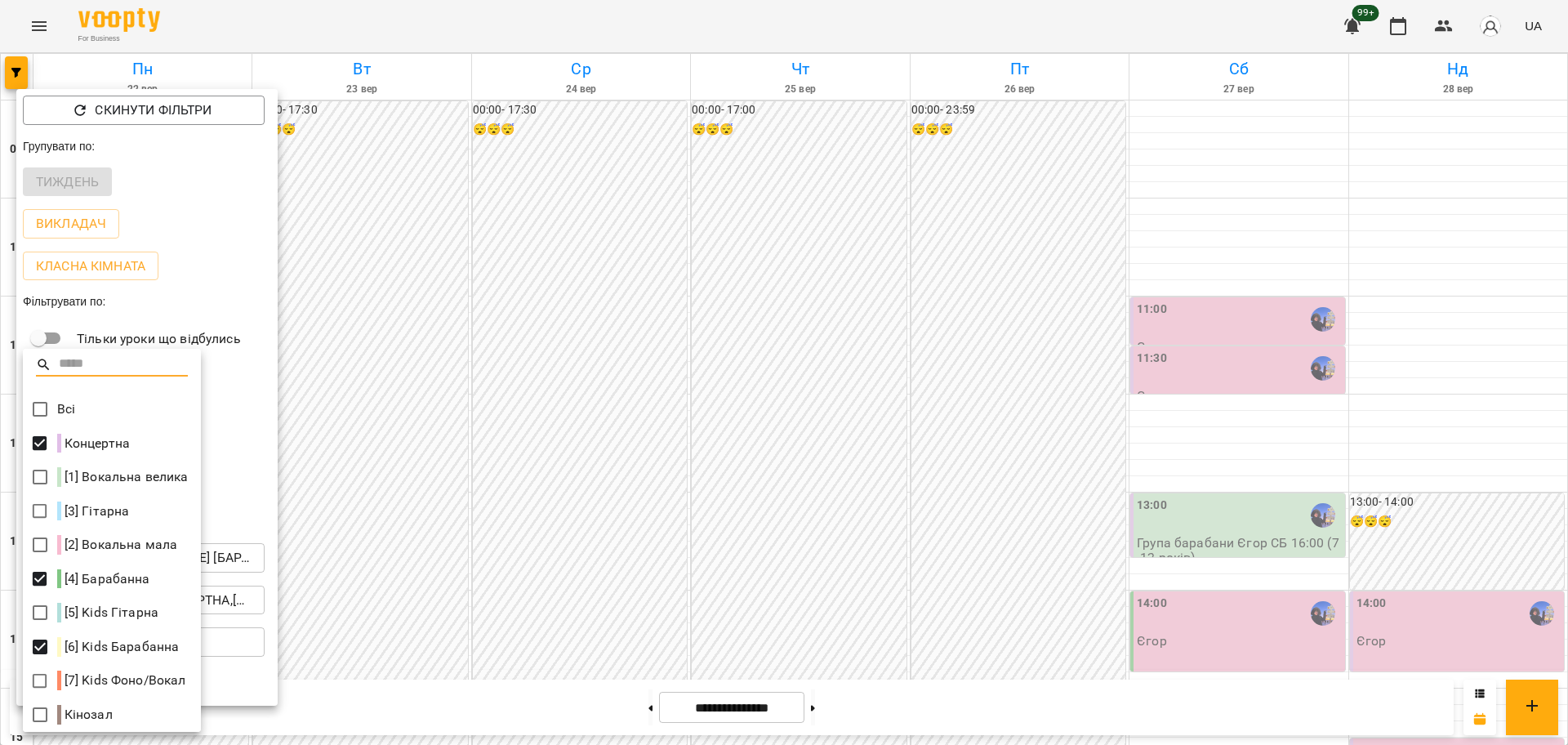
click at [469, 357] on div at bounding box center [784, 372] width 1568 height 745
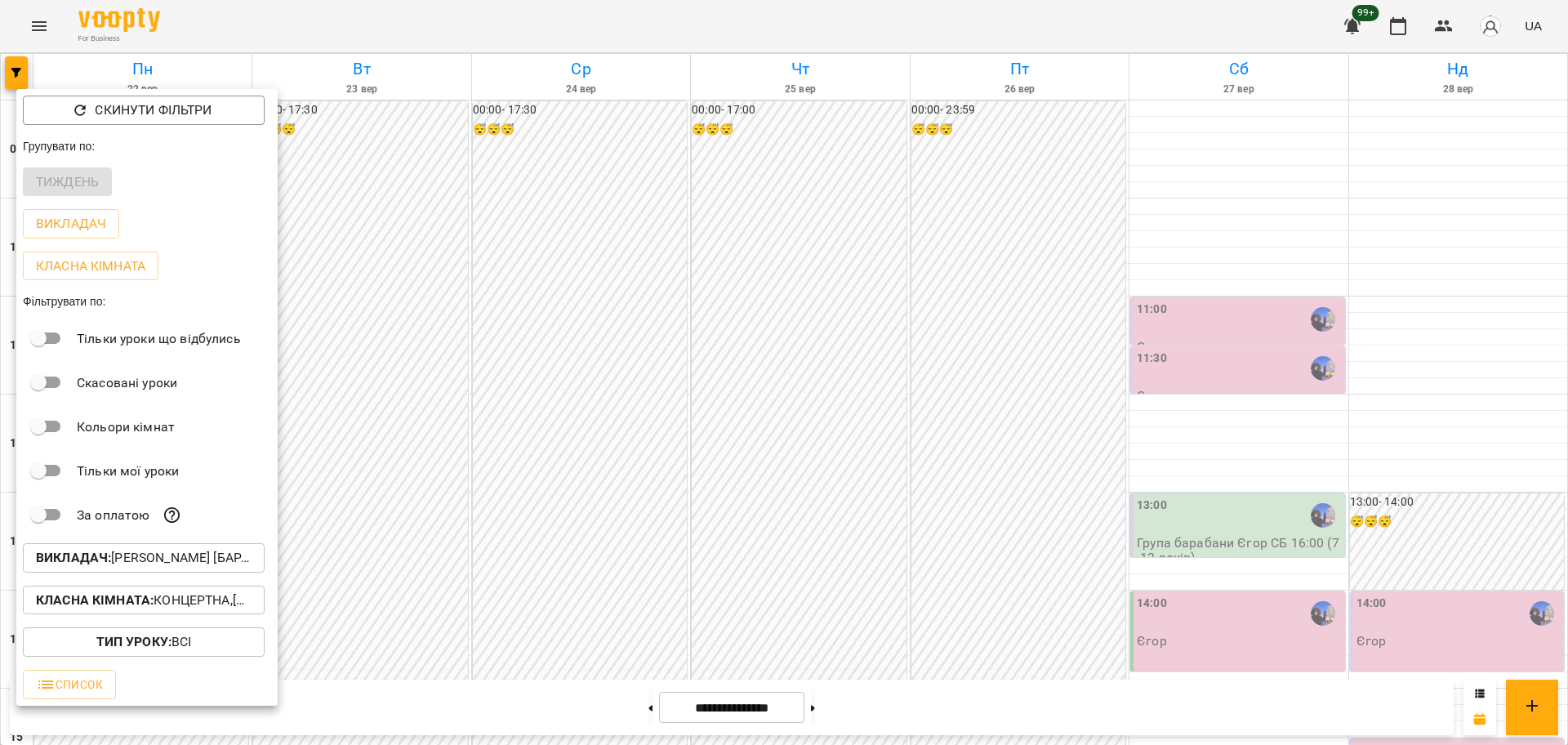
click at [202, 565] on p "Викладач : [PERSON_NAME] [барабани]" at bounding box center [143, 558] width 215 height 20
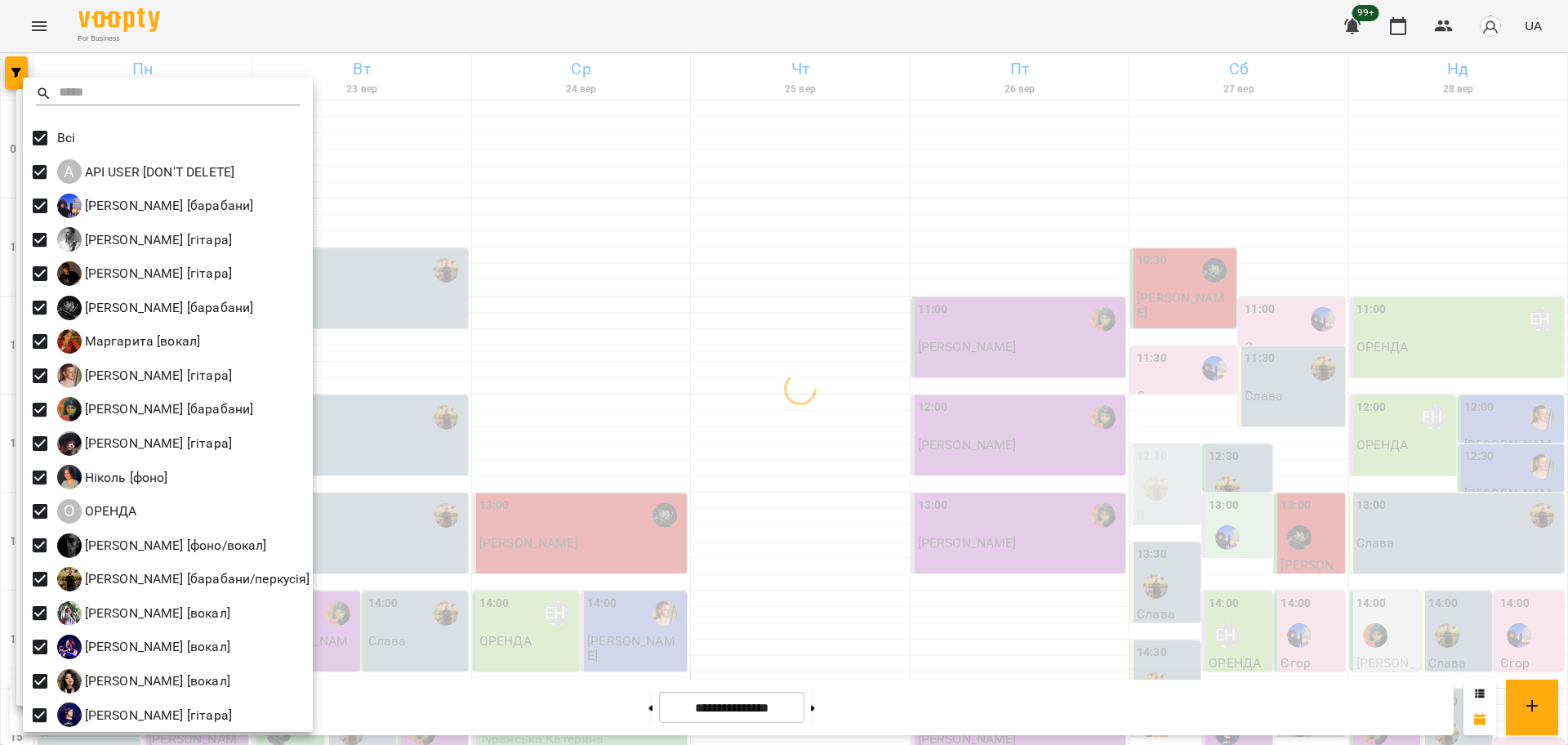
click at [1331, 357] on div at bounding box center [784, 372] width 1568 height 745
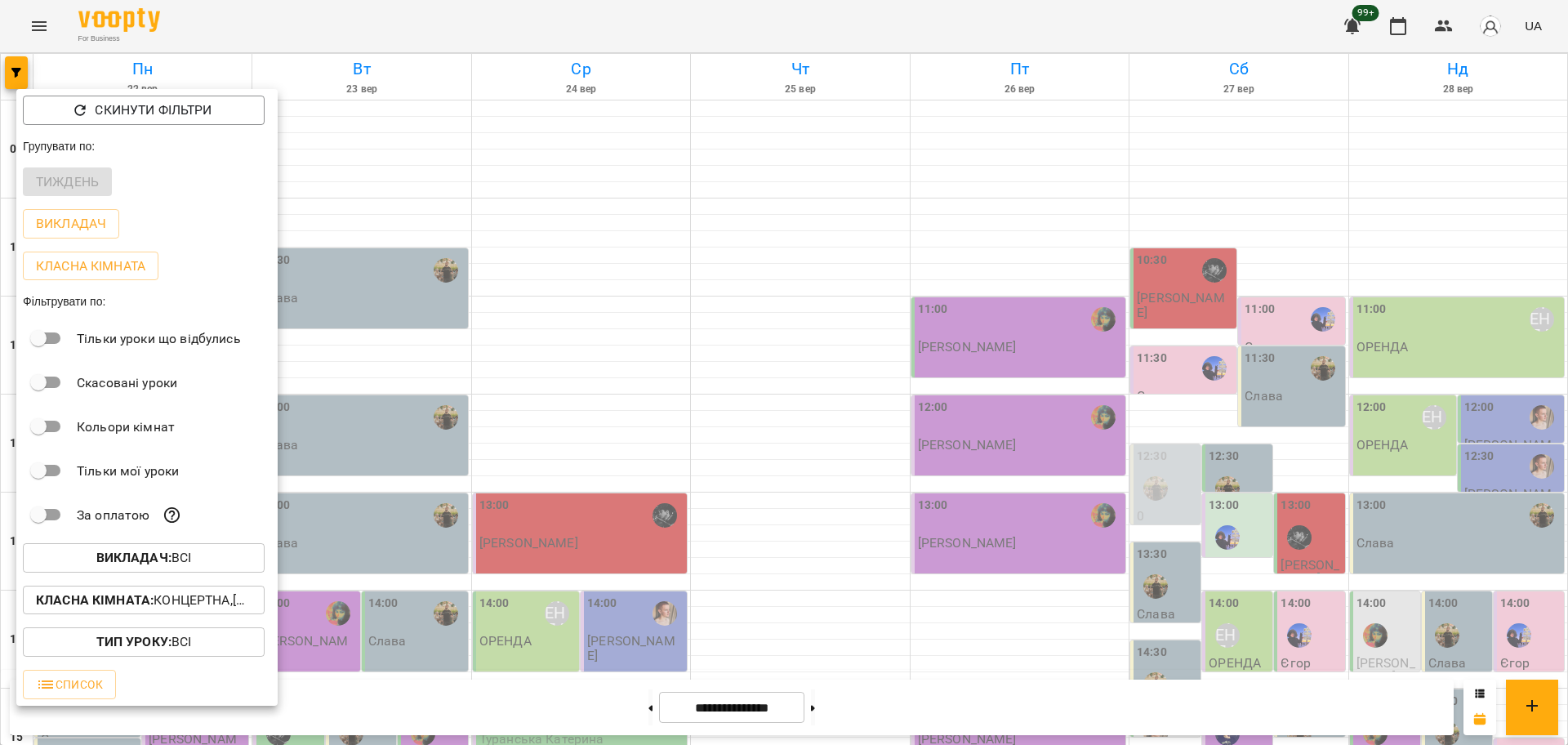
click at [1266, 354] on div at bounding box center [784, 372] width 1568 height 745
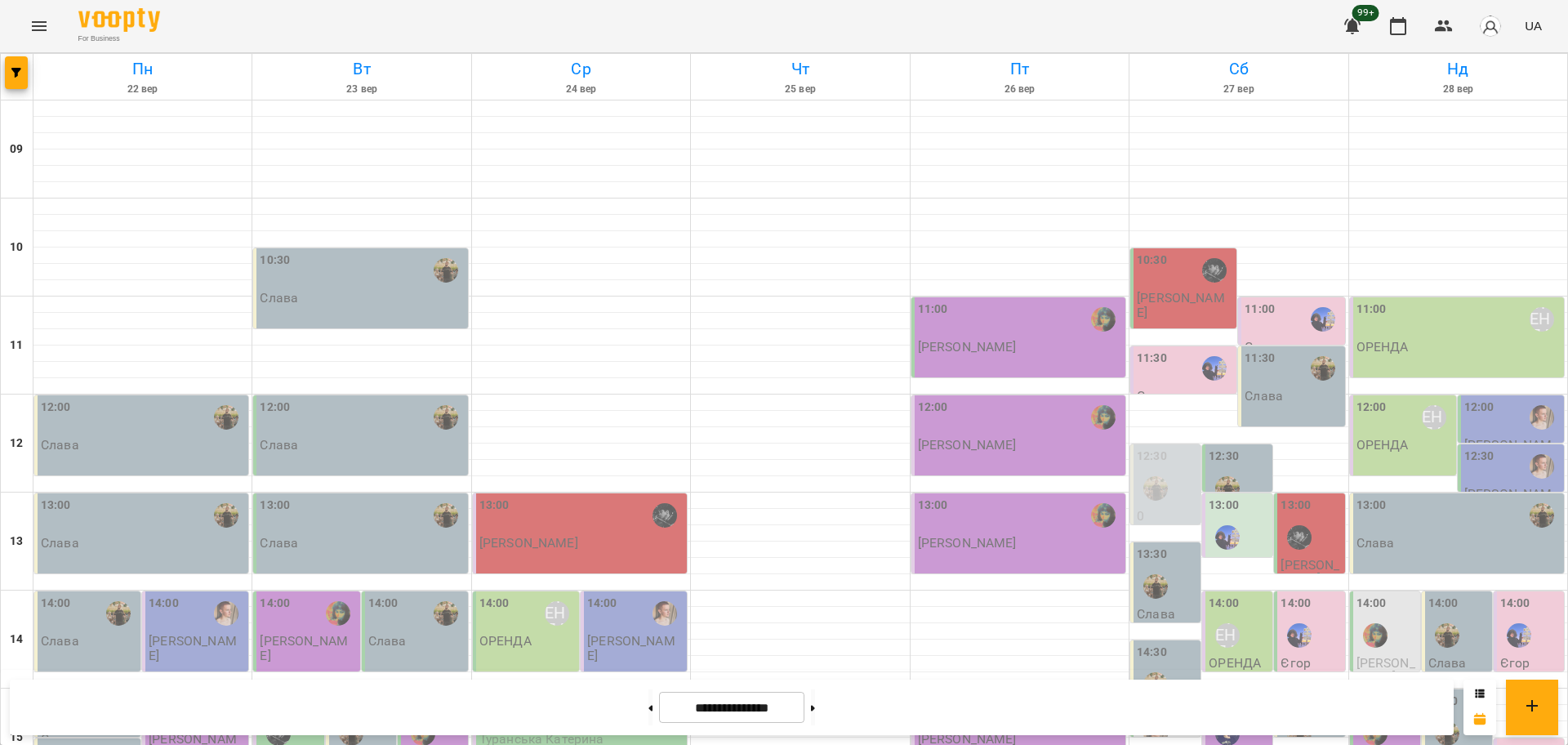
click at [1154, 714] on div at bounding box center [1156, 733] width 38 height 38
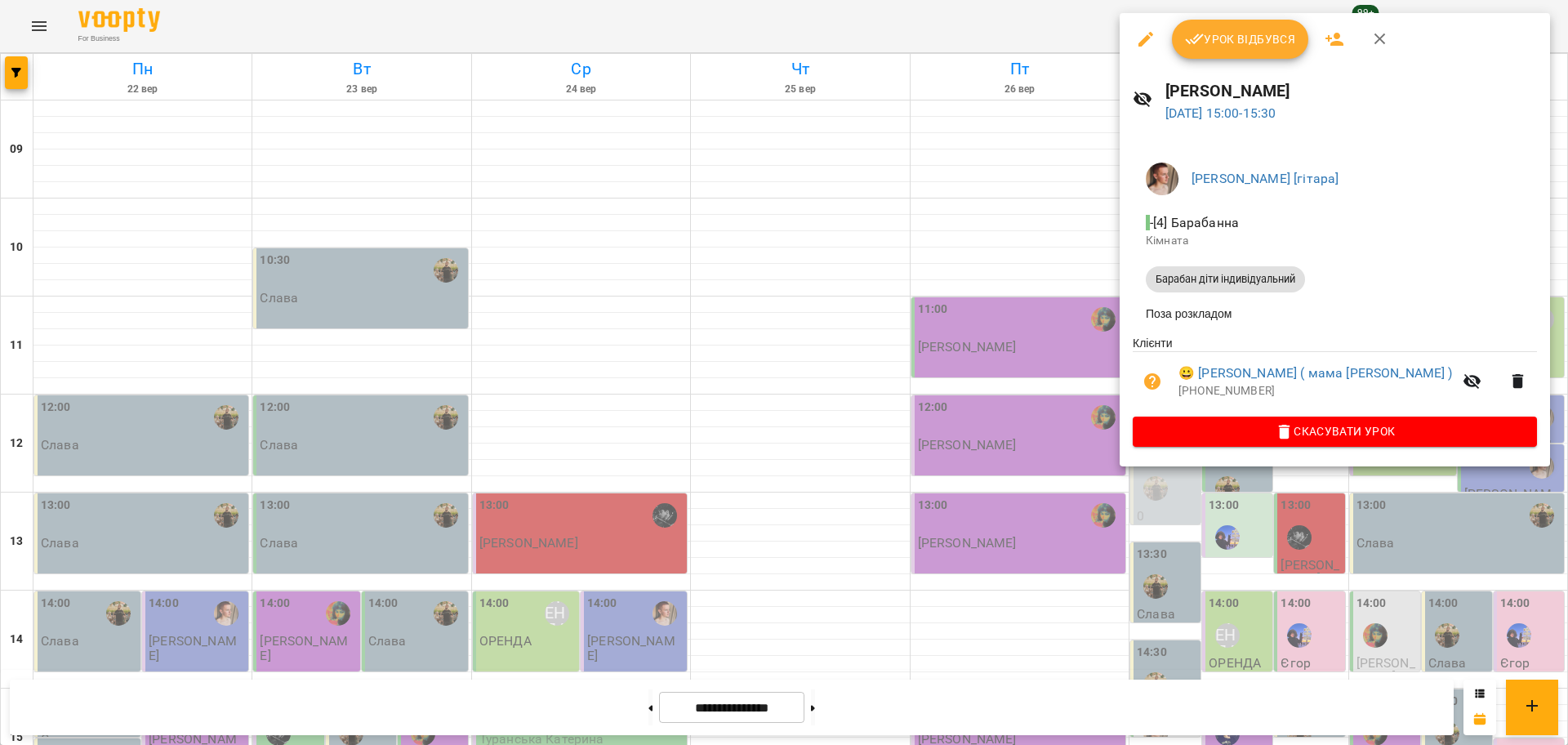
click at [1059, 341] on div at bounding box center [784, 372] width 1568 height 745
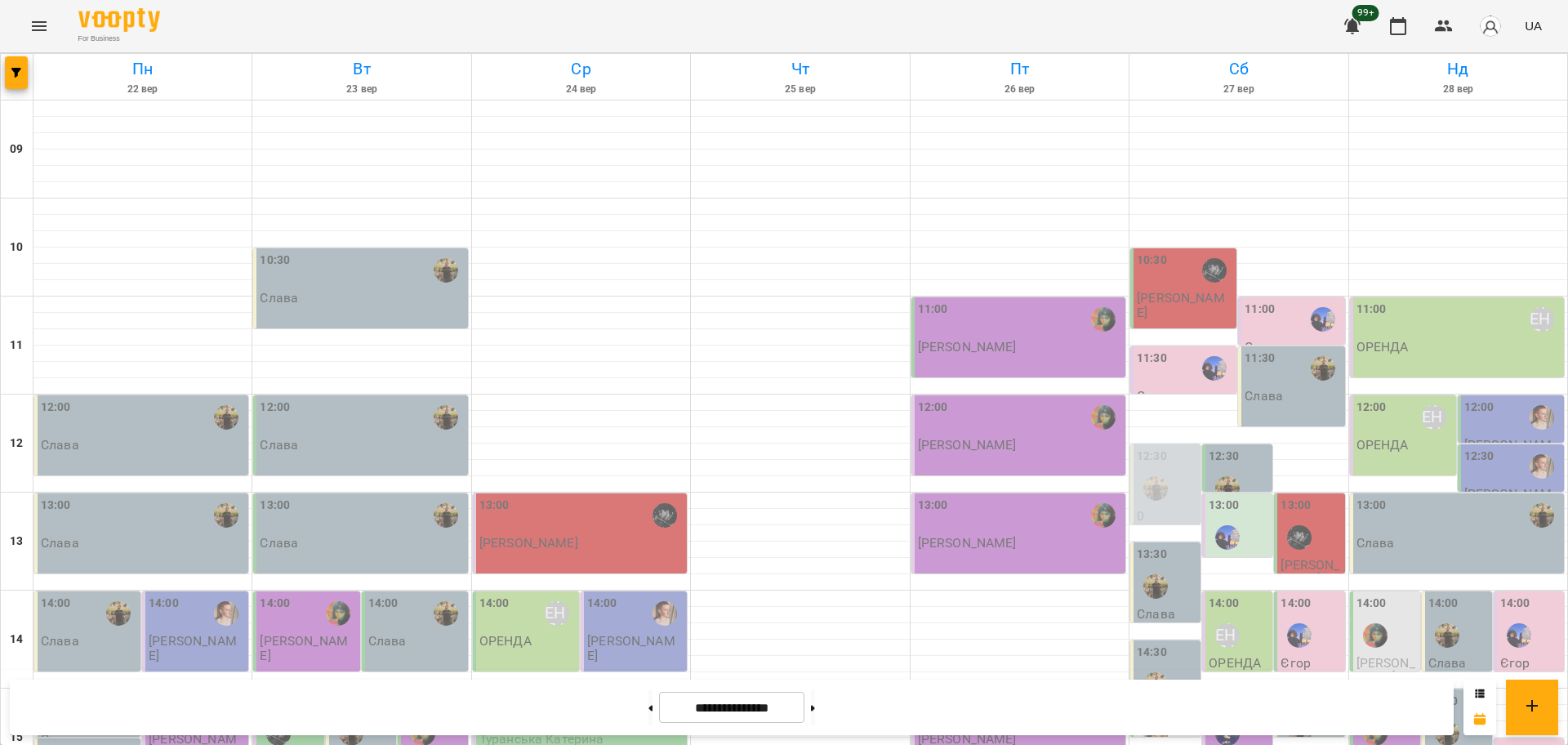
click at [1244, 692] on div "15:00" at bounding box center [1238, 722] width 61 height 60
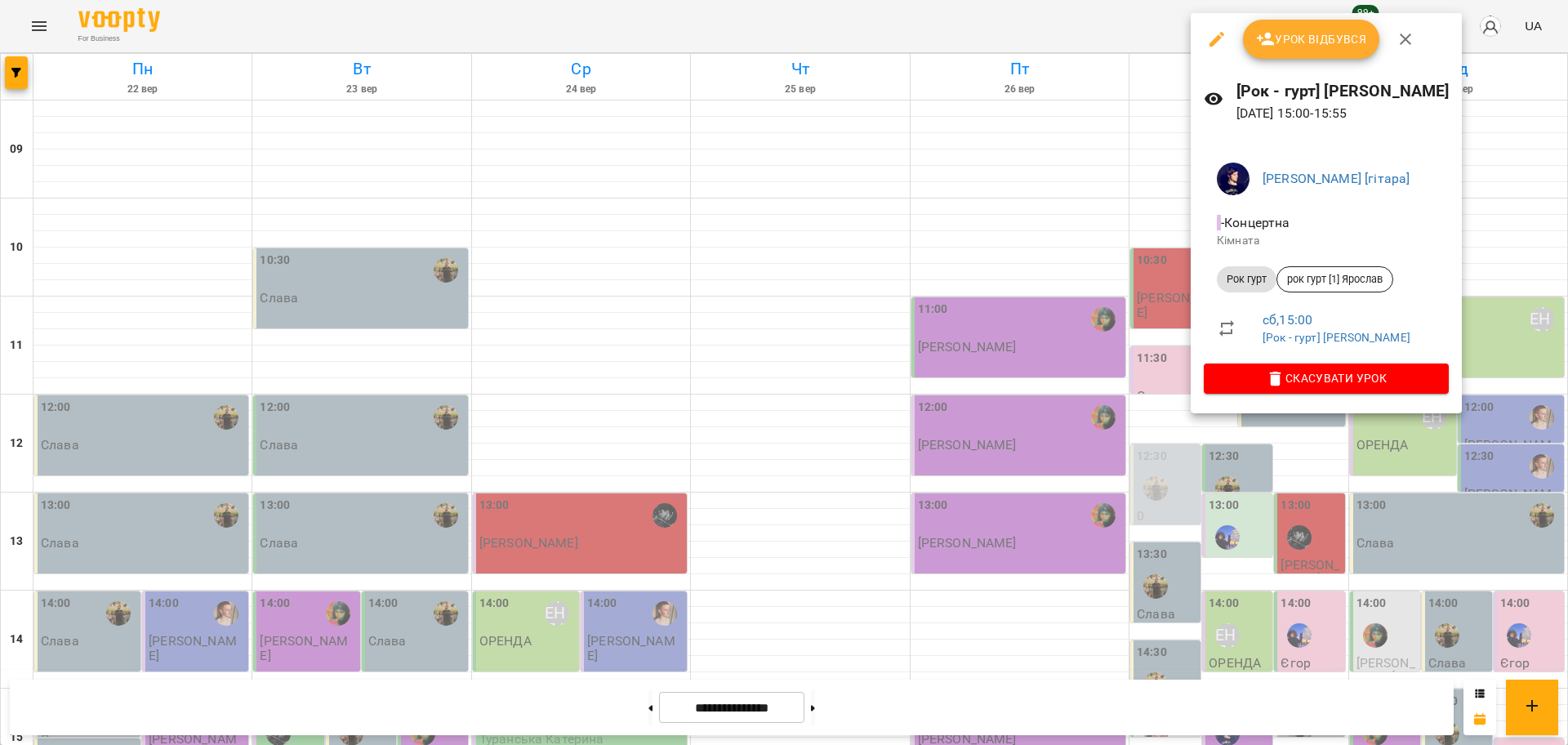
click at [1122, 359] on div at bounding box center [784, 372] width 1568 height 745
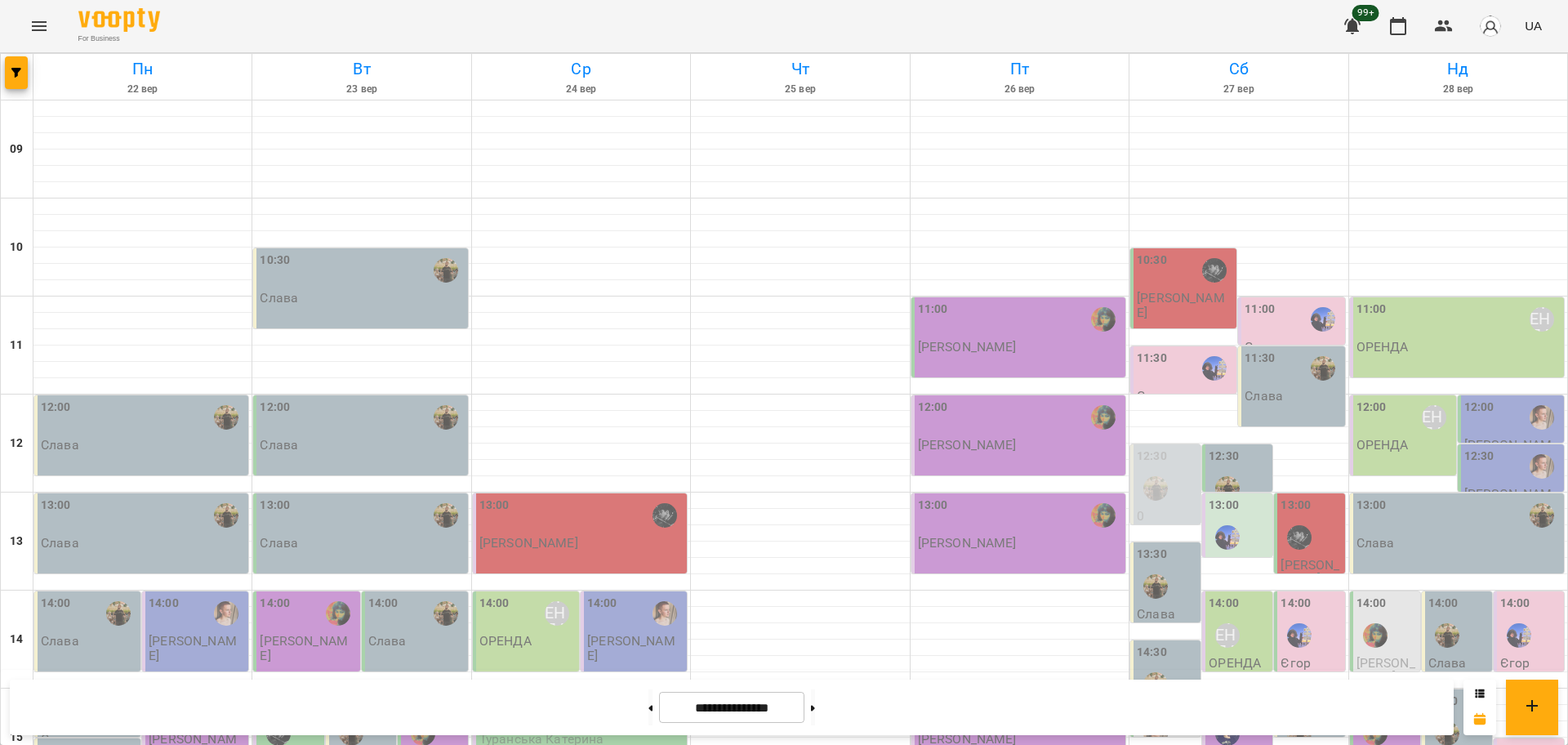
click at [1296, 714] on div at bounding box center [1300, 733] width 38 height 38
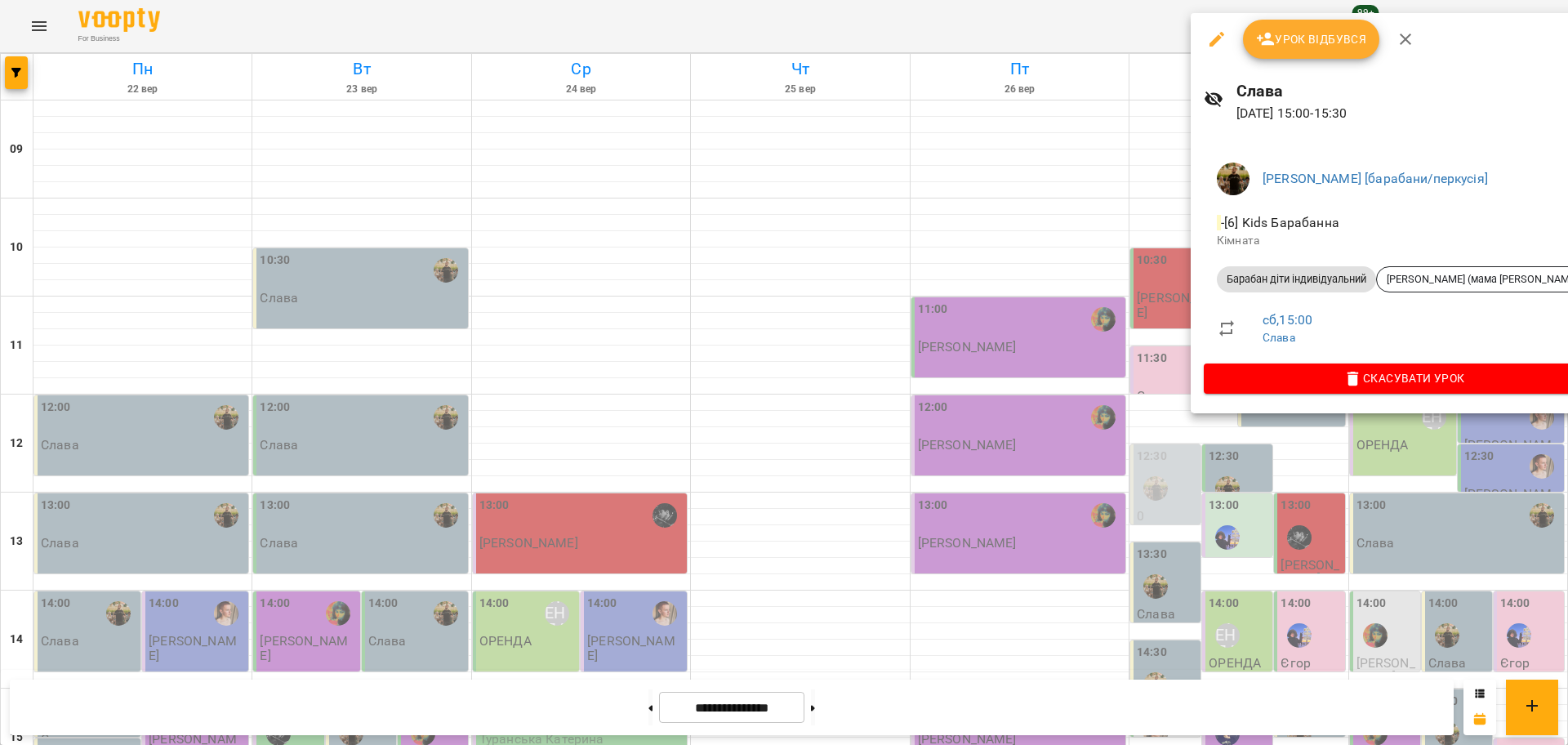
click at [1135, 362] on div at bounding box center [784, 372] width 1568 height 745
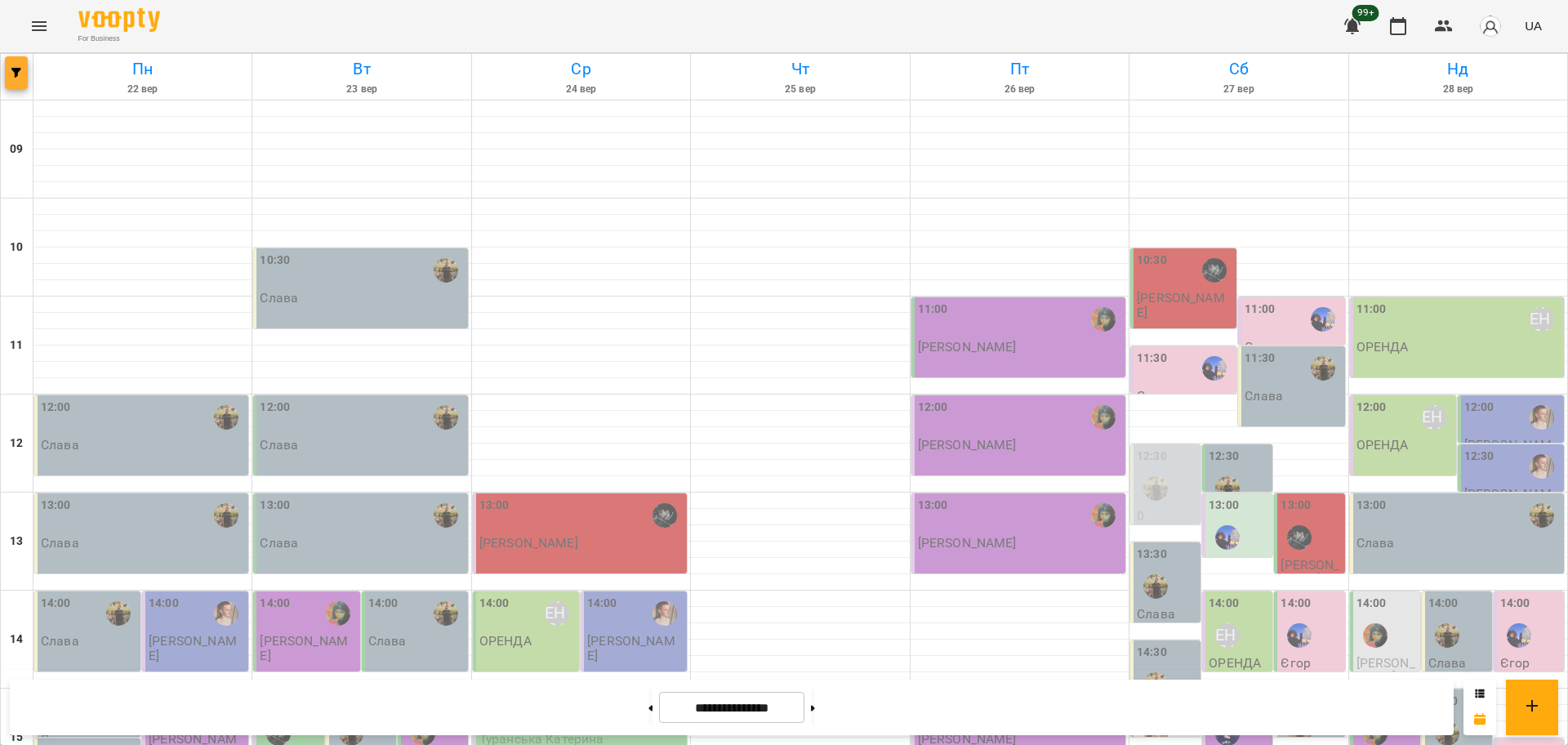
click at [21, 75] on span "button" at bounding box center [16, 73] width 23 height 10
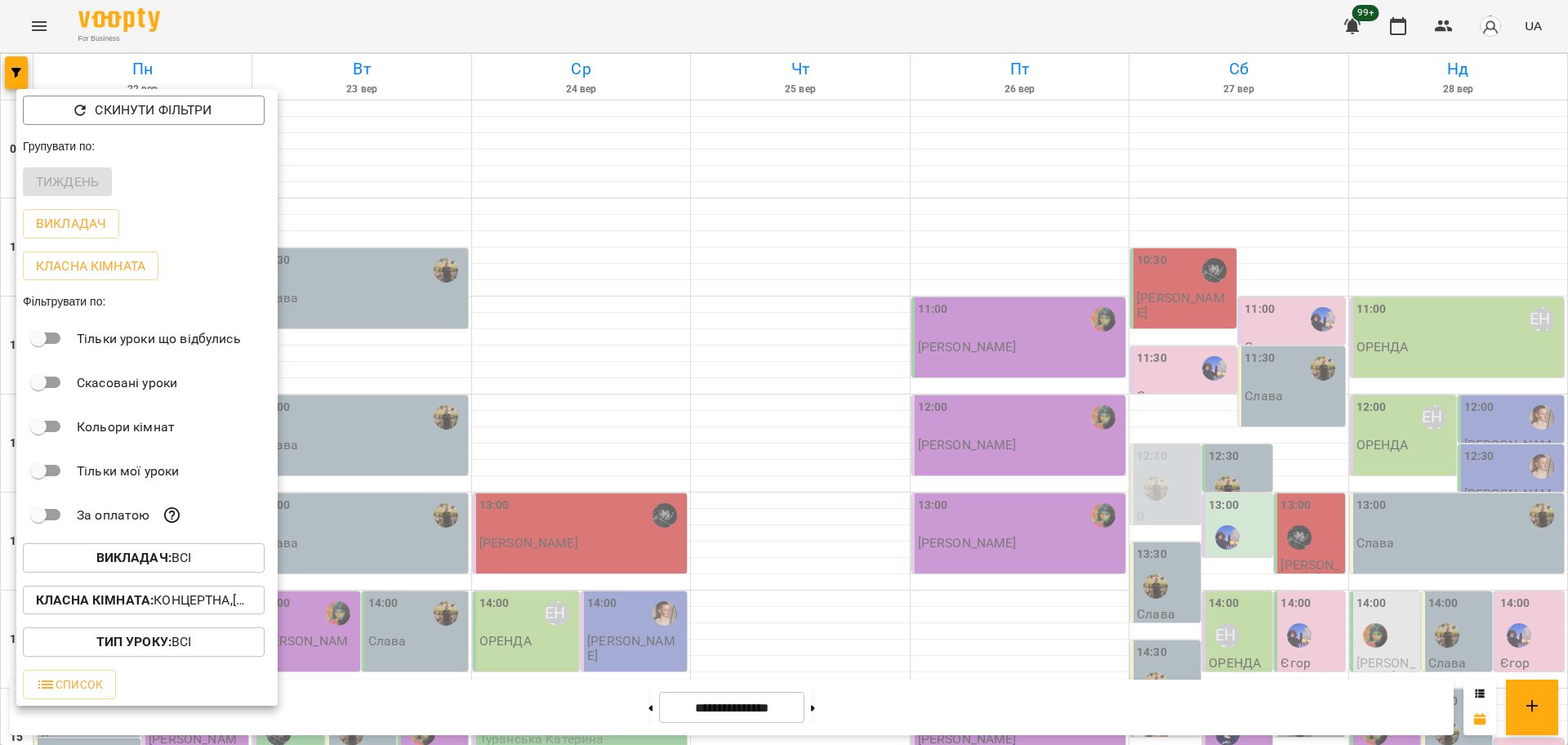
click at [161, 579] on div "Викладач : Всі" at bounding box center [146, 558] width 261 height 43
click at [163, 578] on div "Викладач : Всі" at bounding box center [146, 558] width 261 height 43
click at [169, 564] on b "Викладач :" at bounding box center [133, 558] width 75 height 16
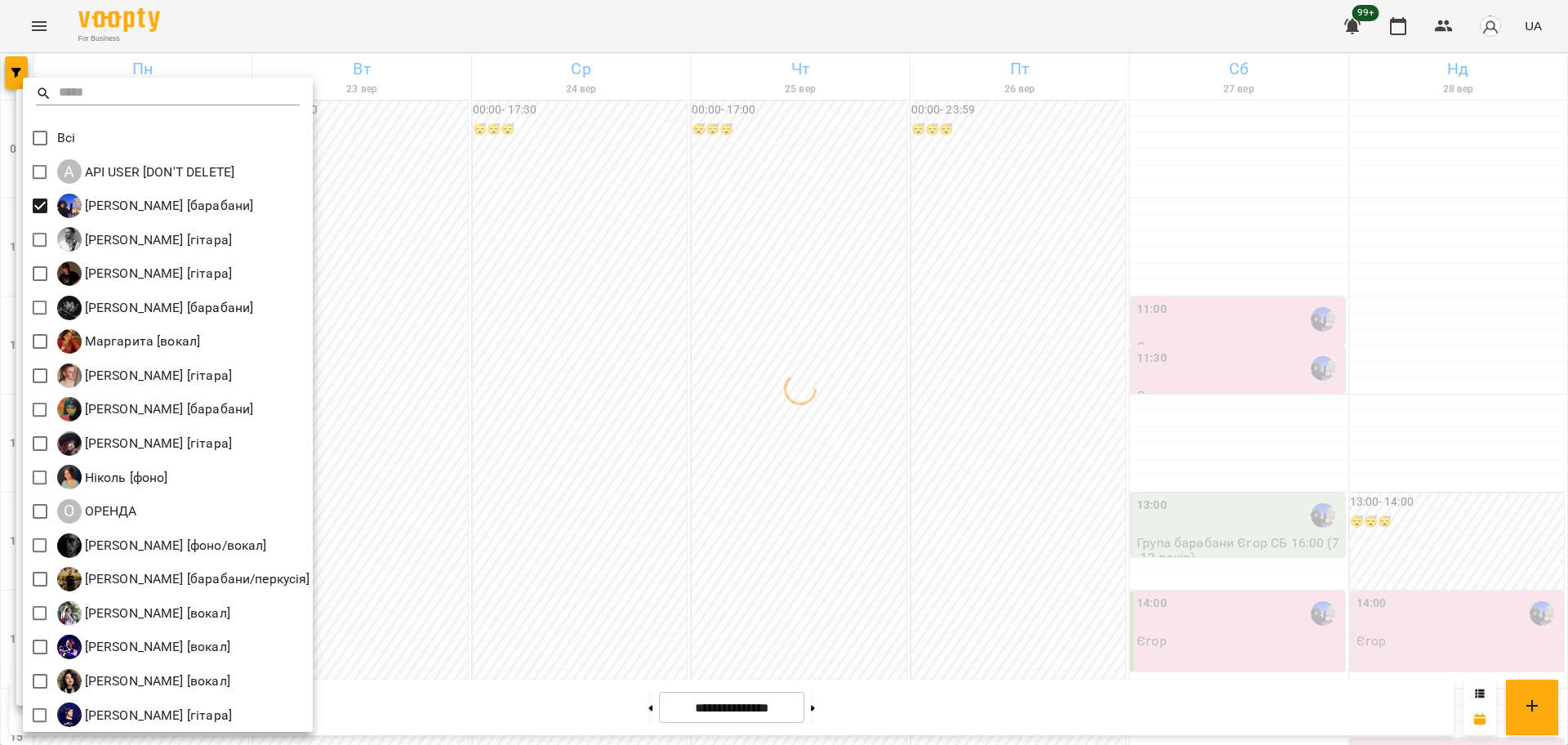
click at [687, 365] on div at bounding box center [784, 372] width 1568 height 745
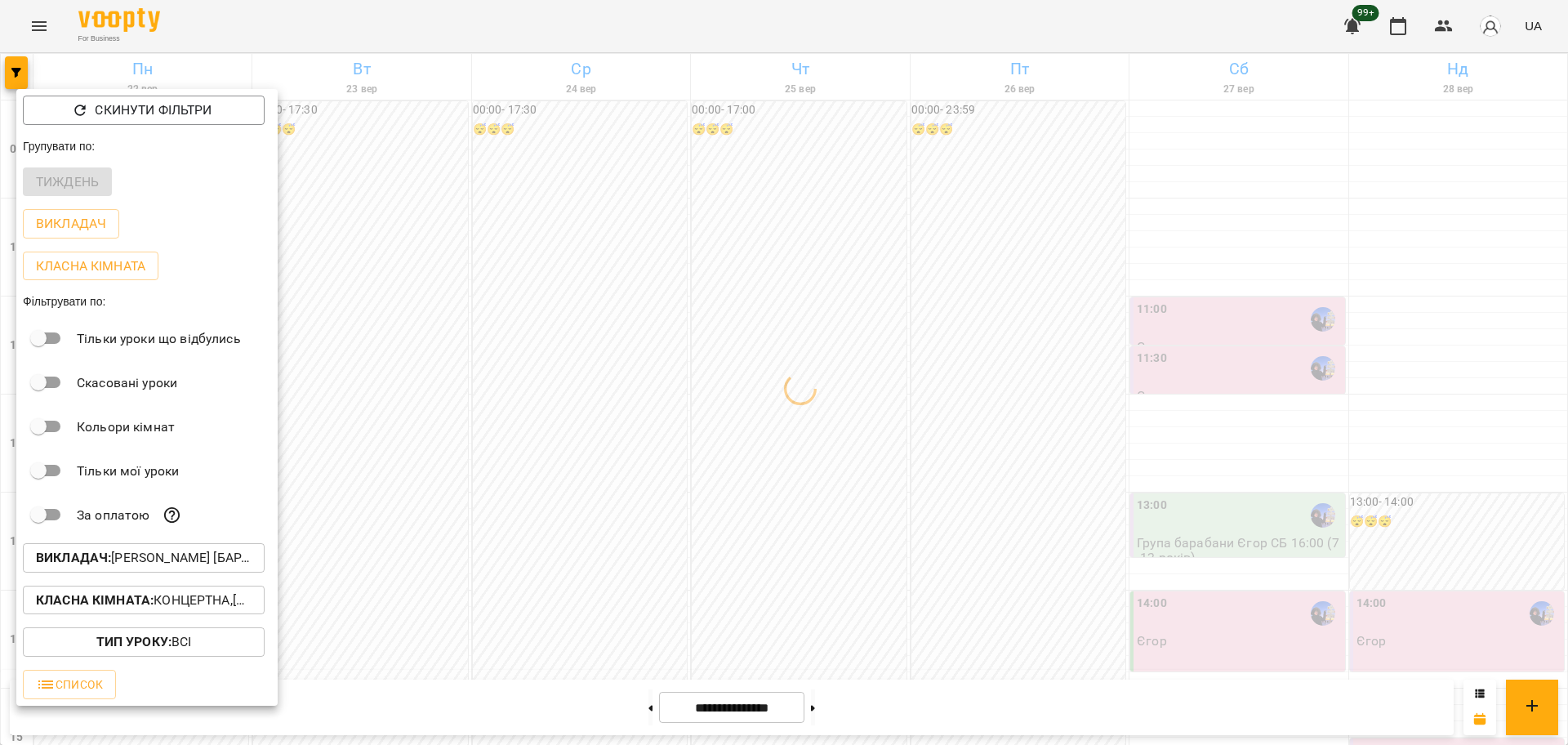
click at [1451, 527] on div at bounding box center [784, 372] width 1568 height 745
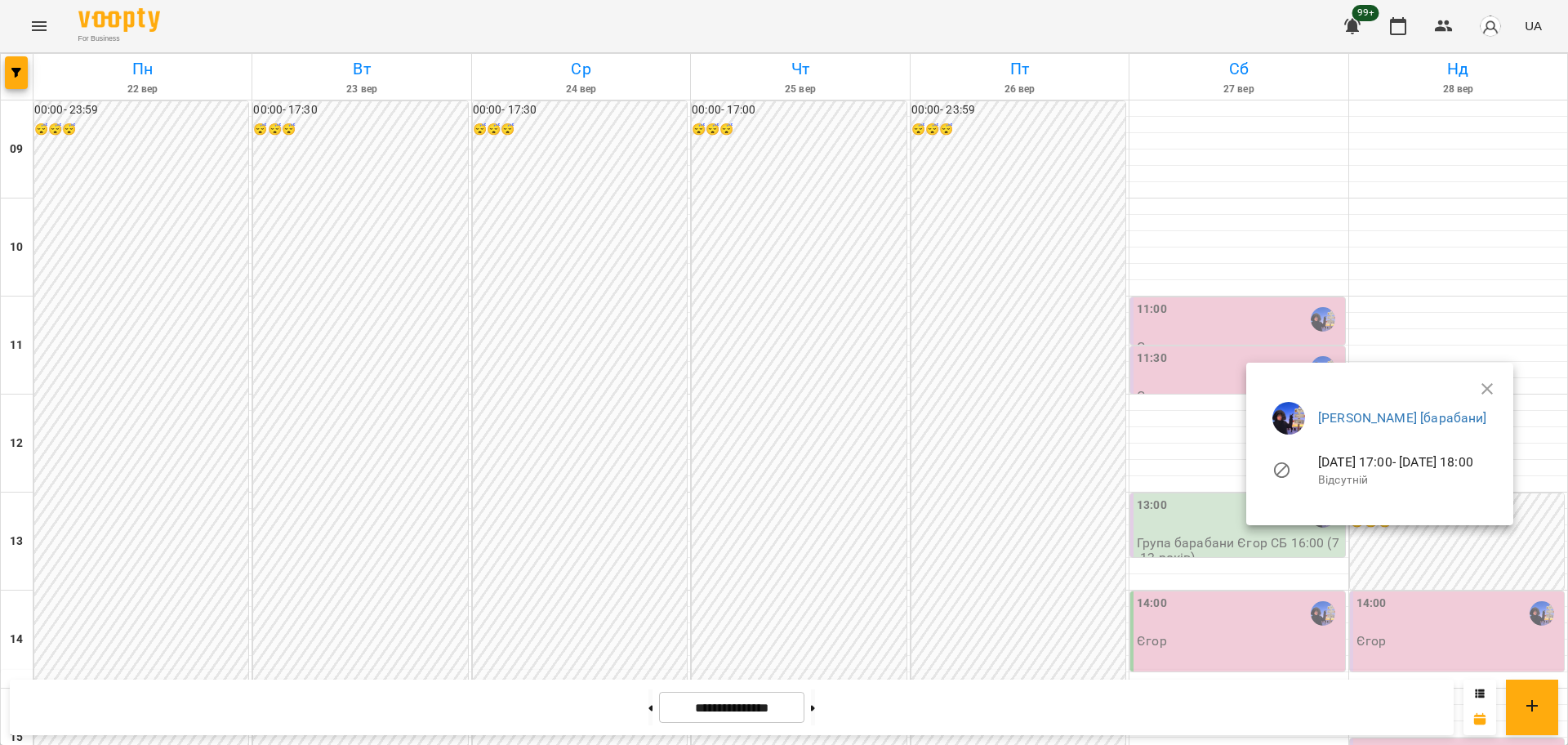
click at [927, 407] on div at bounding box center [784, 372] width 1568 height 745
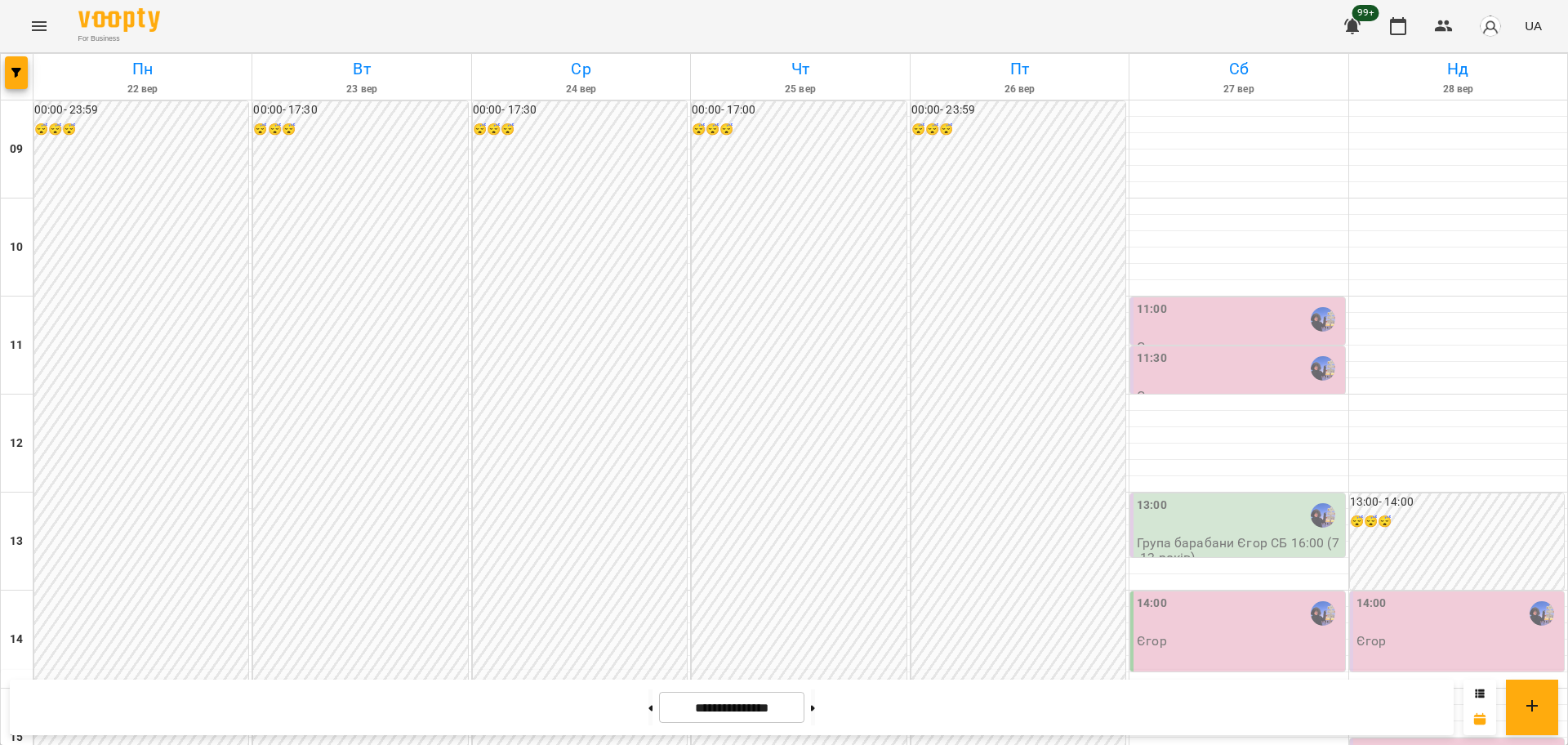
scroll to position [703, 0]
click at [57, 33] on button "Menu" at bounding box center [39, 26] width 39 height 39
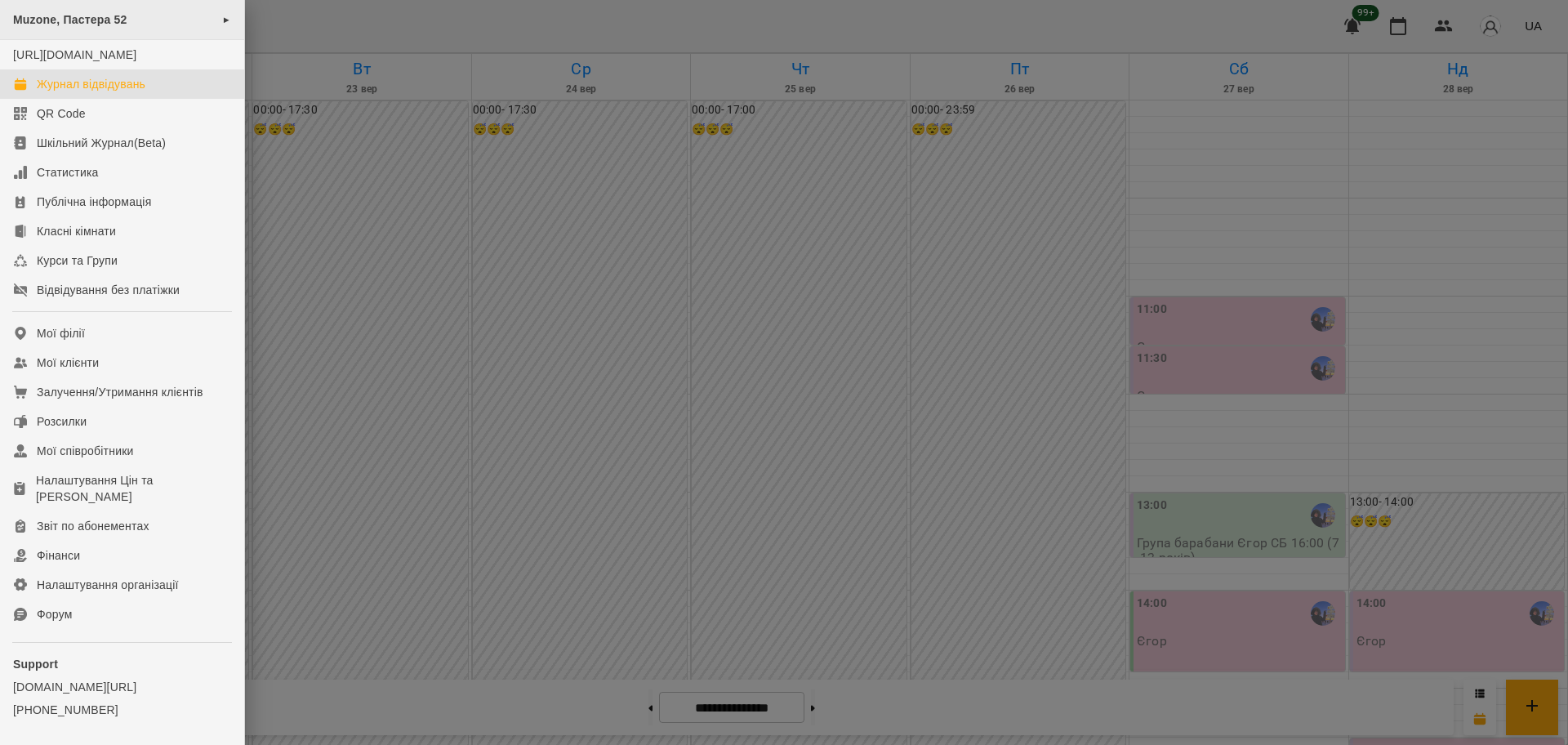
click at [120, 35] on div "Muzone, Пастера 52 ►" at bounding box center [122, 20] width 244 height 40
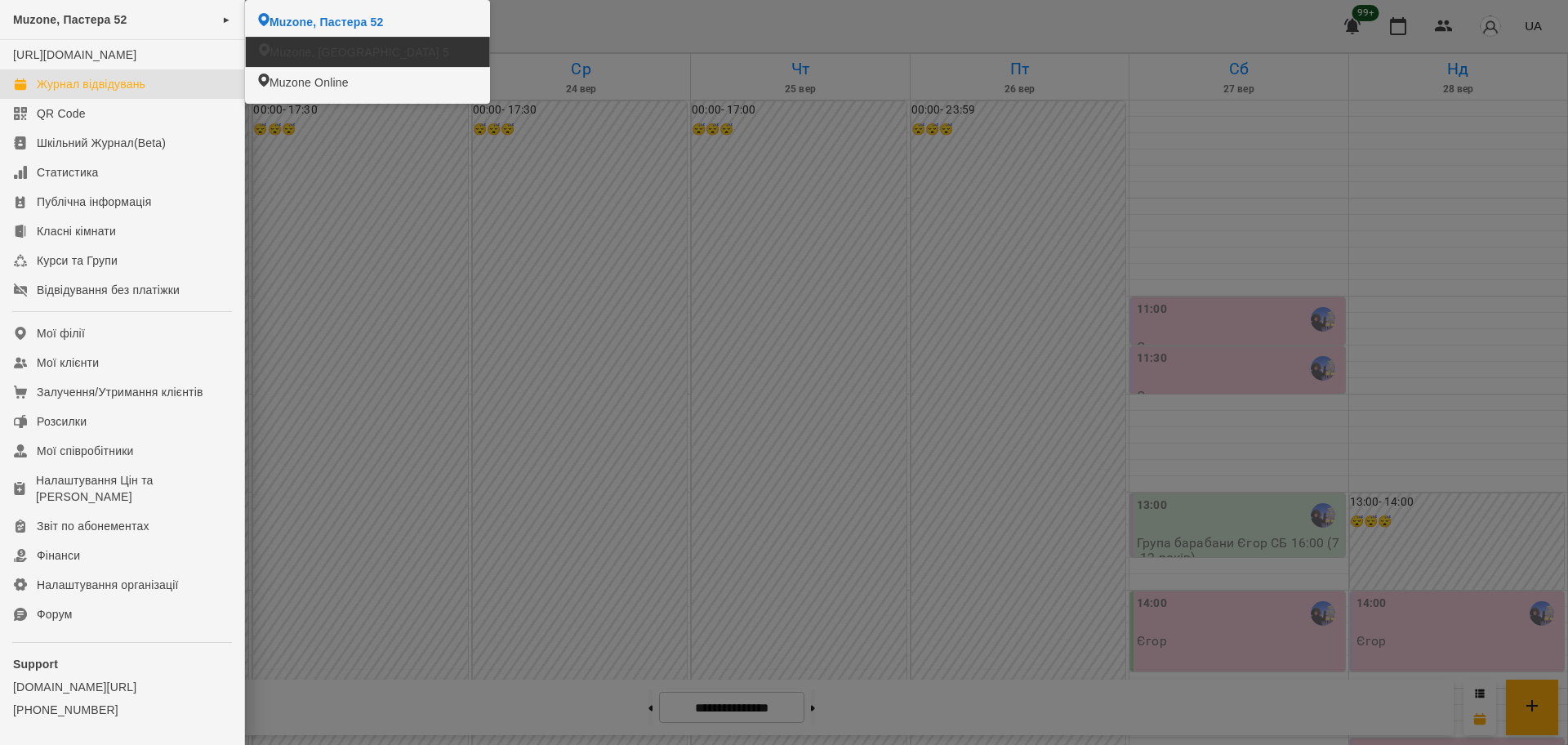
click at [353, 54] on span "Muzone, [GEOGRAPHIC_DATA] 5" at bounding box center [360, 52] width 179 height 16
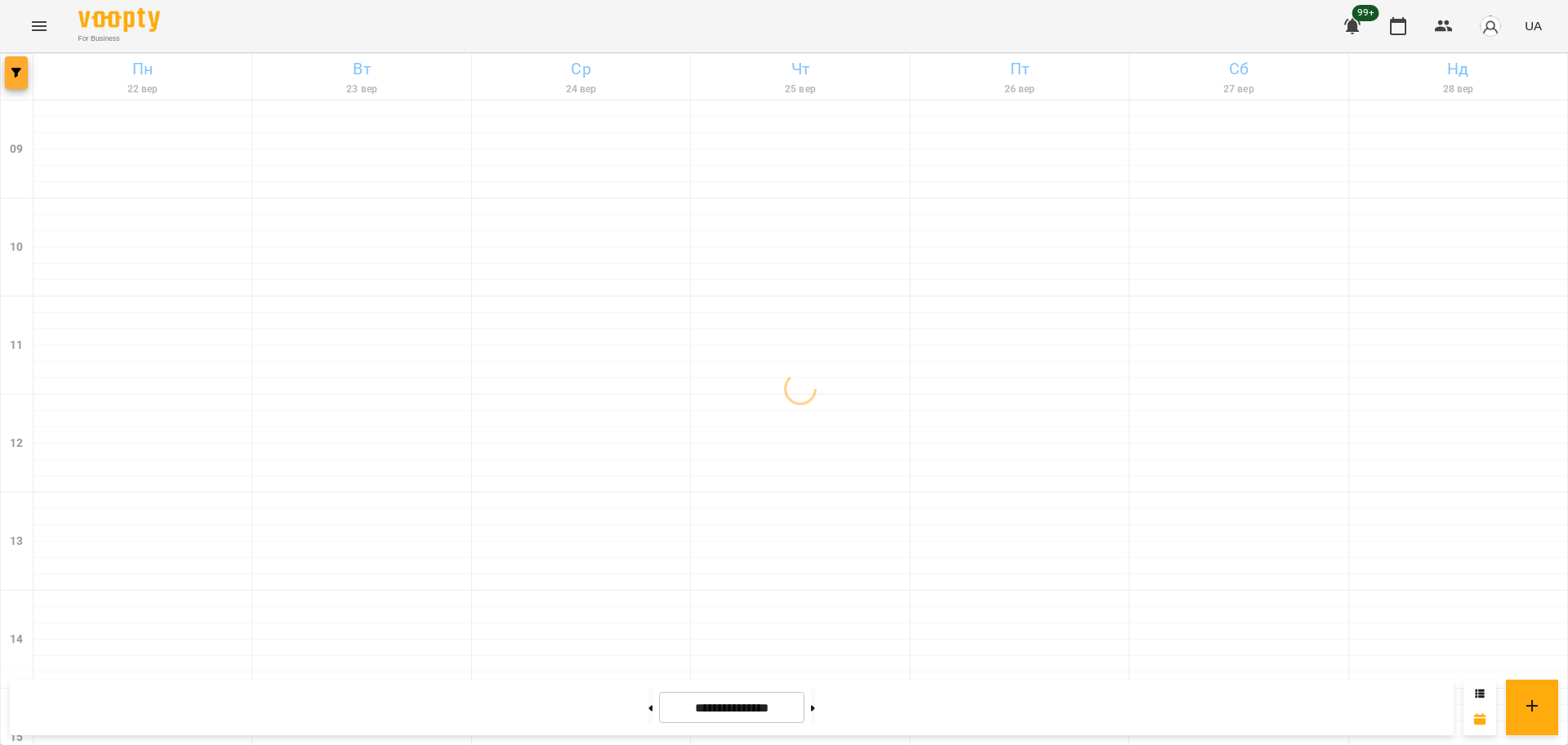
click at [16, 73] on icon "button" at bounding box center [16, 73] width 10 height 10
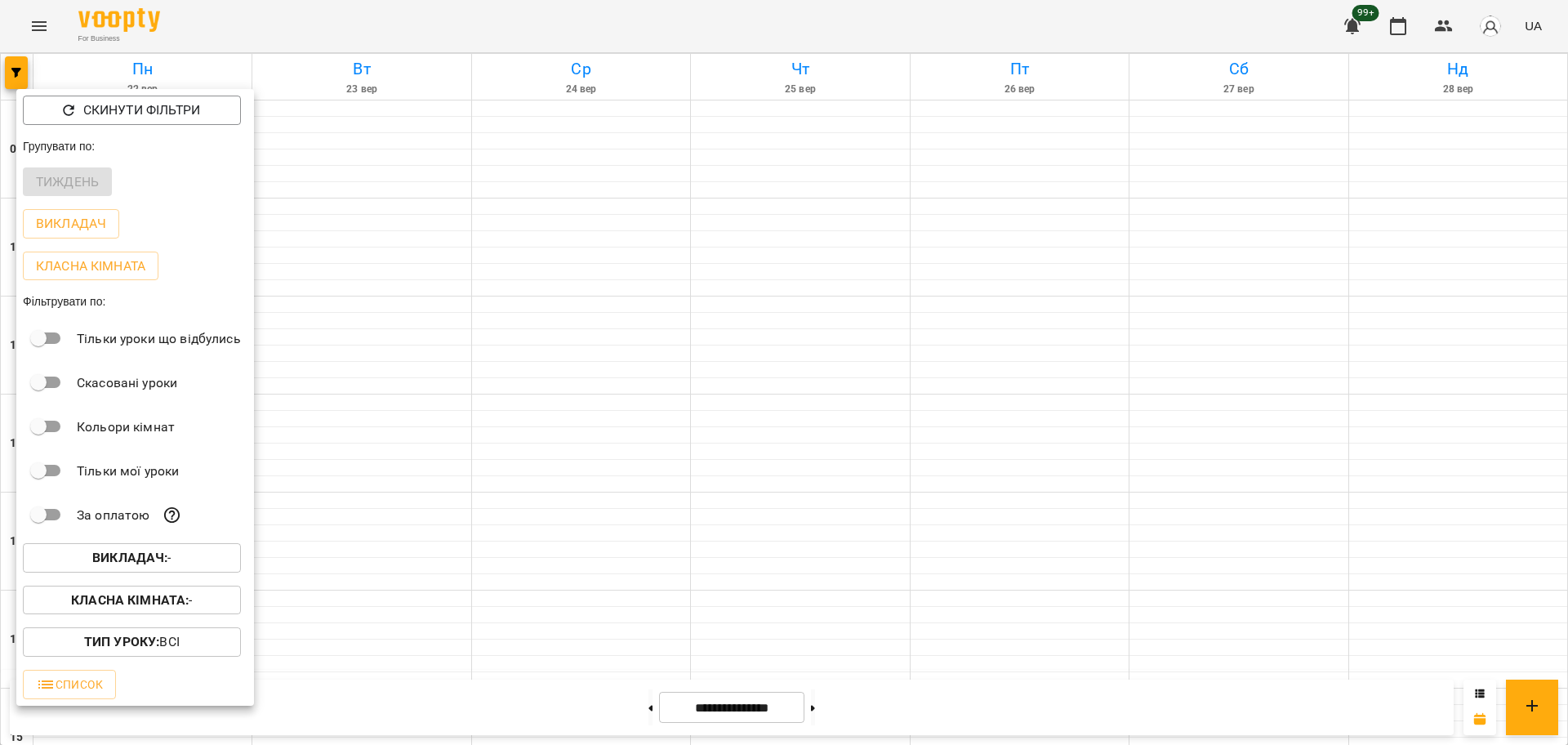
click at [134, 543] on div "Викладач : -" at bounding box center [134, 558] width 238 height 43
click at [130, 556] on b "Викладач :" at bounding box center [130, 558] width 75 height 16
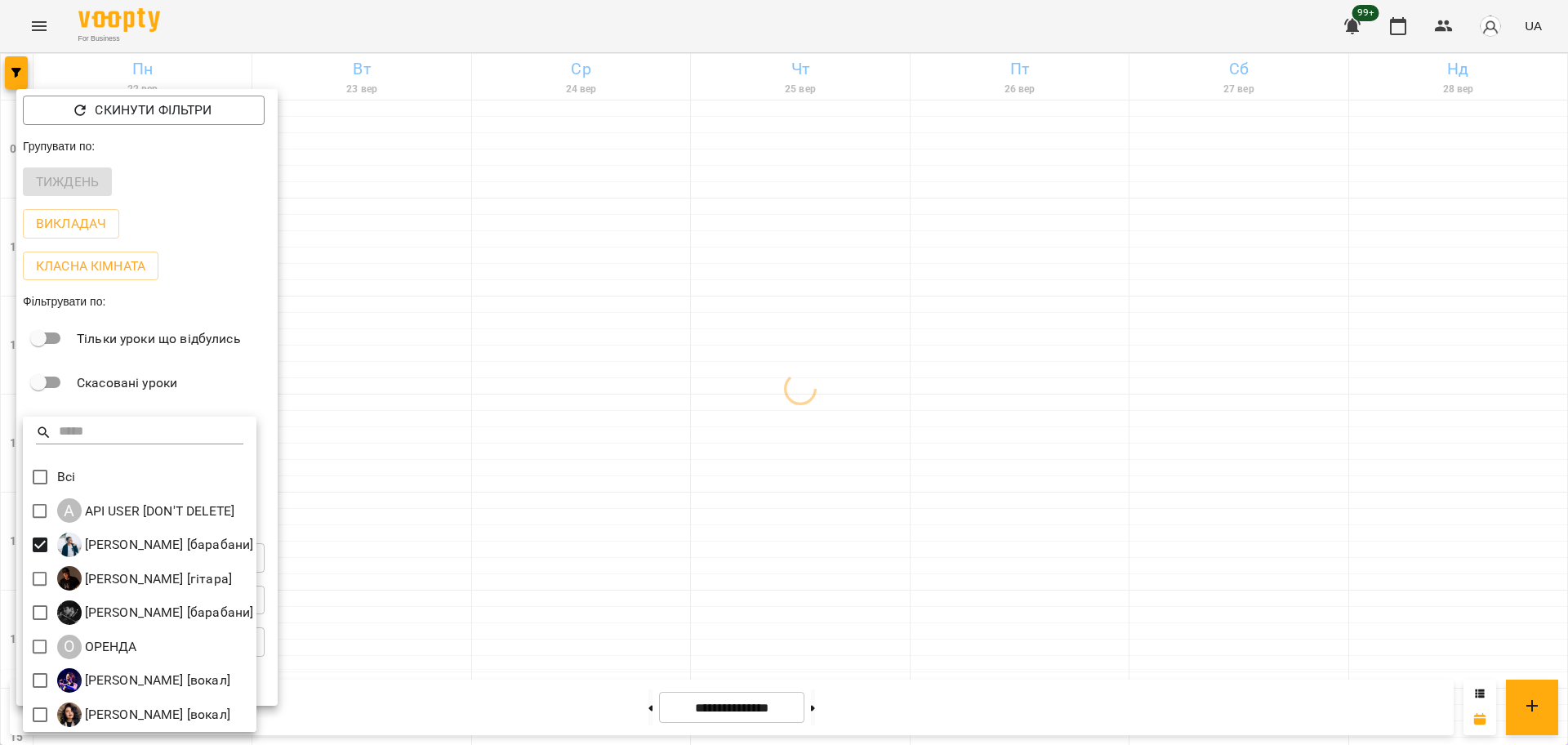
click at [751, 558] on div at bounding box center [784, 372] width 1568 height 745
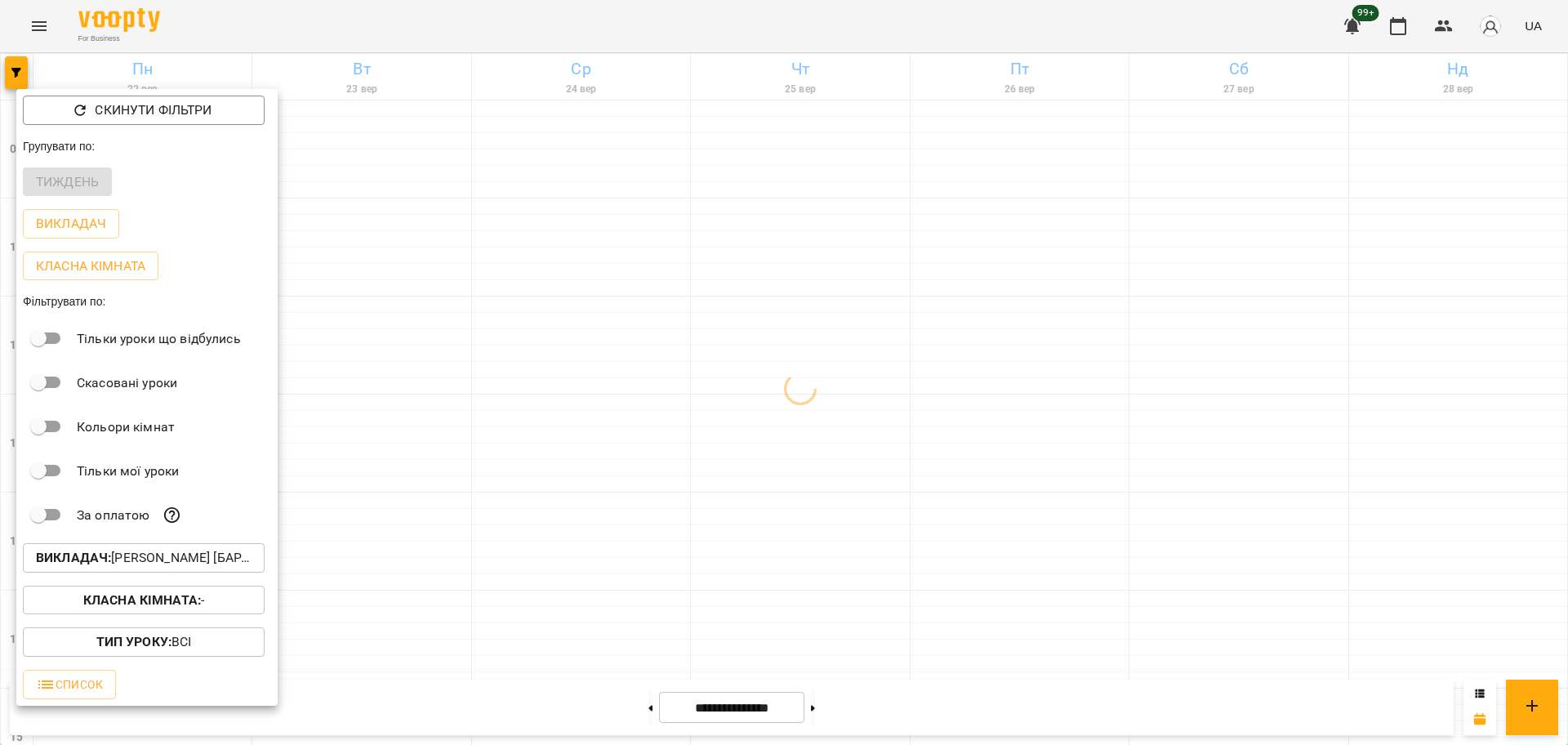
click at [190, 605] on b "Класна кімната :" at bounding box center [142, 600] width 118 height 16
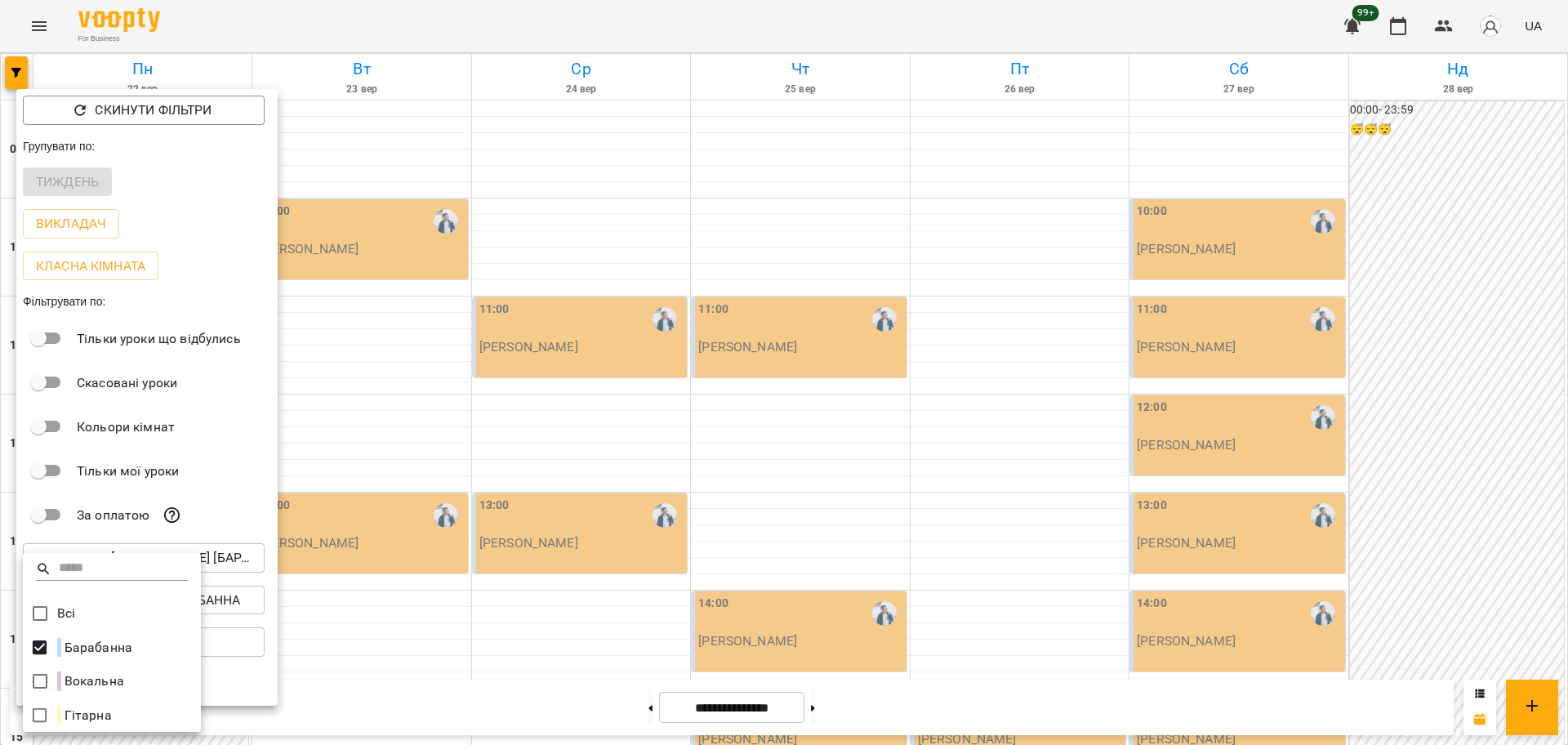
click at [841, 553] on div at bounding box center [784, 372] width 1568 height 745
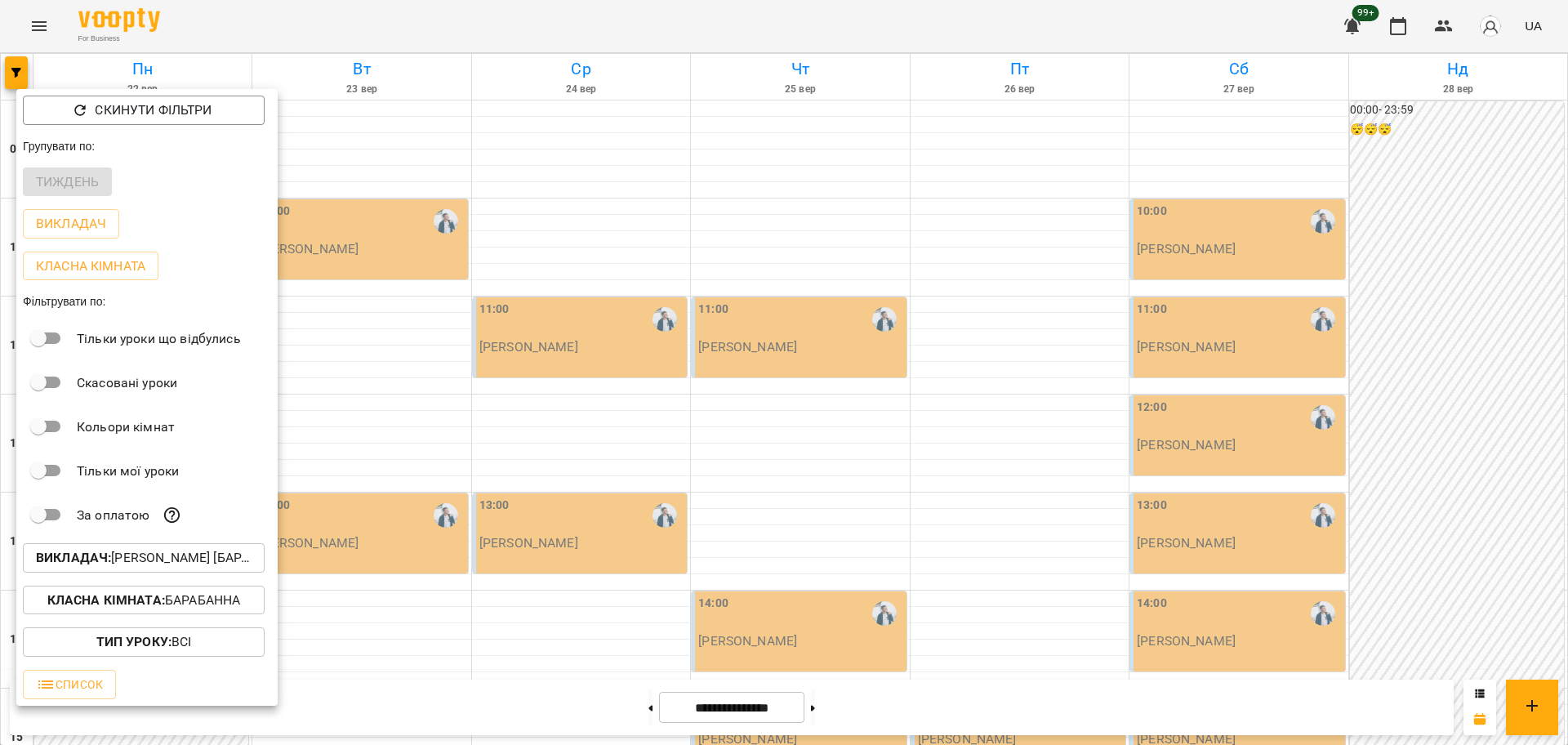
click at [1025, 468] on div at bounding box center [784, 372] width 1568 height 745
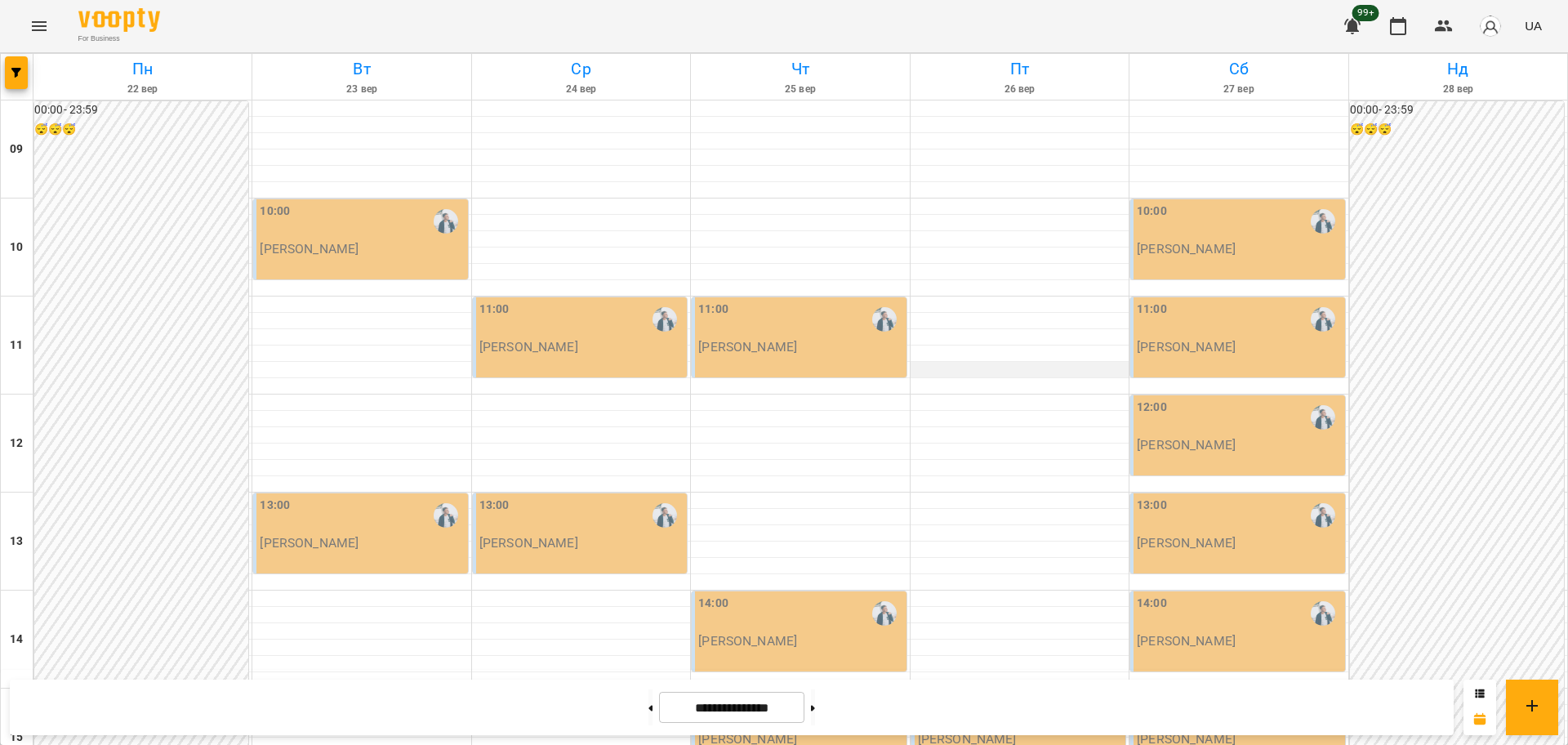
scroll to position [204, 0]
click at [356, 623] on div at bounding box center [361, 631] width 218 height 16
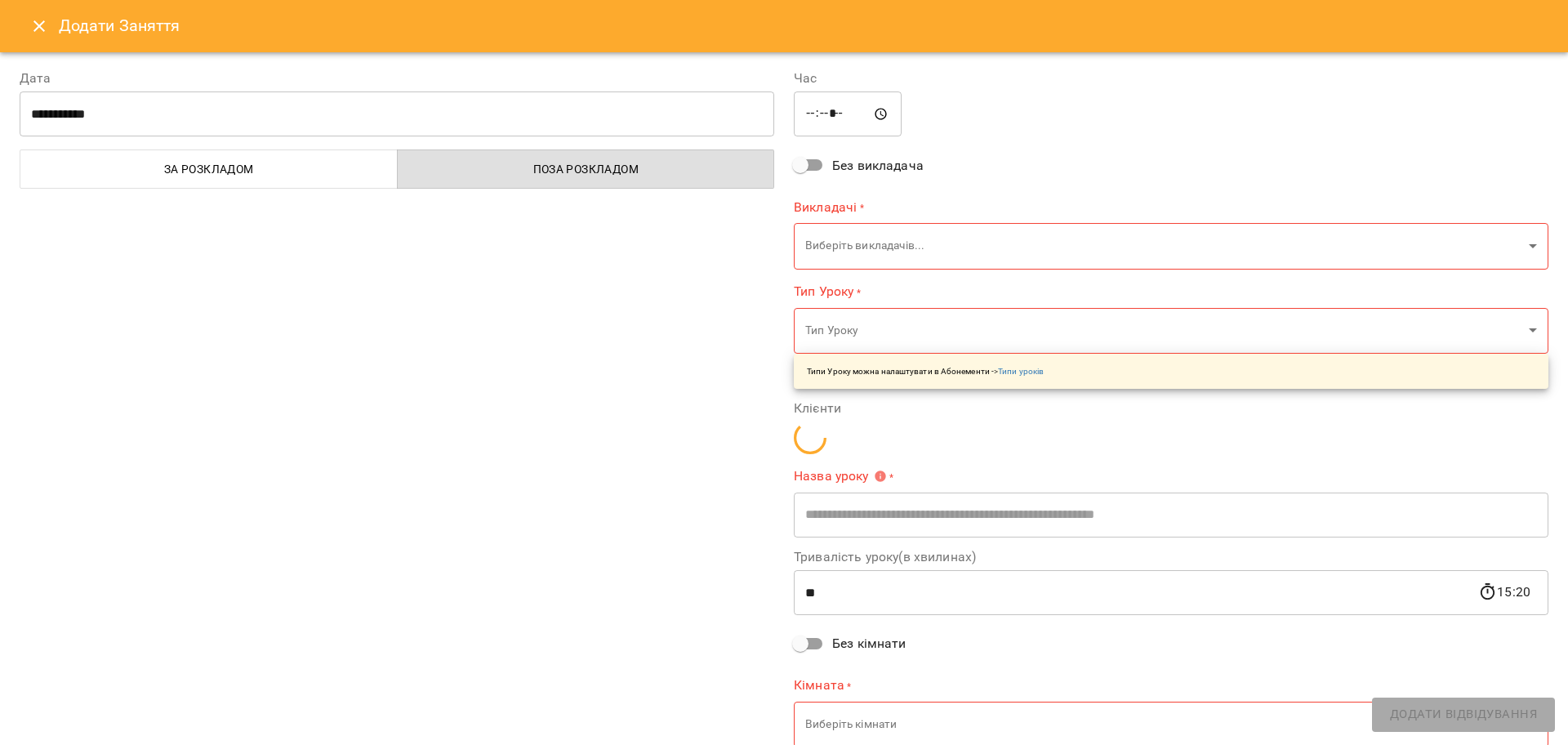
type input "**********"
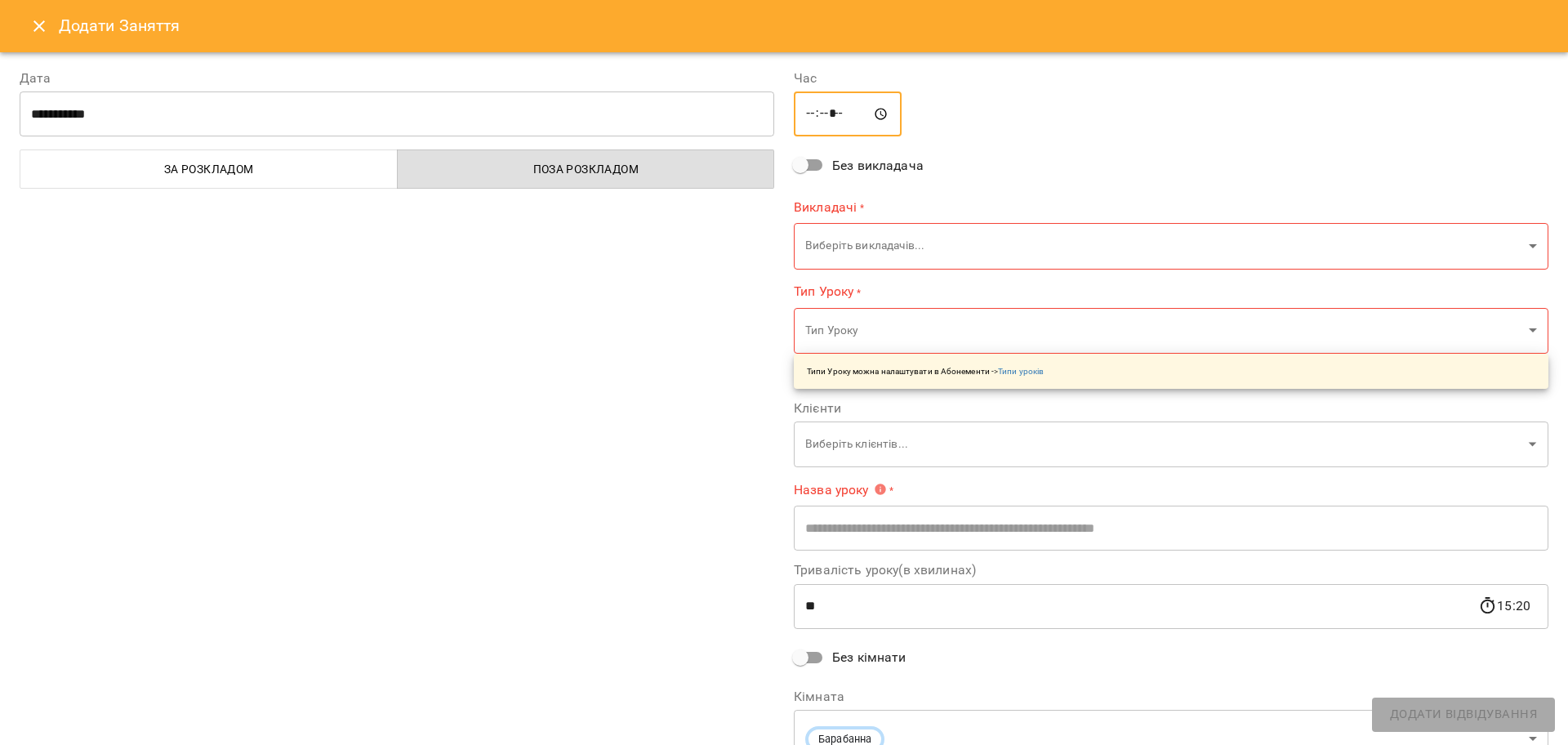
click at [805, 113] on input "*****" at bounding box center [848, 115] width 108 height 46
click at [827, 110] on input "*****" at bounding box center [848, 115] width 108 height 46
type input "*****"
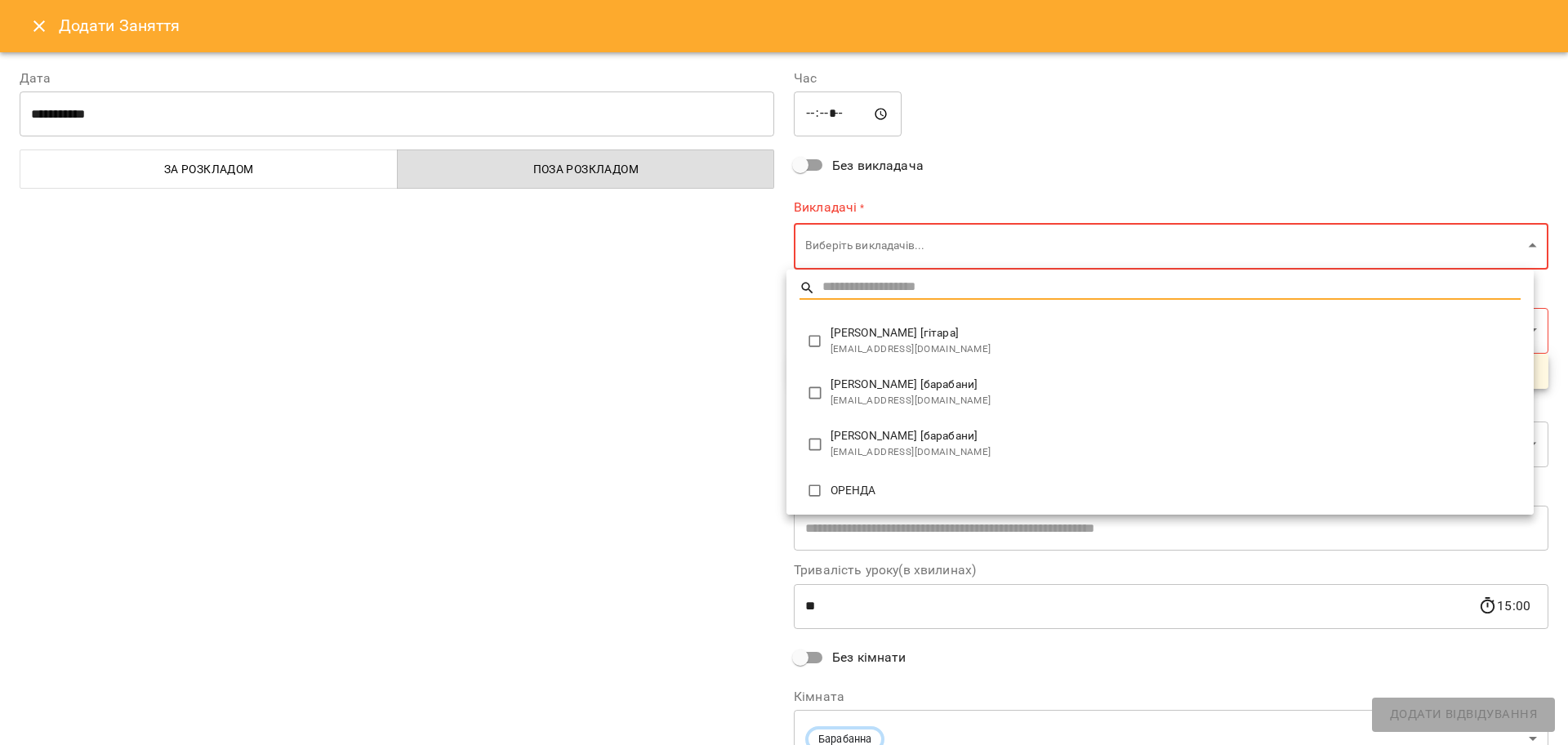
click at [807, 253] on body "For Business 99+ UA Пн 22 вер Вт 23 вер Ср 24 вер Чт 25 вер Пт 26 вер Сб 27 вер…" at bounding box center [784, 724] width 1568 height 1448
type input "**********"
type input "**"
type input "**********"
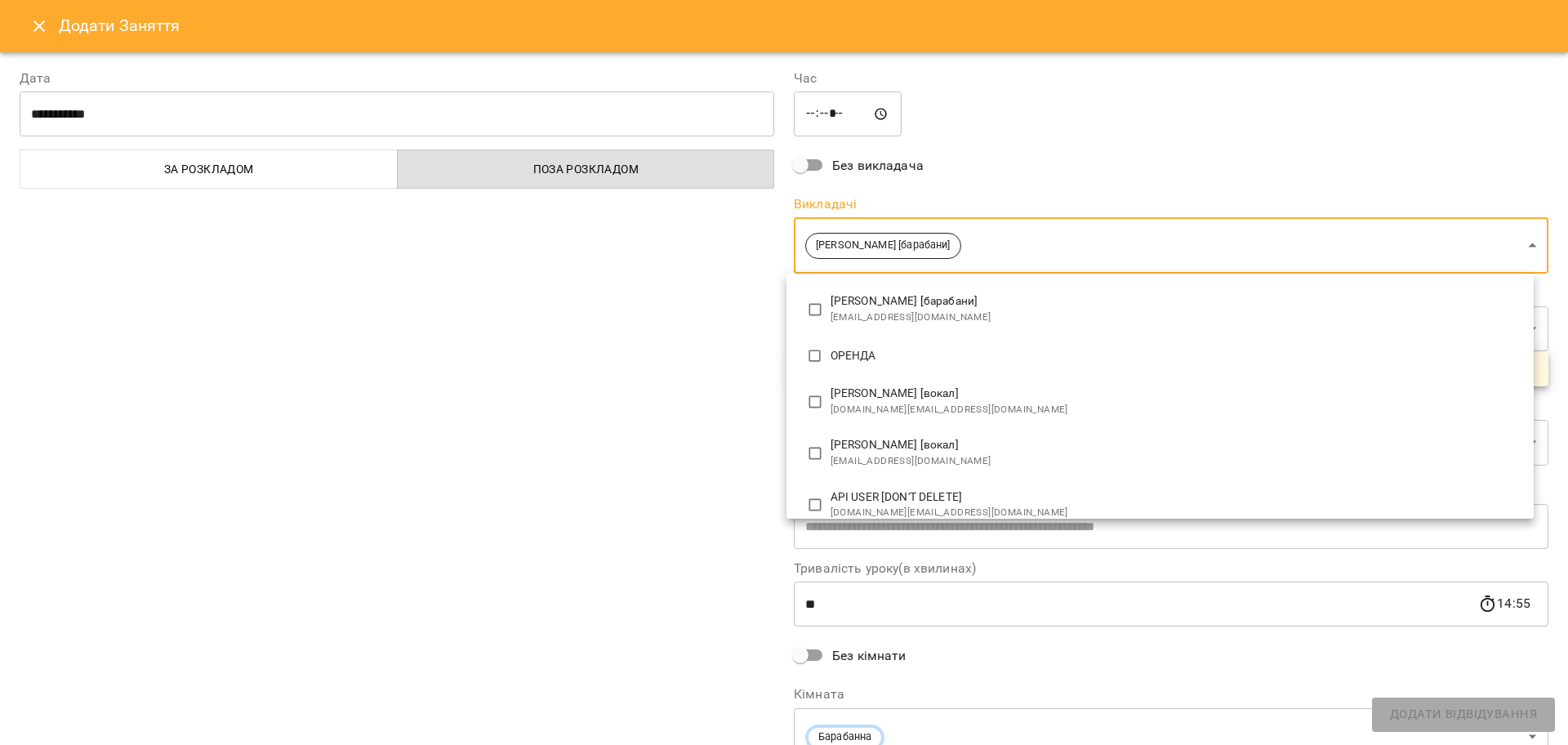
scroll to position [197, 0]
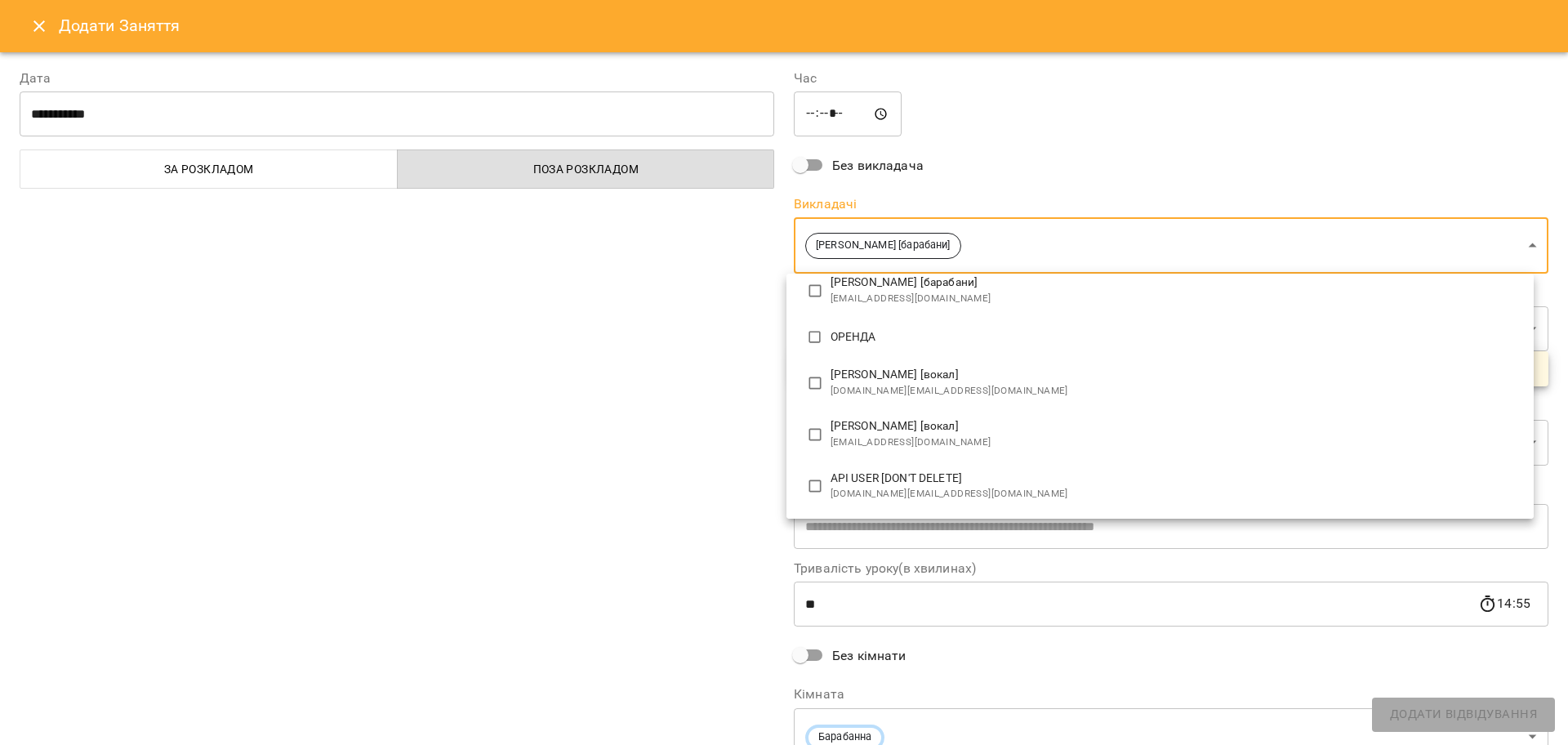
click at [688, 484] on div at bounding box center [784, 372] width 1568 height 745
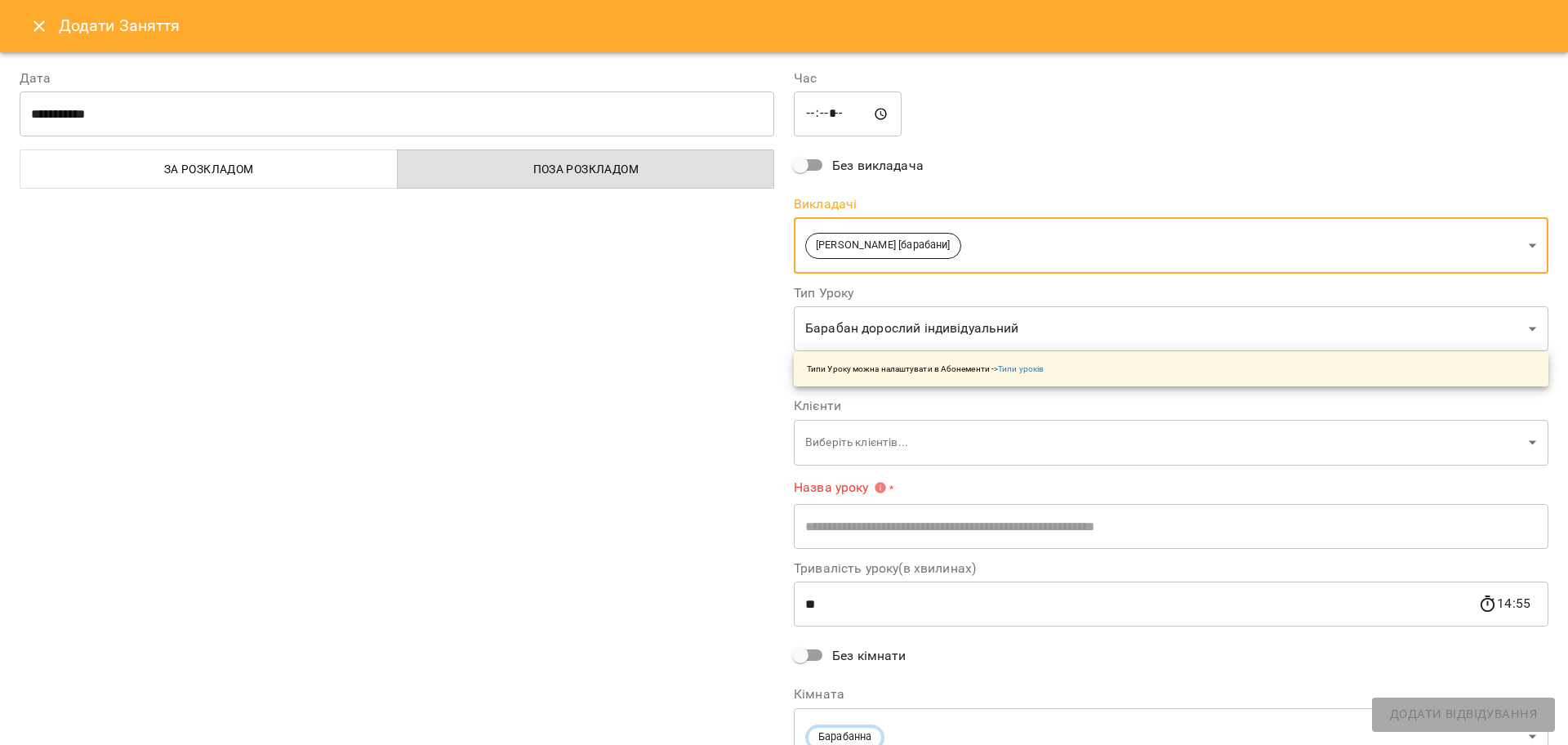
click at [826, 455] on body "For Business 99+ UA Пн 22 вер Вт 23 вер Ср 24 вер Чт 25 вер Пт 26 вер Сб 27 вер…" at bounding box center [784, 724] width 1568 height 1448
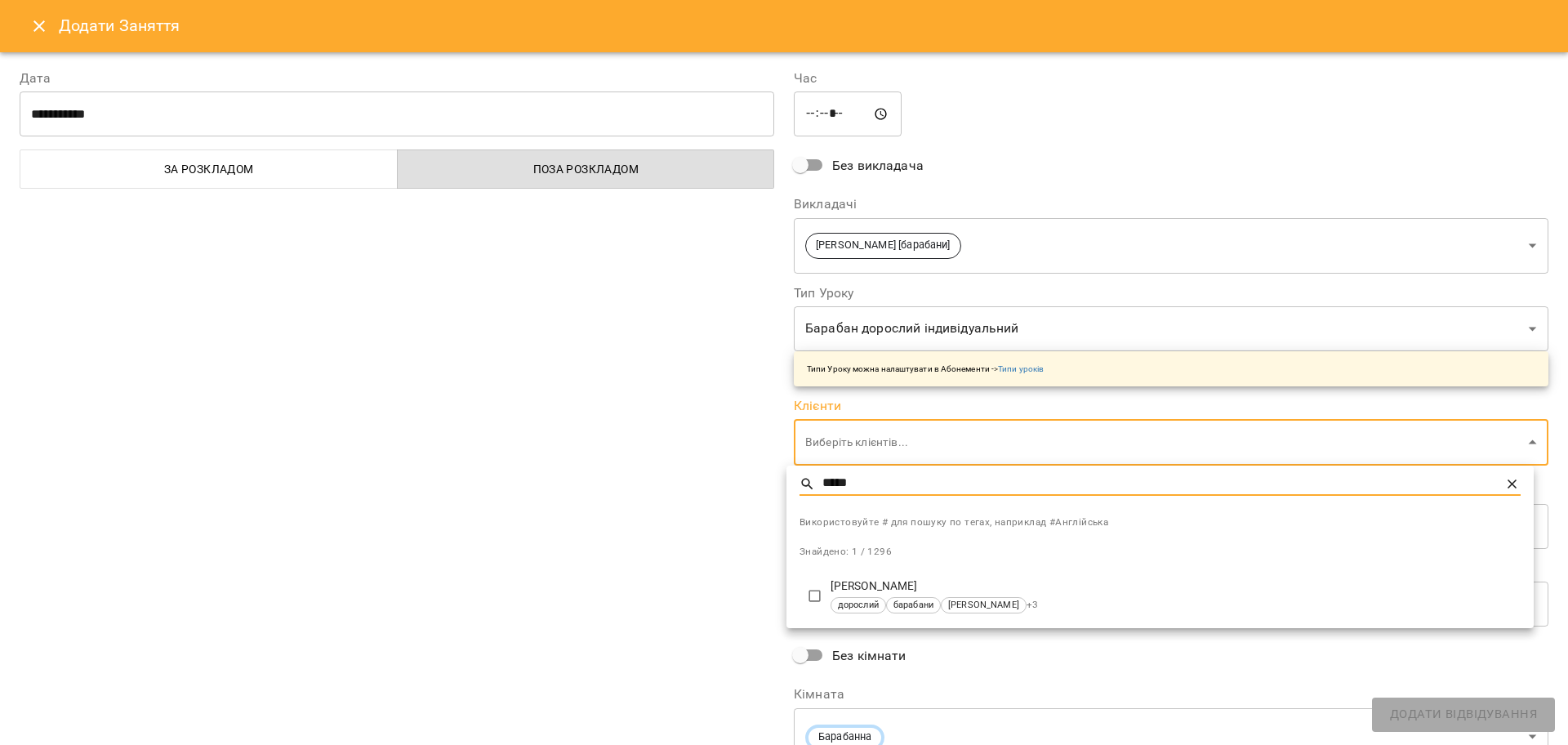
type input "*****"
type input "**********"
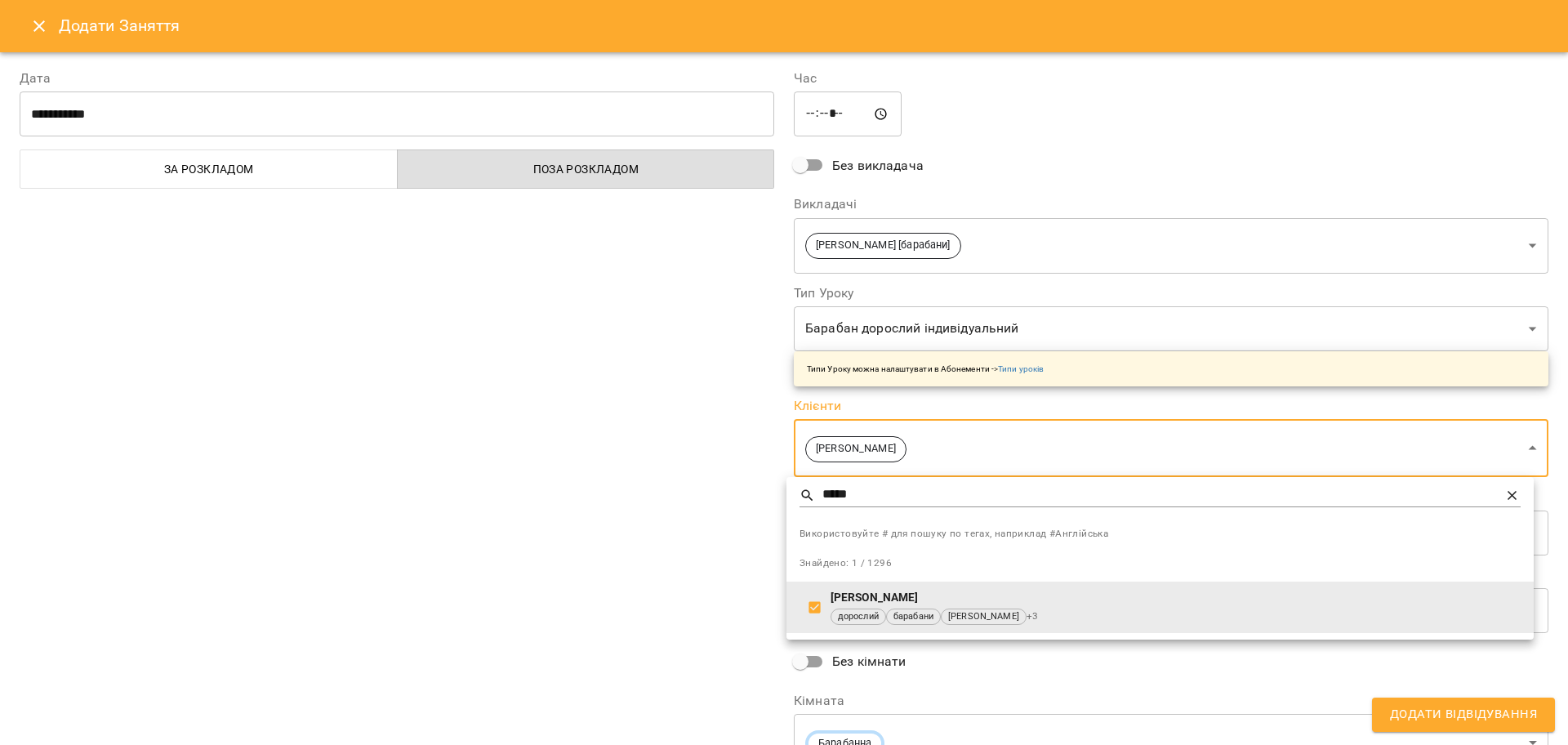
click at [667, 522] on div at bounding box center [784, 372] width 1568 height 745
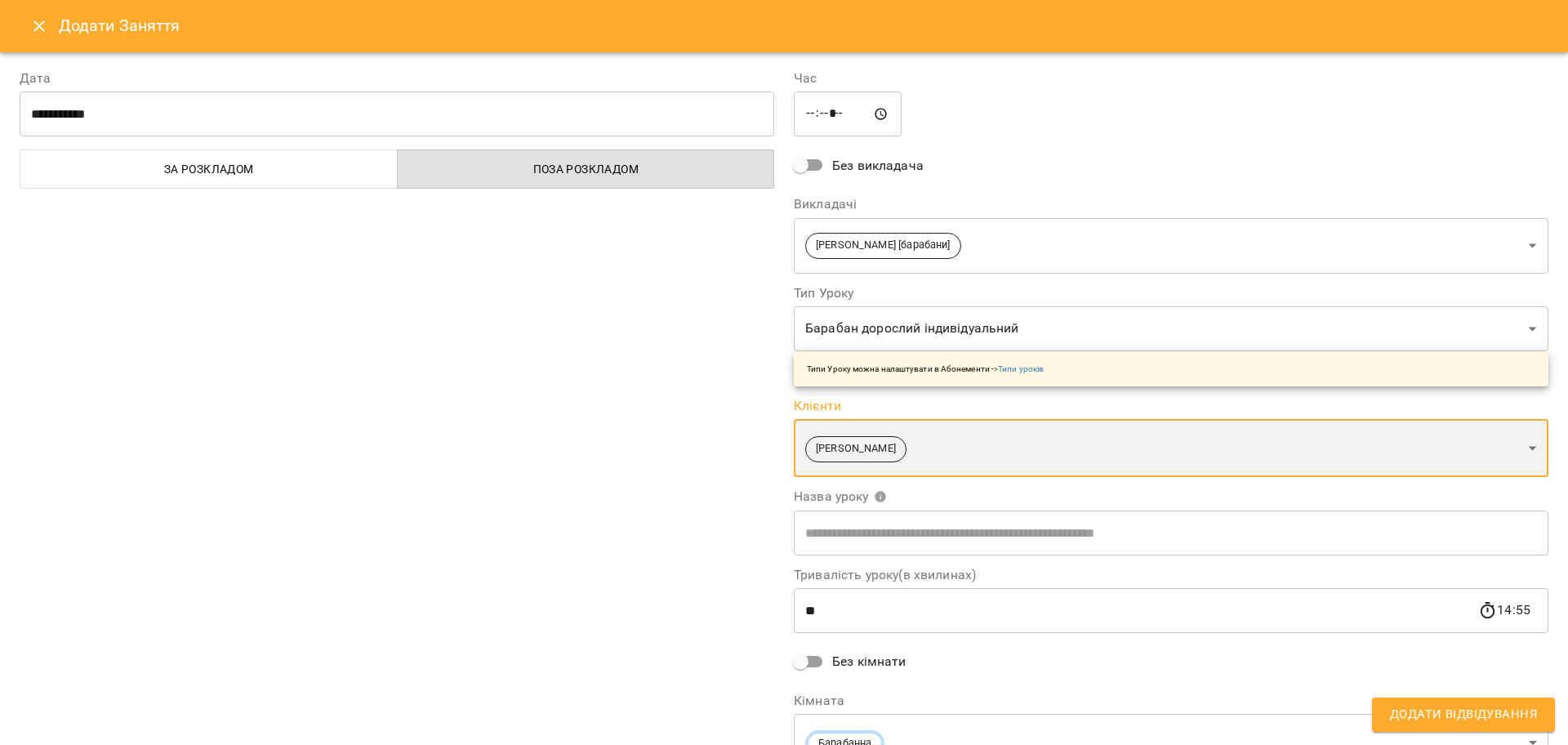
scroll to position [0, 0]
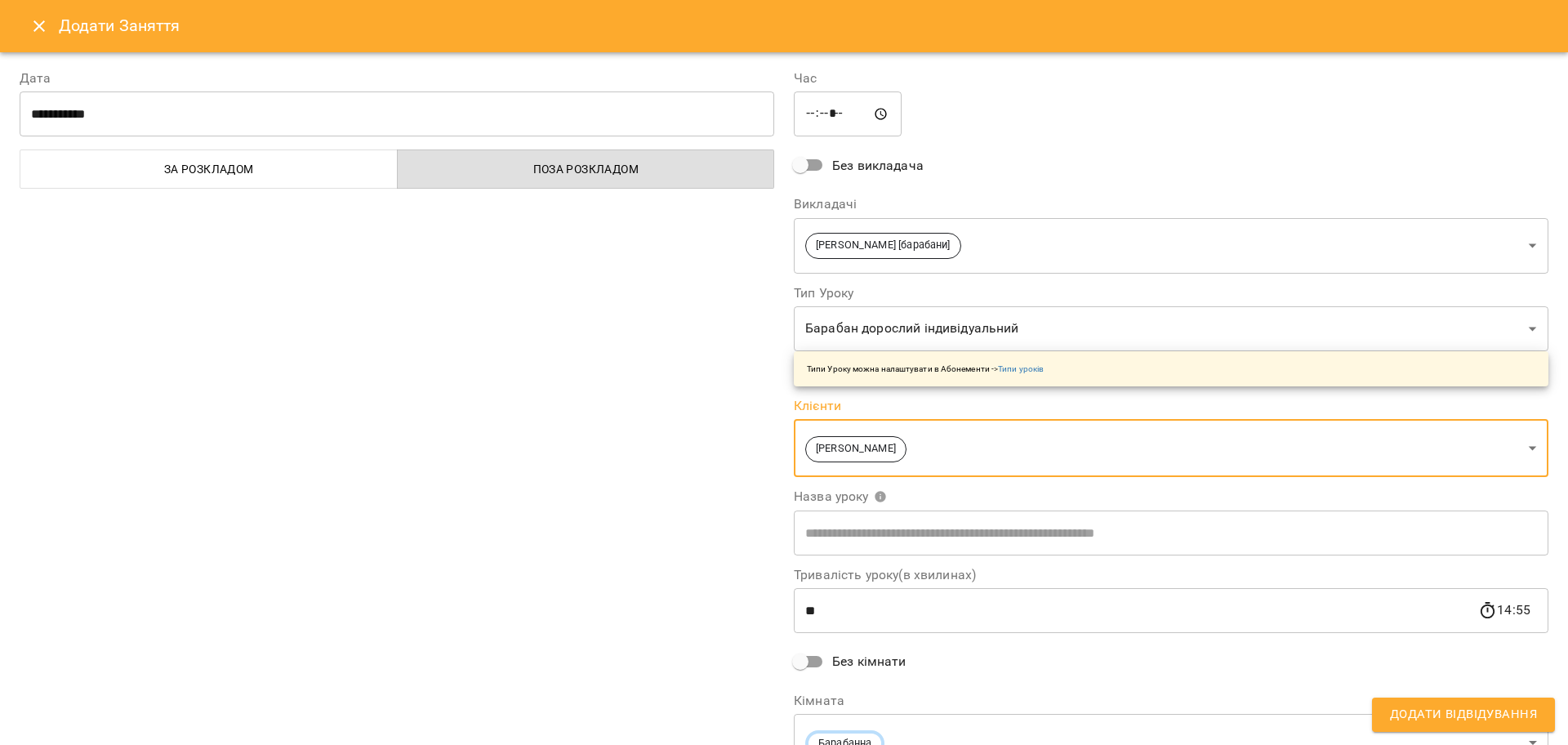
click at [677, 522] on div "**********" at bounding box center [396, 421] width 774 height 746
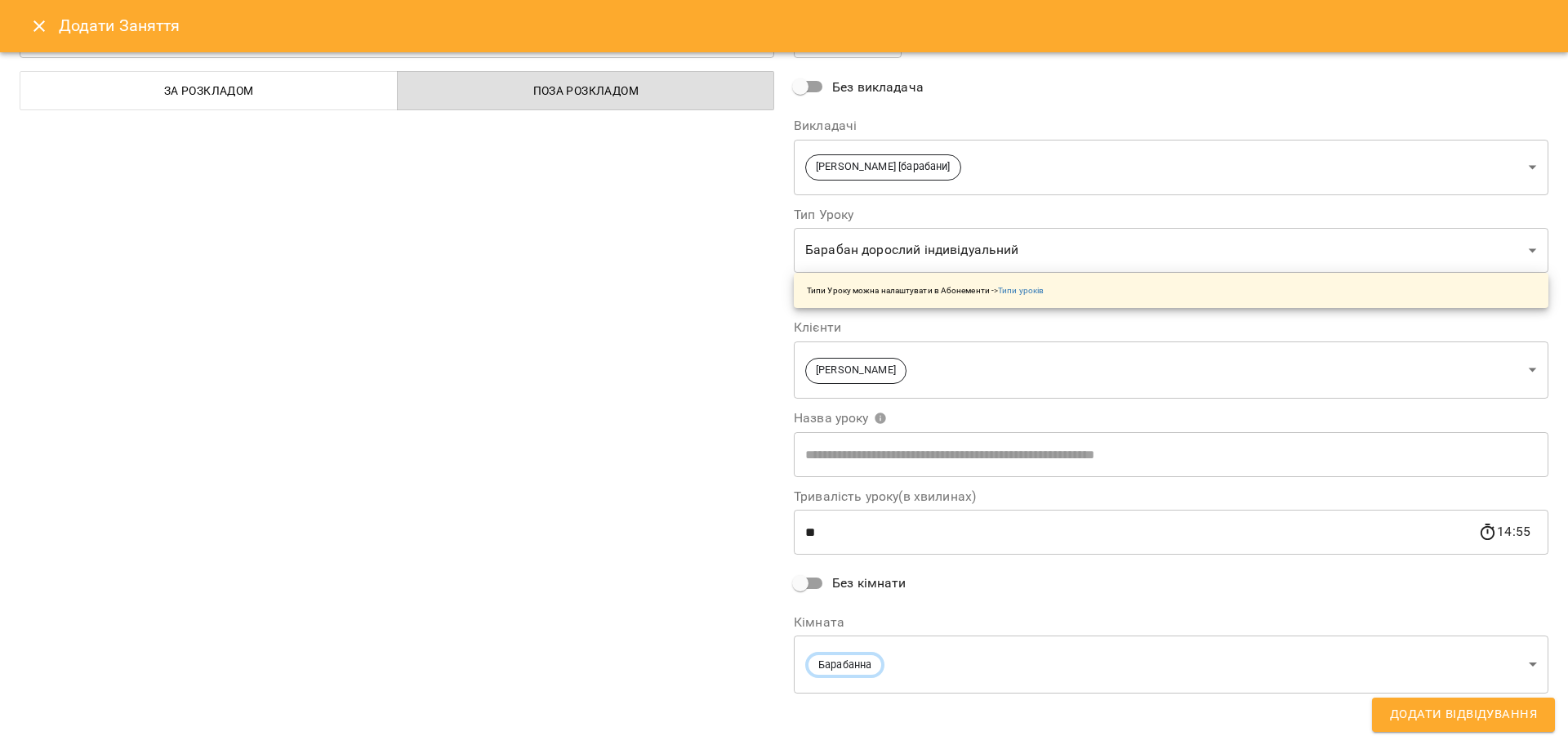
scroll to position [83, 0]
click at [1489, 731] on button "Додати Відвідування" at bounding box center [1463, 714] width 183 height 34
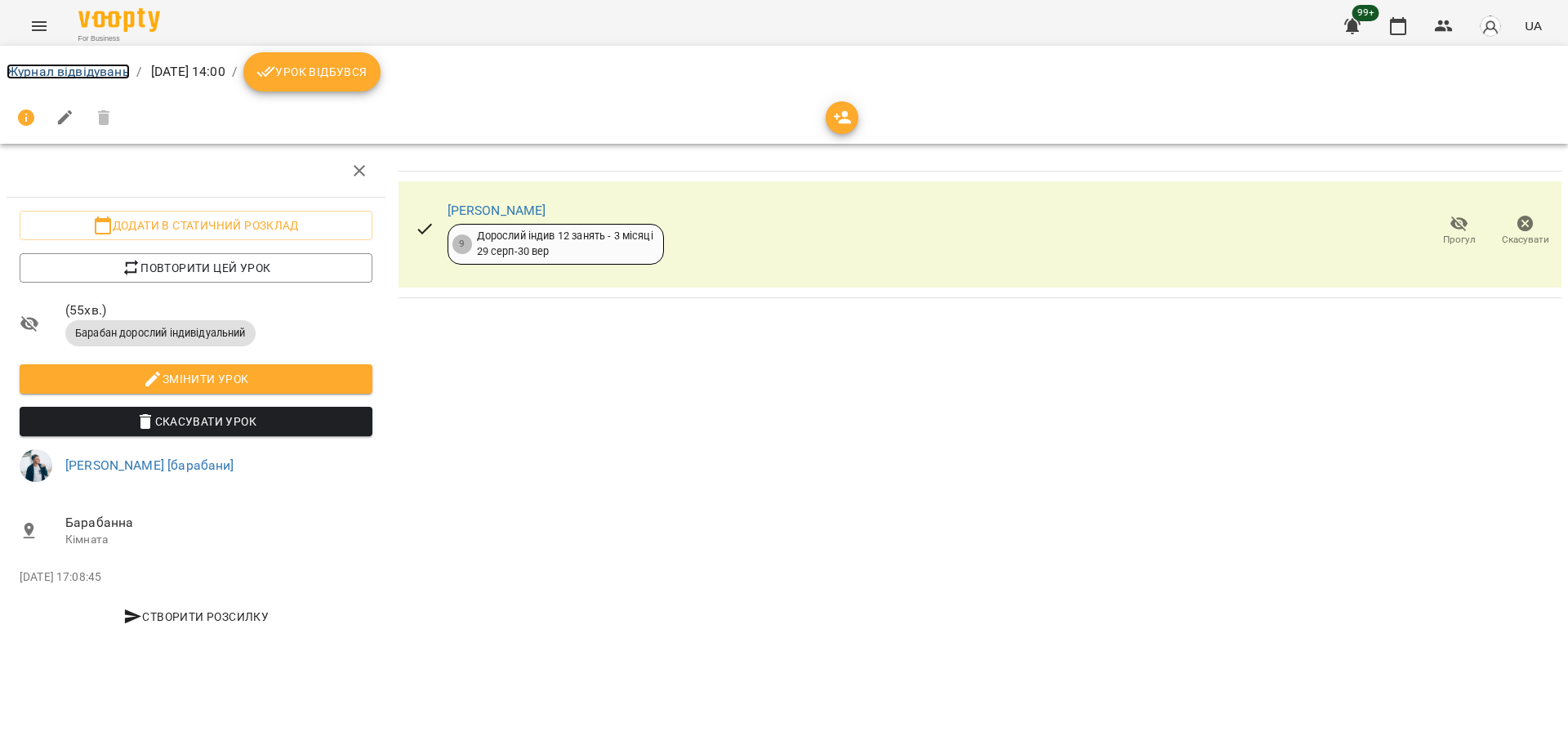
click at [101, 66] on link "Журнал відвідувань" at bounding box center [69, 72] width 124 height 16
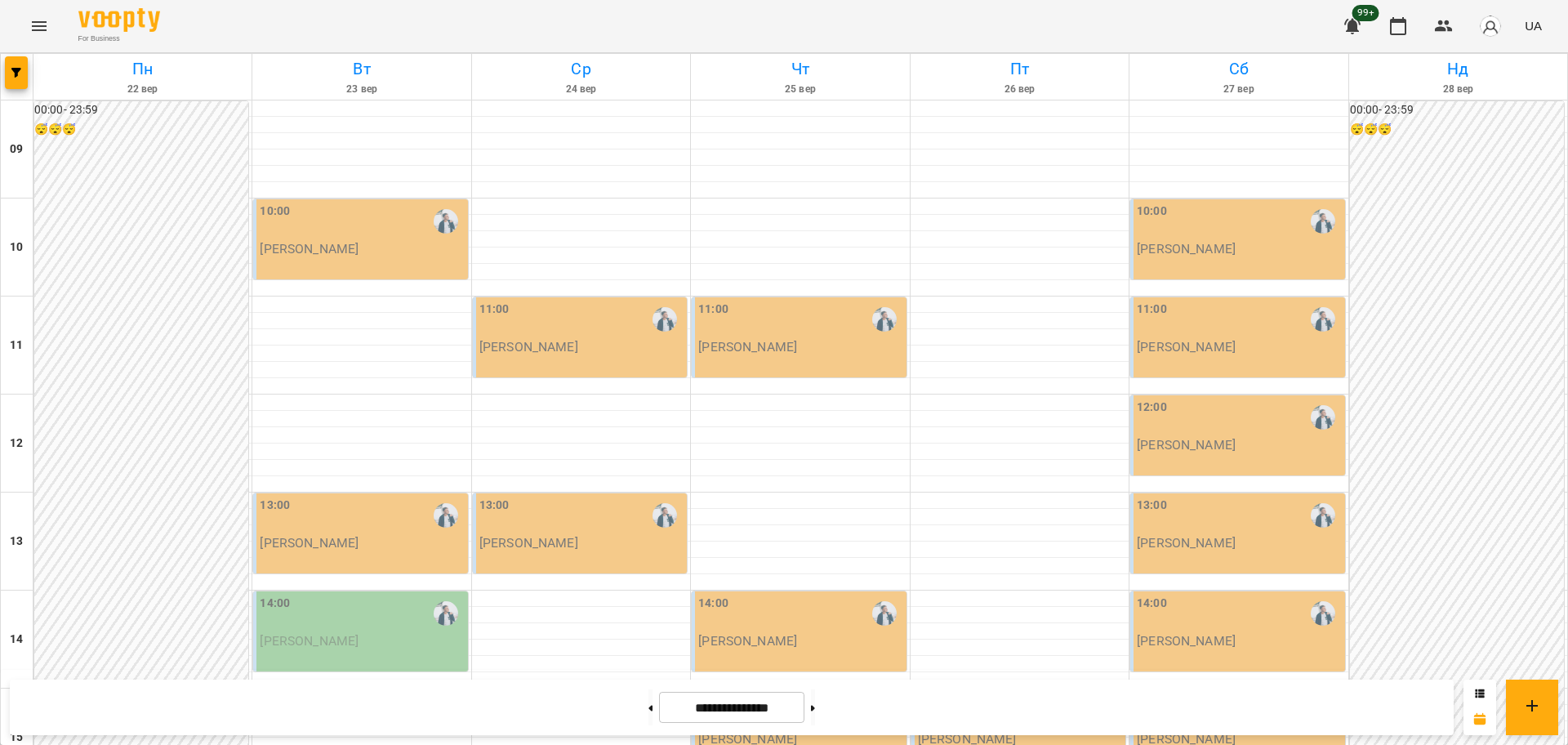
scroll to position [306, 0]
click at [315, 721] on div at bounding box center [361, 729] width 218 height 16
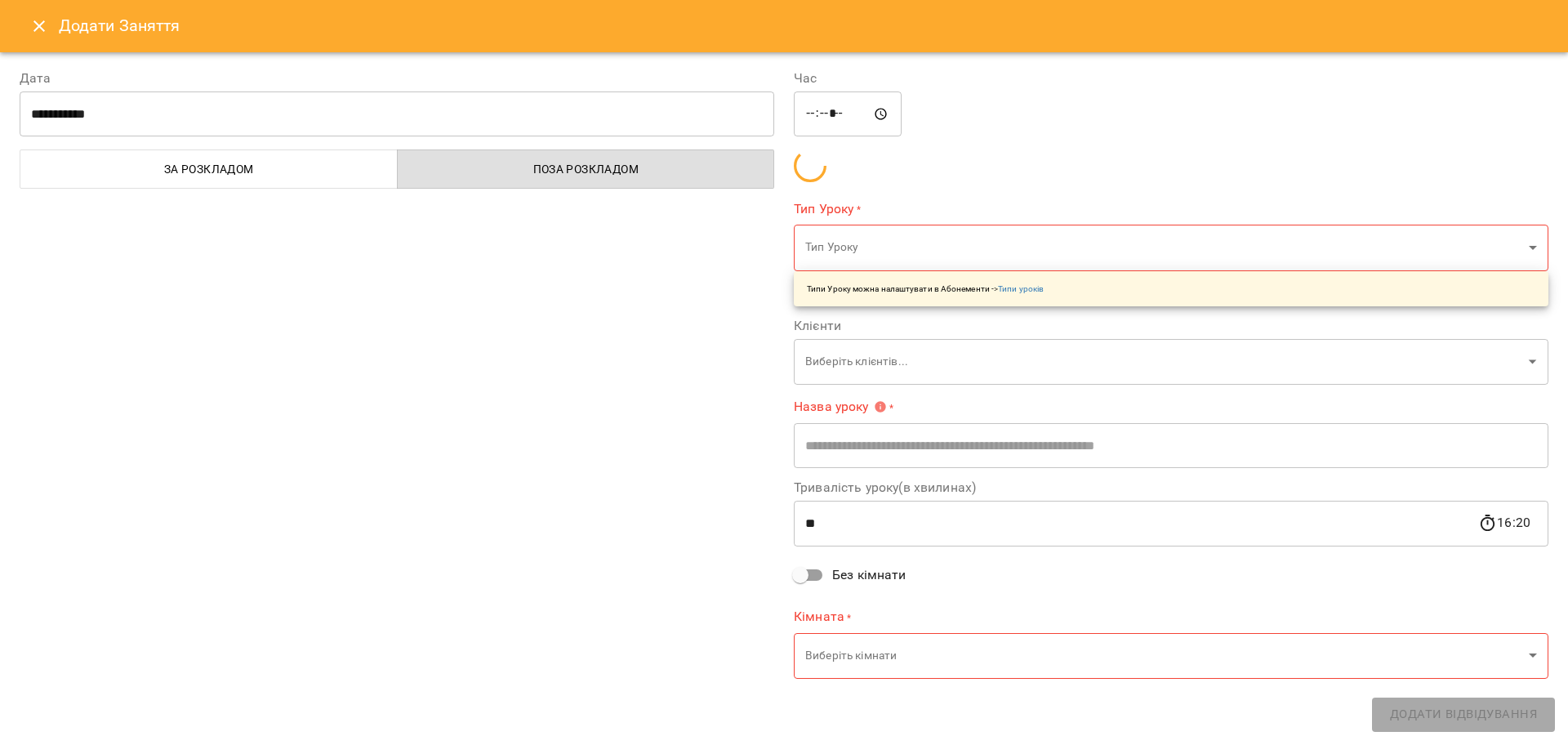
type input "**********"
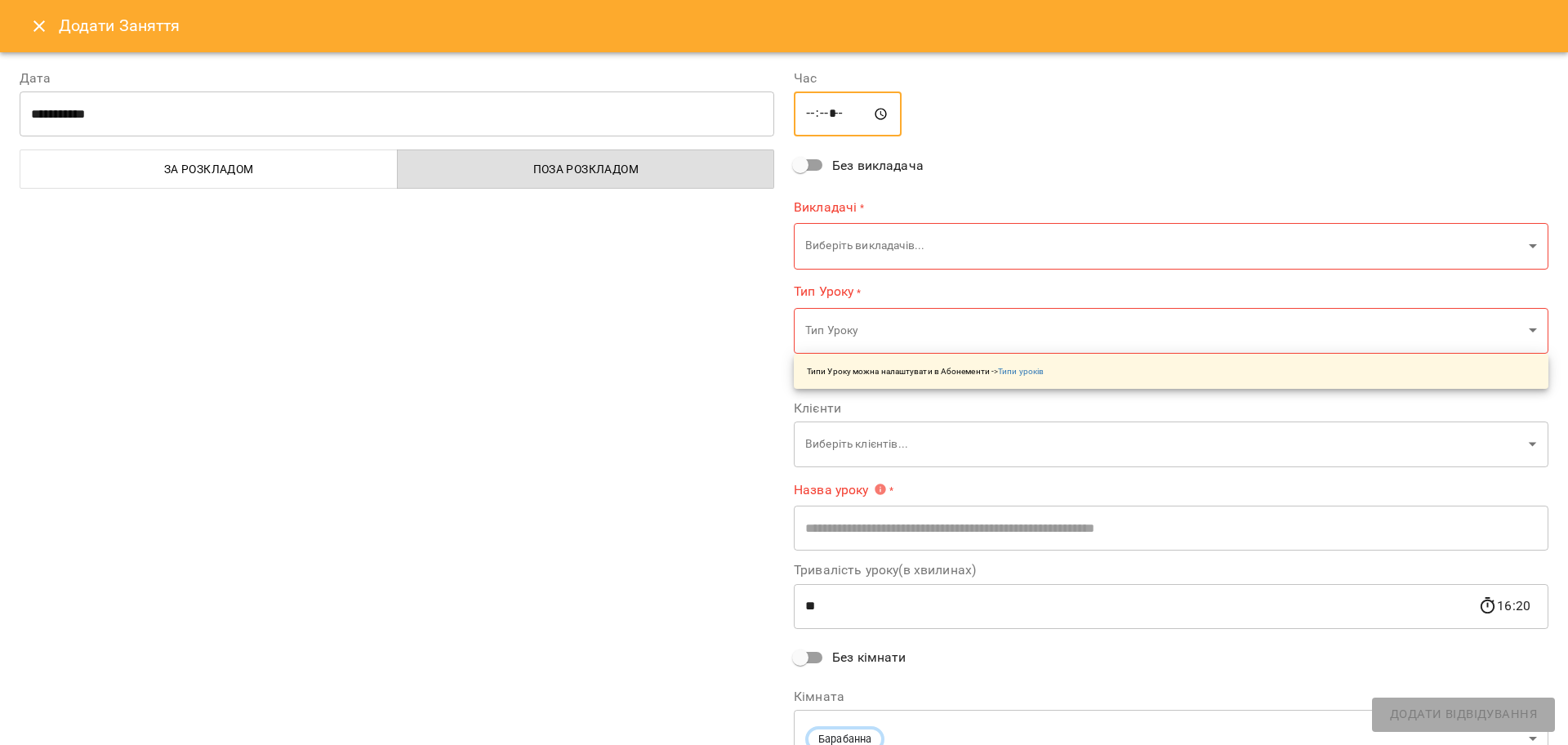
click at [823, 102] on input "*****" at bounding box center [848, 115] width 108 height 46
click at [823, 113] on input "*****" at bounding box center [848, 115] width 108 height 46
type input "*****"
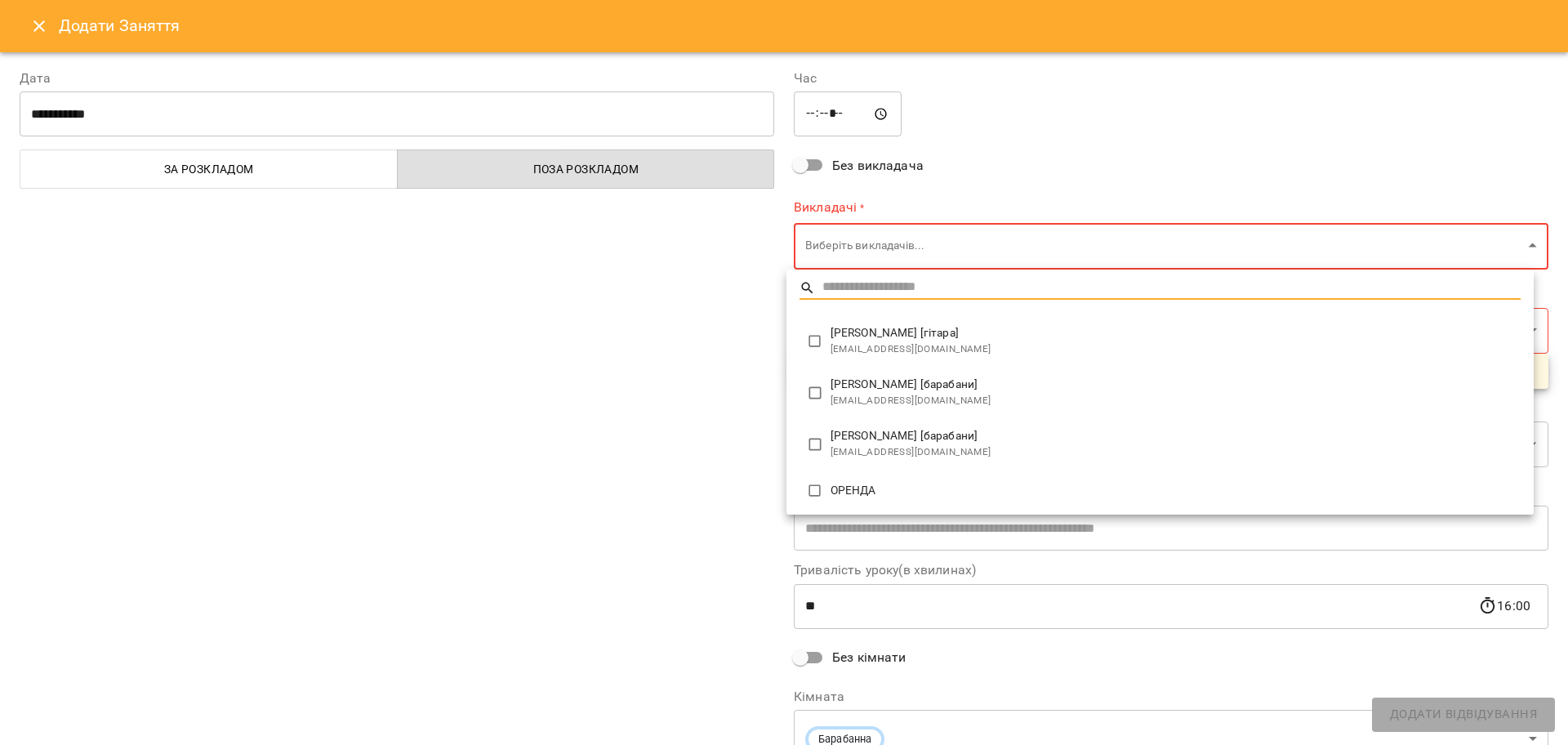
click at [841, 256] on body "For Business 99+ UA Пн 22 вер Вт 23 вер Ср 24 вер Чт 25 вер Пт 26 вер Сб 27 вер…" at bounding box center [784, 724] width 1568 height 1448
type input "**********"
type input "**"
type input "**********"
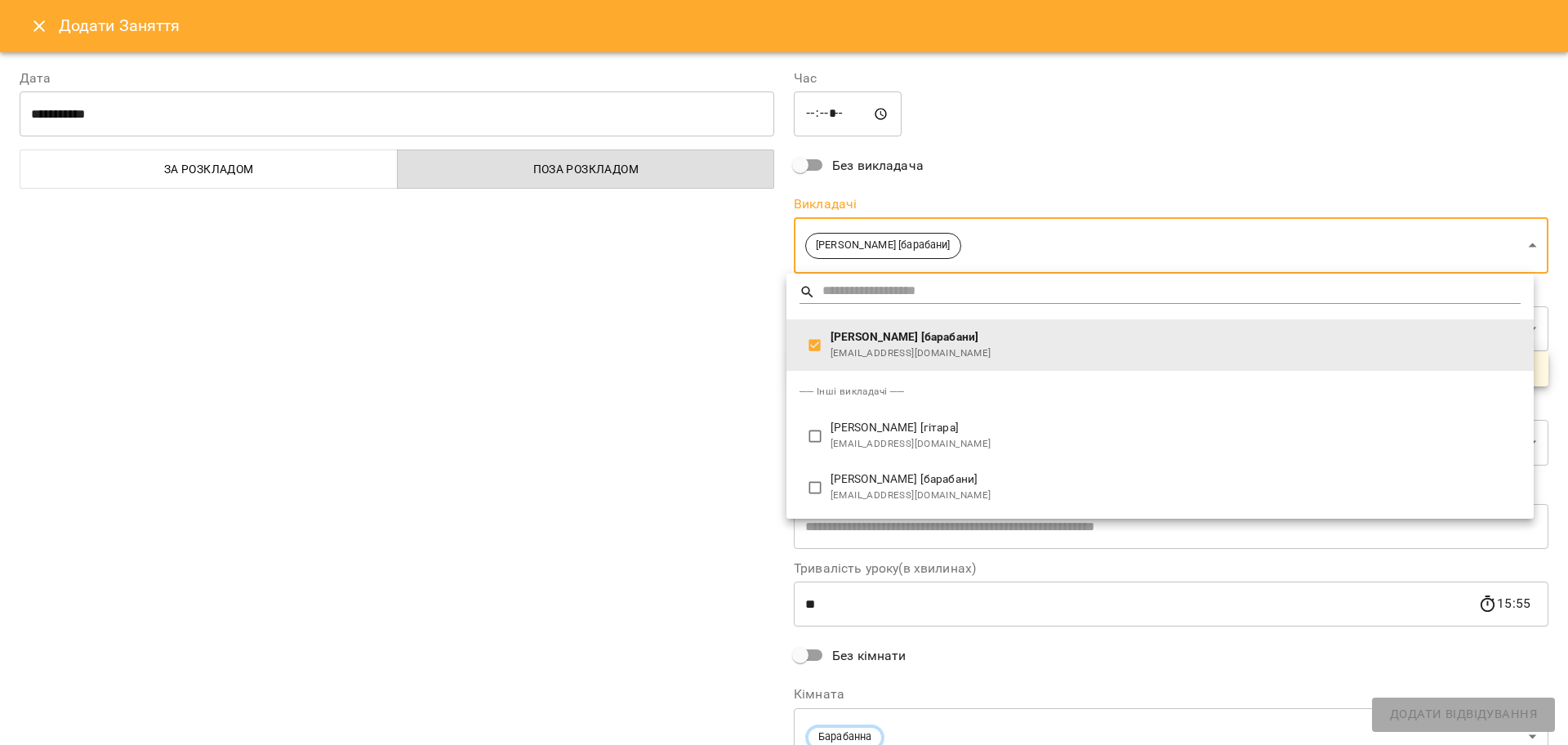
click at [706, 419] on div at bounding box center [784, 372] width 1568 height 745
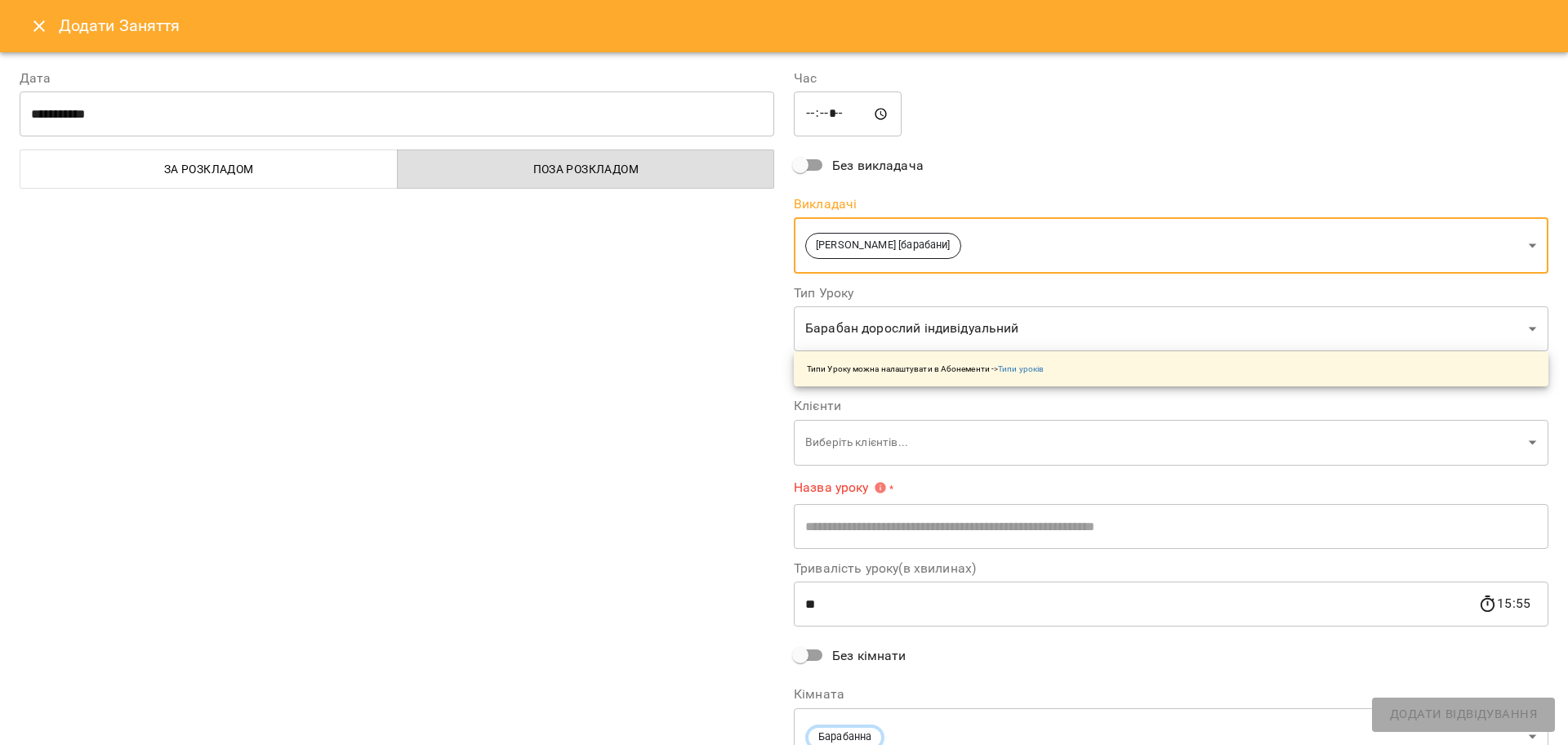
click at [847, 455] on body "For Business 99+ UA Пн 22 вер Вт 23 вер Ср 24 вер Чт 25 вер Пт 26 вер Сб 27 вер…" at bounding box center [784, 724] width 1568 height 1448
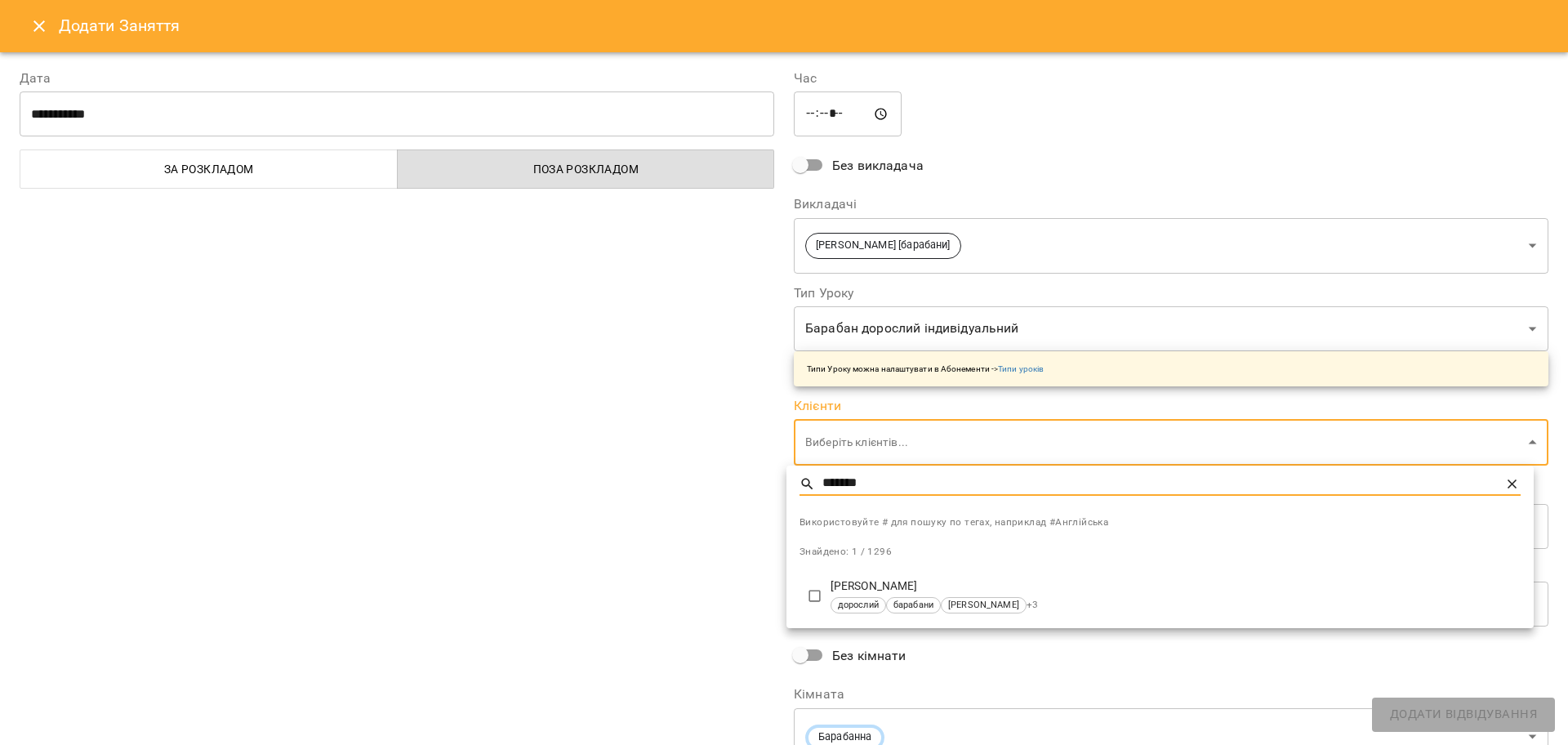
type input "*******"
type input "**********"
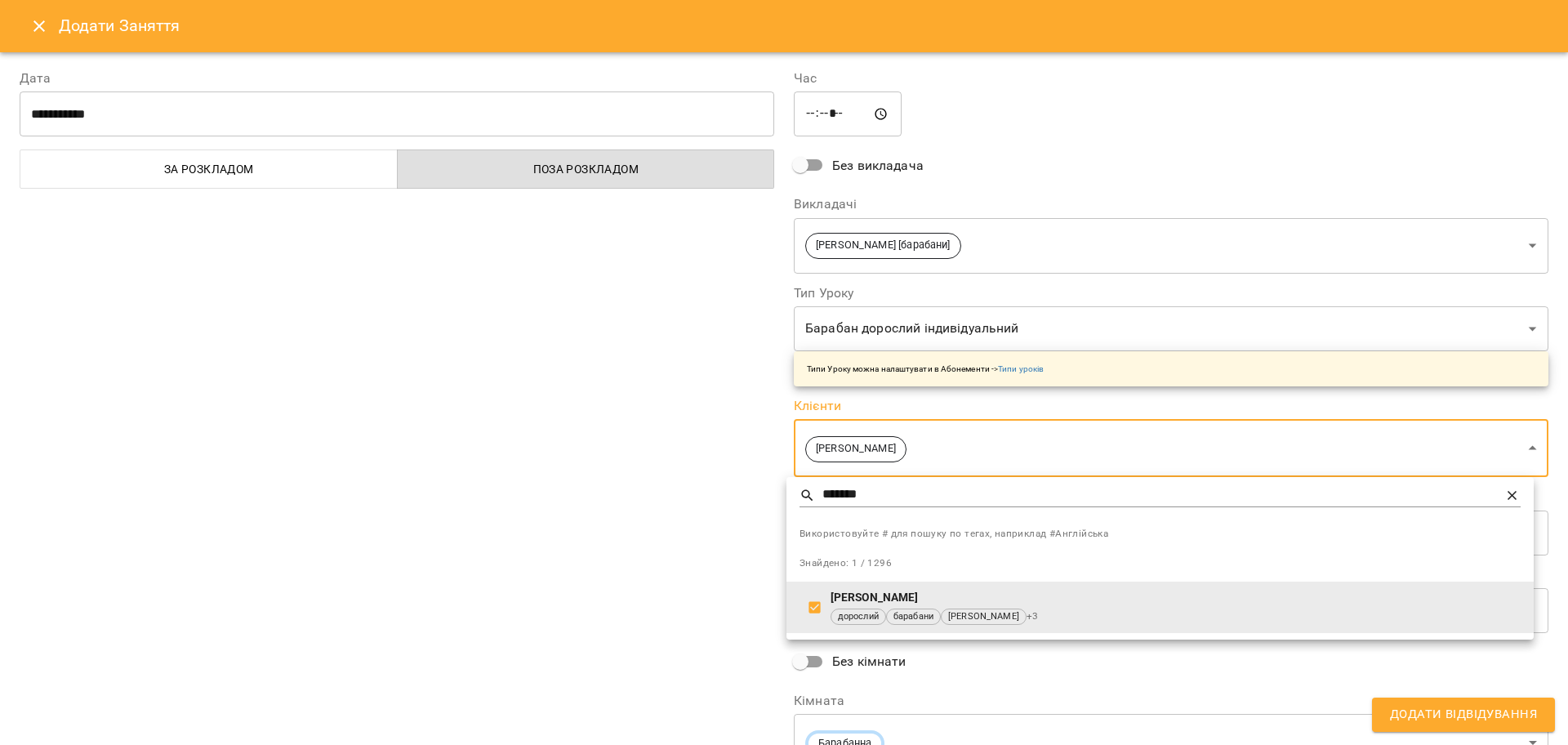
click at [652, 538] on div at bounding box center [784, 372] width 1568 height 745
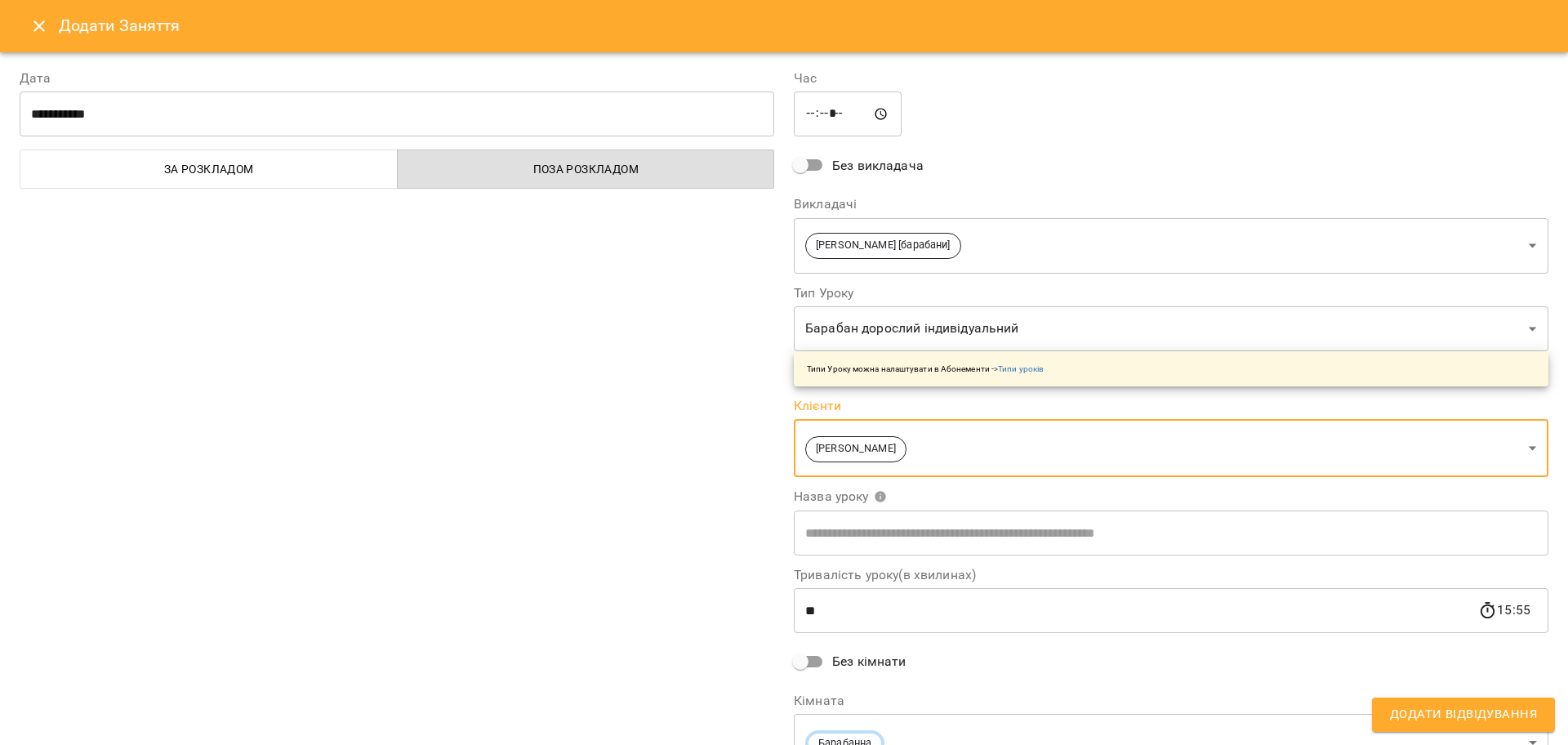
click at [1477, 707] on span "Додати Відвідування" at bounding box center [1463, 714] width 147 height 21
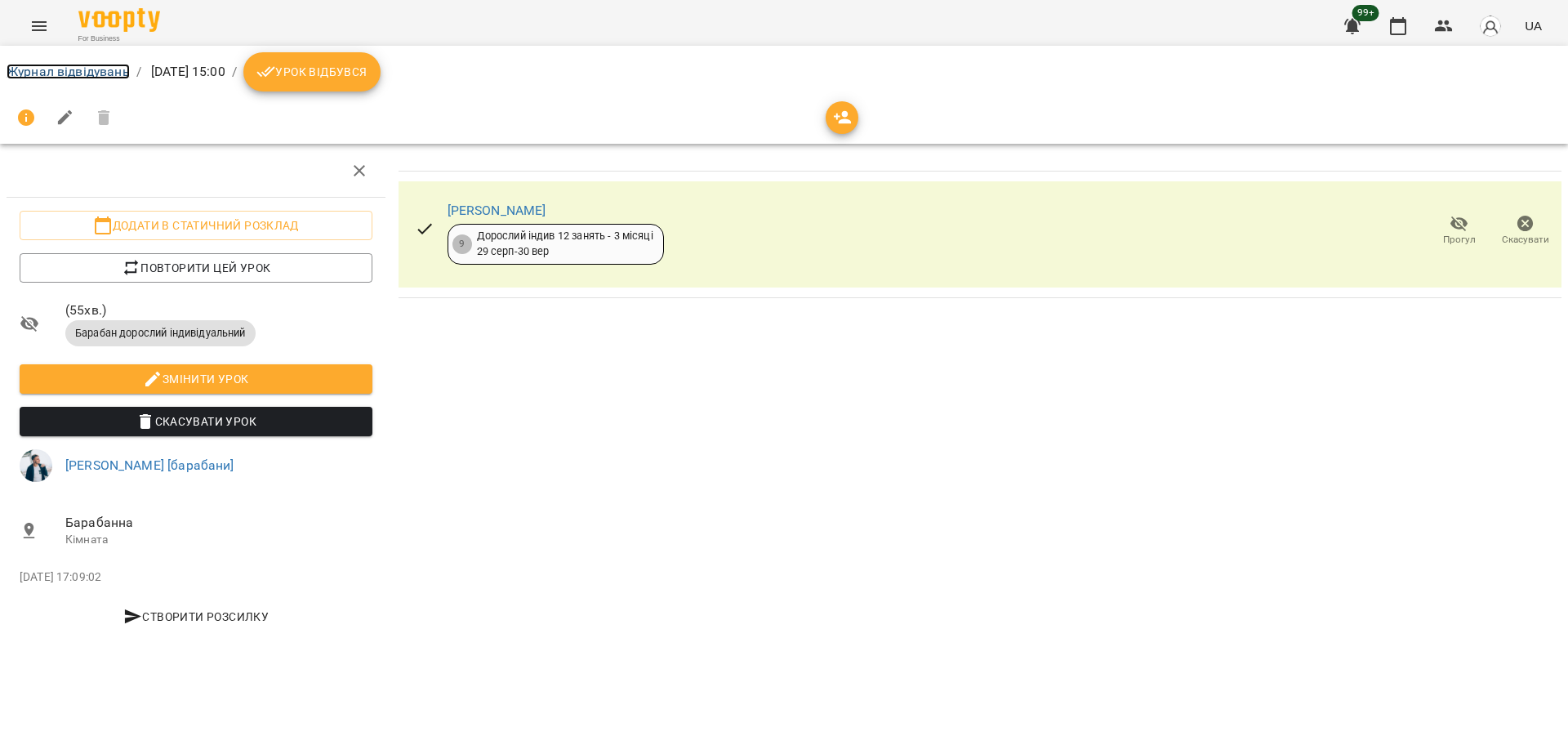
click at [80, 71] on link "Журнал відвідувань" at bounding box center [69, 72] width 124 height 16
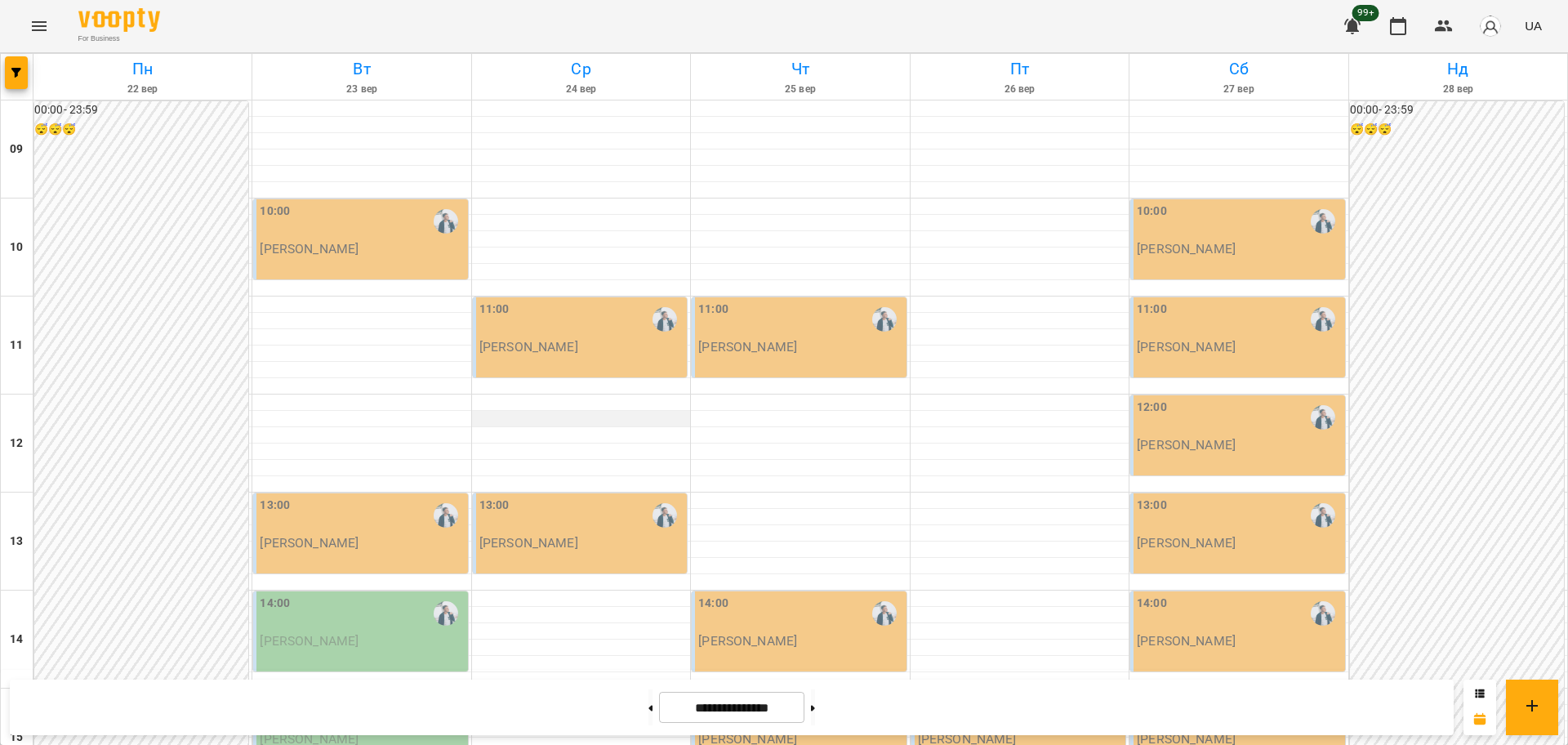
scroll to position [204, 0]
click at [392, 633] on p "[PERSON_NAME]" at bounding box center [362, 640] width 204 height 14
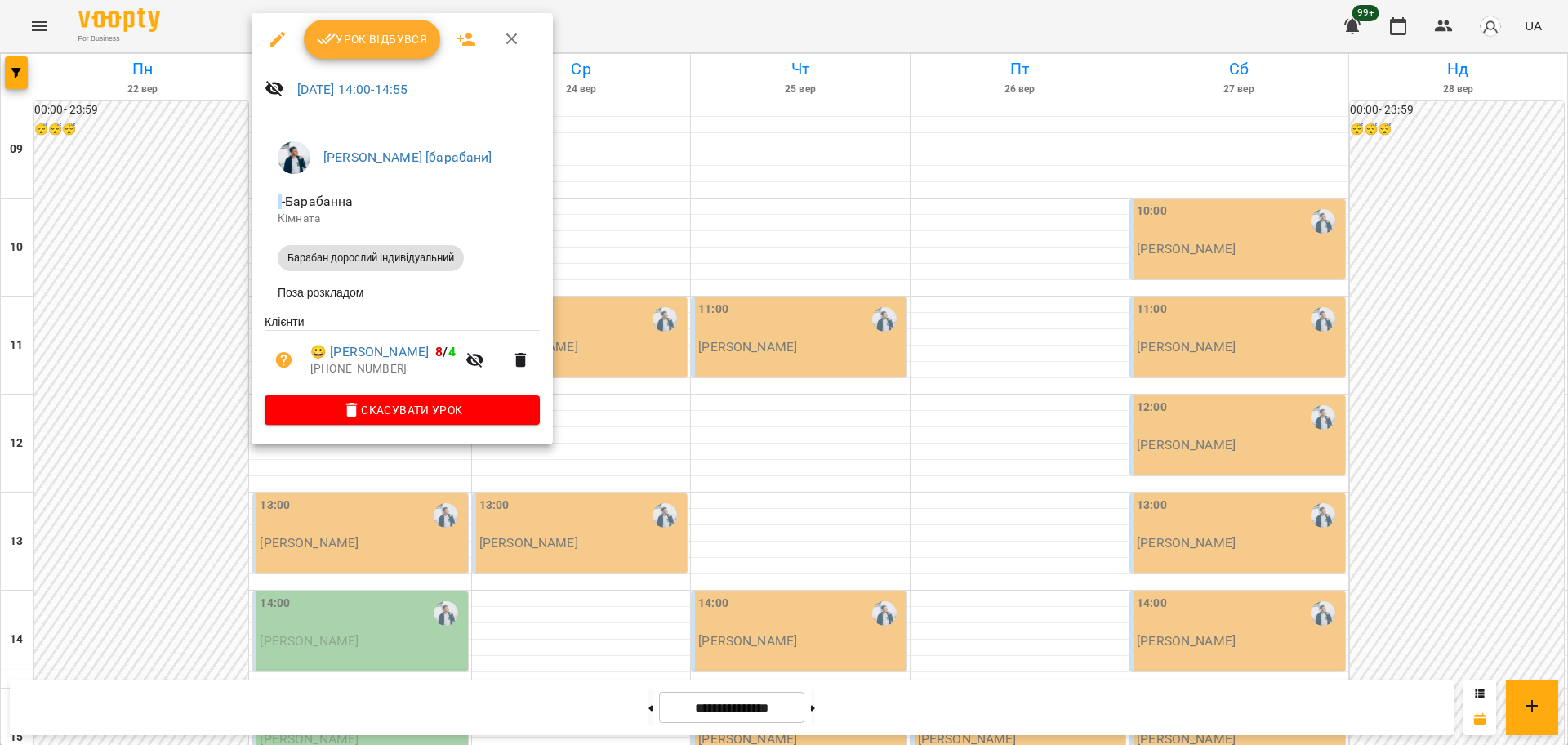
click at [185, 443] on div at bounding box center [784, 372] width 1568 height 745
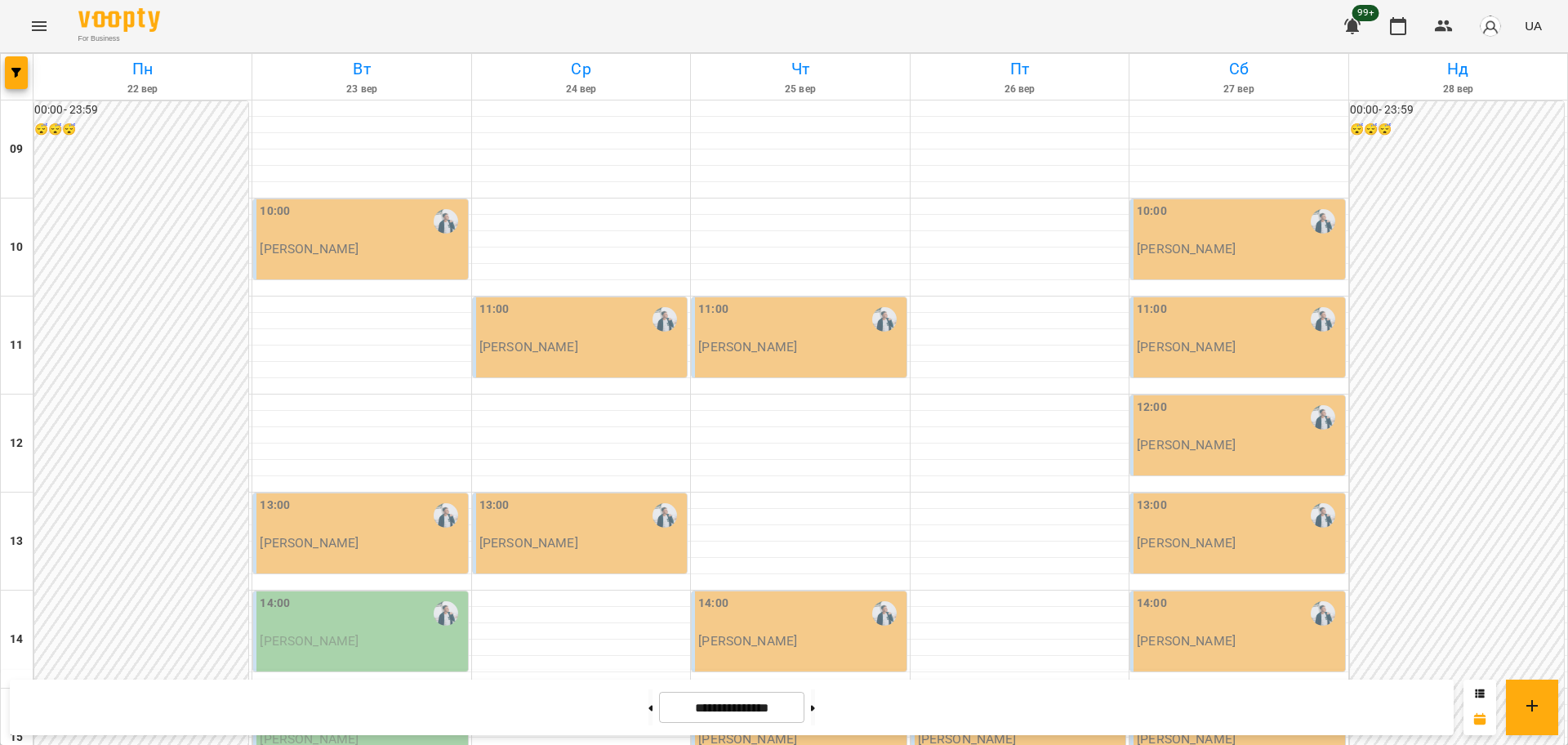
click at [356, 595] on div "14:00" at bounding box center [362, 614] width 204 height 38
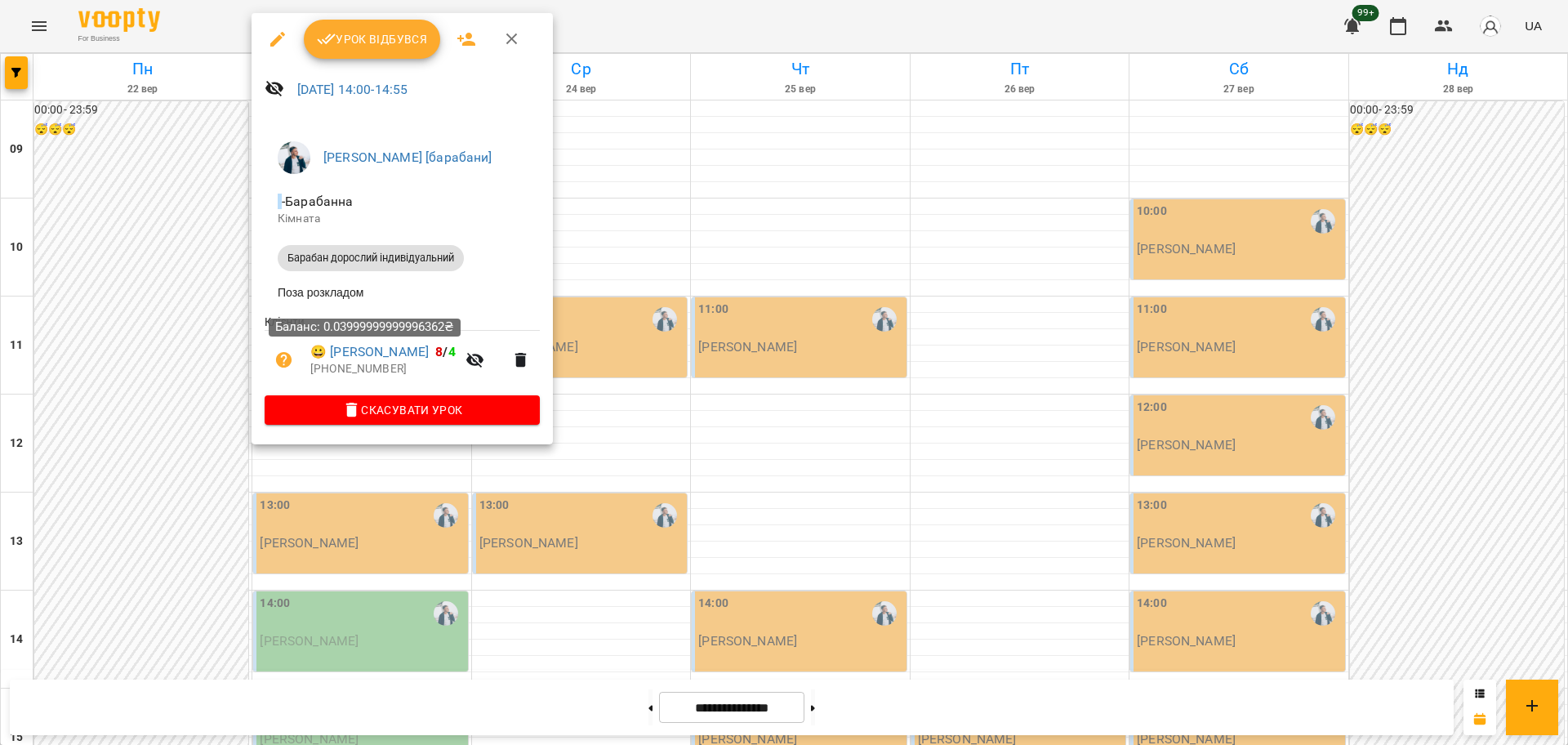
click at [116, 350] on div at bounding box center [784, 372] width 1568 height 745
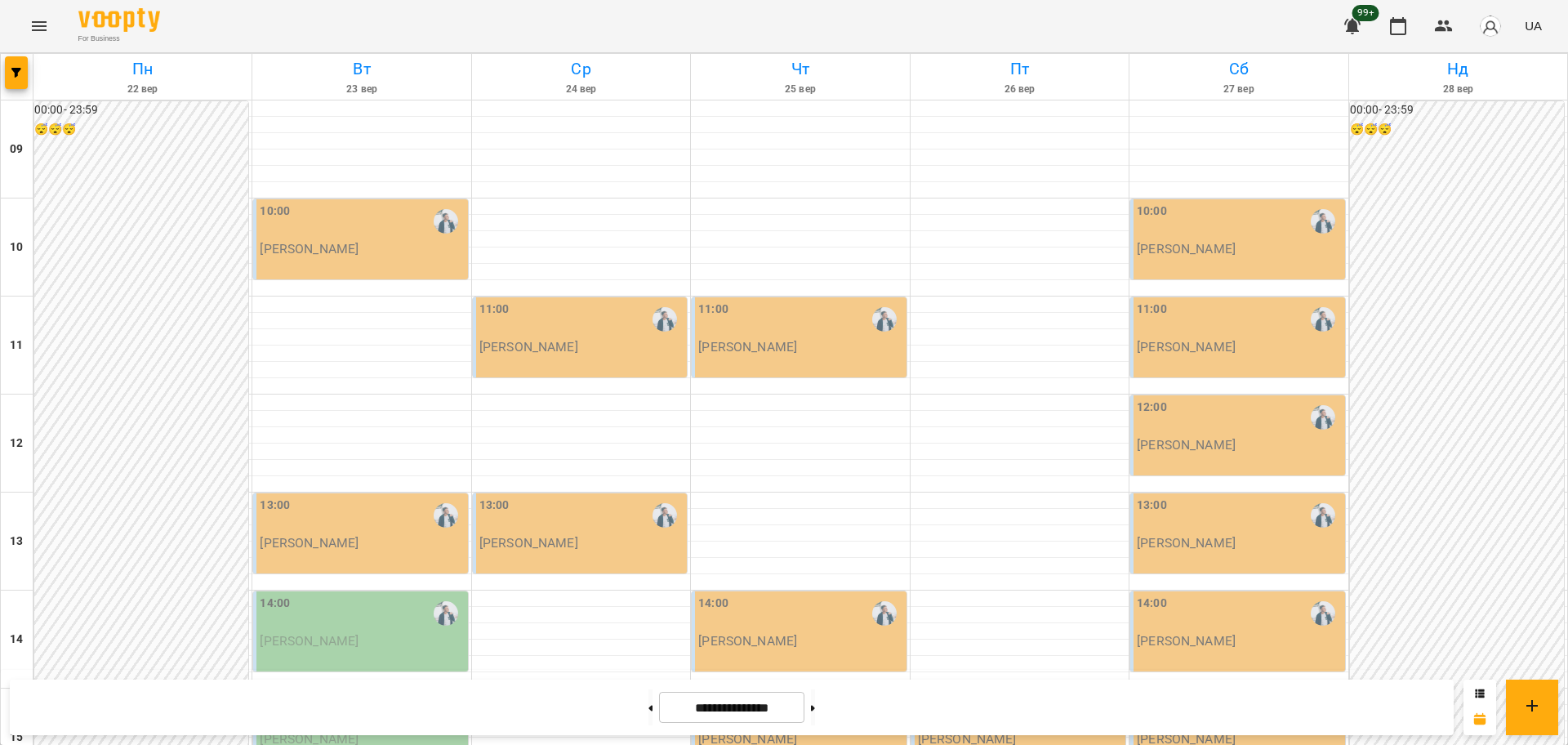
click at [374, 633] on p "[PERSON_NAME]" at bounding box center [362, 640] width 204 height 14
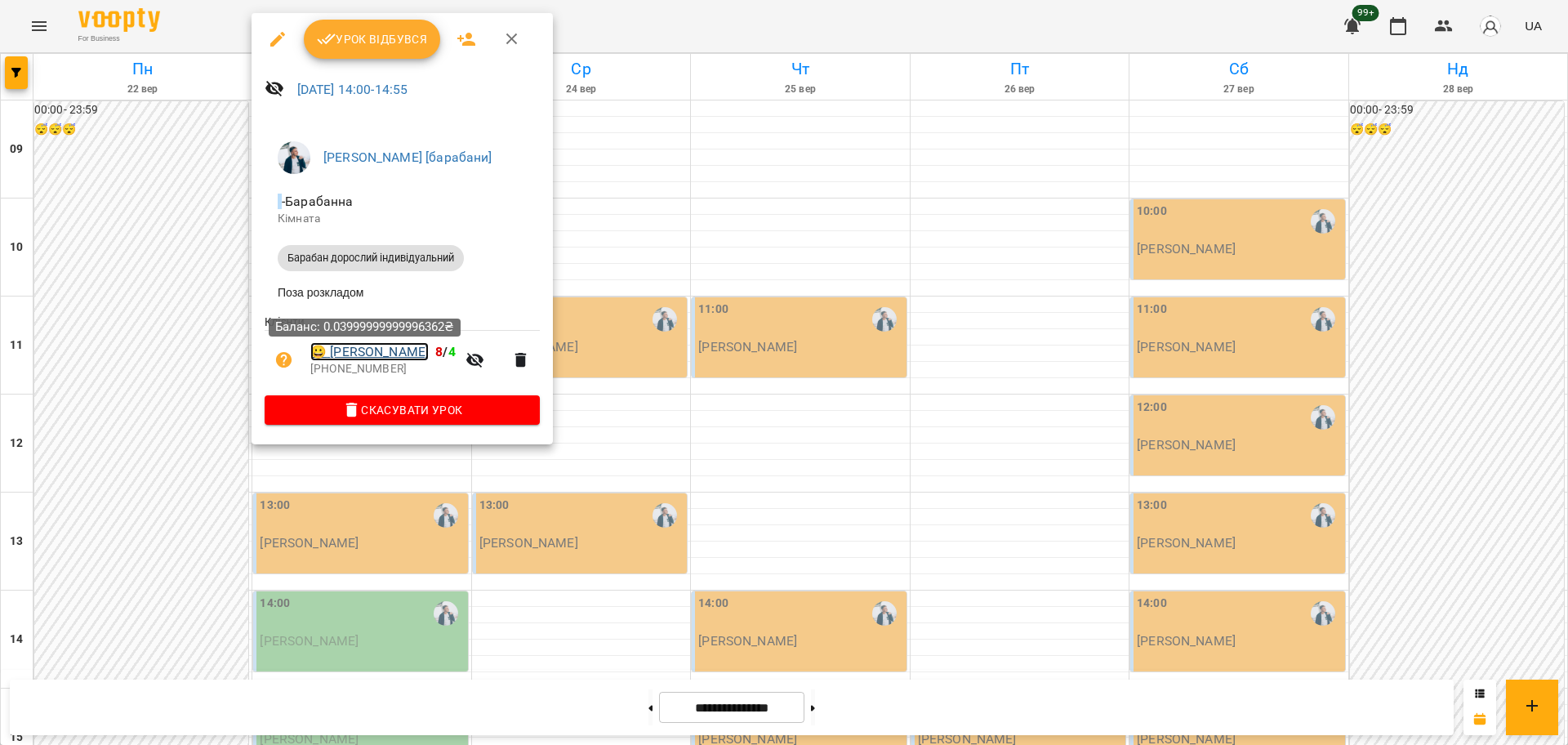
click at [389, 352] on link "😀 Куничак Ольга" at bounding box center [370, 353] width 119 height 20
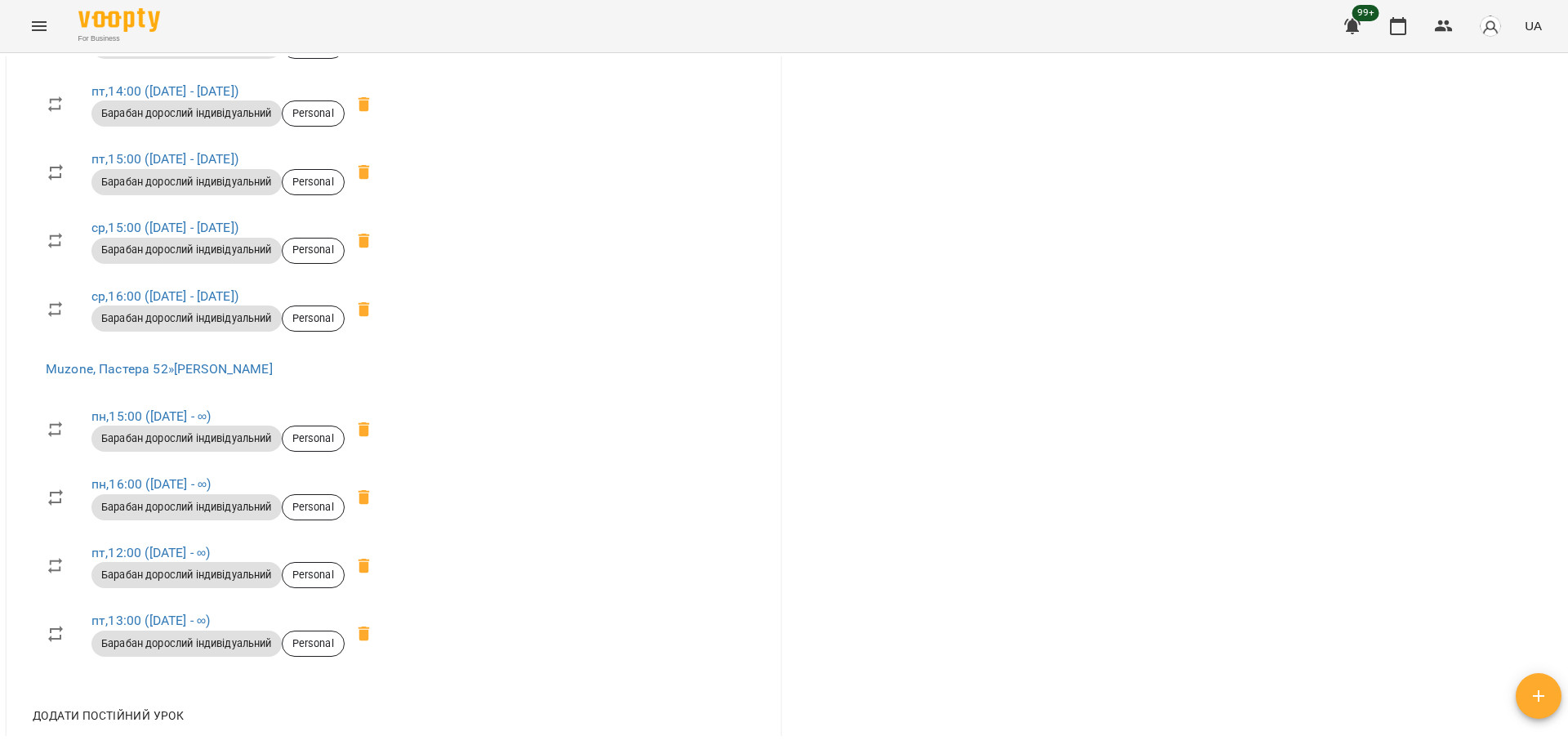
scroll to position [1122, 0]
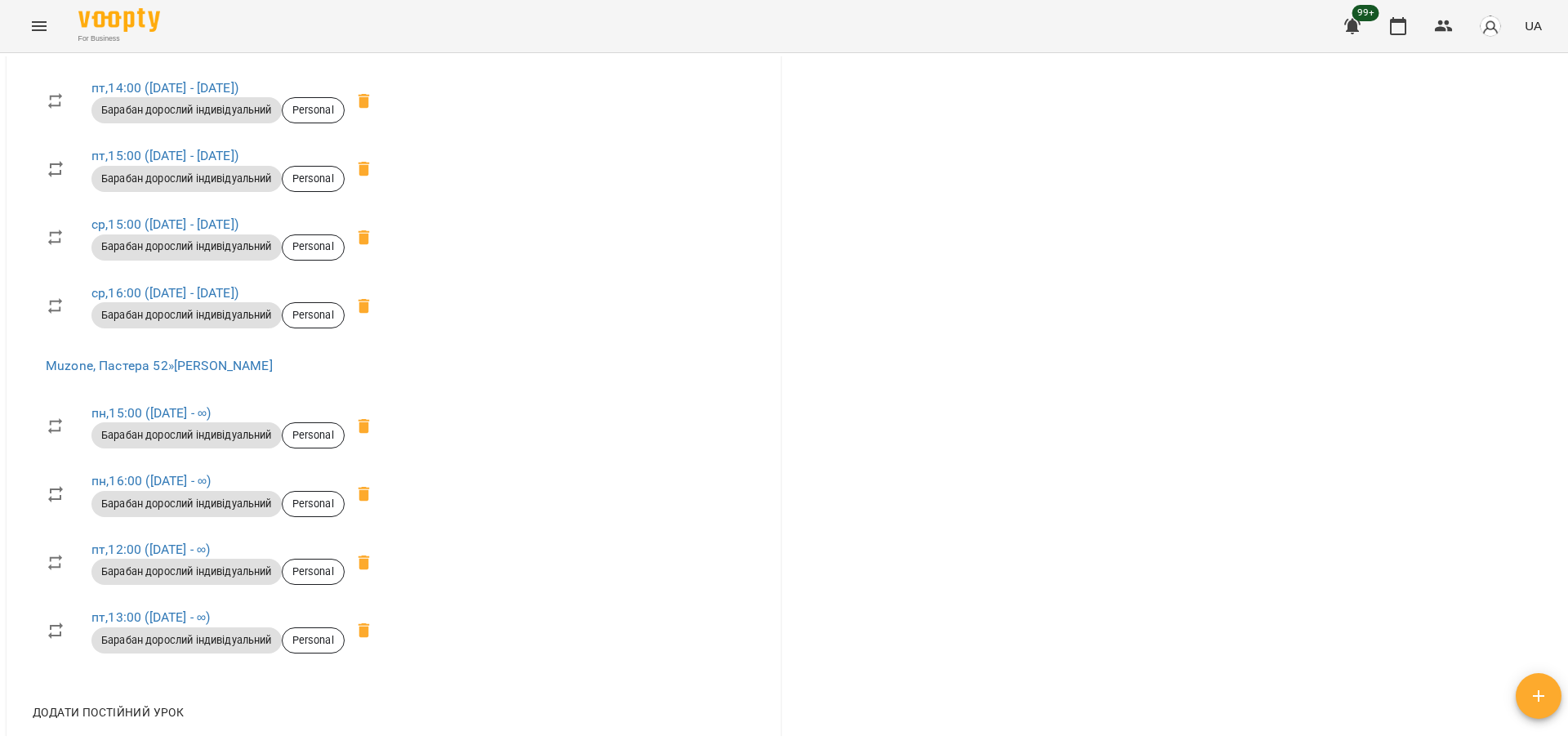
click at [153, 419] on div "Барабан дорослий індивідуальний Personal" at bounding box center [218, 435] width 260 height 33
click at [125, 407] on link "пн , 15:00 (27 черв - ∞)" at bounding box center [151, 413] width 120 height 16
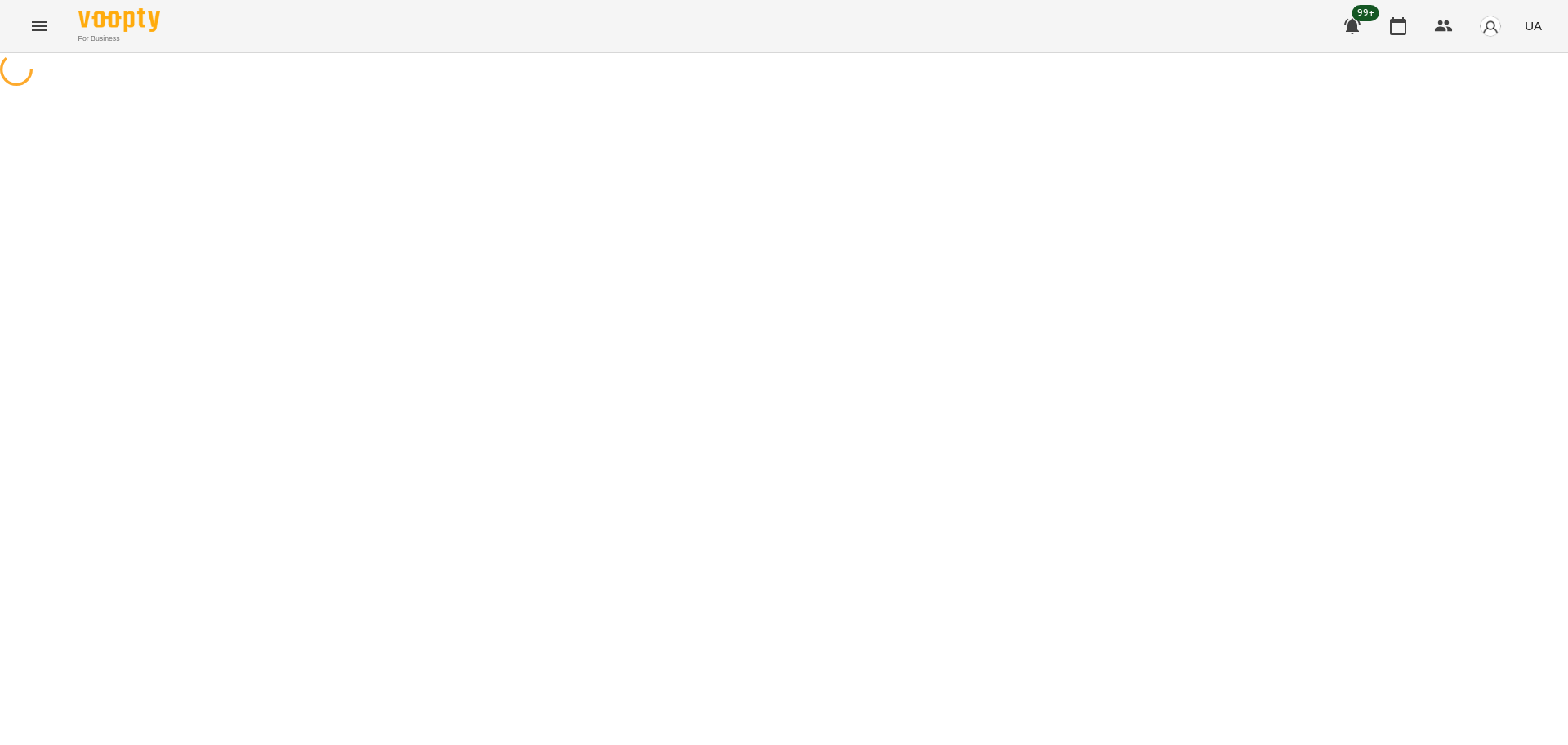
select select "*"
select select "**********"
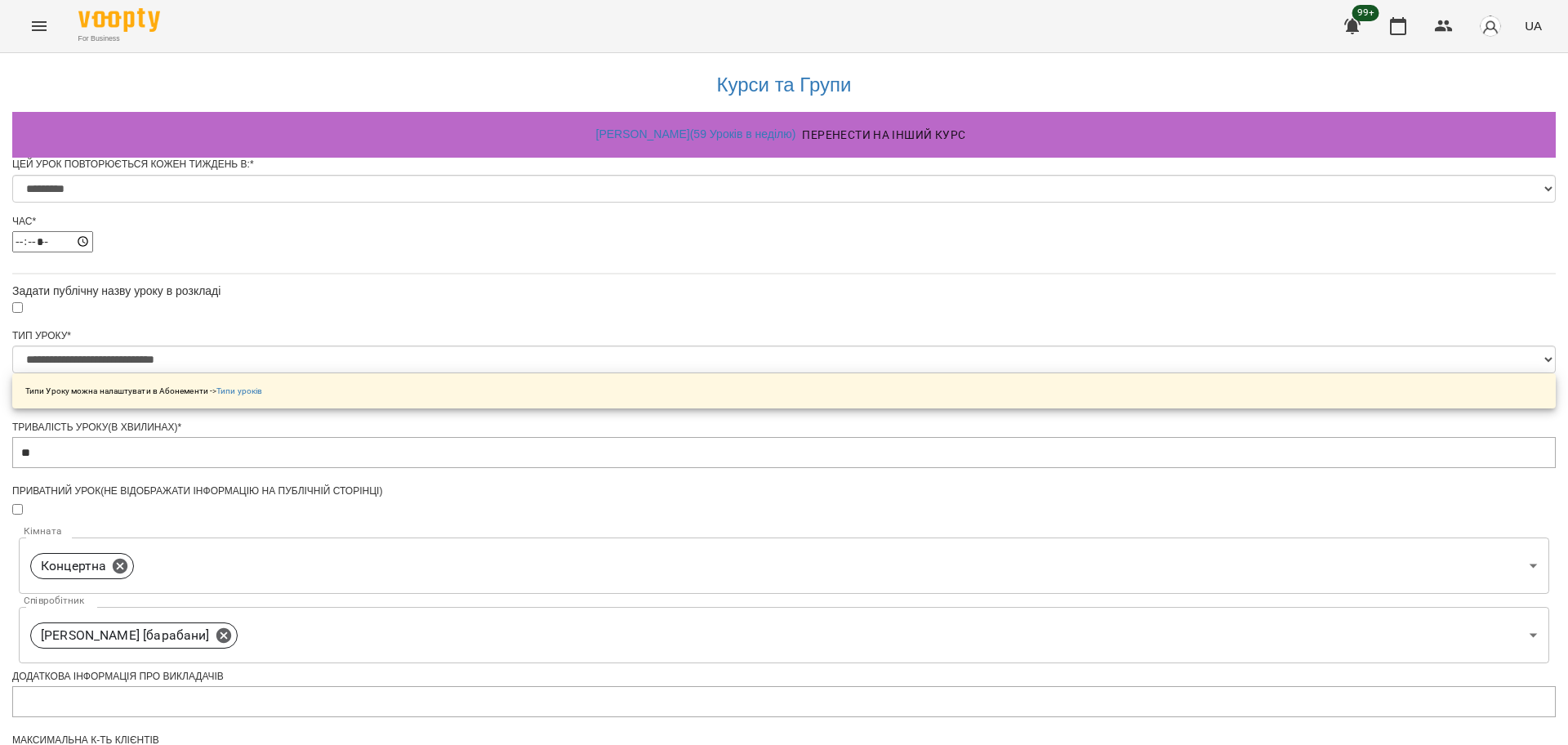
scroll to position [587, 0]
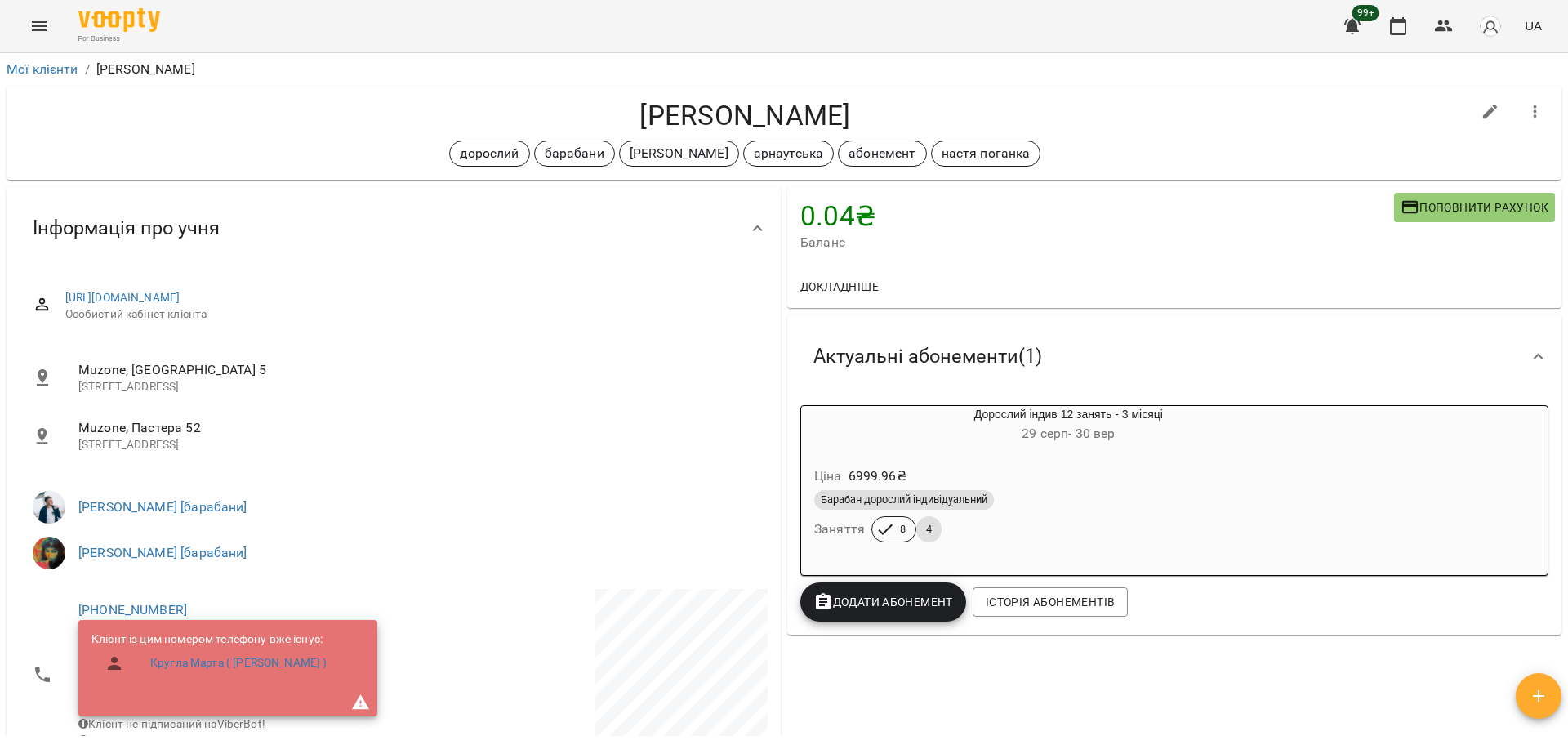
click at [55, 20] on button "Menu" at bounding box center [39, 26] width 39 height 39
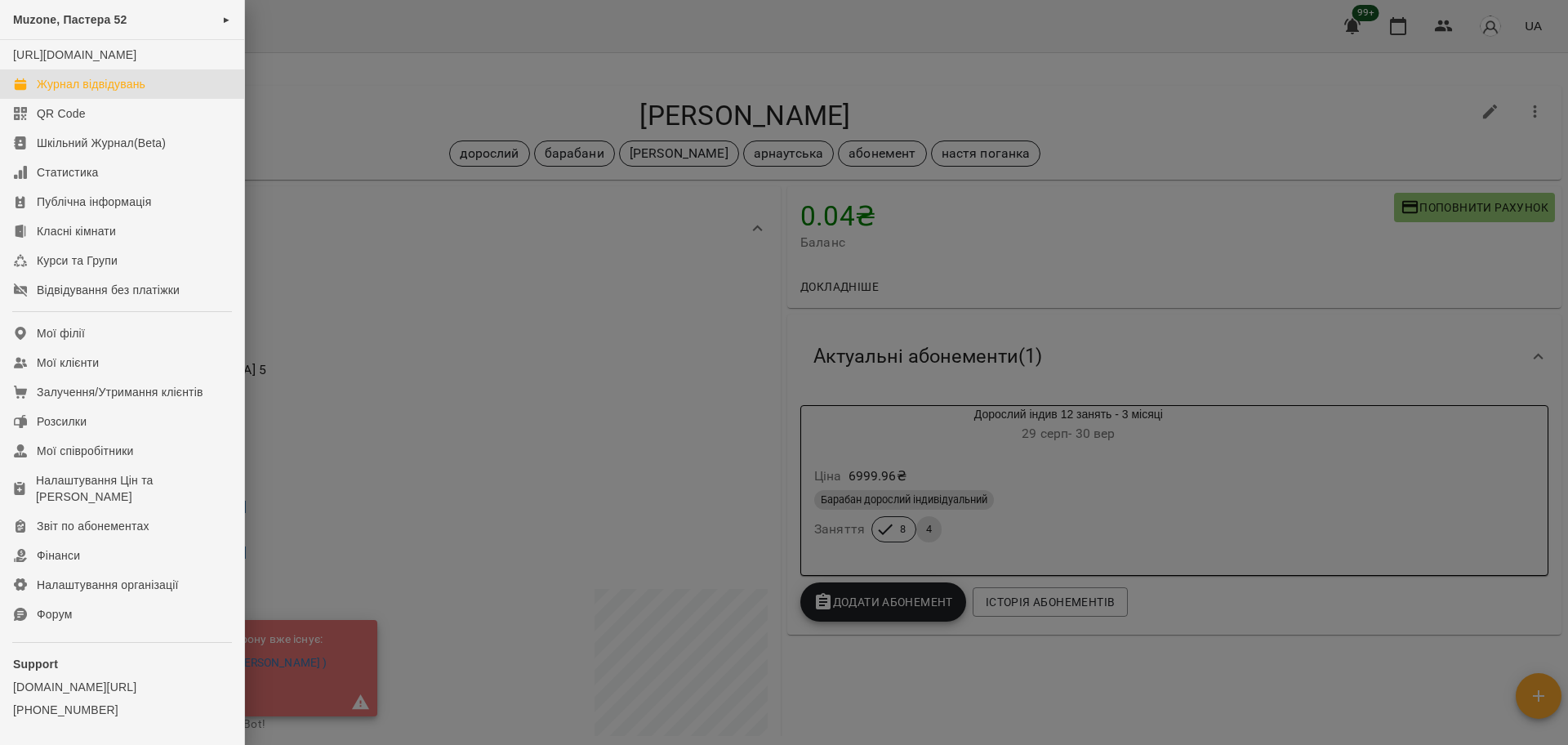
click at [112, 93] on div "Журнал відвідувань" at bounding box center [91, 84] width 109 height 16
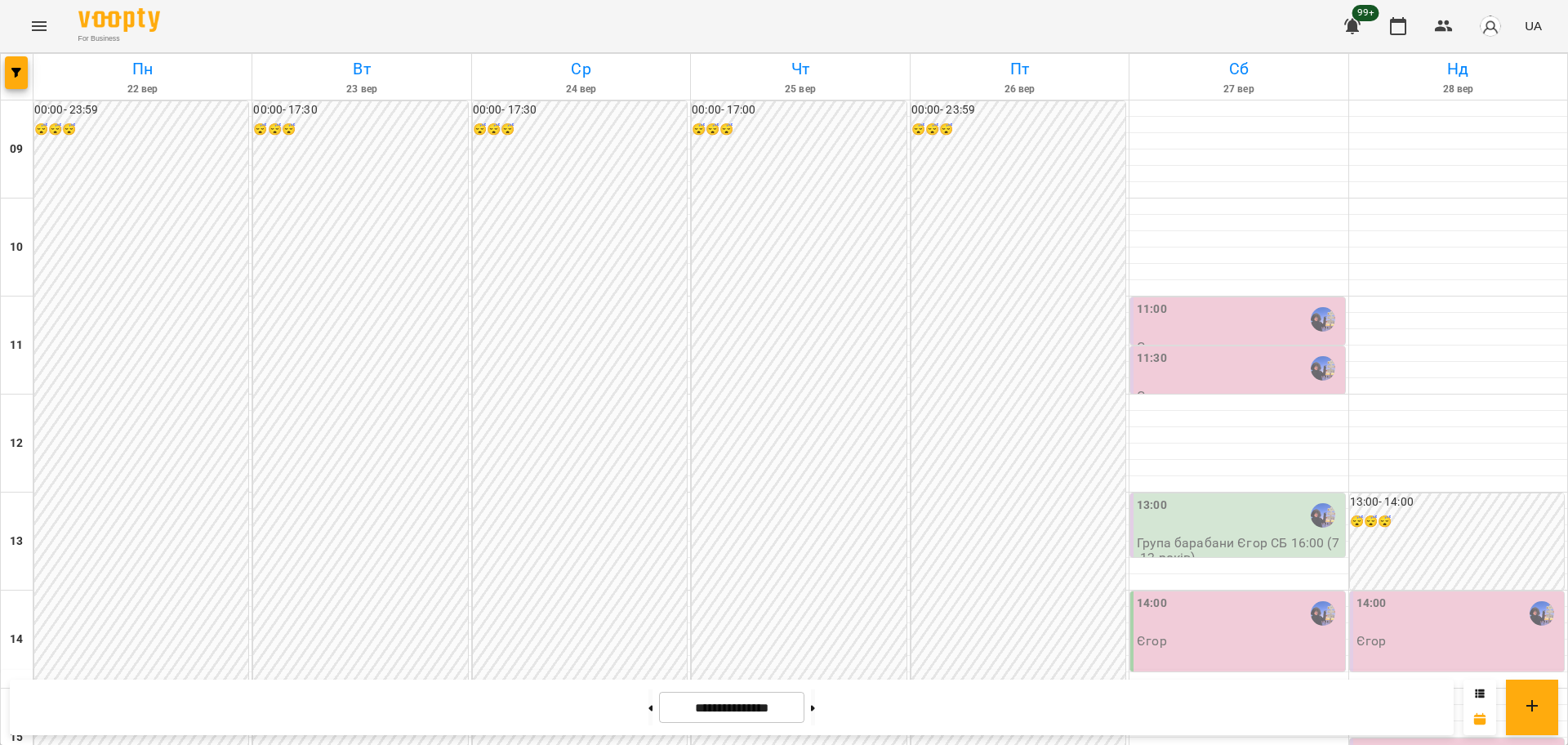
scroll to position [510, 0]
click at [649, 713] on button at bounding box center [651, 707] width 4 height 36
type input "**********"
click at [1437, 21] on icon "button" at bounding box center [1444, 26] width 20 height 20
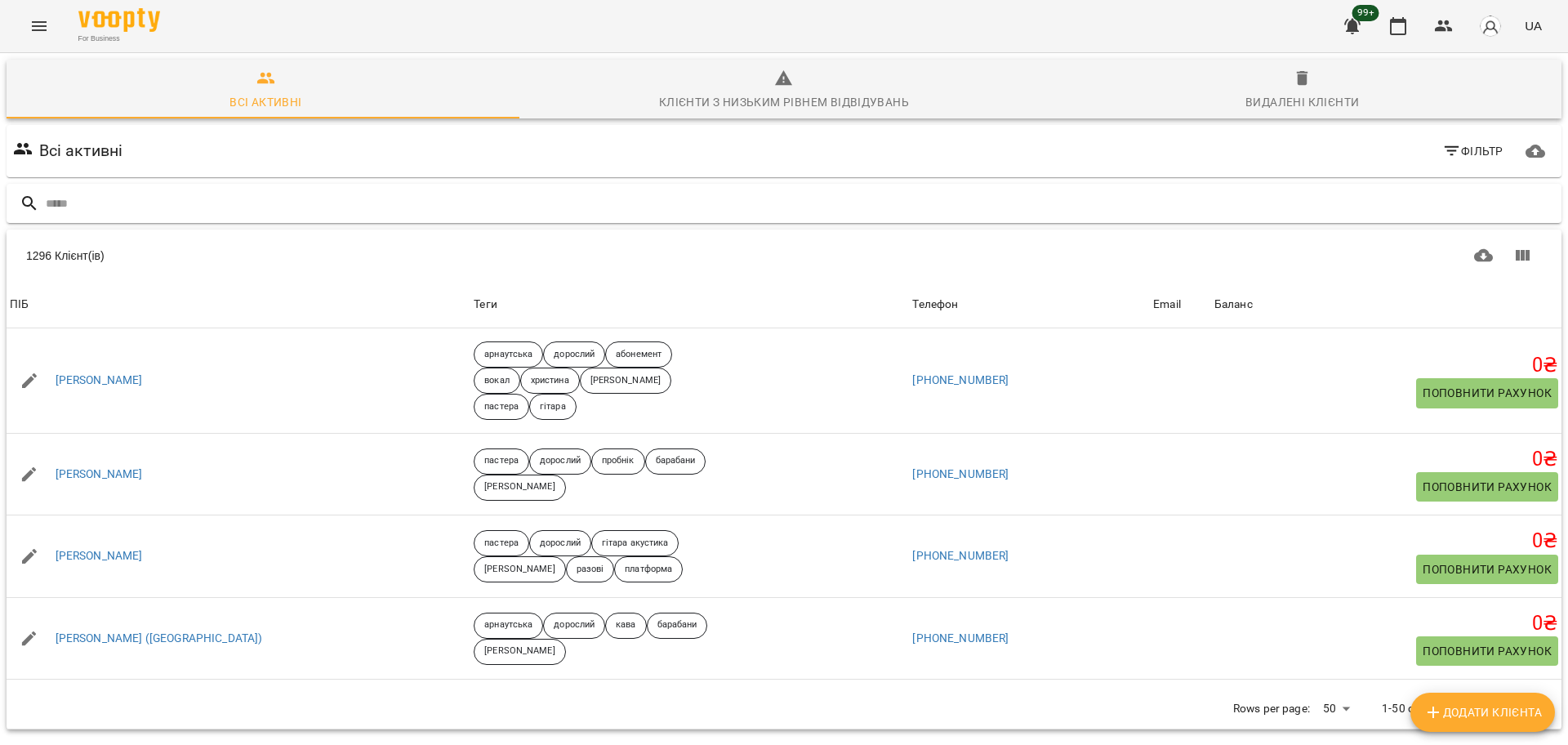
click at [374, 201] on input "text" at bounding box center [800, 203] width 1509 height 27
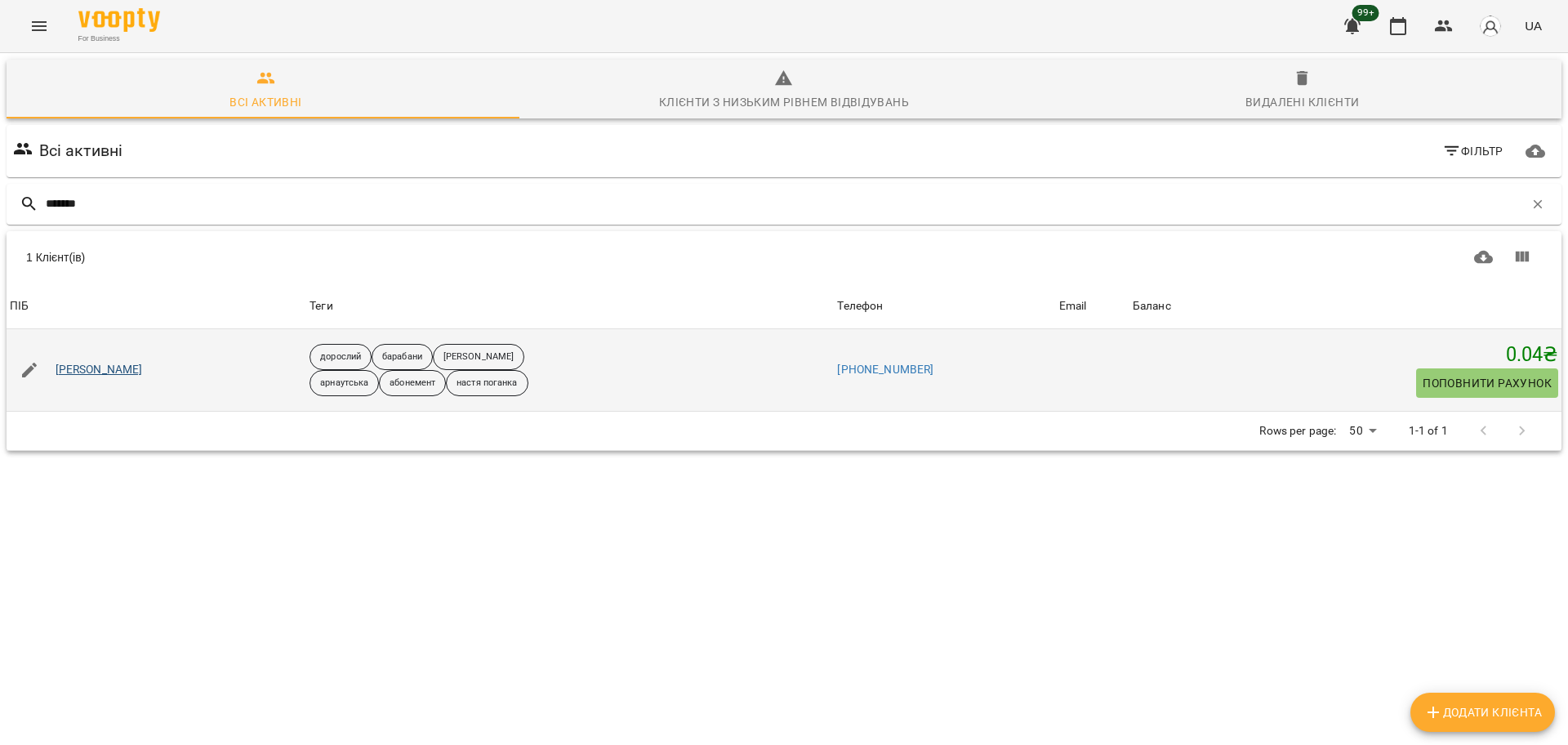
type input "*******"
click at [120, 362] on link "[PERSON_NAME]" at bounding box center [100, 370] width 88 height 16
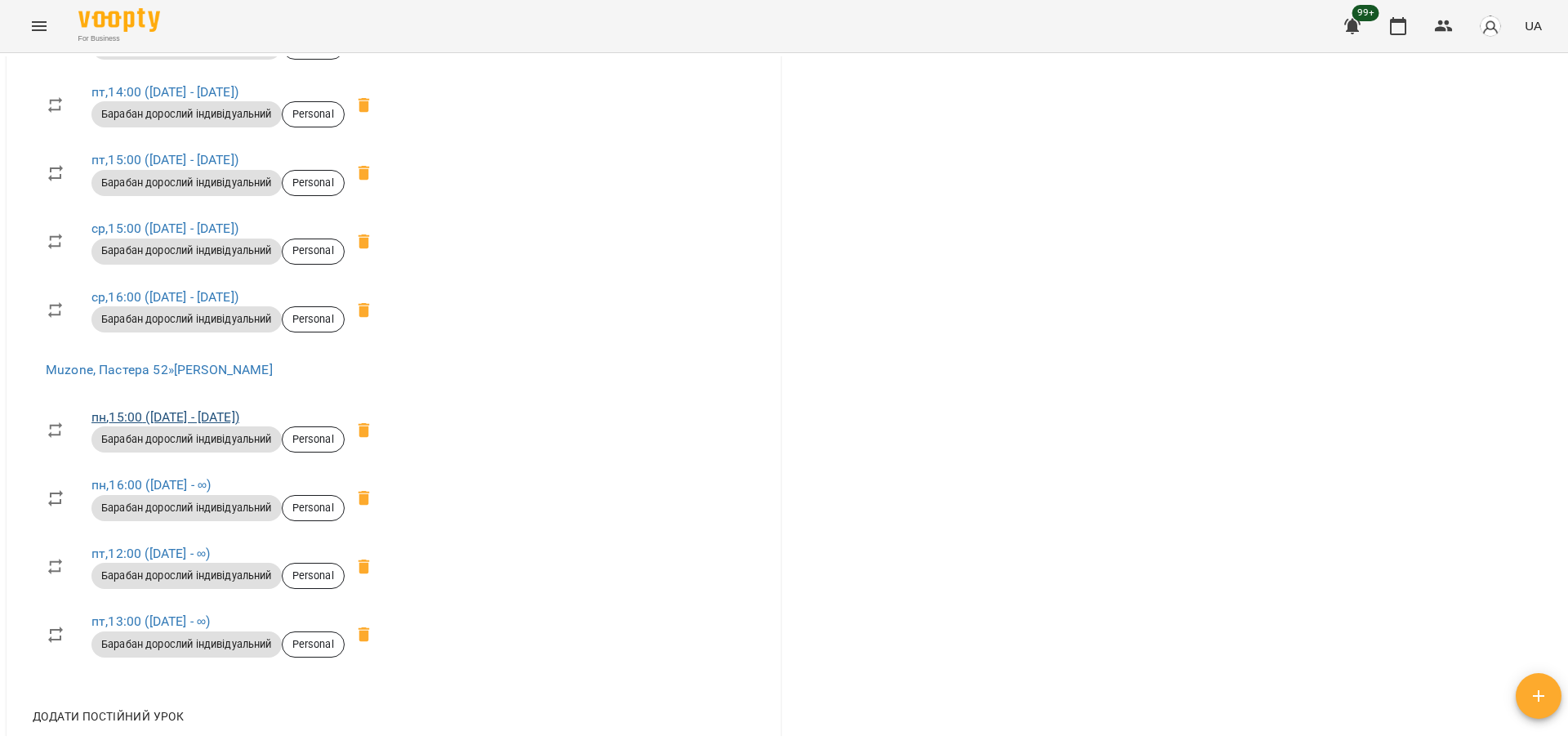
scroll to position [1122, 0]
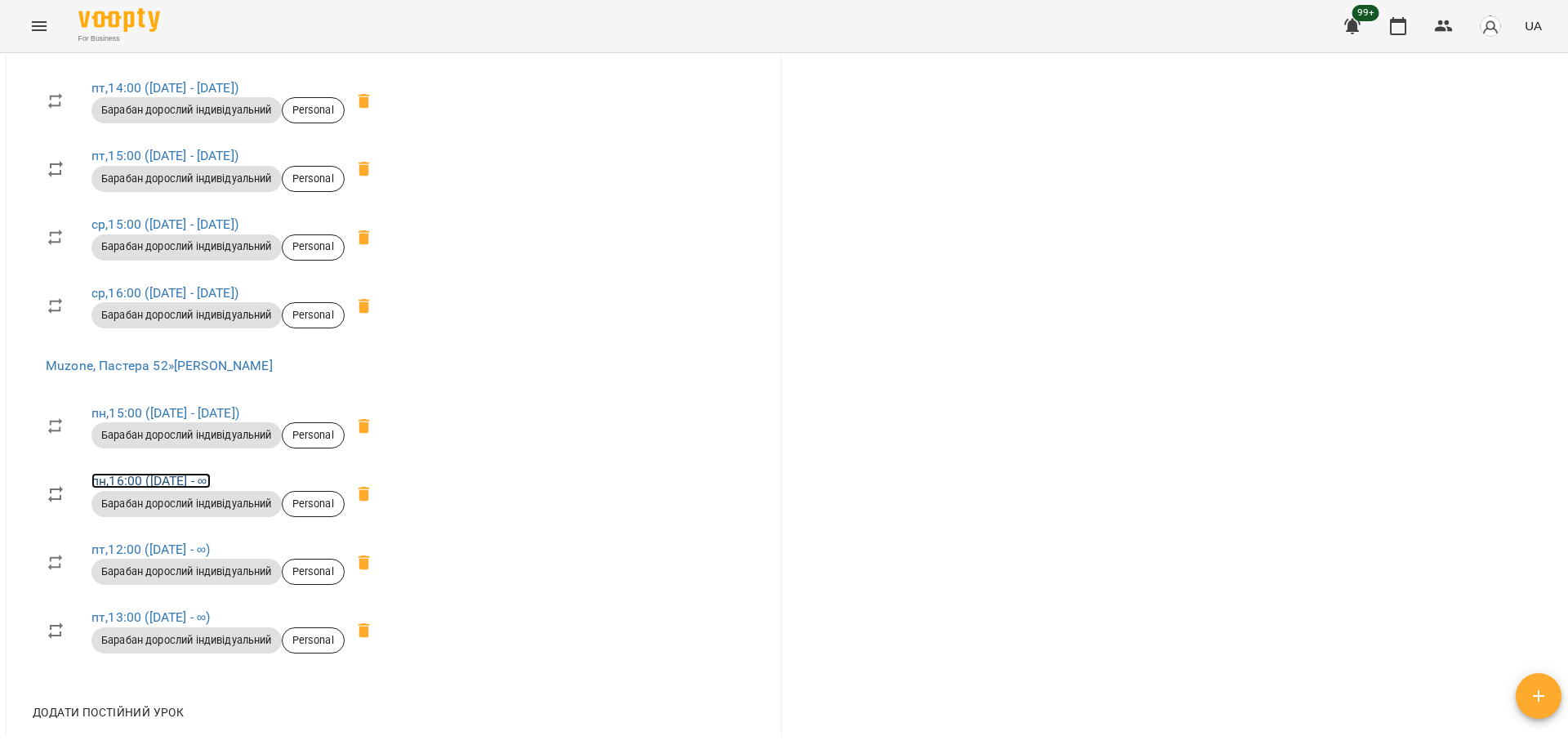
click at [113, 475] on link "пн , 16:00 ([DATE] - ∞)" at bounding box center [151, 481] width 120 height 16
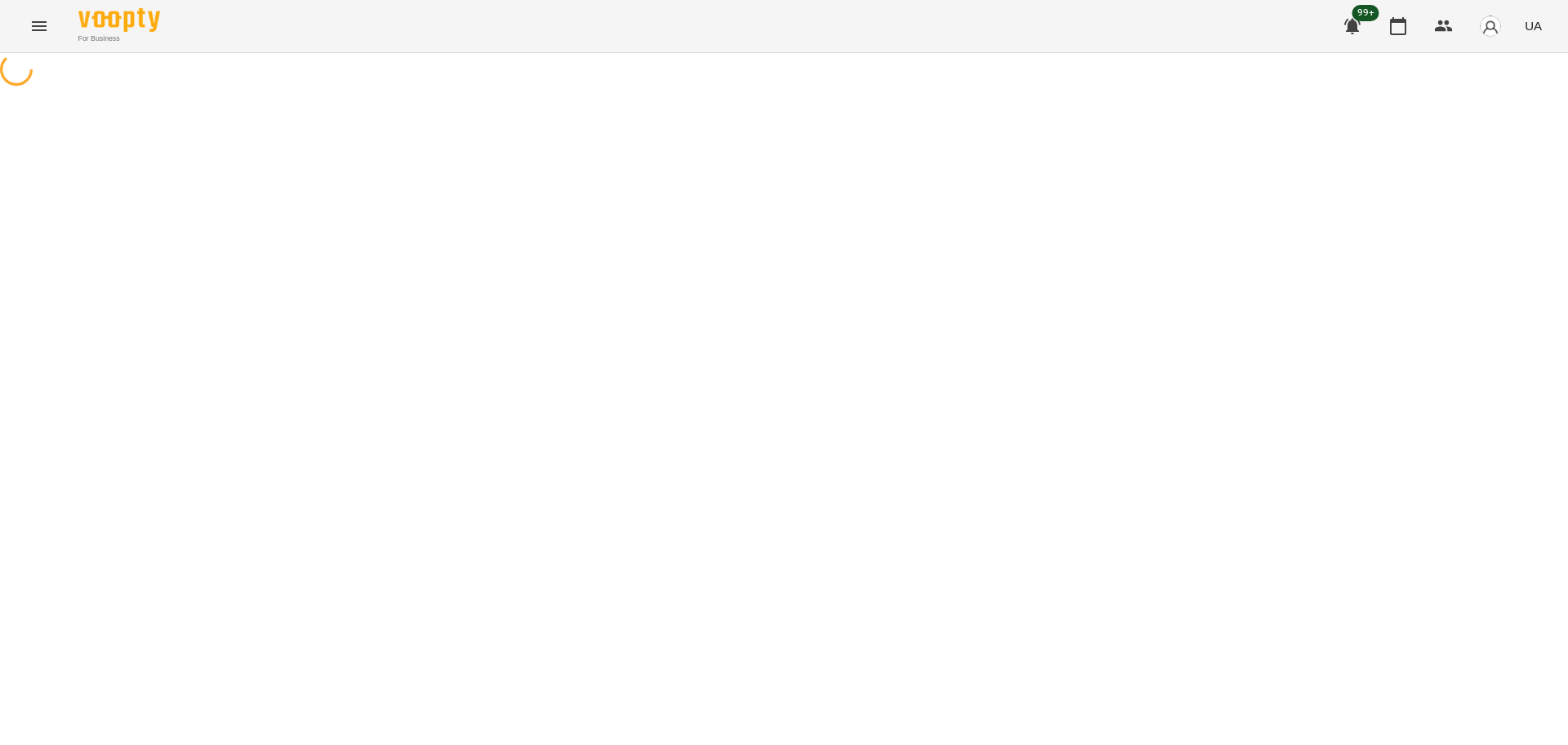
select select "*"
select select "**********"
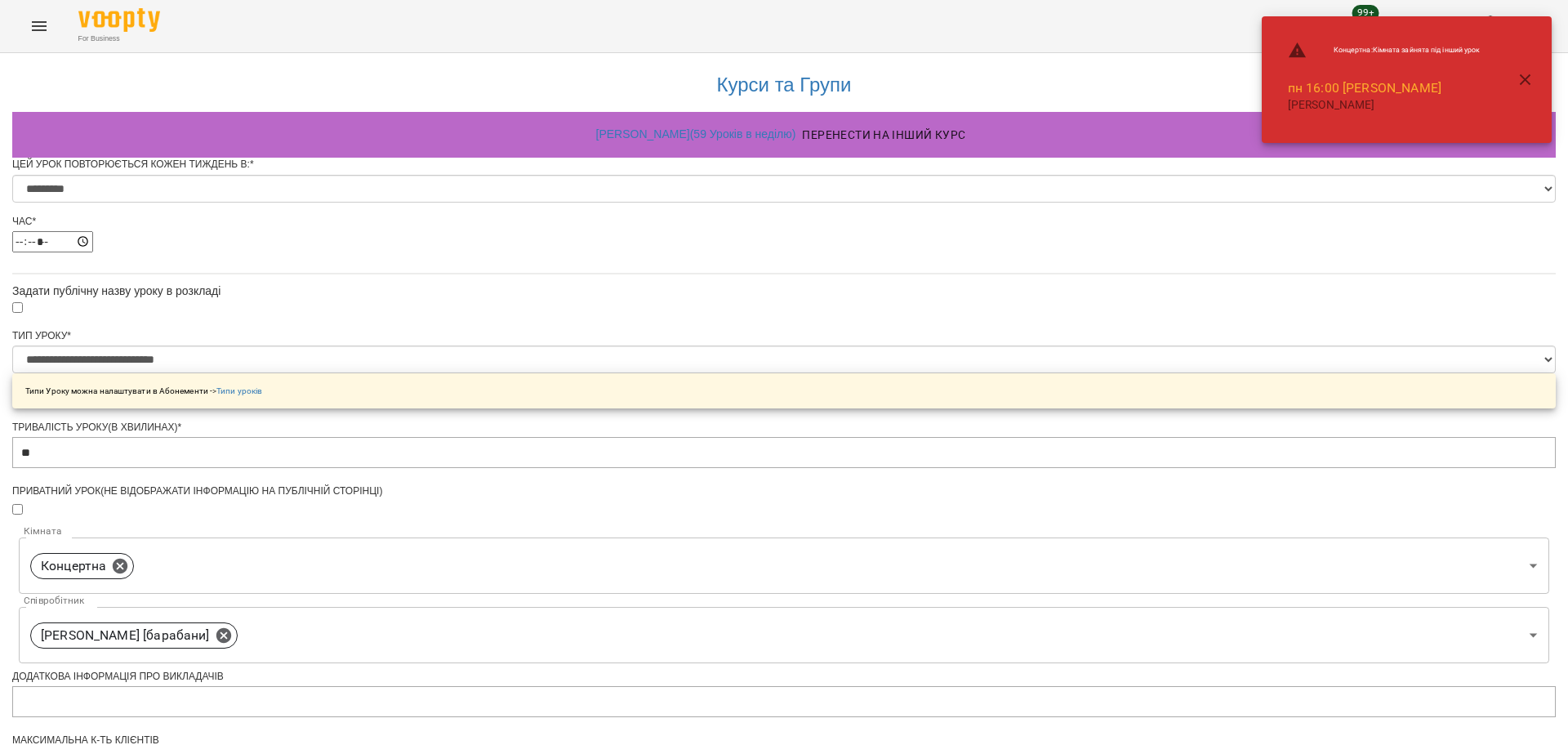
scroll to position [587, 0]
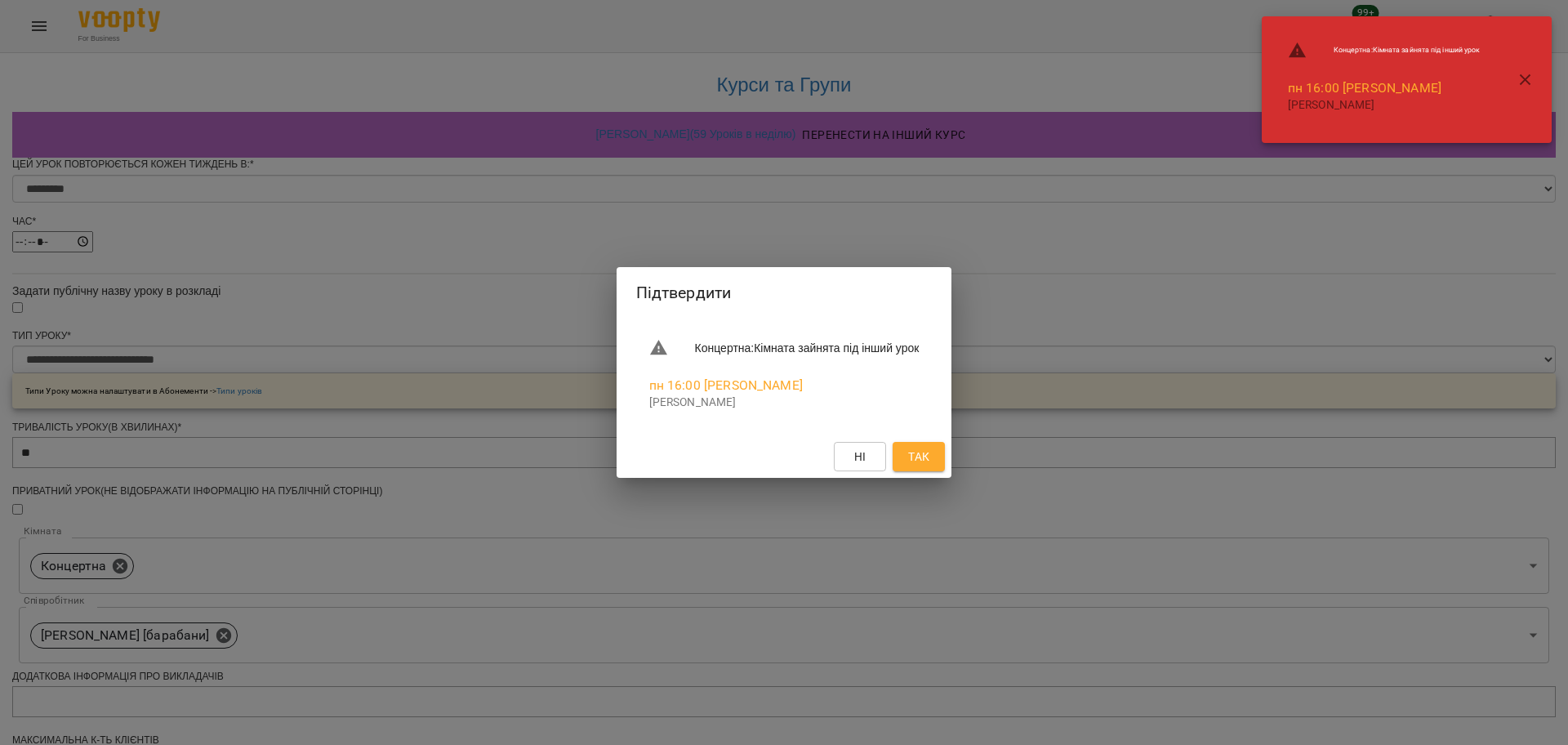
click at [929, 447] on span "Так" at bounding box center [918, 456] width 21 height 20
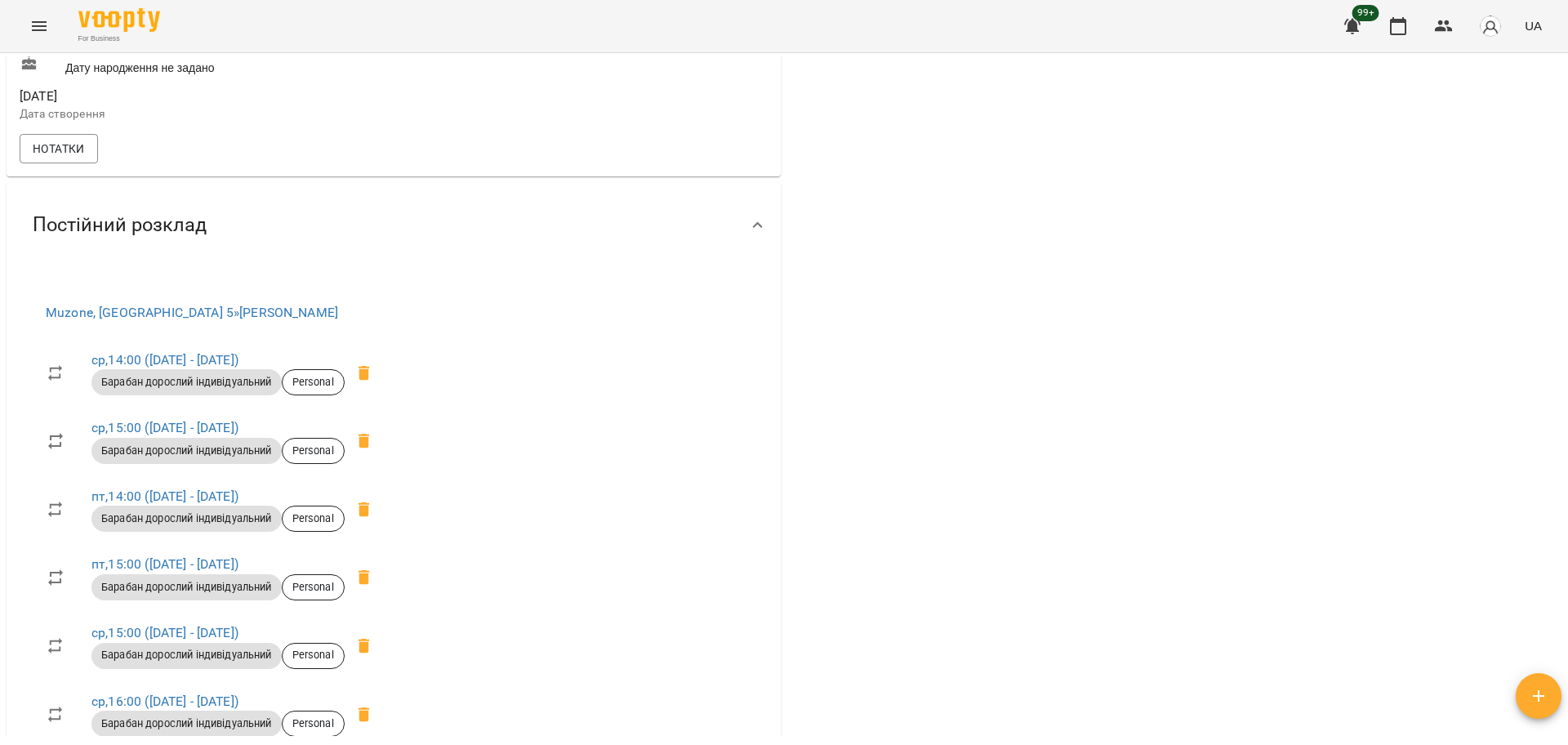
scroll to position [1122, 0]
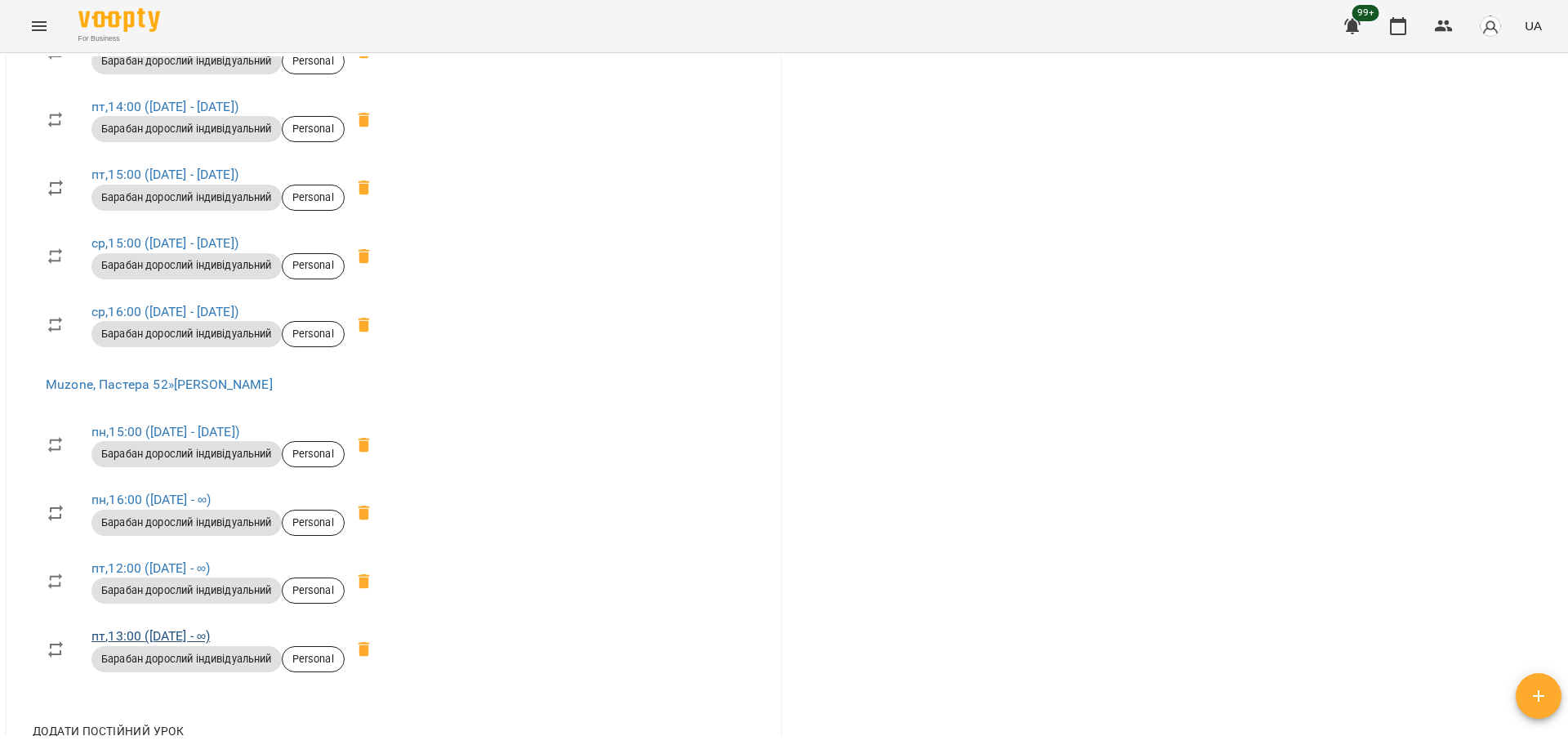
scroll to position [1122, 0]
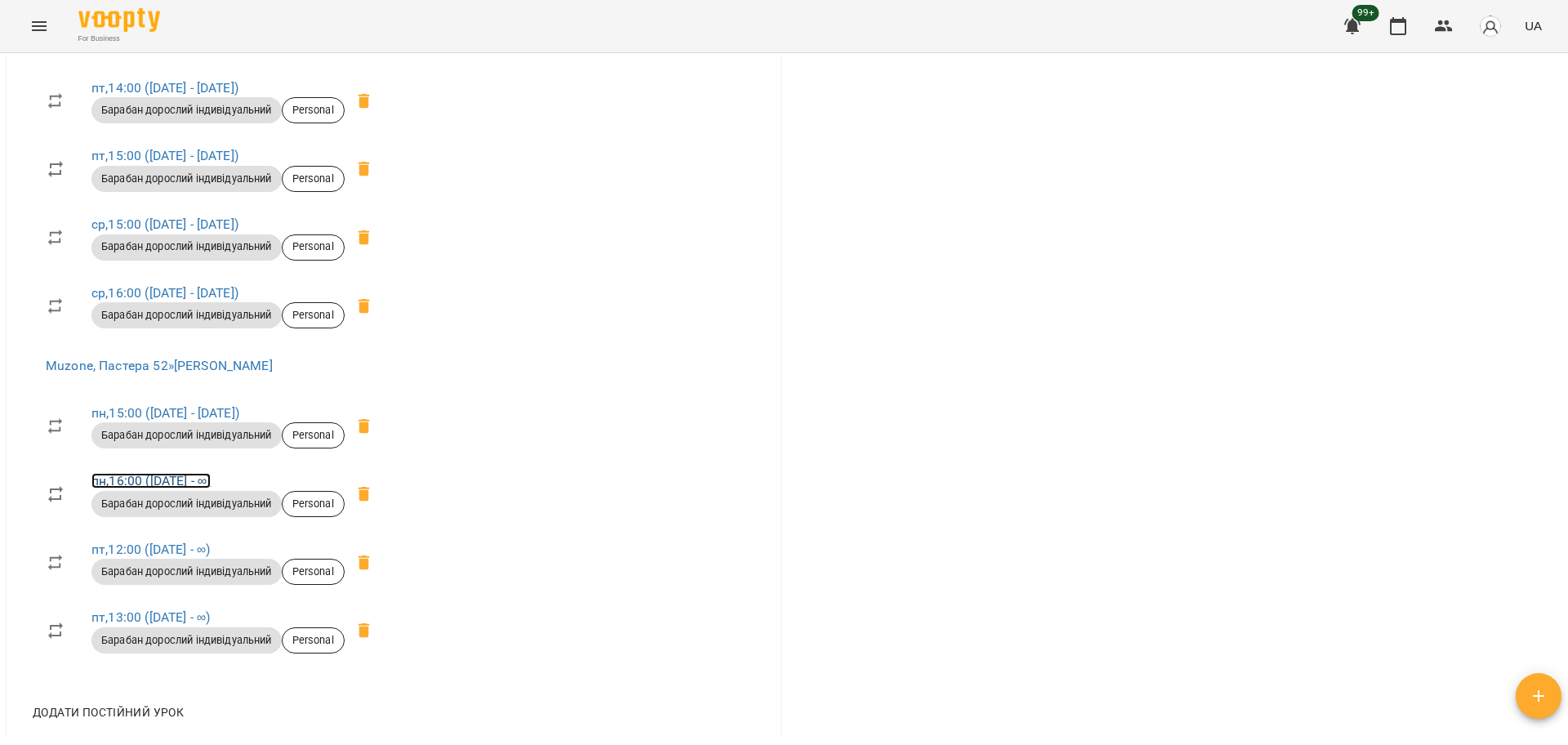
click at [138, 478] on link "пн , 16:00 ([DATE] - ∞)" at bounding box center [151, 481] width 120 height 16
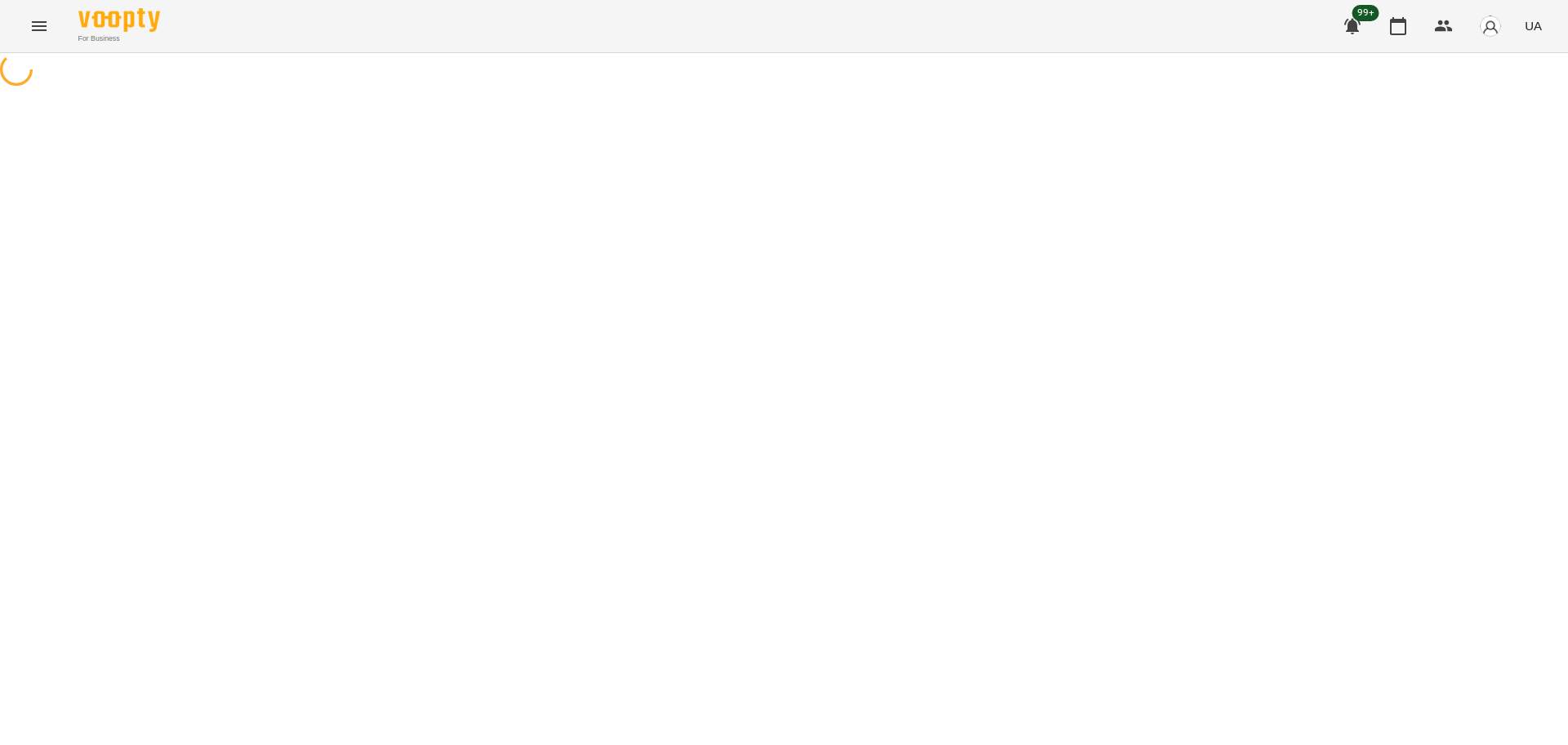
select select "*"
select select "**********"
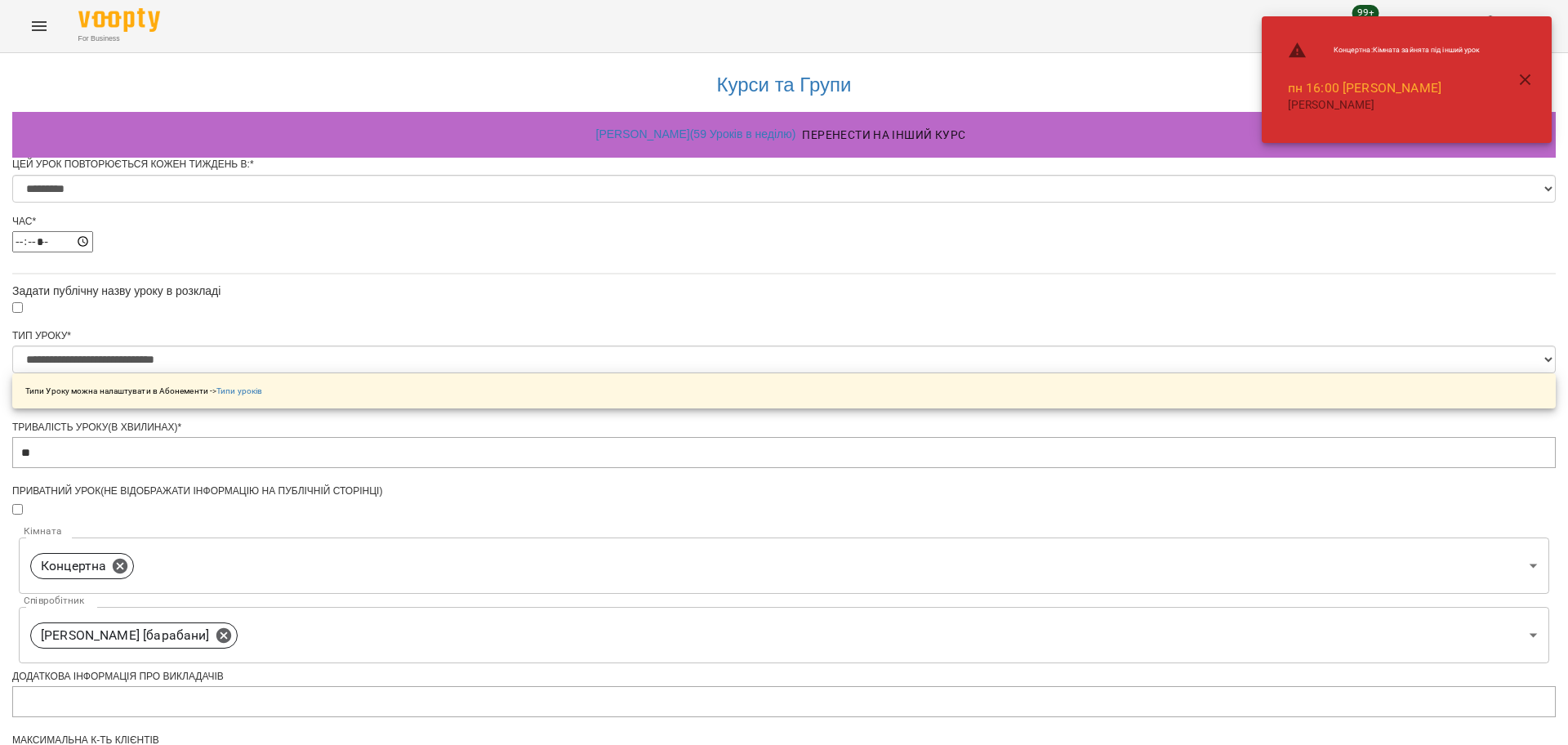
scroll to position [643, 0]
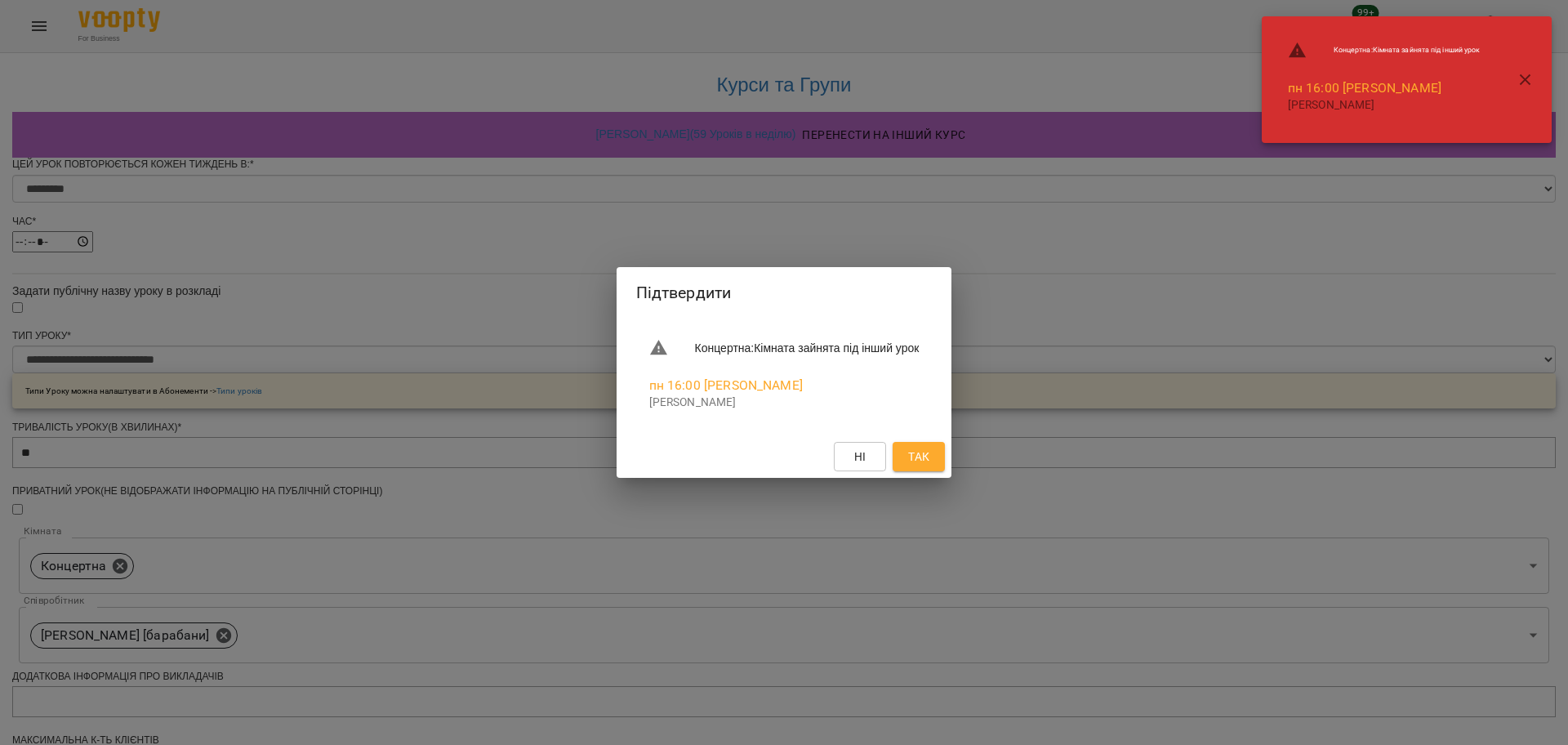
click at [945, 455] on button "Так" at bounding box center [918, 457] width 52 height 30
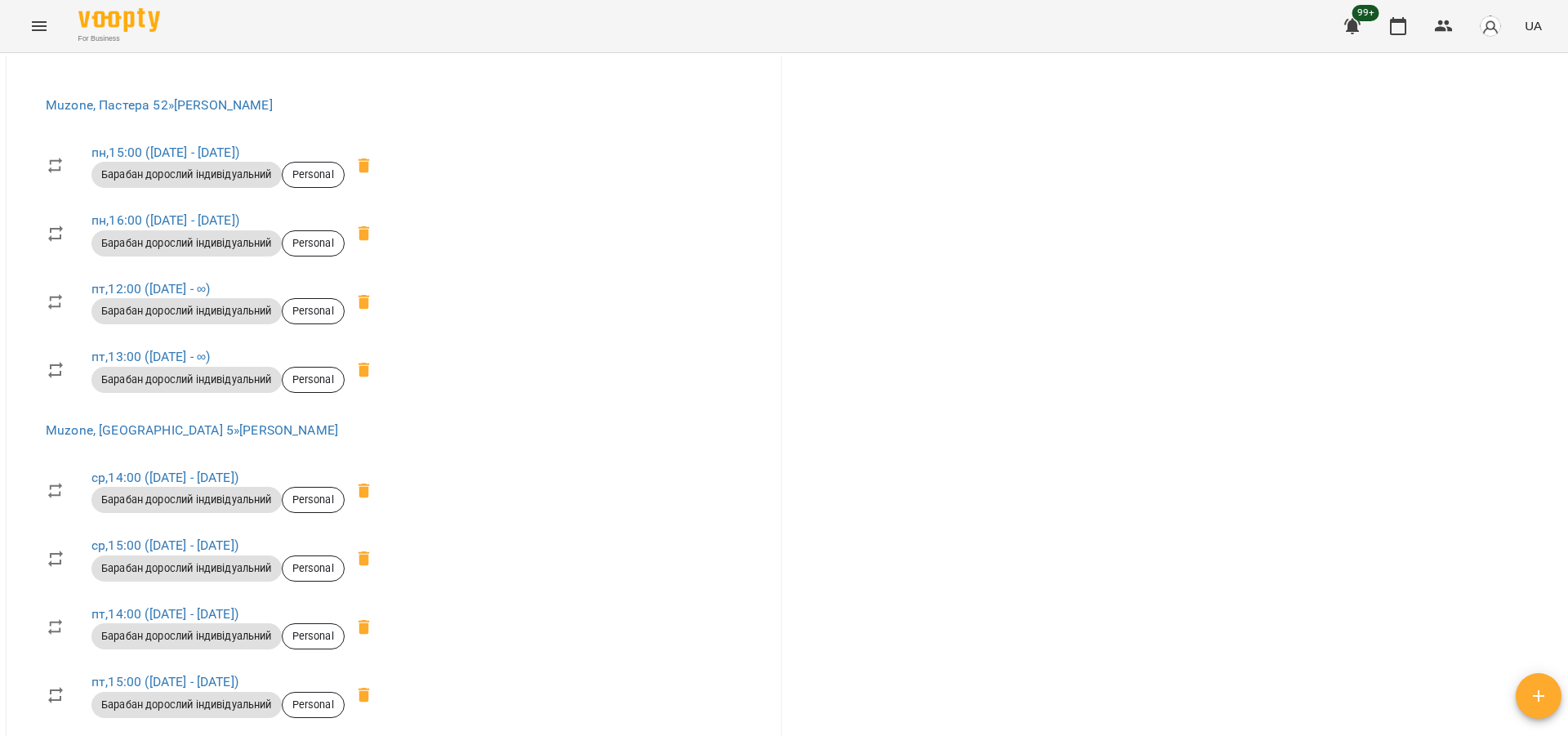
scroll to position [918, 0]
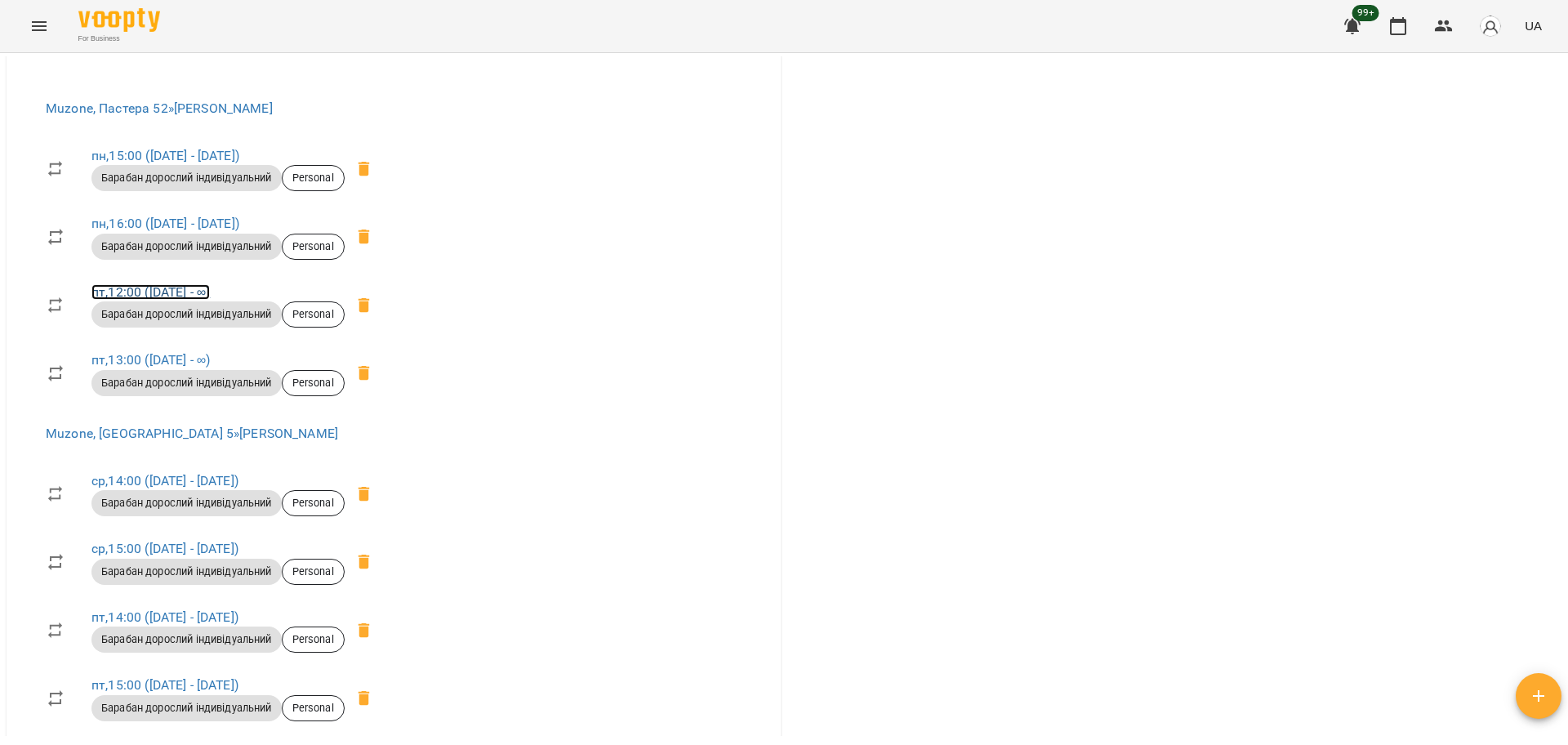
click at [115, 291] on link "пт , 12:00 ([DATE] - ∞)" at bounding box center [150, 292] width 119 height 16
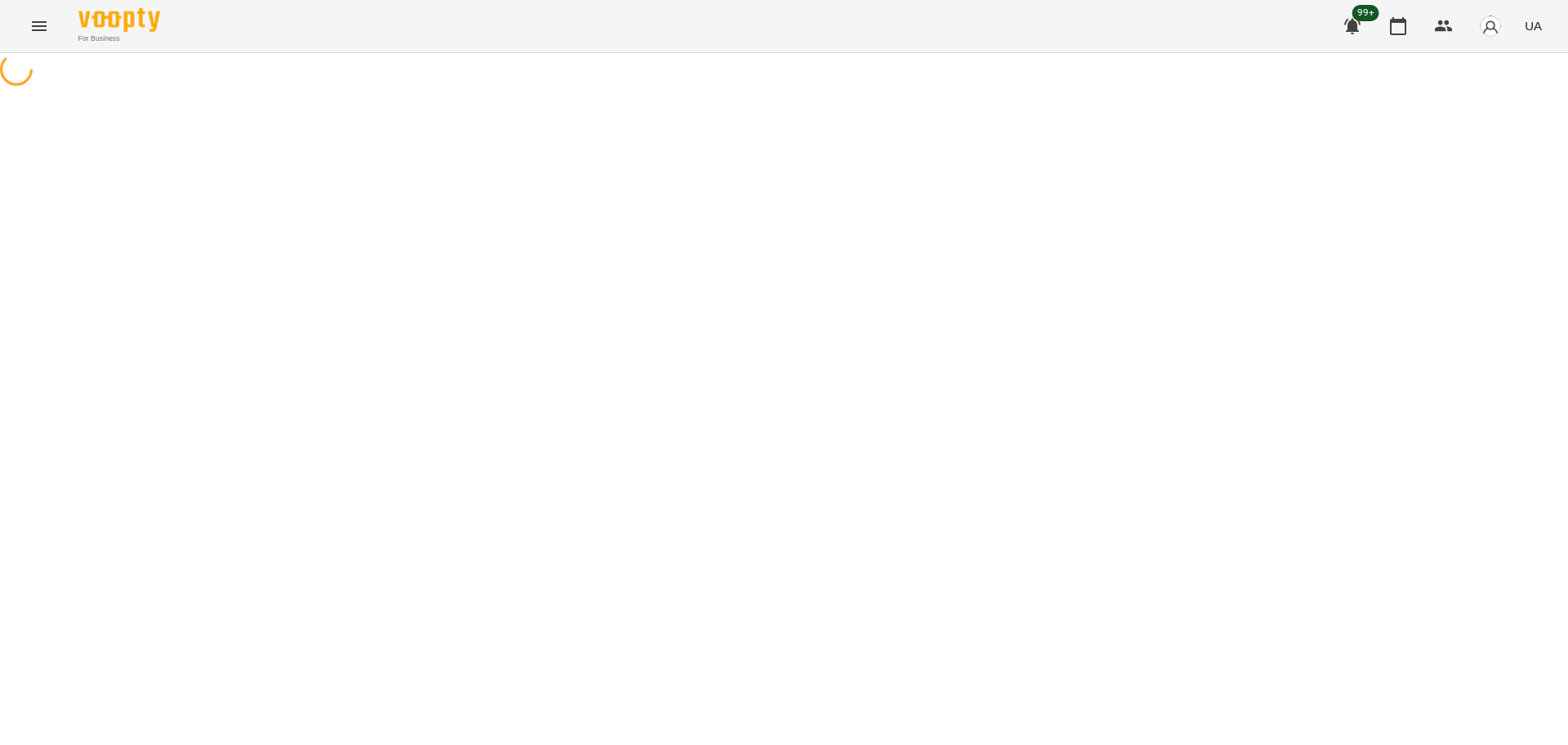
select select "*"
select select "**********"
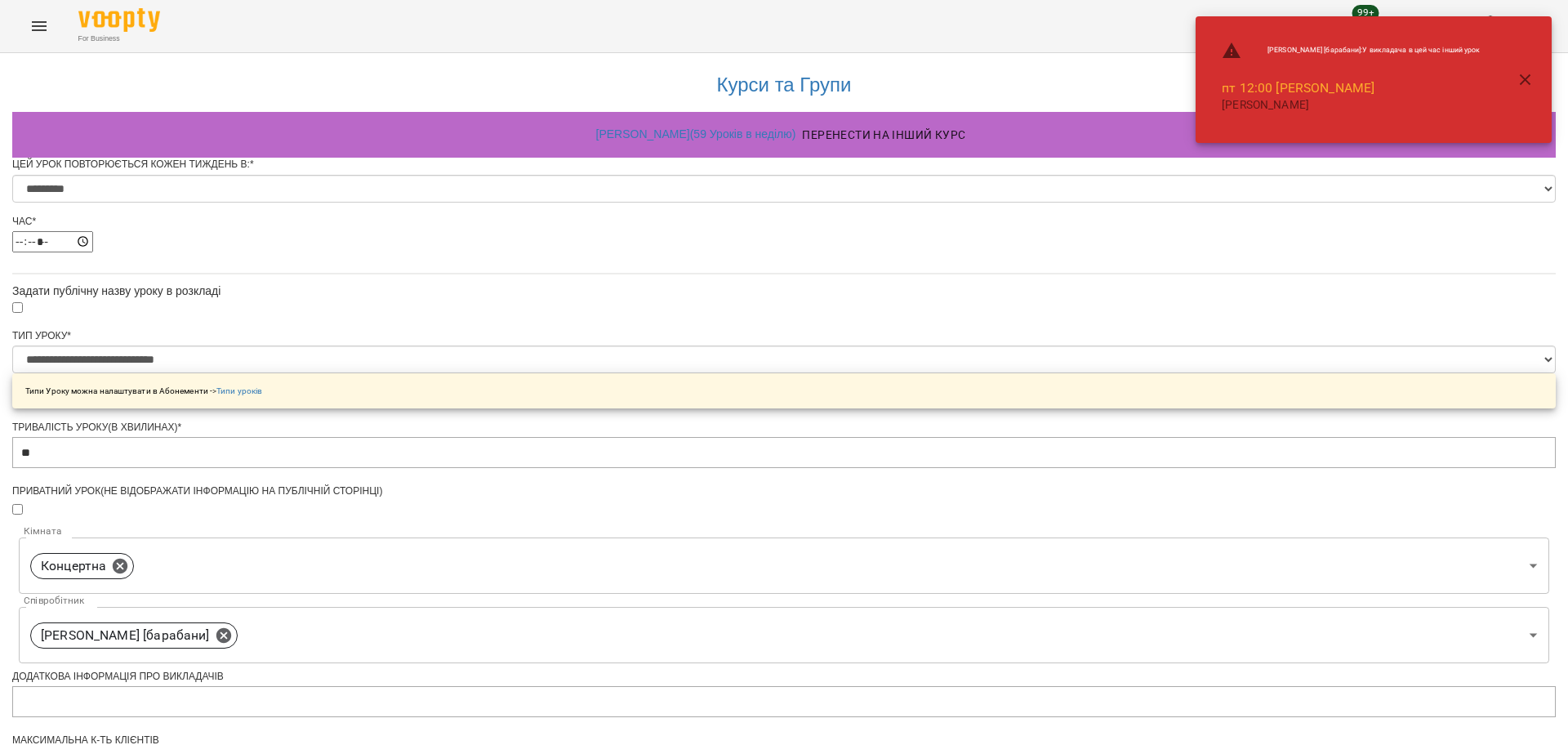
scroll to position [587, 0]
click at [576, 544] on form "**********" at bounding box center [784, 674] width 1544 height 1034
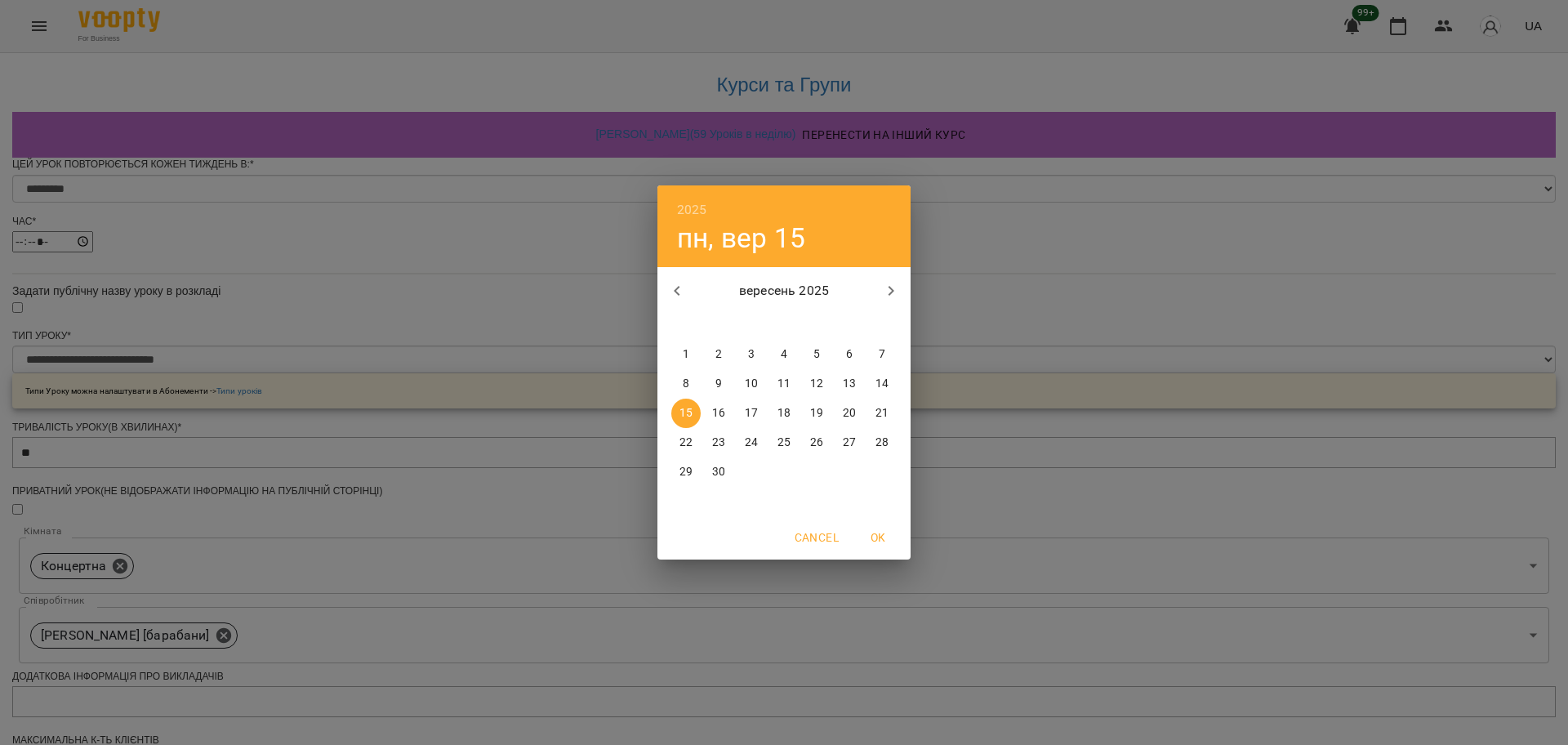
click at [818, 409] on p "19" at bounding box center [816, 413] width 13 height 16
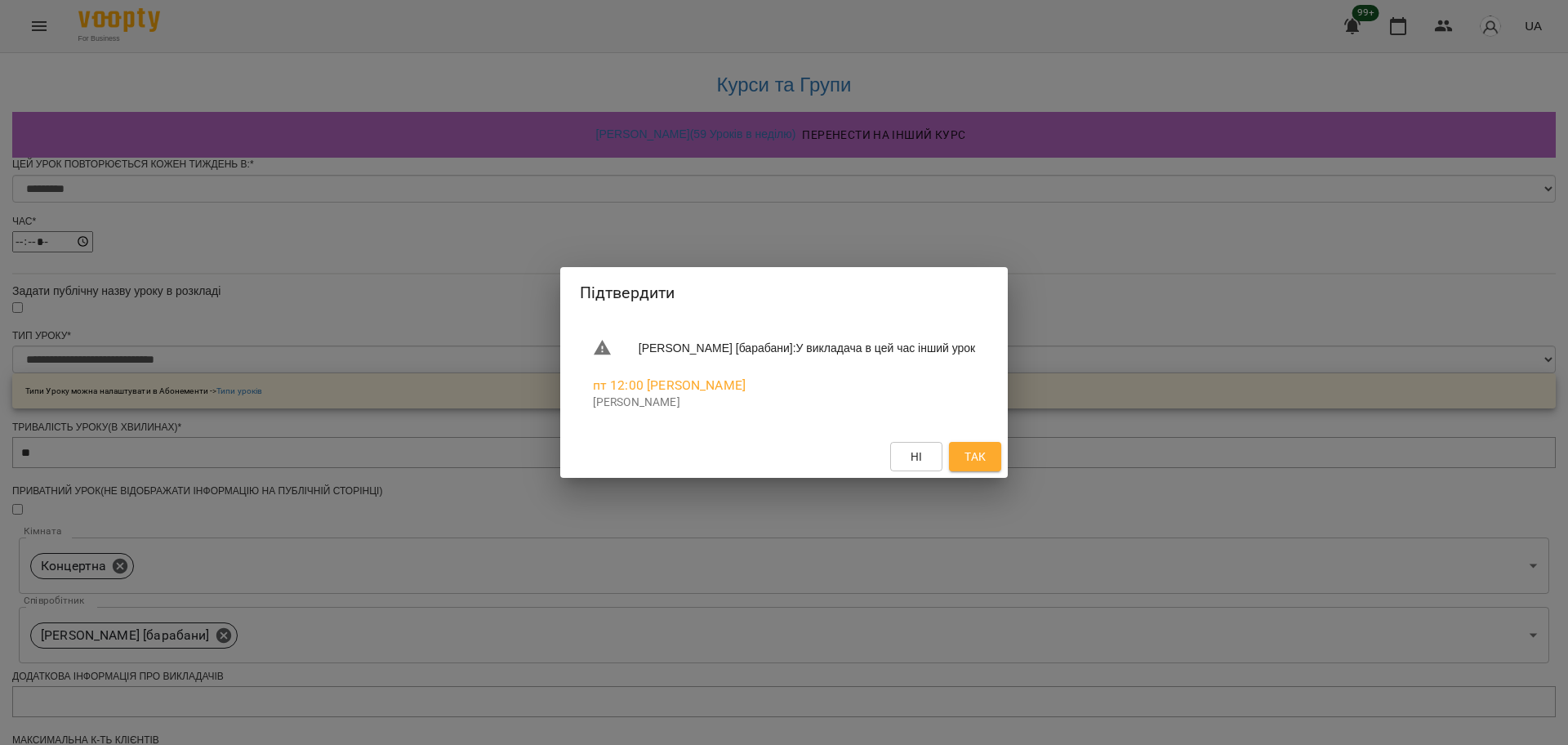
click at [1067, 508] on div "Підтвердити [PERSON_NAME] [барабани] : У викладача в цей час інший урок пт 12:0…" at bounding box center [784, 372] width 1568 height 745
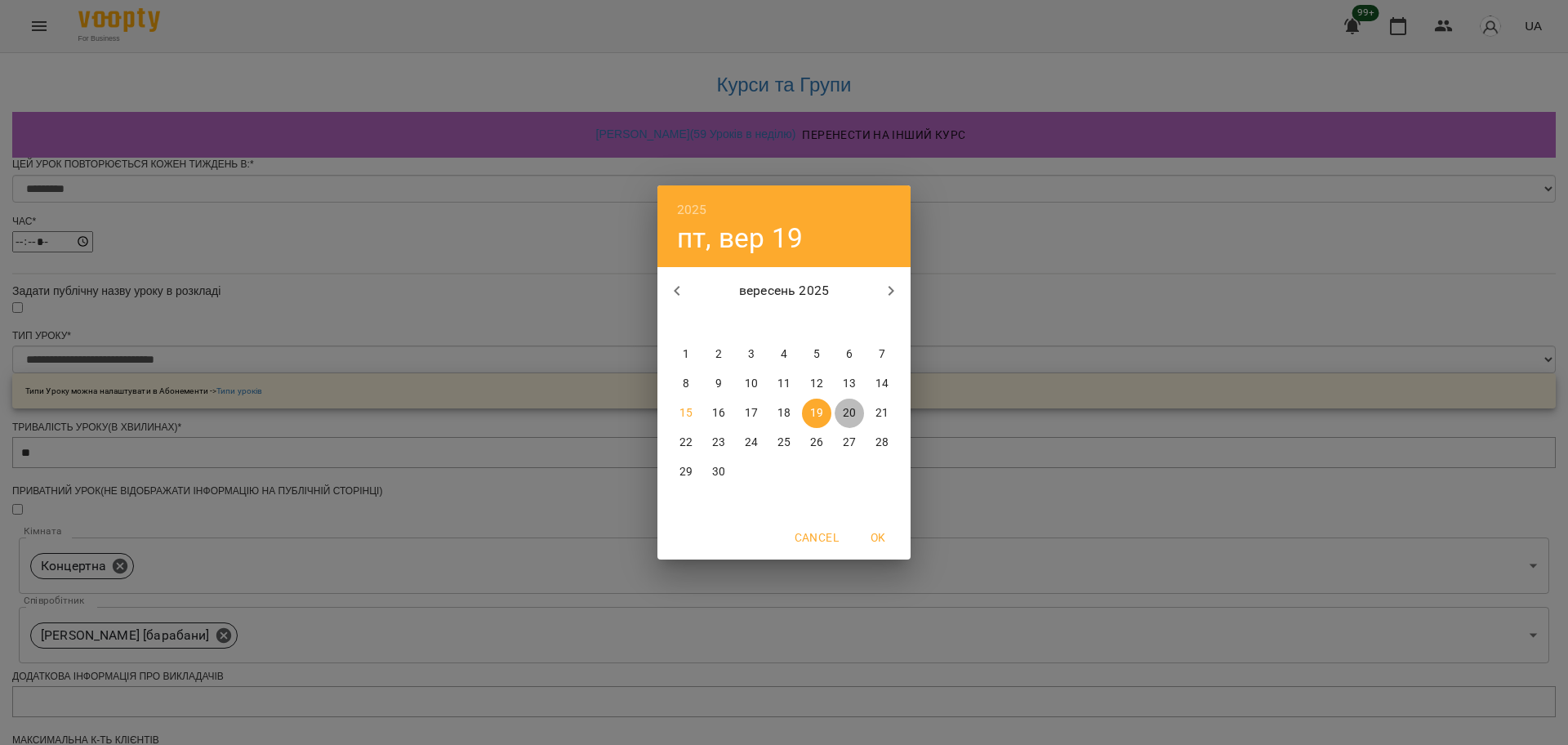
click at [843, 407] on p "20" at bounding box center [849, 413] width 13 height 16
type input "**********"
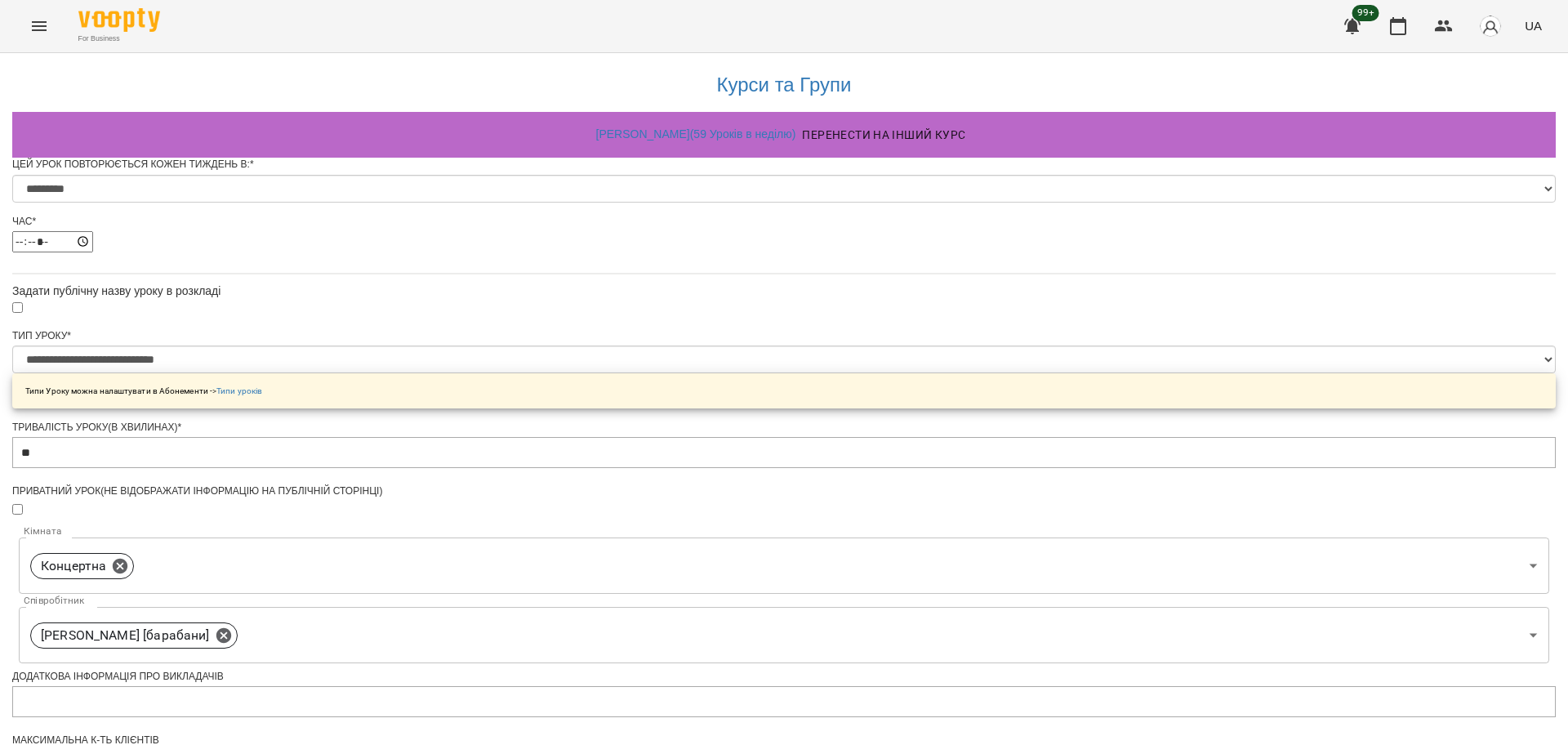
scroll to position [643, 0]
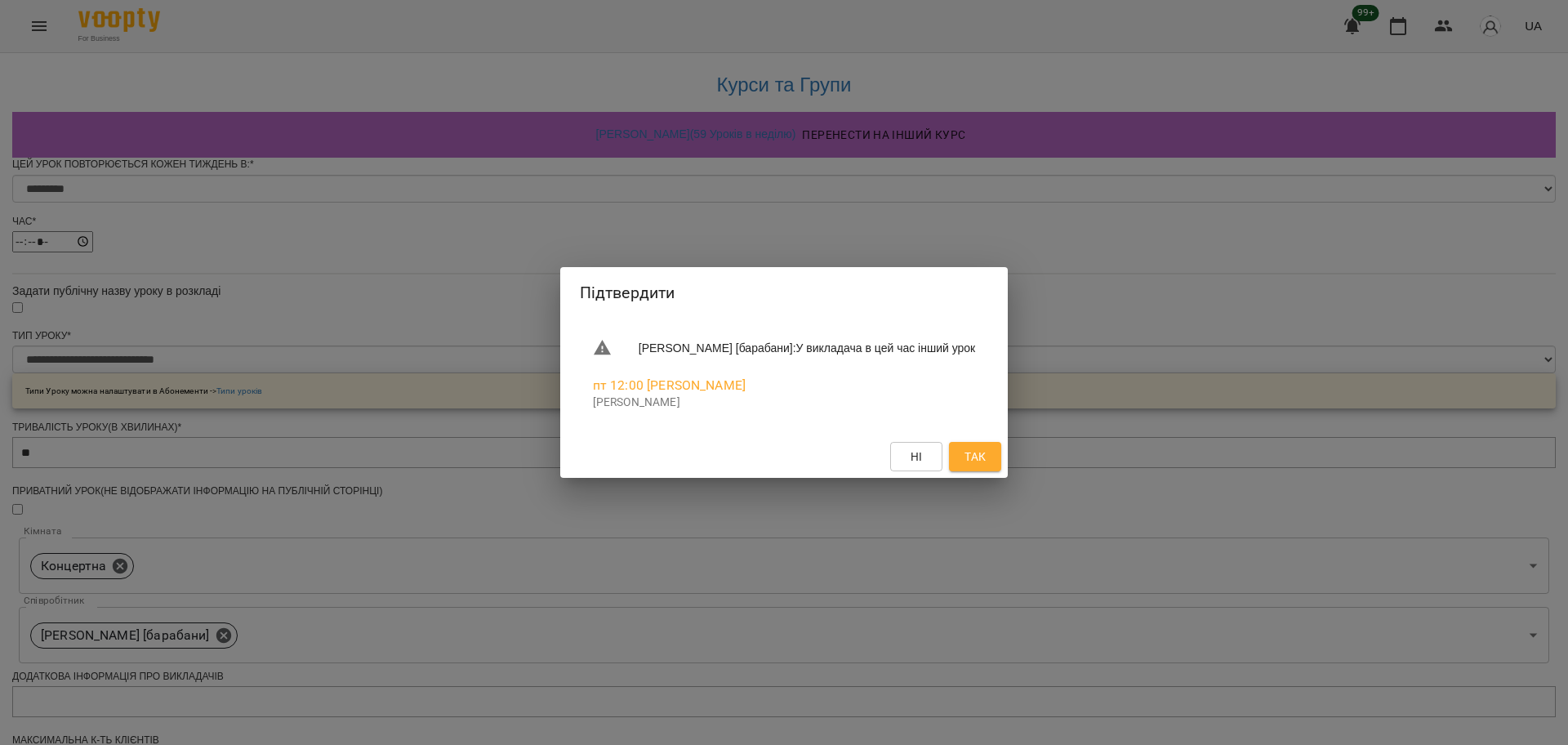
click at [988, 459] on span "Так" at bounding box center [975, 456] width 26 height 20
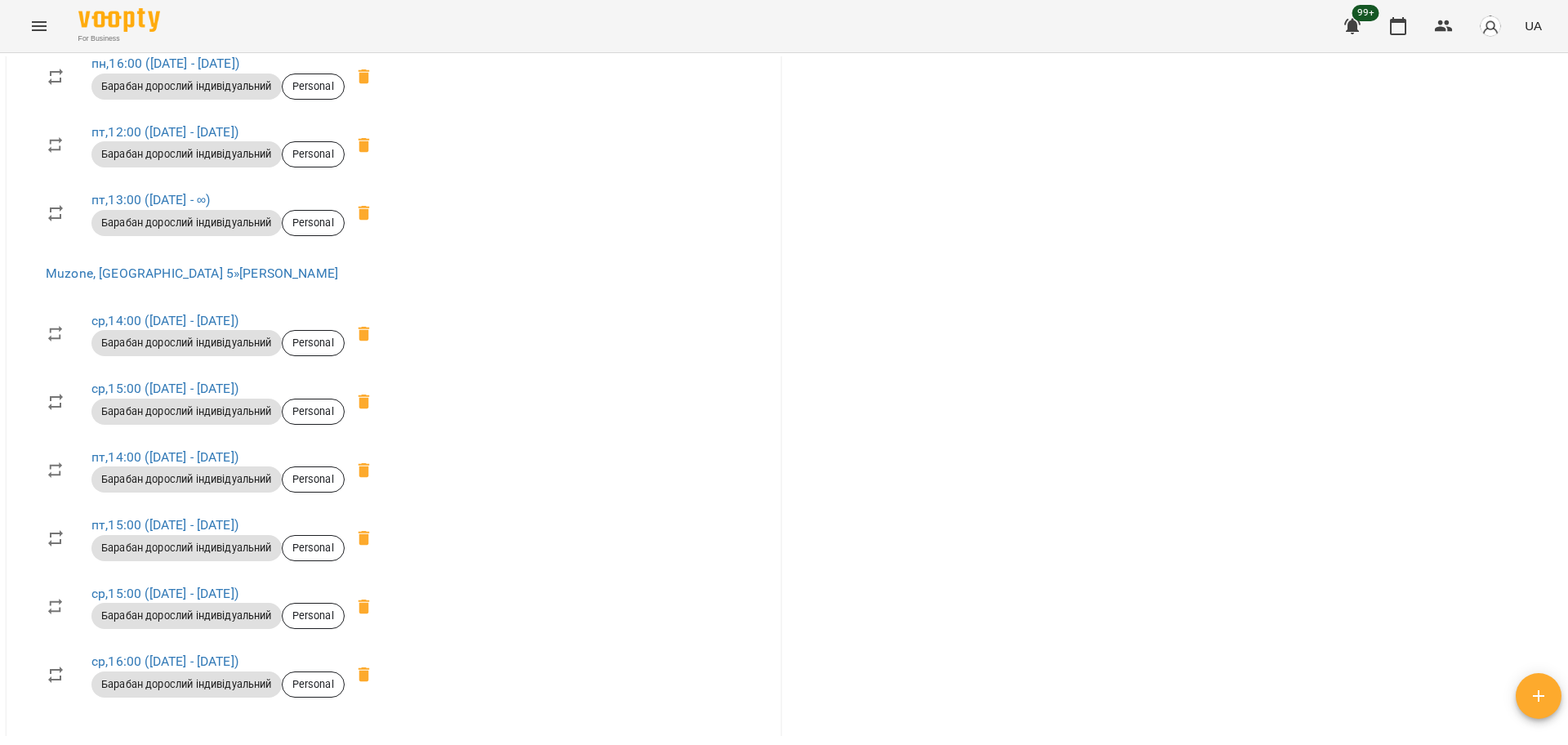
scroll to position [918, 0]
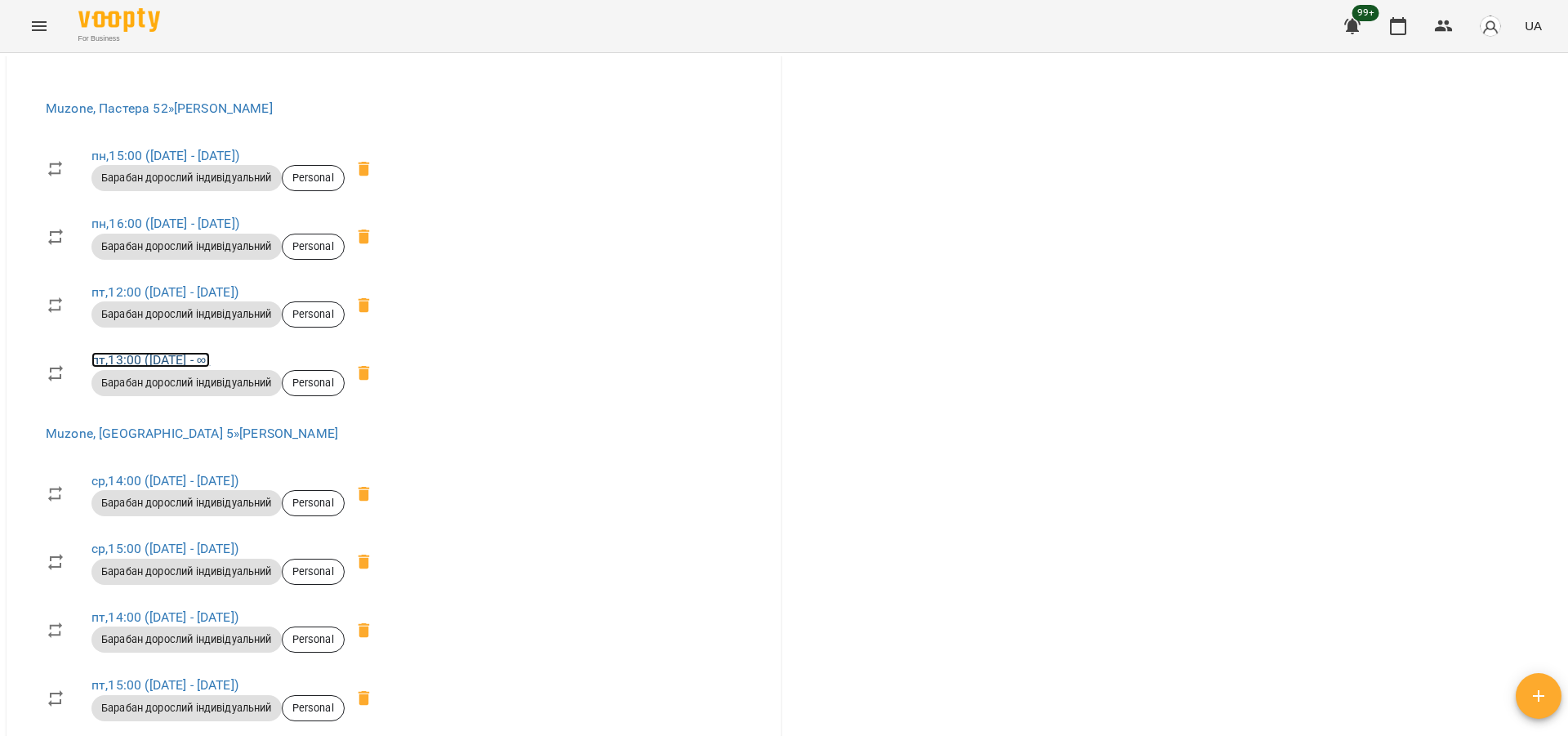
click at [142, 352] on link "пт , 13:00 ([DATE] - ∞)" at bounding box center [150, 360] width 119 height 16
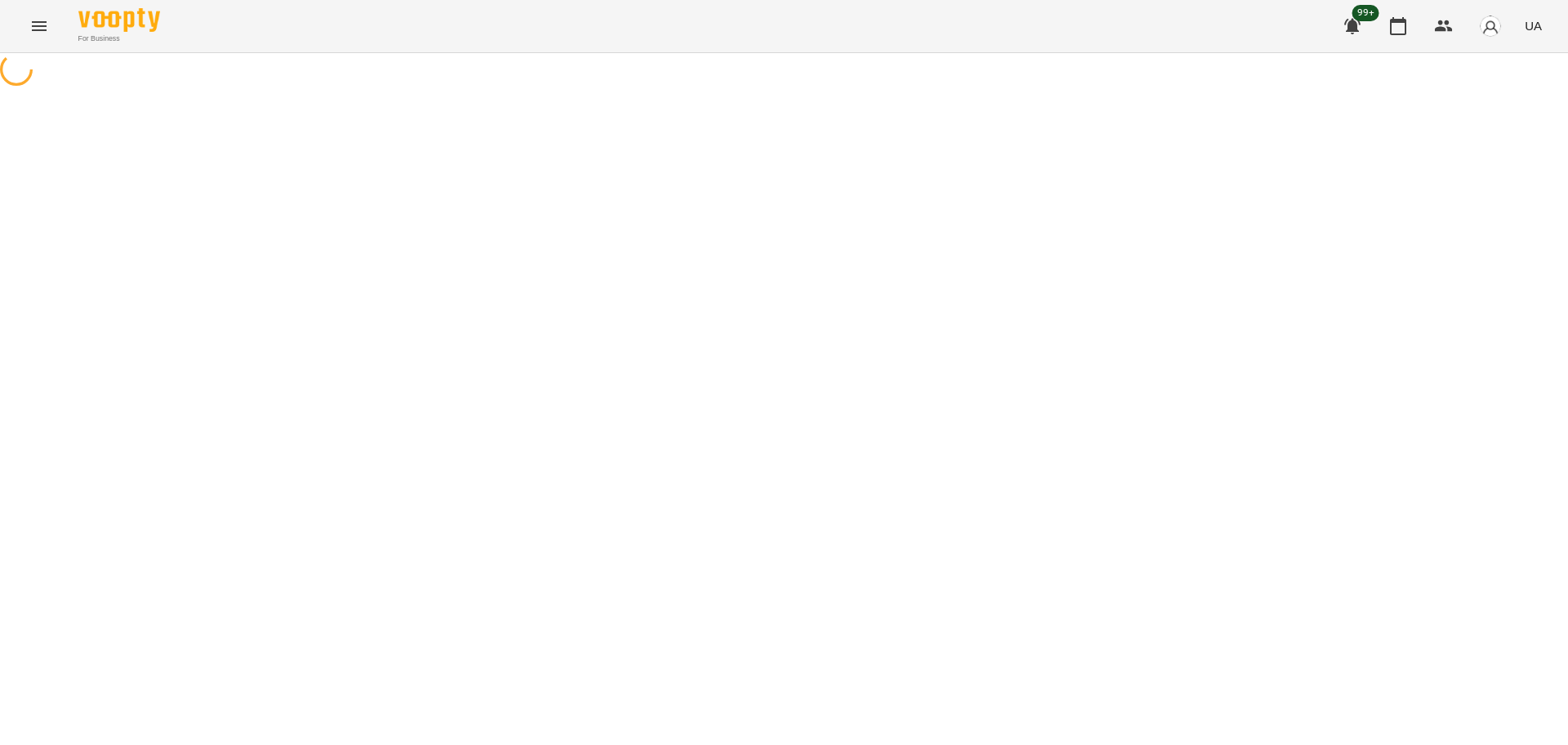
select select "*"
select select "**********"
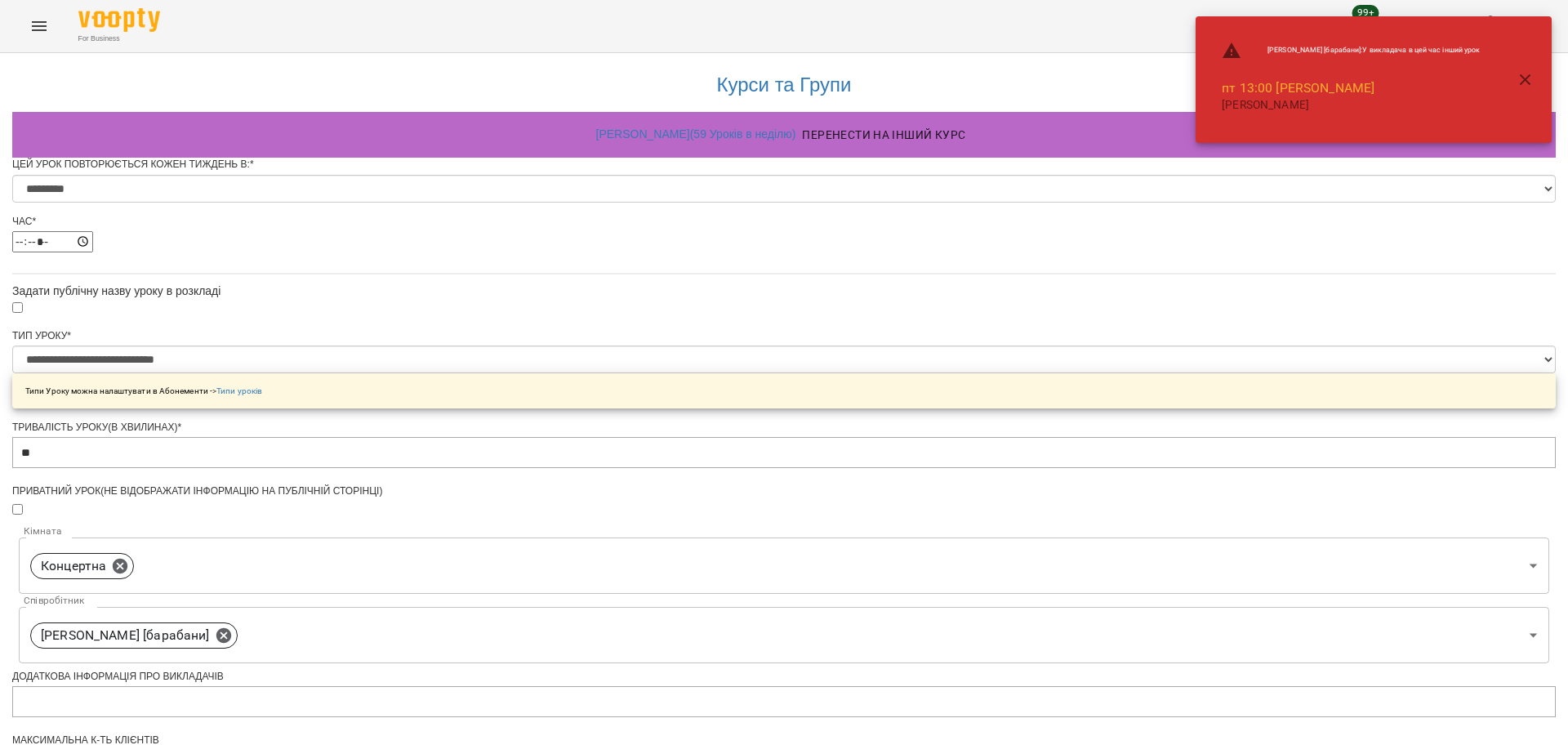
scroll to position [587, 0]
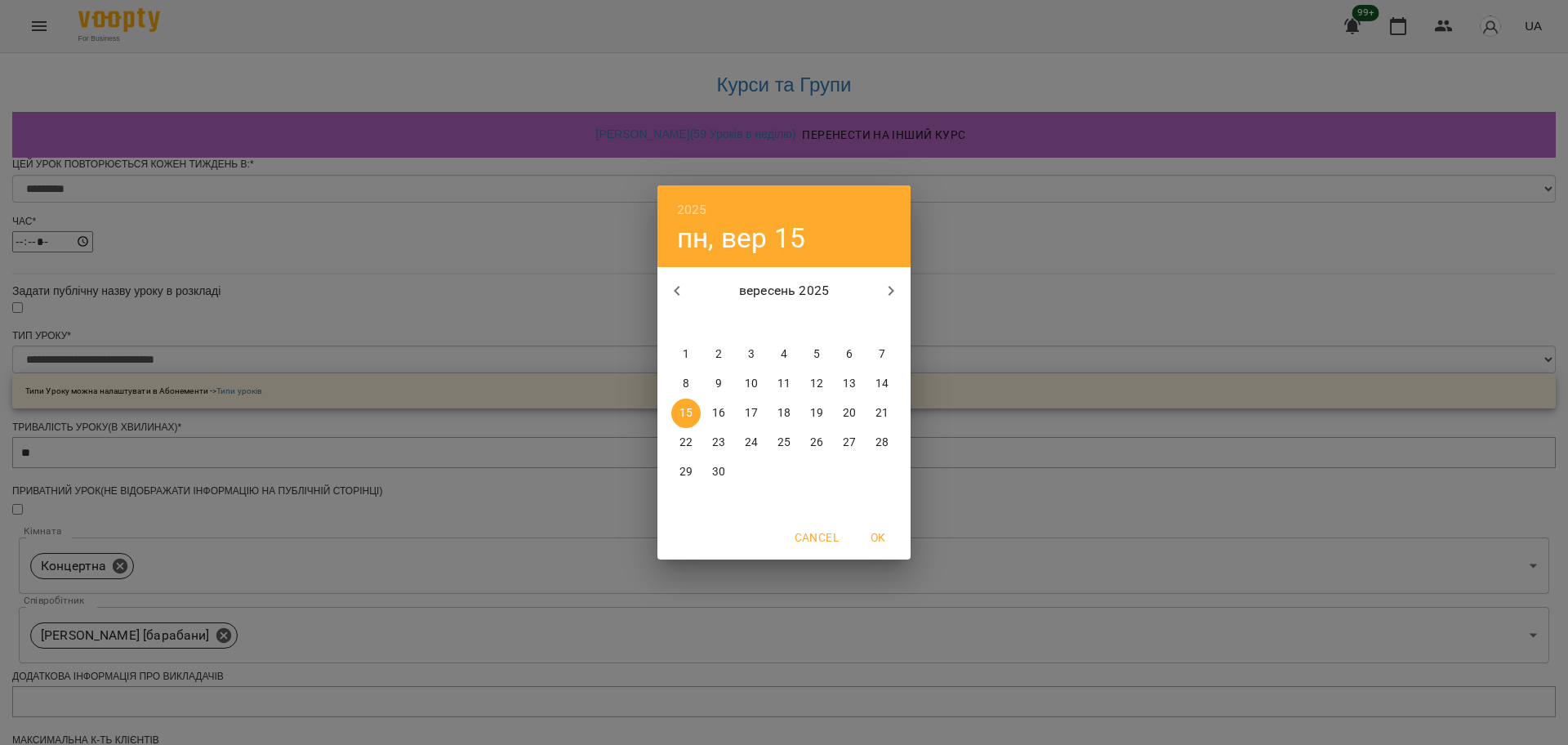
click at [851, 406] on p "20" at bounding box center [849, 413] width 13 height 16
type input "**********"
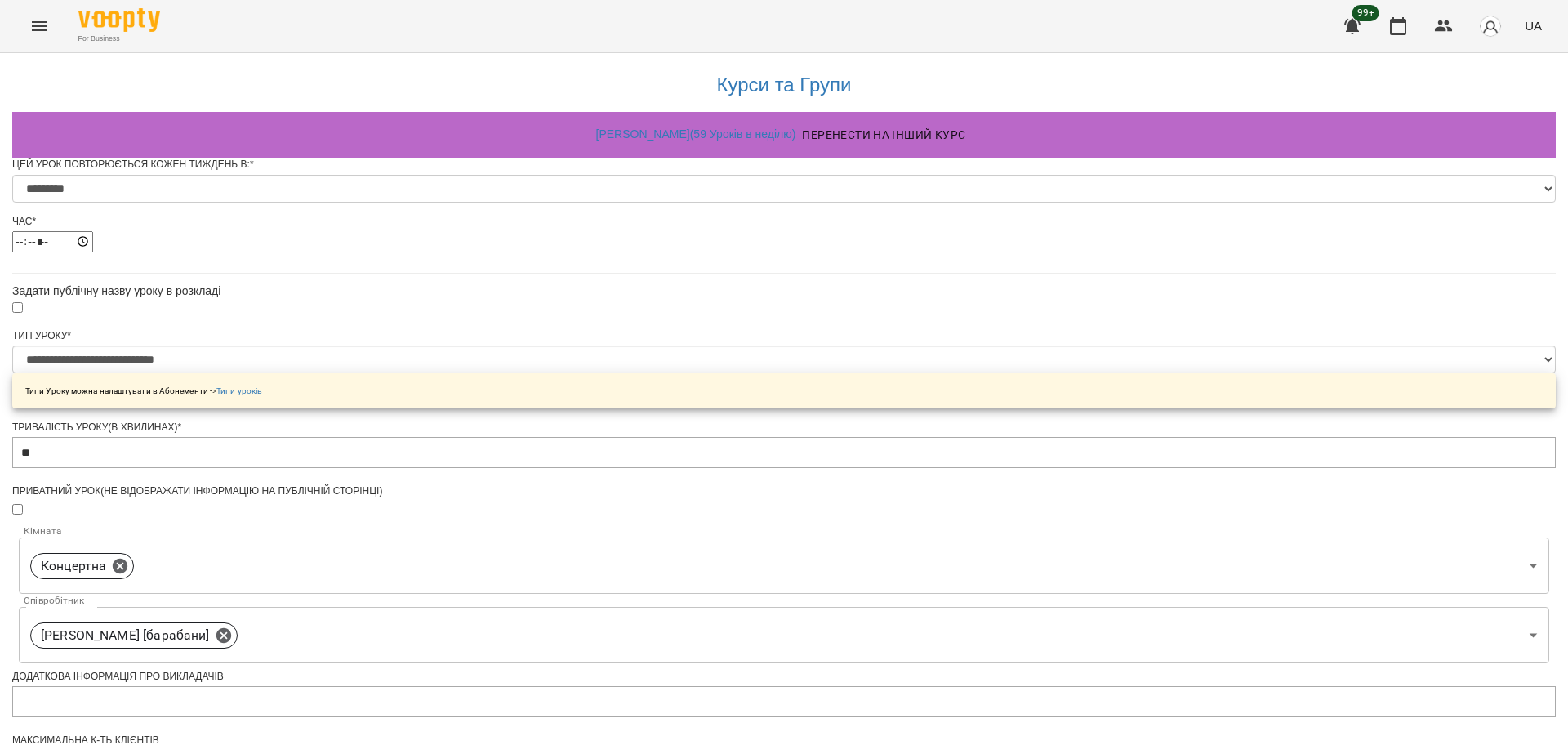
scroll to position [643, 0]
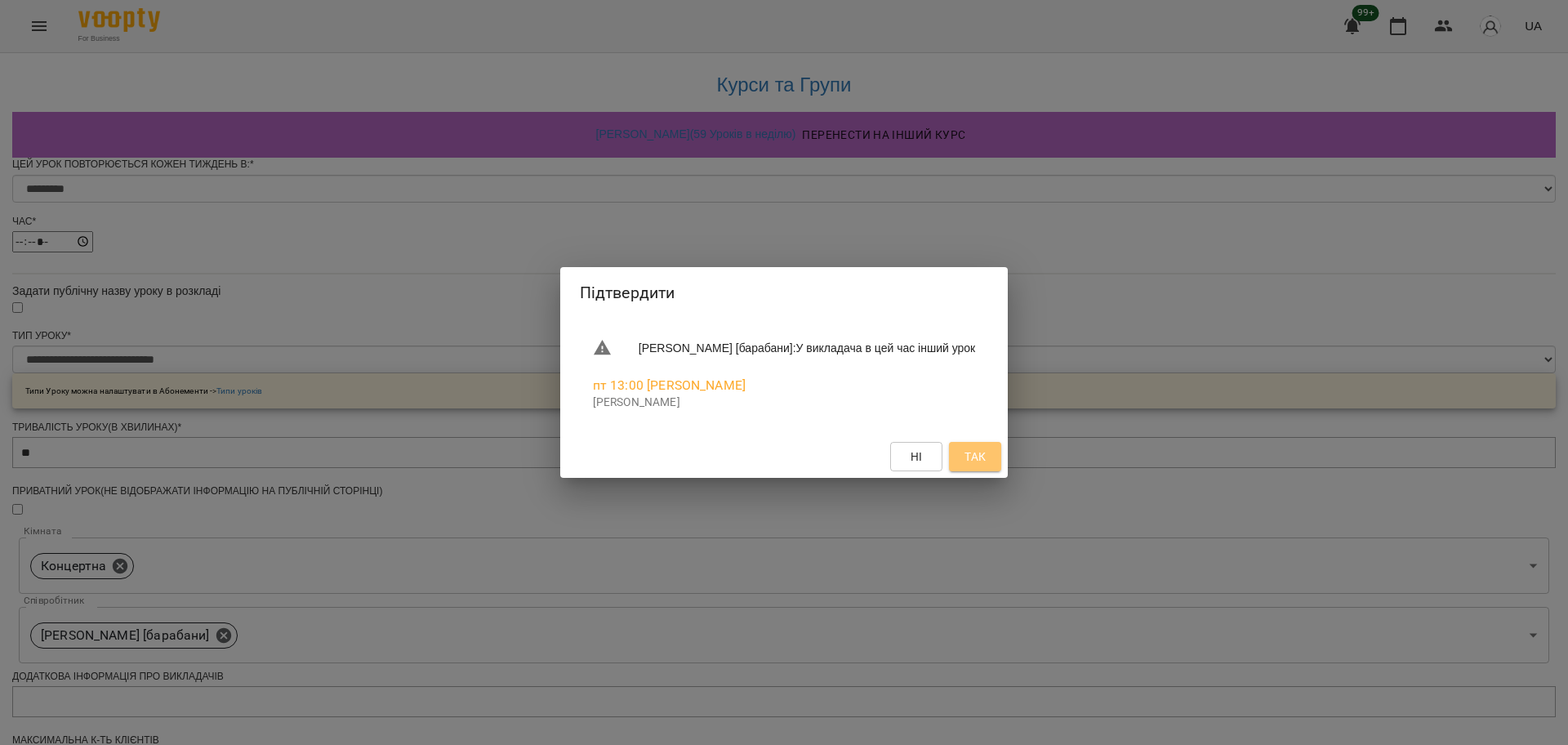
click at [986, 442] on button "Так" at bounding box center [975, 457] width 52 height 30
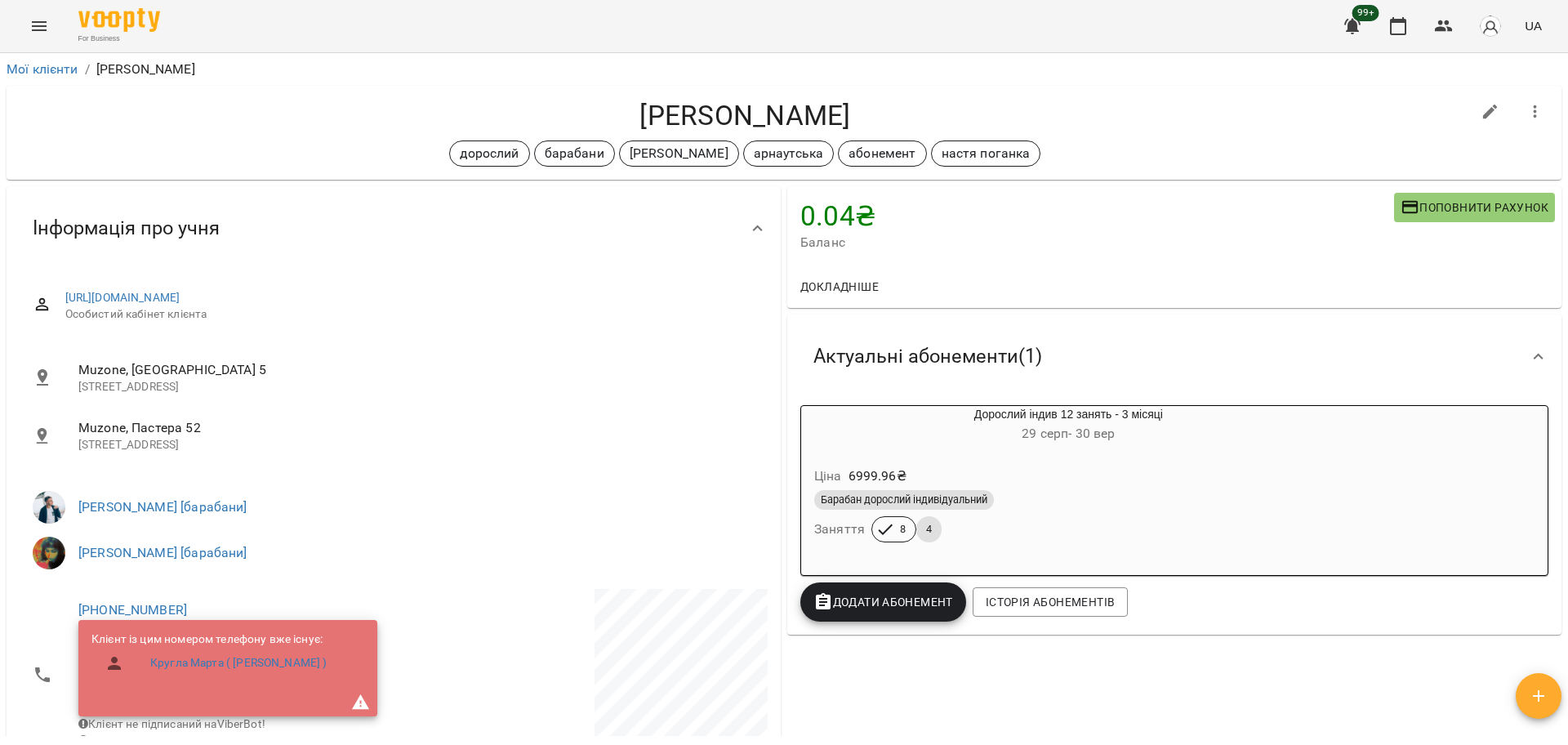
click at [27, 14] on button "Menu" at bounding box center [39, 26] width 39 height 39
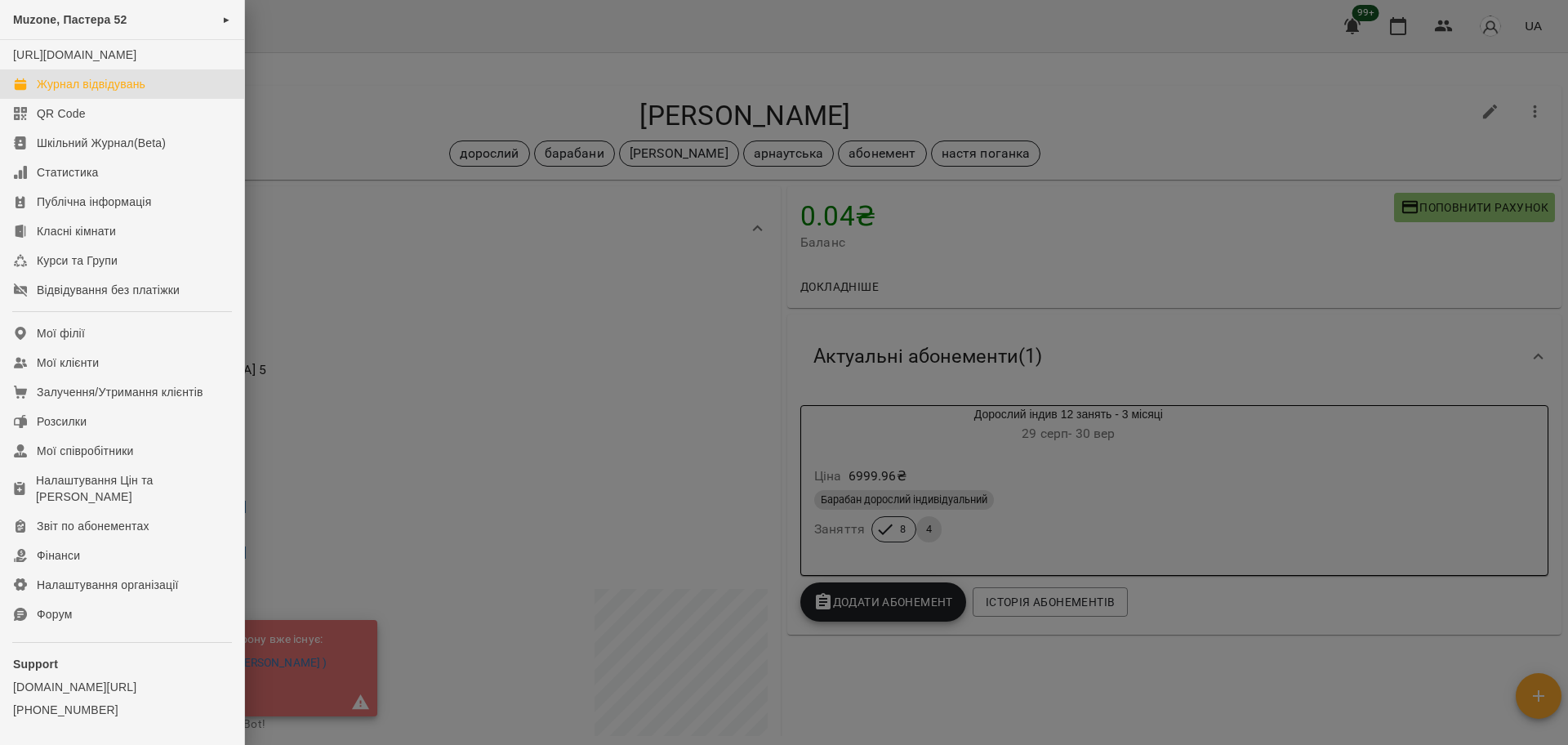
click at [152, 98] on link "Журнал відвідувань" at bounding box center [122, 85] width 244 height 30
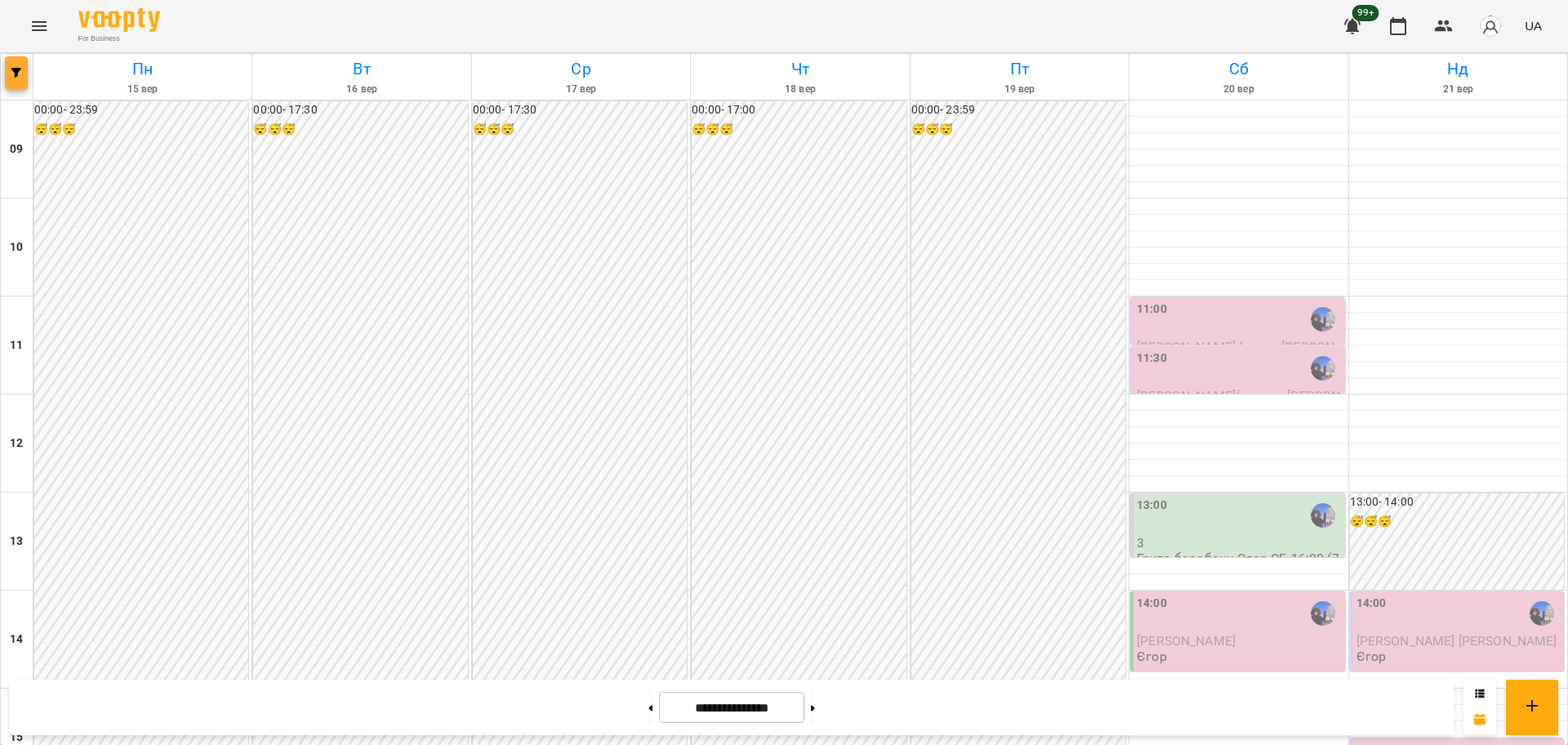
click at [10, 76] on span "button" at bounding box center [16, 73] width 23 height 10
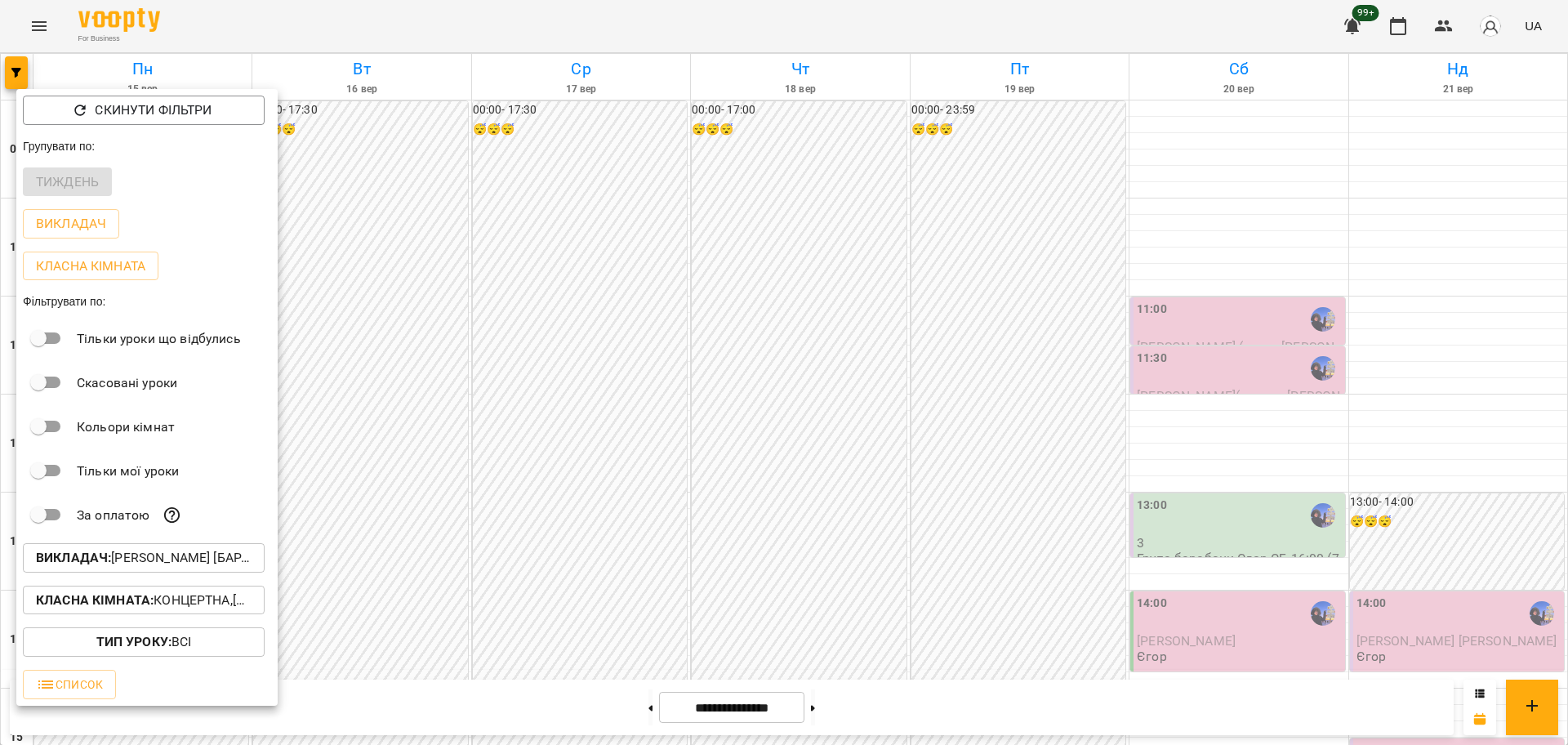
click at [151, 551] on button "Викладач : [PERSON_NAME] [барабани]" at bounding box center [143, 558] width 242 height 30
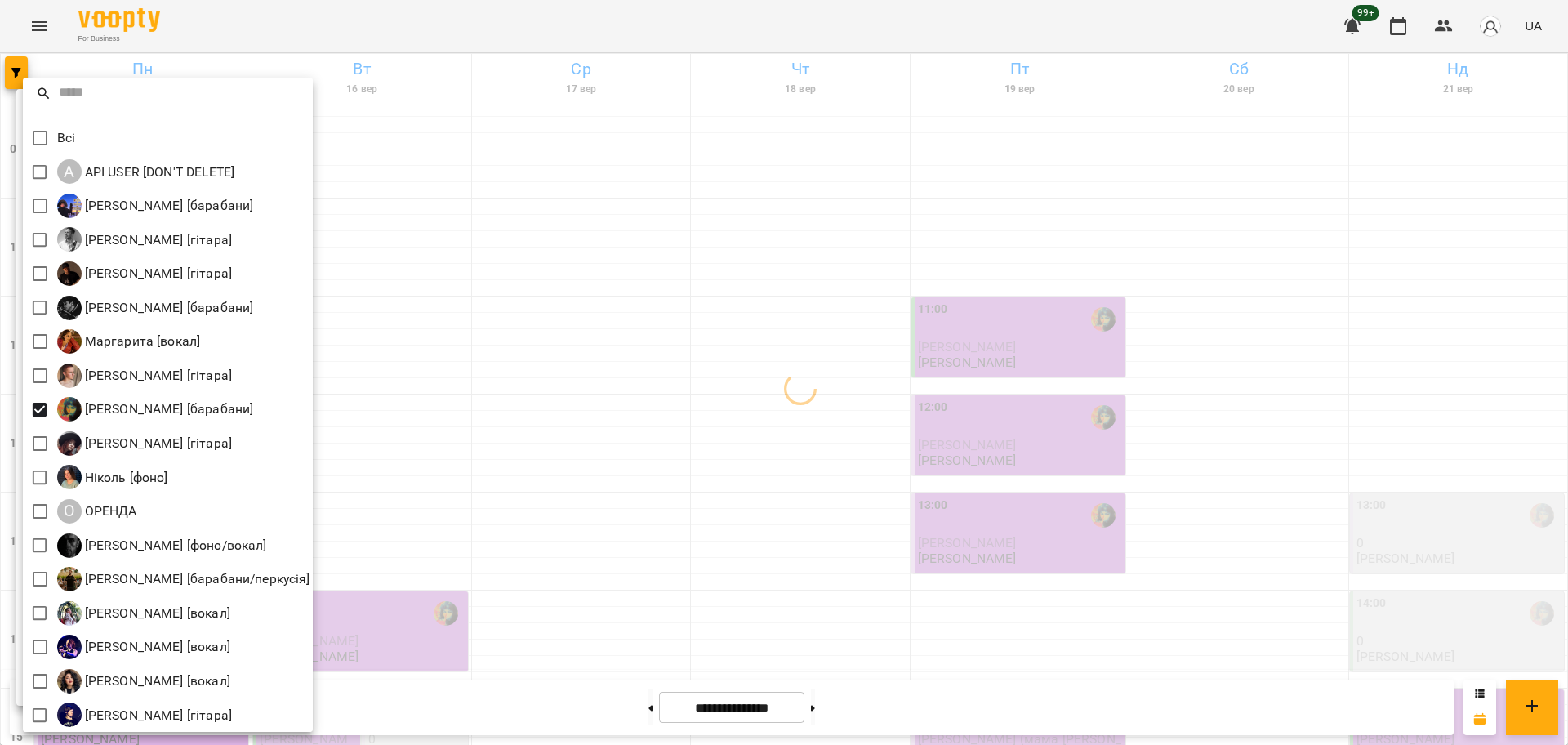
click at [558, 472] on div at bounding box center [784, 372] width 1568 height 745
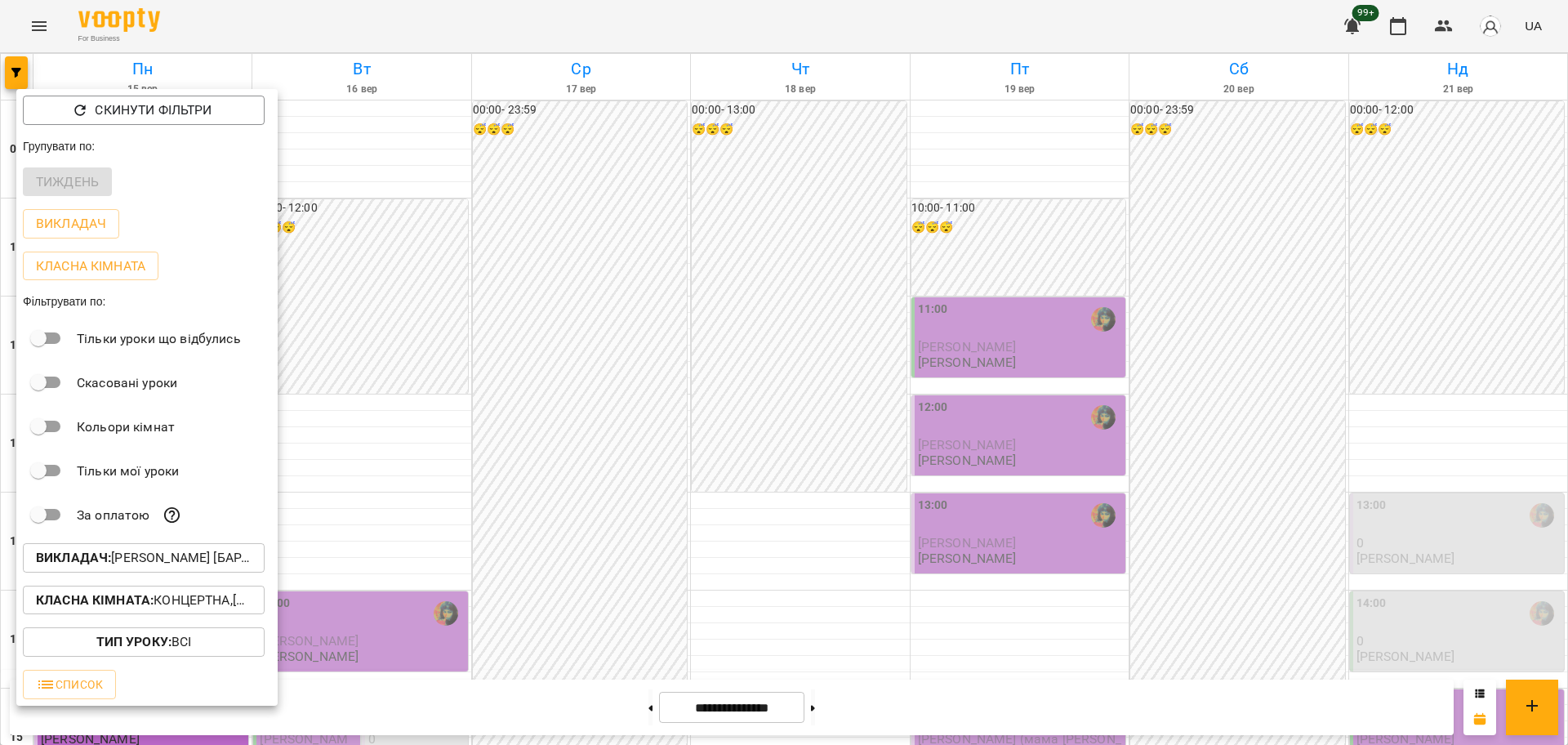
click at [482, 483] on div at bounding box center [784, 372] width 1568 height 745
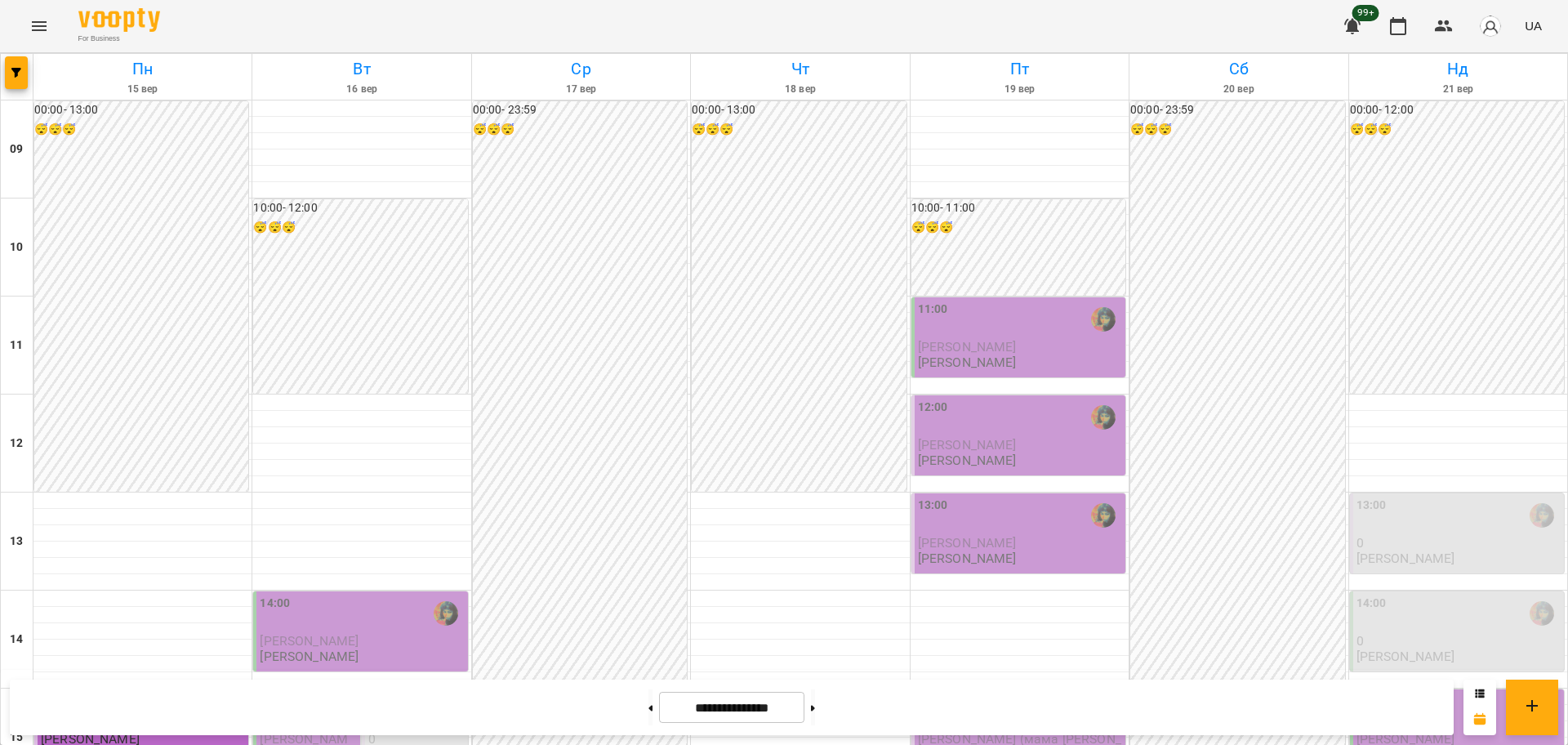
scroll to position [204, 0]
click at [815, 707] on button at bounding box center [813, 707] width 4 height 36
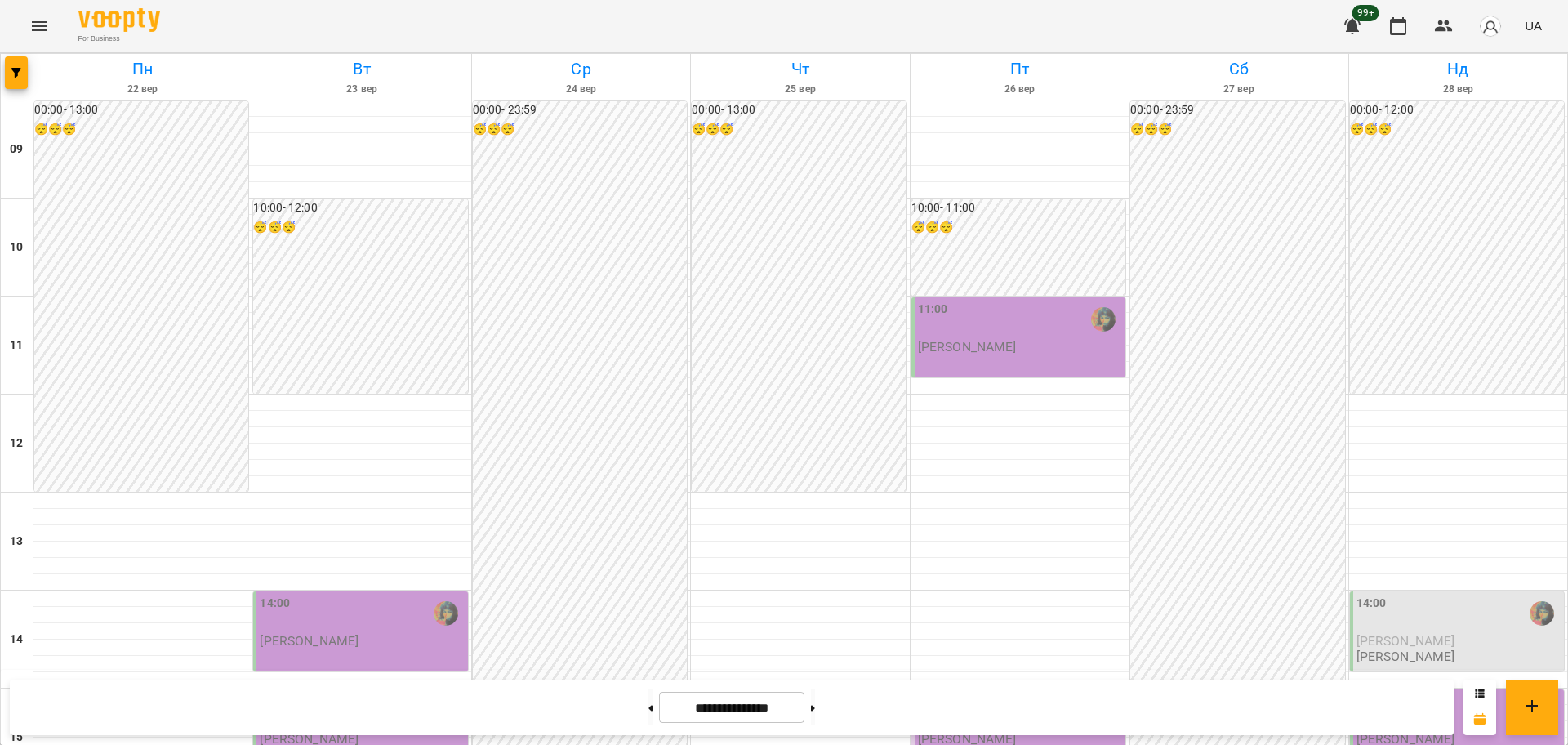
scroll to position [0, 0]
click at [13, 63] on button "button" at bounding box center [16, 73] width 23 height 33
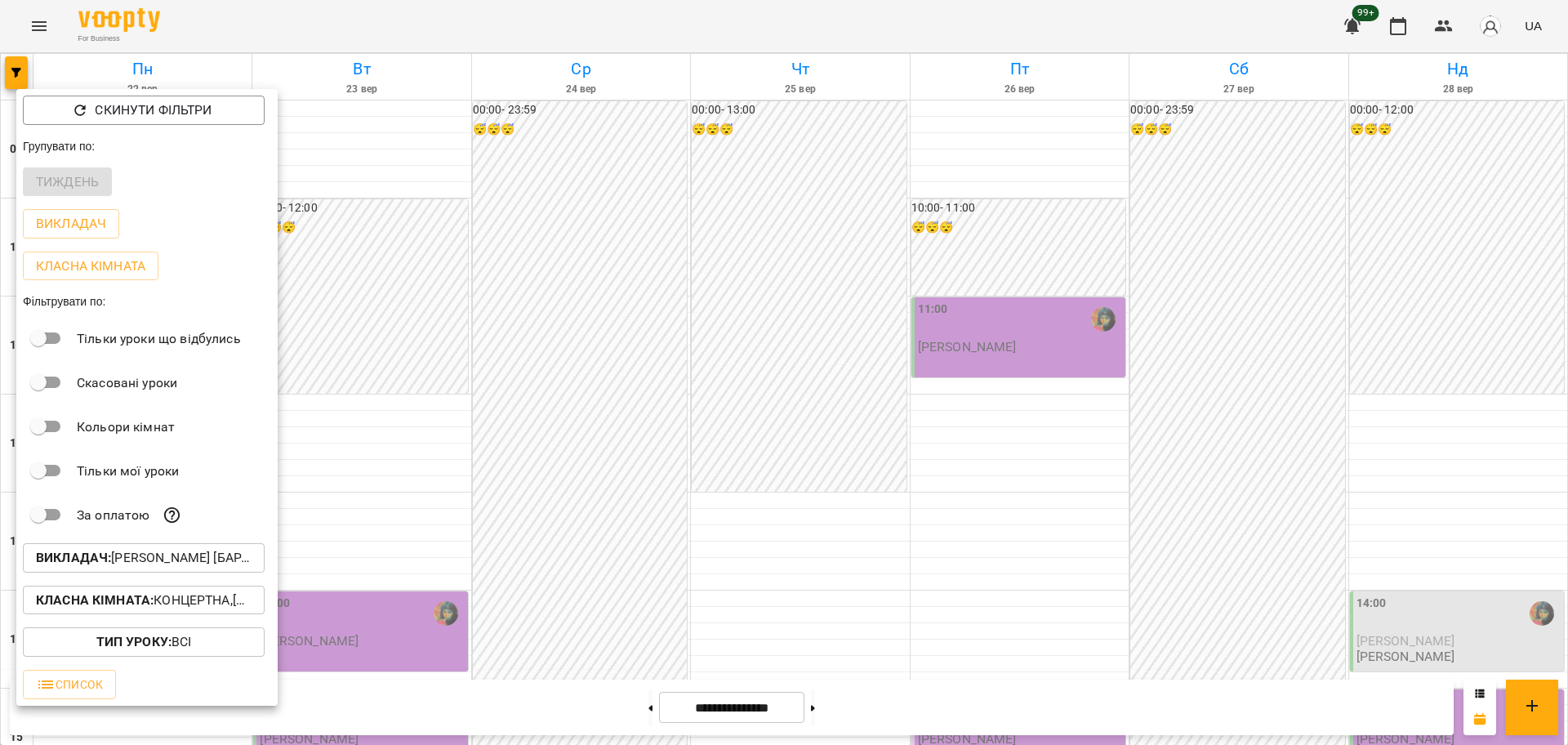
click at [250, 566] on p "Викладач : [PERSON_NAME] [барабани]" at bounding box center [143, 558] width 215 height 20
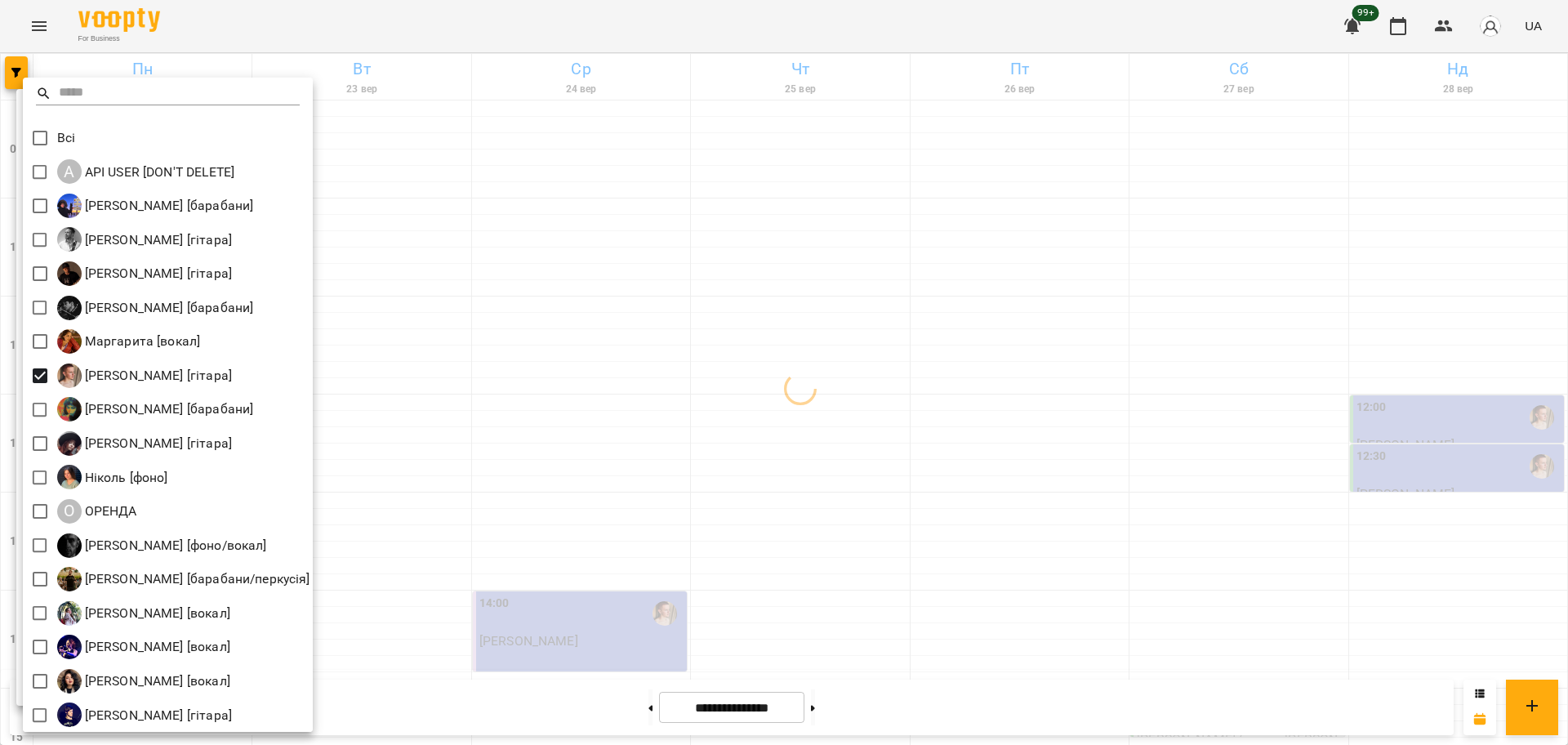
click at [602, 378] on div at bounding box center [784, 372] width 1568 height 745
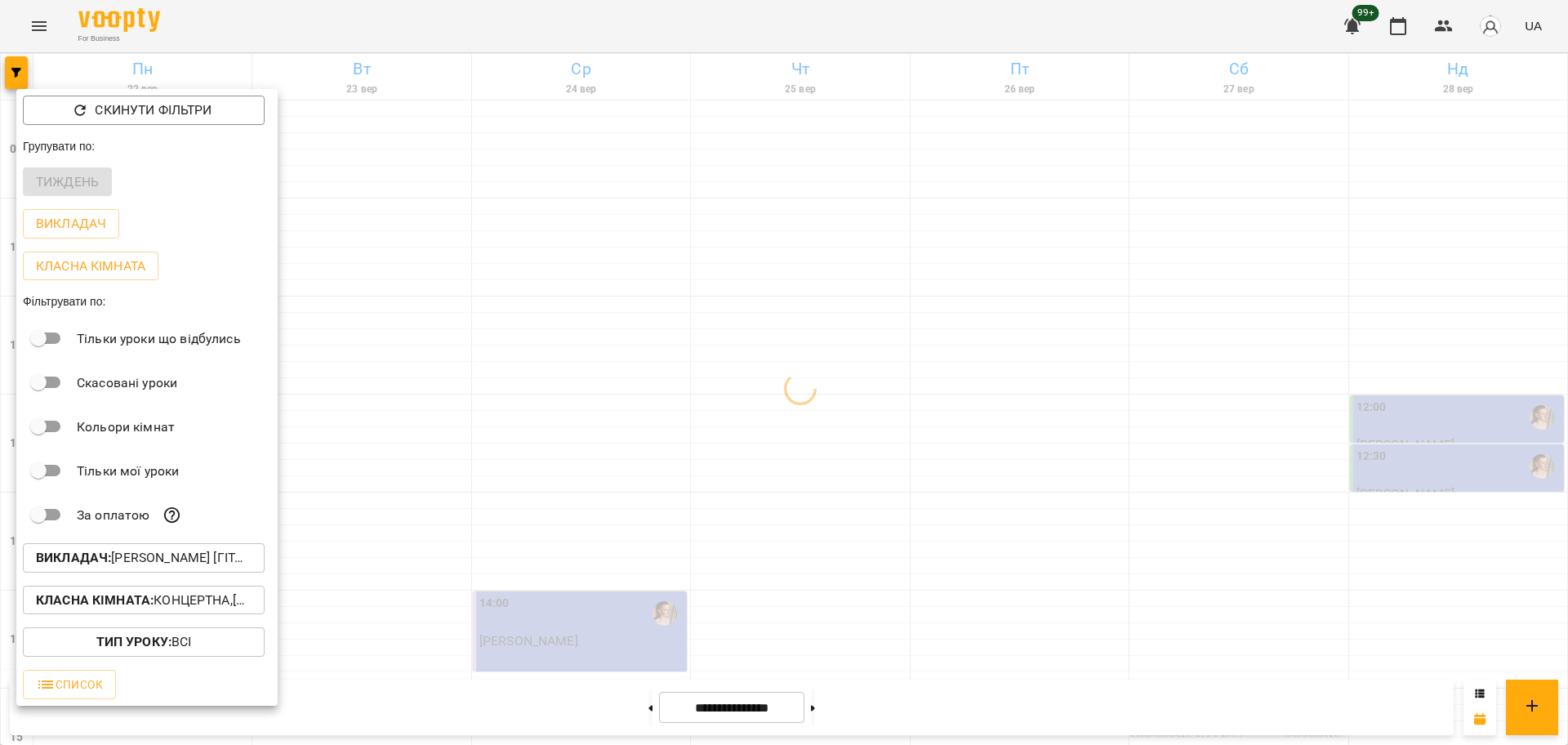
click at [188, 608] on p "Класна кімната : Концертна,[4] Барабанна,[6] Kids Барабанна" at bounding box center [143, 601] width 215 height 20
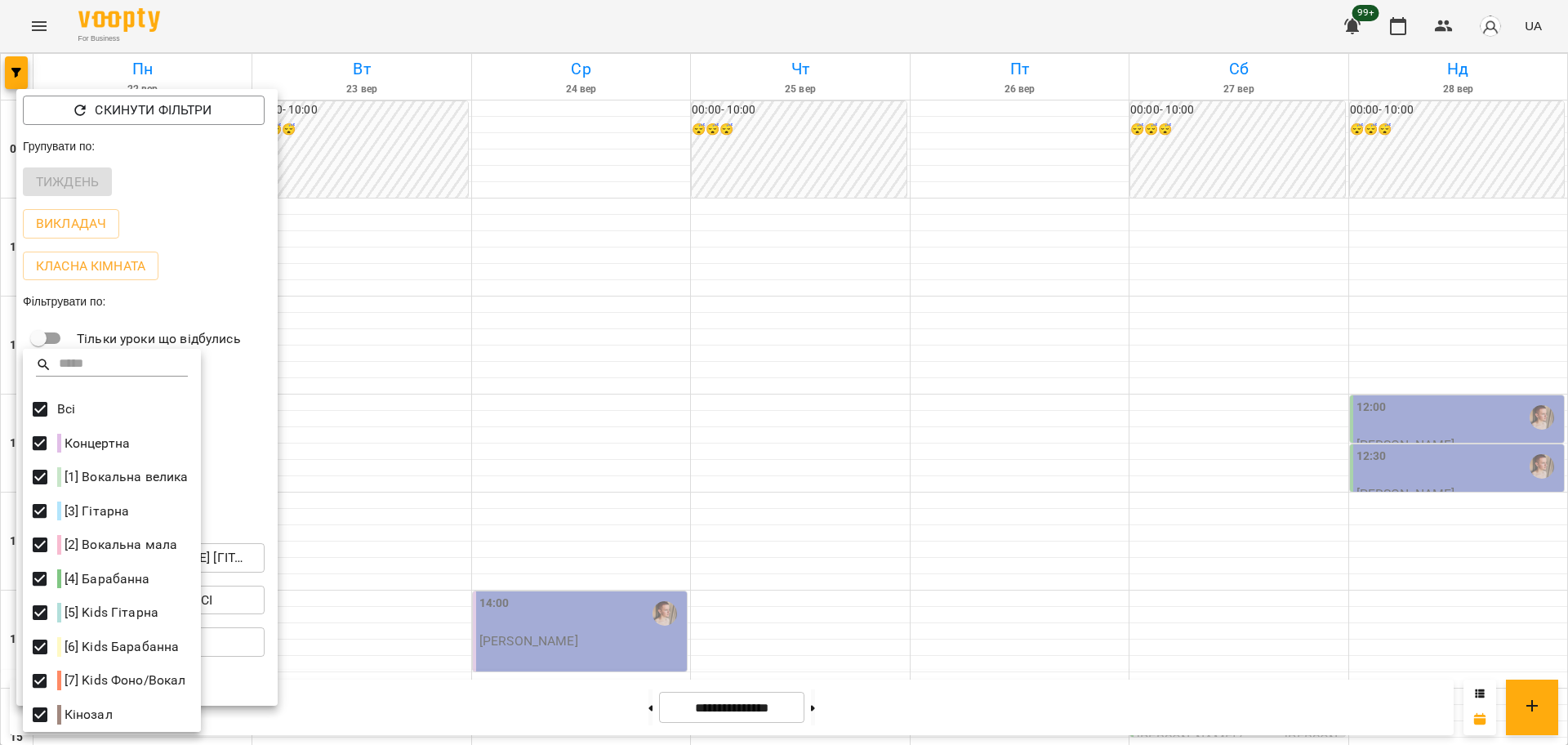
click at [621, 267] on div at bounding box center [784, 372] width 1568 height 745
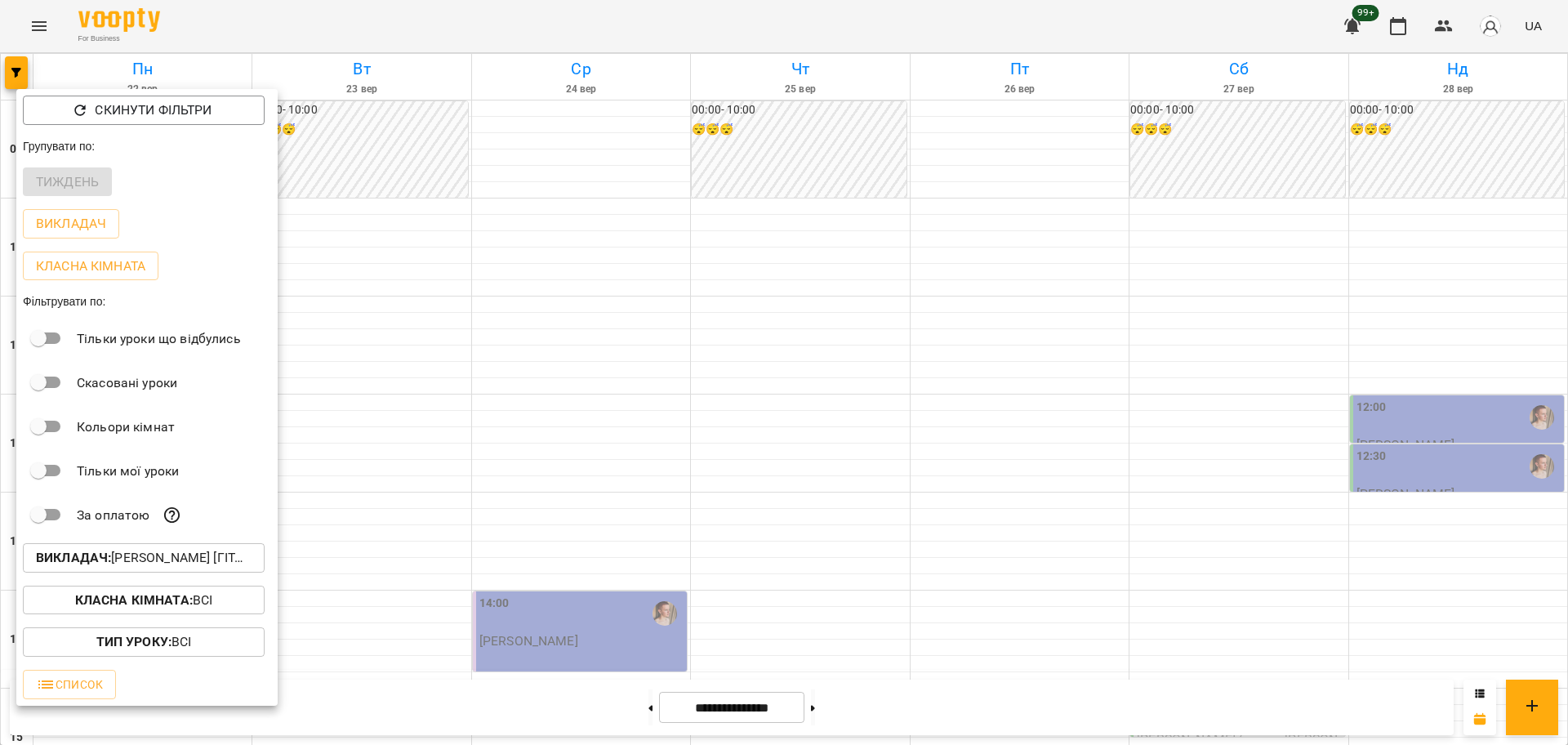
click at [655, 355] on div at bounding box center [784, 372] width 1568 height 745
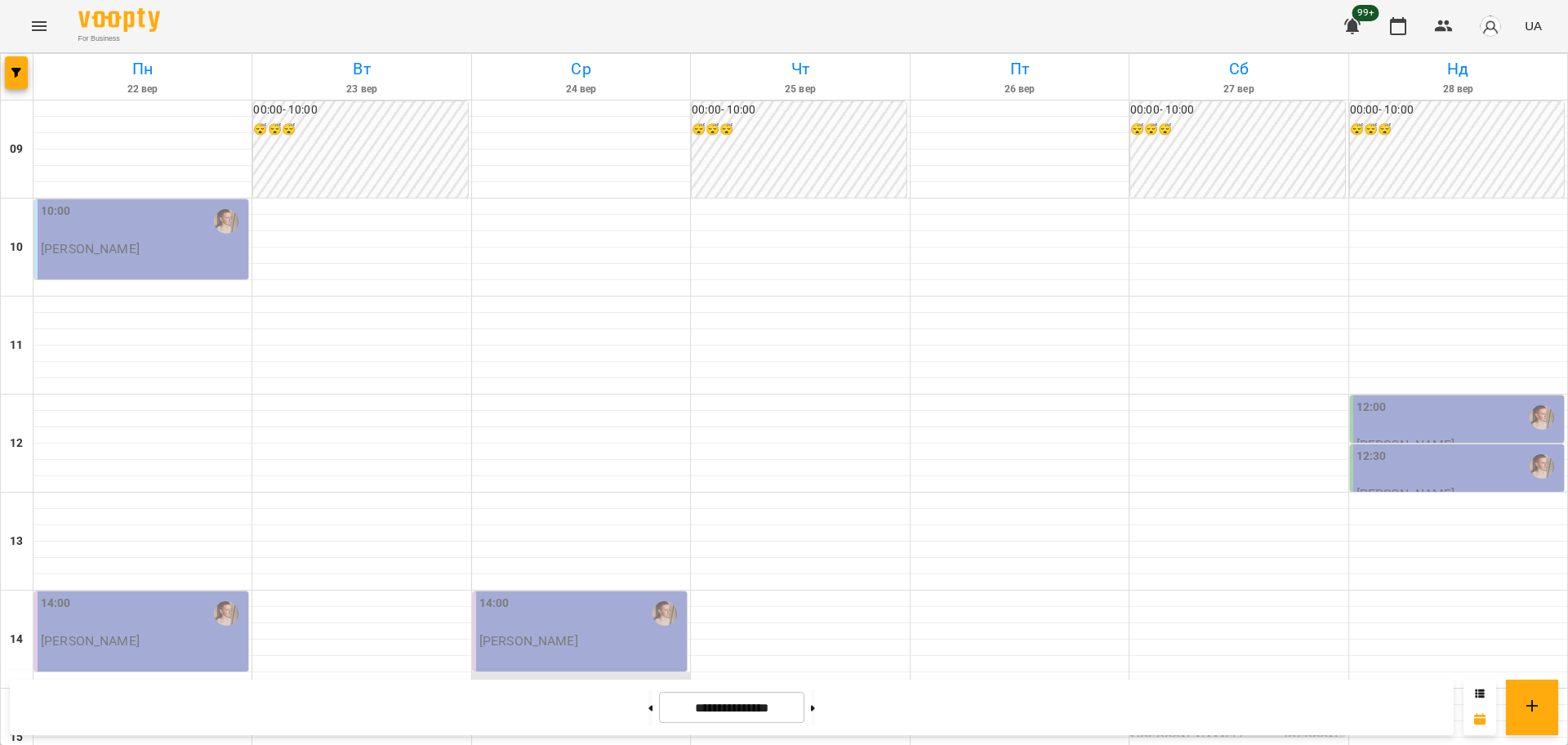
scroll to position [510, 0]
click at [18, 79] on button "button" at bounding box center [16, 73] width 23 height 33
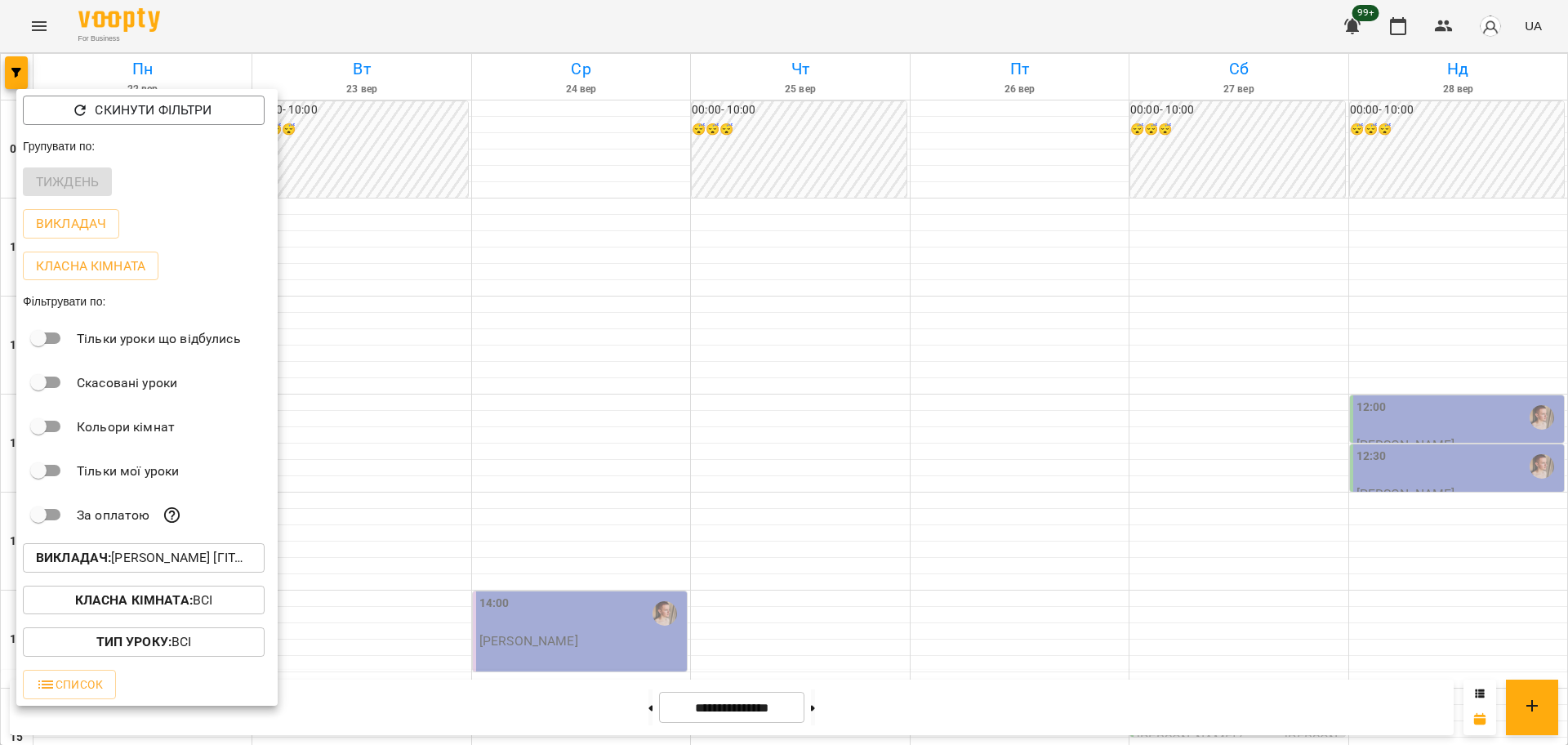
click at [172, 558] on p "Викладач : [PERSON_NAME] [гітара]" at bounding box center [143, 558] width 215 height 20
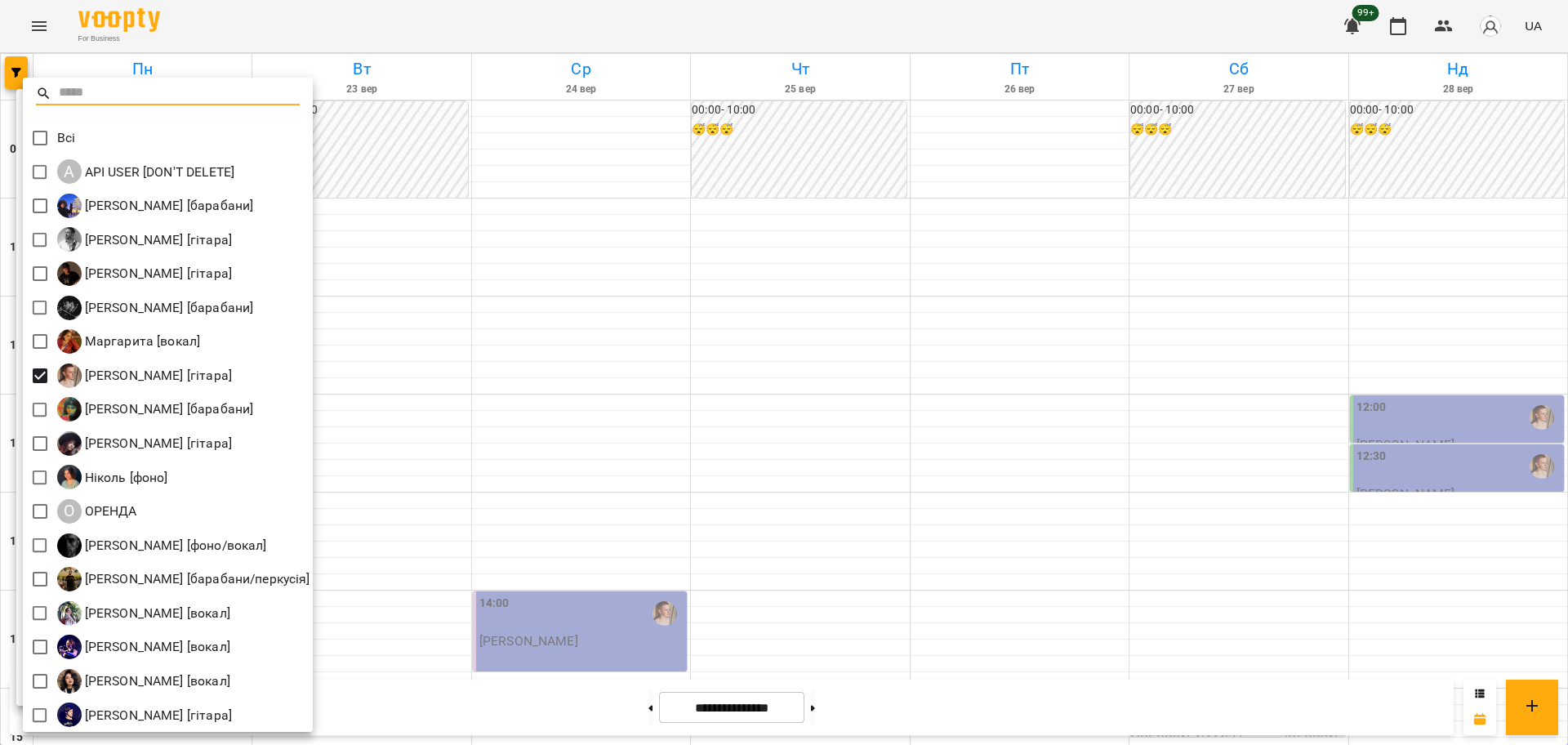
click at [501, 363] on div at bounding box center [784, 372] width 1568 height 745
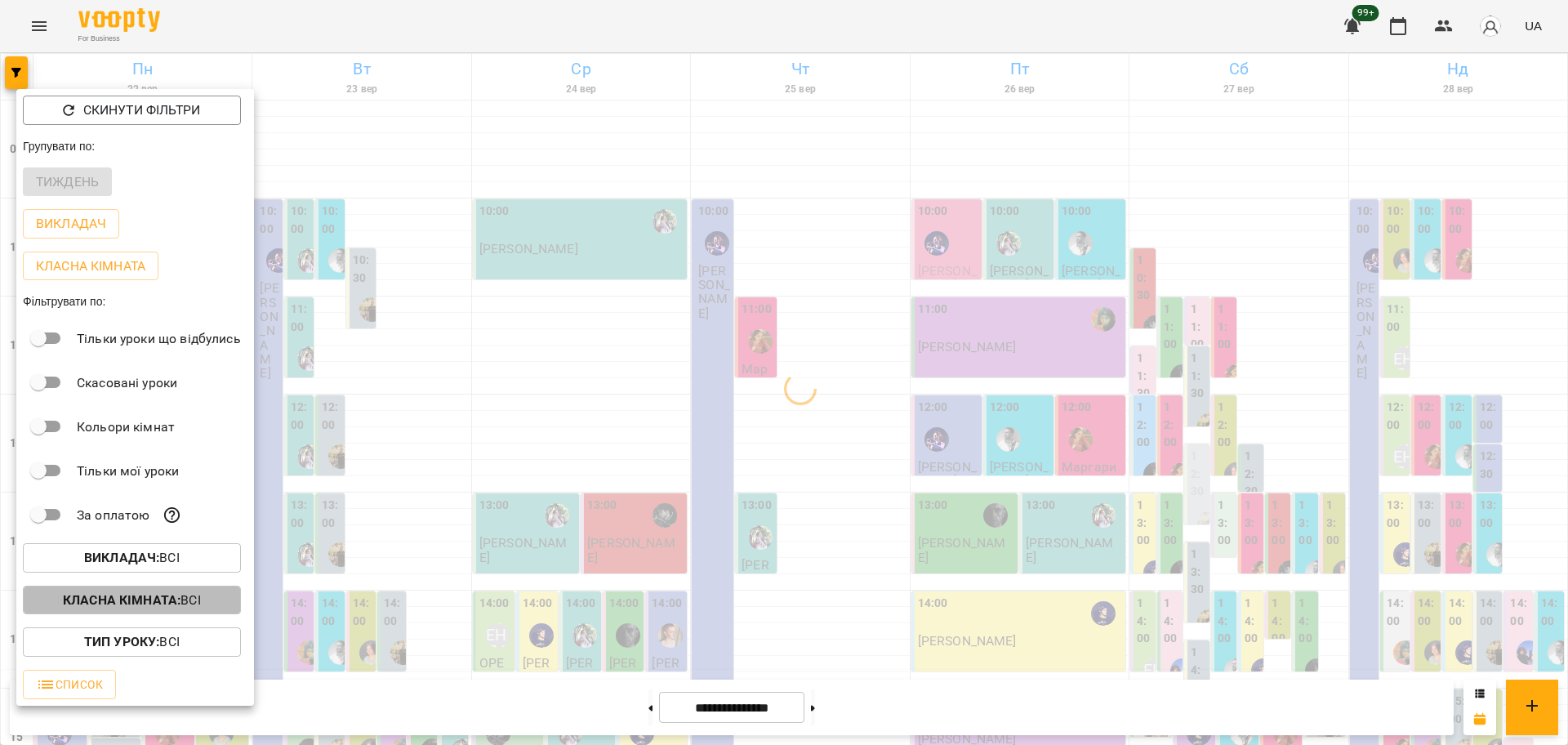
click at [197, 610] on p "Класна кімната : Всі" at bounding box center [131, 601] width 138 height 20
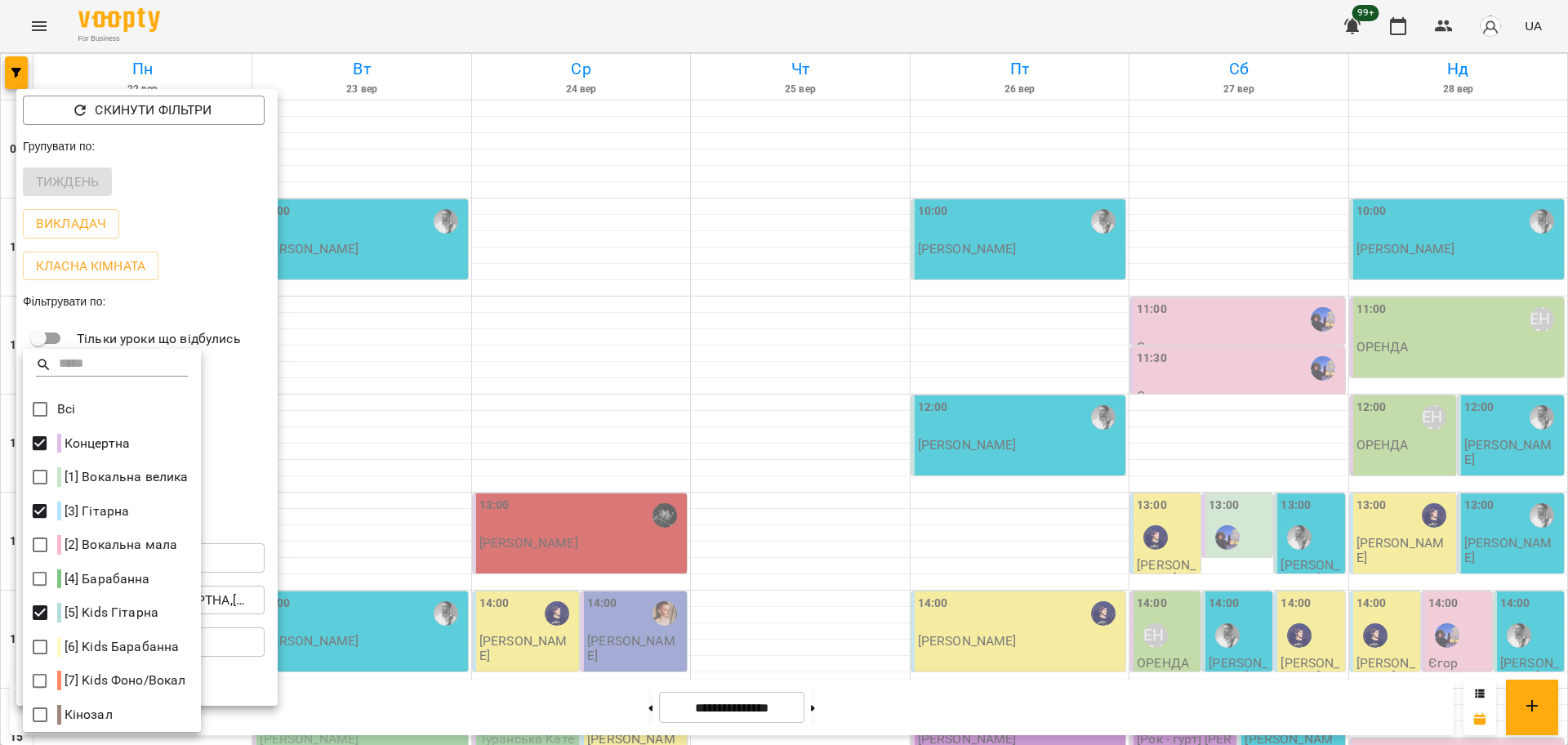
click at [845, 462] on div at bounding box center [784, 372] width 1568 height 745
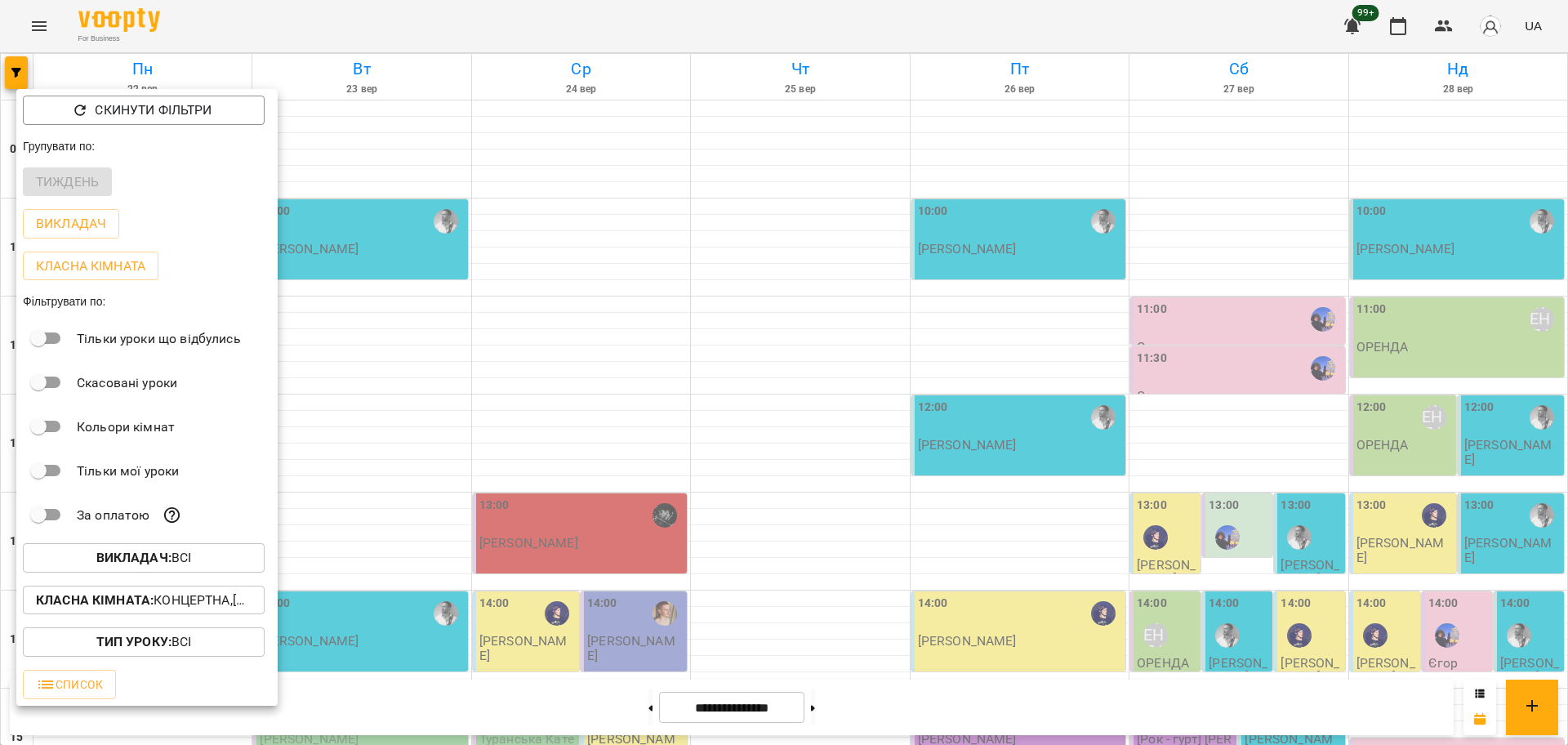
click at [868, 503] on div at bounding box center [784, 372] width 1568 height 745
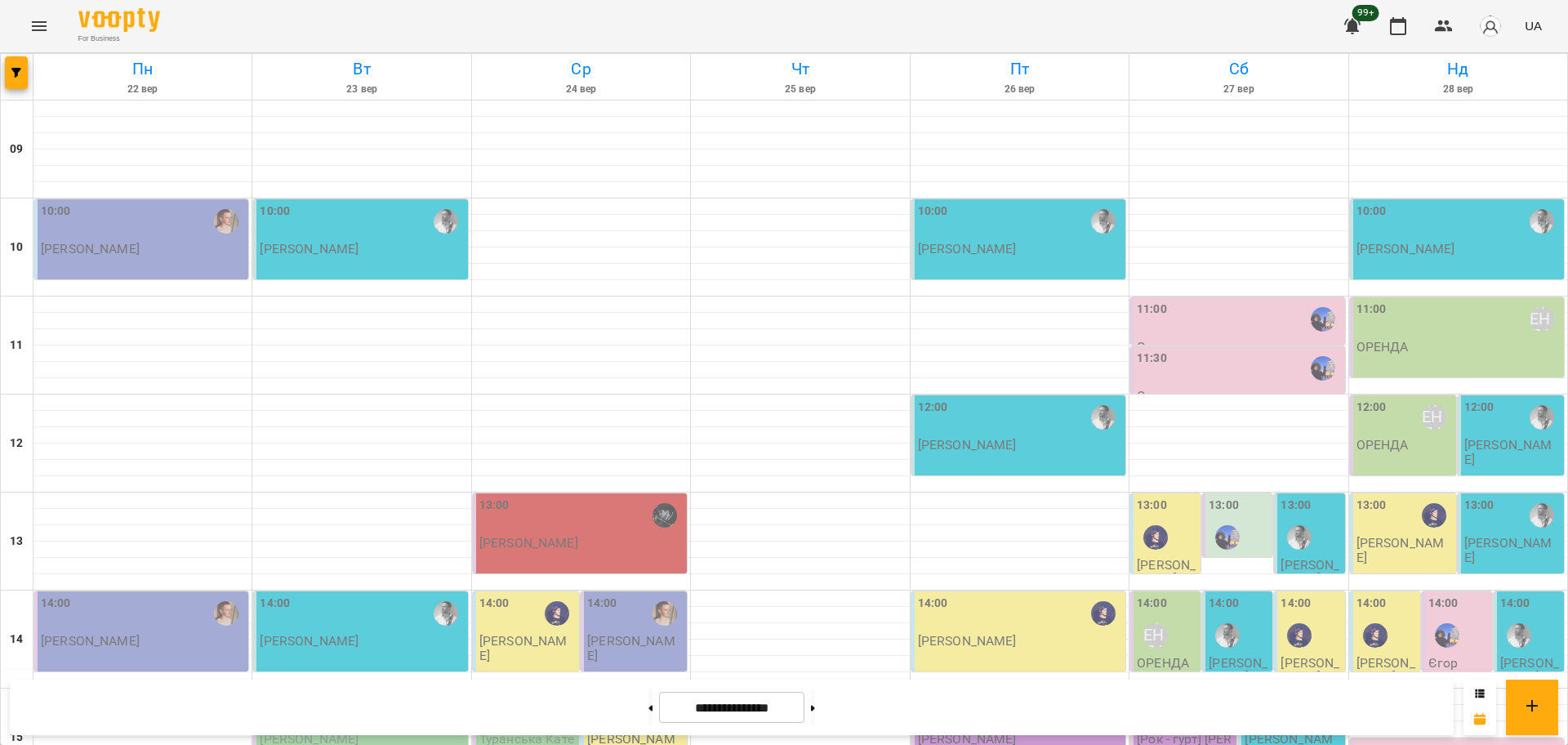
scroll to position [613, 0]
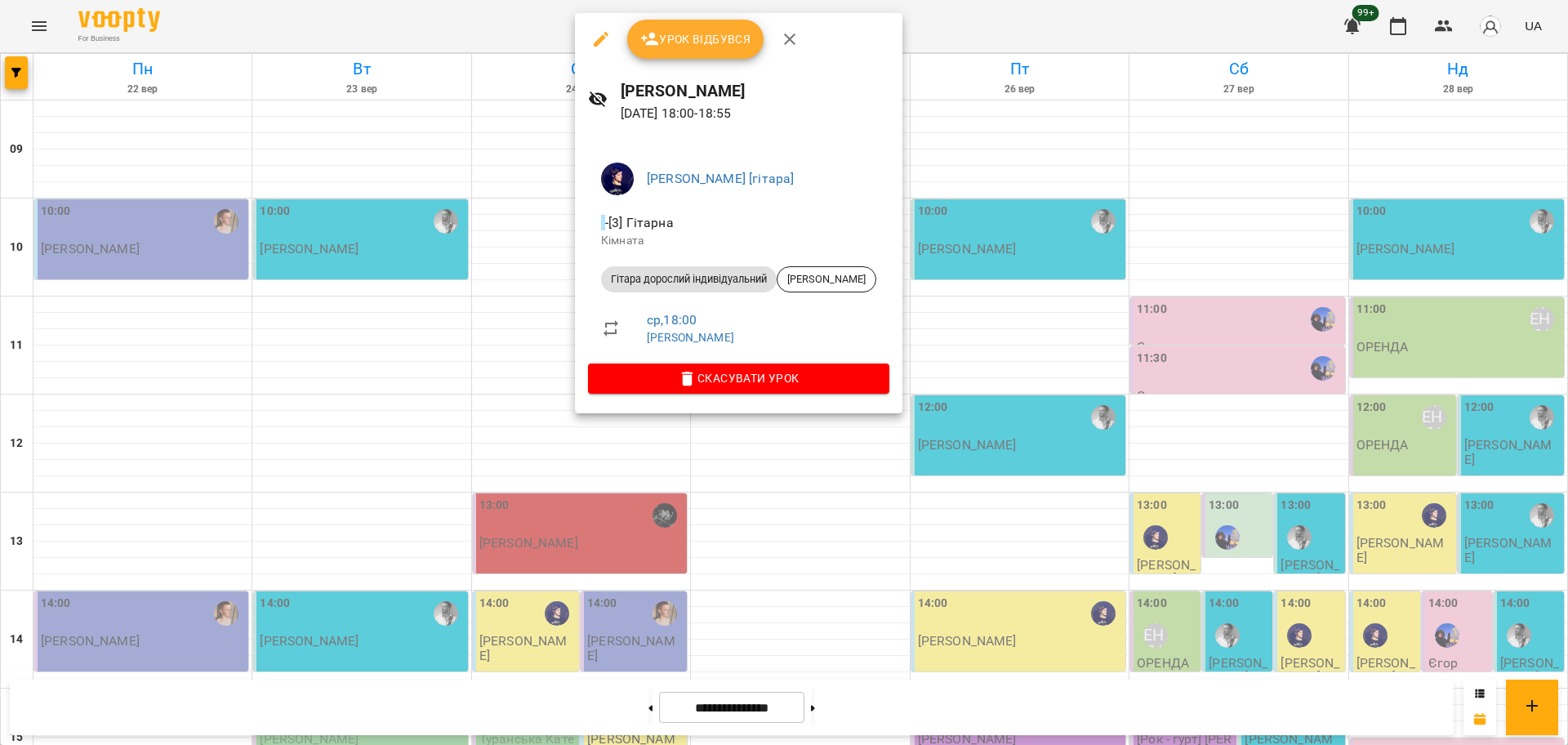
click at [516, 420] on div at bounding box center [784, 372] width 1568 height 745
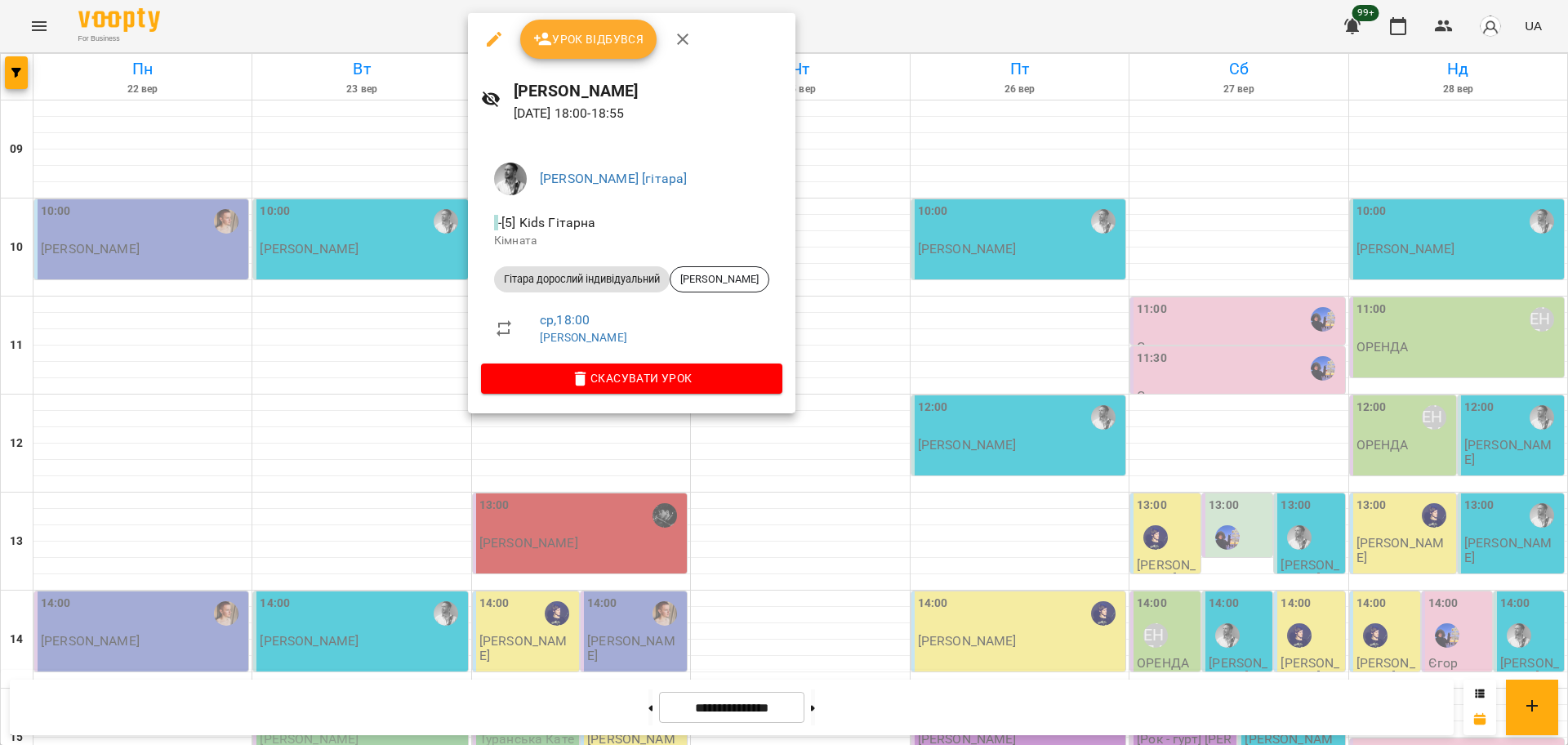
click at [527, 514] on div at bounding box center [784, 372] width 1568 height 745
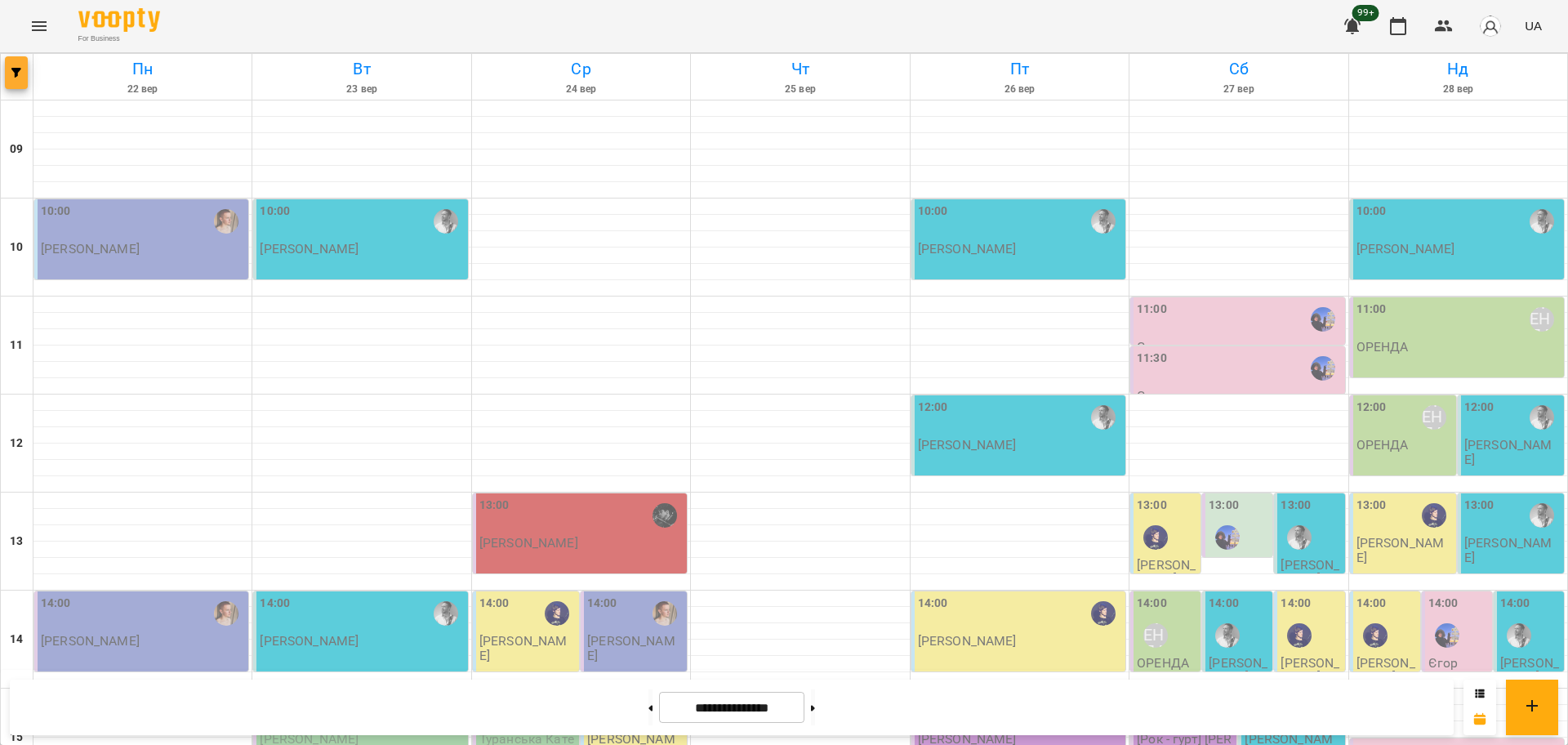
click at [27, 83] on button "button" at bounding box center [16, 73] width 23 height 33
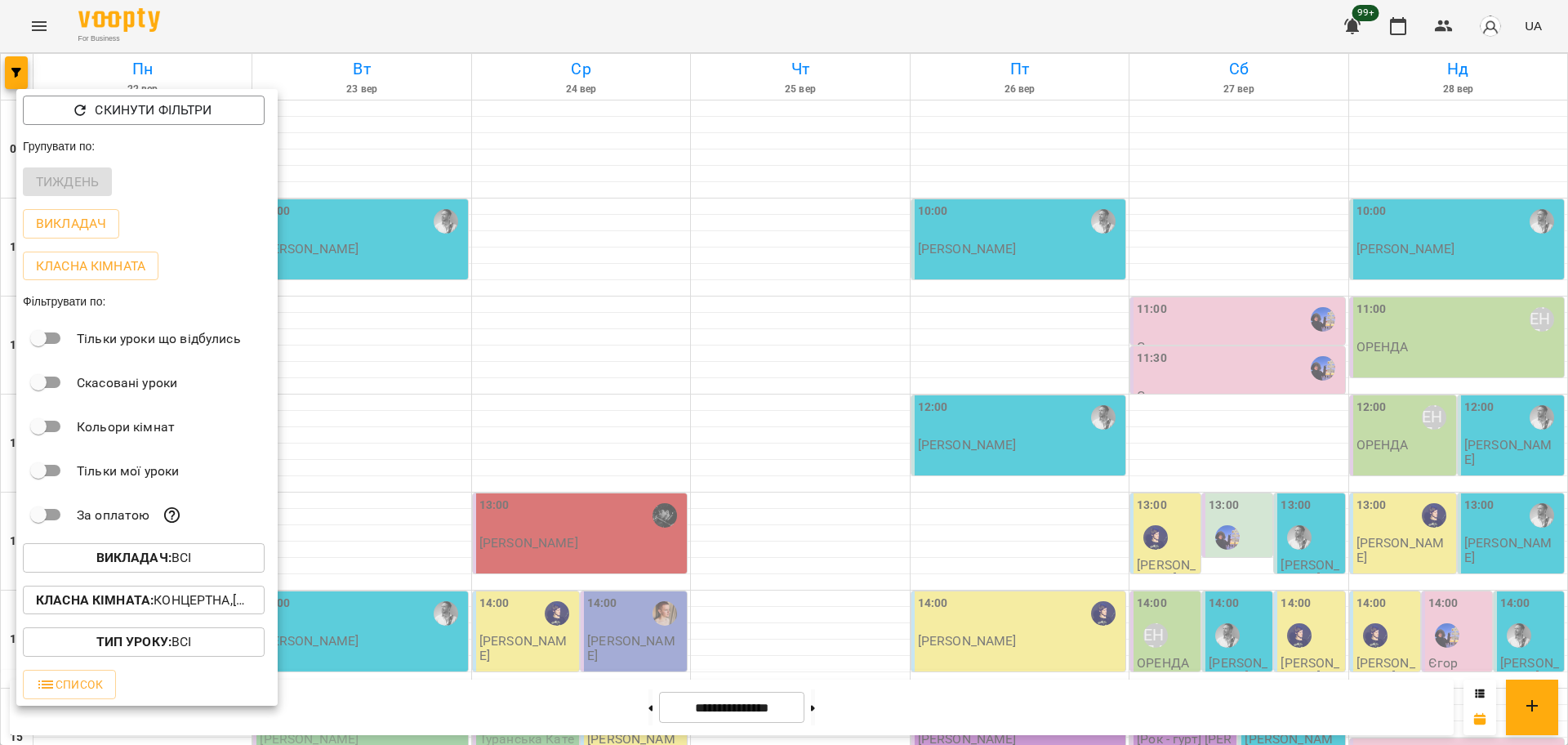
click at [841, 698] on div at bounding box center [784, 372] width 1568 height 745
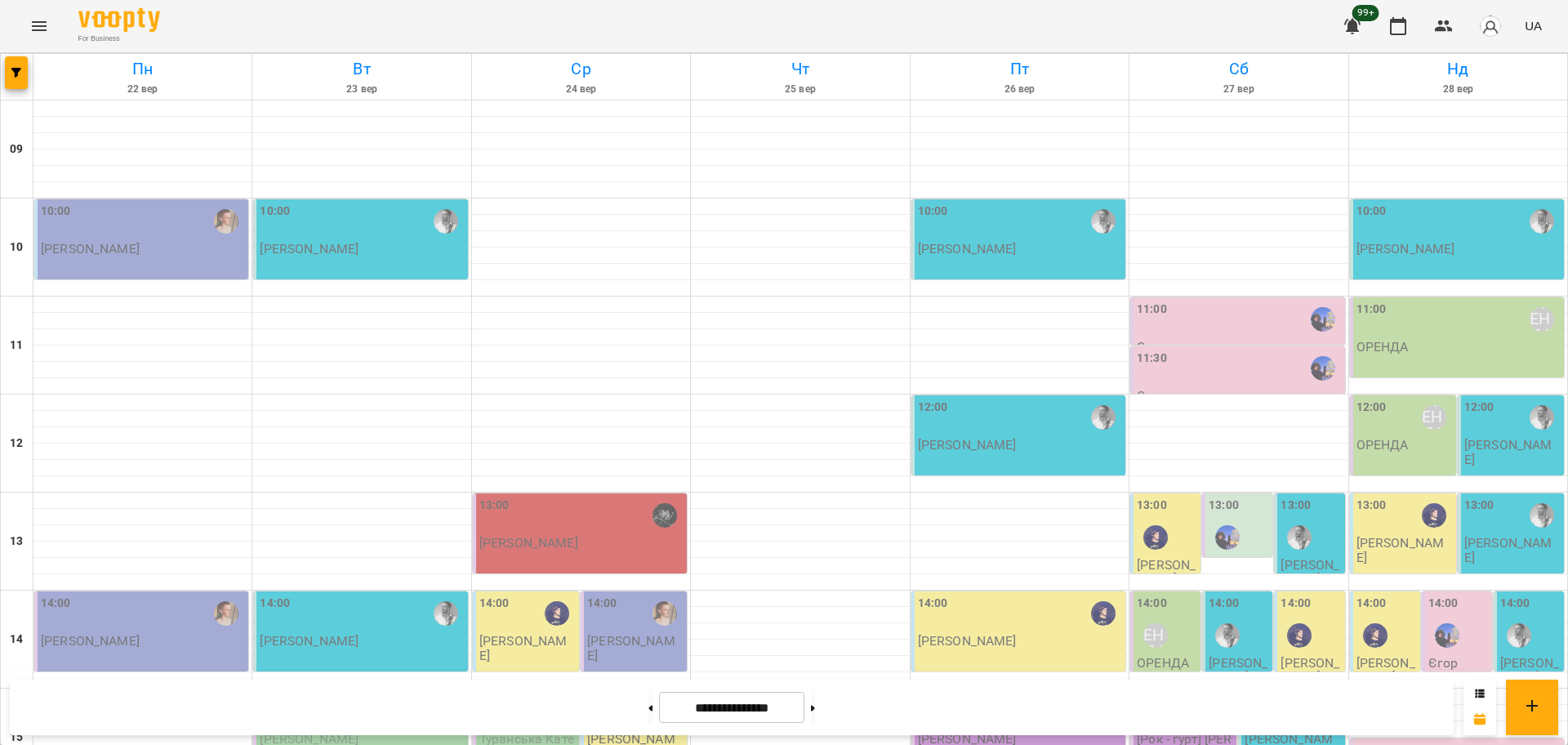
click at [839, 709] on div "Скинути фільтри Групувати по: Тиждень Викладач Класна кімната Фільтрувати по: Т…" at bounding box center [784, 372] width 1568 height 745
click at [815, 715] on button at bounding box center [813, 707] width 4 height 36
click at [649, 712] on button at bounding box center [651, 707] width 4 height 36
click at [649, 707] on button at bounding box center [651, 707] width 4 height 36
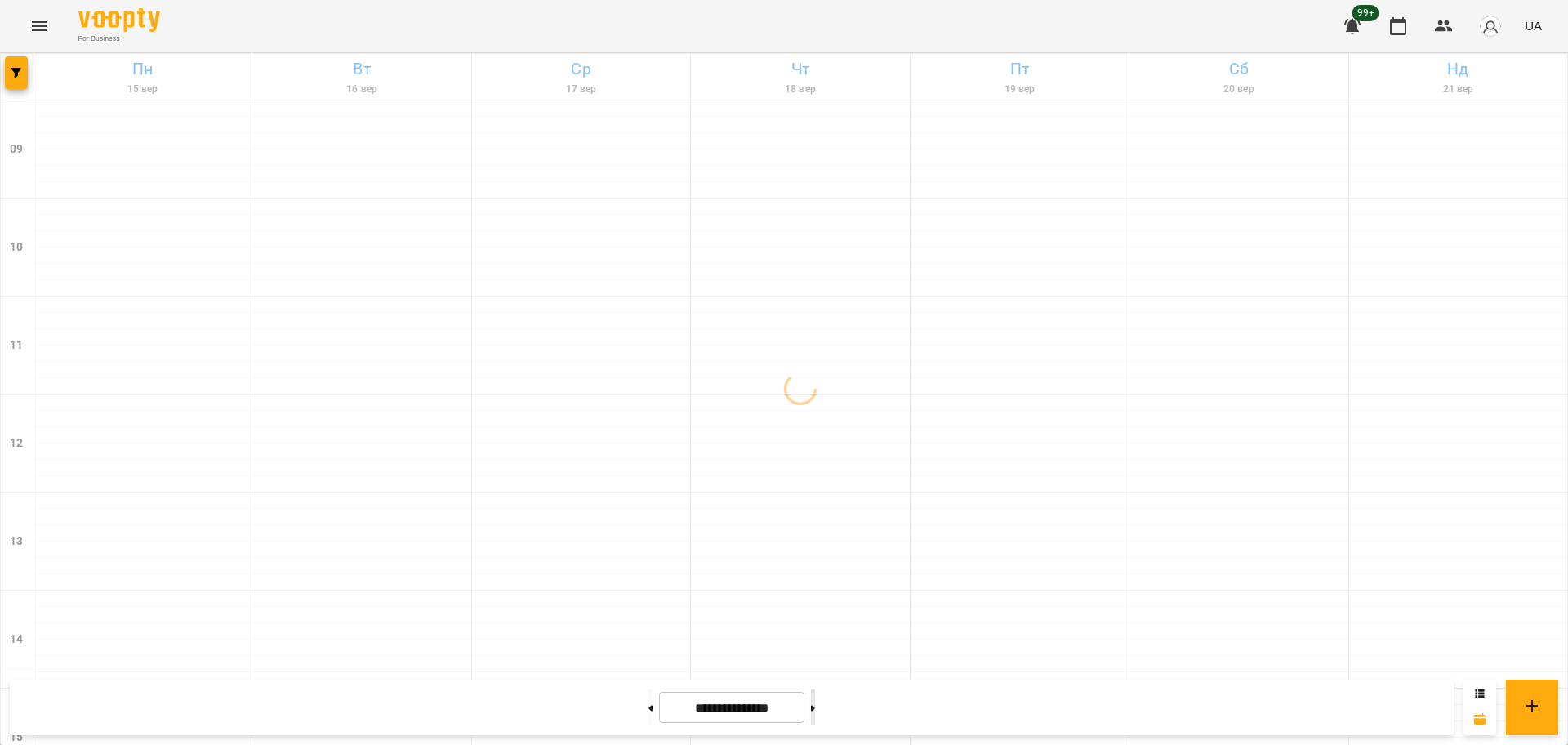
click at [815, 715] on button at bounding box center [813, 707] width 4 height 36
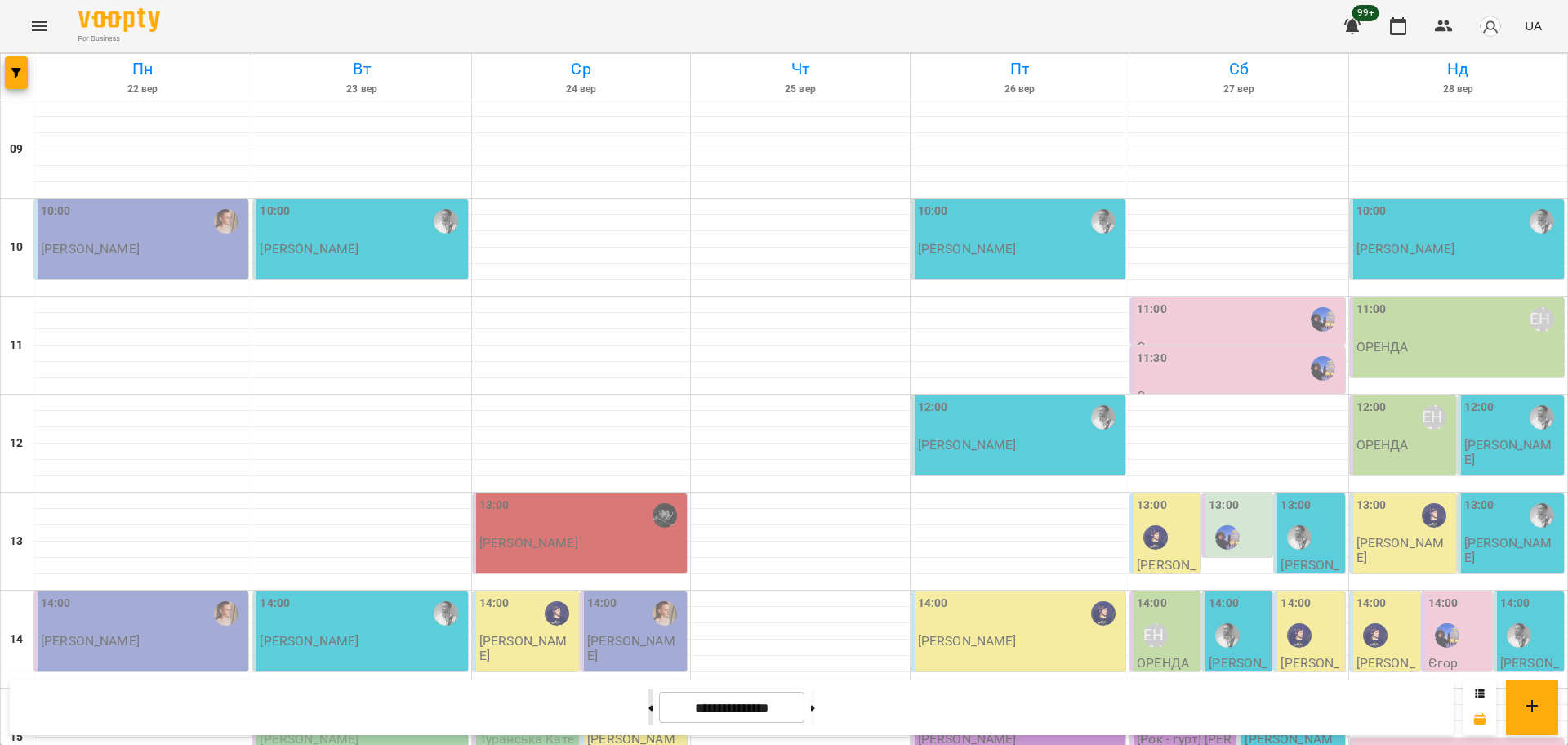
click at [649, 701] on button at bounding box center [651, 707] width 4 height 36
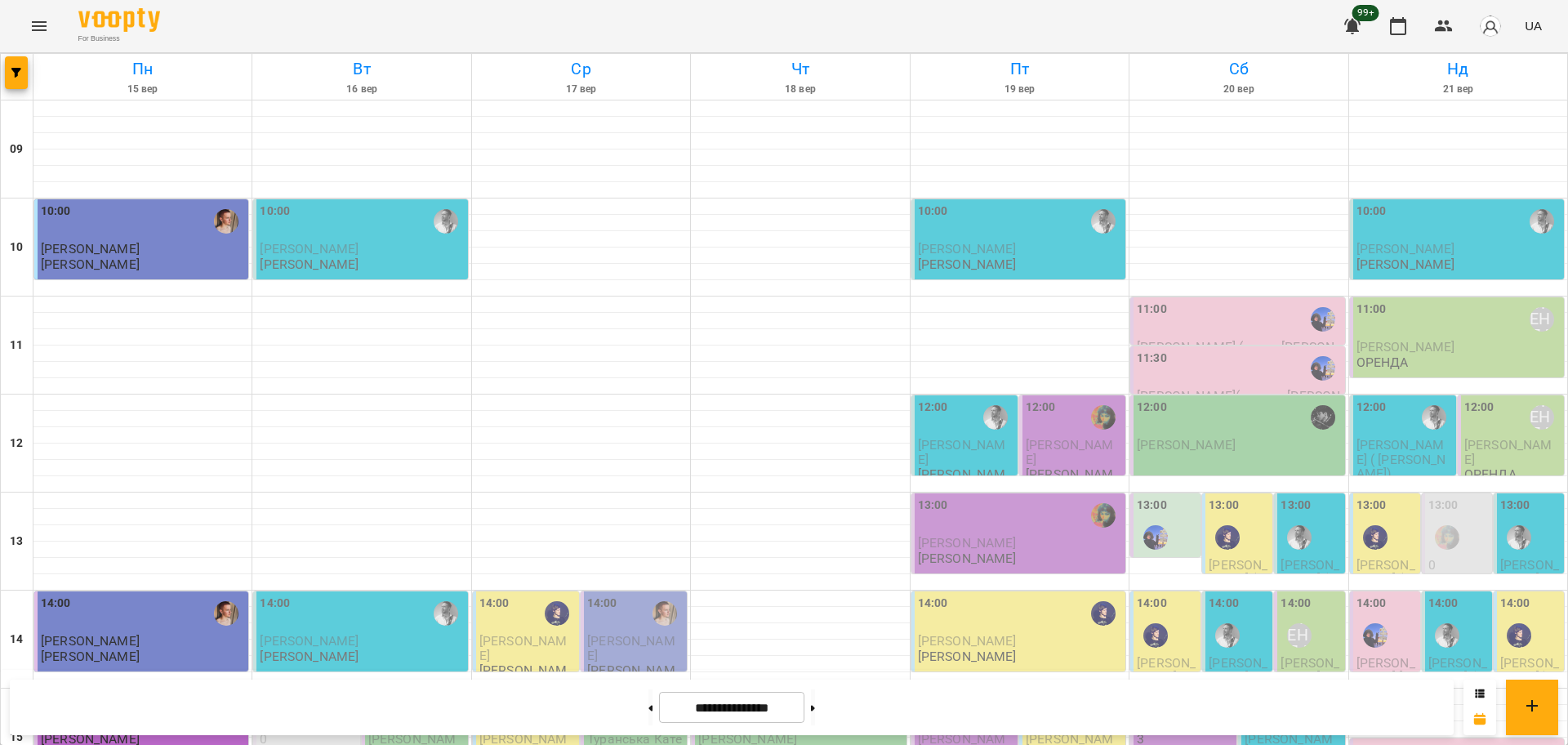
scroll to position [510, 0]
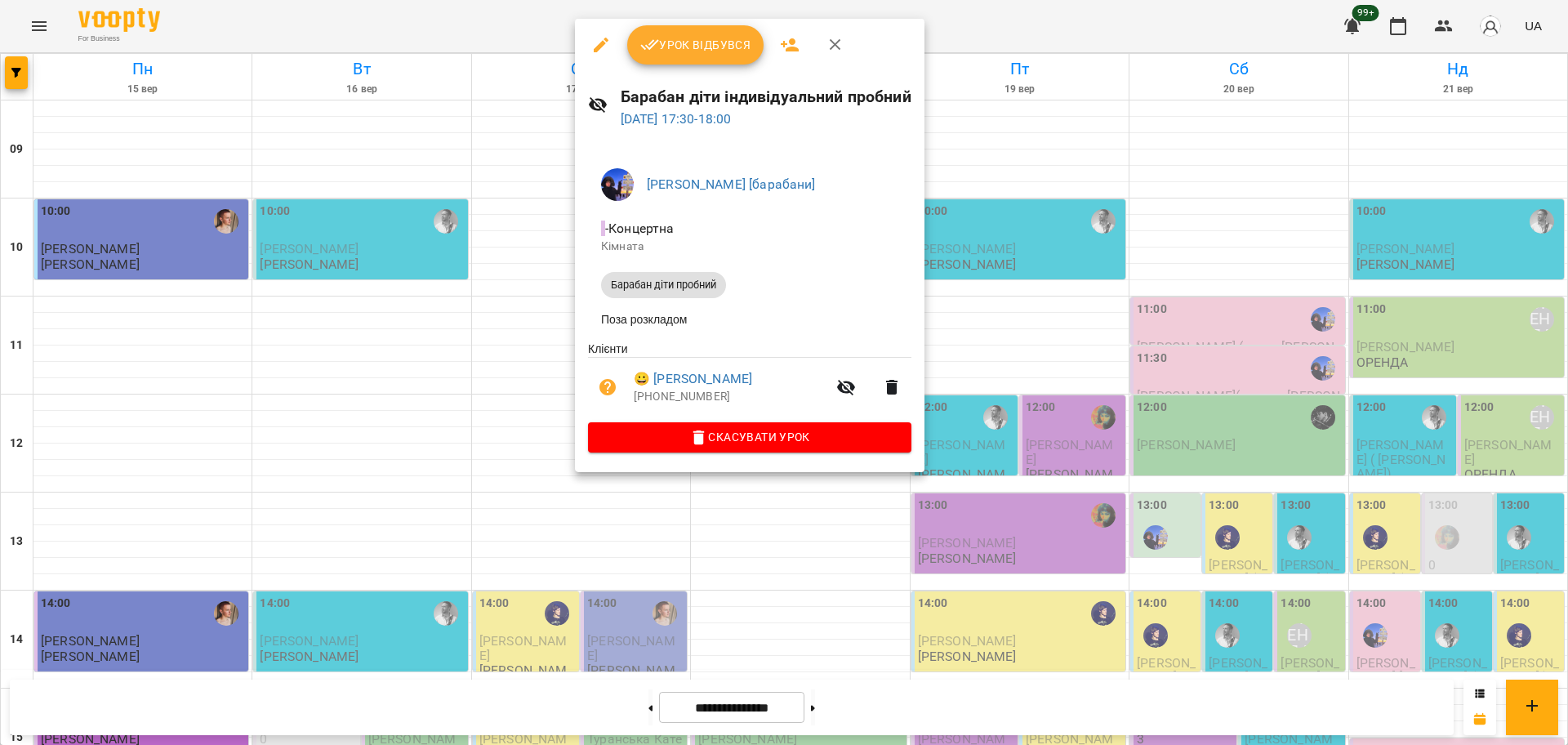
click at [514, 488] on div at bounding box center [784, 372] width 1568 height 745
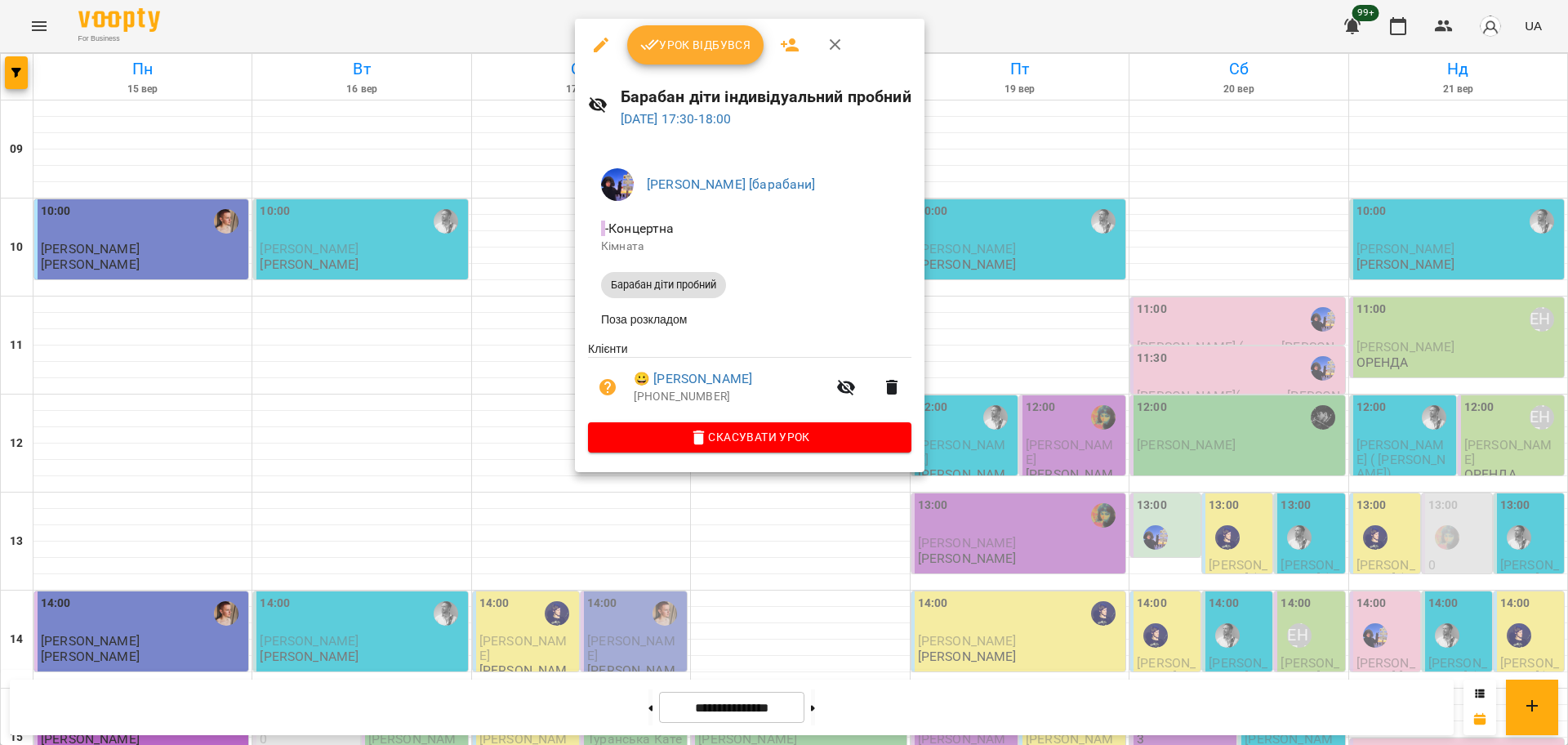
click at [679, 546] on div at bounding box center [784, 372] width 1568 height 745
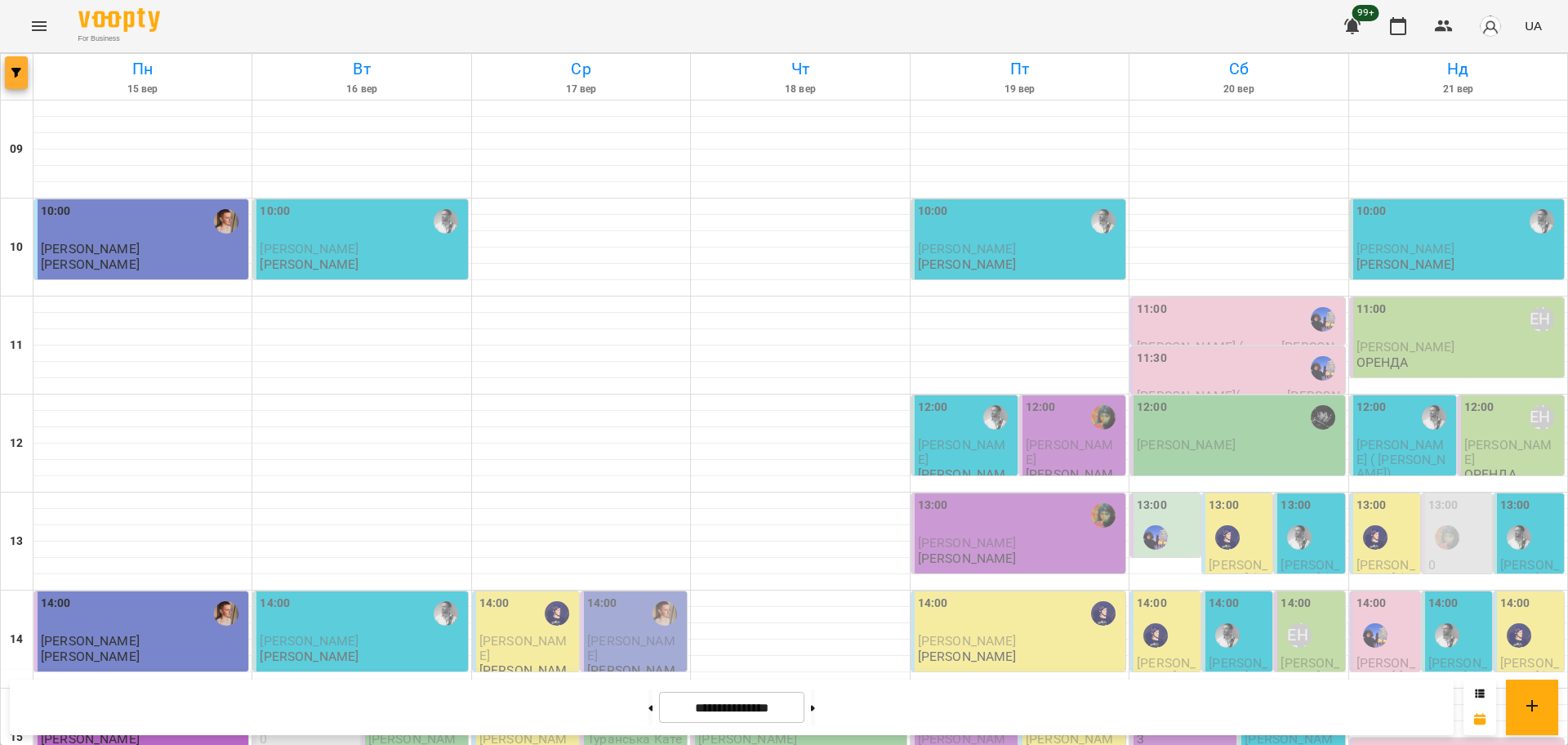
click at [16, 87] on button "button" at bounding box center [16, 73] width 23 height 33
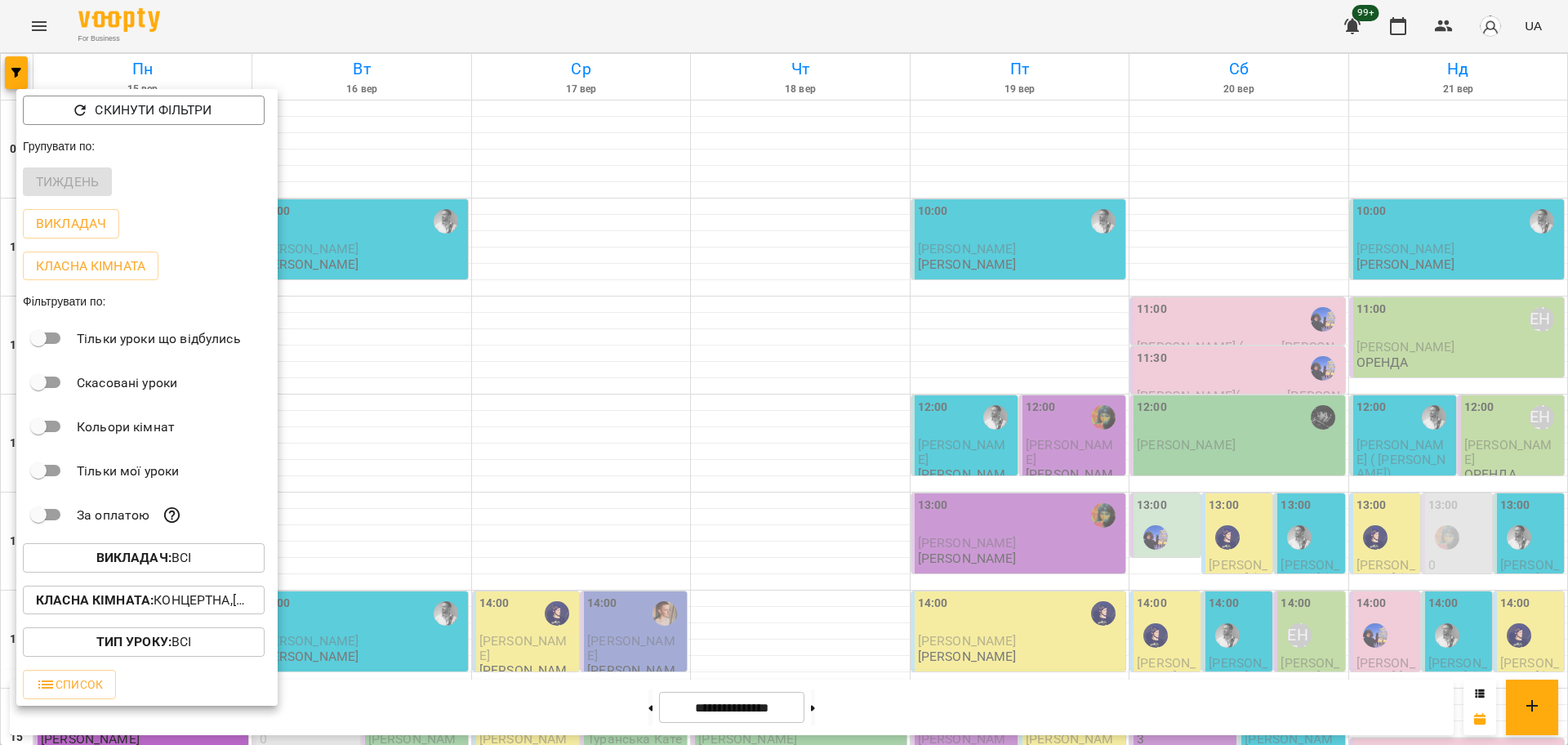
click at [223, 579] on div "Викладач : Всі" at bounding box center [146, 558] width 261 height 43
click at [211, 560] on span "Викладач : Всі" at bounding box center [143, 558] width 215 height 20
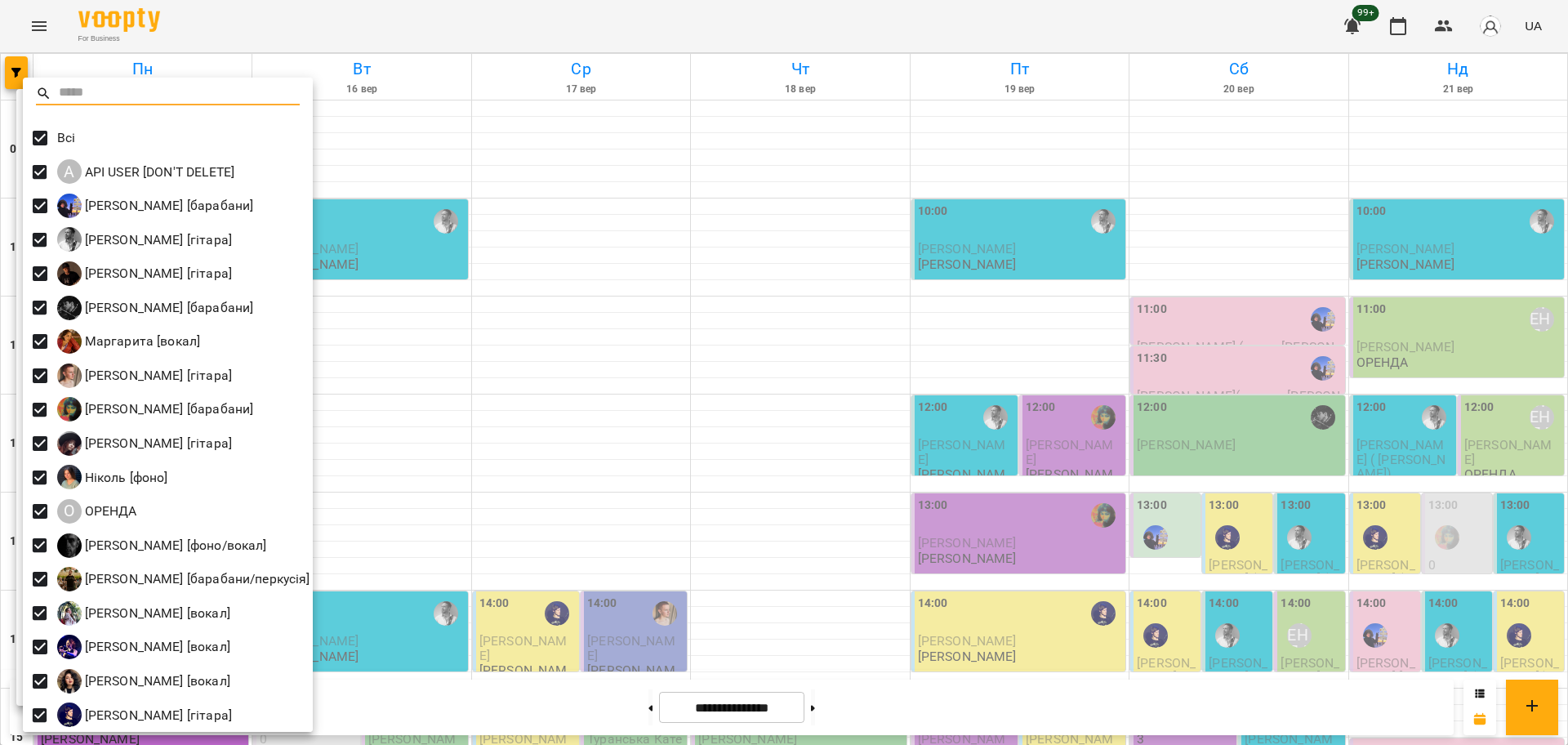
click at [34, 117] on div at bounding box center [167, 101] width 290 height 39
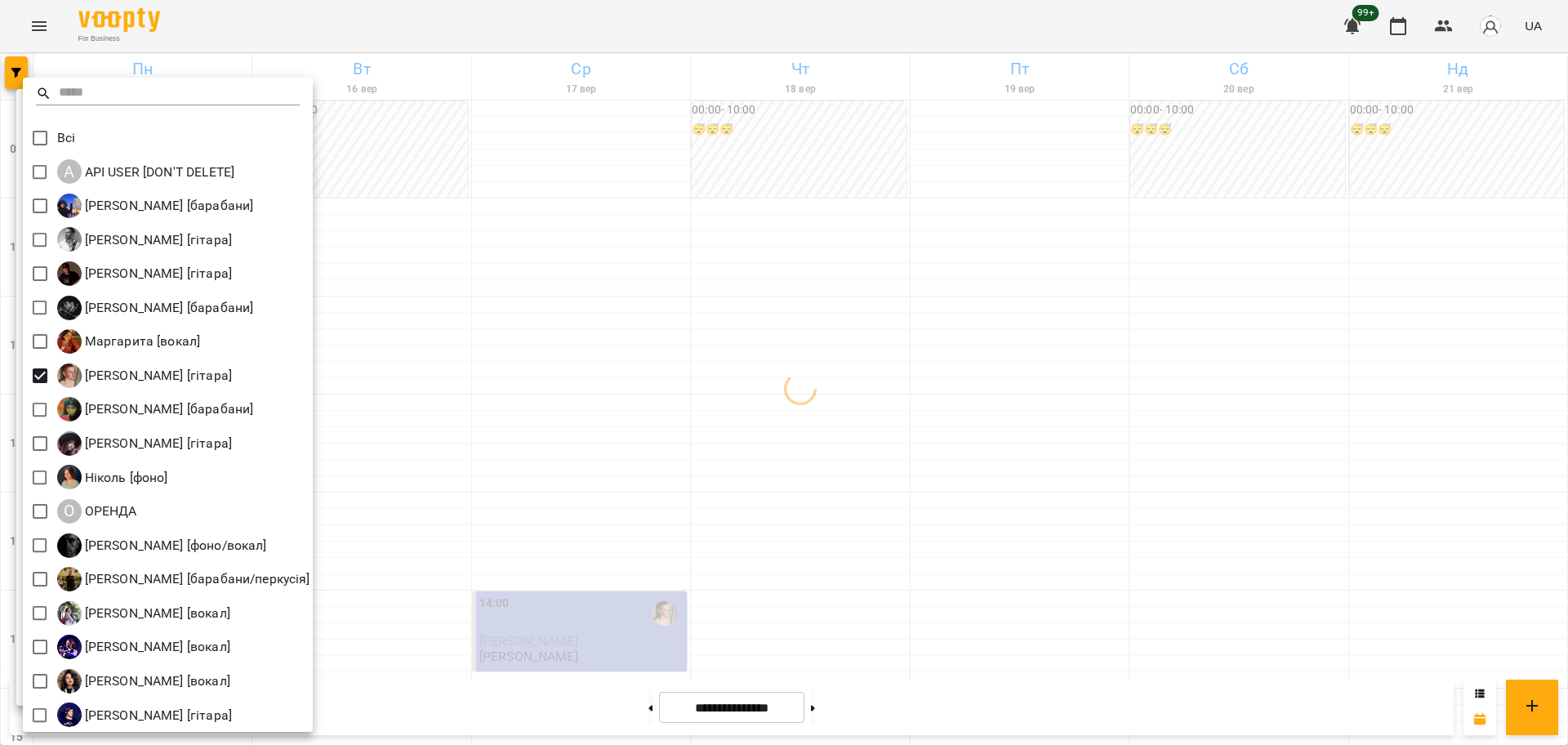
click at [506, 383] on div at bounding box center [784, 372] width 1568 height 745
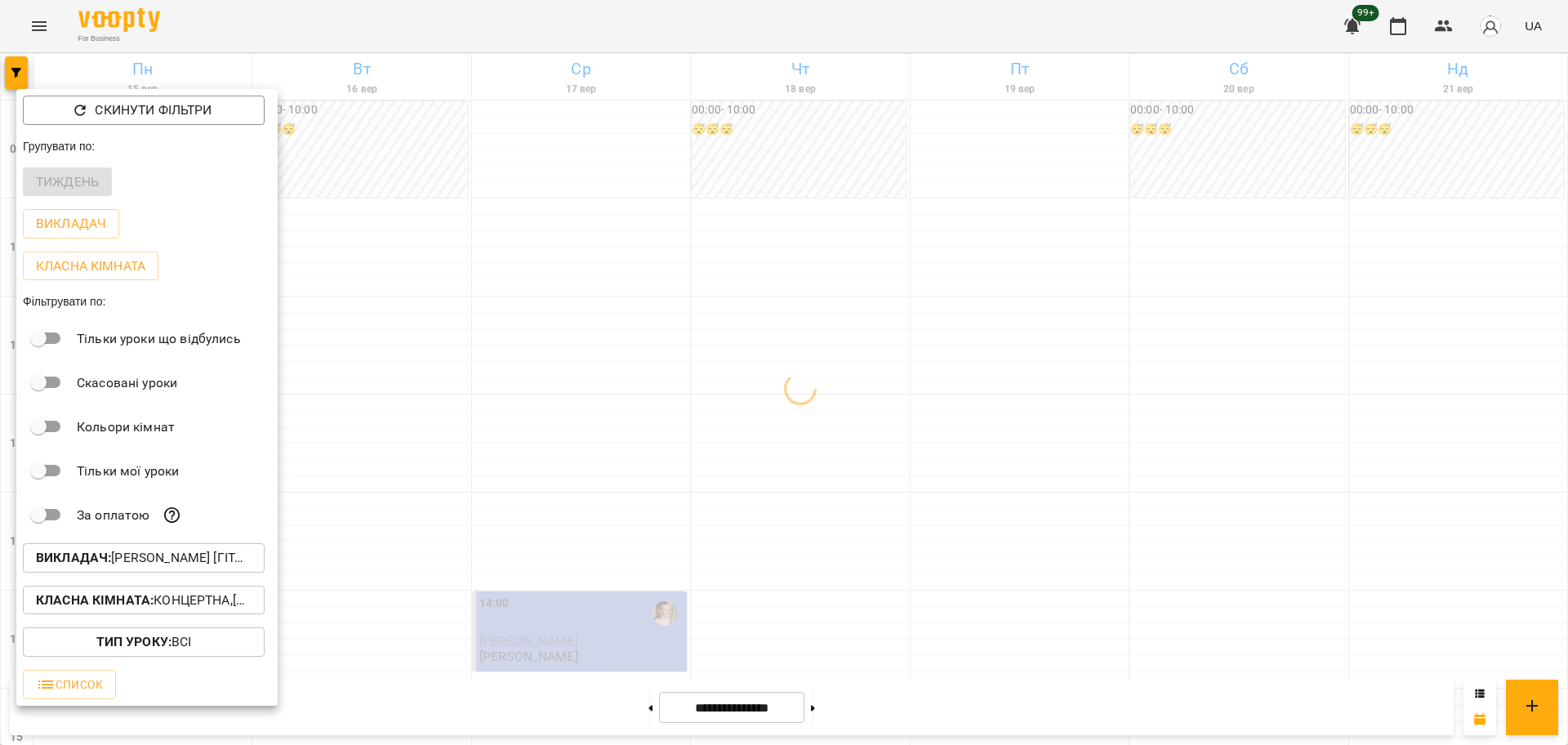
click at [564, 410] on div at bounding box center [784, 372] width 1568 height 745
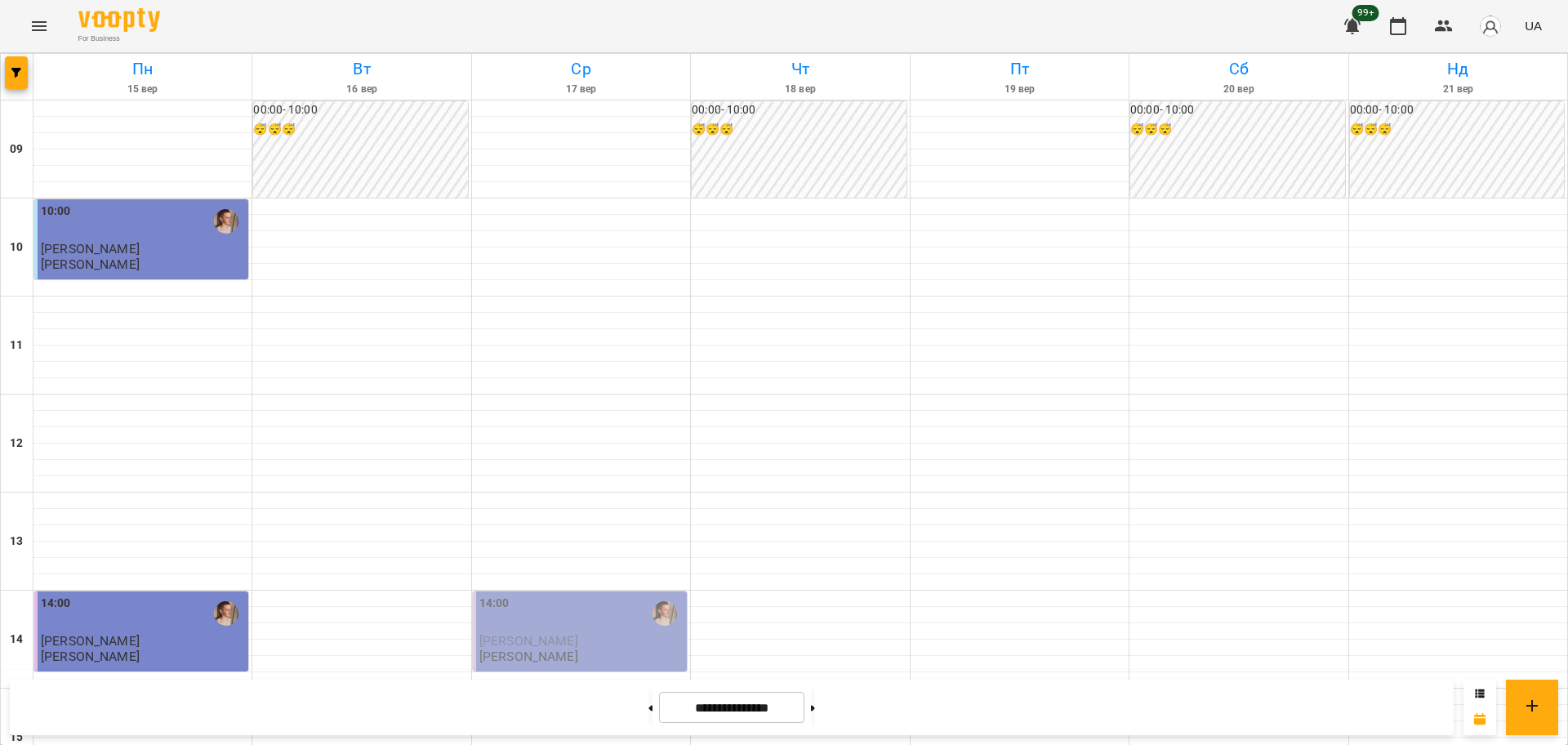
scroll to position [102, 0]
click at [10, 79] on button "button" at bounding box center [16, 73] width 23 height 33
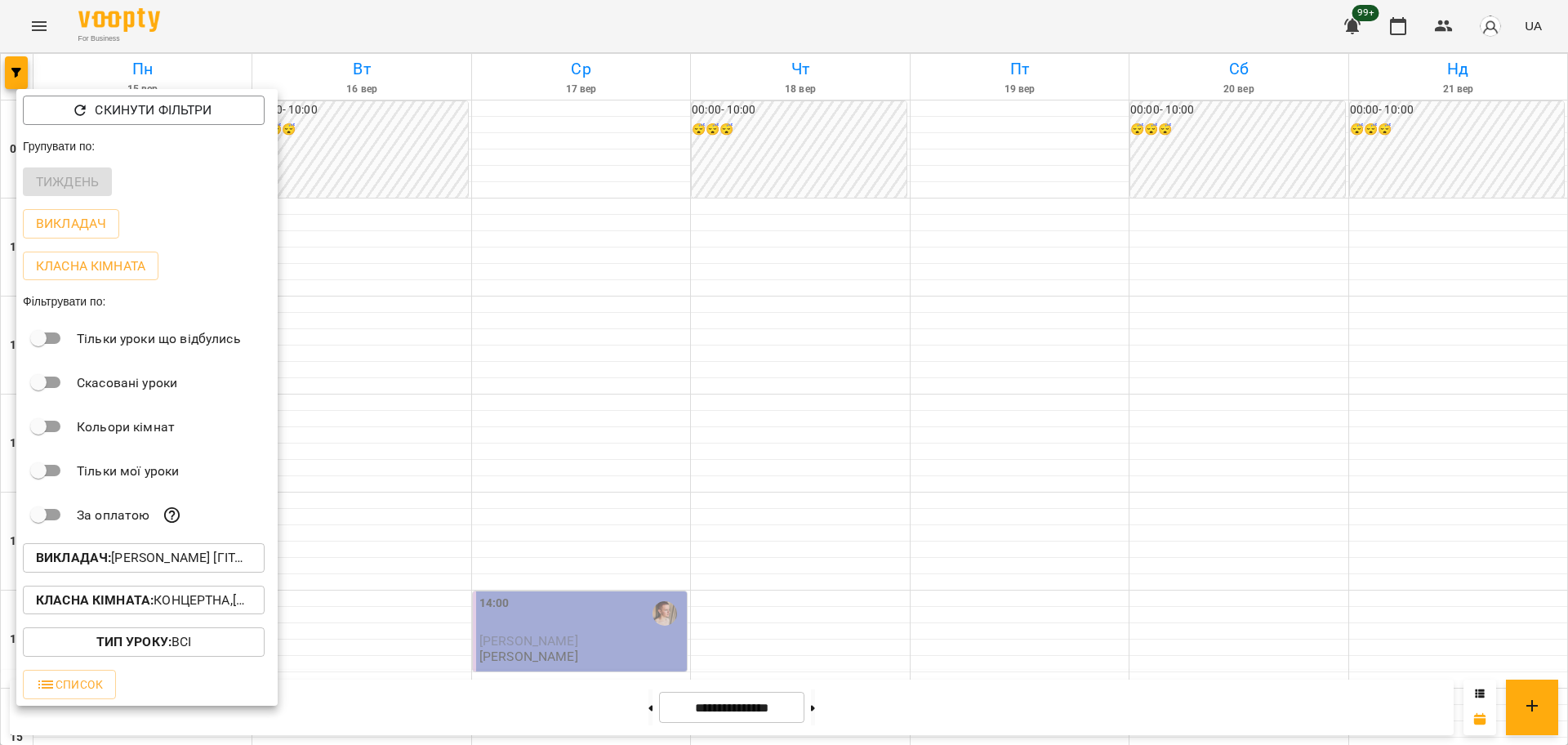
click at [195, 565] on p "Викладач : [PERSON_NAME] [гітара]" at bounding box center [143, 558] width 215 height 20
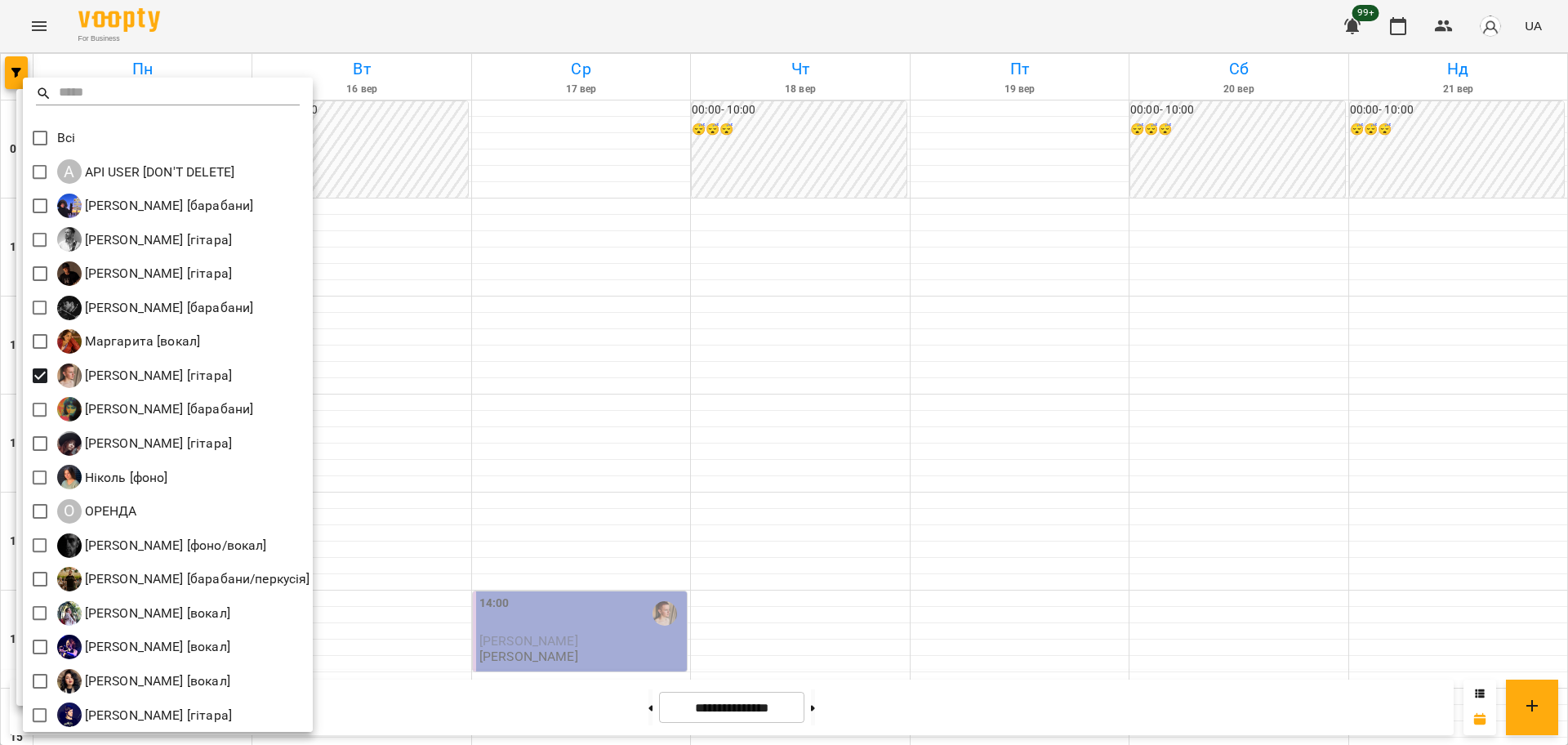
drag, startPoint x: 791, startPoint y: 371, endPoint x: 756, endPoint y: 424, distance: 63.5
click at [792, 371] on div at bounding box center [784, 372] width 1568 height 745
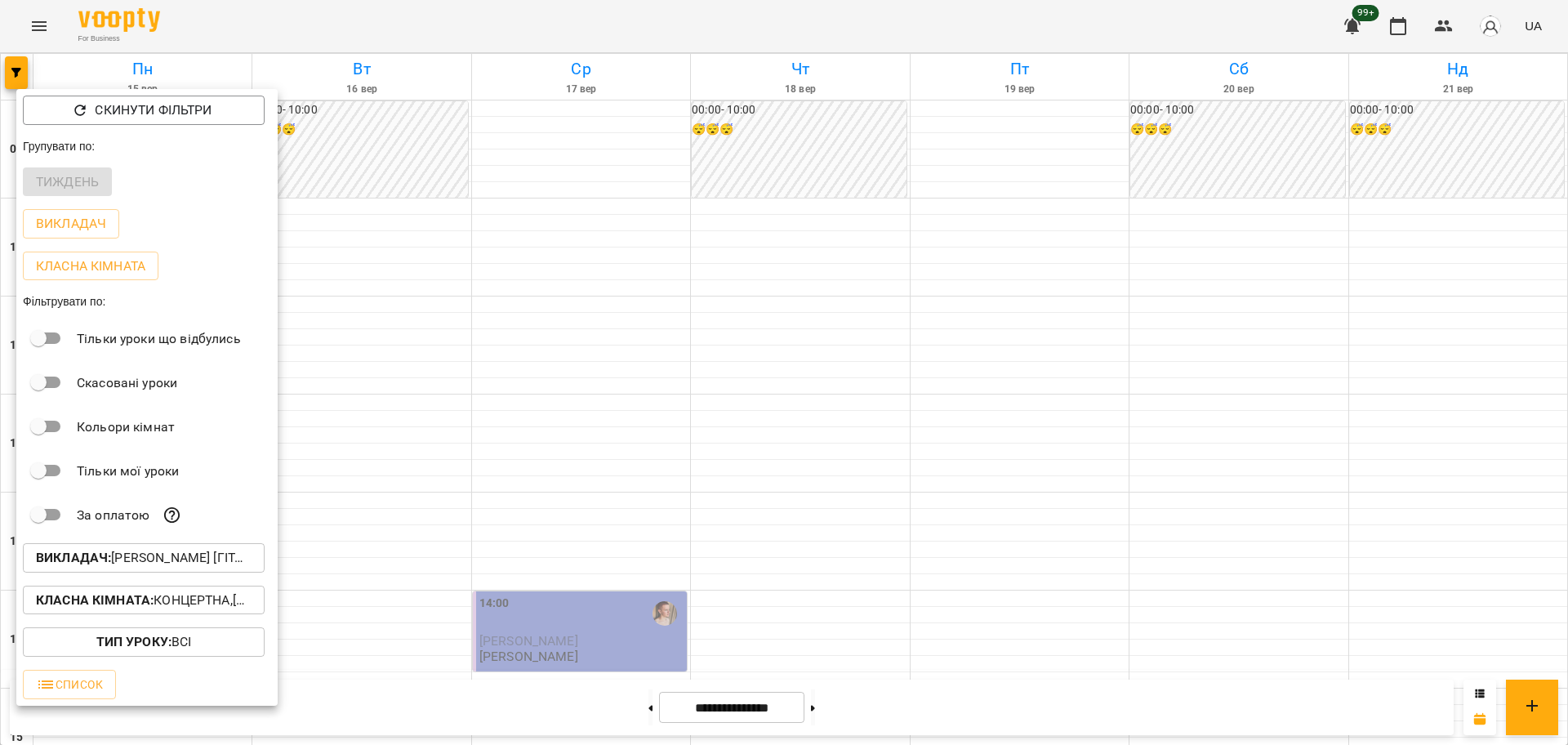
click at [231, 607] on p "Класна кімната : Концертна,[3] Гітарна,[5] Kids Гітарна" at bounding box center [143, 601] width 215 height 20
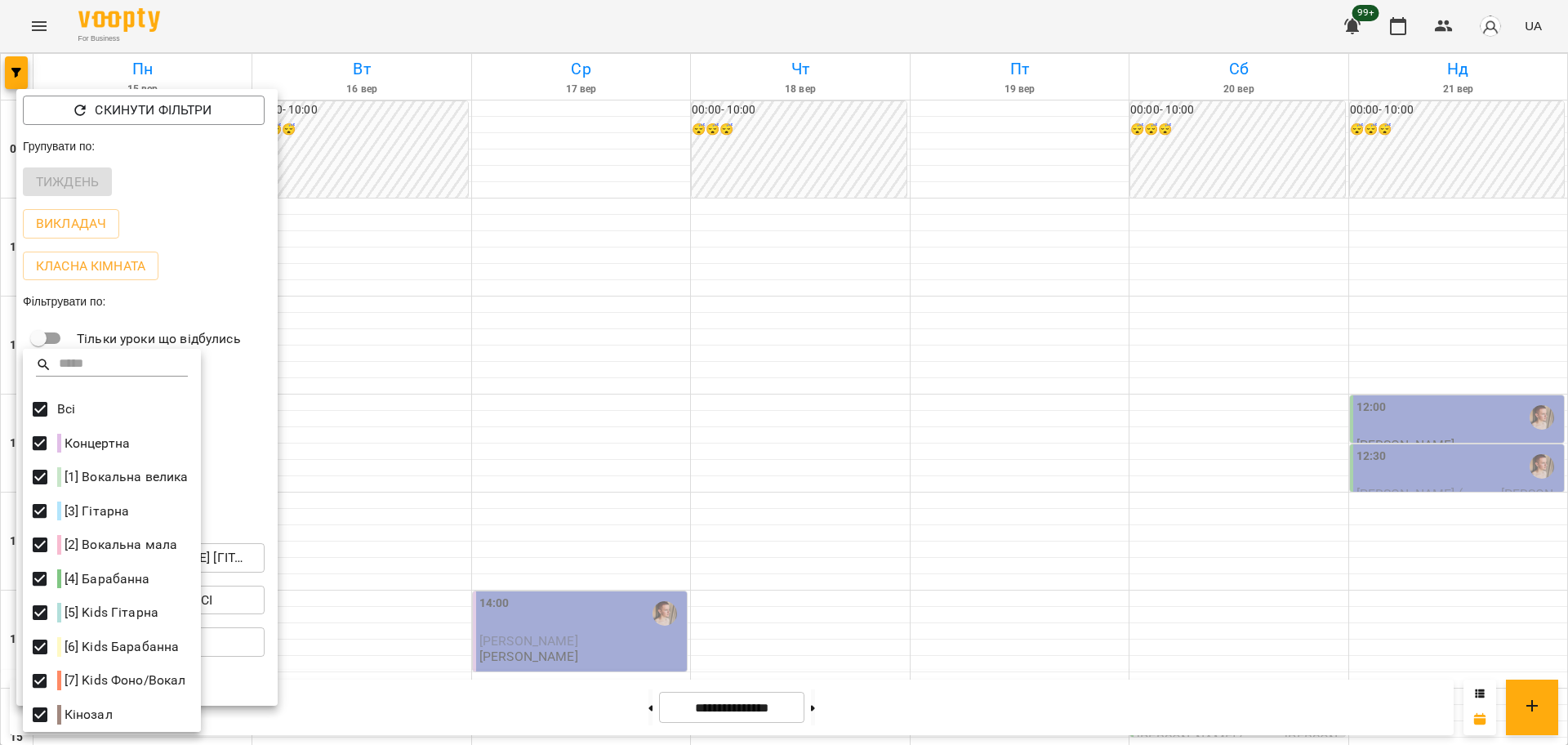
click at [674, 535] on div at bounding box center [784, 372] width 1568 height 745
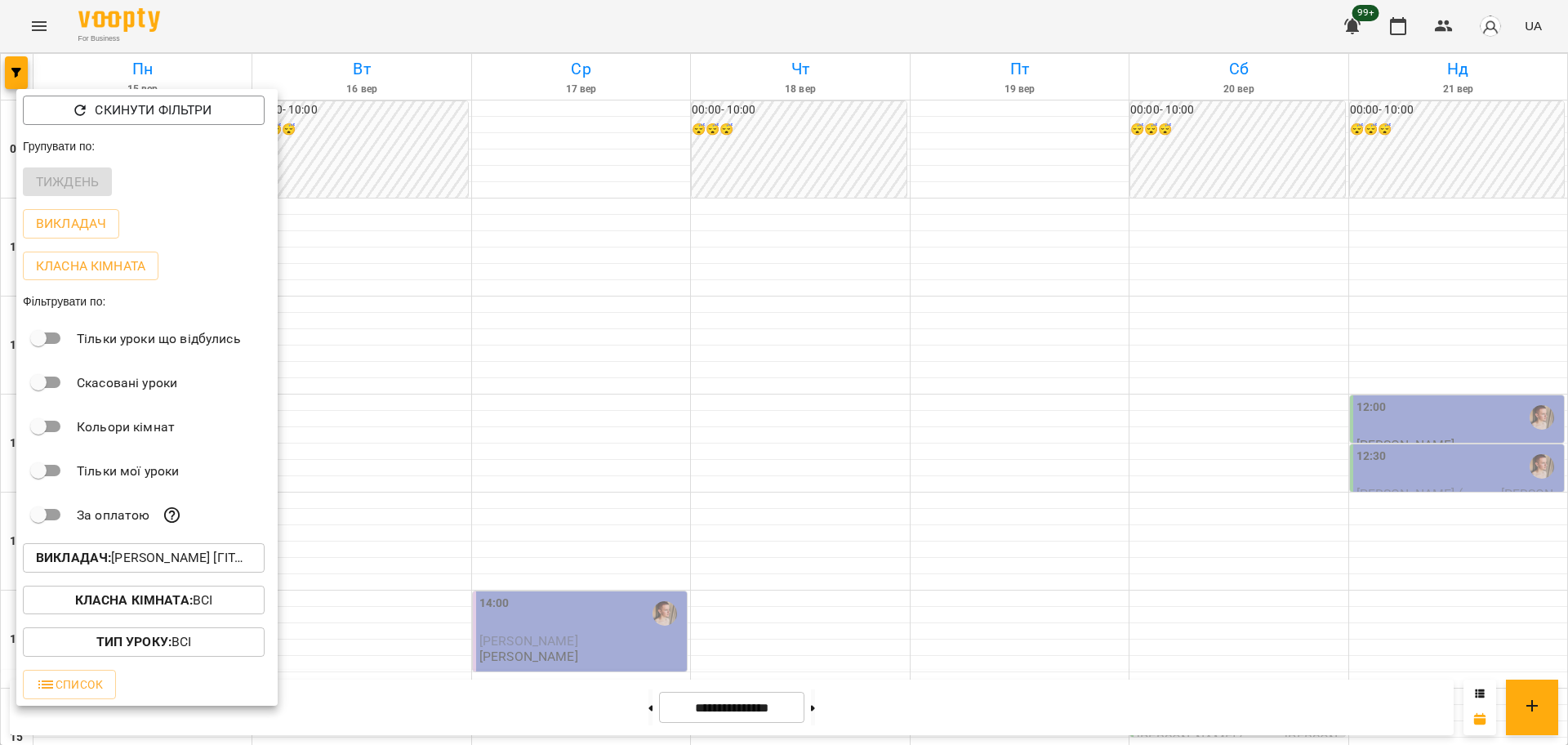
click at [856, 675] on div at bounding box center [784, 372] width 1568 height 745
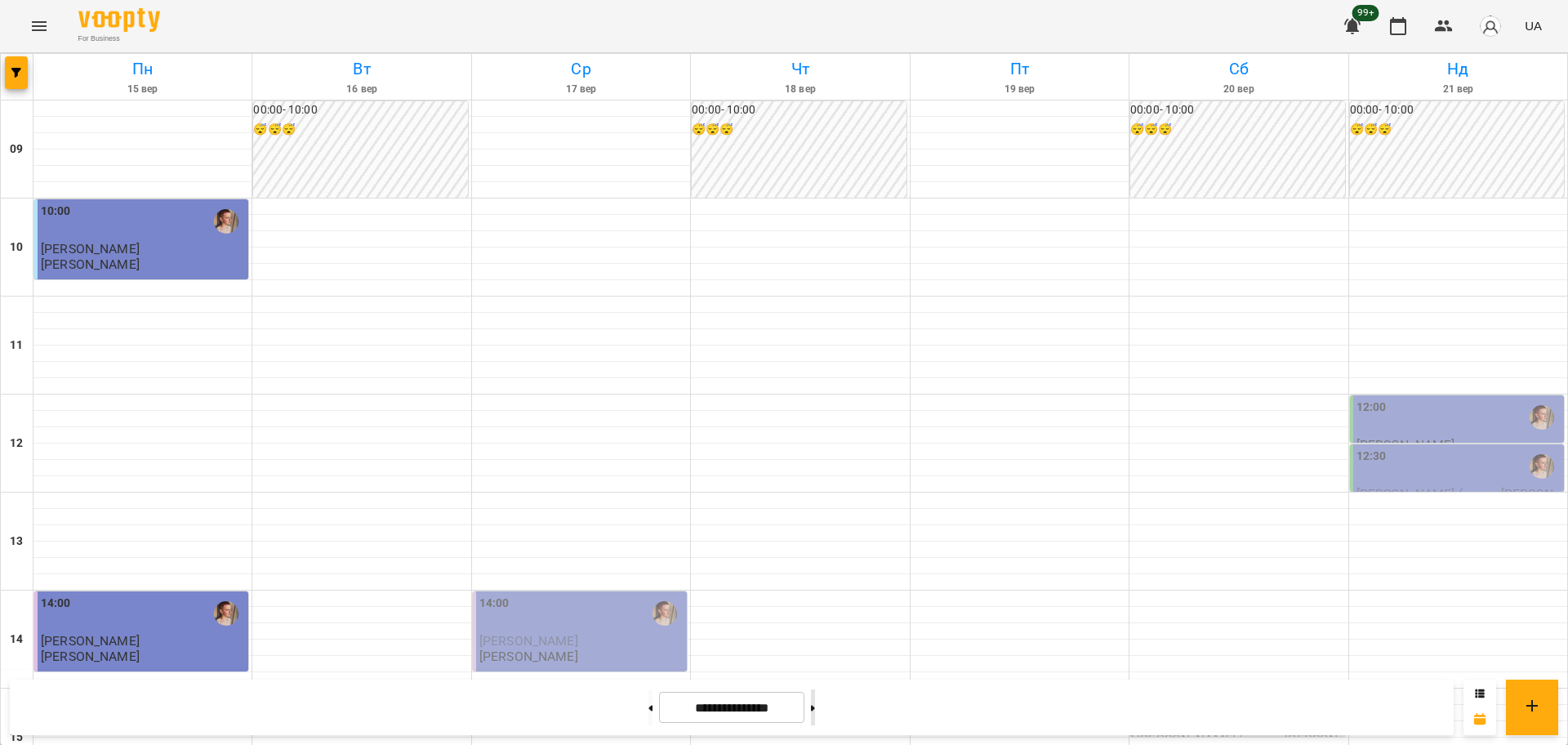
click at [815, 712] on button at bounding box center [813, 707] width 4 height 36
type input "**********"
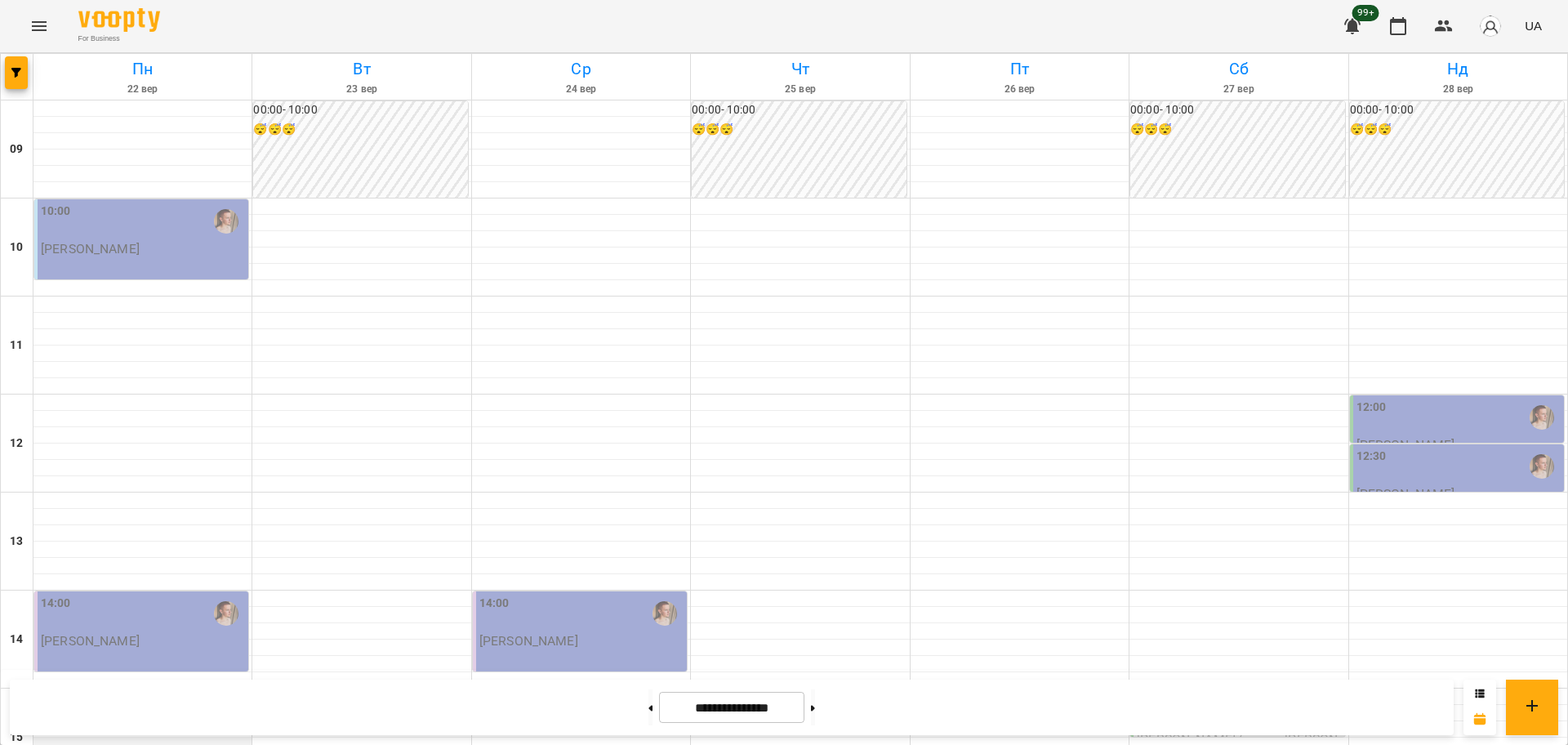
scroll to position [510, 0]
click at [16, 72] on icon "button" at bounding box center [16, 73] width 10 height 10
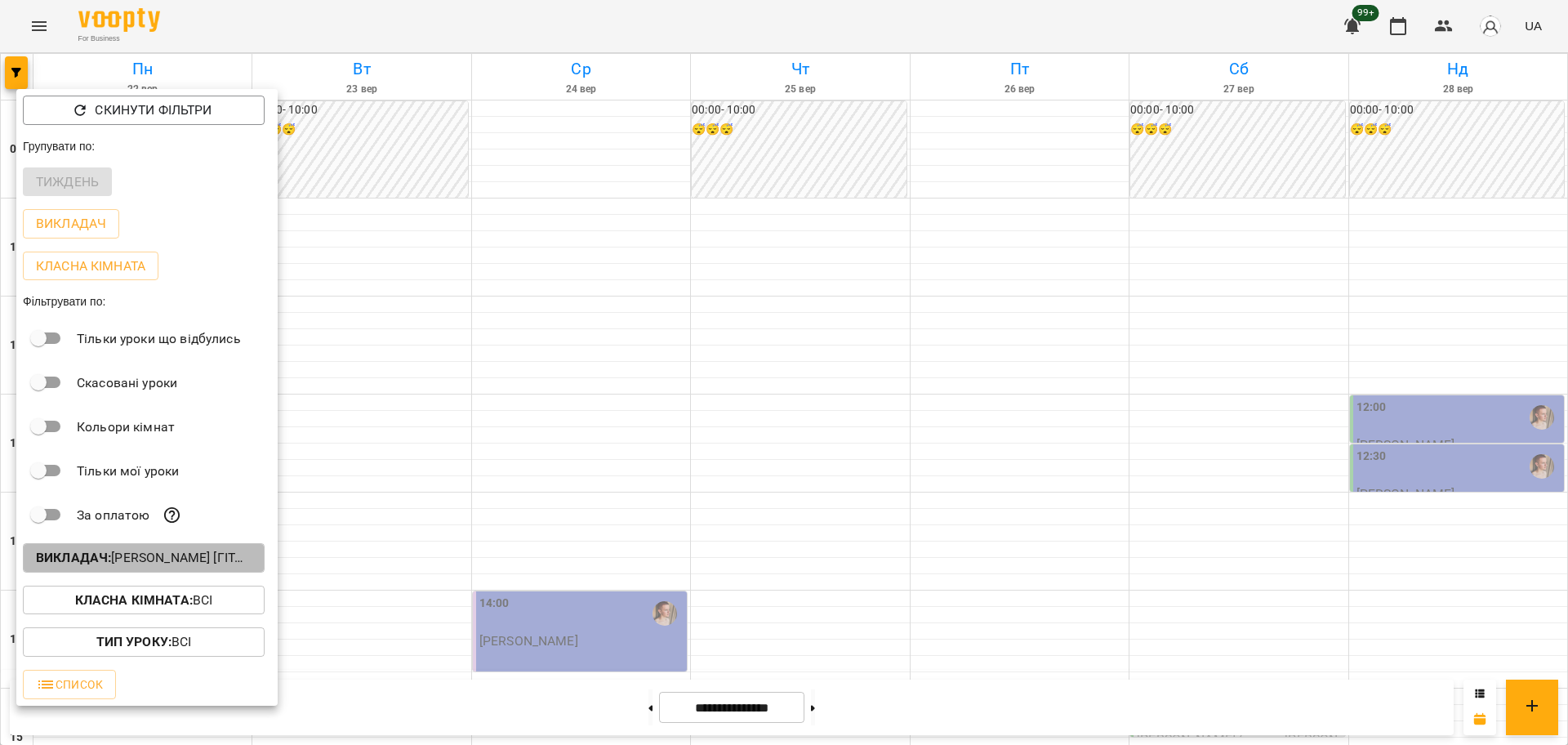
click at [204, 568] on p "Викладач : [PERSON_NAME] [гітара]" at bounding box center [143, 558] width 215 height 20
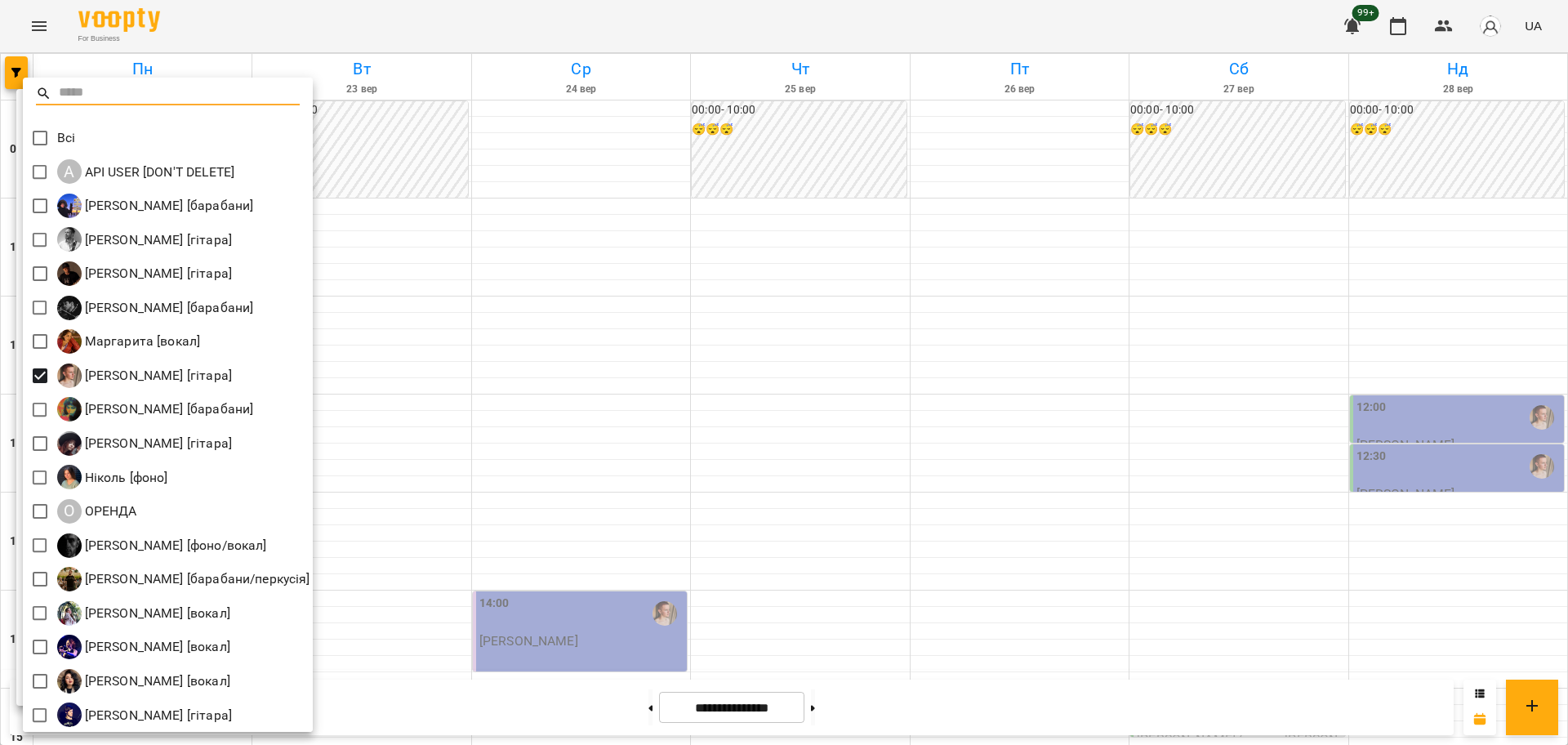
click at [580, 401] on div at bounding box center [784, 372] width 1568 height 745
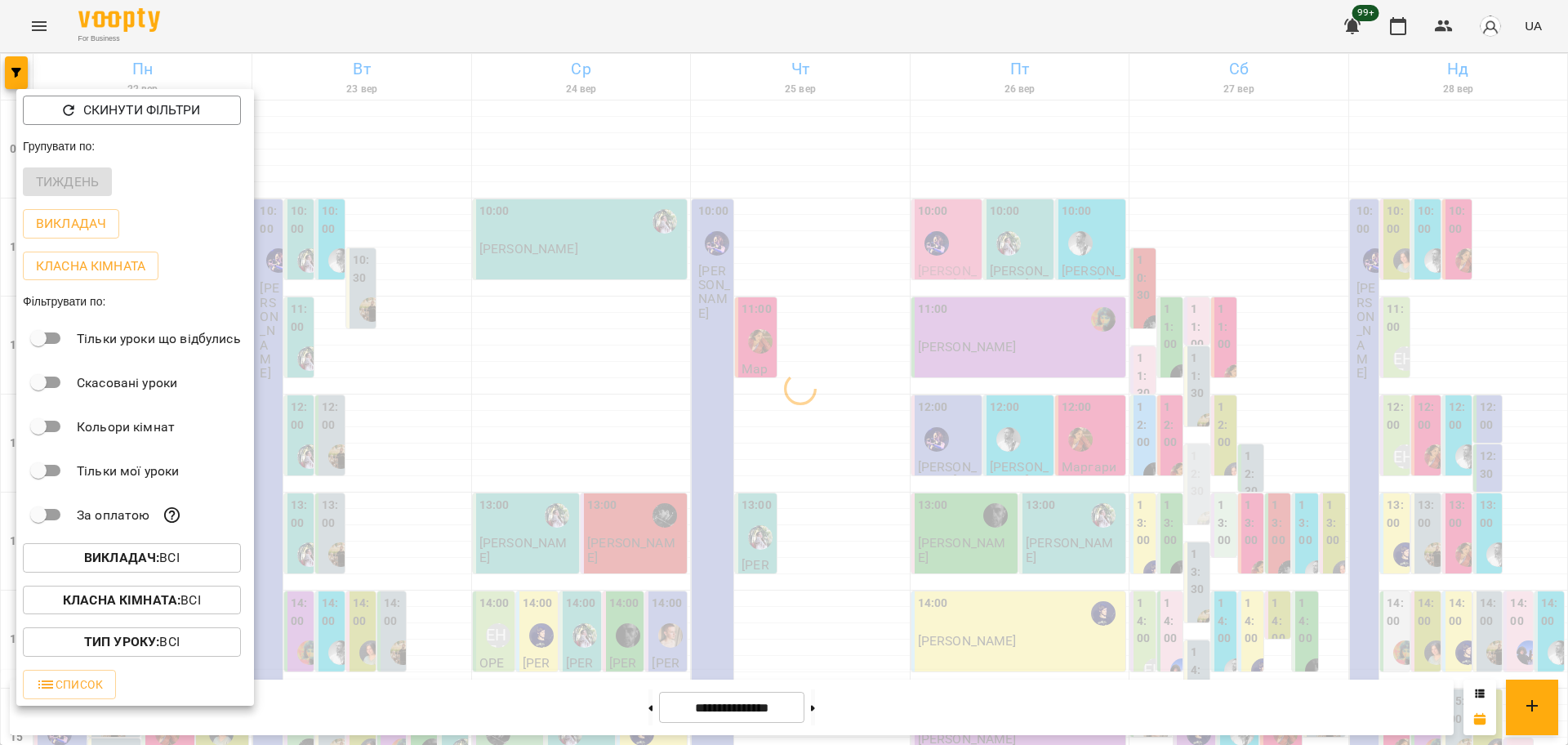
click at [200, 609] on p "Класна кімната : Всі" at bounding box center [131, 601] width 138 height 20
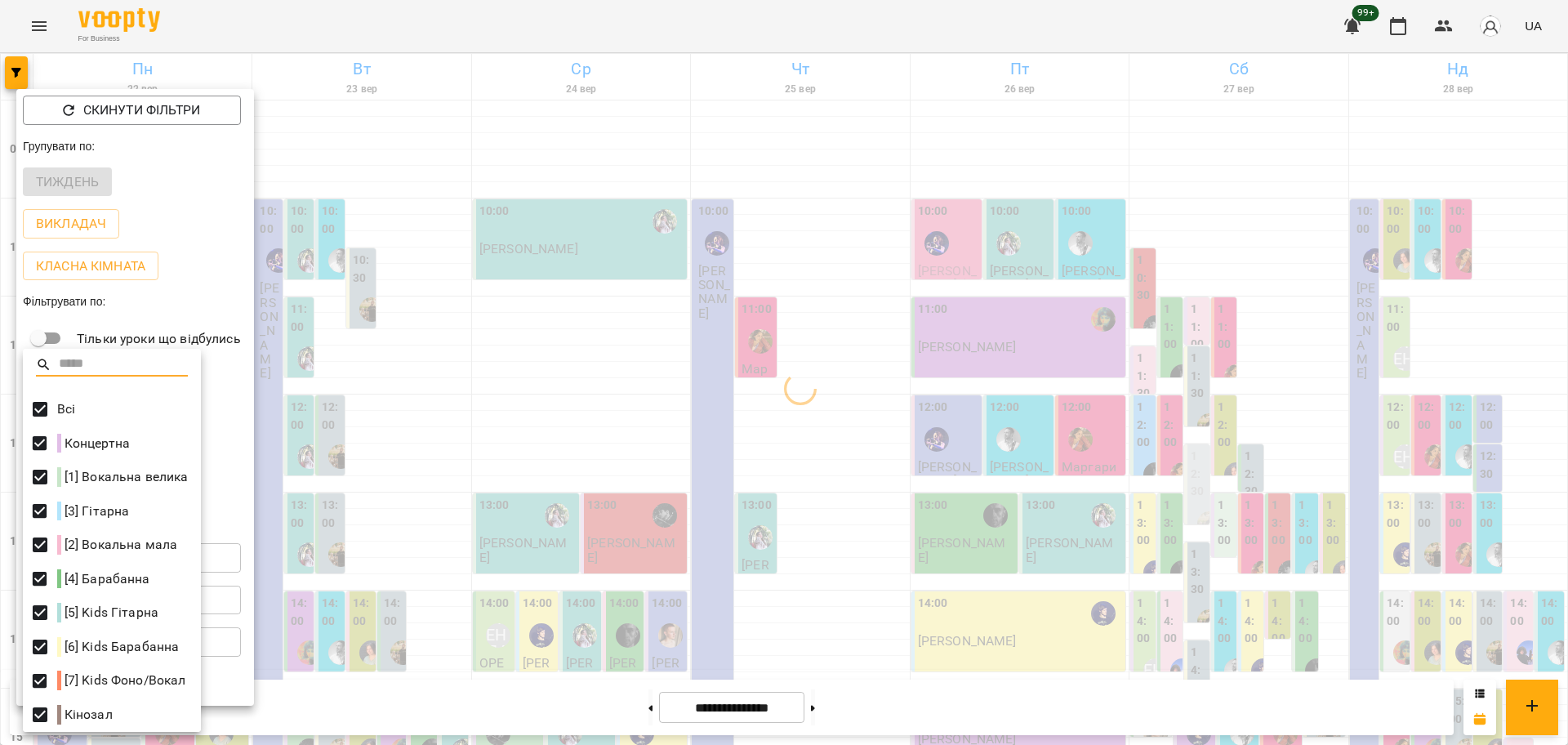
click at [40, 387] on div at bounding box center [112, 372] width 178 height 39
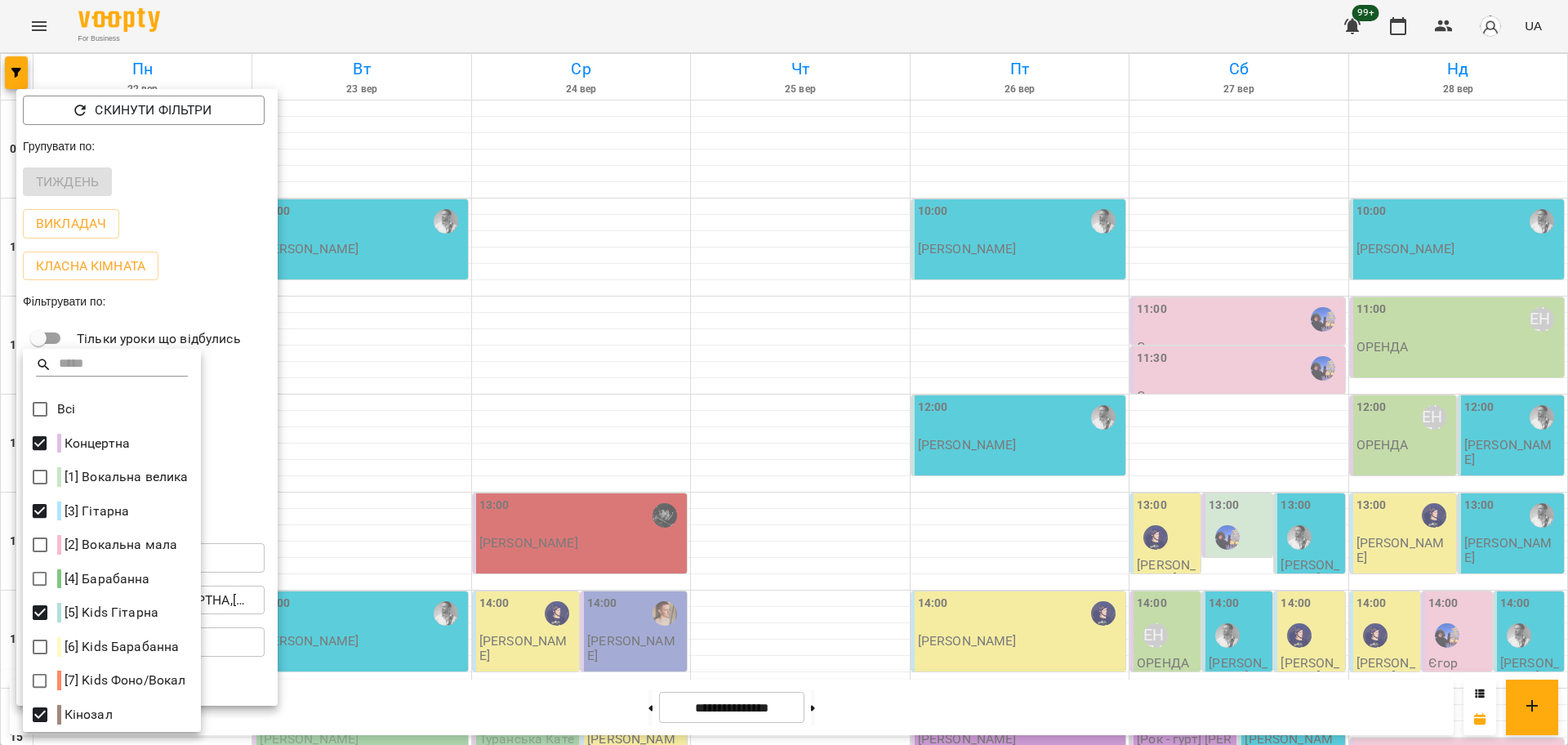
click at [578, 405] on div at bounding box center [784, 372] width 1568 height 745
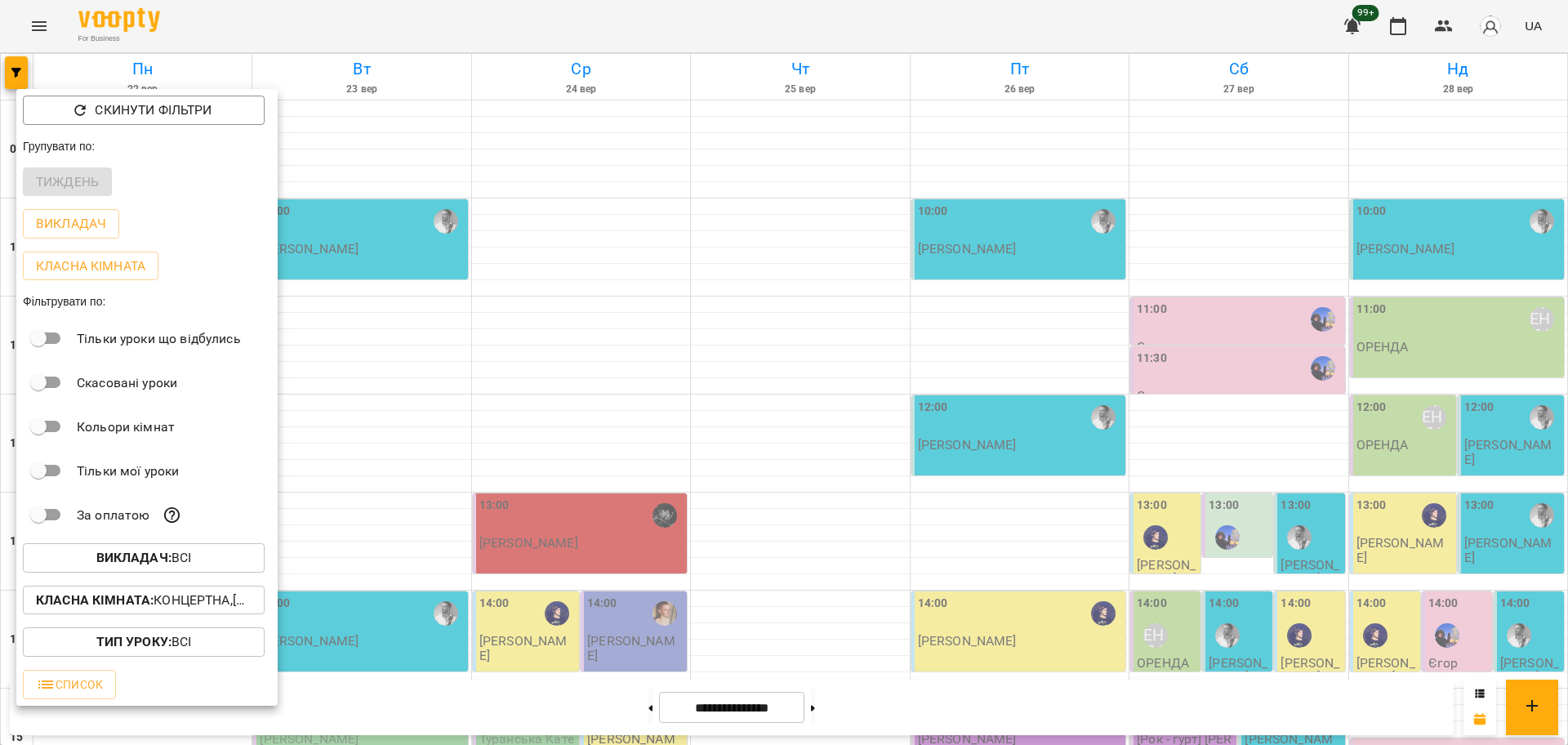
click at [580, 326] on div at bounding box center [784, 372] width 1568 height 745
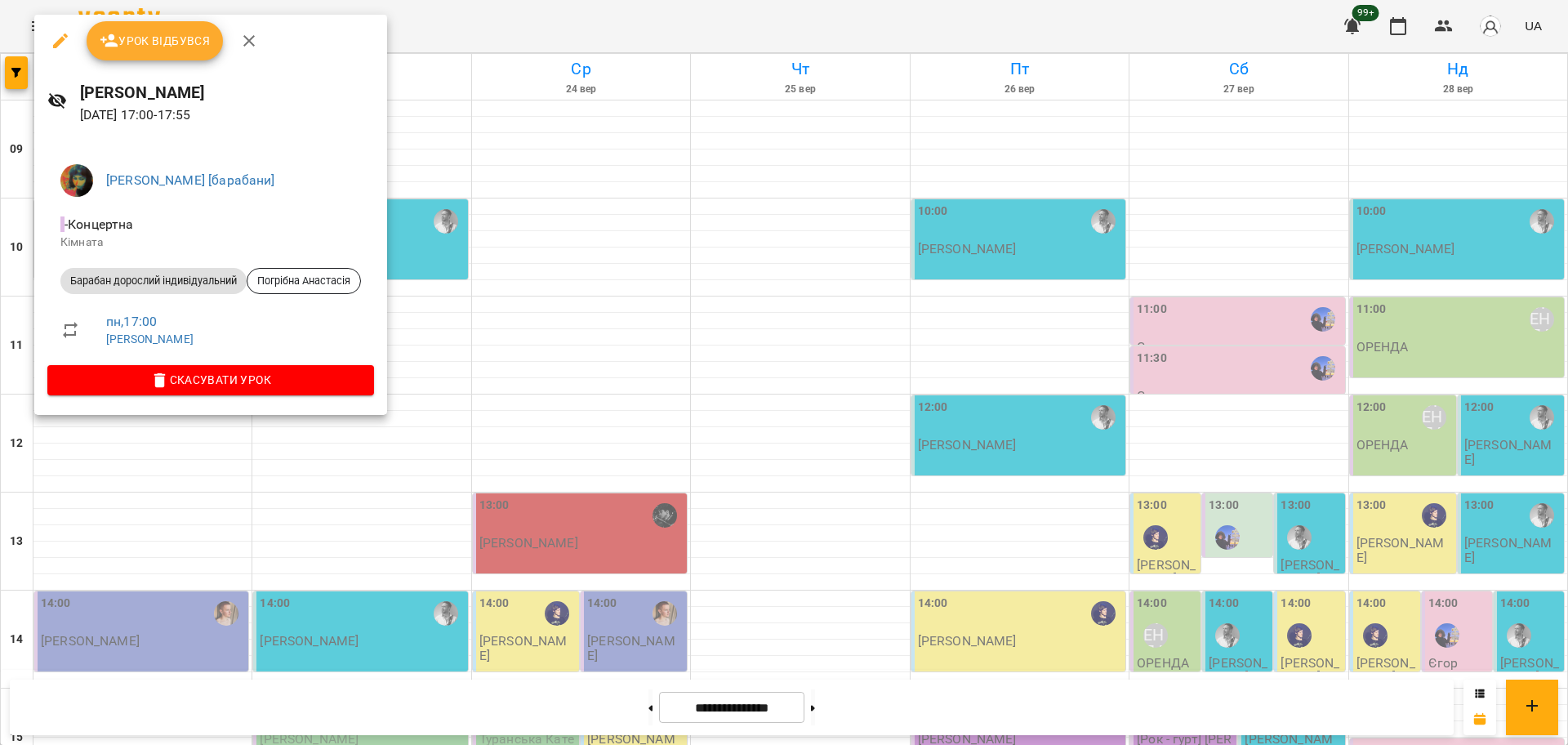
click at [155, 581] on div at bounding box center [784, 372] width 1568 height 745
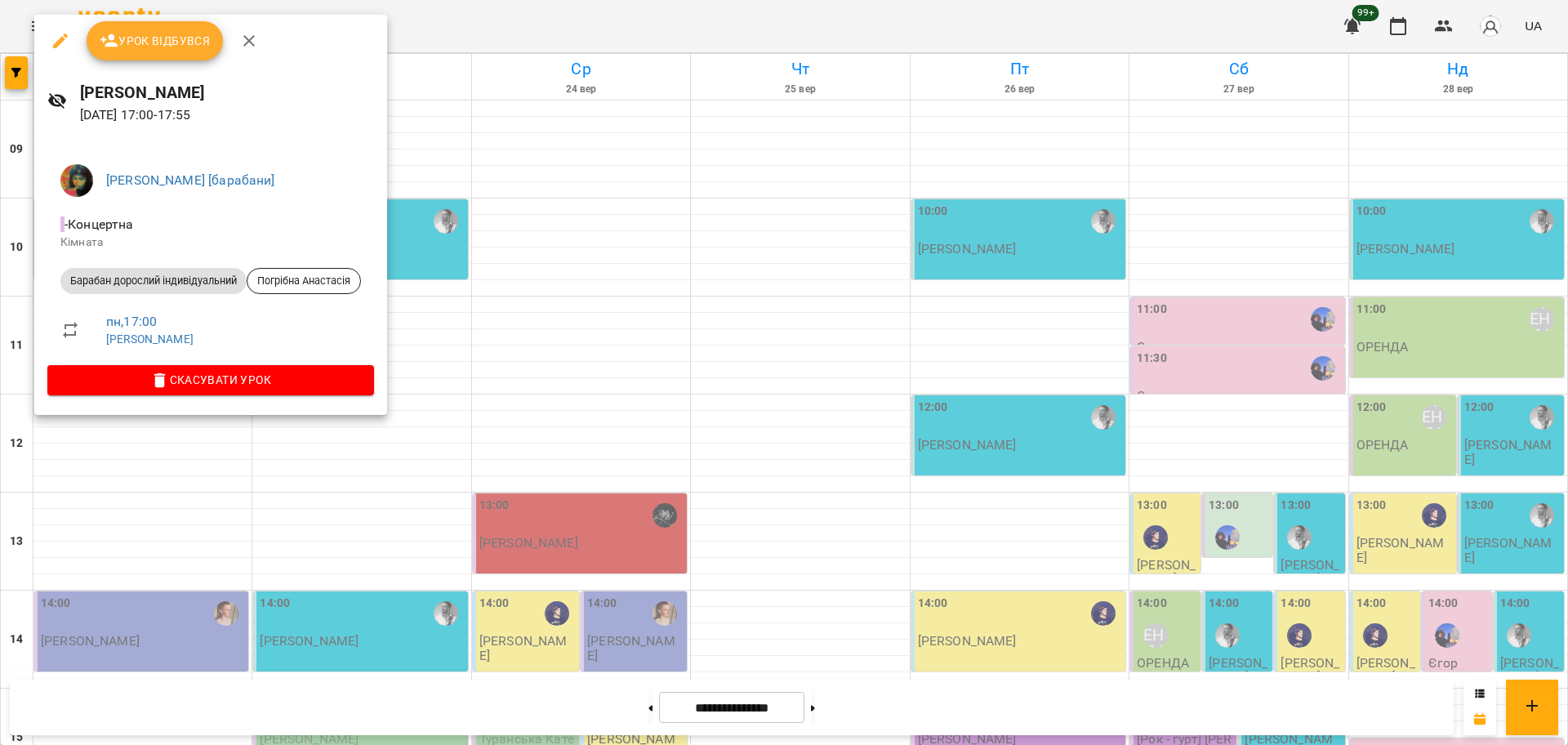
click at [125, 559] on div at bounding box center [784, 372] width 1568 height 745
